Goal: Task Accomplishment & Management: Manage account settings

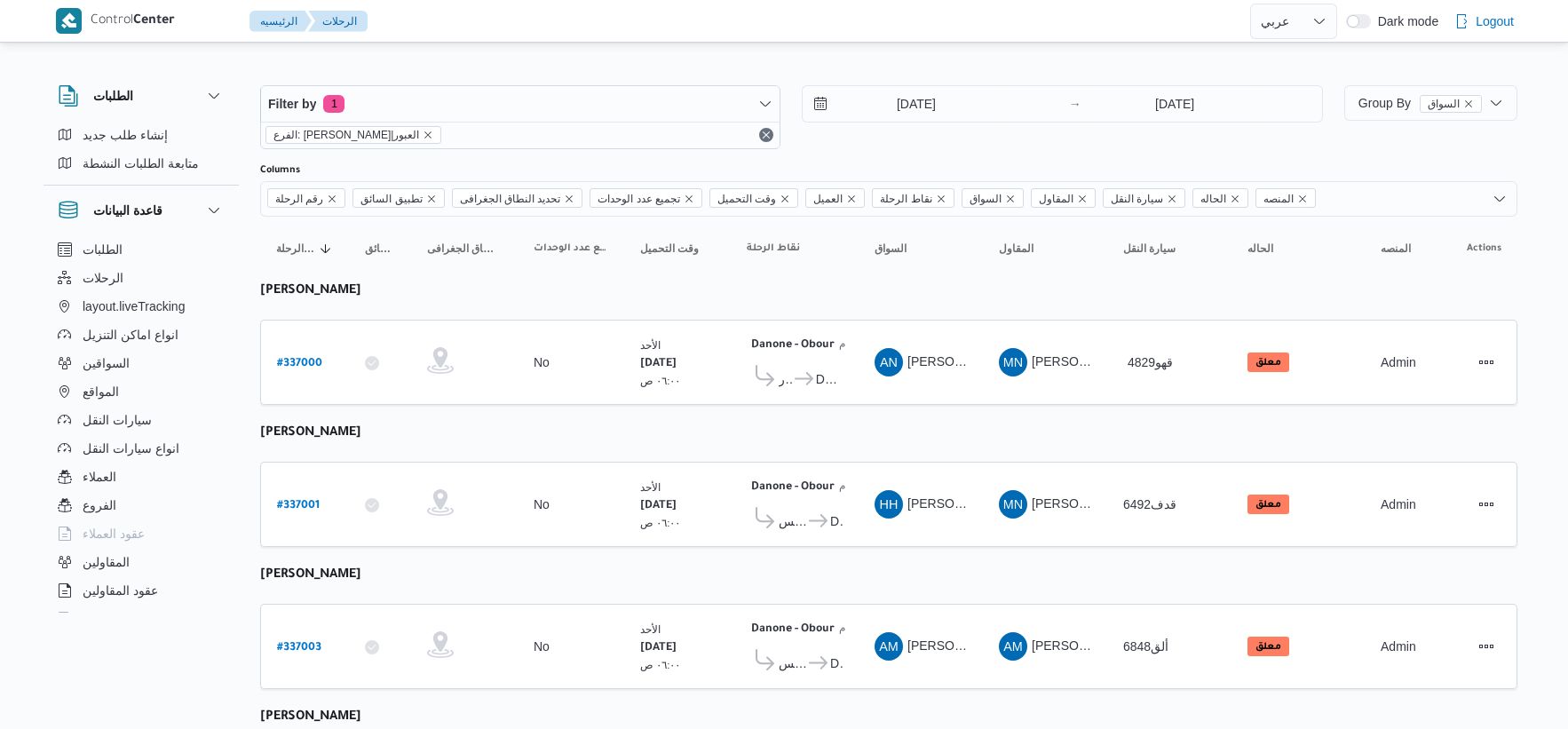
select select "ar"
click at [988, 99] on input "14/9/2025" at bounding box center [903, 103] width 202 height 35
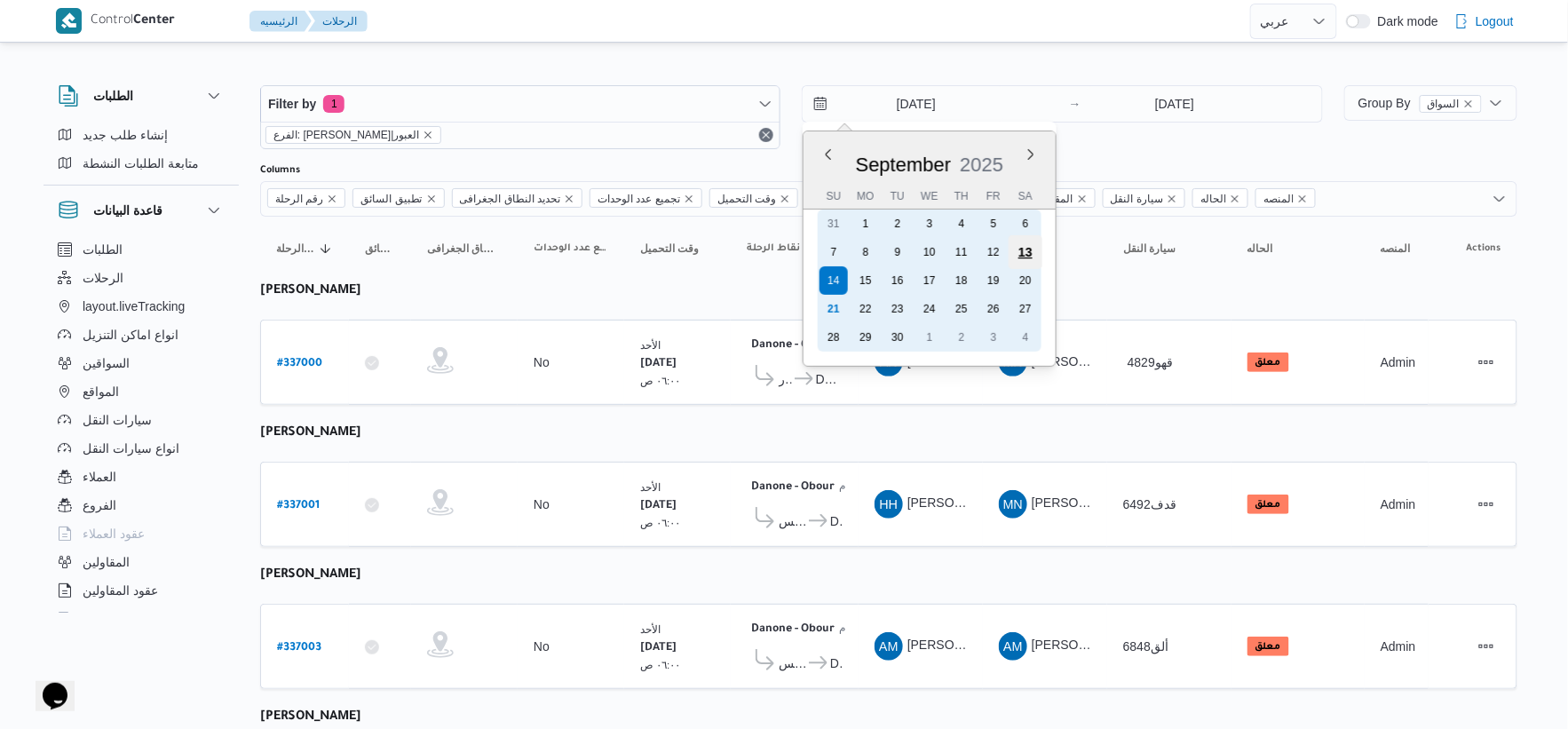
click at [870, 308] on div "21 22 23 24 25 26 27" at bounding box center [930, 310] width 224 height 29
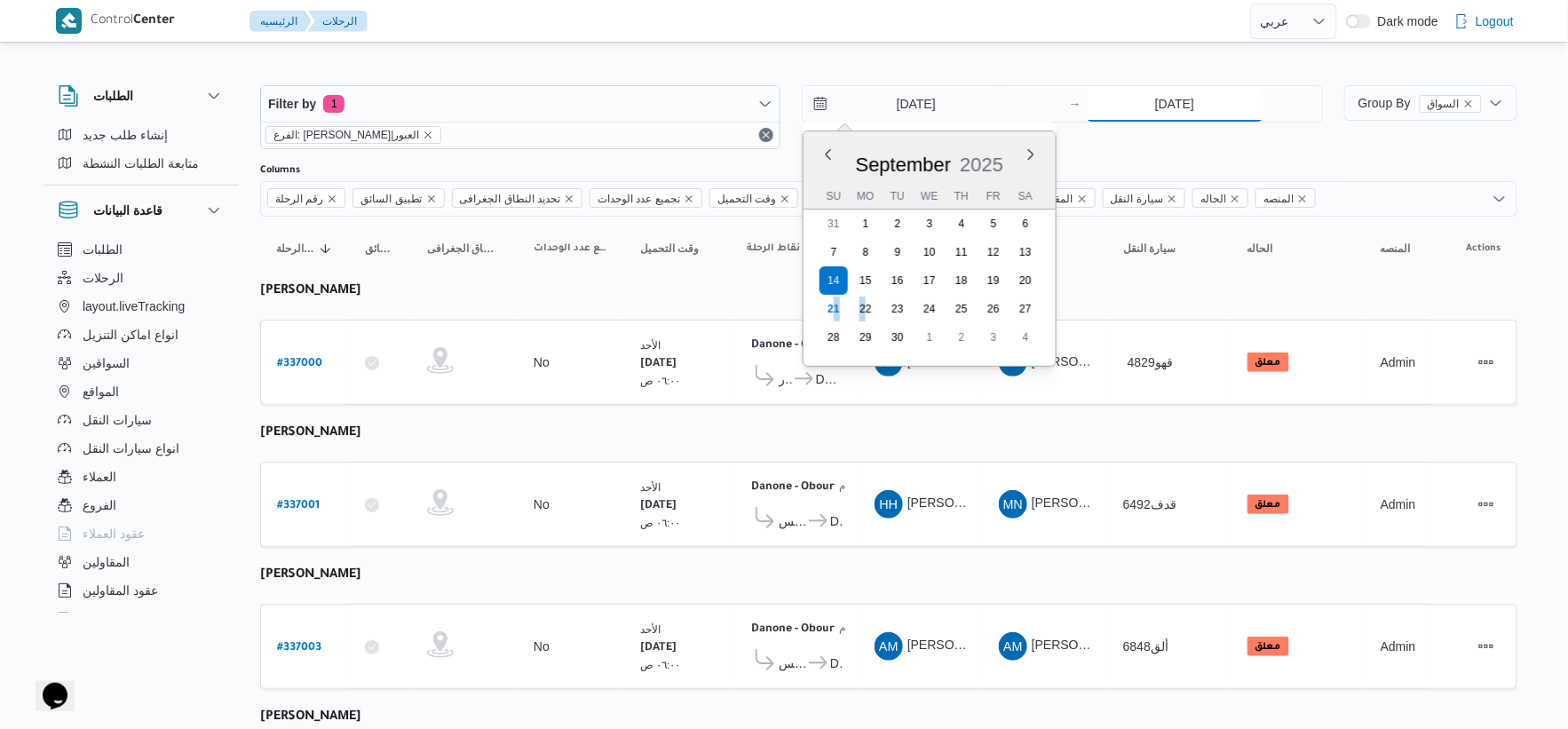
click at [1178, 100] on input "14/9/2025" at bounding box center [1175, 103] width 177 height 35
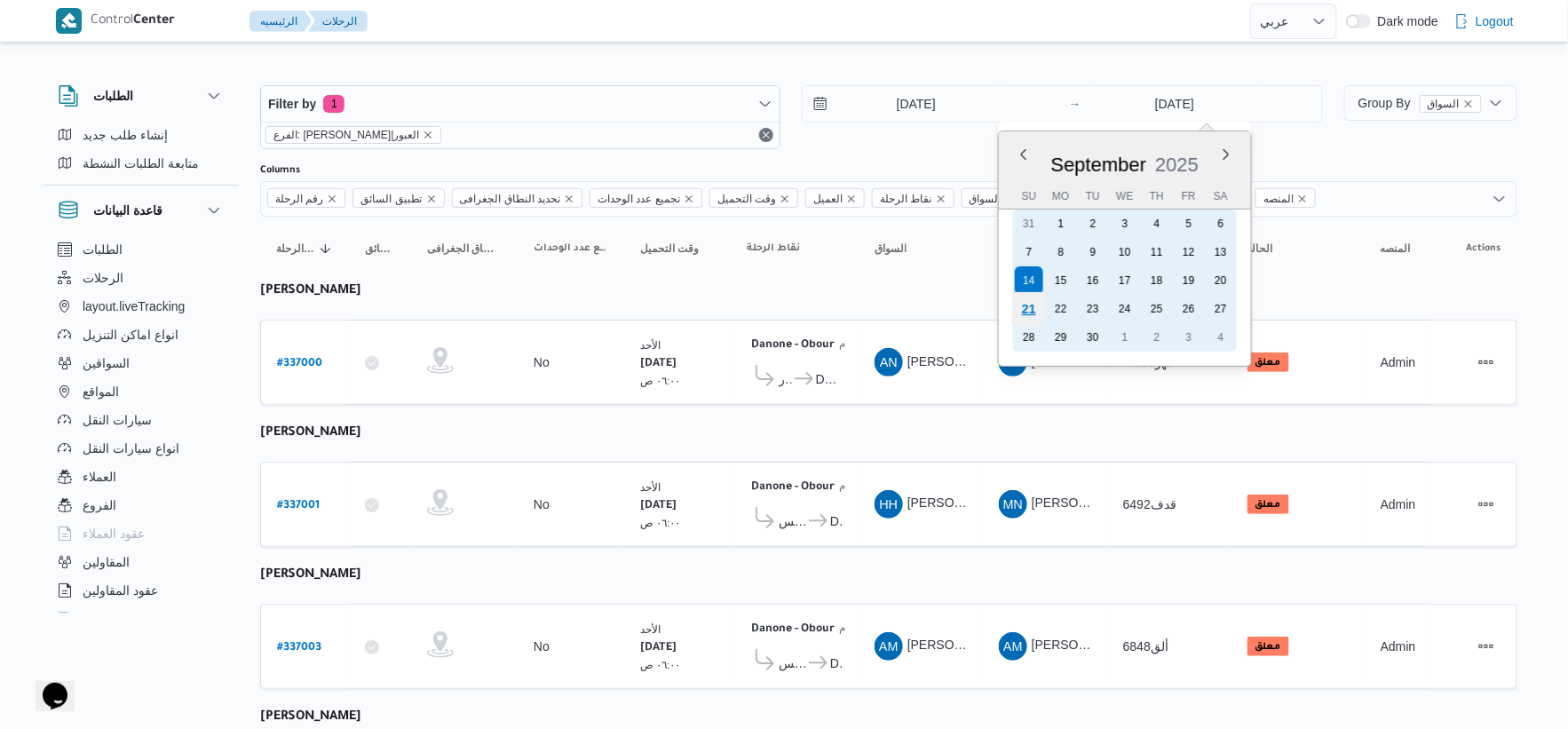
click at [1035, 298] on div "21" at bounding box center [1028, 309] width 33 height 33
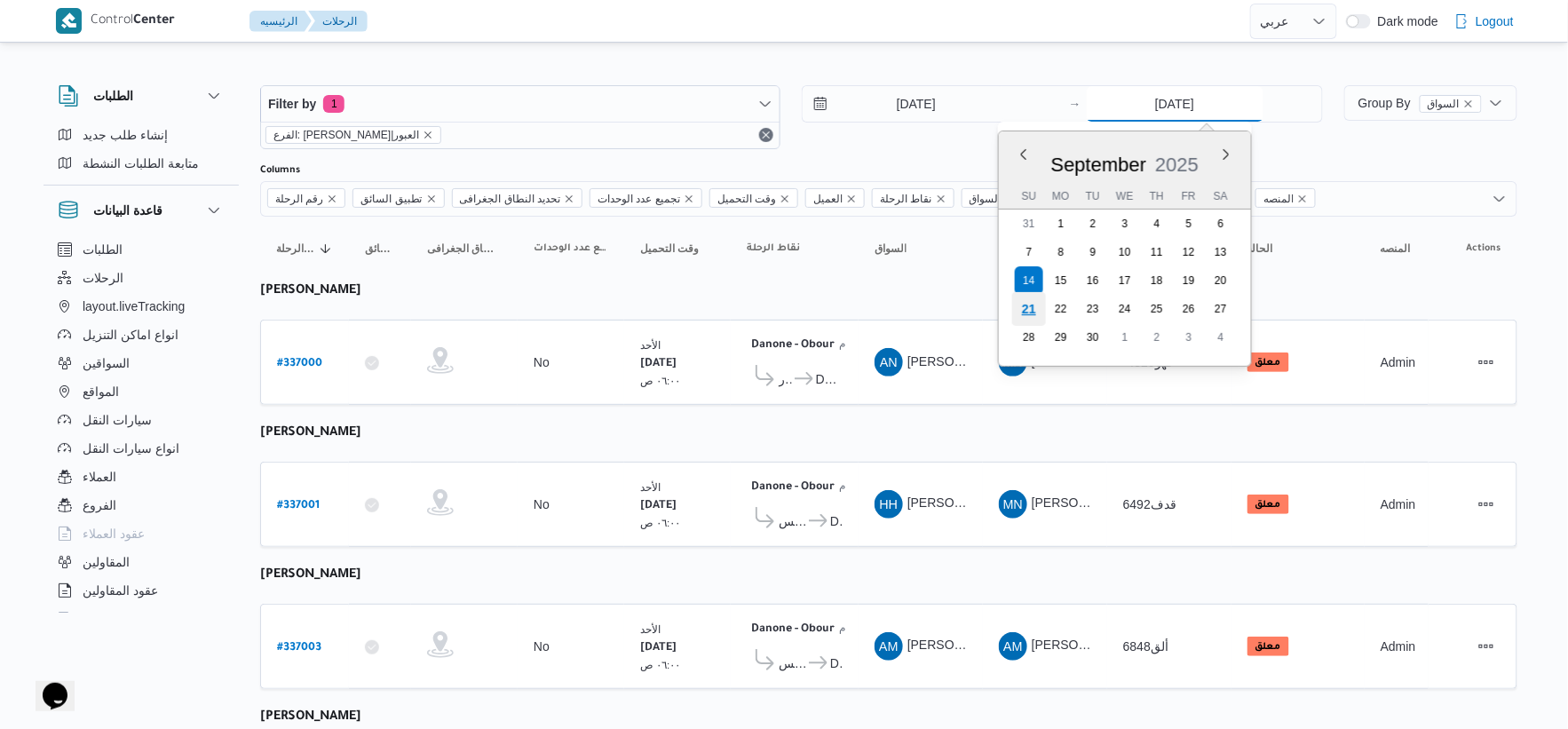
type input "[DATE]"
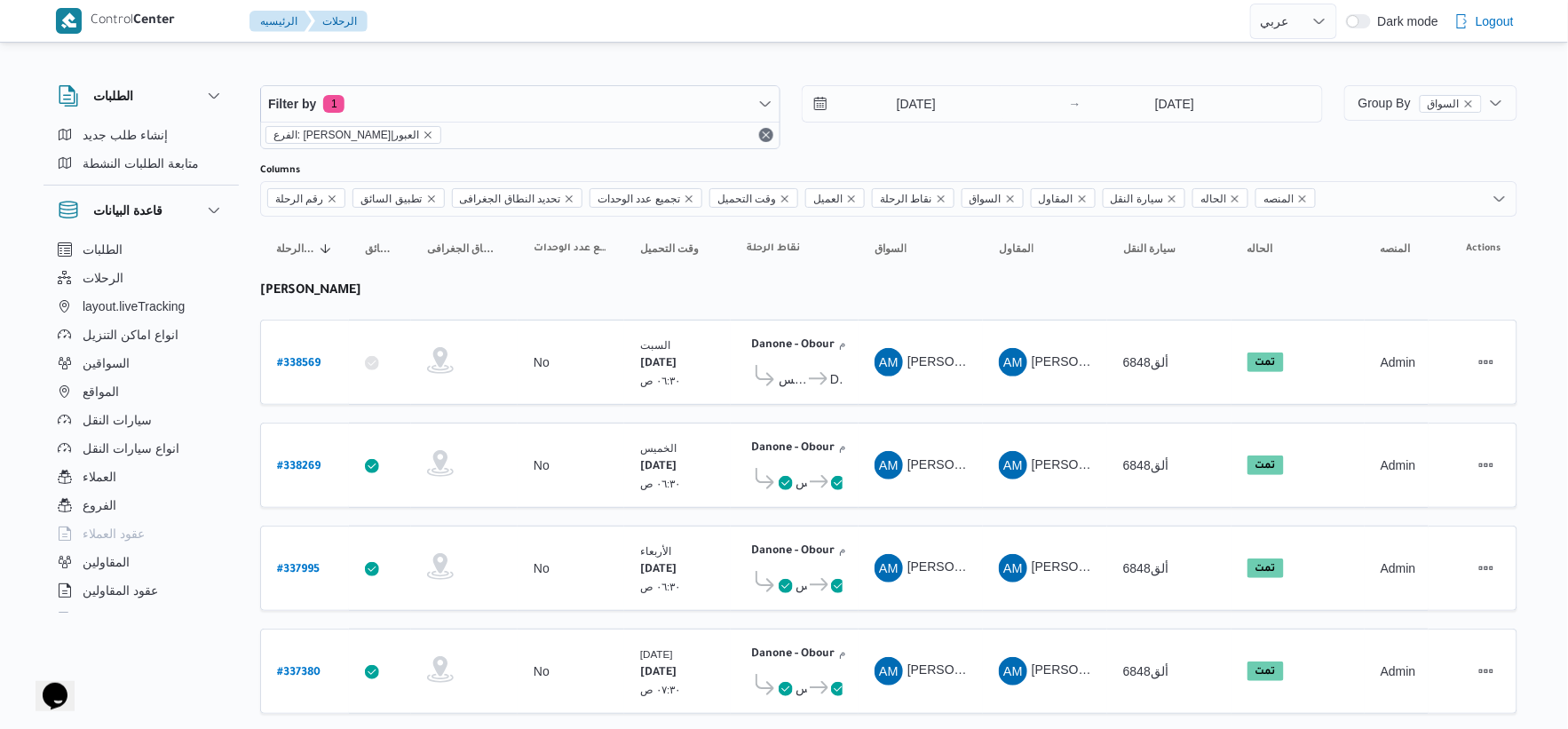
click at [1399, 99] on span "Group By السواق" at bounding box center [1420, 102] width 123 height 14
click at [959, 107] on input "14/9/2025" at bounding box center [903, 103] width 202 height 35
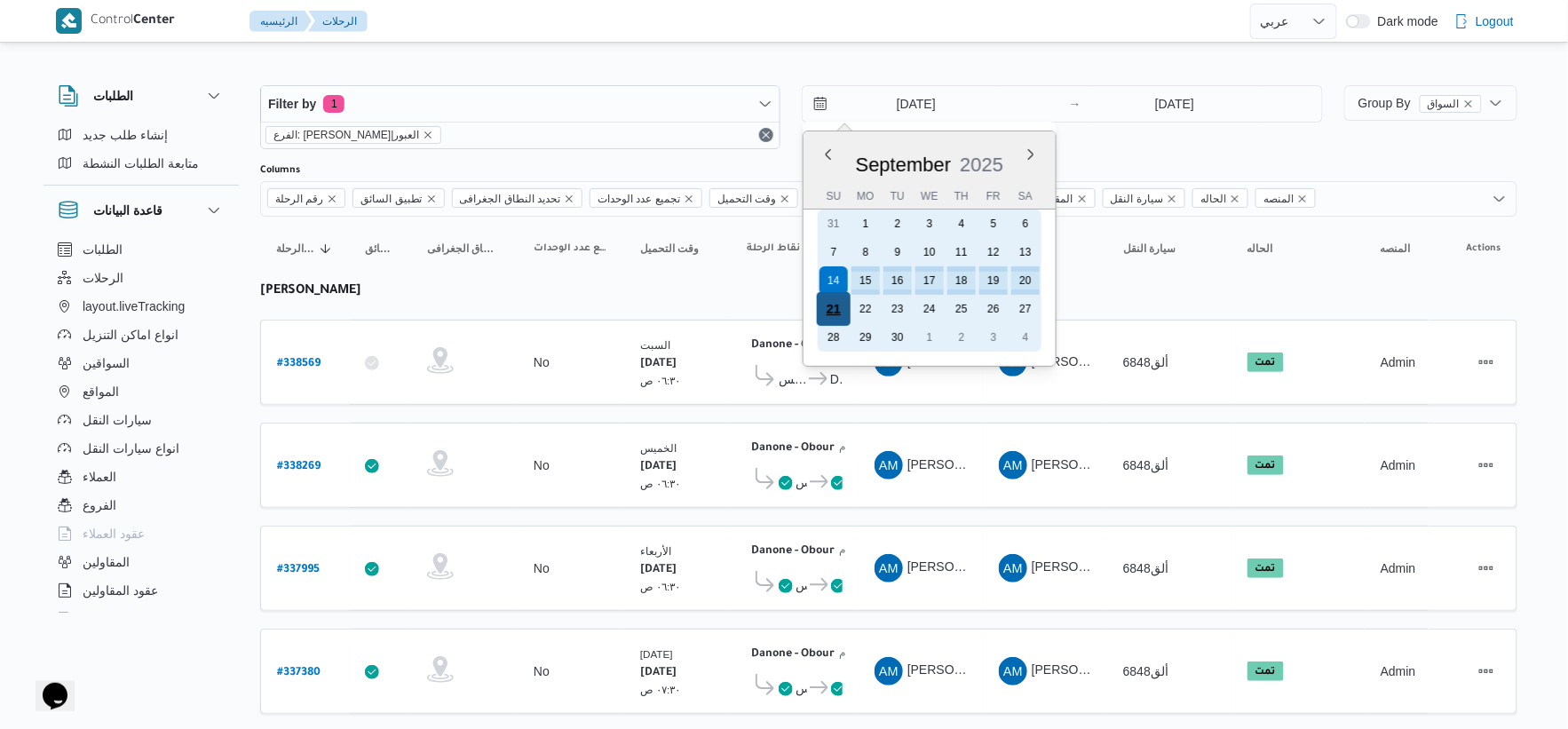
click at [835, 304] on div "21" at bounding box center [833, 309] width 33 height 33
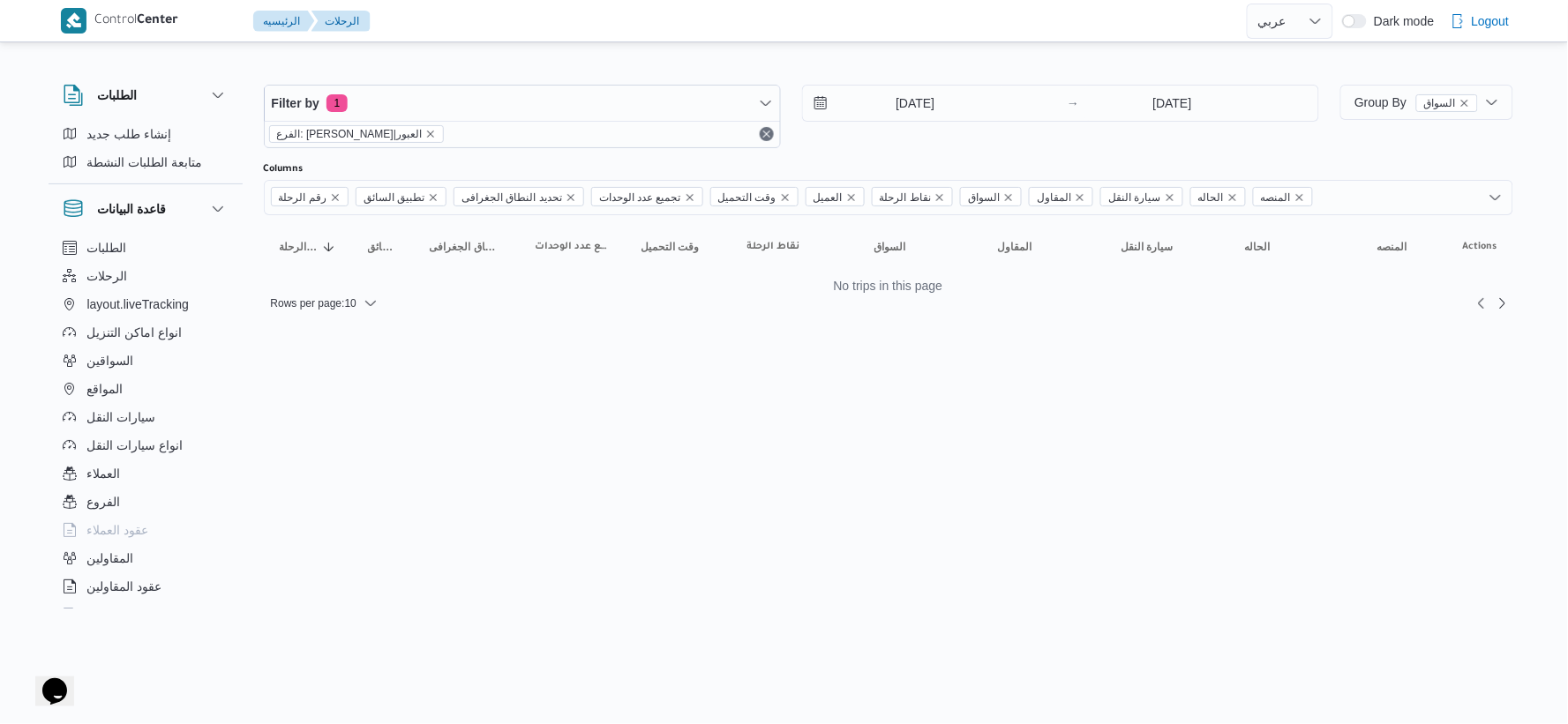
click at [894, 411] on html "Control Center الرئيسيه الرحلات English عربي Dark mode Logout الطلبات إنشاء طلب…" at bounding box center [784, 362] width 1568 height 724
click at [946, 104] on input "21/9/2025" at bounding box center [903, 102] width 200 height 35
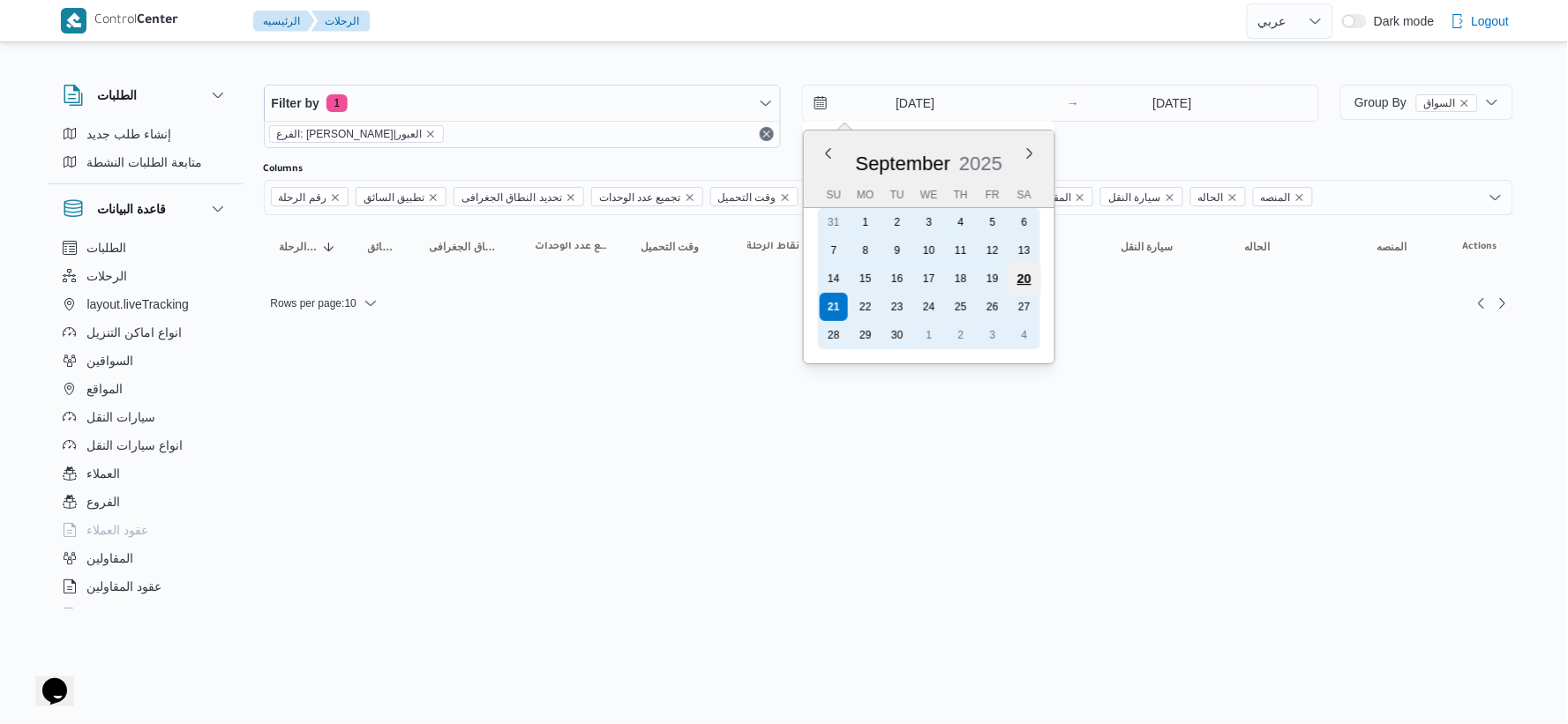
click at [1025, 273] on div "20" at bounding box center [1023, 278] width 33 height 33
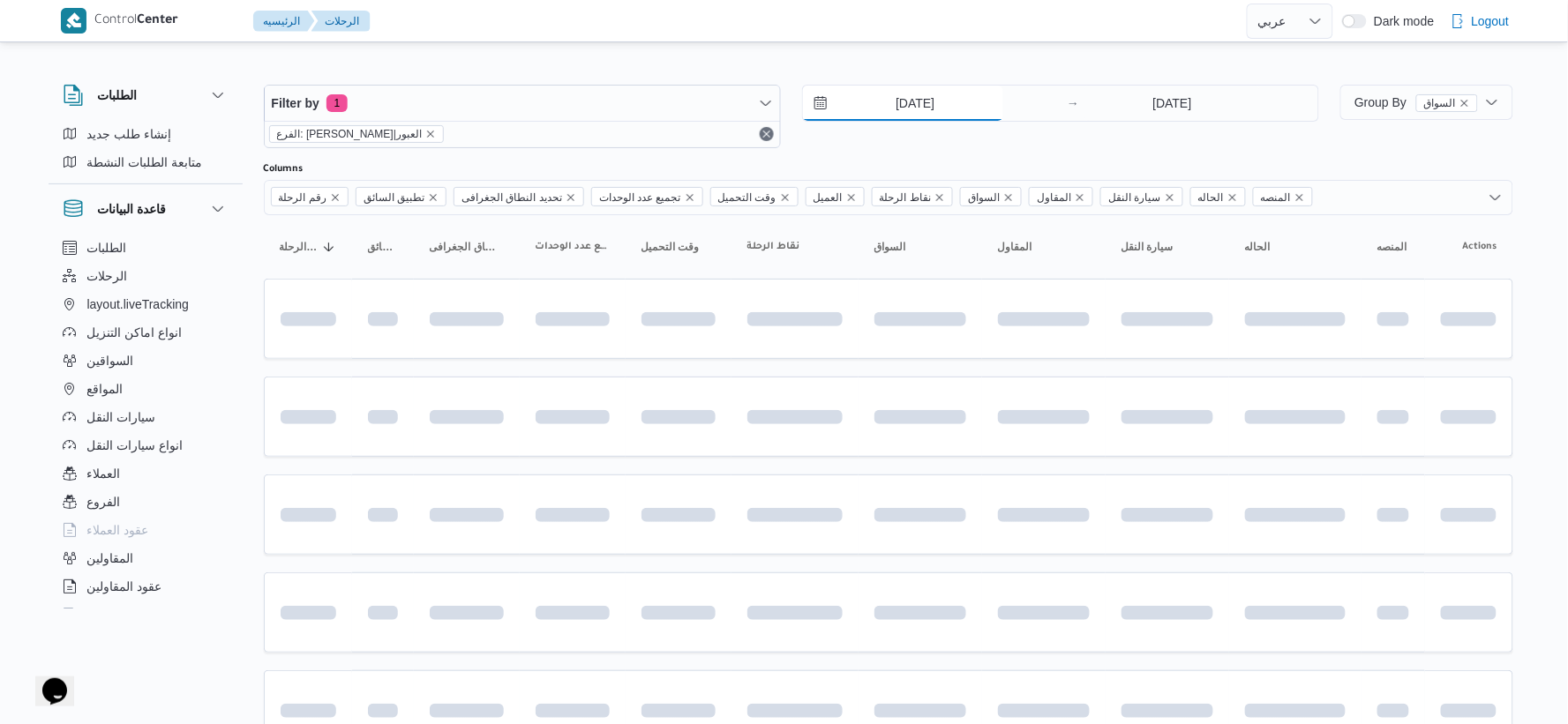
type input "20/9/2025"
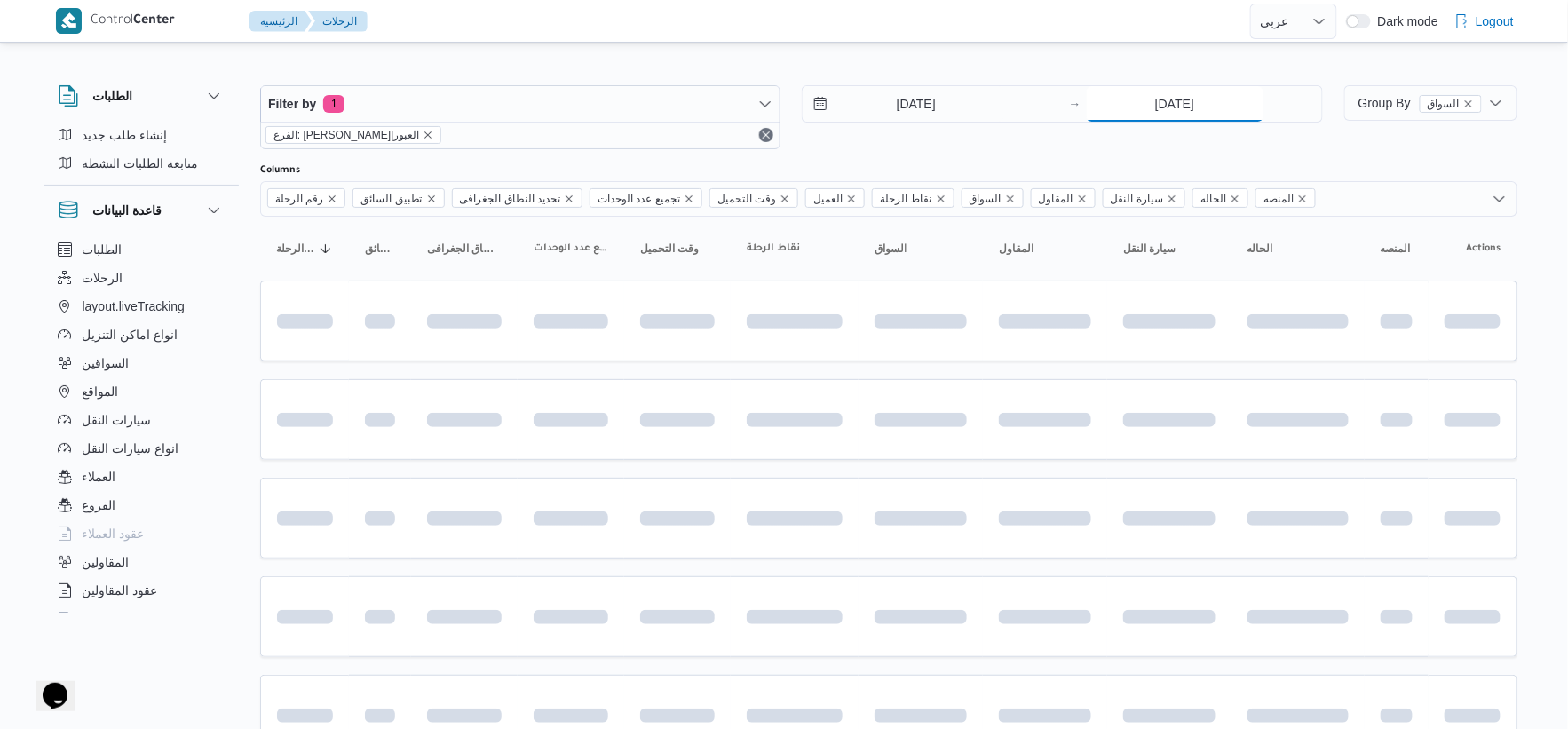
click at [1199, 105] on input "21/9/2025" at bounding box center [1175, 103] width 177 height 35
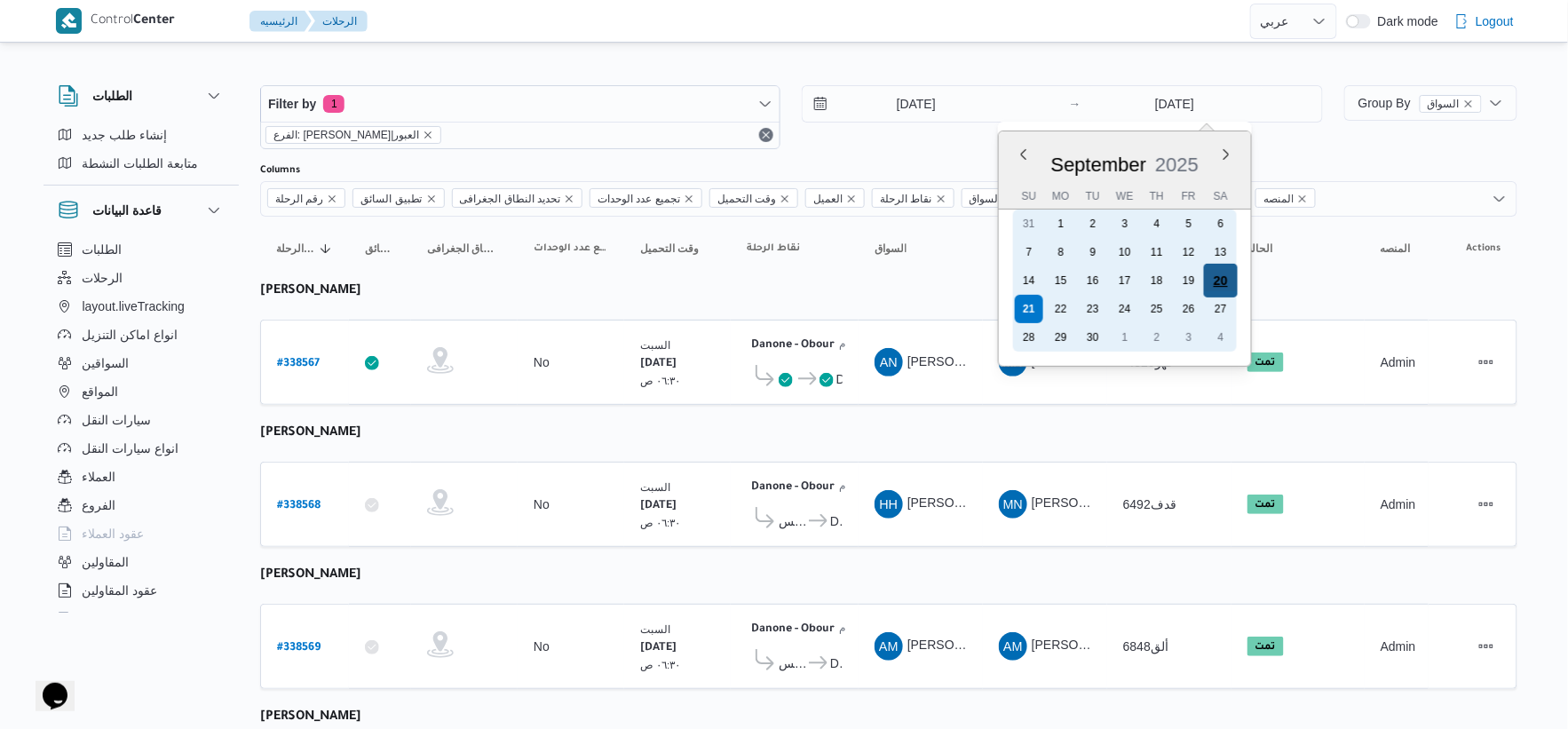
click at [1230, 269] on div "20" at bounding box center [1219, 280] width 33 height 33
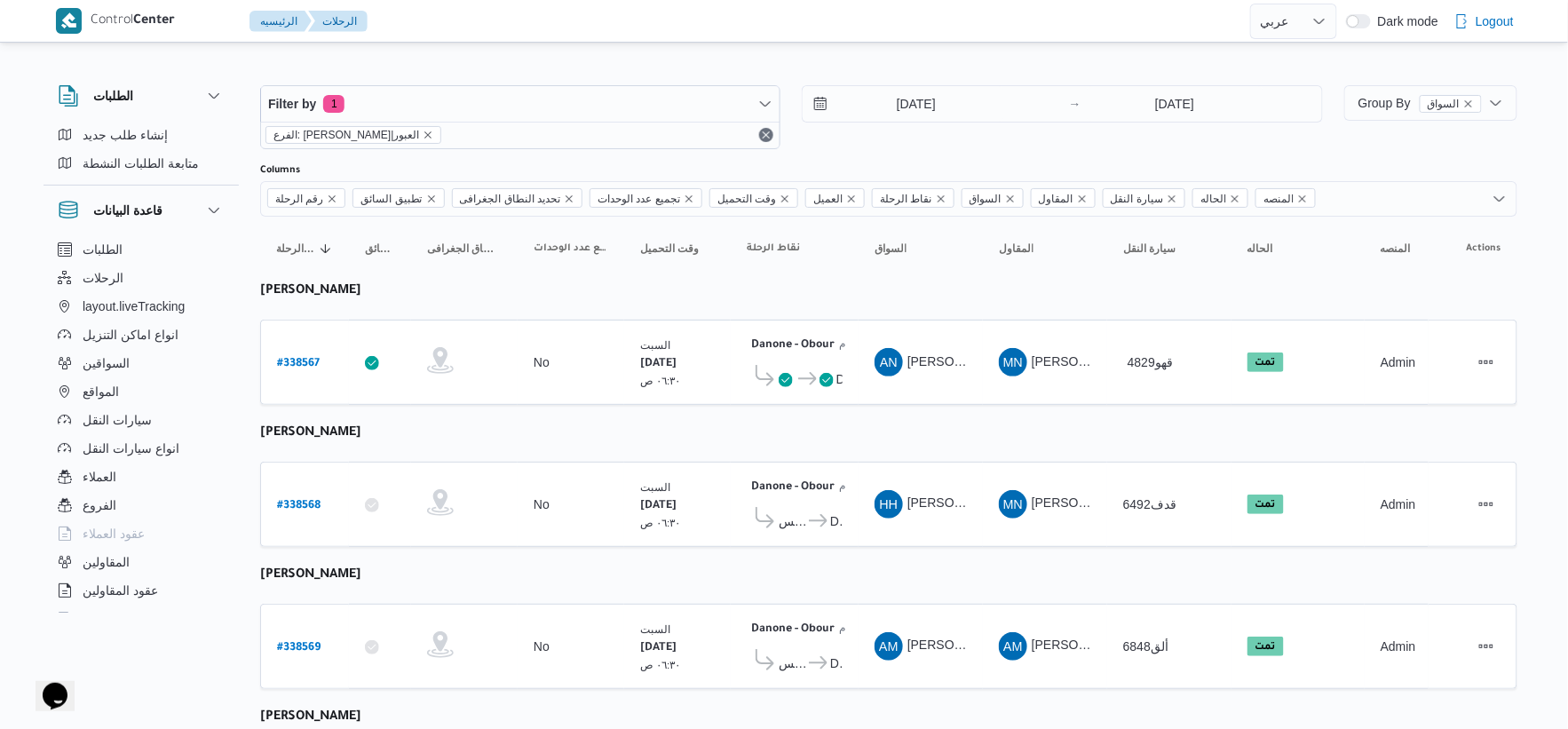
click at [936, 114] on input "20/9/2025" at bounding box center [903, 103] width 202 height 35
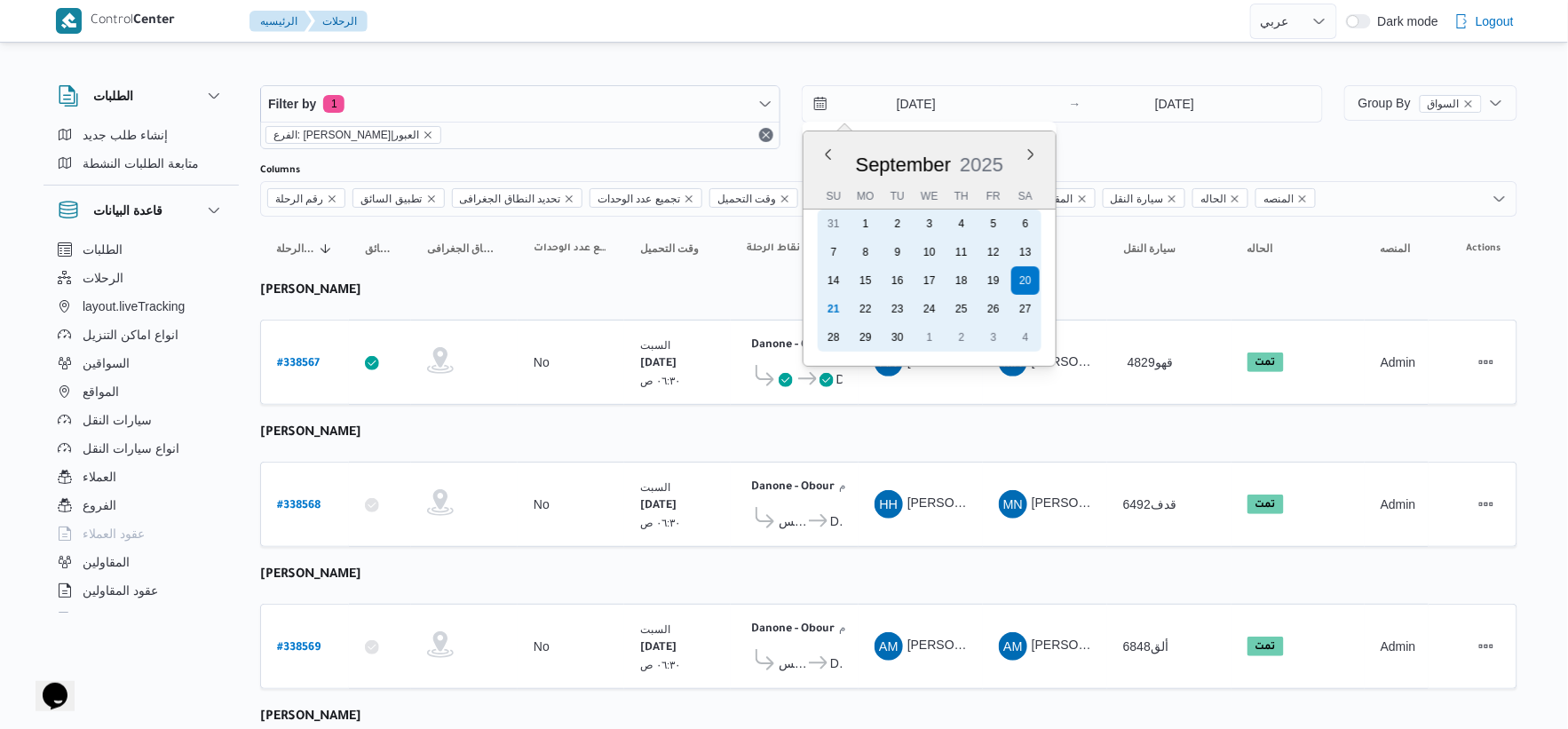
drag, startPoint x: 837, startPoint y: 305, endPoint x: 1164, endPoint y: 208, distance: 341.1
click at [858, 305] on div "21 22 23 24 25 26 27" at bounding box center [930, 310] width 224 height 29
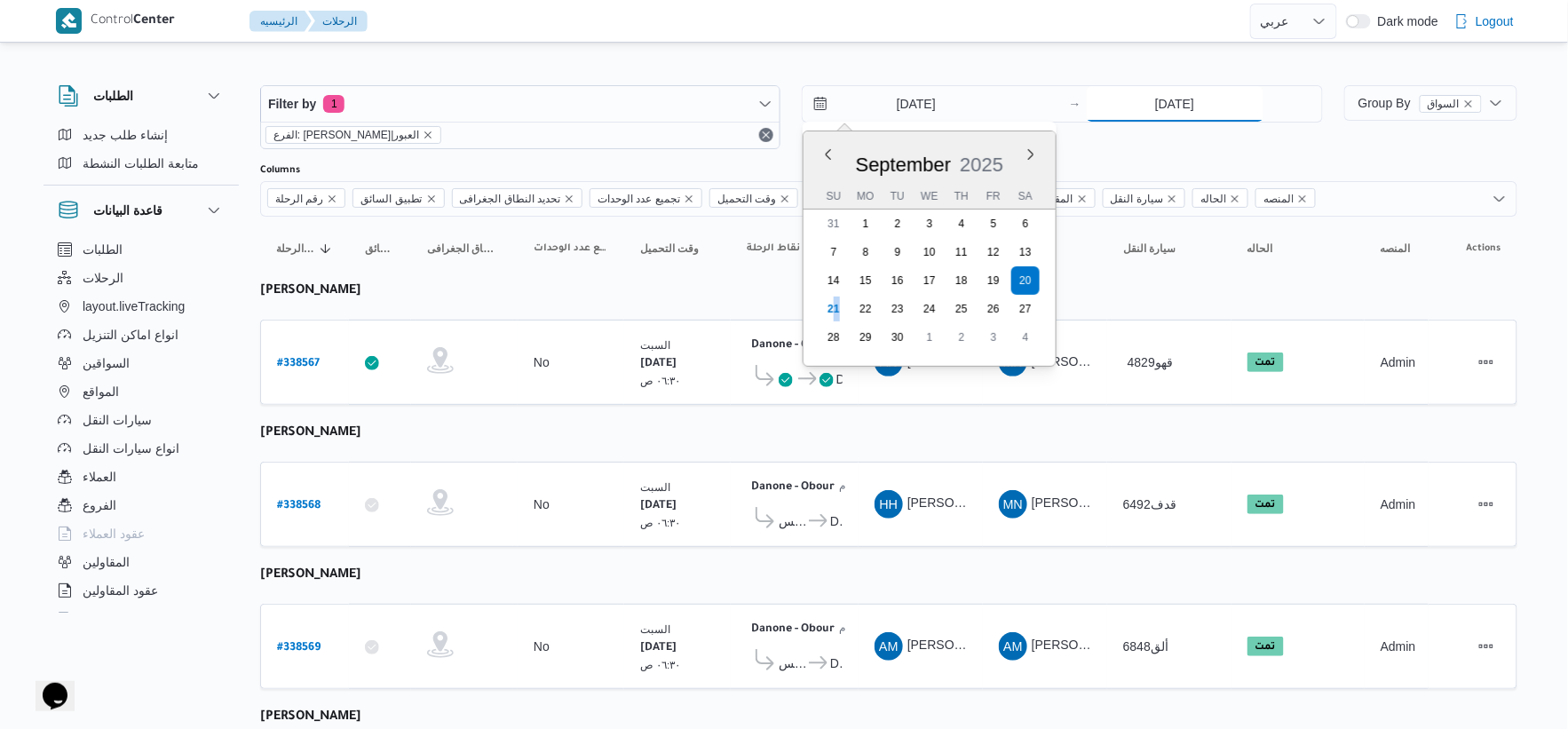
click at [1188, 90] on input "20/9/2025" at bounding box center [1175, 103] width 177 height 35
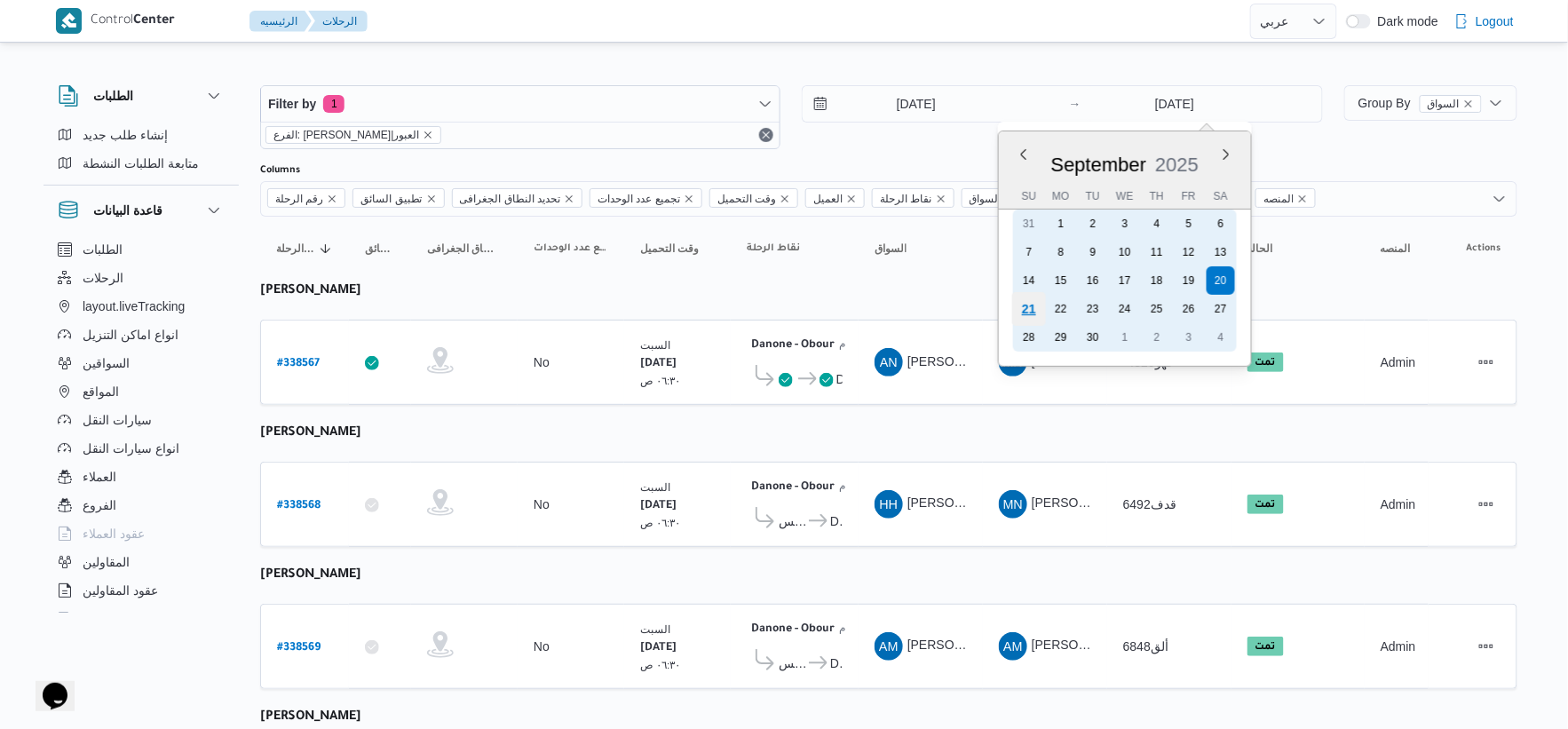
click at [1025, 307] on div "21" at bounding box center [1028, 309] width 33 height 33
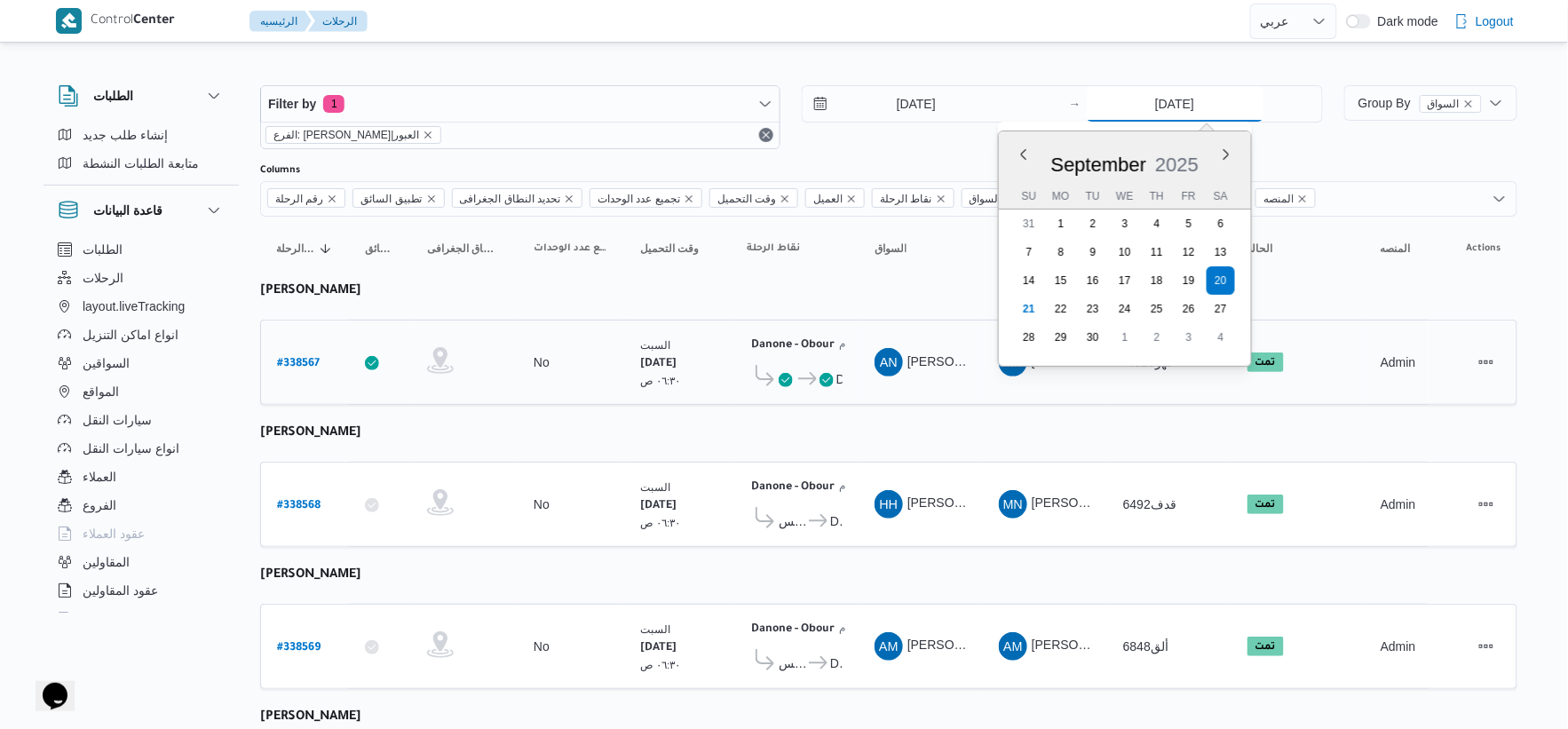
type input "[DATE]"
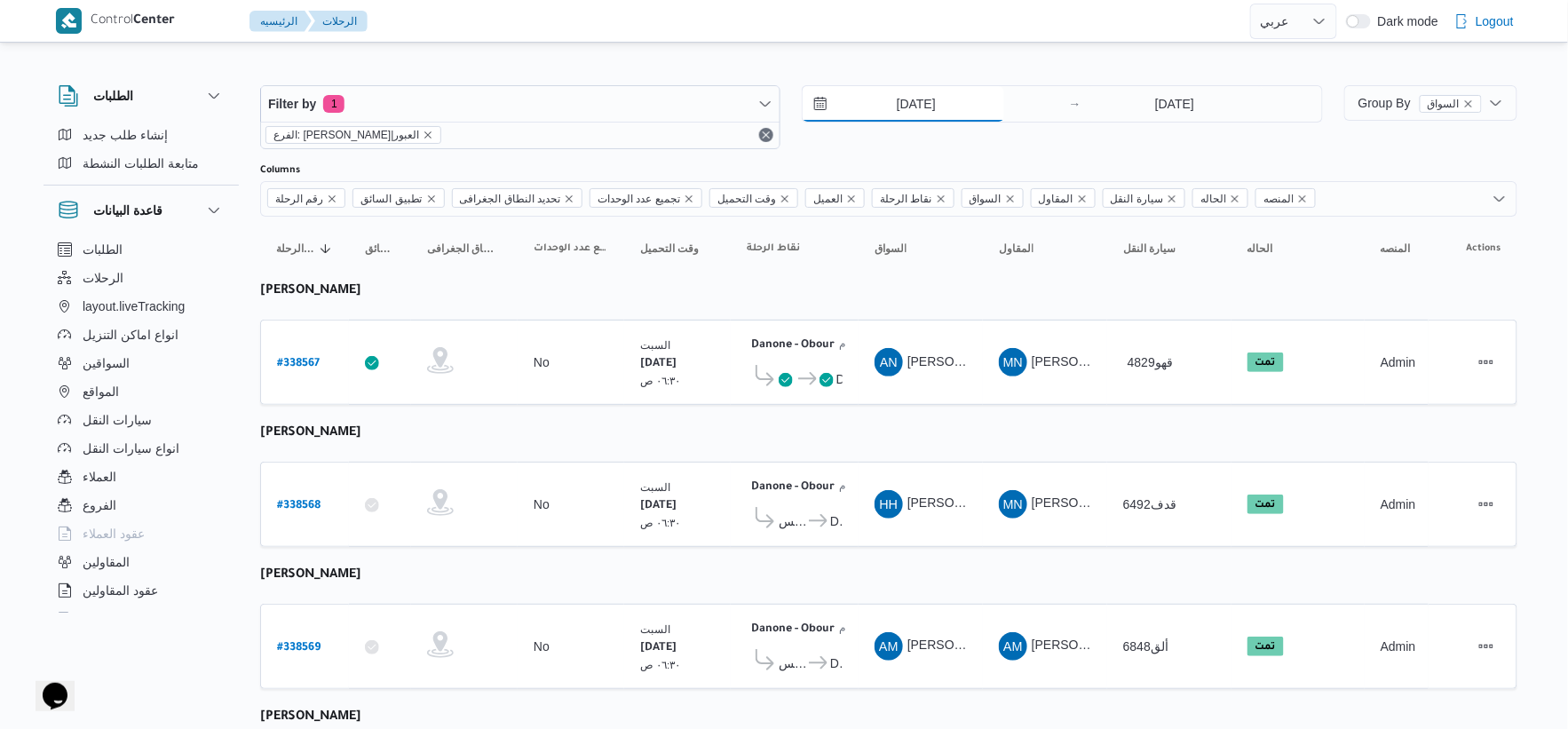
click at [961, 107] on input "20/9/2025" at bounding box center [903, 103] width 202 height 35
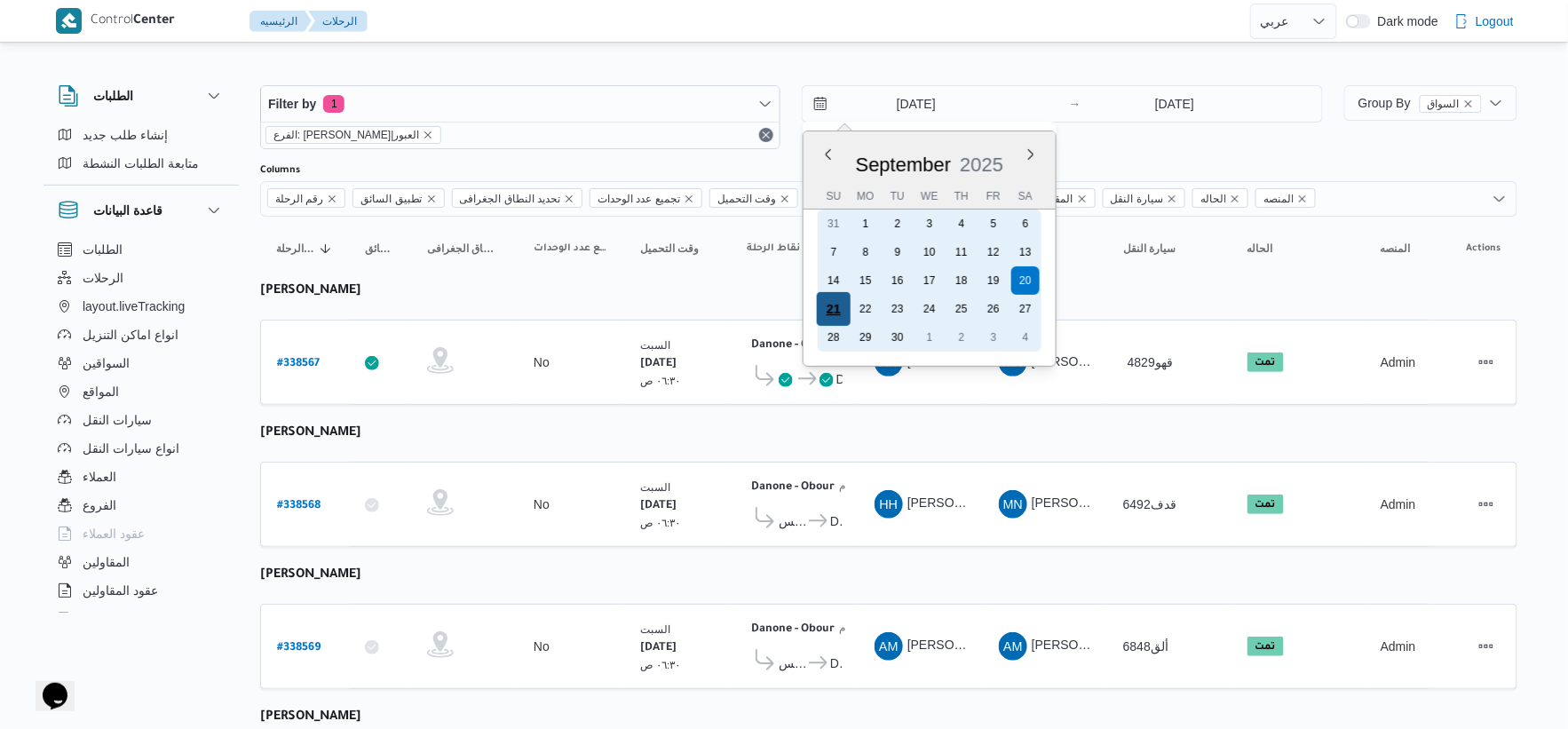
click at [833, 305] on div "21" at bounding box center [833, 309] width 33 height 33
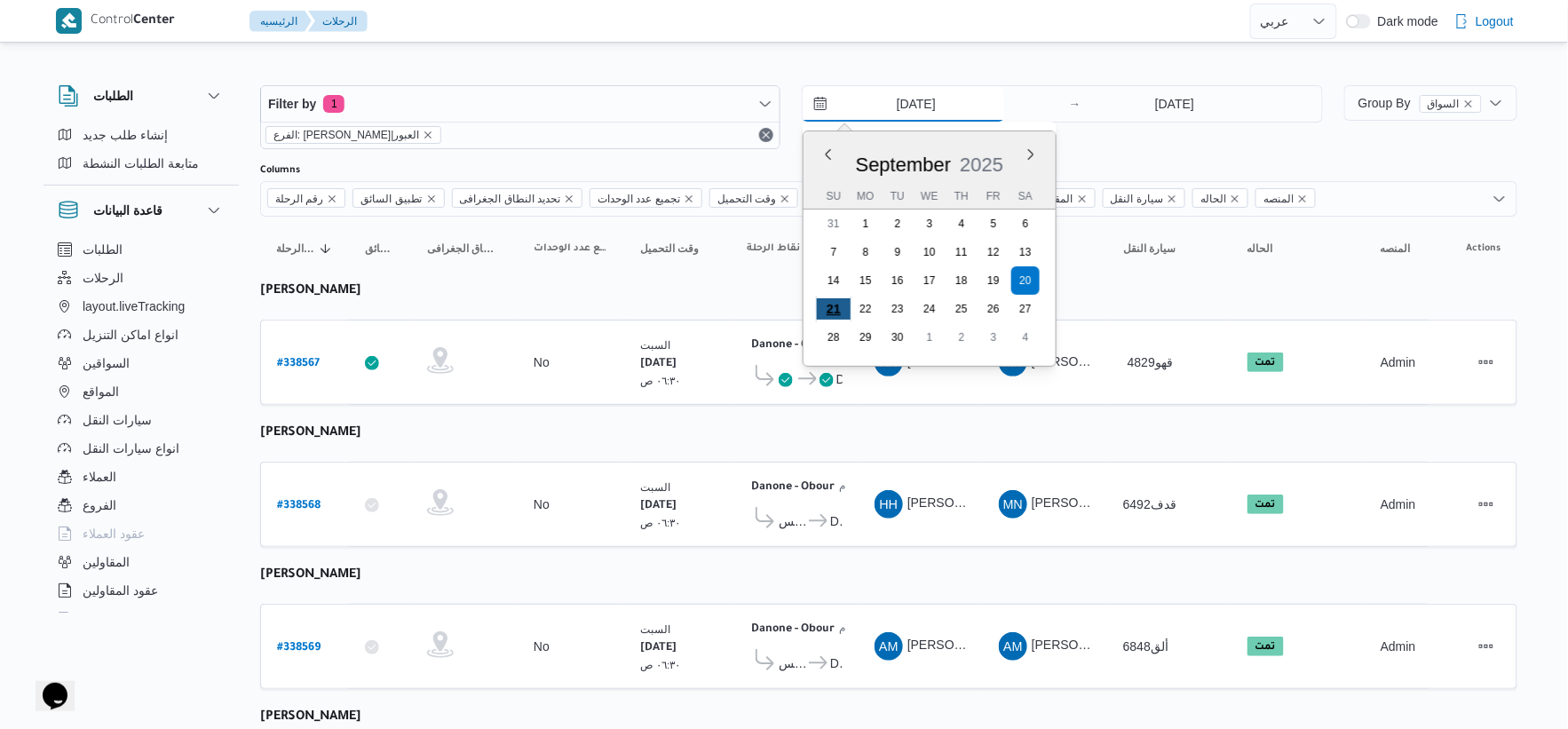
type input "[DATE]"
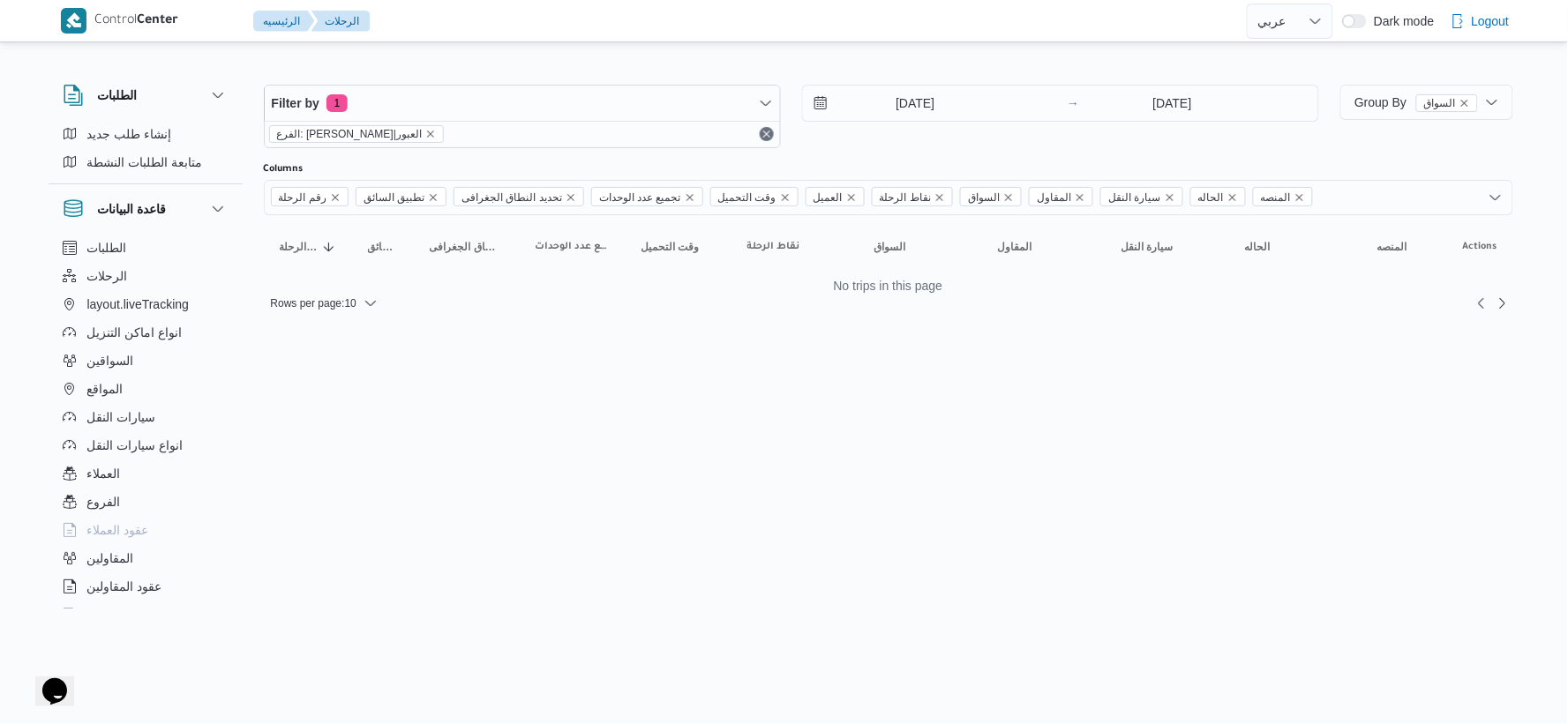
click at [803, 406] on html "Control Center الرئيسيه الرحلات English عربي Dark mode Logout الطلبات إنشاء طلب…" at bounding box center [784, 362] width 1568 height 724
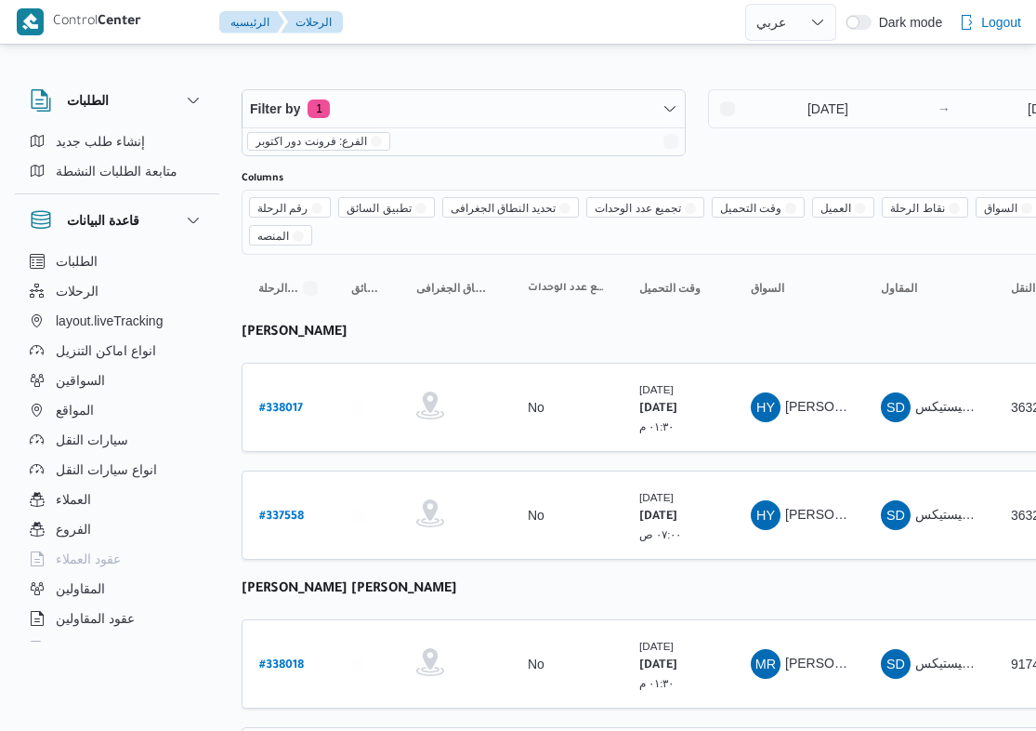
select select "ar"
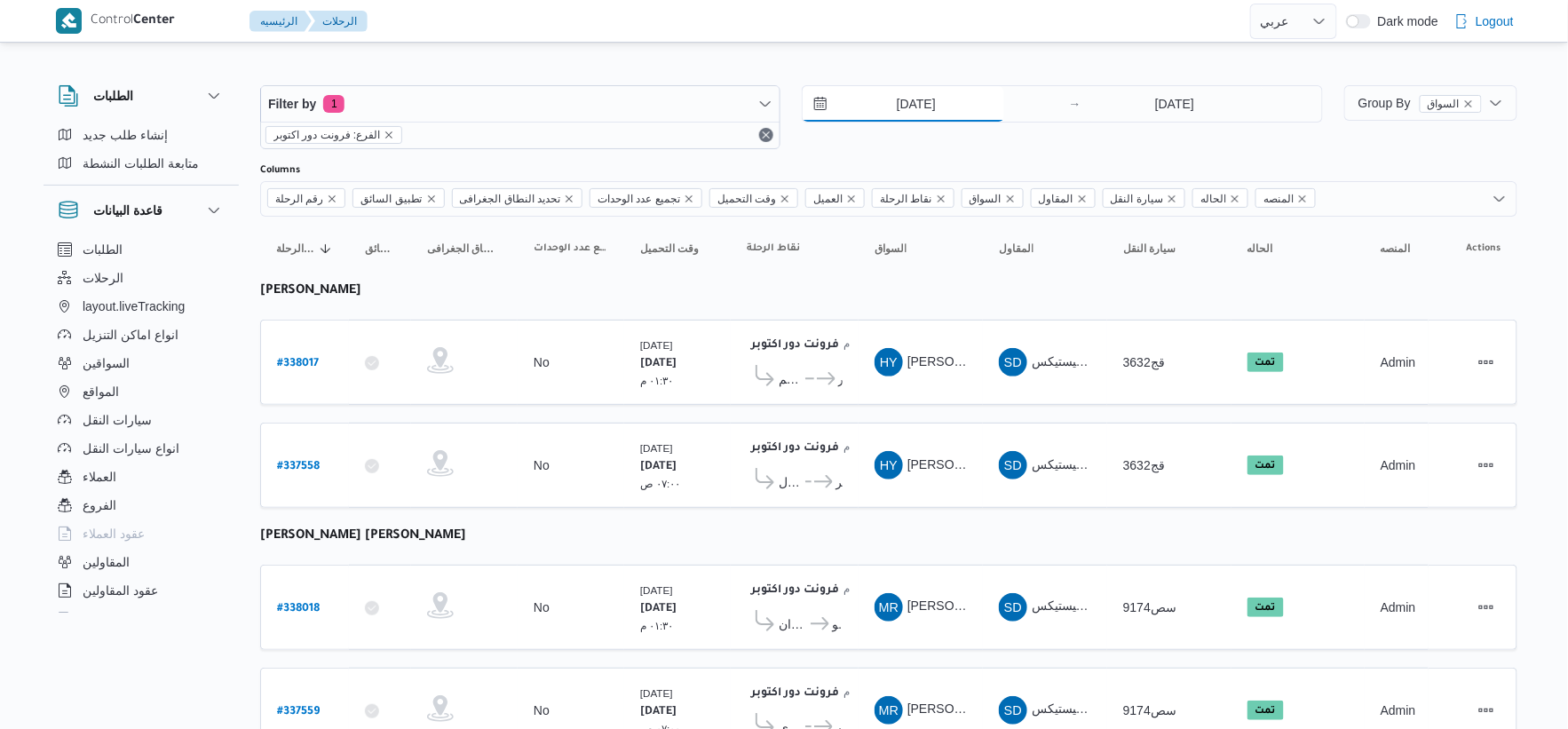
click at [974, 109] on input "16/9/2025" at bounding box center [903, 103] width 202 height 35
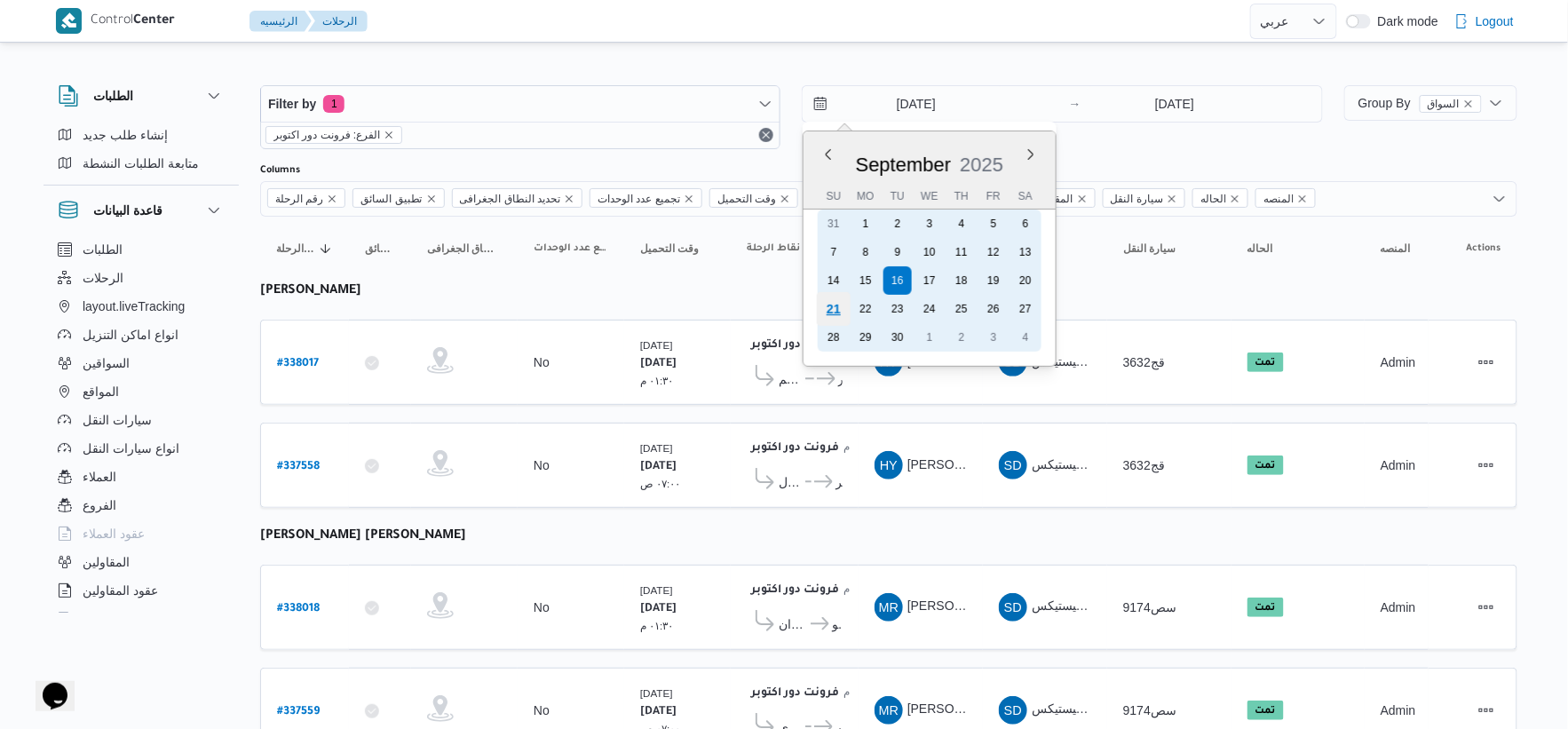
click at [829, 302] on div "21" at bounding box center [833, 309] width 33 height 33
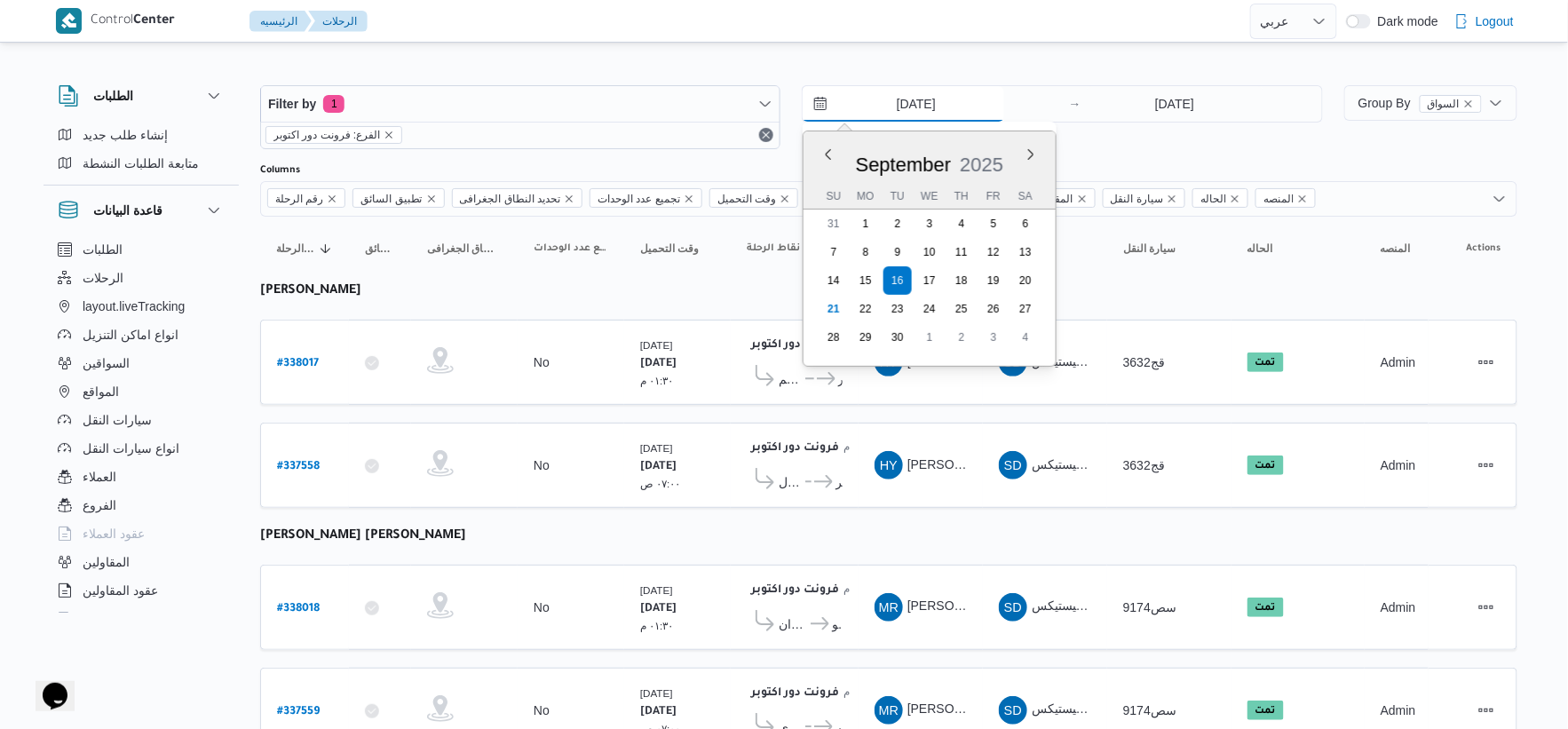
type input "21/9/2025"
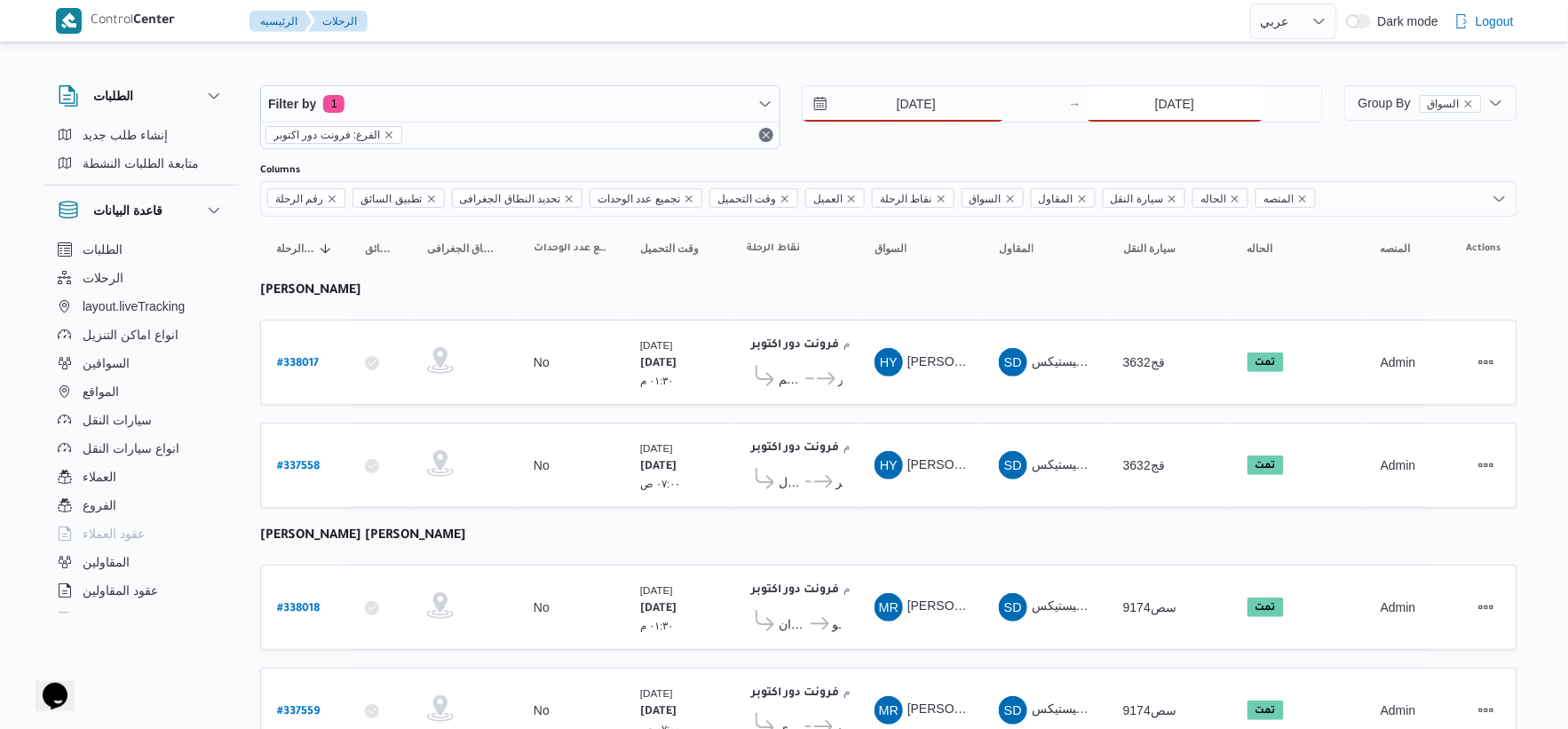
click at [989, 114] on input "16/9/2025" at bounding box center [1175, 103] width 177 height 35
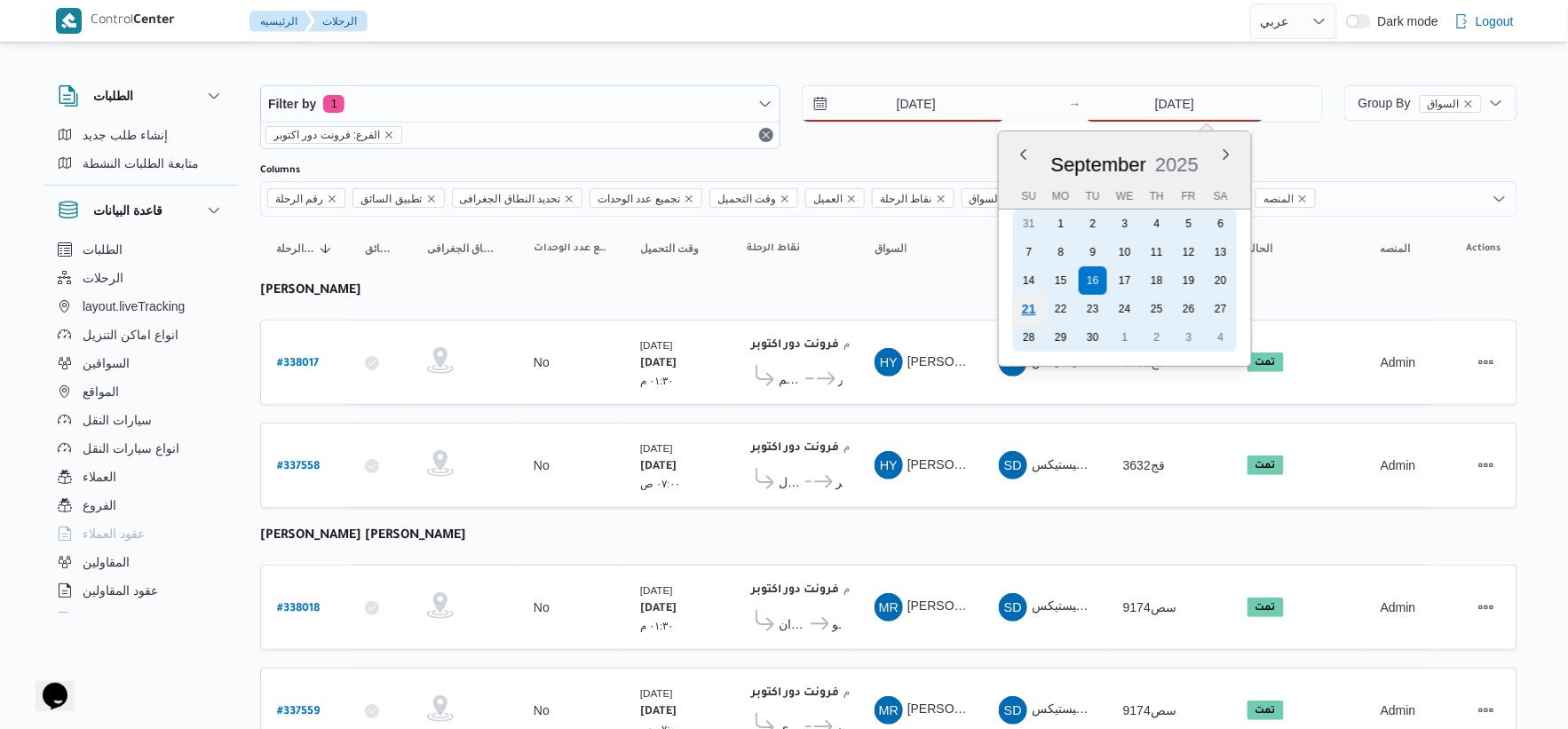
click at [989, 304] on div "21" at bounding box center [1028, 309] width 33 height 33
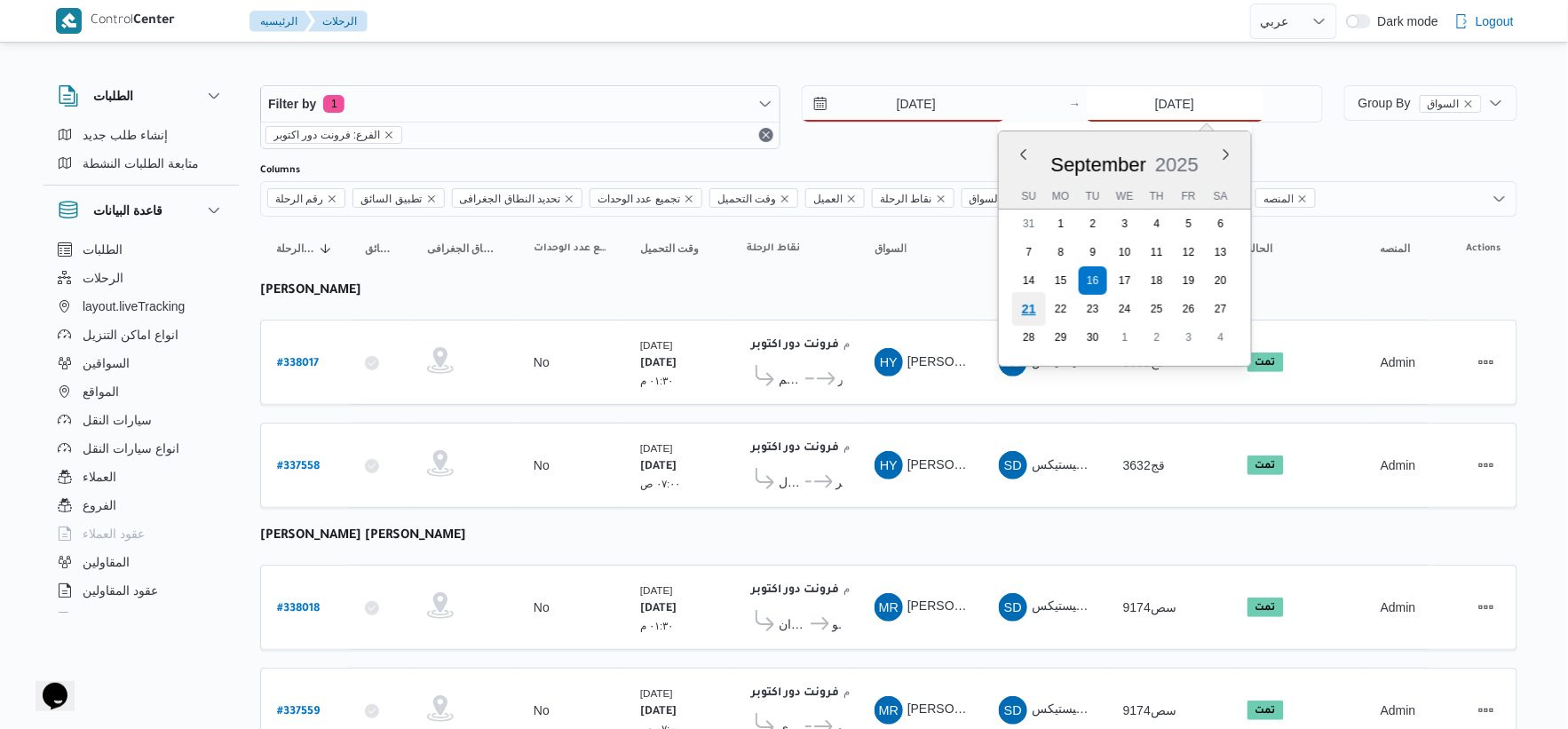
type input "[DATE]"
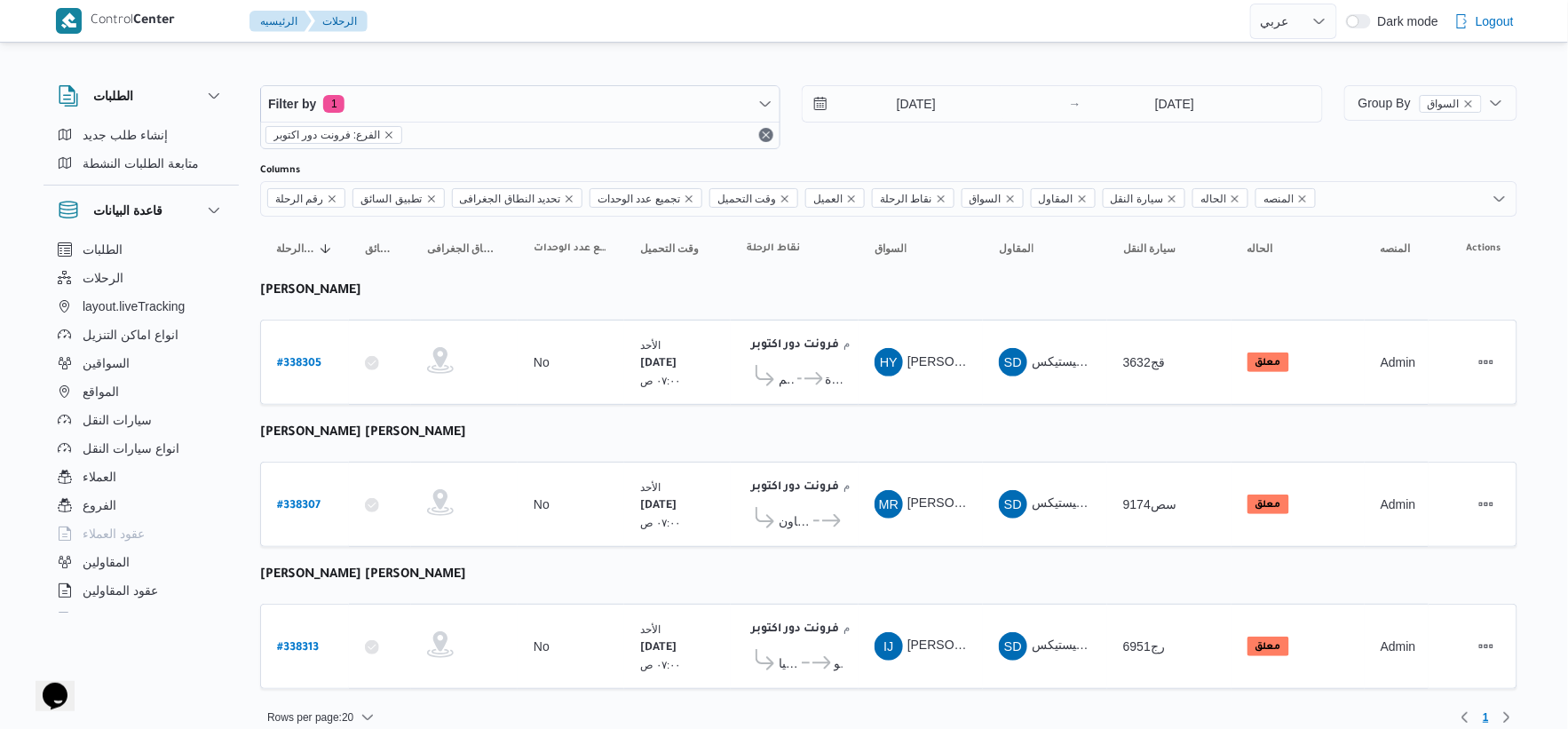
click at [989, 409] on table "رقم الرحلة Click to sort in ascending order تطبيق السائق Click to sort in ascen…" at bounding box center [889, 461] width 1257 height 490
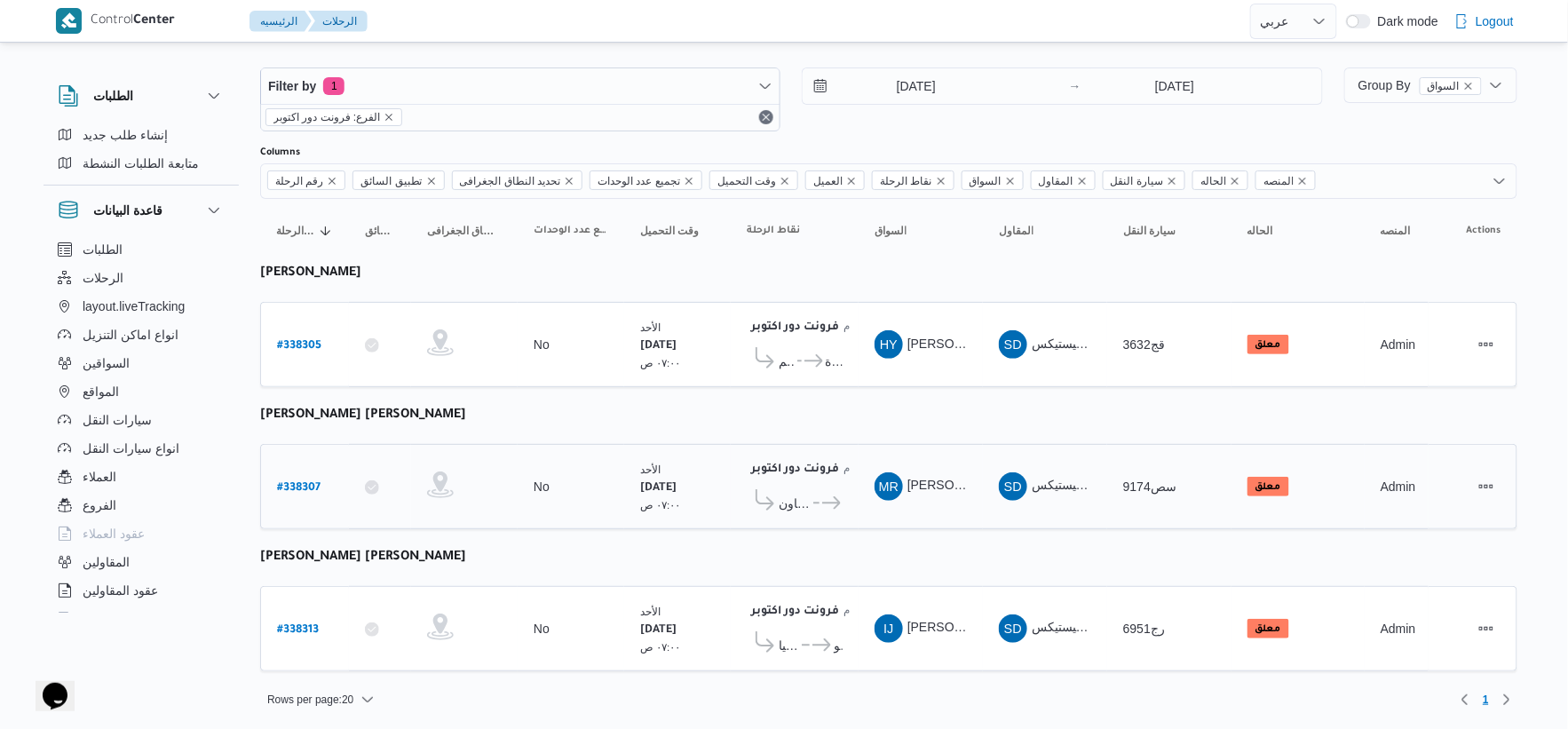
click at [270, 474] on div "# 338307" at bounding box center [305, 487] width 70 height 38
click at [326, 496] on div "# 338307" at bounding box center [305, 487] width 70 height 38
click at [318, 489] on b "# 338307" at bounding box center [299, 488] width 44 height 12
select select "ar"
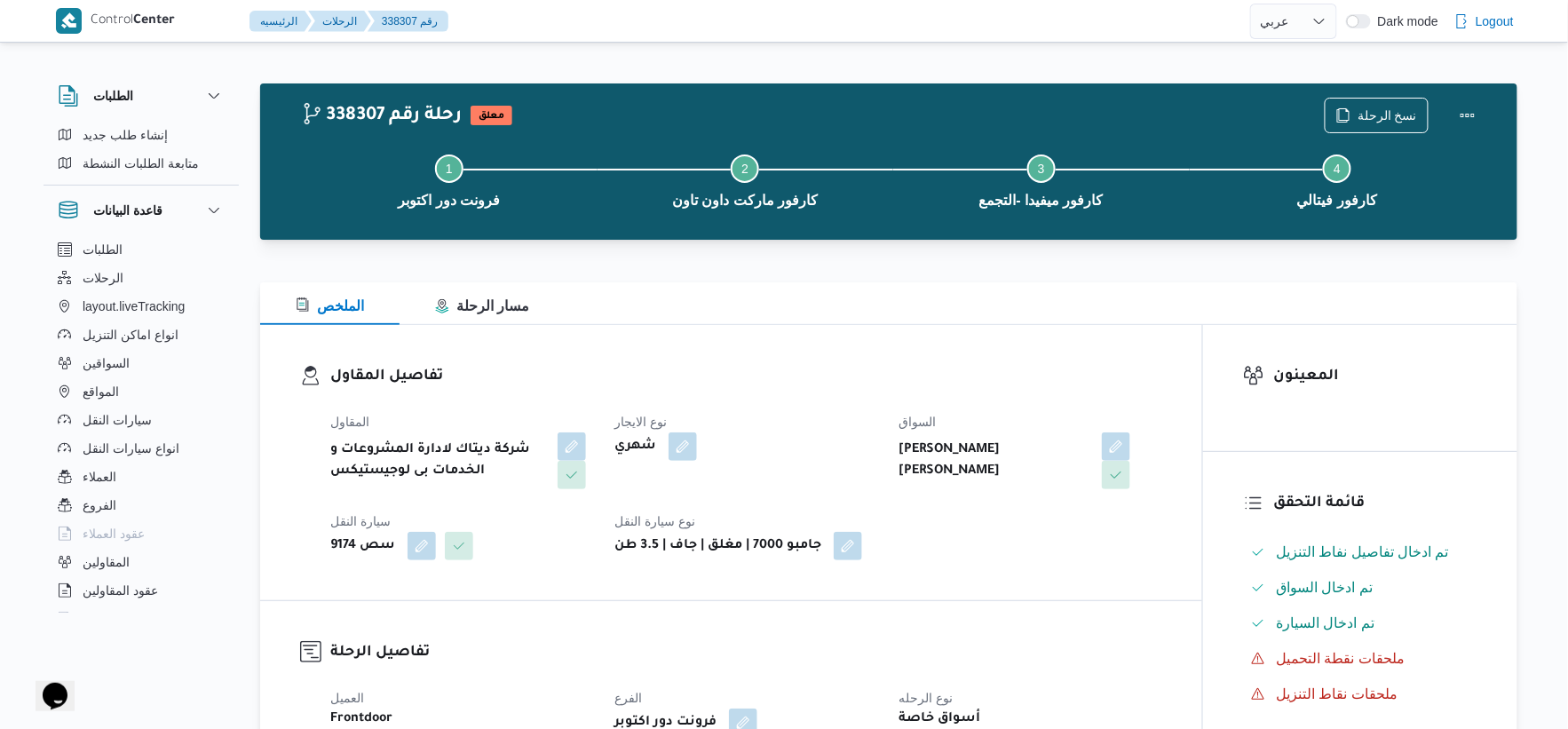
scroll to position [591, 0]
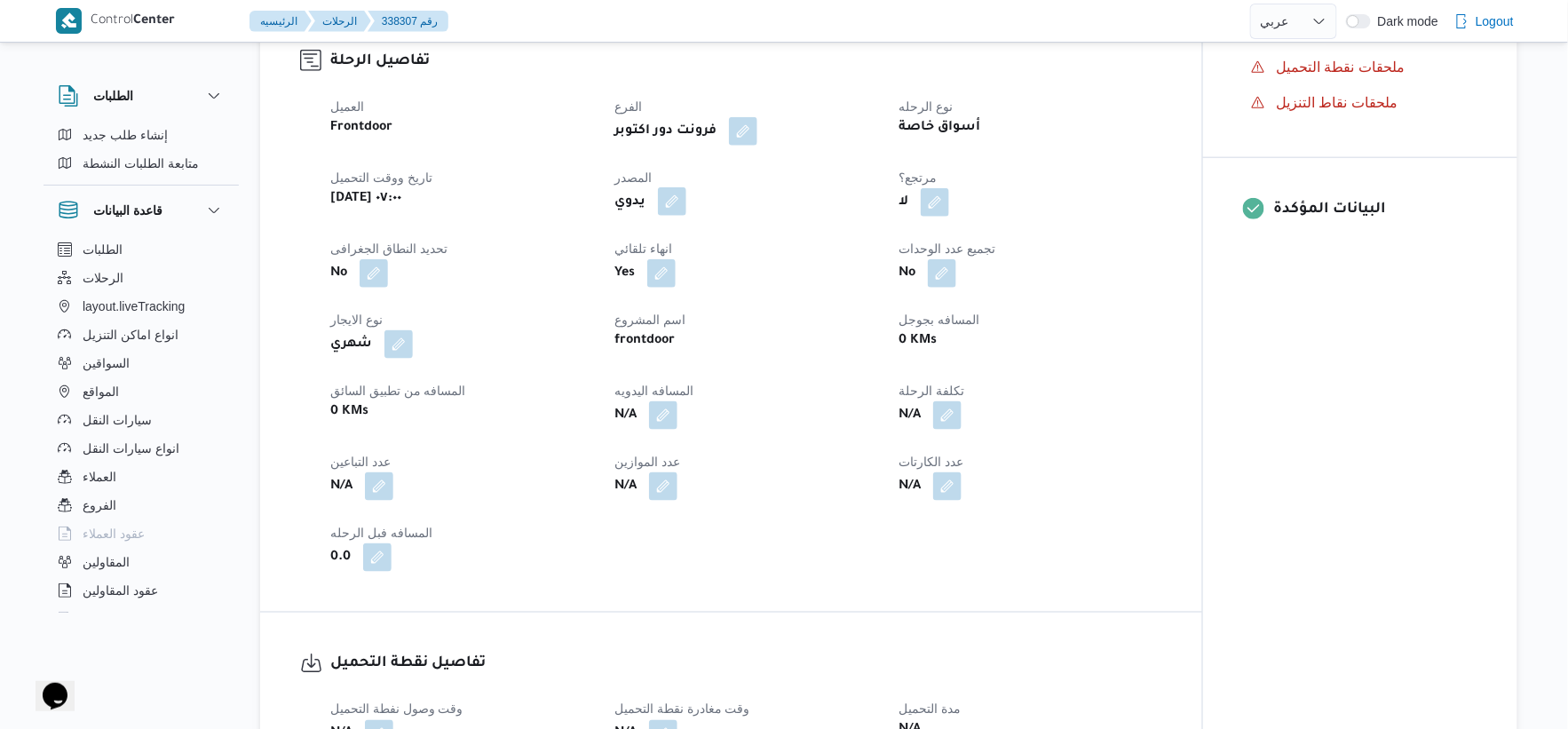
click at [680, 201] on button "button" at bounding box center [673, 202] width 29 height 29
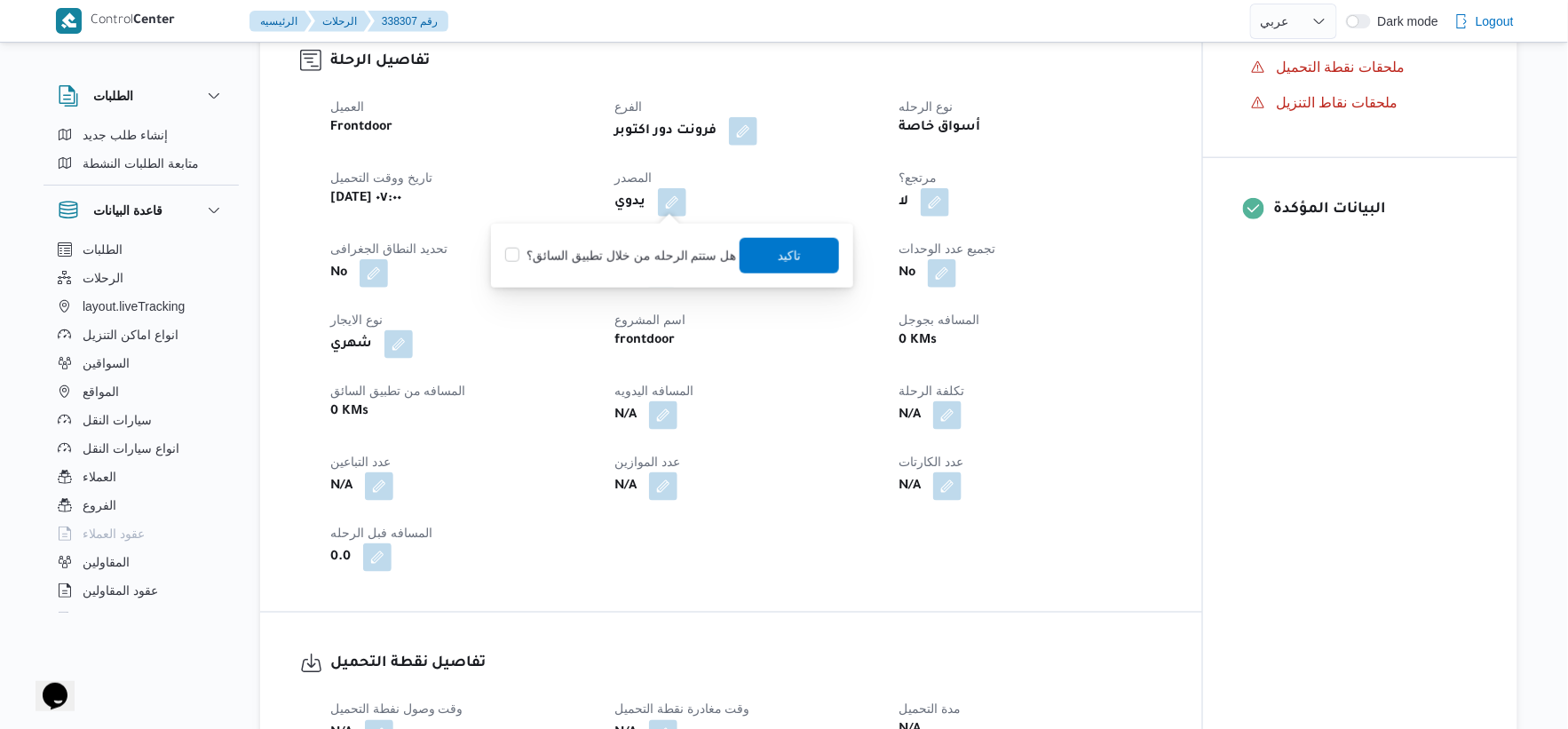
click at [642, 248] on label "هل ستتم الرحله من خلال تطبيق السائق؟" at bounding box center [621, 256] width 231 height 21
checkbox input "true"
click at [748, 248] on span "تاكيد" at bounding box center [789, 254] width 99 height 35
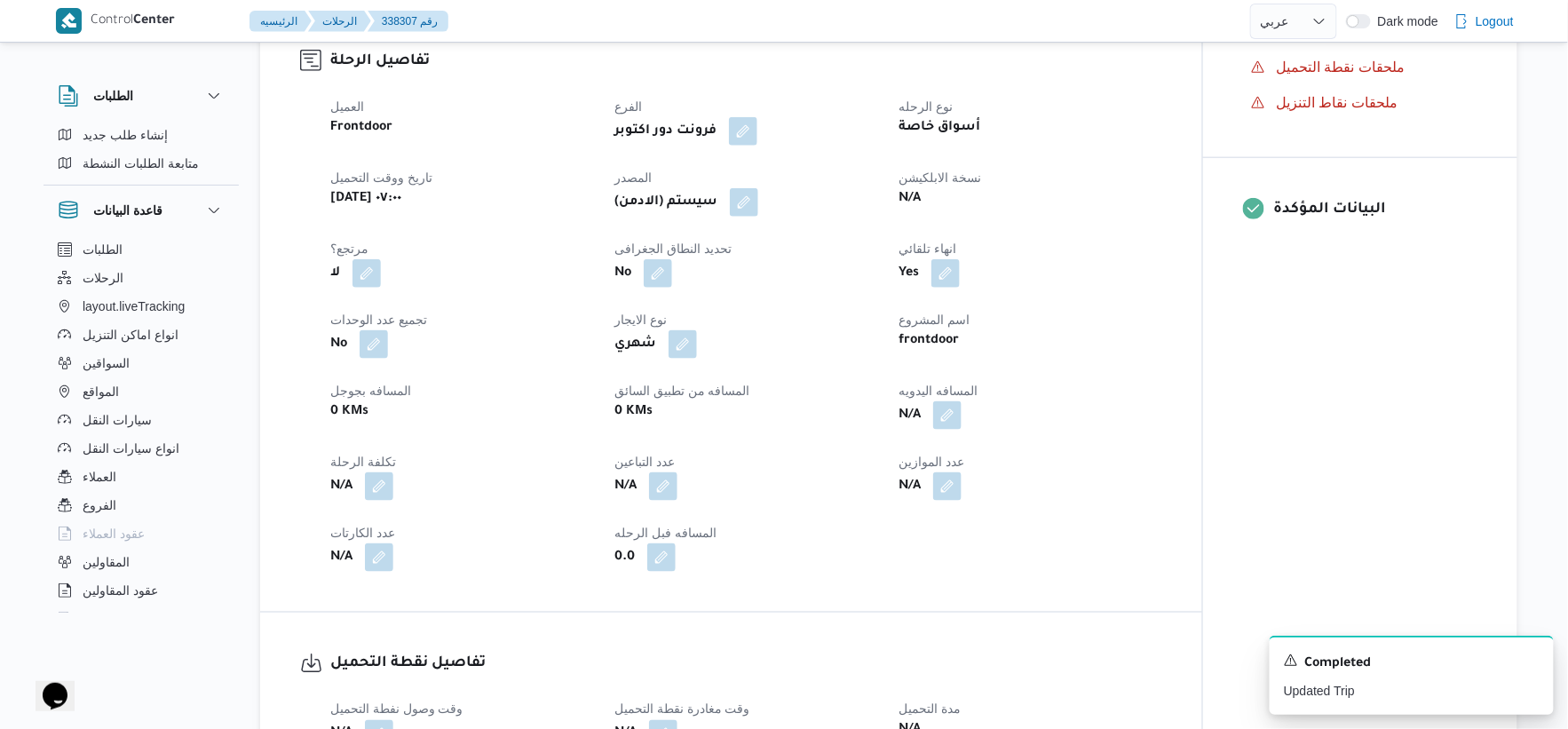
select select "ar"
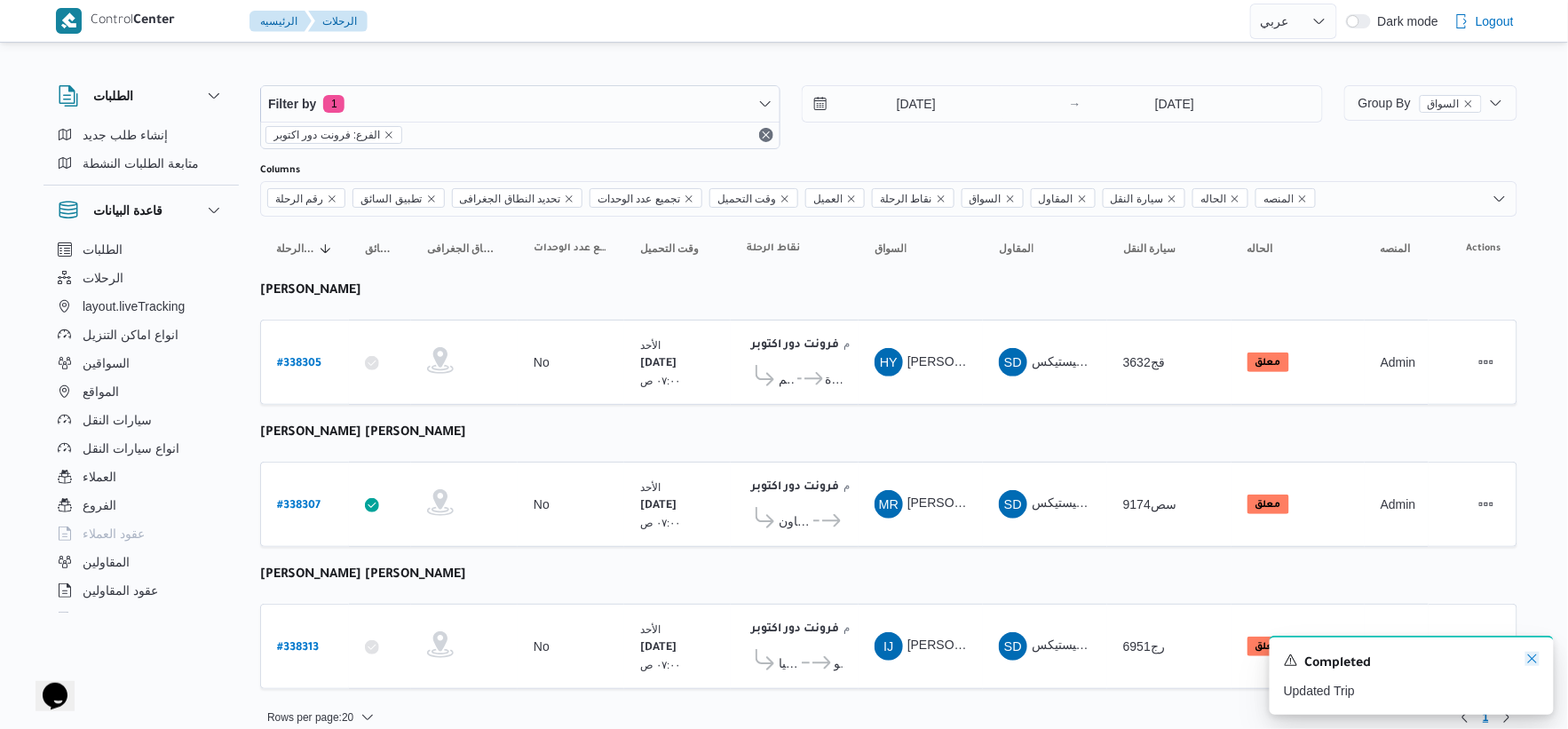
click at [989, 660] on icon "Dismiss toast" at bounding box center [1533, 658] width 14 height 14
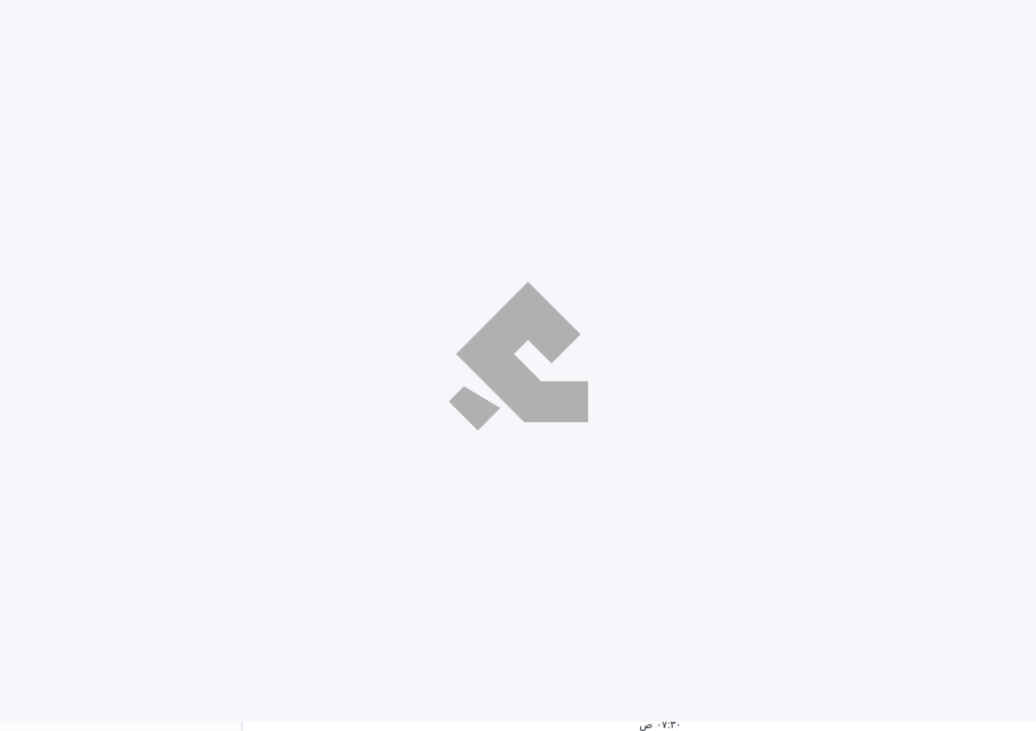
select select "ar"
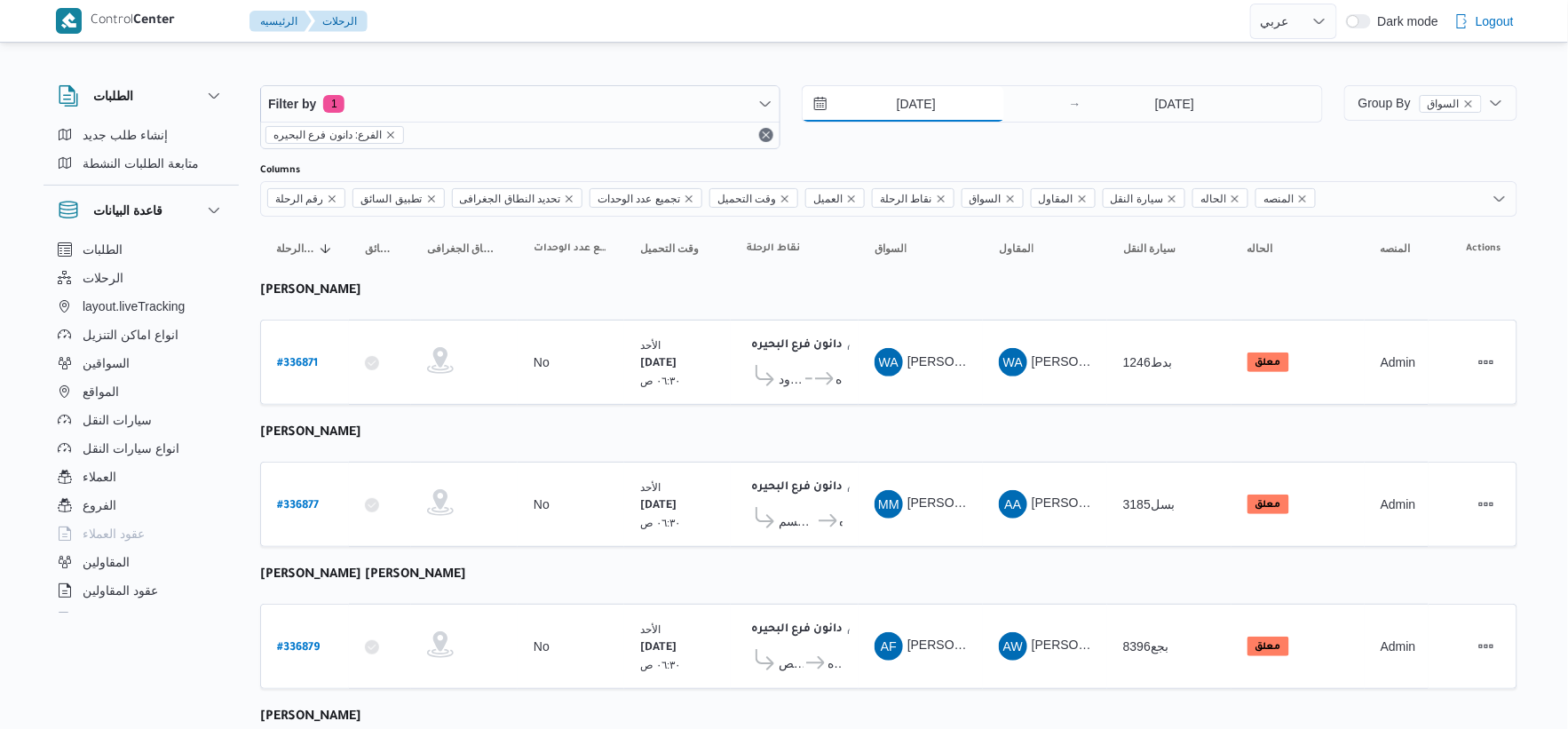
click at [921, 107] on input "[DATE]" at bounding box center [903, 103] width 202 height 35
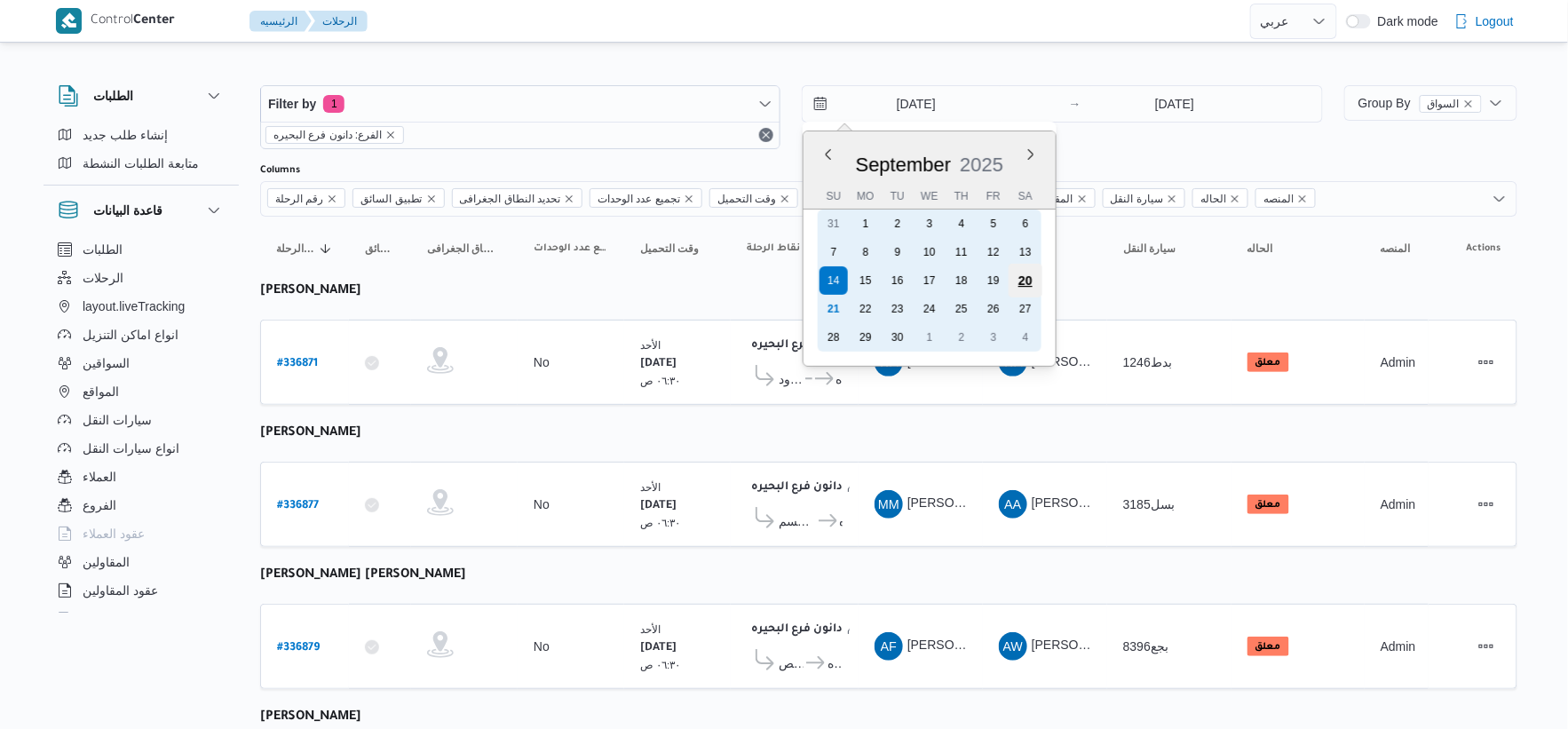
click at [989, 277] on div "20" at bounding box center [1025, 280] width 33 height 33
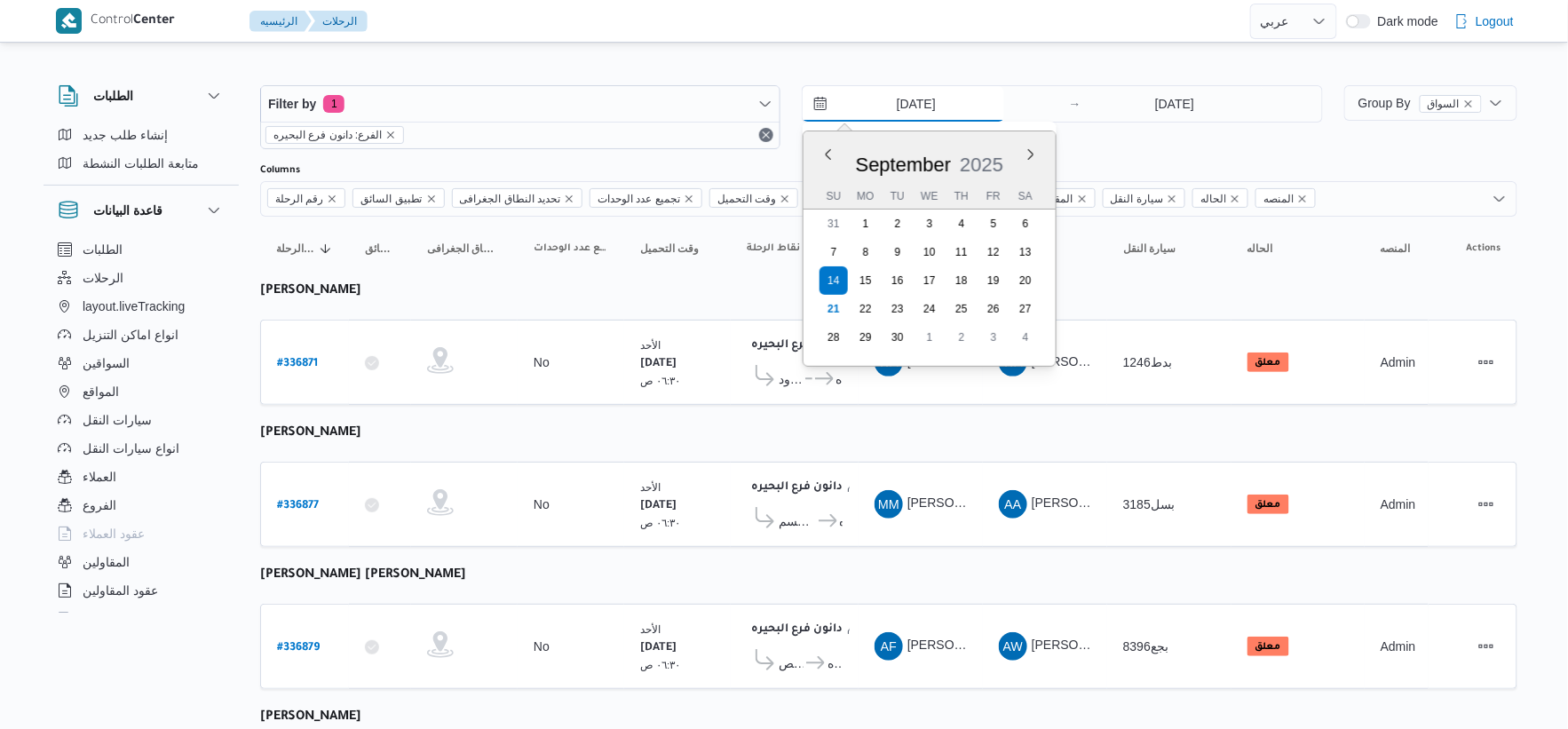
type input "20/9/2025"
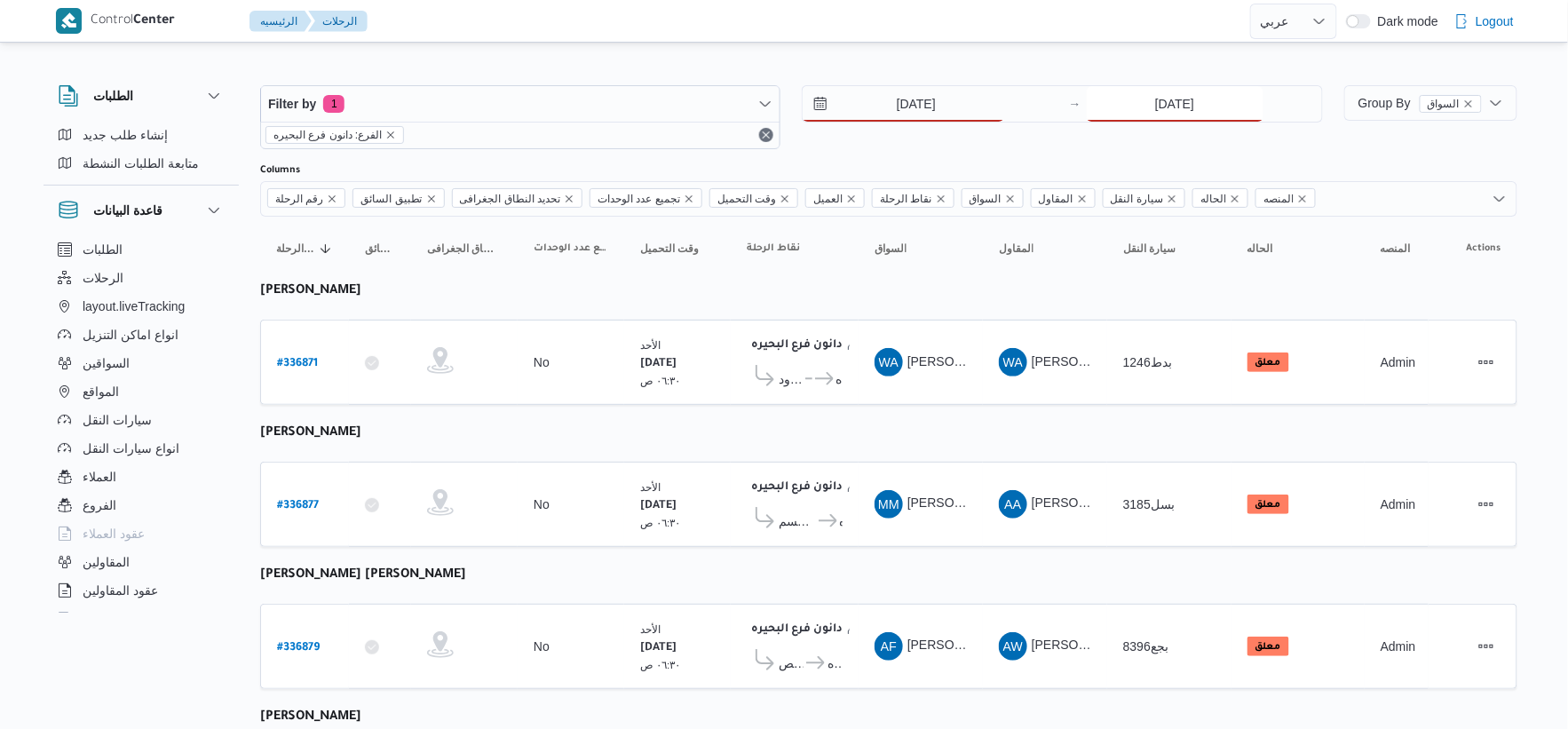
click at [989, 117] on input "[DATE]" at bounding box center [1175, 103] width 177 height 35
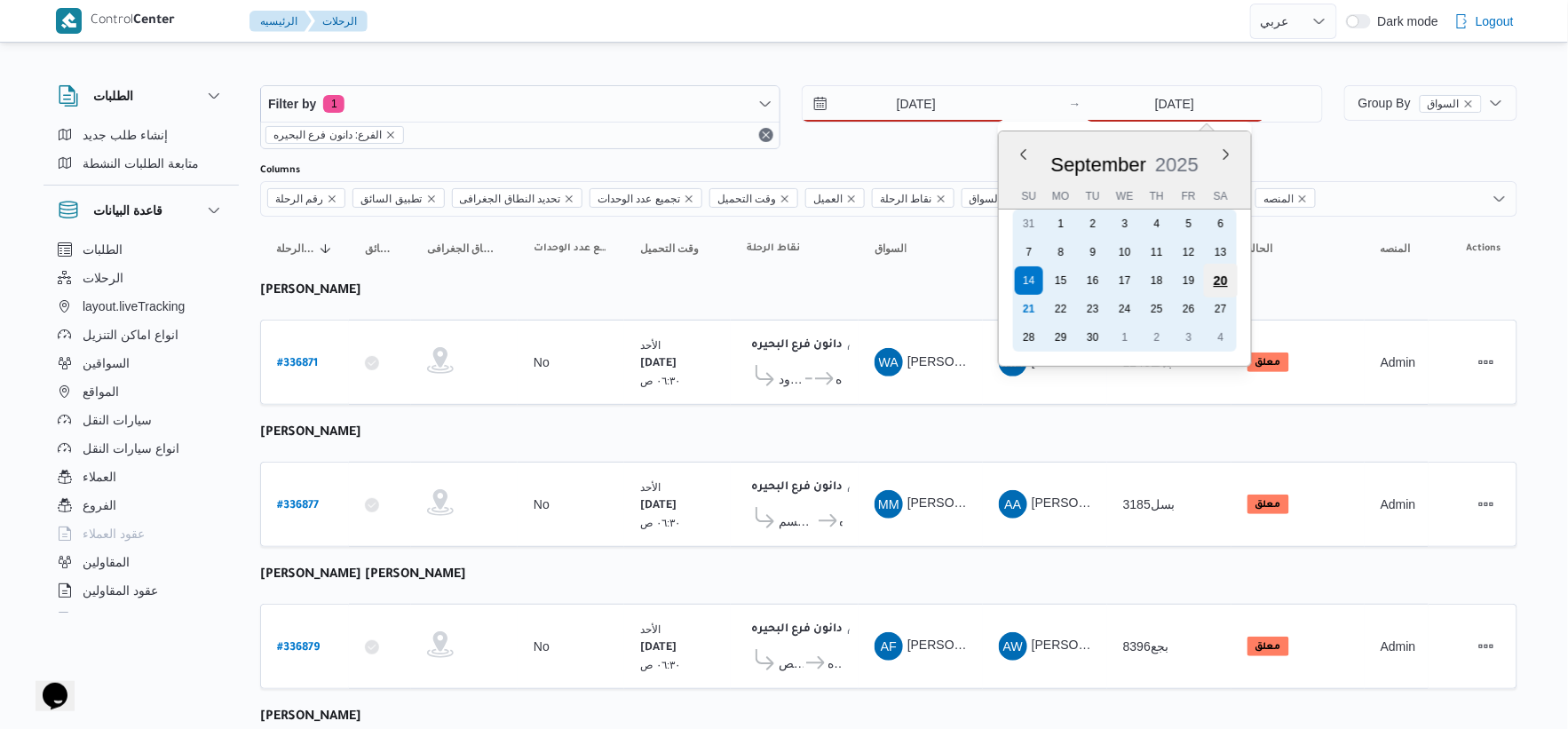
click at [989, 275] on div "20" at bounding box center [1219, 280] width 33 height 33
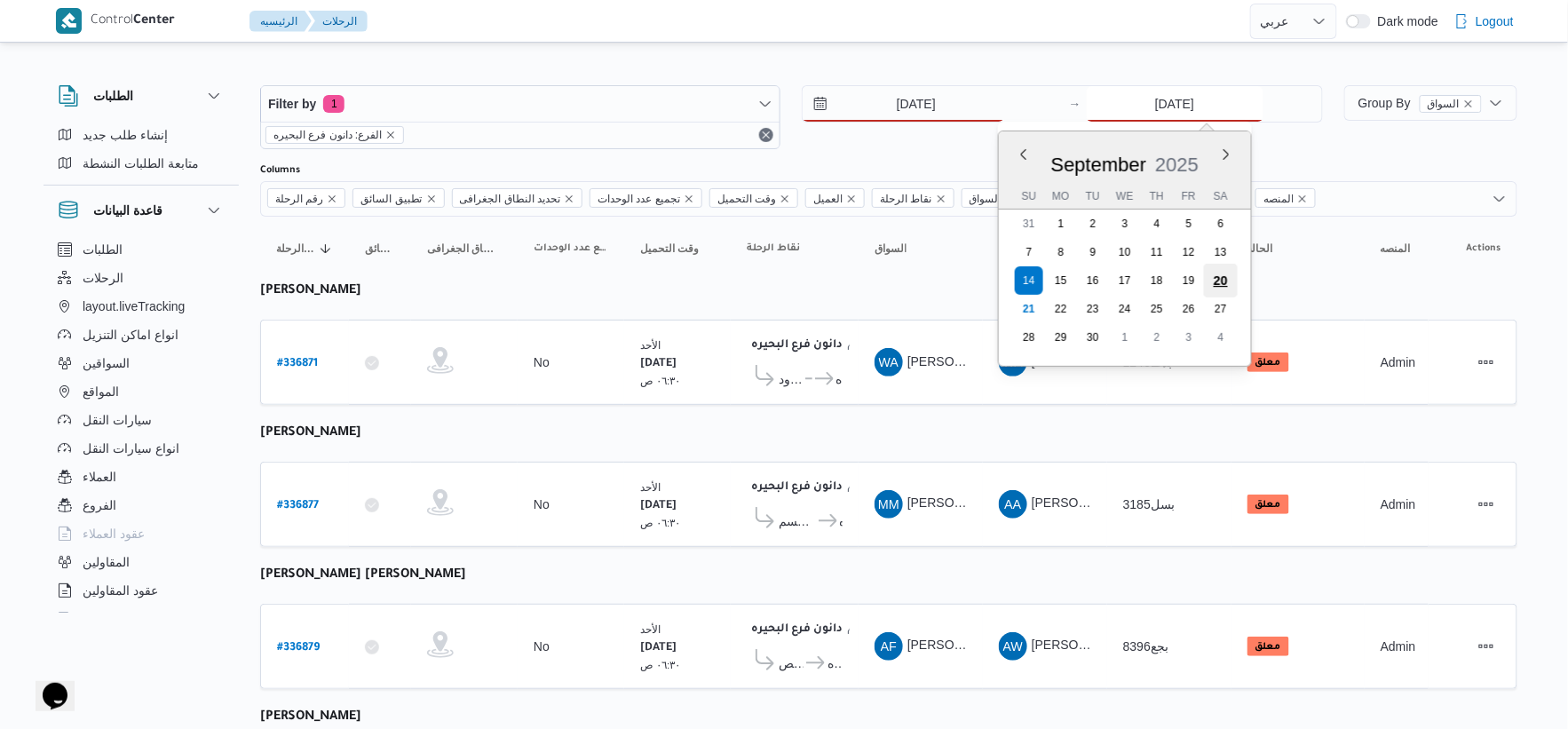
type input "20/9/2025"
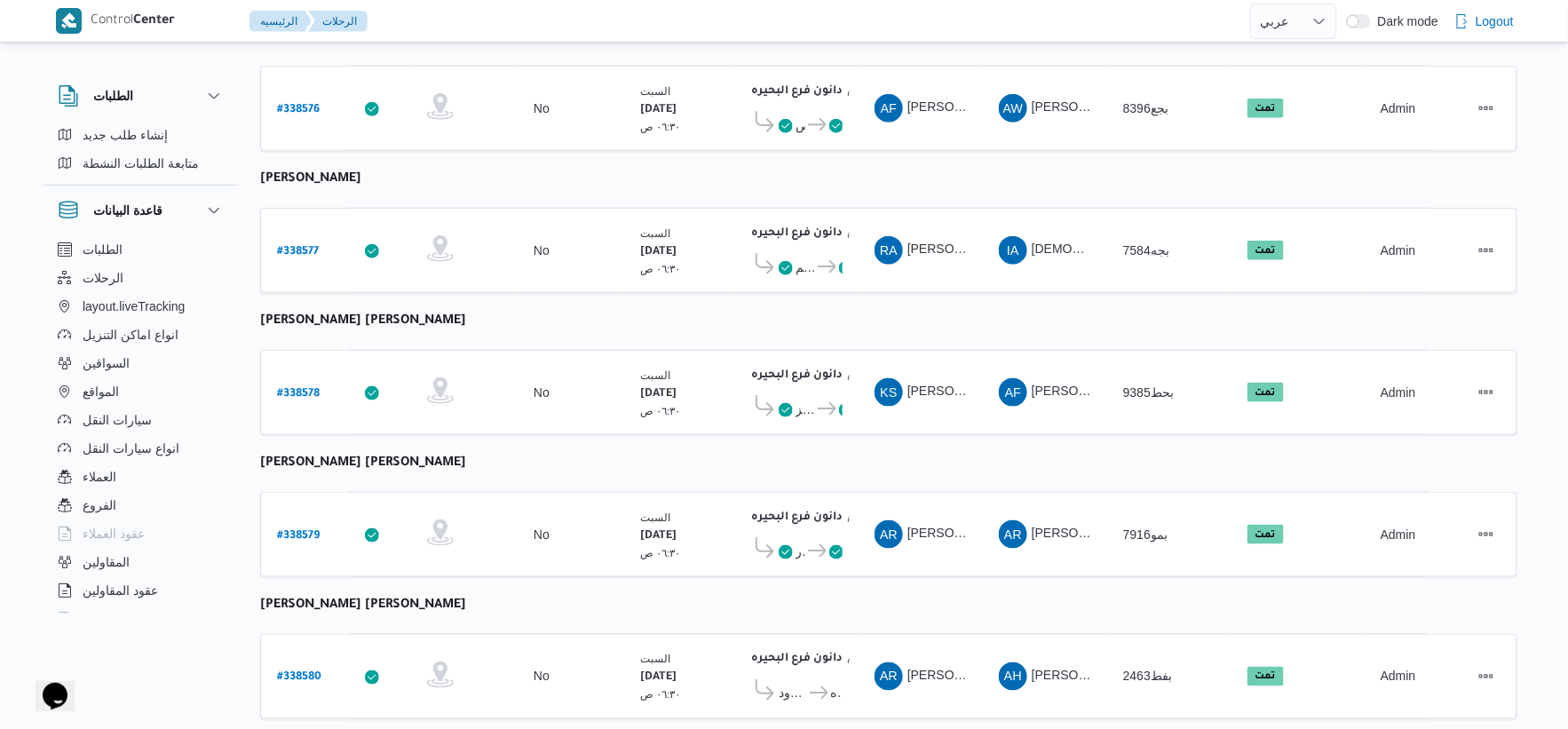
scroll to position [493, 0]
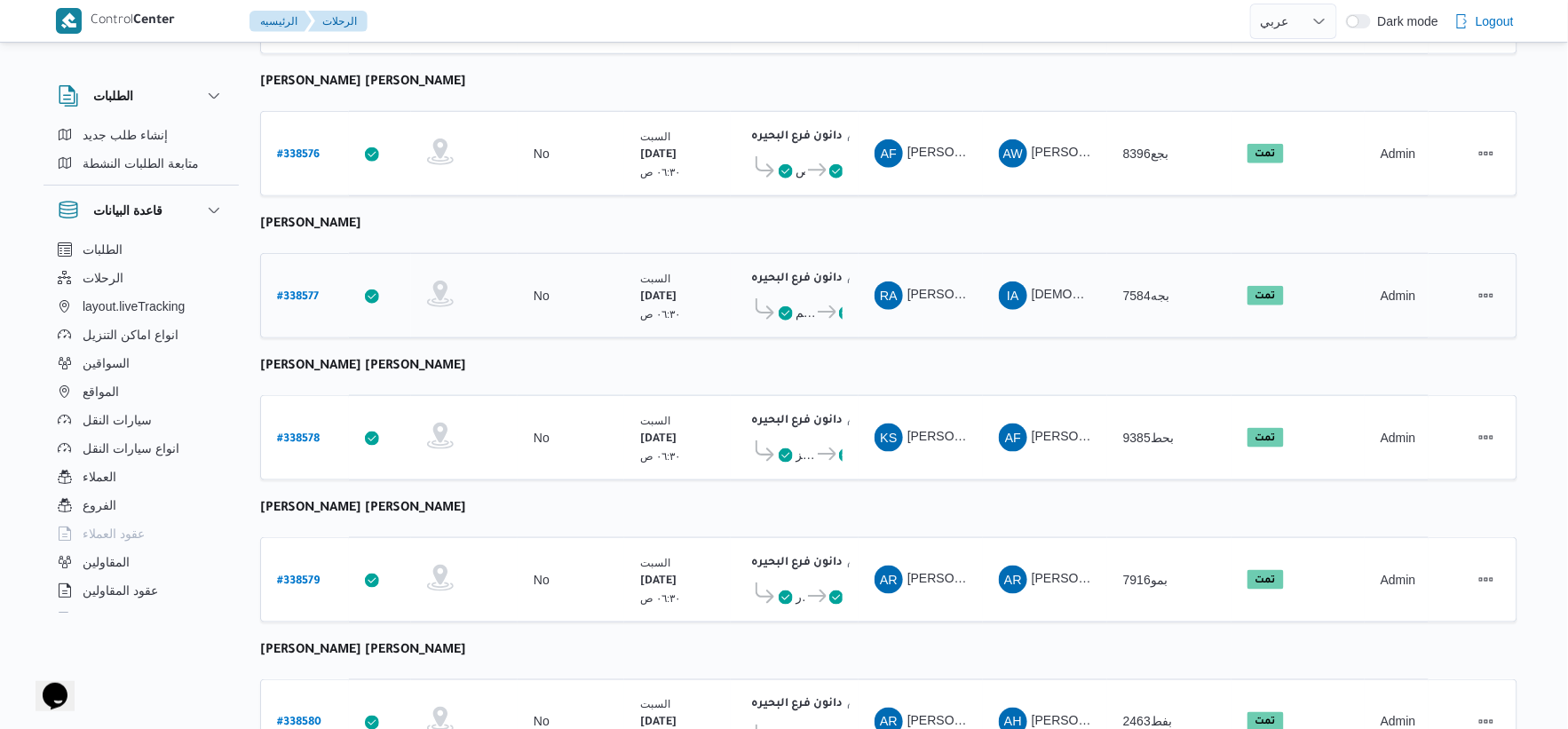
click at [818, 306] on icon at bounding box center [827, 312] width 19 height 13
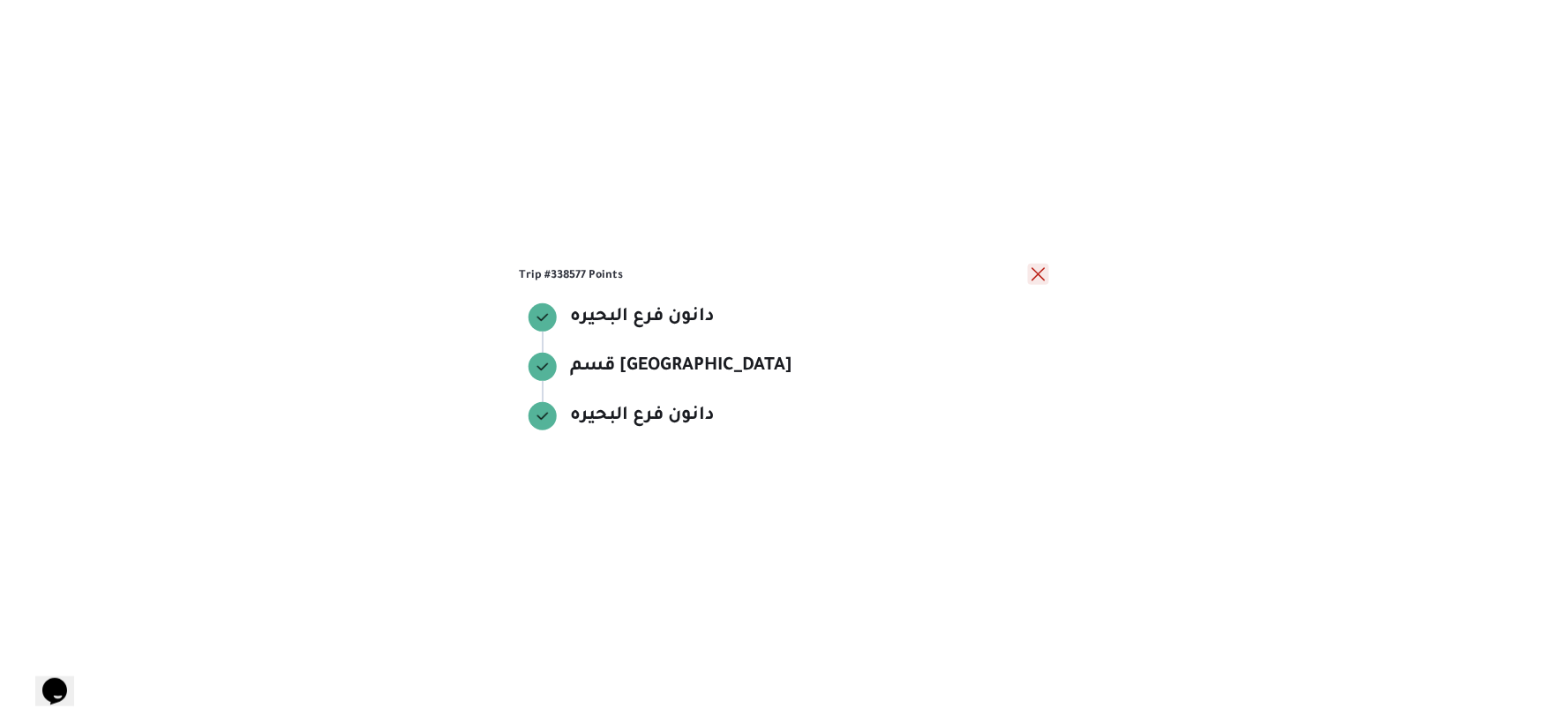
click at [982, 271] on button "close" at bounding box center [1038, 274] width 21 height 21
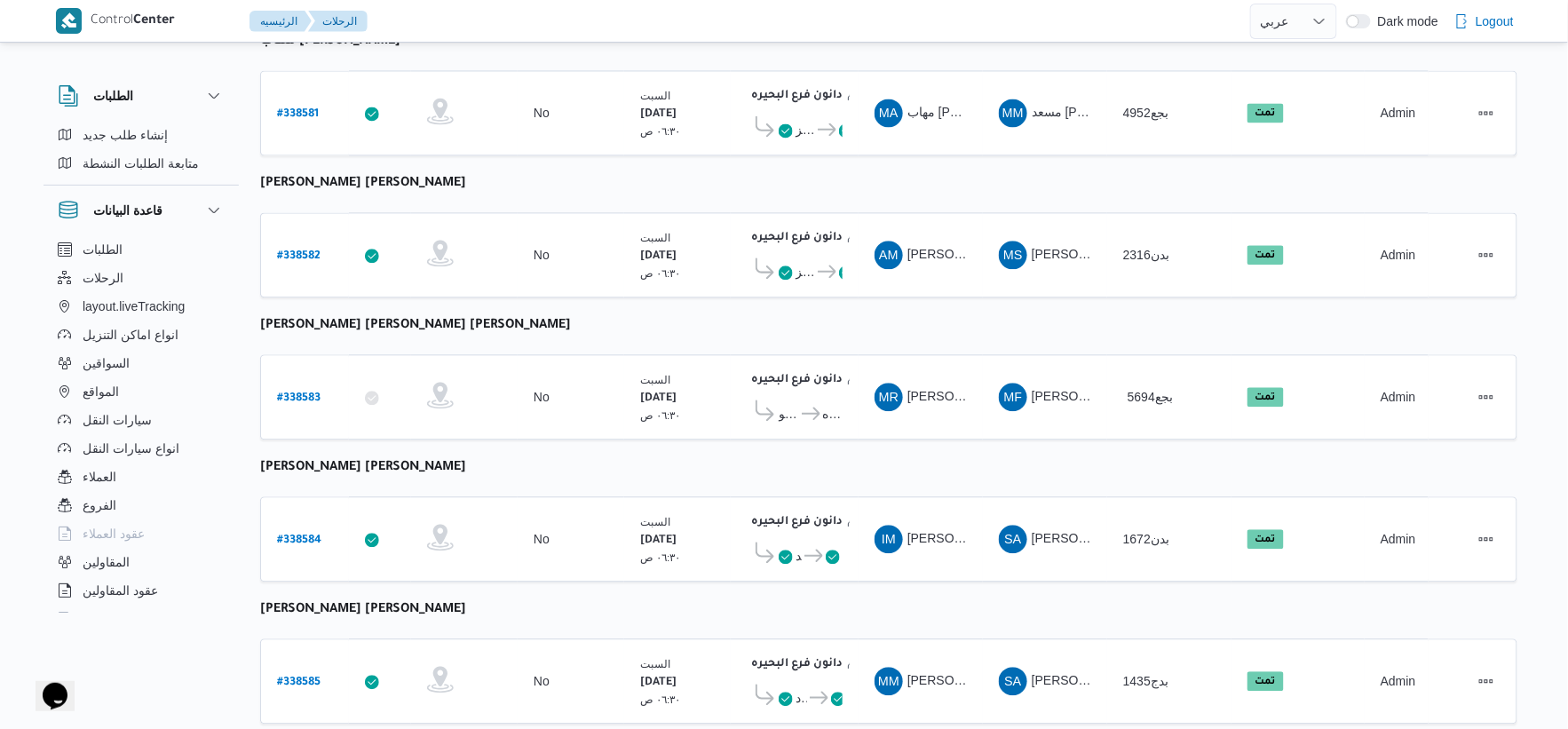
scroll to position [1426, 0]
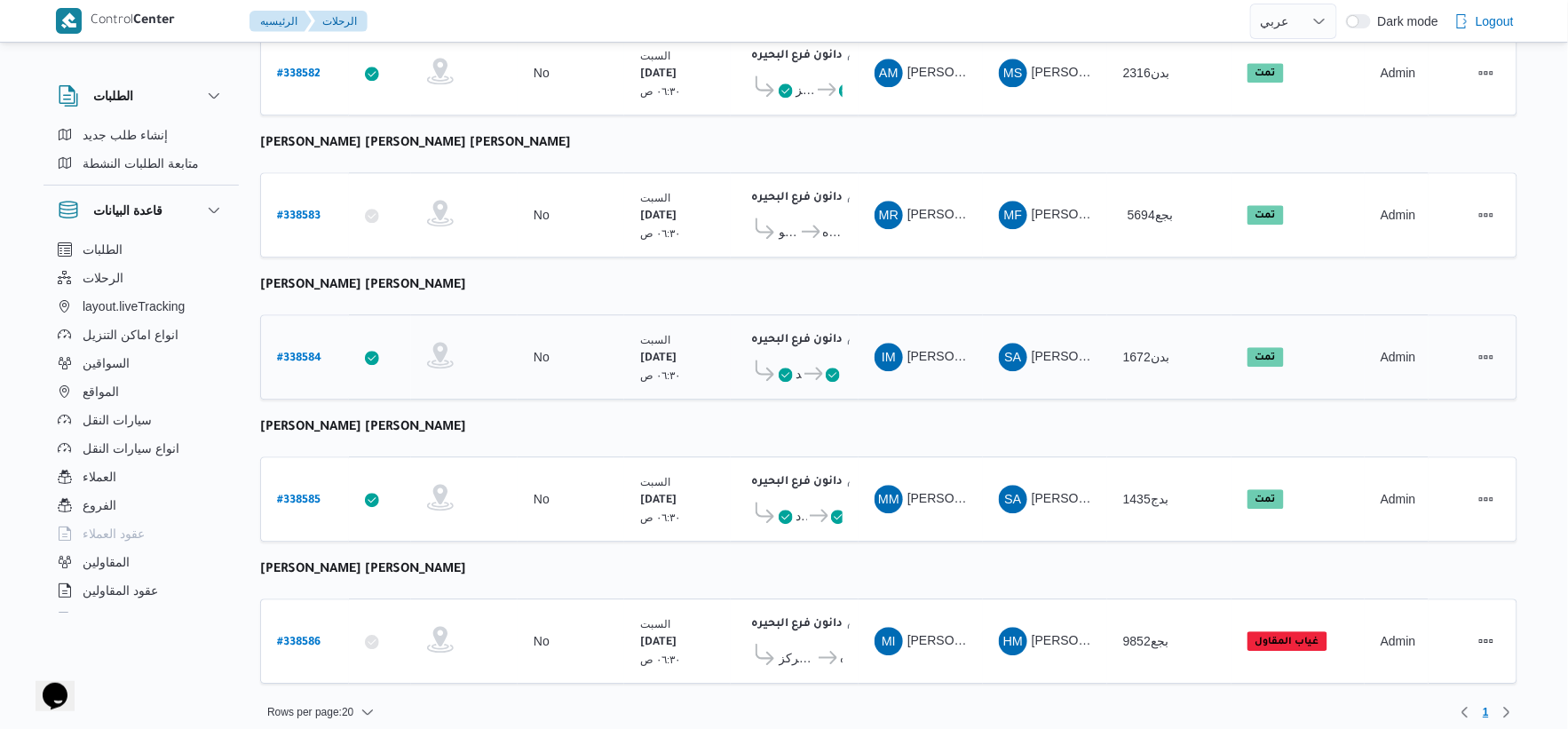
click at [814, 367] on icon at bounding box center [814, 374] width 19 height 13
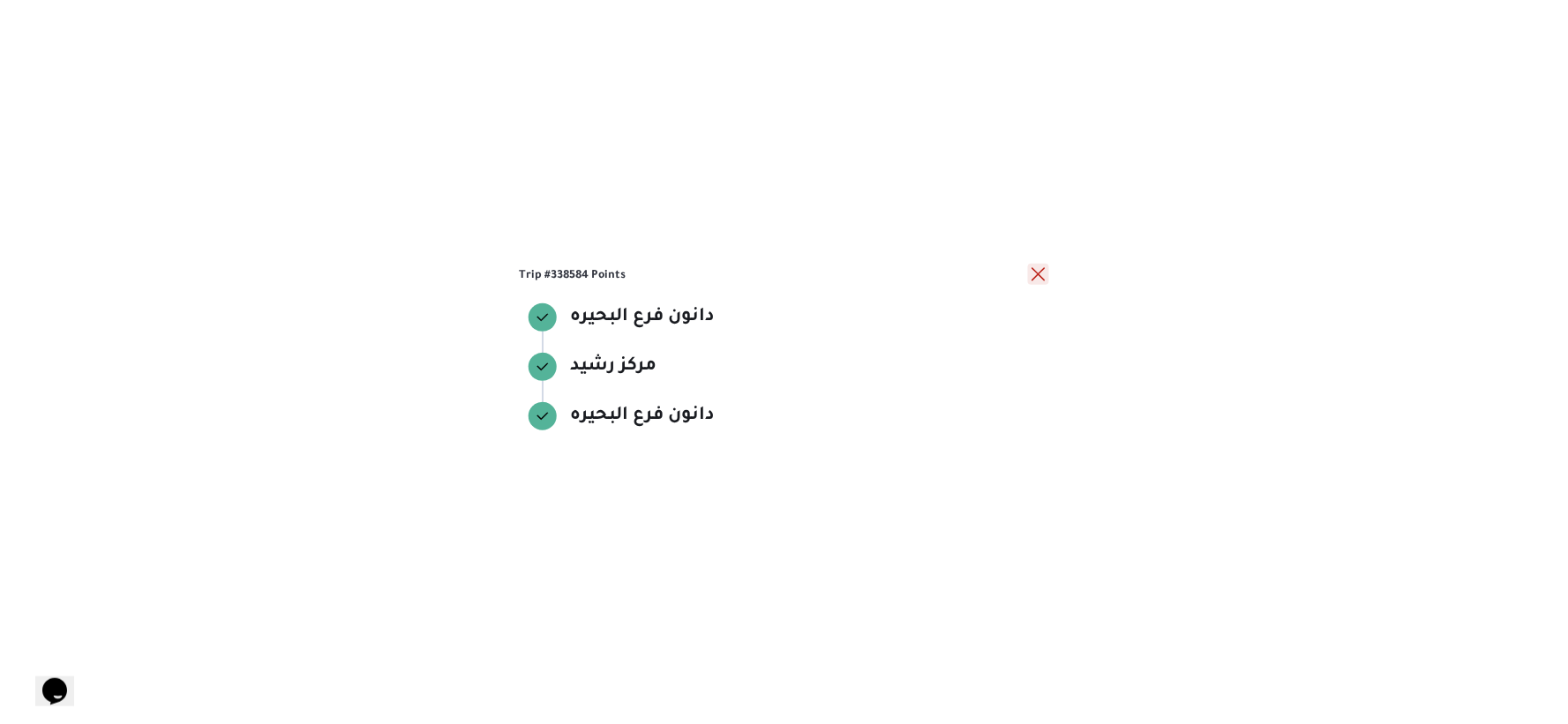
click at [982, 273] on button "close" at bounding box center [1038, 274] width 21 height 21
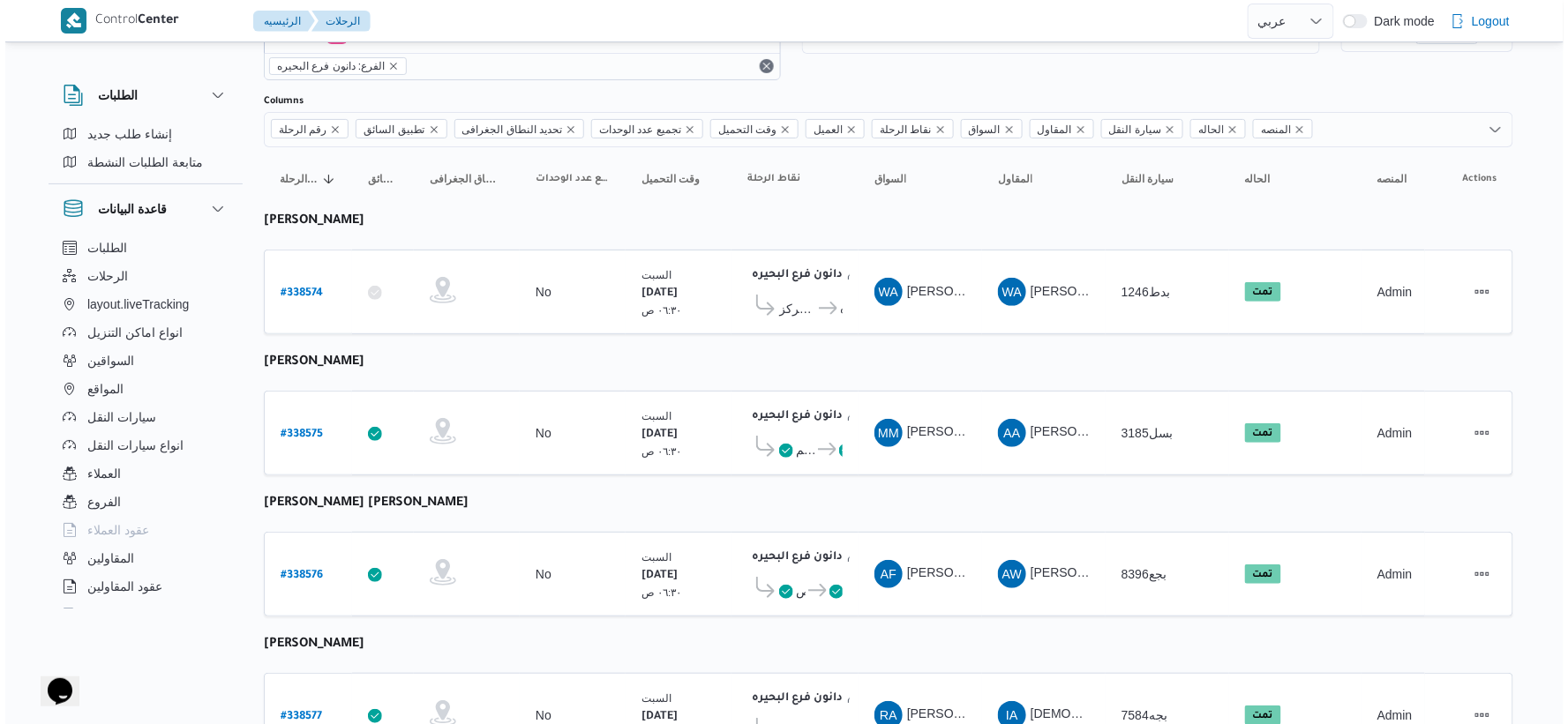
scroll to position [0, 0]
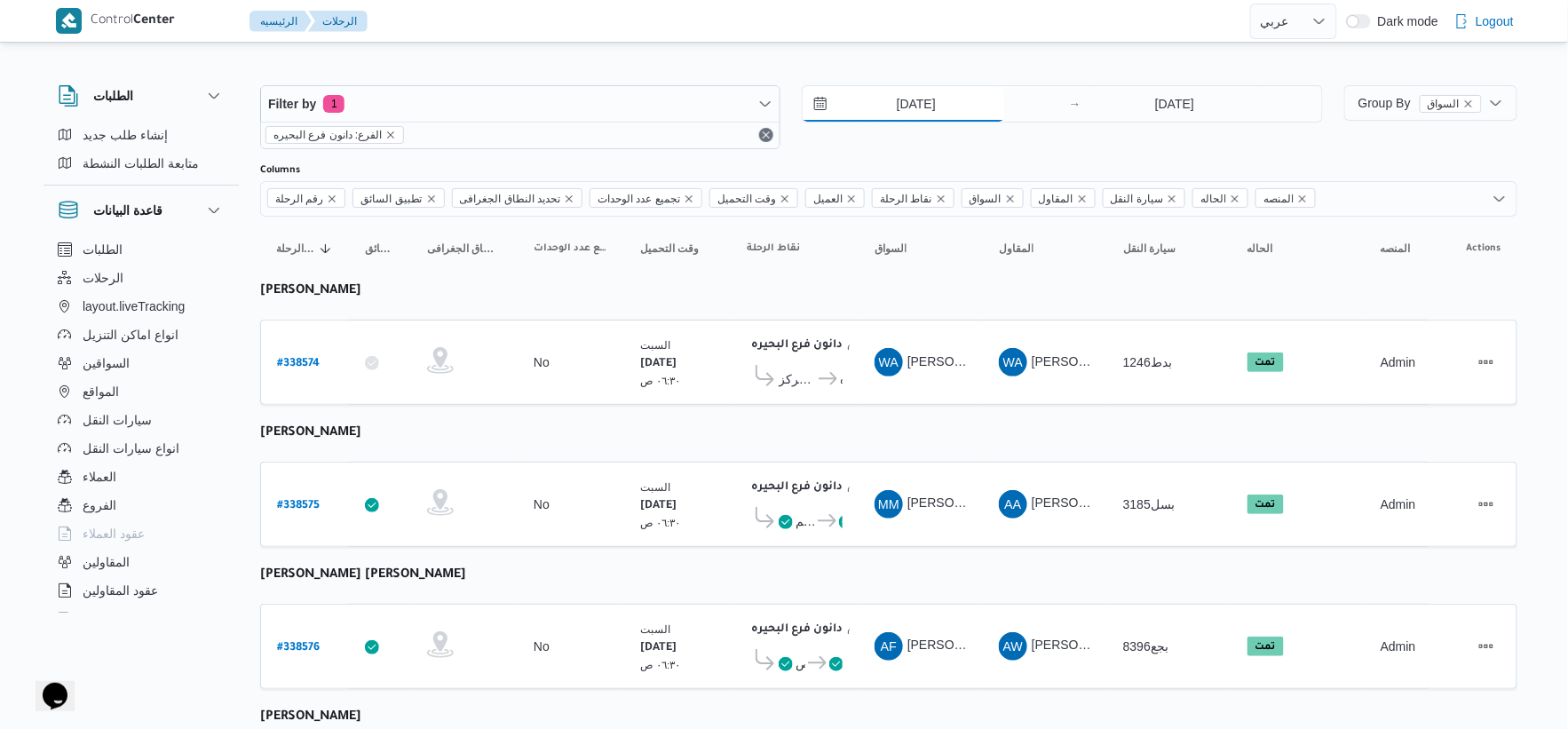
click at [925, 98] on input "20/9/2025" at bounding box center [903, 103] width 202 height 35
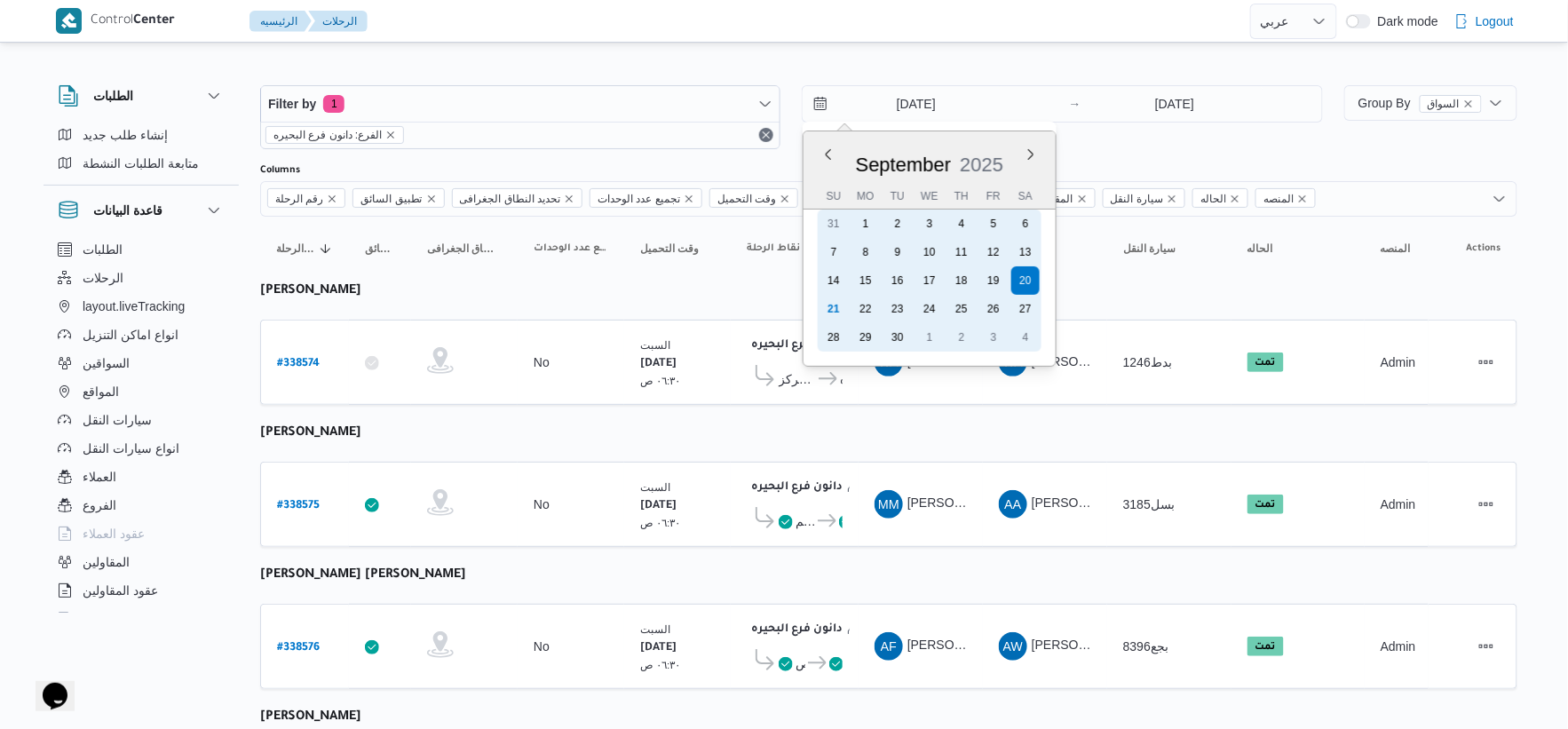
click at [837, 306] on div "21" at bounding box center [834, 310] width 29 height 29
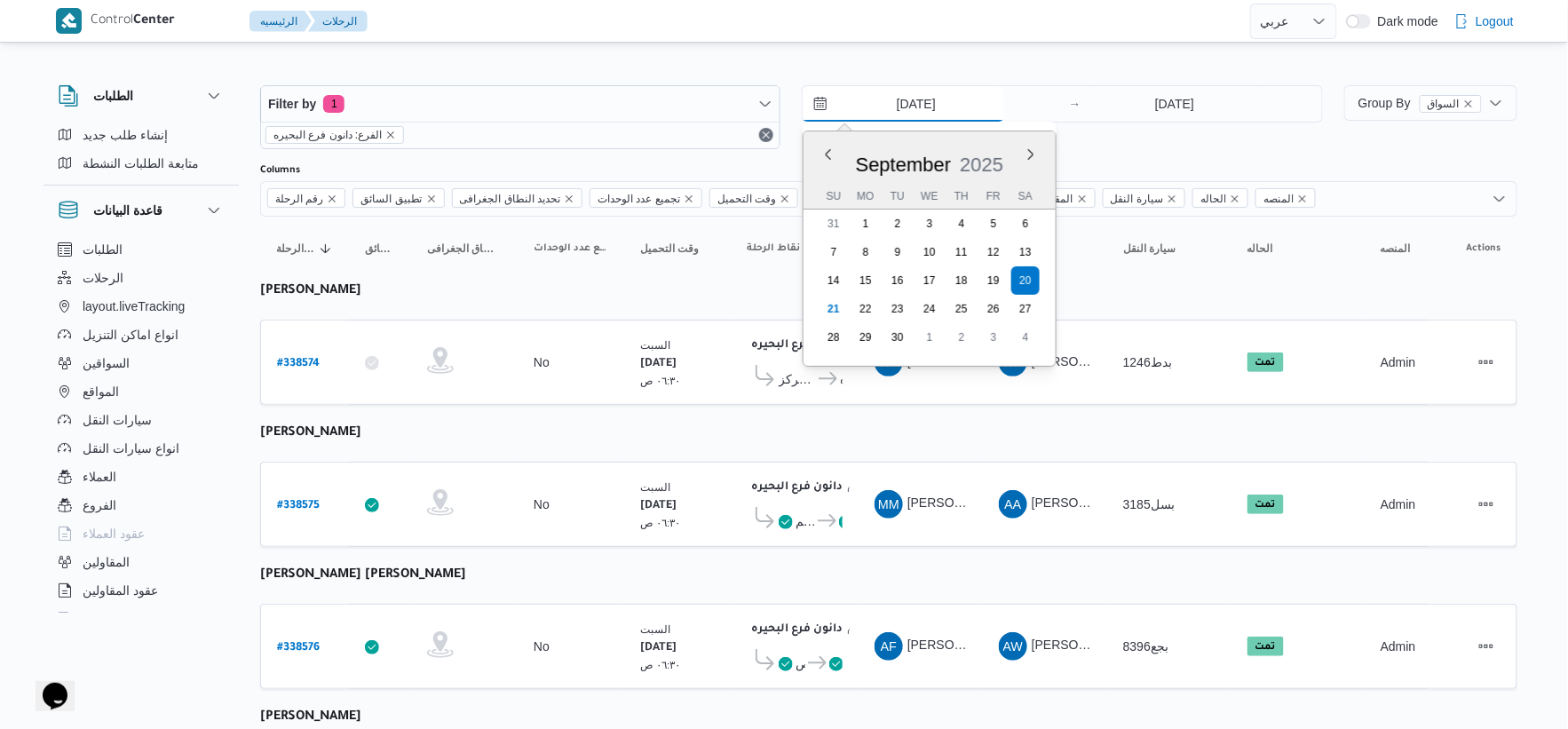
type input "21/9/2025"
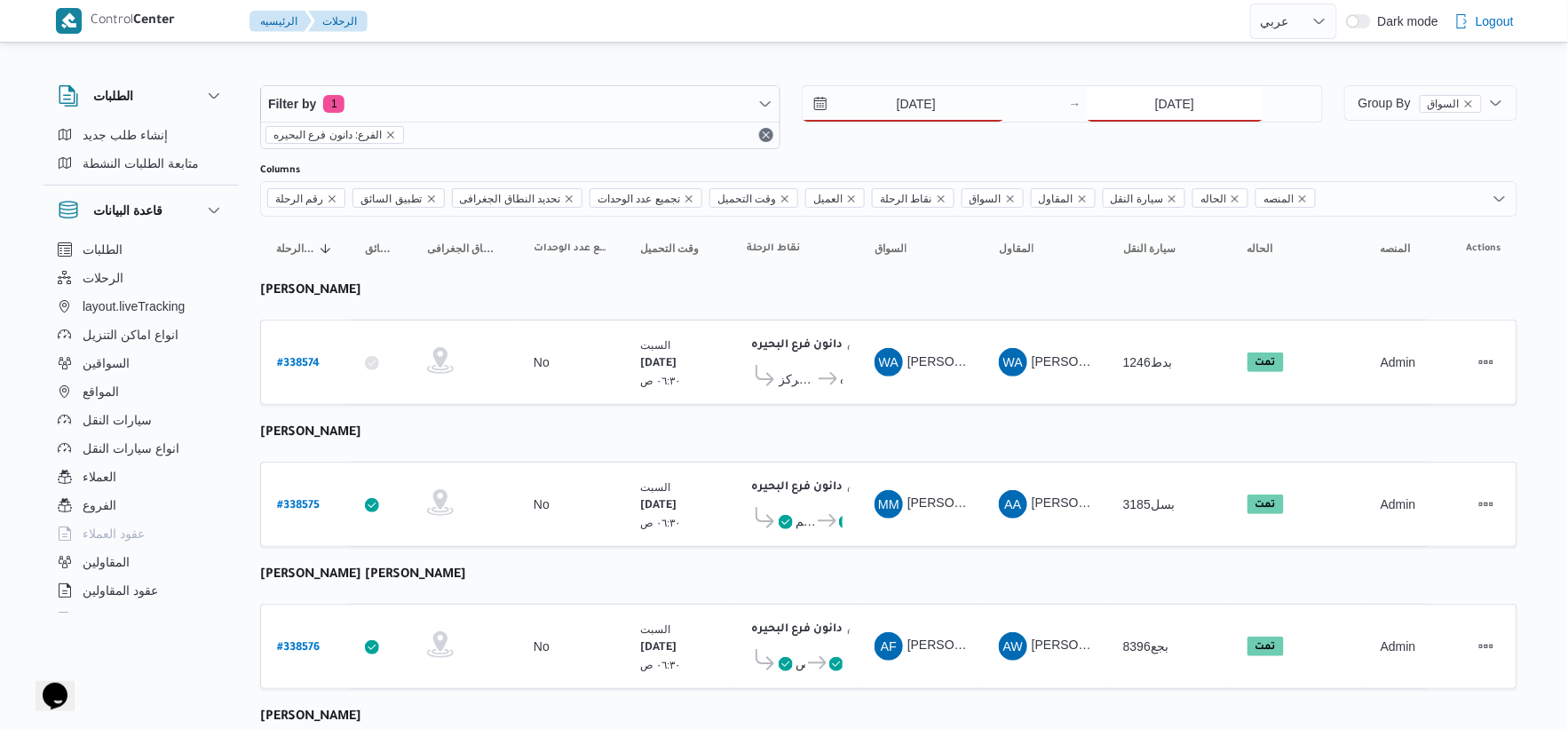
click at [989, 94] on input "20/9/2025" at bounding box center [1175, 103] width 177 height 35
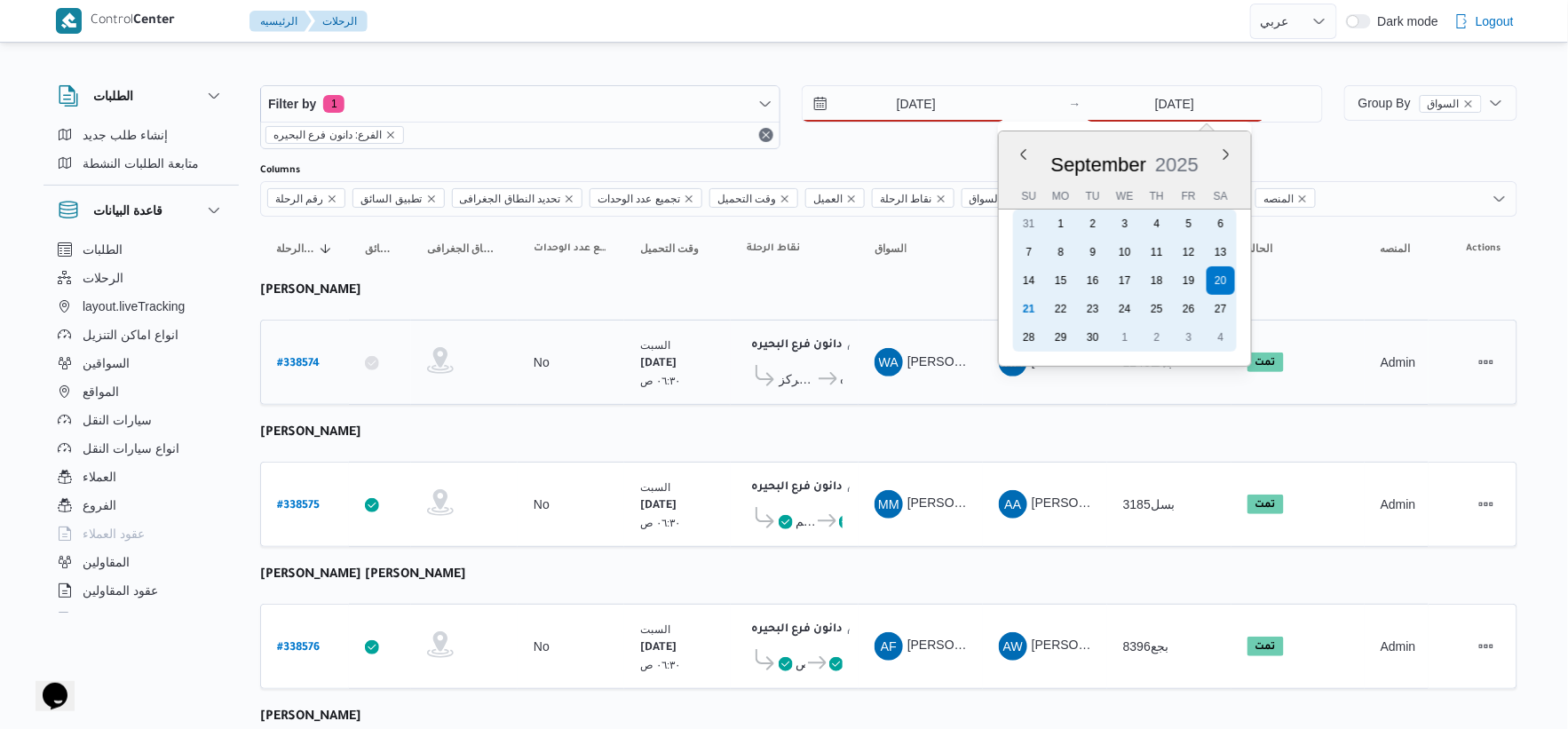
click at [989, 311] on div "21" at bounding box center [1029, 310] width 29 height 29
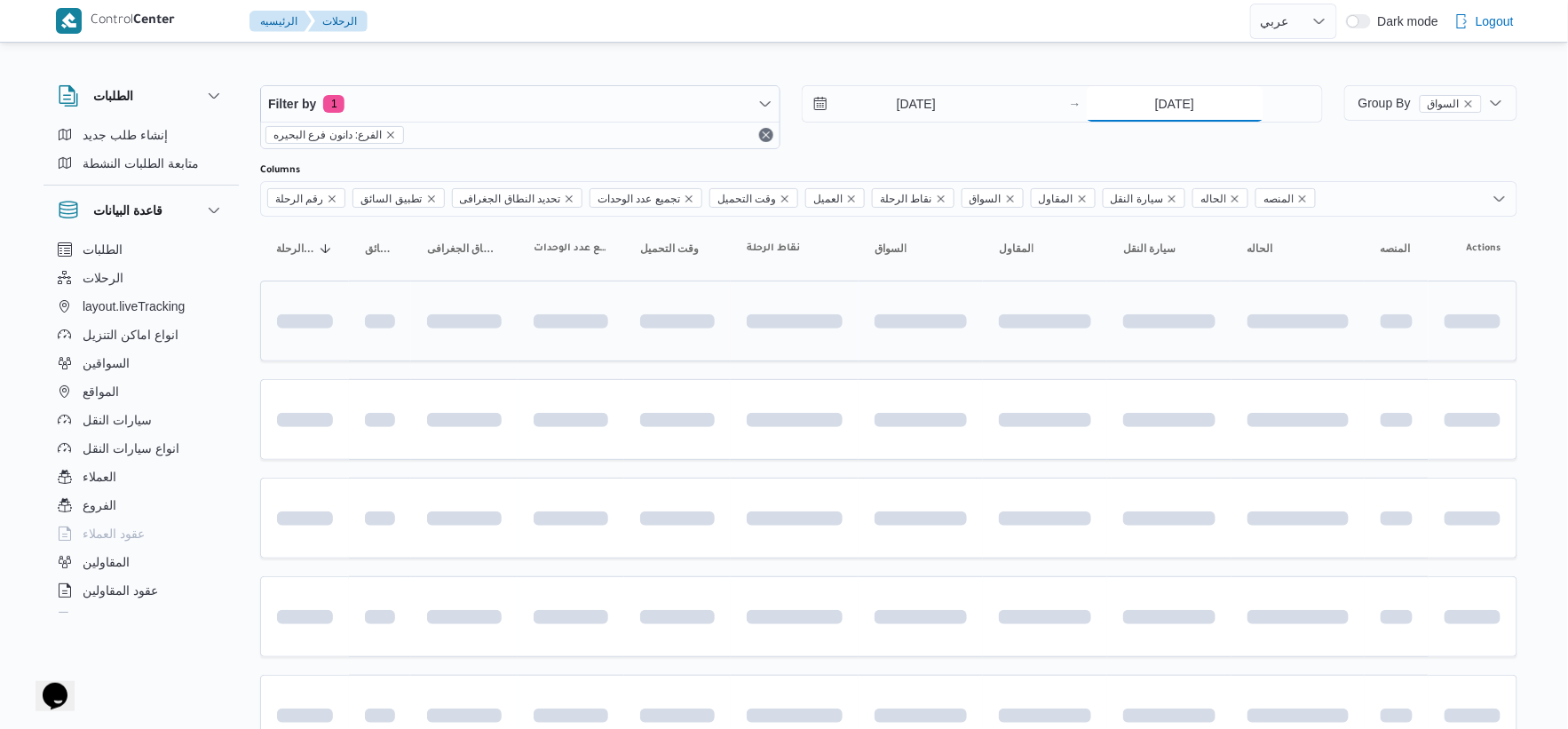
type input "21/9/2025"
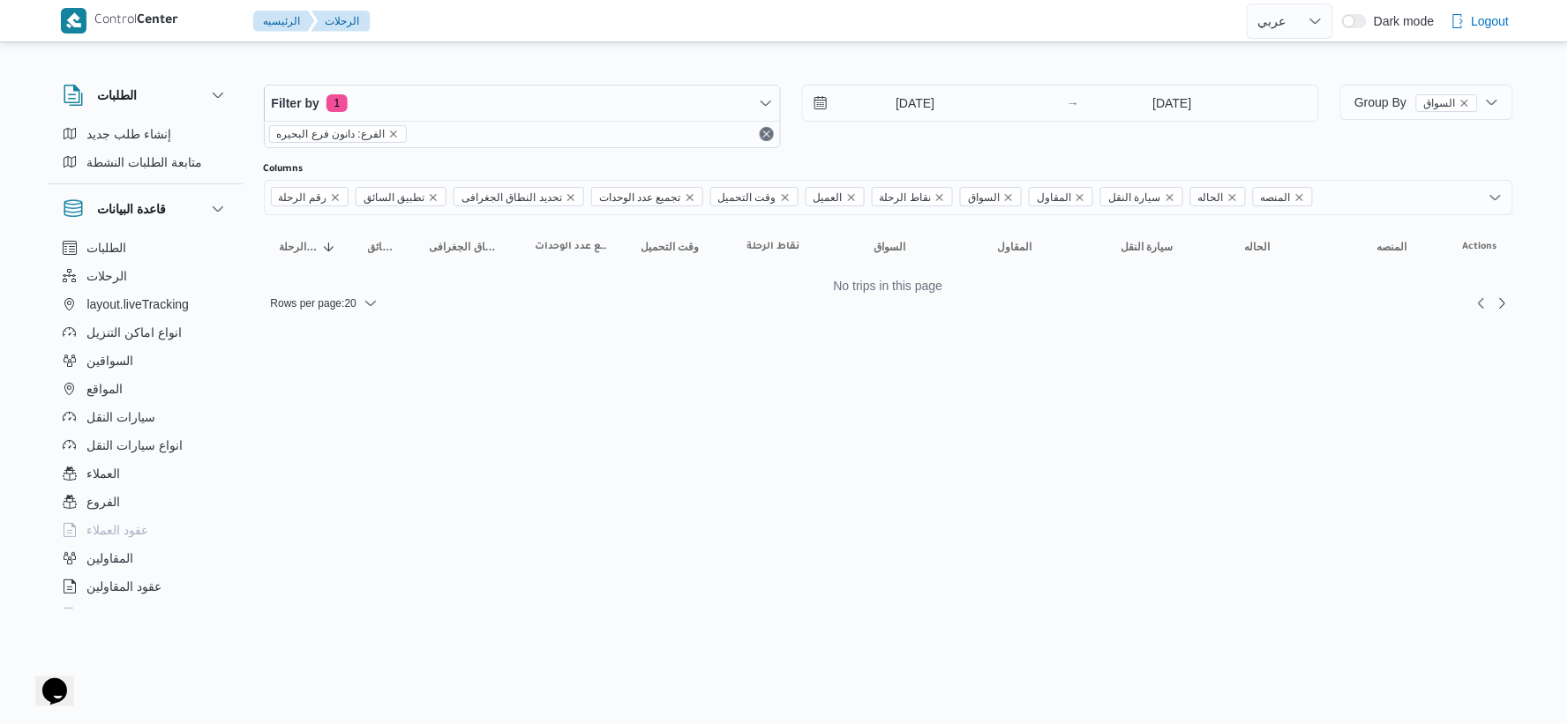
click at [865, 409] on html "Control Center الرئيسيه الرحلات English عربي Dark mode Logout الطلبات إنشاء طلب…" at bounding box center [784, 362] width 1568 height 724
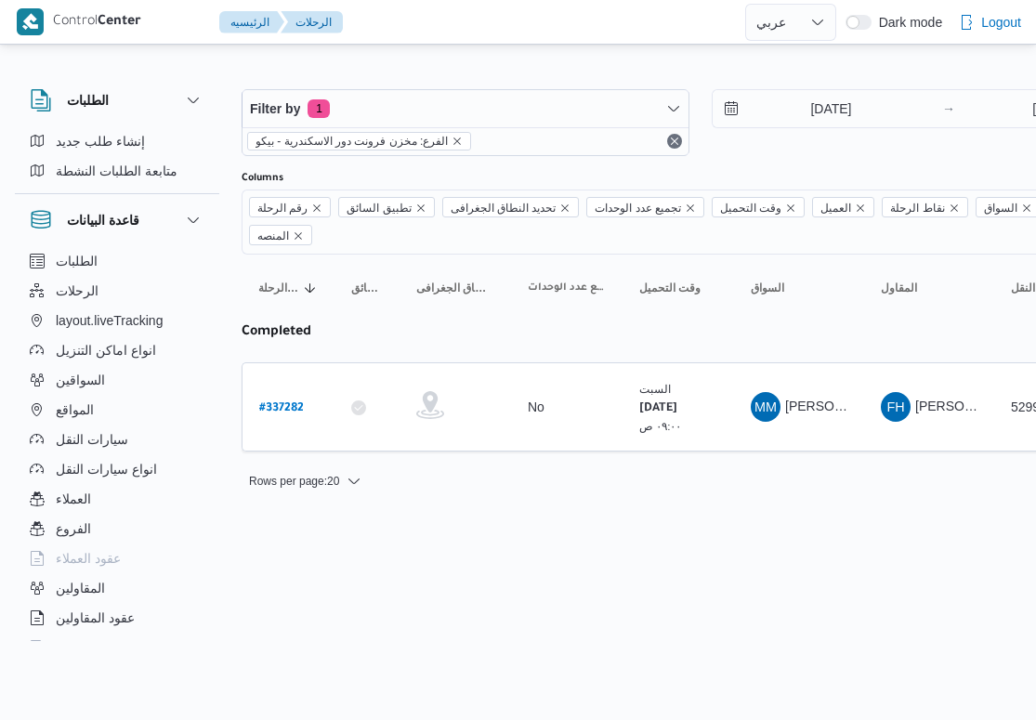
select select "ar"
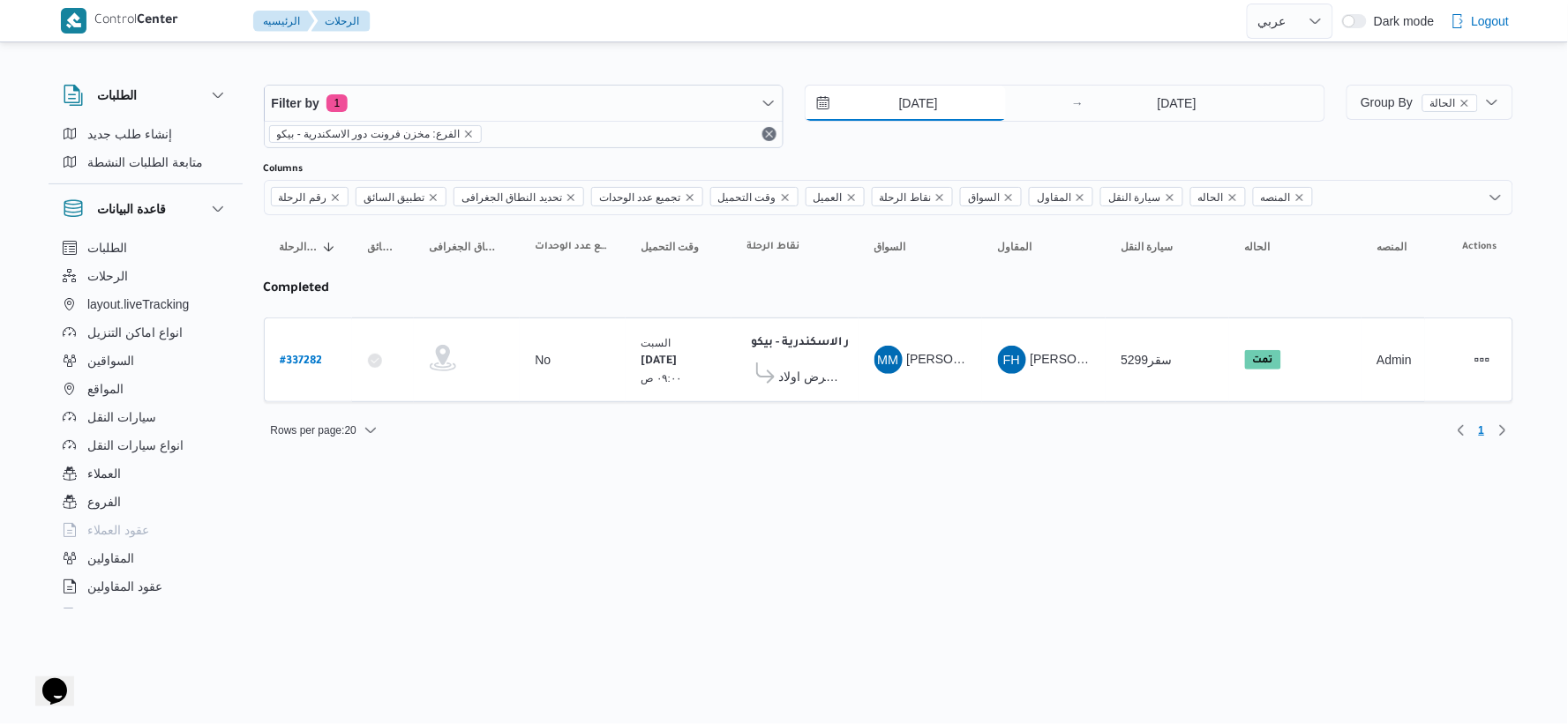
click at [982, 101] on input "[DATE]" at bounding box center [905, 102] width 200 height 35
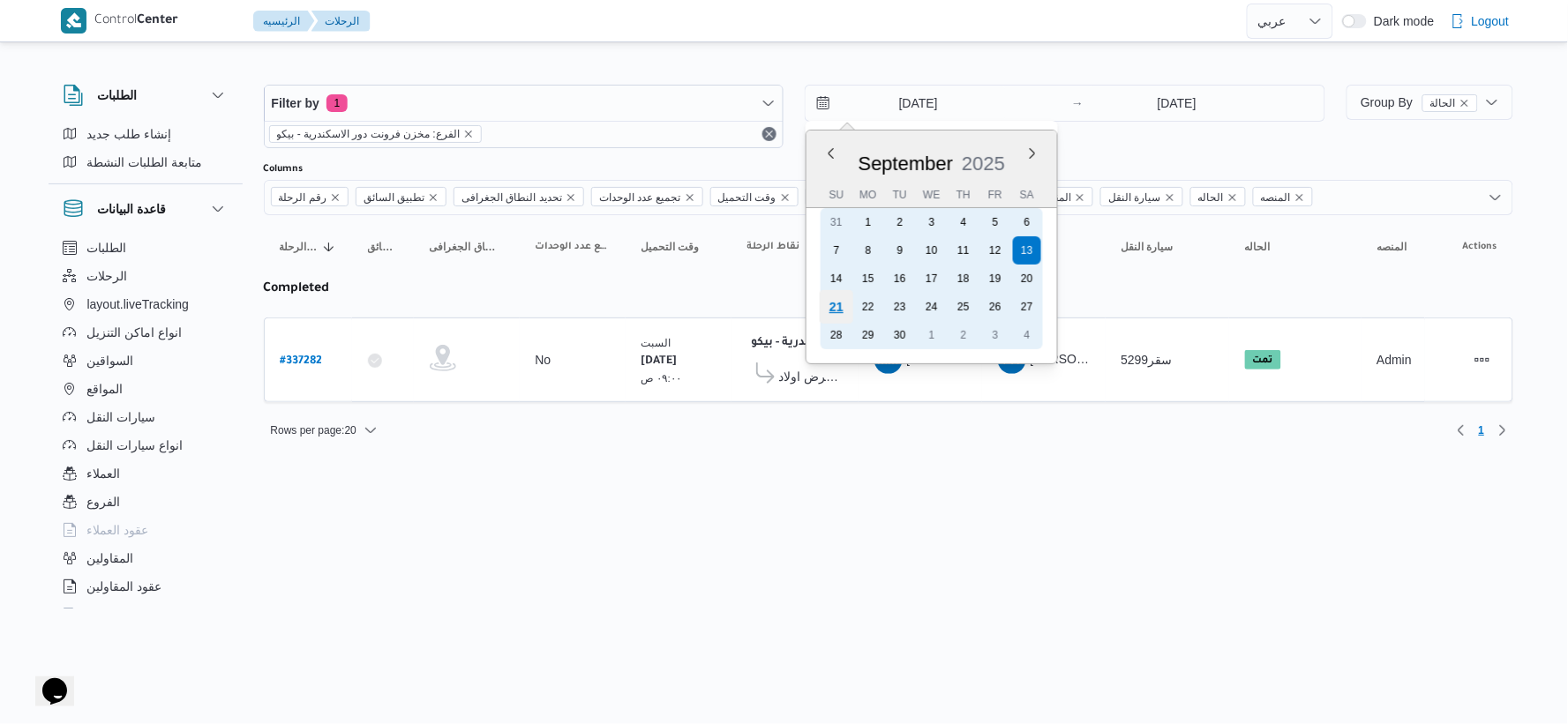
click at [828, 300] on div "21" at bounding box center [835, 306] width 33 height 33
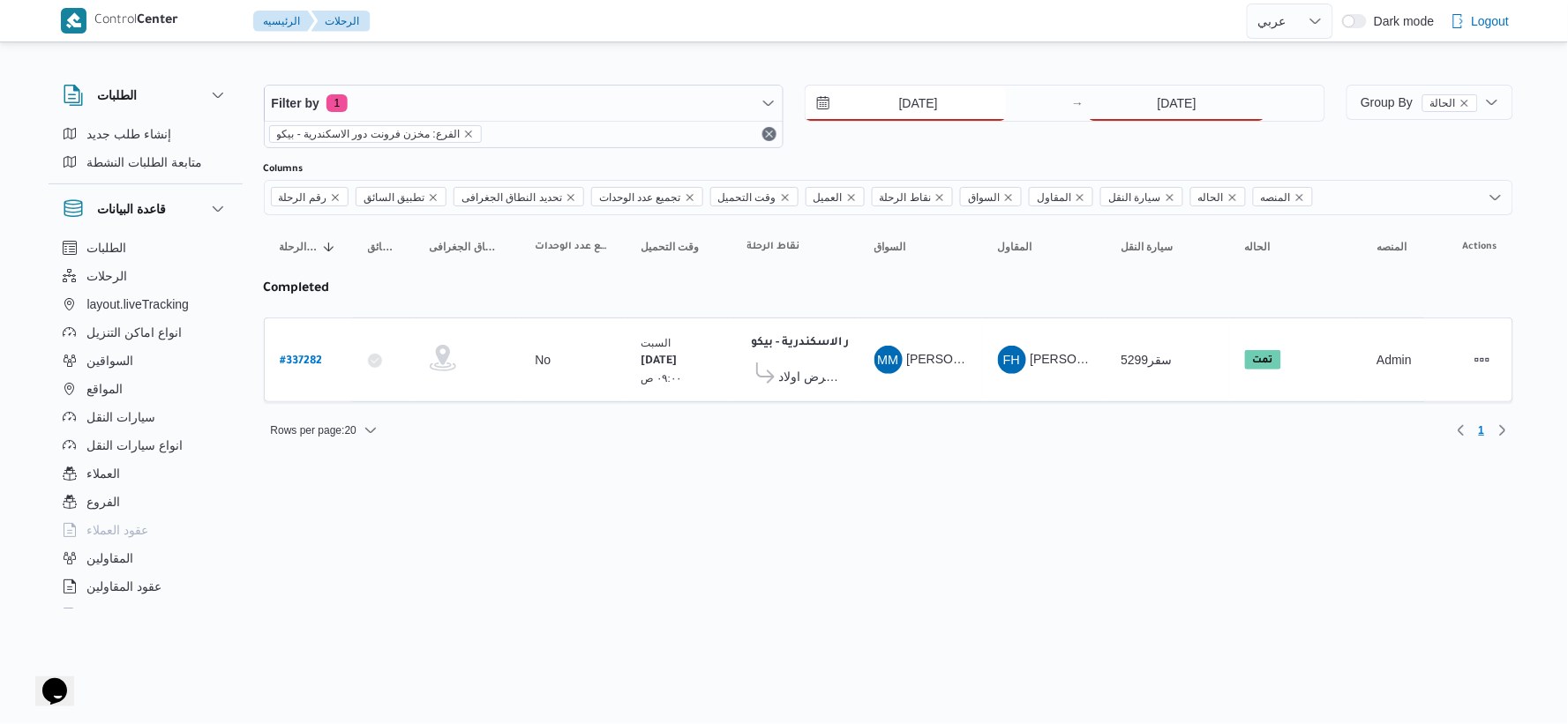
type input "[DATE]"
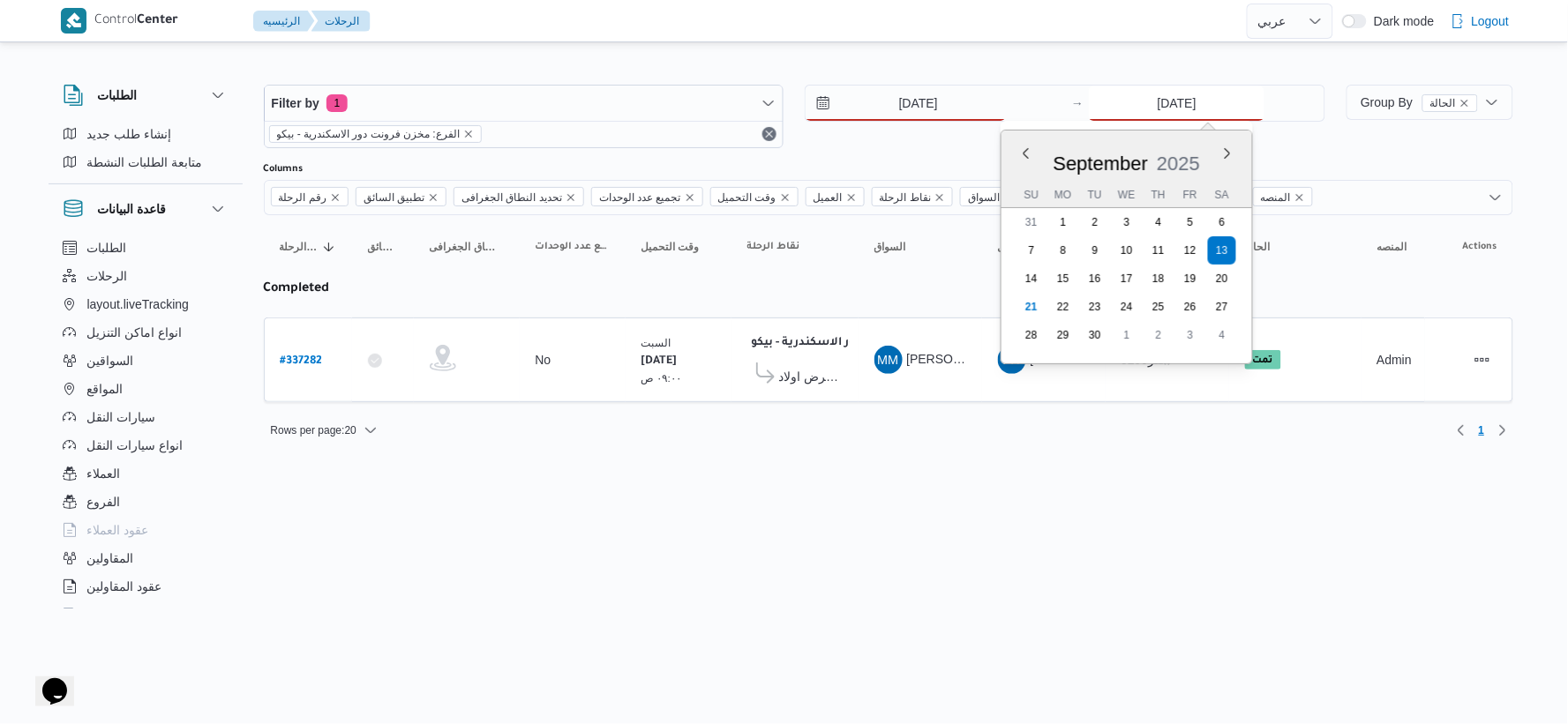
click at [982, 112] on input "[DATE]" at bounding box center [1176, 102] width 176 height 35
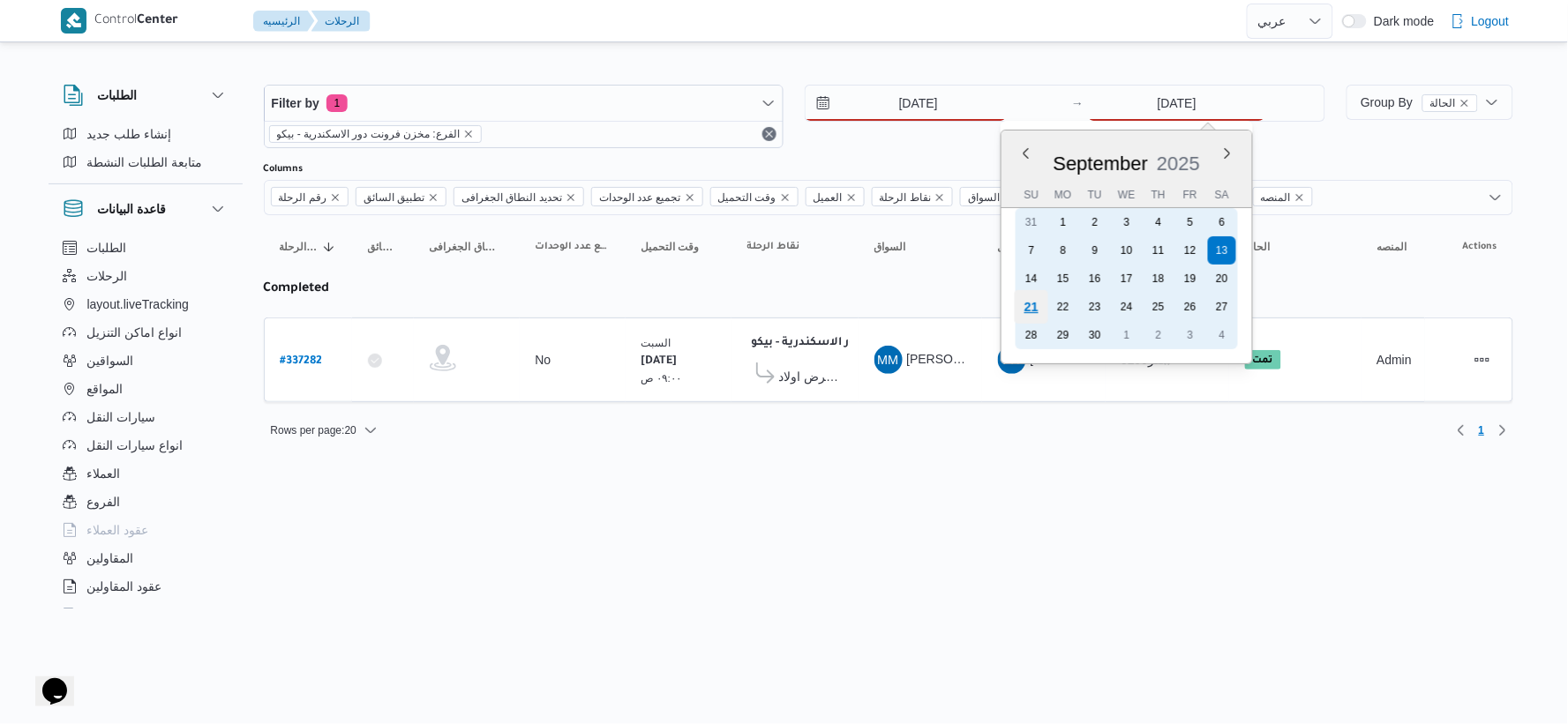
click at [982, 298] on div "21" at bounding box center [1031, 306] width 33 height 33
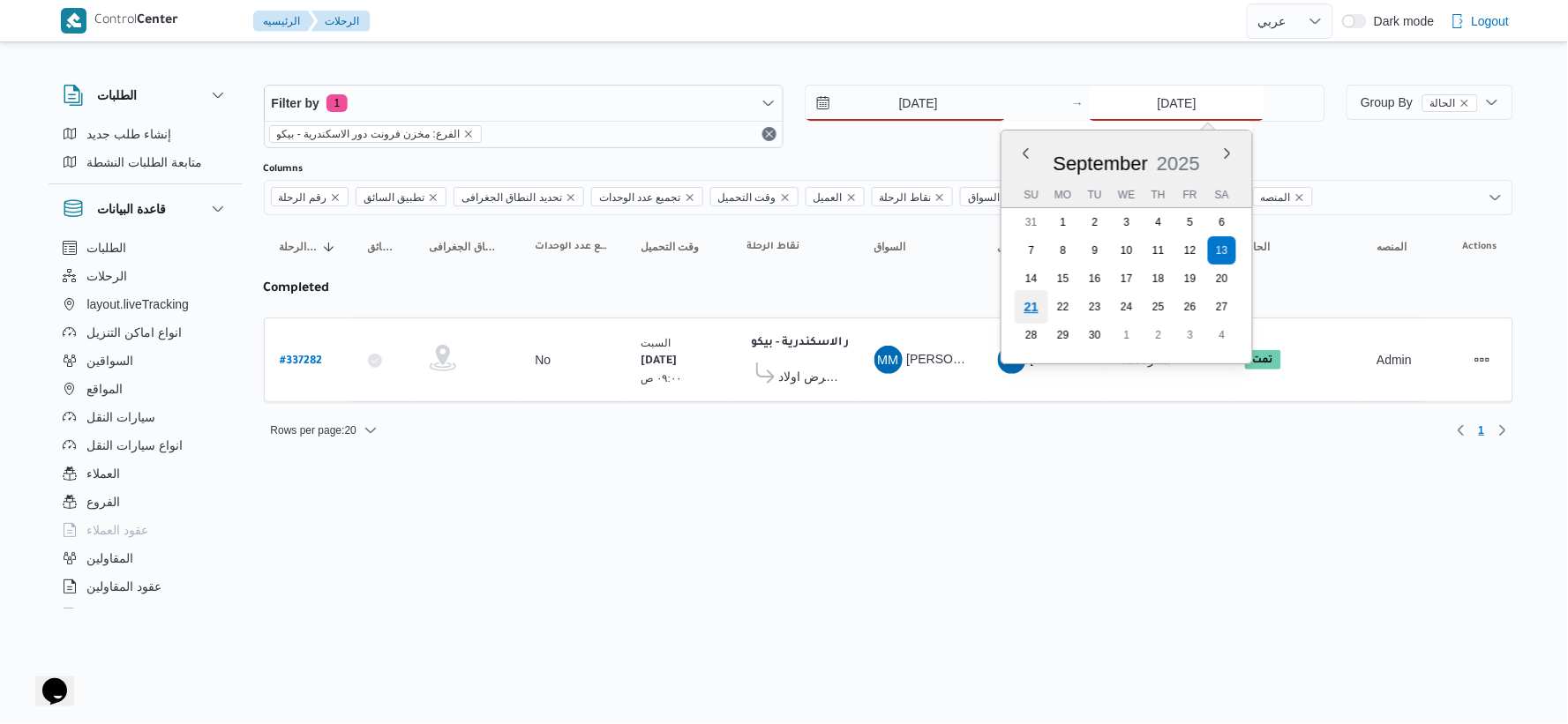
type input "[DATE]"
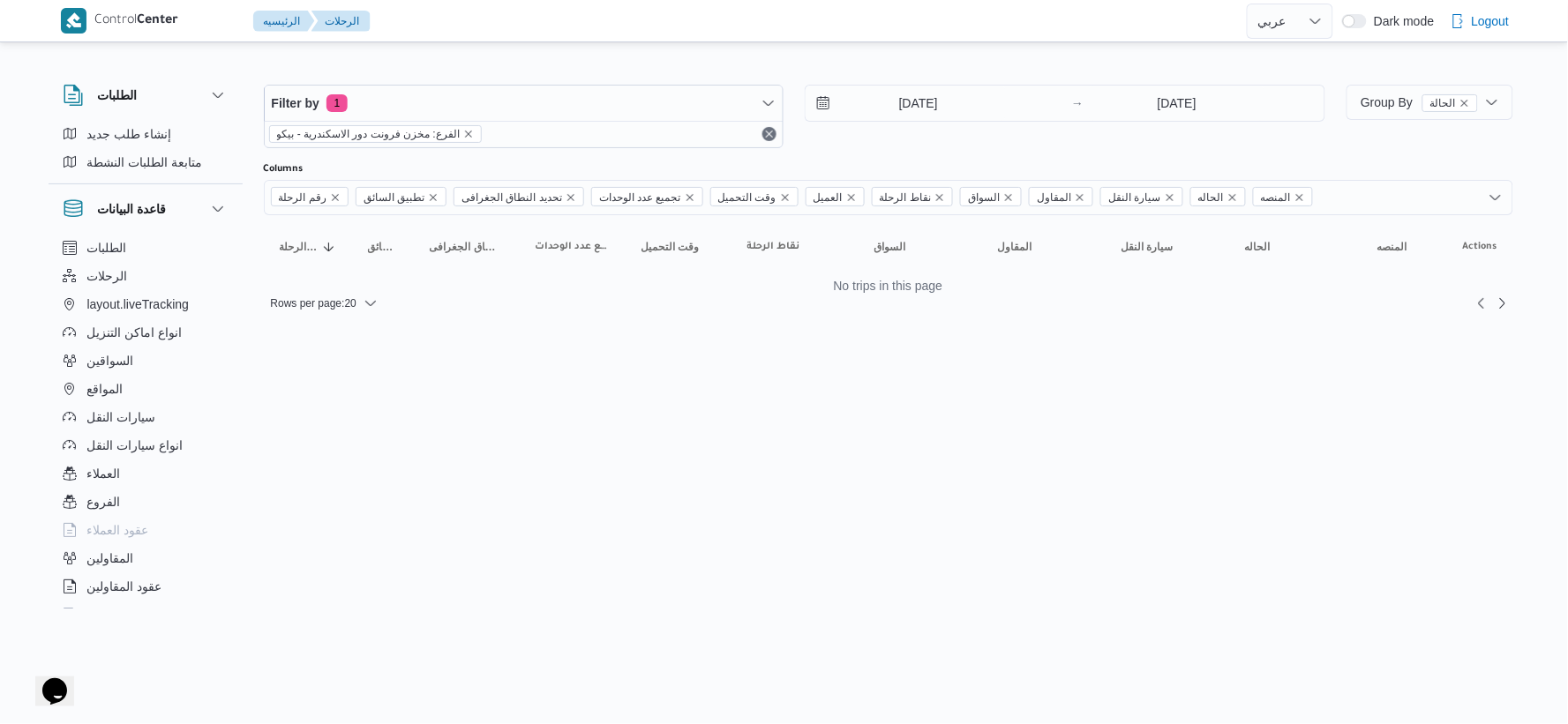
click at [793, 376] on html "Control Center الرئيسيه الرحلات English عربي Dark mode Logout الطلبات إنشاء طلب…" at bounding box center [784, 362] width 1568 height 724
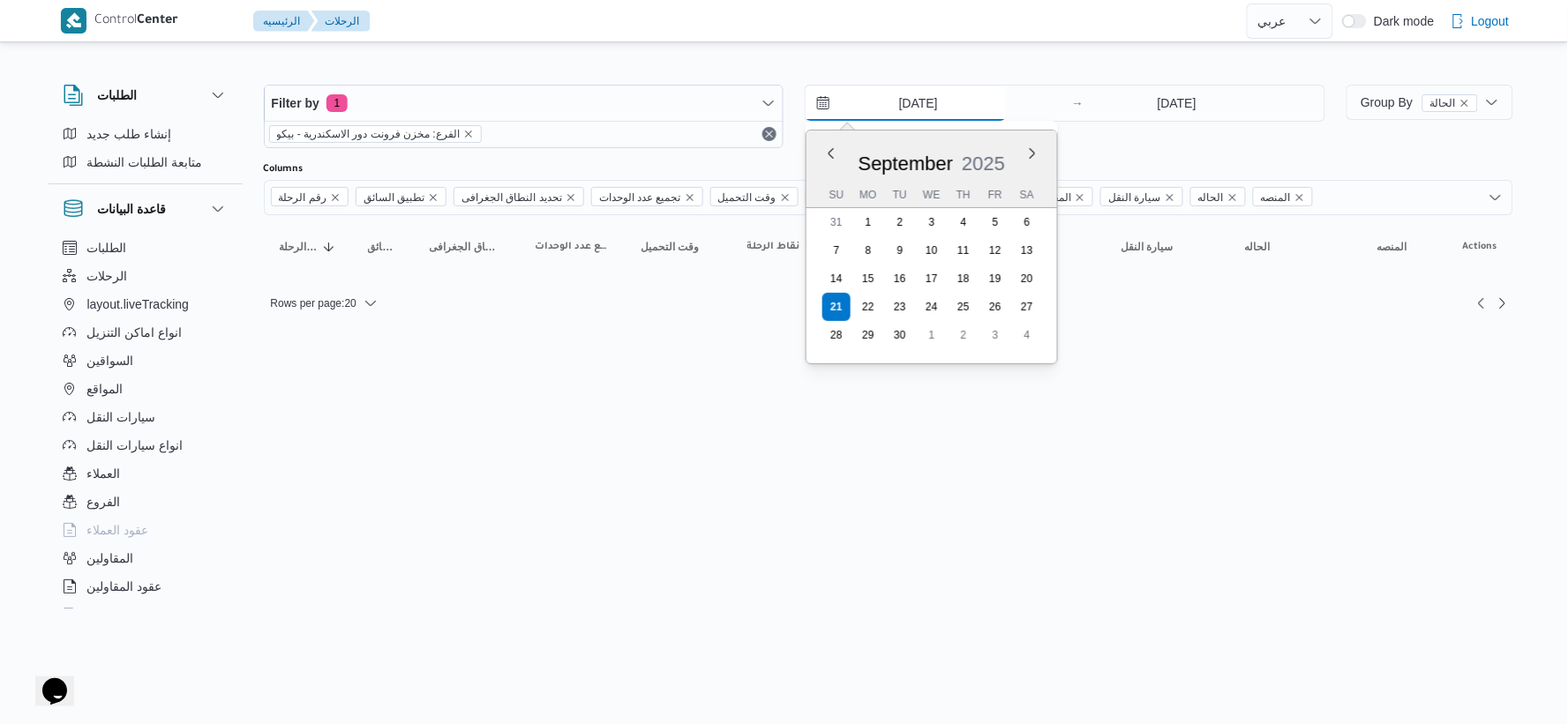
click at [906, 94] on input "[DATE]" at bounding box center [905, 102] width 200 height 35
click at [982, 94] on input "[DATE]" at bounding box center [1176, 102] width 176 height 35
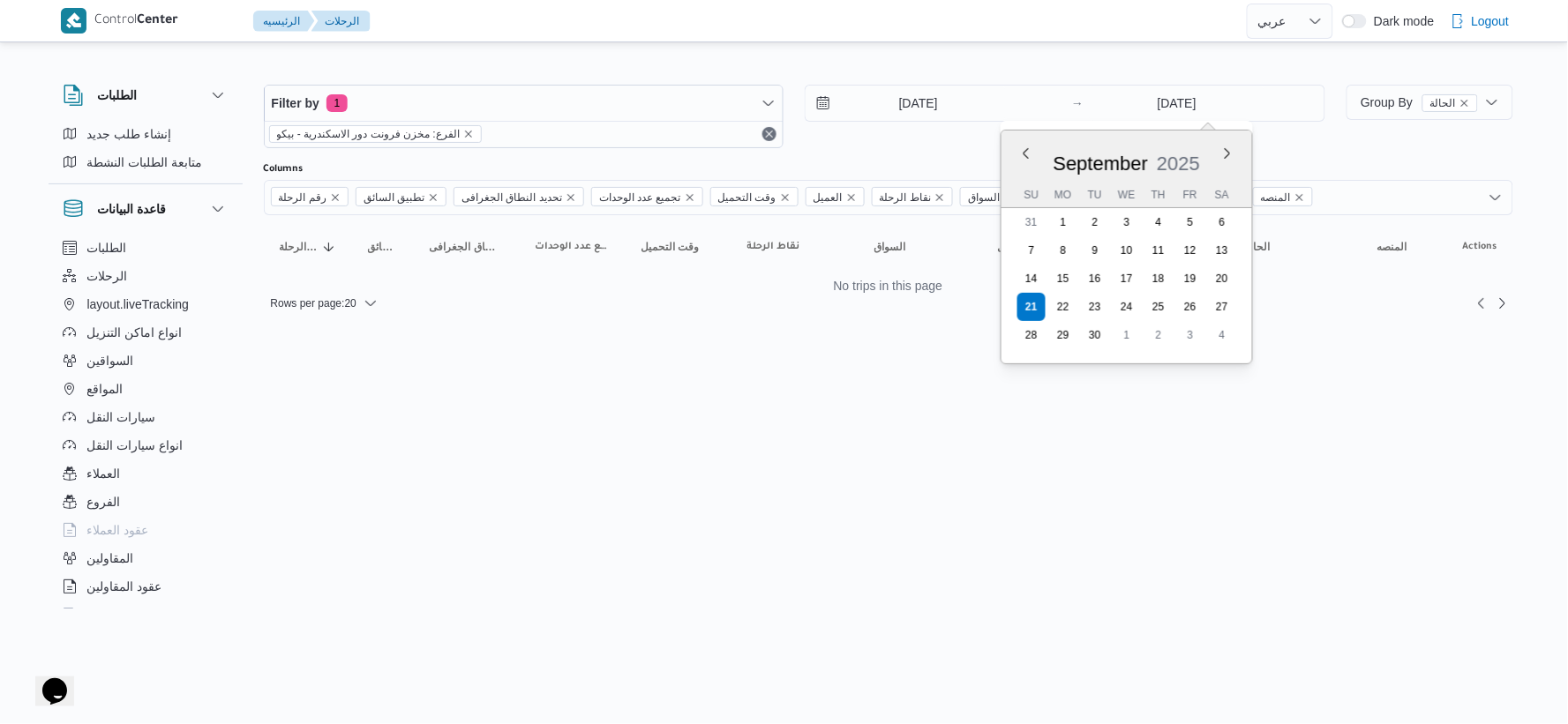
click at [868, 363] on html "Control Center الرئيسيه الرحلات English عربي Dark mode Logout الطلبات إنشاء طلب…" at bounding box center [784, 362] width 1568 height 724
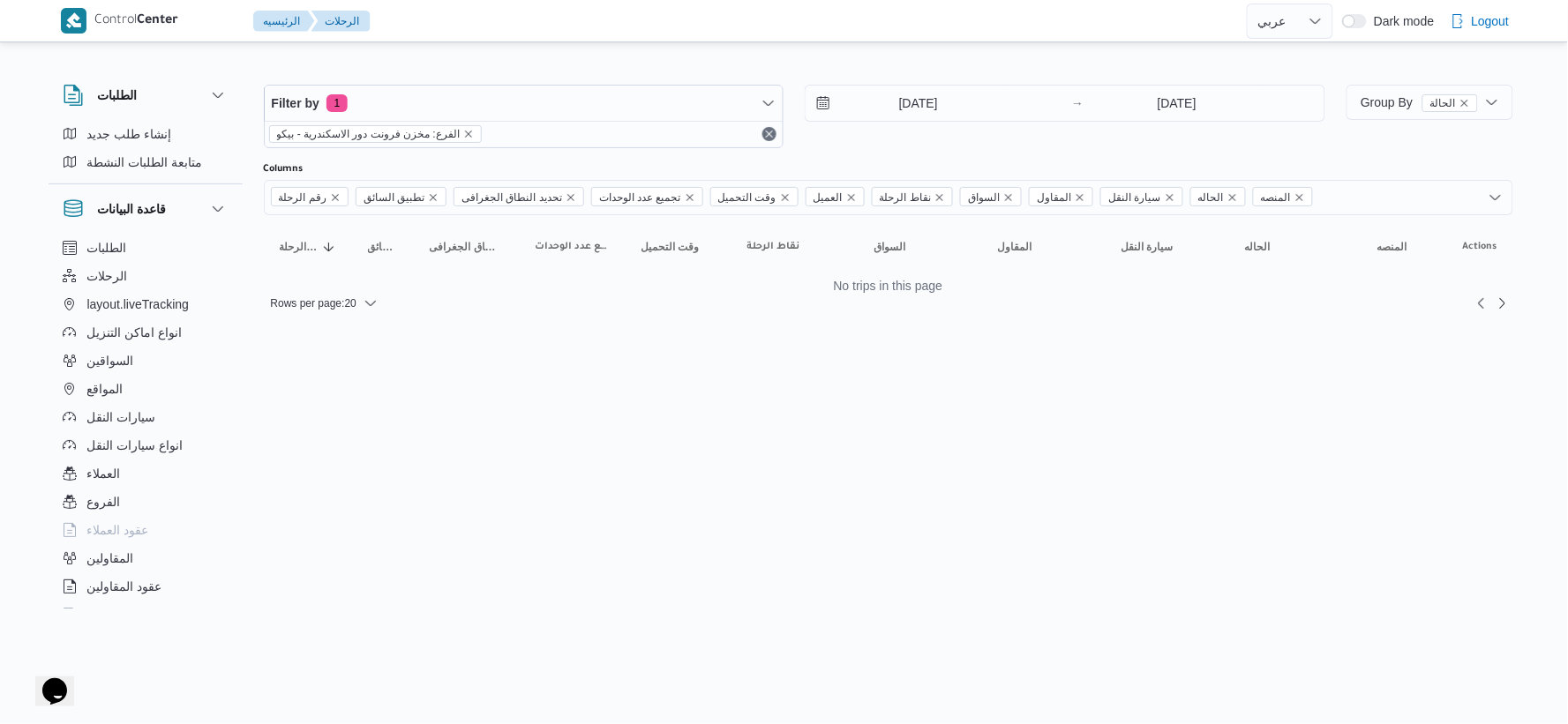
click at [619, 394] on html "Control Center الرئيسيه الرحلات English عربي Dark mode Logout الطلبات إنشاء طلب…" at bounding box center [784, 362] width 1568 height 724
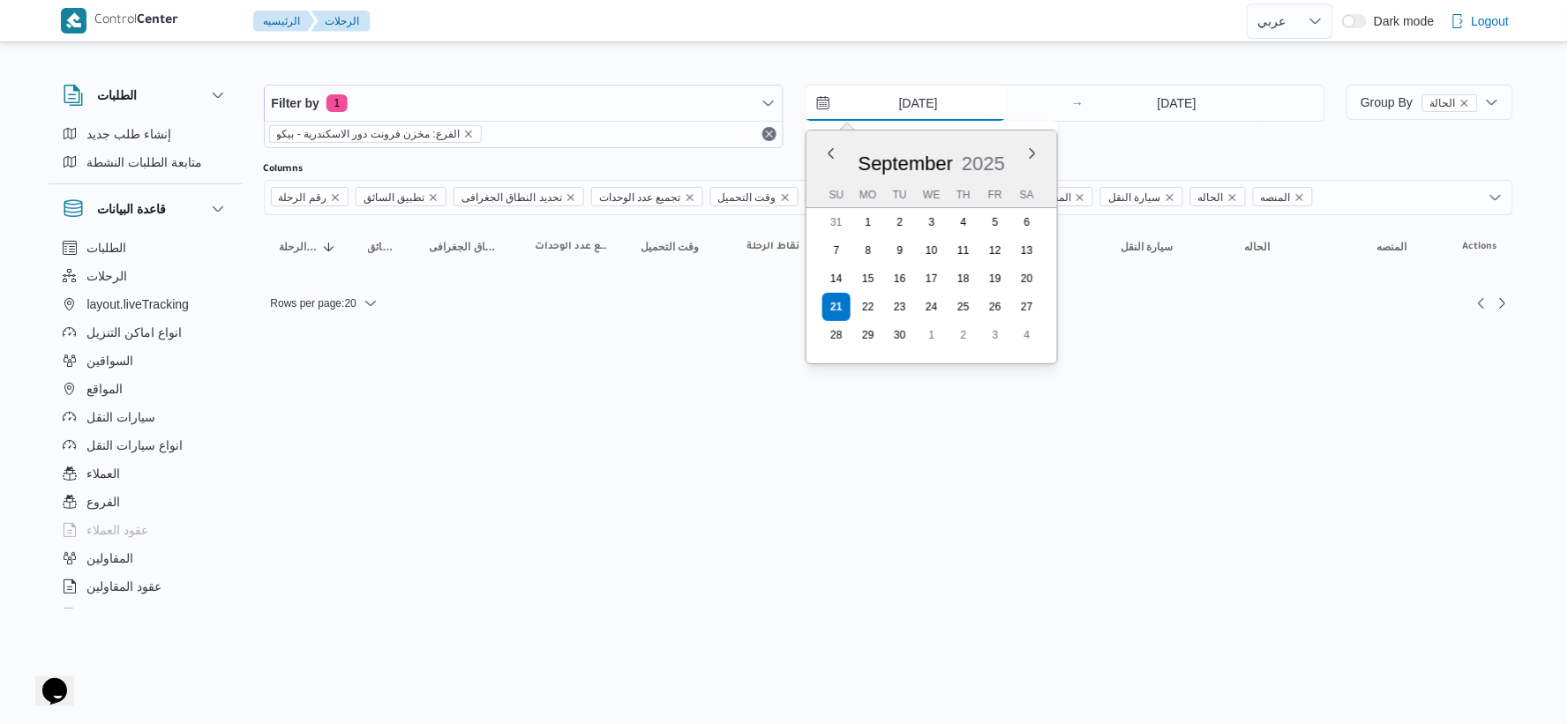
click at [975, 106] on input "[DATE]" at bounding box center [905, 102] width 200 height 35
click at [668, 441] on html "Control Center الرئيسيه الرحلات English عربي Dark mode Logout الطلبات إنشاء طلب…" at bounding box center [784, 362] width 1568 height 724
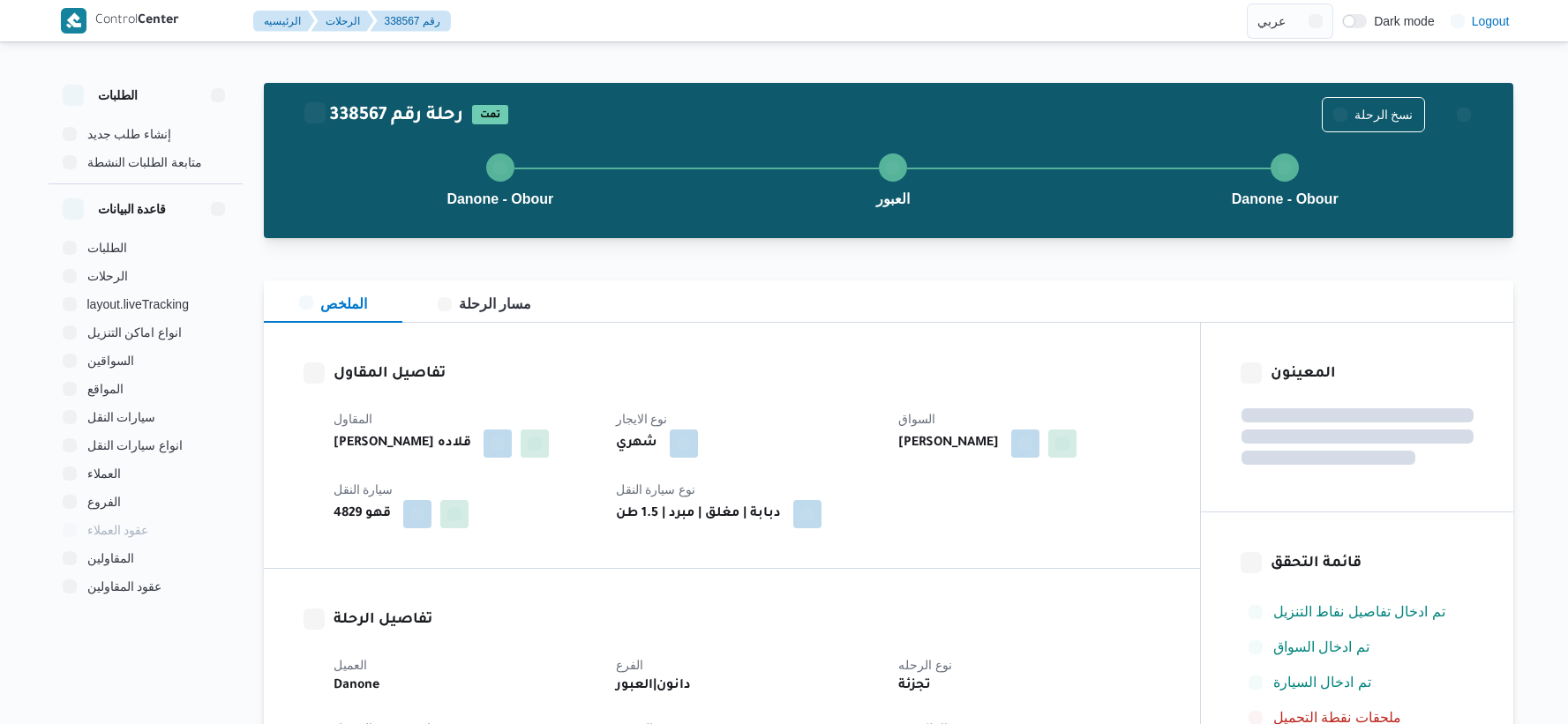
select select "ar"
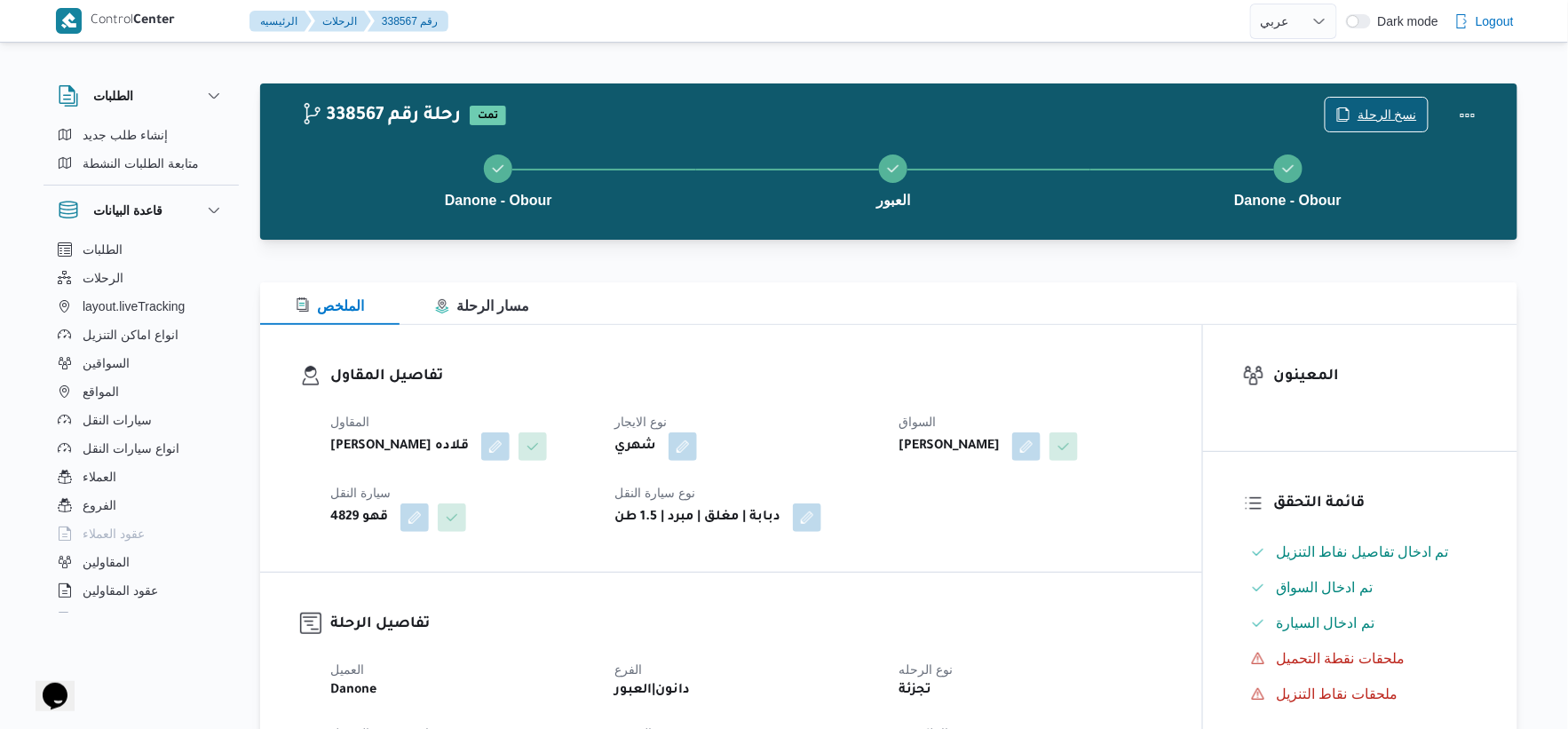
click at [1385, 120] on span "نسخ الرحلة" at bounding box center [1387, 115] width 59 height 21
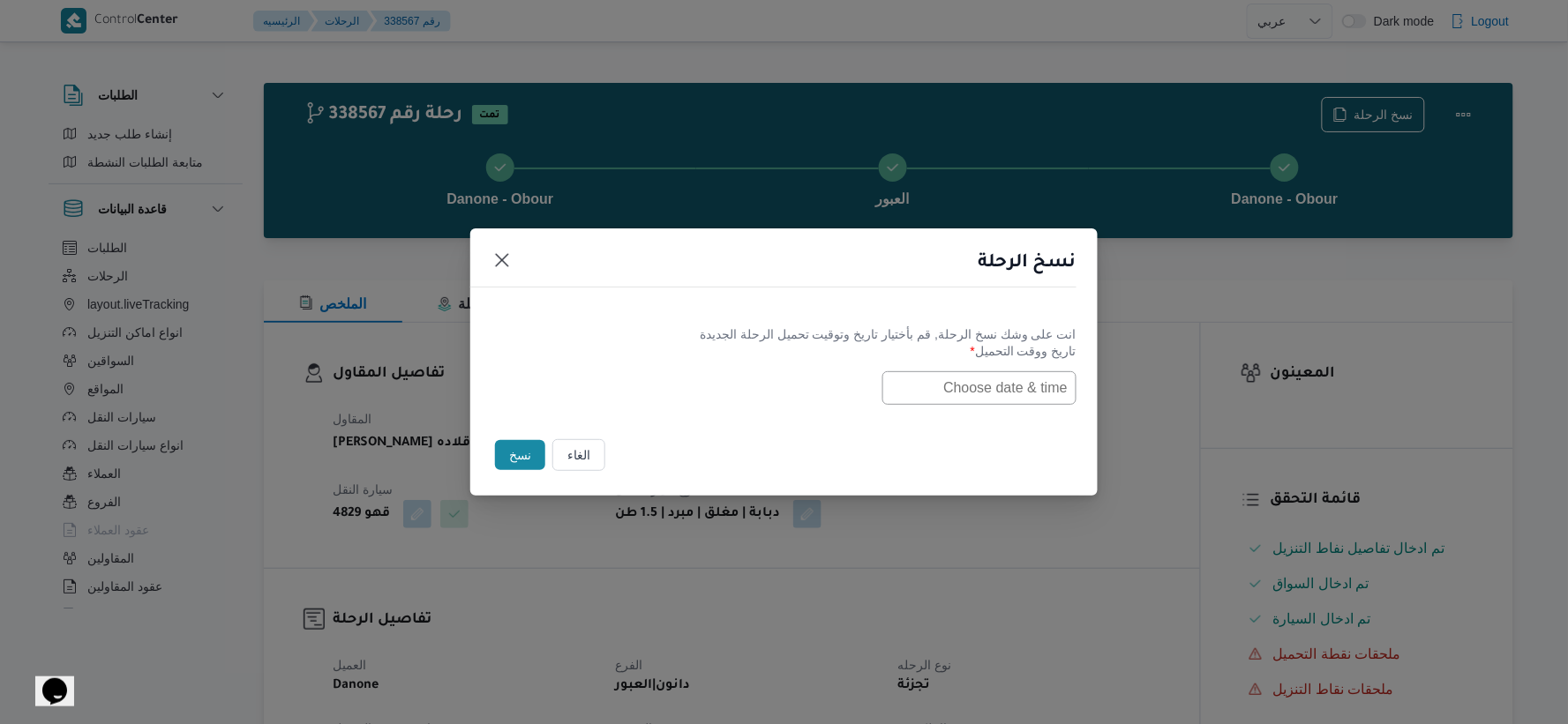
click at [981, 381] on input "text" at bounding box center [979, 387] width 194 height 33
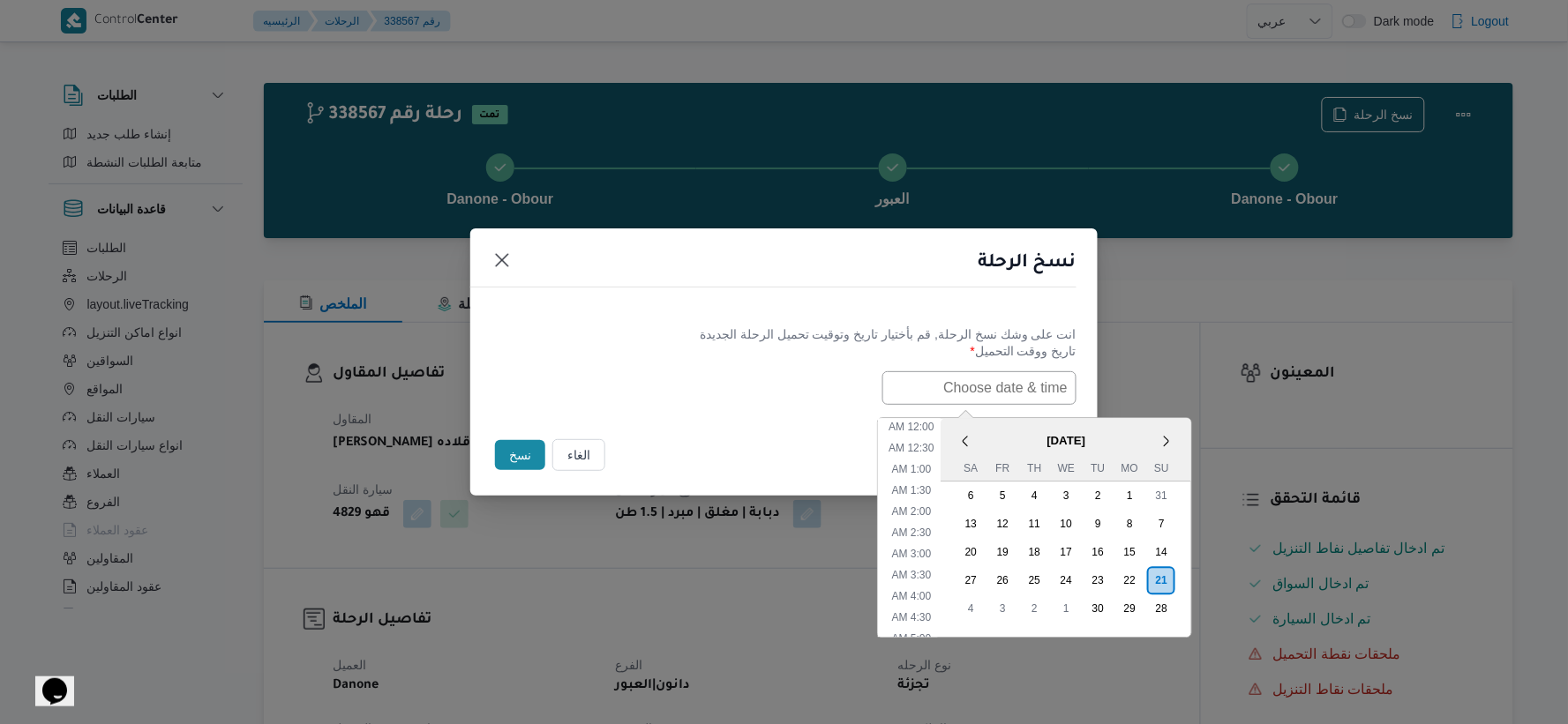
click at [1017, 429] on span "[DATE]" at bounding box center [1067, 440] width 251 height 31
click at [923, 451] on li "7:30 AM" at bounding box center [911, 451] width 54 height 18
type input "[DATE] 7:30AM"
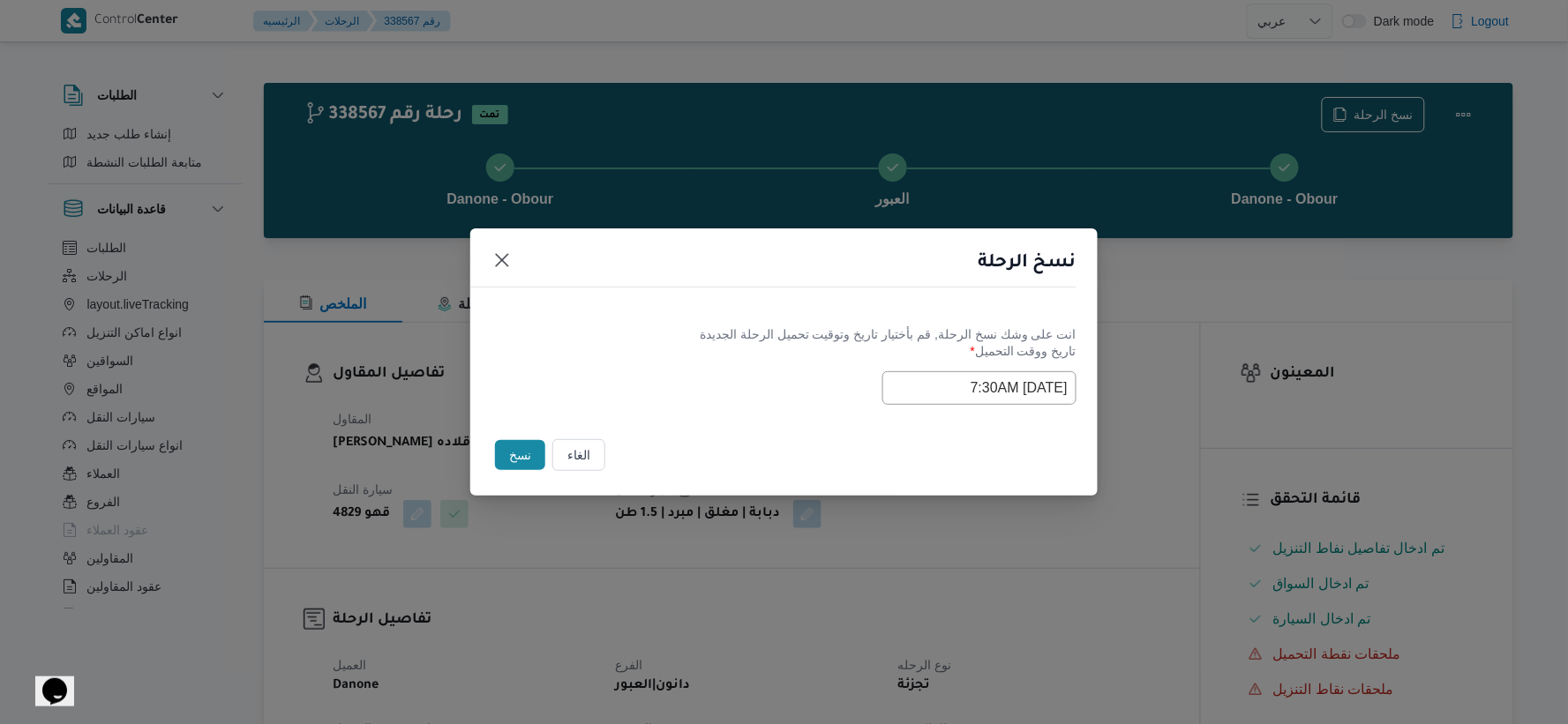
click at [962, 380] on input "[DATE] 7:30AM" at bounding box center [979, 387] width 194 height 33
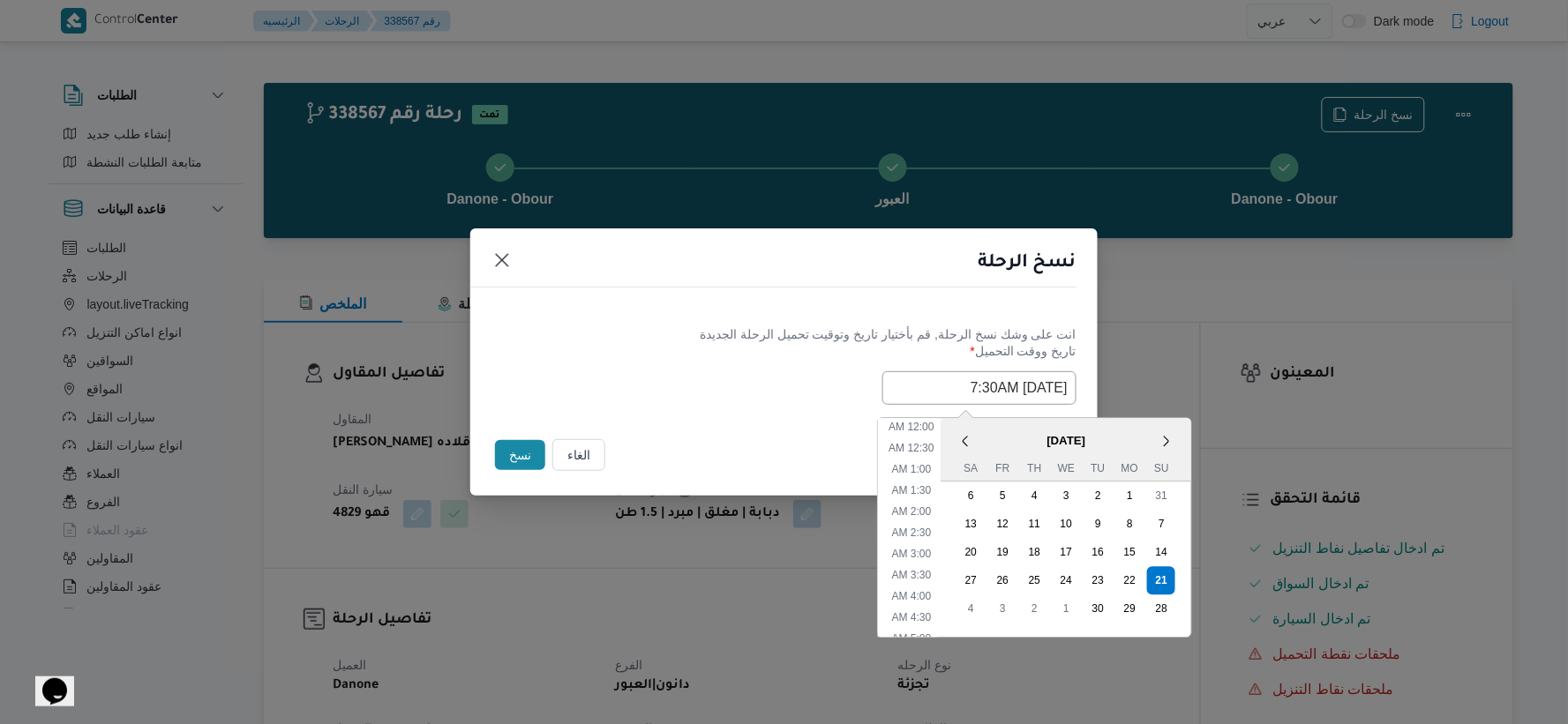
click at [962, 380] on input "[DATE] 7:30AM" at bounding box center [979, 387] width 194 height 33
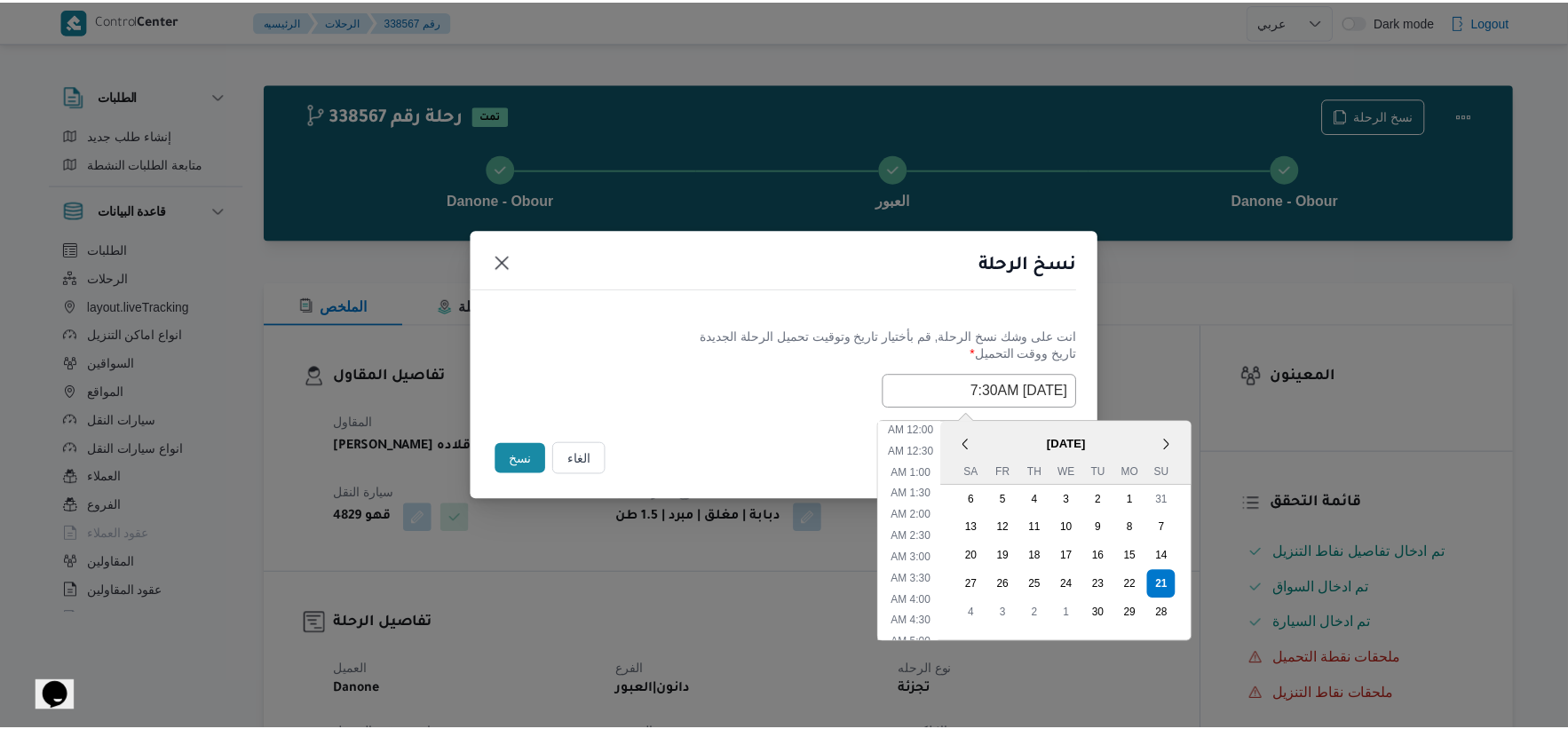
scroll to position [222, 0]
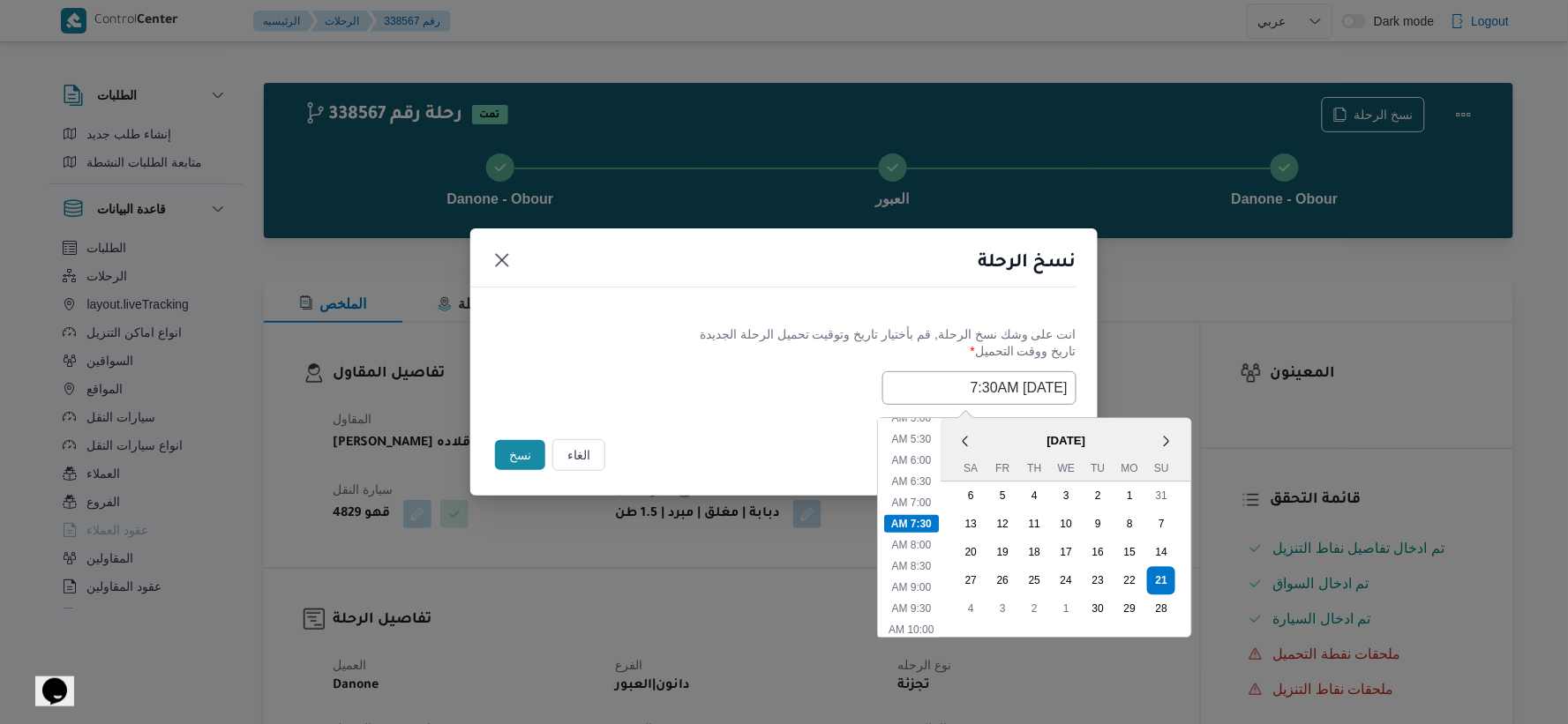
click at [962, 380] on input "[DATE] 7:30AM" at bounding box center [979, 387] width 194 height 33
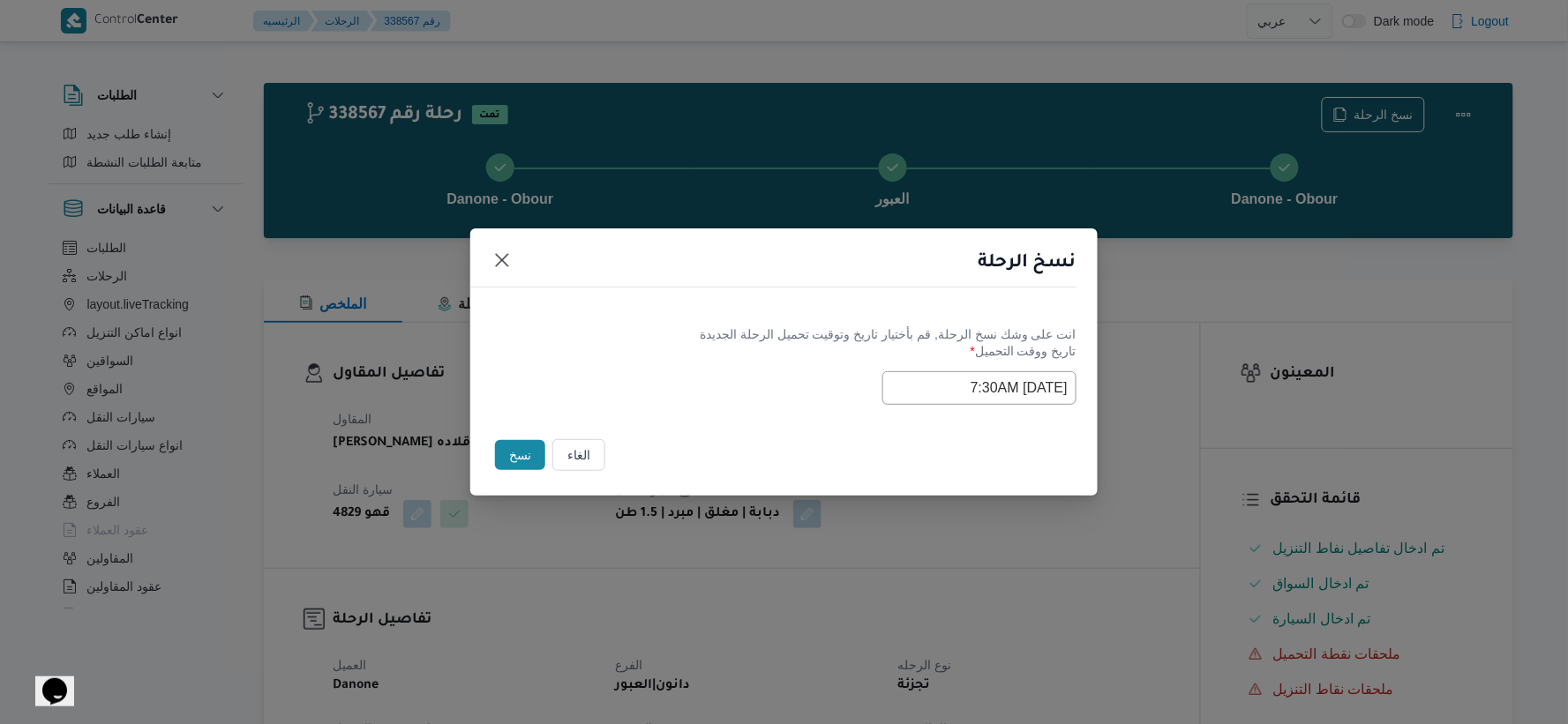
click at [755, 395] on div "Selected date: Sunday, September 21st, 2025 at 7:30 AM 21/09/2025 7:30AM" at bounding box center [784, 387] width 585 height 33
click at [528, 454] on button "نسخ" at bounding box center [519, 455] width 50 height 30
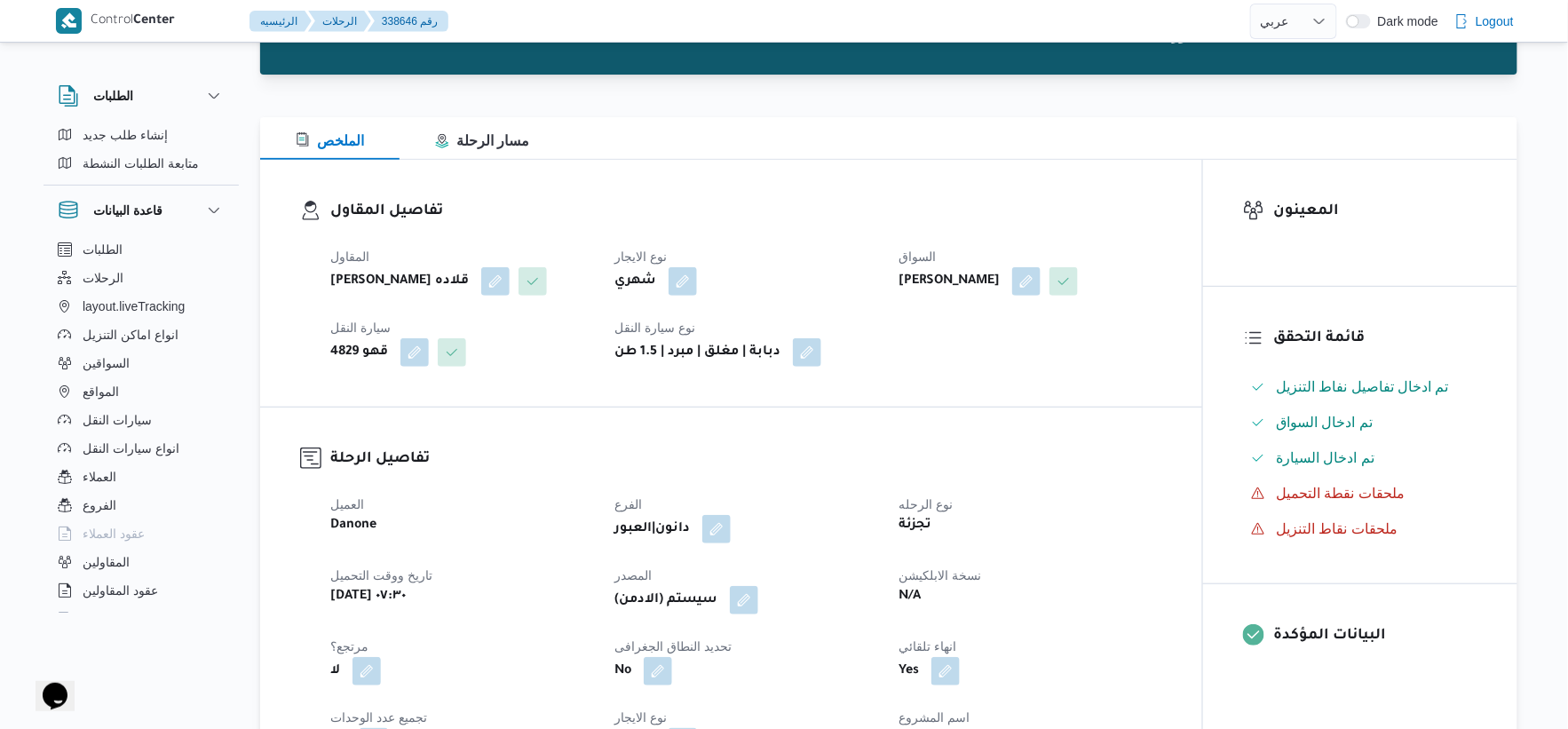
scroll to position [493, 0]
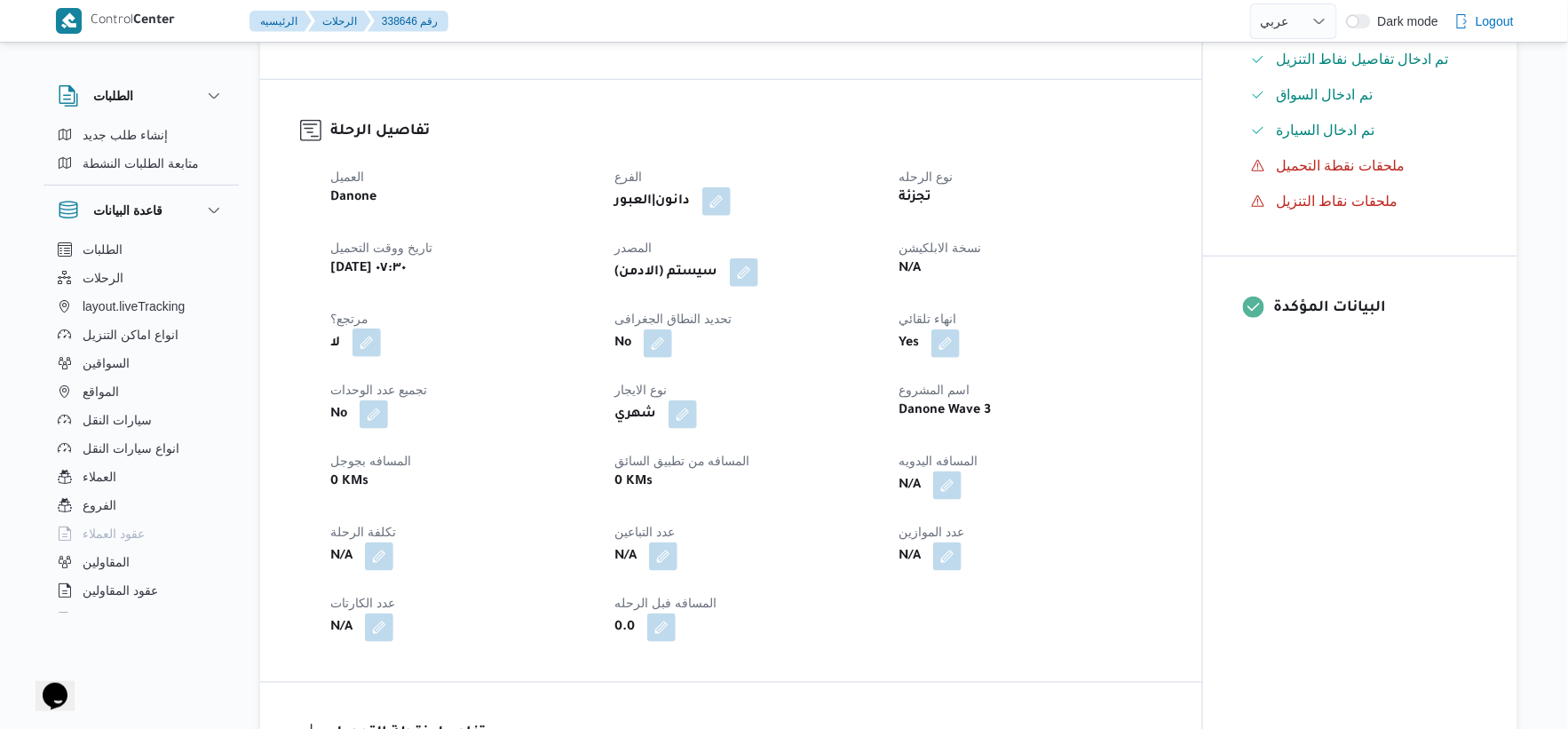
click at [369, 357] on button "button" at bounding box center [367, 343] width 29 height 29
click at [351, 424] on label "هل هناك مرتجع؟" at bounding box center [311, 425] width 107 height 21
checkbox input "true"
click at [418, 420] on span "تاكيد" at bounding box center [419, 424] width 23 height 21
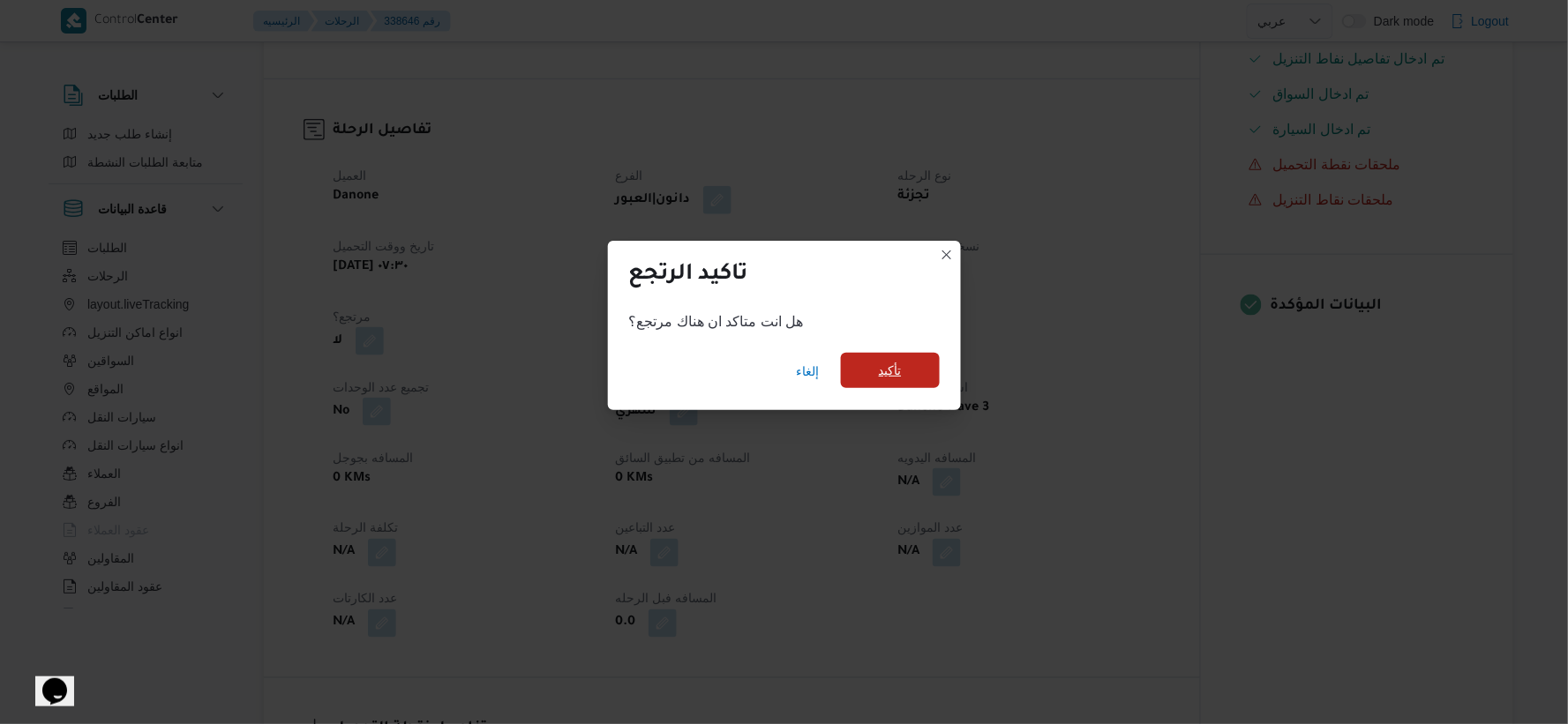
click at [918, 365] on span "تأكيد" at bounding box center [890, 370] width 99 height 35
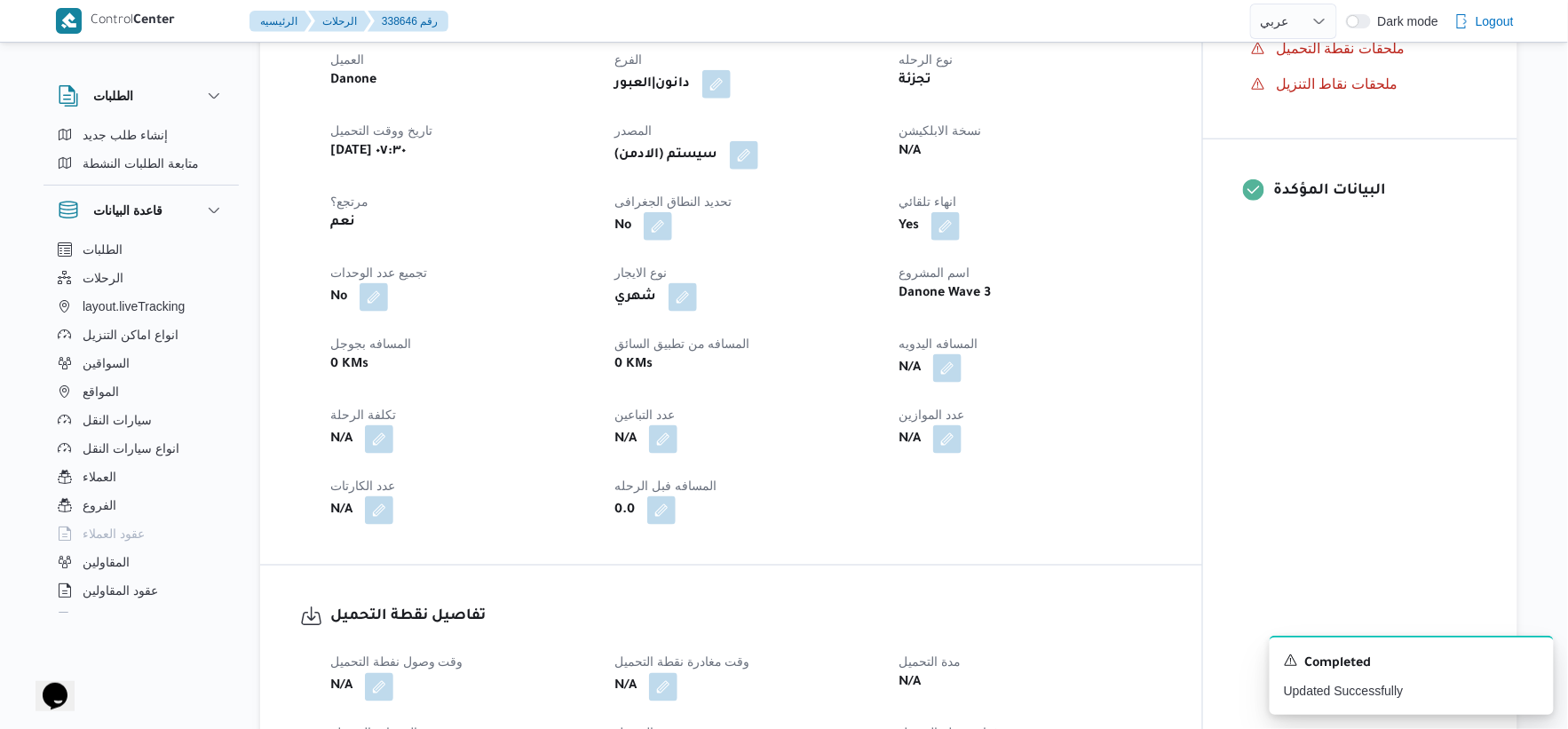
scroll to position [295, 0]
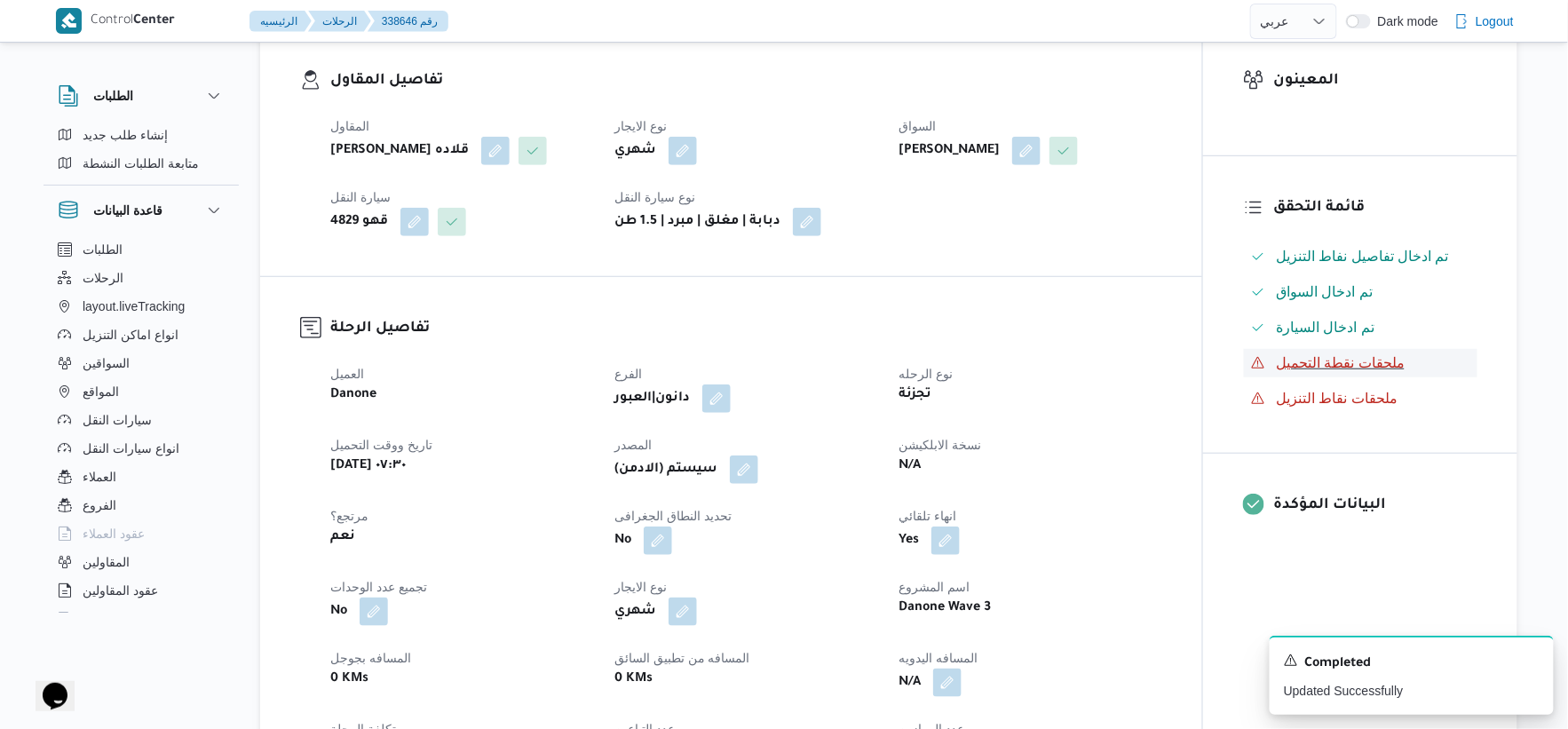
click at [1309, 367] on span "ملحقات نقطة التحميل" at bounding box center [1341, 363] width 129 height 15
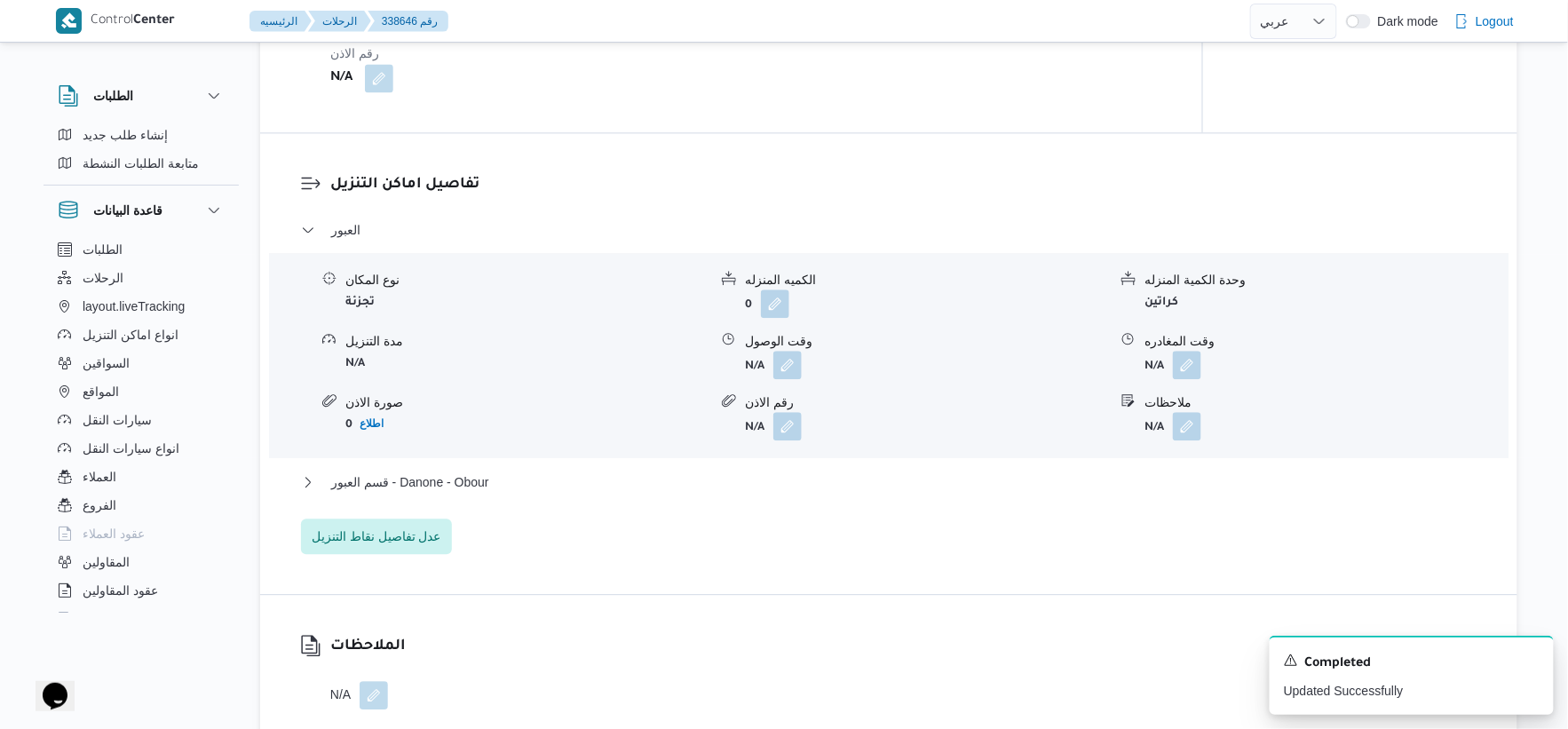
scroll to position [1479, 0]
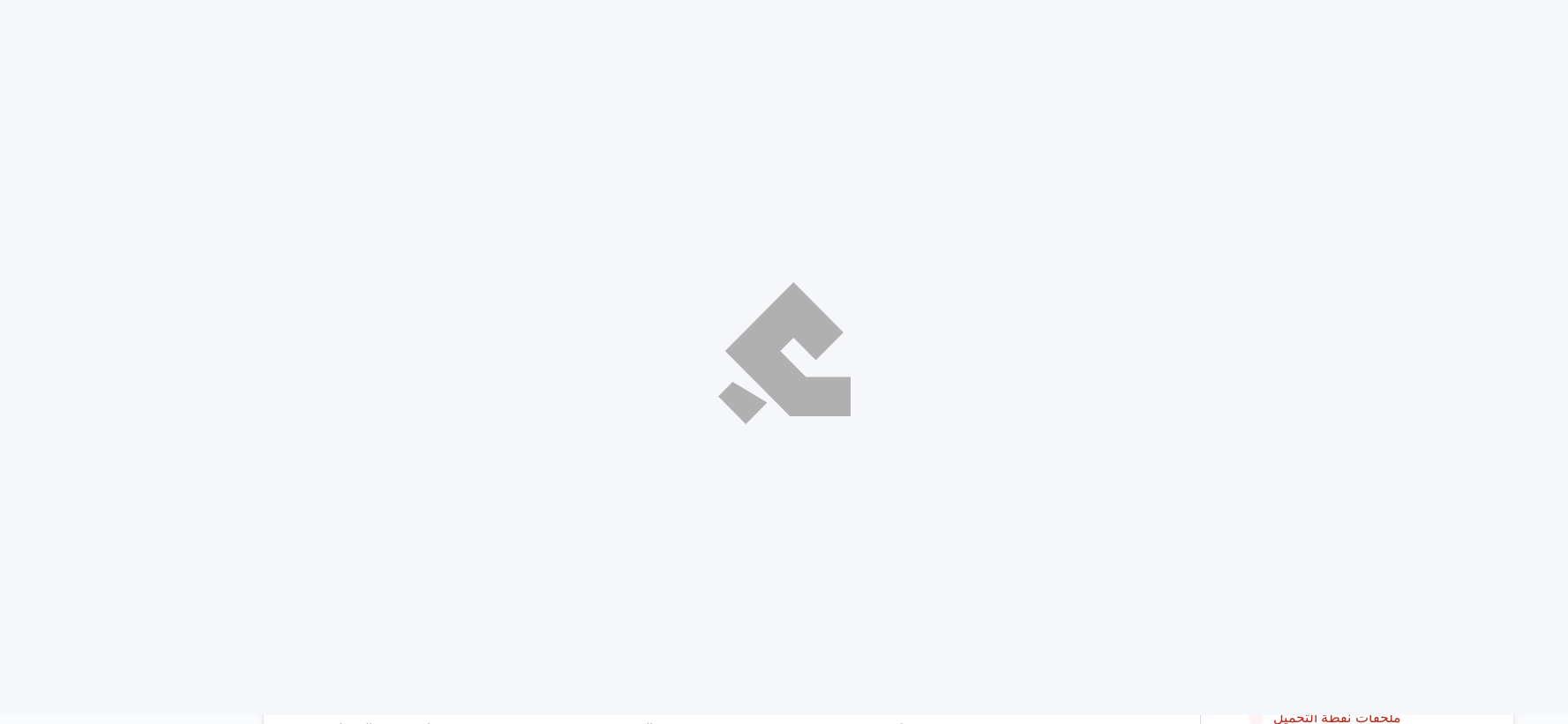
select select "ar"
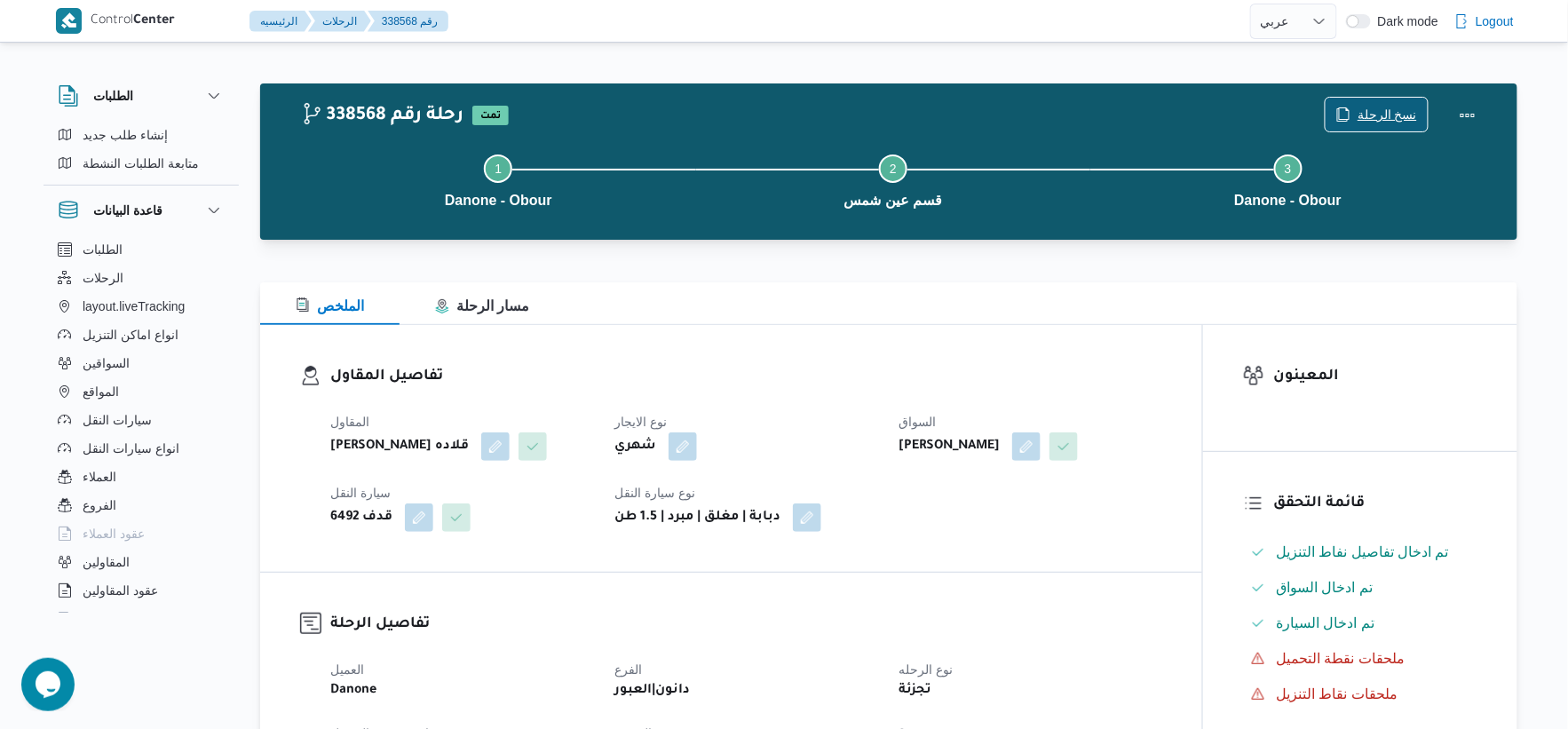
click at [1378, 107] on span "نسخ الرحلة" at bounding box center [1387, 115] width 59 height 21
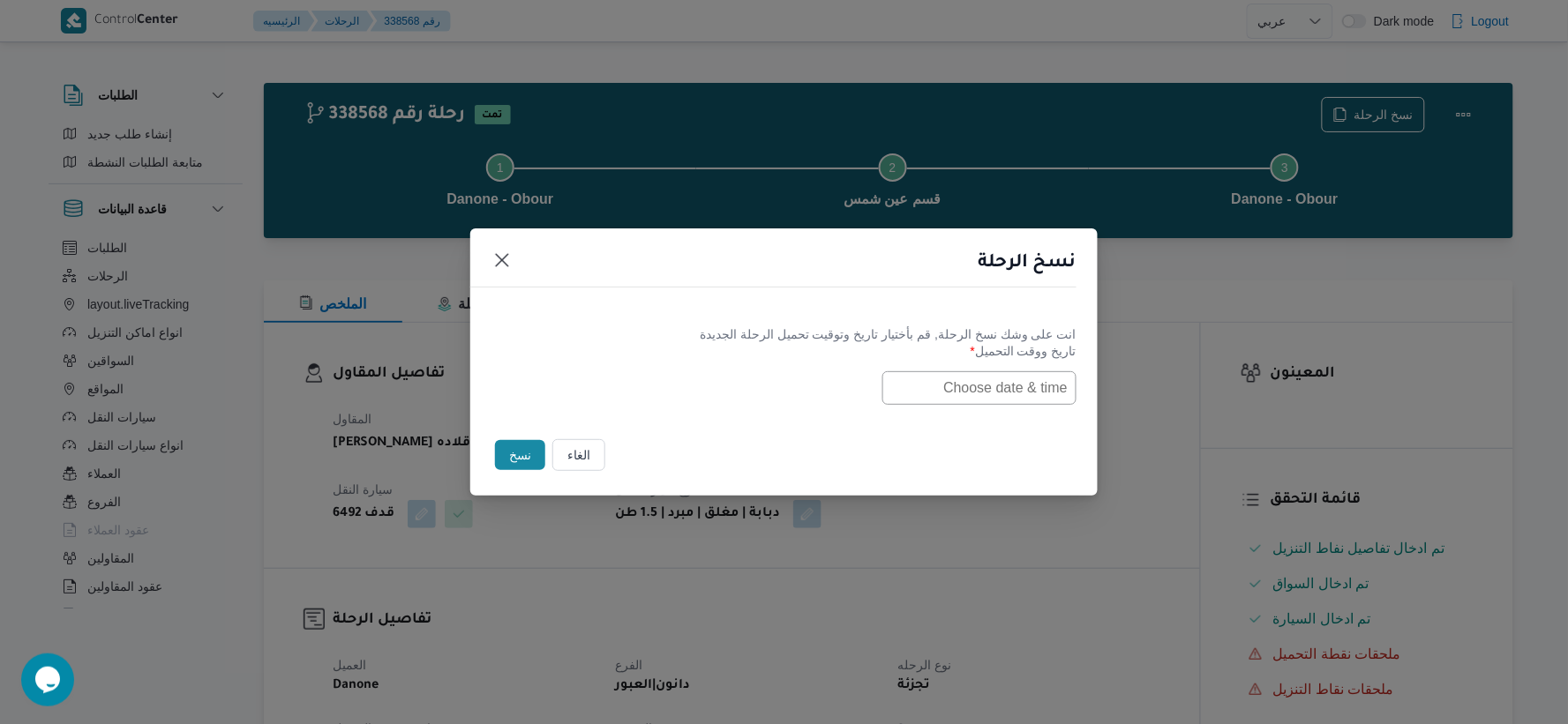
click at [931, 394] on input "text" at bounding box center [979, 387] width 194 height 33
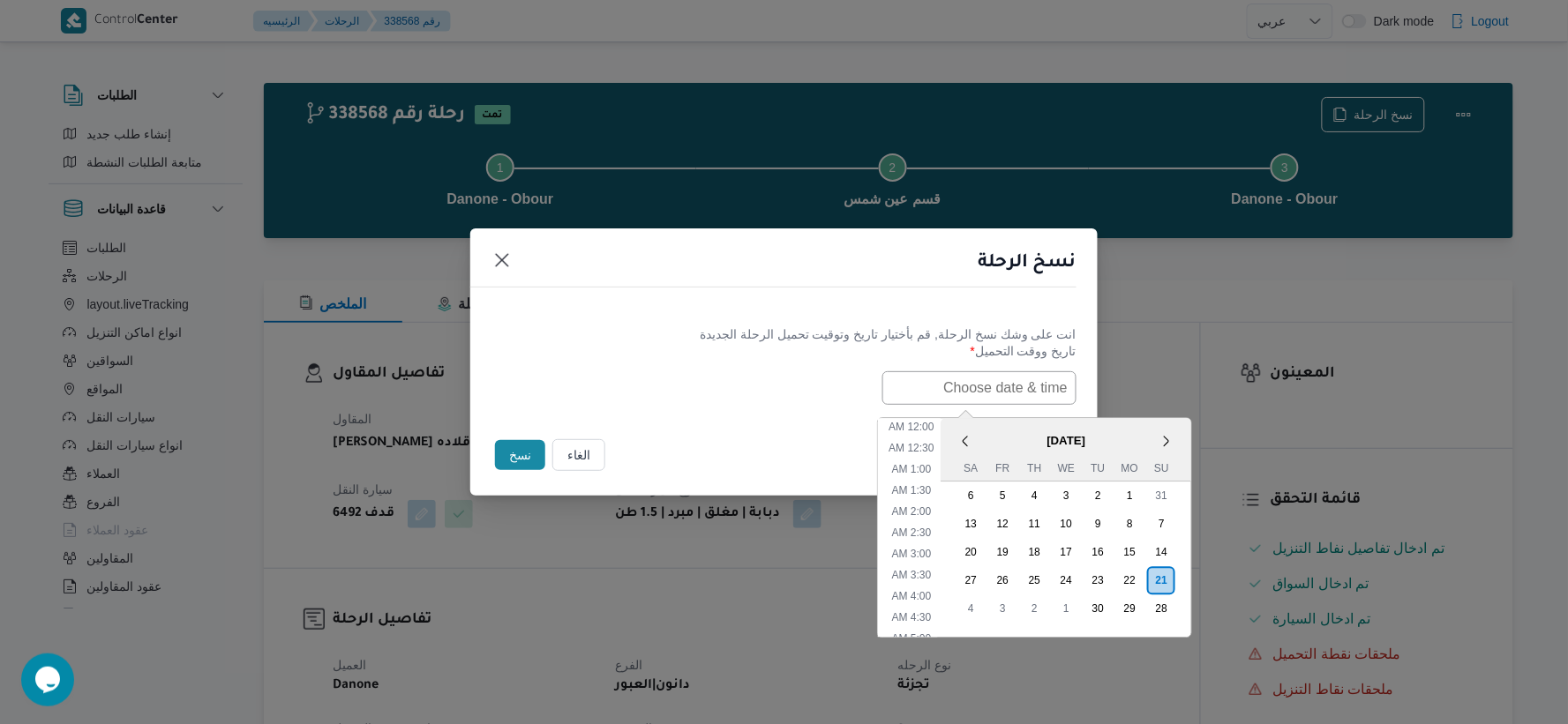
paste input "[DATE] 7:30AM"
type input "[DATE] 7:30AM"
click at [791, 372] on div "21/09/2025 7:30AM < September 2025 > Su Mo Tu We Th Fr Sa 31 1 2 3 4 5 6 7 8 9 …" at bounding box center [784, 387] width 585 height 33
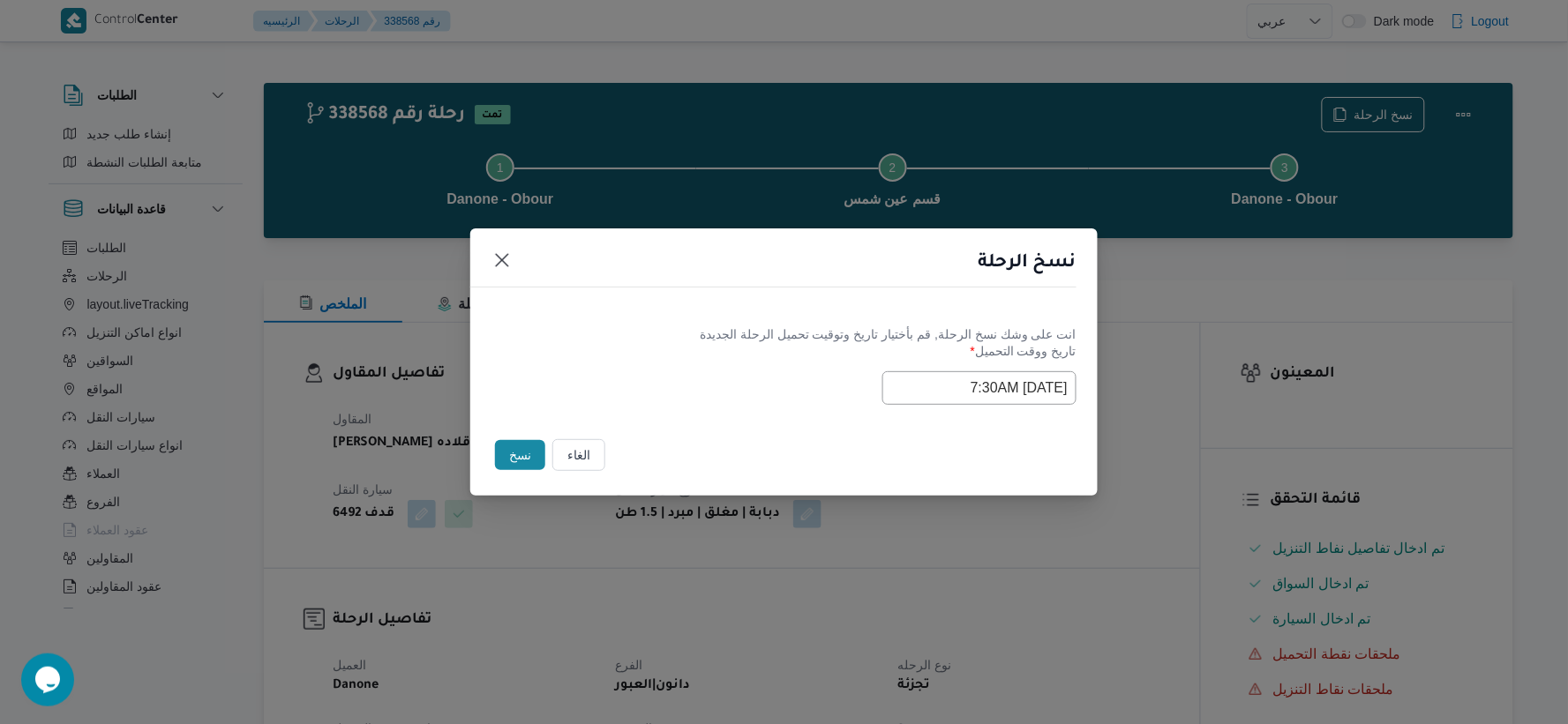
click at [521, 447] on button "نسخ" at bounding box center [519, 455] width 50 height 30
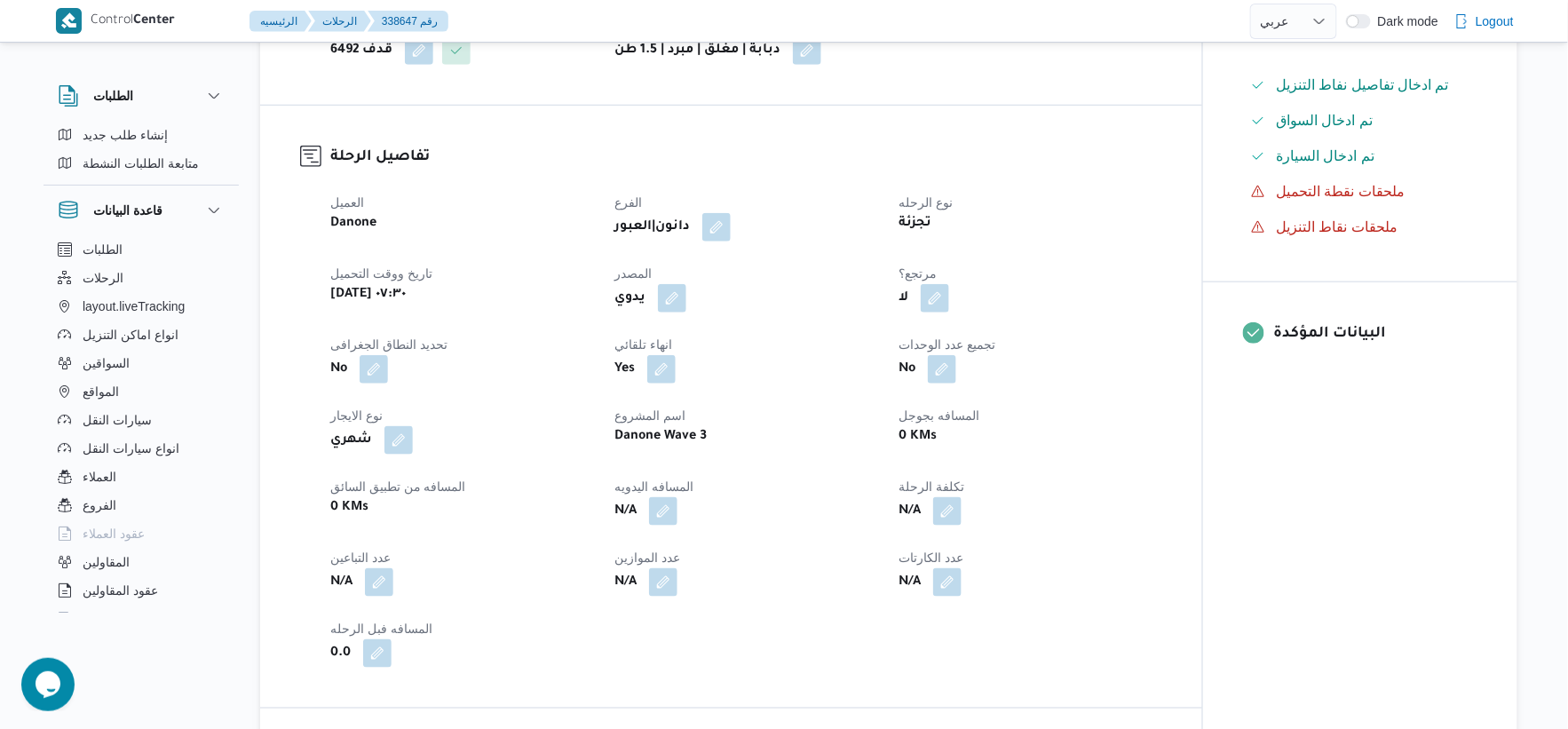
scroll to position [591, 0]
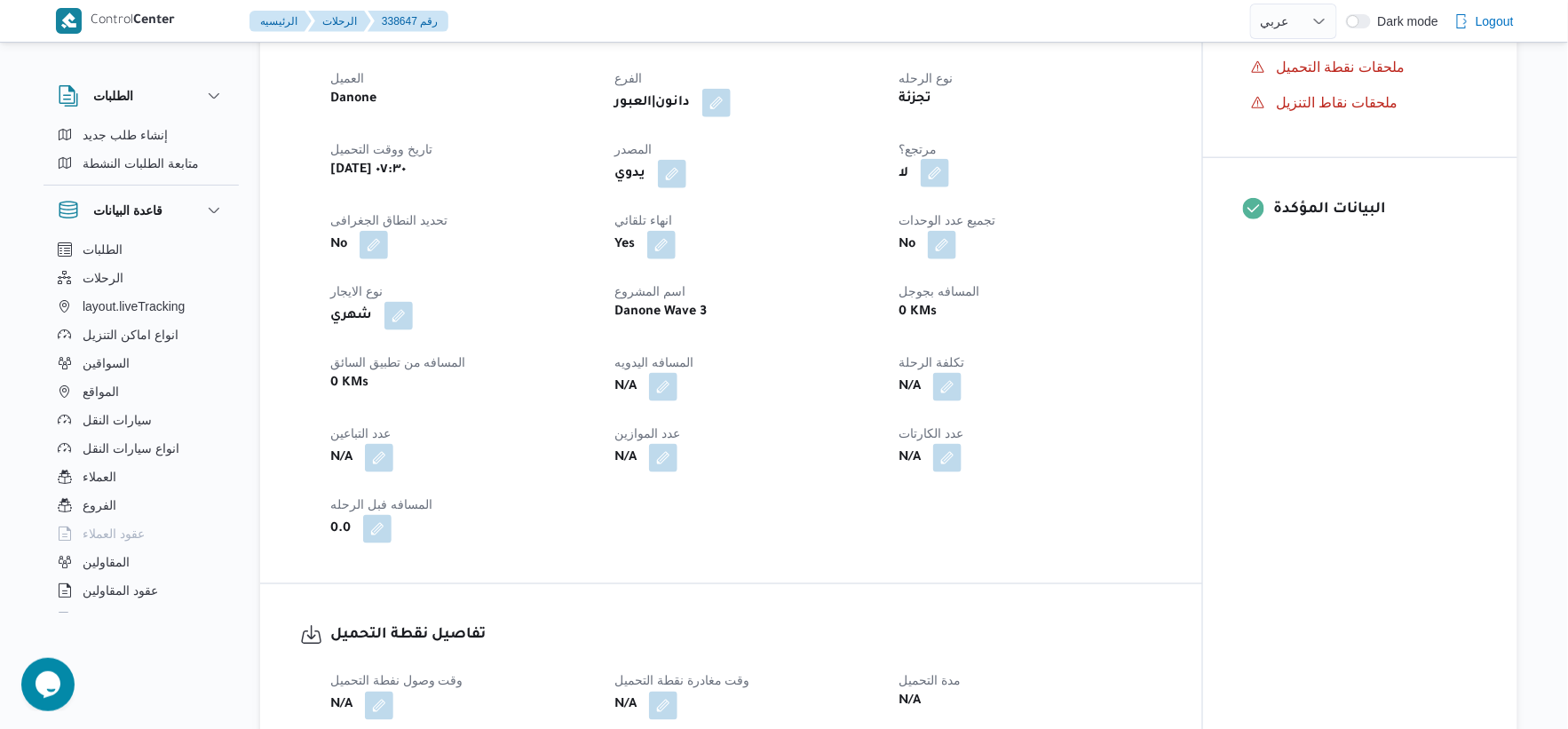
click at [929, 187] on button "button" at bounding box center [935, 173] width 29 height 29
drag, startPoint x: 912, startPoint y: 258, endPoint x: 1011, endPoint y: 247, distance: 99.6
click at [911, 258] on label "هل هناك مرتجع؟" at bounding box center [880, 256] width 107 height 21
checkbox input "true"
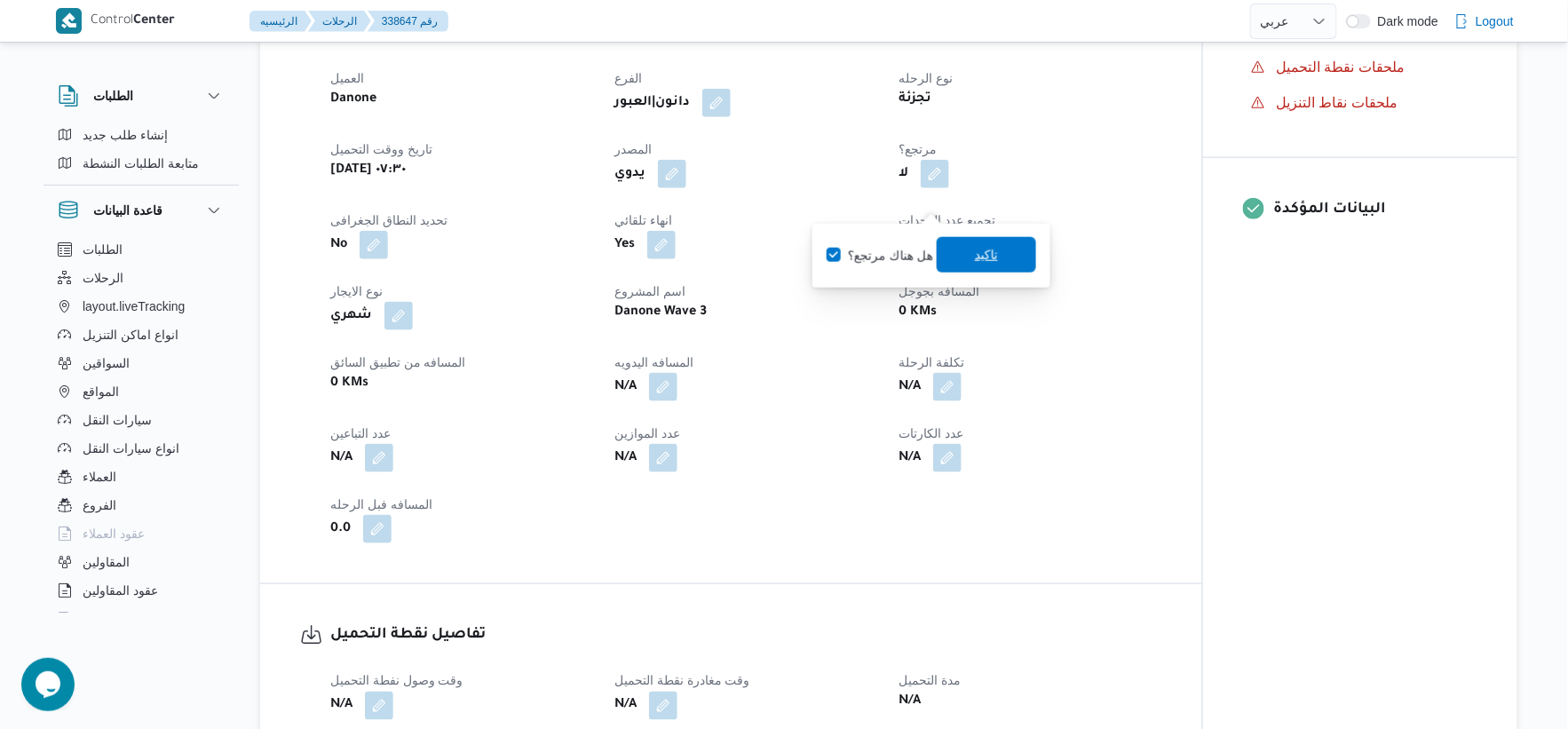
click at [1013, 246] on span "تاكيد" at bounding box center [987, 254] width 99 height 35
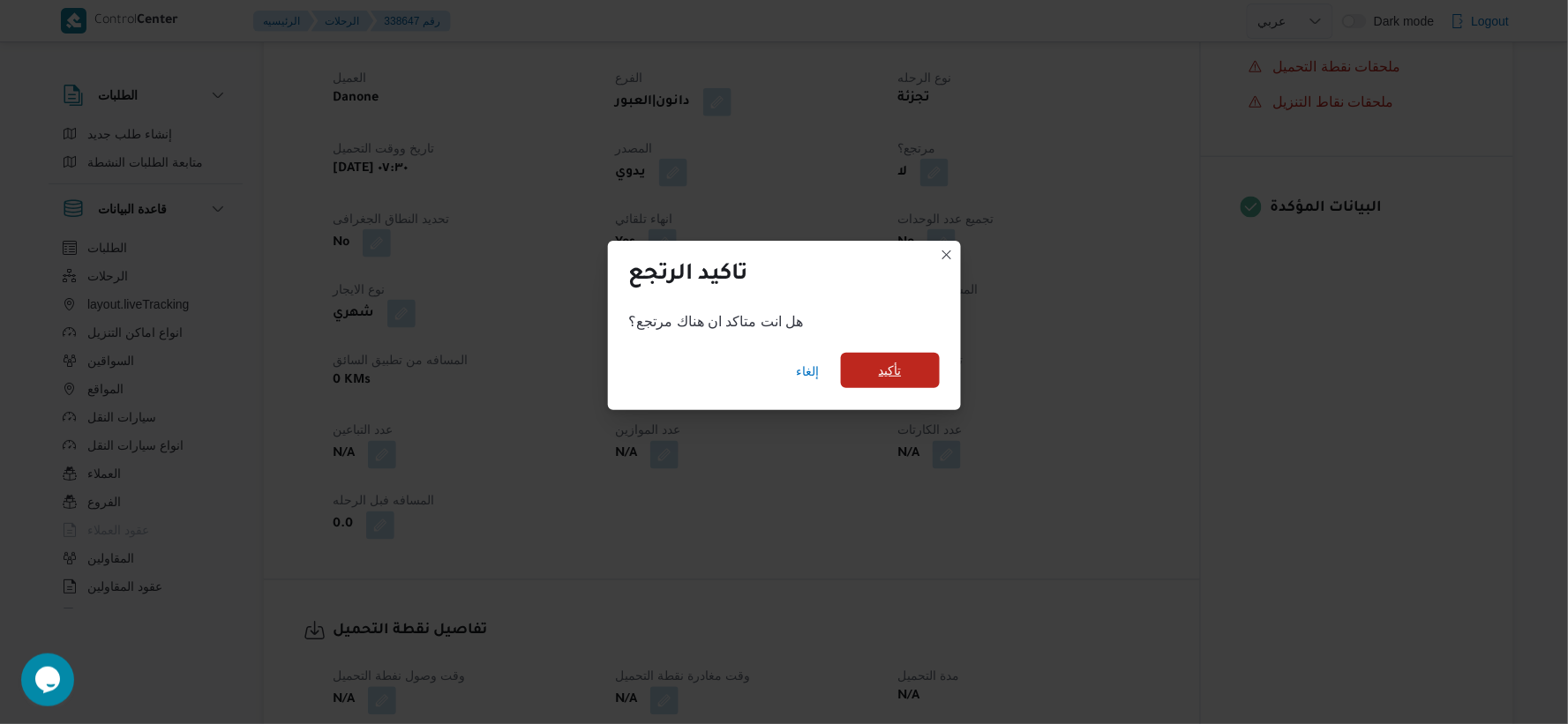
click at [889, 372] on span "تأكيد" at bounding box center [890, 370] width 23 height 21
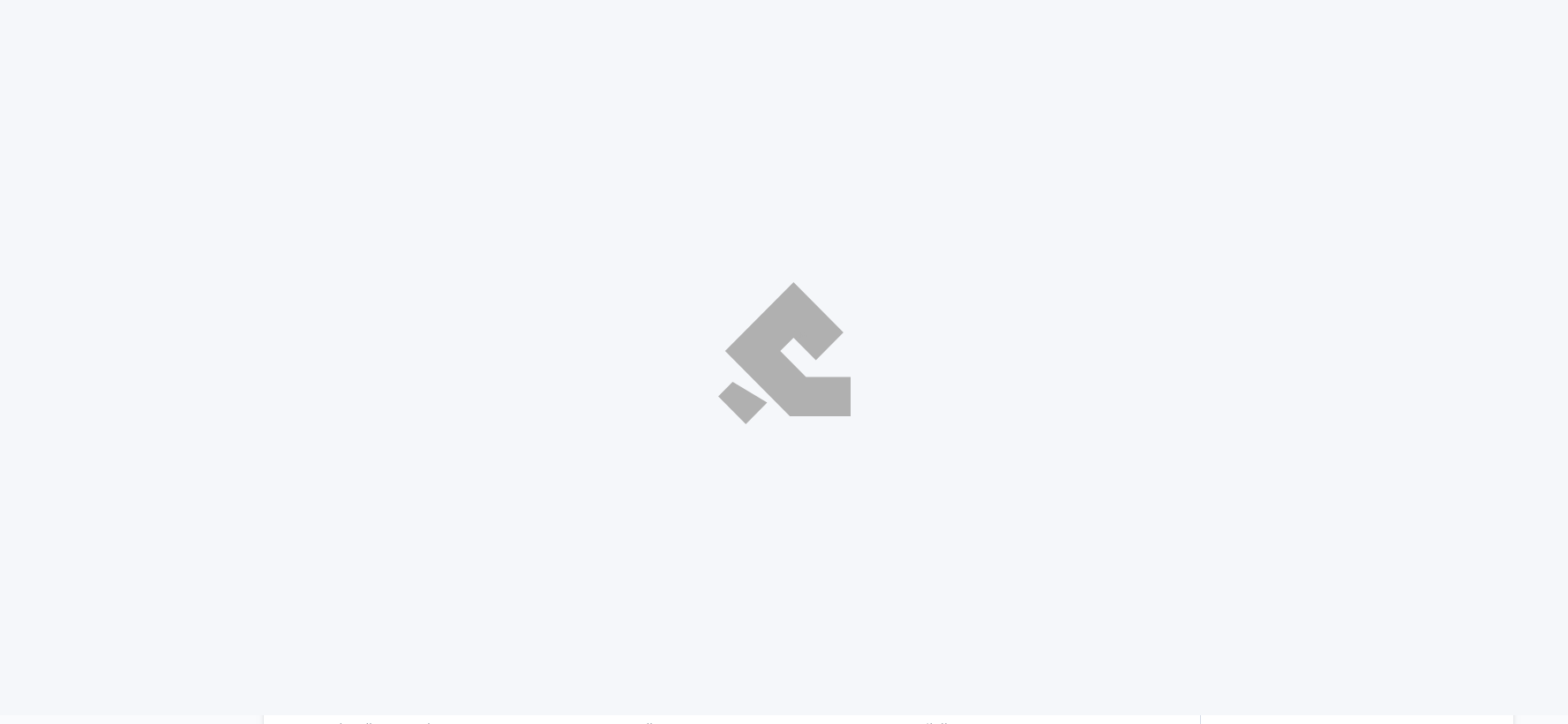
select select "ar"
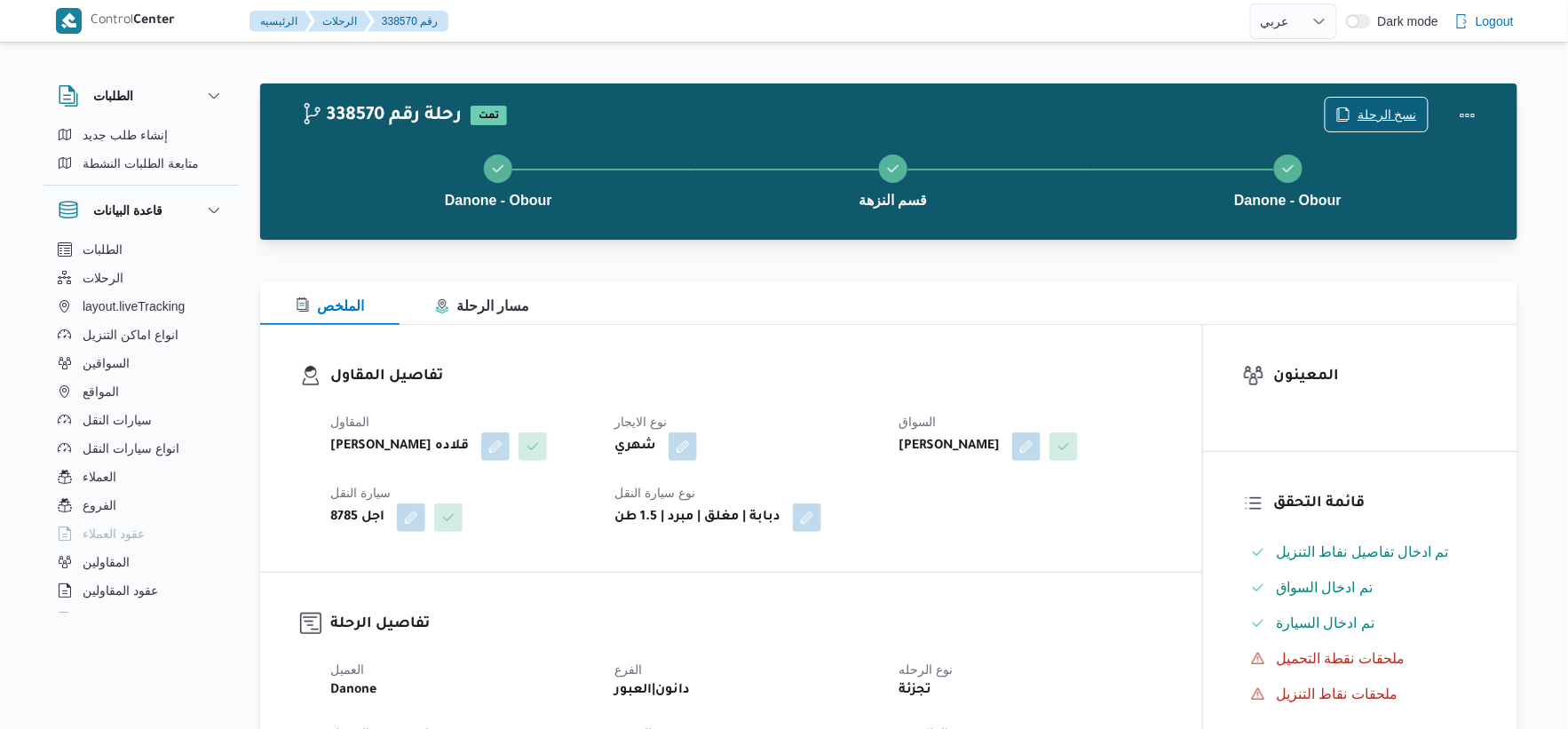
click at [1378, 111] on span "نسخ الرحلة" at bounding box center [1387, 115] width 59 height 21
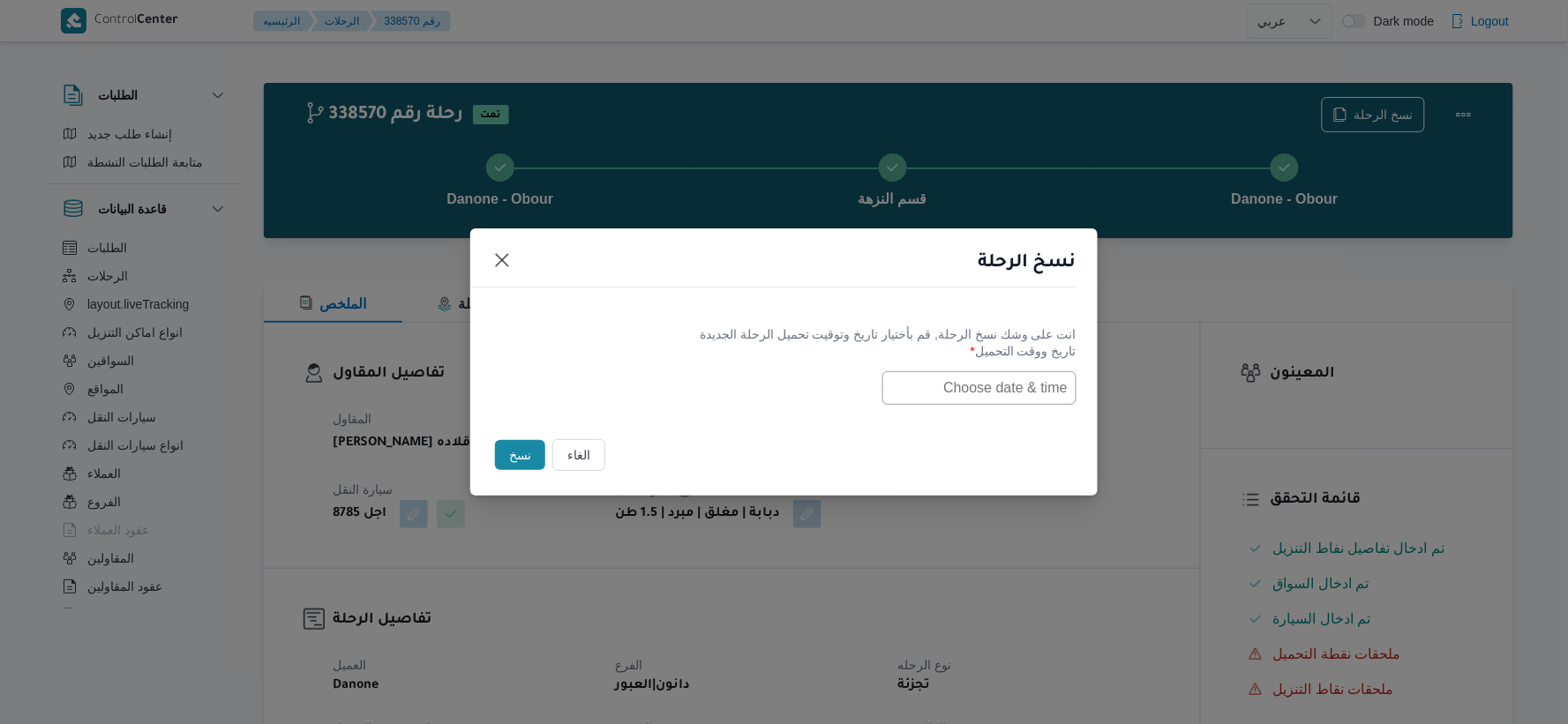
click at [1031, 385] on input "text" at bounding box center [979, 387] width 194 height 33
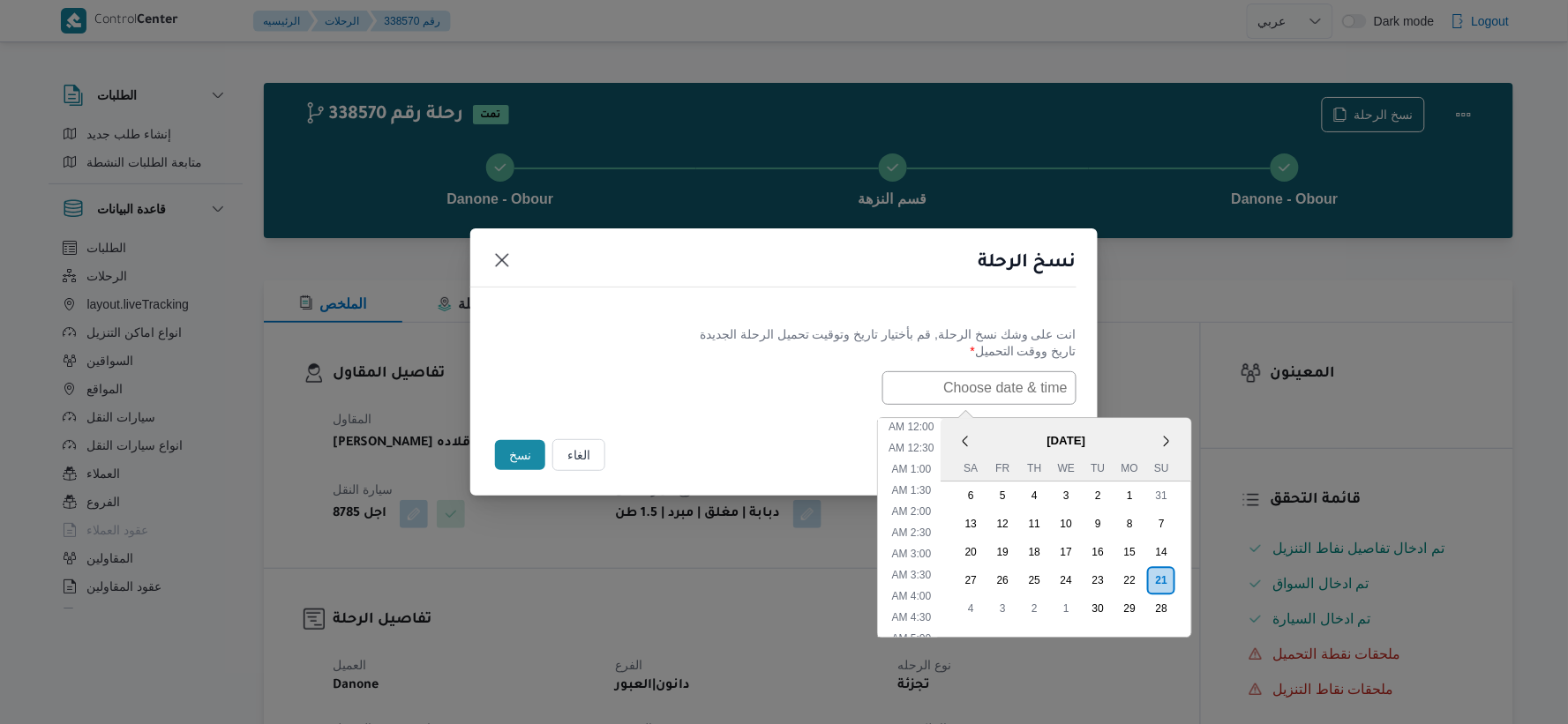
paste input "21/09/2025 7:30AM"
type input "21/09/2025 7:30AM"
click at [771, 403] on div "21/09/2025 7:30AM < September 2025 > Su Mo Tu We Th Fr Sa 31 1 2 3 4 5 6 7 8 9 …" at bounding box center [784, 387] width 585 height 33
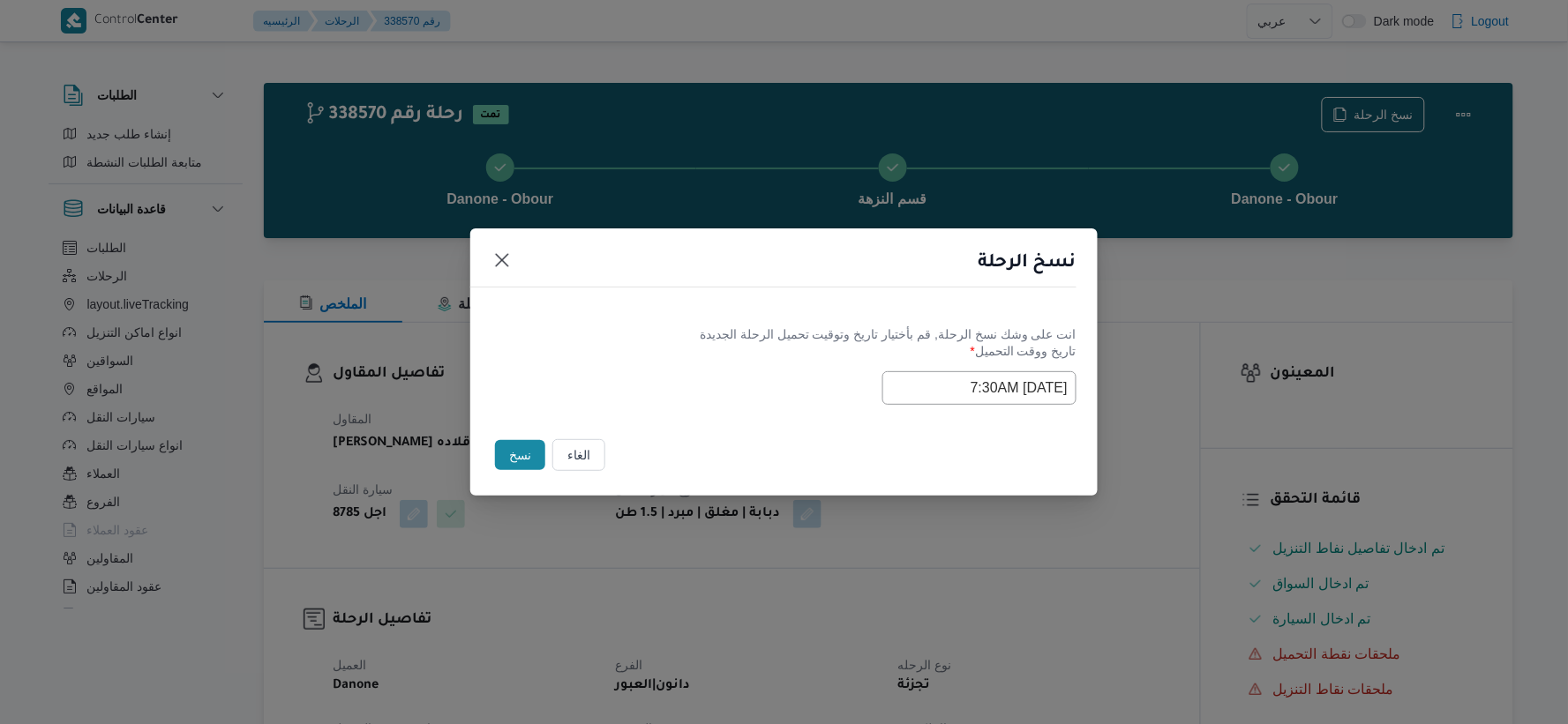
click at [531, 452] on button "نسخ" at bounding box center [519, 455] width 50 height 30
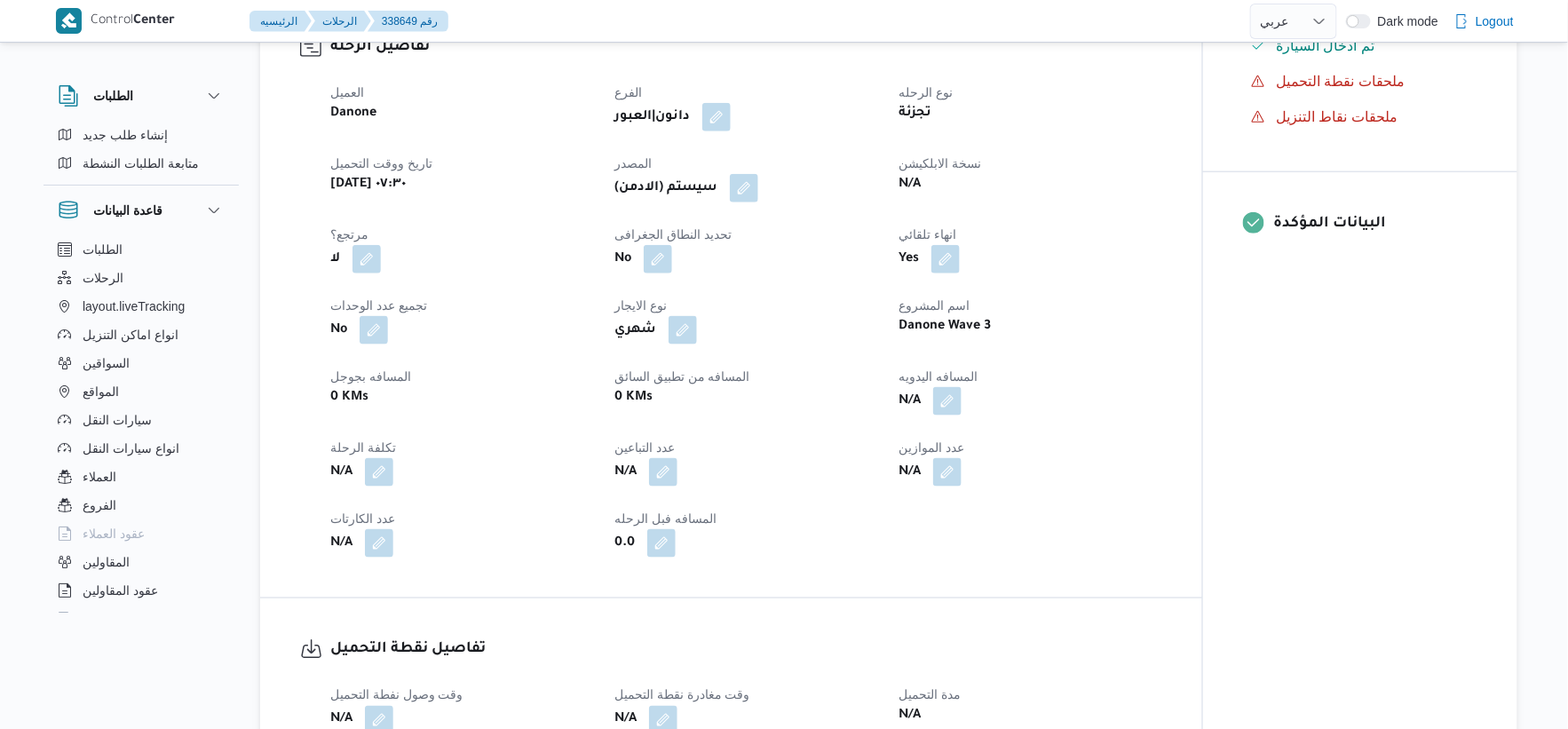
scroll to position [591, 0]
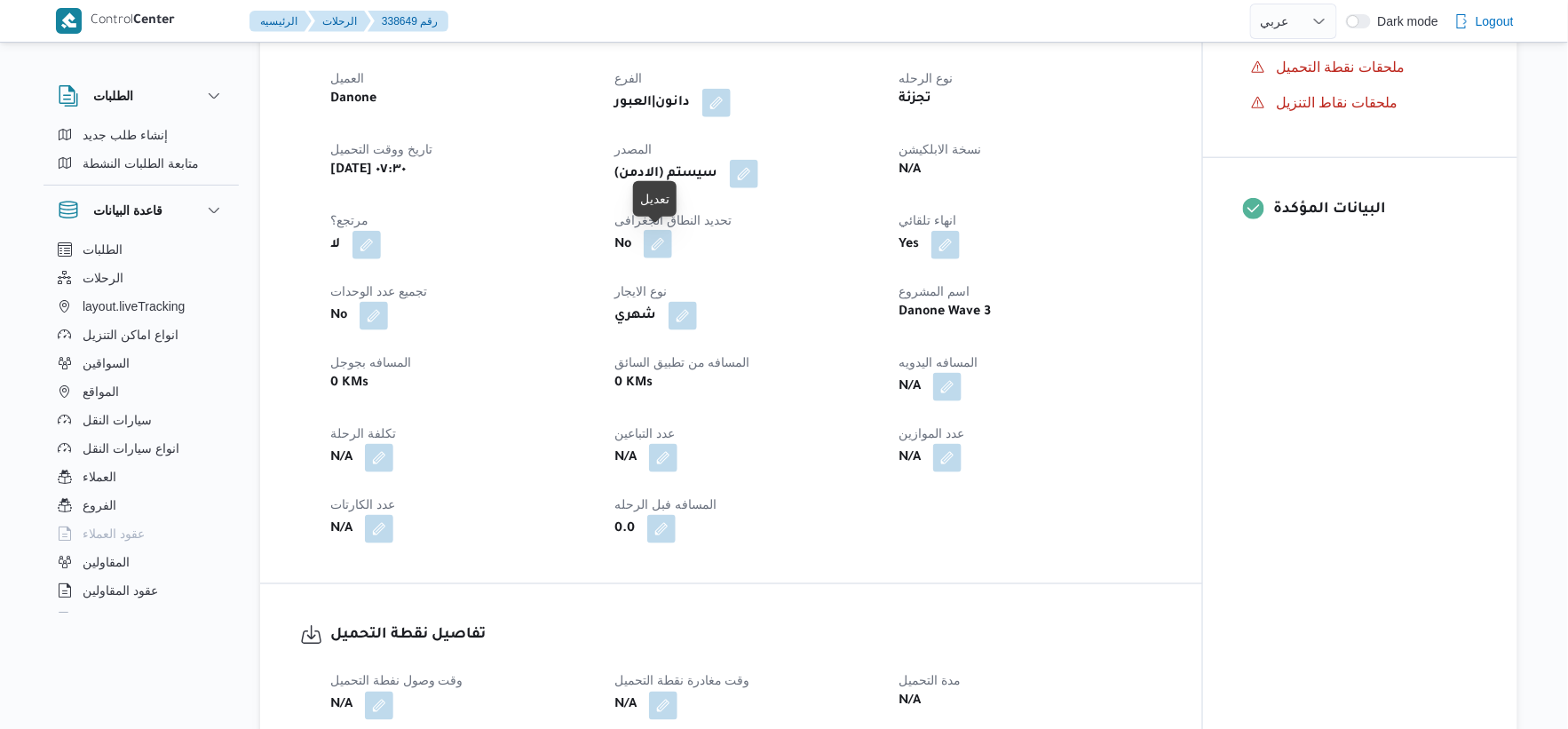
click at [651, 244] on button "button" at bounding box center [658, 245] width 29 height 29
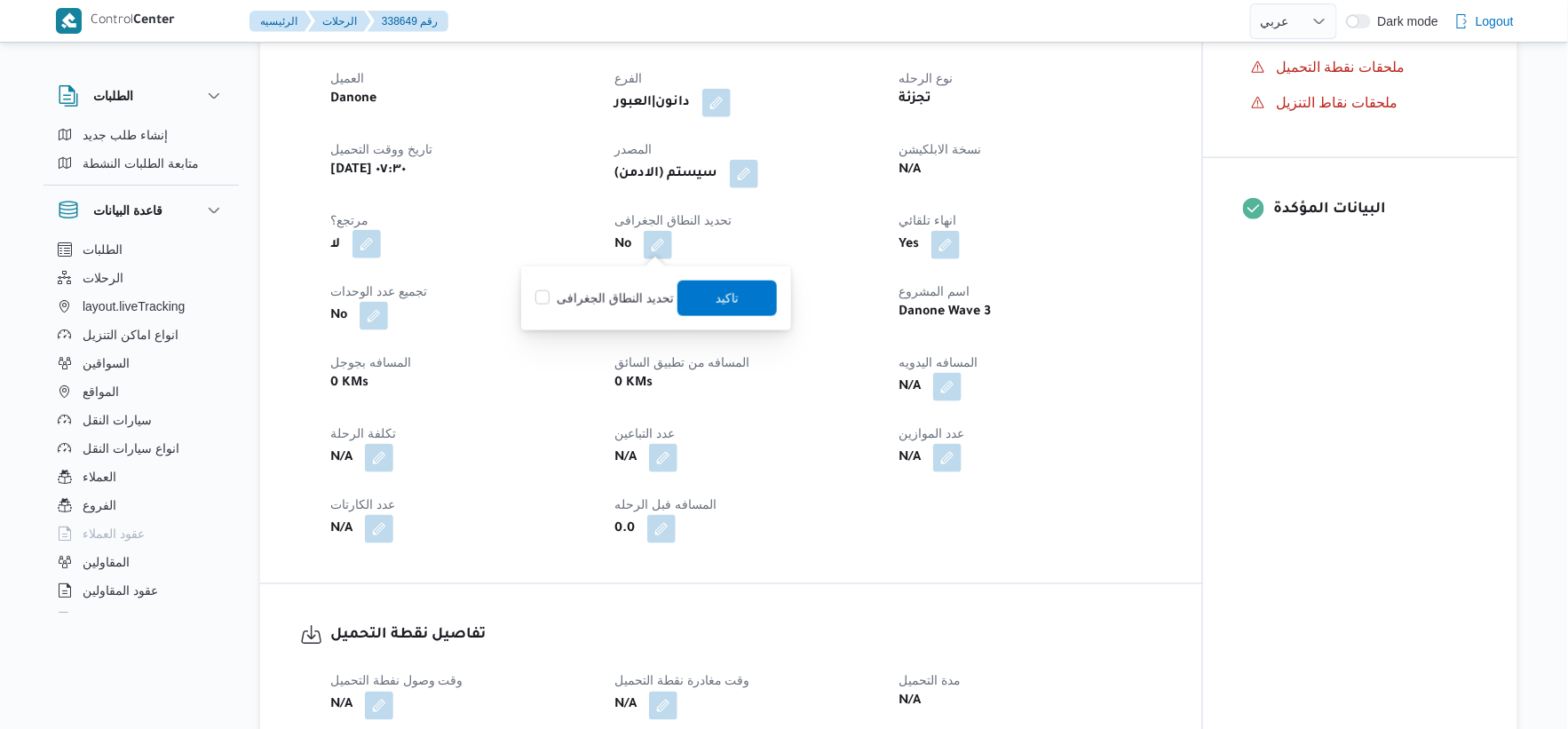
click at [367, 246] on button "button" at bounding box center [367, 245] width 29 height 29
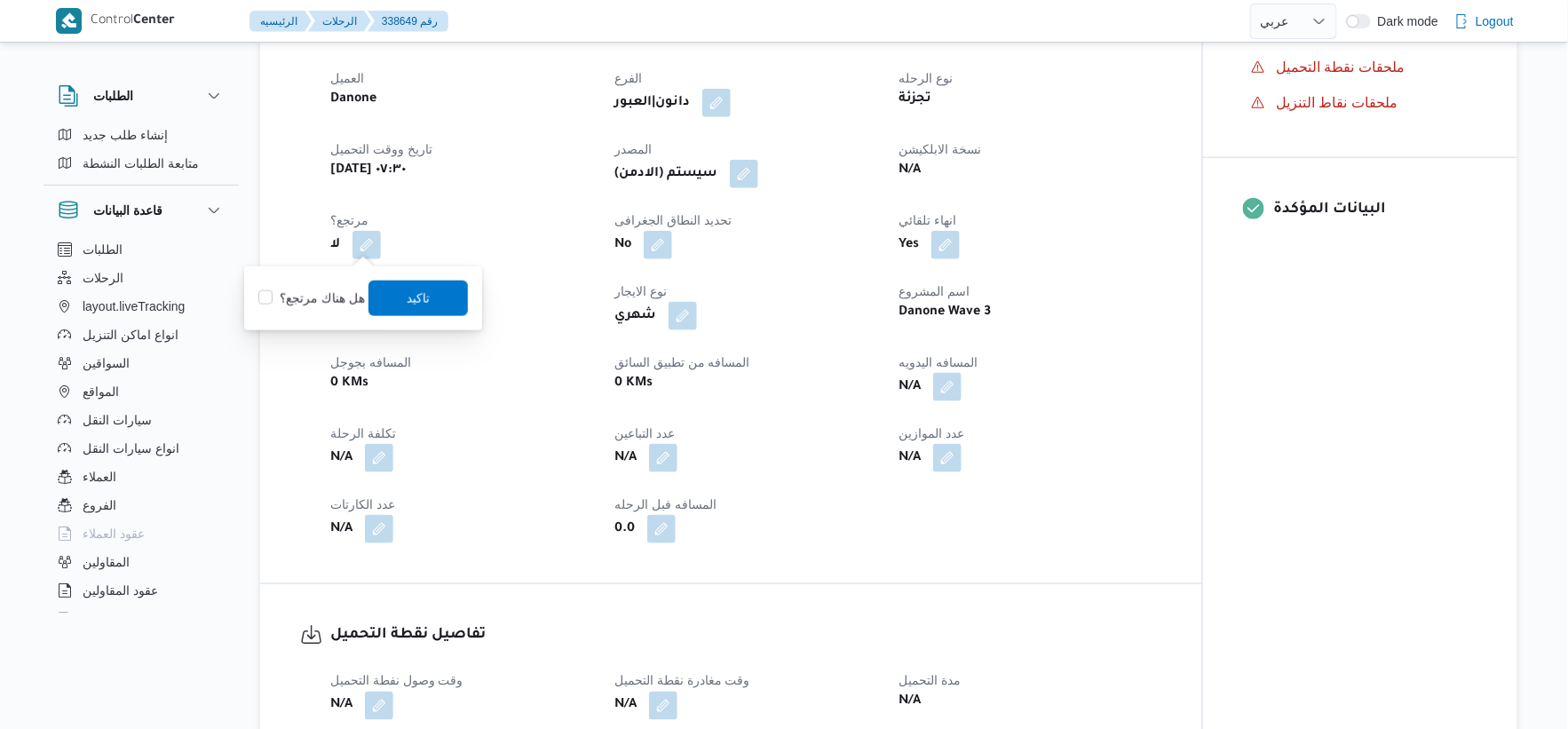
click at [337, 289] on label "هل هناك مرتجع؟" at bounding box center [311, 298] width 107 height 21
checkbox input "true"
click at [392, 291] on span "تاكيد" at bounding box center [419, 297] width 99 height 35
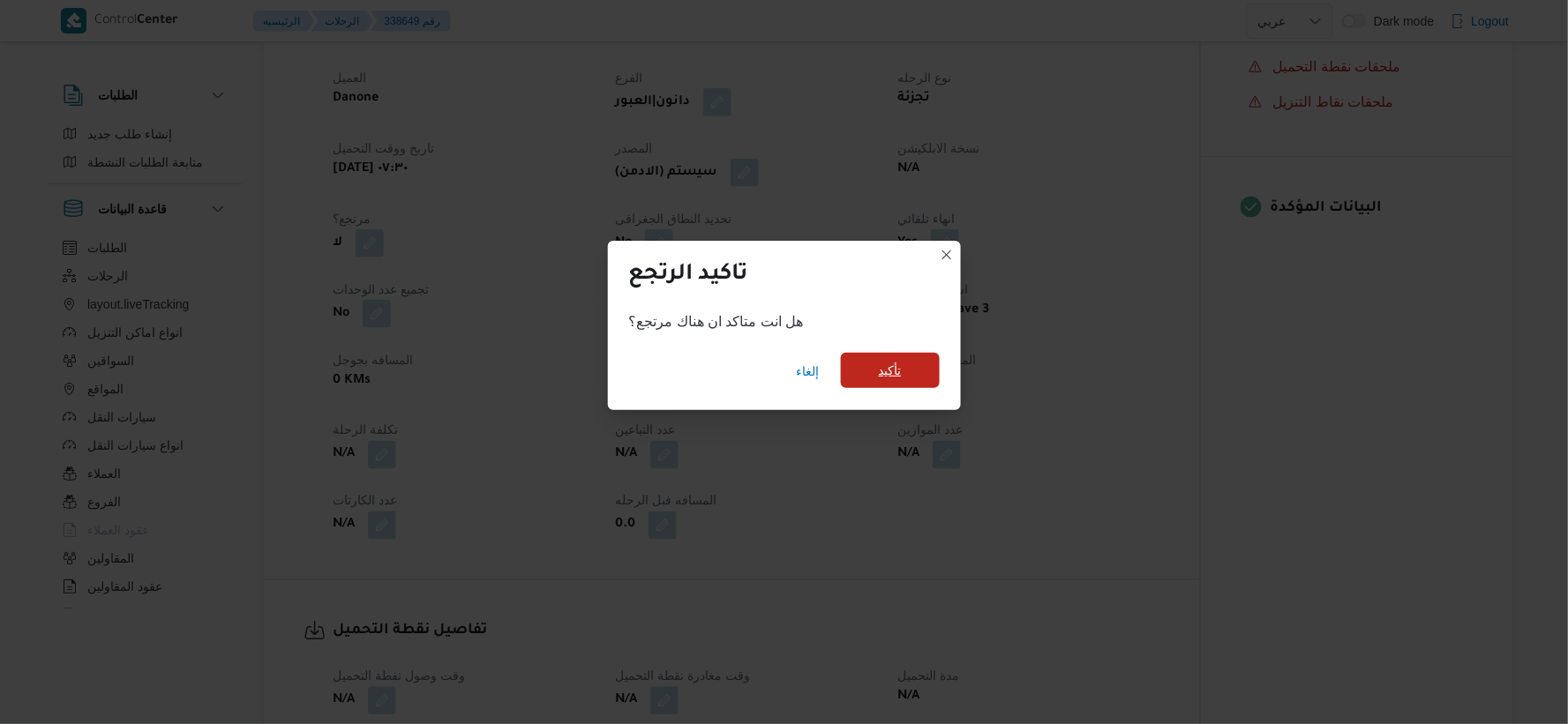
click at [914, 380] on span "تأكيد" at bounding box center [890, 370] width 99 height 35
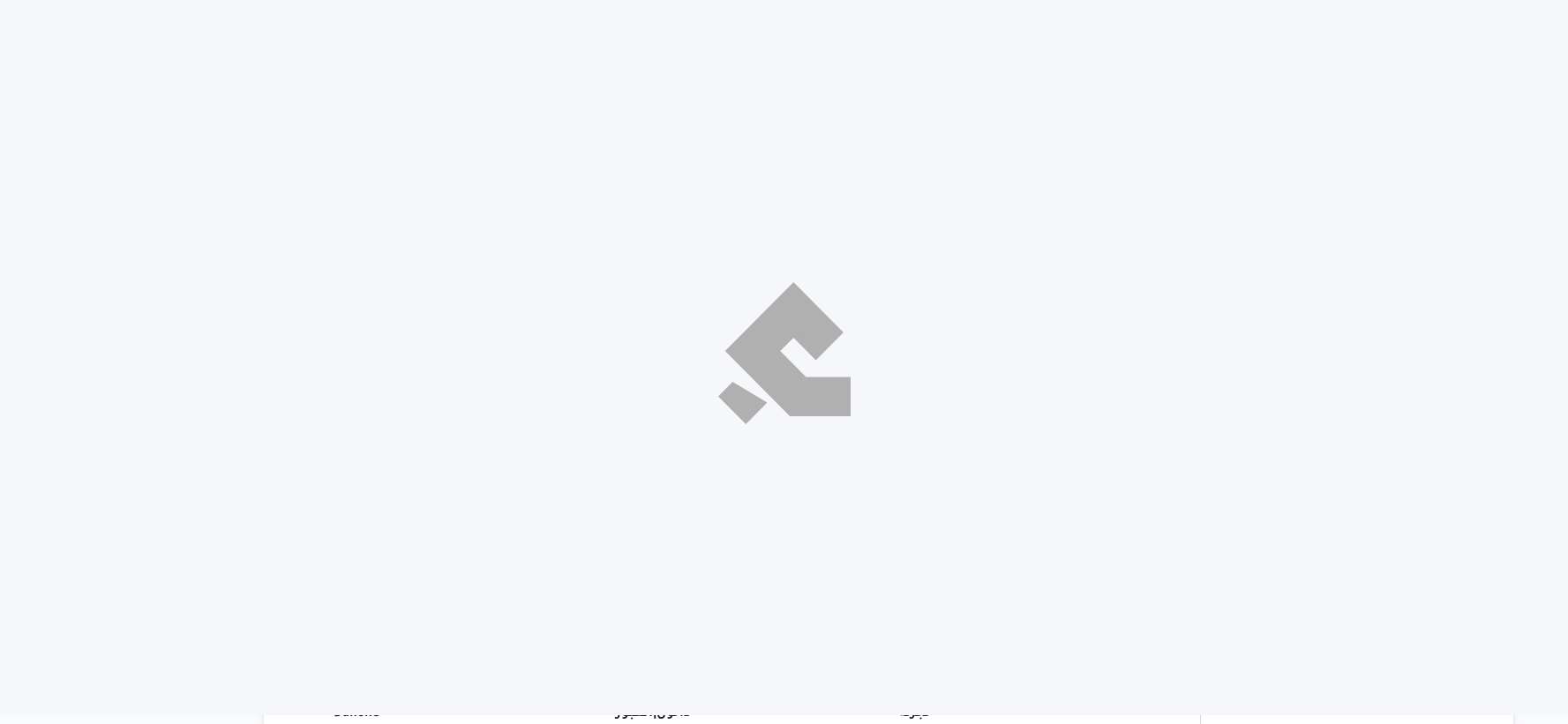
select select "ar"
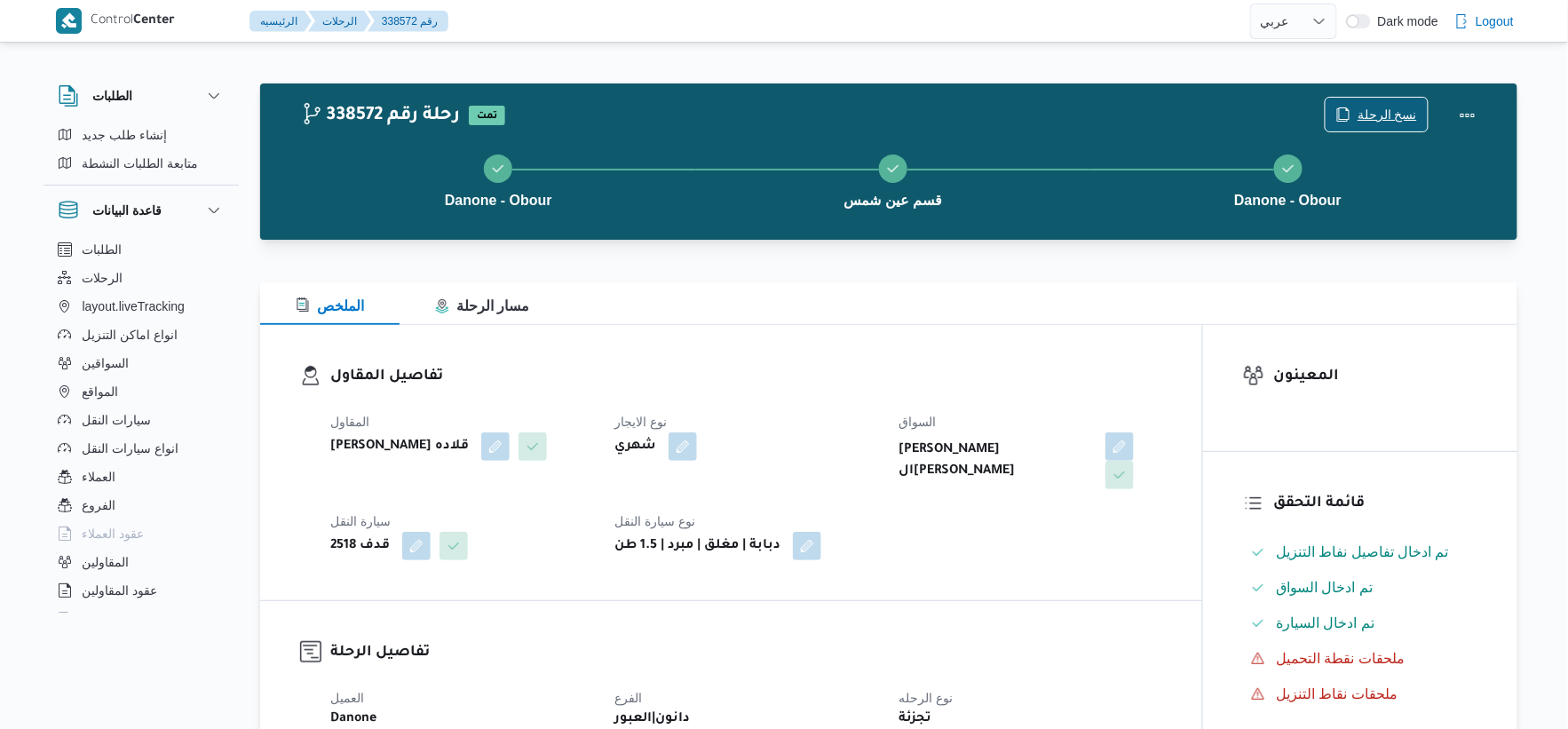
click at [1361, 108] on span "نسخ الرحلة" at bounding box center [1377, 114] width 102 height 33
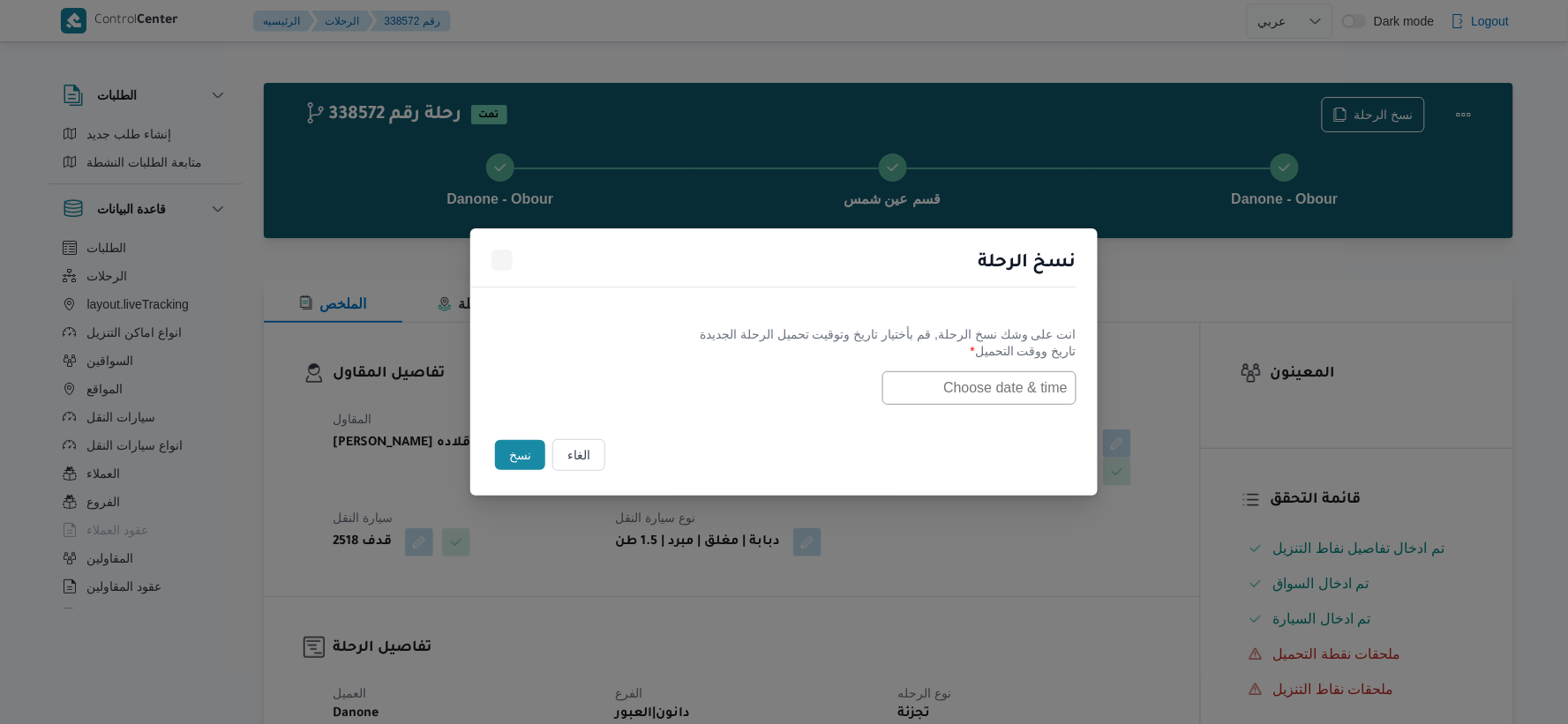
click at [950, 382] on input "text" at bounding box center [979, 387] width 194 height 33
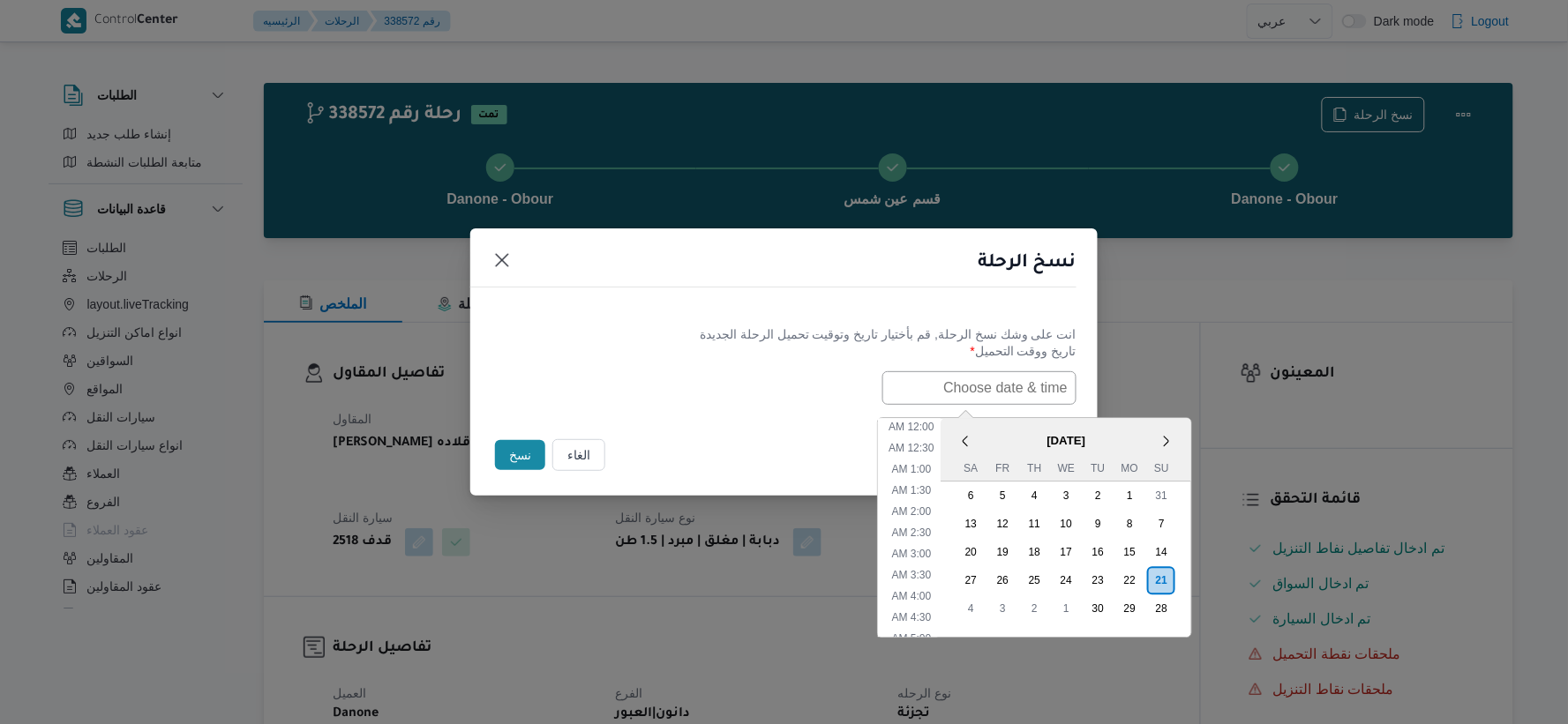
paste input "[DATE] 7:30AM"
type input "[DATE] 7:30AM"
click at [785, 385] on div "[DATE] 7:30AM < [DATE] > Su Mo Tu We Th Fr Sa 31 1 2 3 4 5 6 7 8 9 10 11 12 13 …" at bounding box center [784, 387] width 585 height 33
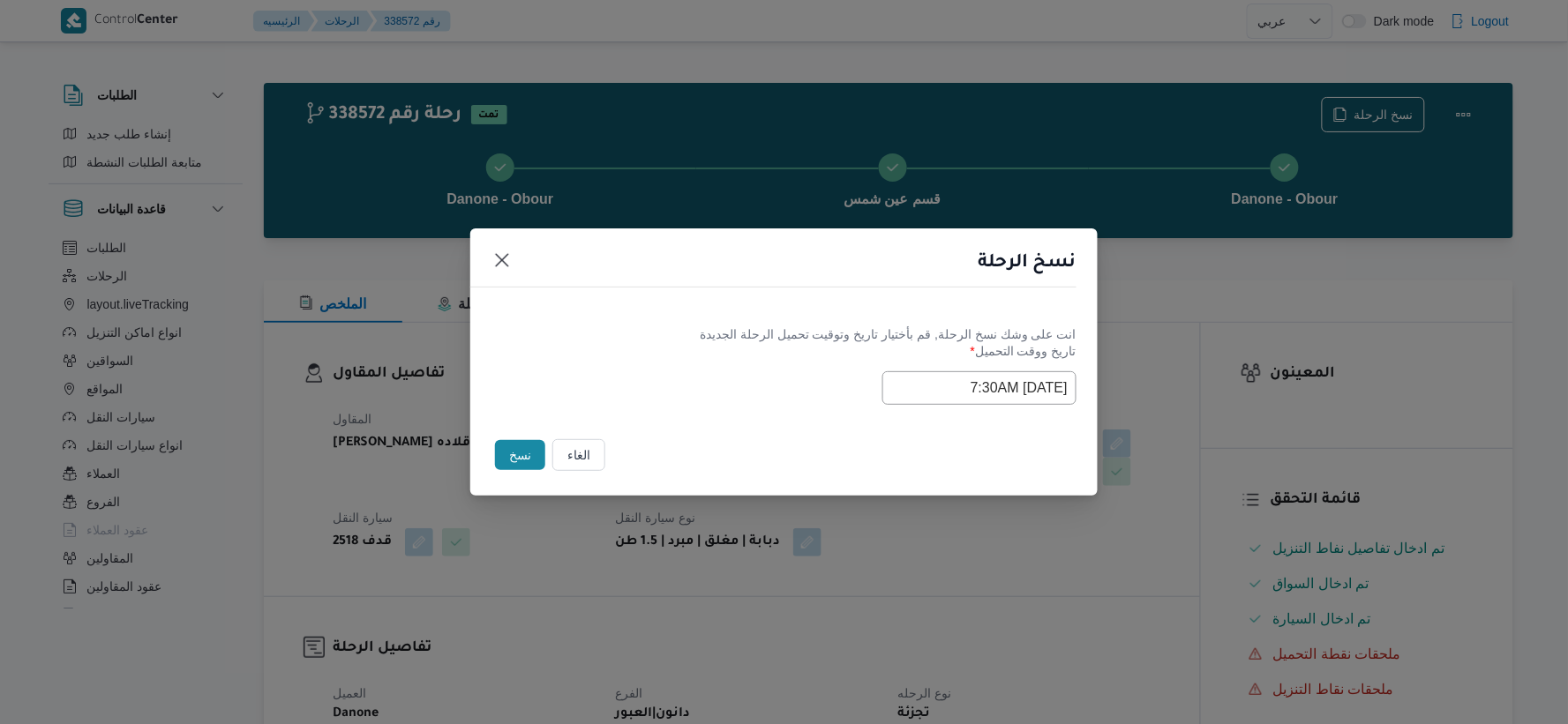
click at [522, 452] on button "نسخ" at bounding box center [519, 455] width 50 height 30
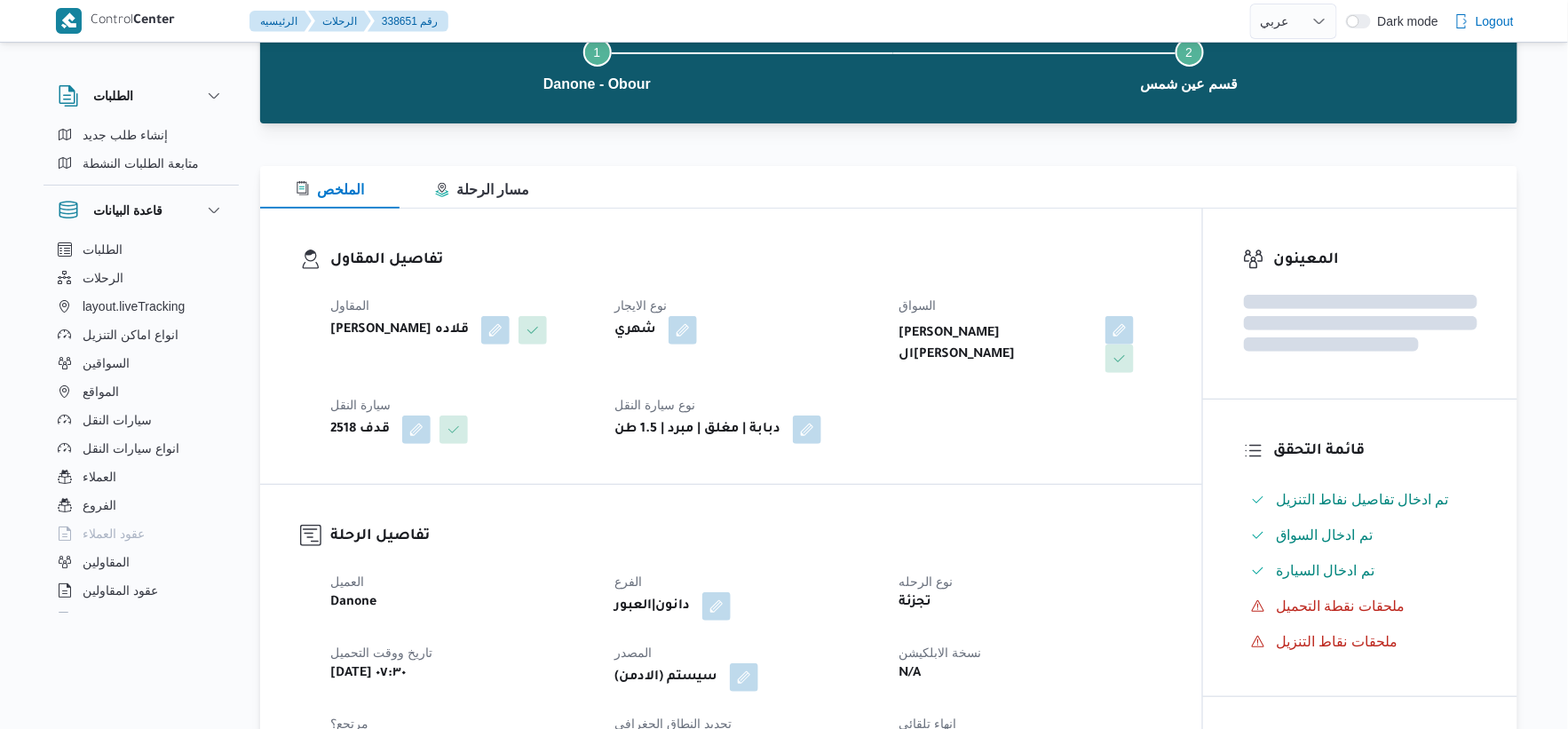
scroll to position [493, 0]
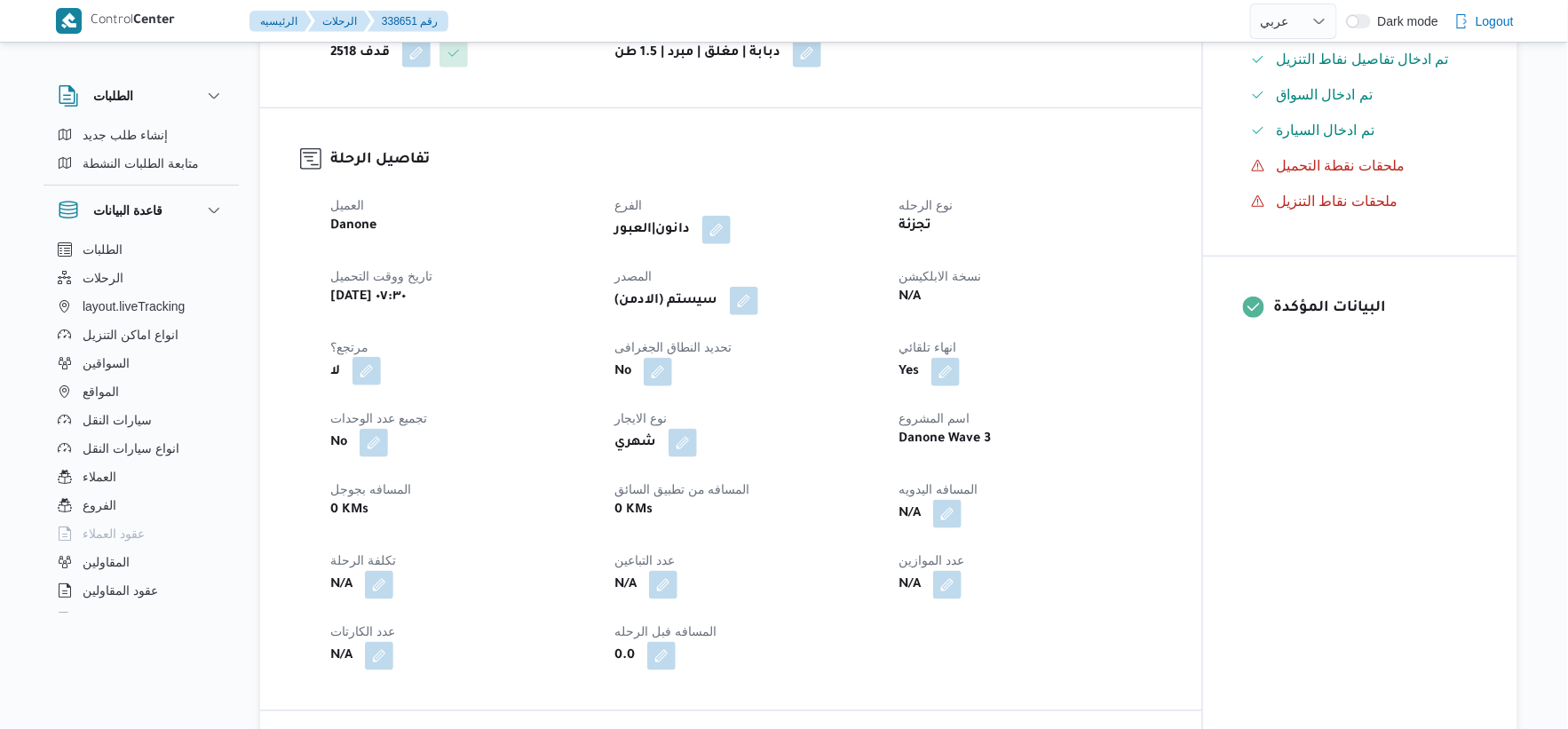
click at [370, 357] on button "button" at bounding box center [367, 372] width 29 height 29
drag, startPoint x: 333, startPoint y: 389, endPoint x: 422, endPoint y: 375, distance: 90.1
click at [334, 389] on label "هل هناك مرتجع؟" at bounding box center [311, 397] width 107 height 21
click at [427, 375] on div "You are in a dialog. To close this dialog, hit escape. هل هناك مرتجع؟ [GEOGRAPH…" at bounding box center [363, 397] width 238 height 64
click at [439, 384] on span "تاكيد" at bounding box center [419, 397] width 99 height 35
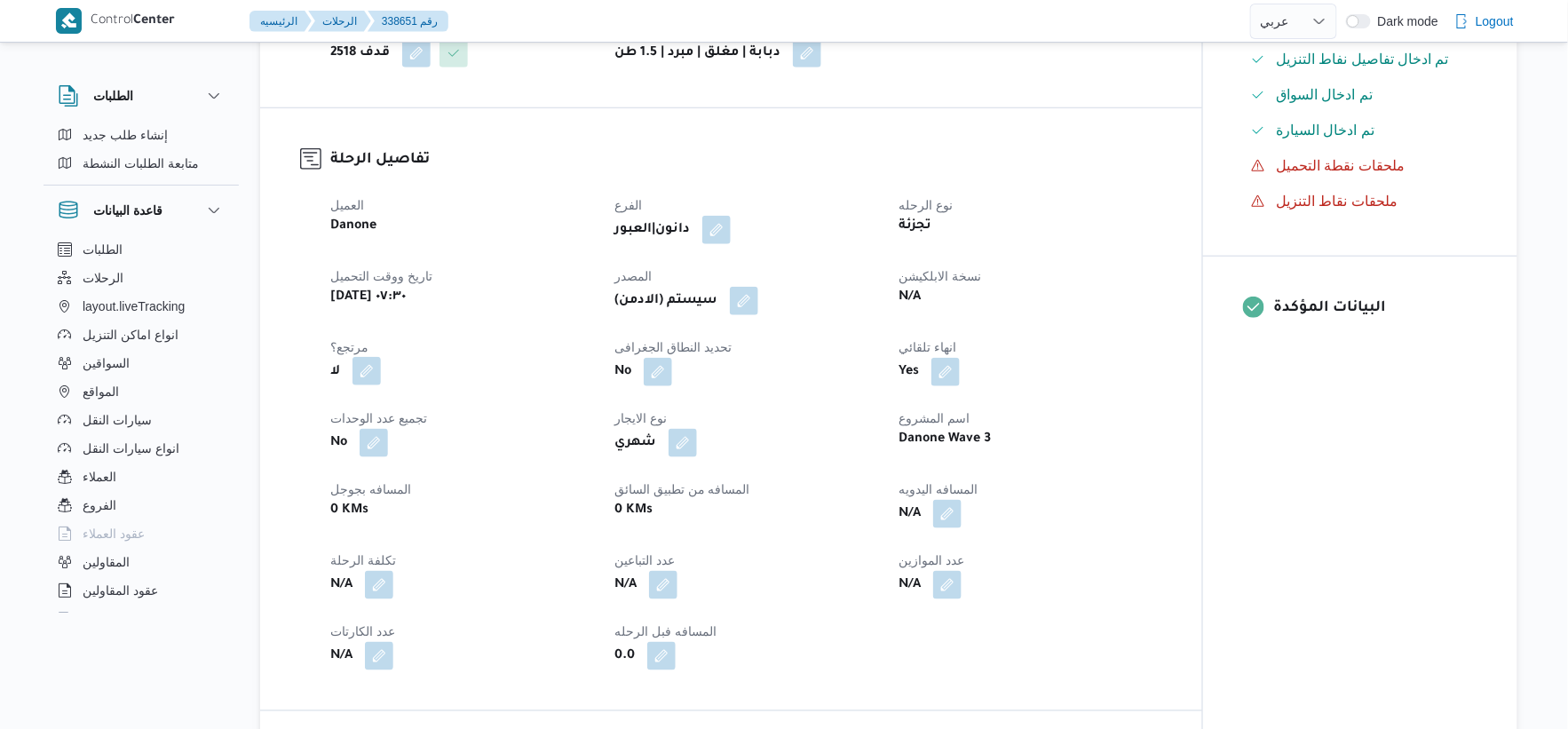
click at [368, 357] on button "button" at bounding box center [367, 372] width 29 height 29
click at [330, 397] on label "هل هناك مرتجع؟" at bounding box center [311, 397] width 107 height 21
checkbox input "true"
click at [394, 386] on span "تاكيد" at bounding box center [419, 396] width 99 height 35
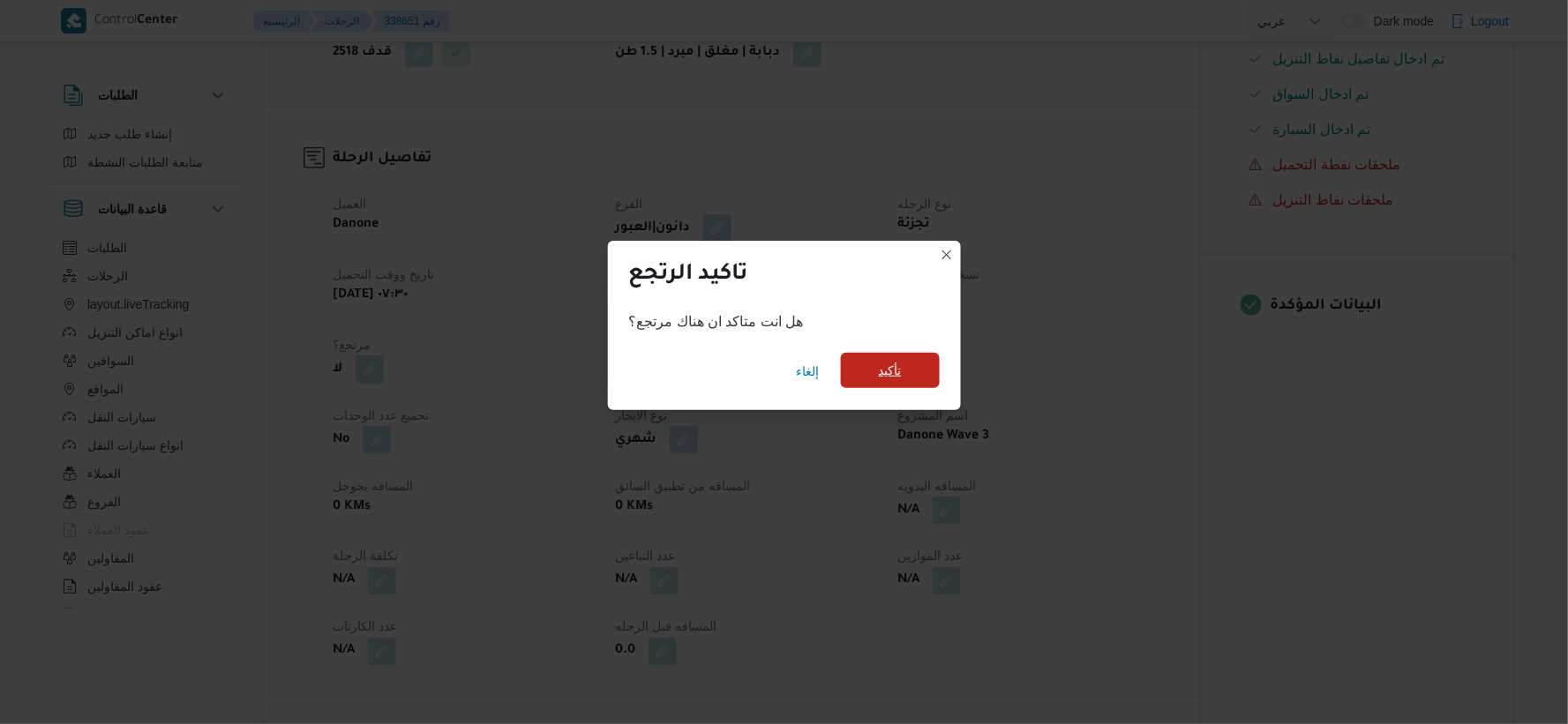
click at [871, 372] on span "تأكيد" at bounding box center [890, 370] width 99 height 35
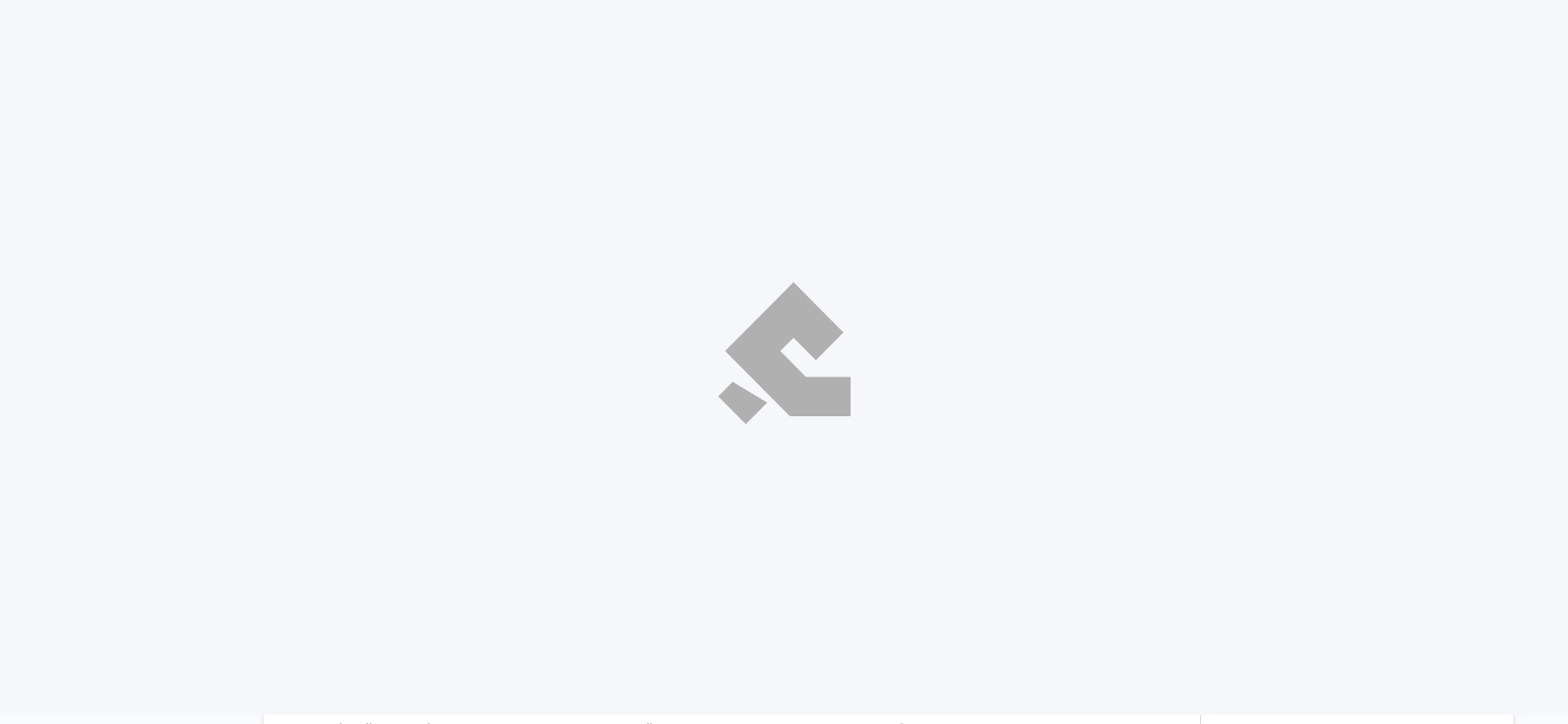
select select "ar"
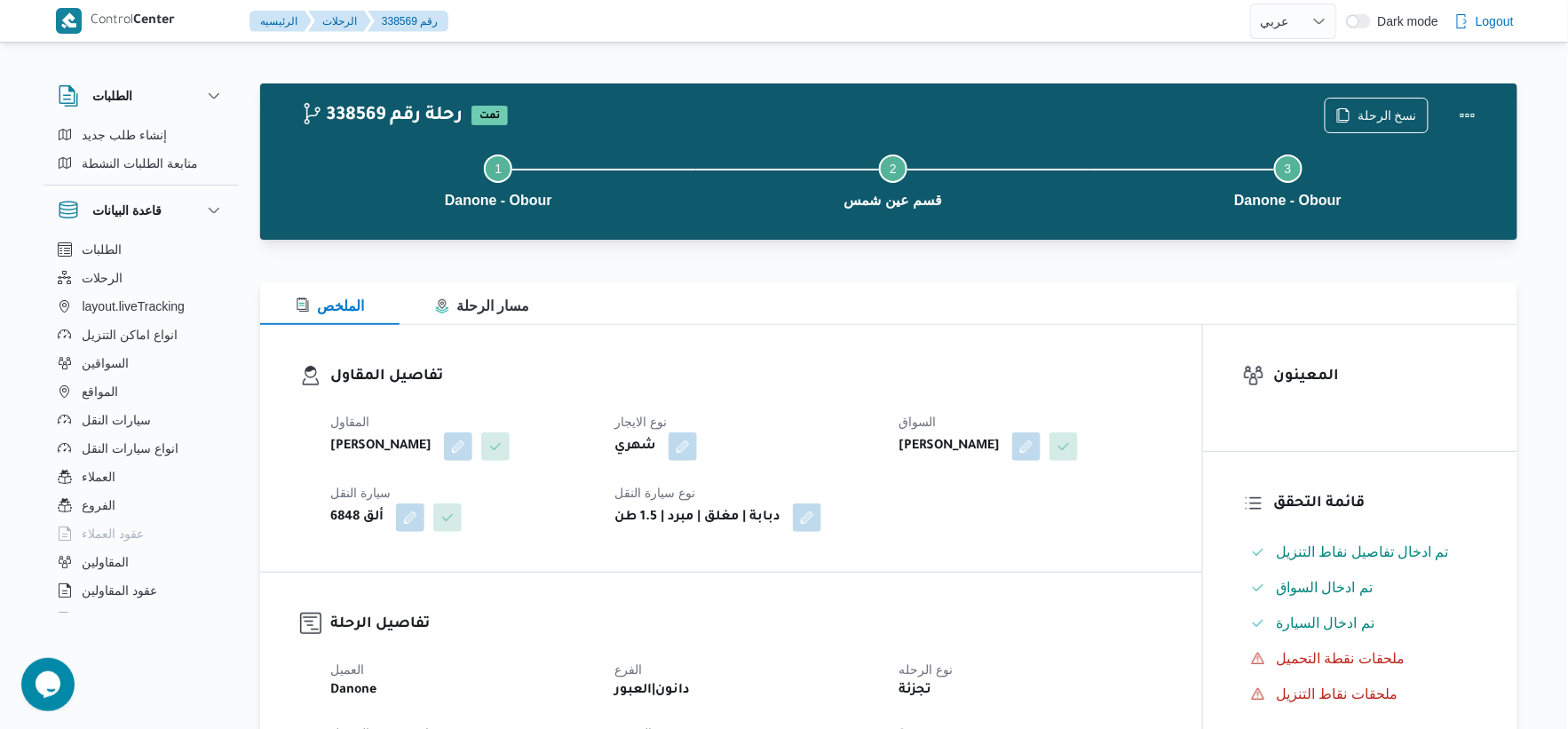
click at [1364, 125] on div "Step 1 is incomplete 1 Danone - Obour Step 2 is incomplete 2 قسم عين شمس Step 3…" at bounding box center [893, 179] width 1206 height 114
click at [1373, 100] on span "نسخ الرحلة" at bounding box center [1377, 114] width 102 height 33
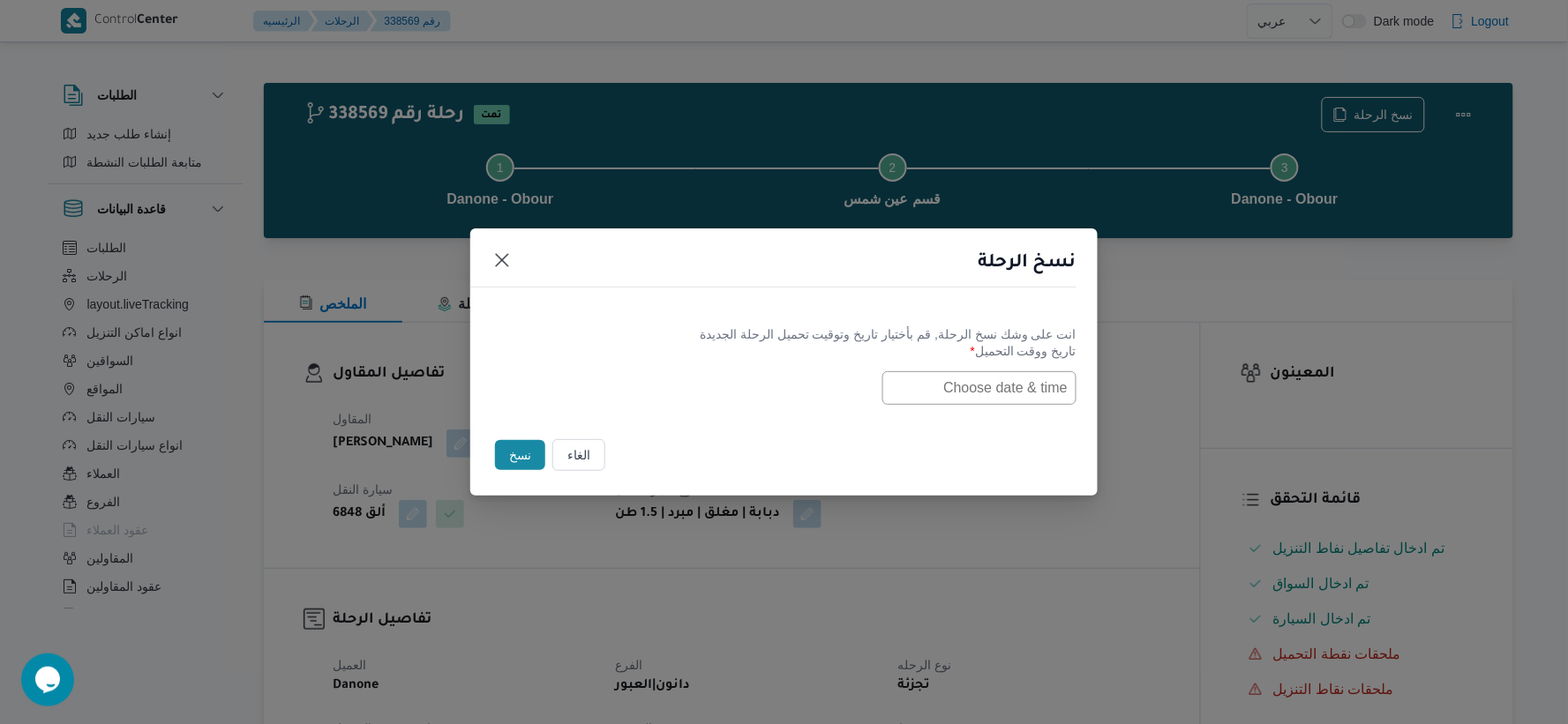
click at [1041, 377] on input "text" at bounding box center [979, 387] width 194 height 33
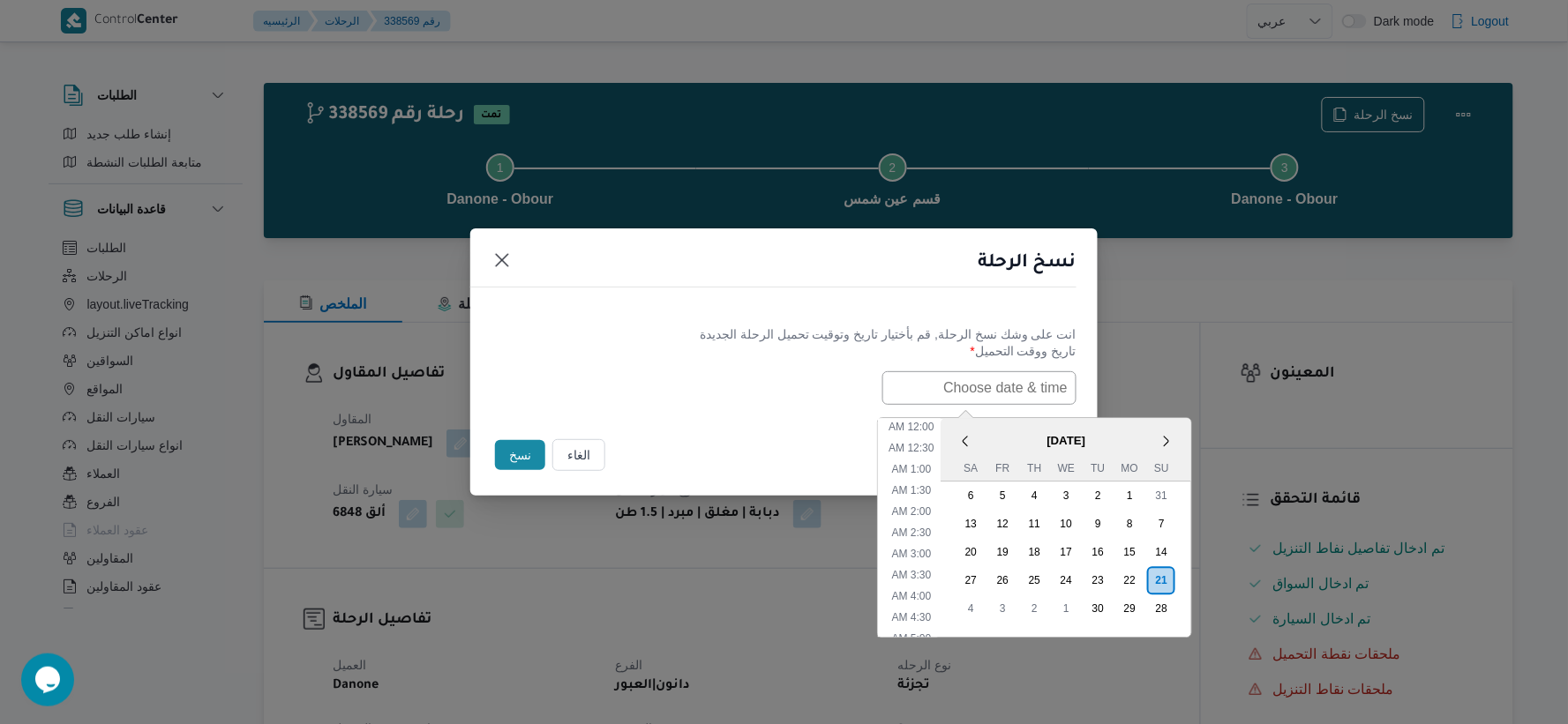
paste input "[DATE] 7:30AM"
type input "[DATE] 7:30AM"
click at [747, 410] on div "انت على وشك نسخ الرحلة, [GEOGRAPHIC_DATA] بأختيار تاريخ وتوقيت تحميل الرحلة الج…" at bounding box center [783, 364] width 627 height 113
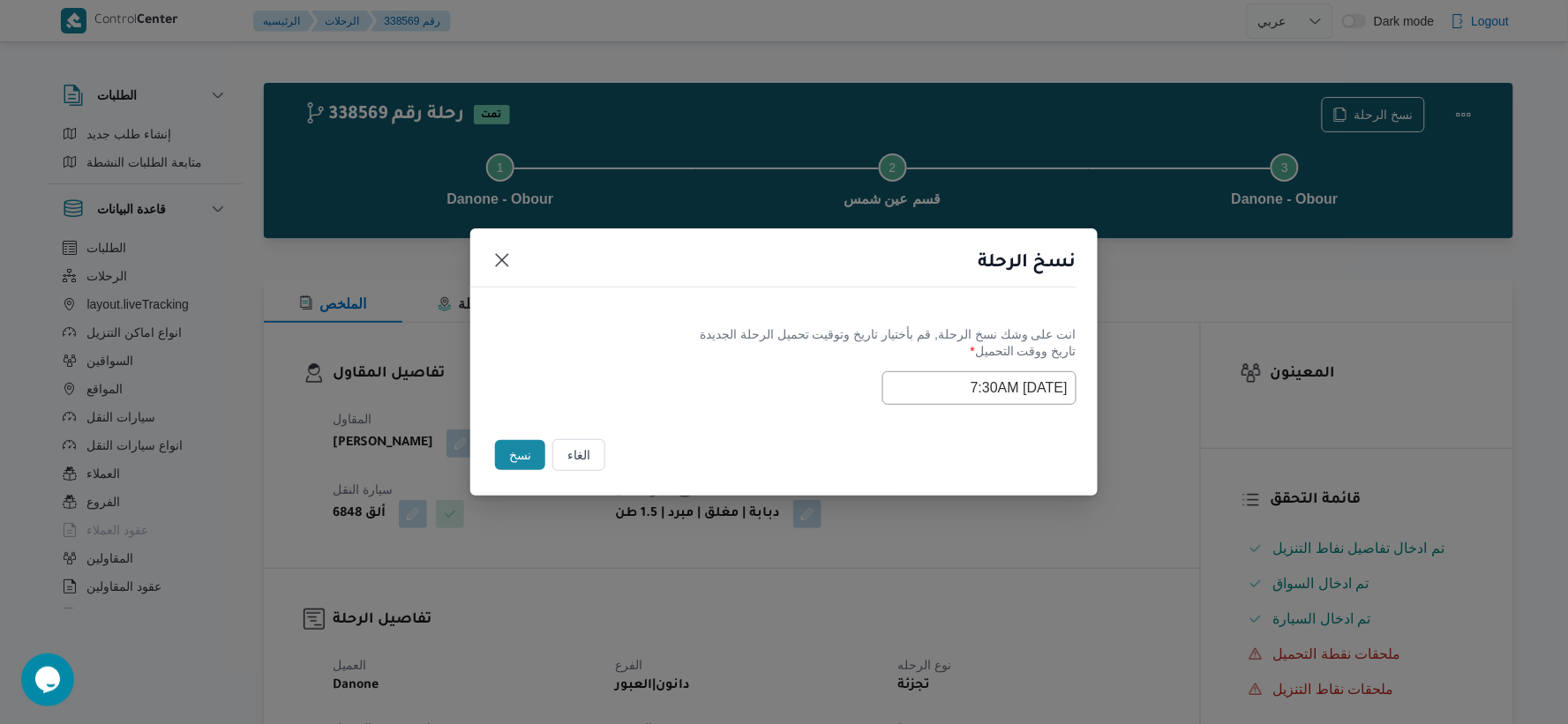
click at [504, 454] on button "نسخ" at bounding box center [519, 455] width 50 height 30
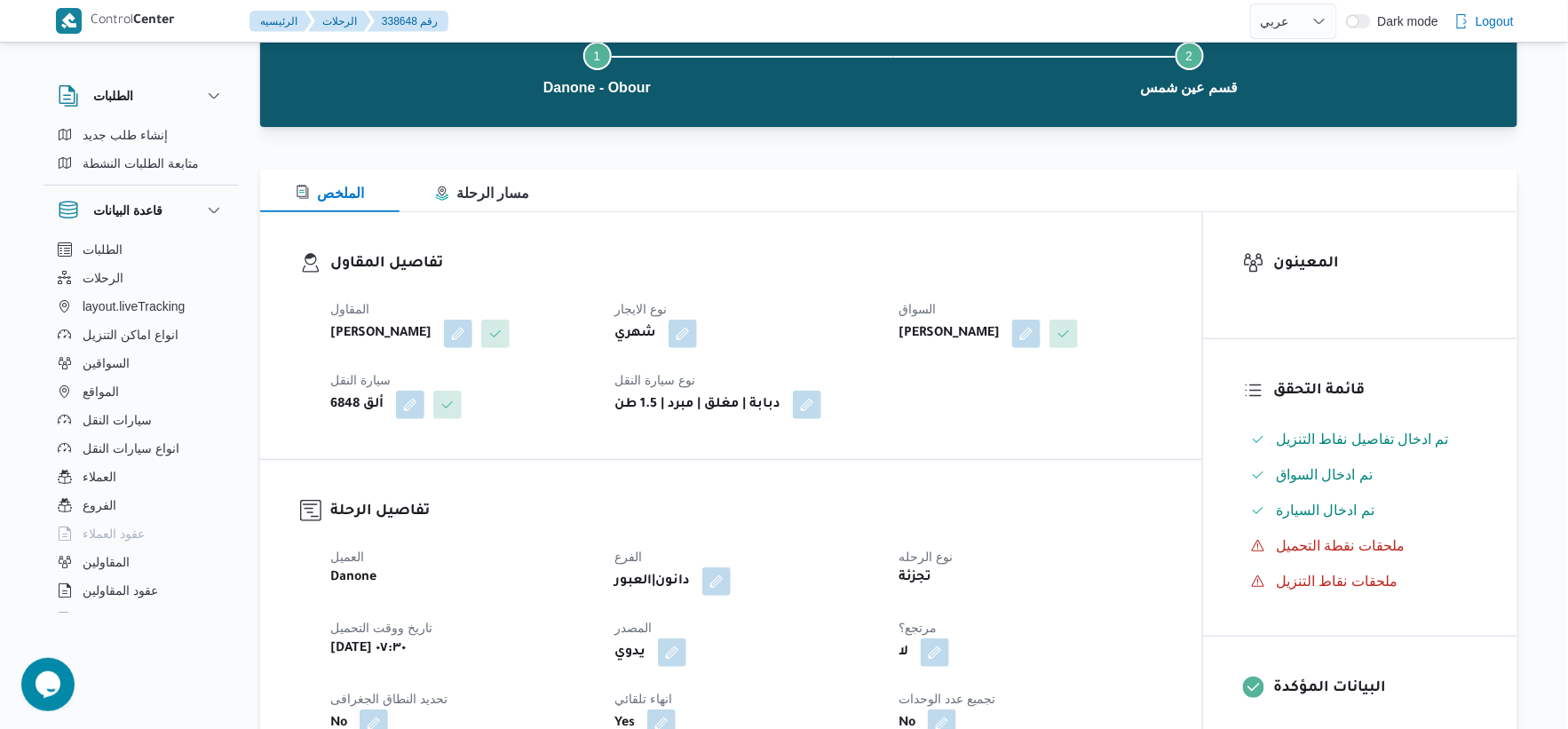
scroll to position [395, 0]
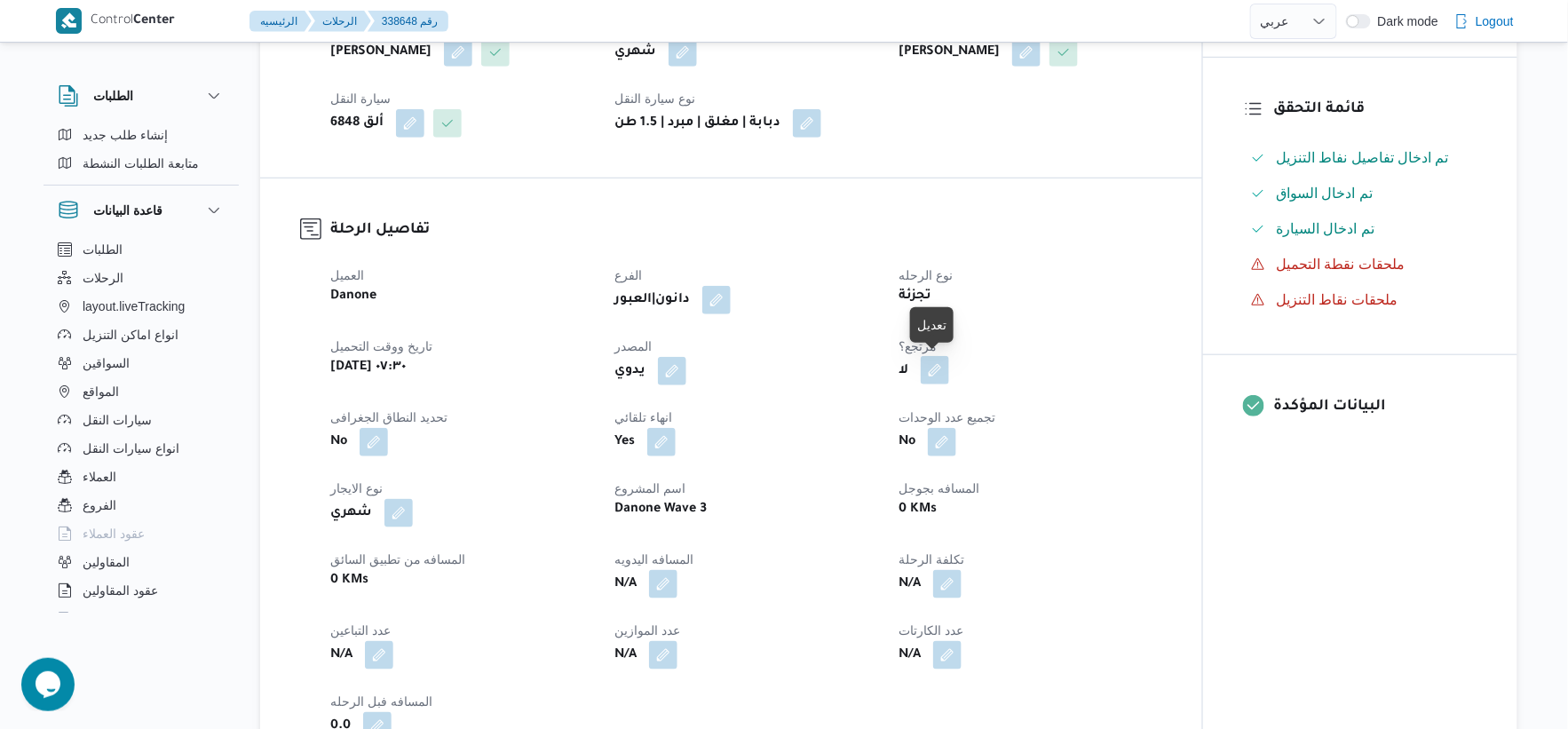
click at [929, 370] on button "button" at bounding box center [935, 371] width 29 height 29
click at [916, 426] on label "هل هناك مرتجع؟" at bounding box center [880, 424] width 107 height 21
checkbox input "true"
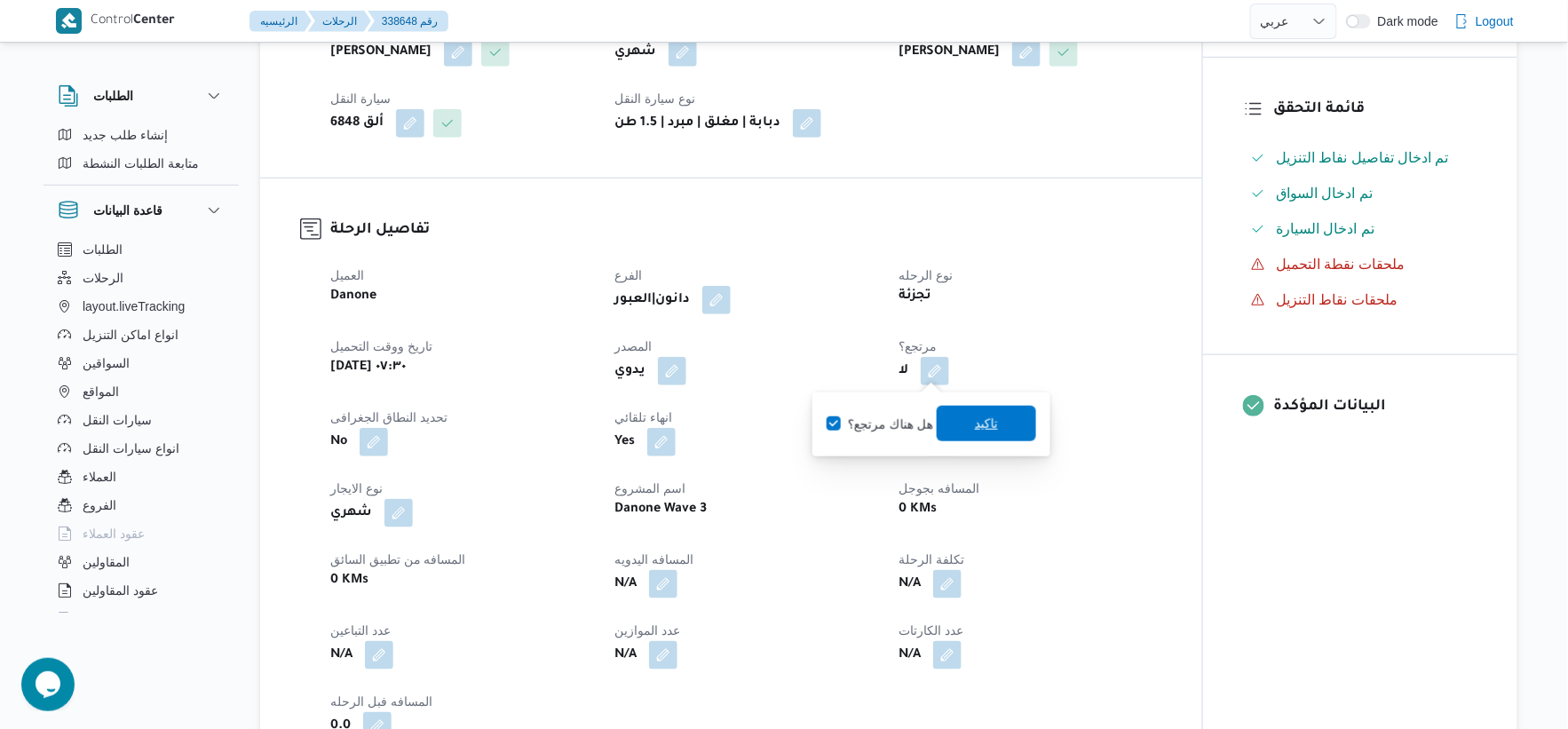
click at [978, 421] on span "تاكيد" at bounding box center [987, 423] width 23 height 21
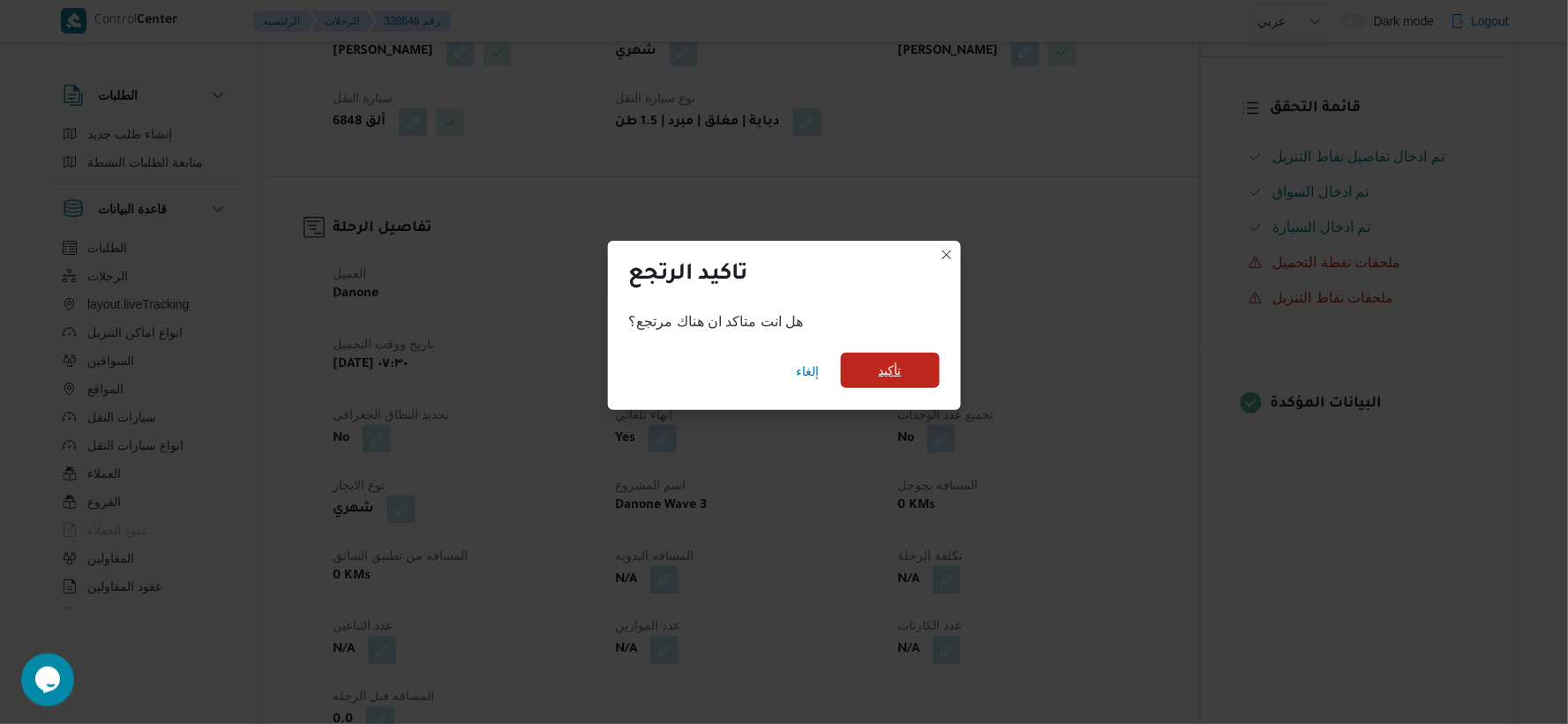
click at [897, 381] on span "تأكيد" at bounding box center [890, 370] width 23 height 21
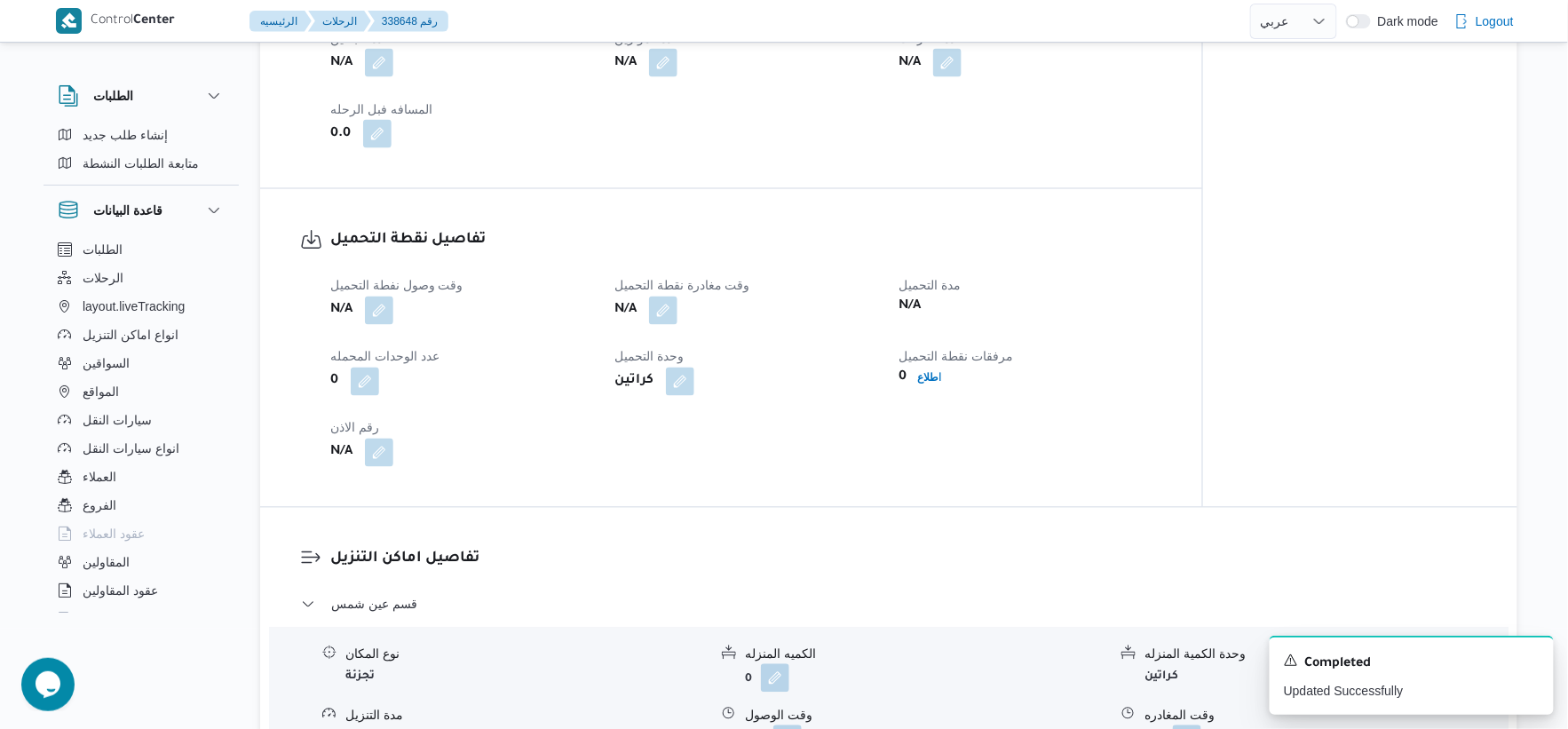
scroll to position [1184, 0]
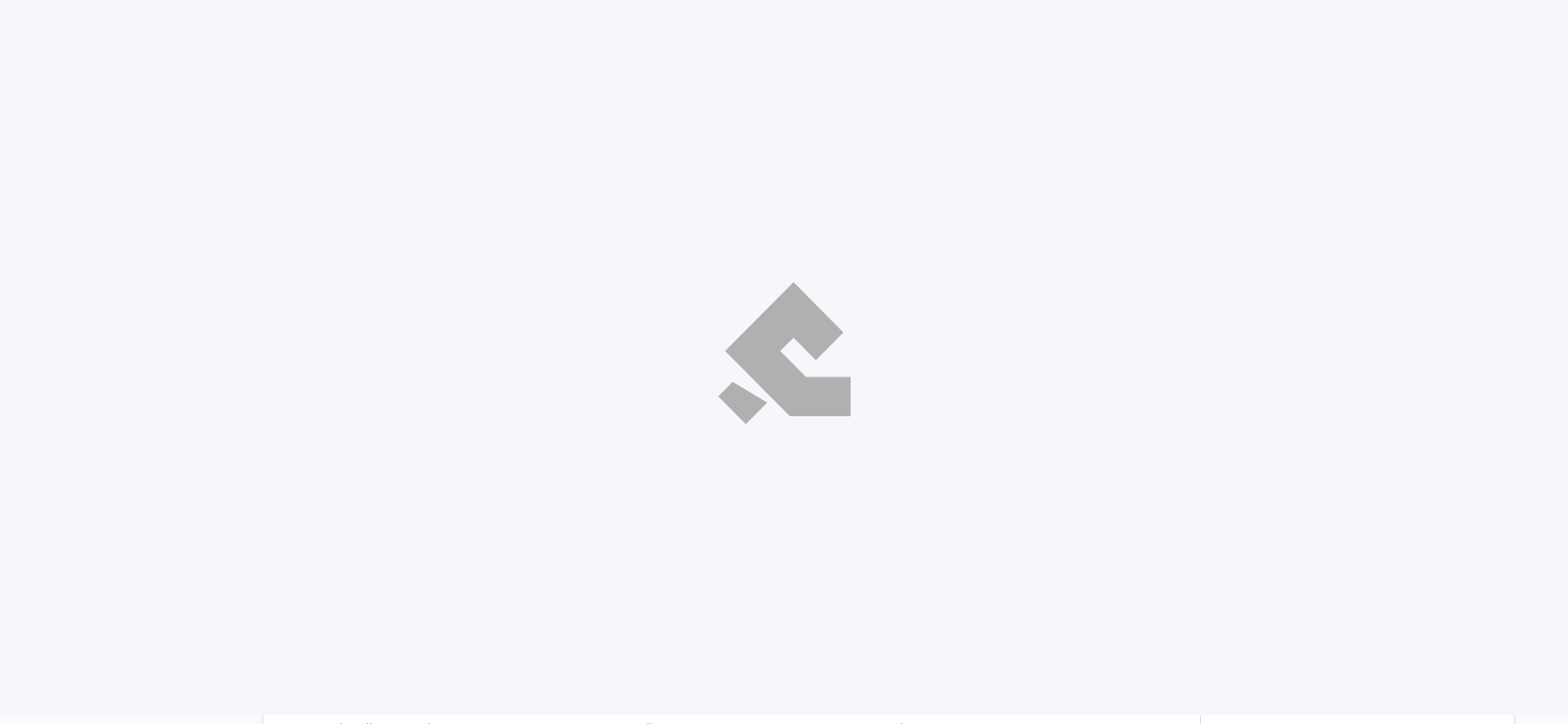
select select "ar"
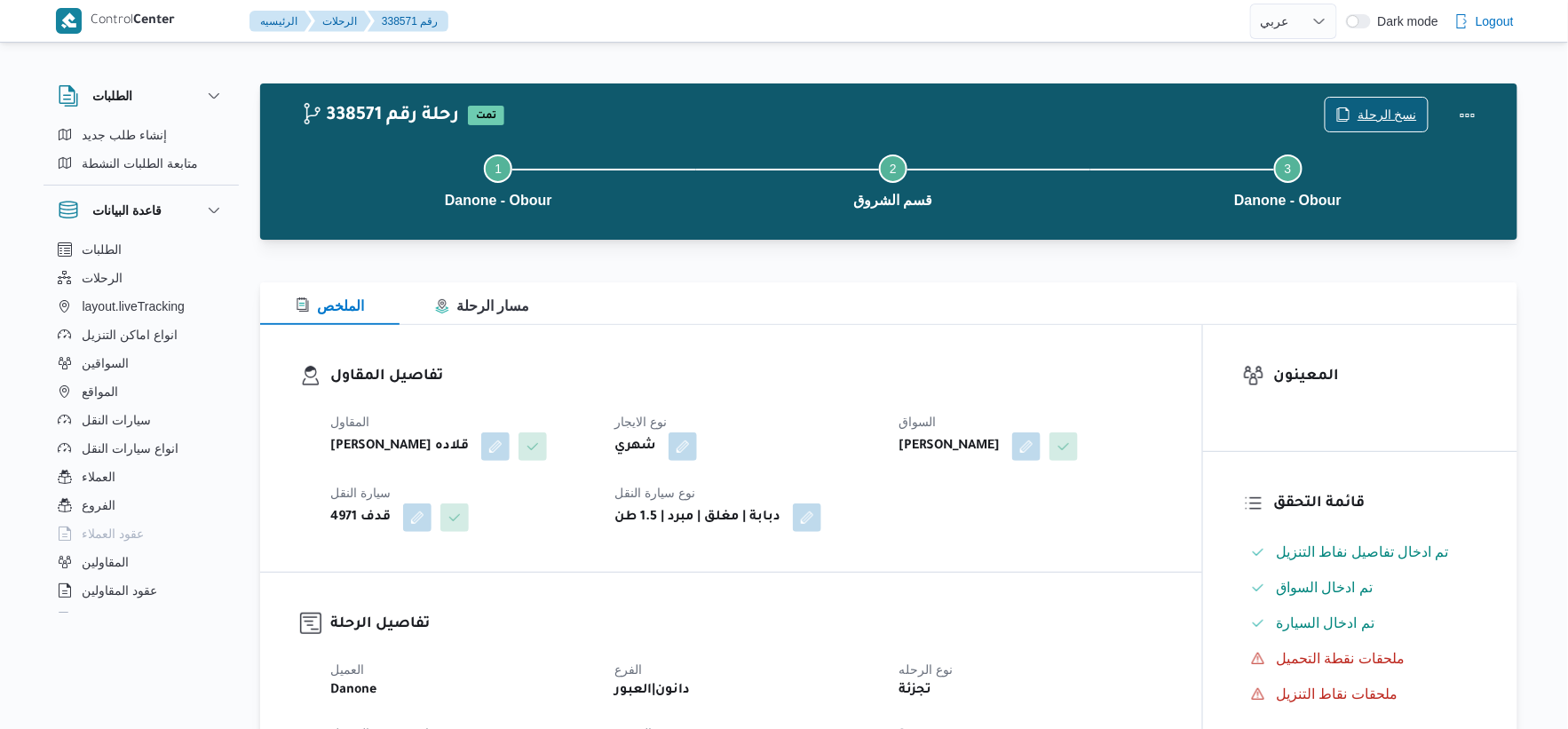
click at [1398, 118] on span "نسخ الرحلة" at bounding box center [1387, 115] width 59 height 21
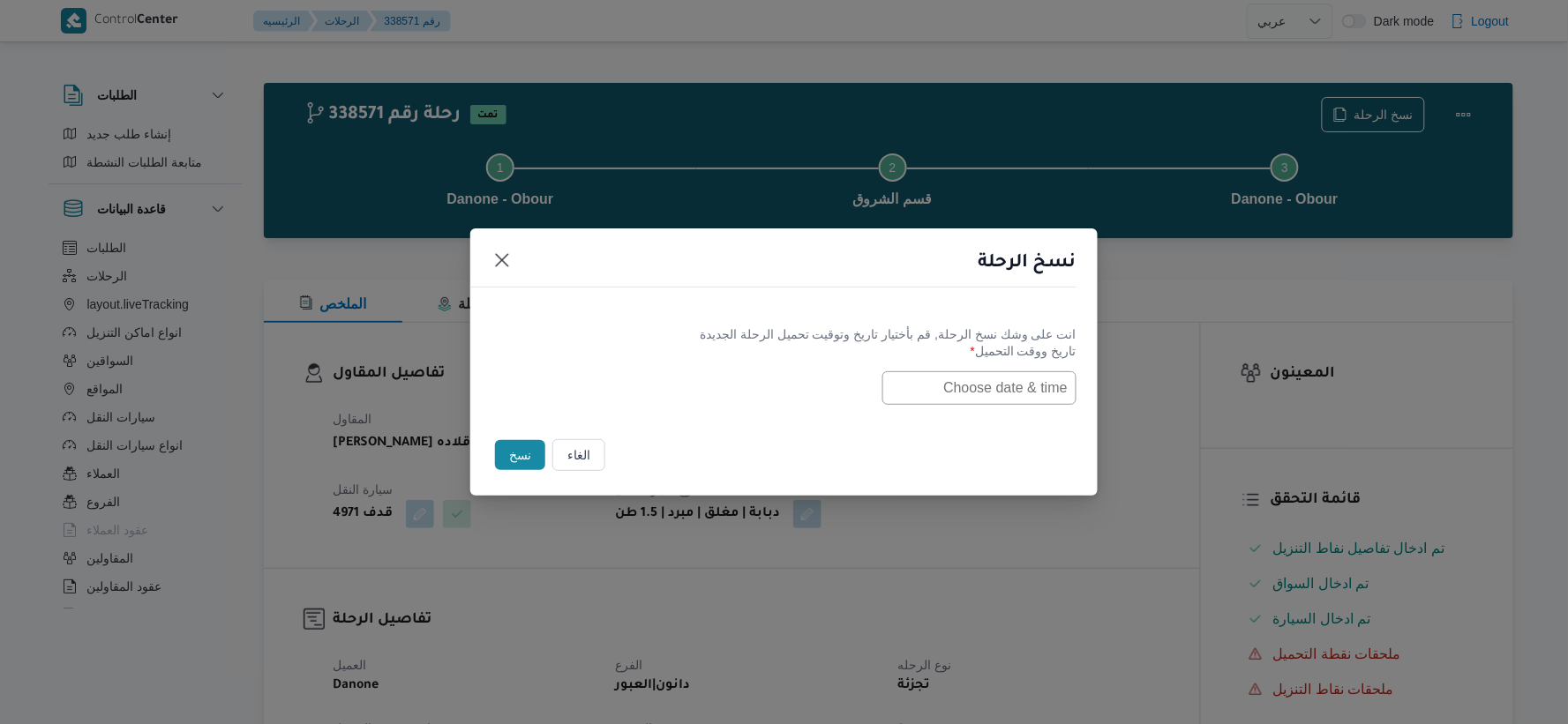
click at [981, 391] on input "text" at bounding box center [979, 387] width 194 height 33
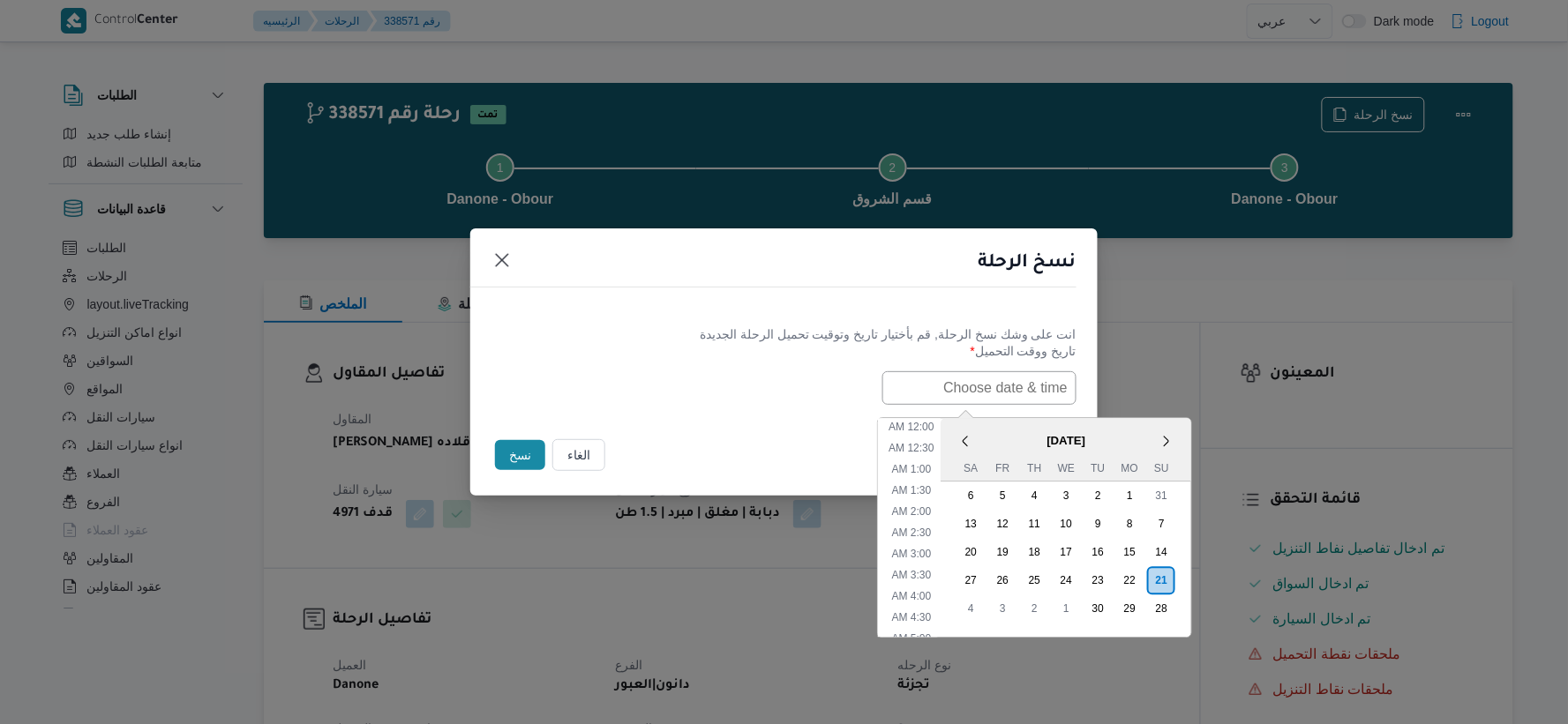
paste input "[DATE] 7:30AM"
type input "[DATE] 7:30AM"
click at [783, 409] on div "انت على وشك نسخ الرحلة, [GEOGRAPHIC_DATA] بأختيار تاريخ وتوقيت تحميل الرحلة الج…" at bounding box center [783, 364] width 627 height 113
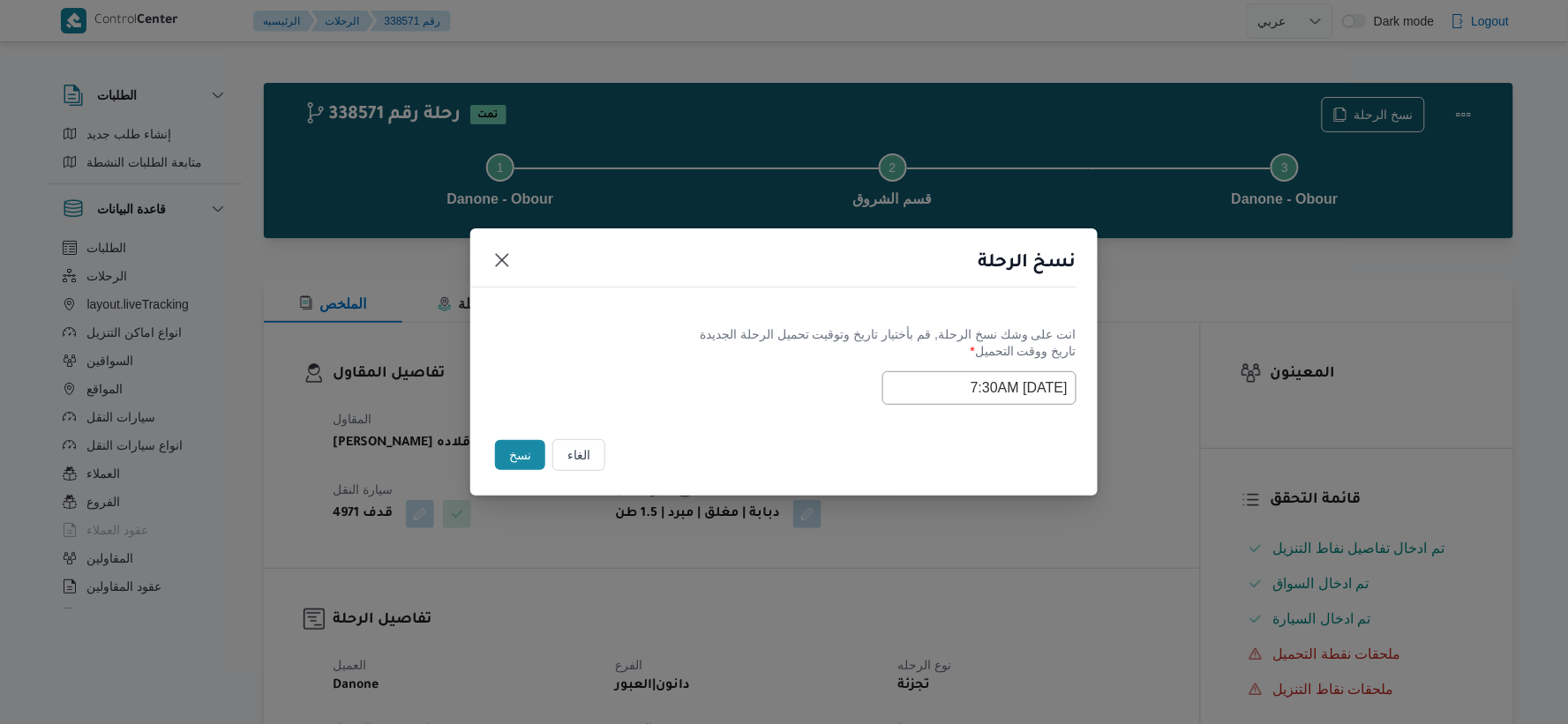
click at [518, 454] on button "نسخ" at bounding box center [519, 455] width 50 height 30
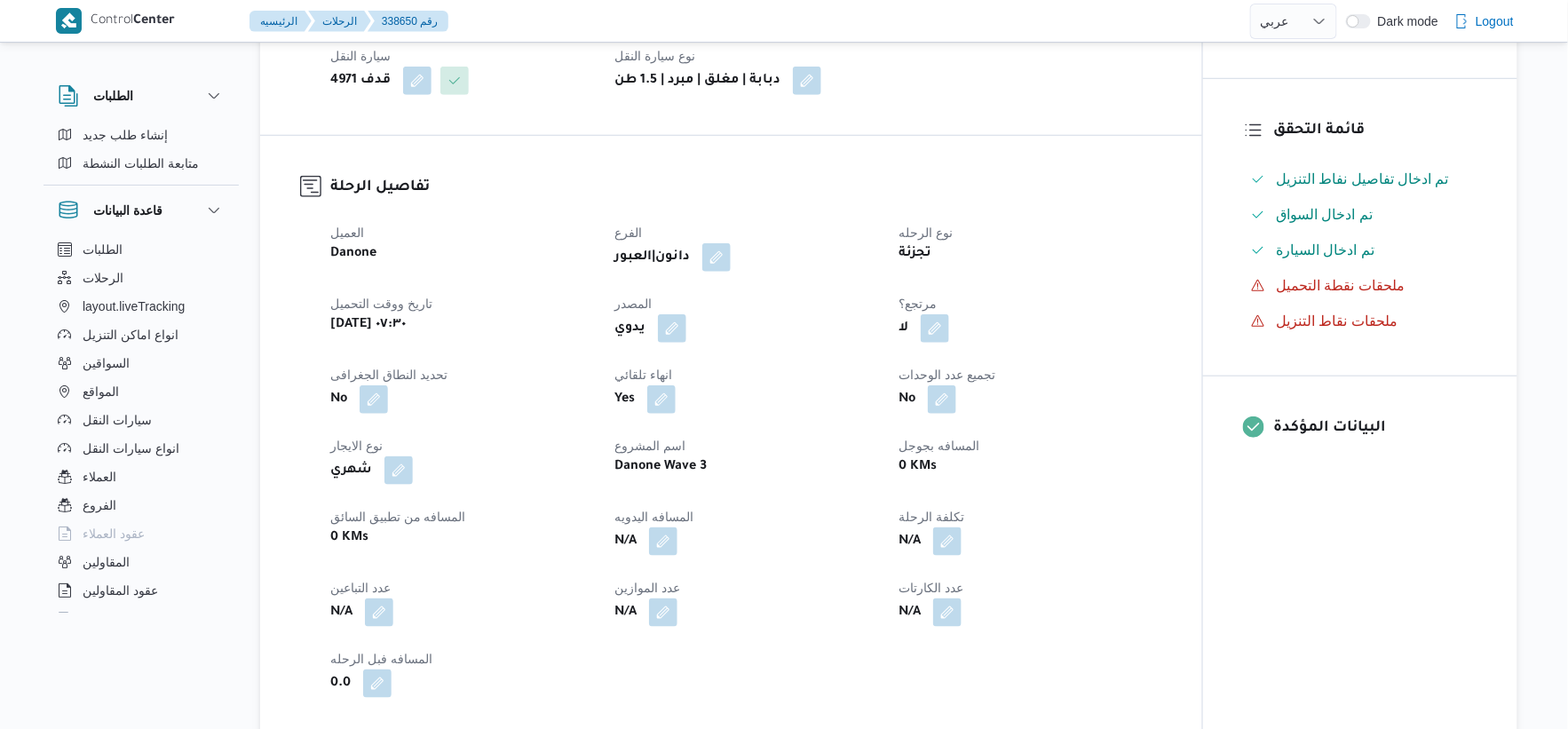
scroll to position [493, 0]
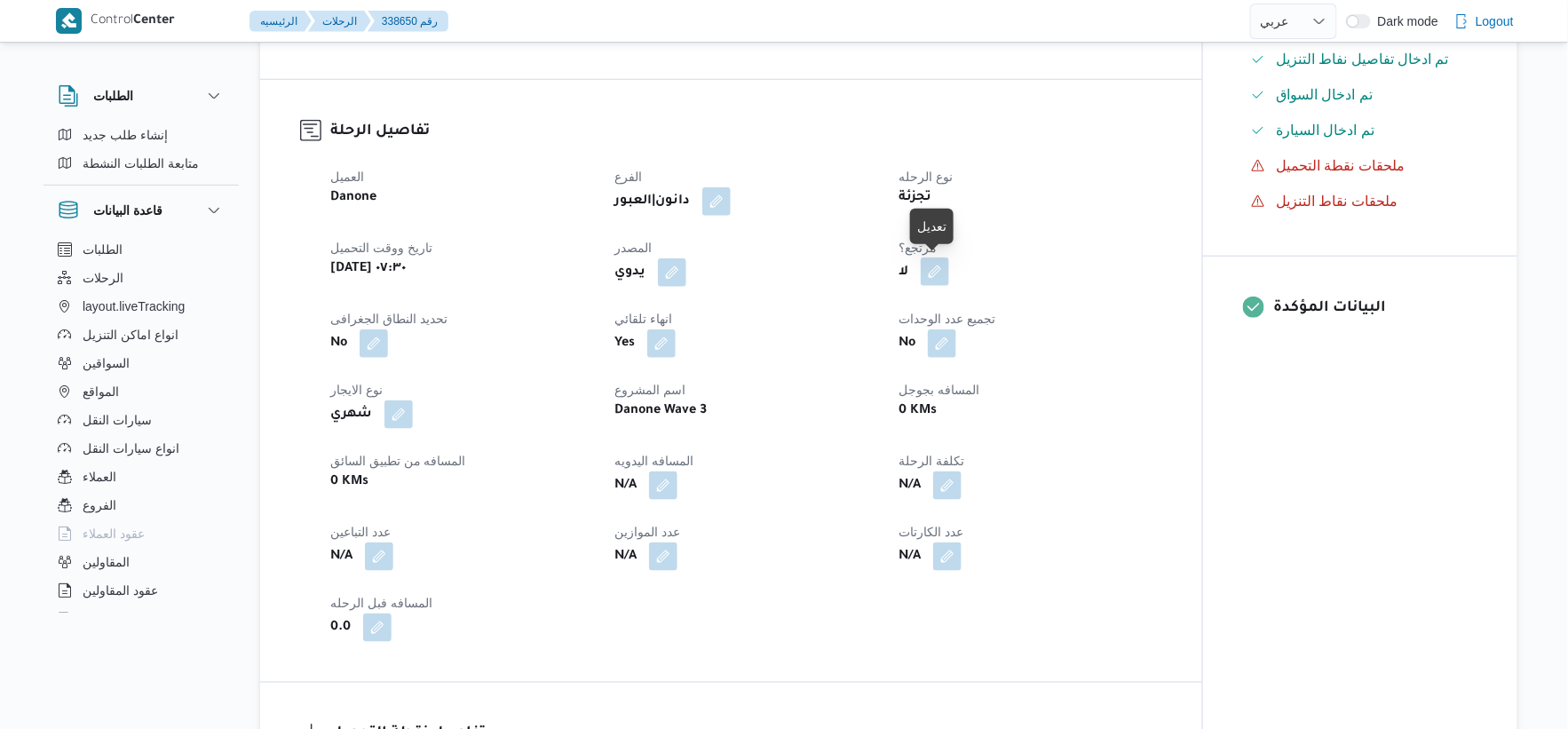
click at [925, 267] on button "button" at bounding box center [935, 272] width 29 height 29
click at [899, 320] on label "هل هناك مرتجع؟" at bounding box center [880, 326] width 107 height 21
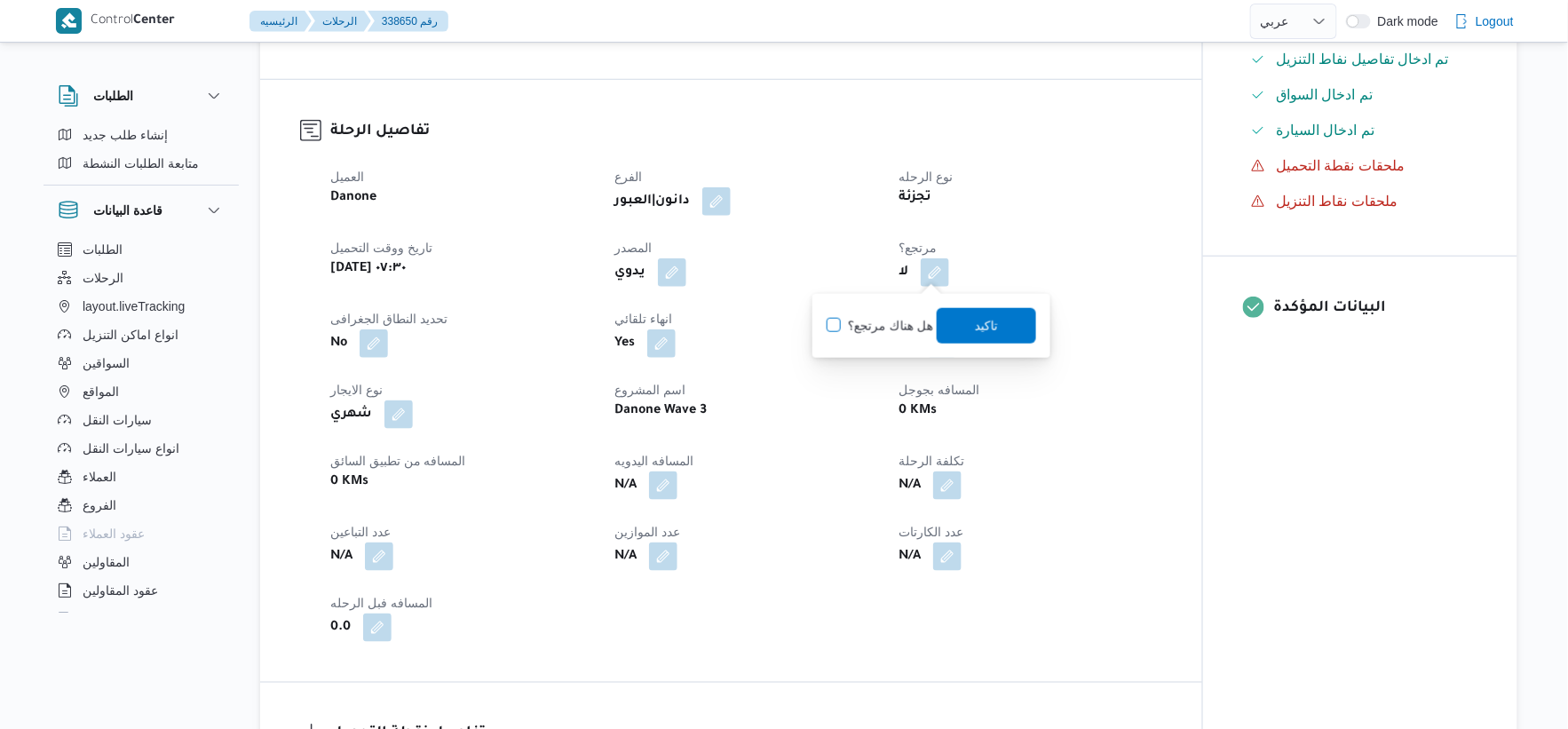
checkbox input "true"
click at [1009, 325] on span "تاكيد" at bounding box center [987, 325] width 99 height 35
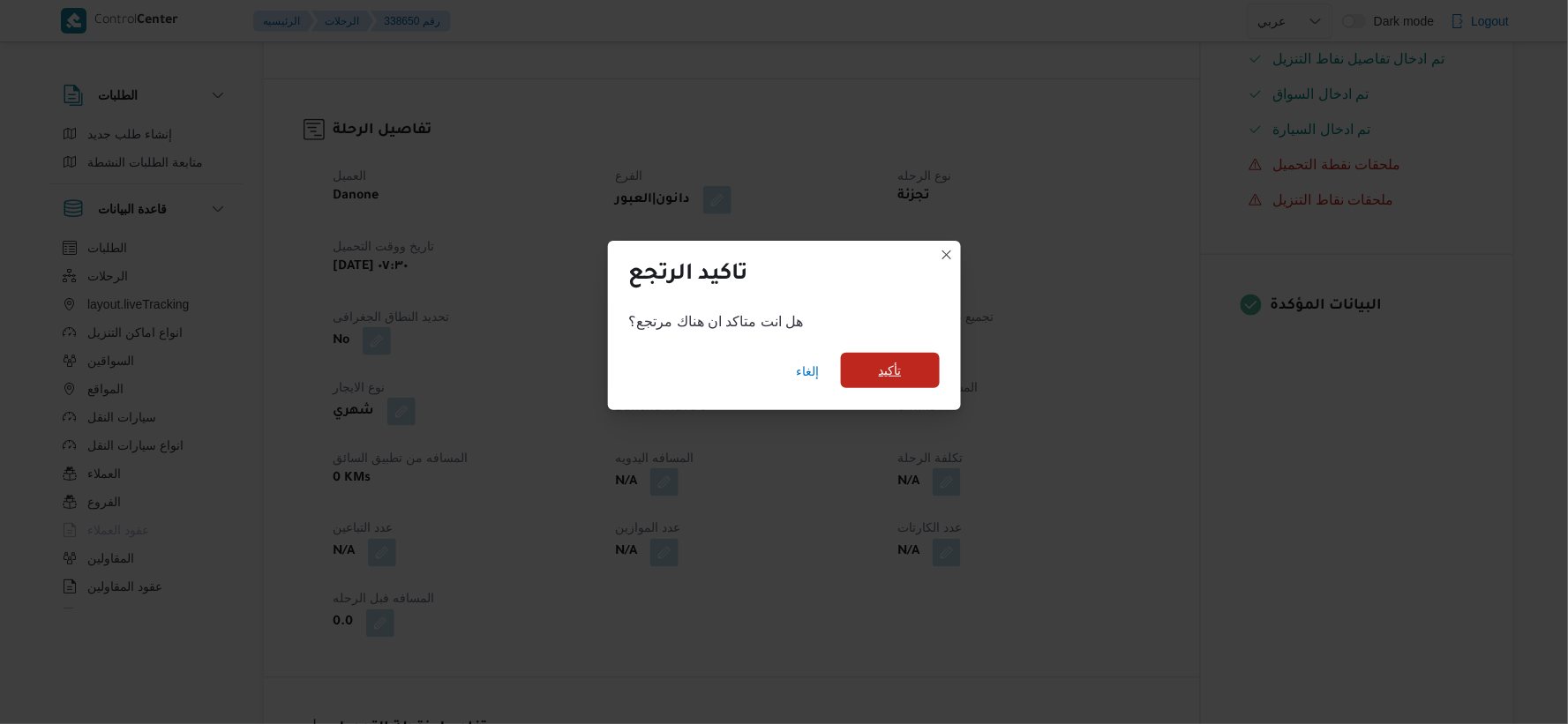
click at [894, 380] on span "تأكيد" at bounding box center [890, 370] width 23 height 21
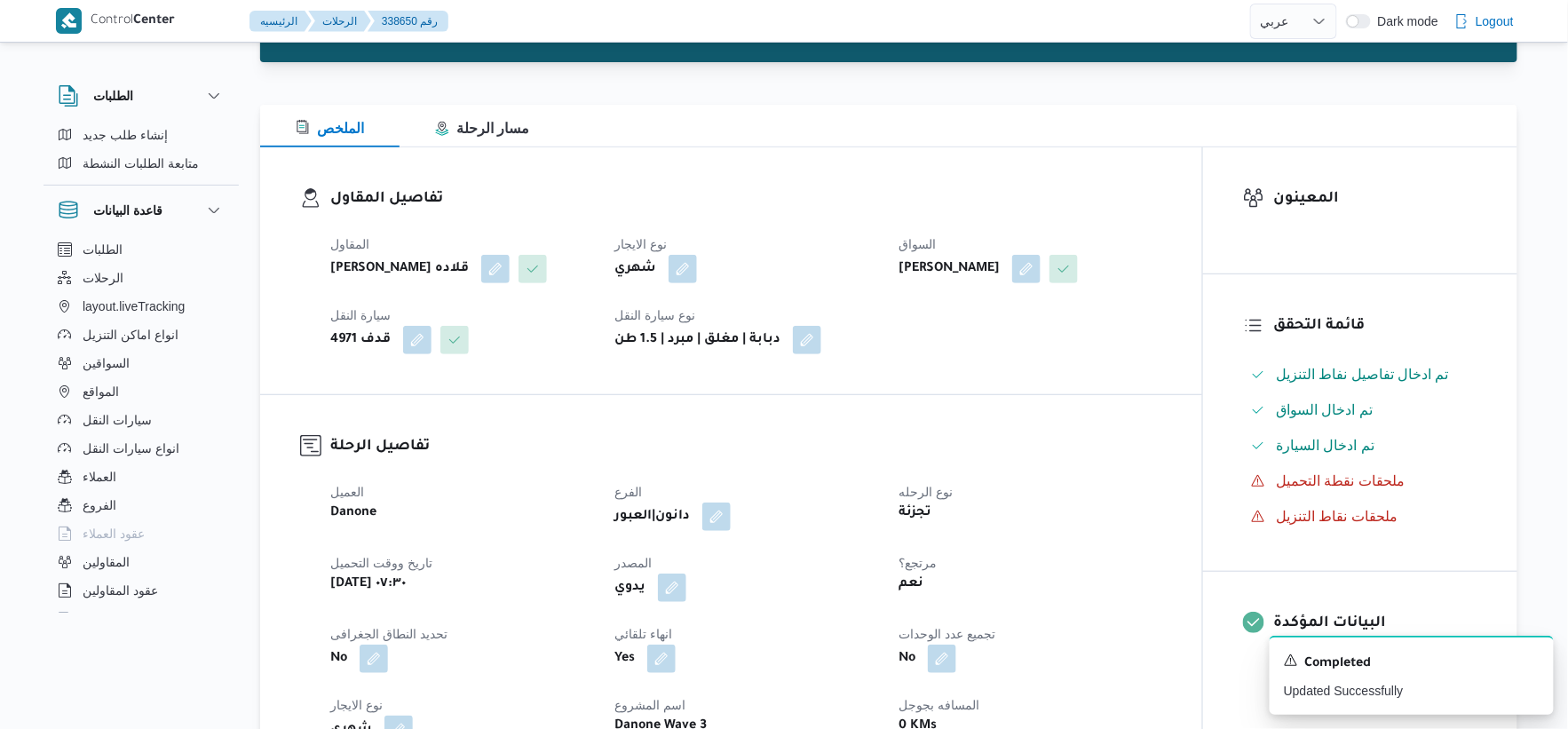
scroll to position [0, 0]
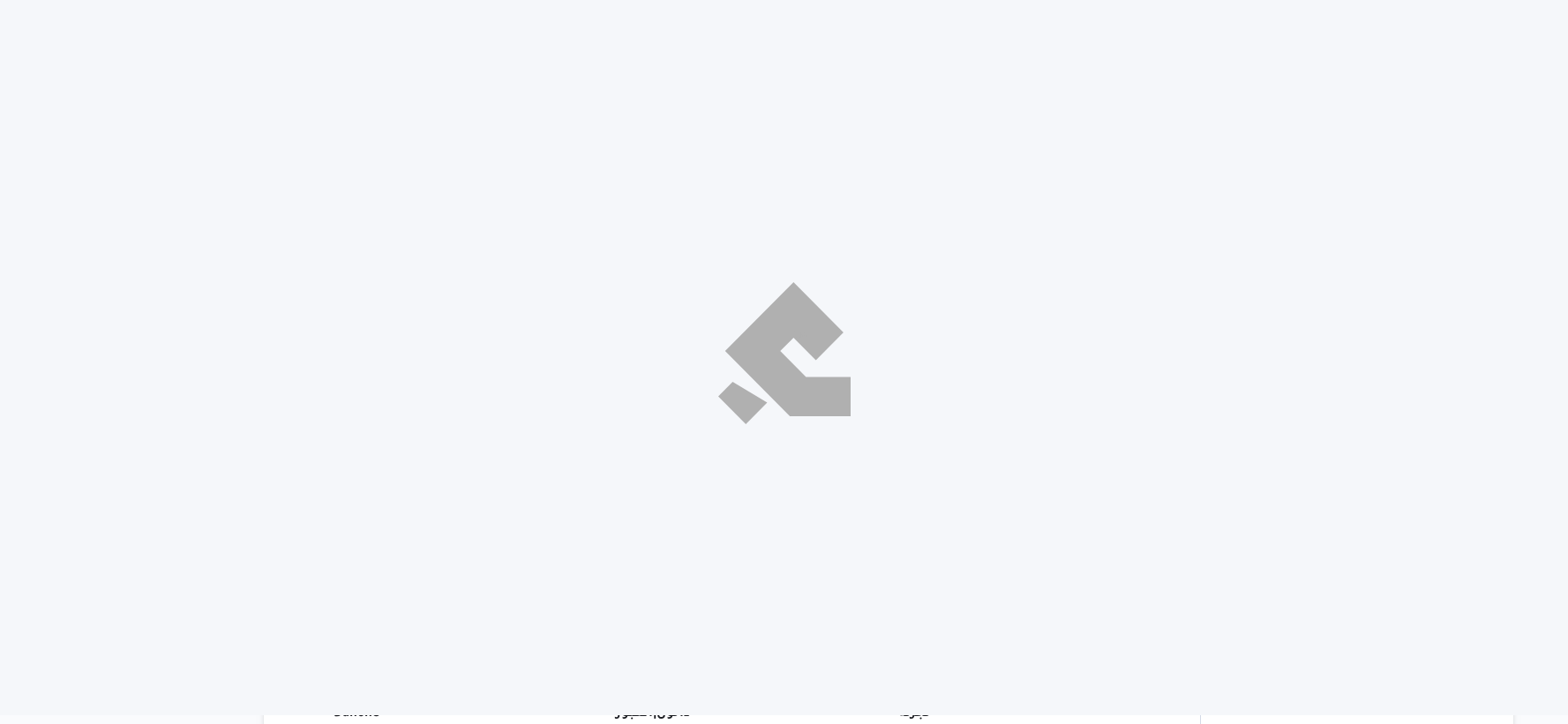
select select "ar"
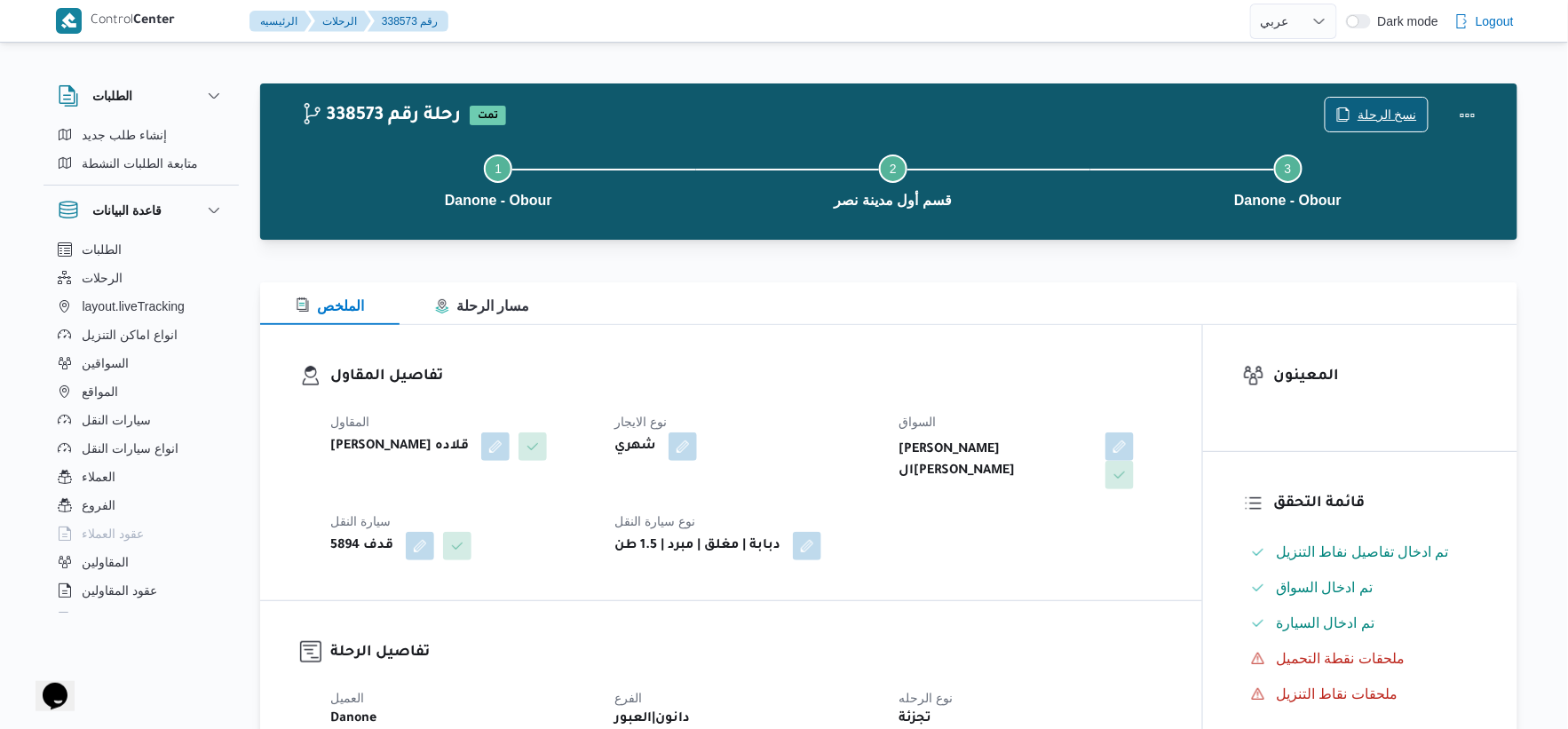
click at [1382, 118] on span "نسخ الرحلة" at bounding box center [1387, 115] width 59 height 21
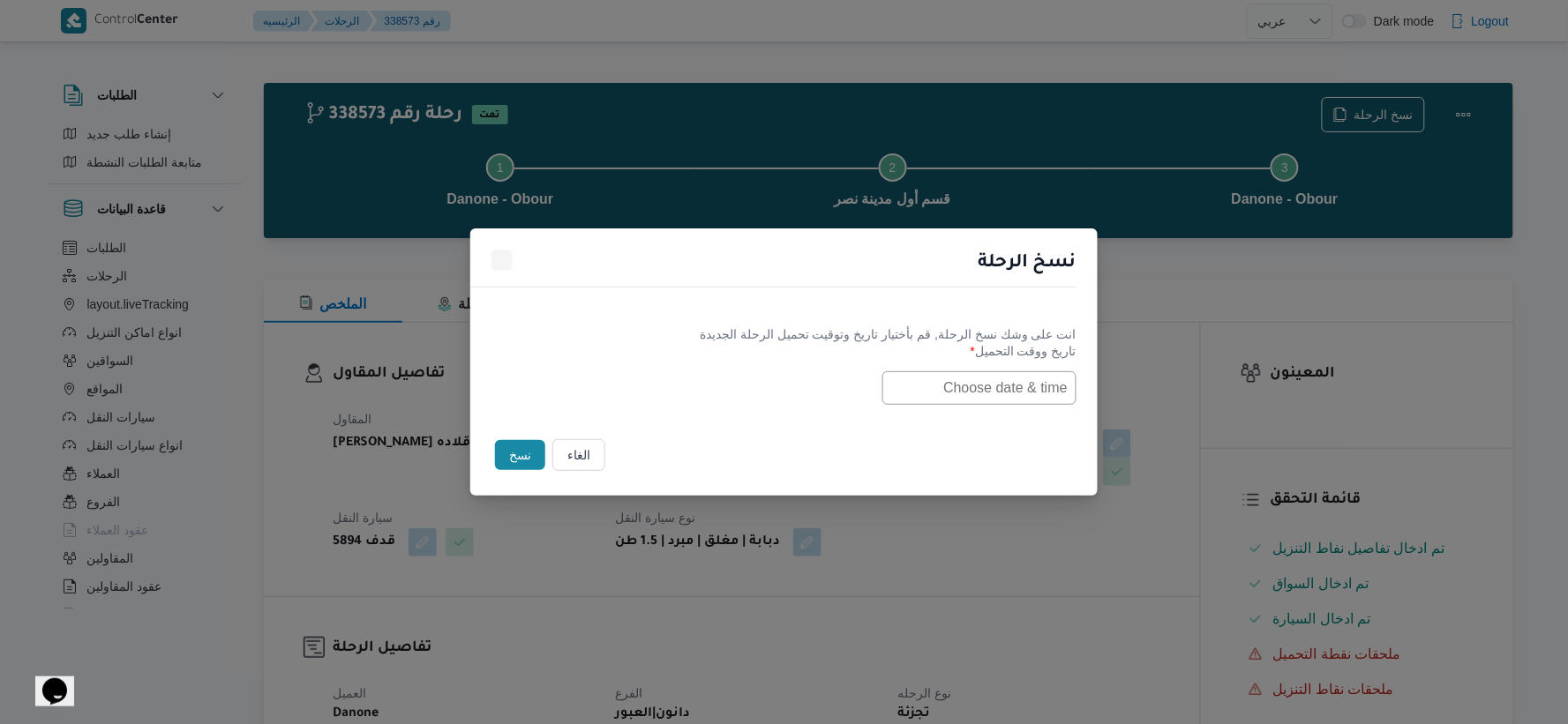
click at [1011, 376] on input "text" at bounding box center [979, 387] width 194 height 33
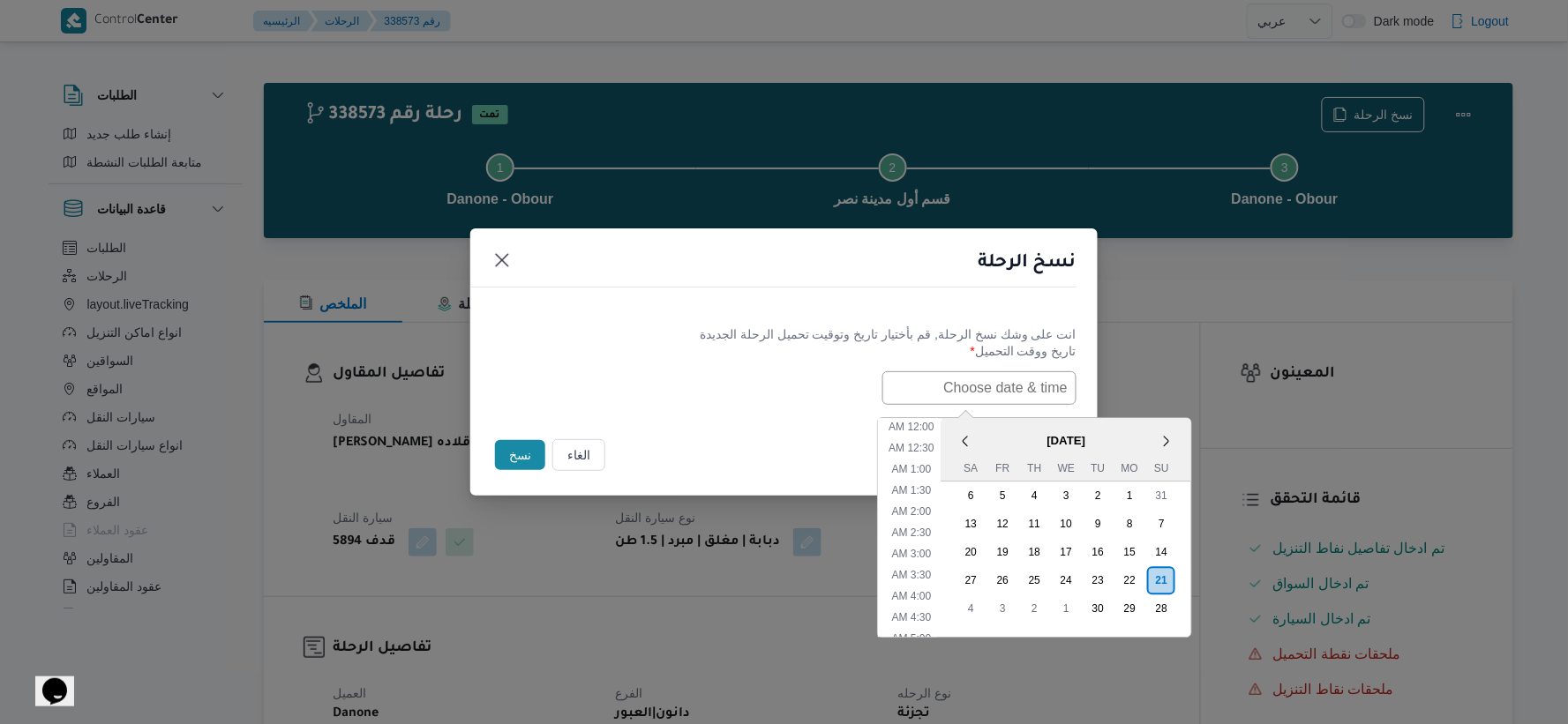
paste input "[DATE] 7:30AM"
type input "[DATE] 7:30AM"
click at [766, 399] on div "[DATE] 7:30AM < [DATE] > Su Mo Tu We Th Fr Sa 31 1 2 3 4 5 6 7 8 9 10 11 12 13 …" at bounding box center [784, 387] width 585 height 33
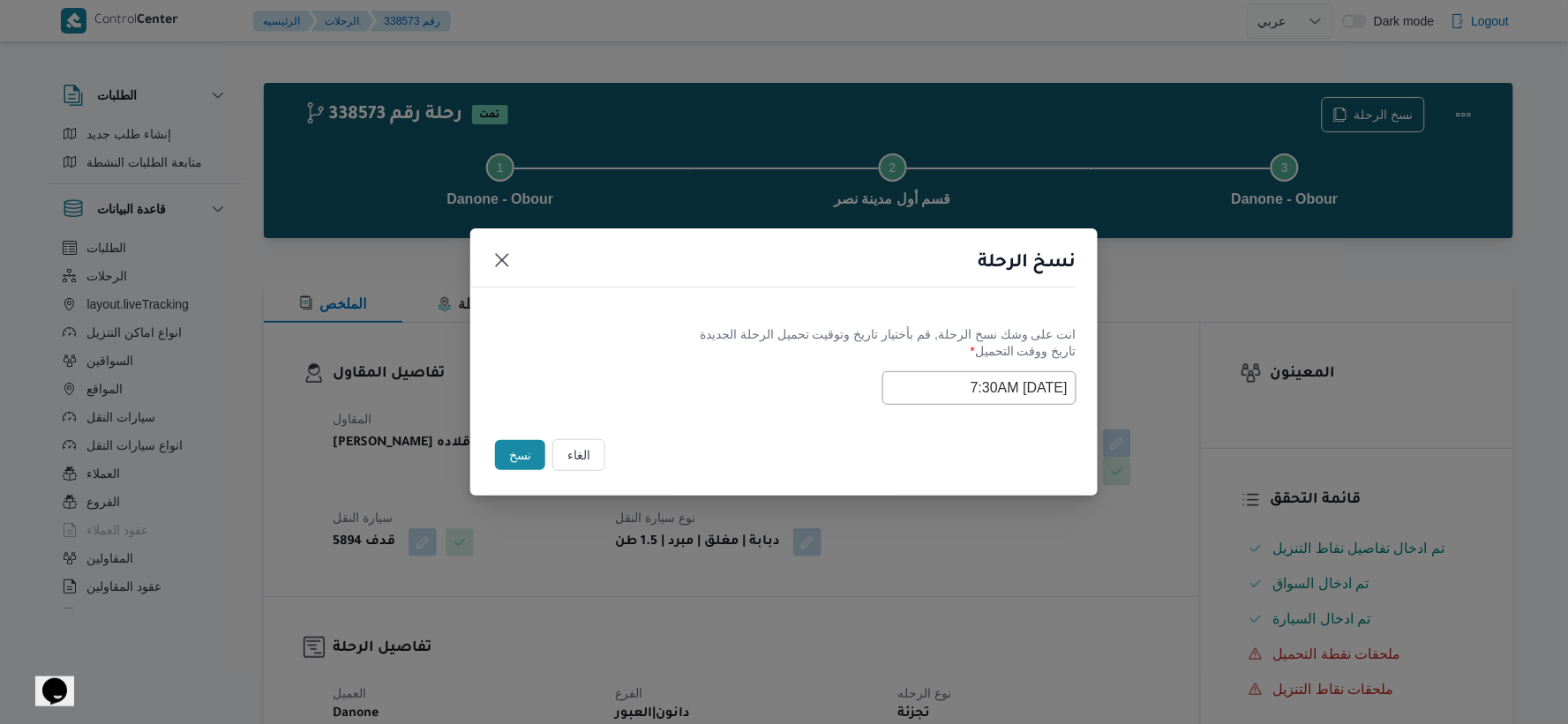
click at [512, 447] on button "نسخ" at bounding box center [519, 455] width 50 height 30
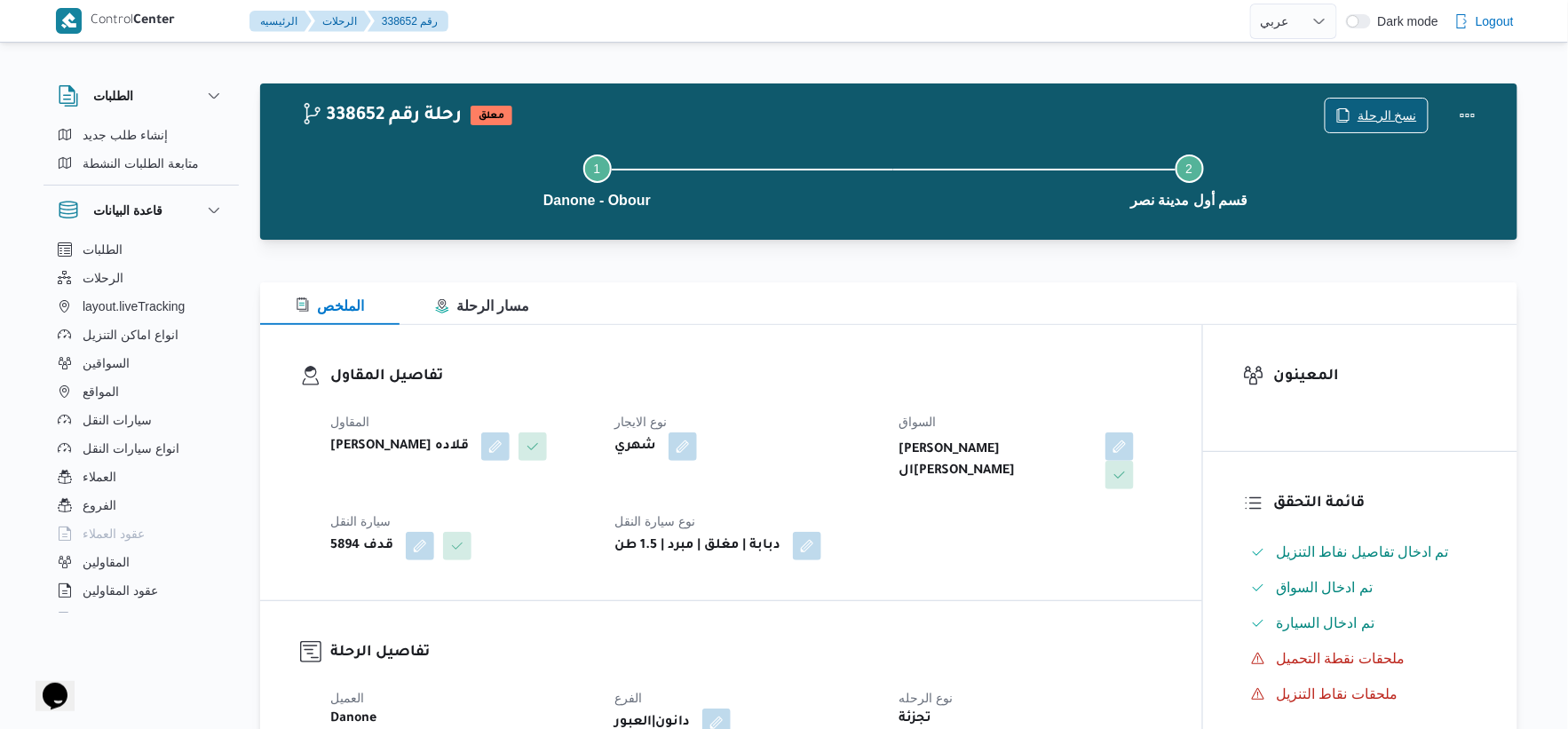
scroll to position [493, 0]
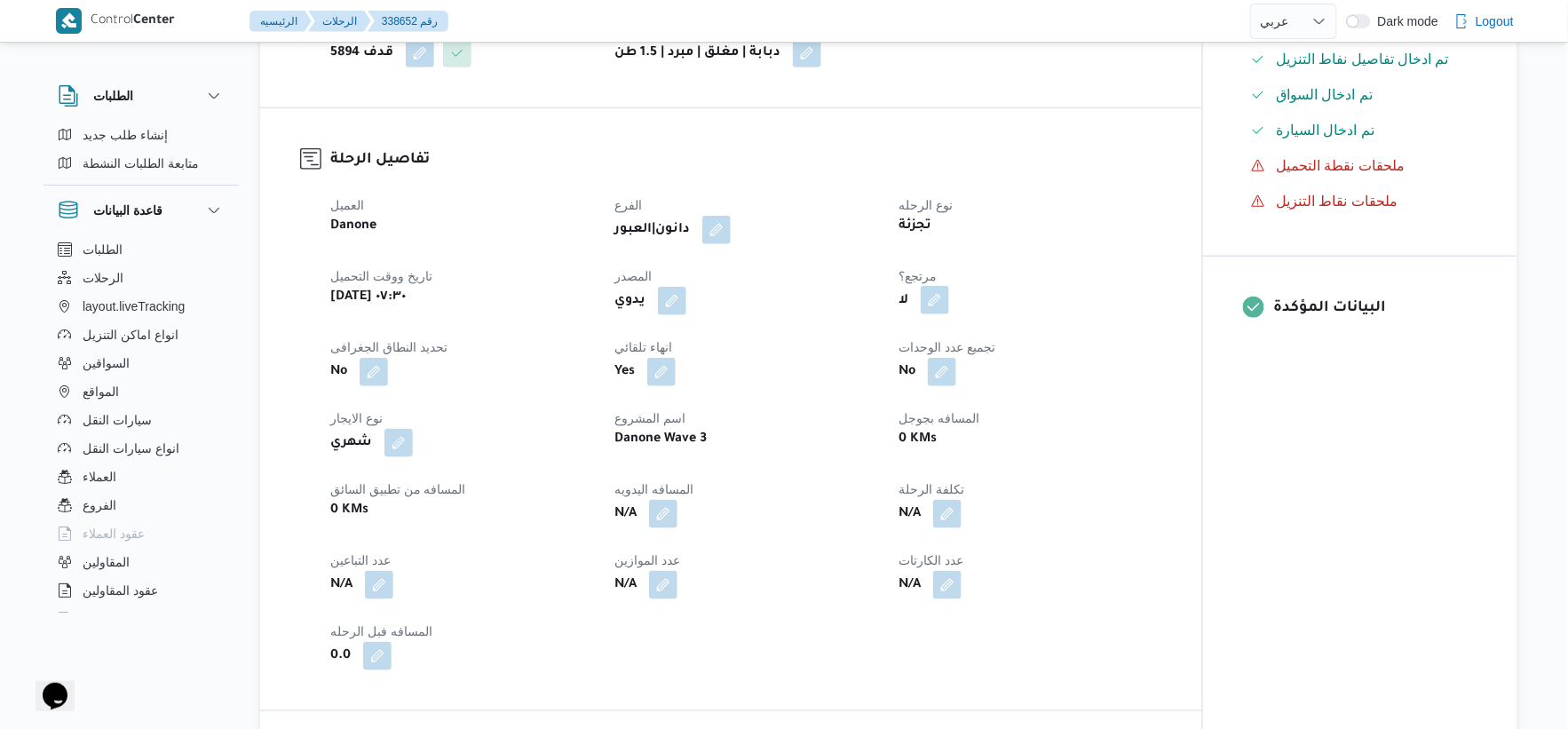
click at [937, 289] on button "button" at bounding box center [935, 300] width 29 height 29
click at [887, 355] on label "هل هناك مرتجع؟" at bounding box center [880, 354] width 107 height 21
checkbox input "true"
click at [988, 356] on span "تاكيد" at bounding box center [987, 354] width 23 height 21
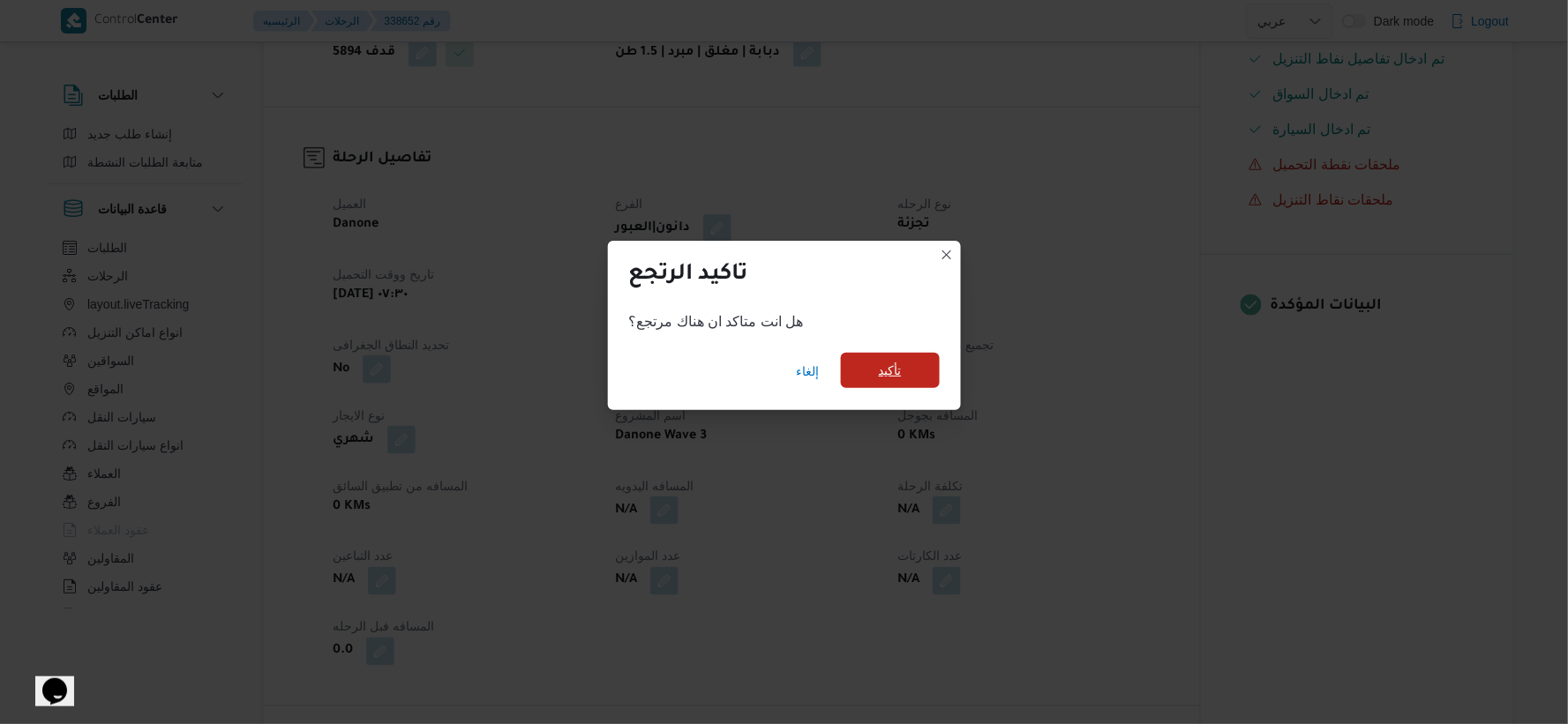
click at [865, 378] on span "تأكيد" at bounding box center [890, 370] width 99 height 35
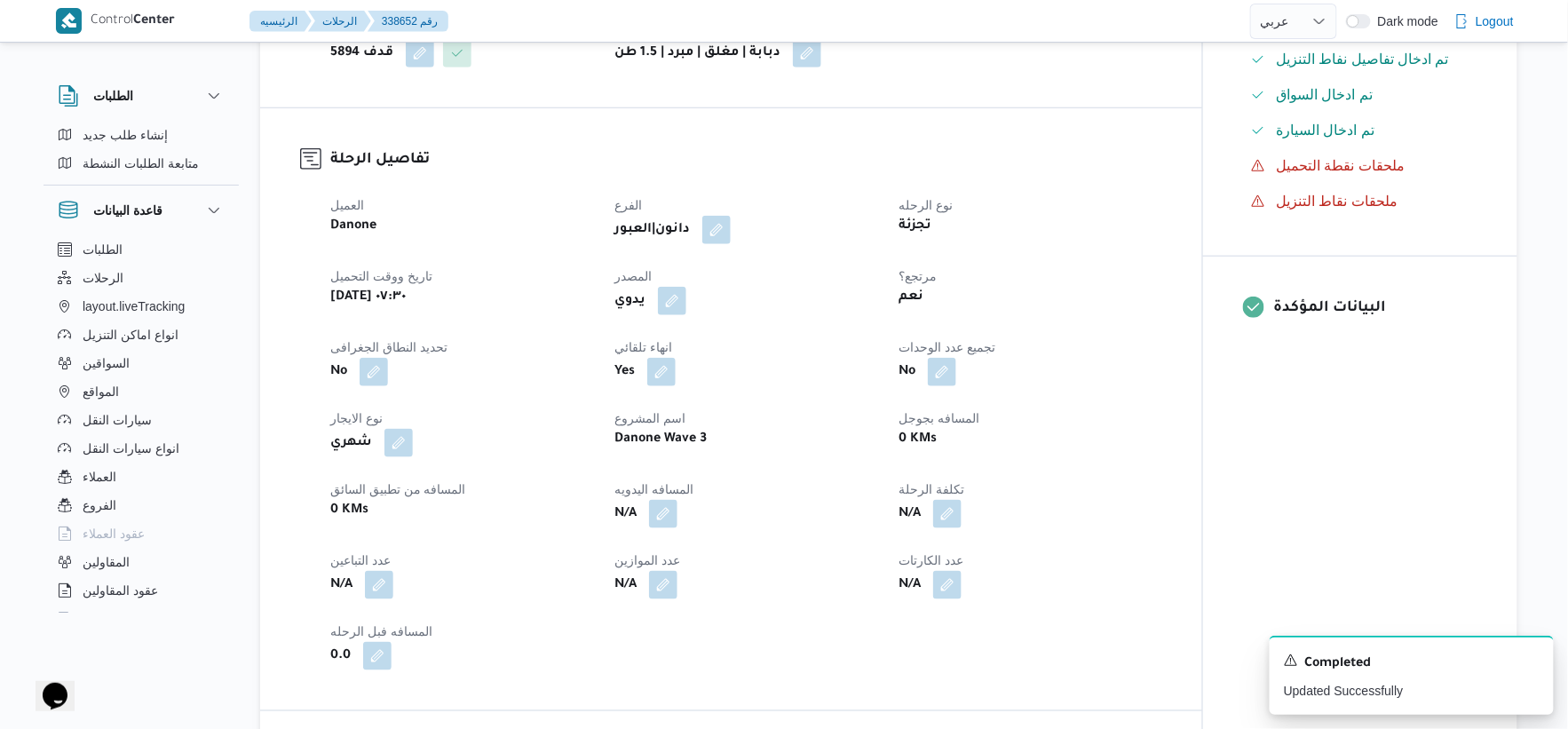
scroll to position [0, 0]
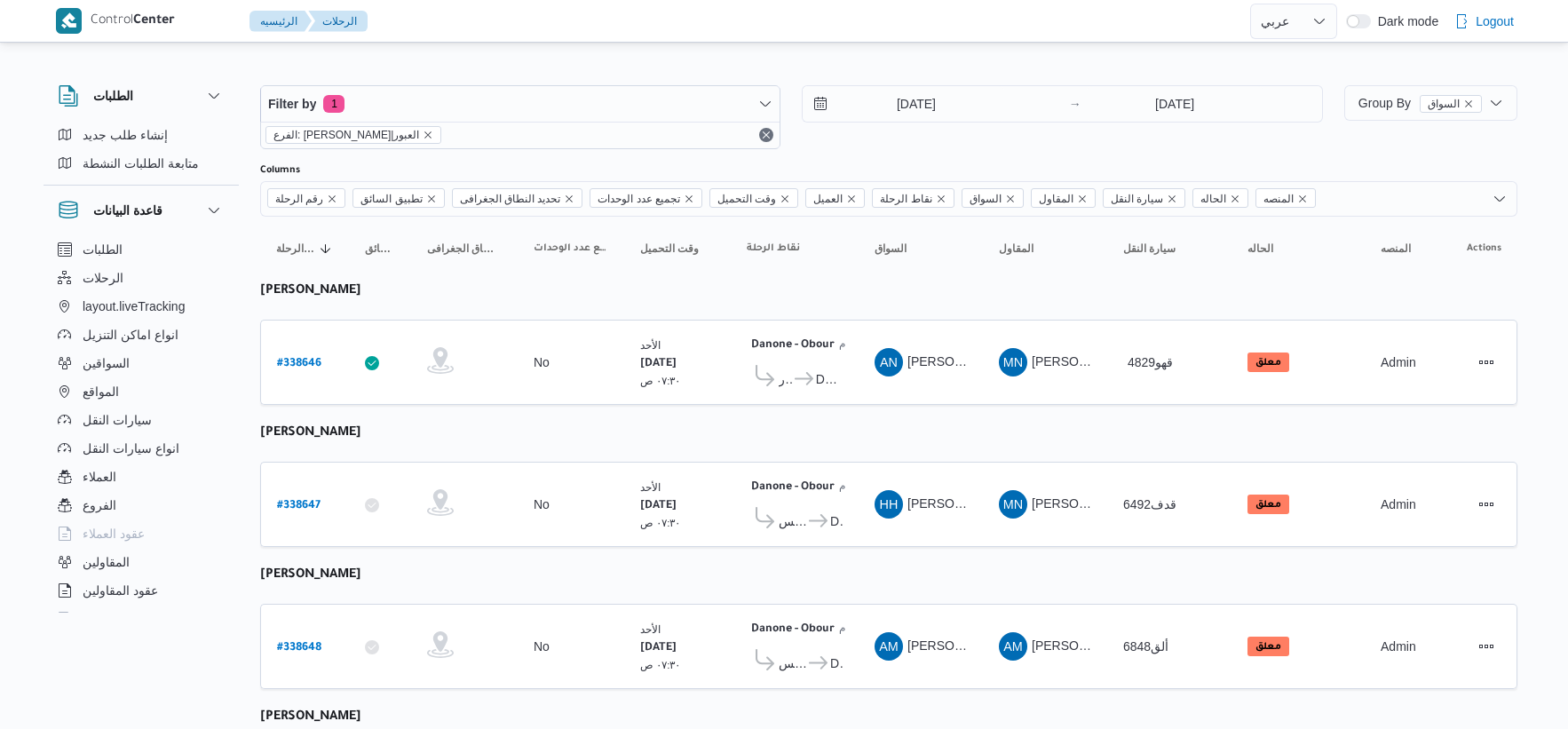
select select "ar"
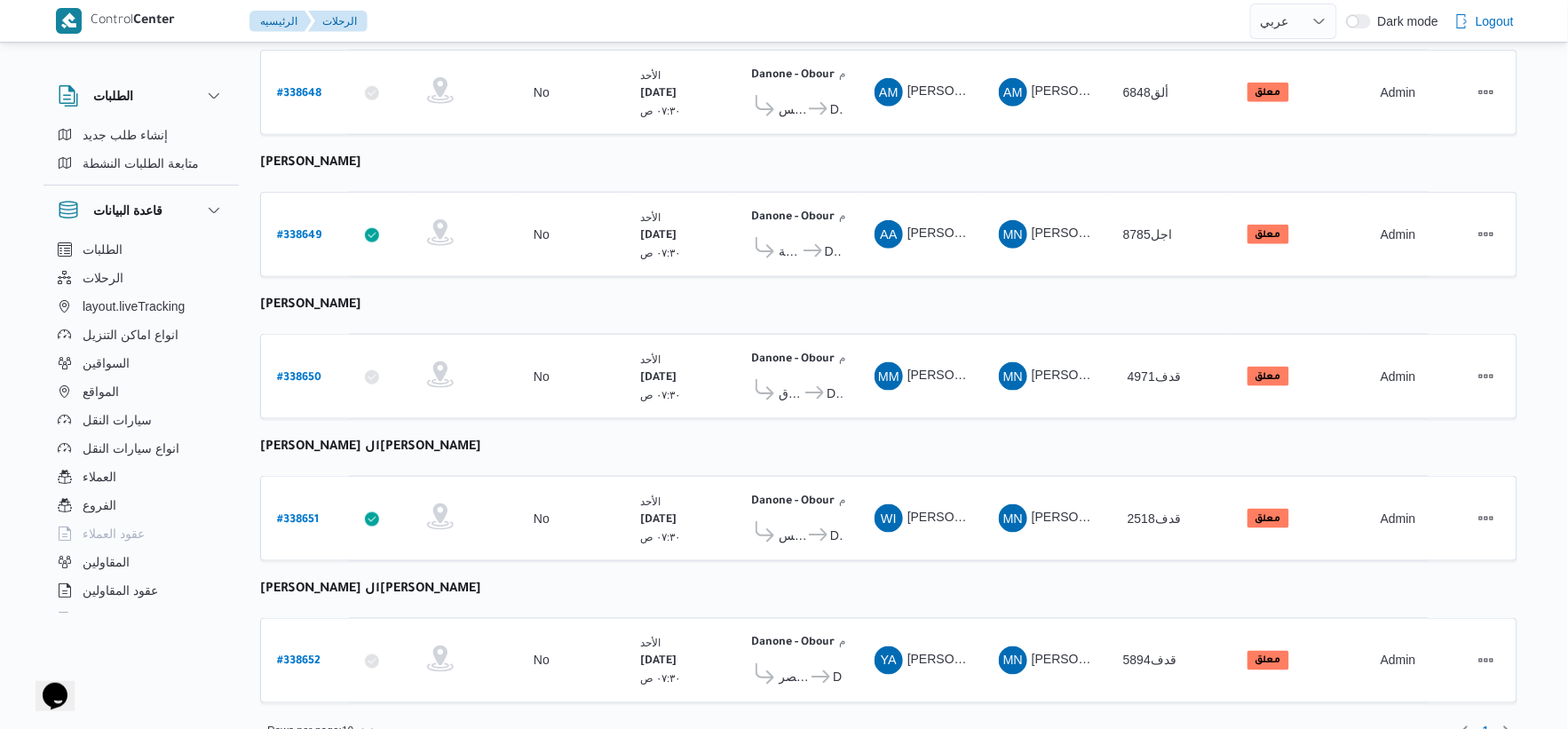
scroll to position [581, 0]
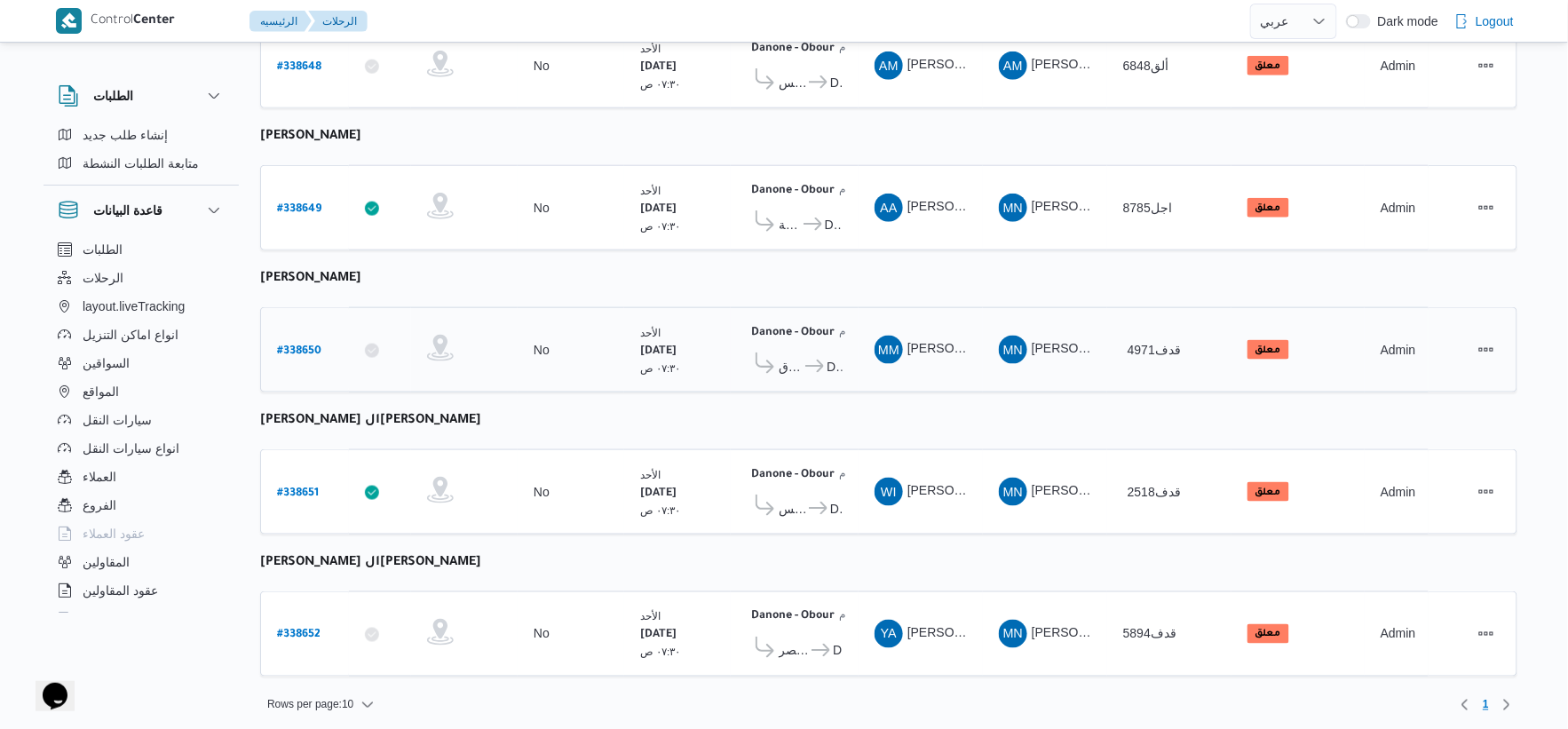
click at [827, 361] on span "Danone - Obour" at bounding box center [834, 367] width 16 height 21
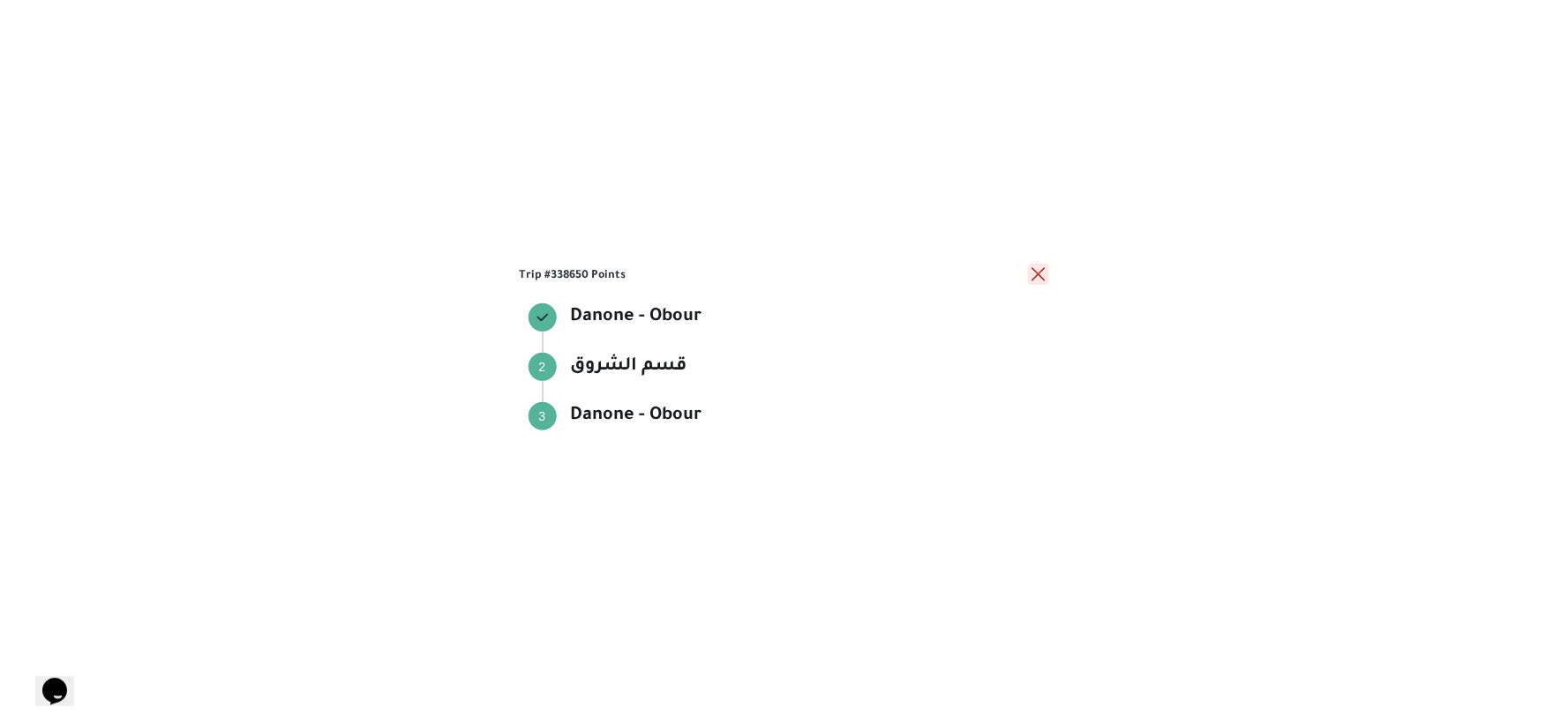
click at [1037, 270] on button "close" at bounding box center [1038, 274] width 21 height 21
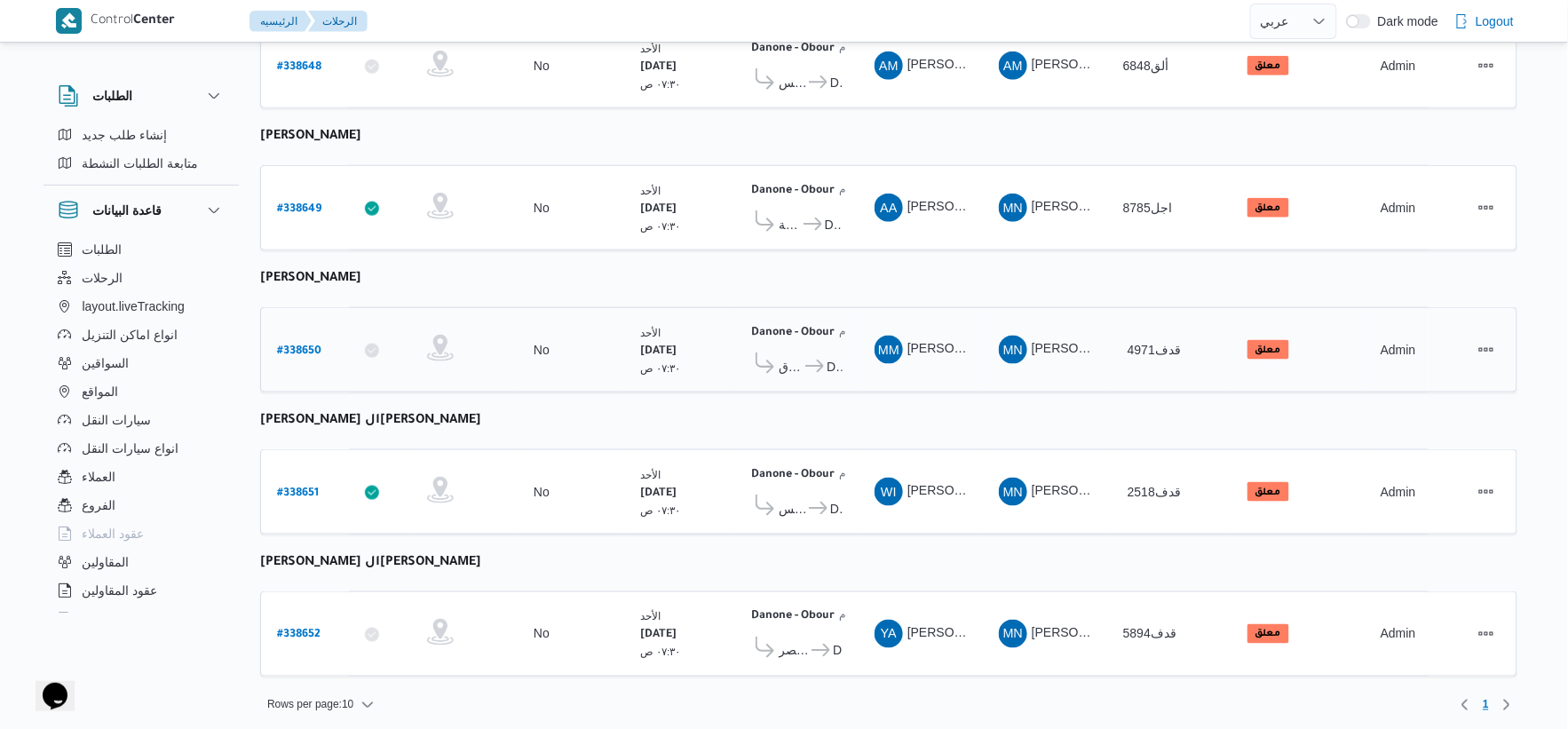
click at [642, 376] on td "وقت التحميل الأحد ٢١/٩/٢٠٢٥ ٠٧:٣٠ ص" at bounding box center [677, 350] width 107 height 85
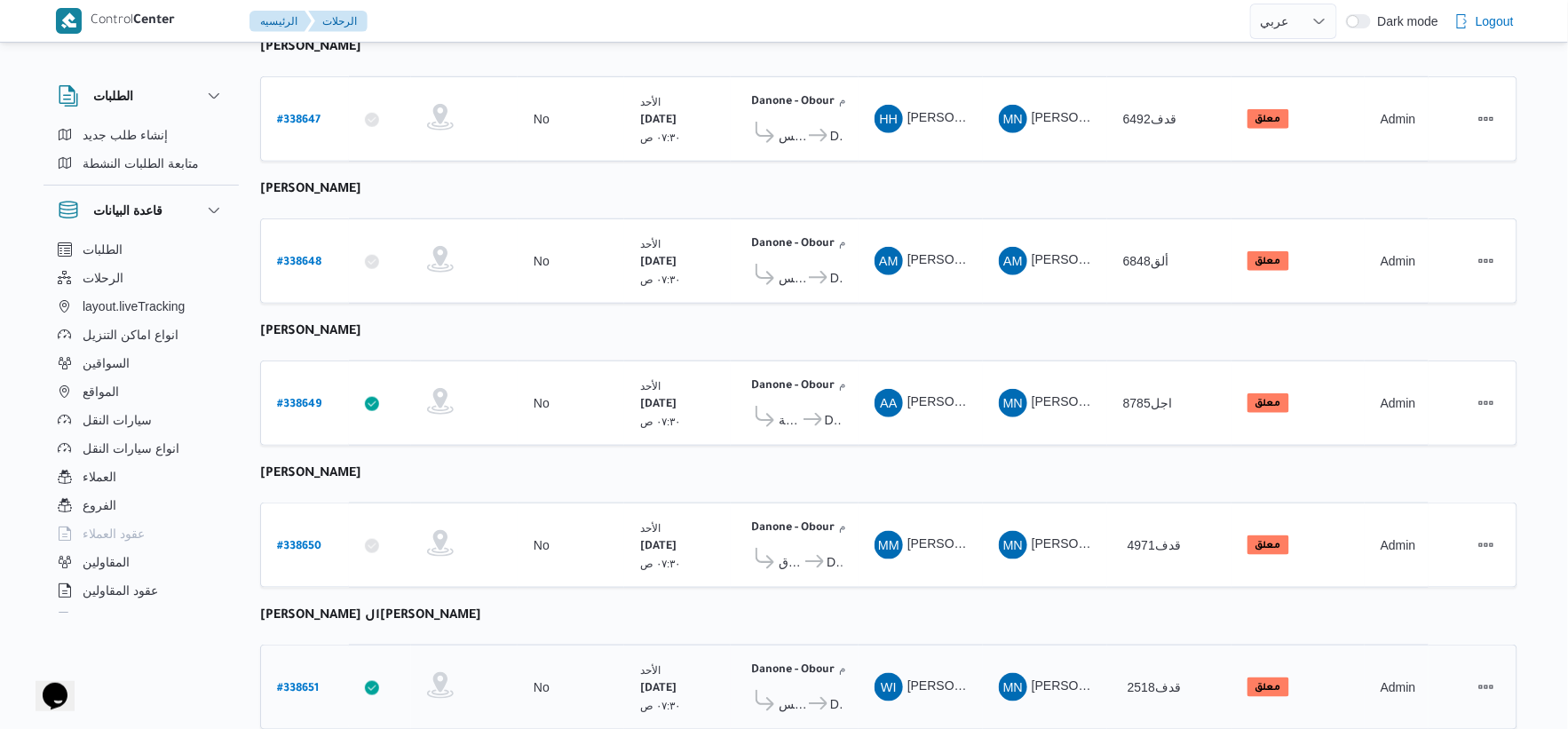
scroll to position [0, 0]
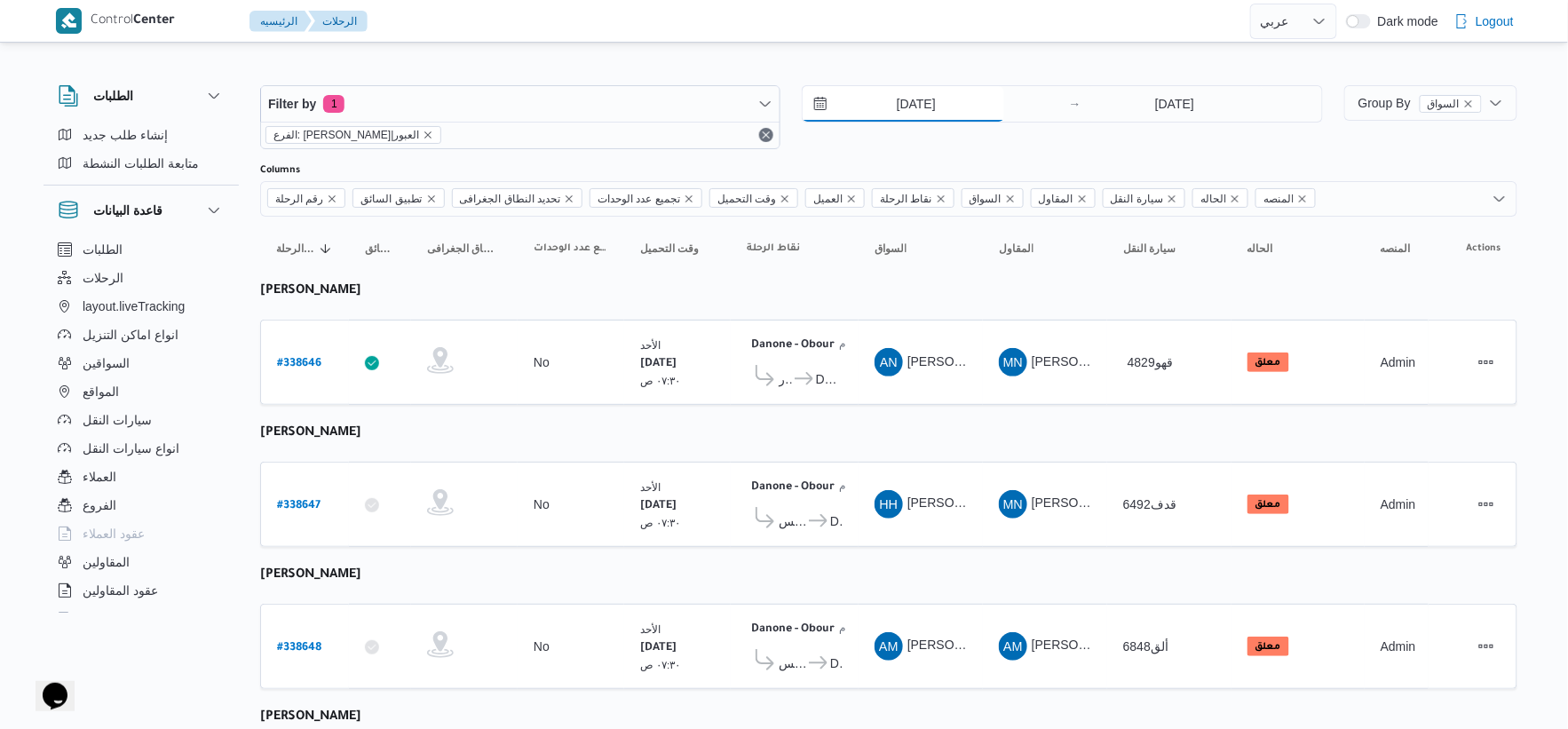
click at [933, 87] on input "[DATE]" at bounding box center [903, 103] width 202 height 35
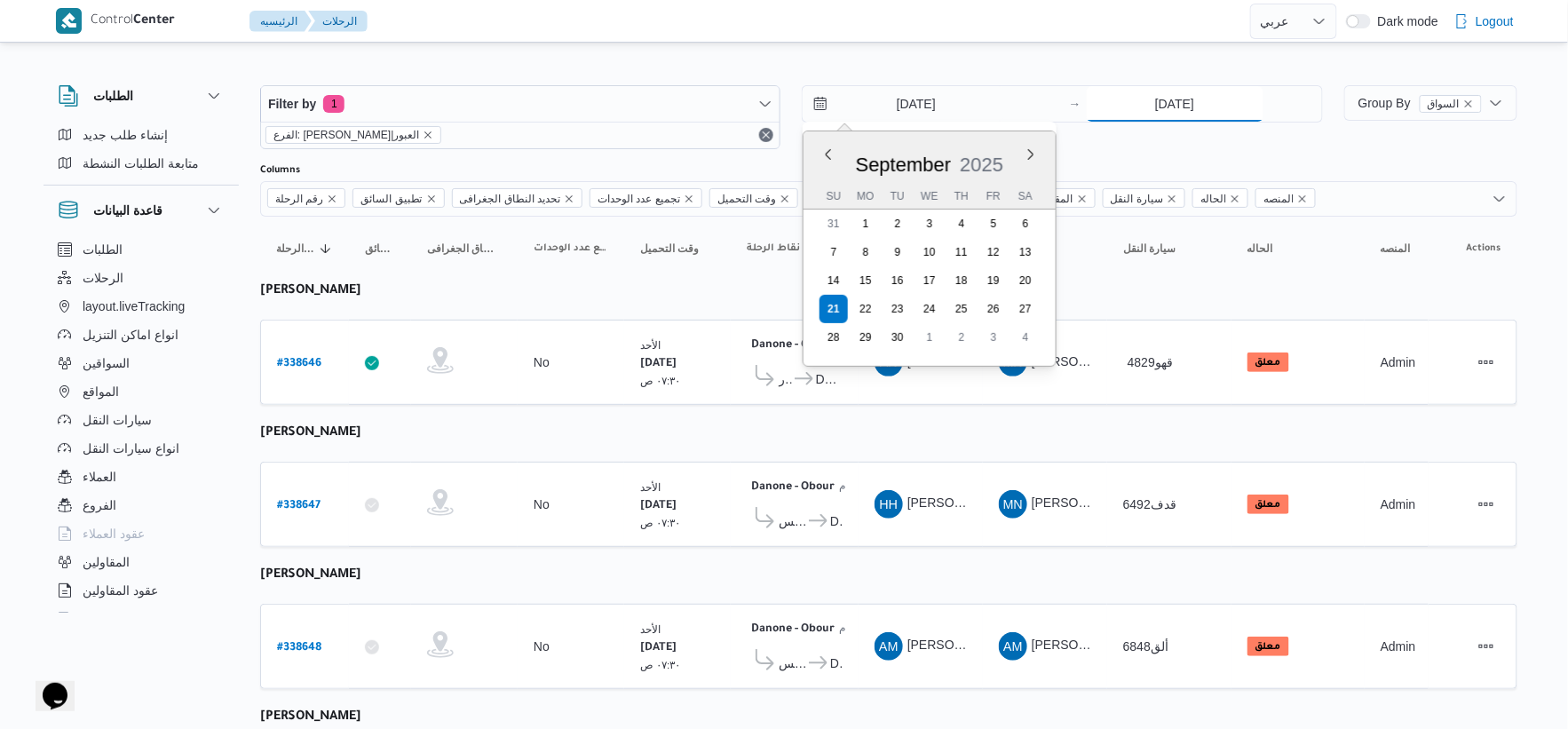
click at [1218, 112] on input "[DATE]" at bounding box center [1175, 103] width 177 height 35
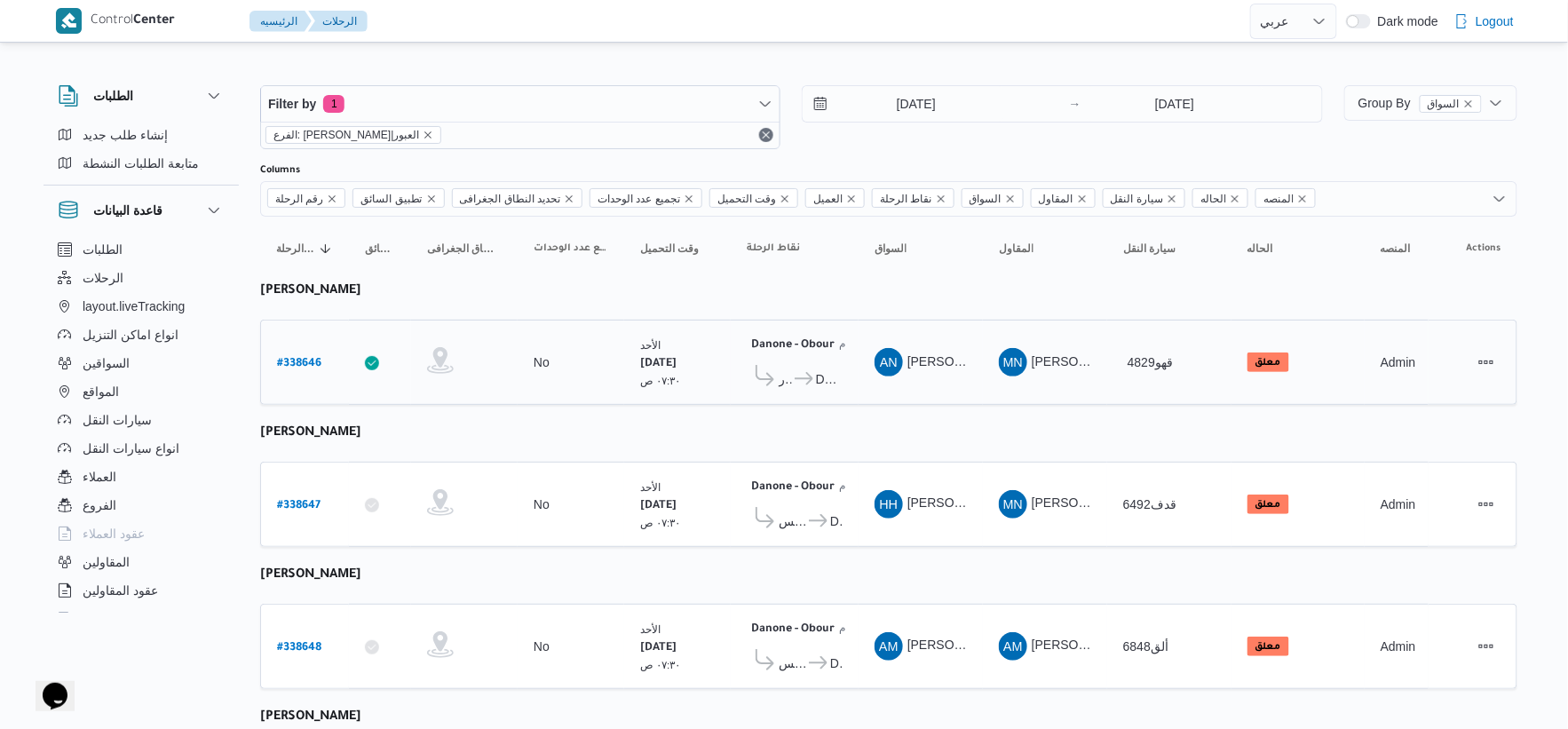
click at [917, 397] on td "السواق AN عماد نجيب عبدالظاهر جاويش" at bounding box center [921, 362] width 124 height 85
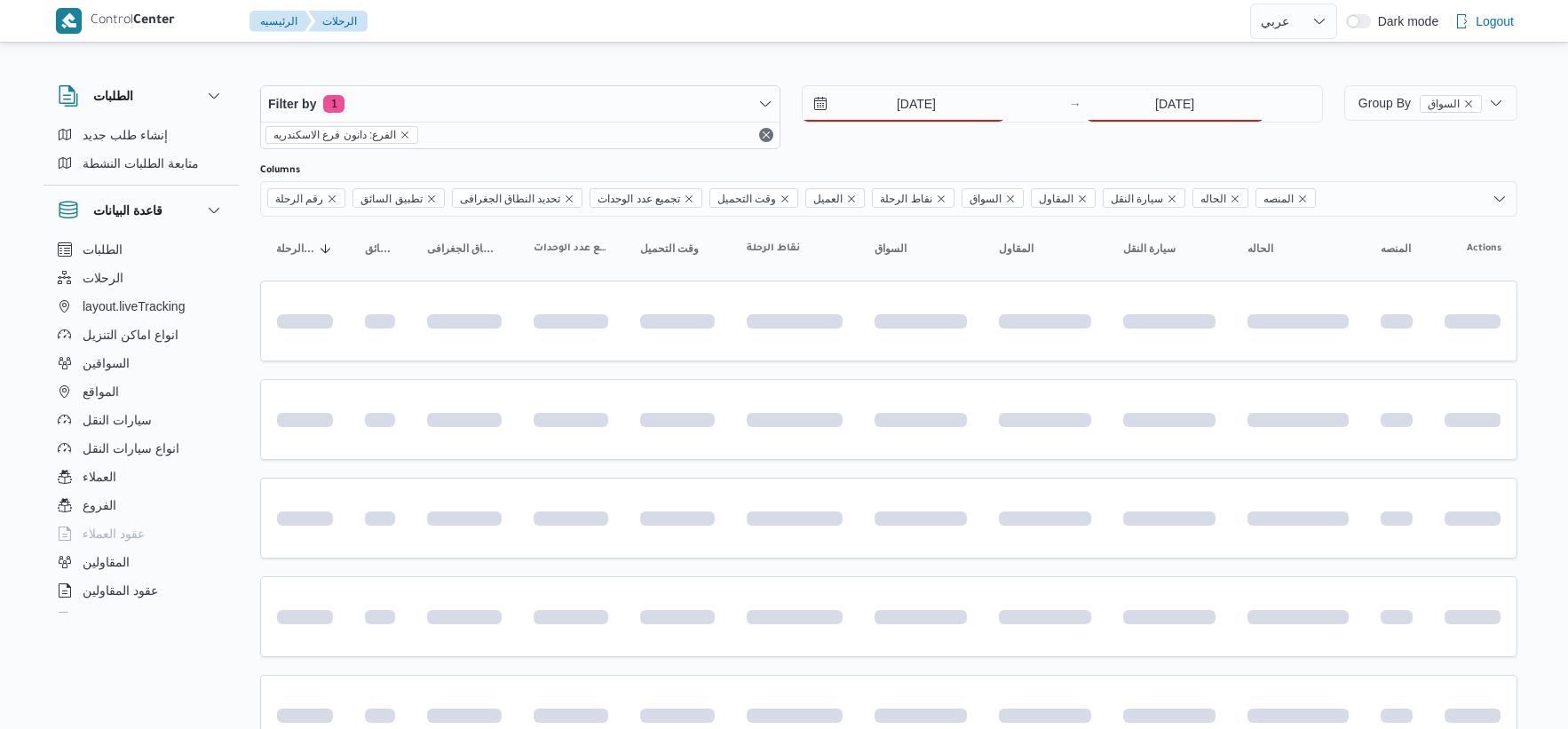
select select "ar"
click at [1170, 101] on input "[DATE]" at bounding box center [1175, 103] width 177 height 35
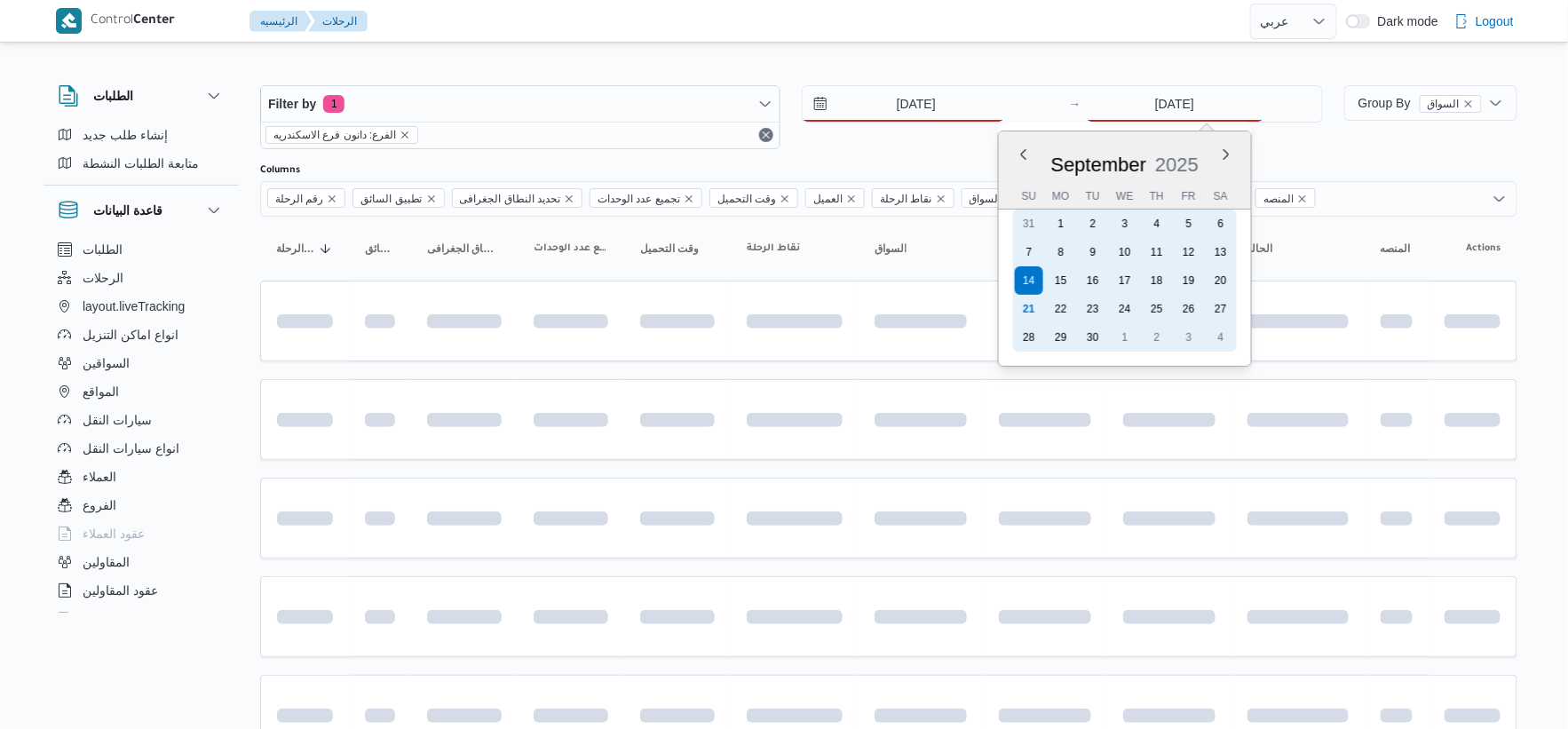
click at [1220, 286] on div "20" at bounding box center [1221, 281] width 29 height 29
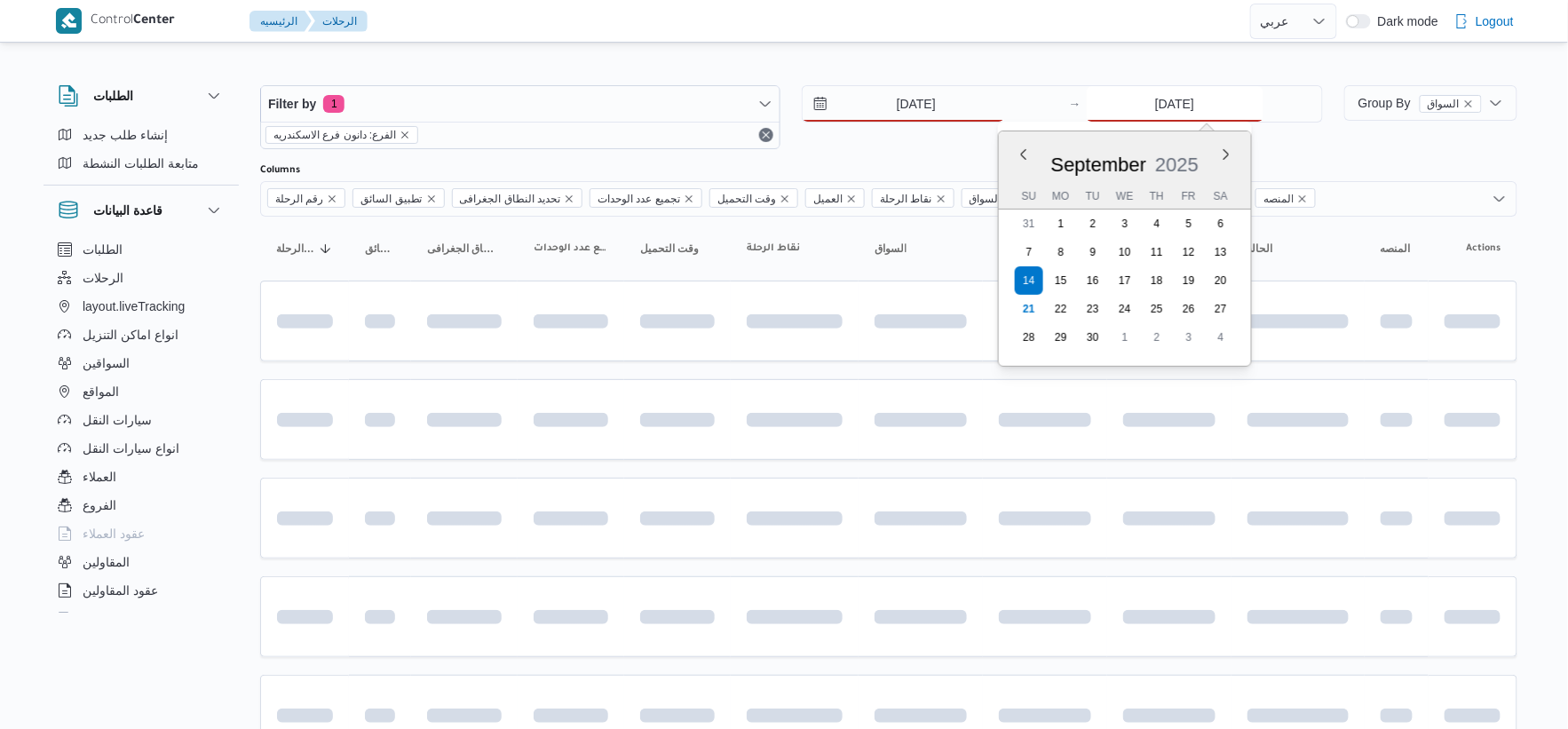
type input "[DATE]"
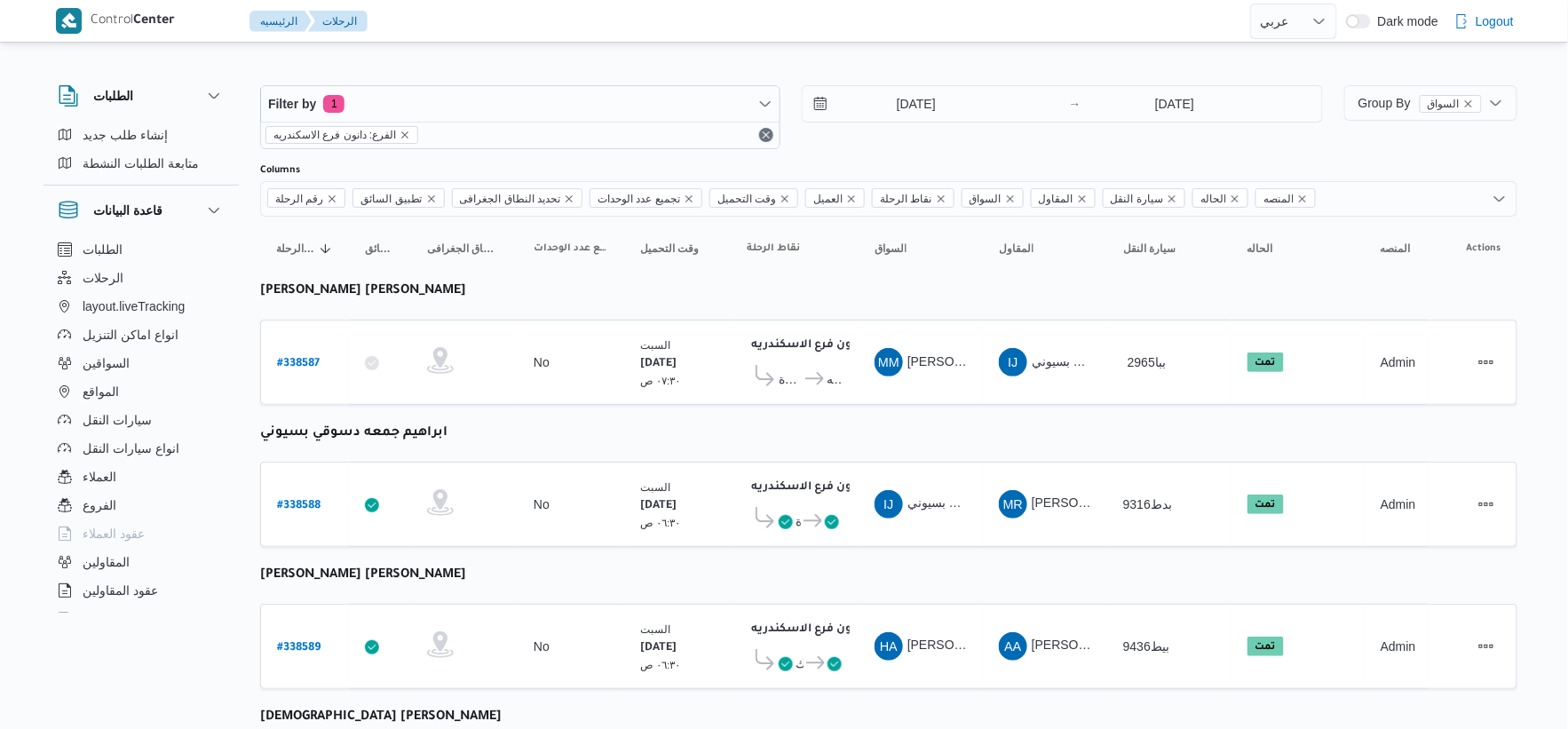
click at [634, 384] on div "[DATE] ٠٧:٣٠ ص" at bounding box center [677, 363] width 89 height 67
click at [933, 102] on input "20/9/2025" at bounding box center [903, 103] width 202 height 35
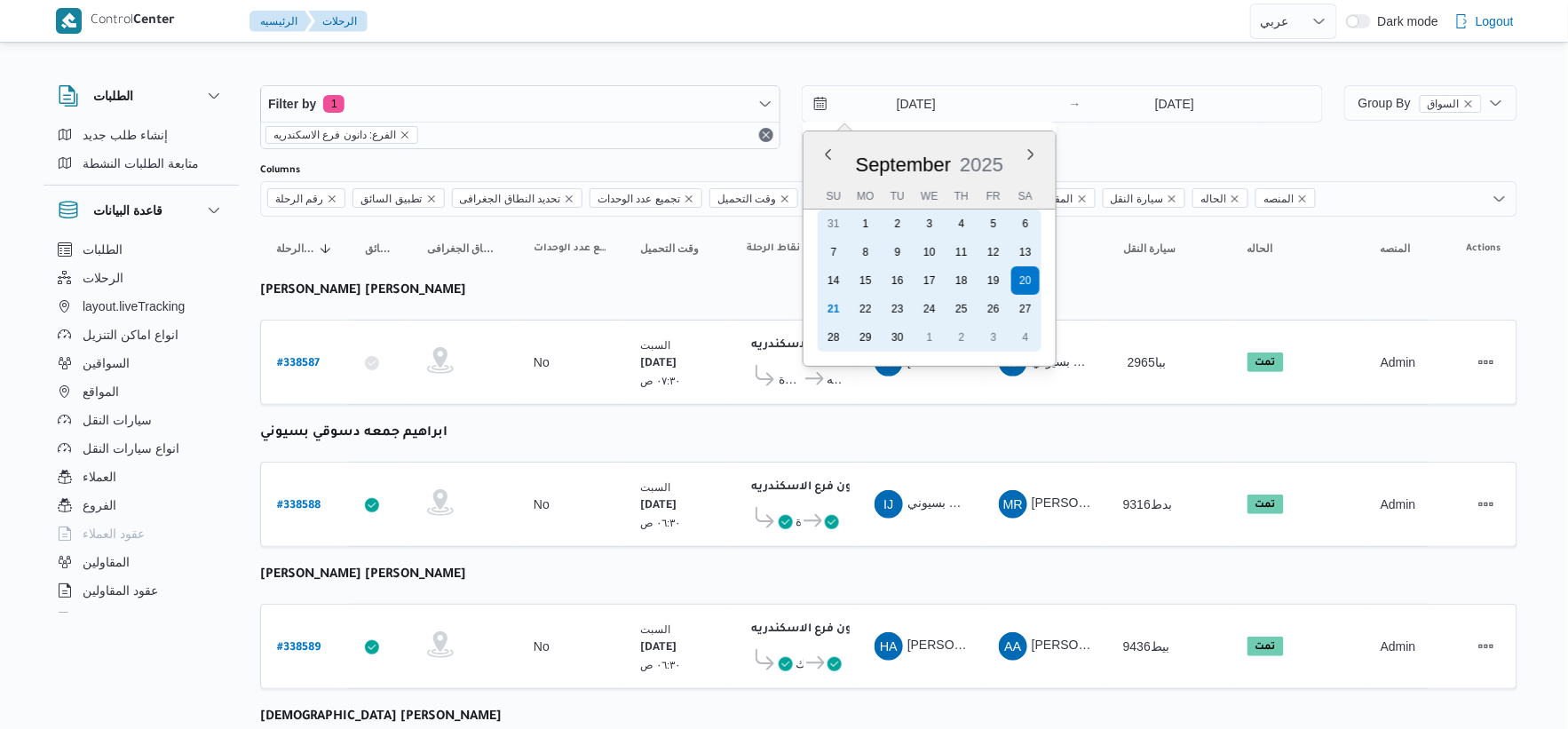
click at [840, 305] on div "21" at bounding box center [834, 310] width 29 height 29
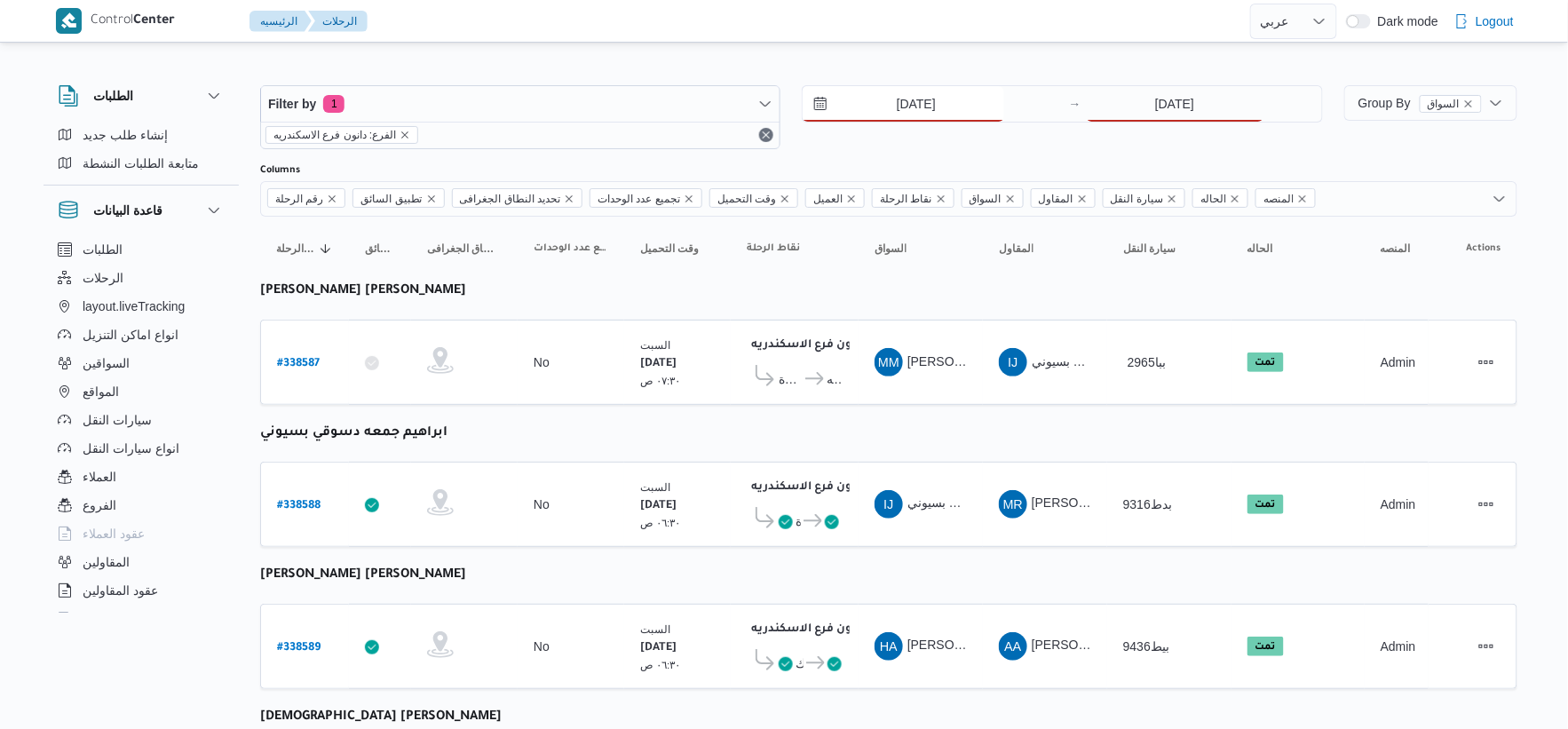
type input "21/9/2025"
click at [1206, 109] on input "20/9/2025" at bounding box center [1175, 103] width 177 height 35
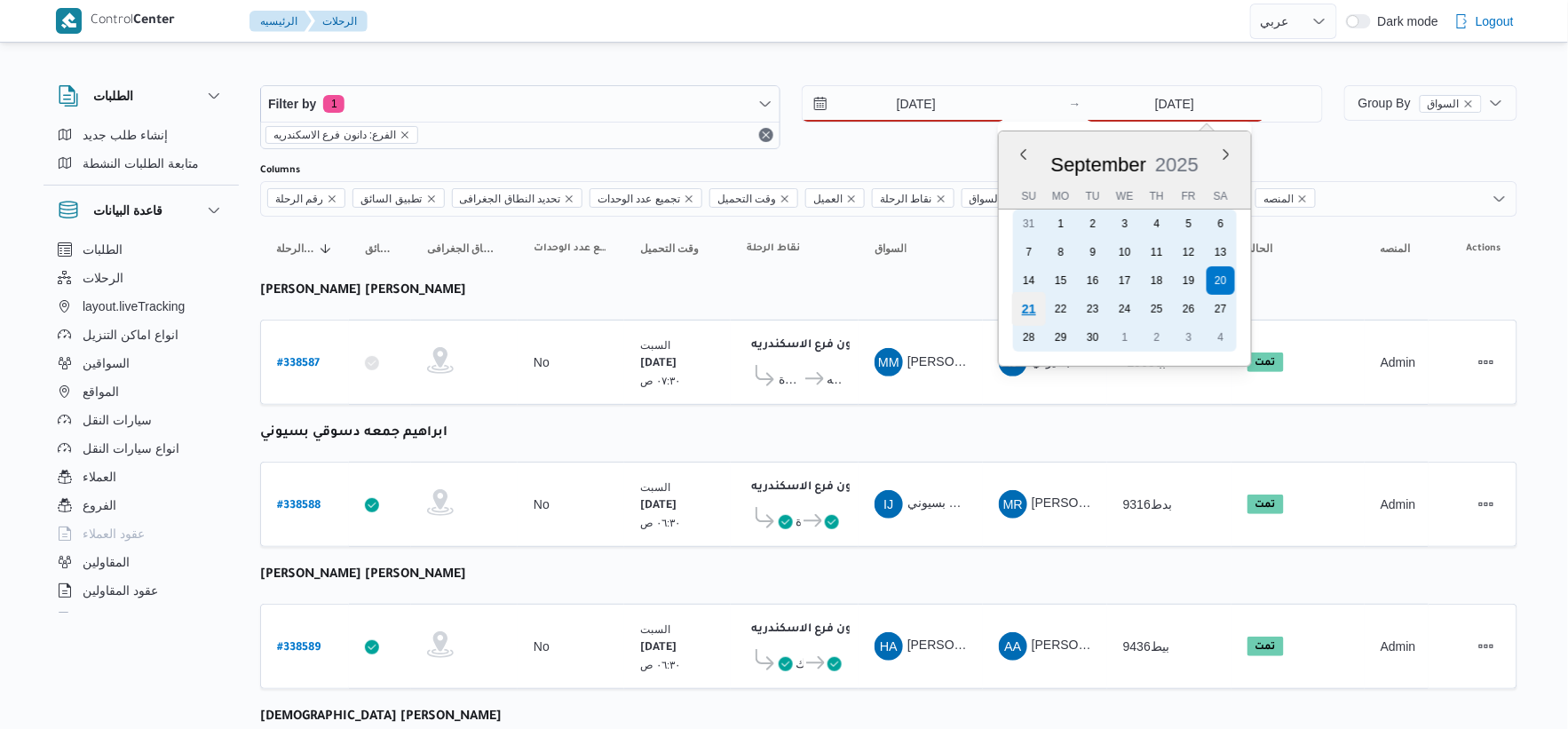
click at [1033, 297] on div "21" at bounding box center [1028, 309] width 33 height 33
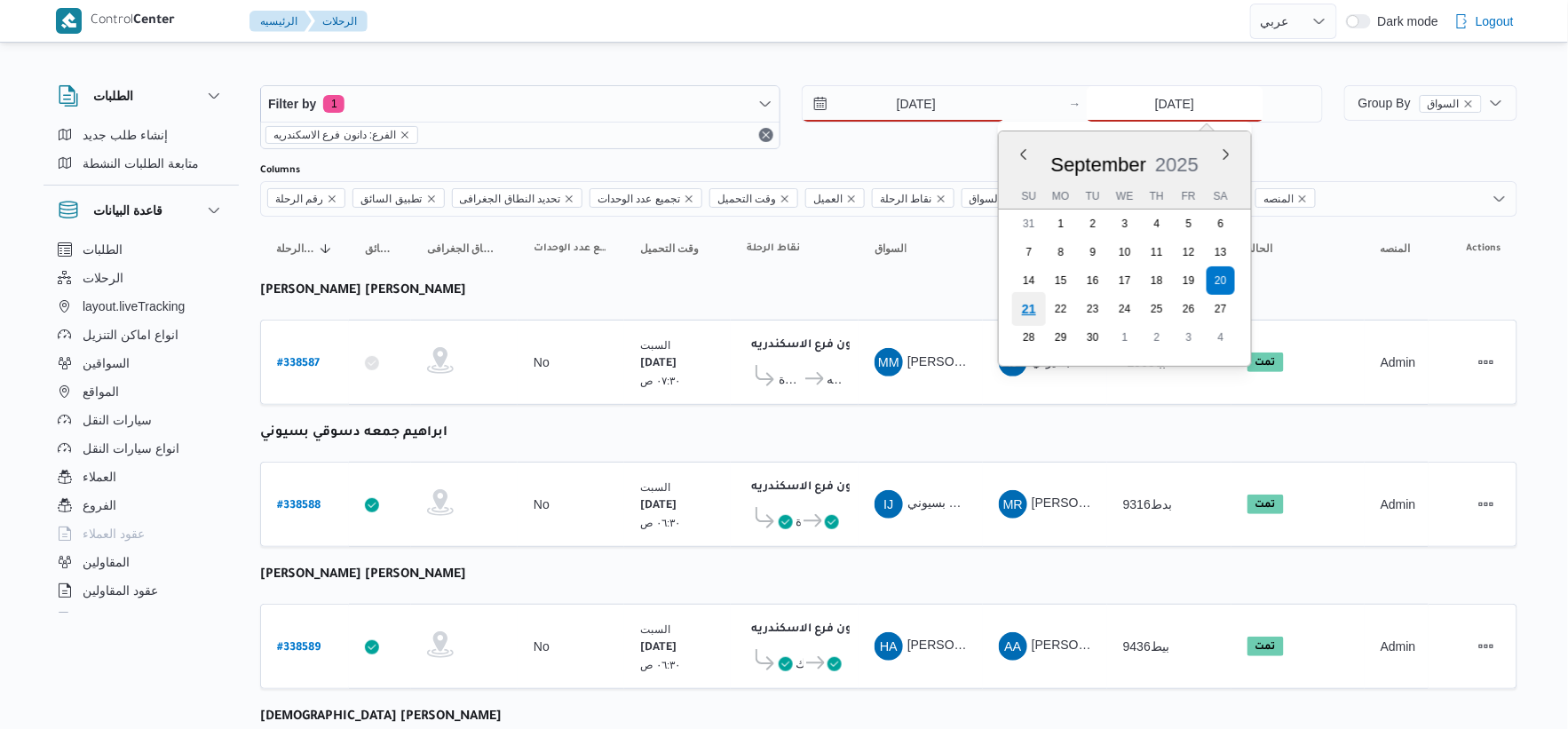
type input "21/9/2025"
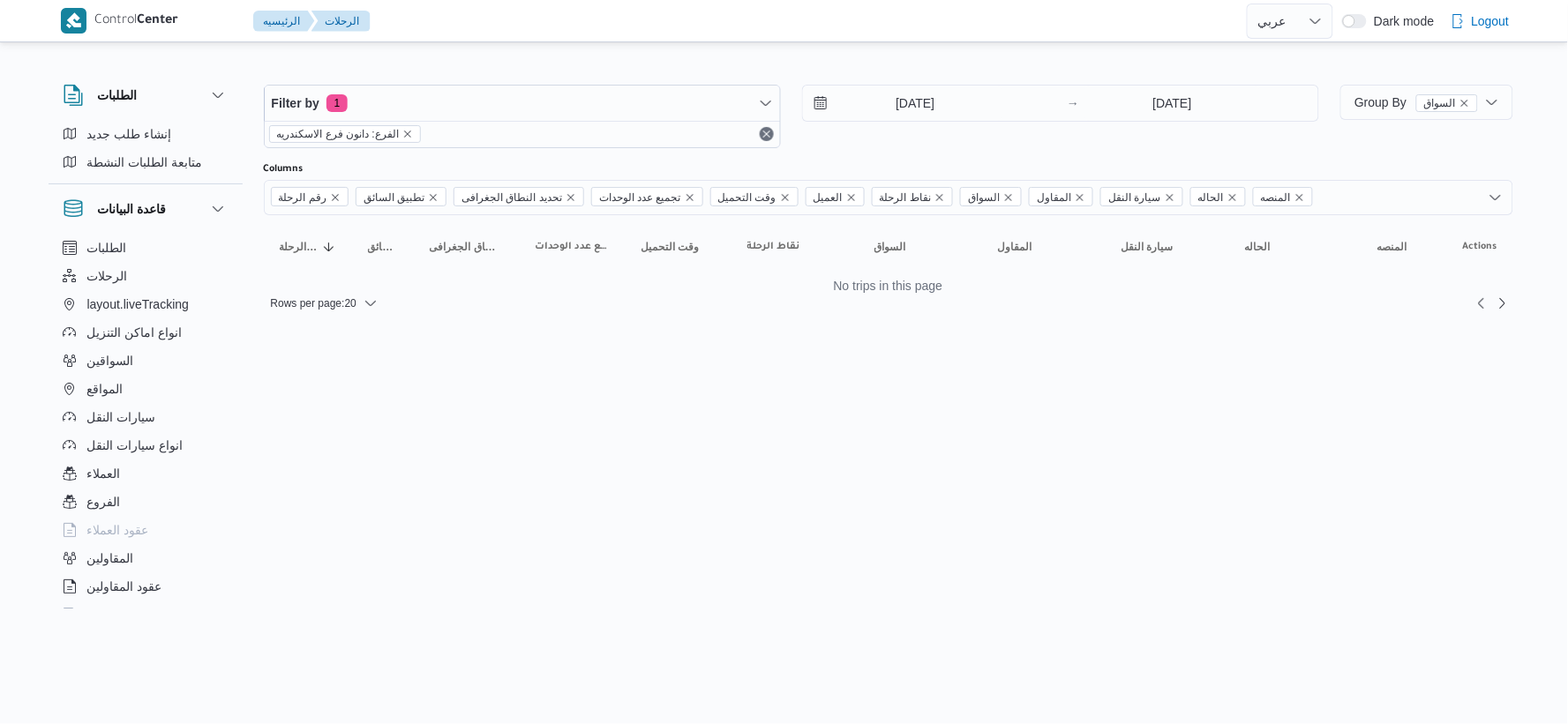
click at [877, 416] on html "Control Center الرئيسيه الرحلات English عربي Dark mode Logout الطلبات إنشاء طلب…" at bounding box center [784, 362] width 1568 height 724
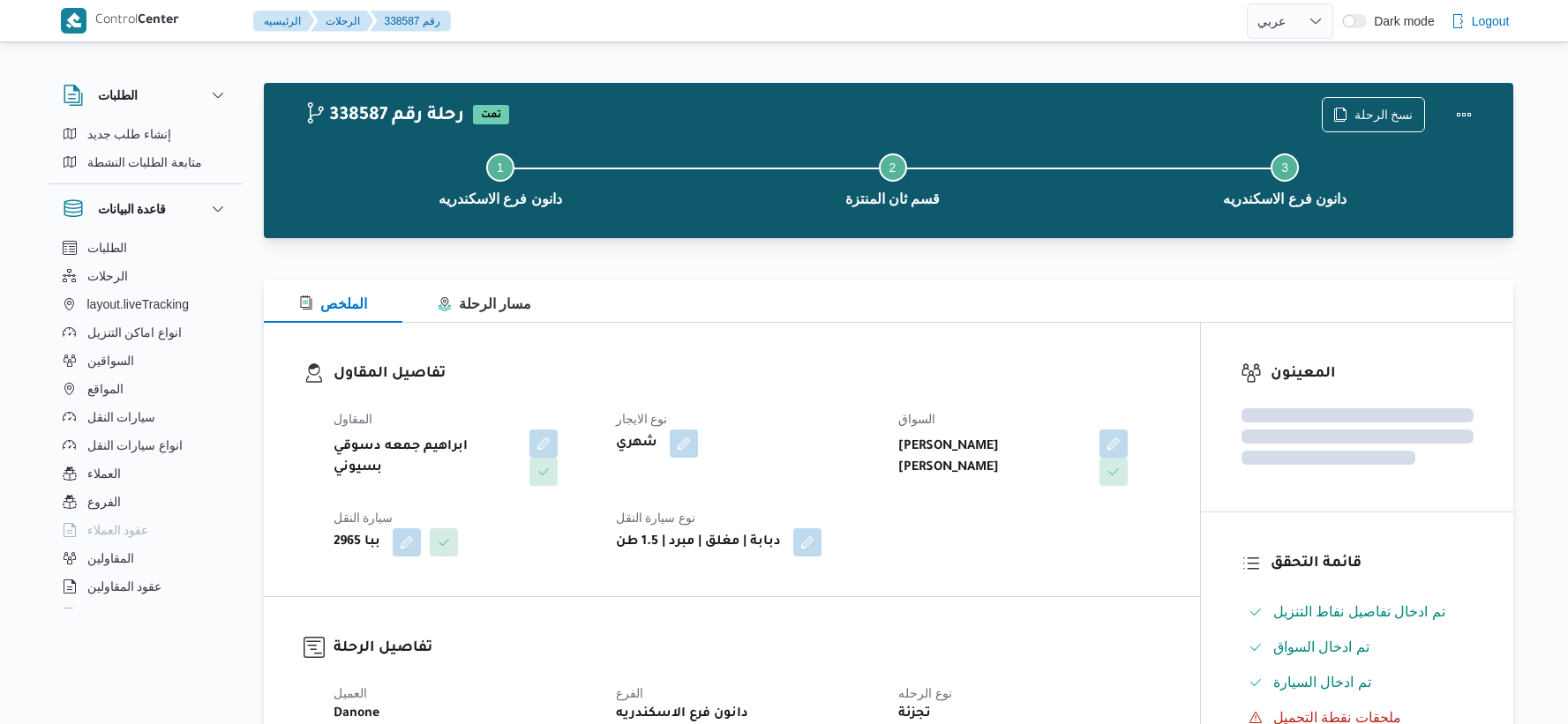
select select "ar"
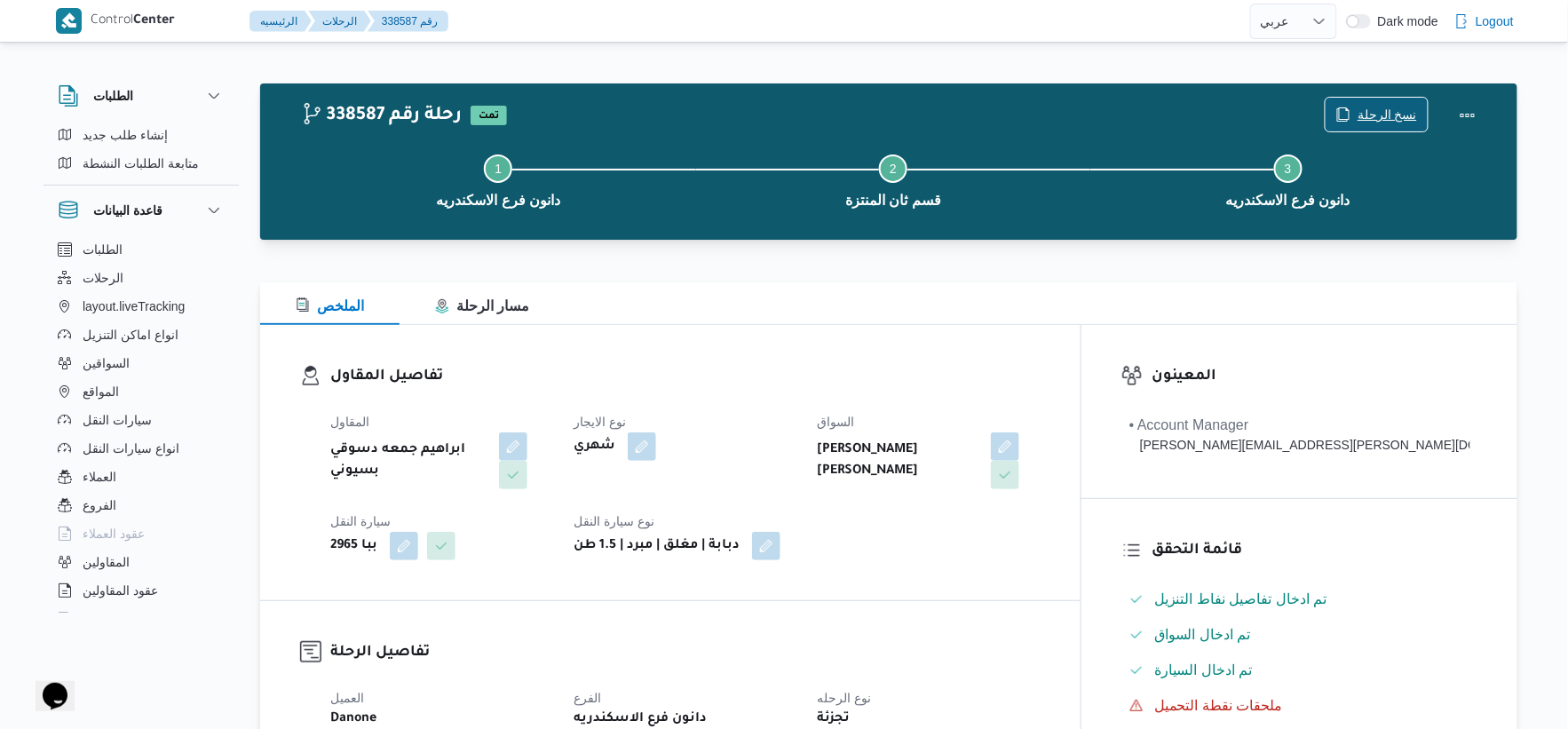
click at [1387, 107] on span "نسخ الرحلة" at bounding box center [1387, 115] width 59 height 21
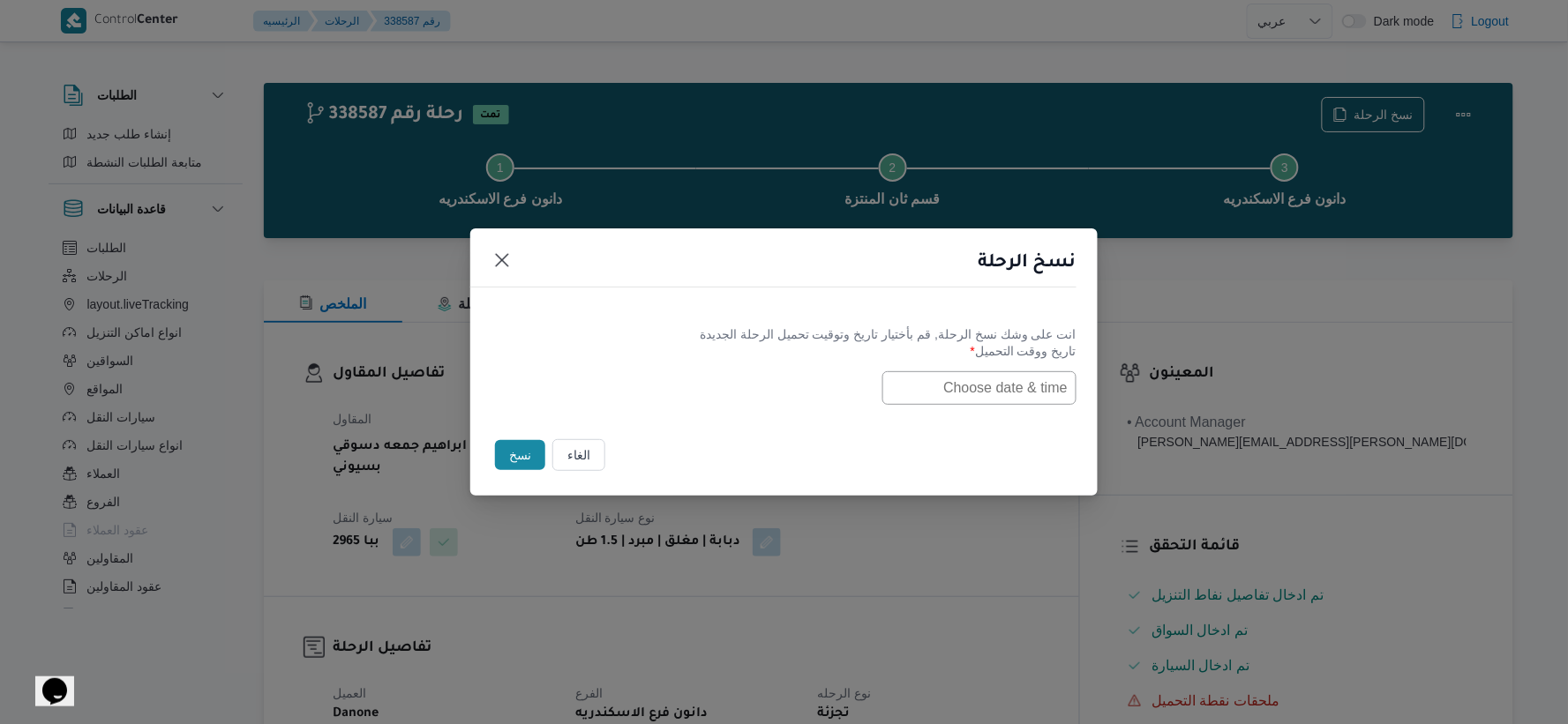
click at [974, 406] on div "انت على وشك نسخ الرحلة, قم بأختيار تاريخ وتوقيت تحميل الرحلة الجديدة تاريخ ووقت…" at bounding box center [783, 364] width 627 height 113
click at [964, 380] on input "text" at bounding box center [979, 387] width 194 height 33
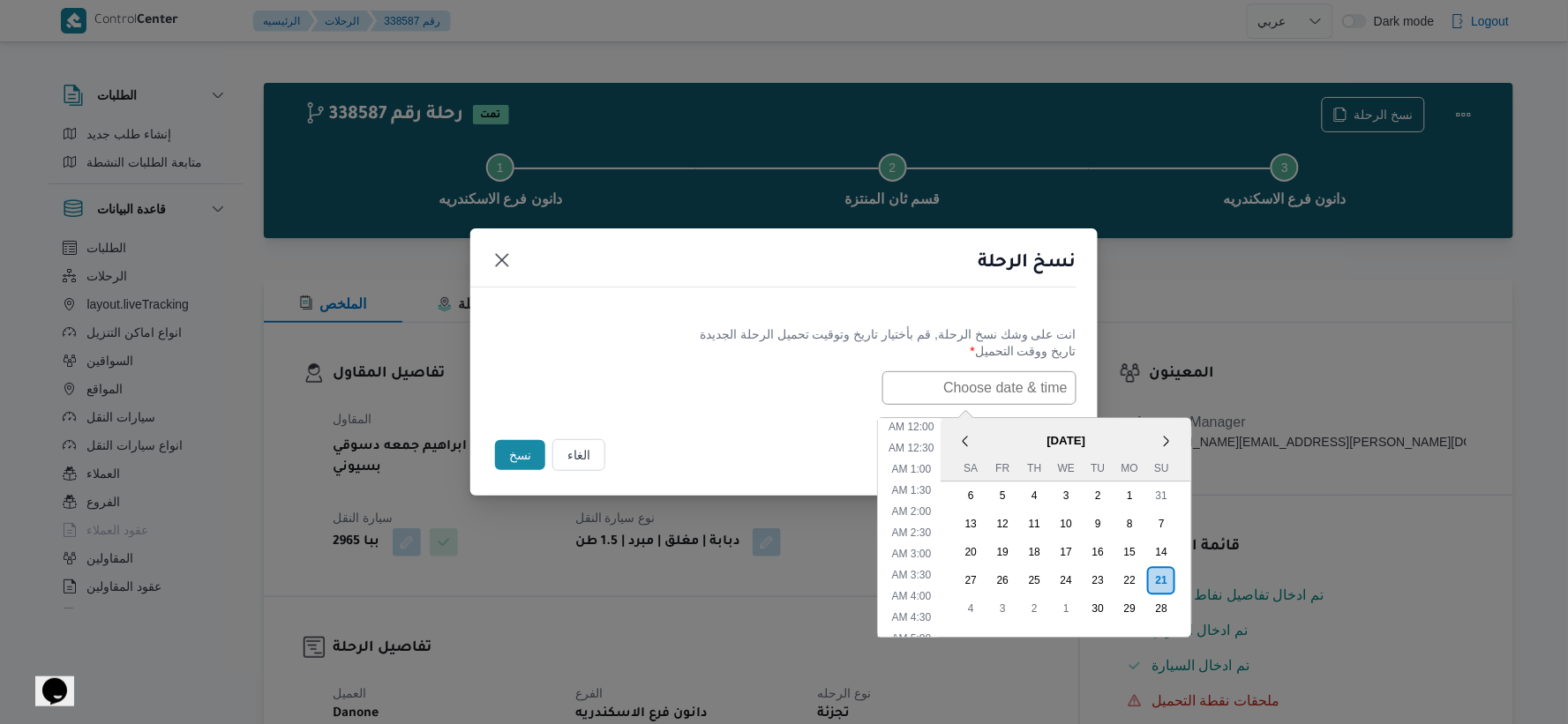
click at [1015, 427] on span "[DATE]" at bounding box center [1067, 440] width 251 height 31
click at [942, 371] on input "text" at bounding box center [979, 387] width 194 height 33
paste input "[DATE] 7:30AM"
type input "[DATE] 7:30AM"
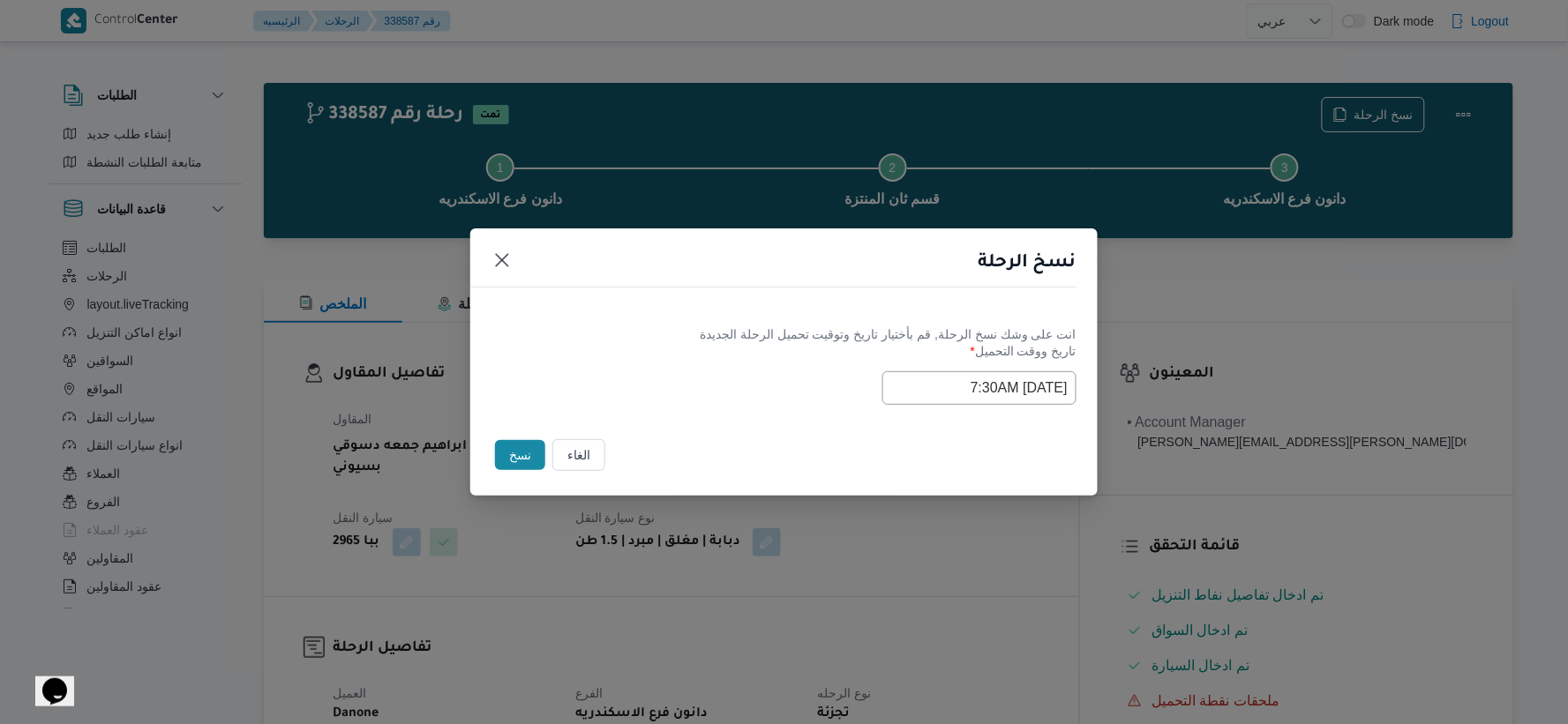
click at [671, 356] on label "تاريخ ووقت التحميل *" at bounding box center [784, 357] width 585 height 28
click at [521, 447] on button "نسخ" at bounding box center [519, 455] width 50 height 30
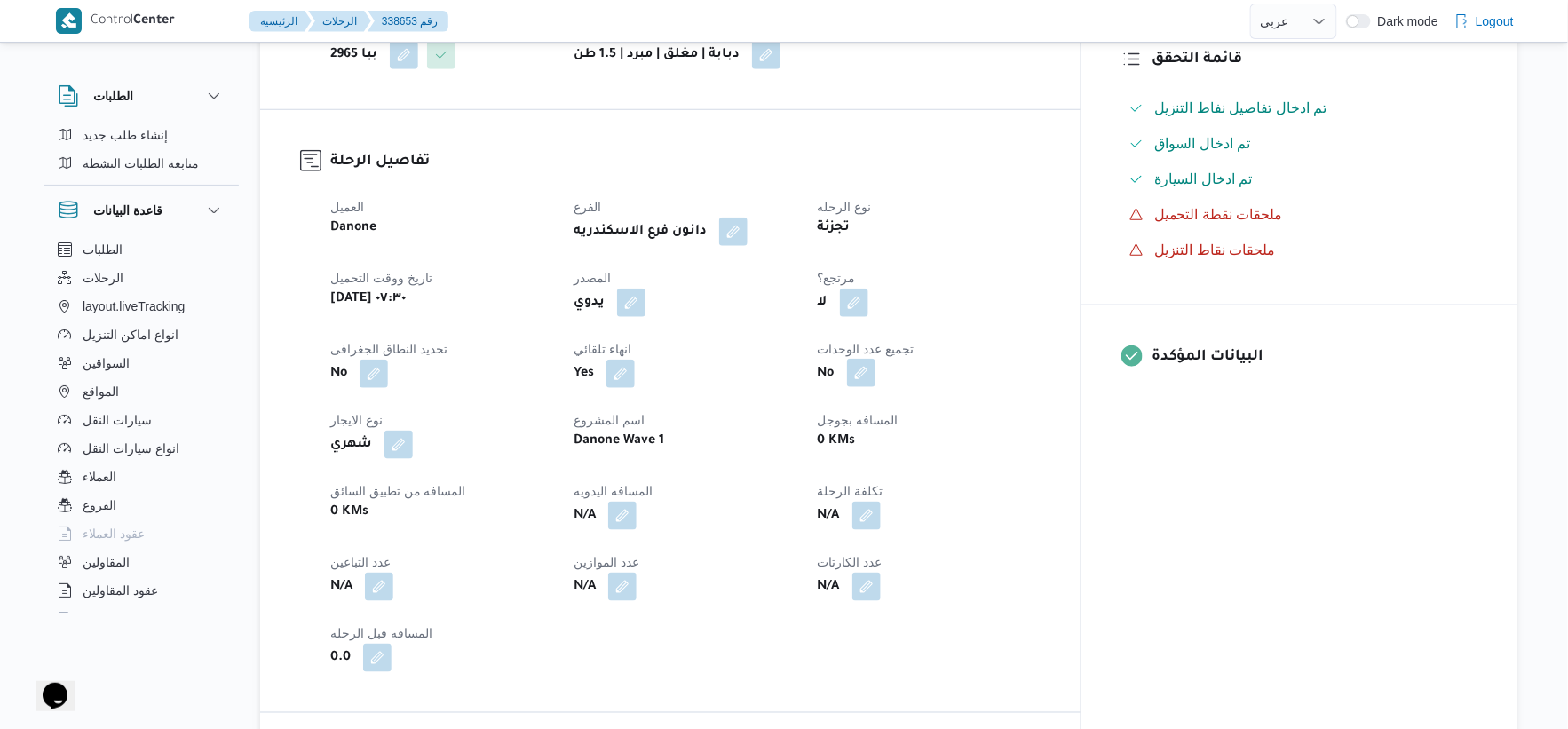
scroll to position [493, 0]
click at [869, 302] on button "button" at bounding box center [854, 300] width 29 height 29
click at [910, 349] on label "هل هناك مرتجع؟" at bounding box center [880, 354] width 107 height 21
checkbox input "true"
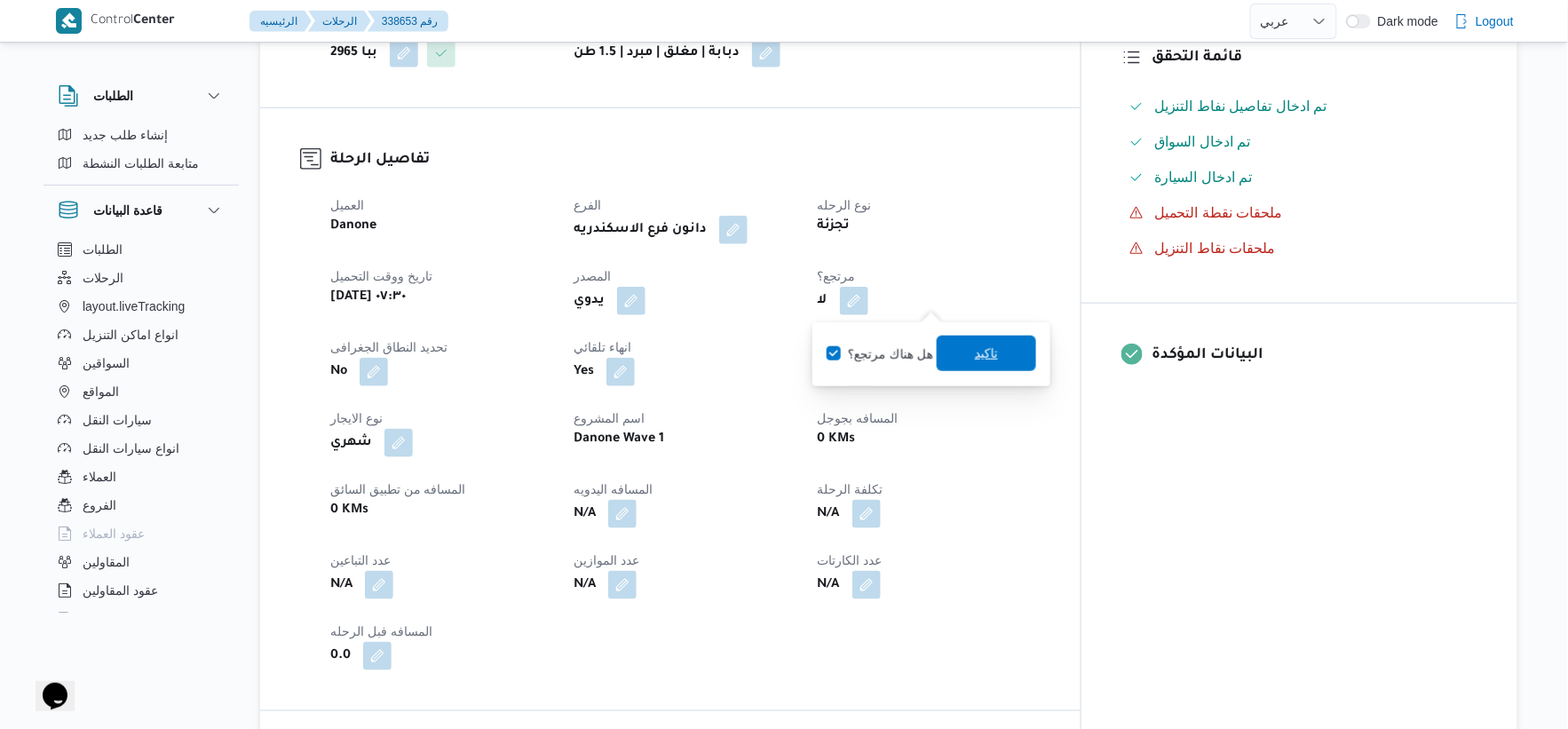
click at [1013, 355] on span "تاكيد" at bounding box center [987, 353] width 99 height 35
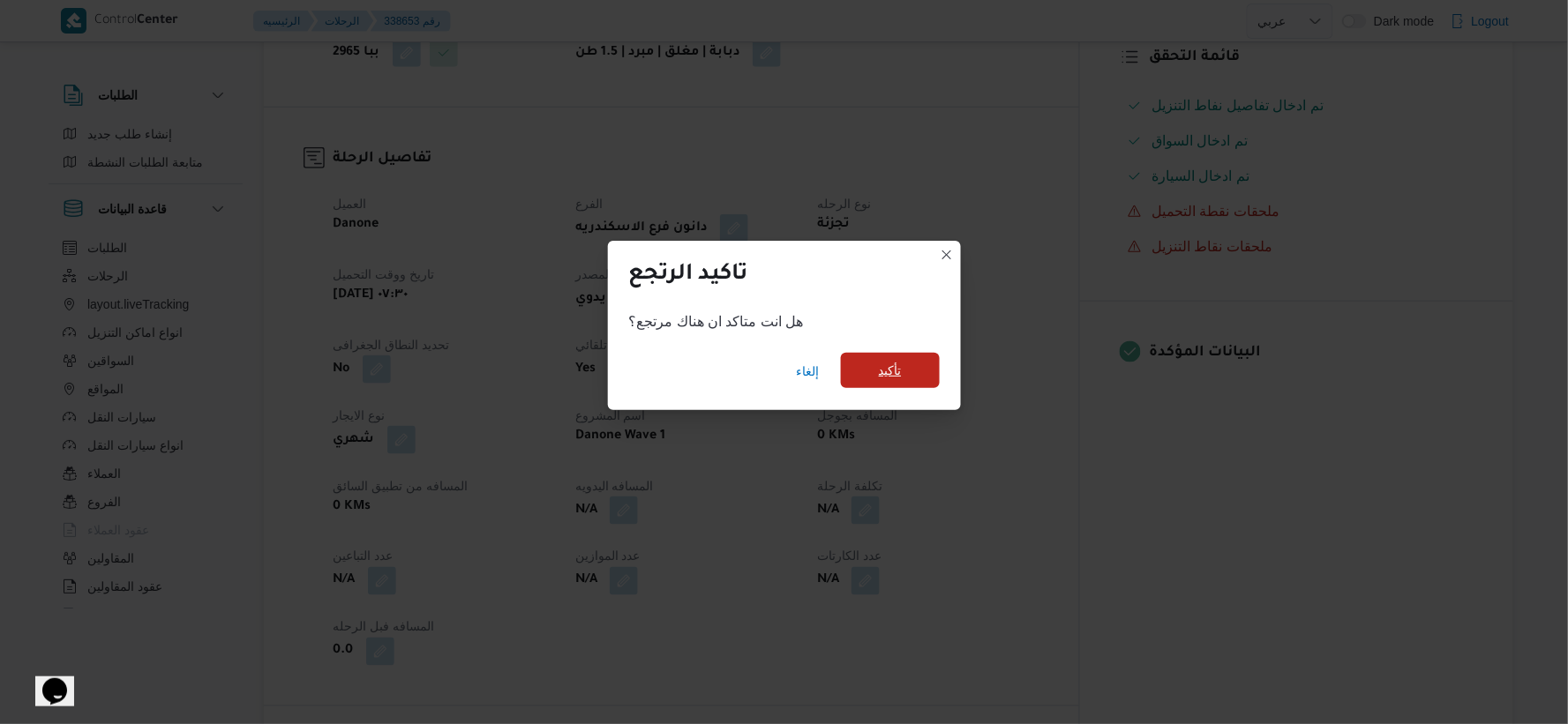
click at [889, 374] on span "تأكيد" at bounding box center [890, 370] width 23 height 21
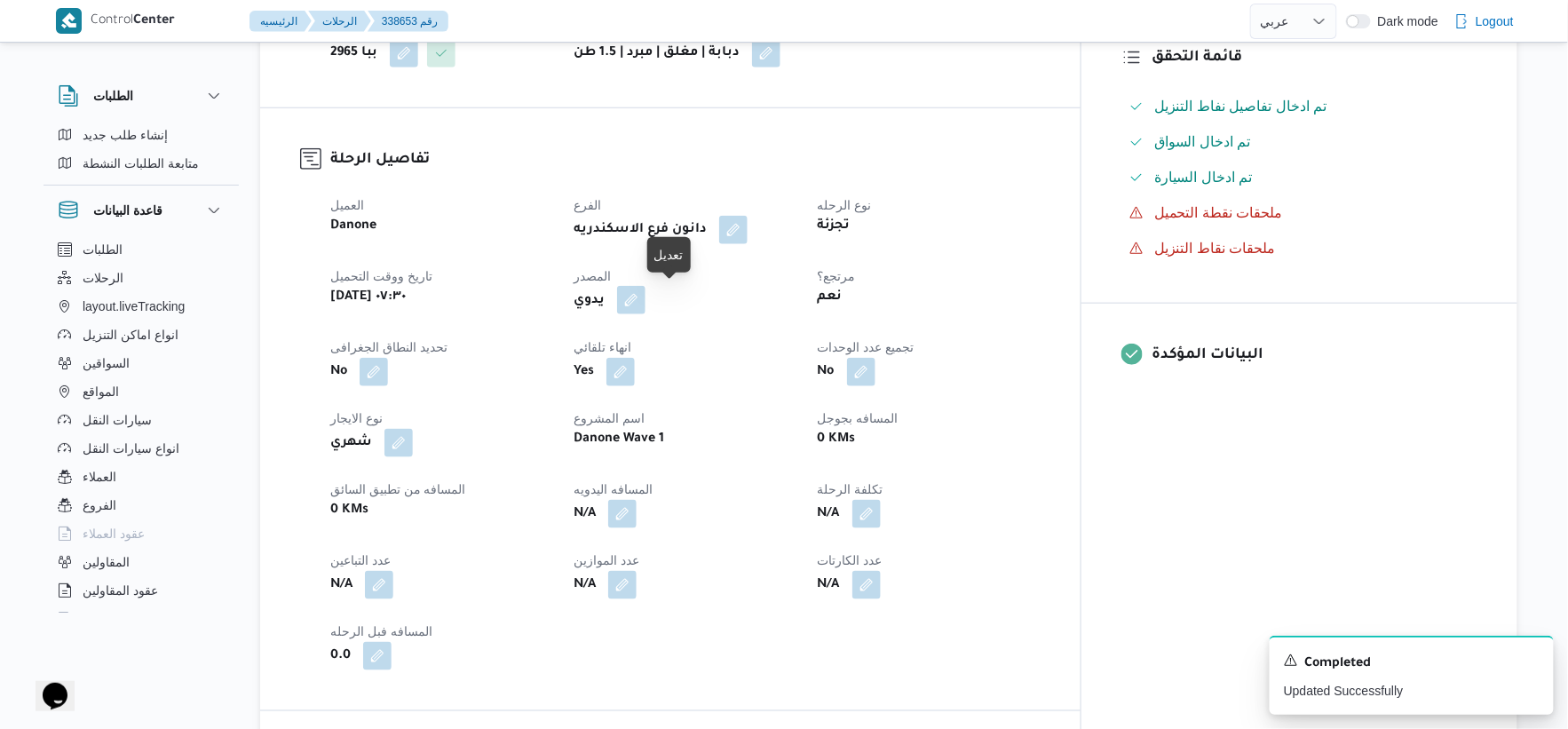
click at [646, 297] on button "button" at bounding box center [632, 300] width 29 height 29
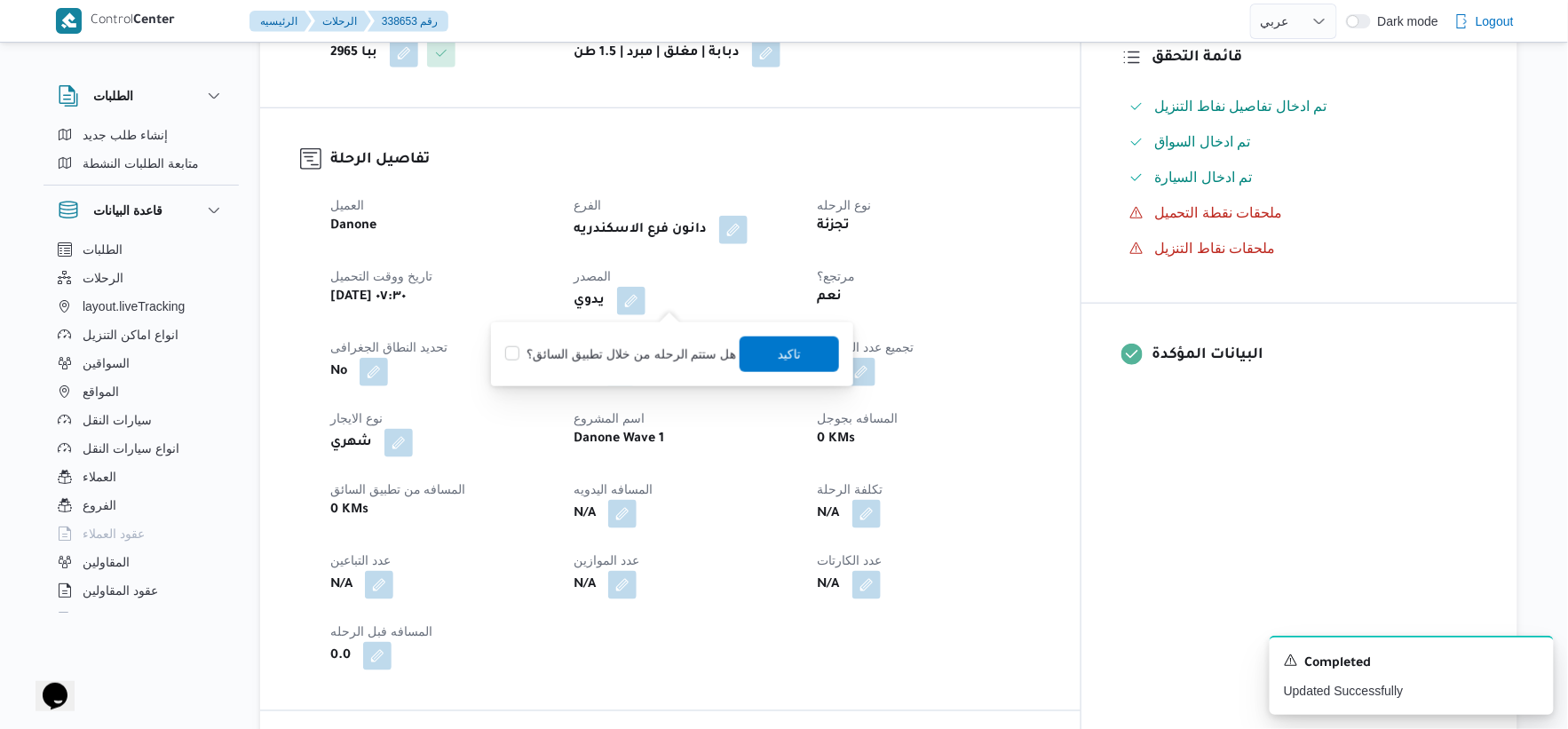
click at [669, 366] on div "هل ستتم الرحله من خلال تطبيق السائق؟ تاكيد" at bounding box center [672, 354] width 337 height 39
click at [713, 349] on label "هل ستتم الرحله من خلال تطبيق السائق؟" at bounding box center [621, 354] width 231 height 21
checkbox input "true"
click at [805, 342] on span "تاكيد" at bounding box center [789, 353] width 99 height 35
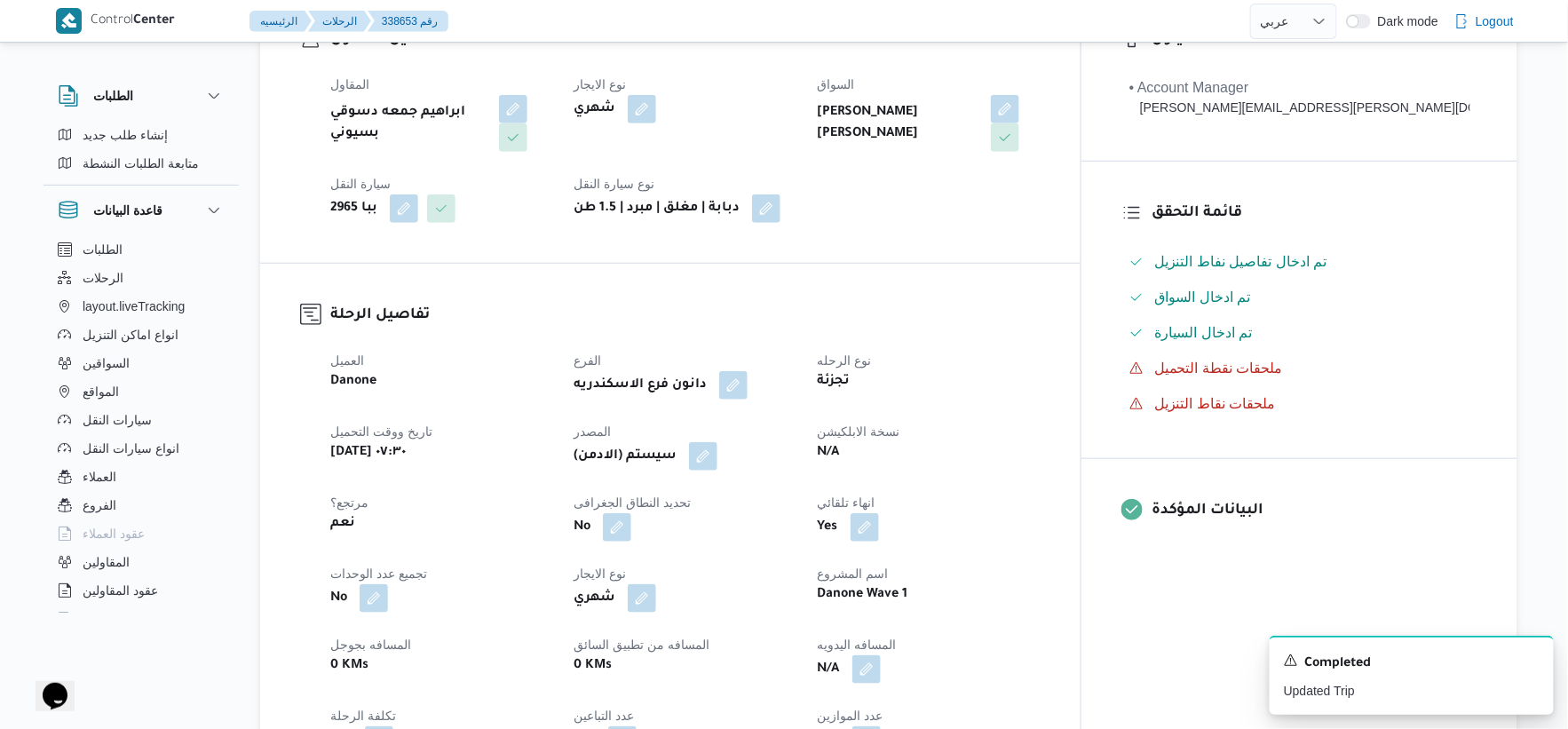
scroll to position [0, 0]
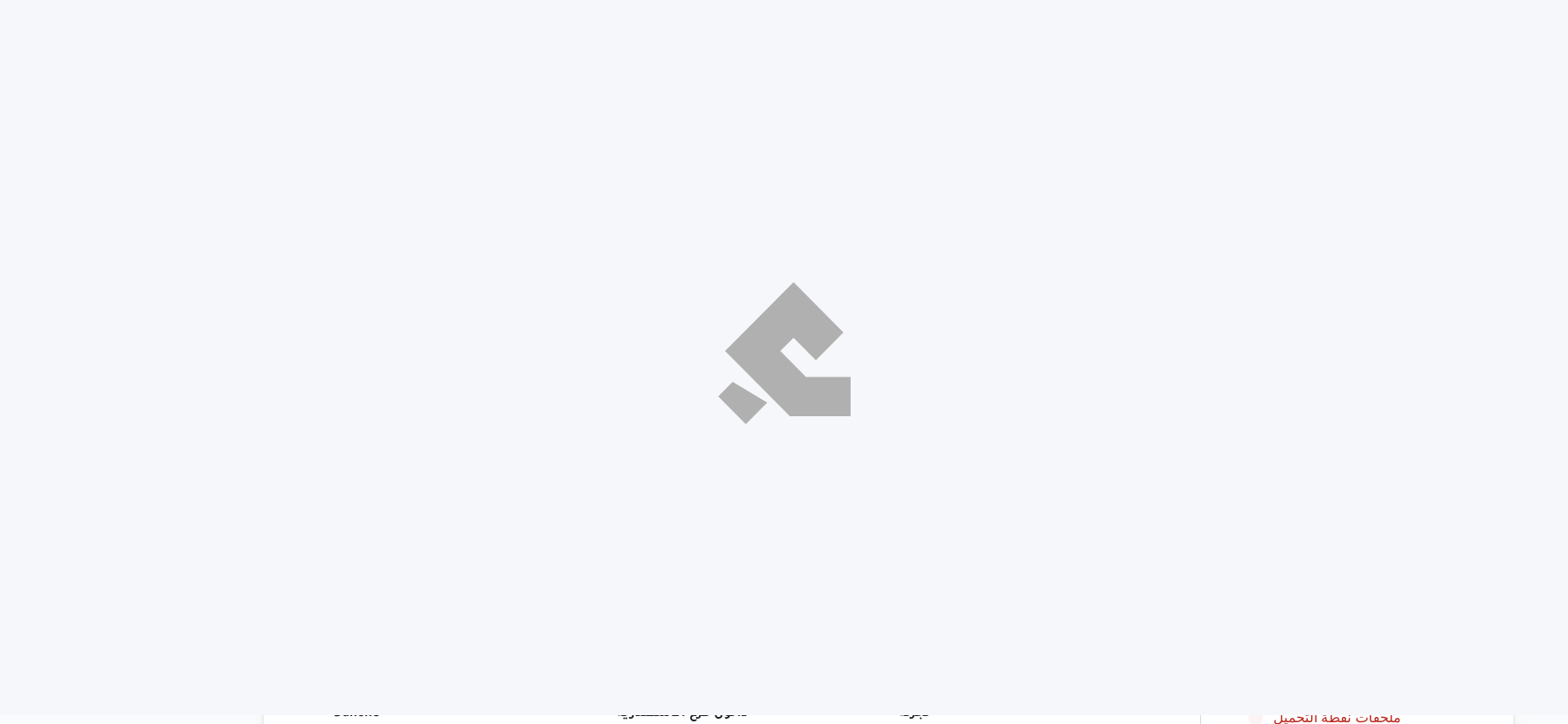
select select "ar"
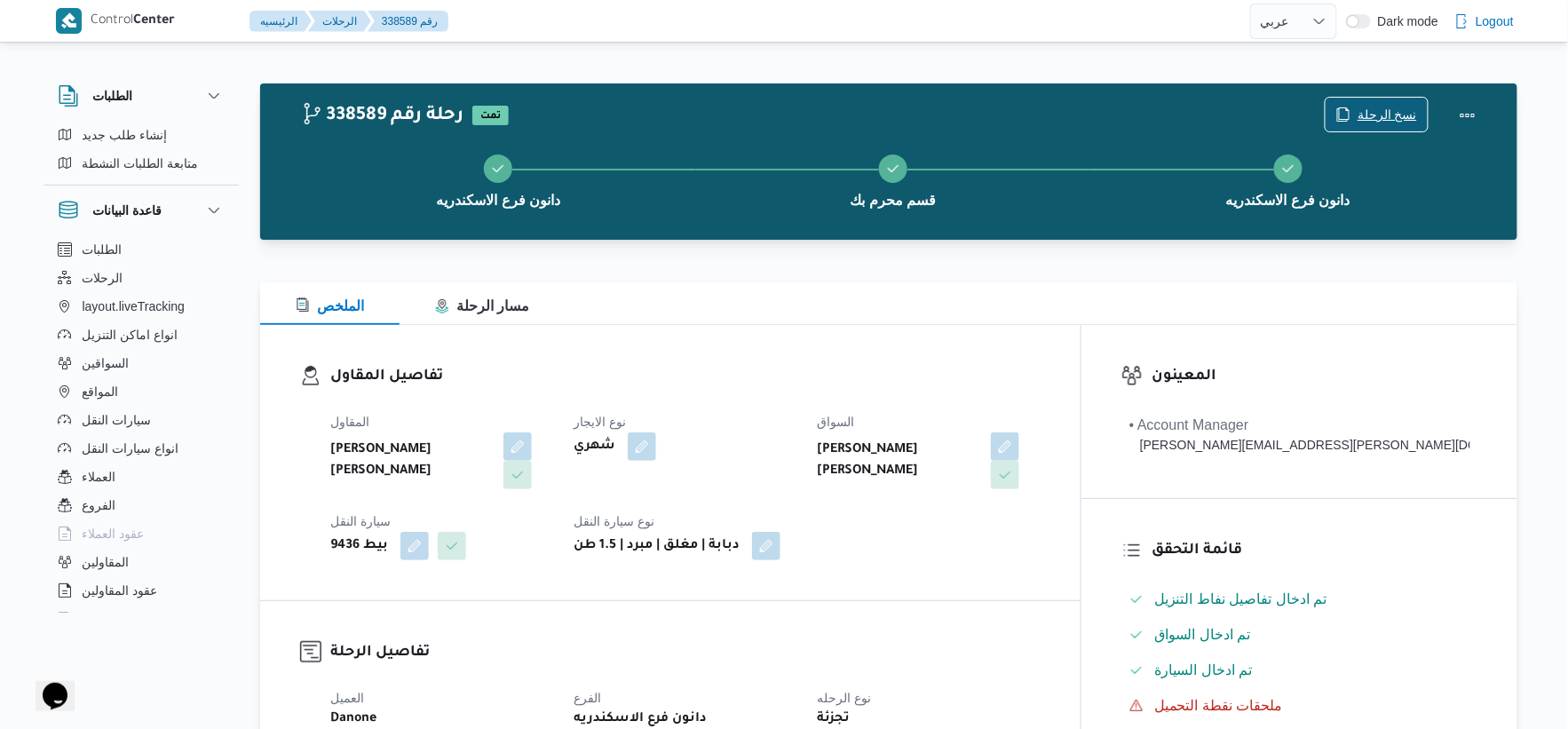
click at [1369, 105] on span "نسخ الرحلة" at bounding box center [1387, 115] width 59 height 21
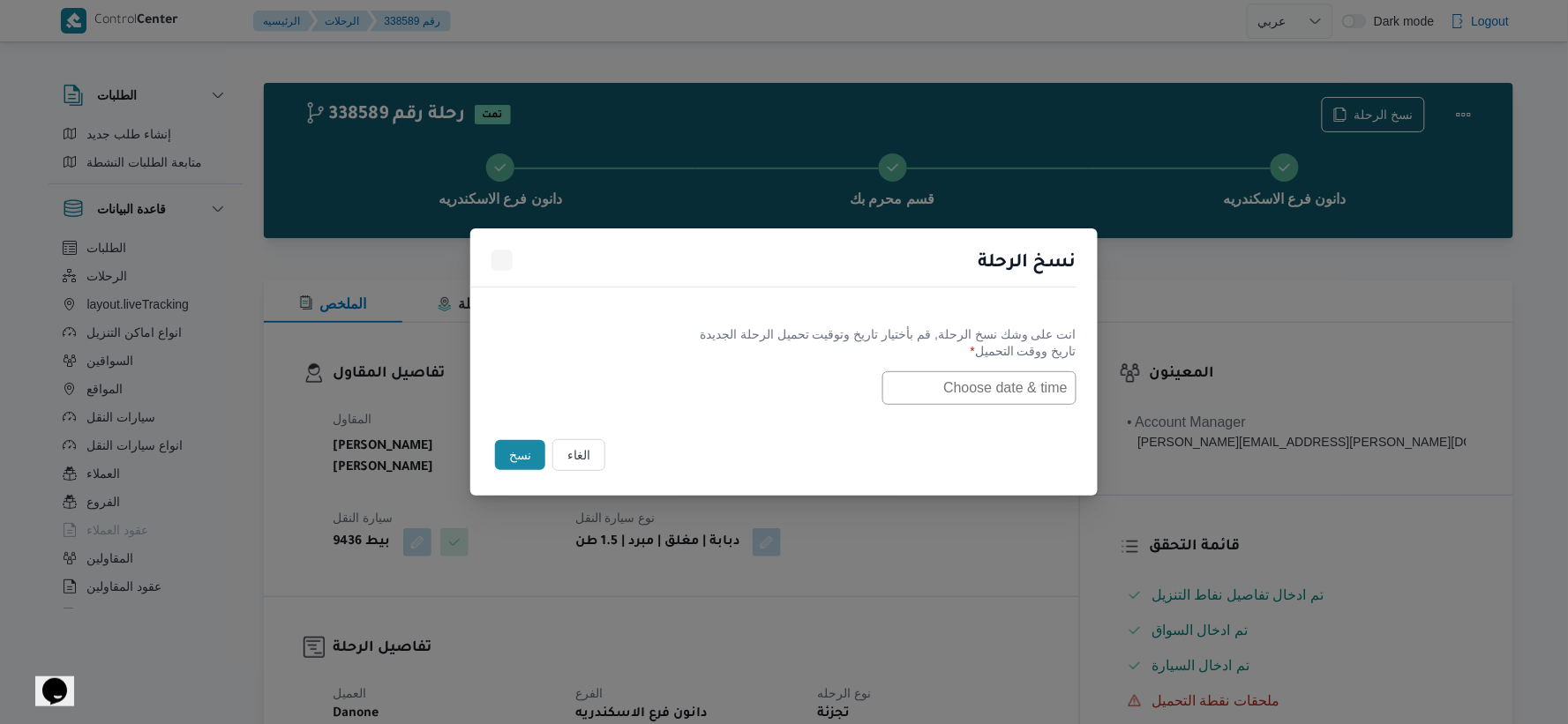
click at [963, 378] on input "text" at bounding box center [979, 387] width 194 height 33
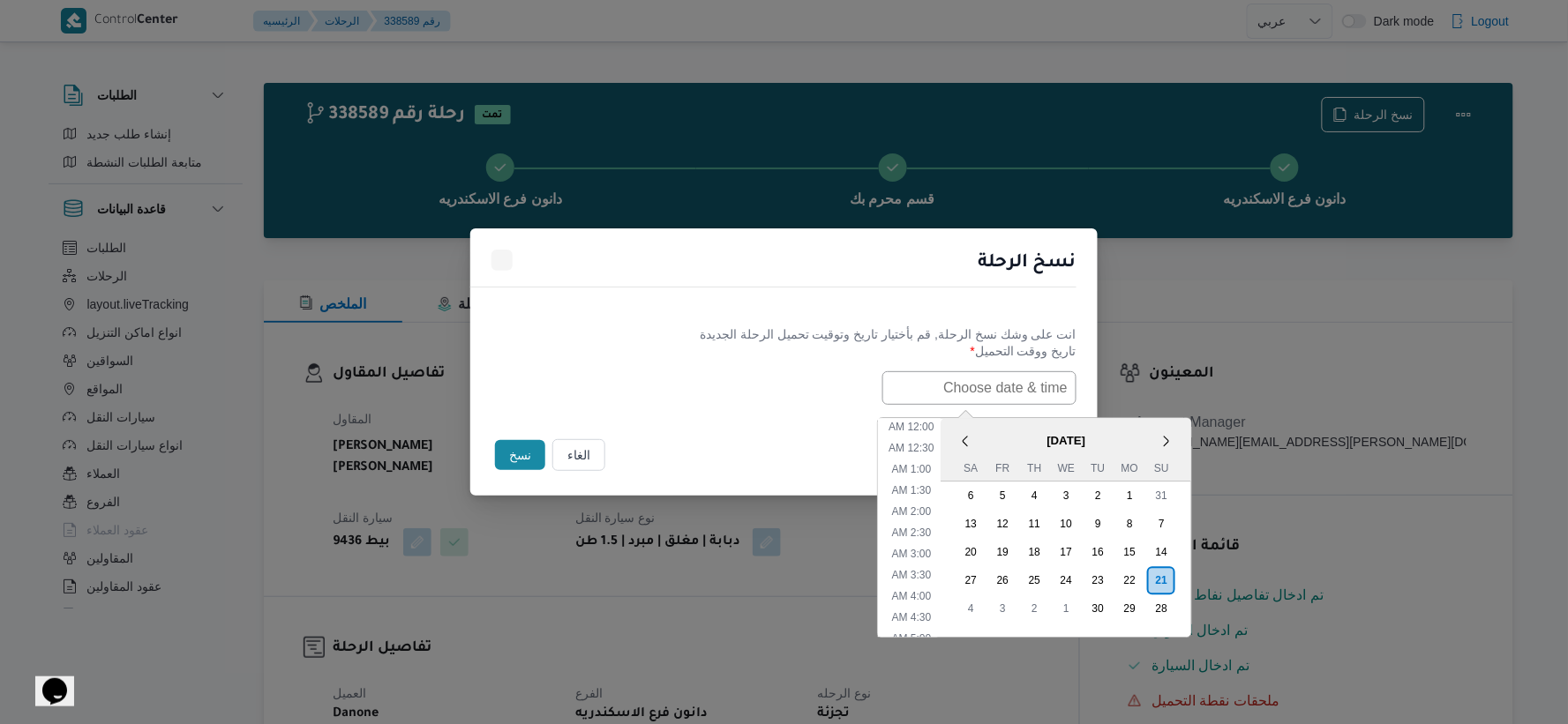
paste input "[DATE] 7:30AM"
type input "[DATE] 7:30AM"
click at [684, 399] on div "[DATE] 7:30AM < [DATE] > Su Mo Tu We Th Fr Sa 31 1 2 3 4 5 6 7 8 9 10 11 12 13 …" at bounding box center [784, 387] width 585 height 33
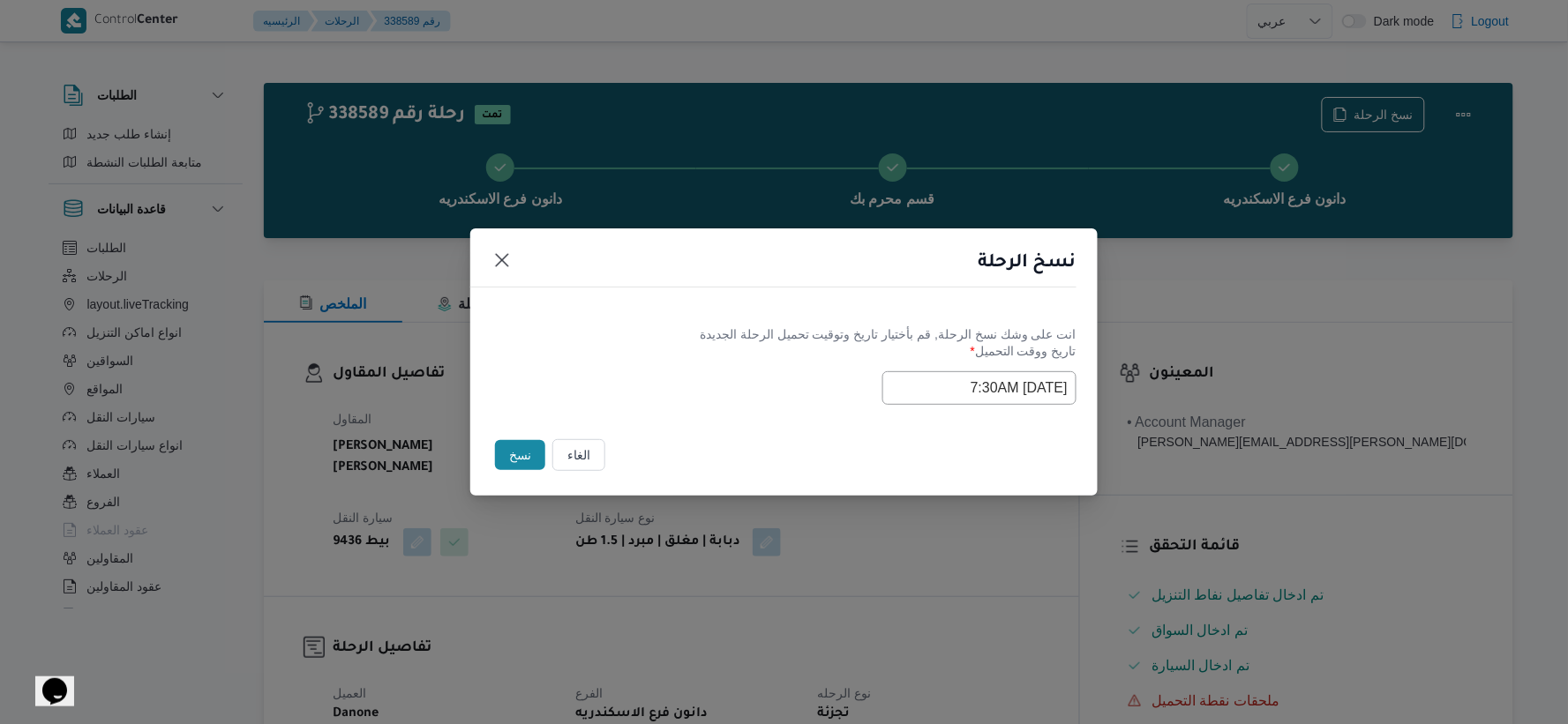
click at [520, 453] on button "نسخ" at bounding box center [519, 455] width 50 height 30
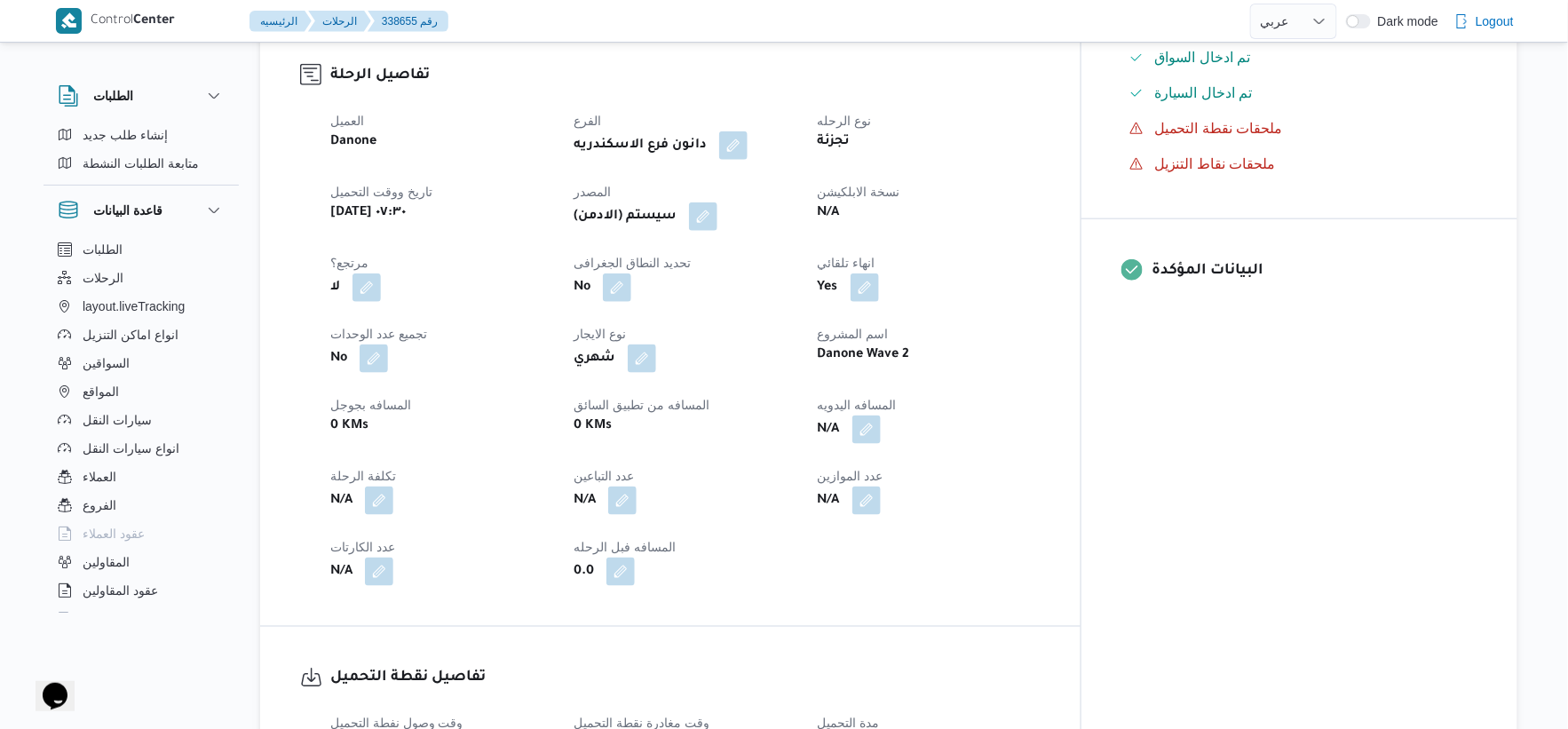
scroll to position [591, 0]
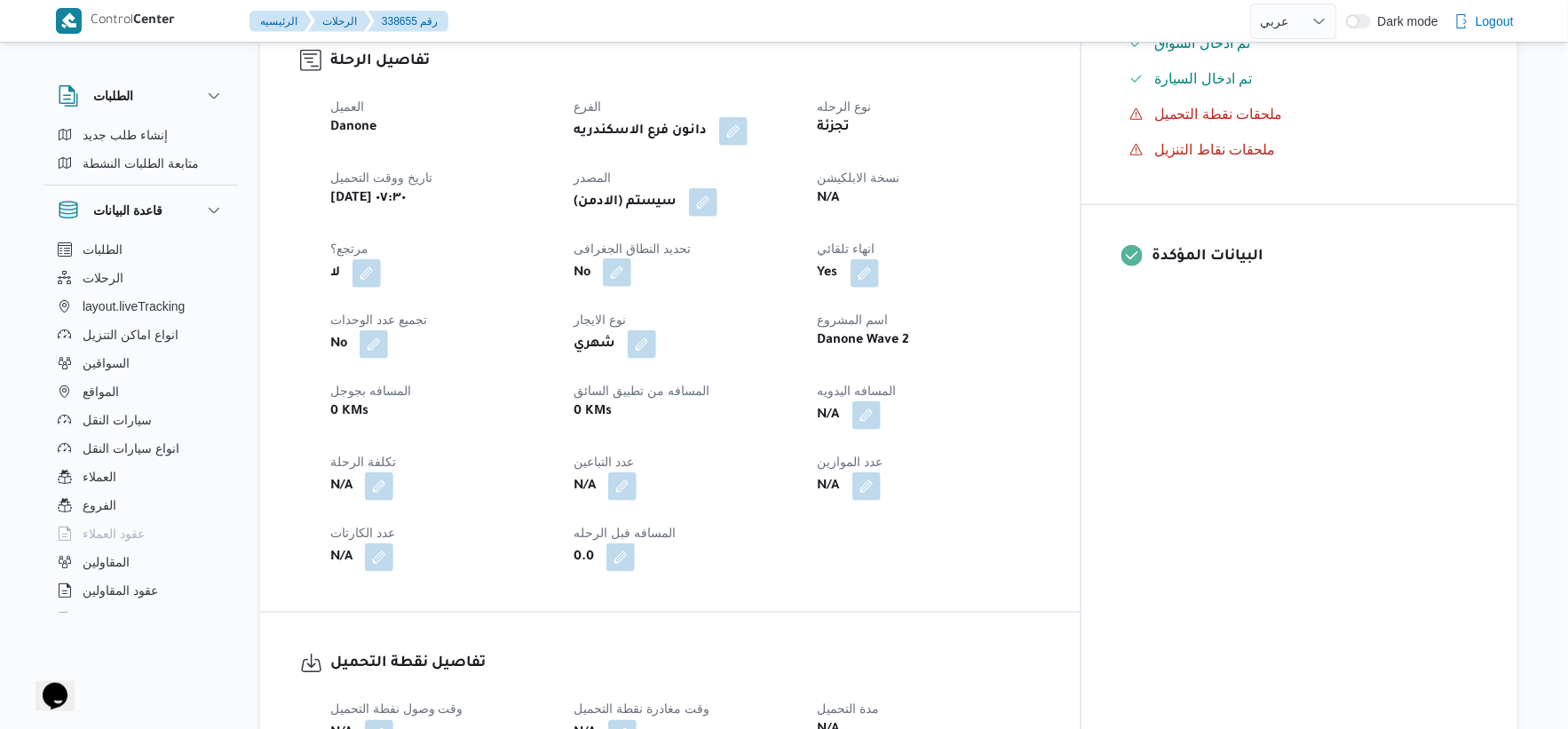
click at [632, 270] on button "button" at bounding box center [617, 272] width 29 height 29
click at [358, 276] on button "button" at bounding box center [367, 272] width 29 height 29
click at [333, 324] on label "هل هناك مرتجع؟" at bounding box center [311, 327] width 107 height 21
checkbox input "true"
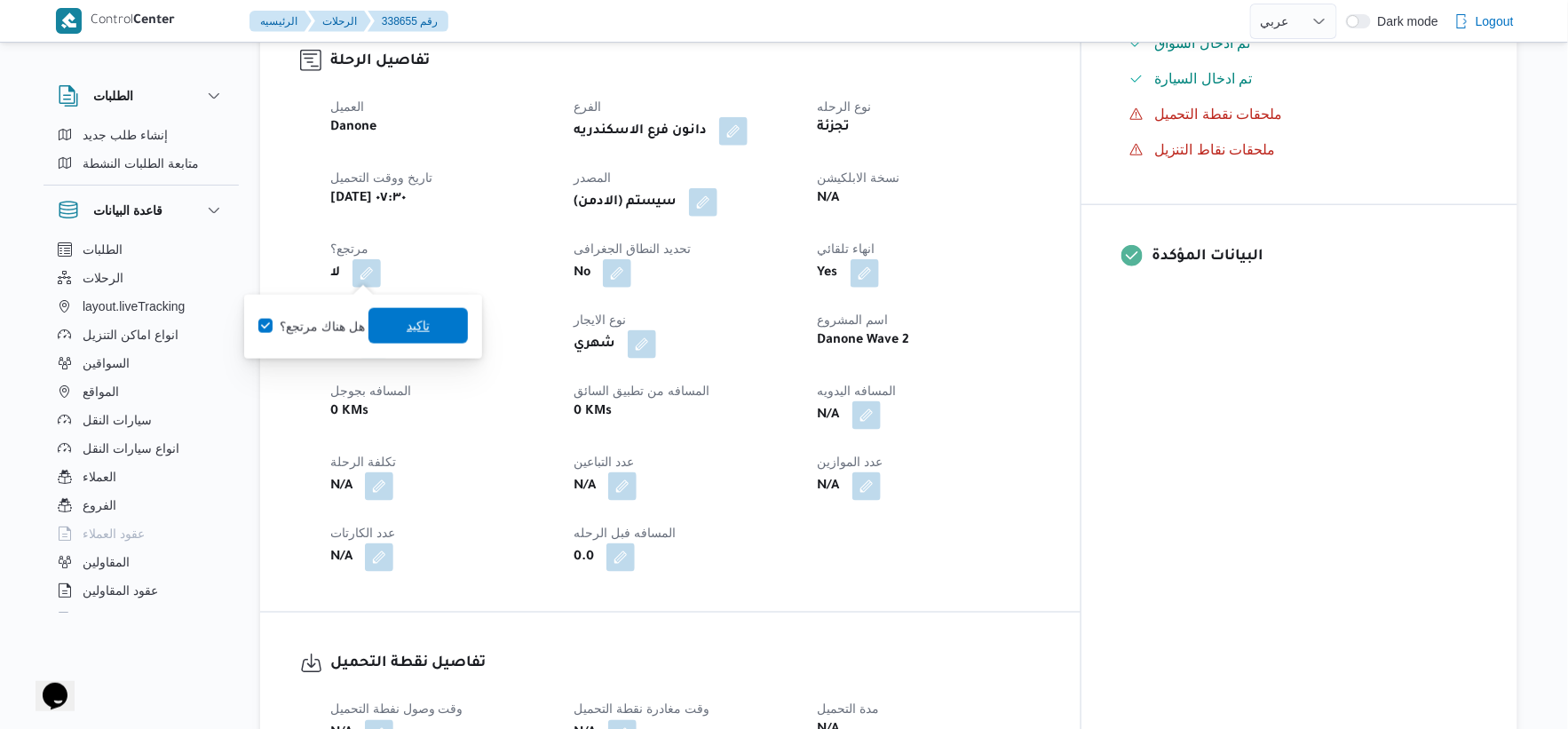
click at [388, 324] on span "تاكيد" at bounding box center [419, 326] width 99 height 35
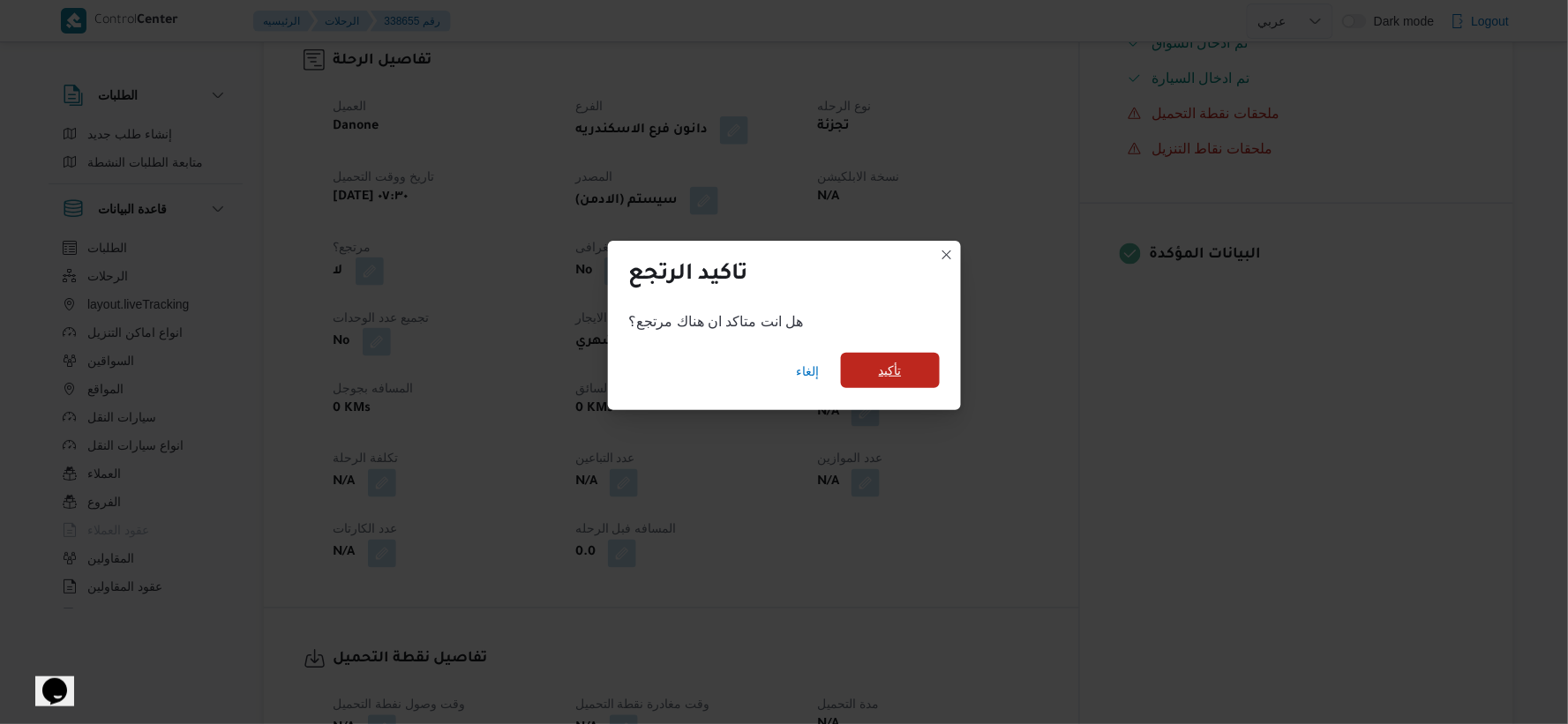
click at [873, 367] on span "تأكيد" at bounding box center [890, 370] width 99 height 35
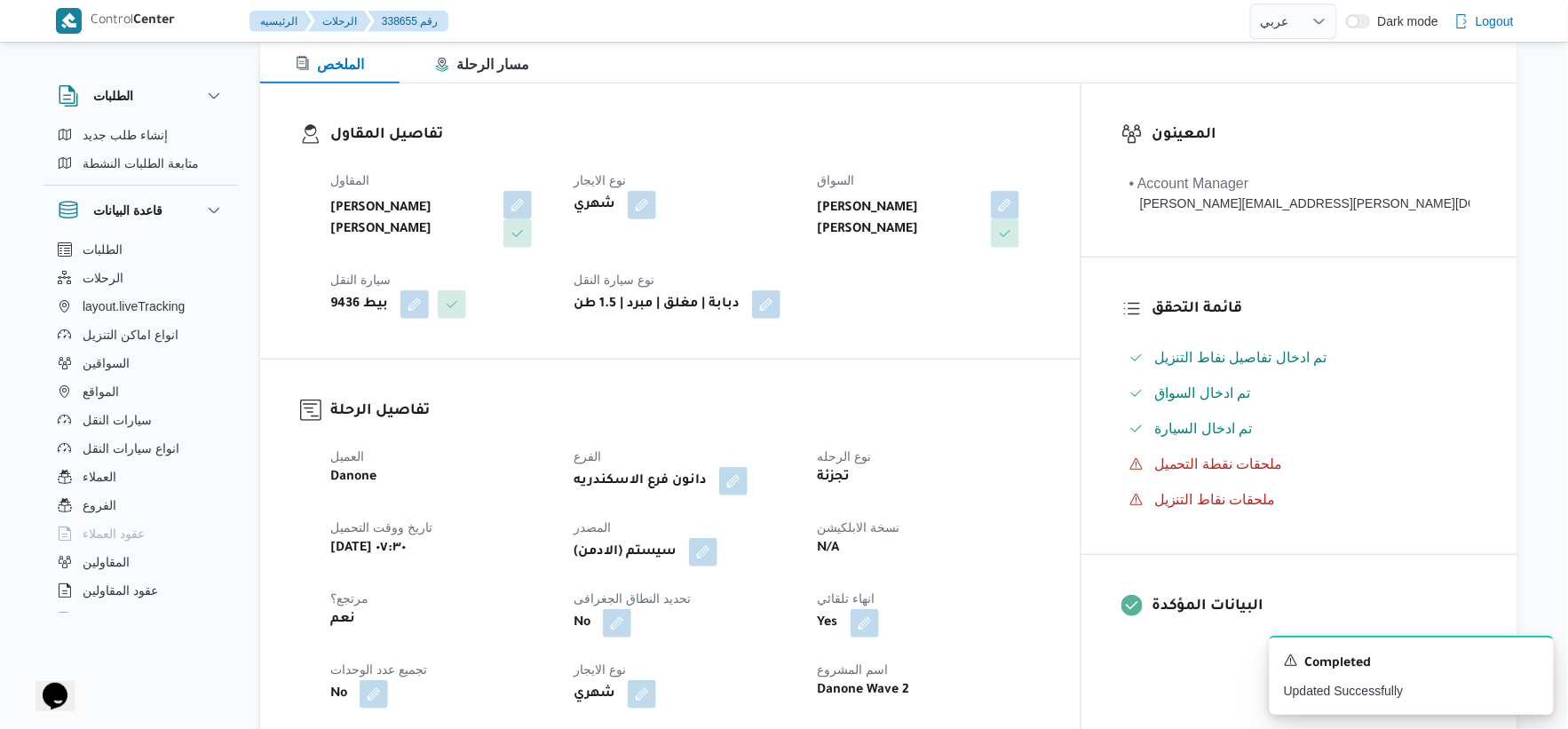
scroll to position [0, 0]
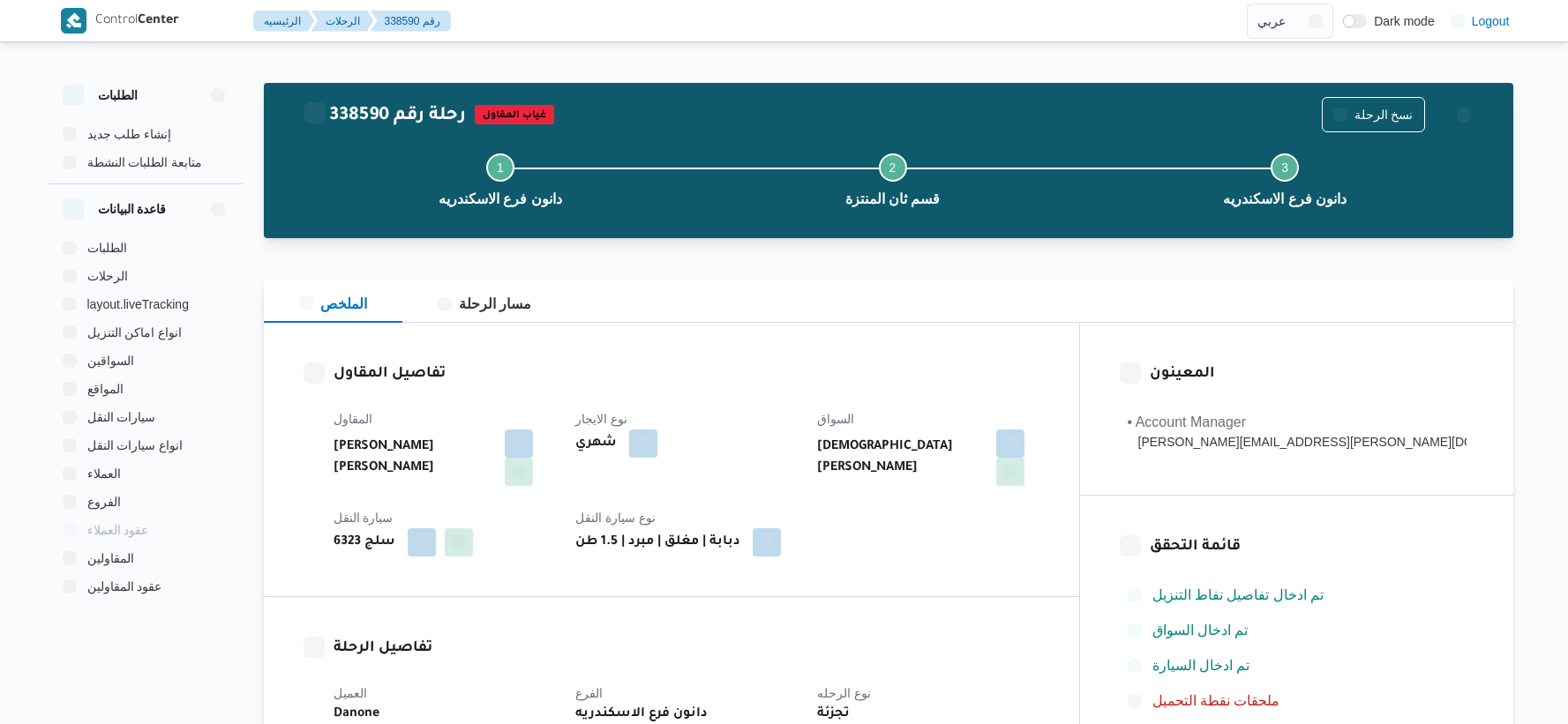
select select "ar"
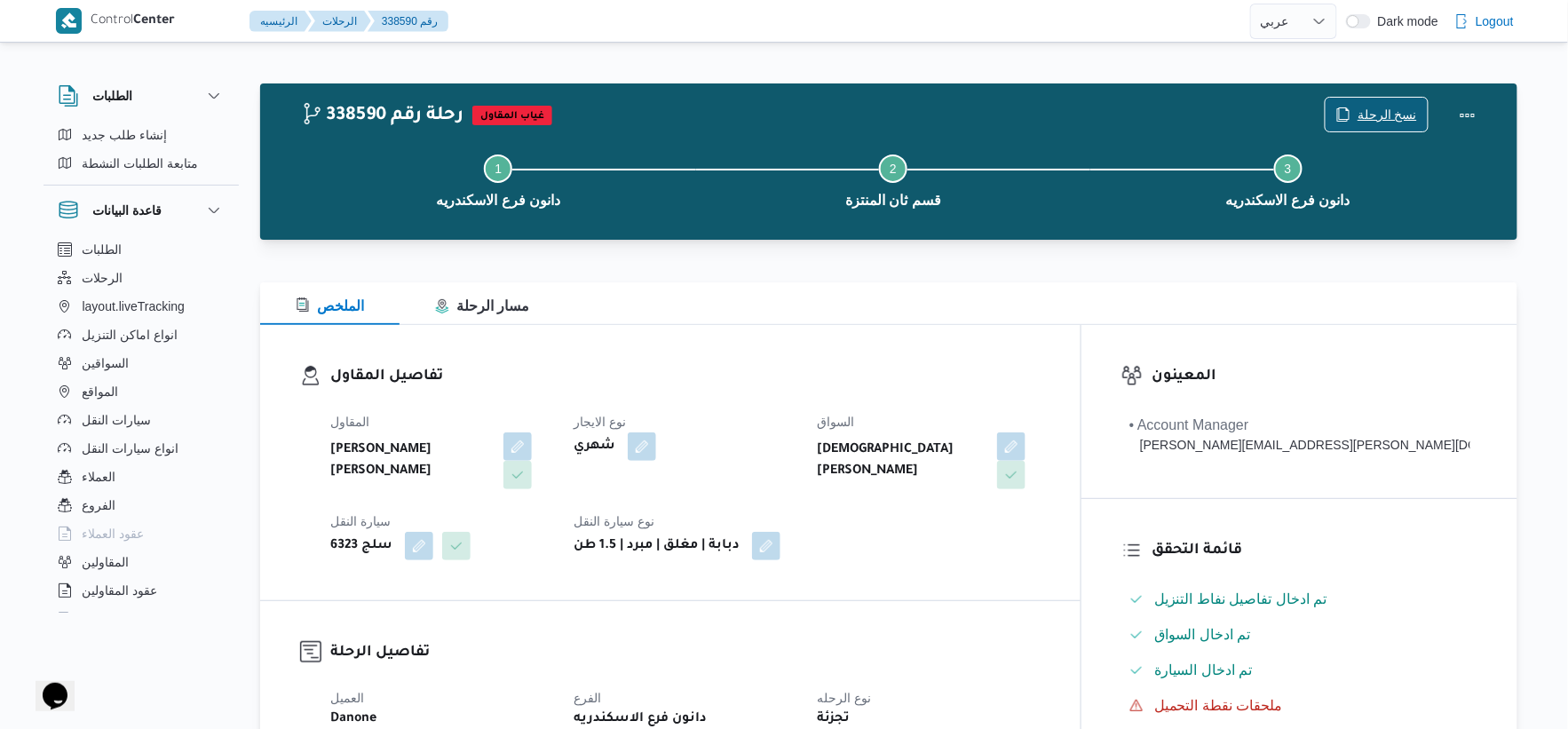
click at [1346, 102] on span "نسخ الرحلة" at bounding box center [1377, 114] width 102 height 33
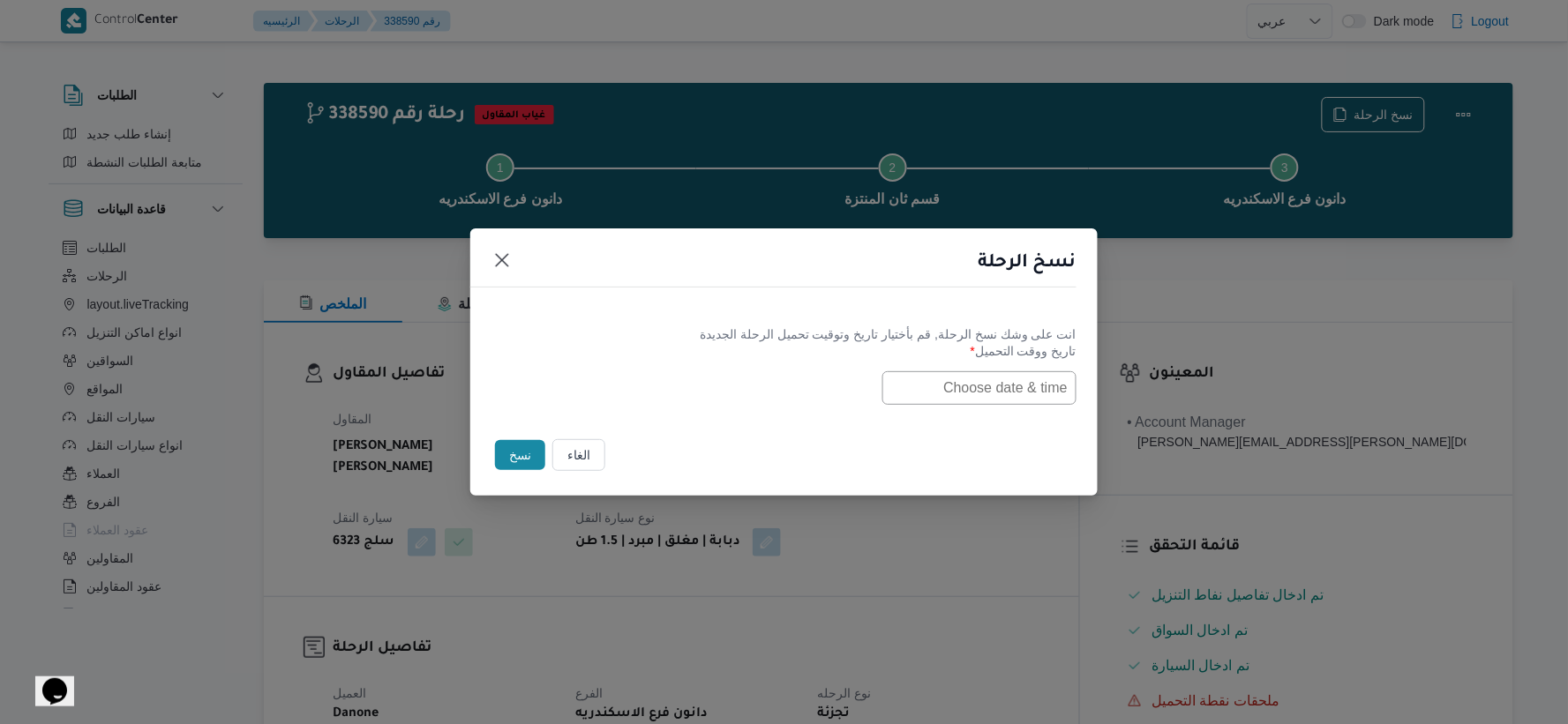
click at [983, 394] on input "text" at bounding box center [979, 387] width 194 height 33
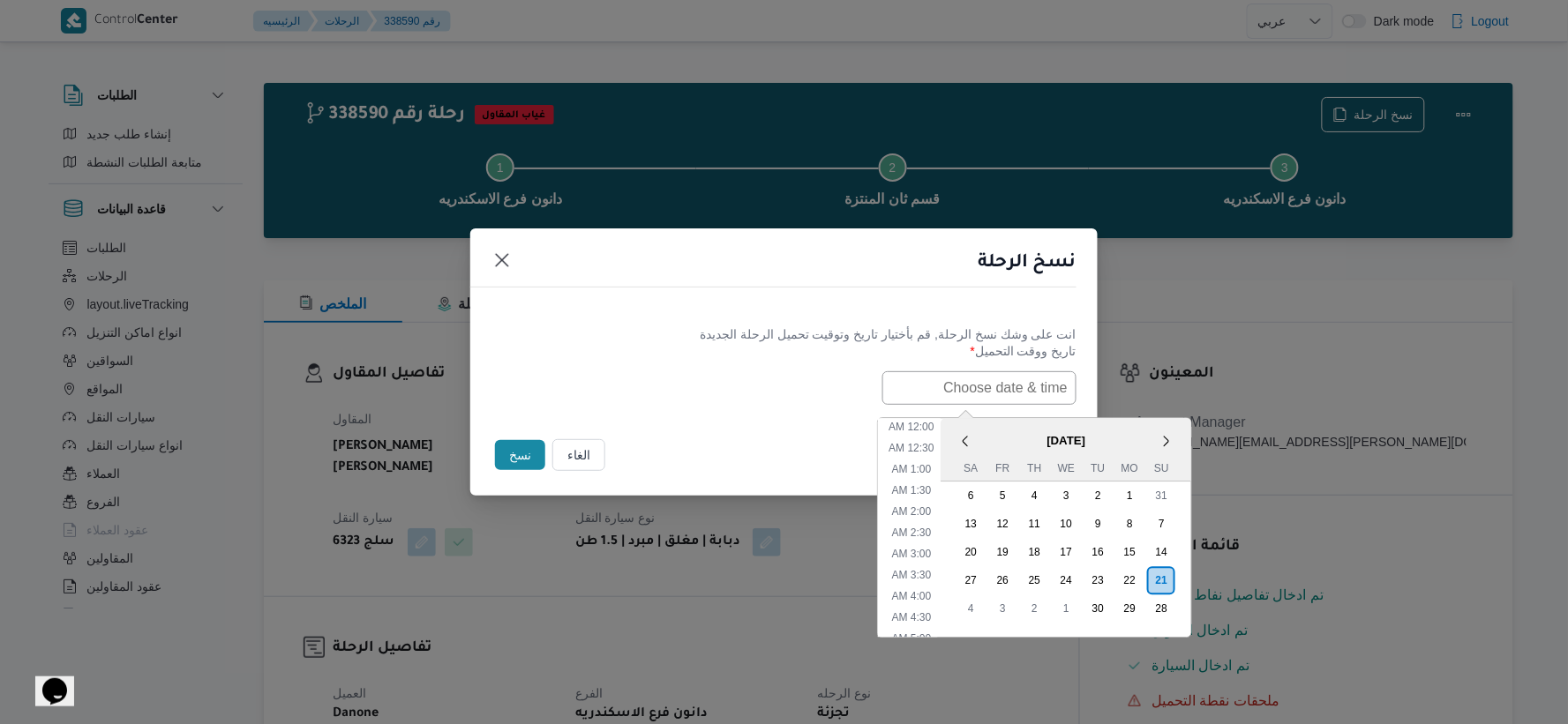
paste input "[DATE] 7:30AM"
type input "[DATE] 7:30AM"
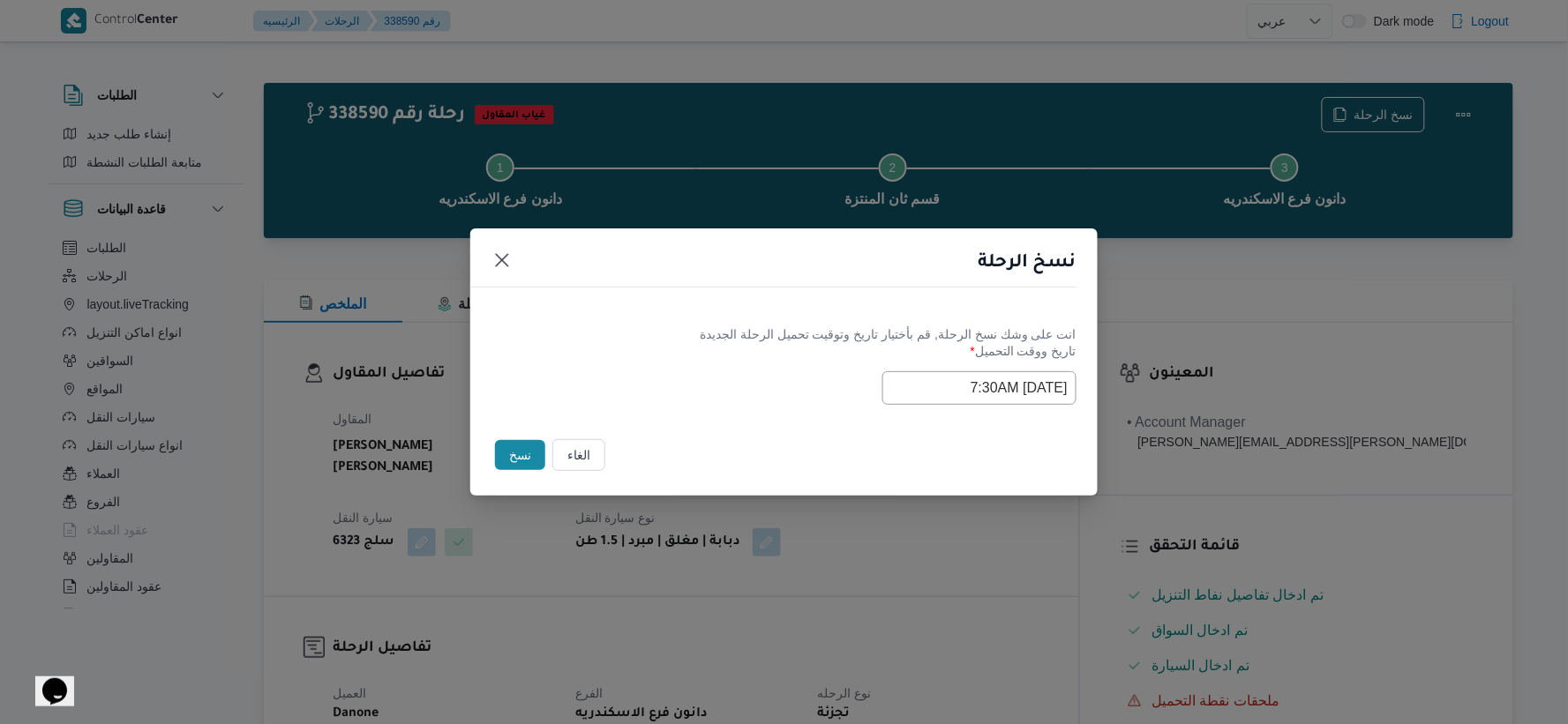
click at [783, 398] on div "[DATE] 7:30AM" at bounding box center [784, 387] width 585 height 33
click at [515, 455] on button "نسخ" at bounding box center [519, 455] width 50 height 30
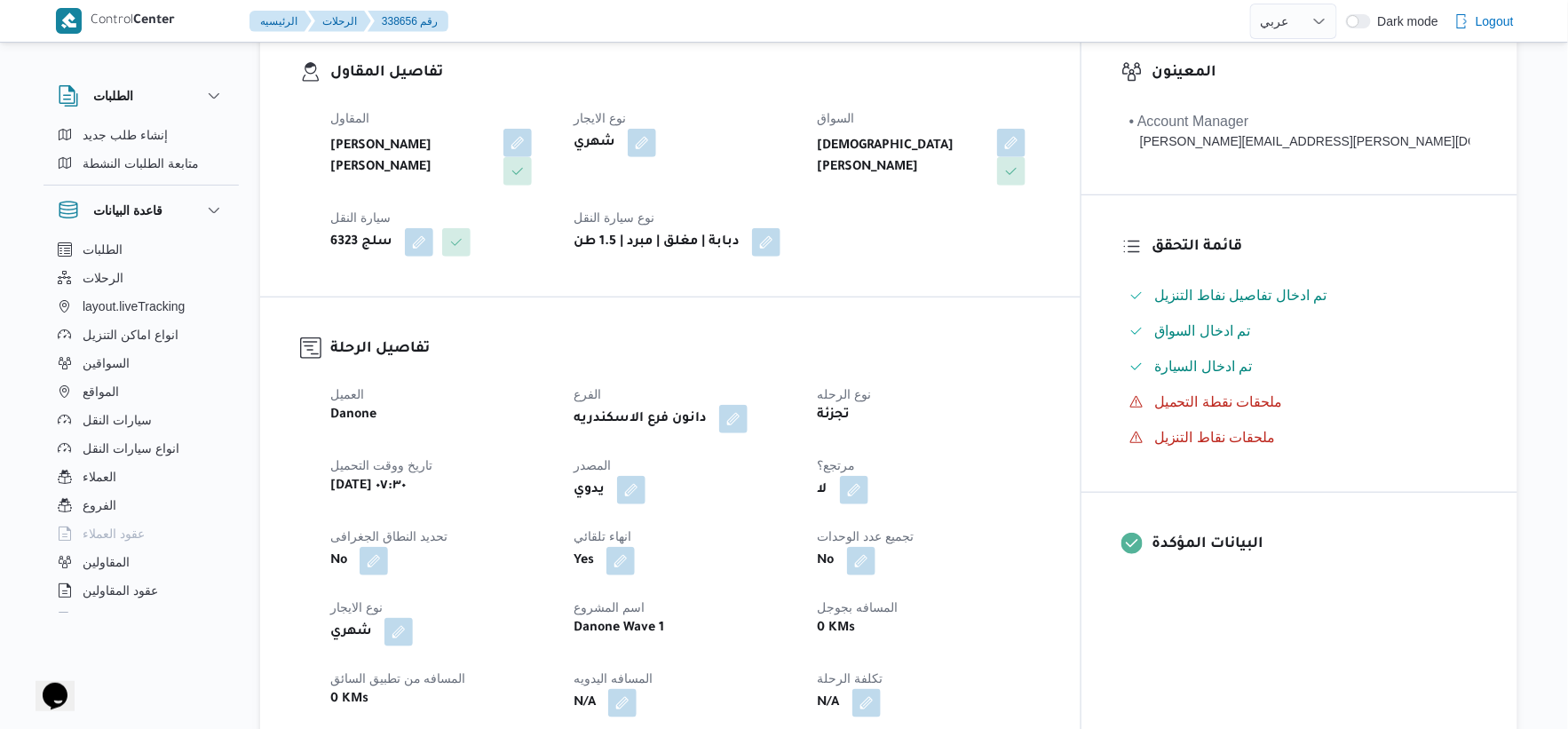
scroll to position [591, 0]
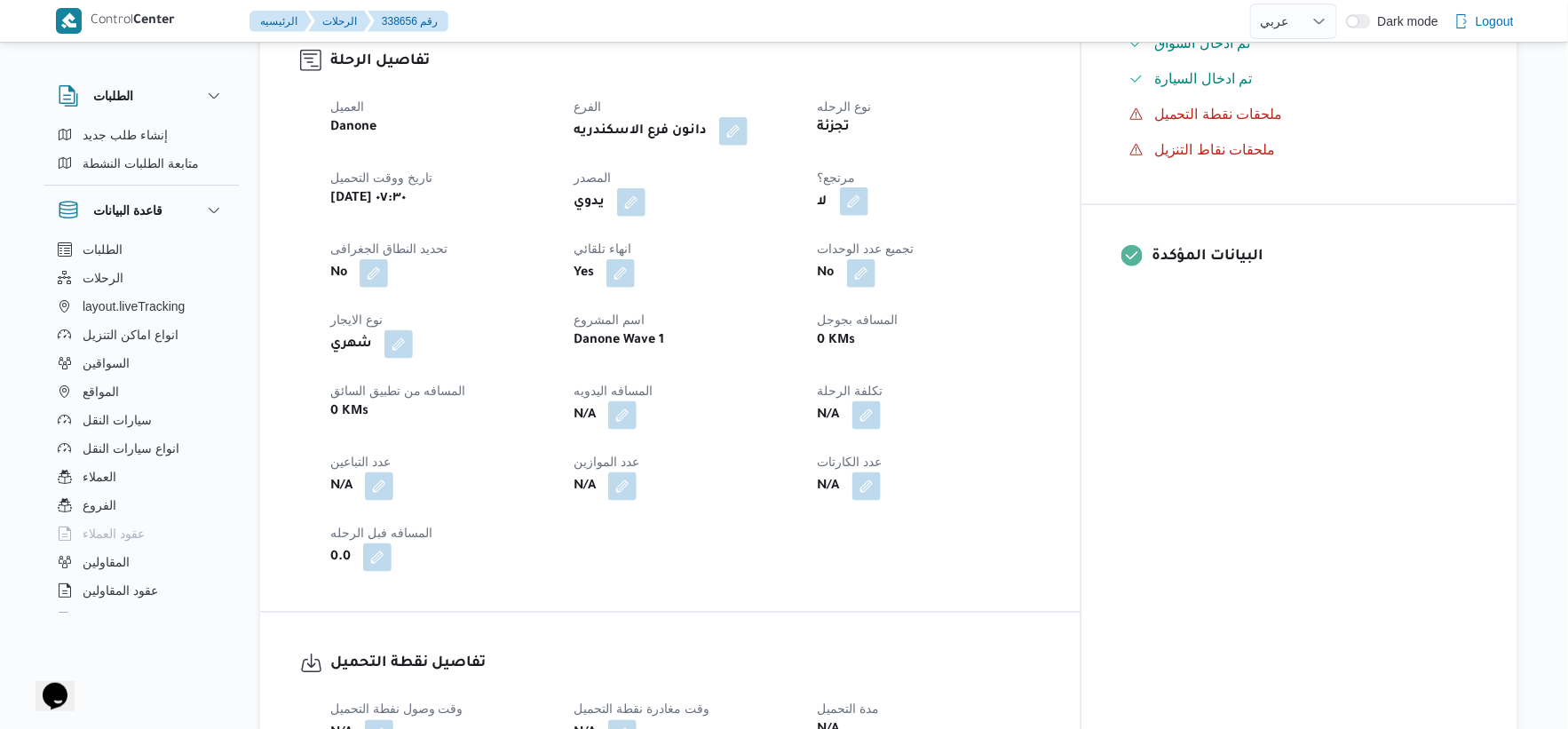
click at [869, 213] on button "button" at bounding box center [854, 202] width 29 height 29
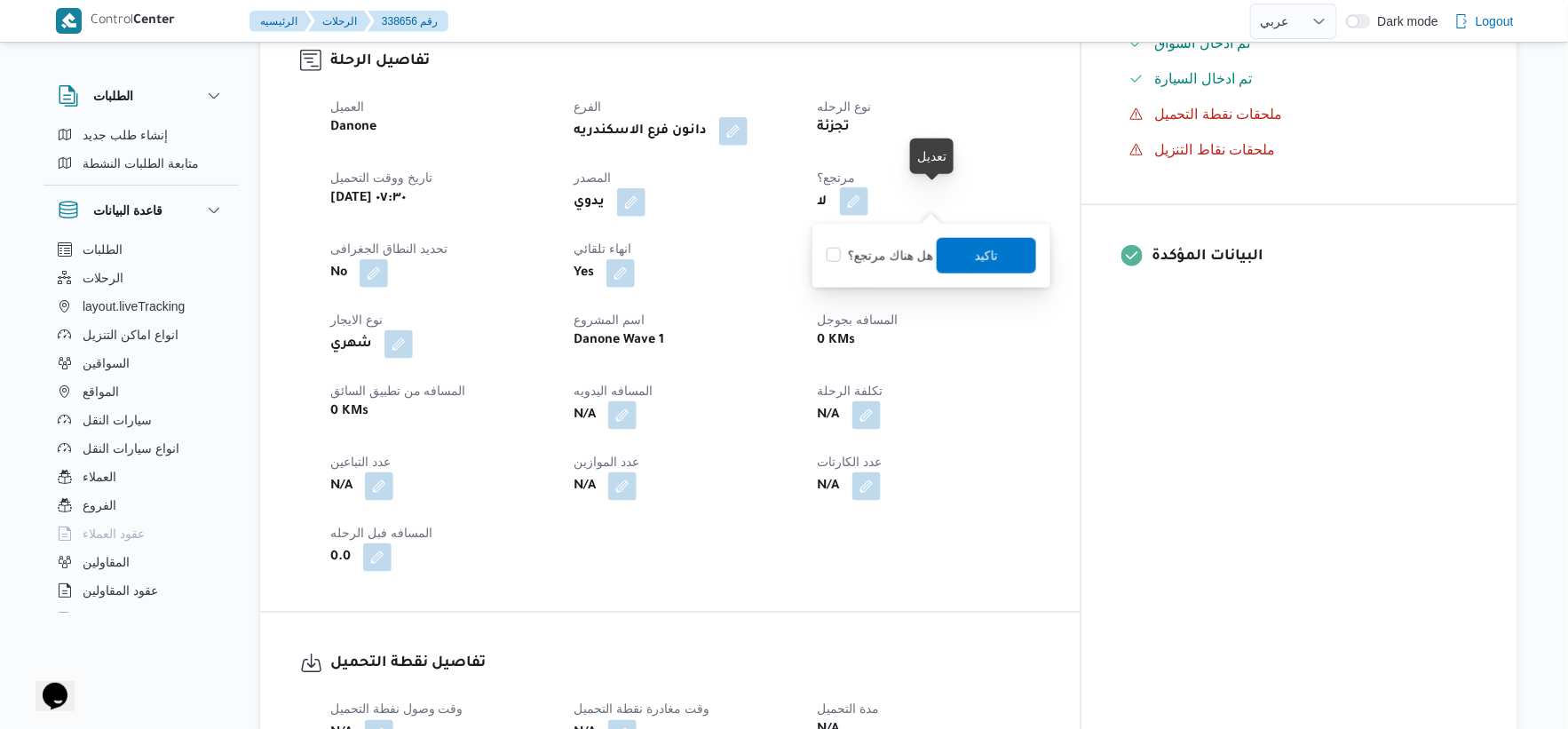
click at [869, 199] on button "button" at bounding box center [854, 202] width 29 height 29
click at [894, 254] on label "هل هناك مرتجع؟" at bounding box center [880, 256] width 107 height 21
checkbox input "true"
click at [1010, 262] on span "تاكيد" at bounding box center [987, 254] width 99 height 35
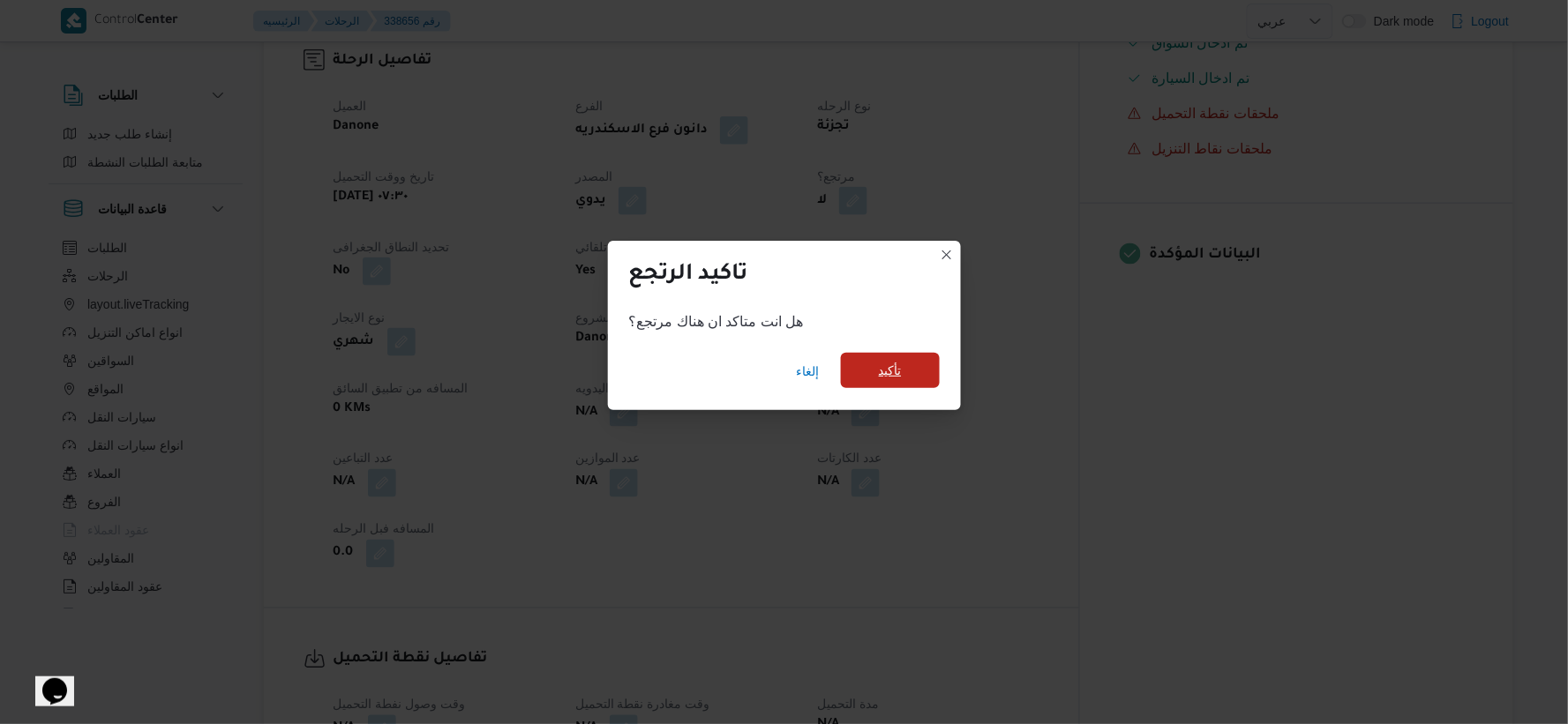
click at [893, 363] on span "تأكيد" at bounding box center [890, 370] width 23 height 21
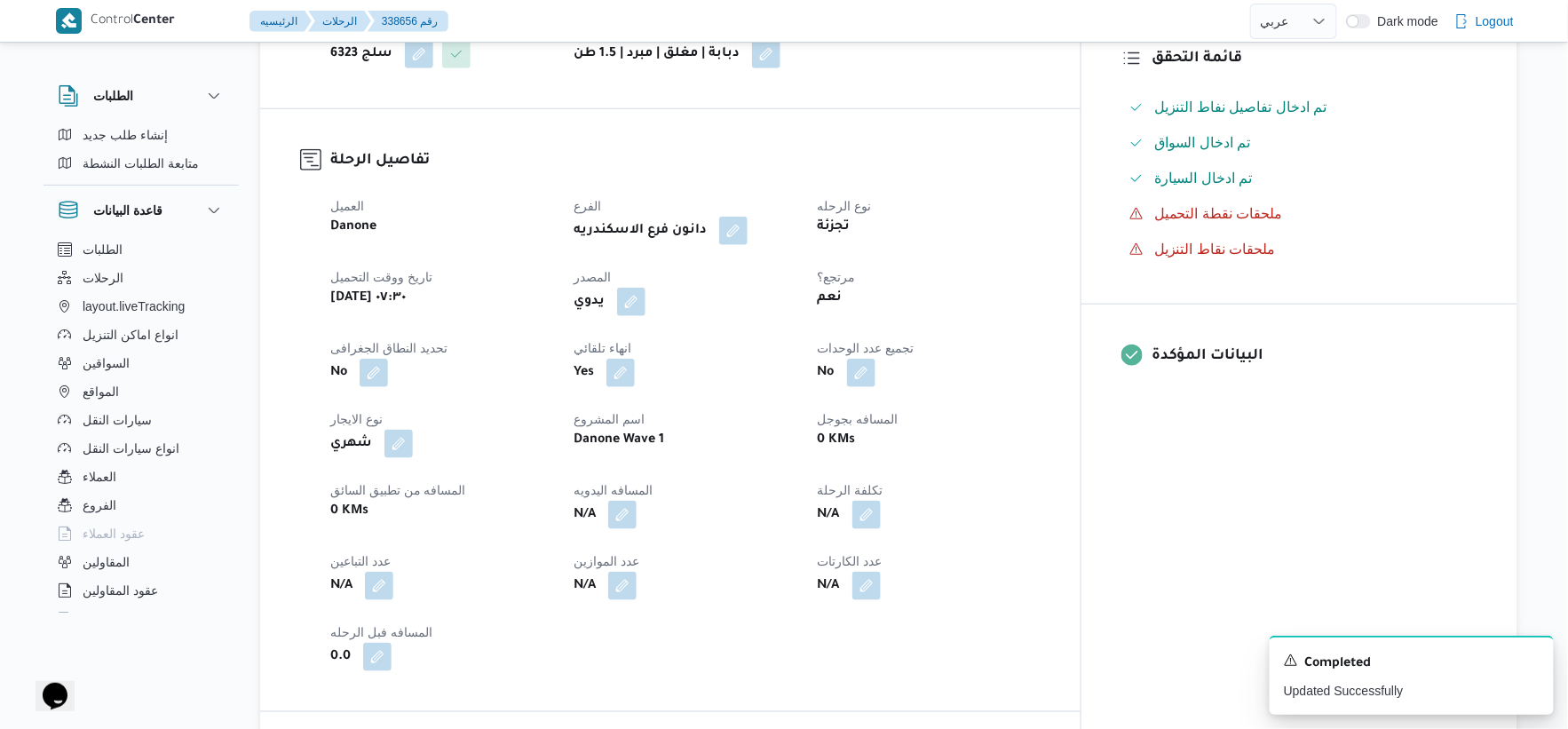
scroll to position [493, 0]
click at [646, 306] on button "button" at bounding box center [632, 300] width 29 height 29
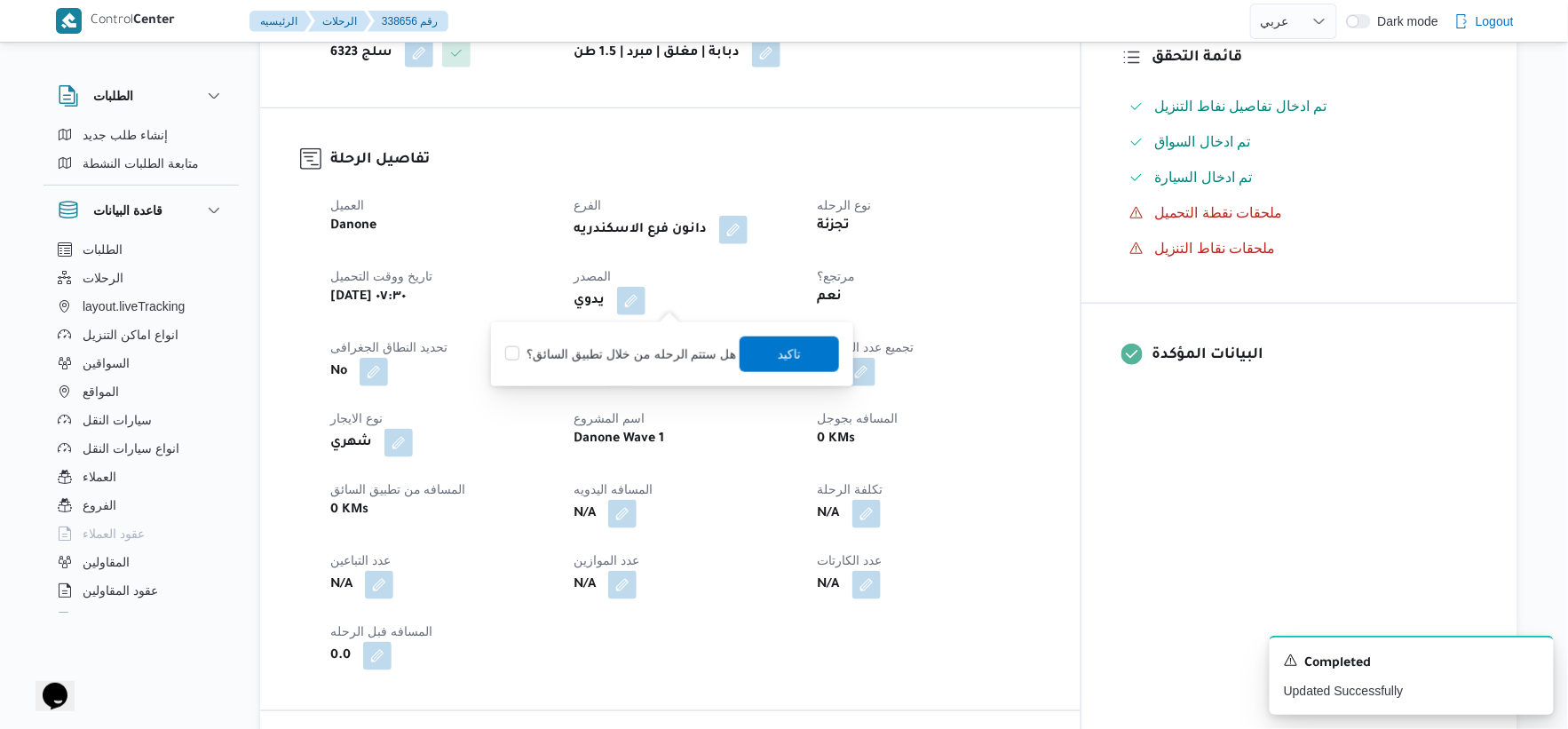
click at [650, 345] on label "هل ستتم الرحله من خلال تطبيق السائق؟" at bounding box center [621, 354] width 231 height 21
checkbox input "true"
click at [795, 353] on span "تاكيد" at bounding box center [789, 354] width 23 height 21
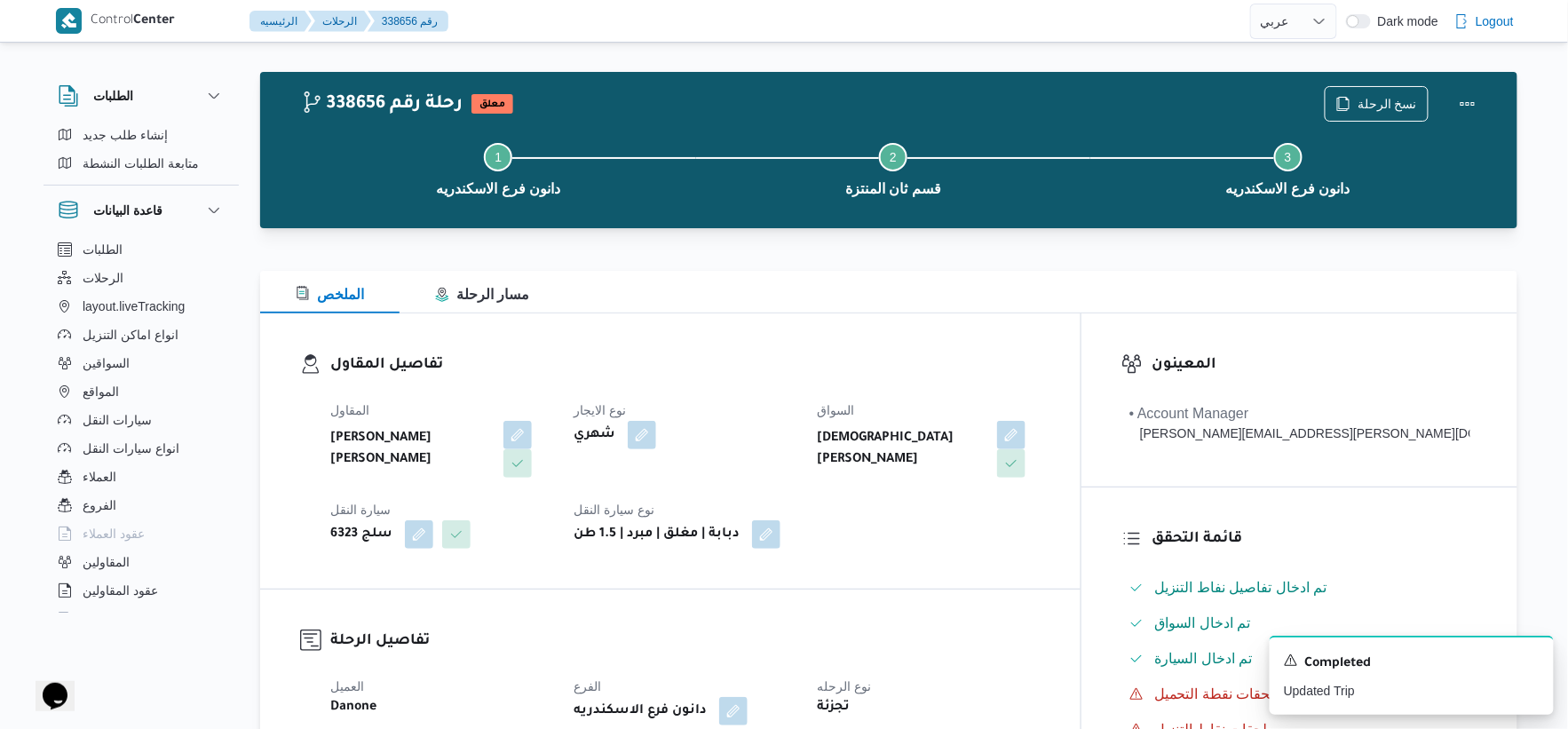
scroll to position [0, 0]
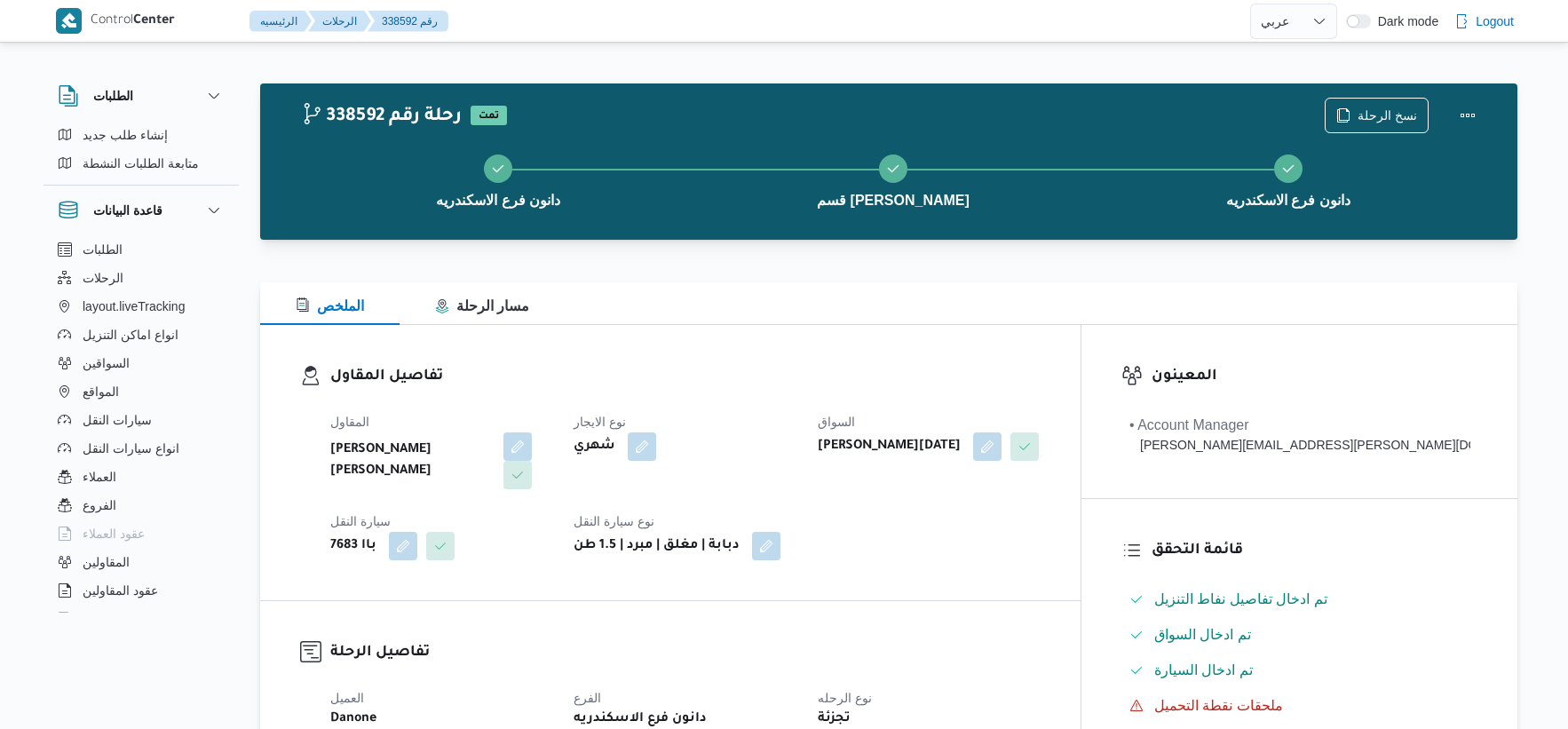
select select "ar"
click at [1365, 95] on div "نسخ الرحلة" at bounding box center [1406, 115] width 183 height 56
click at [1363, 97] on button "نسخ الرحلة" at bounding box center [1377, 114] width 104 height 35
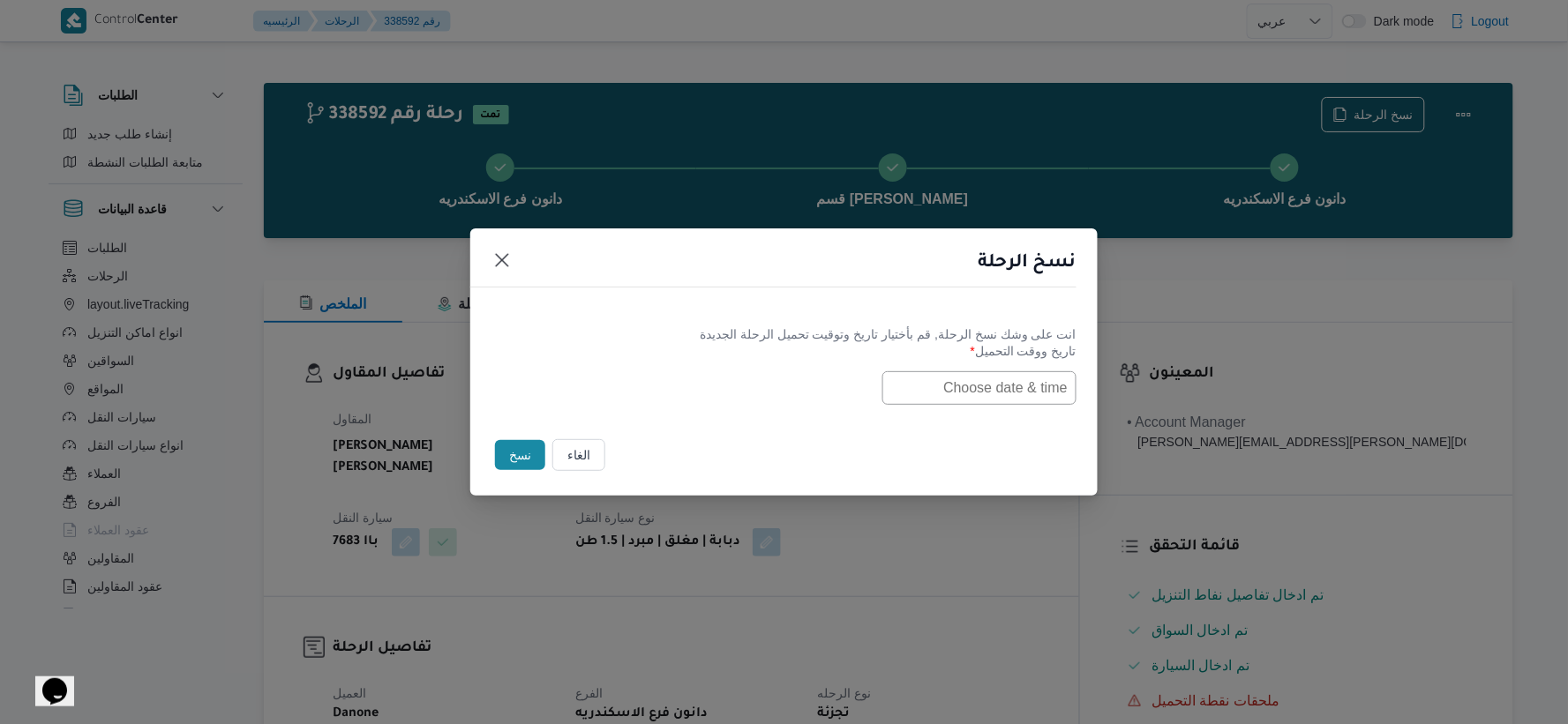
click at [972, 393] on input "text" at bounding box center [979, 387] width 194 height 33
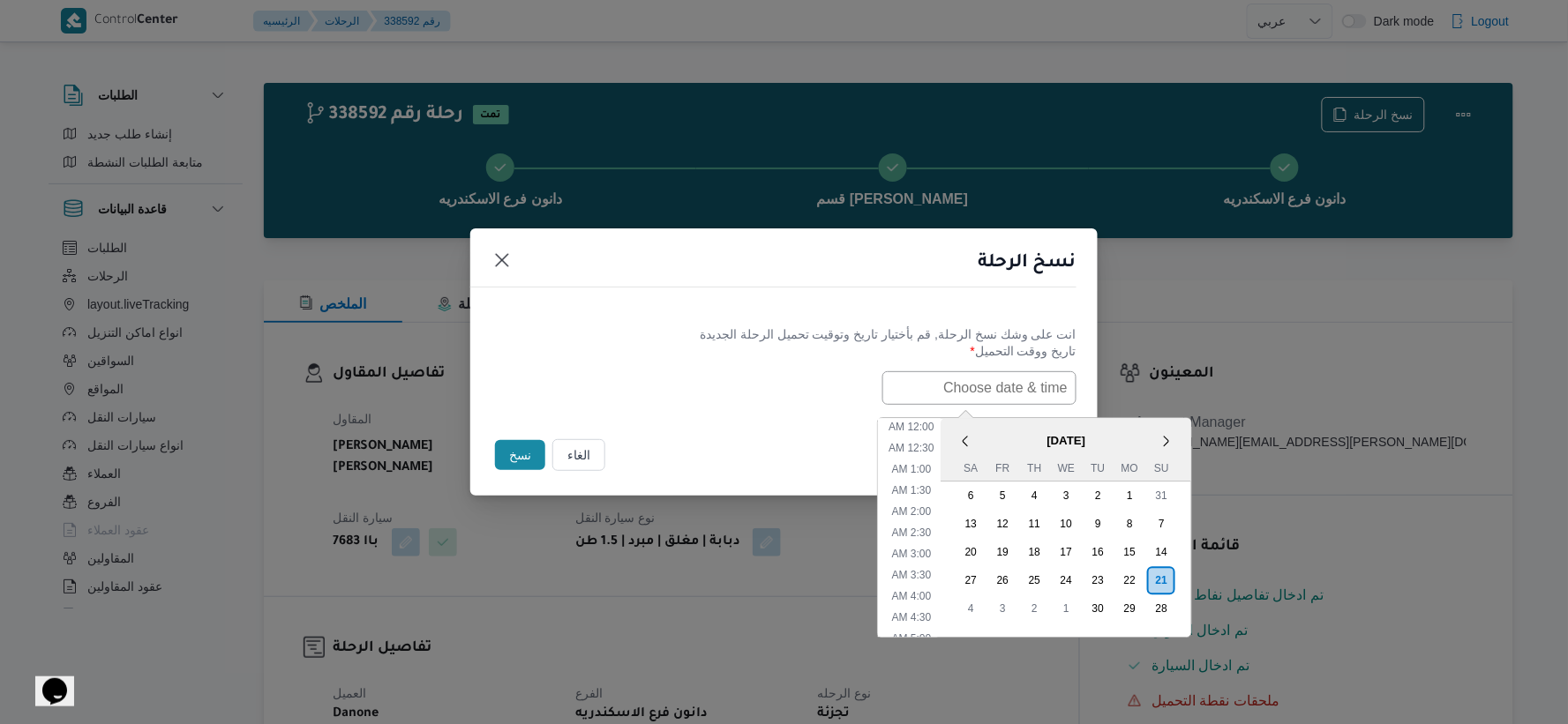
paste input "[DATE] 7:30AM"
type input "[DATE] 7:30AM"
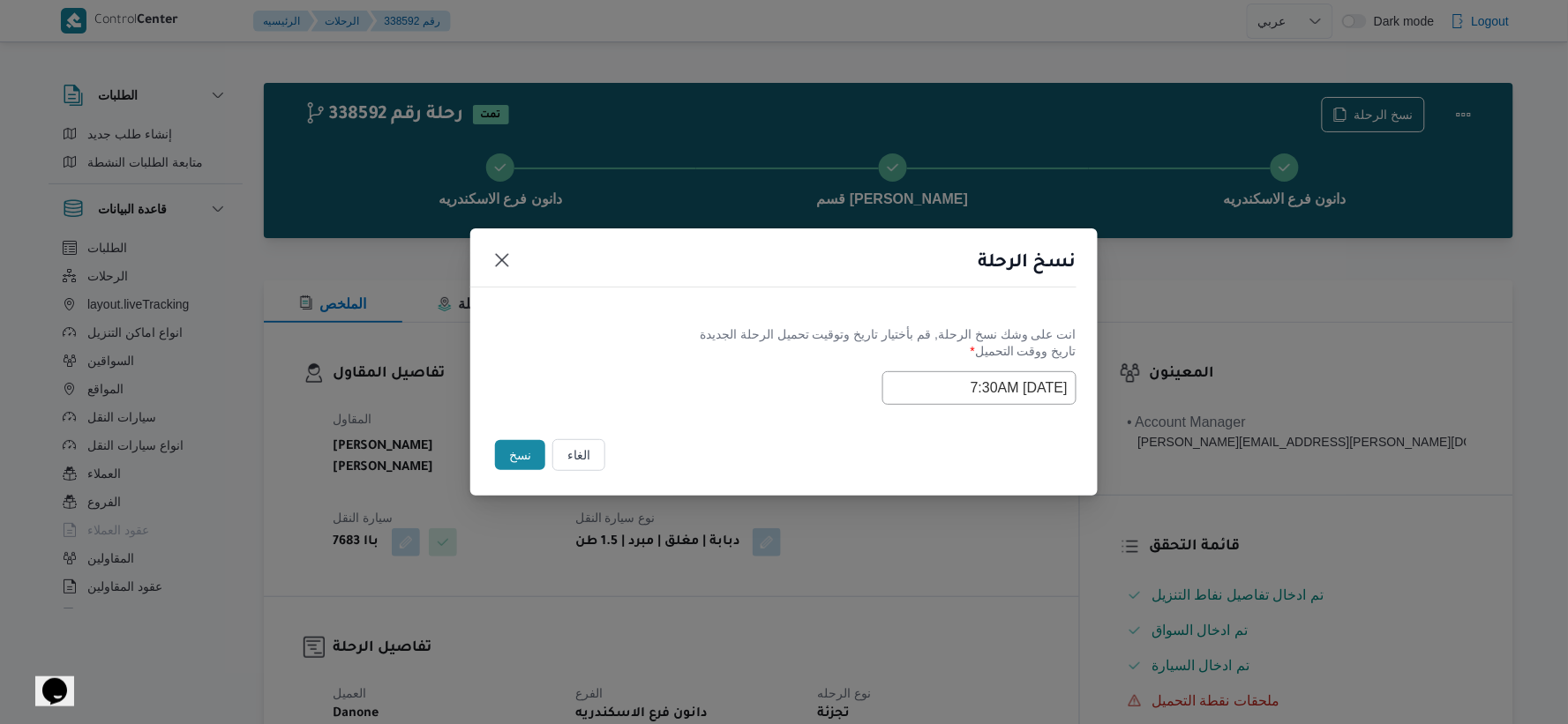
click at [709, 401] on div "[DATE] 7:30AM" at bounding box center [784, 387] width 585 height 33
click at [510, 456] on button "نسخ" at bounding box center [519, 455] width 50 height 30
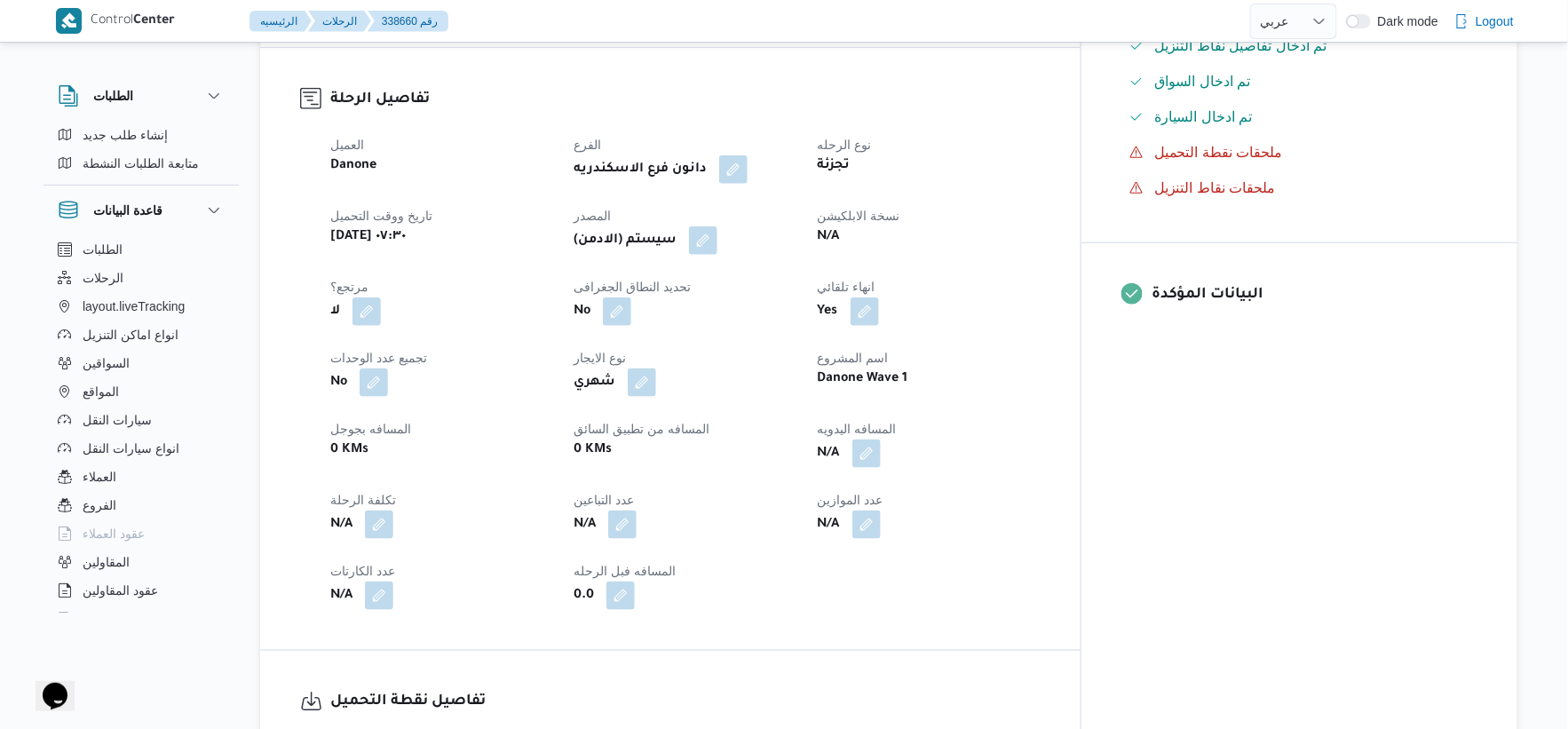
scroll to position [591, 0]
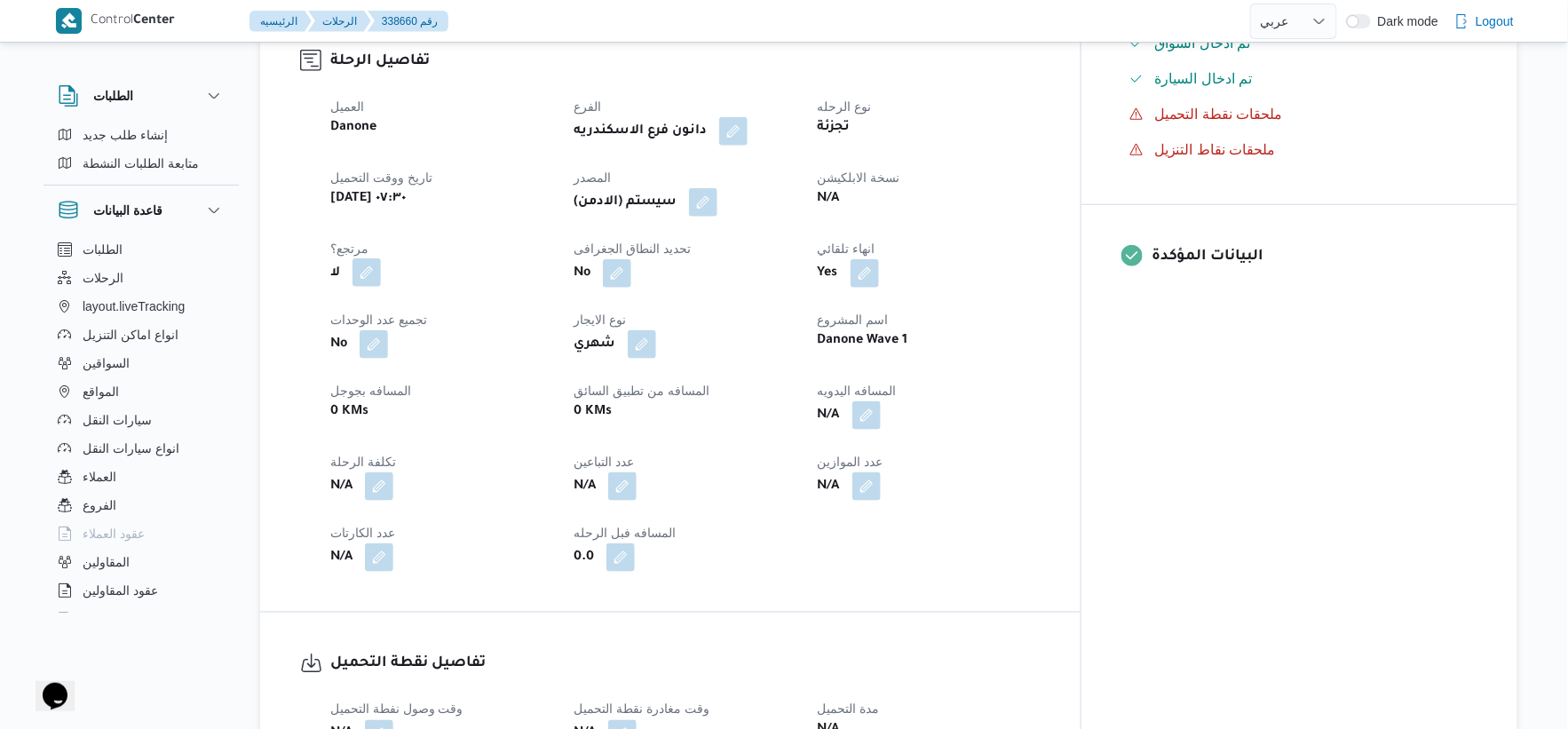
click at [366, 270] on button "button" at bounding box center [367, 272] width 29 height 29
click at [307, 326] on label "هل هناك مرتجع؟" at bounding box center [311, 327] width 107 height 21
checkbox input "true"
click at [419, 326] on span "تاكيد" at bounding box center [419, 326] width 23 height 21
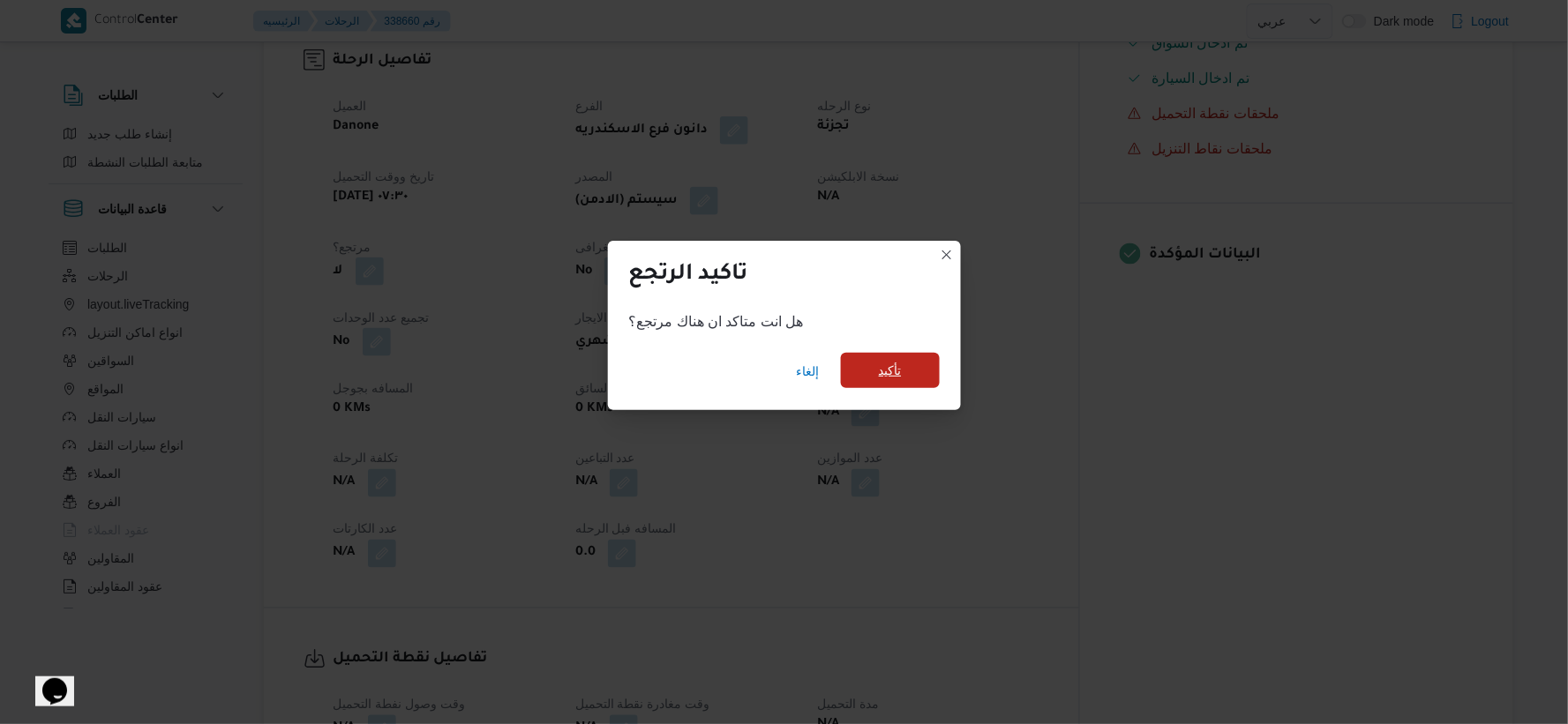
click at [918, 363] on span "تأكيد" at bounding box center [890, 370] width 99 height 35
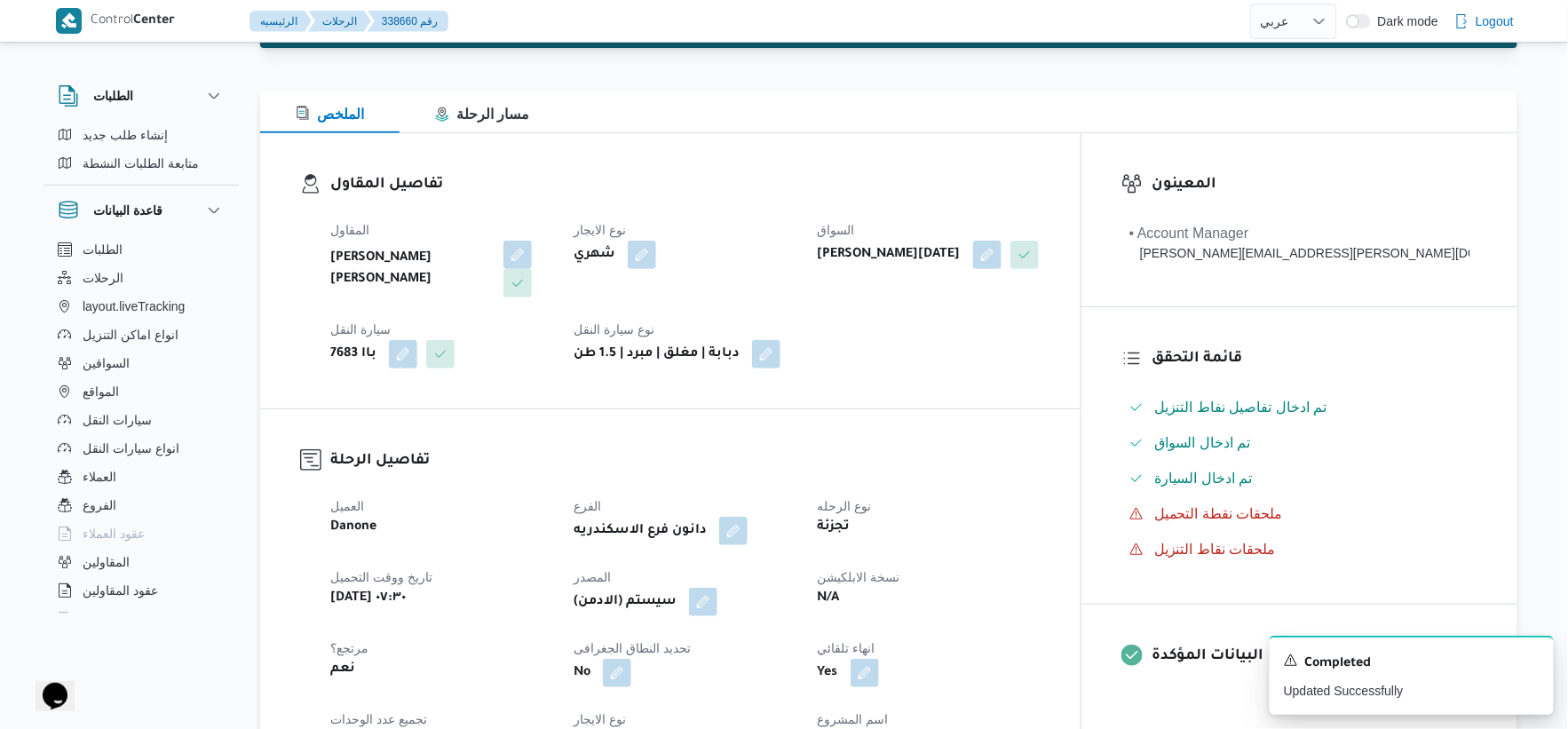
scroll to position [0, 0]
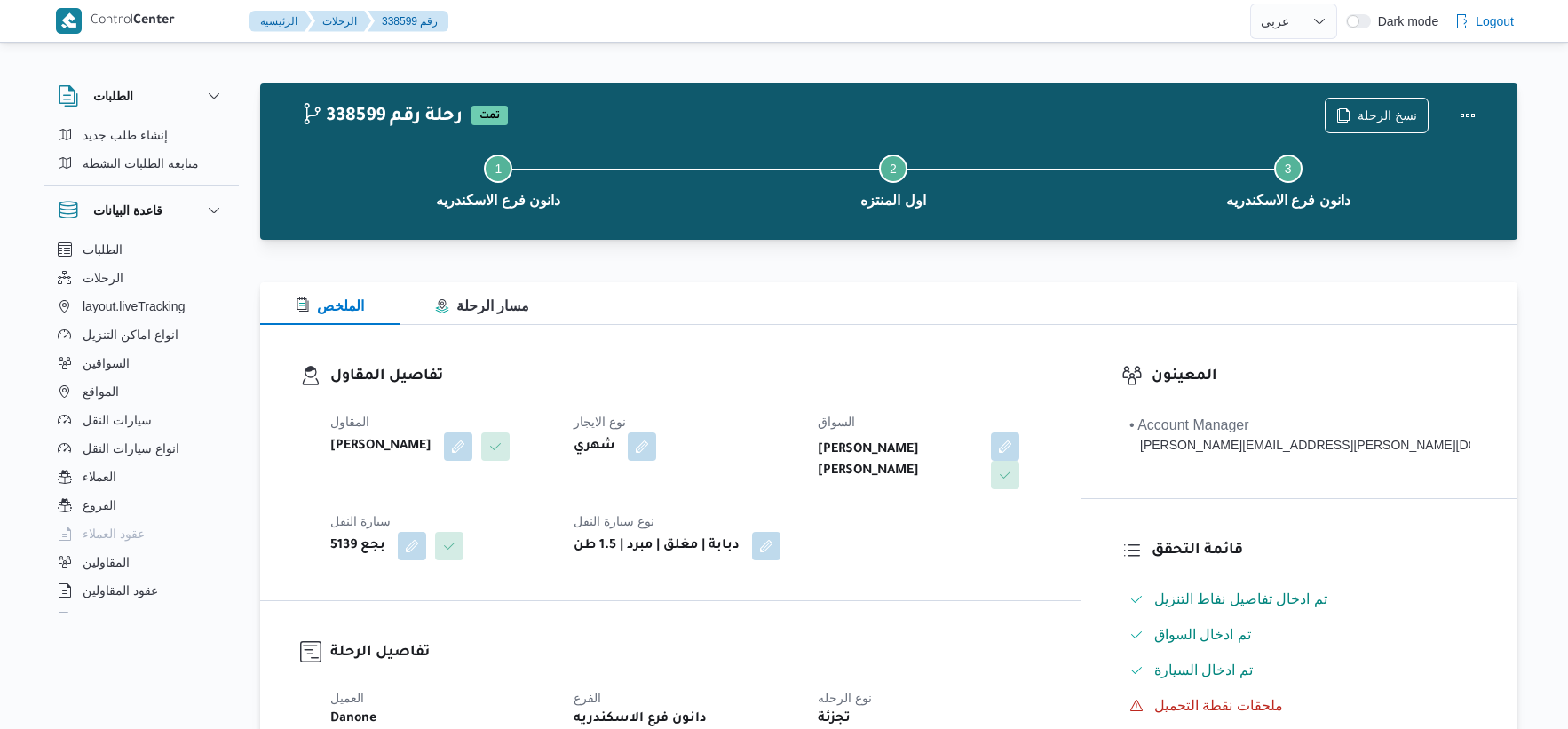
select select "ar"
click at [1370, 119] on span "نسخ الرحلة" at bounding box center [1387, 115] width 59 height 21
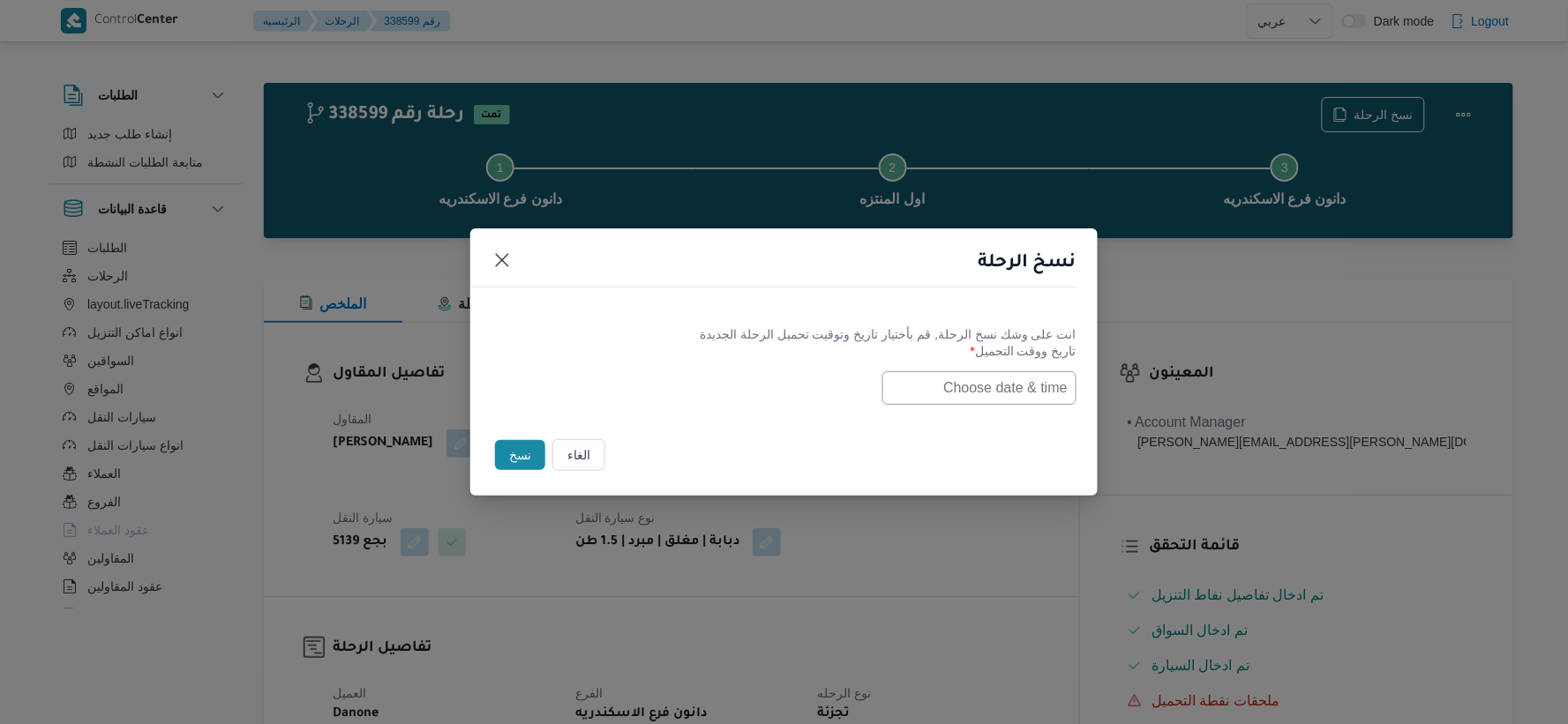
click at [1029, 383] on input "text" at bounding box center [979, 387] width 194 height 33
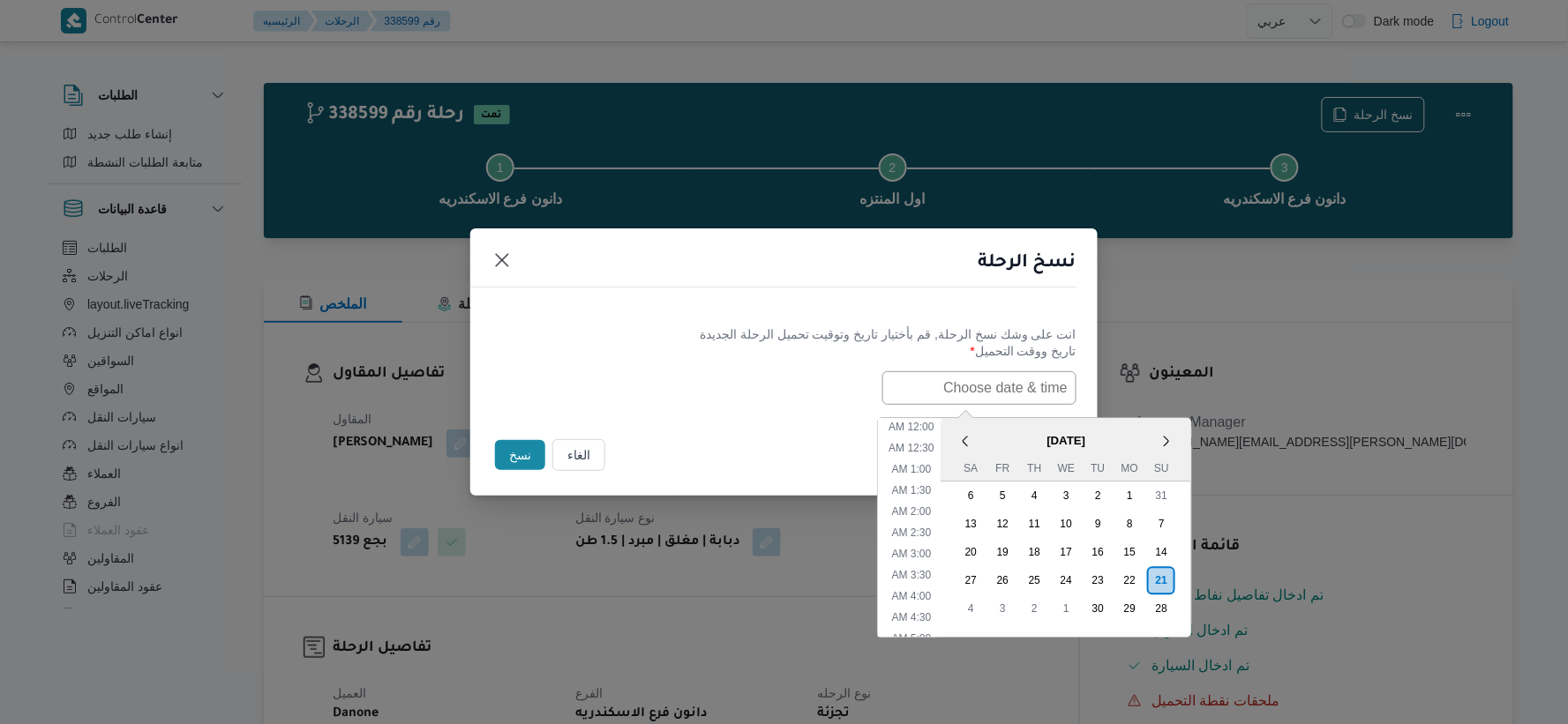
paste input "[DATE] 7:30AM"
type input "[DATE] 7:30AM"
click at [735, 426] on div "الغاء نسخ" at bounding box center [783, 458] width 627 height 74
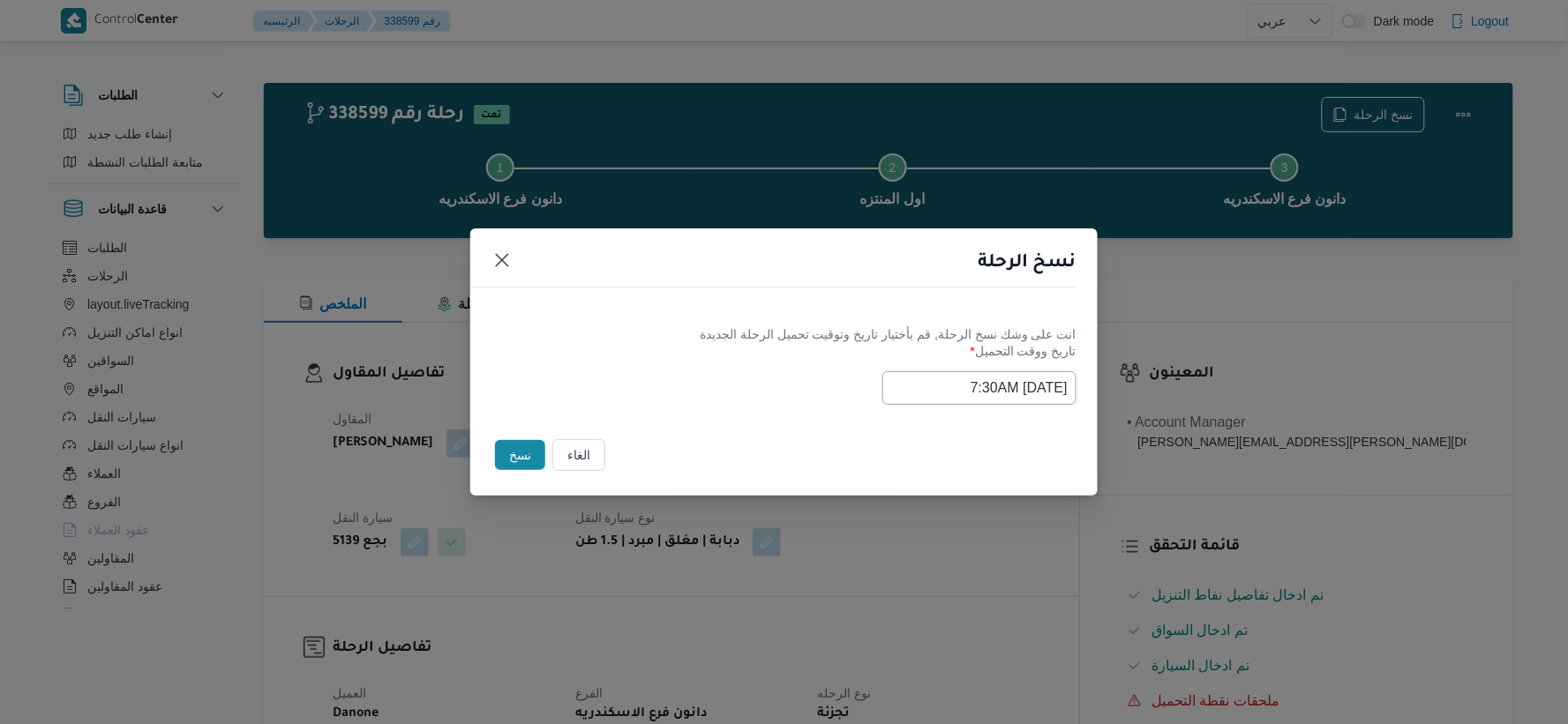
click at [525, 455] on button "نسخ" at bounding box center [519, 455] width 50 height 30
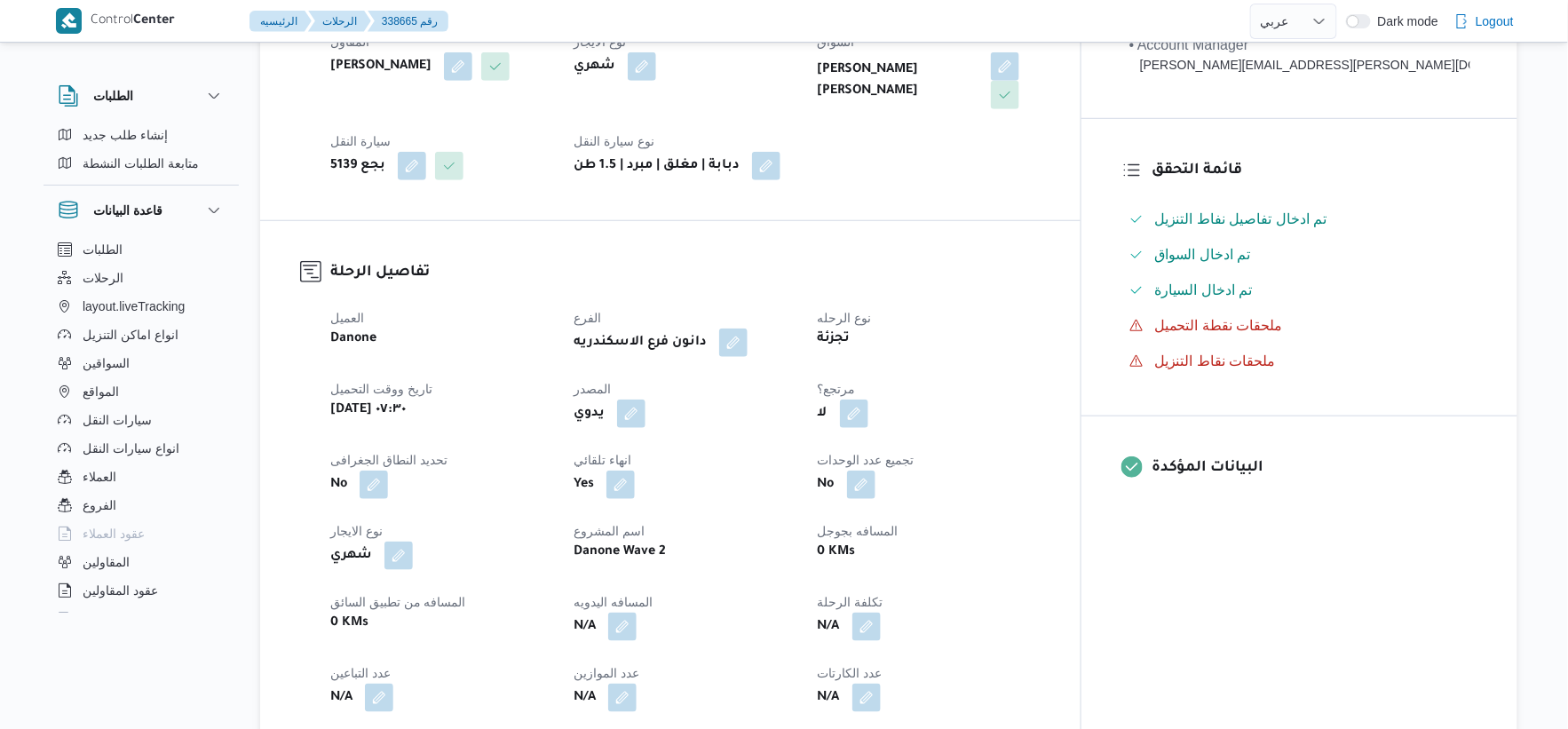
scroll to position [591, 0]
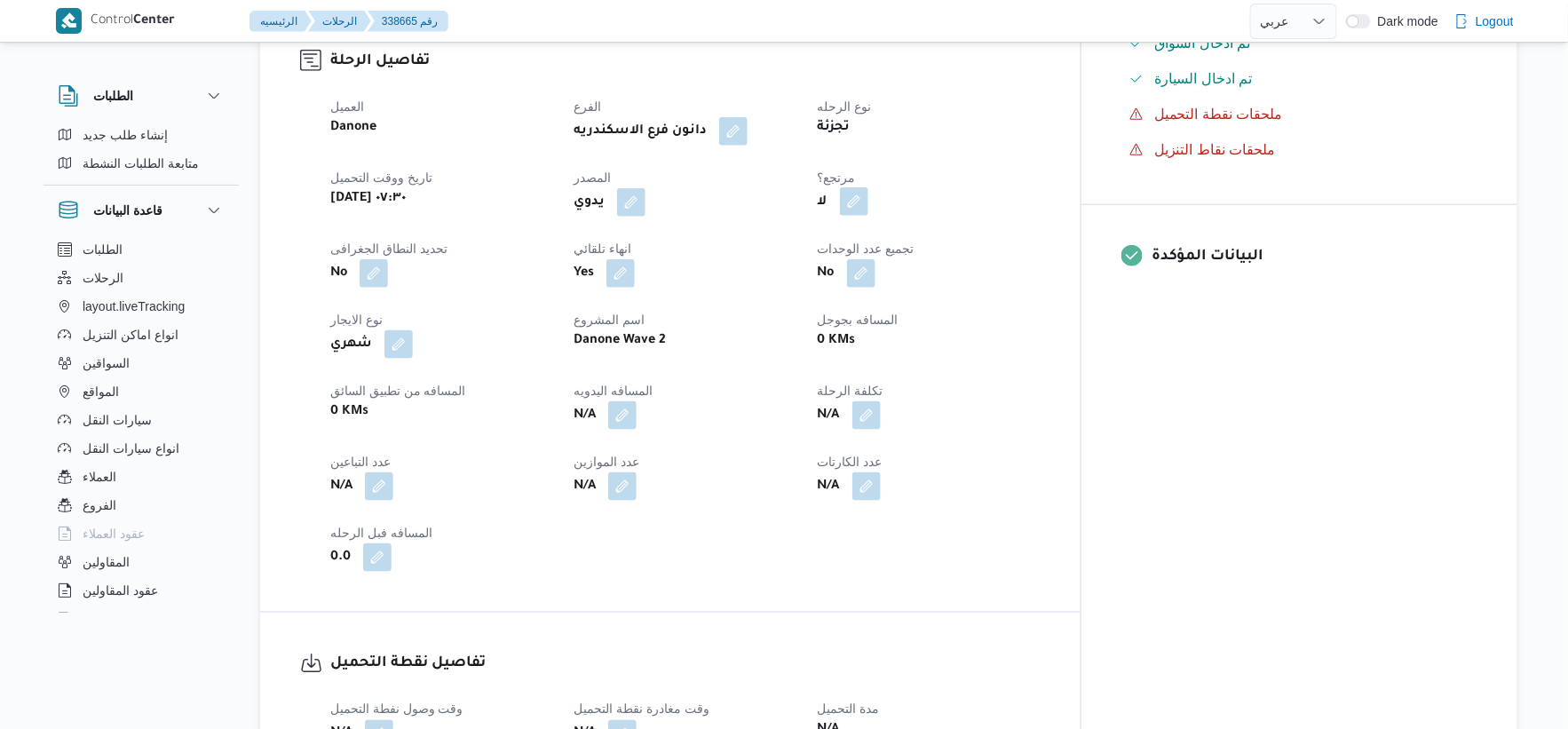
click at [869, 203] on button "button" at bounding box center [854, 202] width 29 height 29
click at [884, 258] on label "هل هناك مرتجع؟" at bounding box center [880, 256] width 107 height 21
checkbox input "true"
click at [1006, 259] on span "تاكيد" at bounding box center [987, 254] width 99 height 35
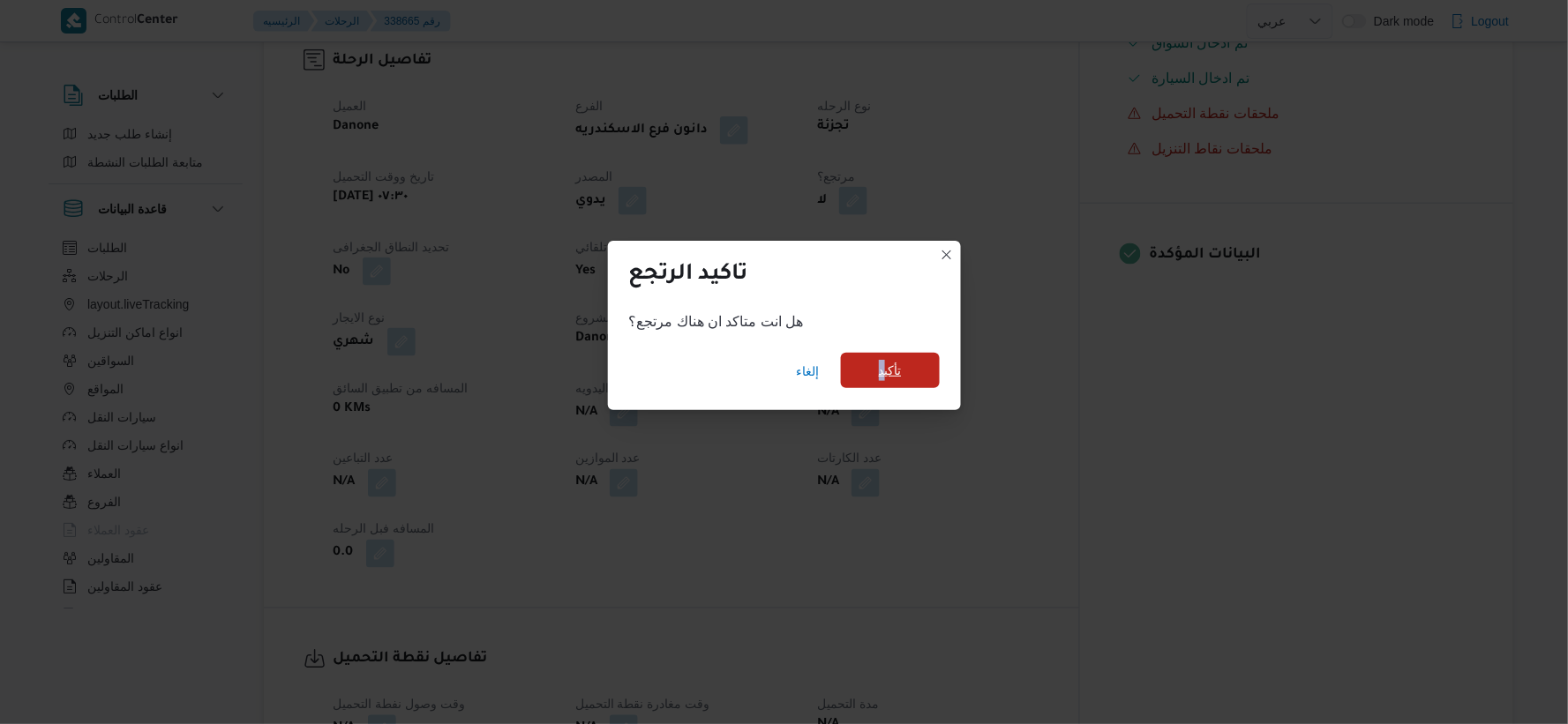
drag, startPoint x: 881, startPoint y: 346, endPoint x: 887, endPoint y: 370, distance: 24.7
click at [887, 370] on div "إلغاء تأكيد" at bounding box center [784, 375] width 353 height 70
click at [887, 370] on span "تأكيد" at bounding box center [890, 370] width 23 height 21
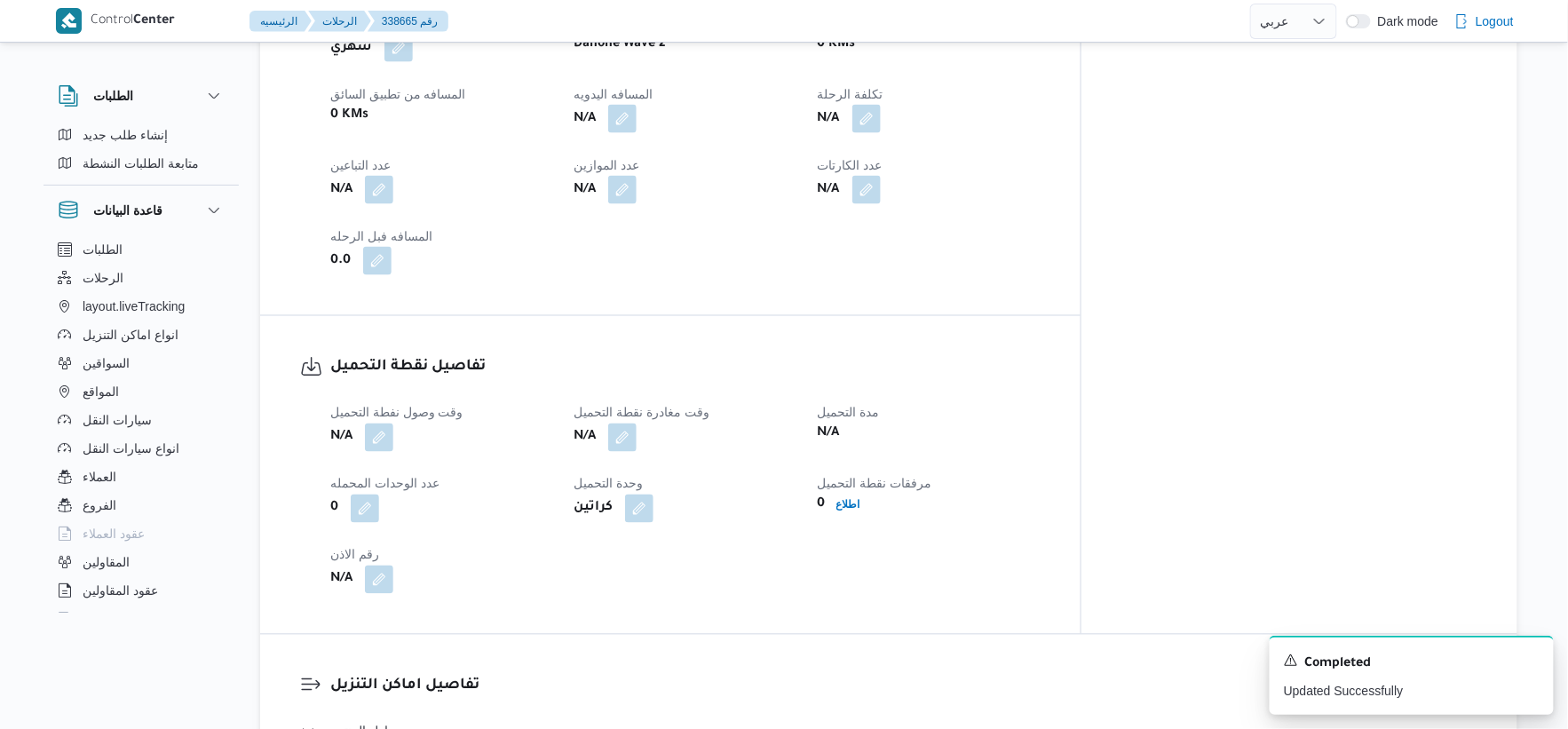
scroll to position [493, 0]
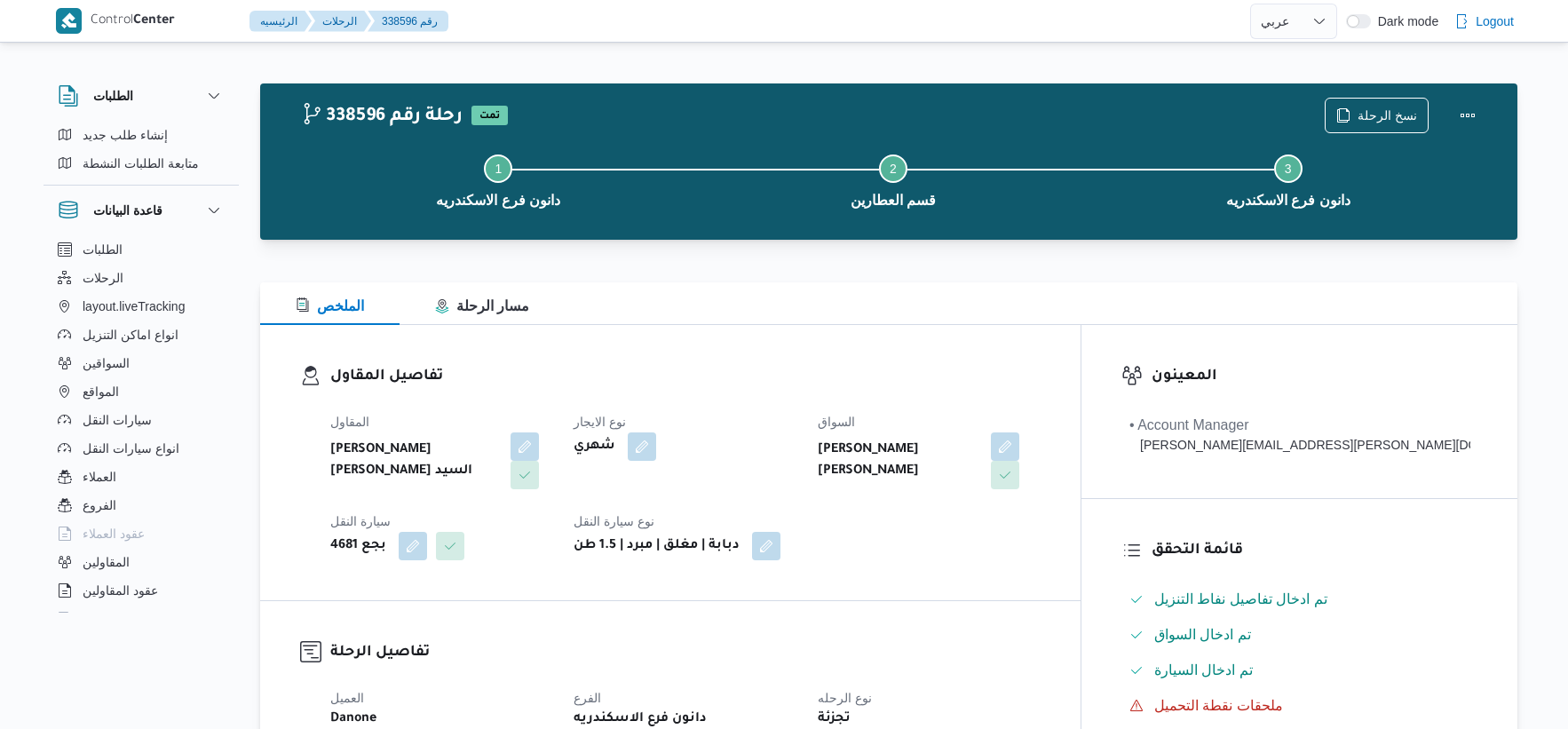
select select "ar"
click at [1373, 117] on span "نسخ الرحلة" at bounding box center [1387, 115] width 59 height 21
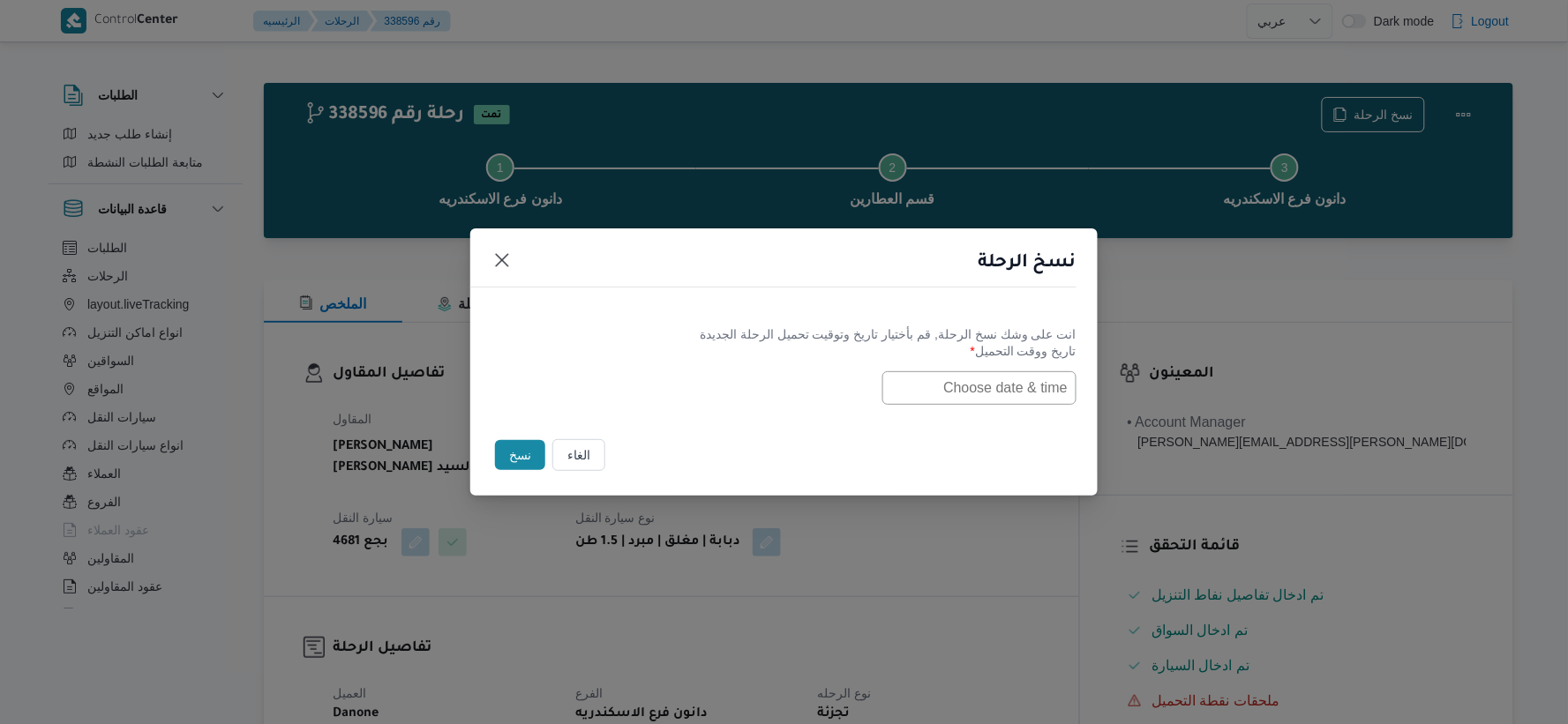
click at [912, 385] on input "text" at bounding box center [979, 387] width 194 height 33
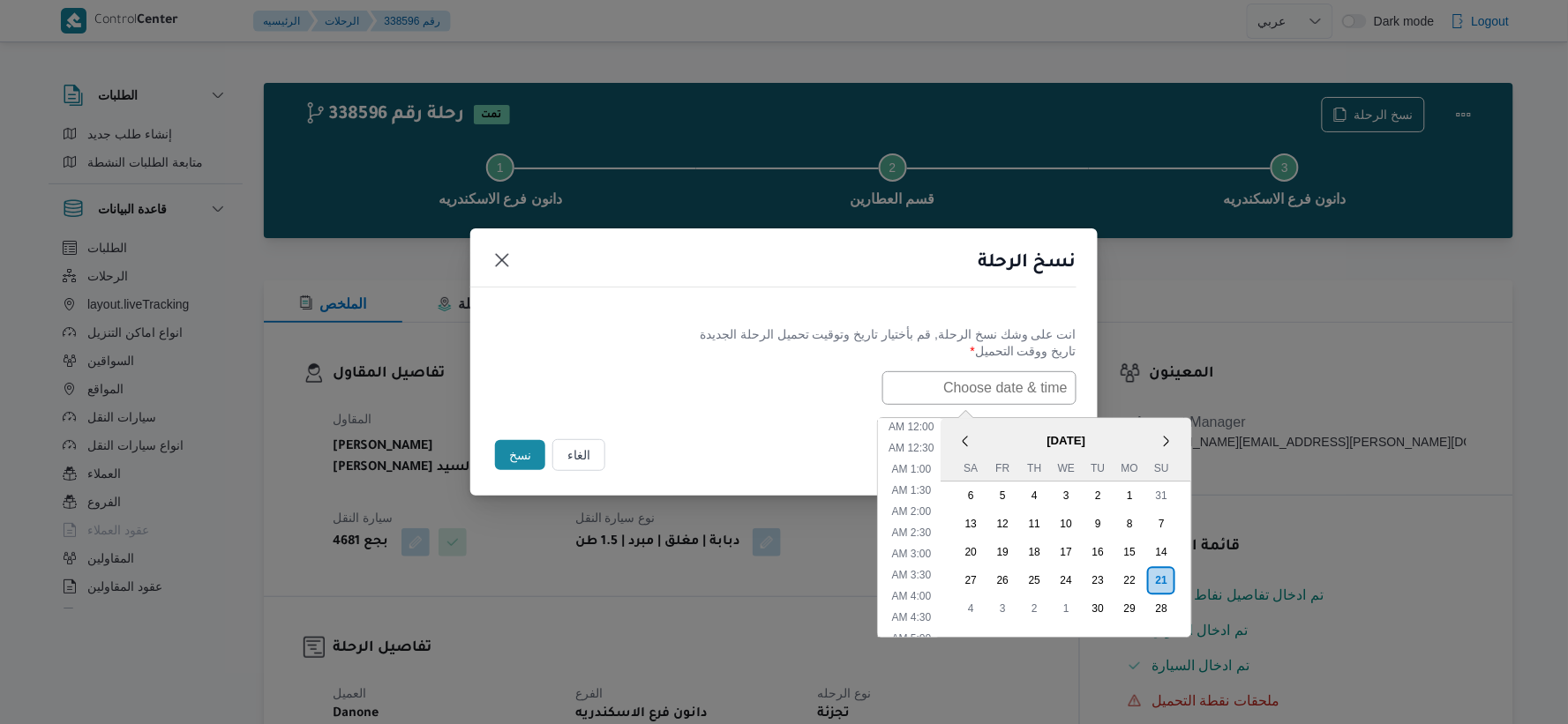
paste input "[DATE] 7:30AM"
type input "[DATE] 7:30AM"
click at [756, 389] on div "[DATE] 7:30AM < [DATE] > Su Mo Tu We Th Fr Sa 31 1 2 3 4 5 6 7 8 9 10 11 12 13 …" at bounding box center [784, 387] width 585 height 33
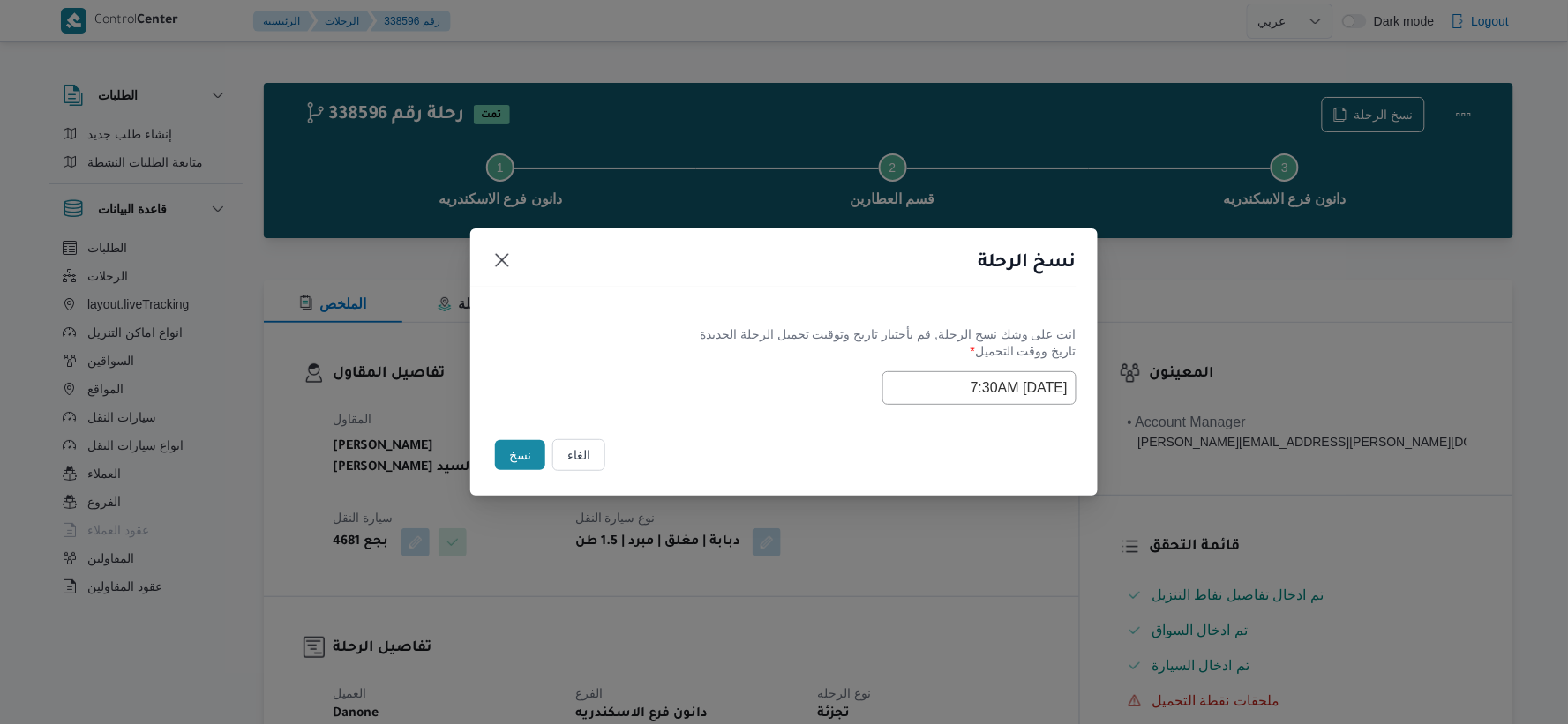
click at [523, 454] on button "نسخ" at bounding box center [519, 455] width 50 height 30
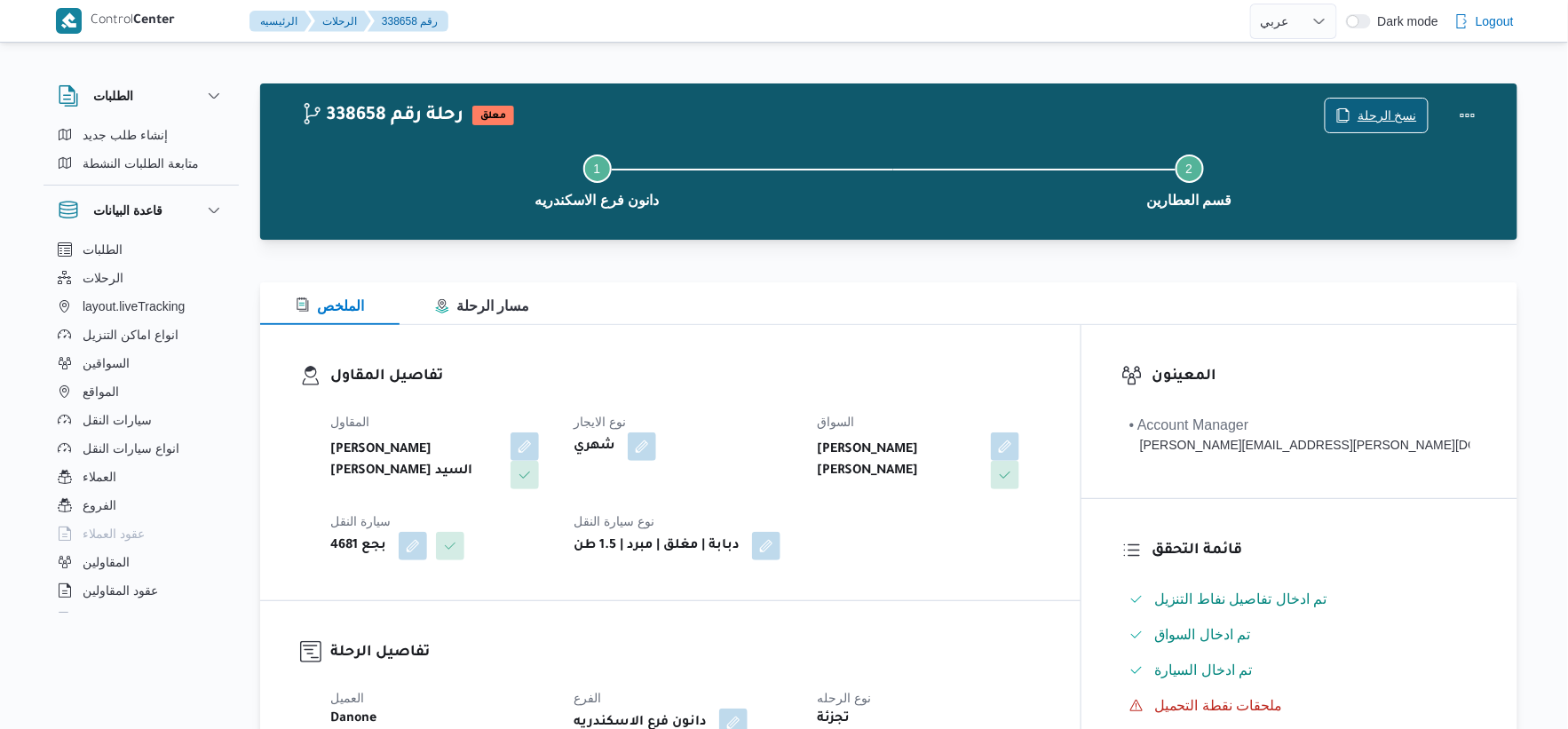
scroll to position [493, 0]
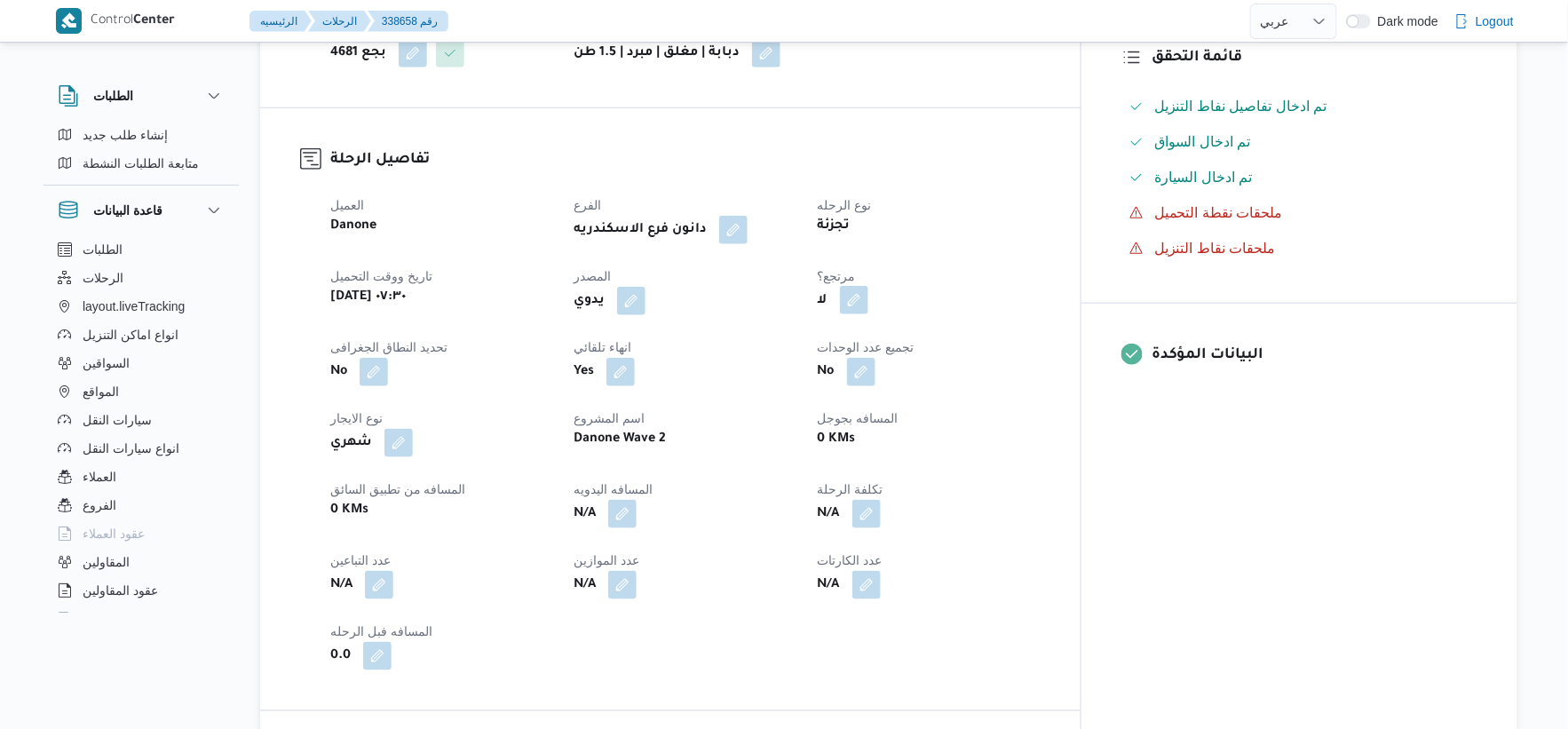
click at [869, 286] on button "button" at bounding box center [854, 300] width 29 height 29
click at [875, 330] on label "هل هناك مرتجع؟" at bounding box center [880, 326] width 107 height 21
checkbox input "true"
click at [998, 329] on span "تاكيد" at bounding box center [987, 325] width 23 height 21
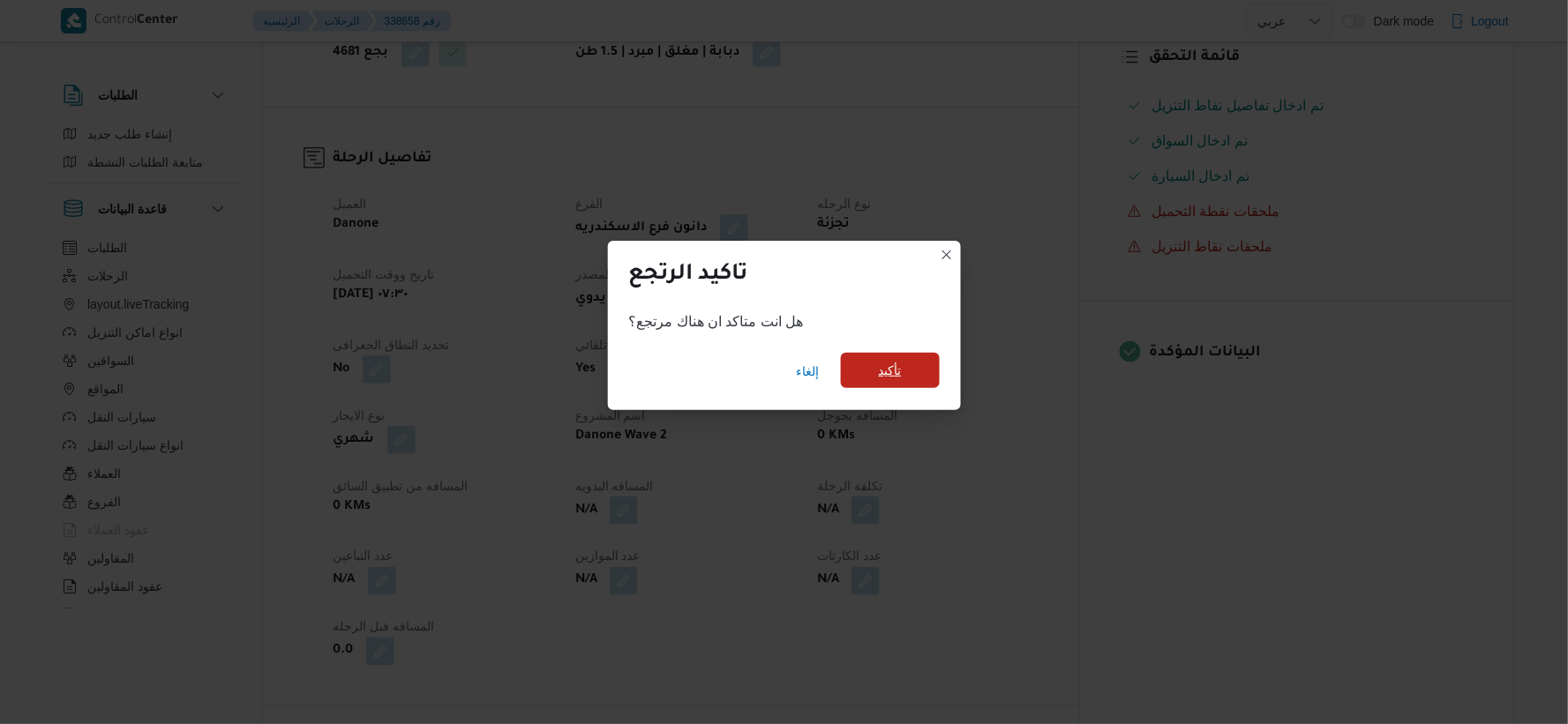
click at [891, 368] on span "تأكيد" at bounding box center [890, 370] width 23 height 21
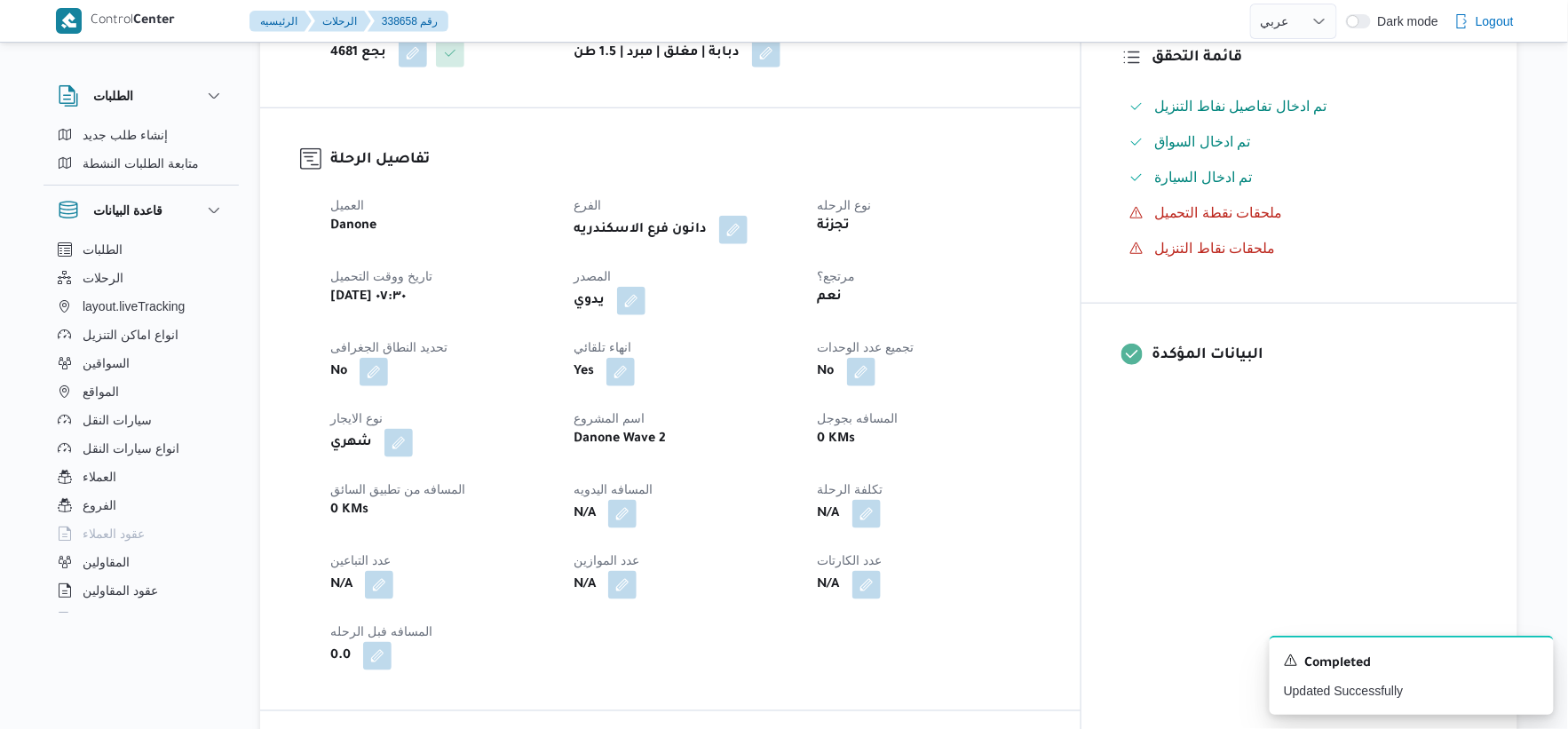
scroll to position [0, 0]
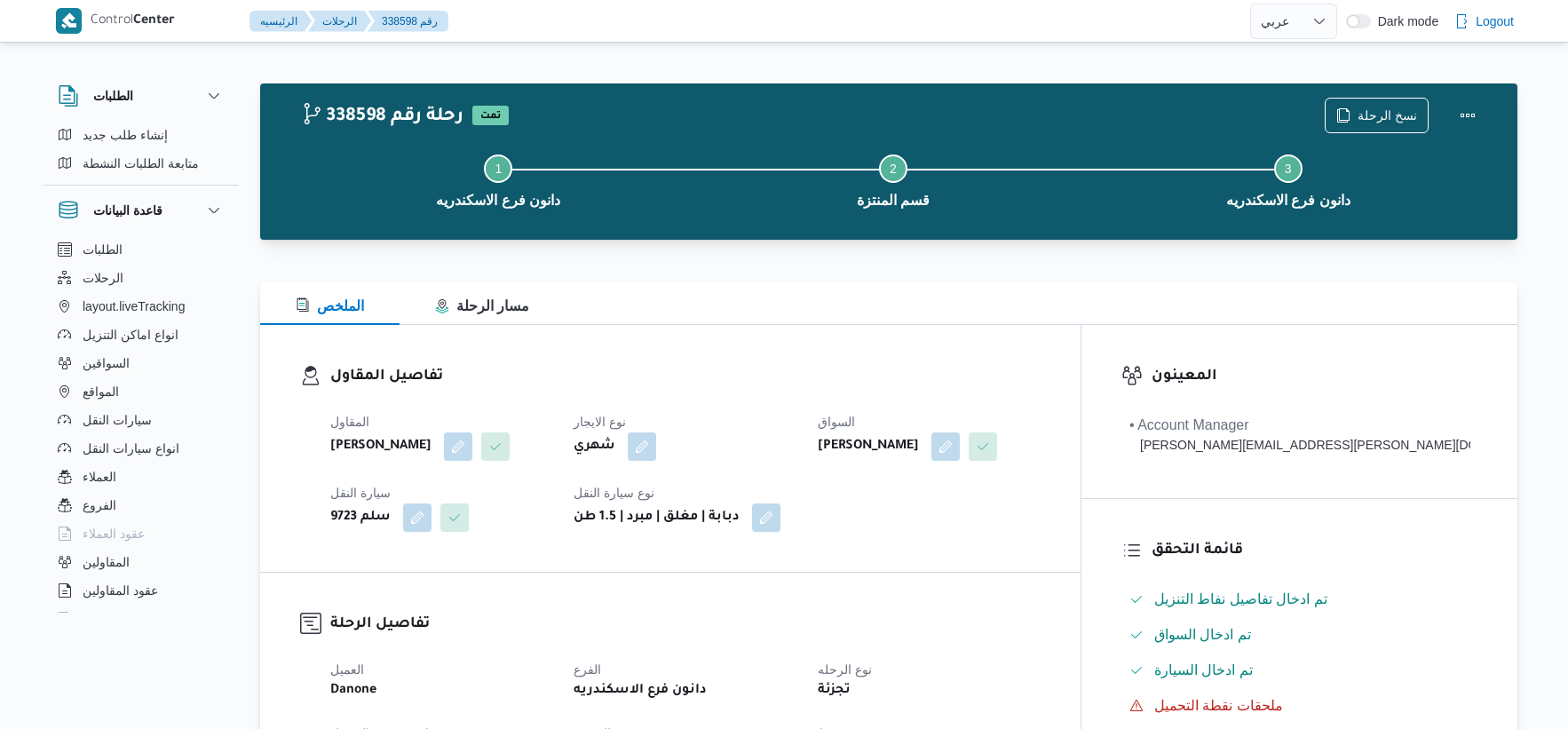
select select "ar"
click at [1364, 120] on span "نسخ الرحلة" at bounding box center [1387, 115] width 59 height 21
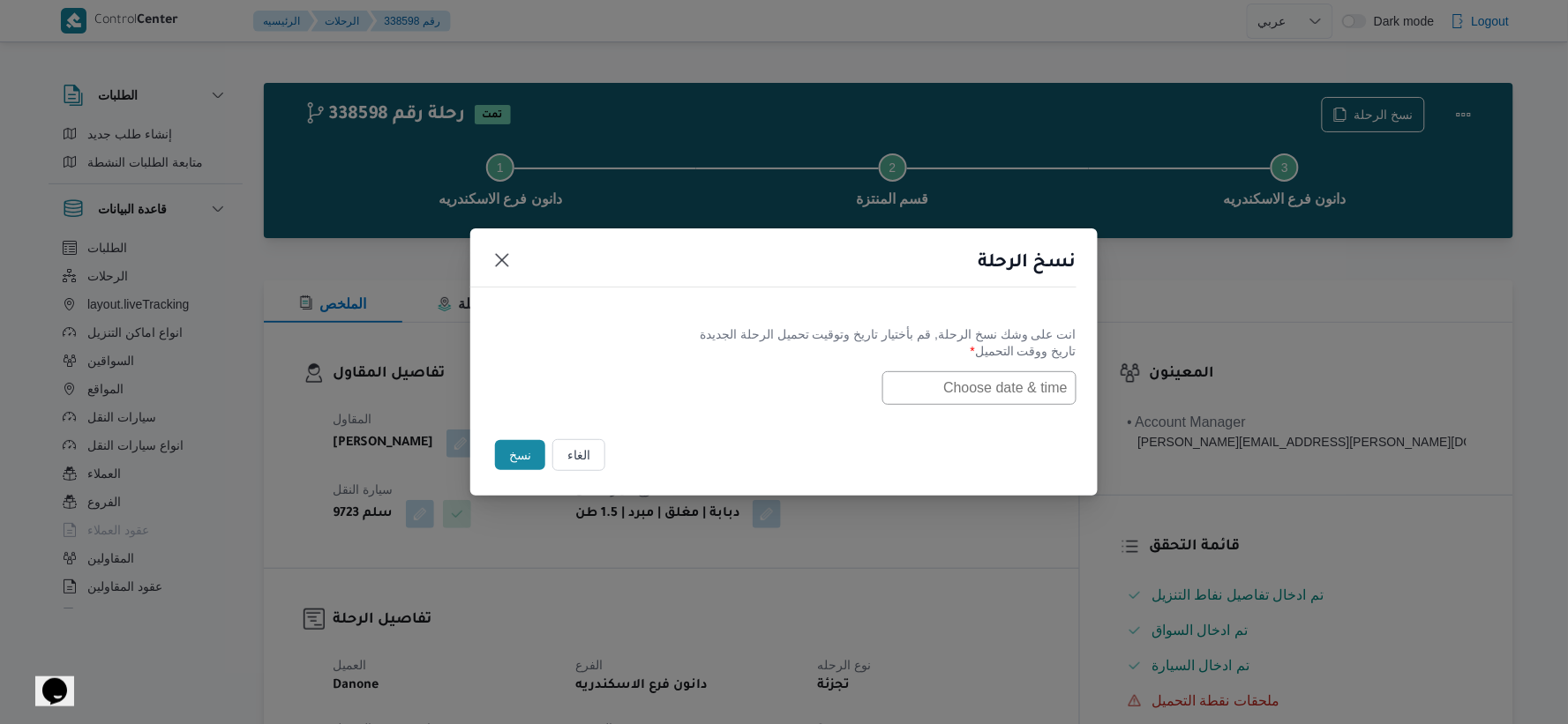
click at [940, 401] on input "text" at bounding box center [979, 387] width 194 height 33
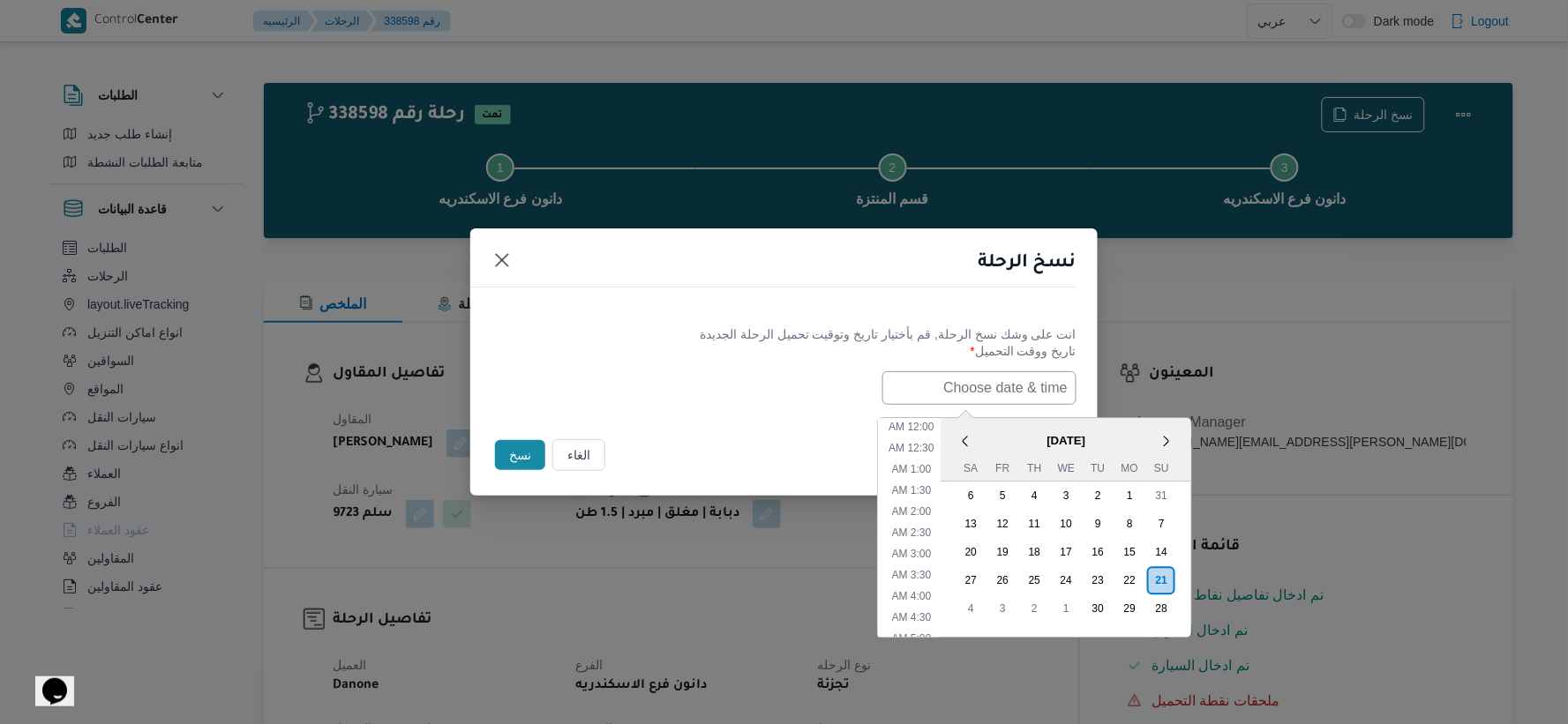
paste input "[DATE] 7:30AM"
type input "[DATE] 7:30AM"
click at [671, 402] on div "[DATE] 7:30AM < [DATE] > Su Mo Tu We Th Fr Sa 31 1 2 3 4 5 6 7 8 9 10 11 12 13 …" at bounding box center [784, 387] width 585 height 33
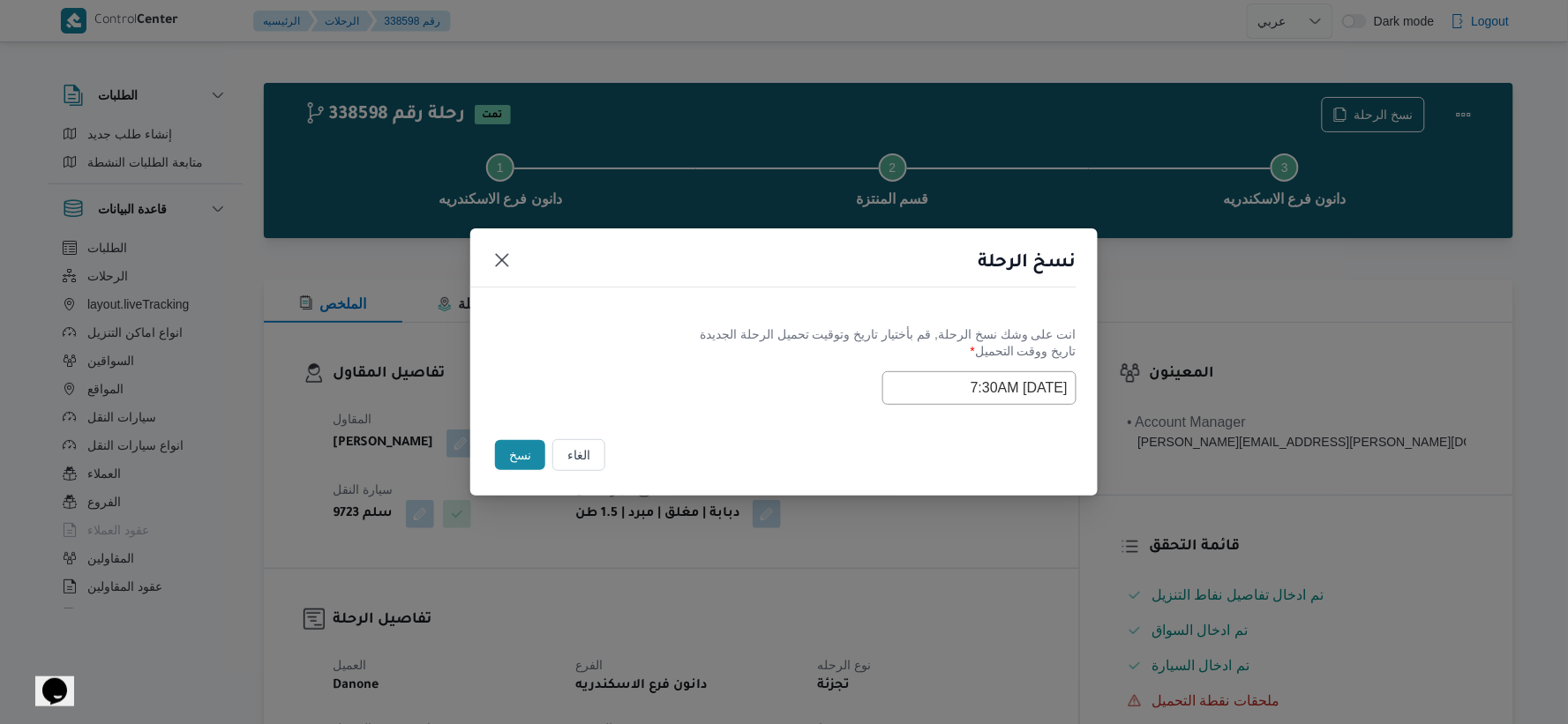
click at [520, 446] on button "نسخ" at bounding box center [519, 455] width 50 height 30
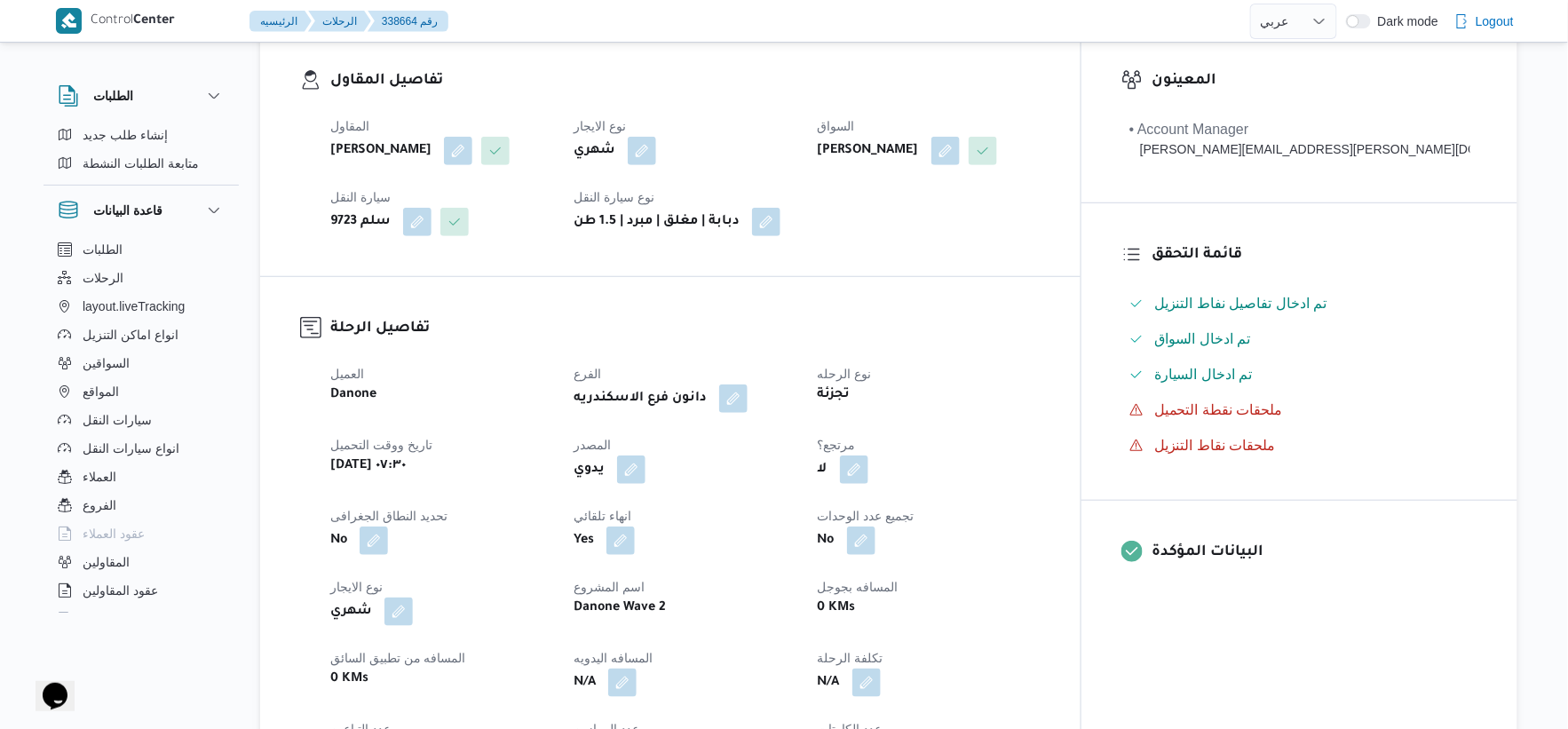
scroll to position [395, 0]
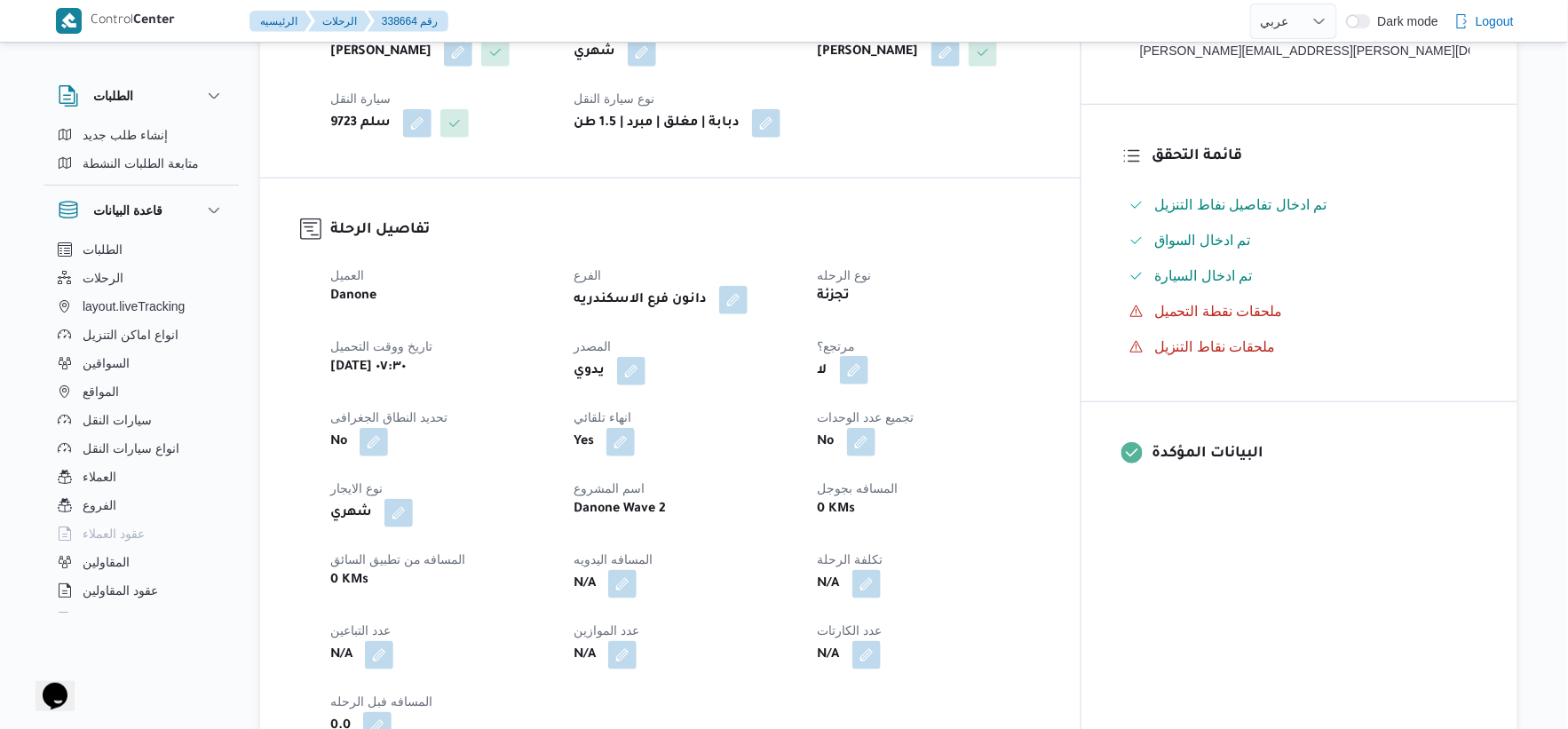
click at [869, 384] on button "button" at bounding box center [854, 371] width 29 height 29
click at [881, 459] on label "هل هناك مرتجع؟" at bounding box center [880, 453] width 107 height 21
checkbox input "true"
click at [988, 449] on span "تاكيد" at bounding box center [987, 452] width 23 height 21
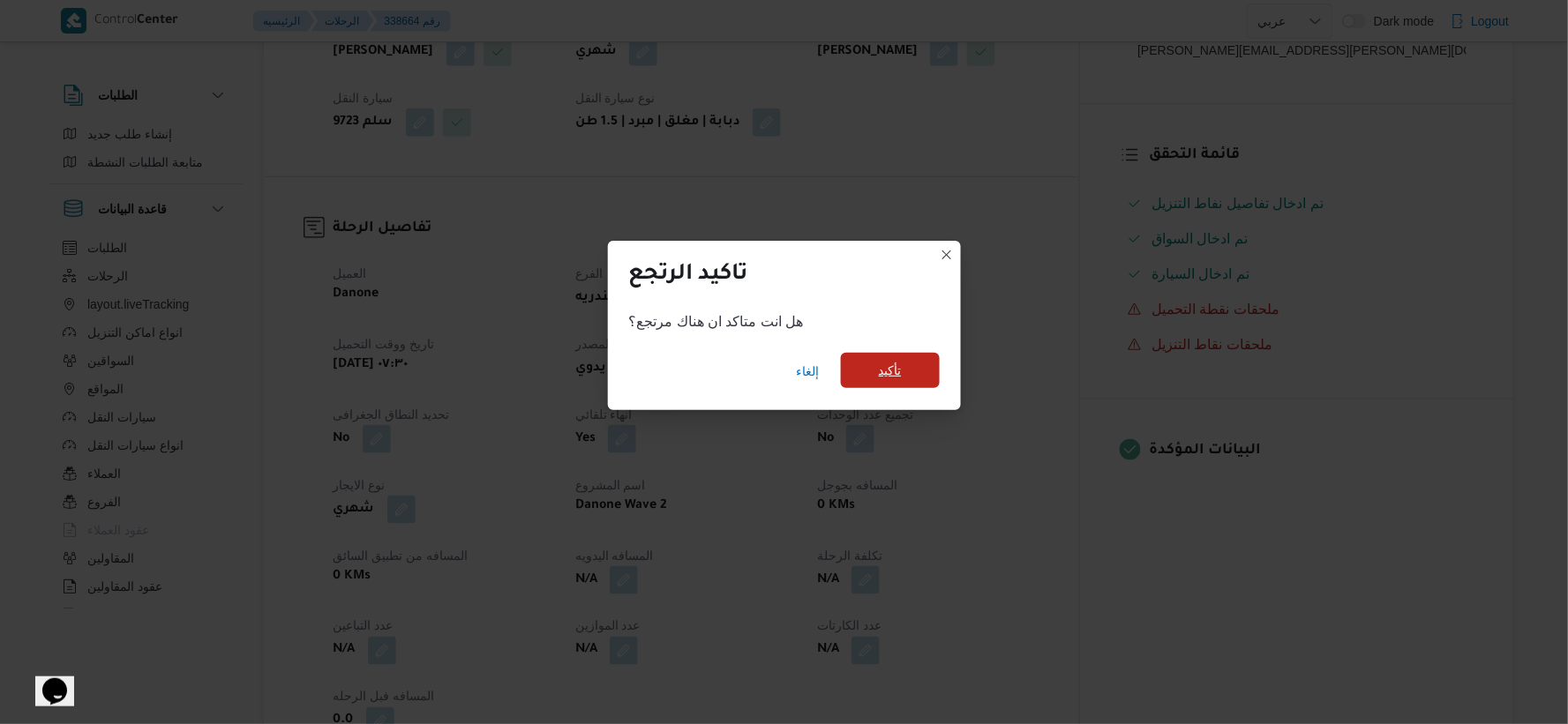
click at [894, 368] on span "تأكيد" at bounding box center [890, 370] width 23 height 21
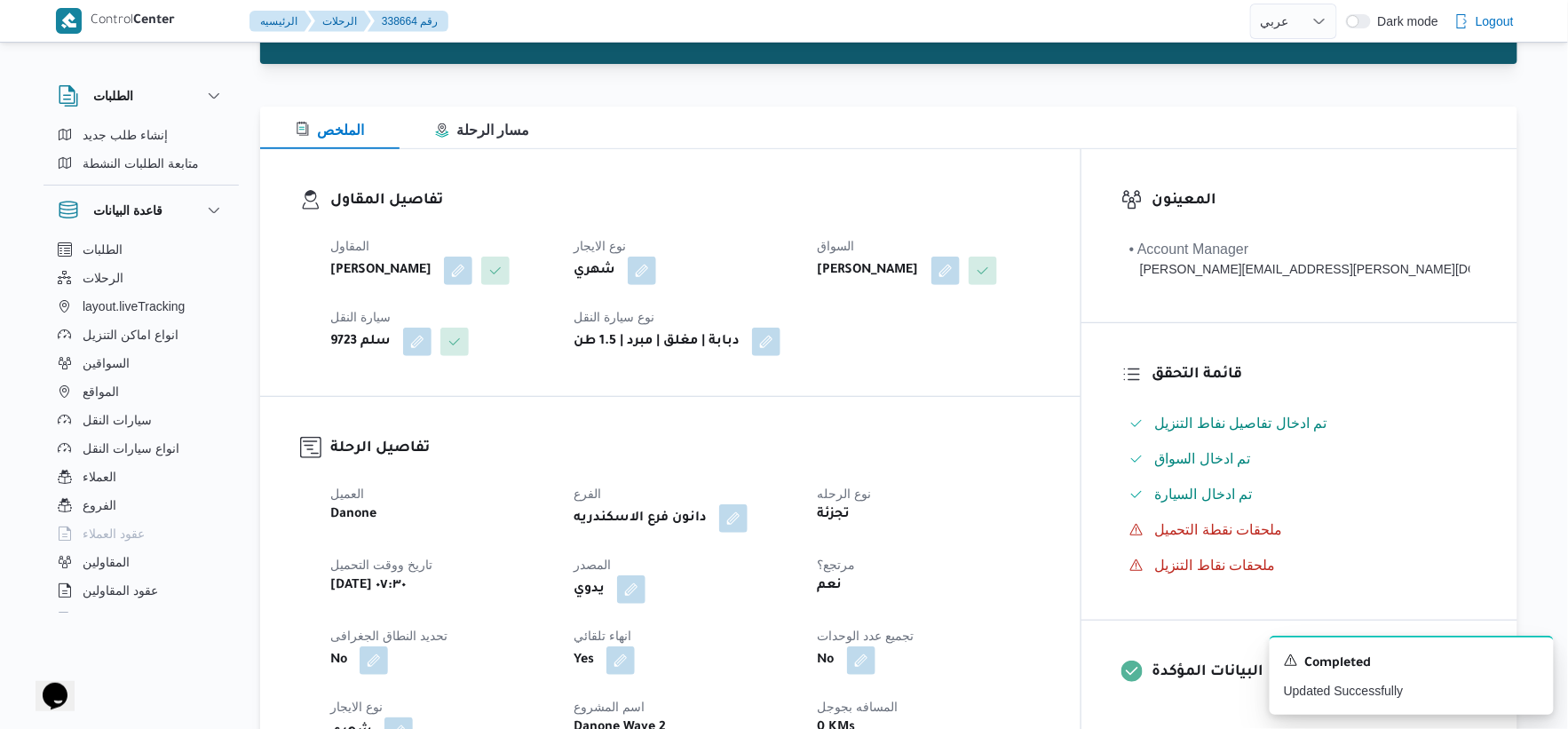
scroll to position [0, 0]
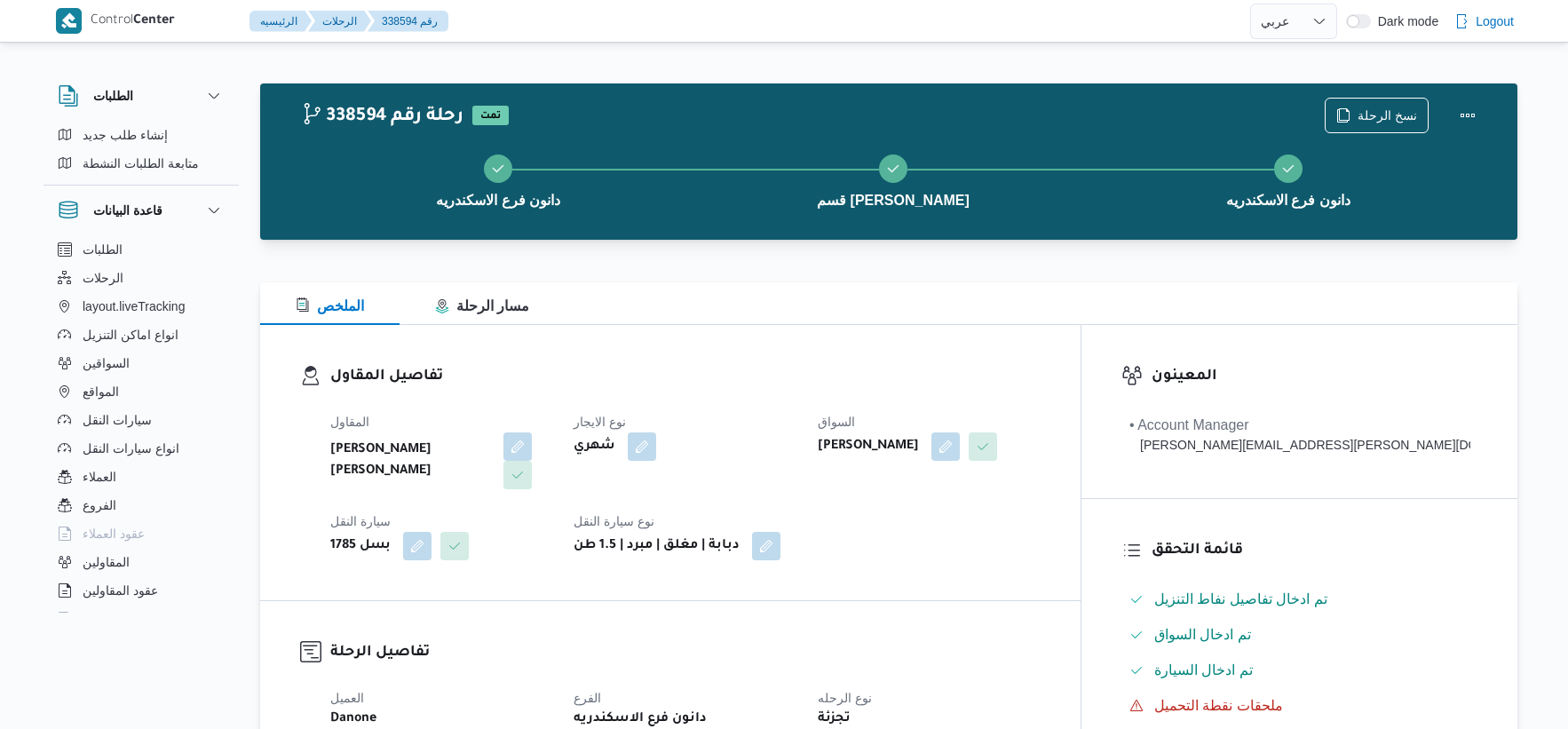
select select "ar"
click at [1365, 104] on span "نسخ الرحلة" at bounding box center [1377, 114] width 102 height 33
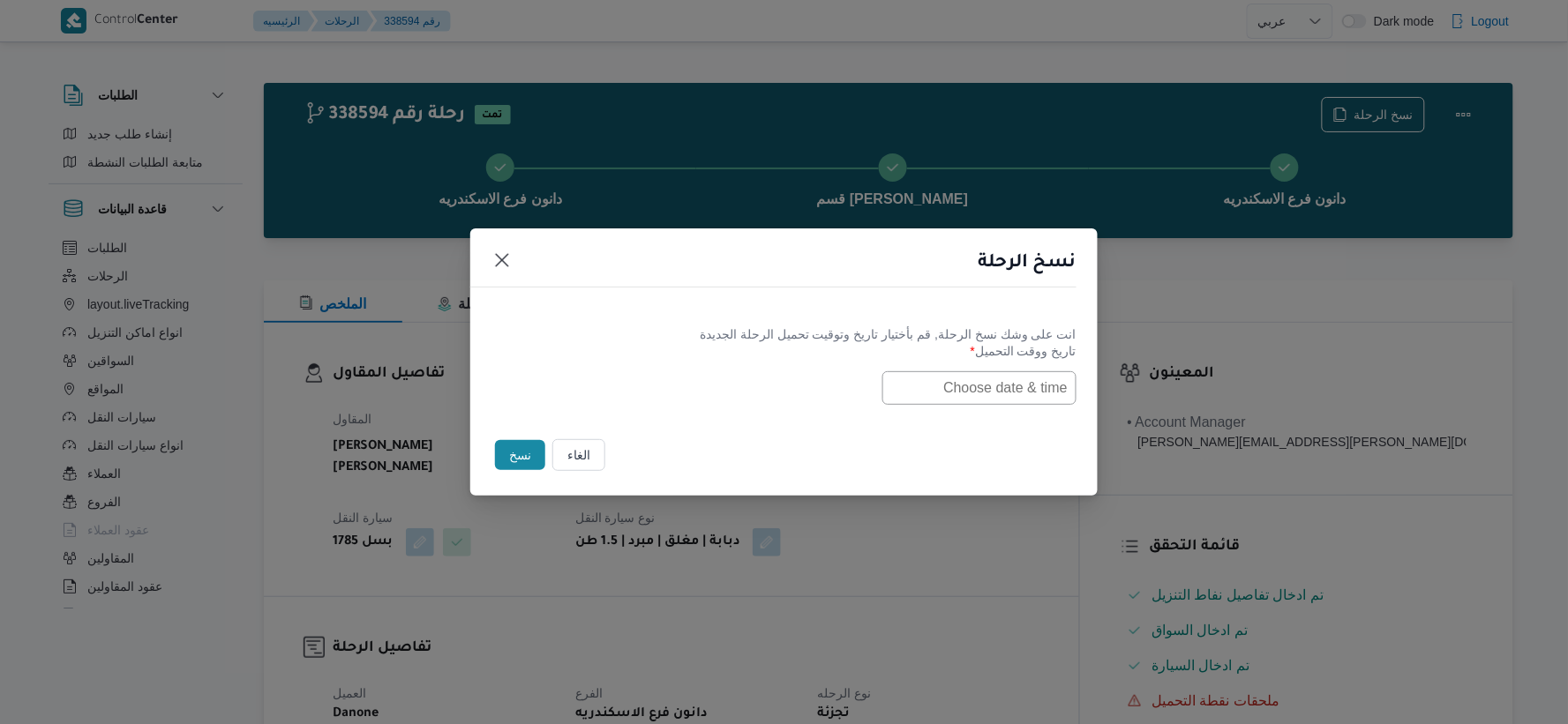
click at [970, 378] on input "text" at bounding box center [979, 387] width 194 height 33
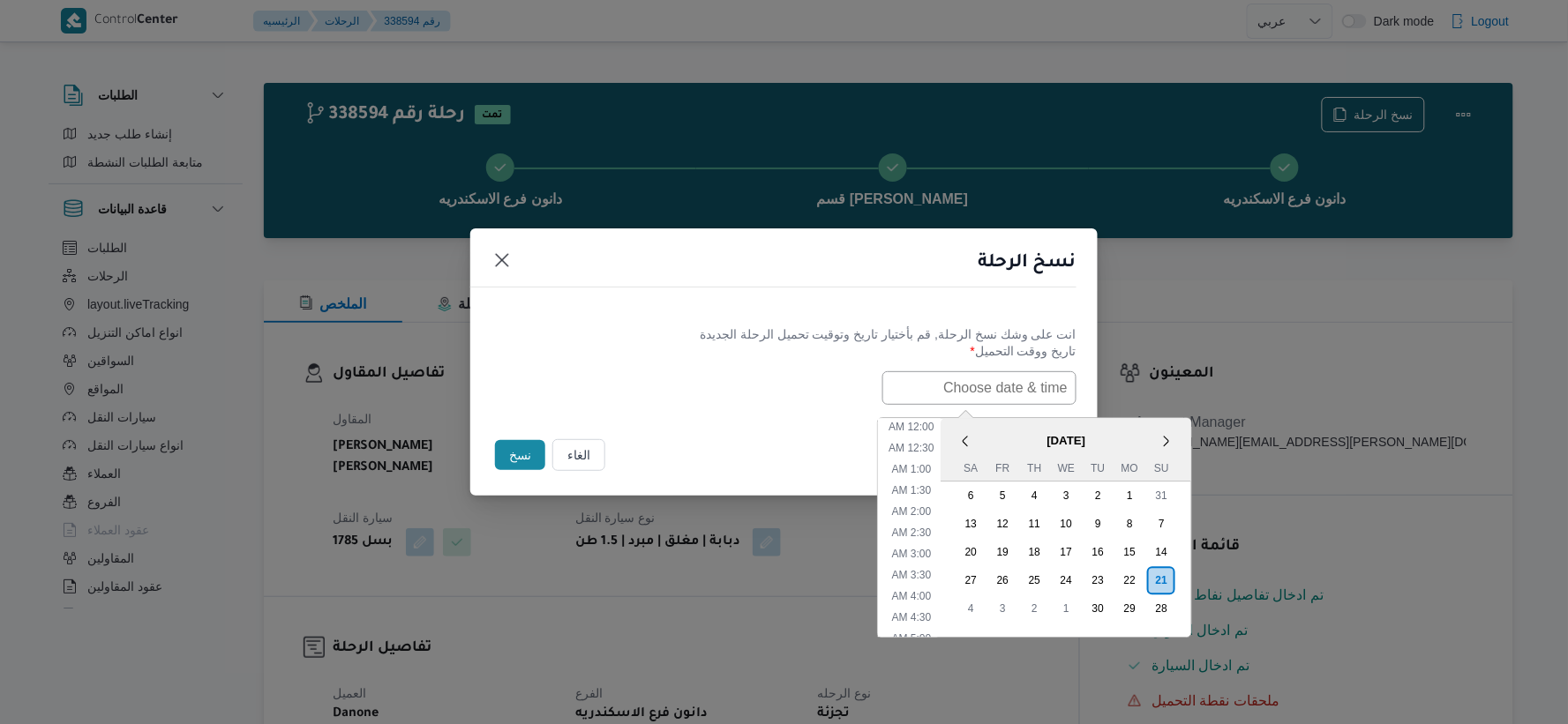
paste input "[DATE] 7:30AM"
type input "[DATE] 7:30AM"
click at [753, 411] on div "انت على وشك نسخ الرحلة, [GEOGRAPHIC_DATA] بأختيار تاريخ وتوقيت تحميل الرحلة الج…" at bounding box center [783, 364] width 627 height 113
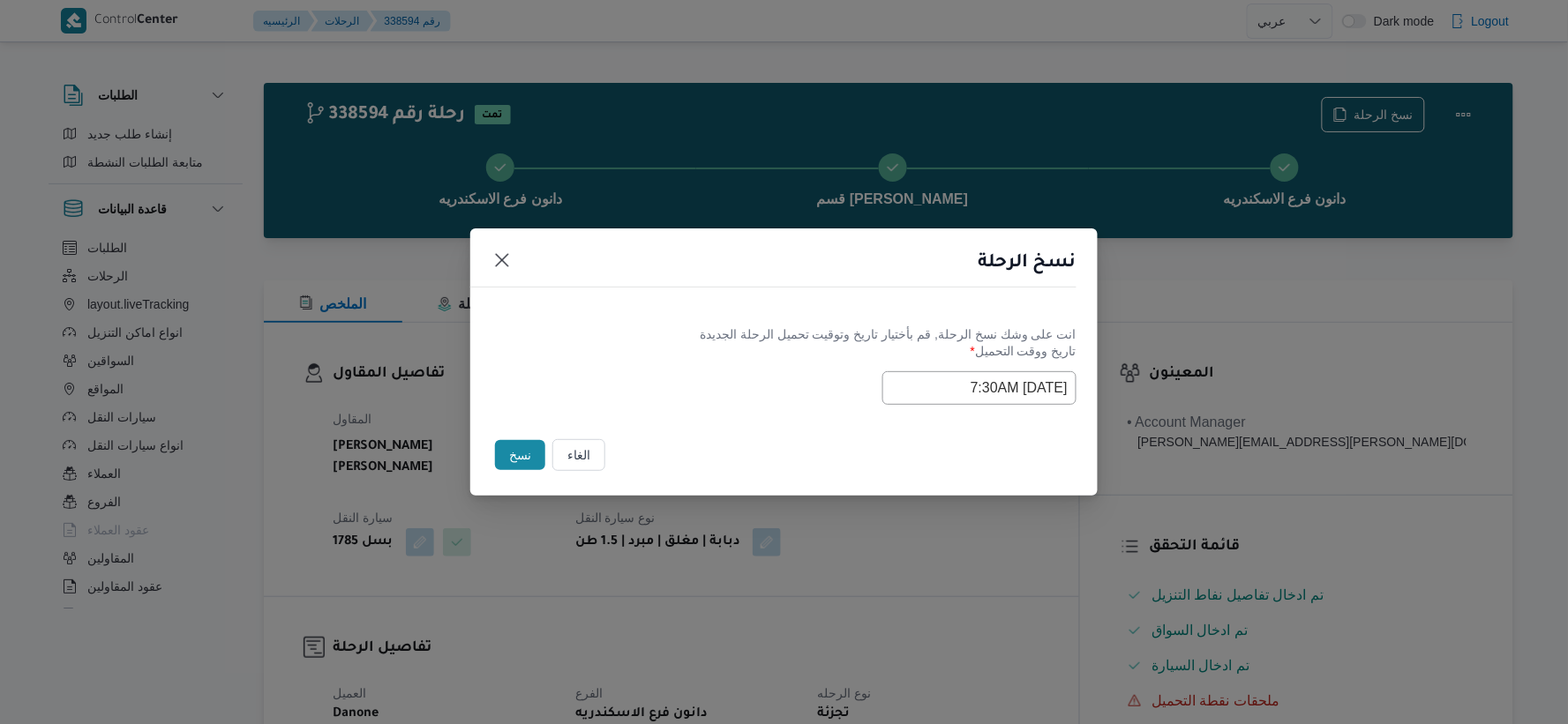
click at [517, 455] on button "نسخ" at bounding box center [519, 455] width 50 height 30
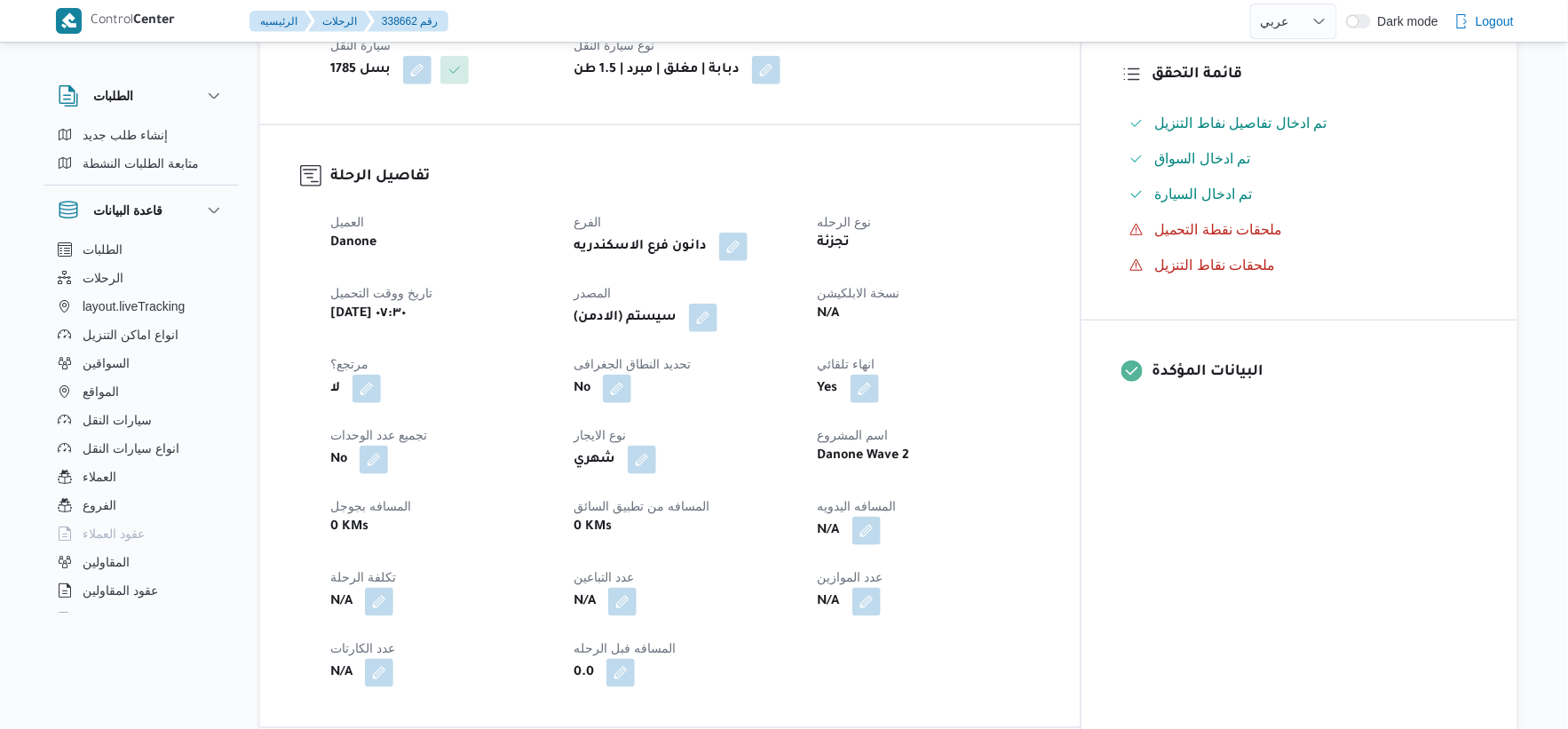
scroll to position [591, 0]
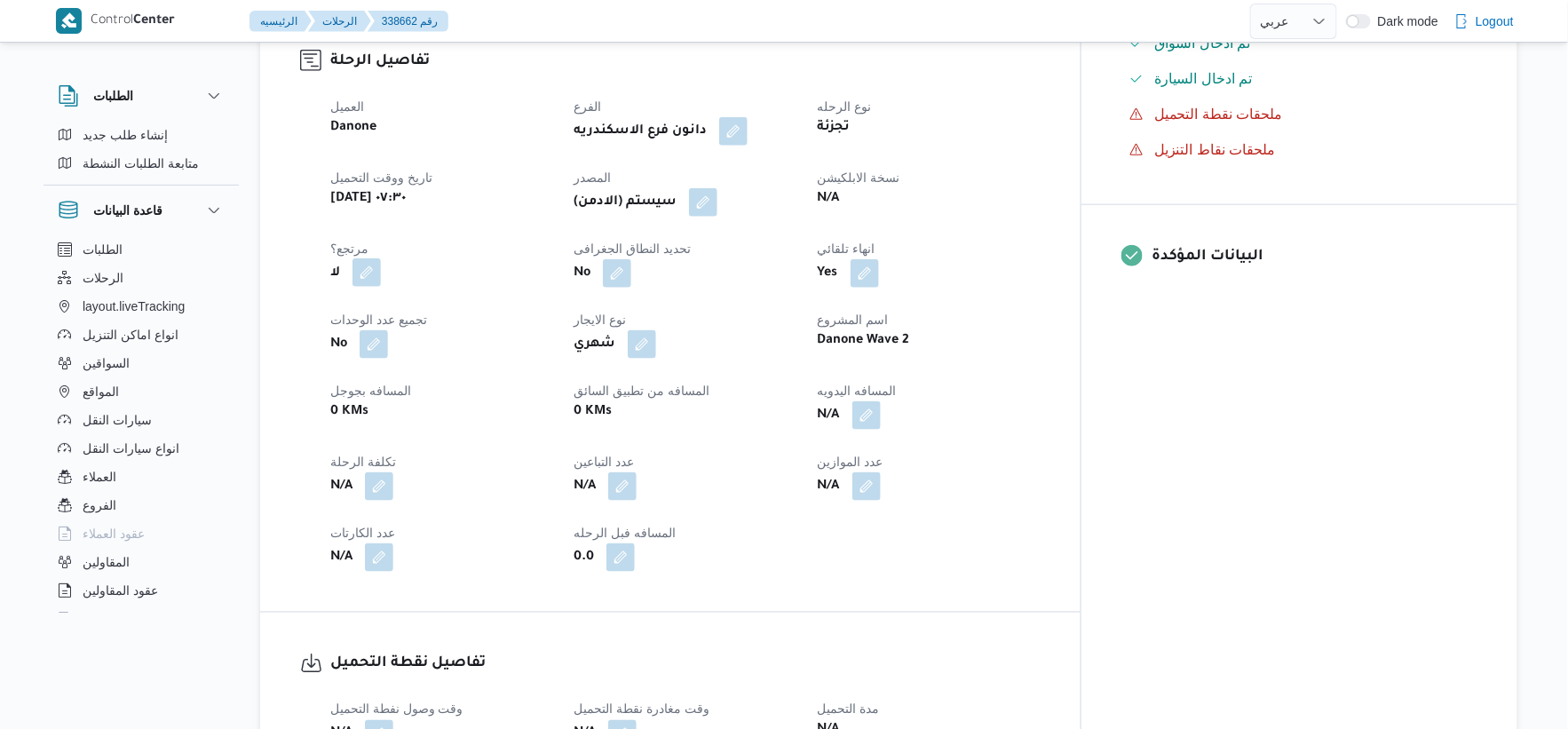
click at [370, 258] on button "button" at bounding box center [367, 272] width 29 height 29
click at [329, 299] on label "هل هناك مرتجع؟" at bounding box center [311, 298] width 107 height 21
checkbox input "true"
click at [421, 300] on span "تاكيد" at bounding box center [419, 297] width 23 height 21
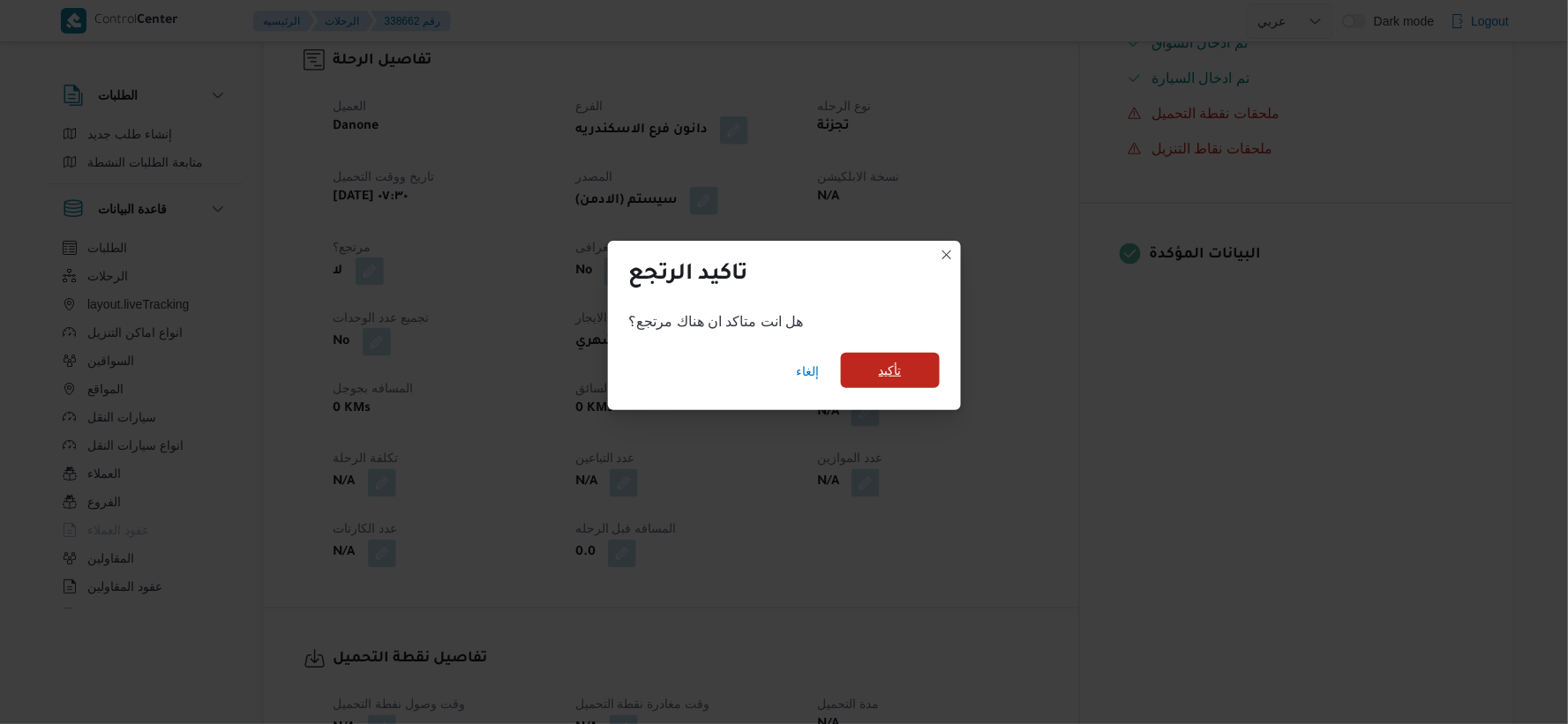
click at [880, 366] on span "تأكيد" at bounding box center [890, 370] width 23 height 21
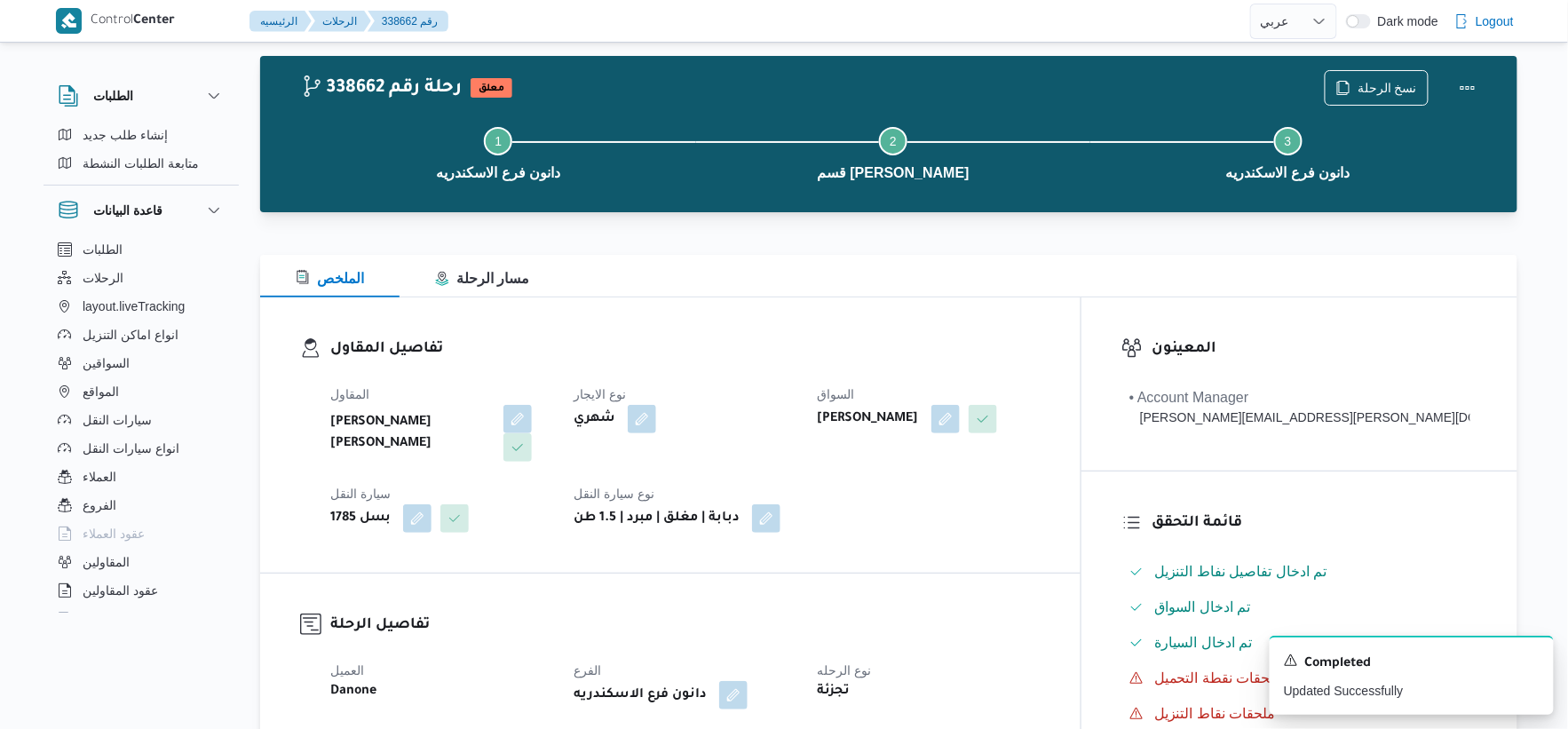
scroll to position [0, 0]
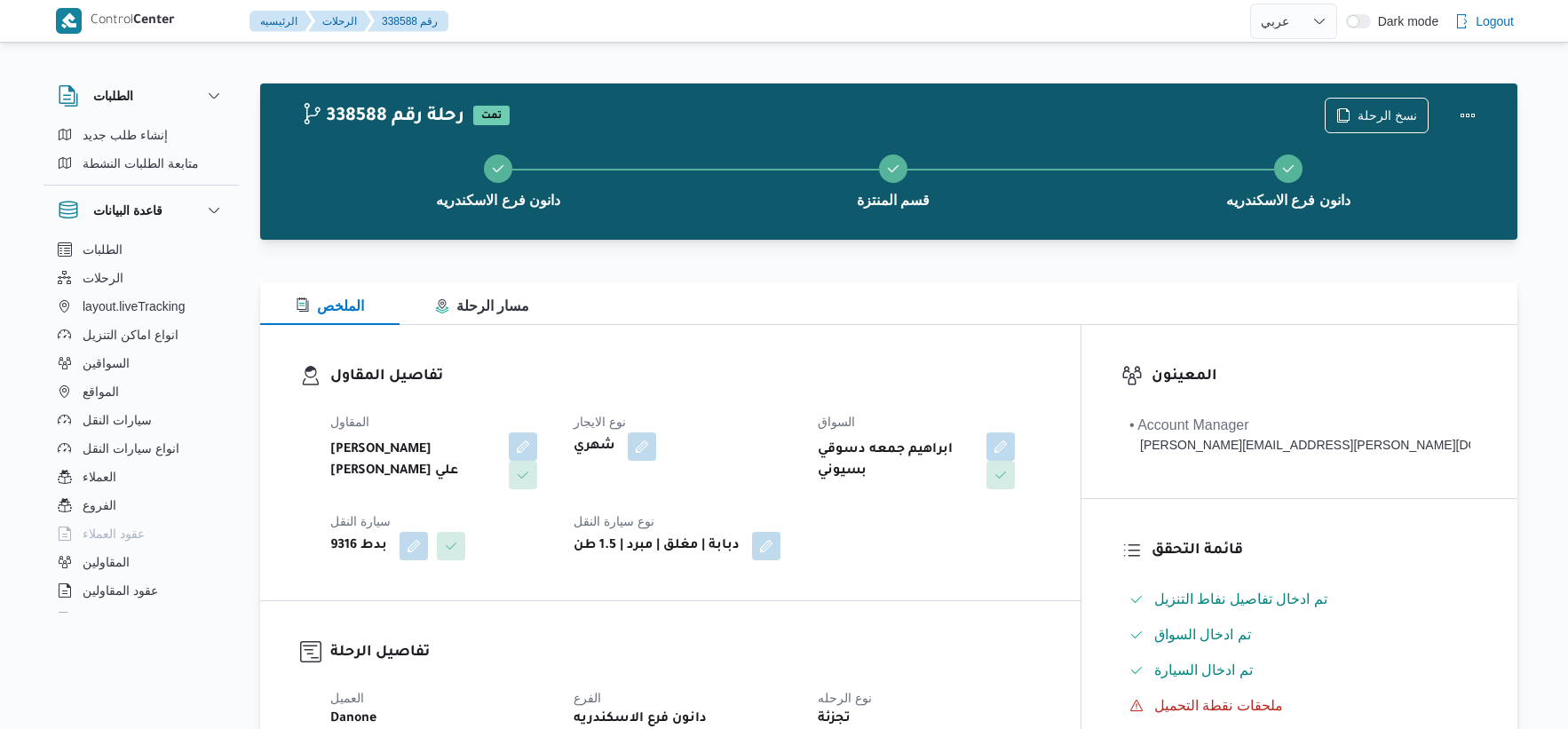
select select "ar"
click at [1379, 117] on span "نسخ الرحلة" at bounding box center [1387, 115] width 59 height 21
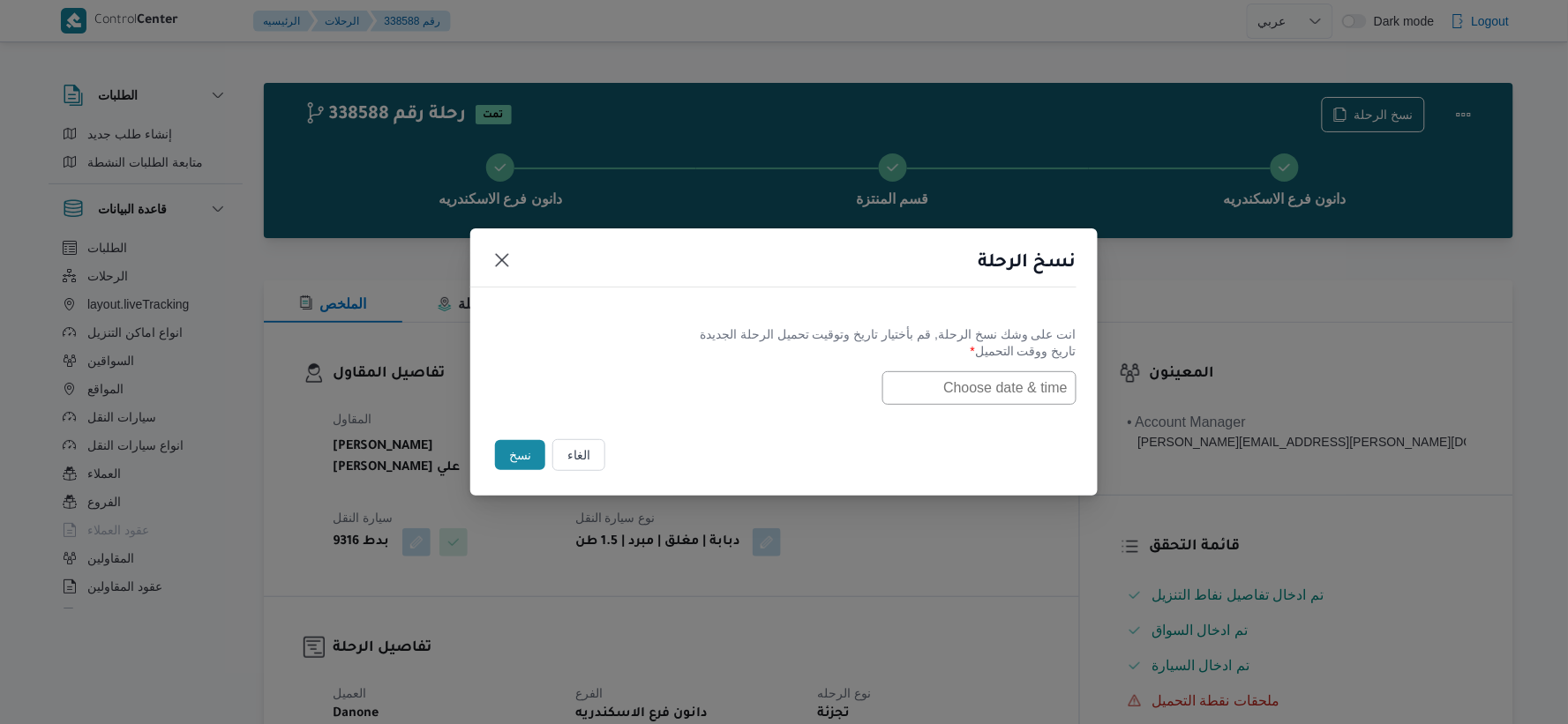
click at [998, 394] on input "text" at bounding box center [979, 387] width 194 height 33
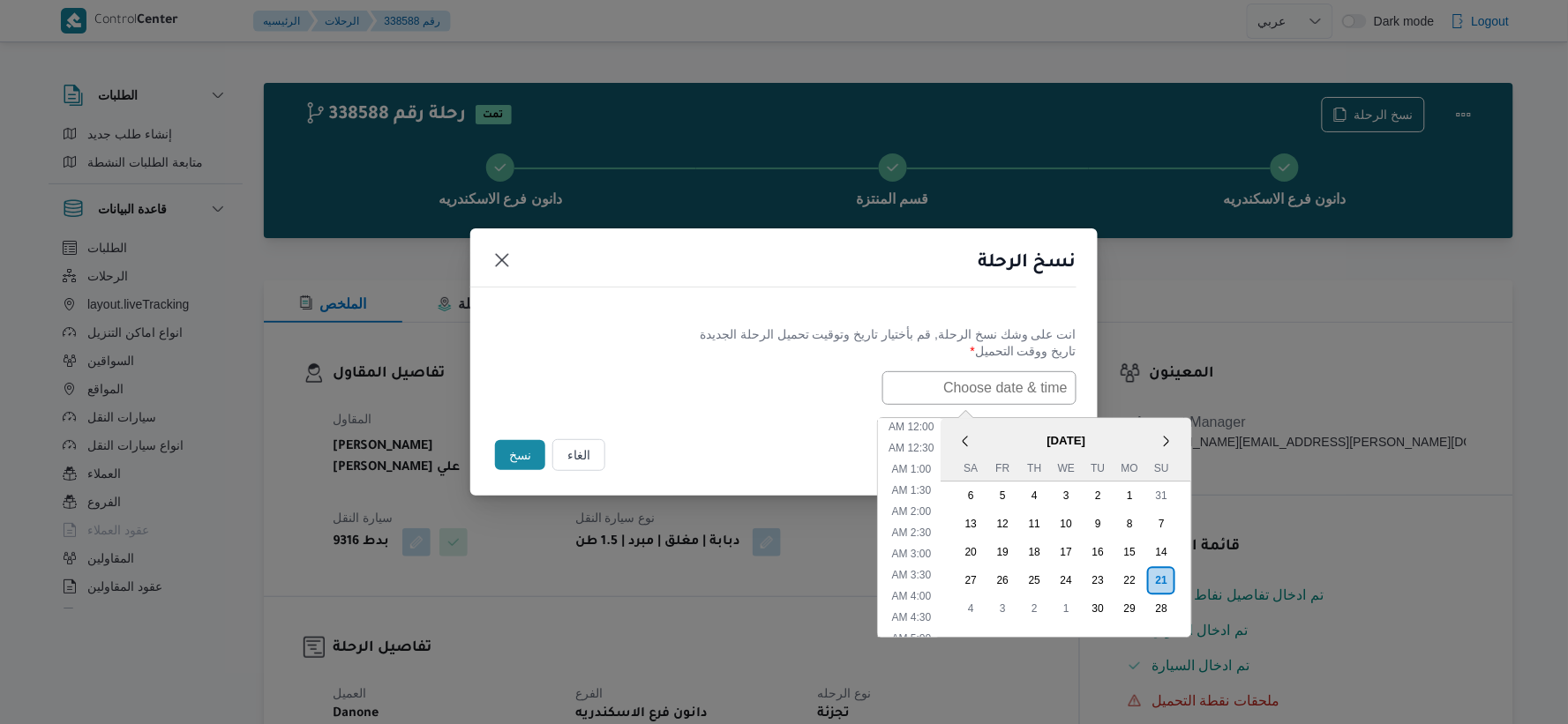
paste input "[DATE] 7:30AM"
type input "[DATE] 7:30AM"
click at [770, 413] on div "انت على وشك نسخ الرحلة, [GEOGRAPHIC_DATA] بأختيار تاريخ وتوقيت تحميل الرحلة الج…" at bounding box center [783, 364] width 627 height 113
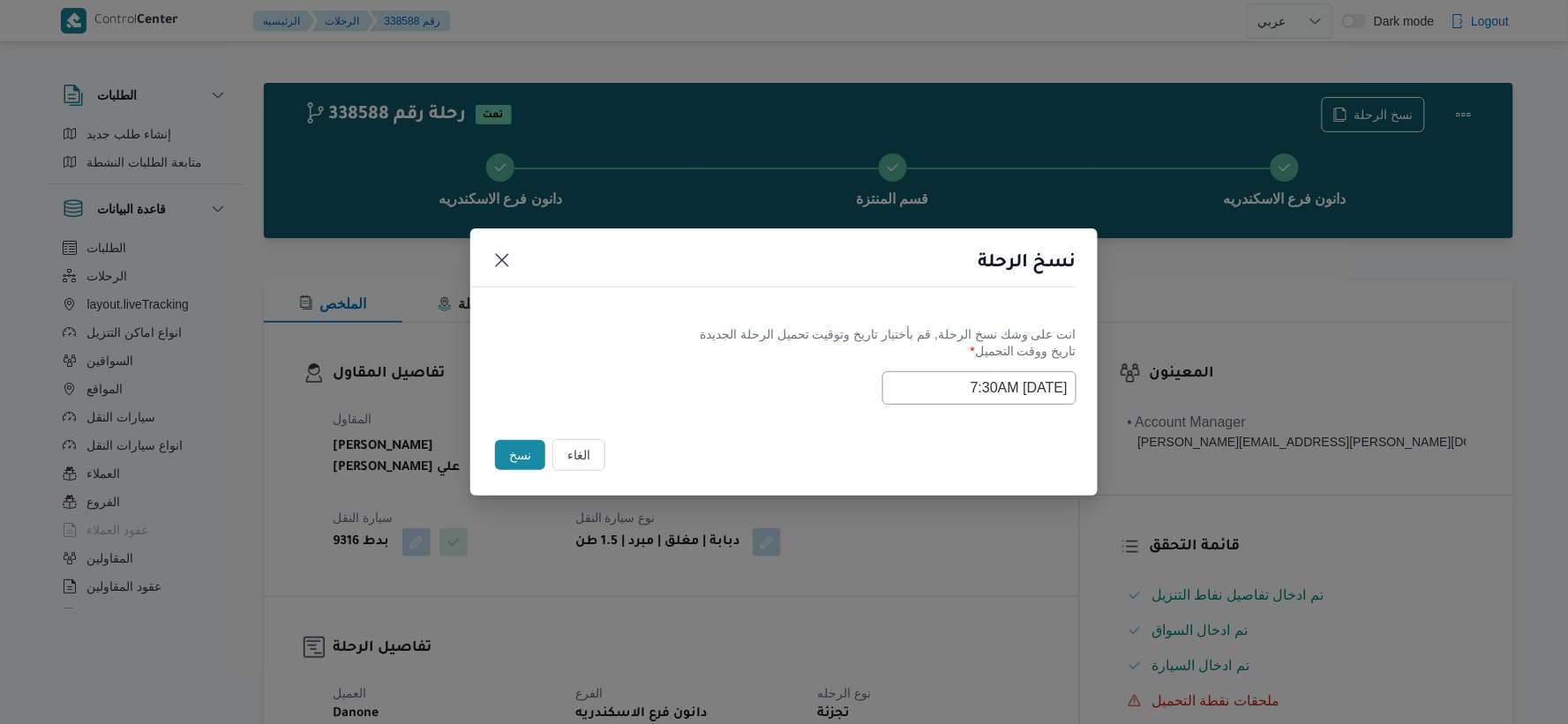
click at [525, 454] on button "نسخ" at bounding box center [519, 455] width 50 height 30
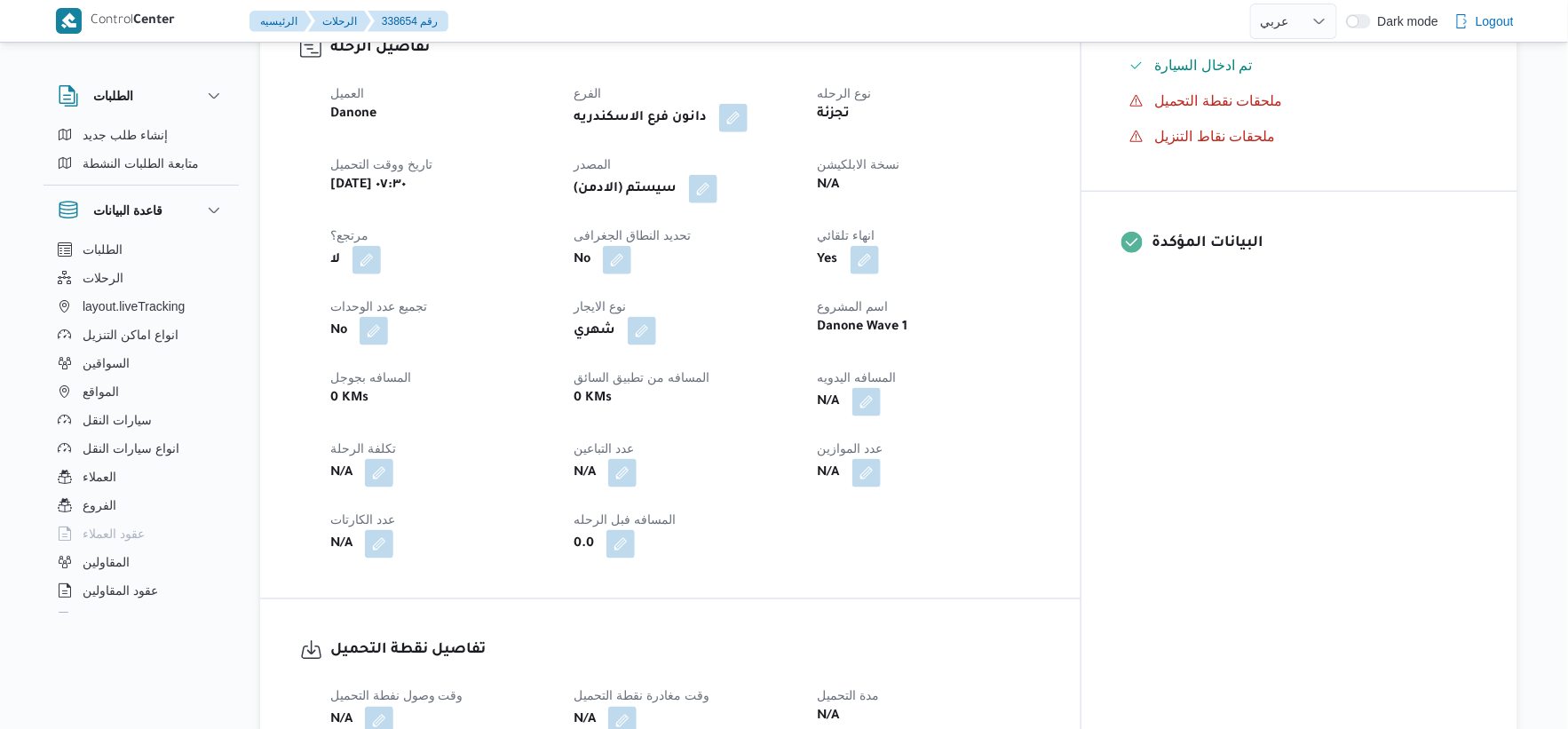
scroll to position [690, 0]
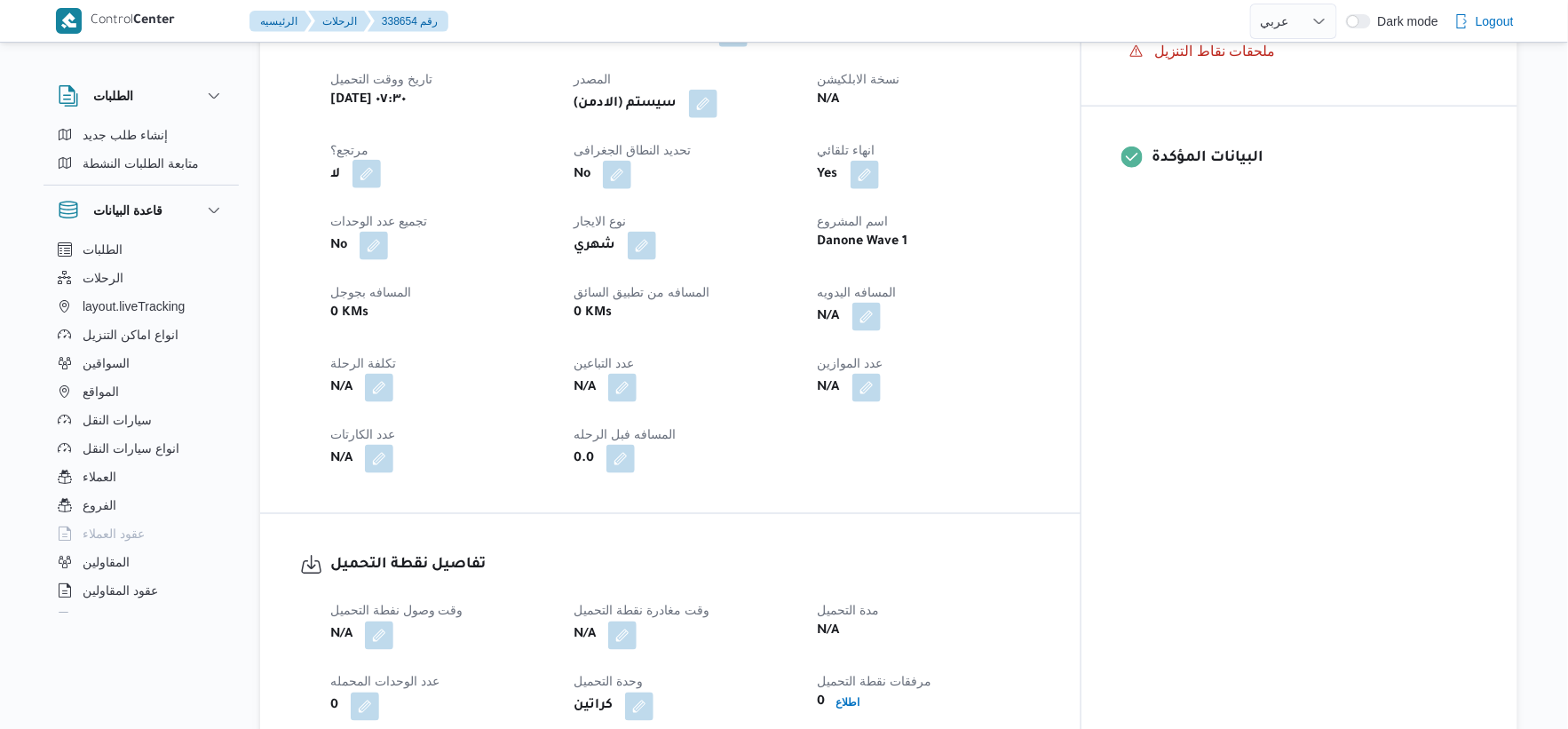
click at [366, 167] on button "button" at bounding box center [367, 174] width 29 height 29
click at [338, 225] on label "هل هناك مرتجع؟" at bounding box center [311, 228] width 107 height 21
checkbox input "true"
click at [453, 233] on span "تاكيد" at bounding box center [419, 226] width 99 height 35
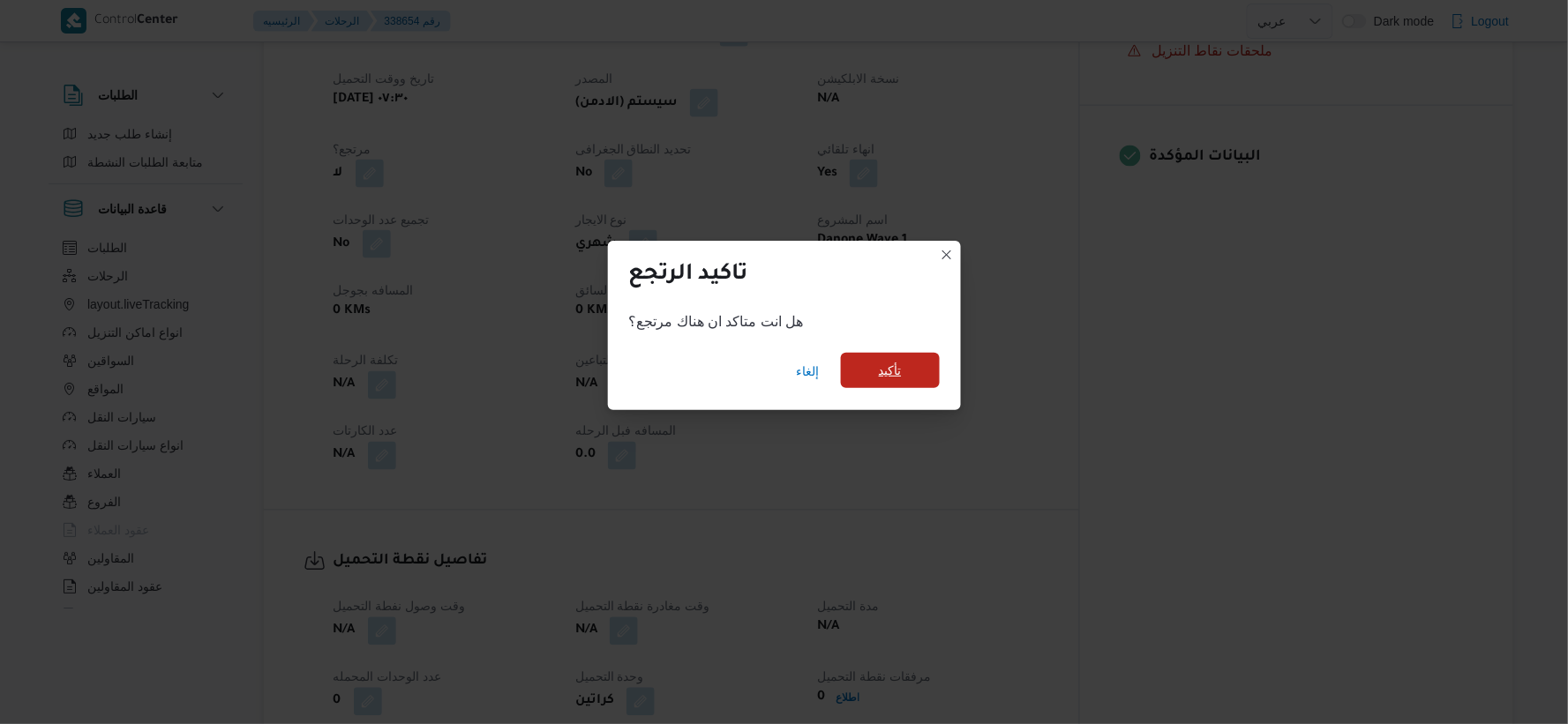
click at [893, 370] on span "تأكيد" at bounding box center [890, 370] width 23 height 21
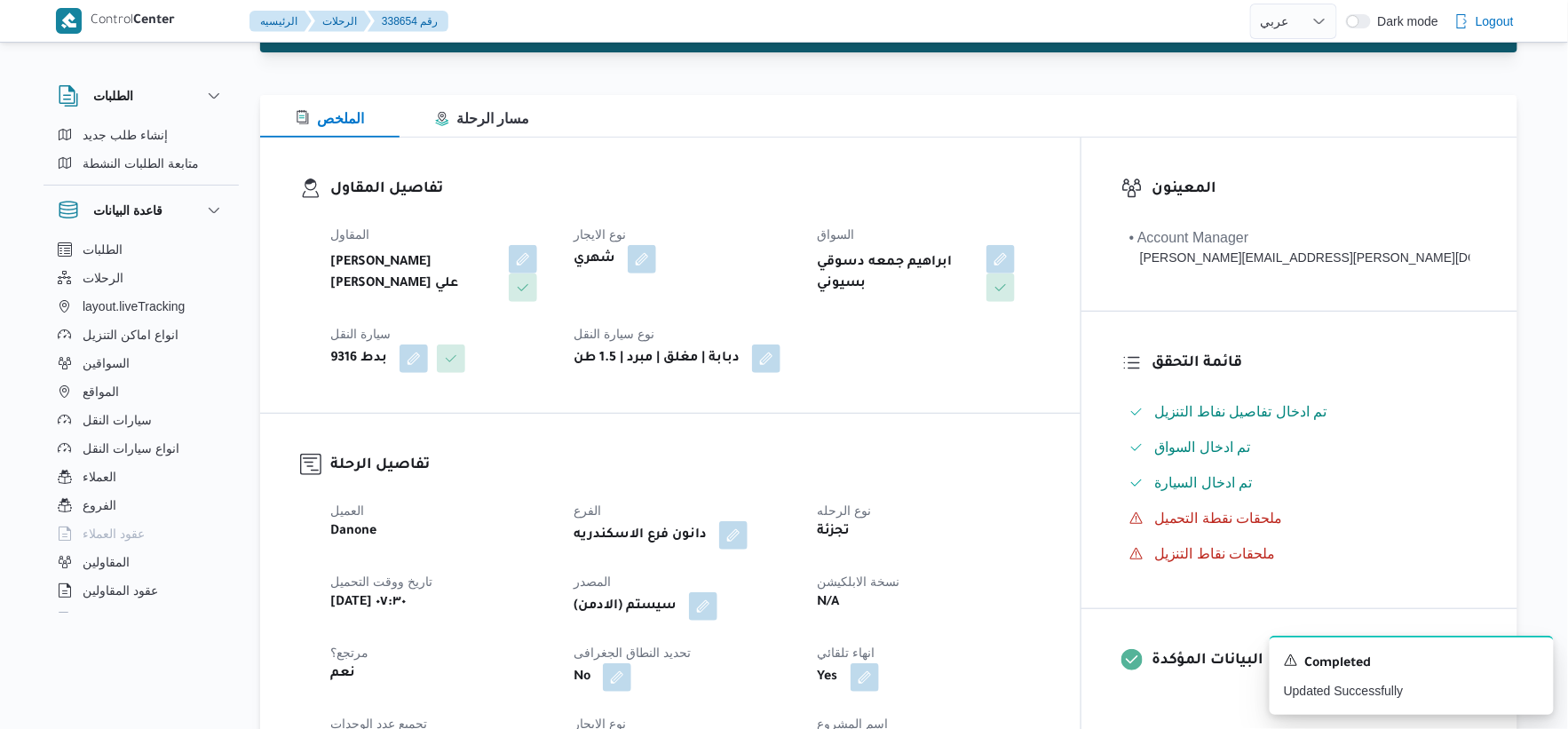
scroll to position [0, 0]
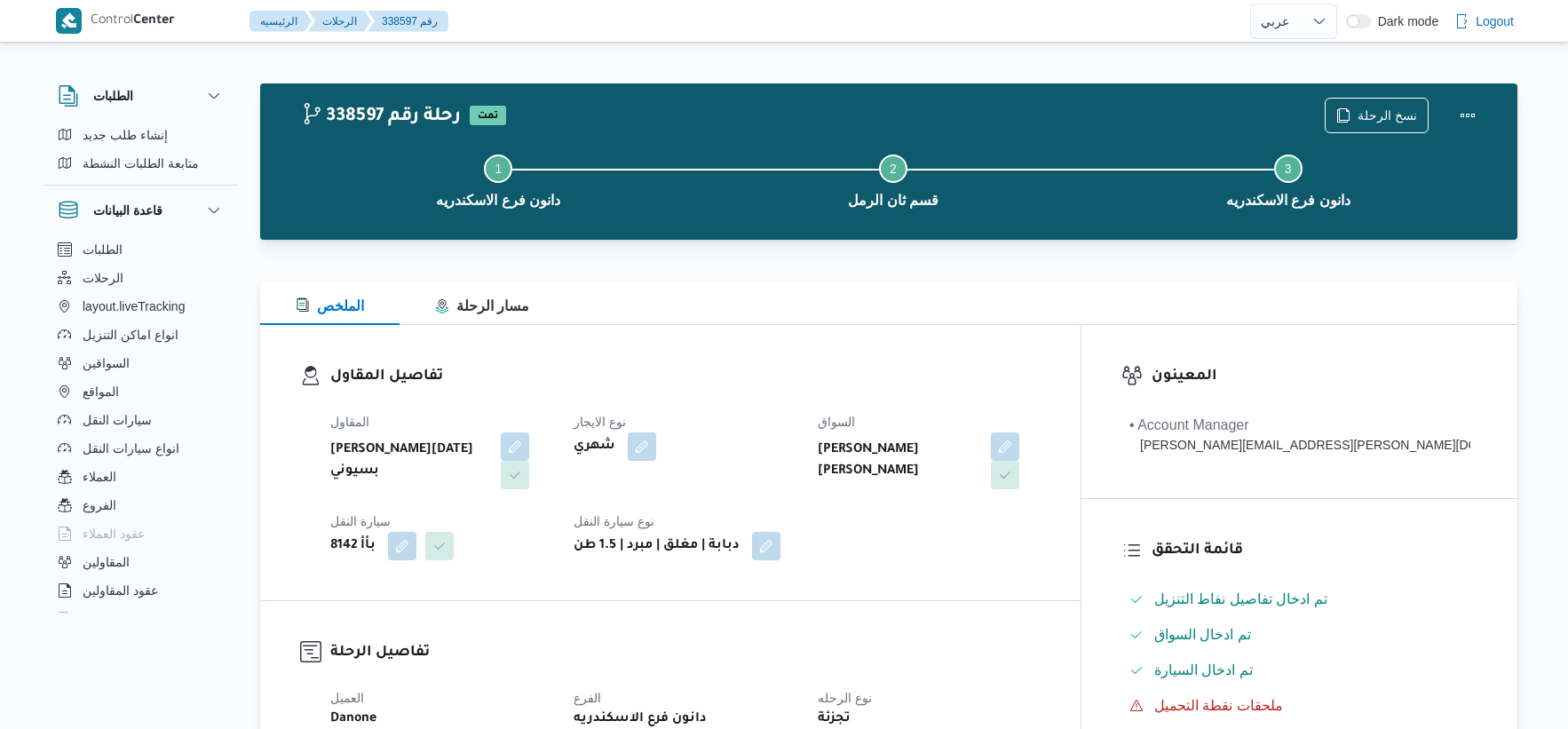
select select "ar"
click at [1404, 113] on span "نسخ الرحلة" at bounding box center [1387, 115] width 59 height 21
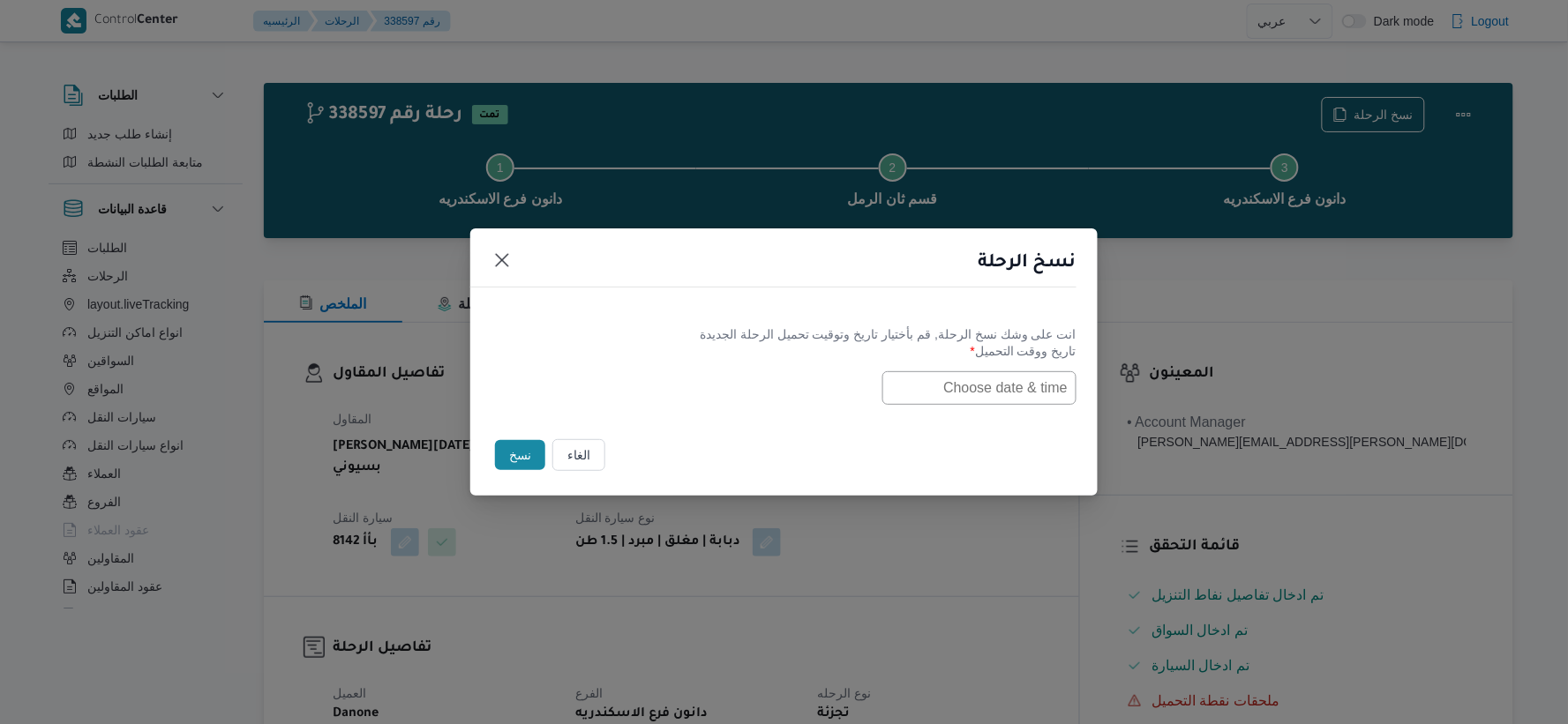
click at [1002, 390] on input "text" at bounding box center [979, 387] width 194 height 33
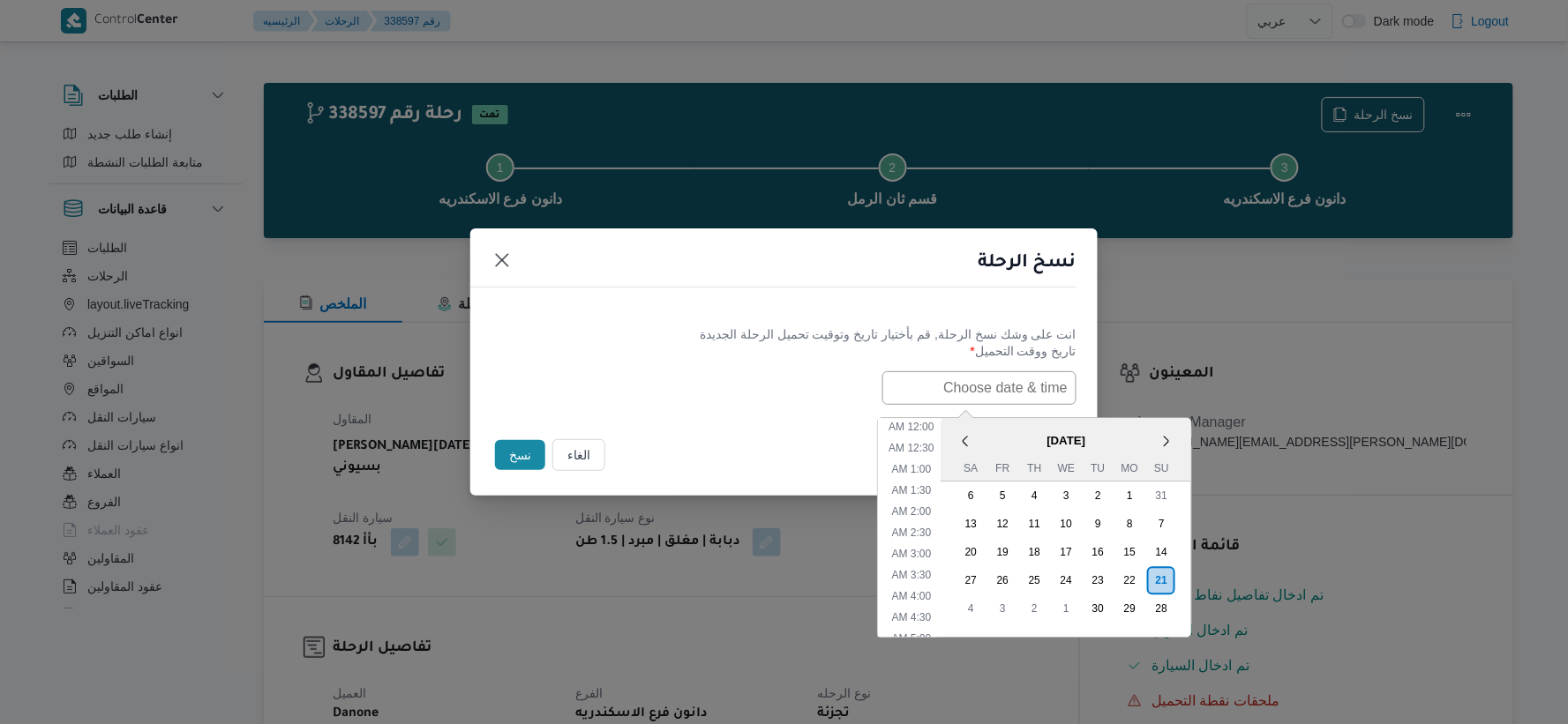
paste input "[DATE] 7:30AM"
type input "[DATE] 7:30AM"
click at [744, 381] on div "[DATE] 7:30AM < [DATE] > Su Mo Tu We Th Fr Sa 31 1 2 3 4 5 6 7 8 9 10 11 12 13 …" at bounding box center [784, 387] width 585 height 33
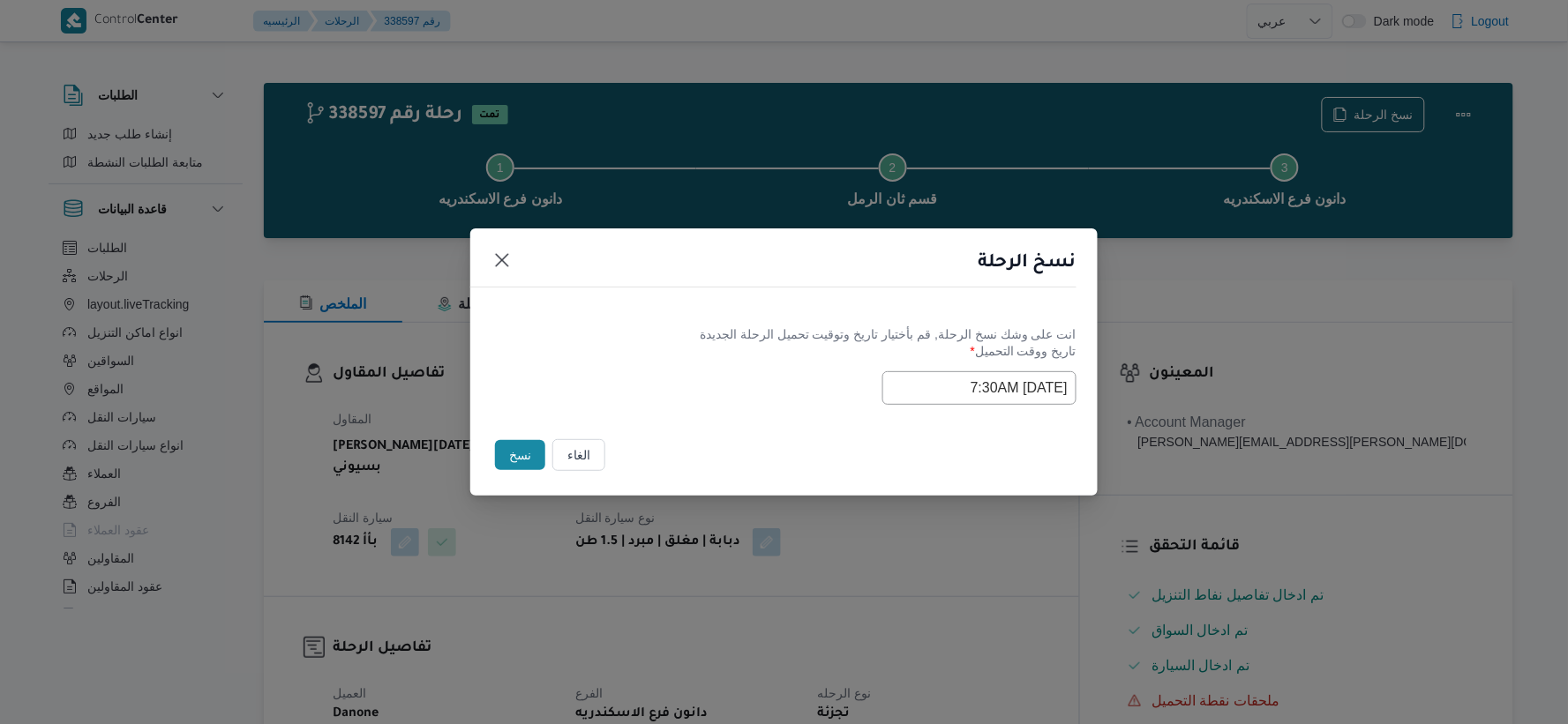
click at [523, 456] on button "نسخ" at bounding box center [519, 455] width 50 height 30
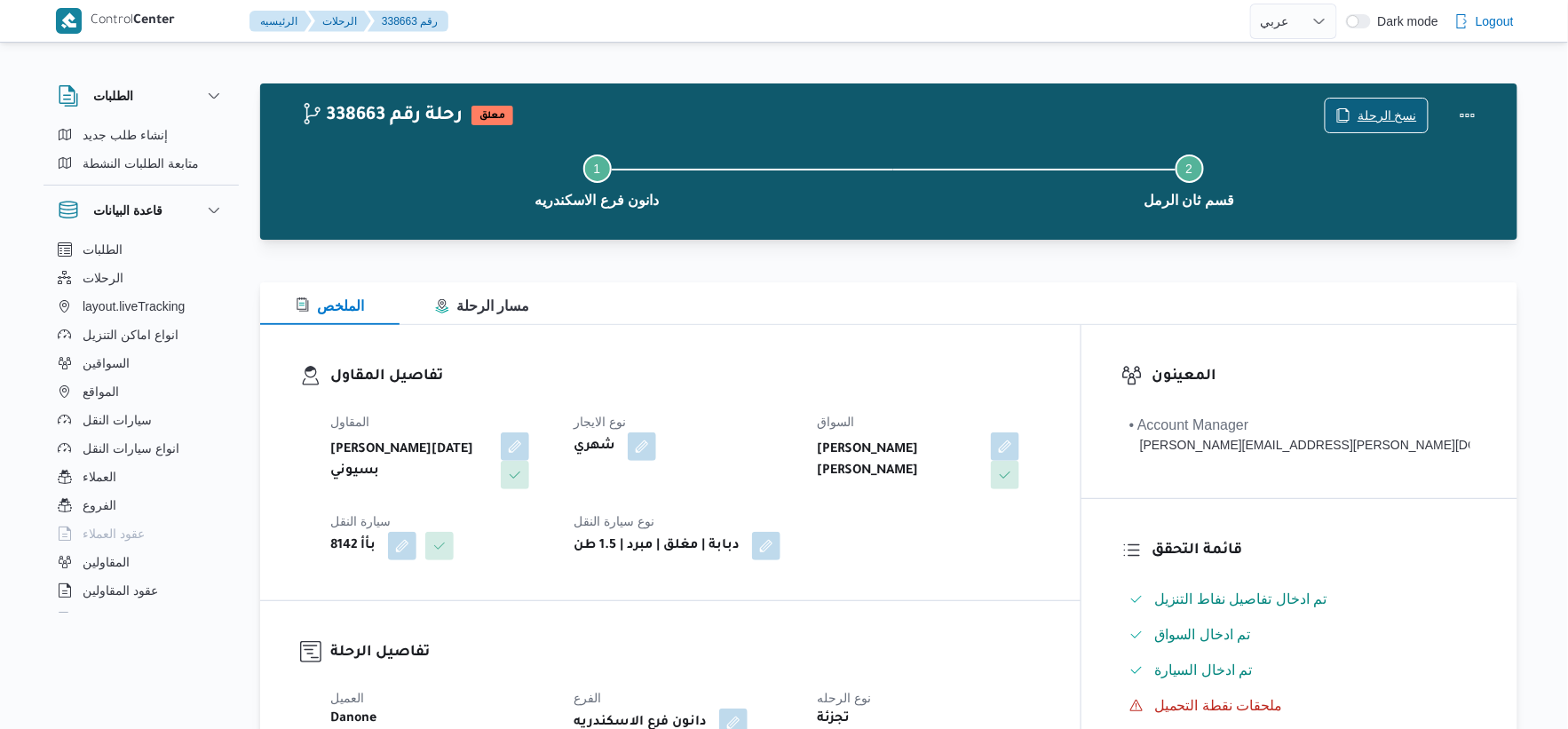
scroll to position [591, 0]
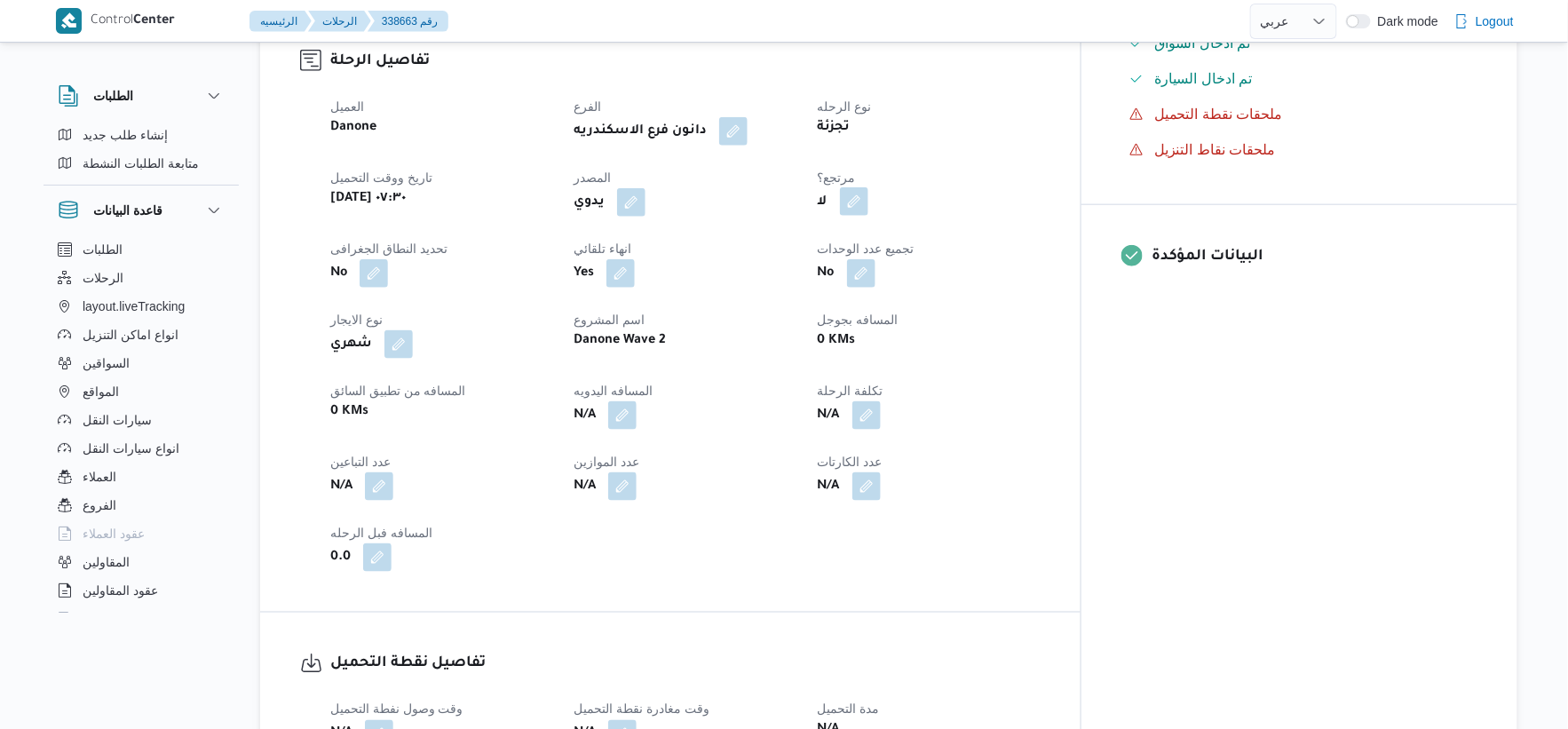
click at [869, 197] on button "button" at bounding box center [854, 202] width 29 height 29
click at [891, 261] on label "هل هناك مرتجع؟" at bounding box center [880, 256] width 107 height 21
checkbox input "true"
click at [983, 264] on span "تاكيد" at bounding box center [987, 255] width 23 height 21
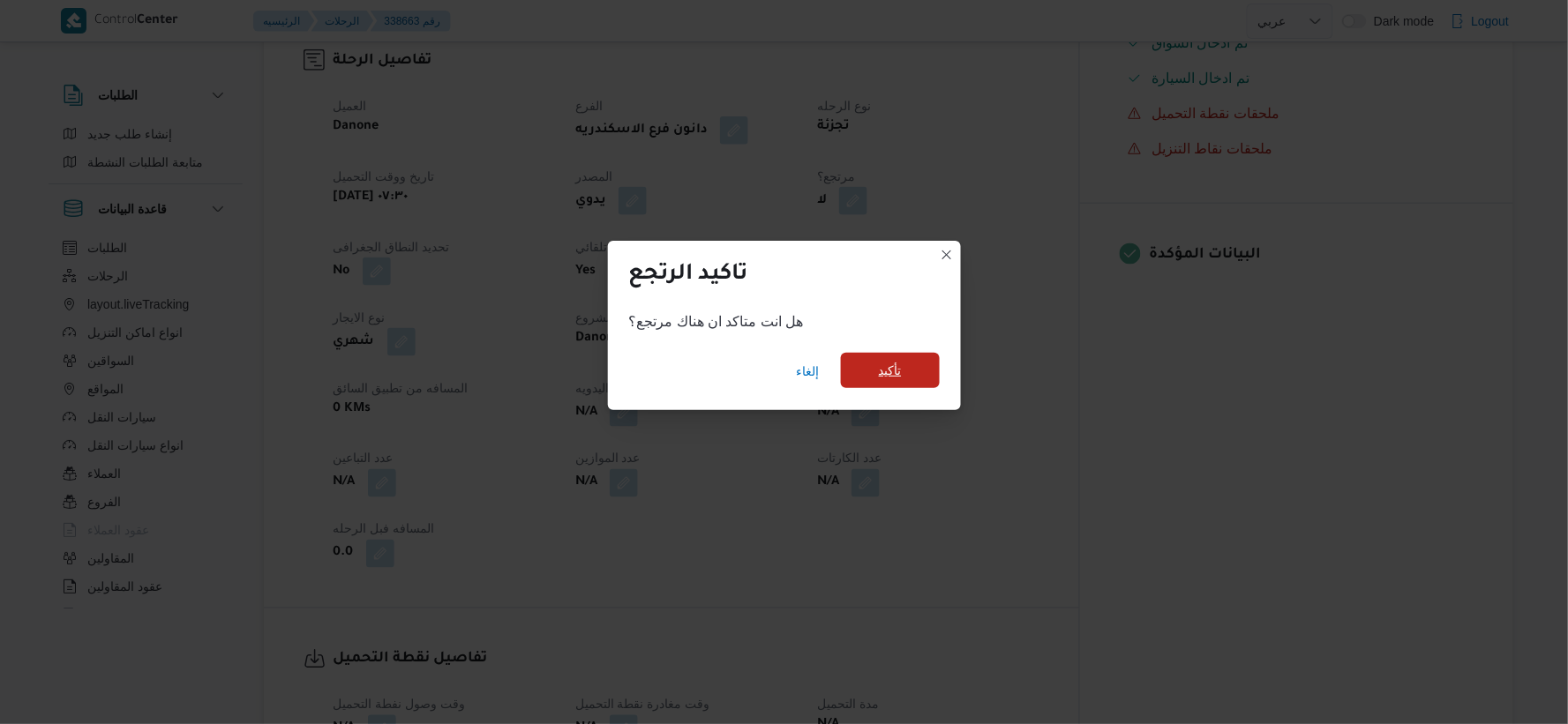
click at [891, 371] on span "تأكيد" at bounding box center [890, 370] width 23 height 21
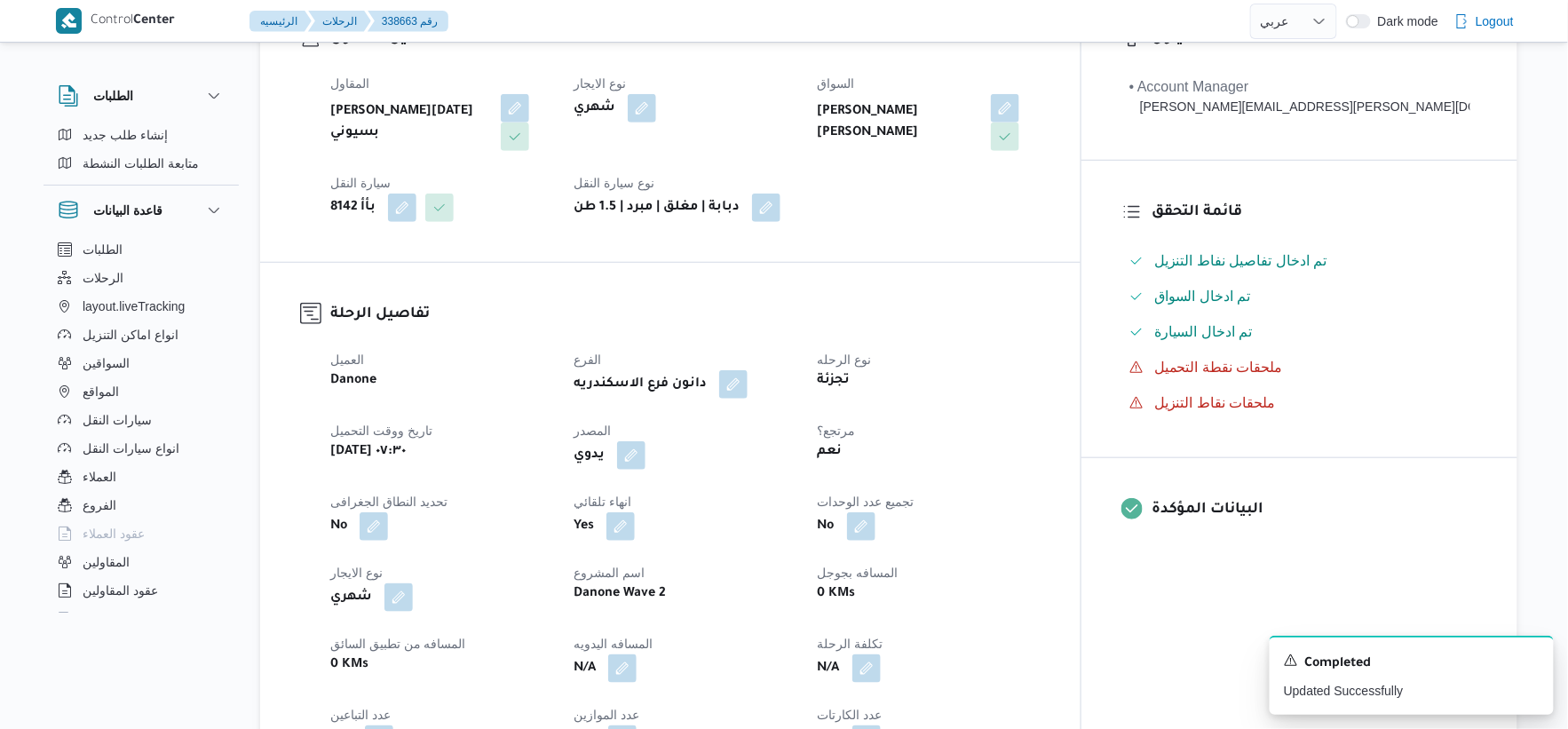
scroll to position [690, 0]
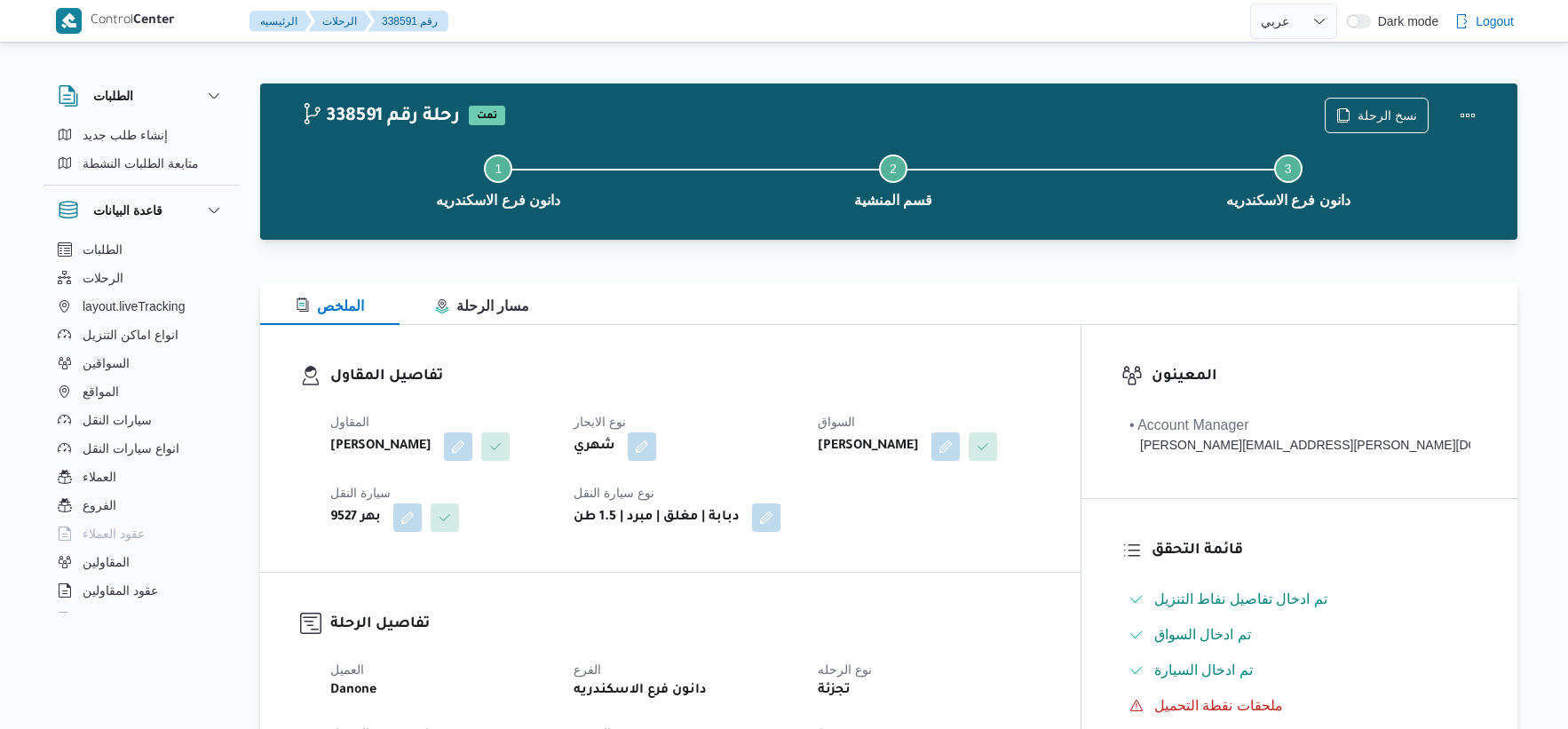
select select "ar"
click at [1361, 110] on span "نسخ الرحلة" at bounding box center [1377, 114] width 102 height 33
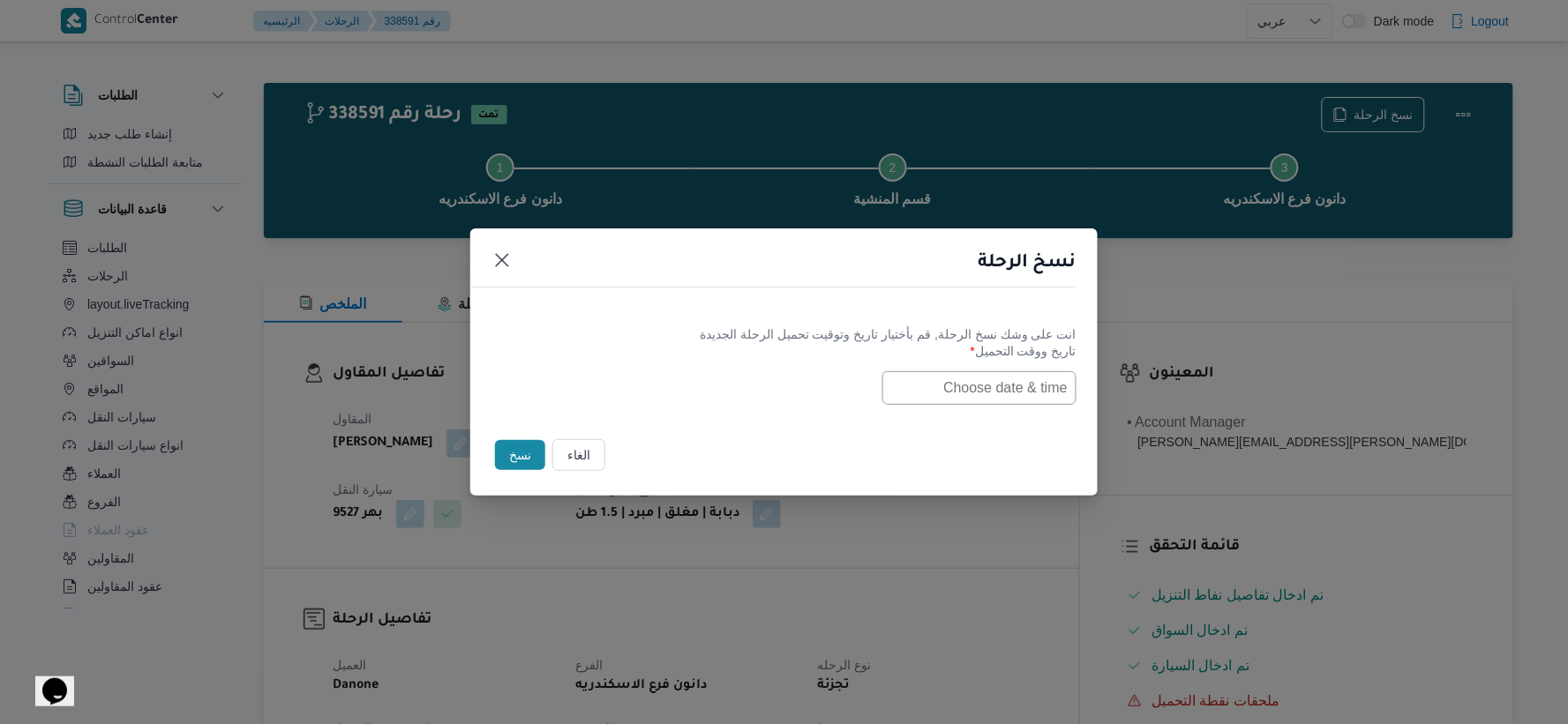
click at [946, 382] on input "text" at bounding box center [979, 387] width 194 height 33
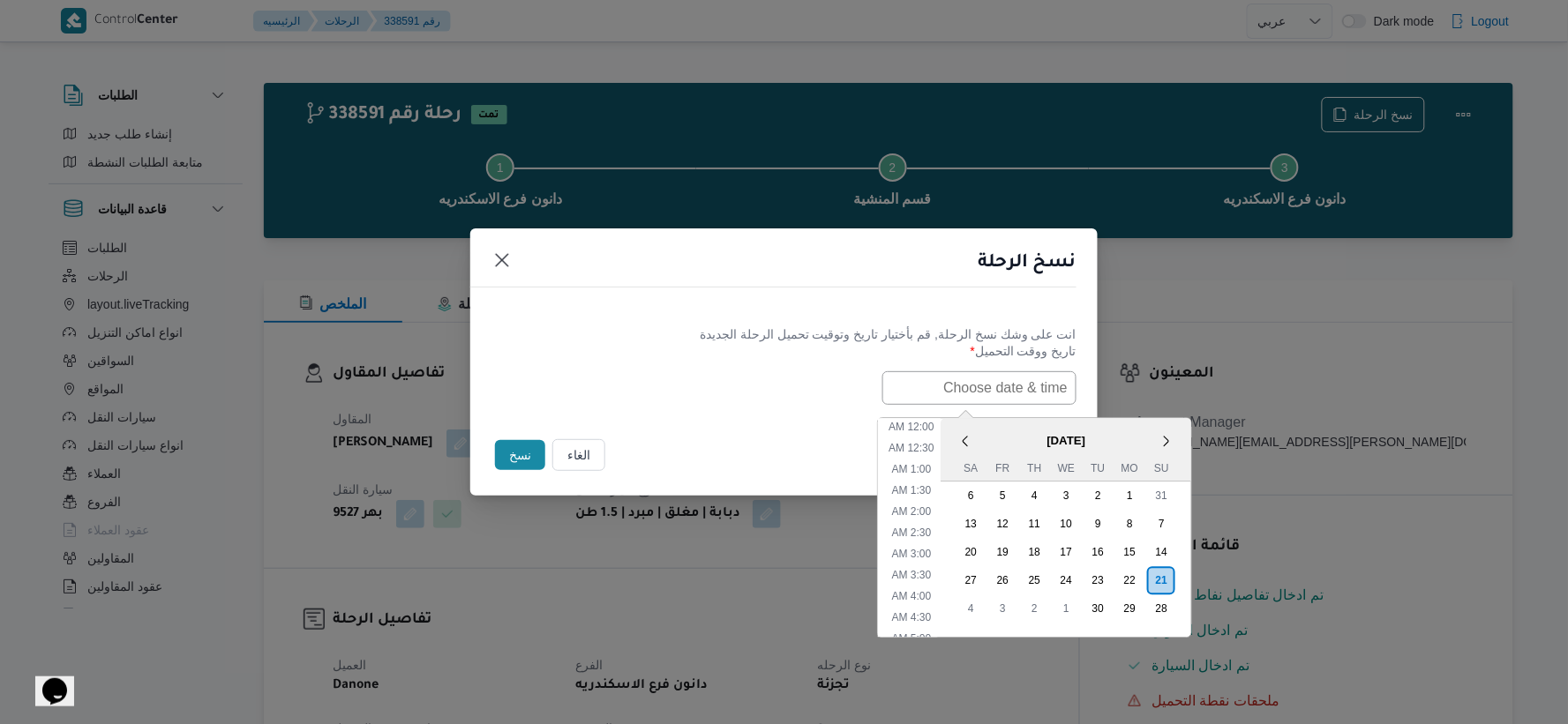
paste input "[DATE] 7:30AM"
type input "[DATE] 7:30AM"
click at [783, 394] on div "[DATE] 7:30AM < [DATE] > Su Mo Tu We Th Fr Sa 31 1 2 3 4 5 6 7 8 9 10 11 12 13 …" at bounding box center [784, 387] width 585 height 33
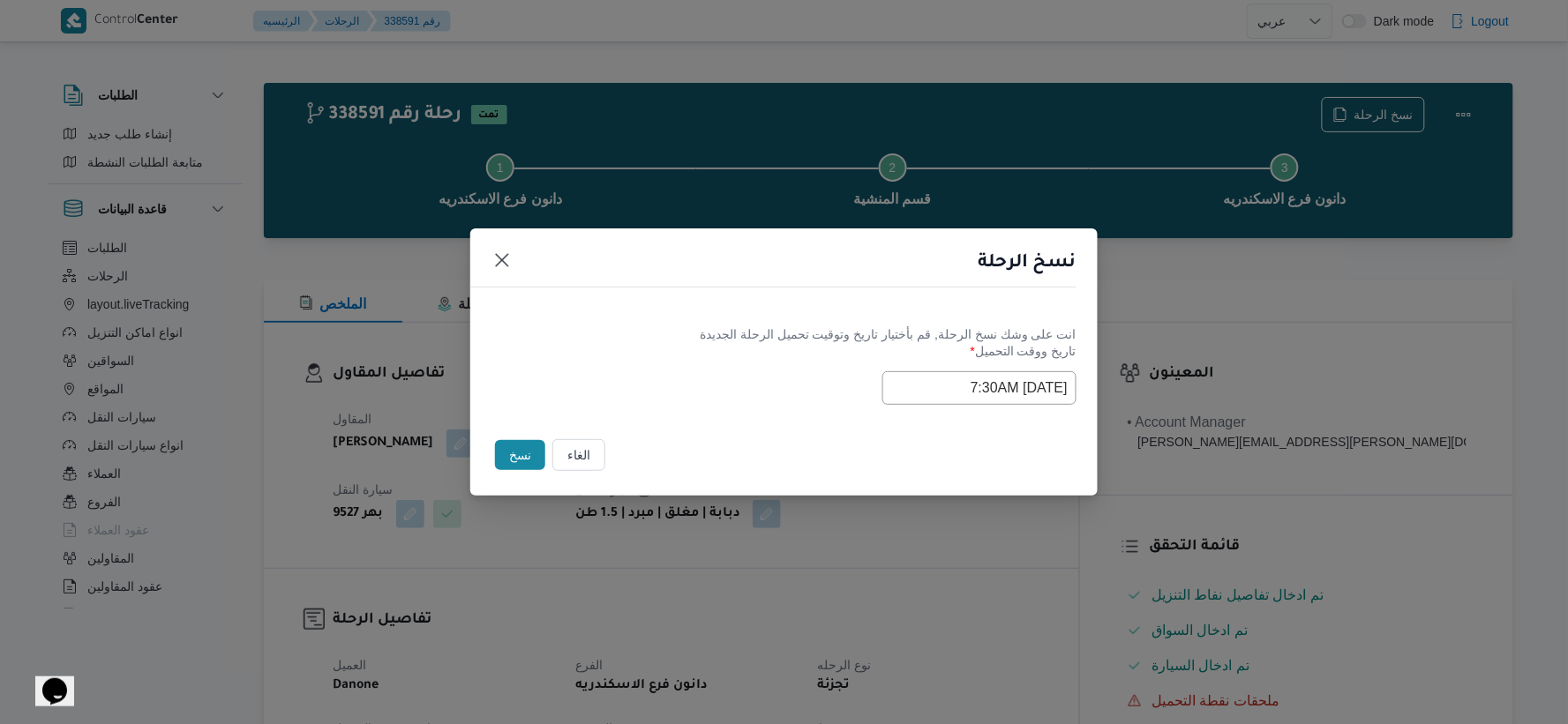
click at [530, 452] on button "نسخ" at bounding box center [519, 455] width 50 height 30
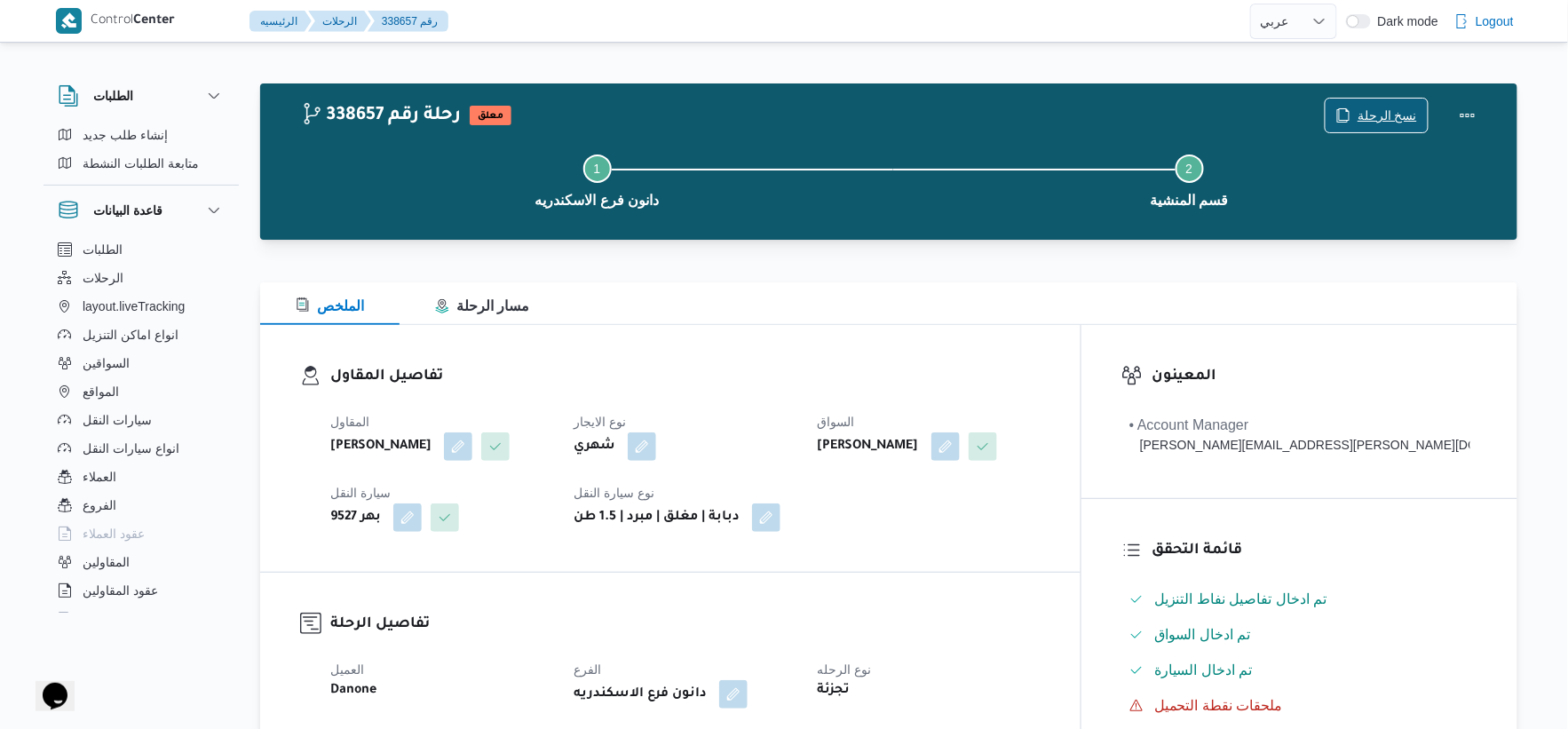
scroll to position [591, 0]
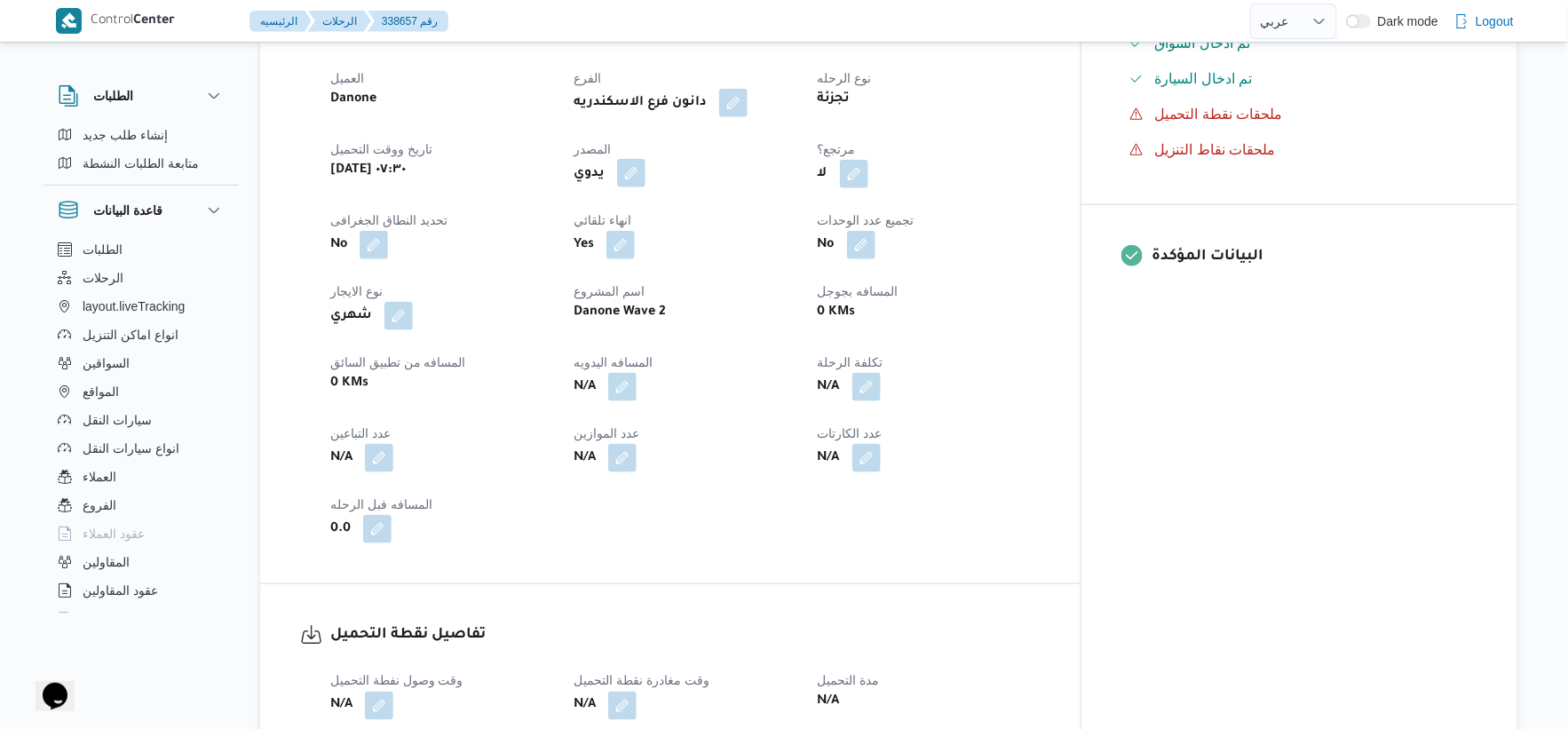
click at [646, 171] on button "button" at bounding box center [632, 173] width 29 height 29
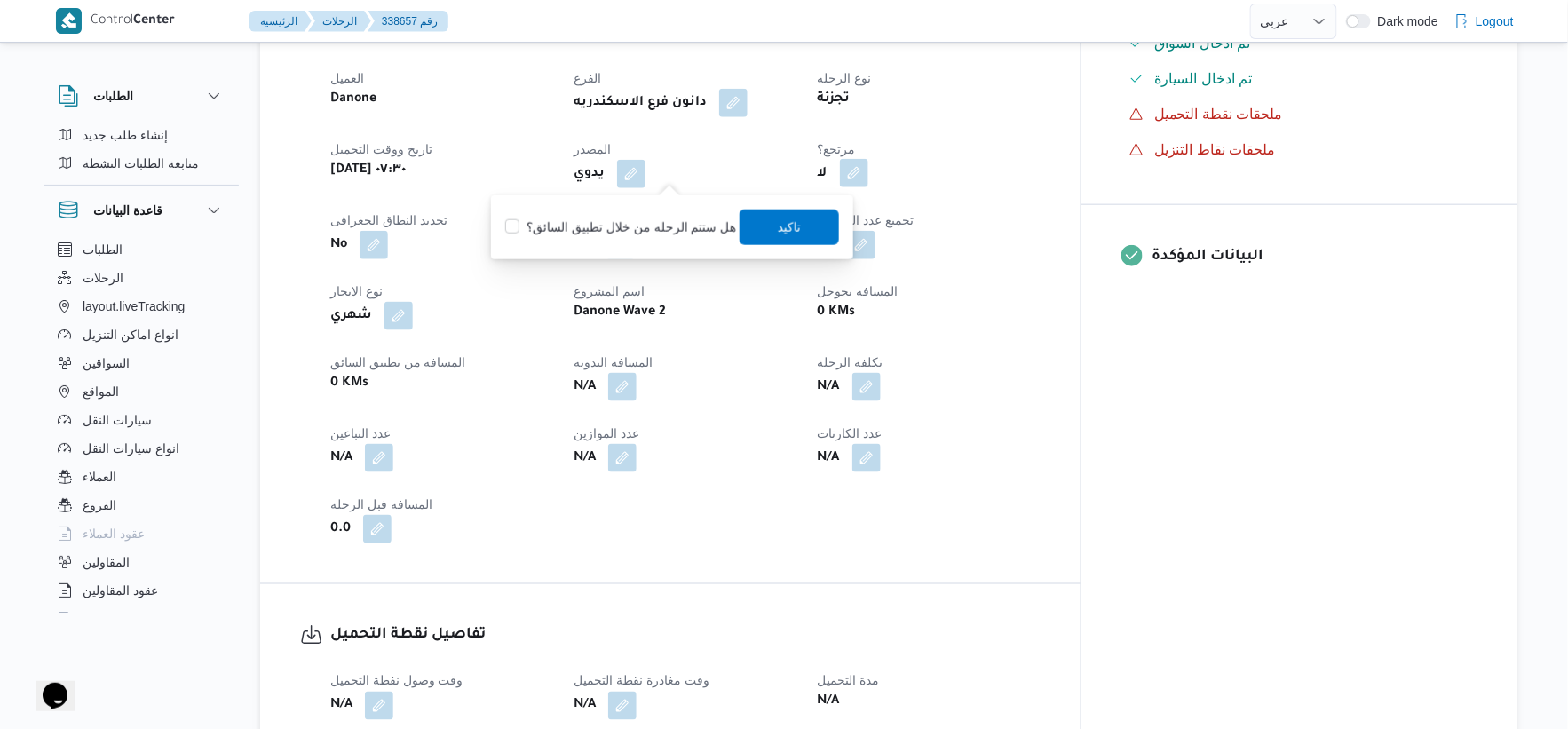
click at [869, 169] on button "button" at bounding box center [854, 173] width 29 height 29
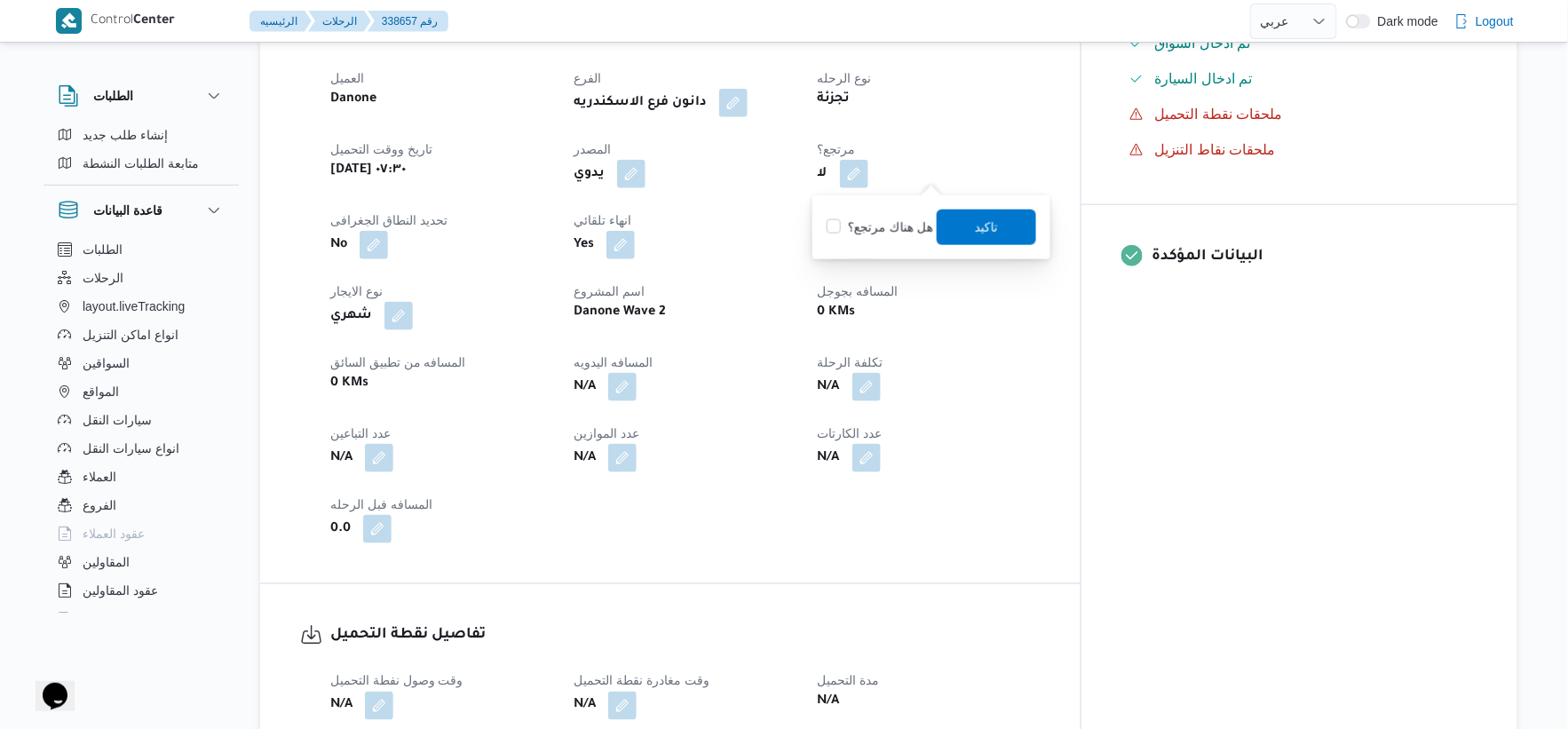
click at [885, 228] on label "هل هناك مرتجع؟" at bounding box center [880, 227] width 107 height 21
checkbox input "true"
click at [982, 237] on span "تاكيد" at bounding box center [987, 225] width 99 height 35
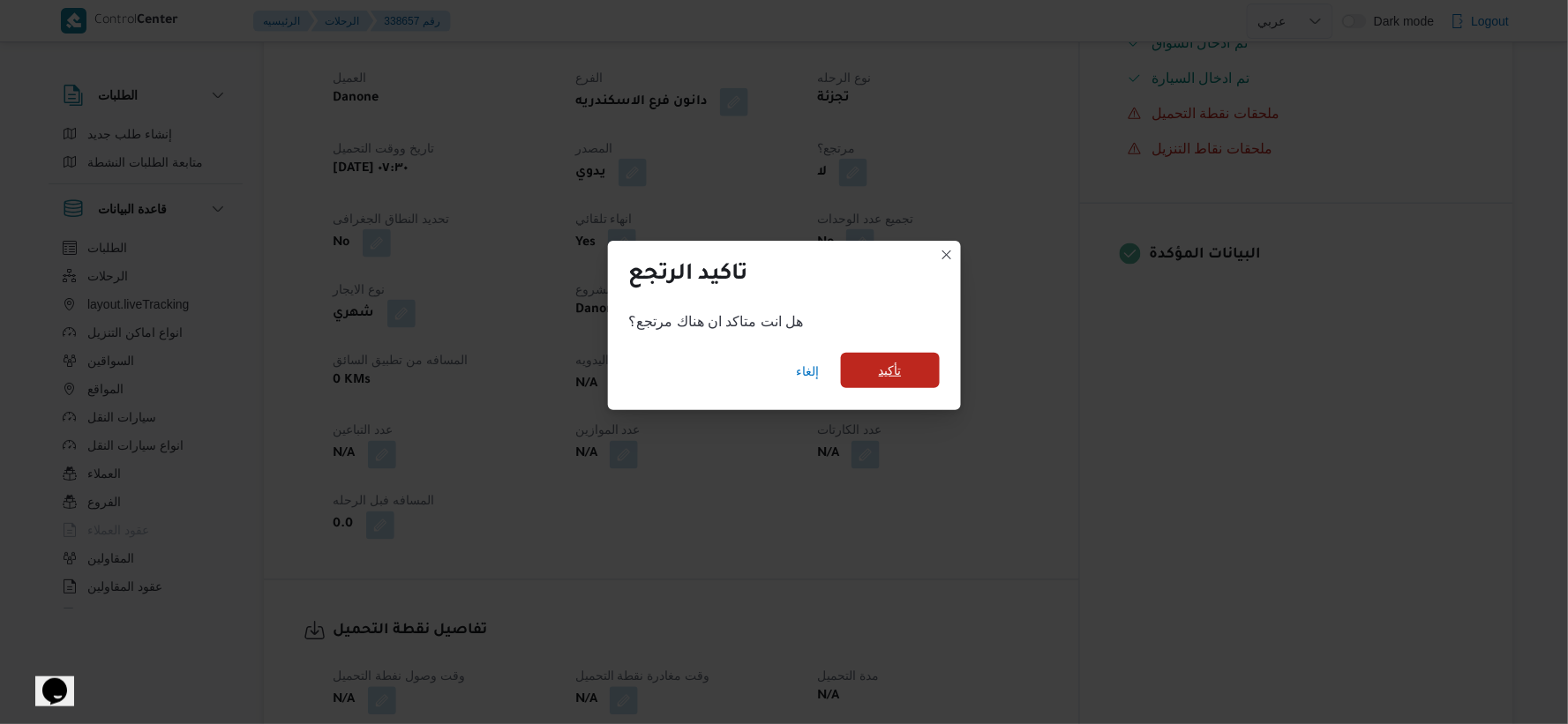
drag, startPoint x: 893, startPoint y: 306, endPoint x: 898, endPoint y: 366, distance: 60.2
click at [893, 306] on div "هل انت متاكد ان هناك مرتجع؟" at bounding box center [784, 322] width 353 height 35
click at [898, 366] on span "تأكيد" at bounding box center [890, 370] width 23 height 21
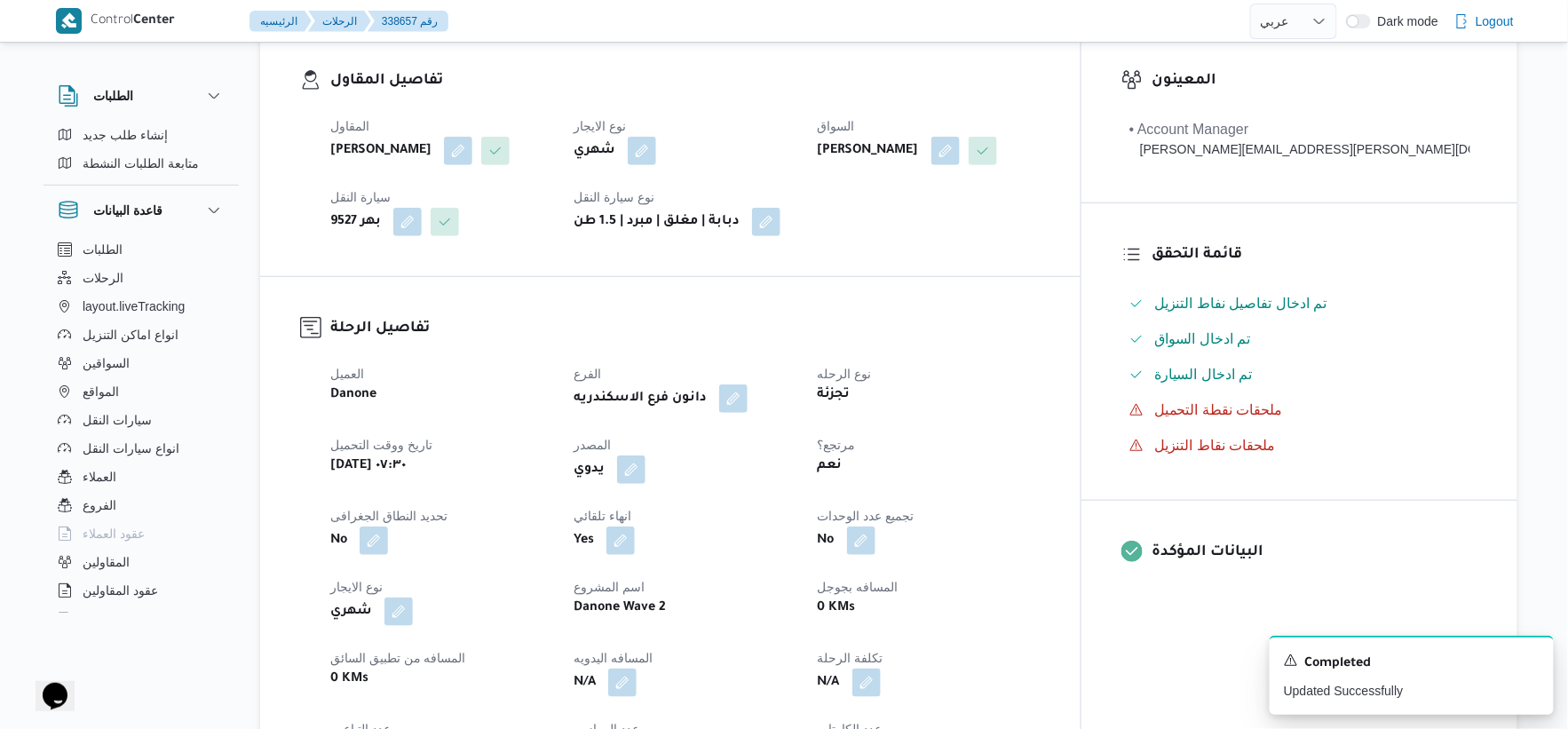
scroll to position [0, 0]
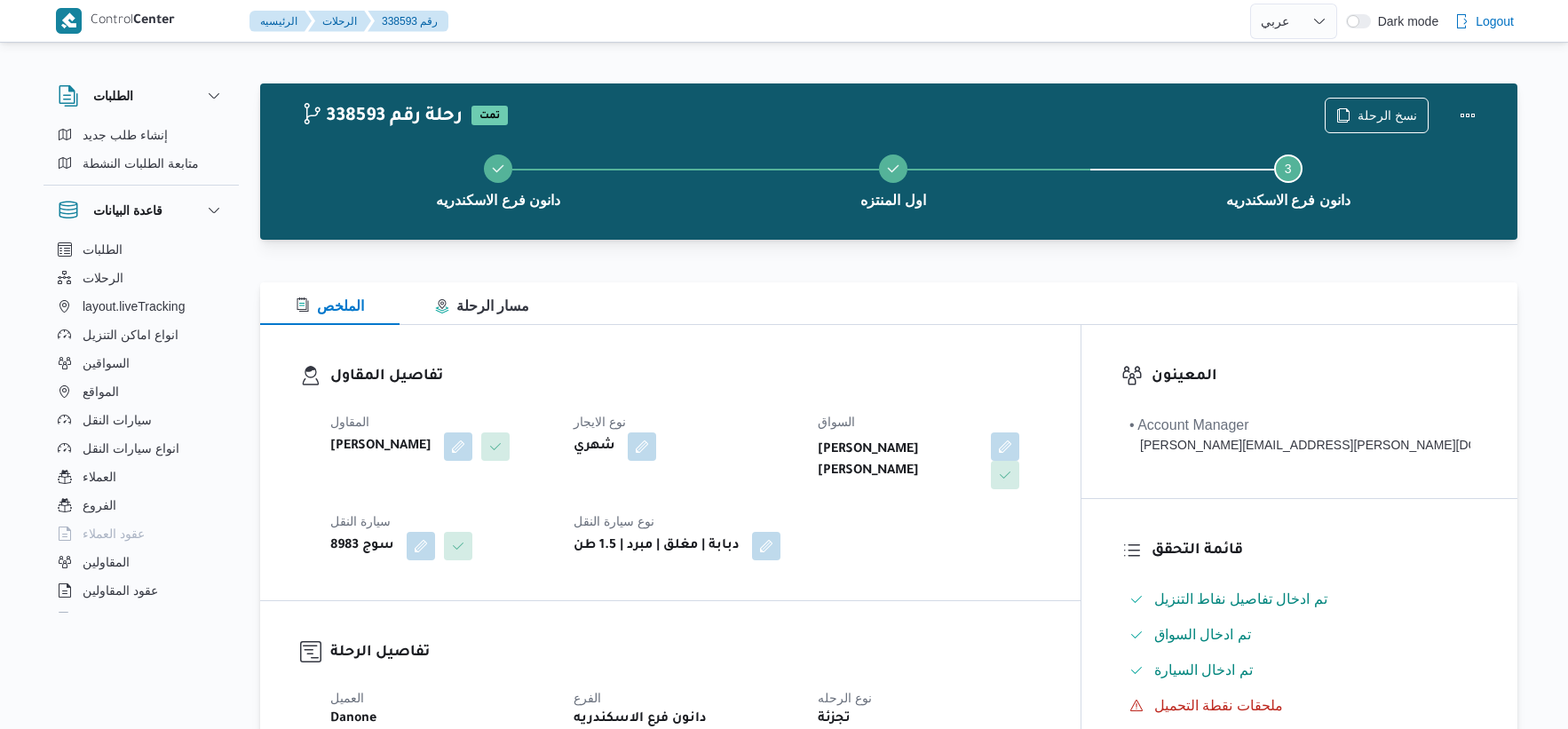
select select "ar"
click at [1407, 105] on span "نسخ الرحلة" at bounding box center [1387, 115] width 59 height 21
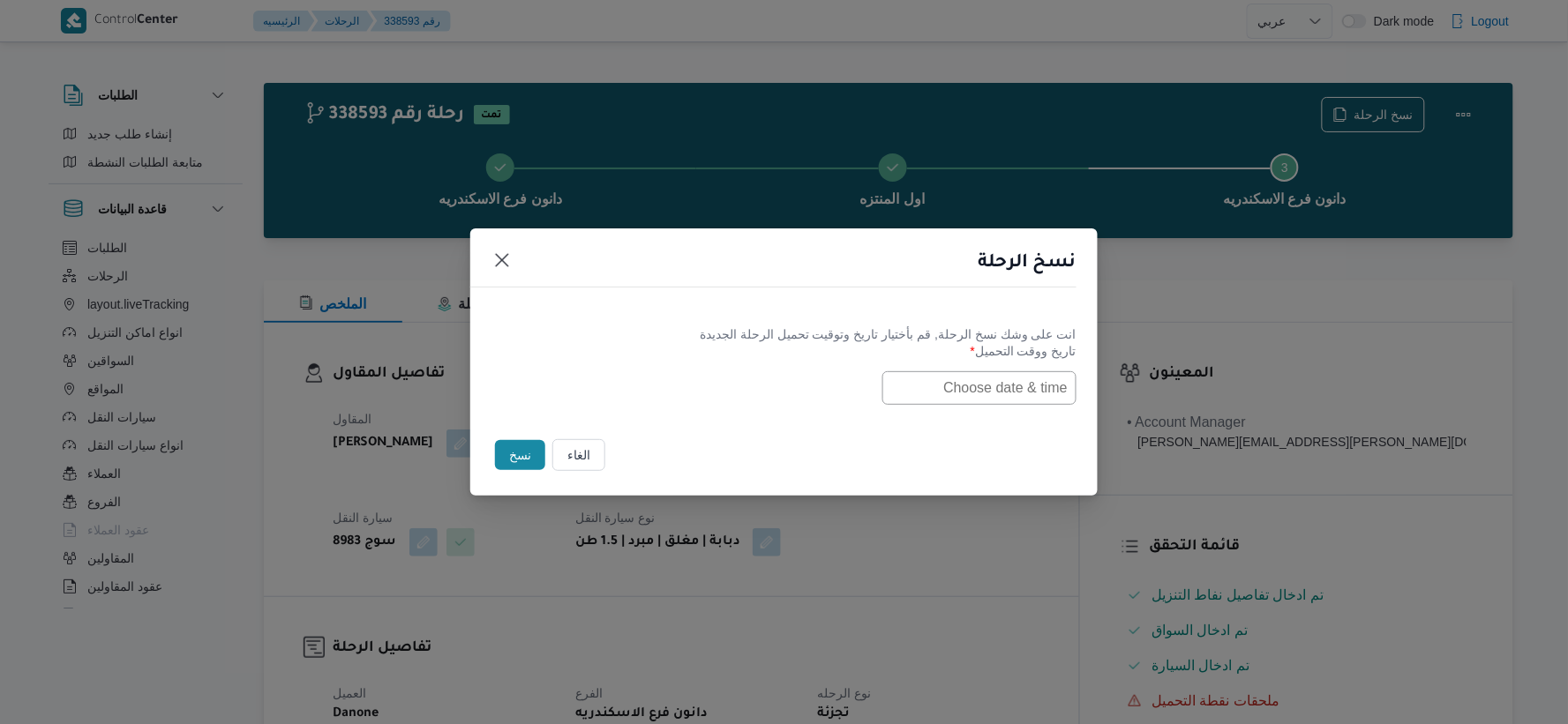
click at [930, 381] on input "text" at bounding box center [979, 387] width 194 height 33
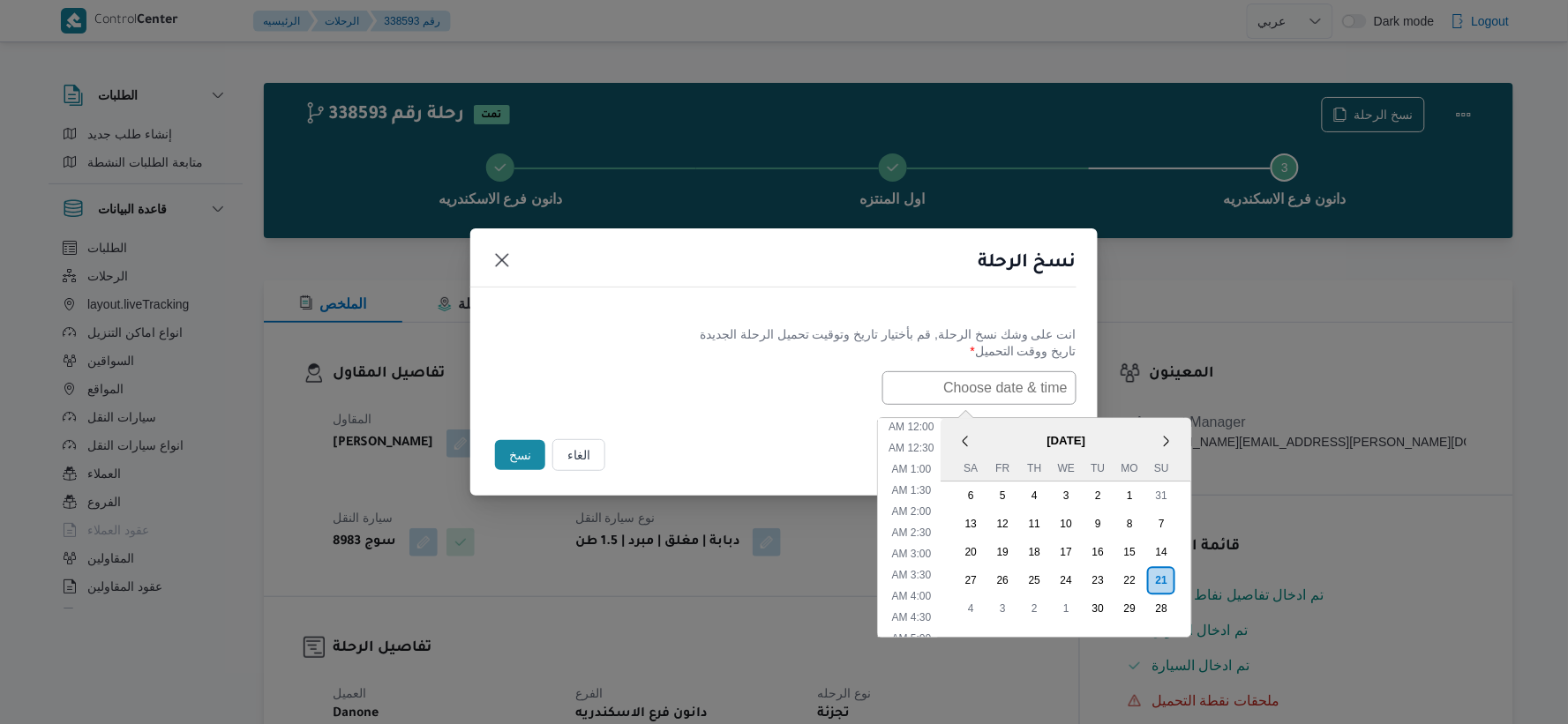
paste input "[DATE] 7:30AM"
type input "[DATE] 7:30AM"
click at [768, 386] on div "[DATE] 7:30AM < [DATE] > Su Mo Tu We Th Fr Sa 31 1 2 3 4 5 6 7 8 9 10 11 12 13 …" at bounding box center [784, 387] width 585 height 33
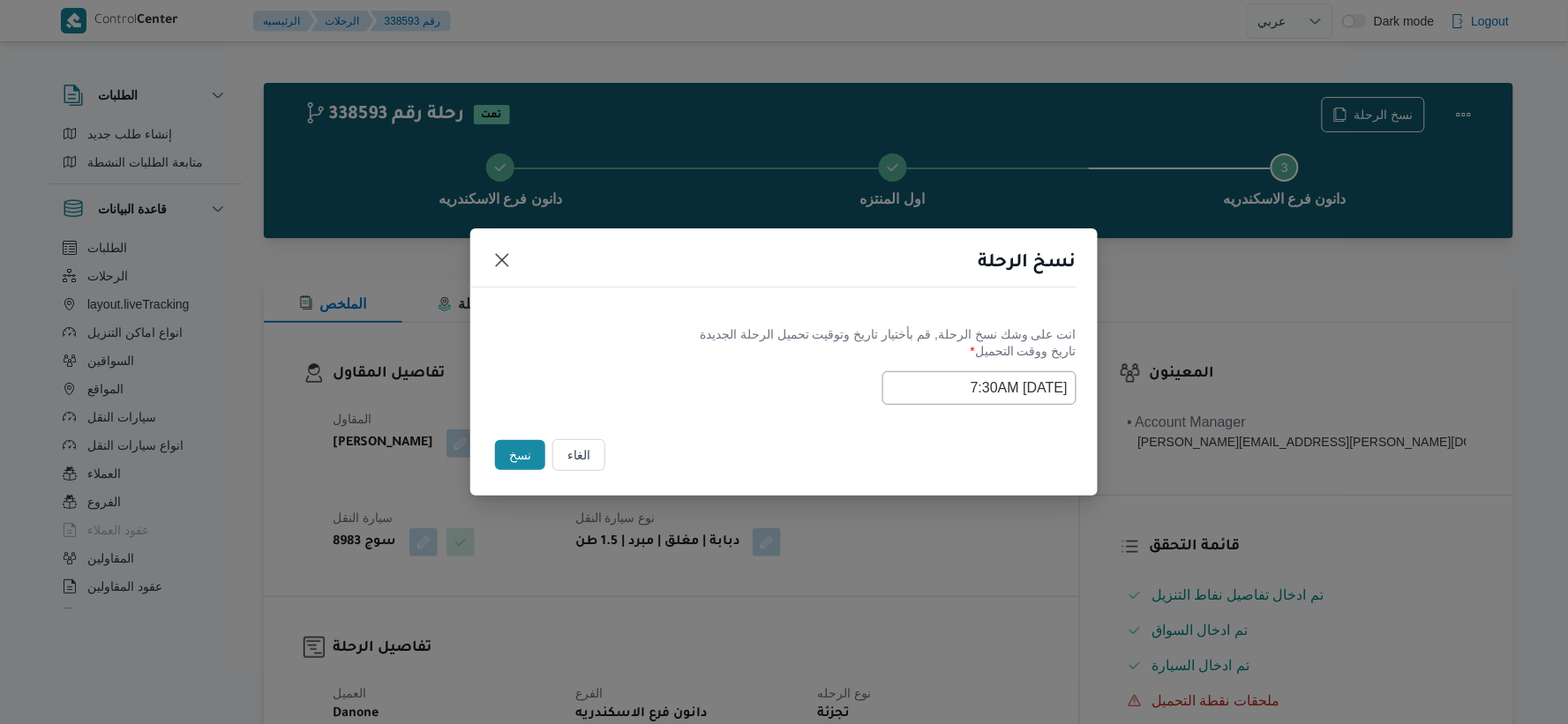
click at [525, 451] on button "نسخ" at bounding box center [519, 455] width 50 height 30
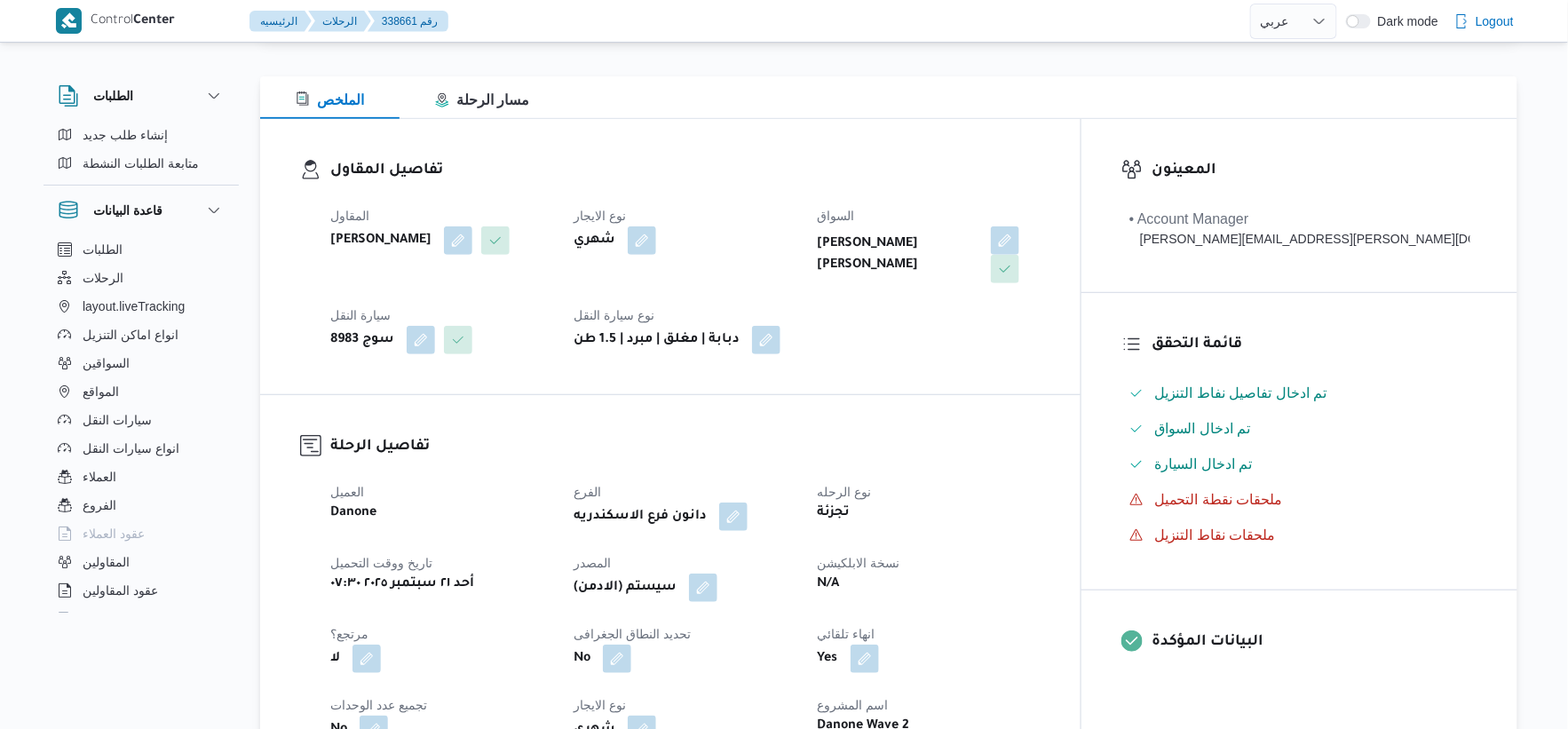
scroll to position [690, 0]
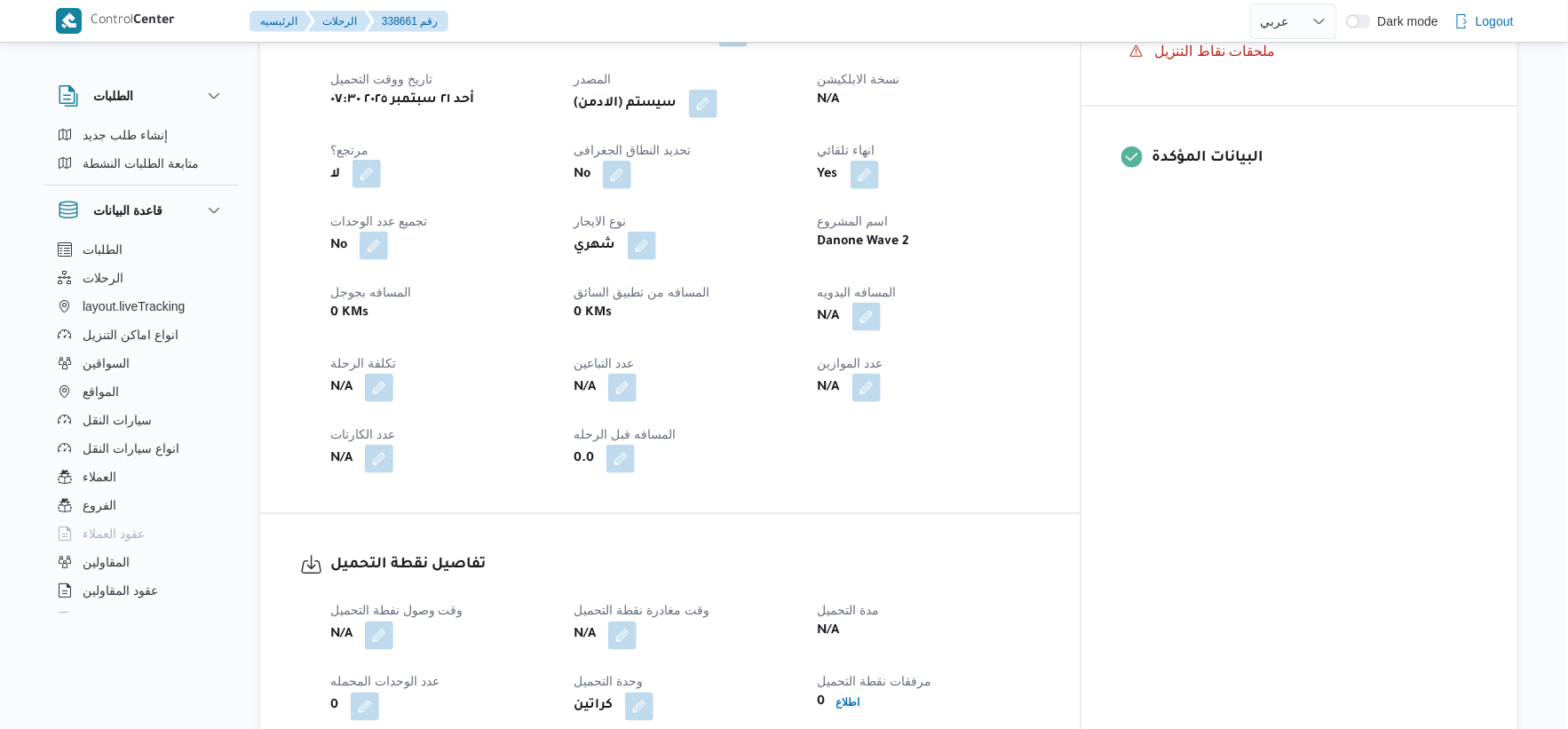
click at [369, 160] on button "button" at bounding box center [367, 174] width 29 height 29
click at [335, 194] on label "هل هناك مرتجع؟" at bounding box center [311, 200] width 107 height 21
checkbox input "true"
click at [439, 193] on span "تاكيد" at bounding box center [419, 199] width 99 height 35
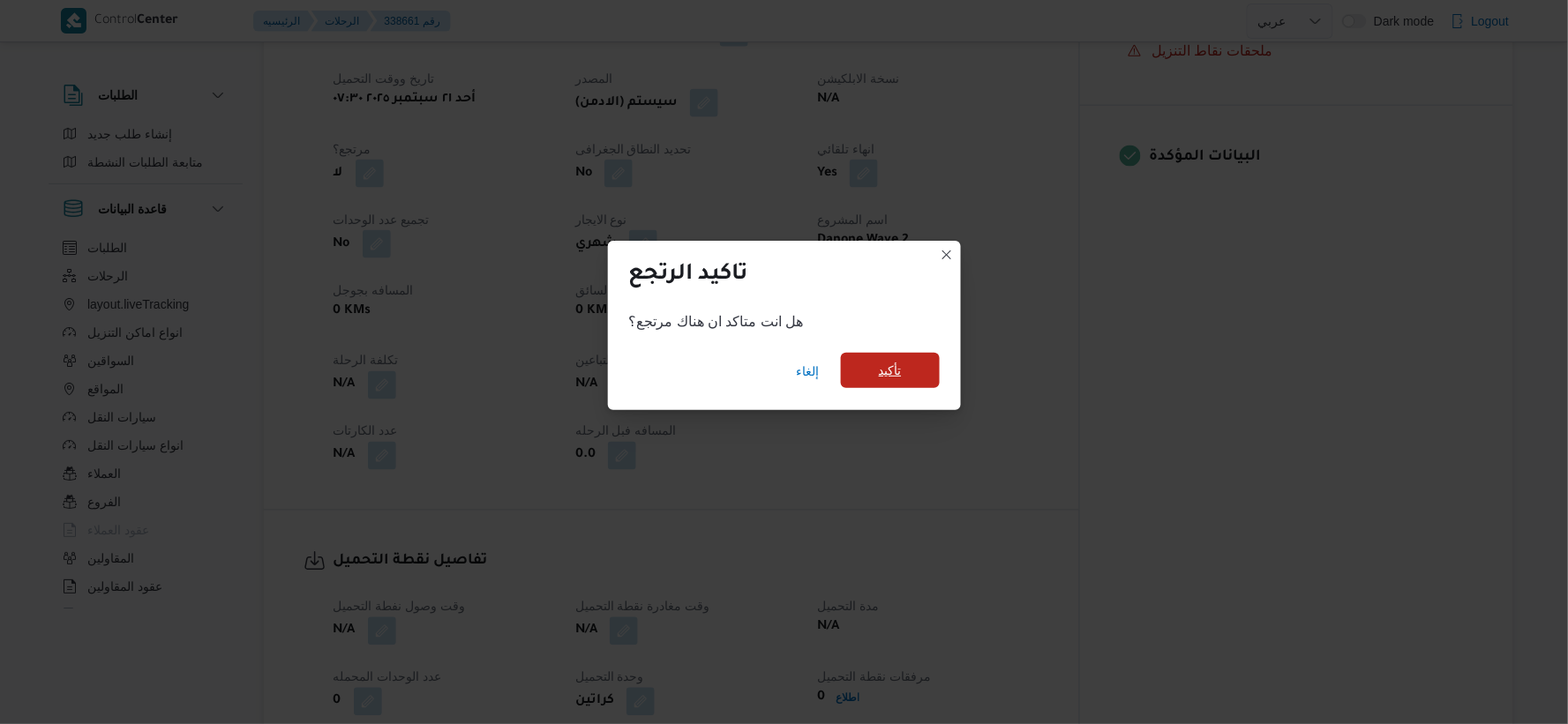
click at [900, 370] on span "تأكيد" at bounding box center [890, 370] width 23 height 21
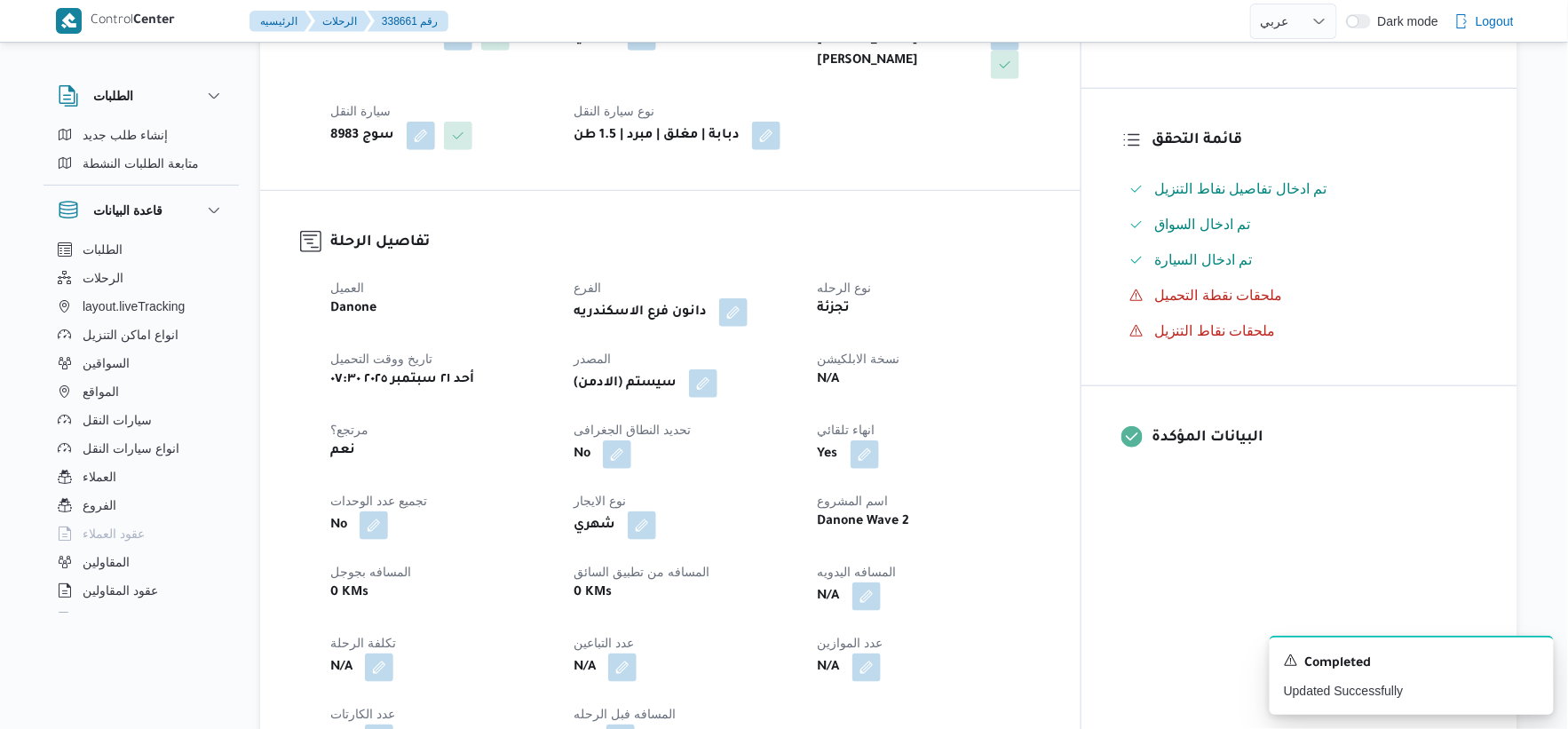
scroll to position [493, 0]
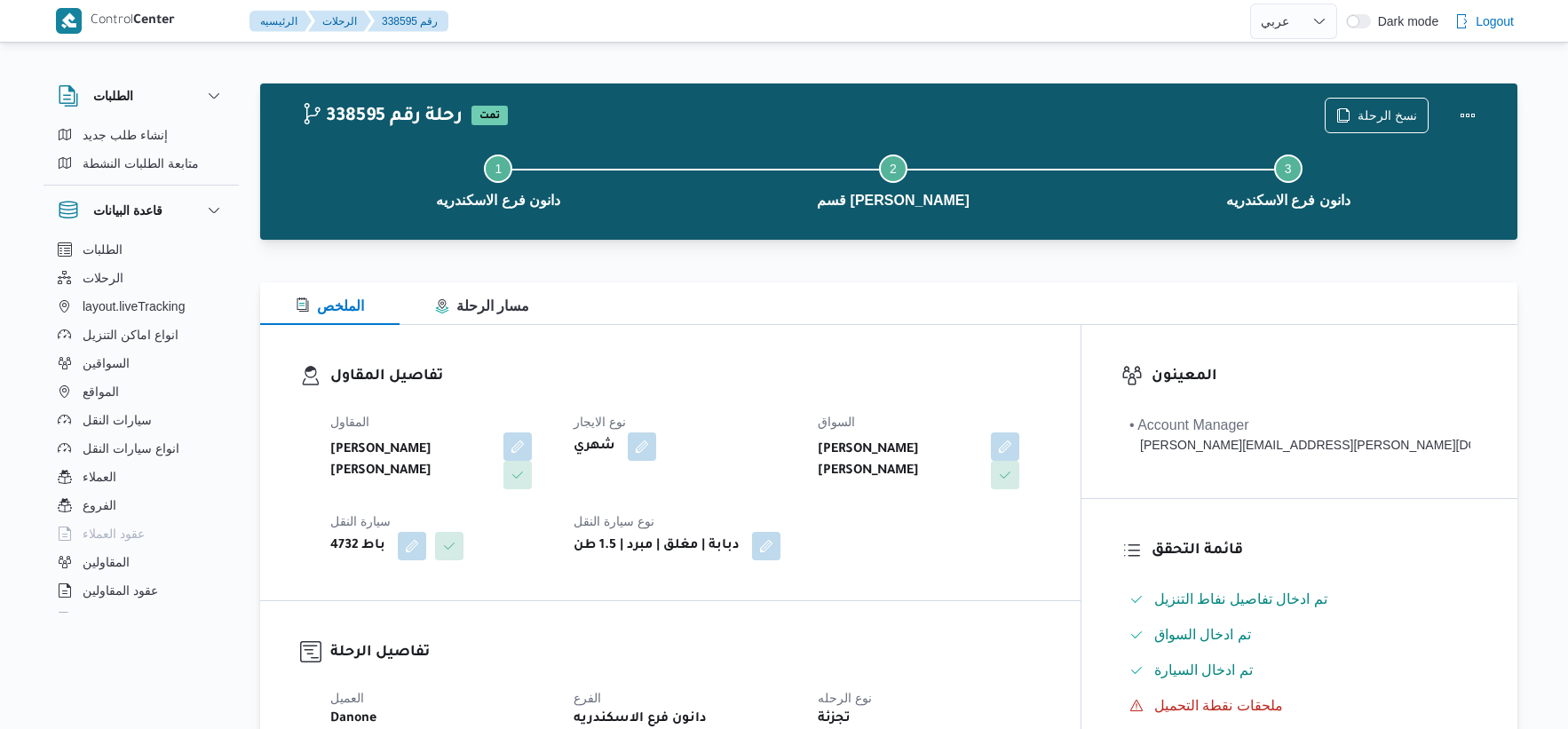
select select "ar"
click at [1361, 108] on span "نسخ الرحلة" at bounding box center [1377, 114] width 102 height 33
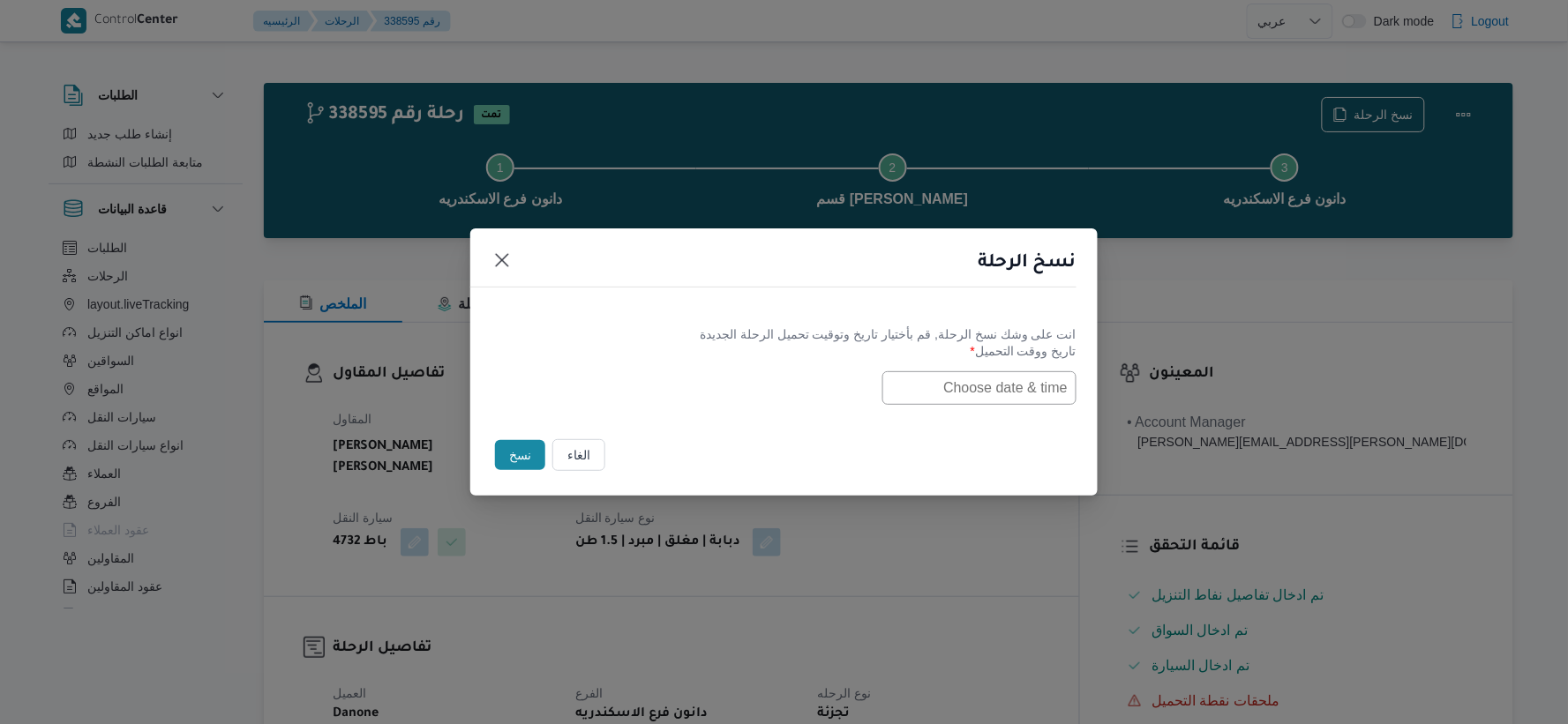
click at [1036, 378] on input "text" at bounding box center [979, 387] width 194 height 33
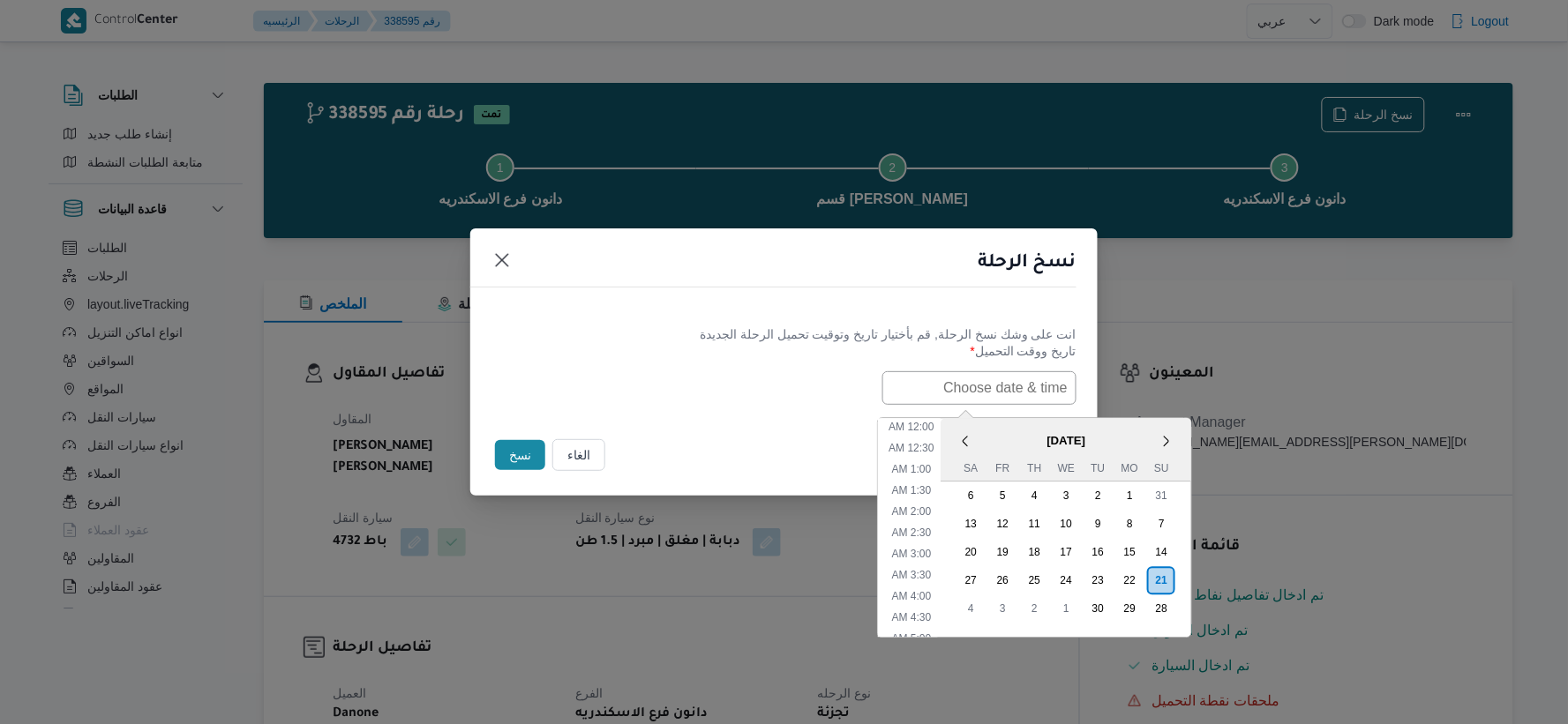
paste input "[DATE] 7:30AM"
type input "[DATE] 7:30AM"
click at [734, 406] on div "انت على وشك نسخ الرحلة, [GEOGRAPHIC_DATA] بأختيار تاريخ وتوقيت تحميل الرحلة الج…" at bounding box center [783, 364] width 627 height 113
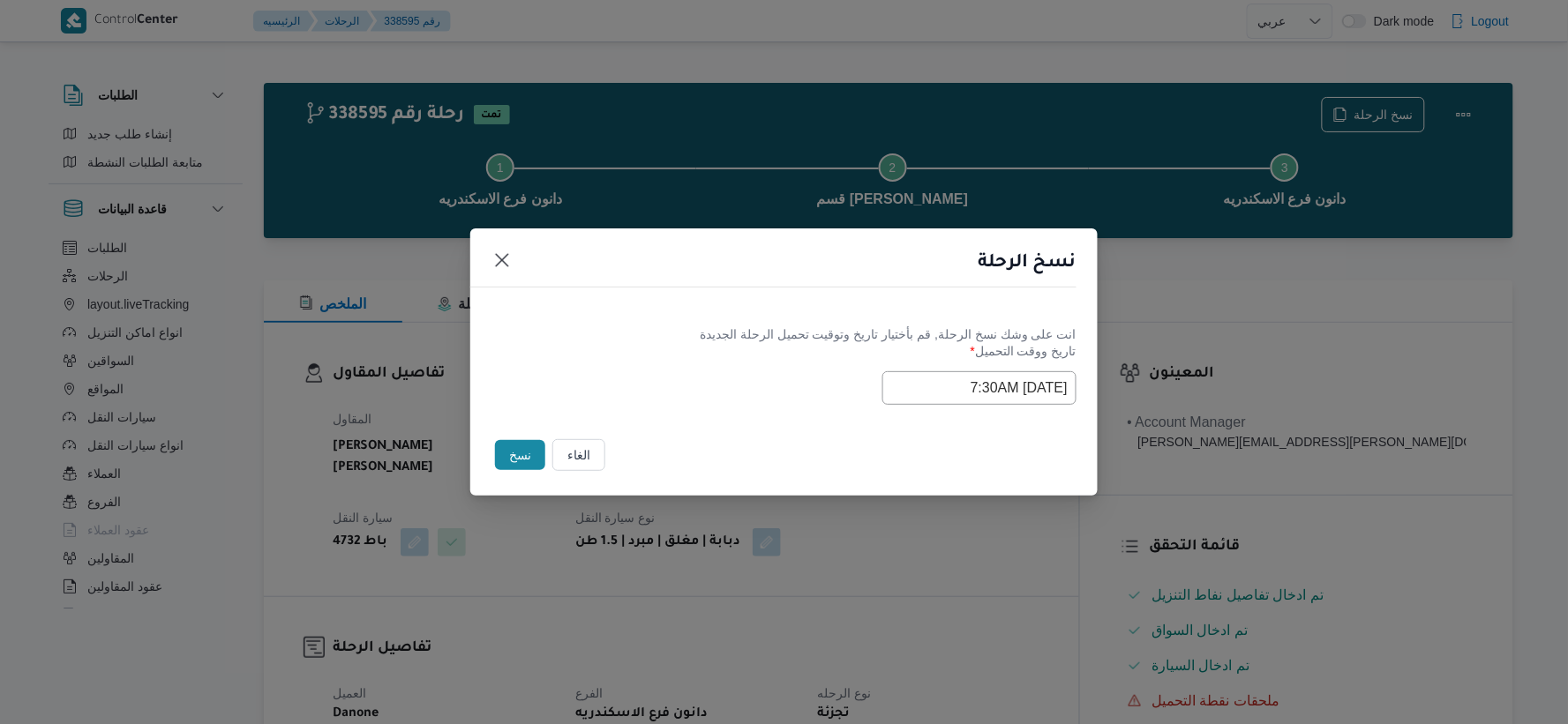
click at [524, 448] on button "نسخ" at bounding box center [519, 455] width 50 height 30
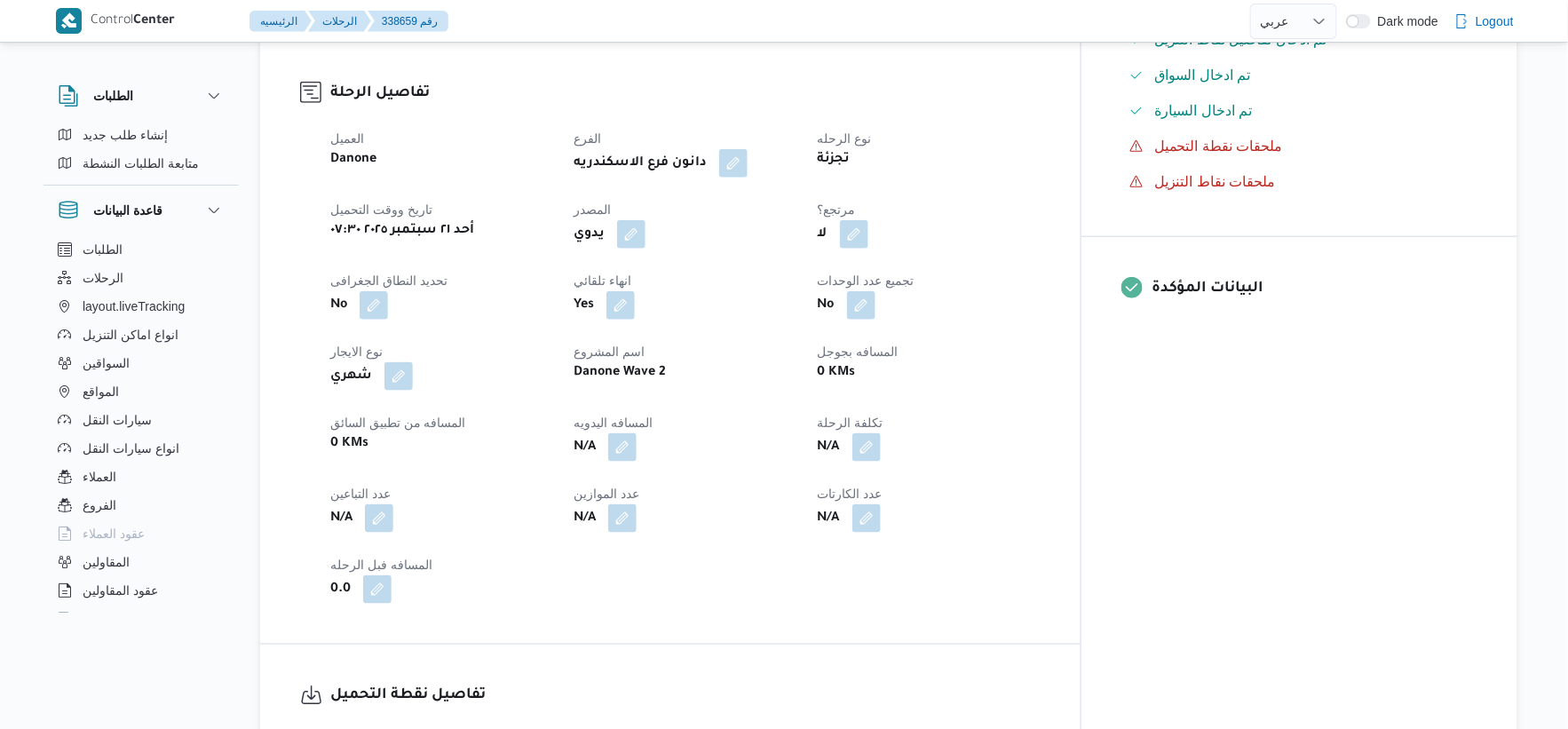
scroll to position [591, 0]
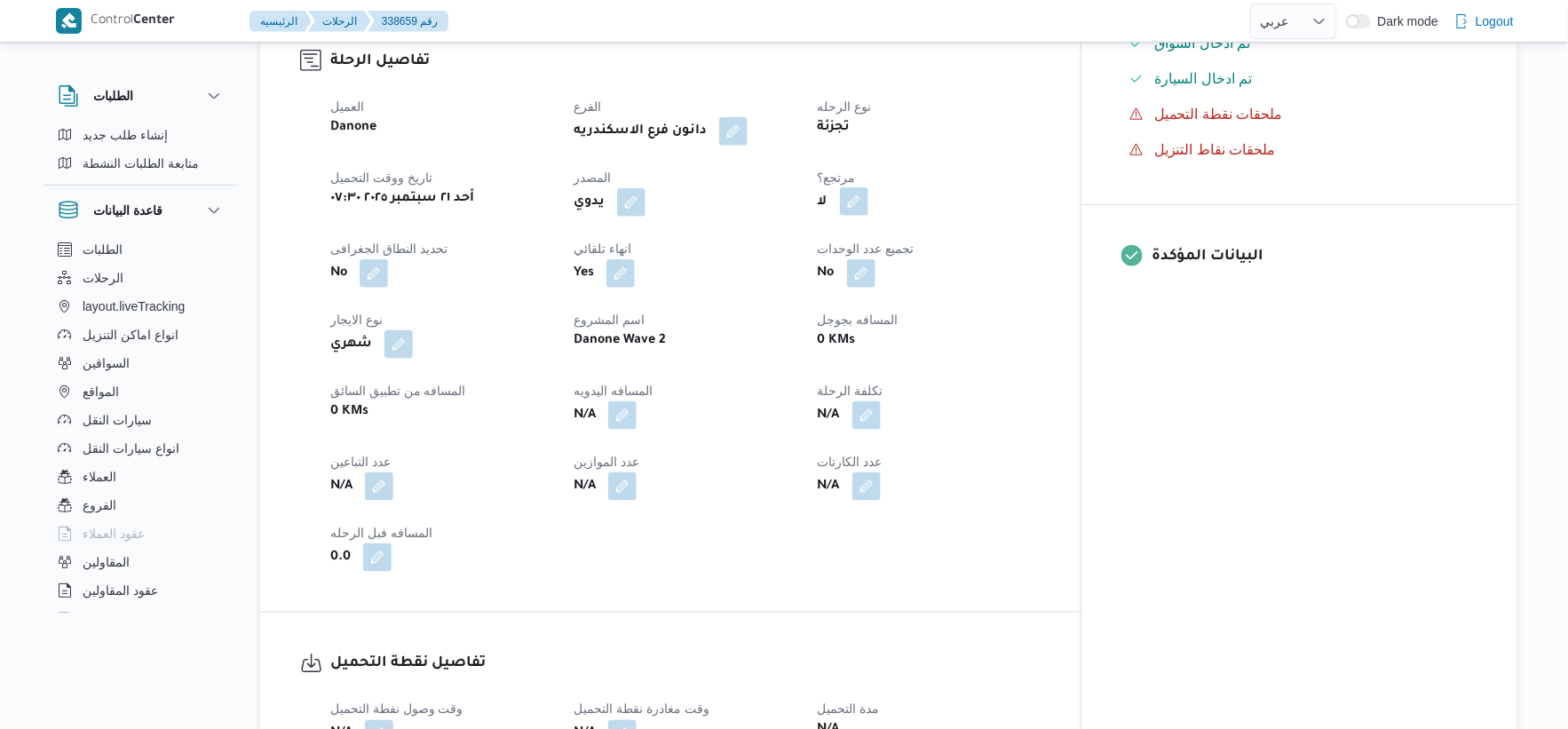
click at [869, 207] on button "button" at bounding box center [854, 202] width 29 height 29
click at [907, 253] on label "هل هناك مرتجع؟" at bounding box center [880, 256] width 107 height 21
checkbox input "true"
click at [999, 268] on span "تاكيد" at bounding box center [987, 254] width 99 height 35
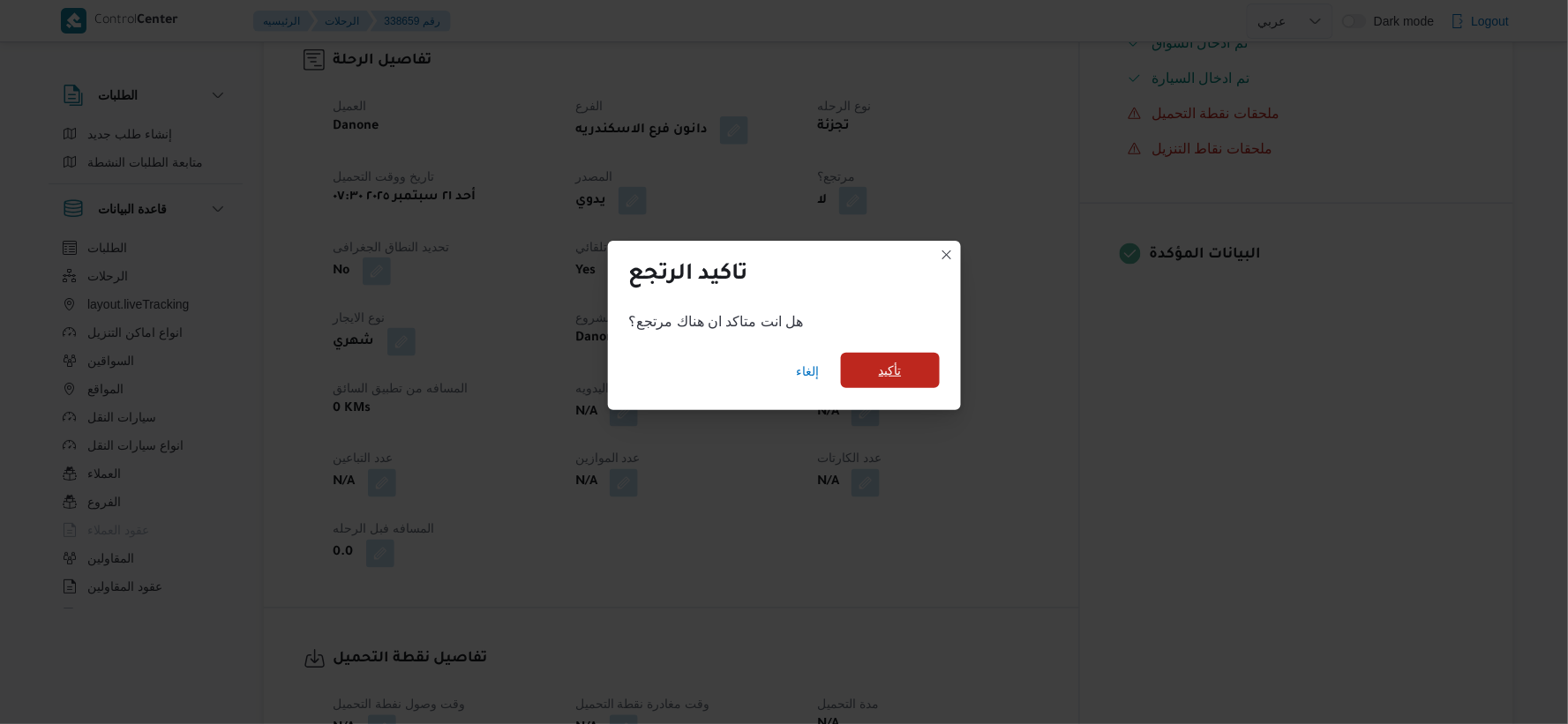
click at [880, 376] on span "تأكيد" at bounding box center [890, 370] width 23 height 21
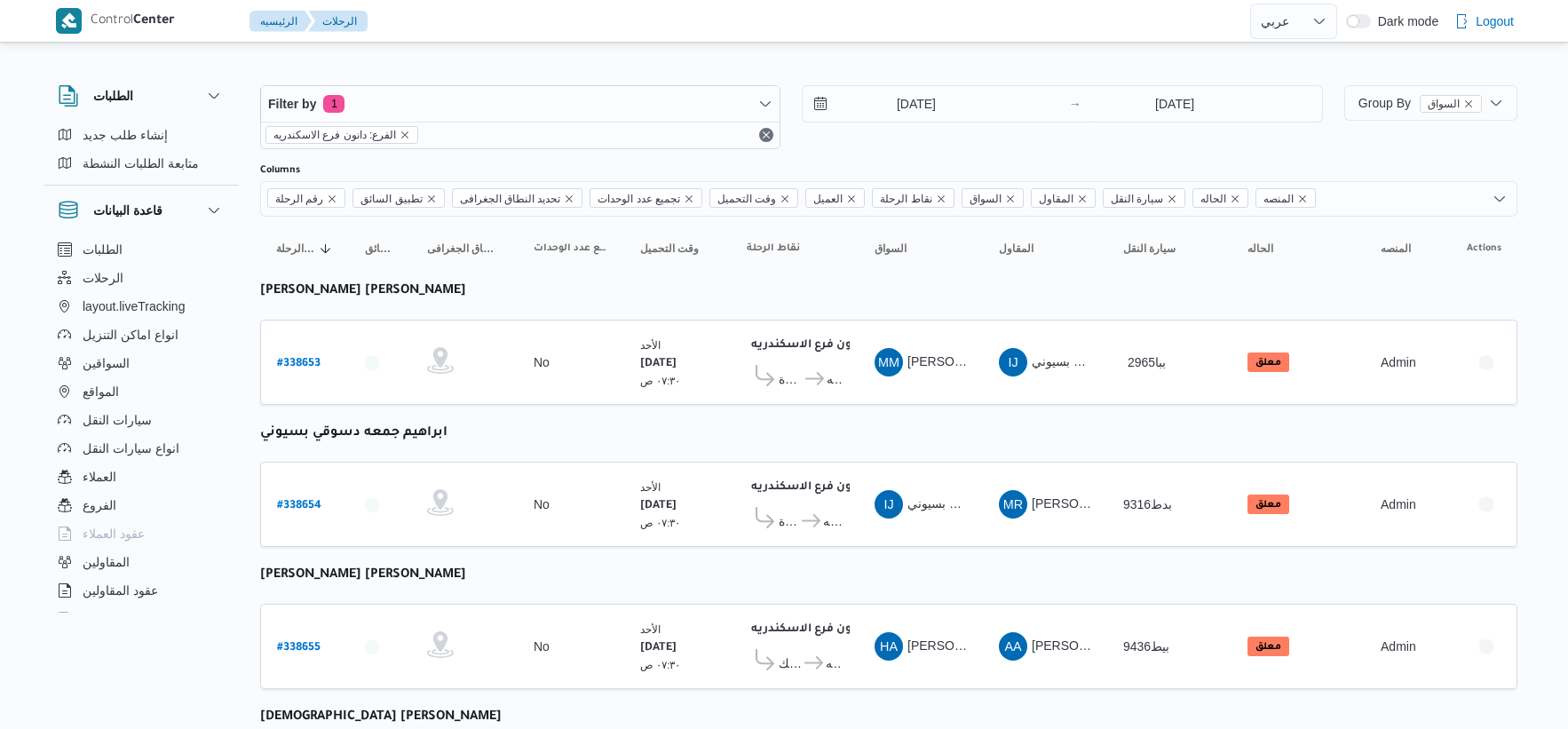
select select "ar"
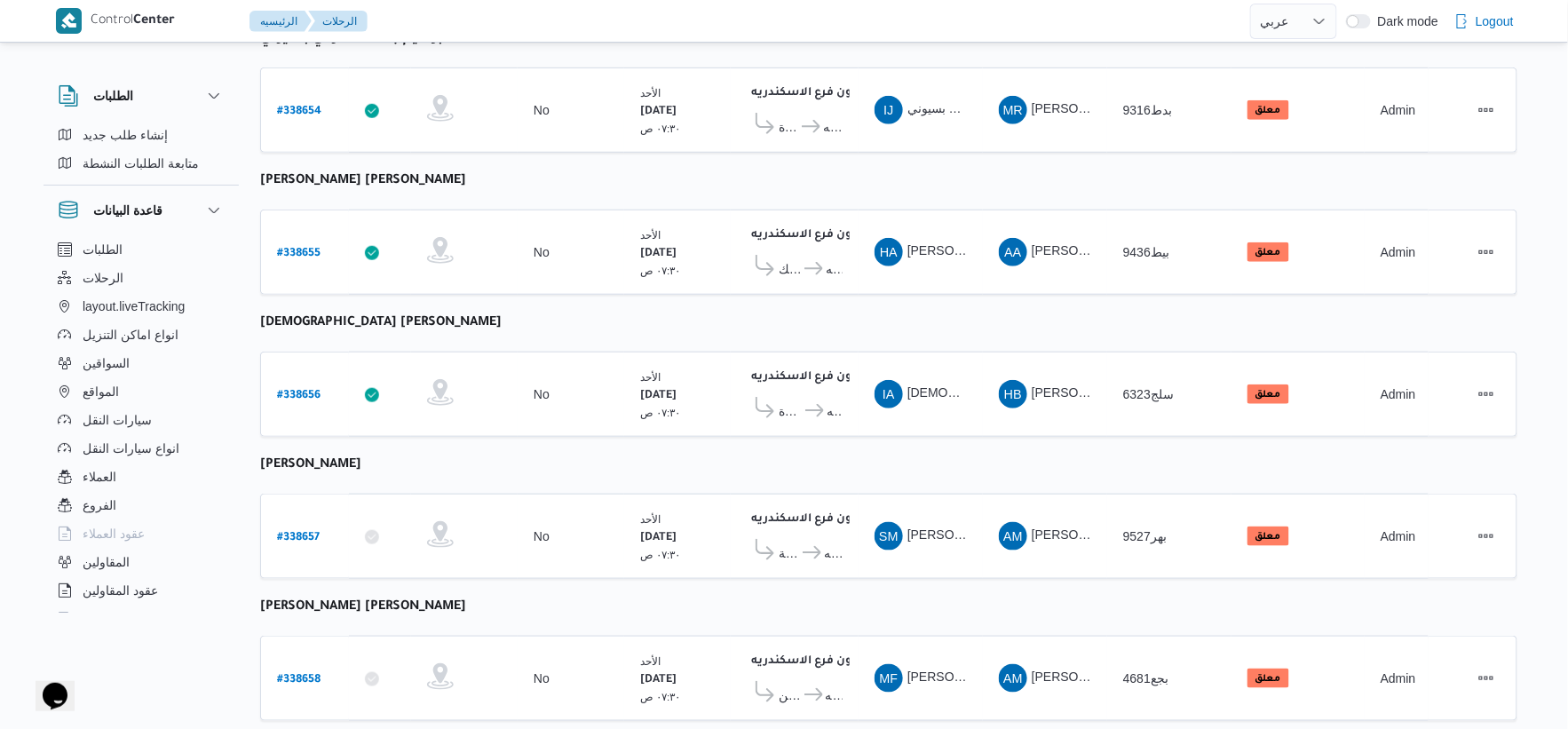
scroll to position [591, 0]
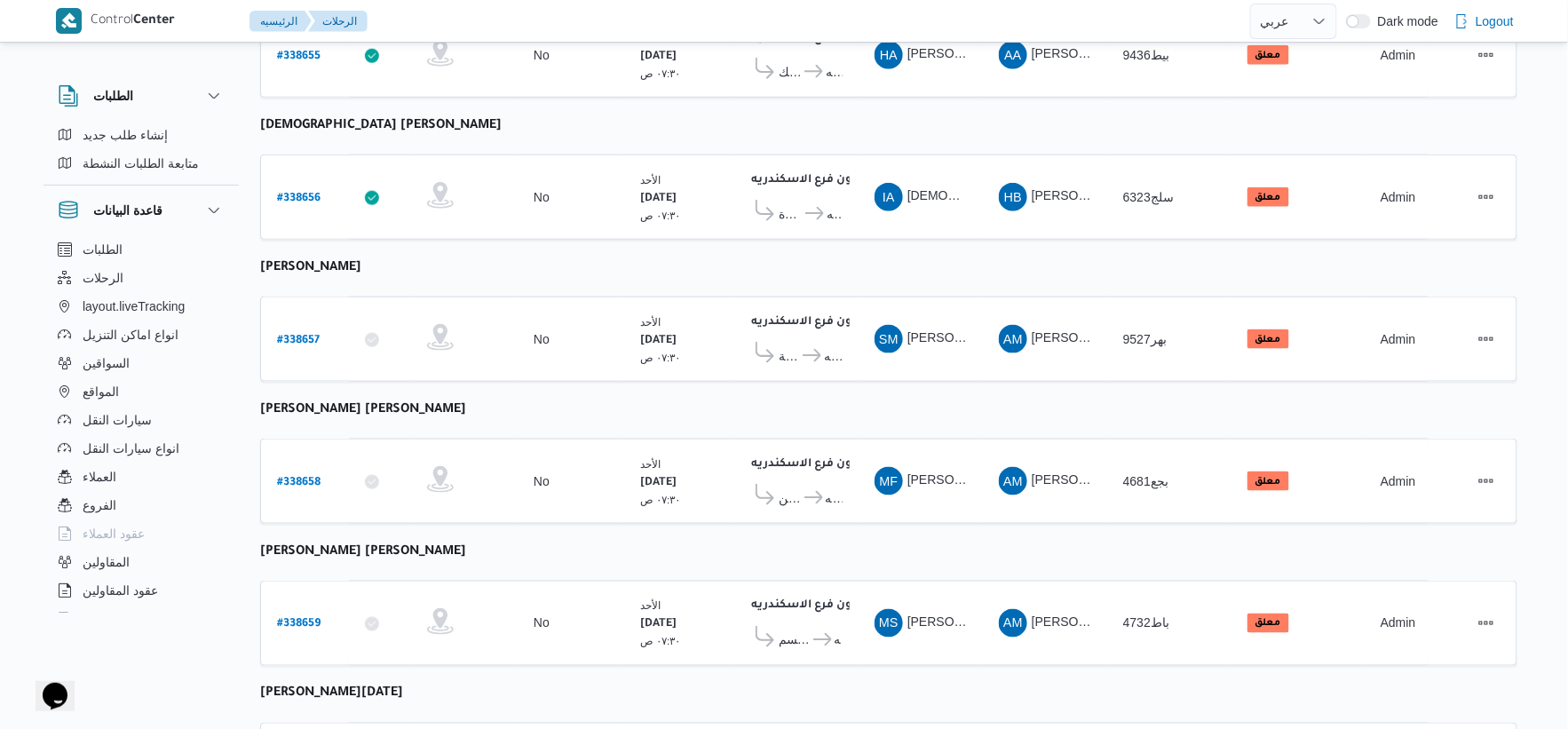
click at [361, 261] on b "[PERSON_NAME]" at bounding box center [311, 268] width 101 height 14
copy tbody "صبحي محمد دسوقي محمد رقم الرحلة"
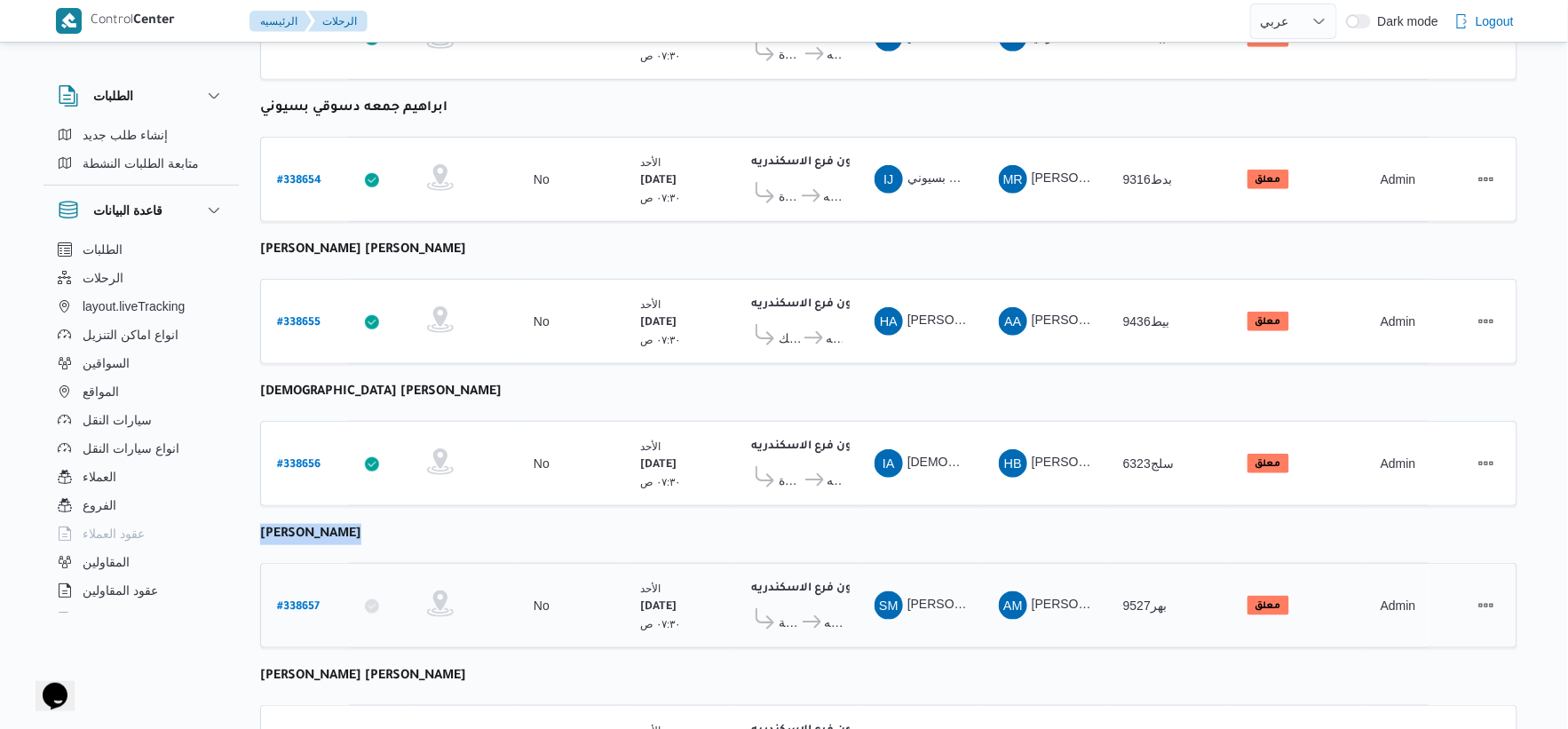
scroll to position [0, 0]
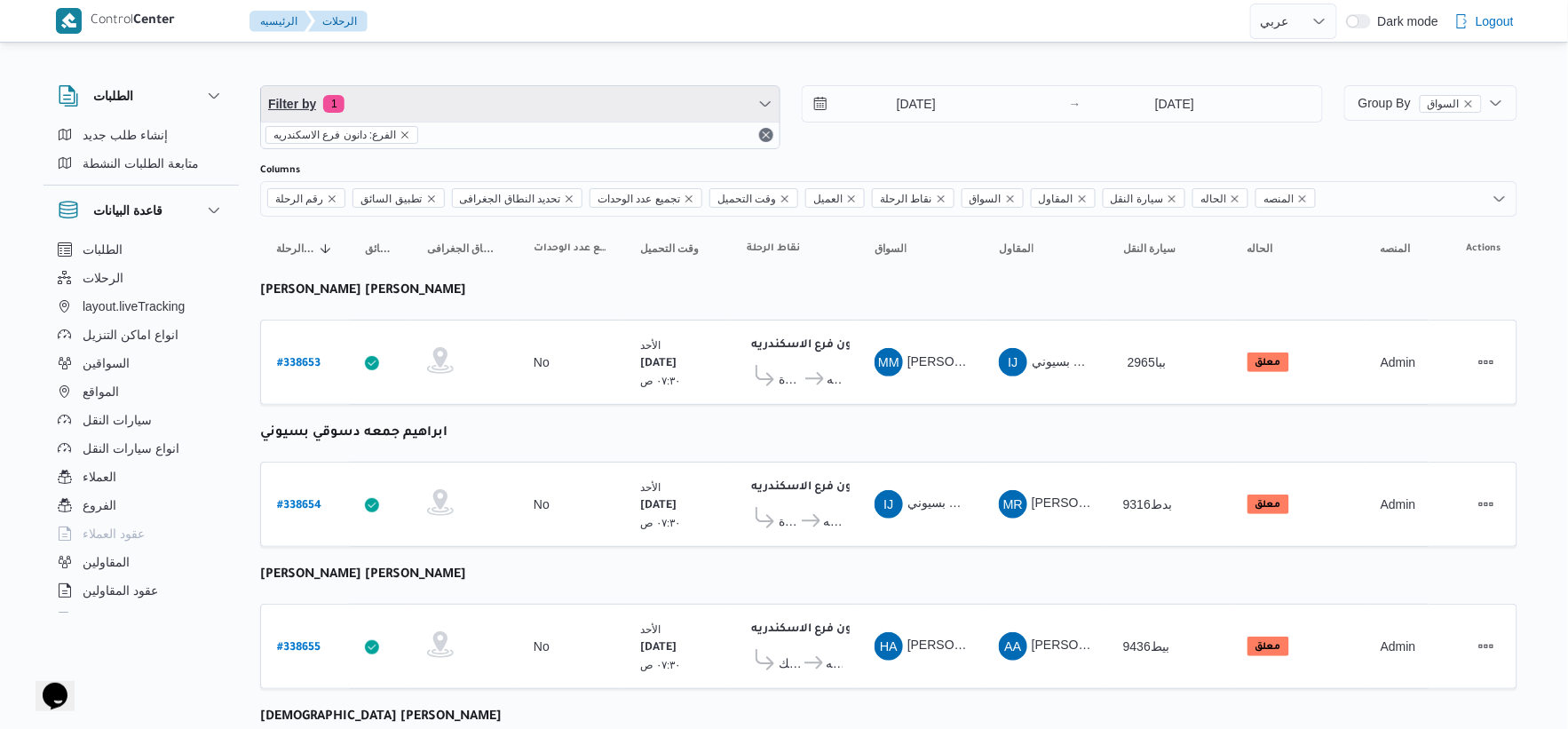
click at [545, 105] on span "Filter by 1" at bounding box center [520, 103] width 519 height 35
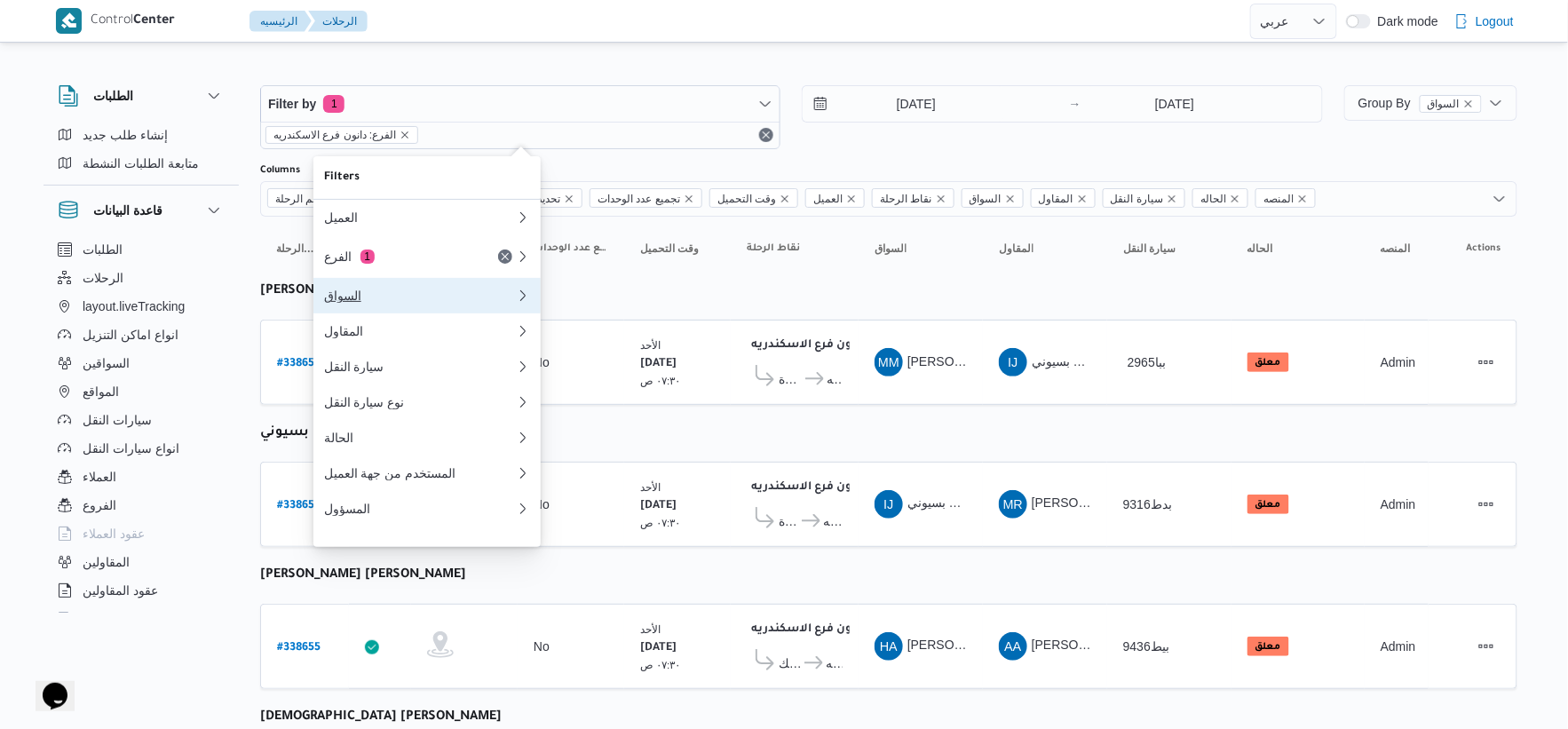
click at [407, 302] on div "السواق" at bounding box center [419, 295] width 192 height 14
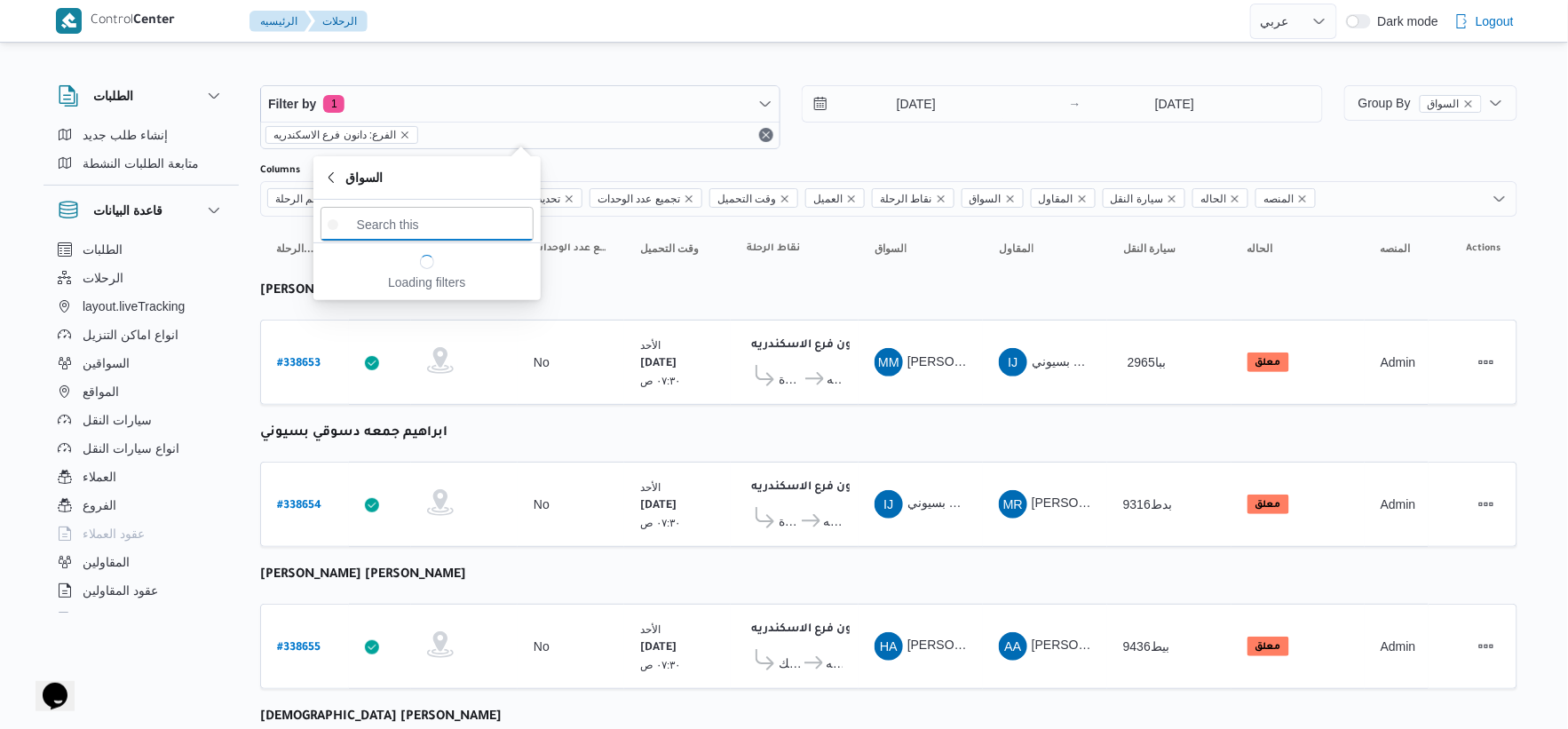
paste input "صبحي محمد دسوقي محمد"
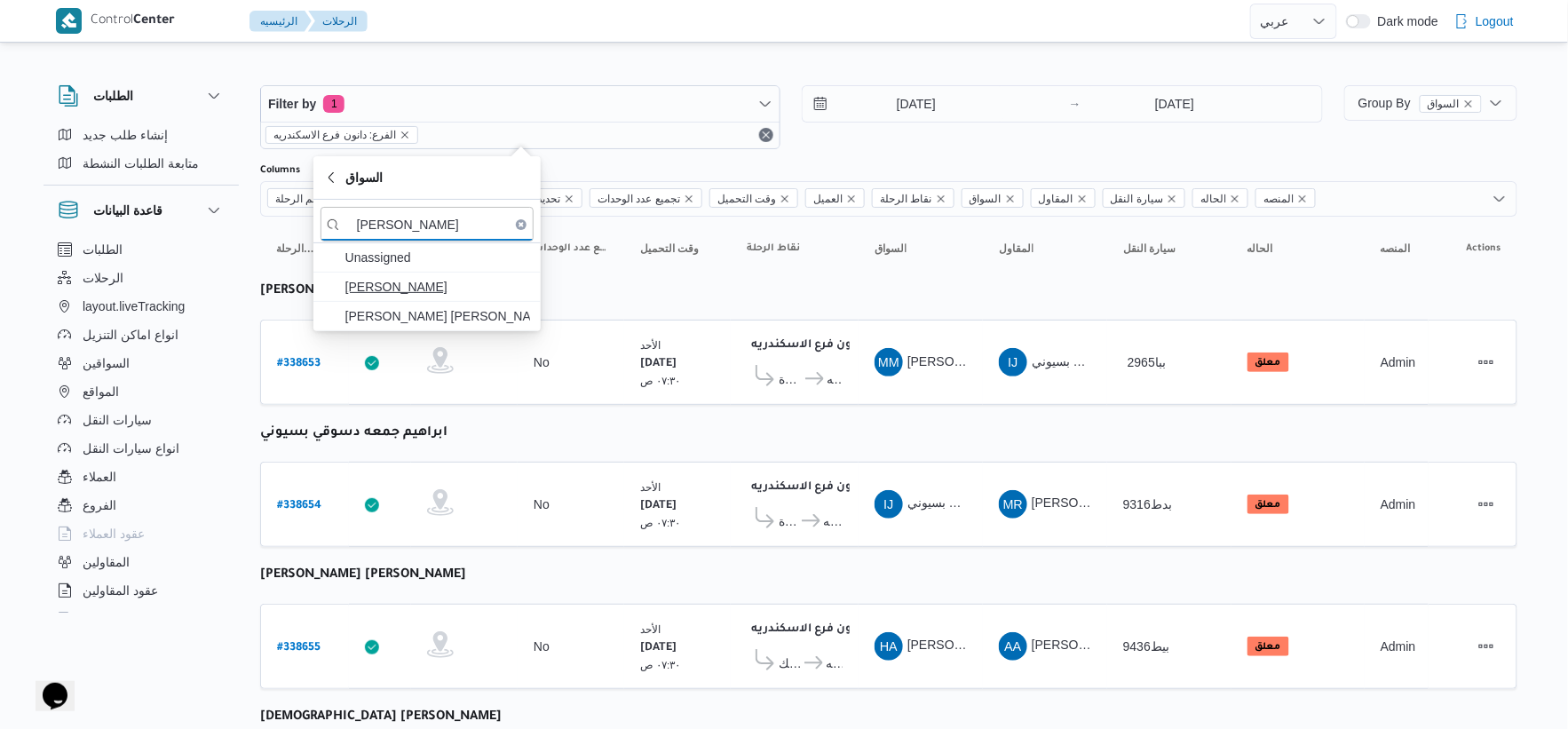
type input "صبحي محمد دسوقي محمد"
click at [440, 293] on span "صبحي محمد دسوقي محمد" at bounding box center [438, 287] width 184 height 21
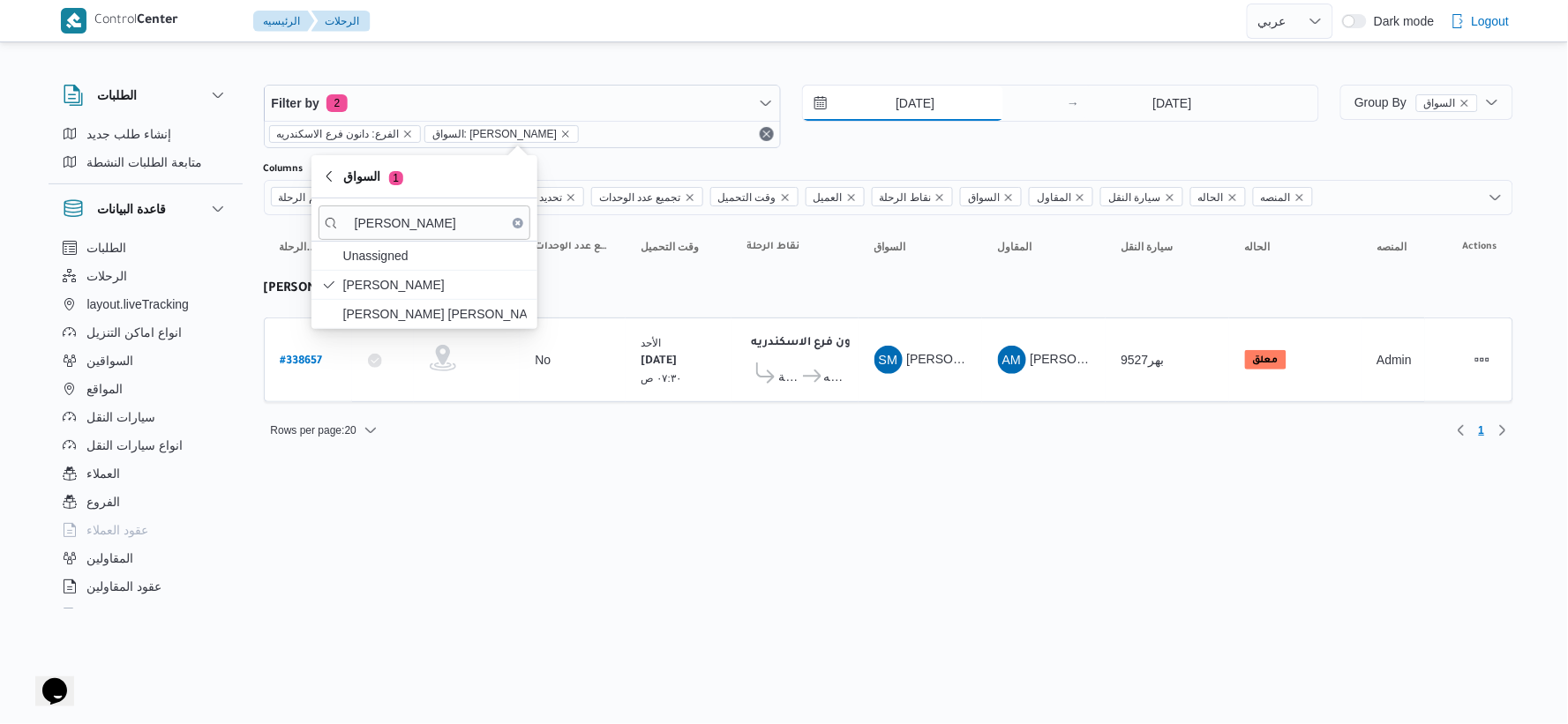
click at [960, 110] on input "21/9/2025" at bounding box center [903, 102] width 200 height 35
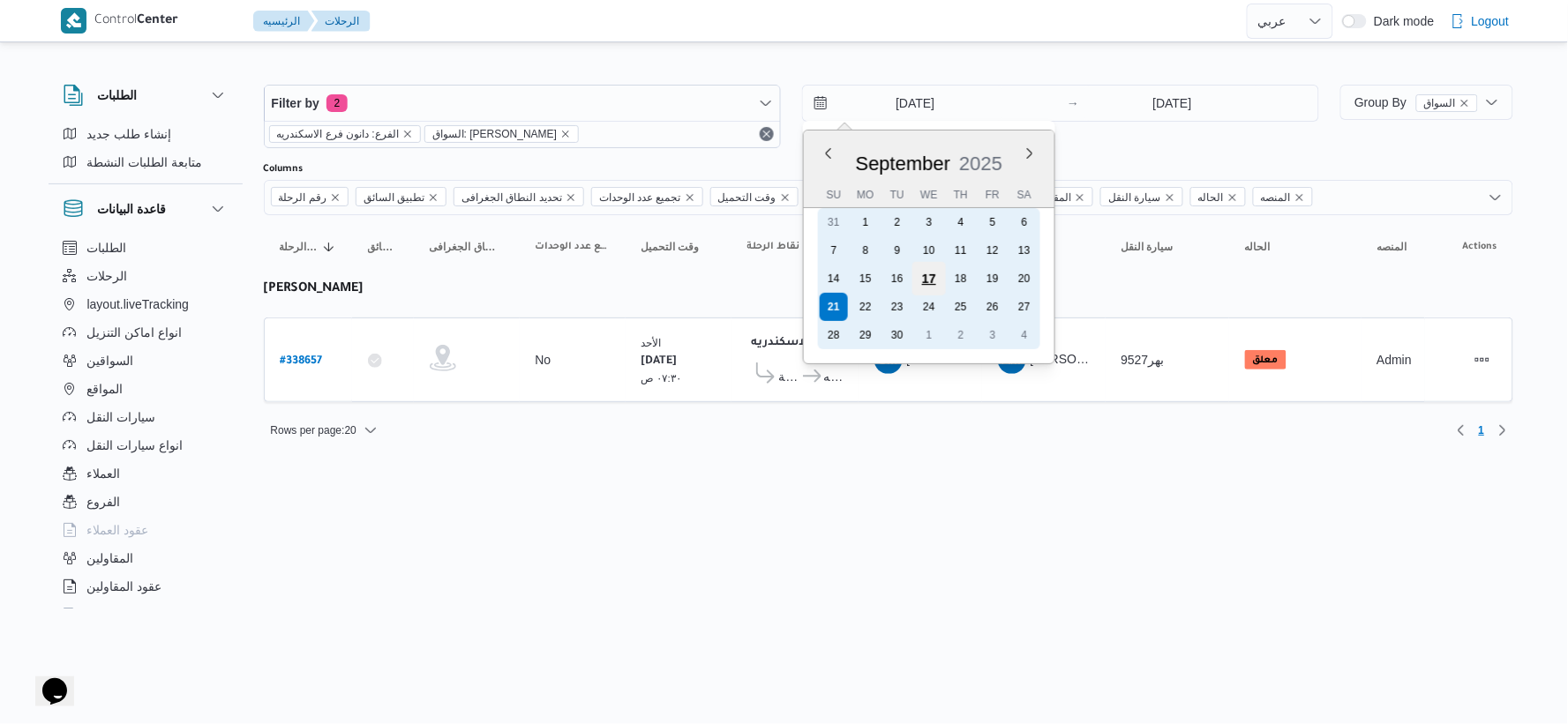
click at [924, 270] on div "17" at bounding box center [928, 278] width 33 height 33
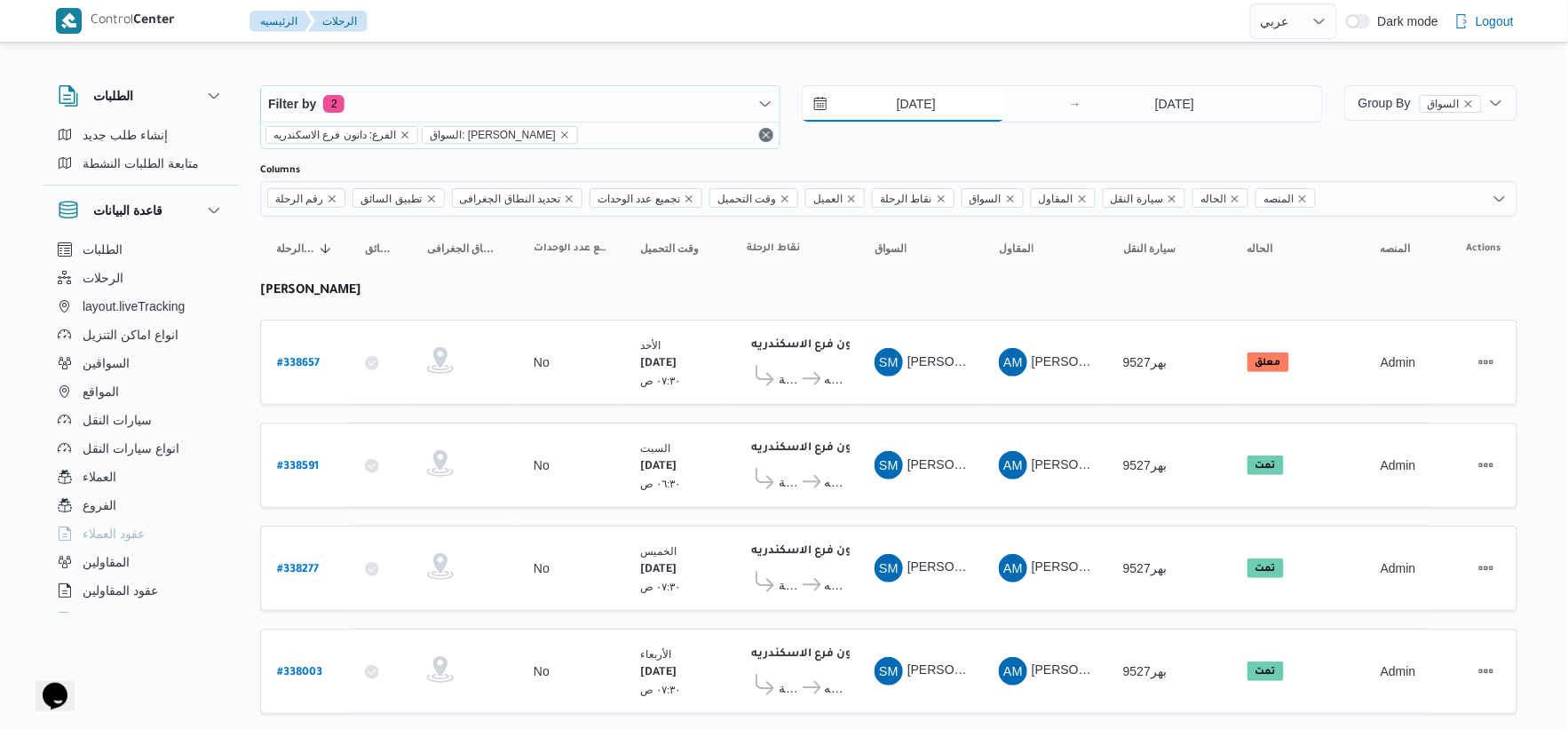
click at [914, 112] on input "17/9/2025" at bounding box center [903, 103] width 202 height 35
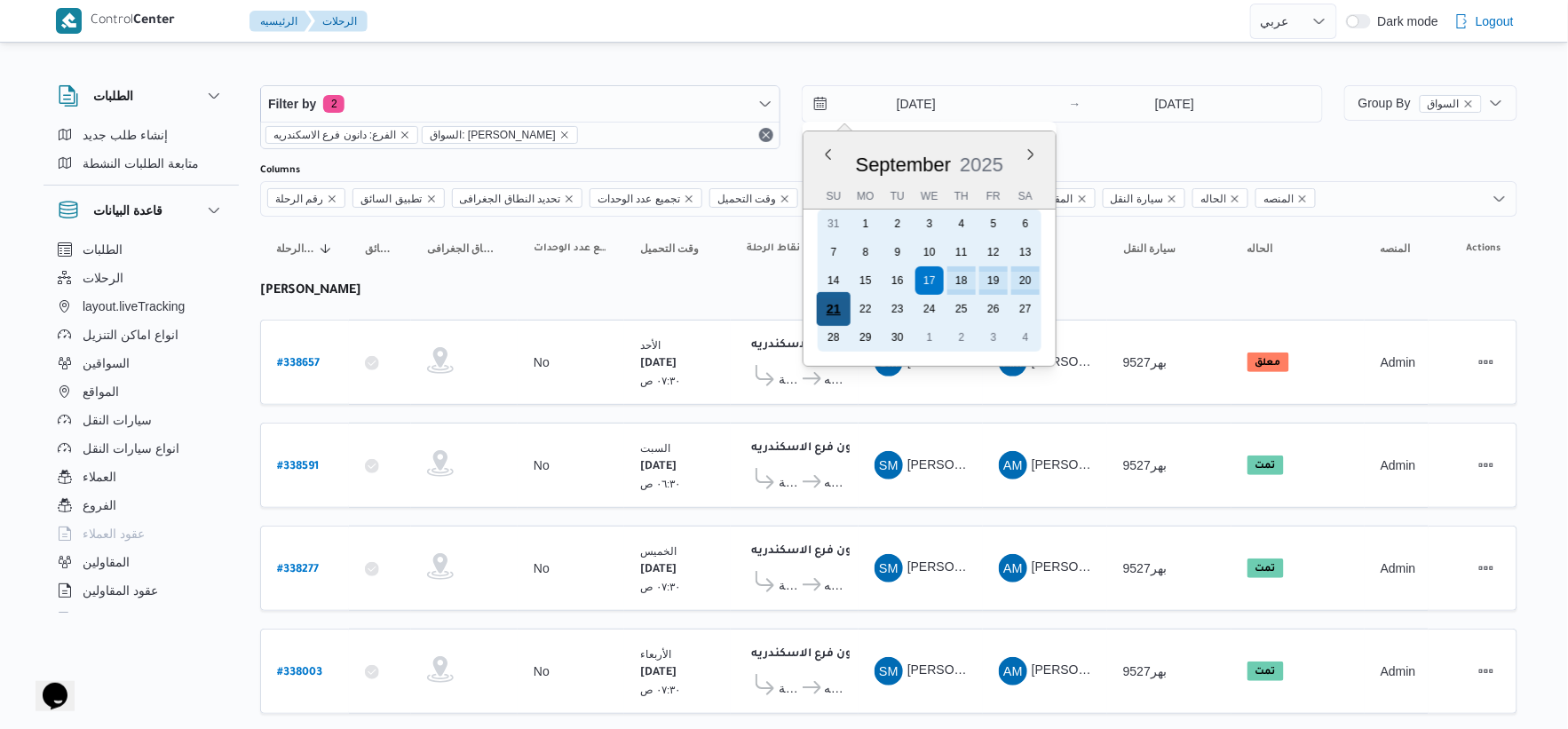
click at [835, 304] on div "21" at bounding box center [833, 309] width 33 height 33
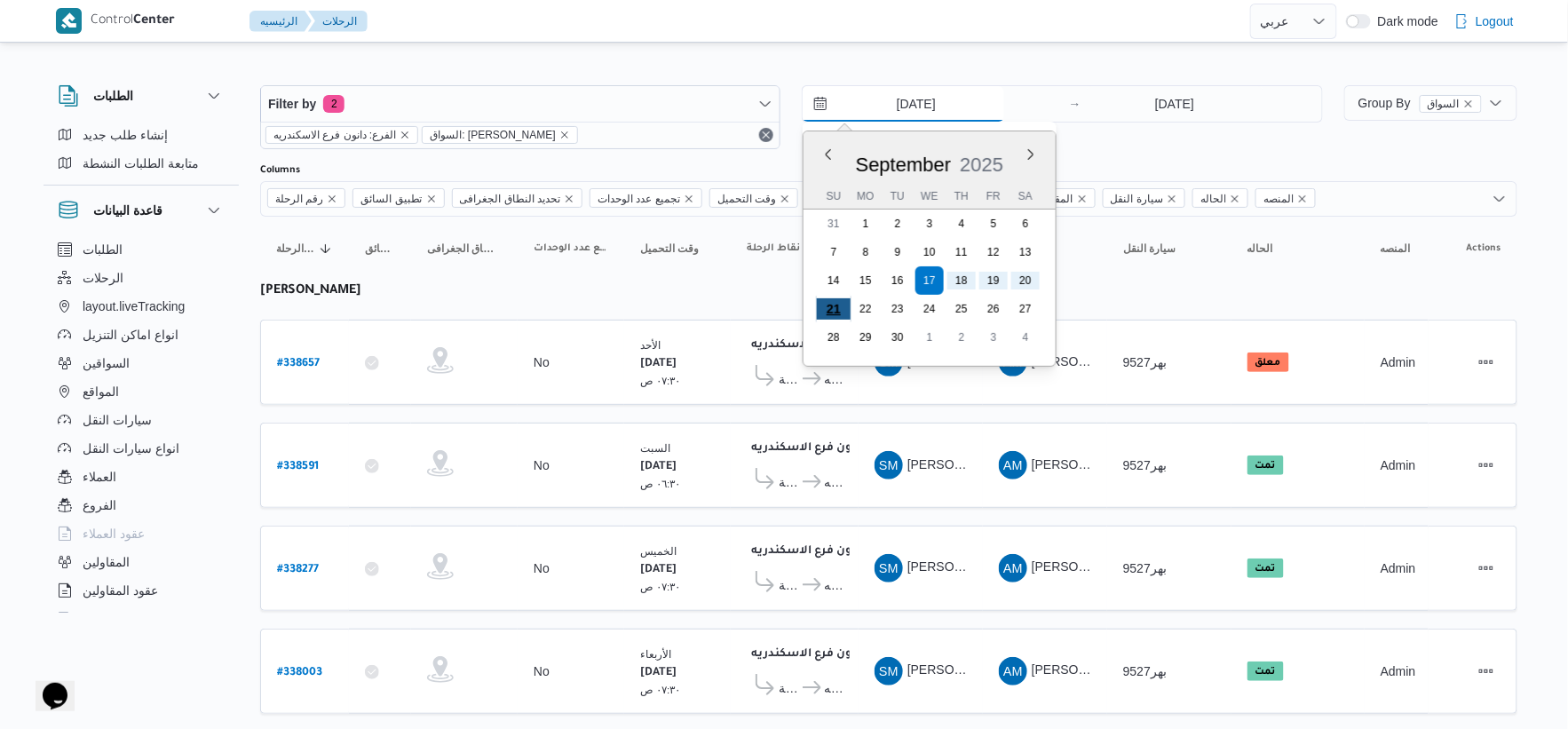
type input "21/9/2025"
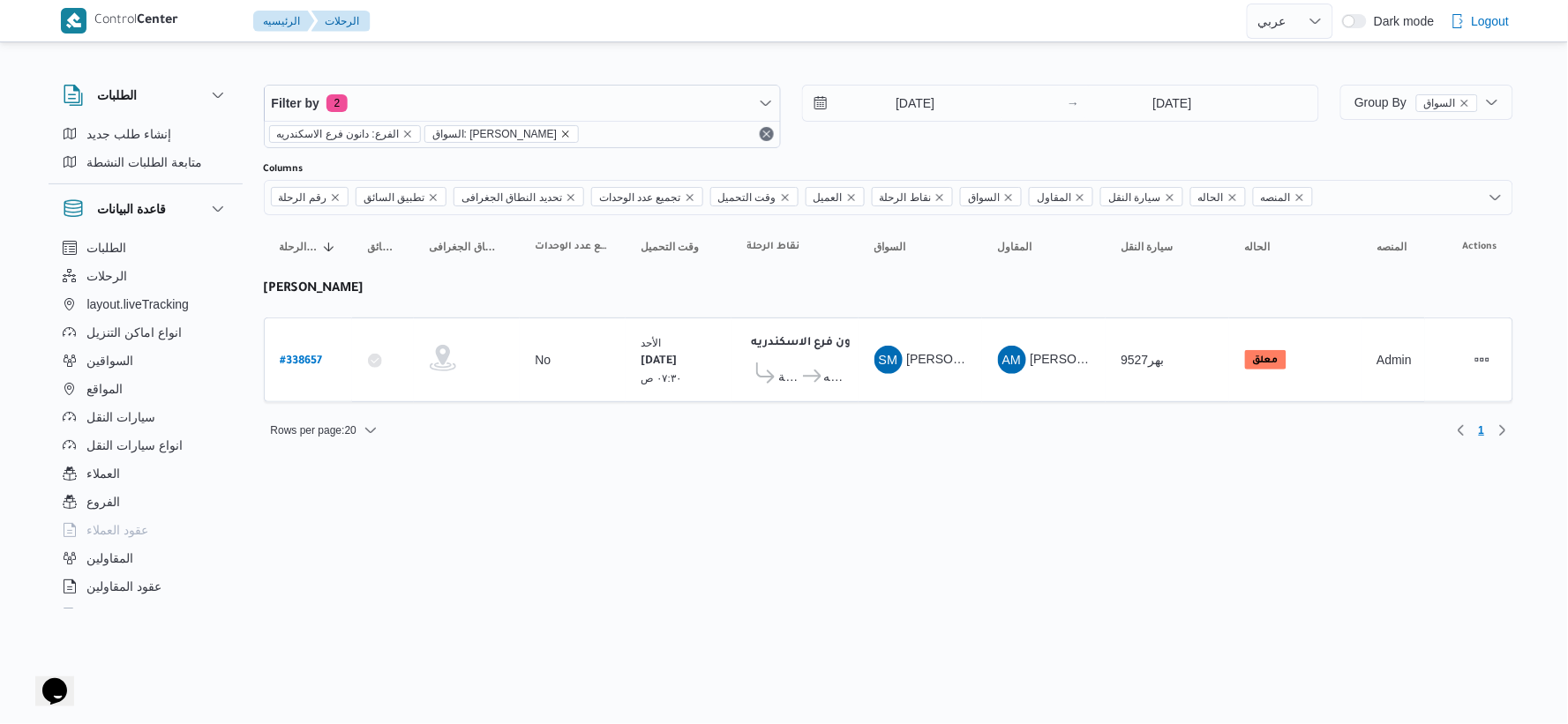
click at [570, 134] on icon "remove selected entity" at bounding box center [565, 134] width 10 height 10
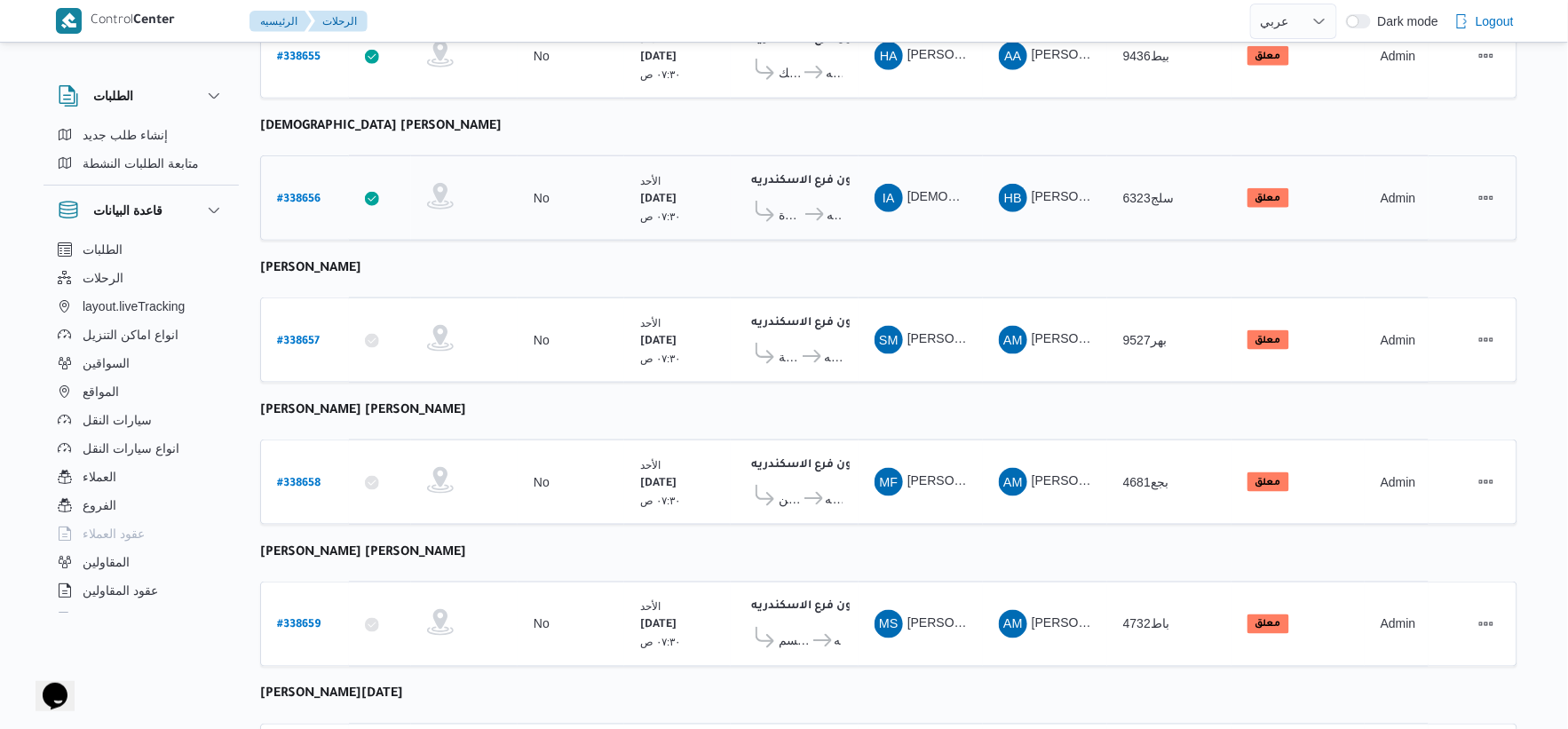
scroll to position [591, 0]
click at [415, 403] on b "محمد فهمي فرج عبدالفتاح" at bounding box center [363, 410] width 206 height 14
copy tbody "محمد فهمي فرج عبدالفتاح رقم الرحلة"
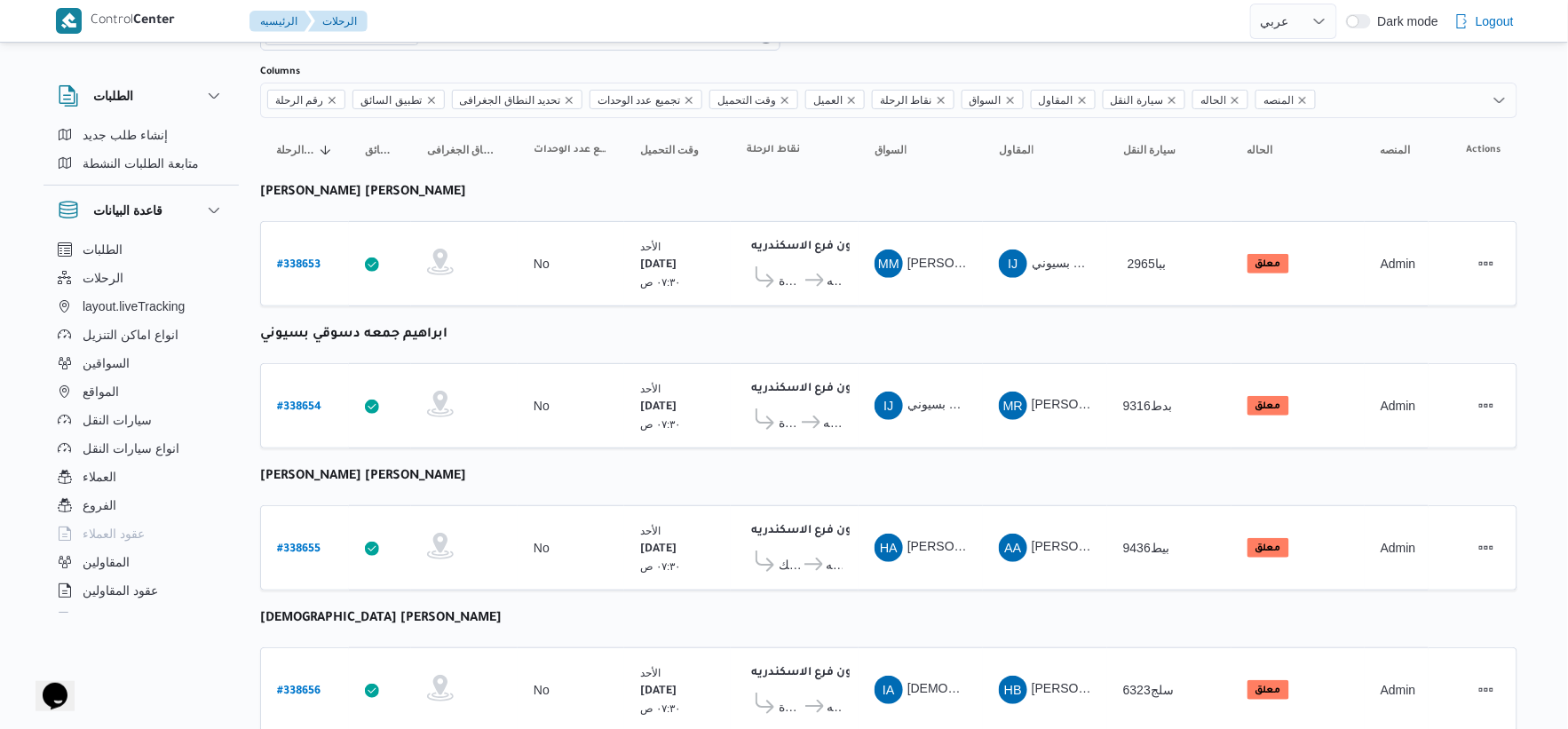
scroll to position [0, 0]
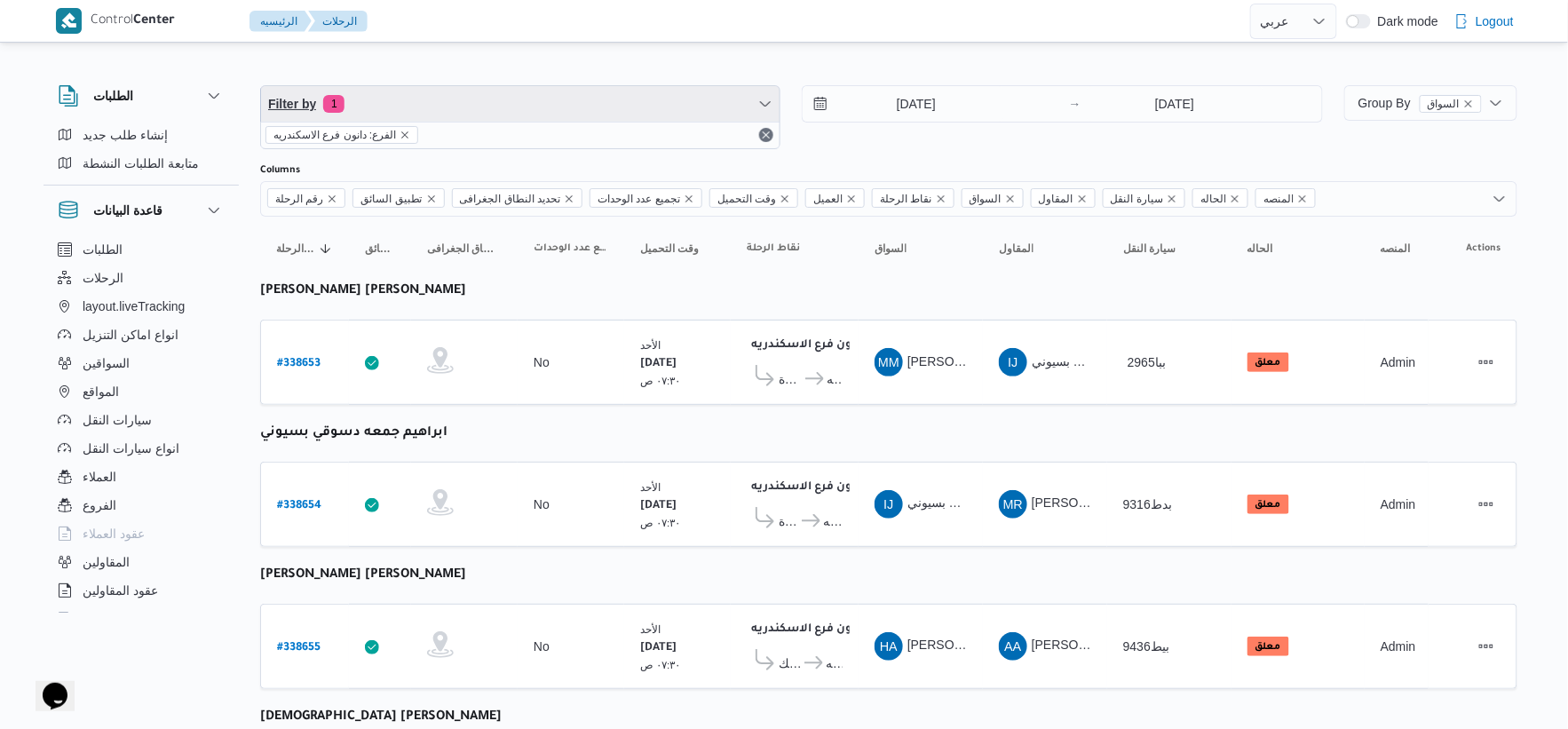
click at [460, 98] on span "Filter by 1" at bounding box center [520, 103] width 519 height 35
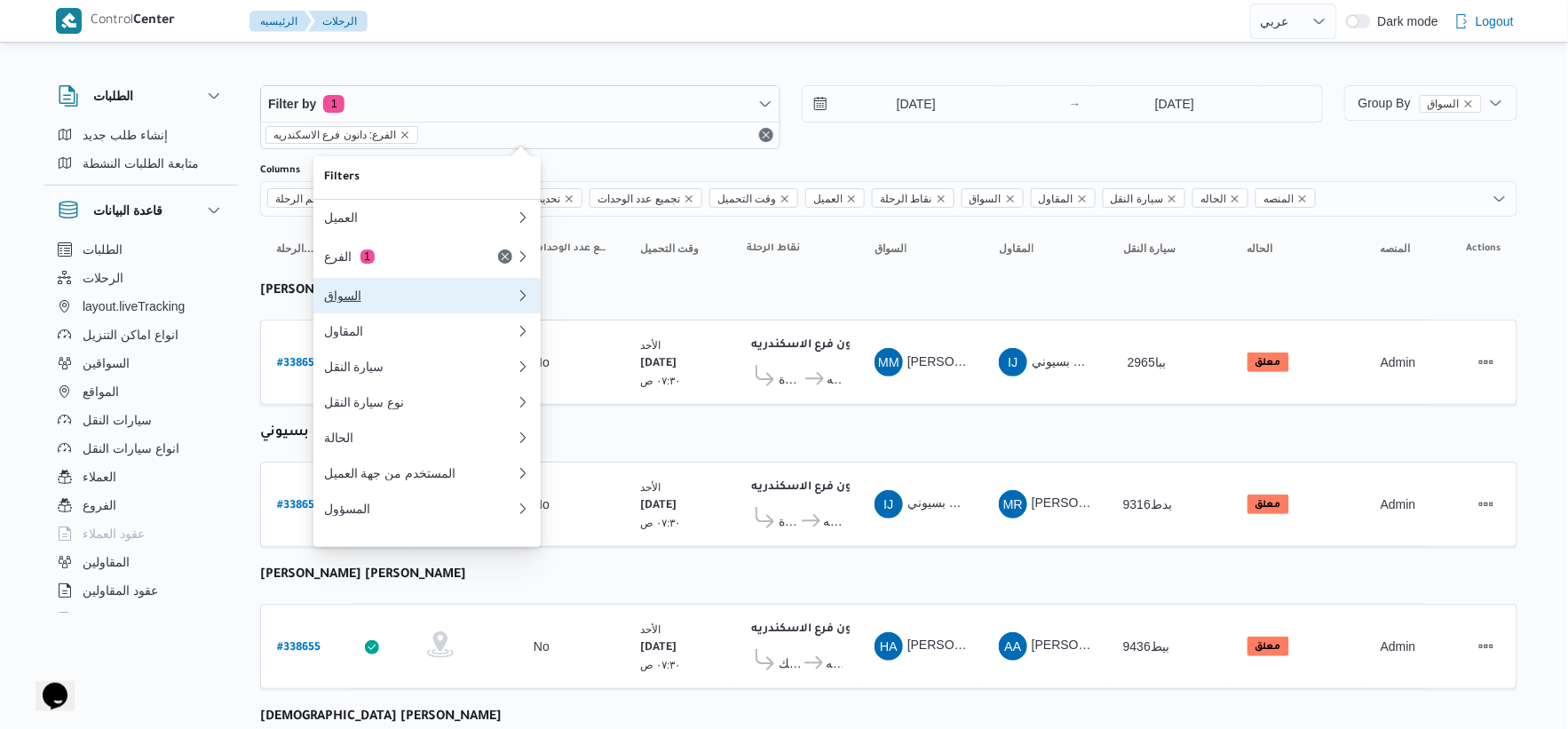
click at [376, 303] on div "السواق" at bounding box center [416, 295] width 184 height 14
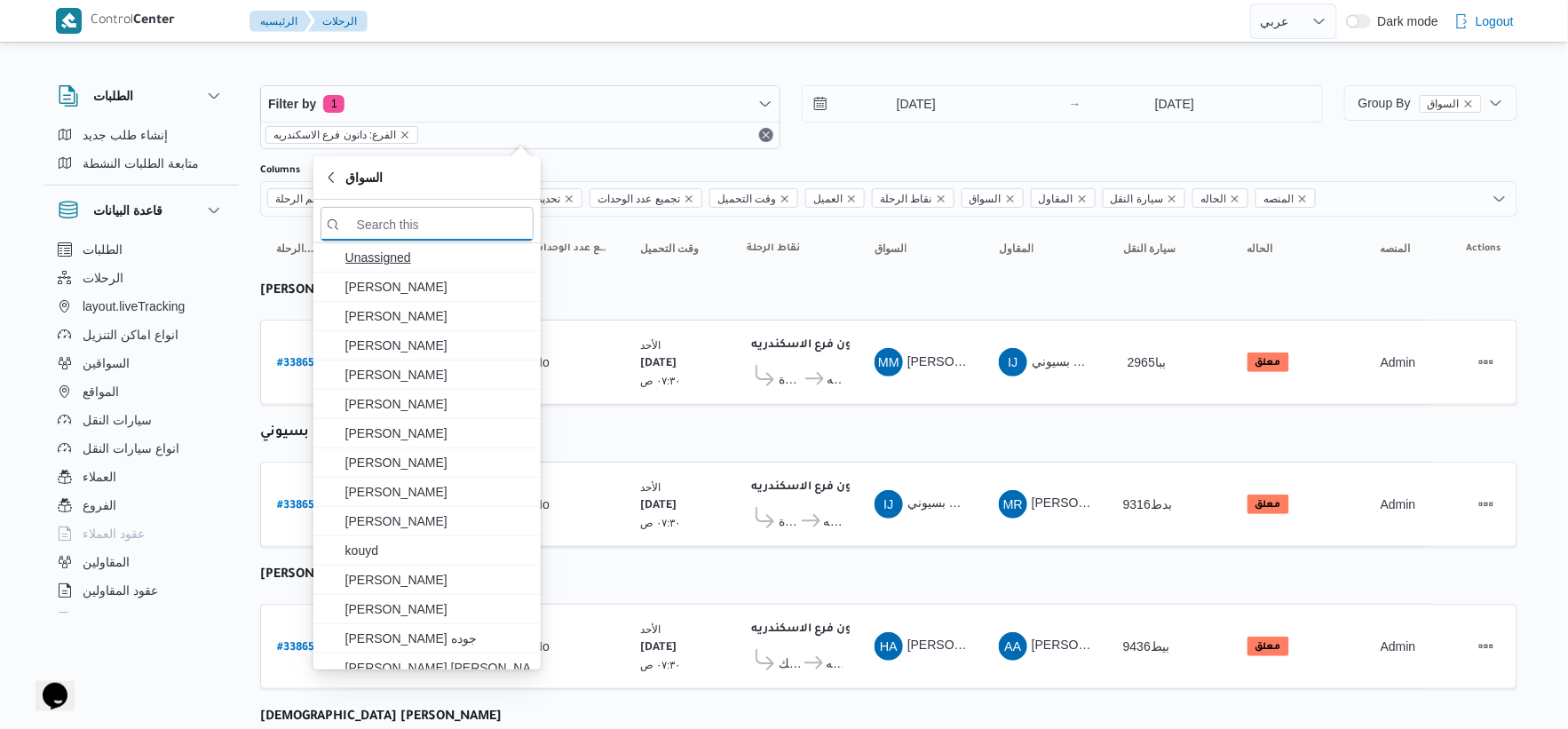
paste input "محمد فهمي فرج عبدالفتاح"
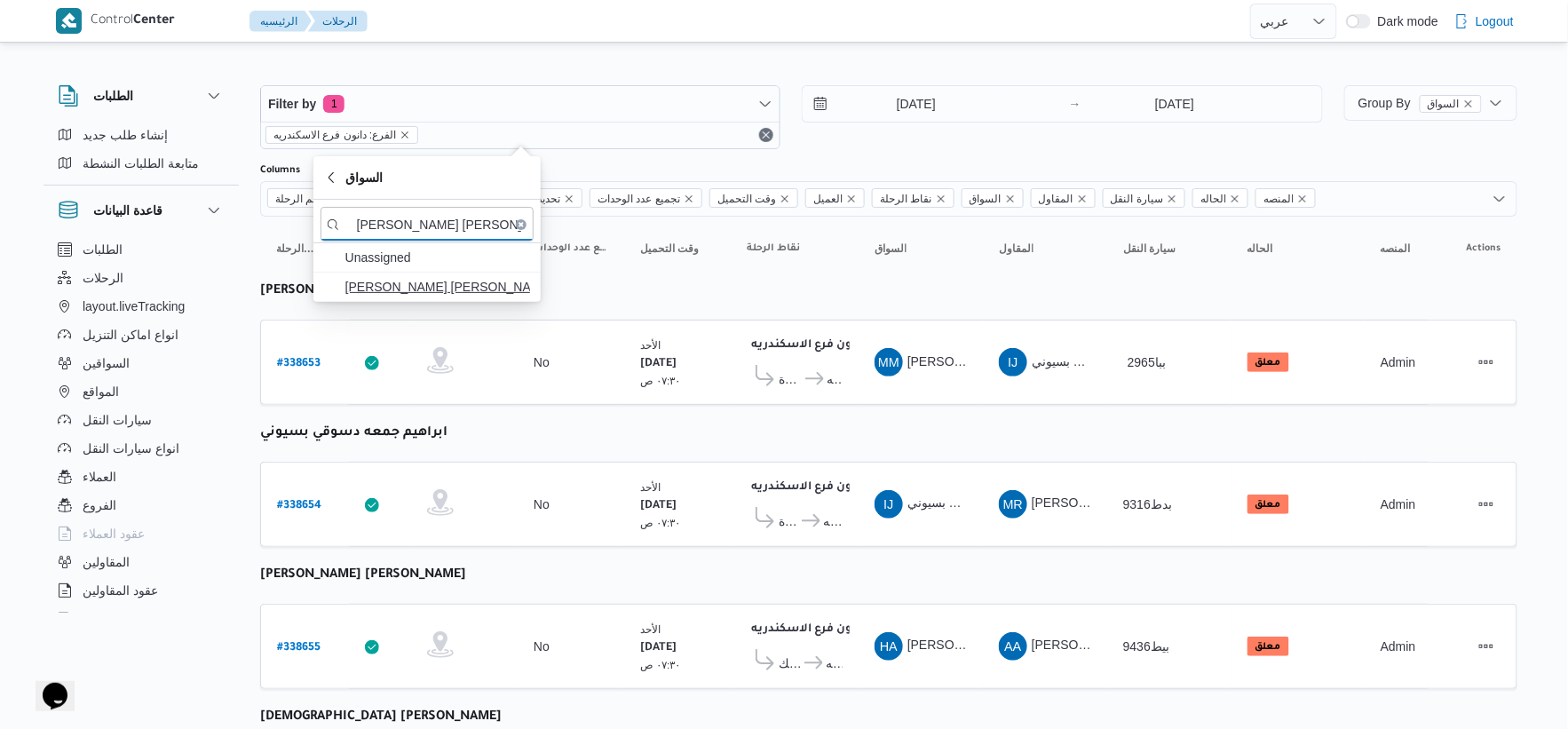
type input "محمد فهمي فرج عبدالفتاح"
click at [433, 284] on span "محمد فهمي فرج عبدالفتاح" at bounding box center [438, 287] width 184 height 21
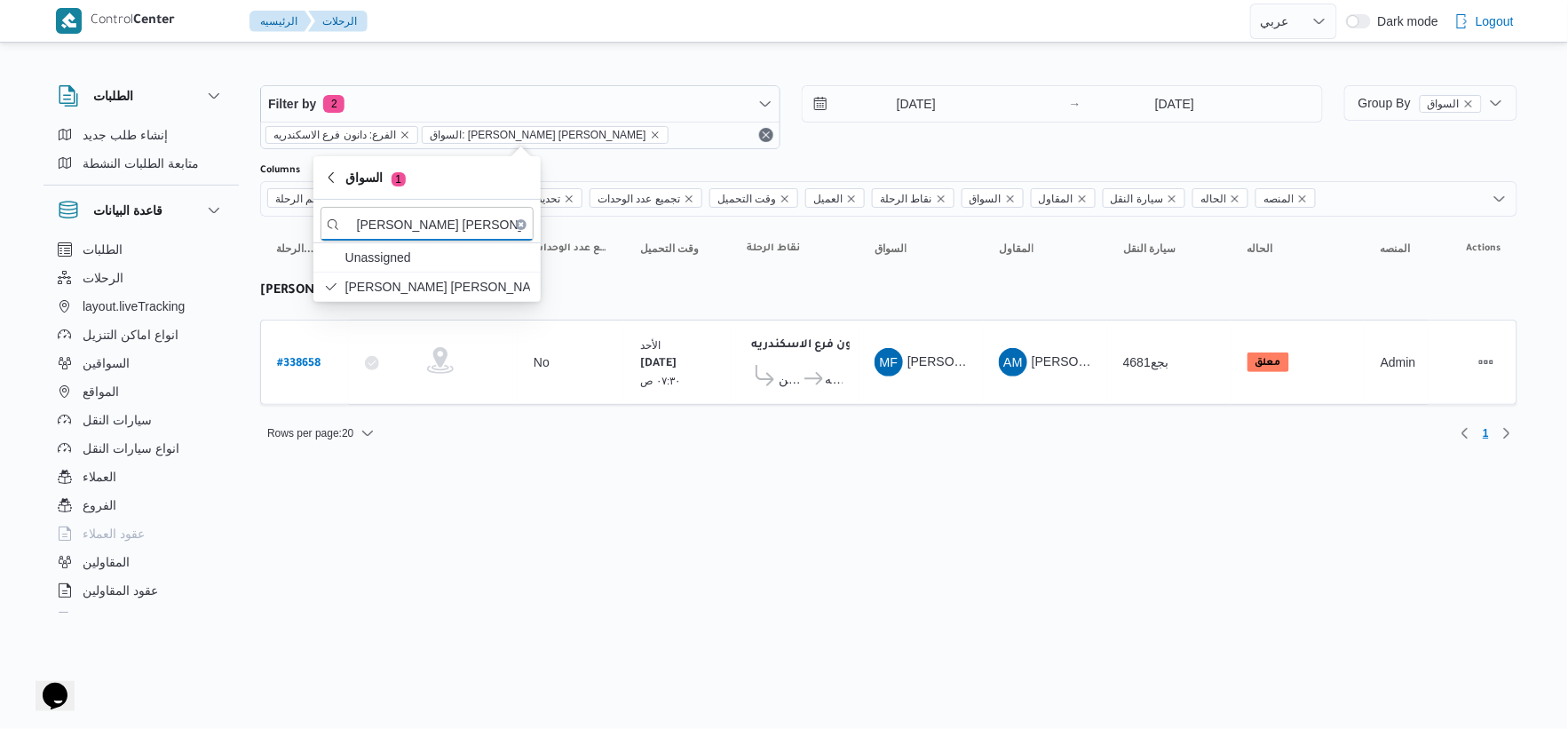
click at [920, 92] on input "21/9/2025" at bounding box center [903, 103] width 202 height 35
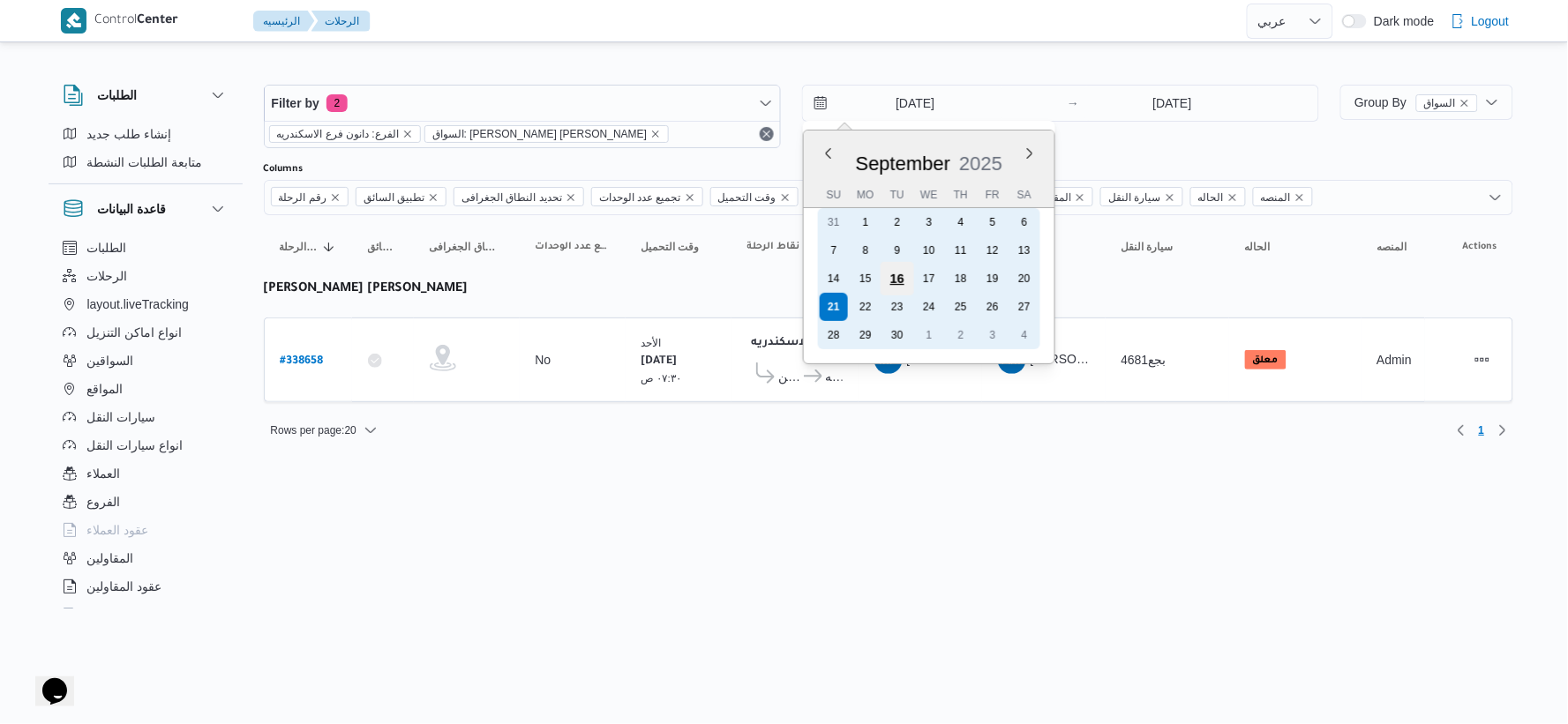
click at [902, 263] on div "16" at bounding box center [897, 278] width 33 height 33
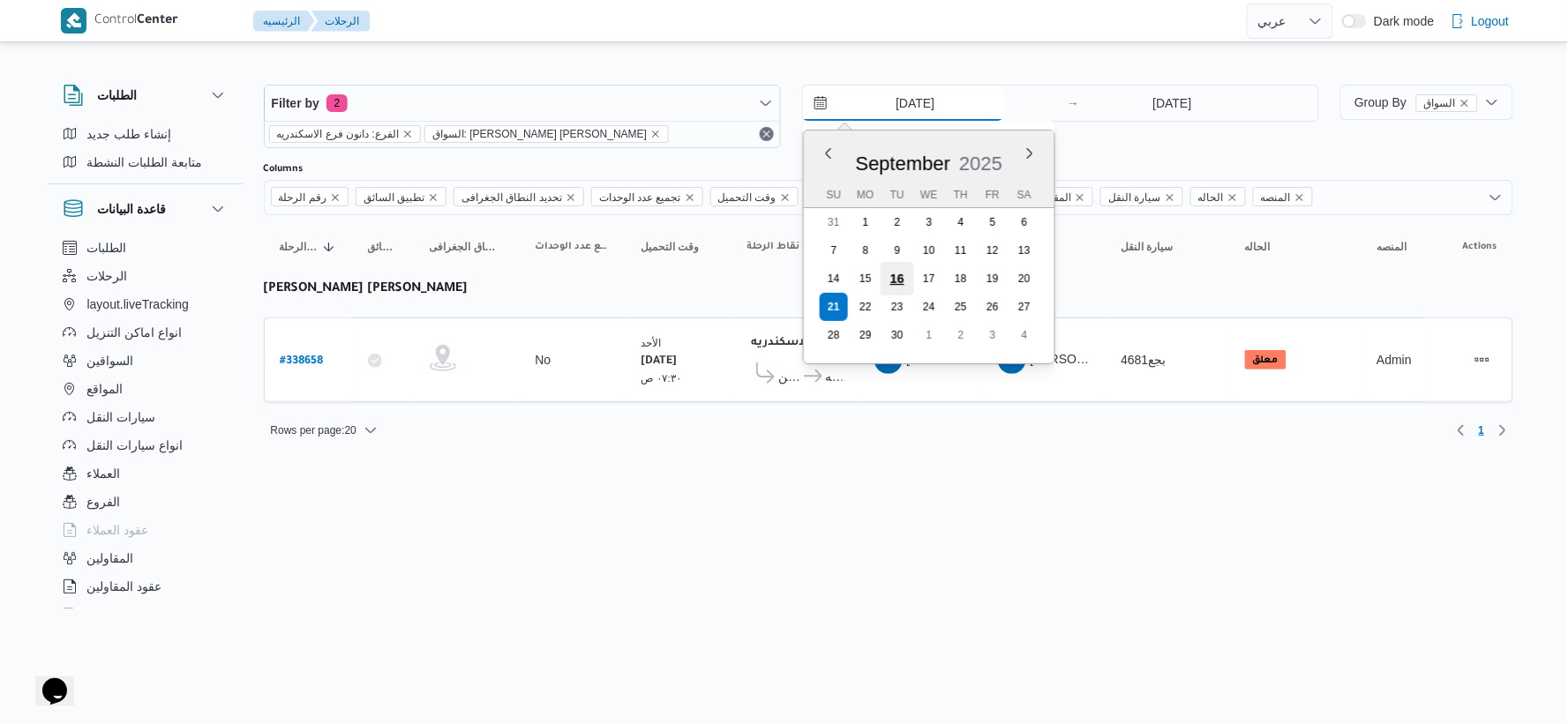
type input "16/9/2025"
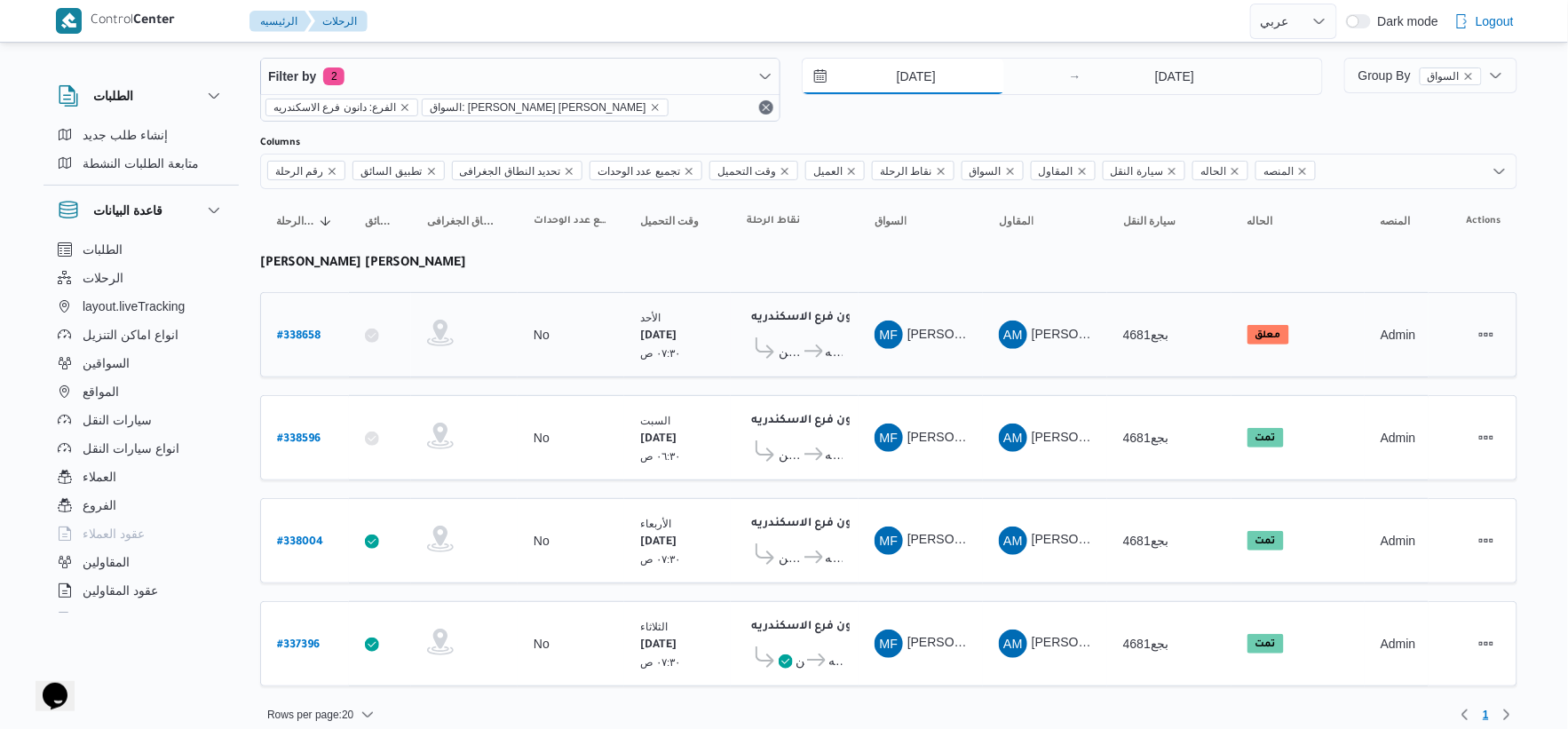
scroll to position [41, 0]
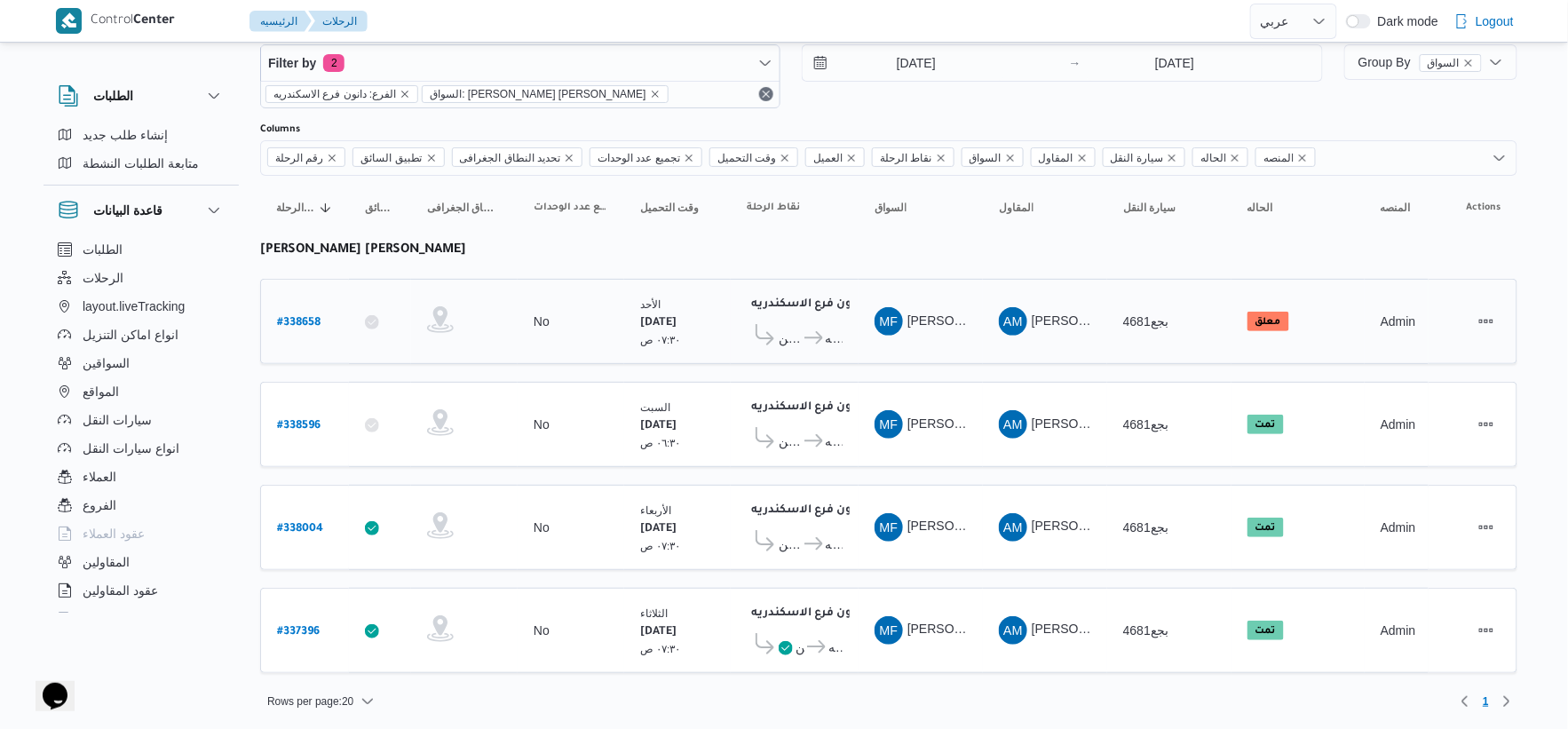
click at [306, 317] on b "# 338658" at bounding box center [299, 323] width 44 height 12
select select "ar"
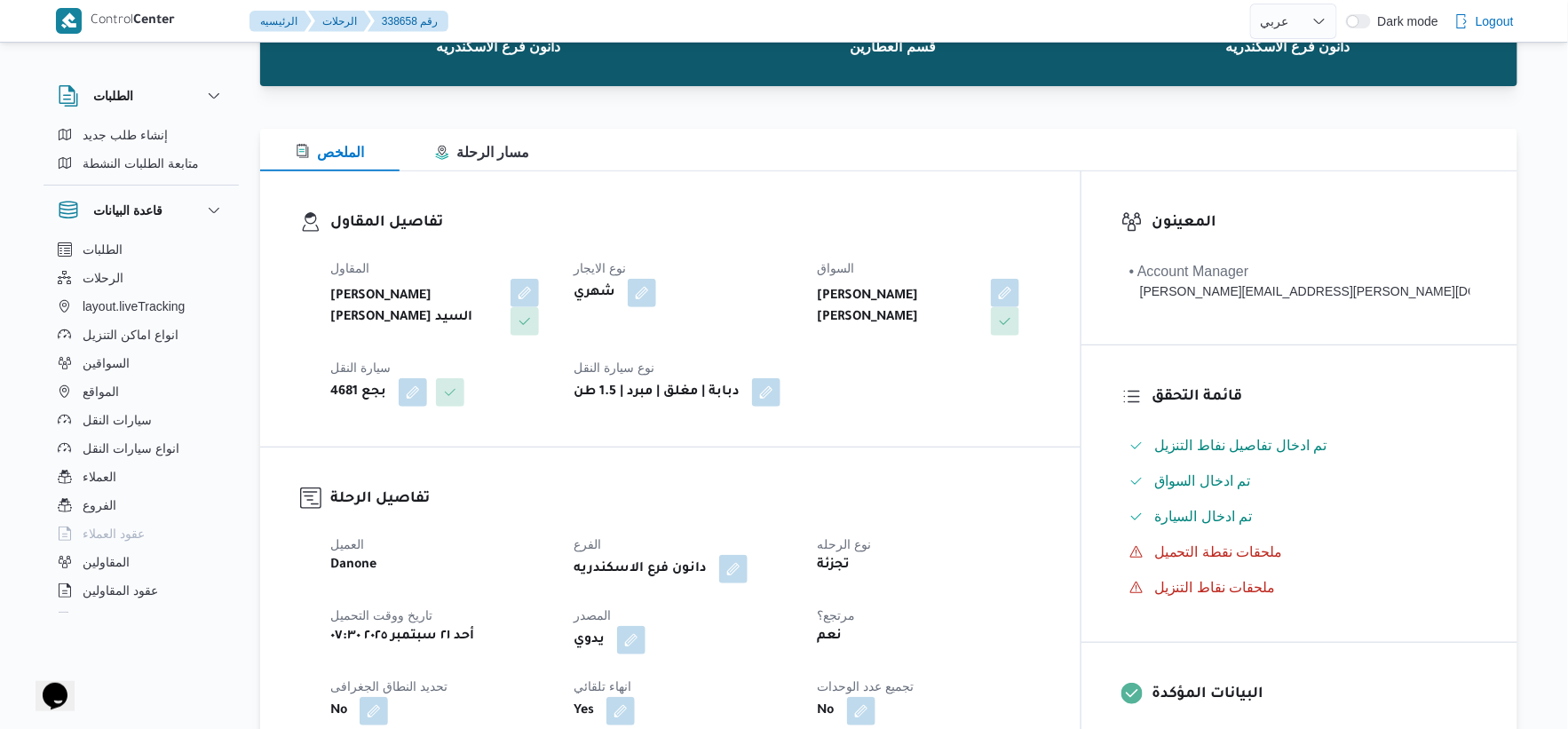
scroll to position [493, 0]
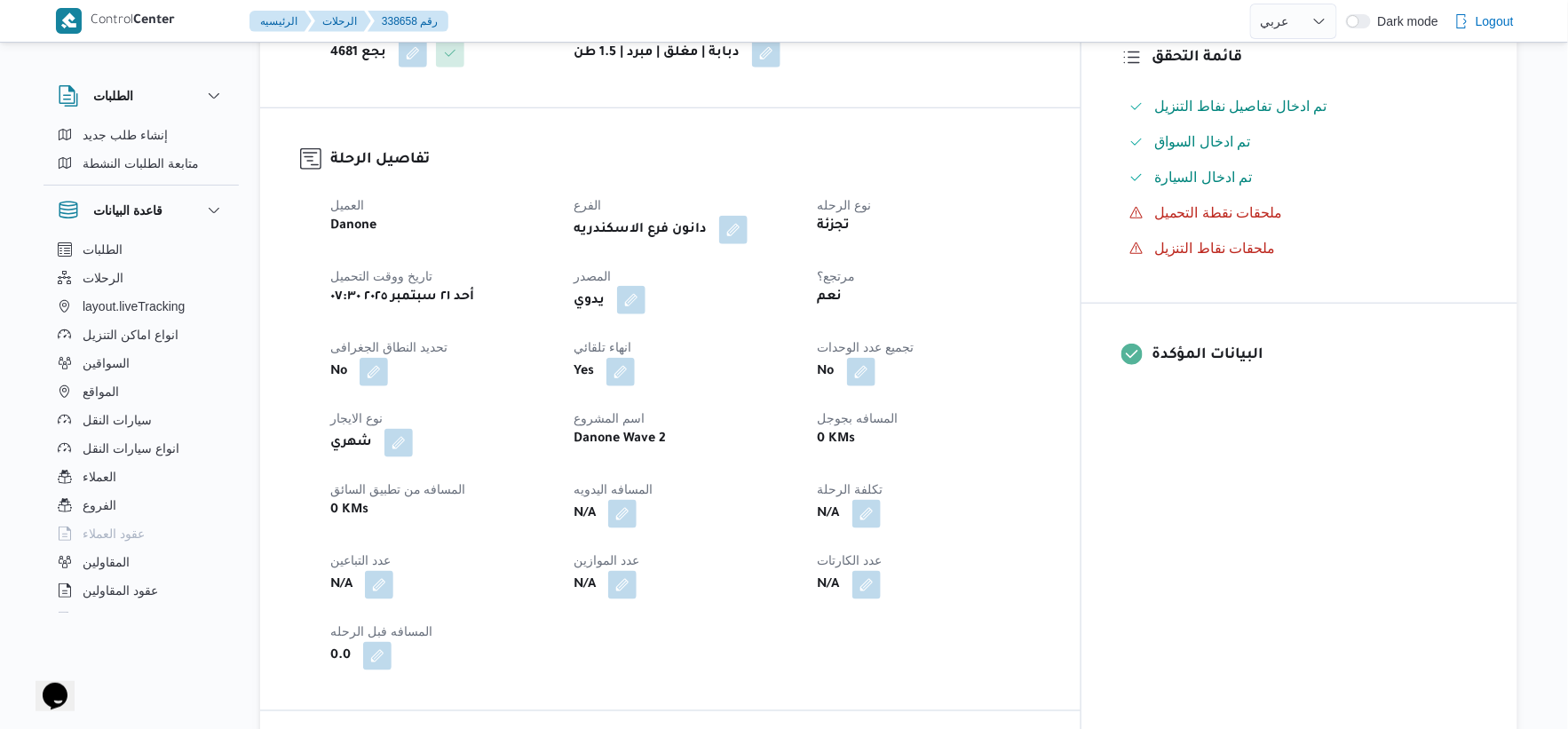
click at [646, 286] on button "button" at bounding box center [632, 300] width 29 height 29
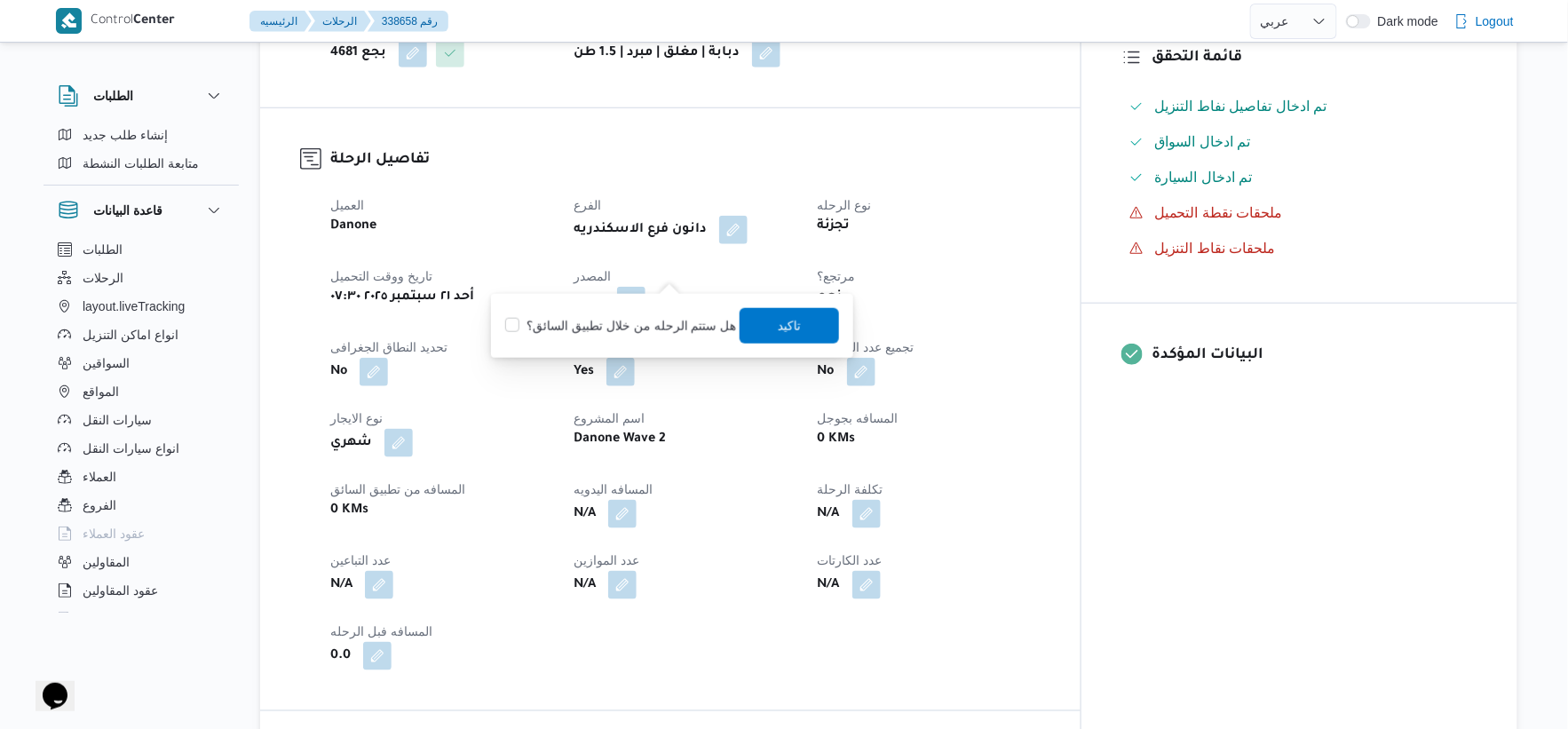
click at [641, 322] on label "هل ستتم الرحله من خلال تطبيق السائق؟" at bounding box center [621, 326] width 231 height 21
checkbox input "true"
click at [806, 309] on span "تاكيد" at bounding box center [789, 325] width 99 height 35
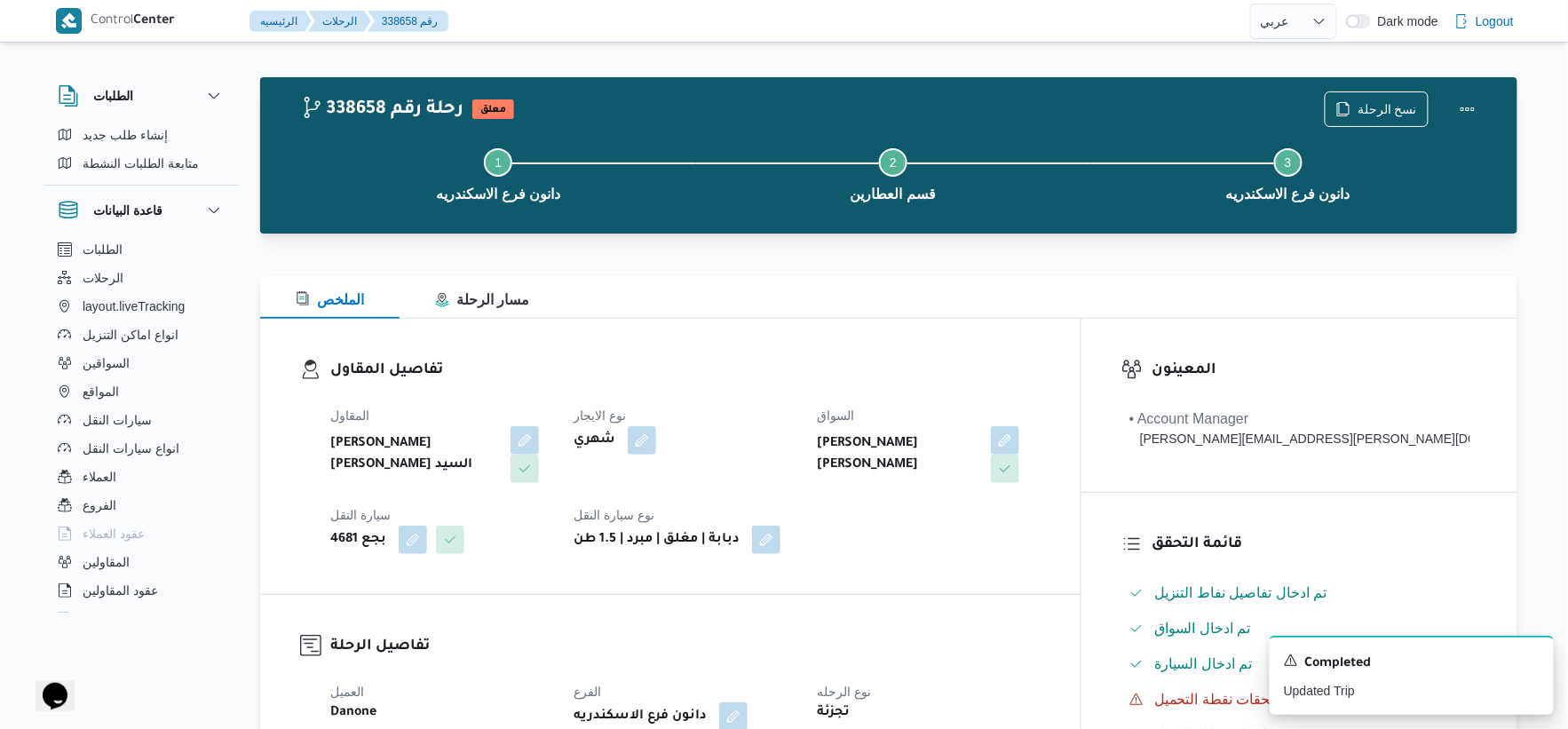
scroll to position [0, 0]
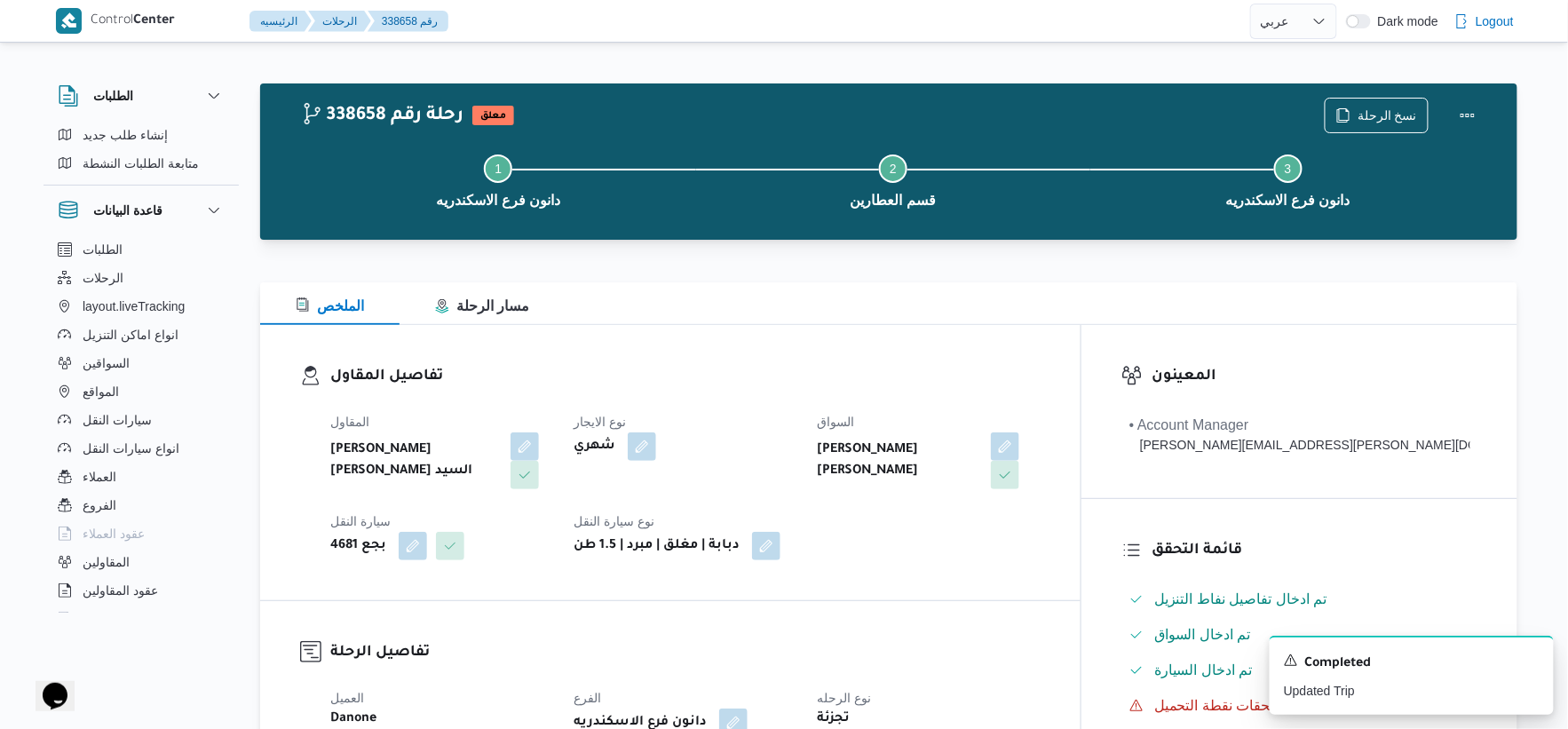
select select "ar"
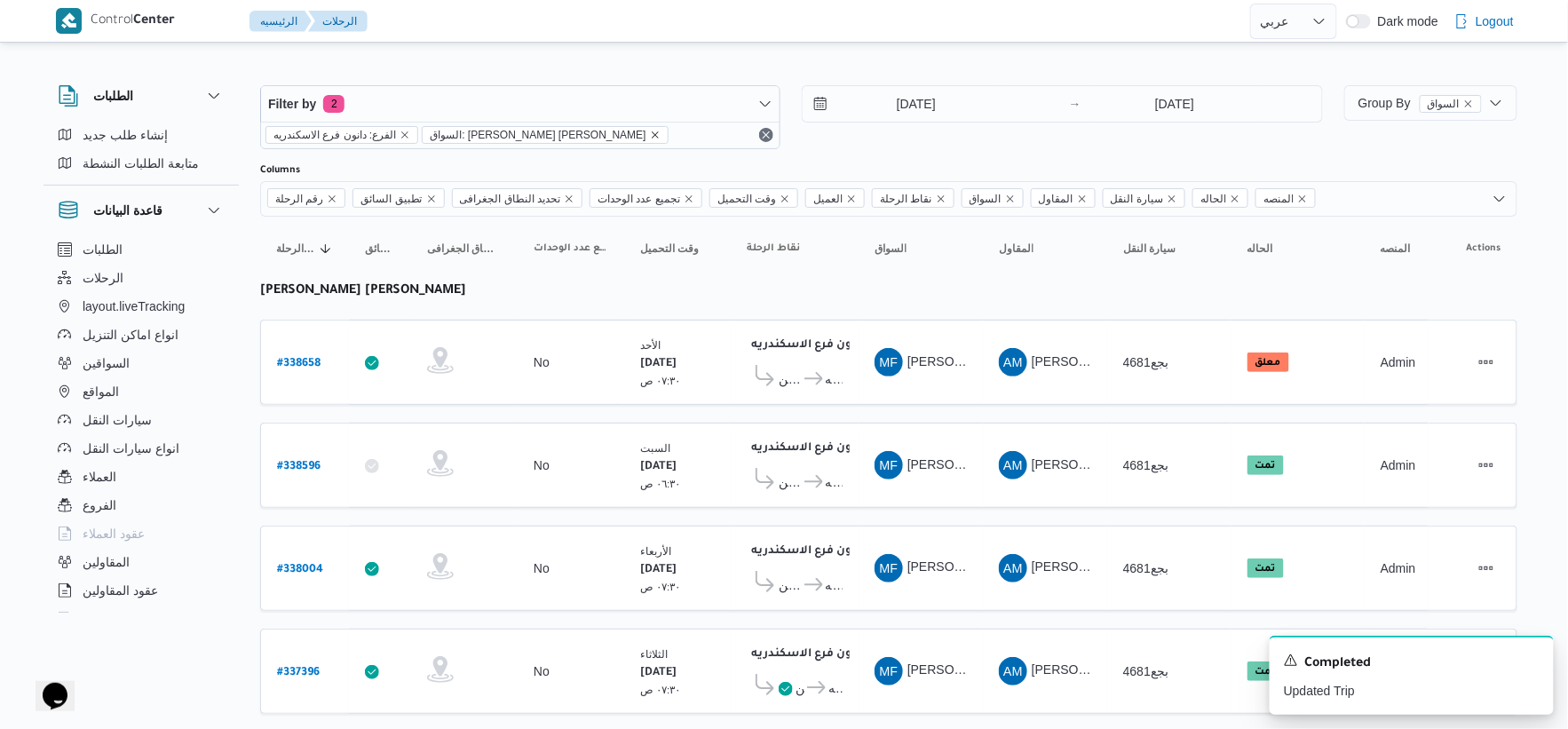
click at [650, 132] on icon "remove selected entity" at bounding box center [655, 135] width 11 height 11
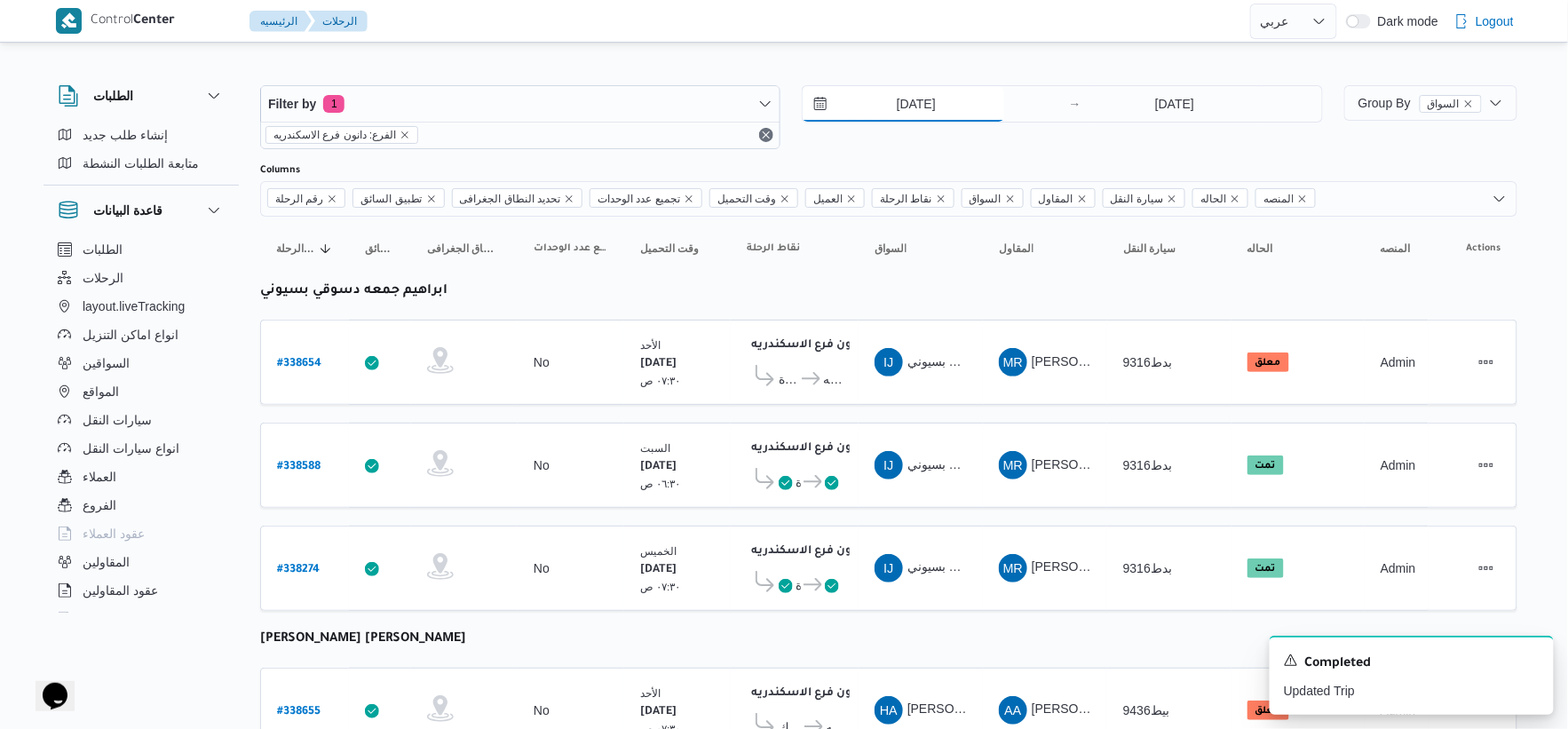
click at [925, 110] on input "16/9/2025" at bounding box center [903, 103] width 202 height 35
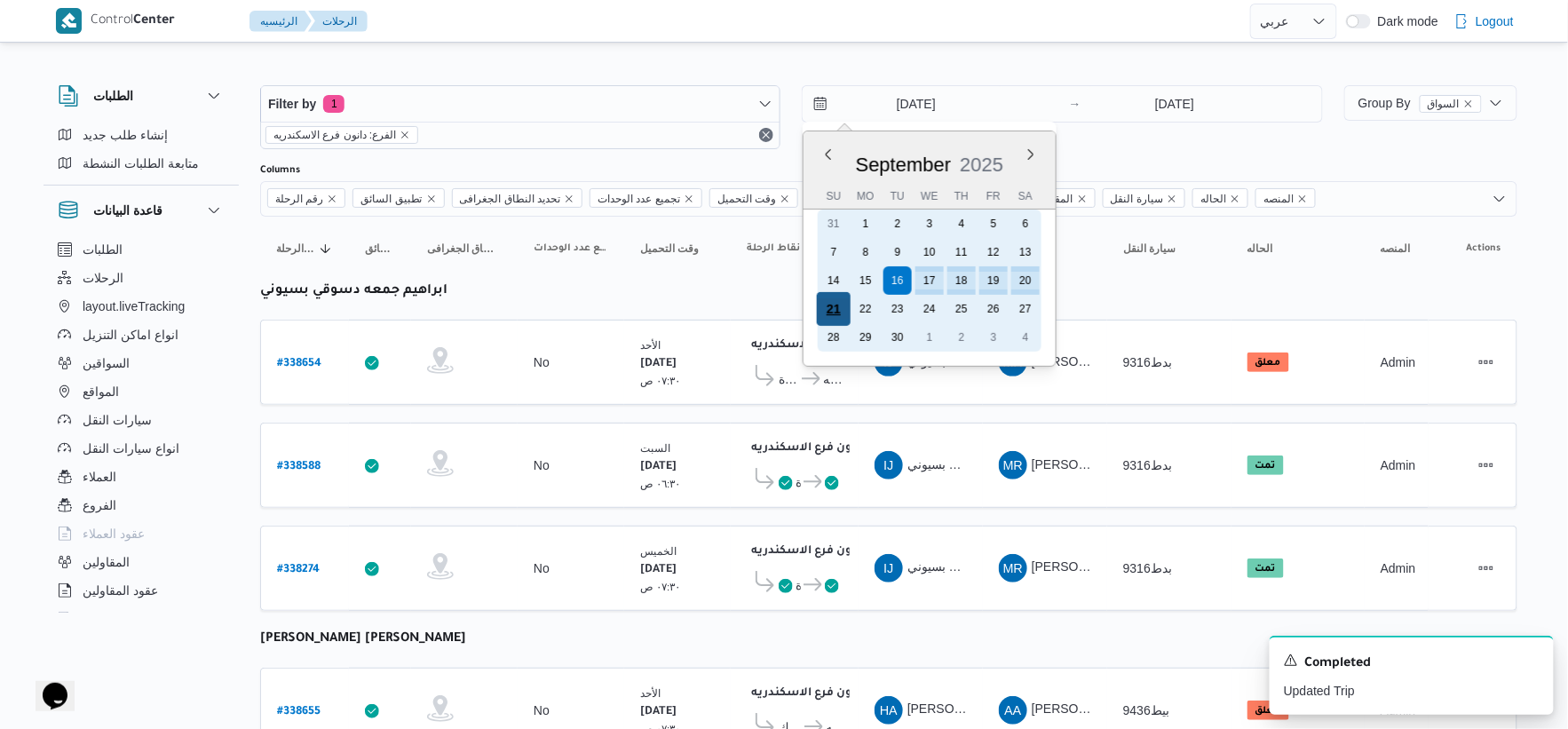
click at [831, 299] on div "21" at bounding box center [833, 309] width 33 height 33
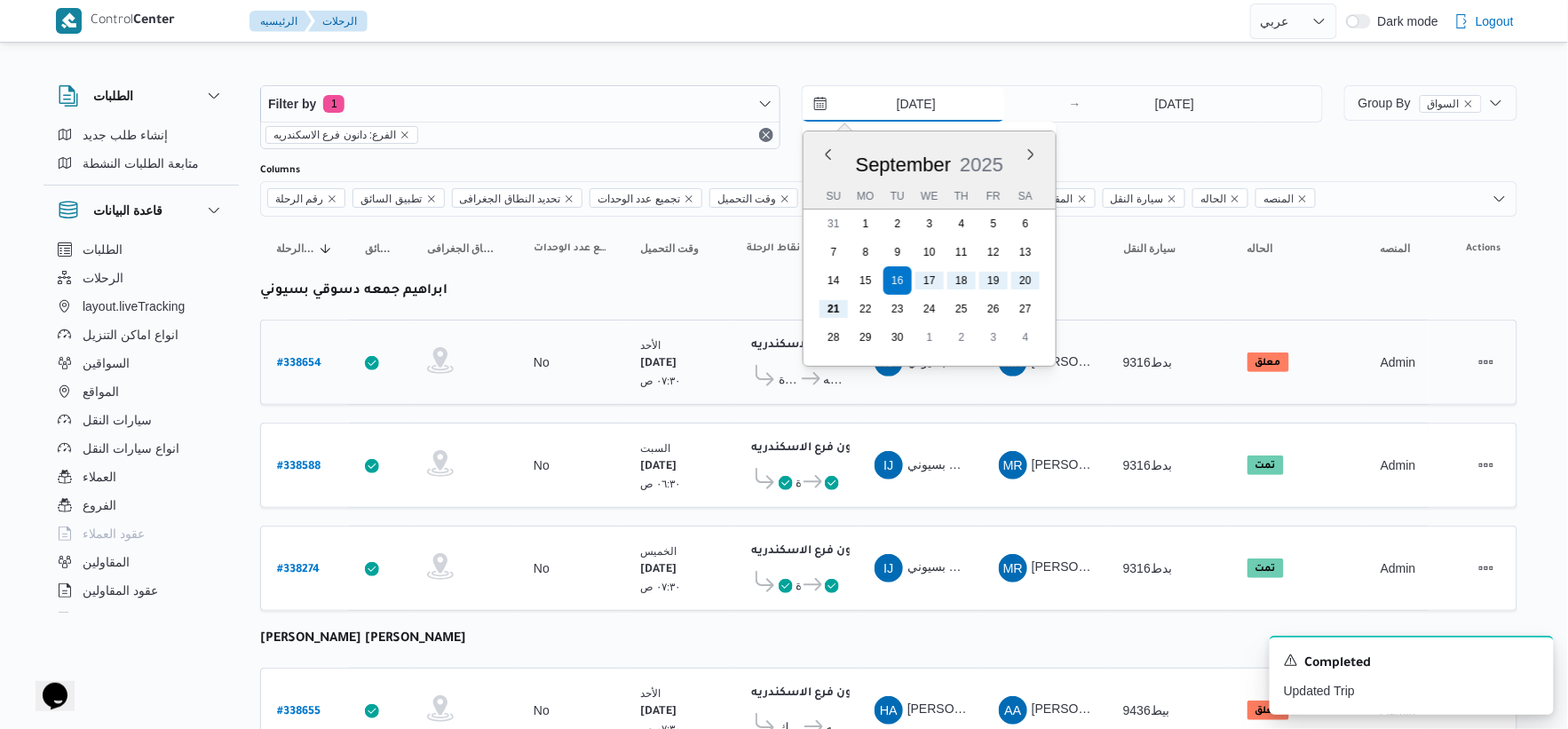
type input "21/9/2025"
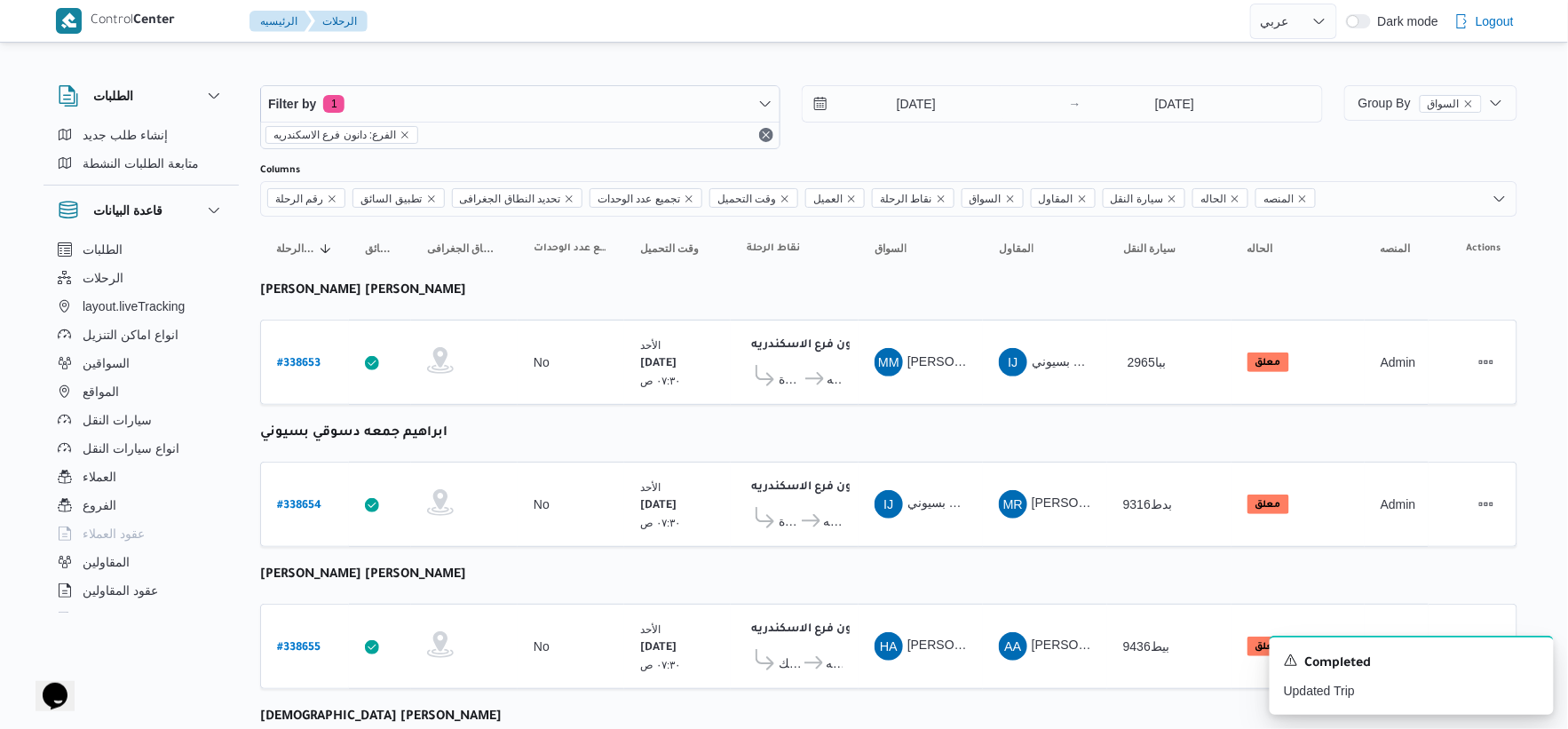
click at [608, 489] on div "No" at bounding box center [570, 504] width 89 height 31
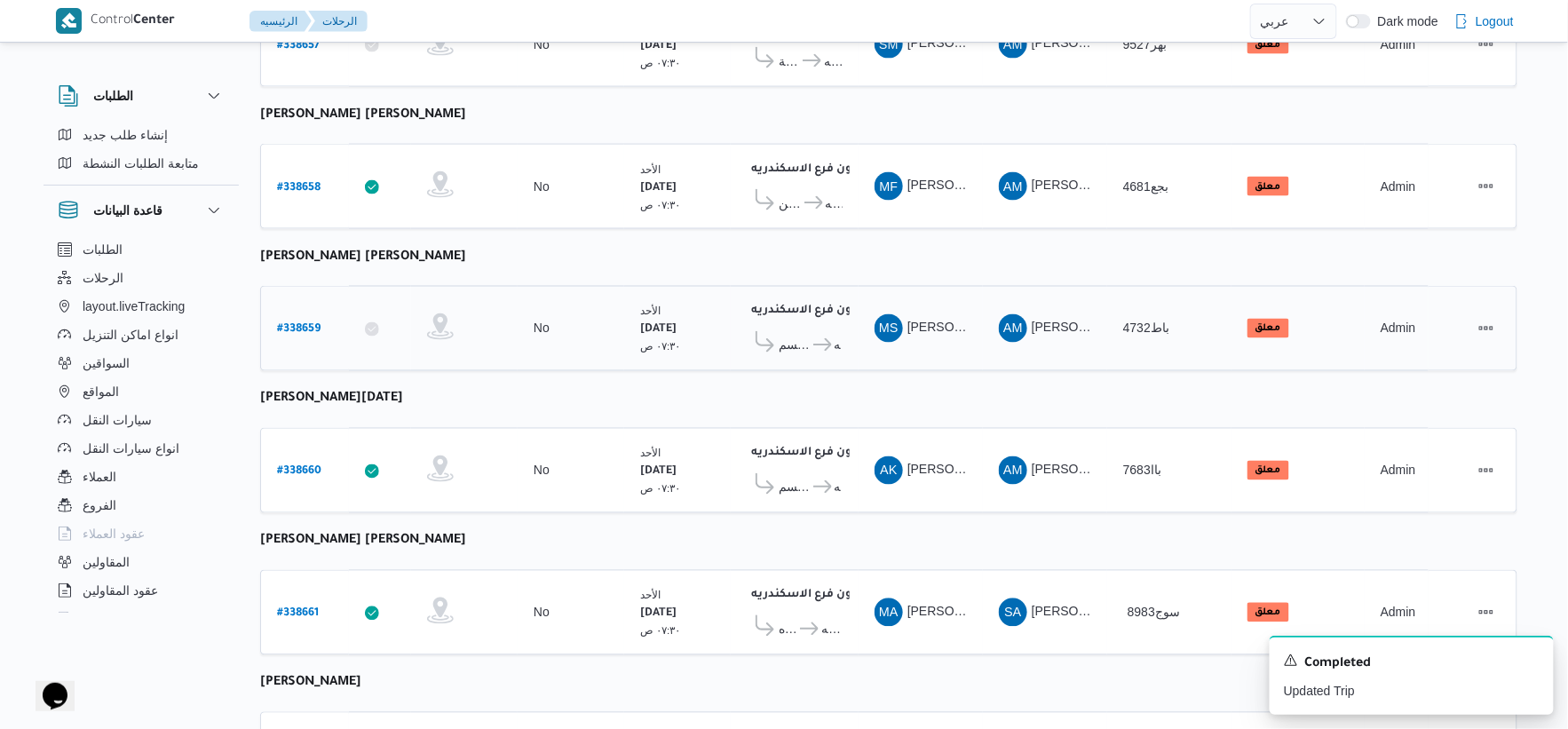
scroll to position [888, 0]
click at [354, 248] on b "محمد صبحي محمد اسماعيل" at bounding box center [363, 255] width 206 height 14
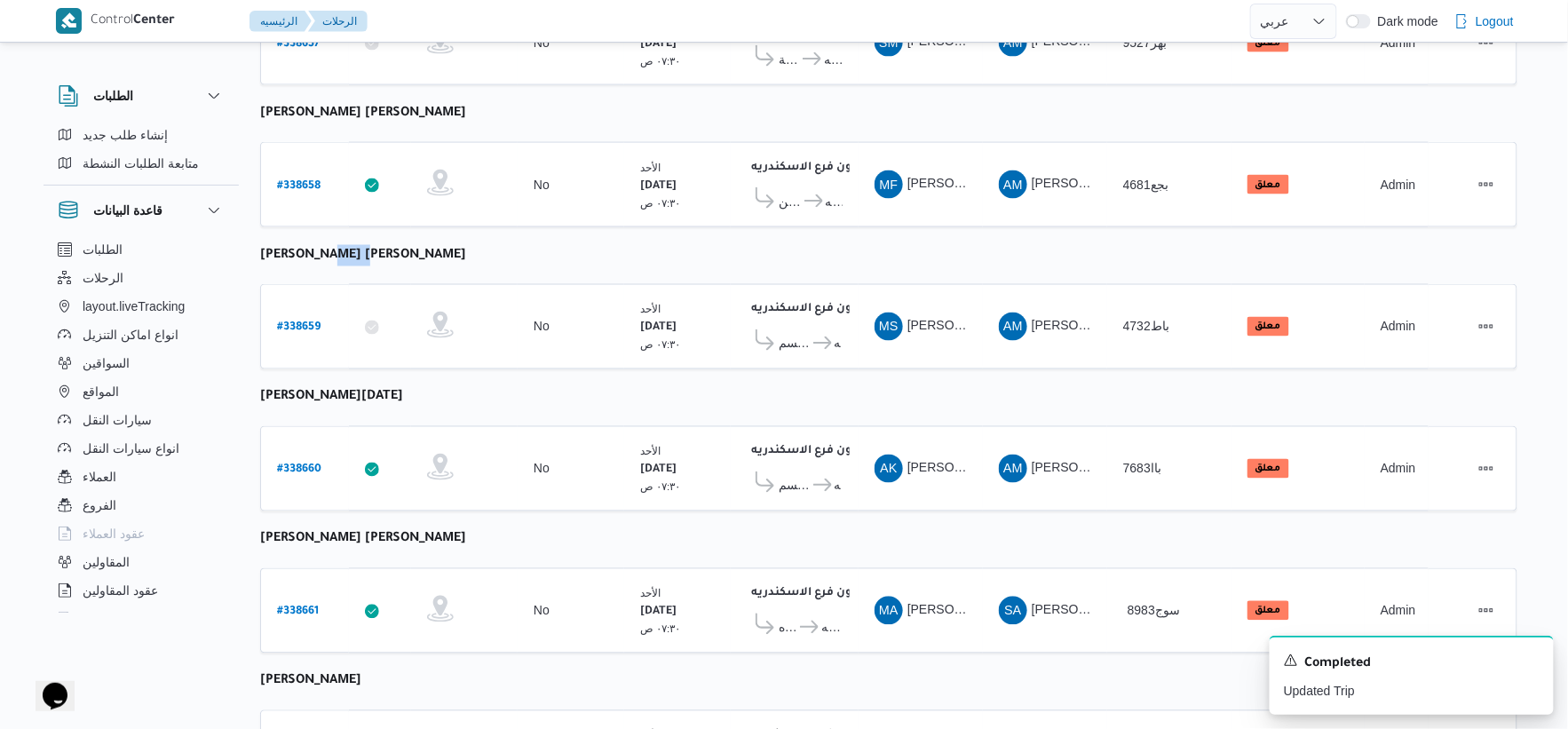
click at [354, 248] on b "محمد صبحي محمد اسماعيل" at bounding box center [363, 255] width 206 height 14
copy tbody "محمد صبحي محمد اسماعيل رقم الرحلة"
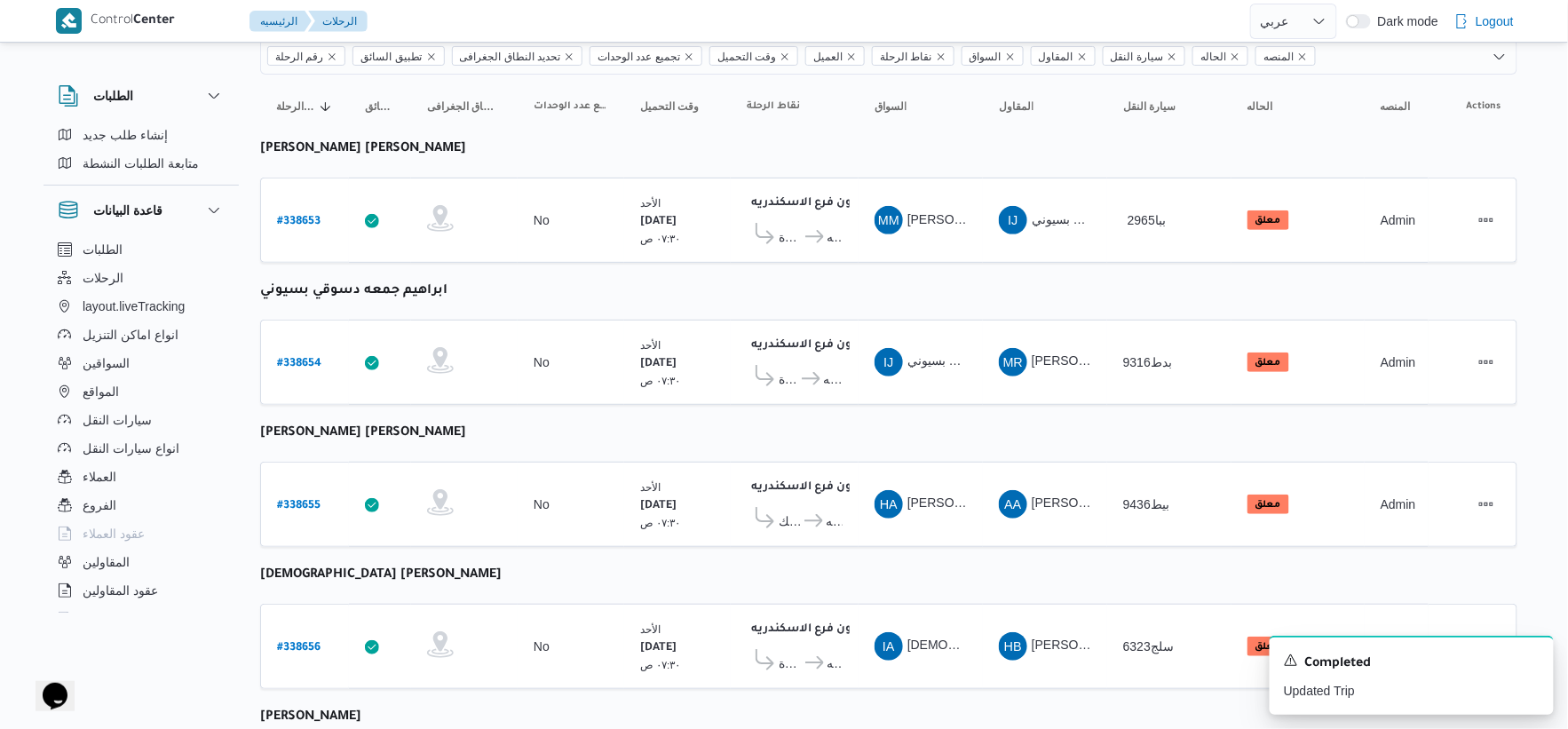
scroll to position [0, 0]
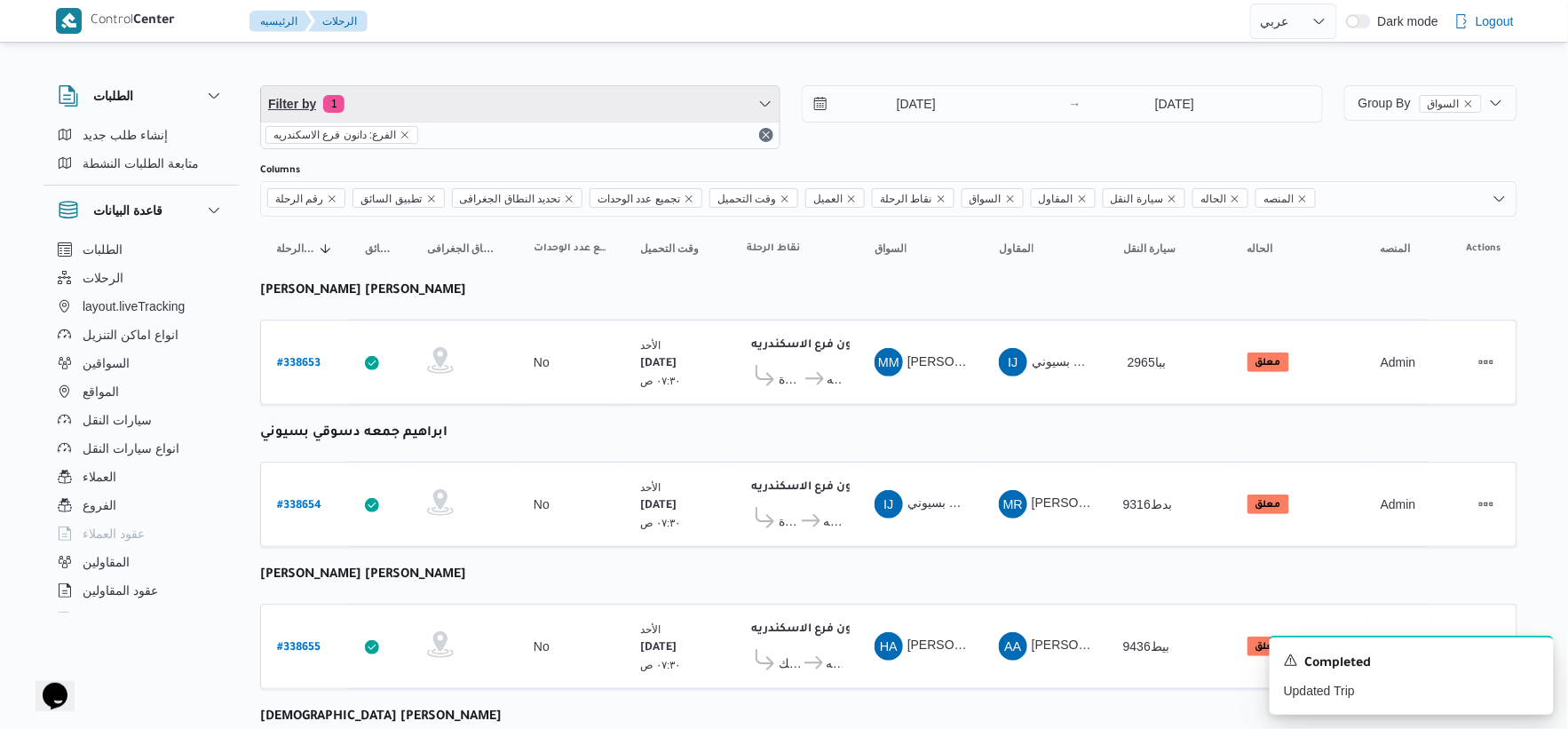
click at [465, 104] on span "Filter by 1" at bounding box center [520, 103] width 519 height 35
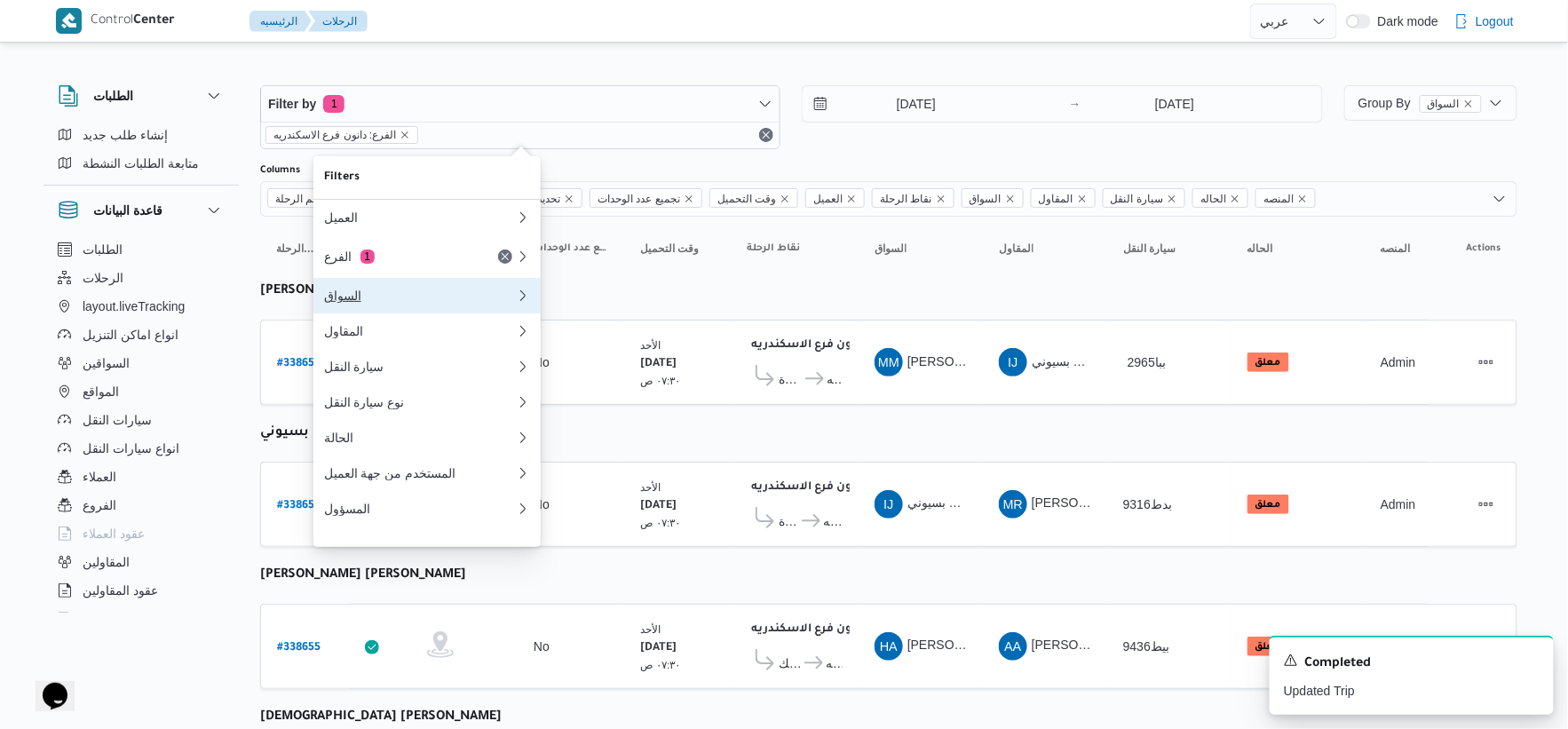
click at [387, 303] on div "السواق" at bounding box center [416, 295] width 184 height 14
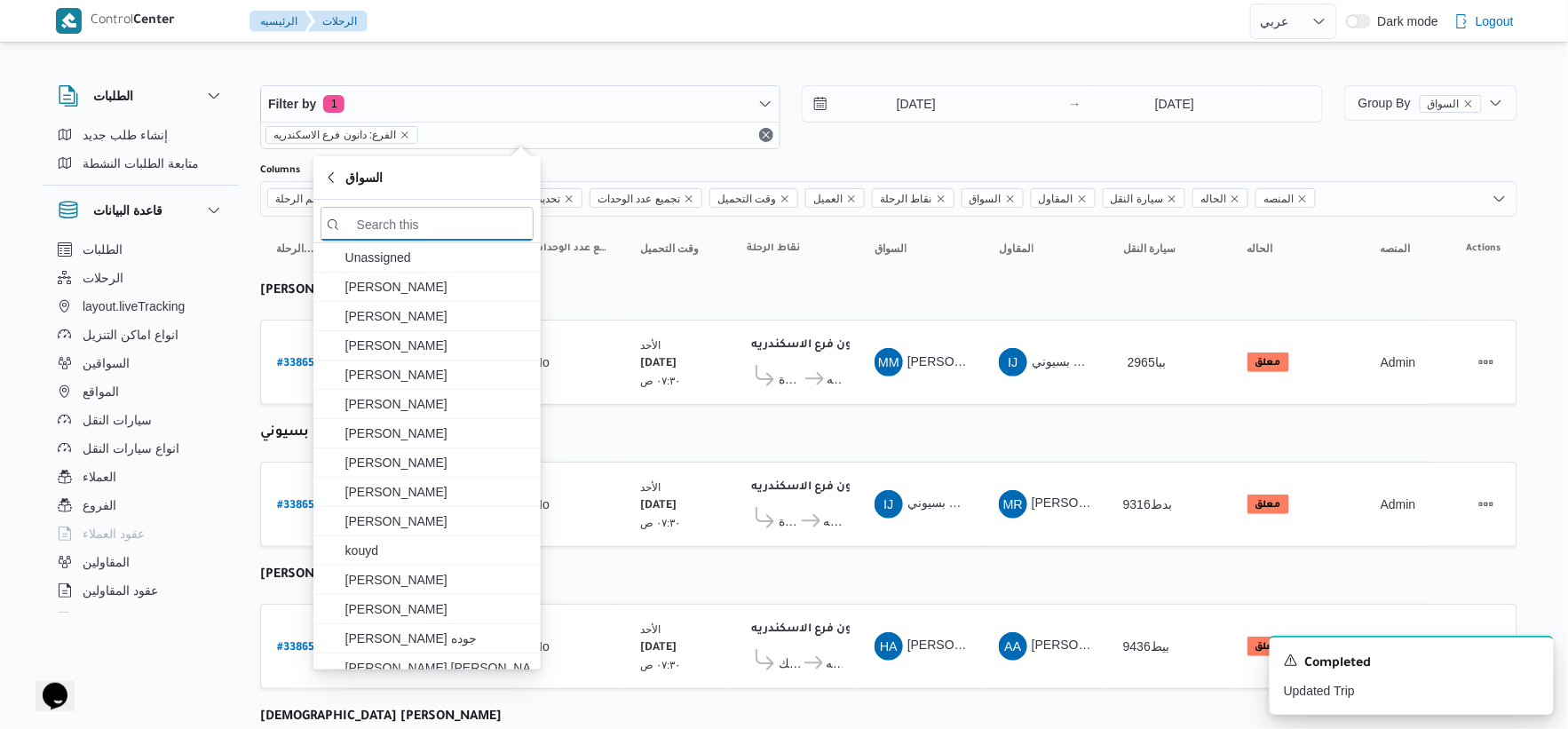
paste input "محمد صبحي محمد اسماعيل"
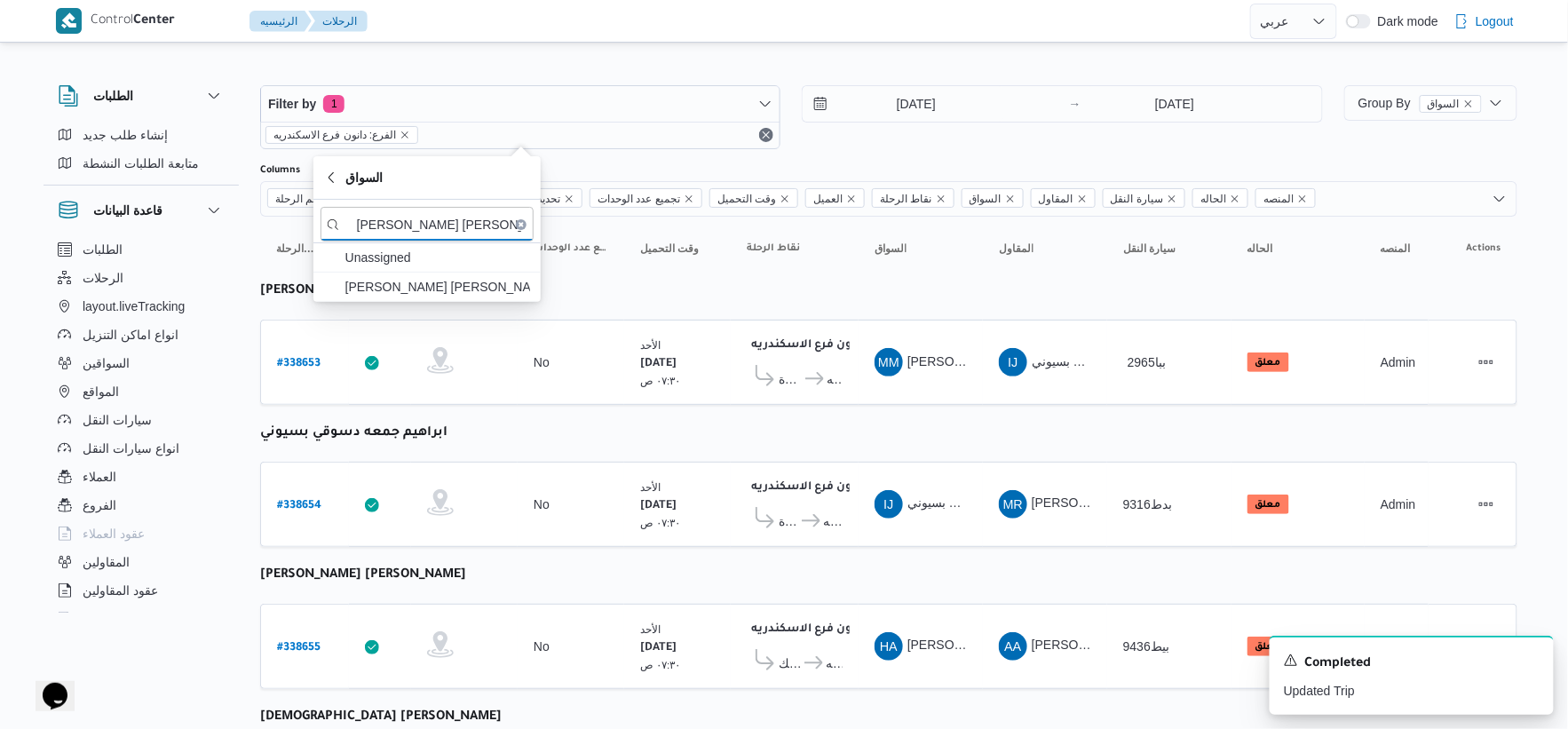
type input "محمد صبحي محمد اسماعيل"
click at [445, 284] on span "محمد صبحي محمد اسماعيل" at bounding box center [438, 287] width 184 height 21
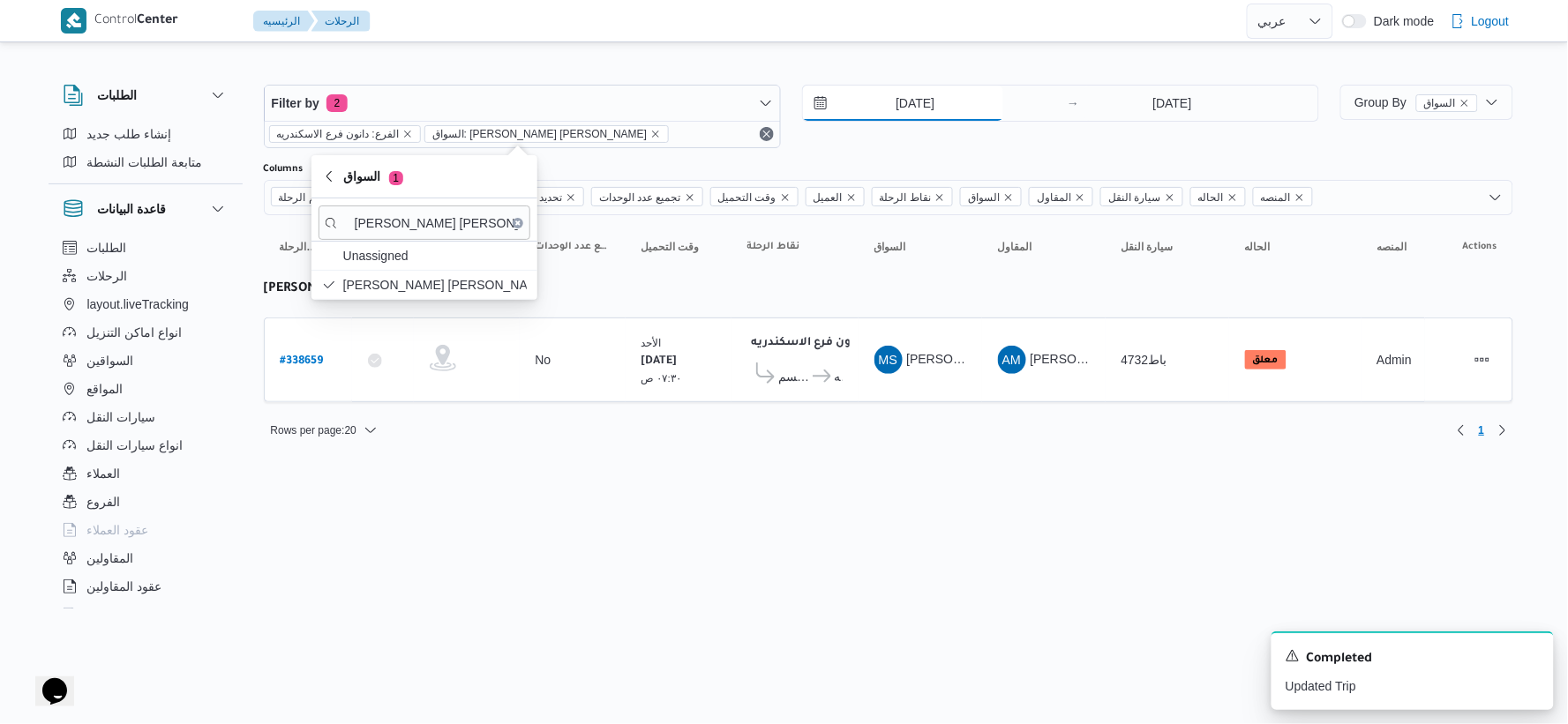
click at [944, 95] on input "21/9/2025" at bounding box center [903, 102] width 200 height 35
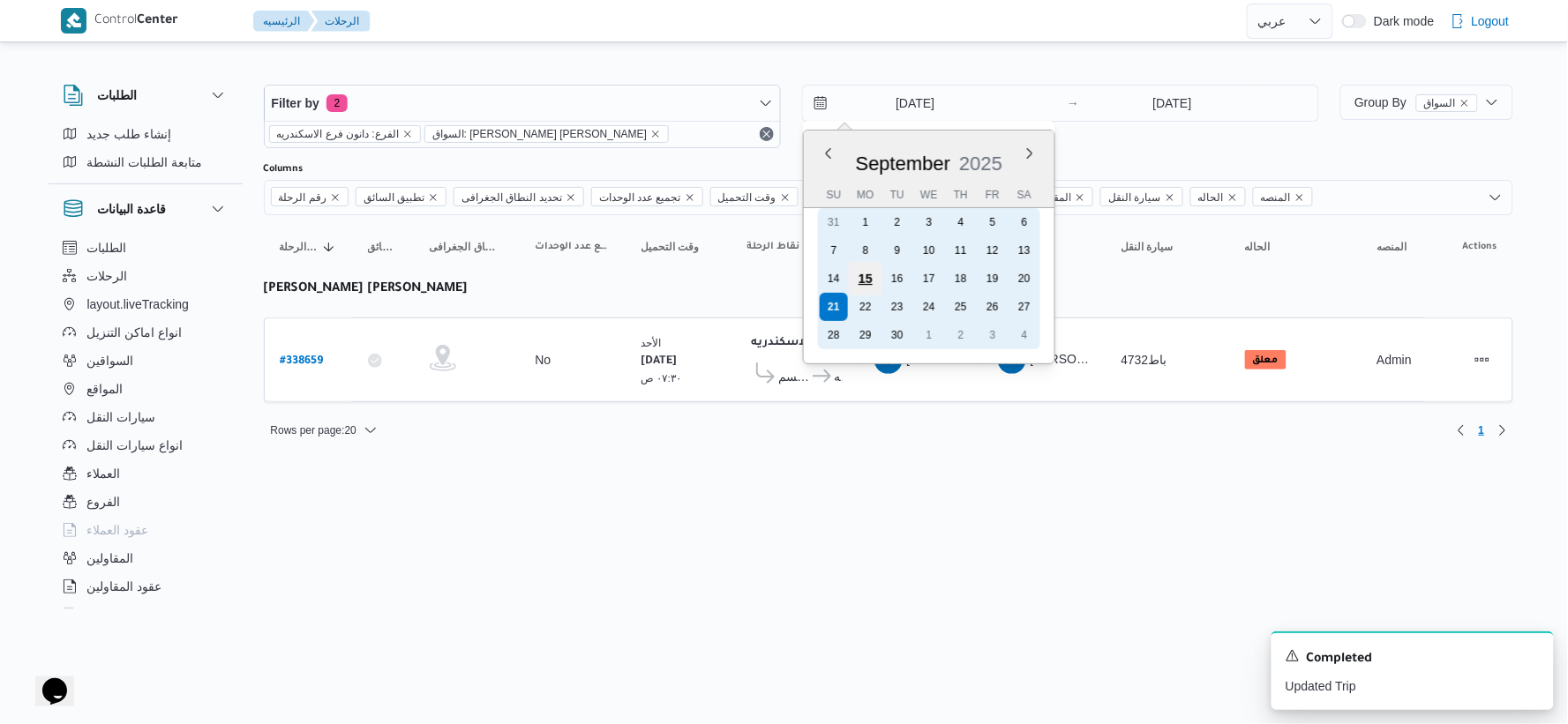
click at [878, 275] on div "15" at bounding box center [865, 278] width 33 height 33
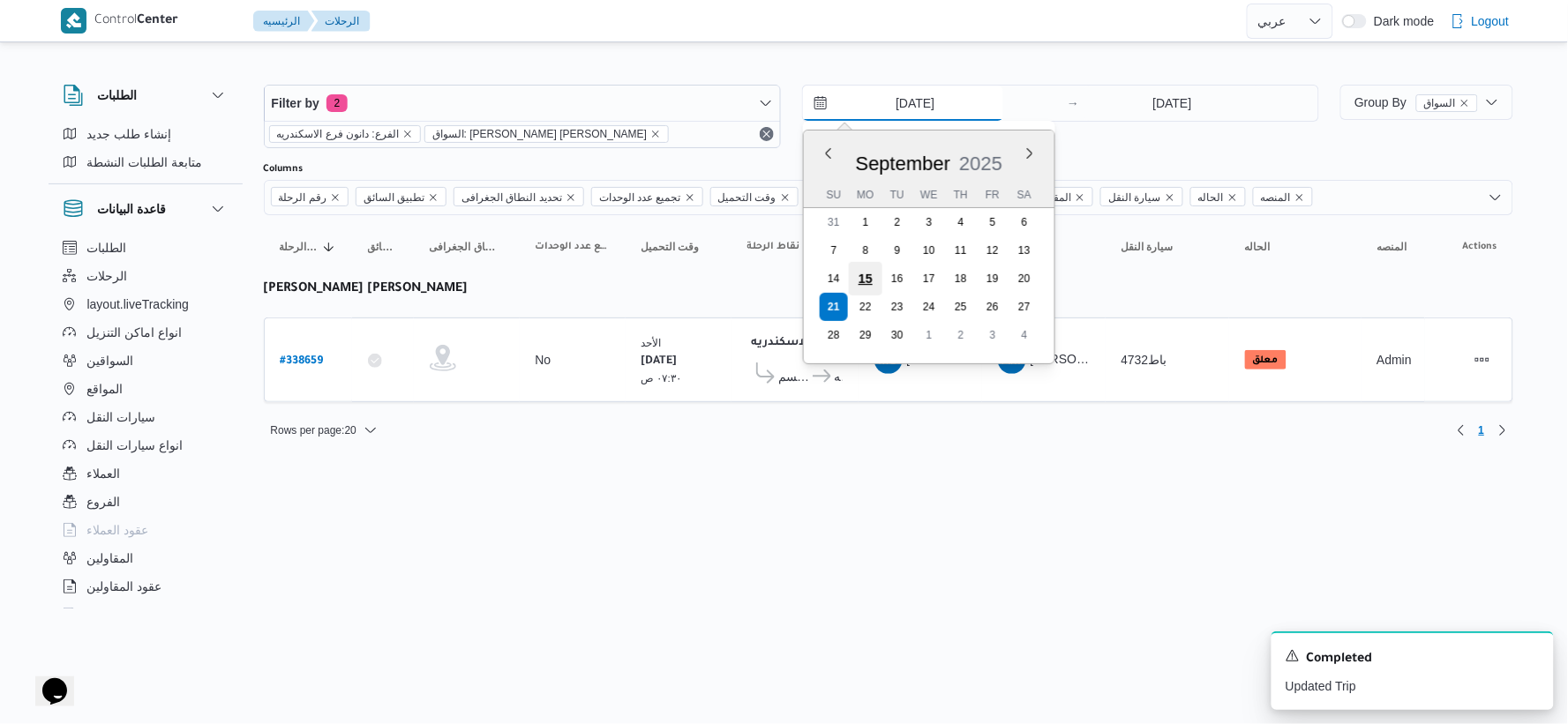
type input "15/9/2025"
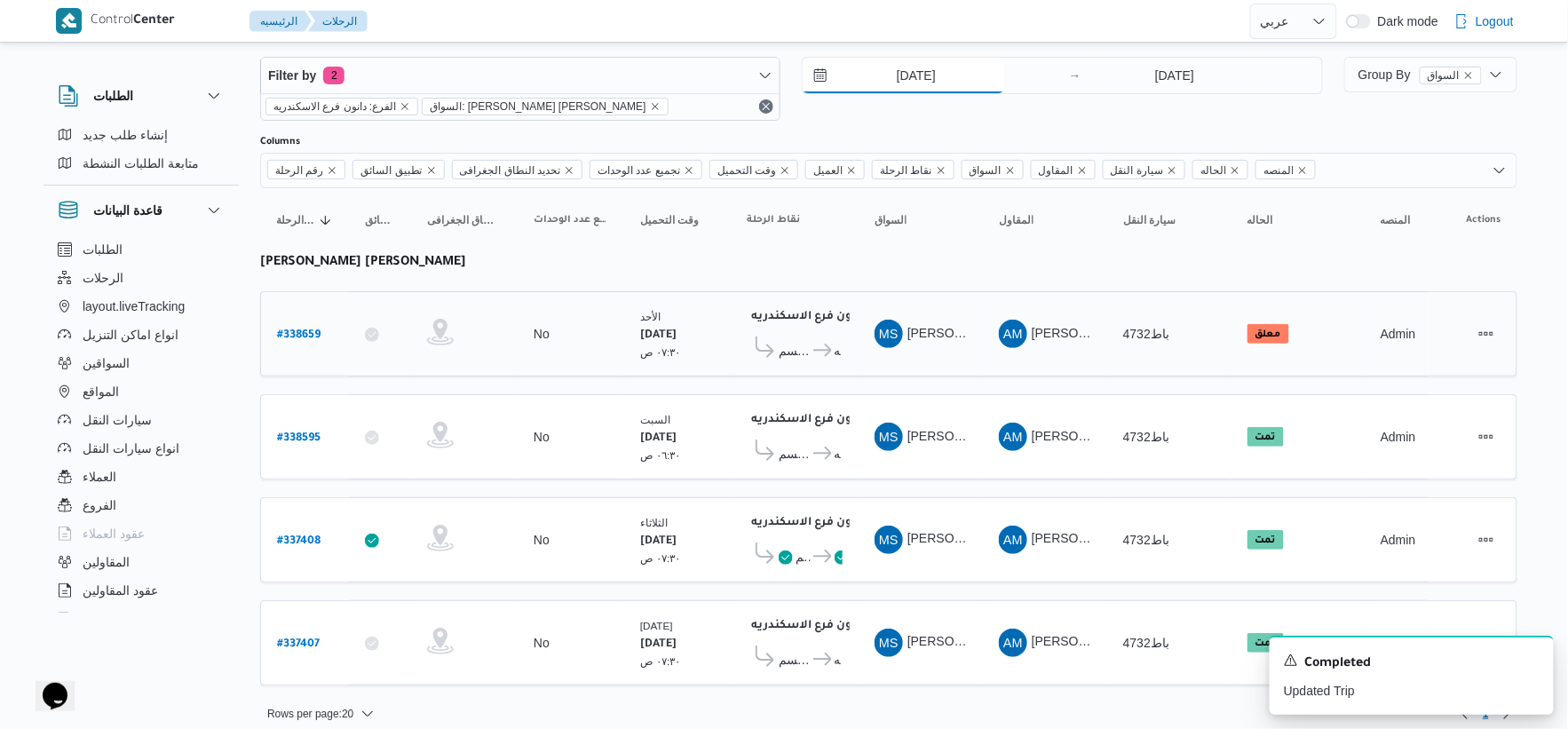
scroll to position [41, 0]
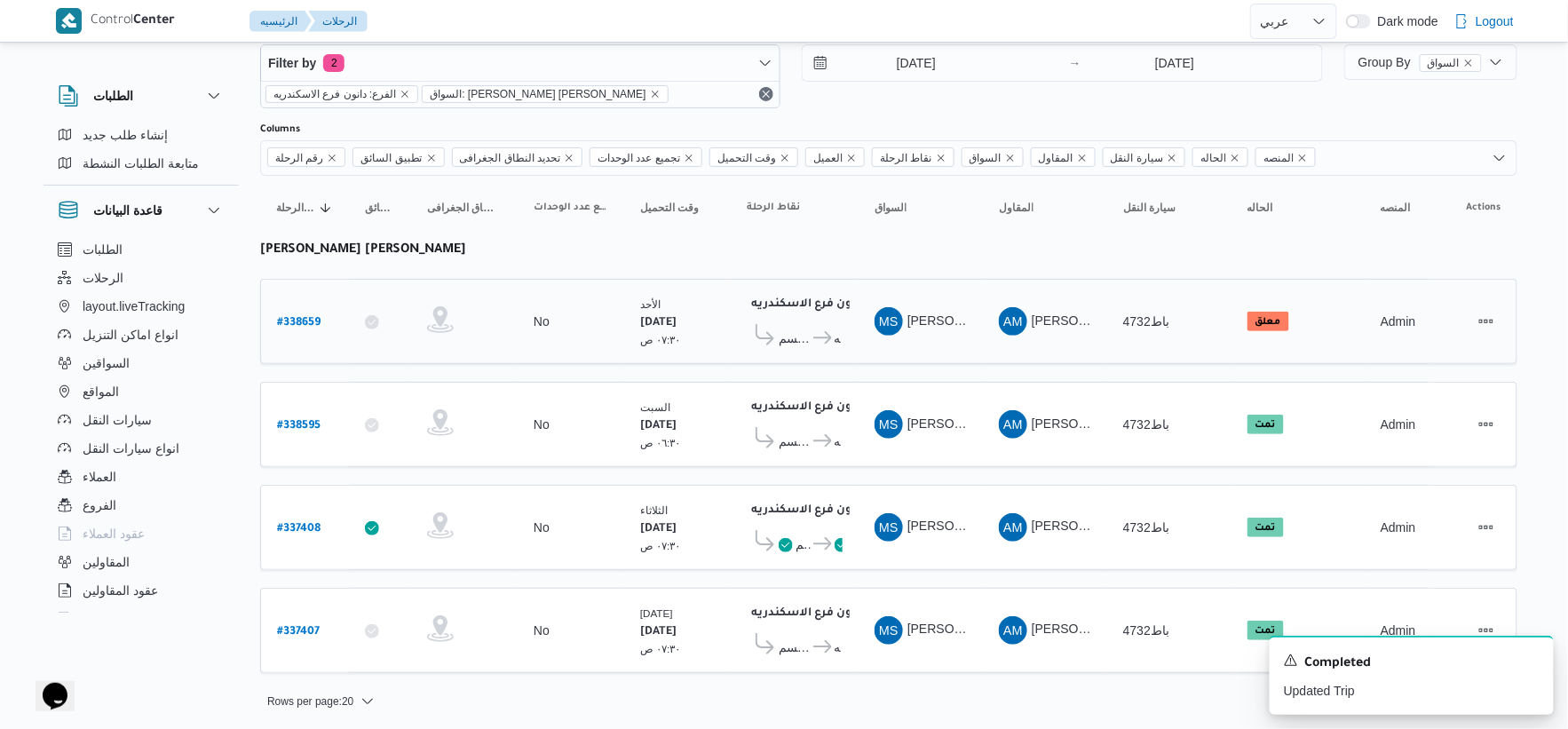
click at [313, 317] on b "# 338659" at bounding box center [299, 323] width 44 height 12
select select "ar"
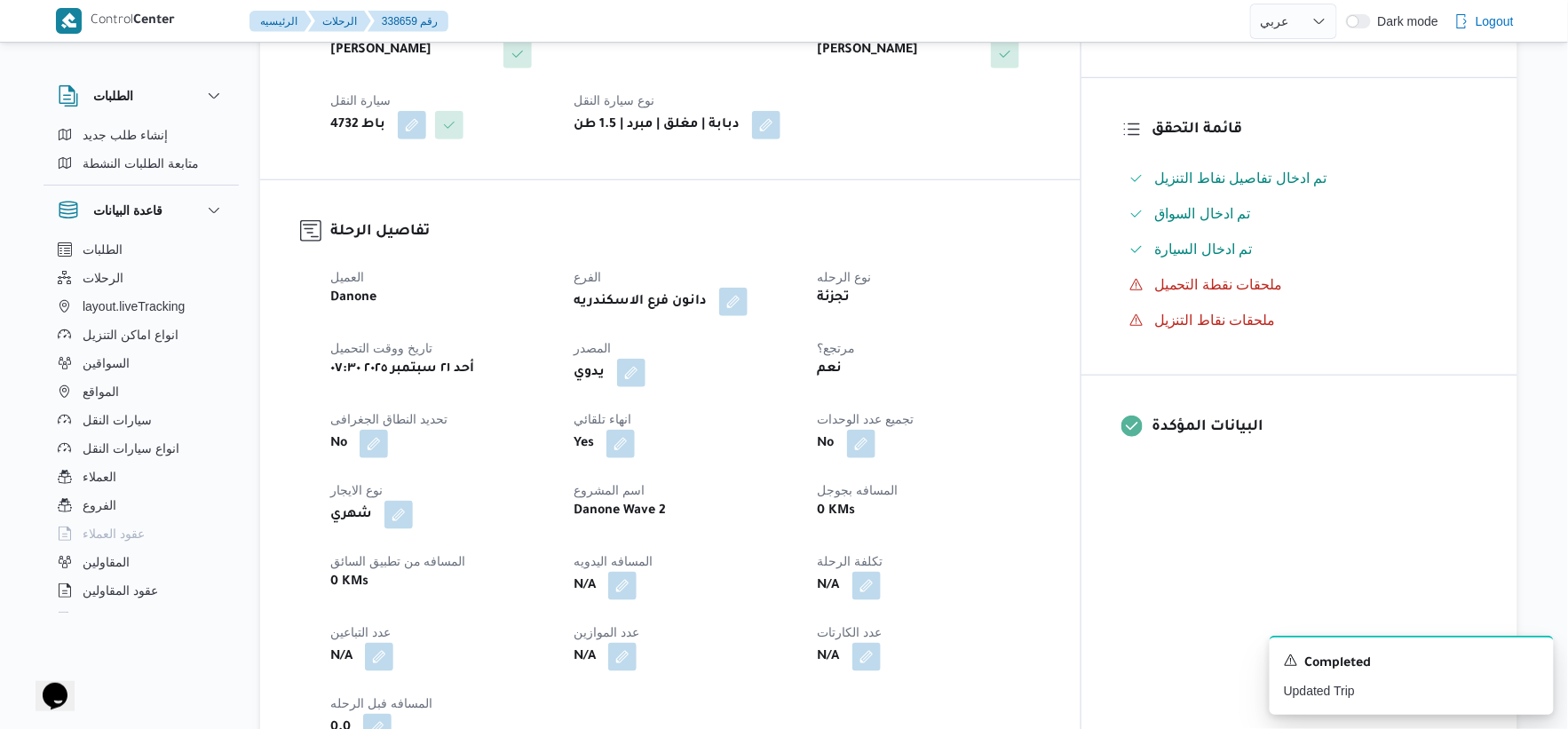
scroll to position [493, 0]
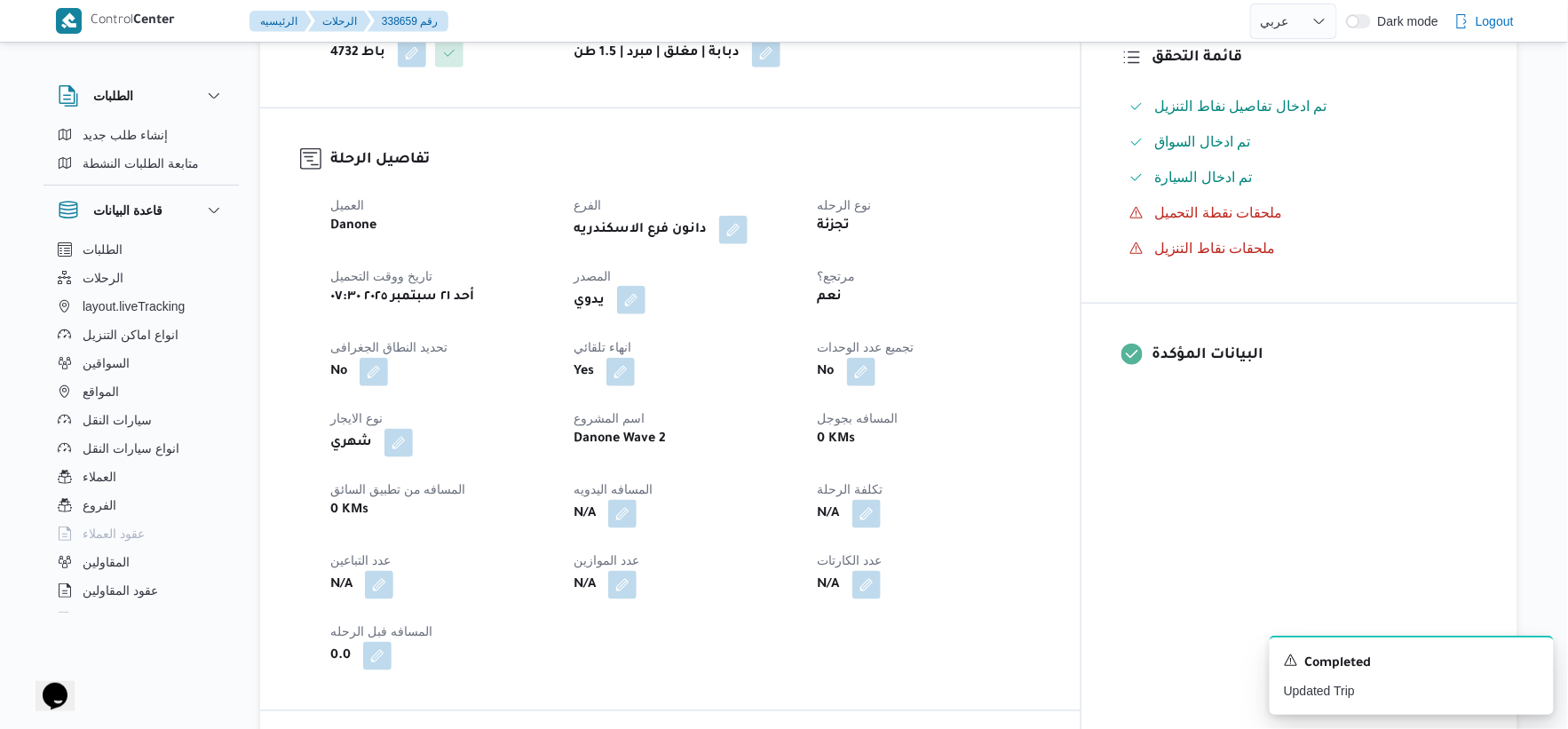
click at [646, 306] on button "button" at bounding box center [632, 300] width 29 height 29
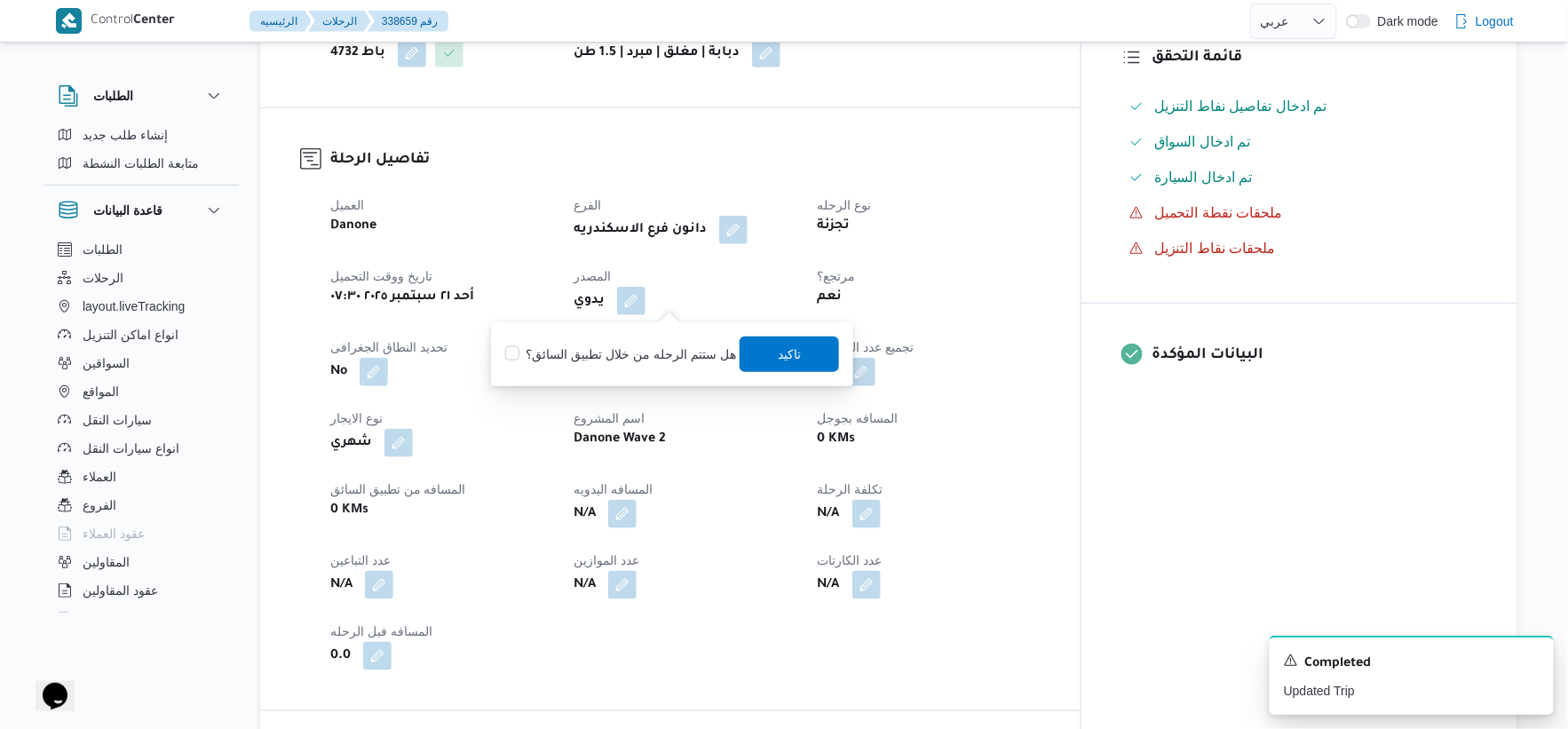
click at [668, 345] on label "هل ستتم الرحله من خلال تطبيق السائق؟" at bounding box center [621, 354] width 231 height 21
checkbox input "true"
click at [800, 355] on span "تاكيد" at bounding box center [789, 353] width 99 height 35
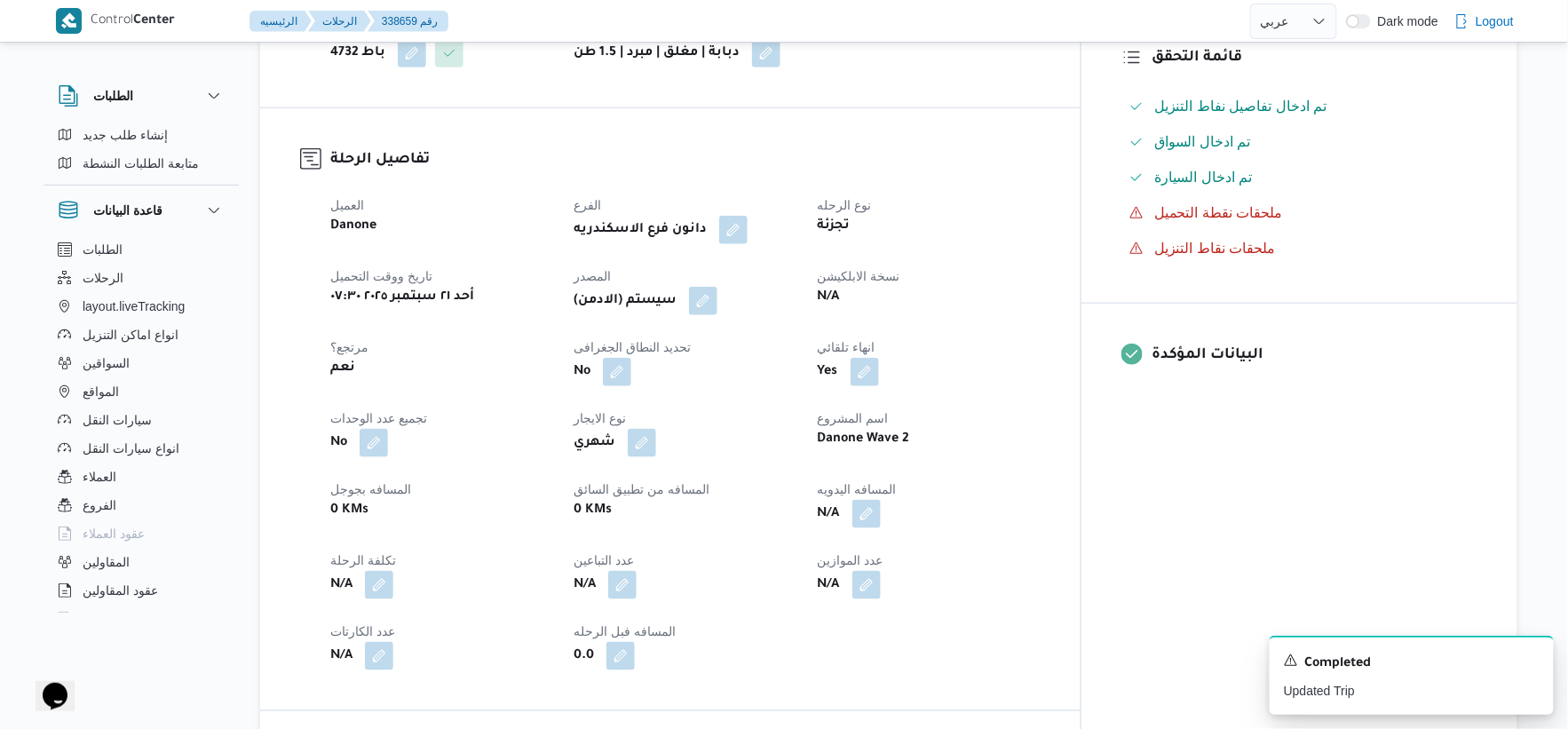
select select "ar"
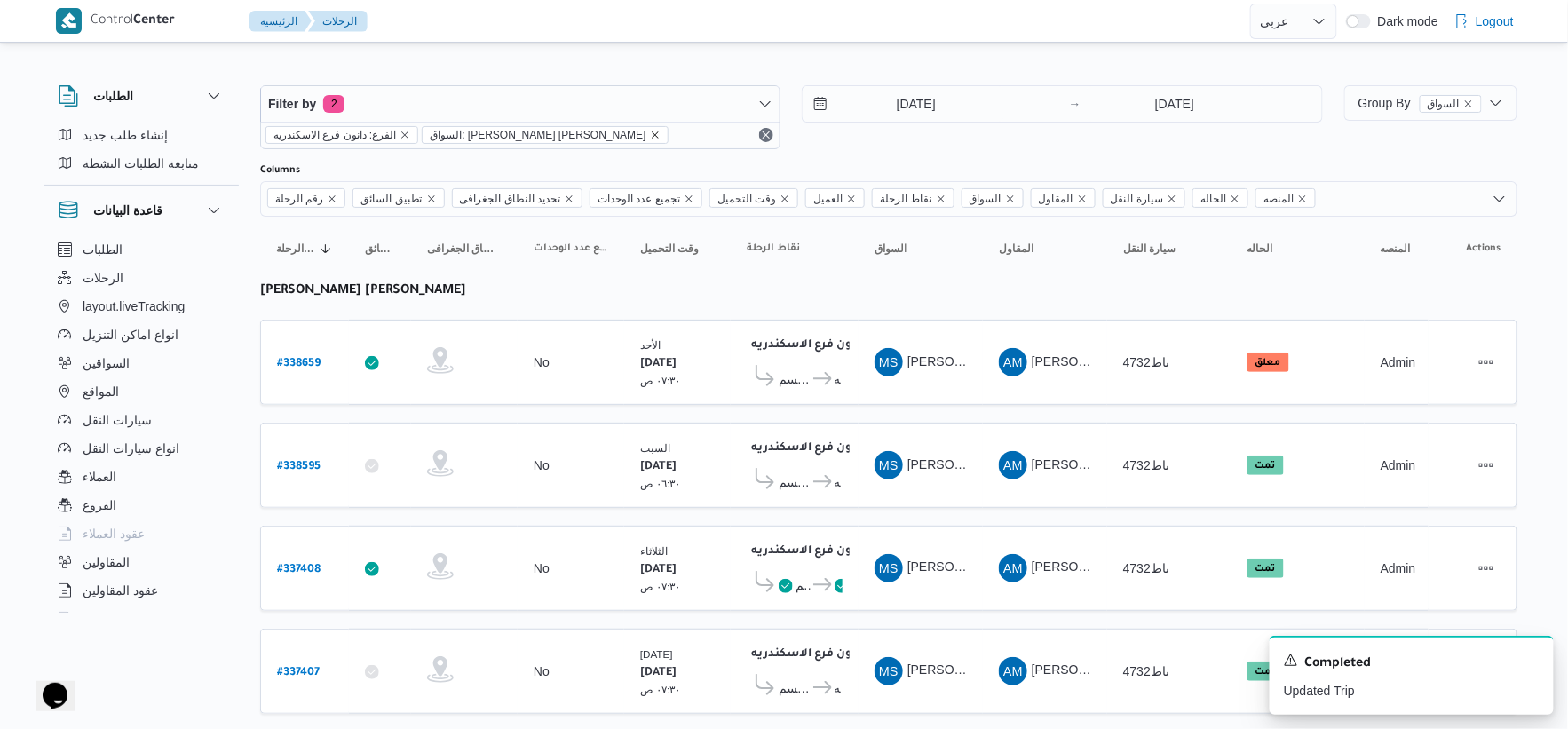
click at [650, 133] on icon "remove selected entity" at bounding box center [655, 135] width 11 height 11
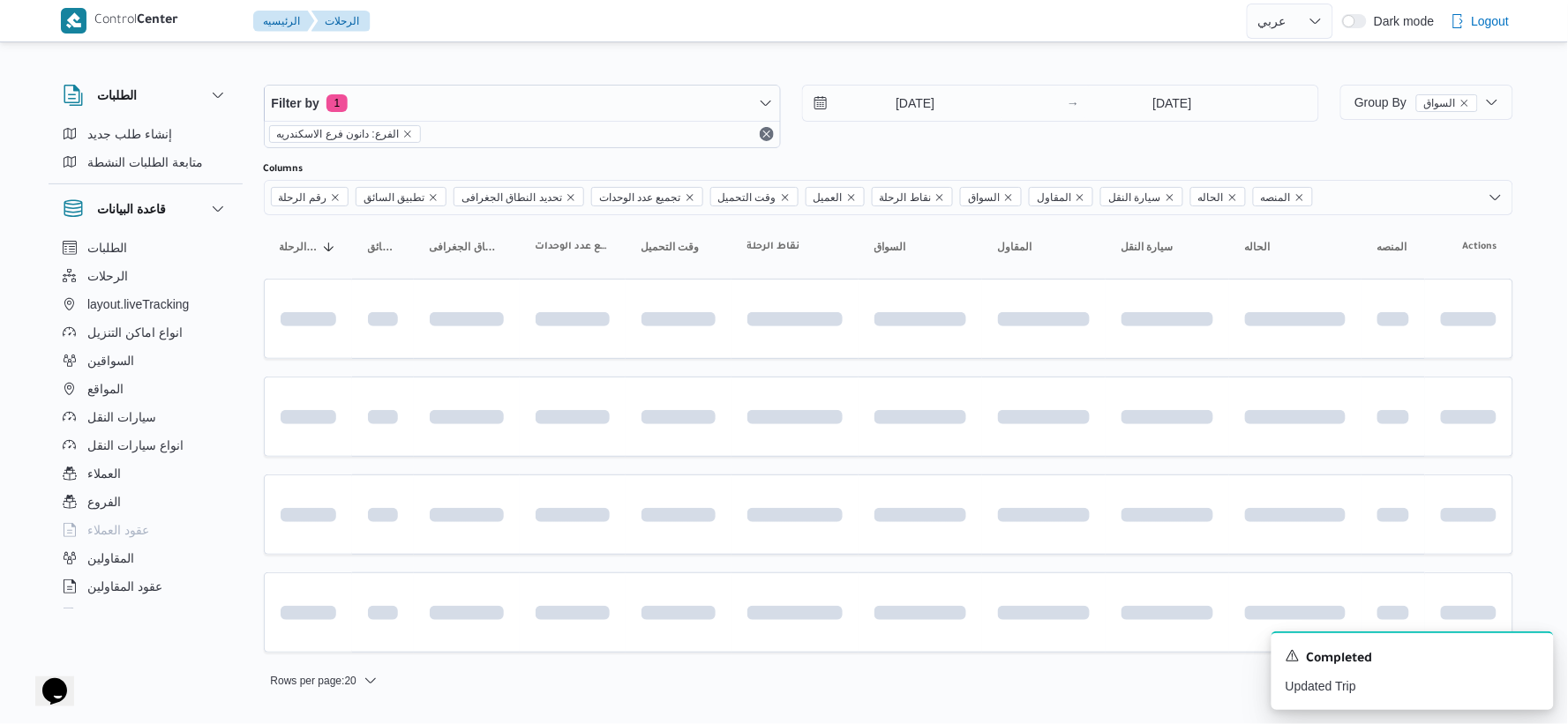
click at [926, 111] on input "15/9/2025" at bounding box center [903, 102] width 200 height 35
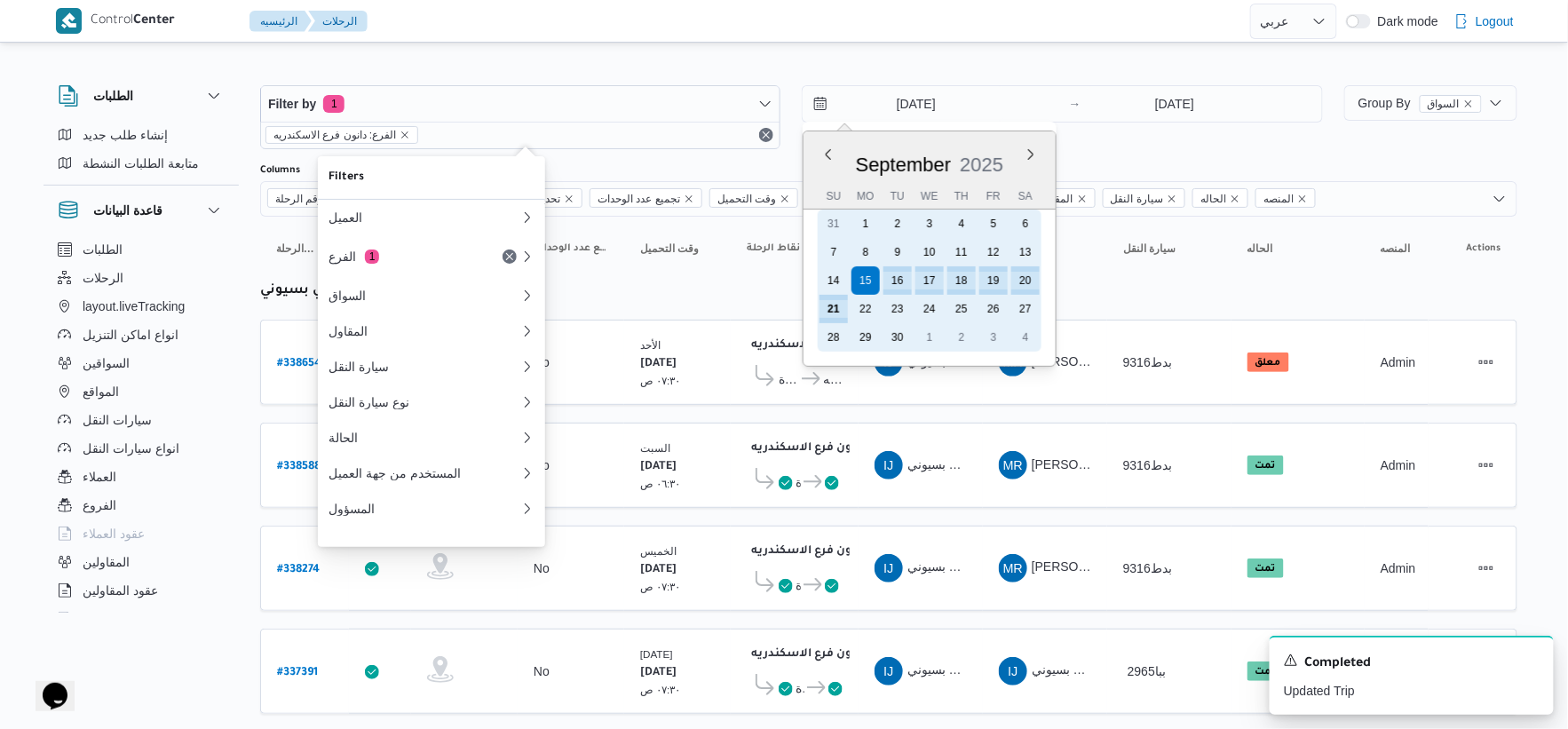
click at [849, 302] on div "21 22 23 24 25 26 27" at bounding box center [930, 310] width 224 height 29
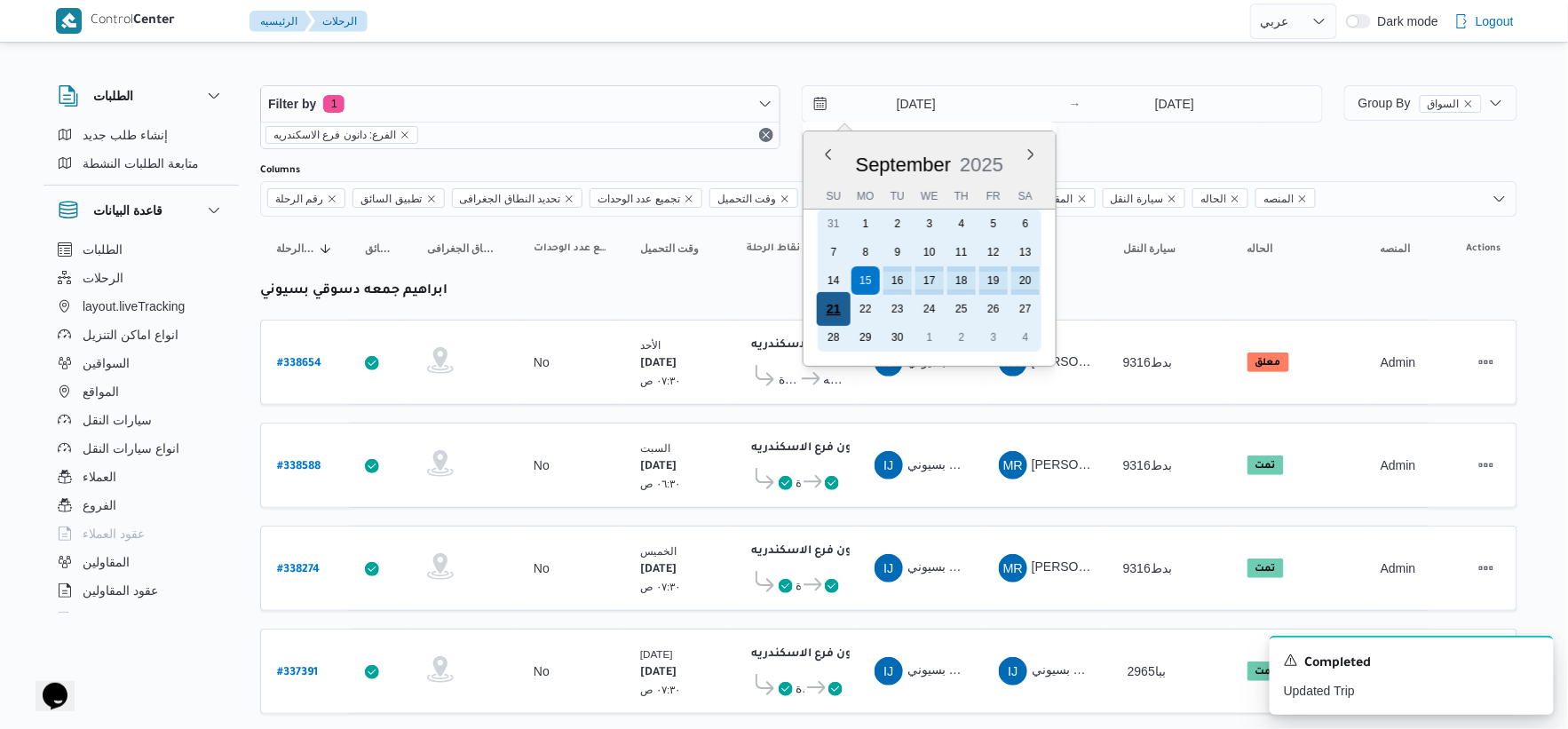
click at [839, 300] on div "21" at bounding box center [833, 309] width 33 height 33
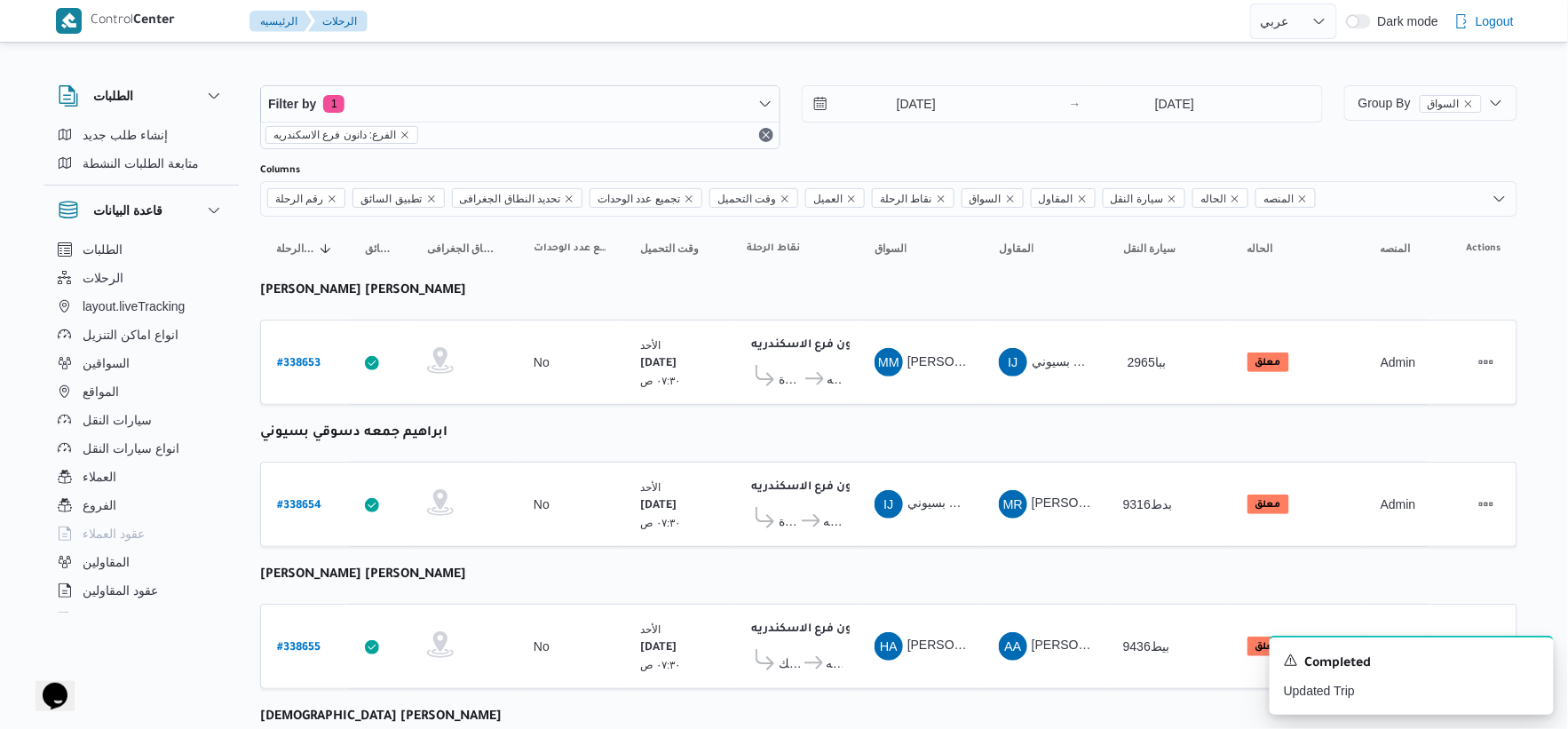
click at [644, 392] on div "الأحد ٢١/٩/٢٠٢٥ ٠٧:٣٠ ص" at bounding box center [677, 363] width 89 height 67
click at [956, 95] on input "21/9/2025" at bounding box center [903, 103] width 202 height 35
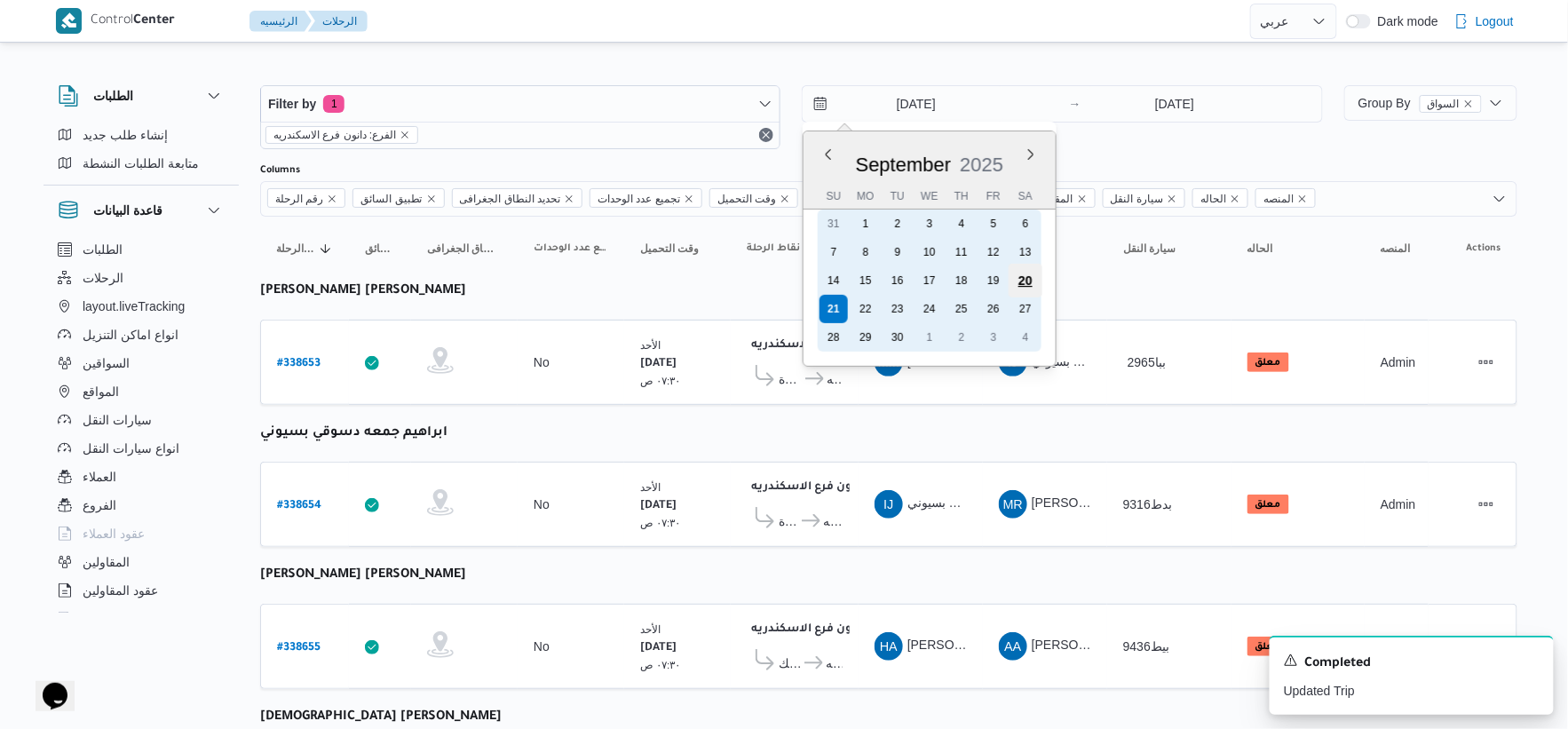
click at [1023, 276] on div "20" at bounding box center [1025, 280] width 33 height 33
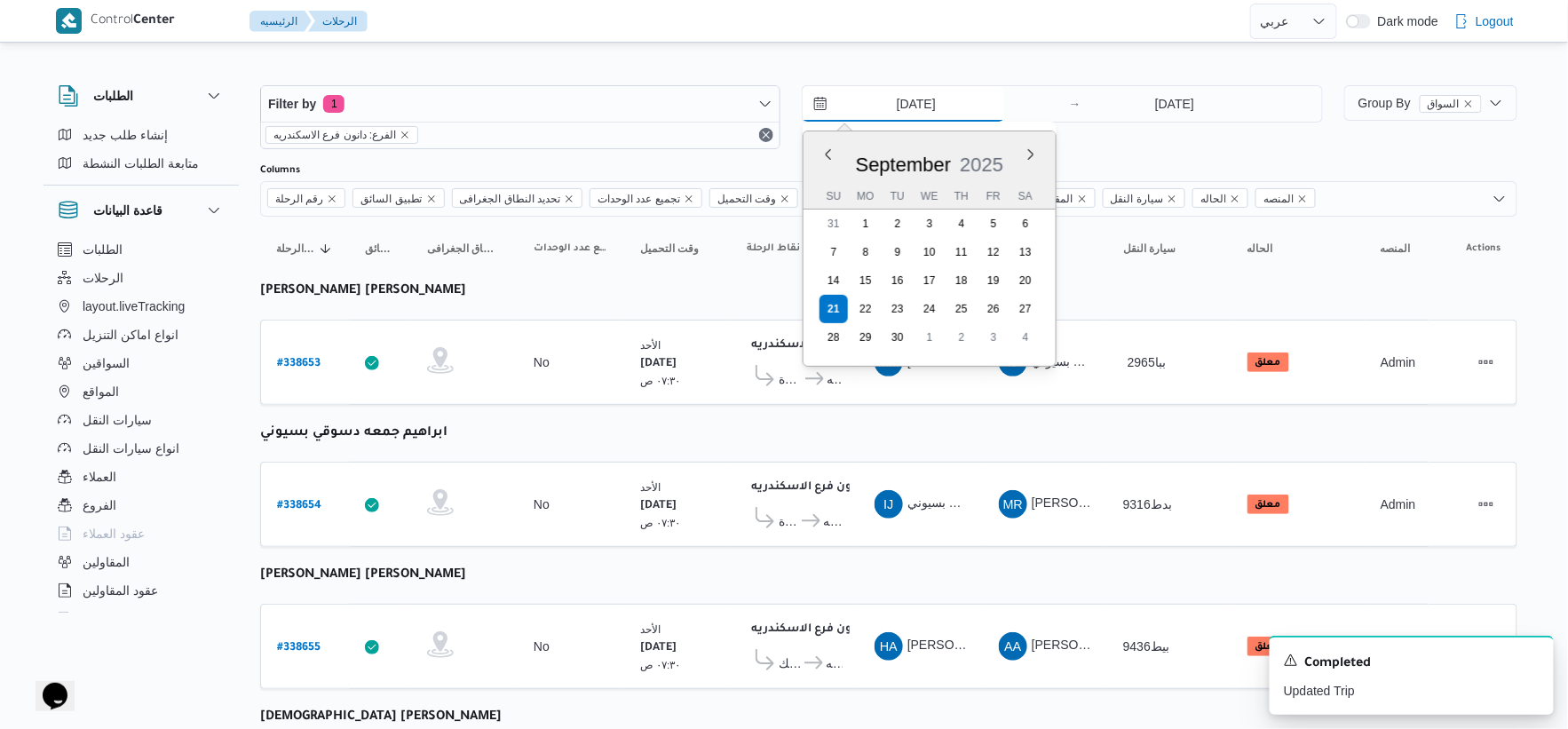
type input "20/9/2025"
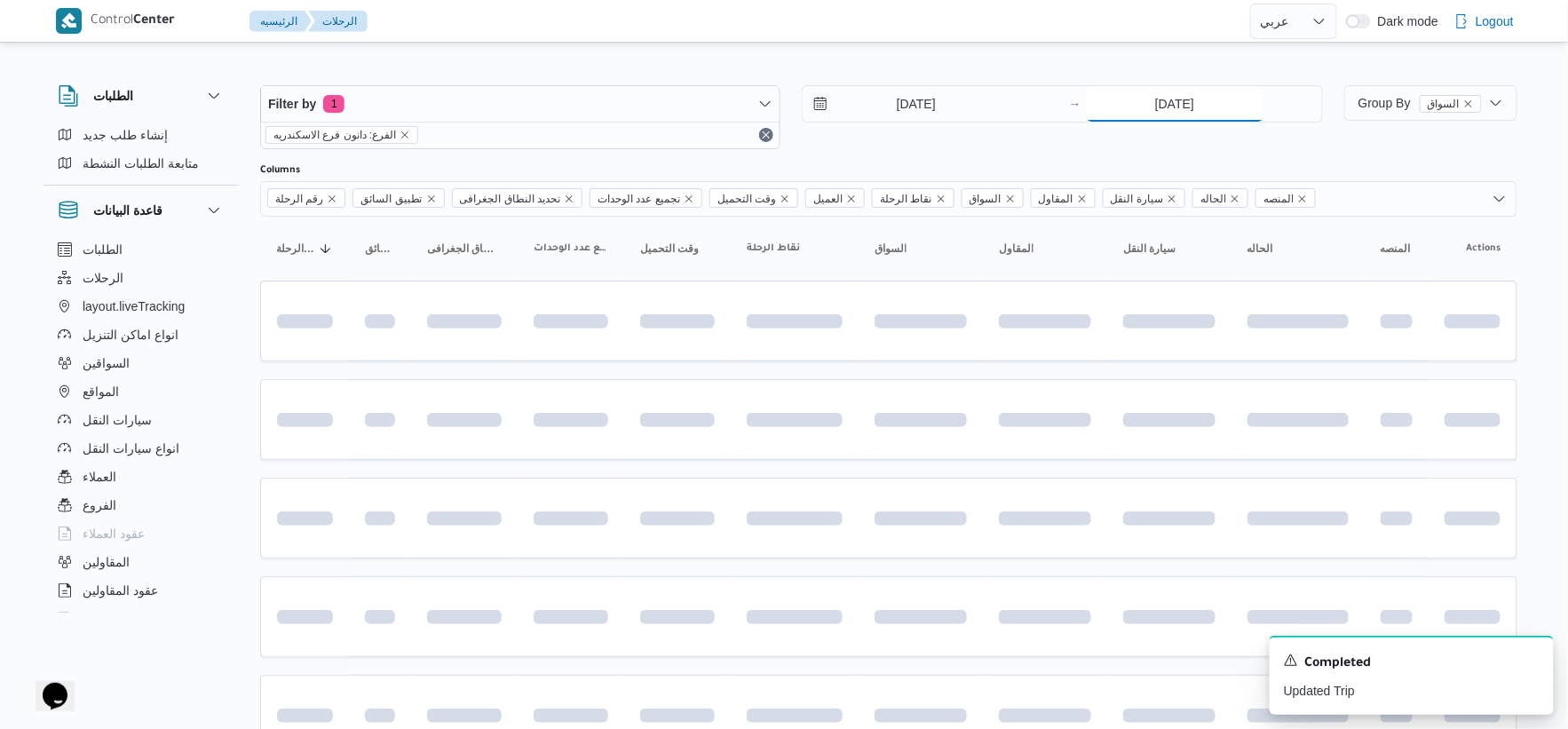
click at [1209, 99] on input "21/9/2025" at bounding box center [1175, 103] width 177 height 35
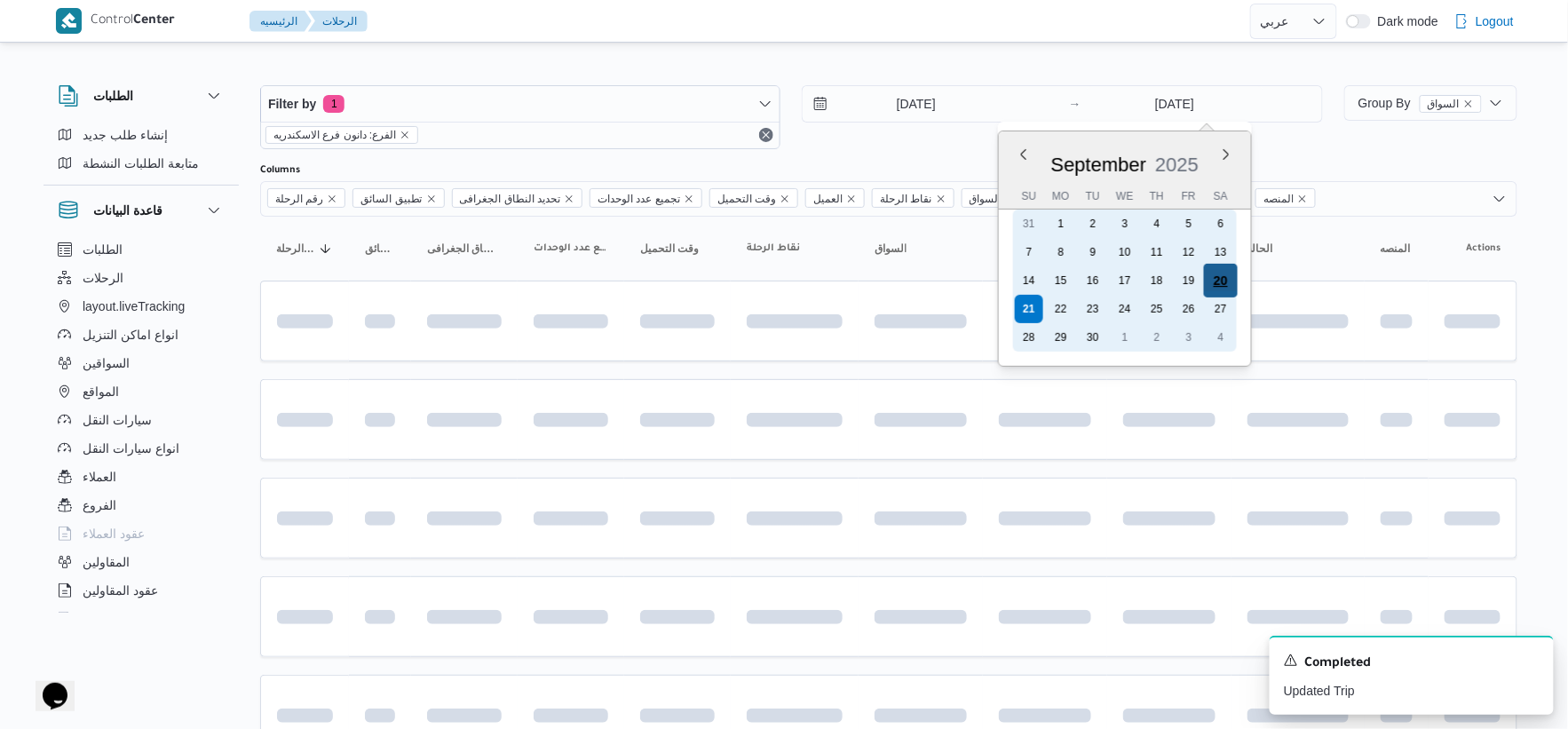
click at [1228, 273] on div "20" at bounding box center [1219, 280] width 33 height 33
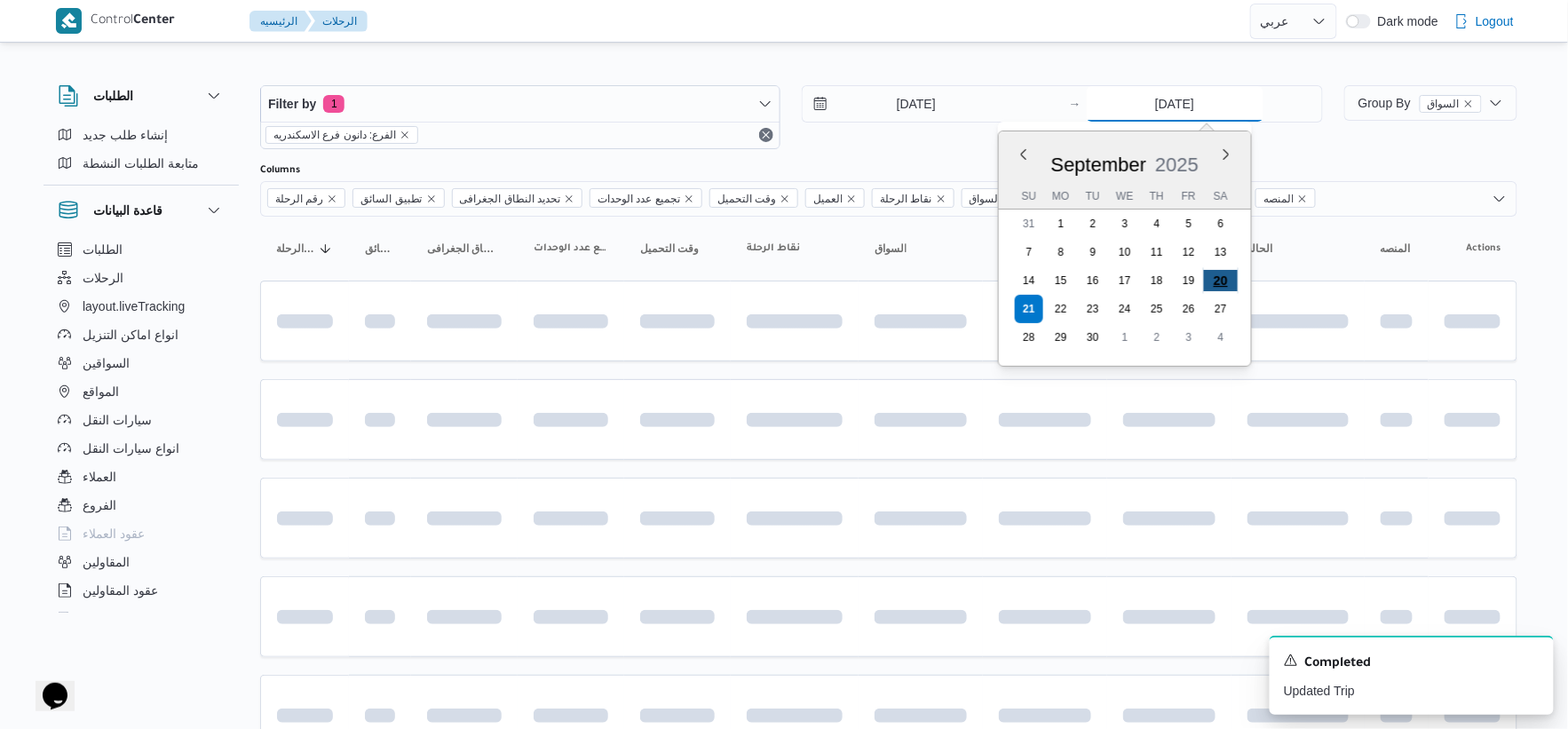
type input "20/9/2025"
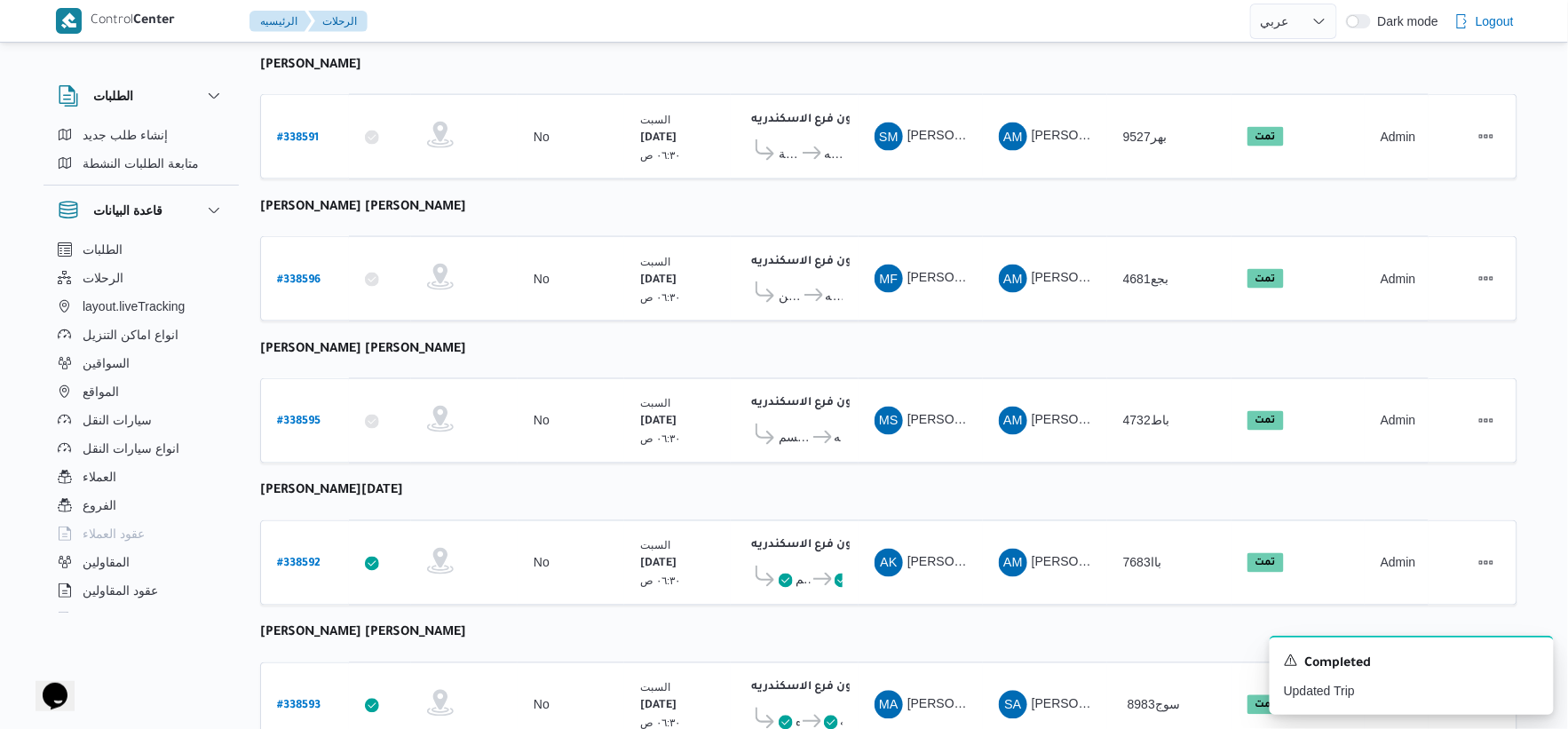
scroll to position [493, 0]
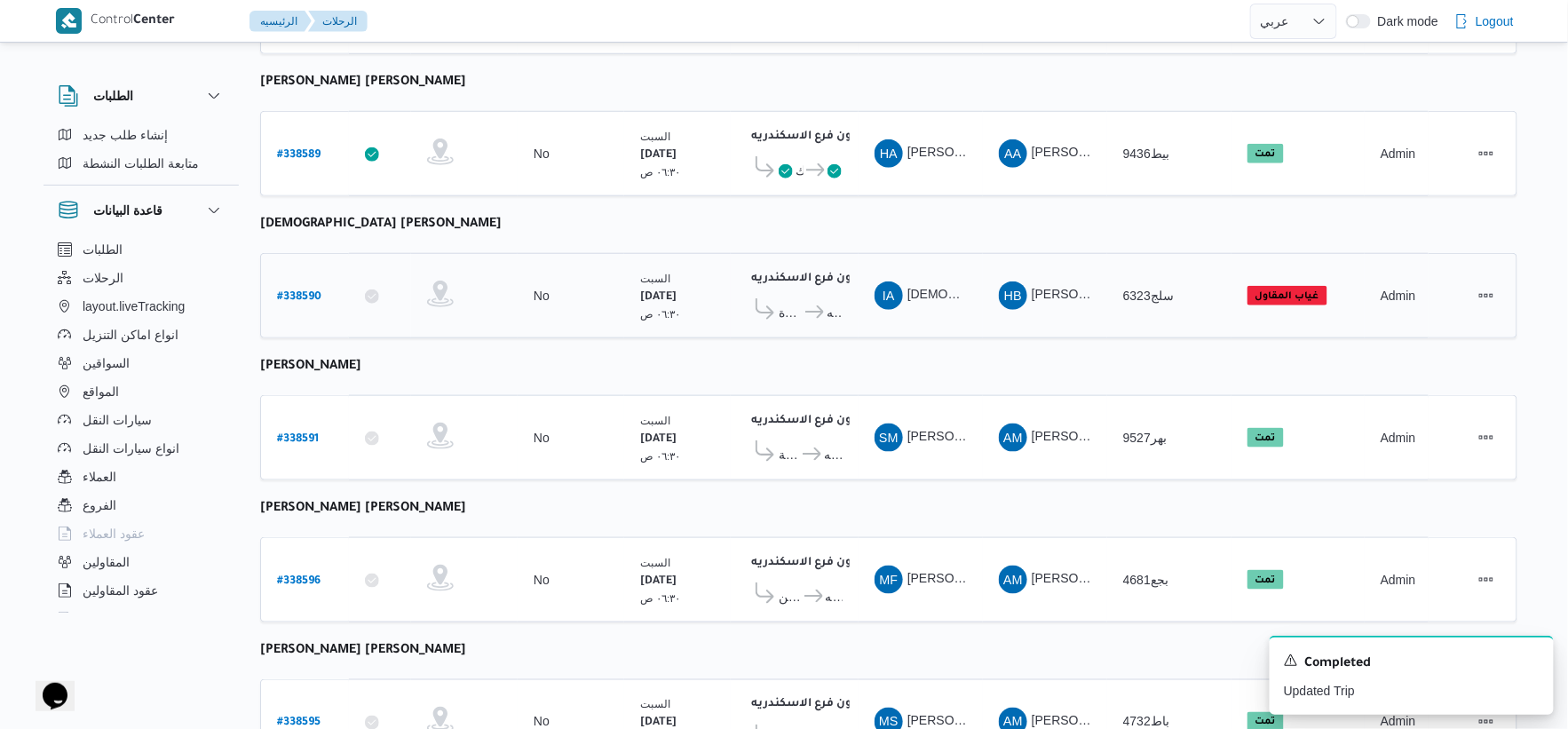
click at [309, 291] on b "# 338590" at bounding box center [299, 297] width 44 height 12
select select "ar"
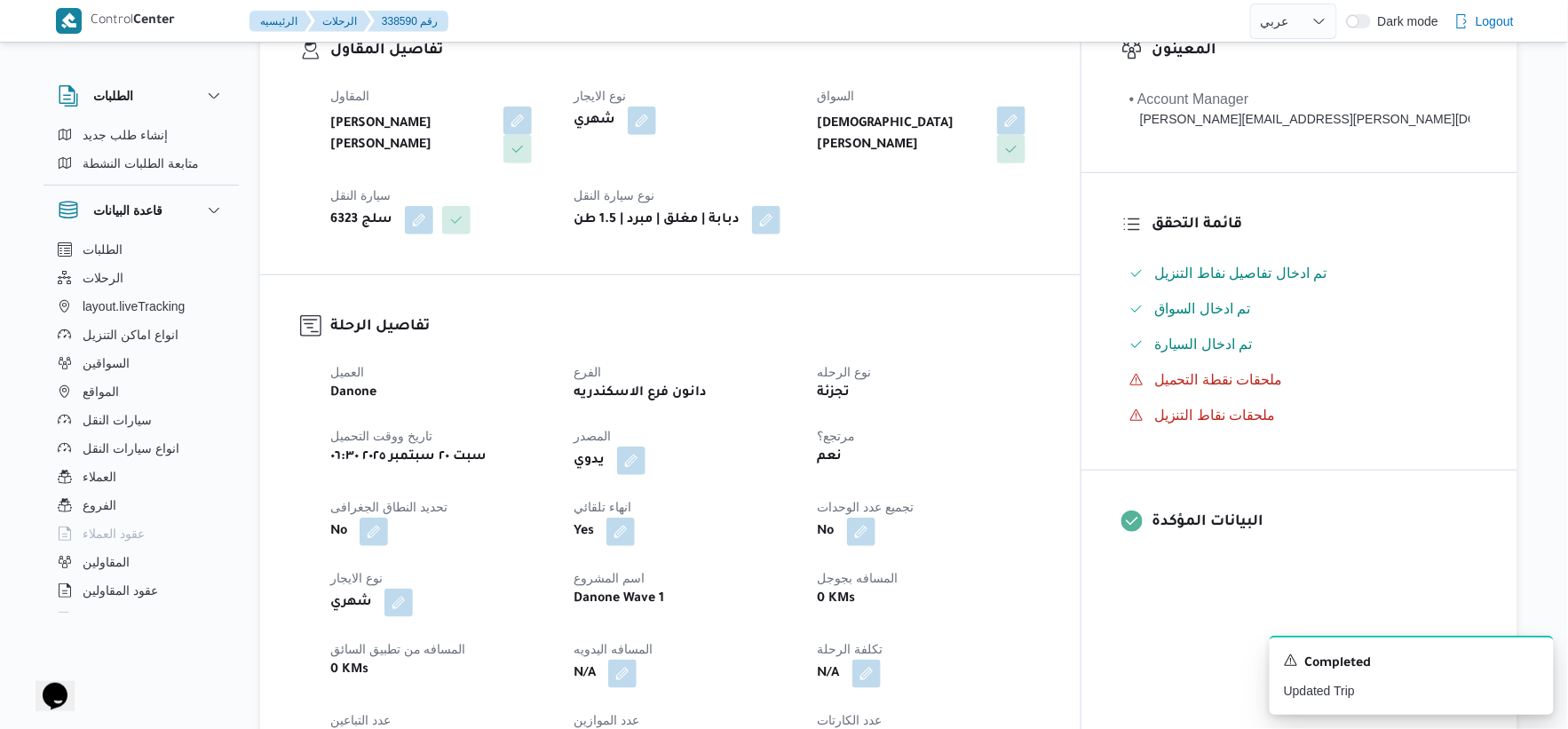
scroll to position [591, 0]
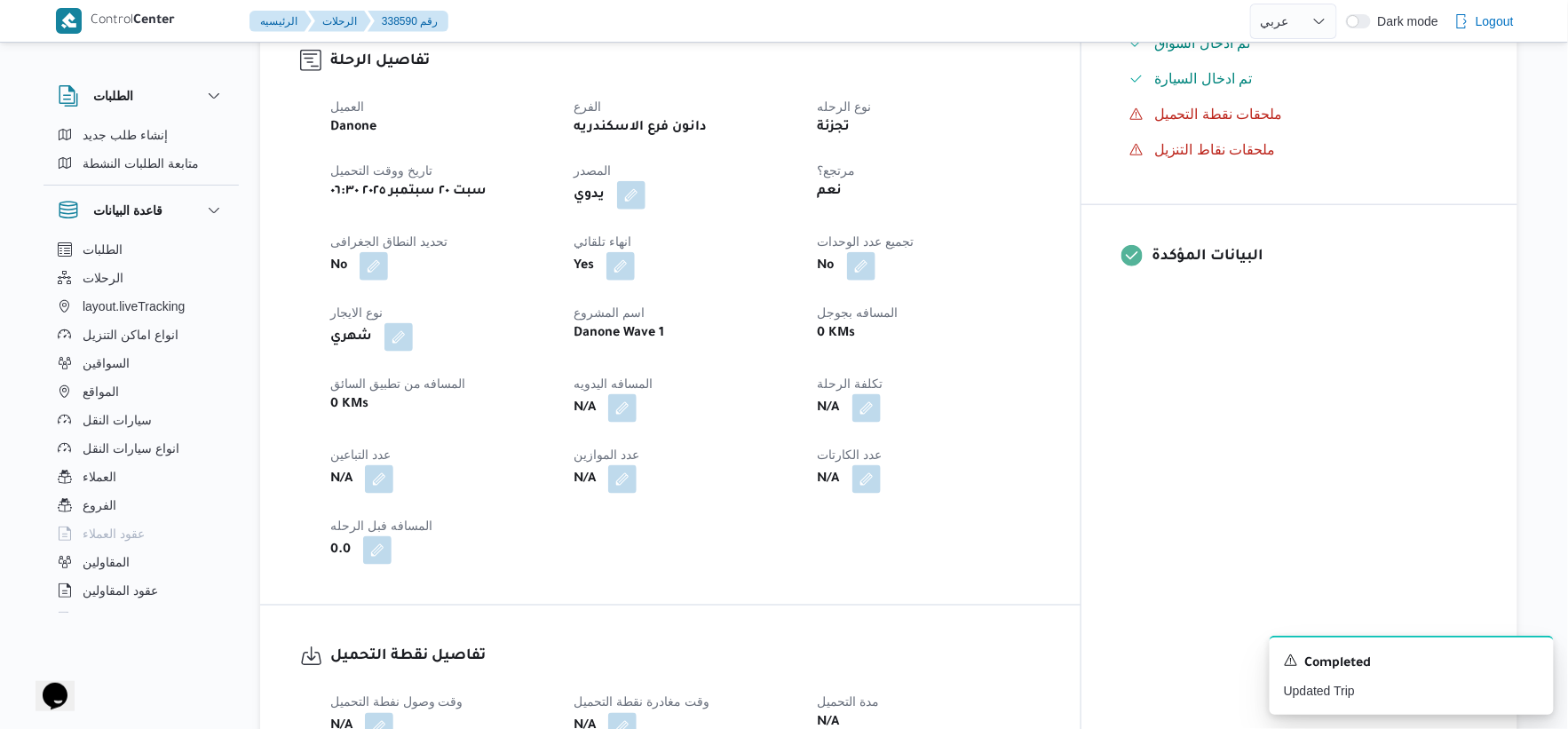
select select "ar"
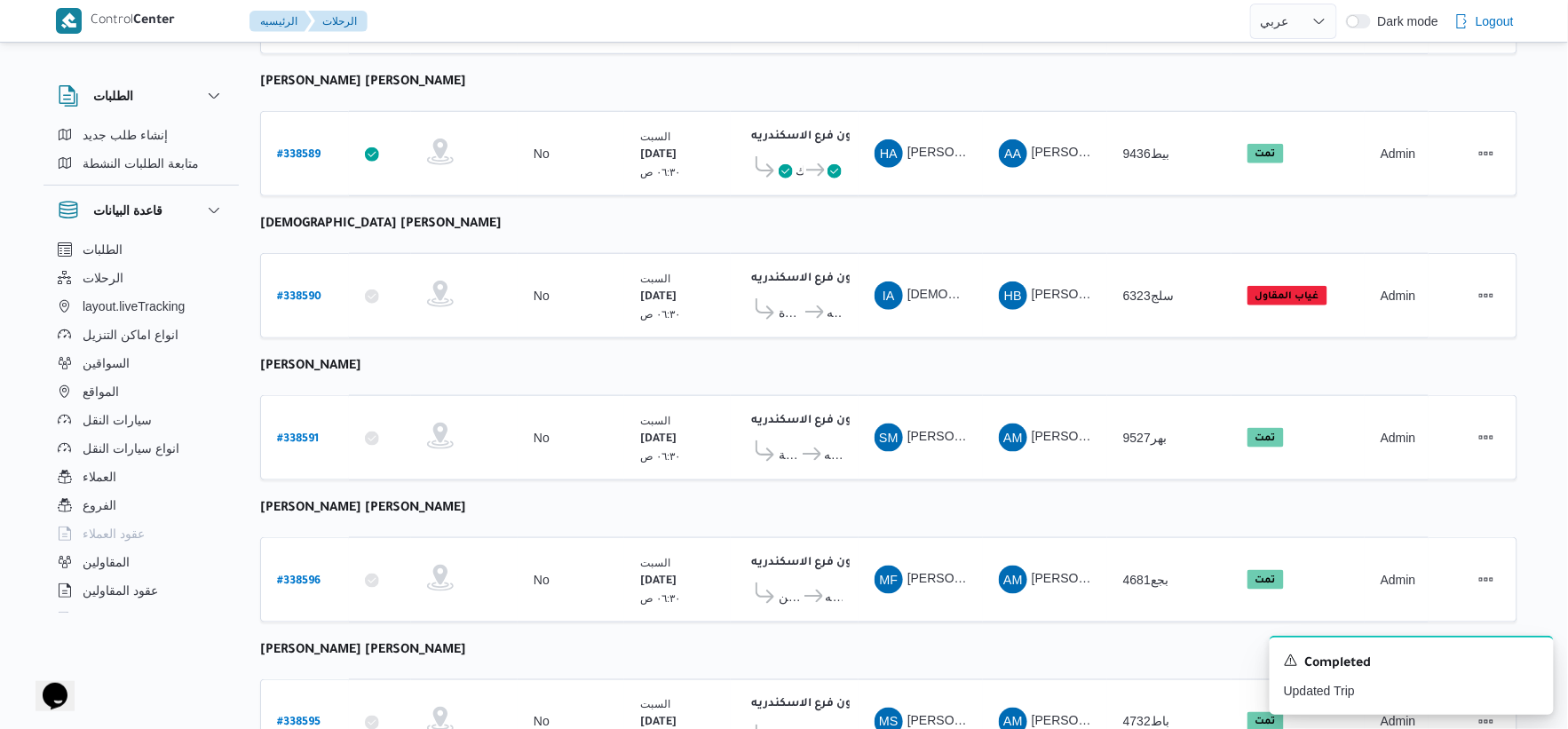
scroll to position [612, 0]
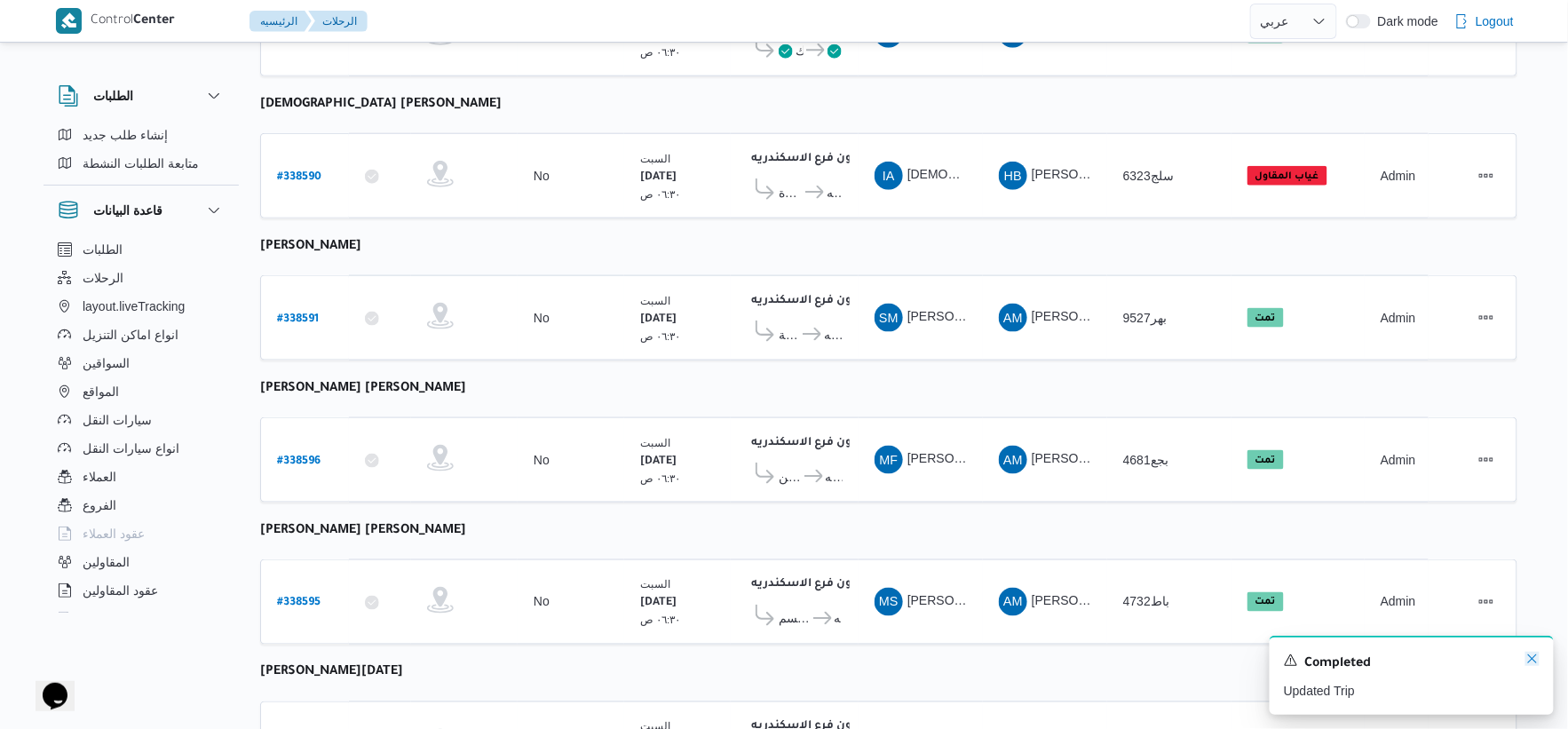
click at [1539, 663] on icon "Dismiss toast" at bounding box center [1533, 658] width 14 height 14
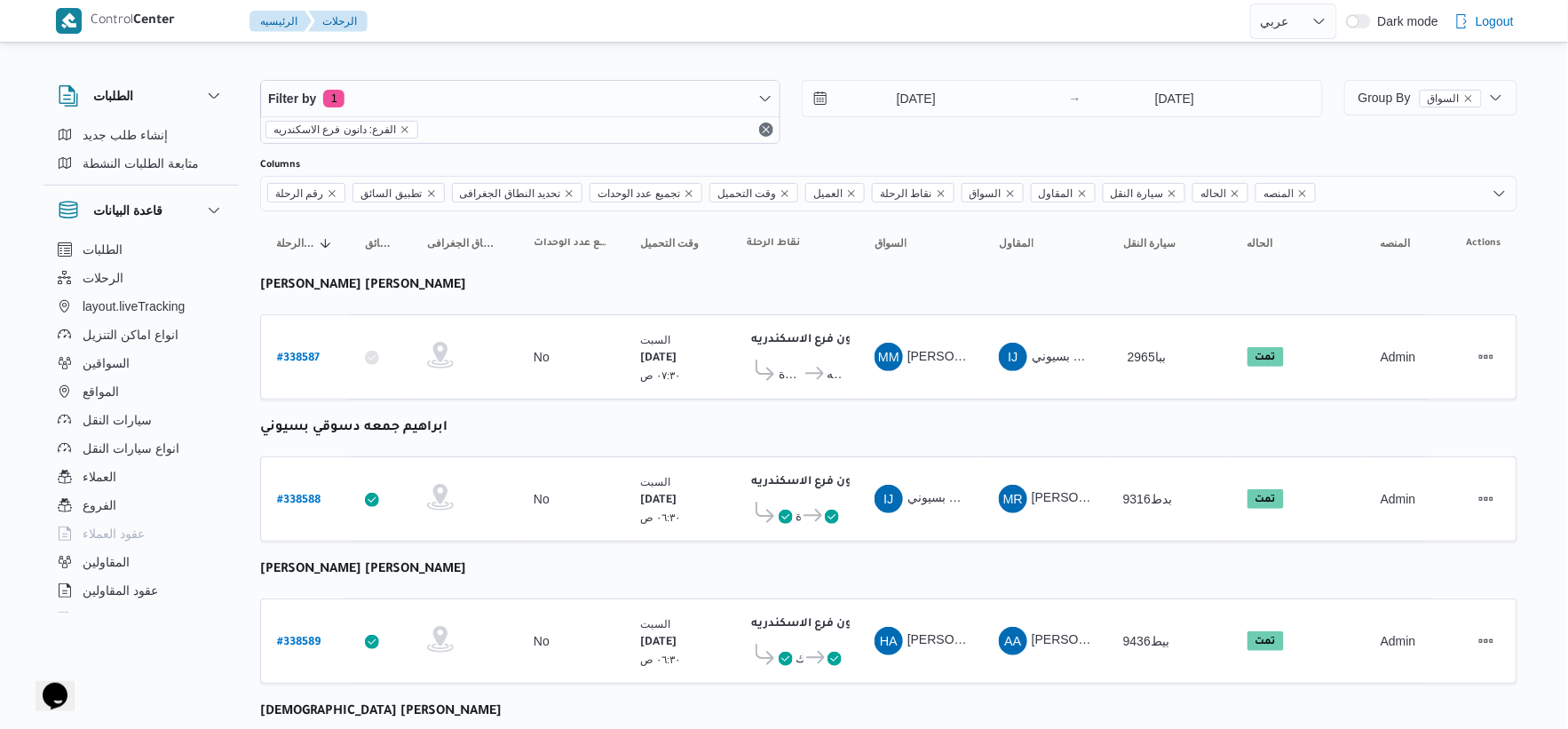
scroll to position [0, 0]
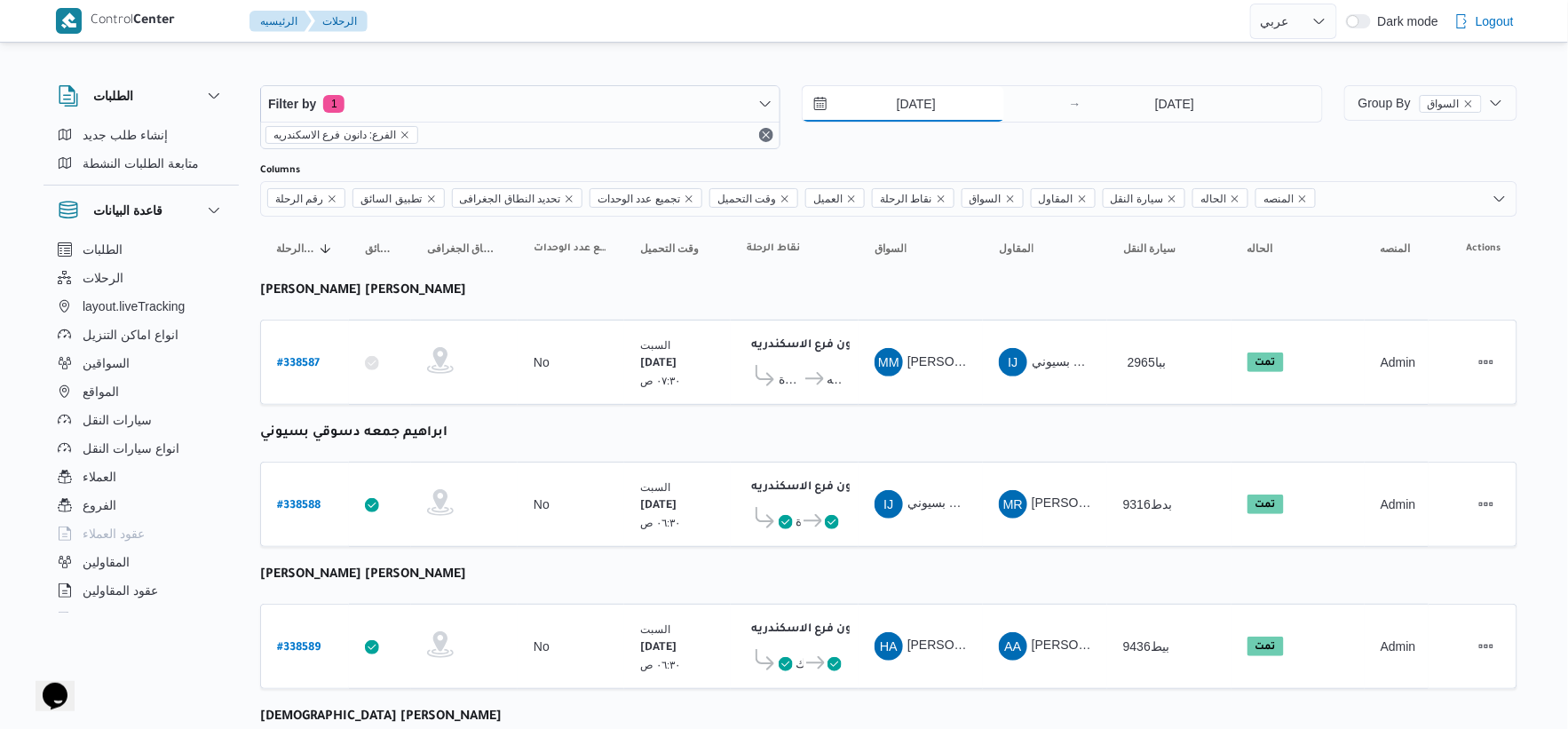
click at [935, 98] on input "20/9/2025" at bounding box center [903, 103] width 202 height 35
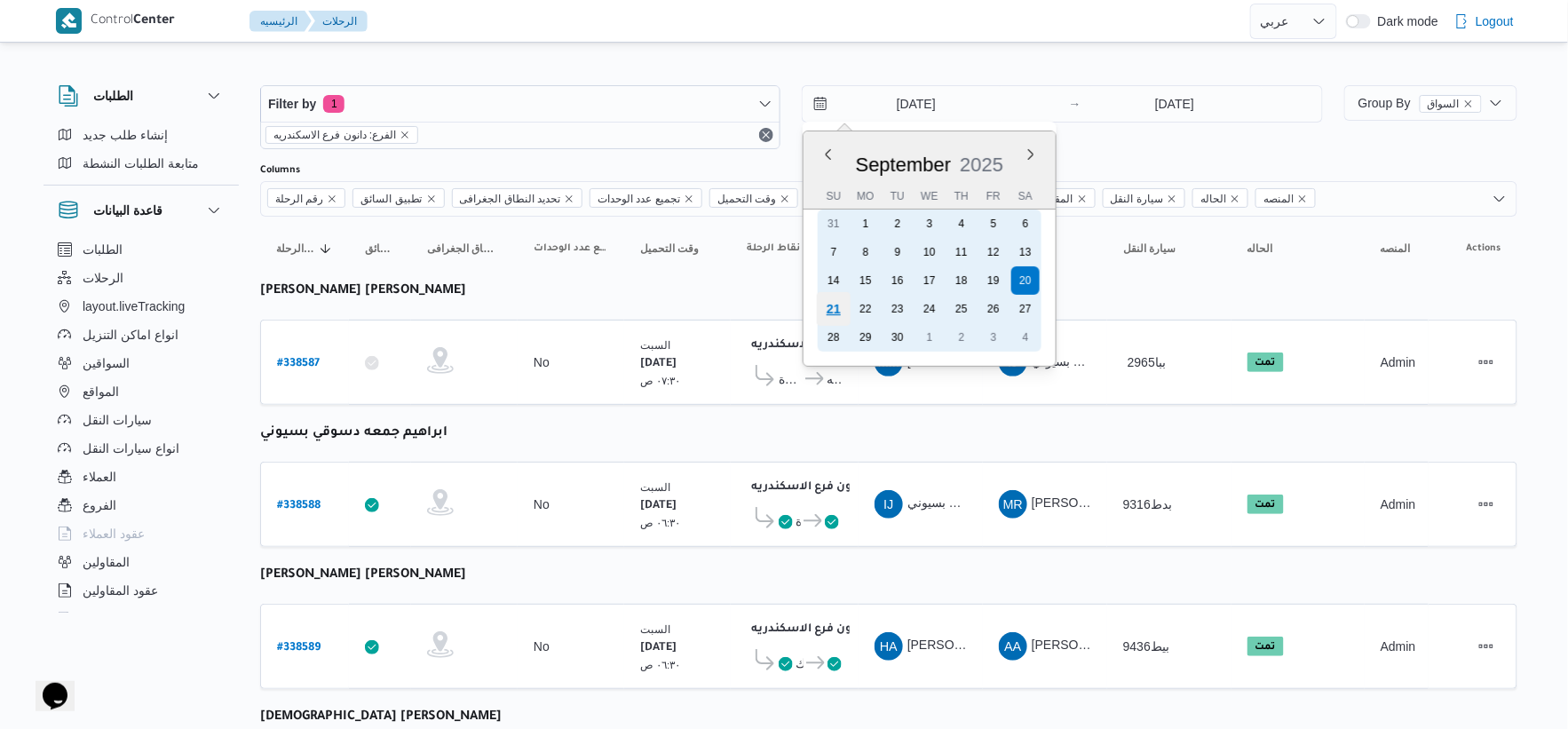
click at [833, 300] on div "21" at bounding box center [833, 309] width 33 height 33
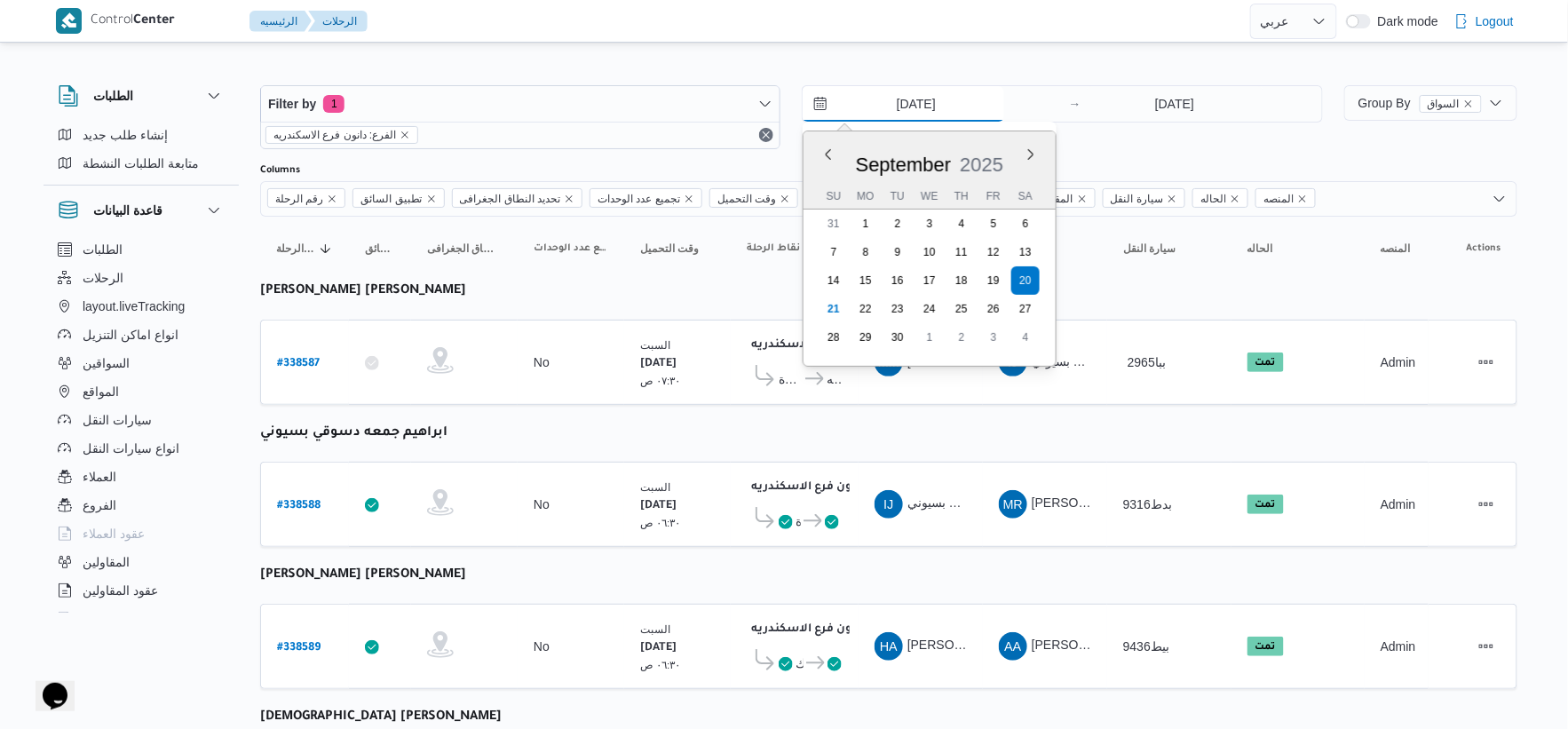
type input "21/9/2025"
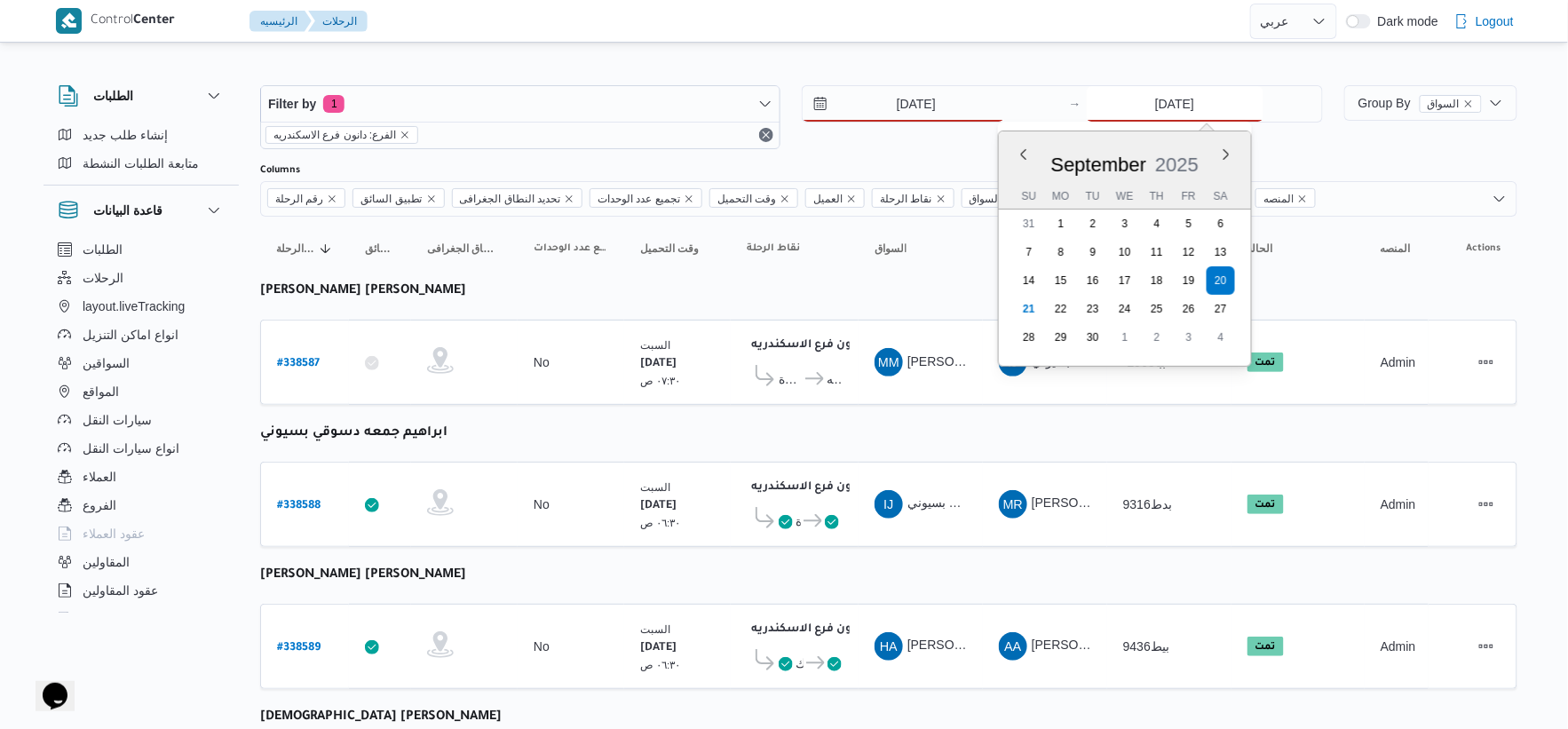
click at [1184, 98] on input "20/9/2025" at bounding box center [1175, 103] width 177 height 35
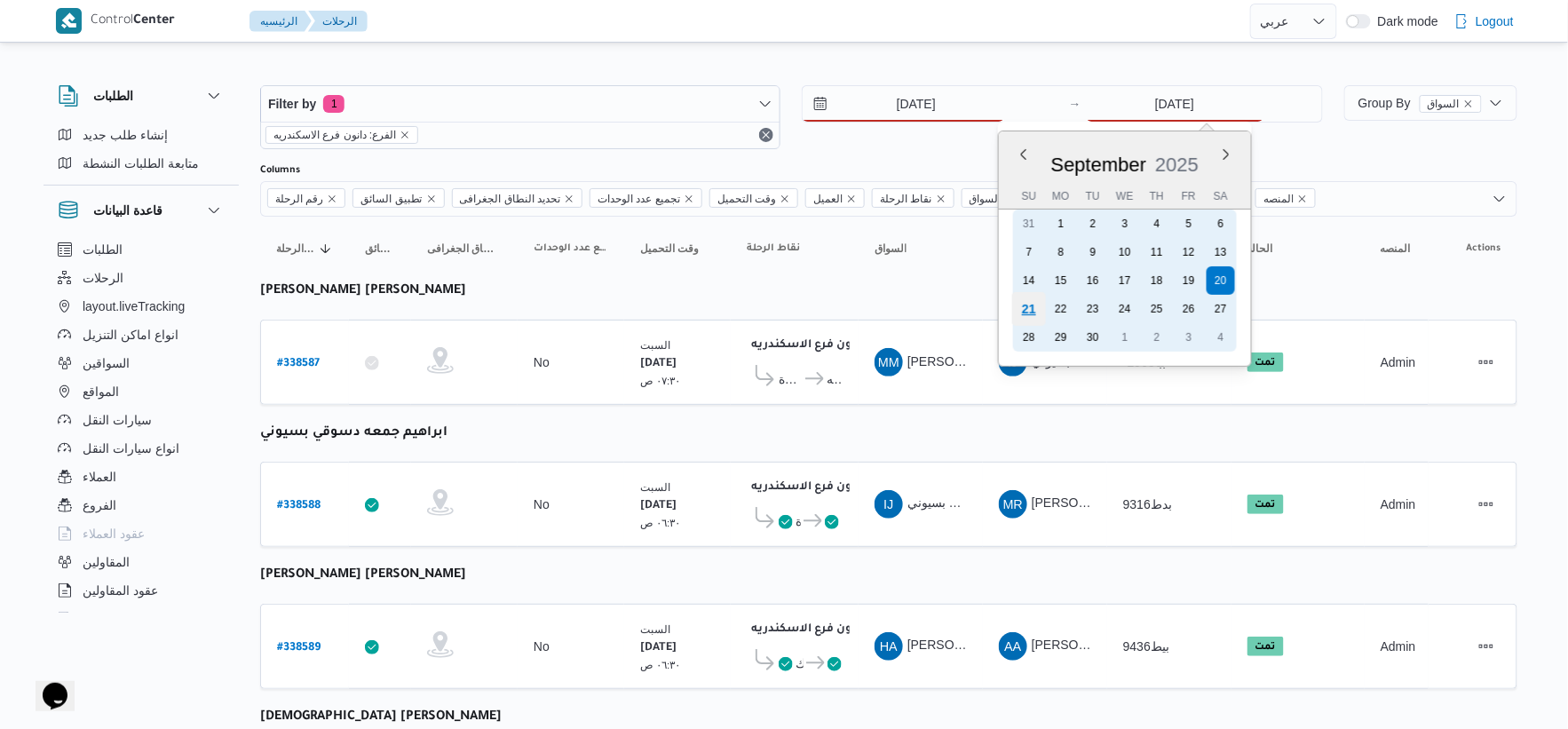
click at [1027, 305] on div "21" at bounding box center [1028, 309] width 33 height 33
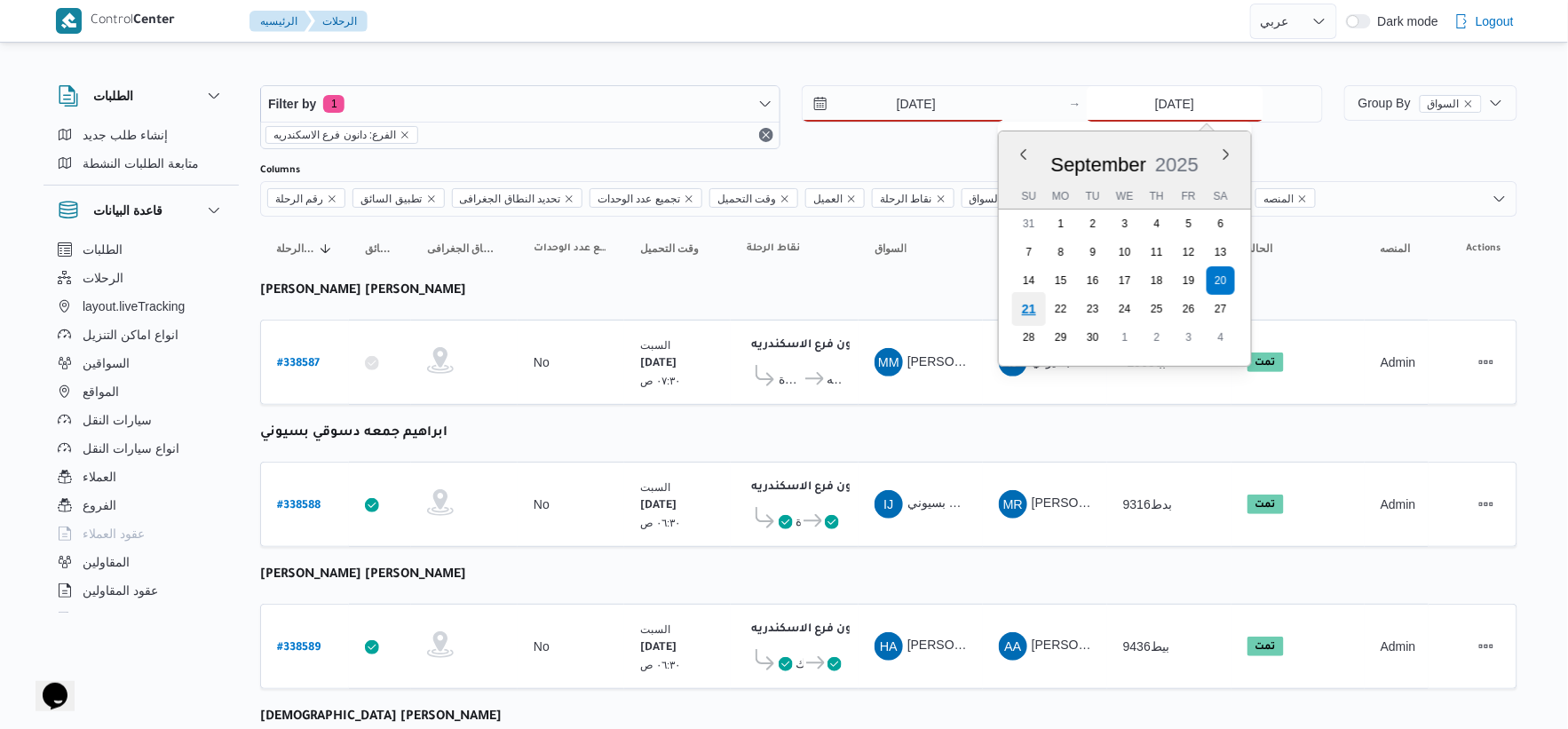
type input "21/9/2025"
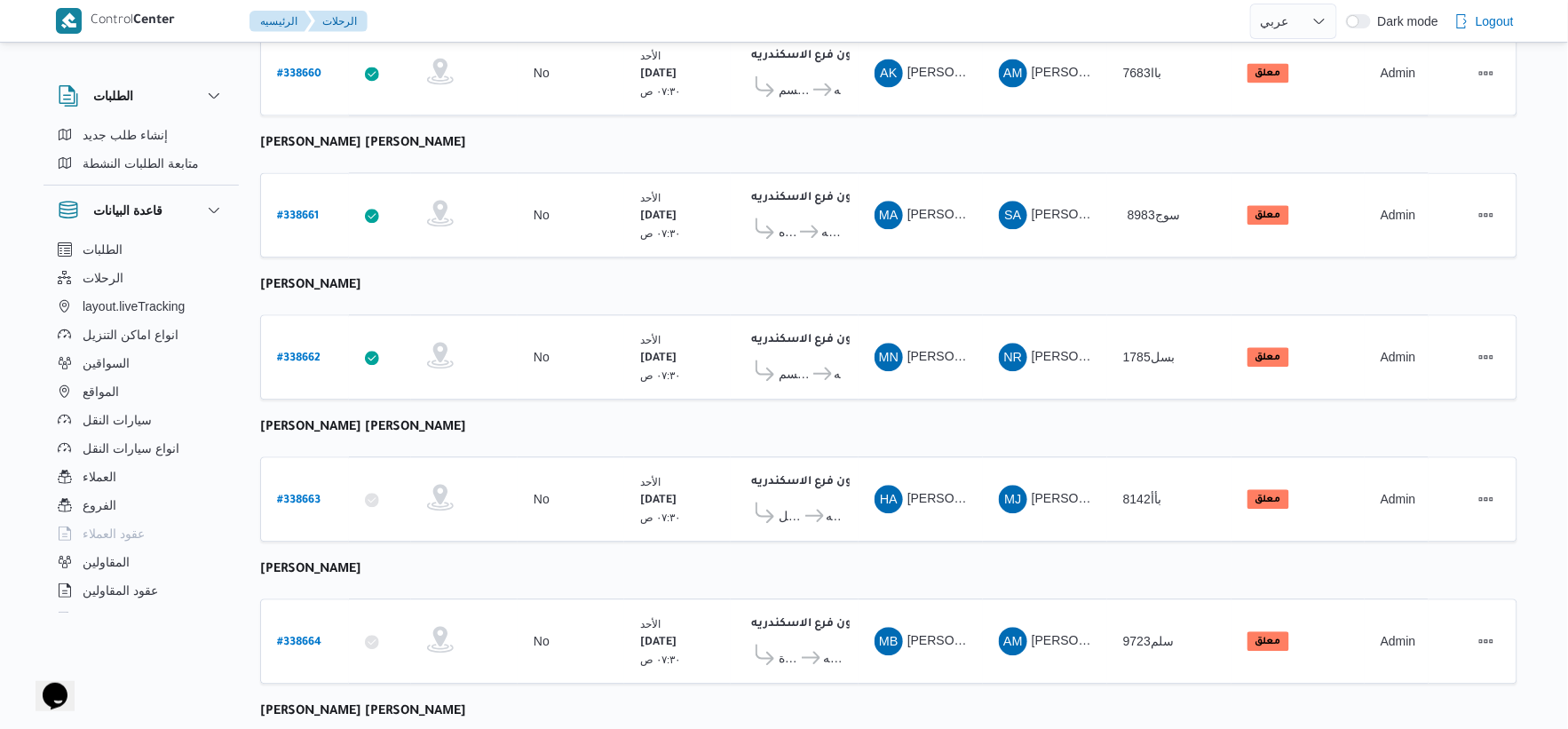
scroll to position [1426, 0]
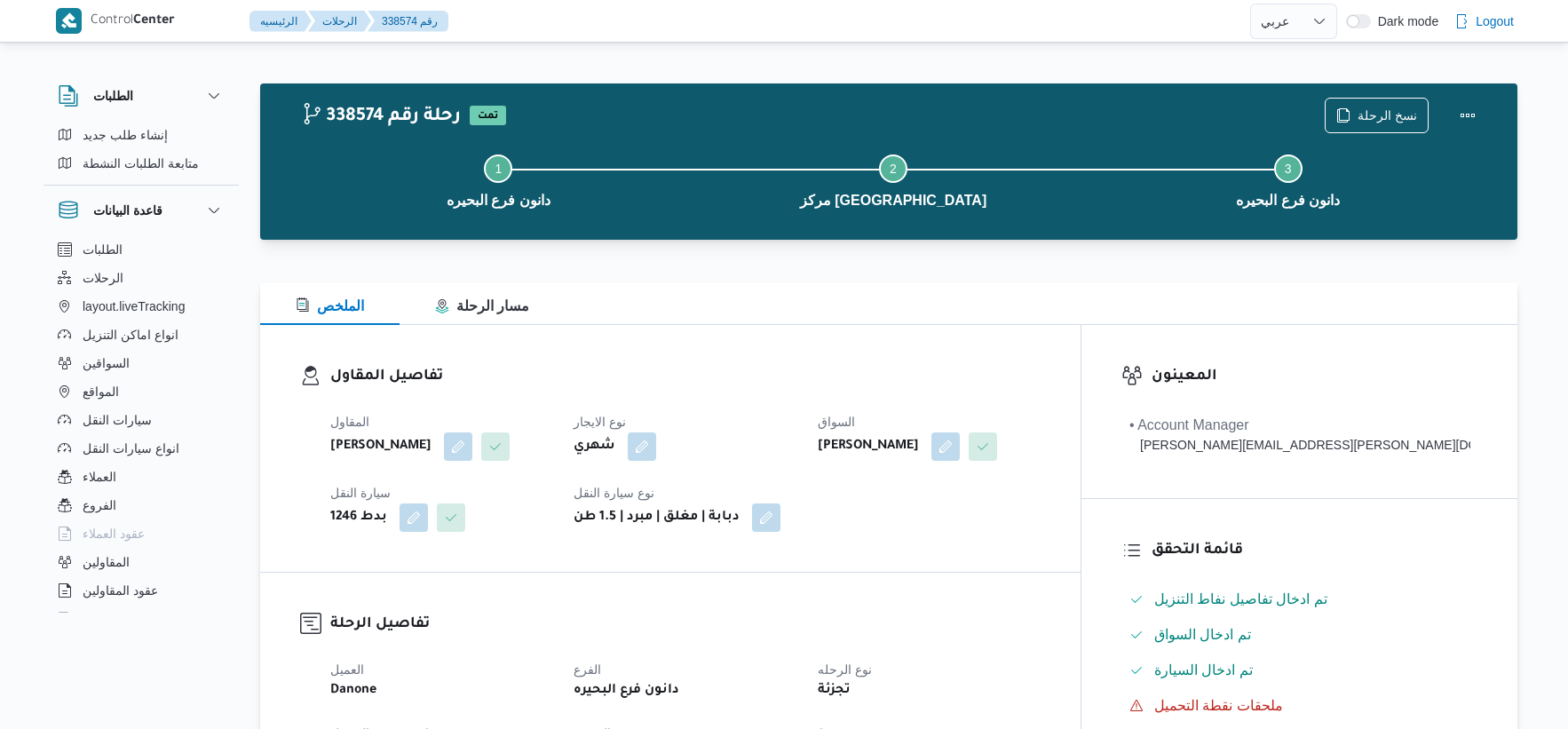
select select "ar"
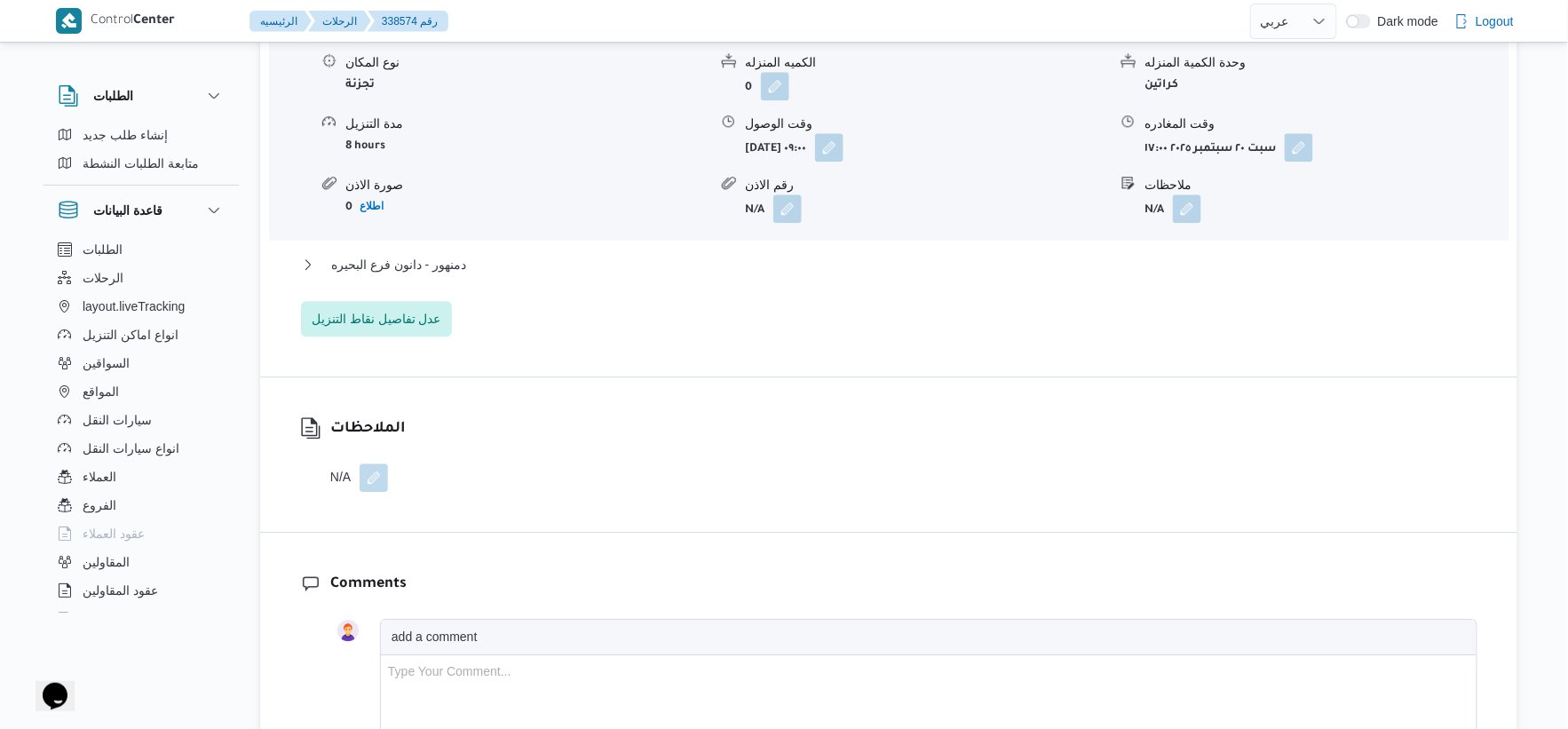
scroll to position [1578, 0]
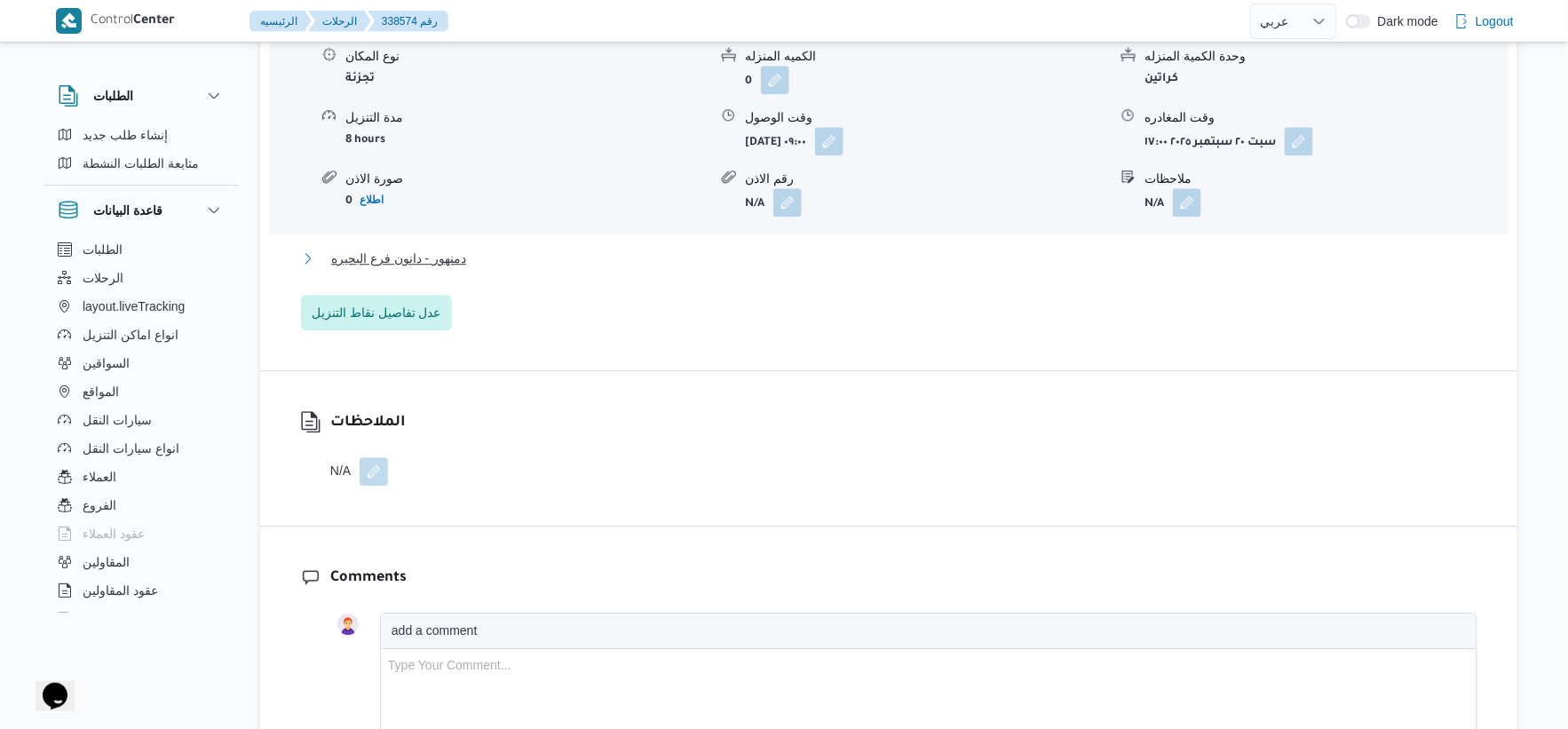
click at [504, 262] on button "دمنهور - دانون فرع البحيره" at bounding box center [889, 258] width 1176 height 21
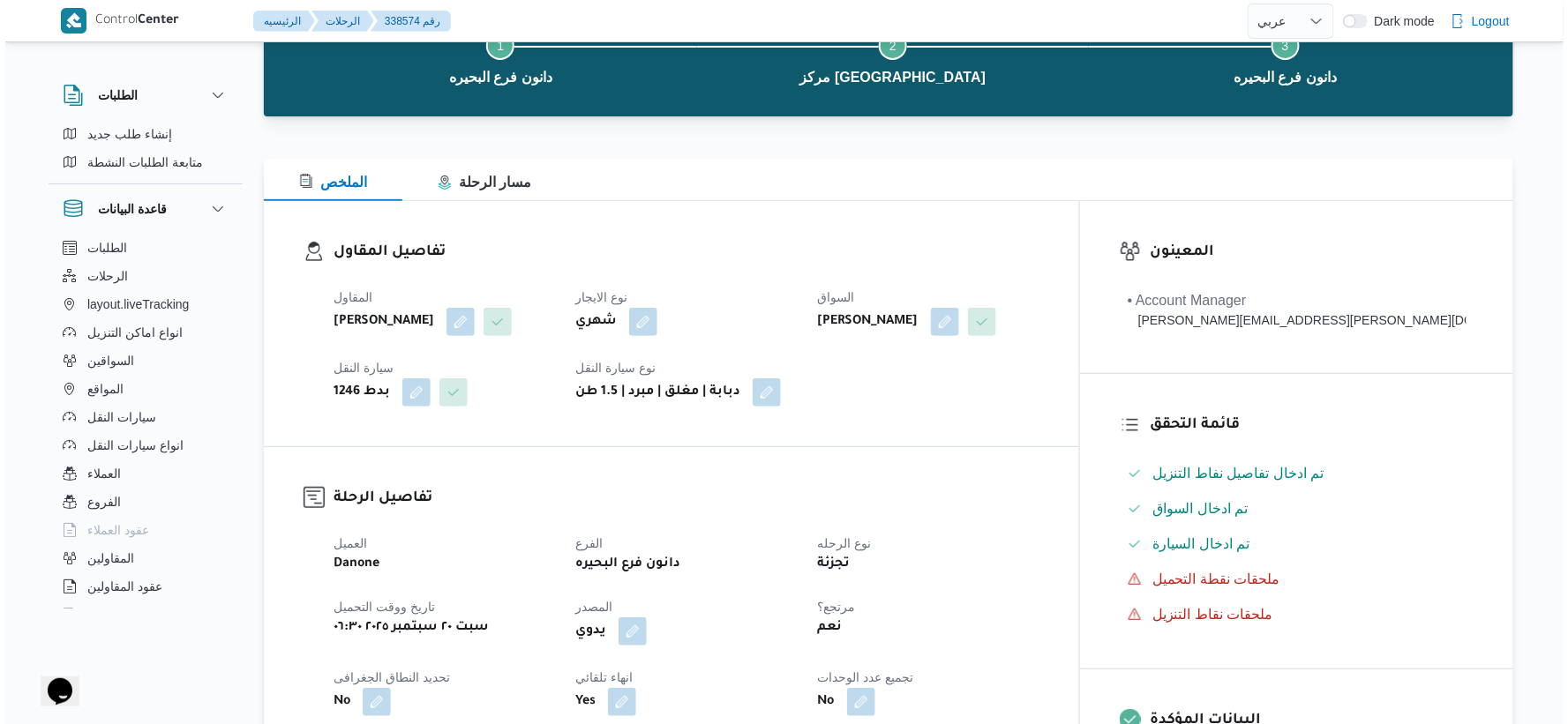
scroll to position [0, 0]
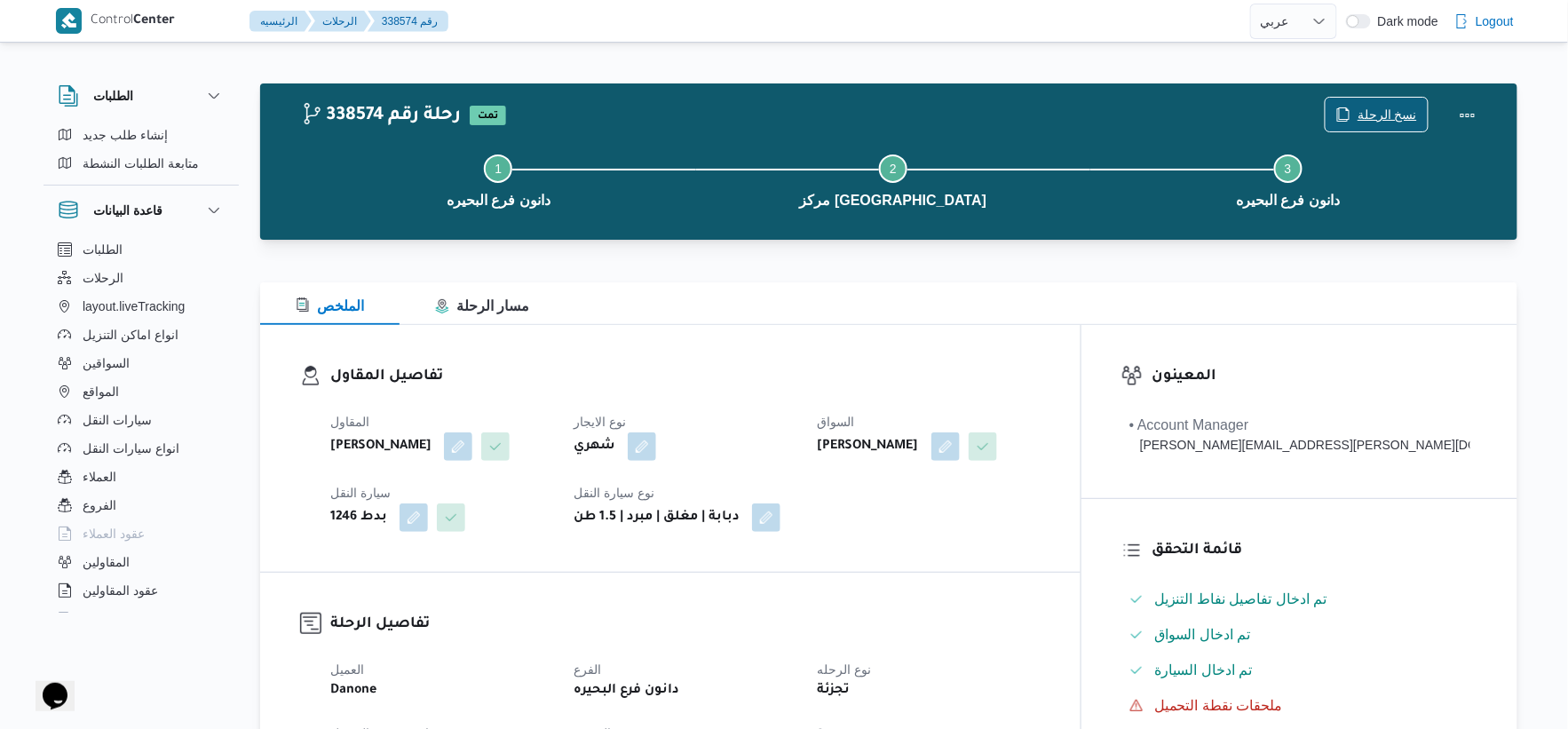
click at [1402, 103] on span "نسخ الرحلة" at bounding box center [1377, 114] width 102 height 33
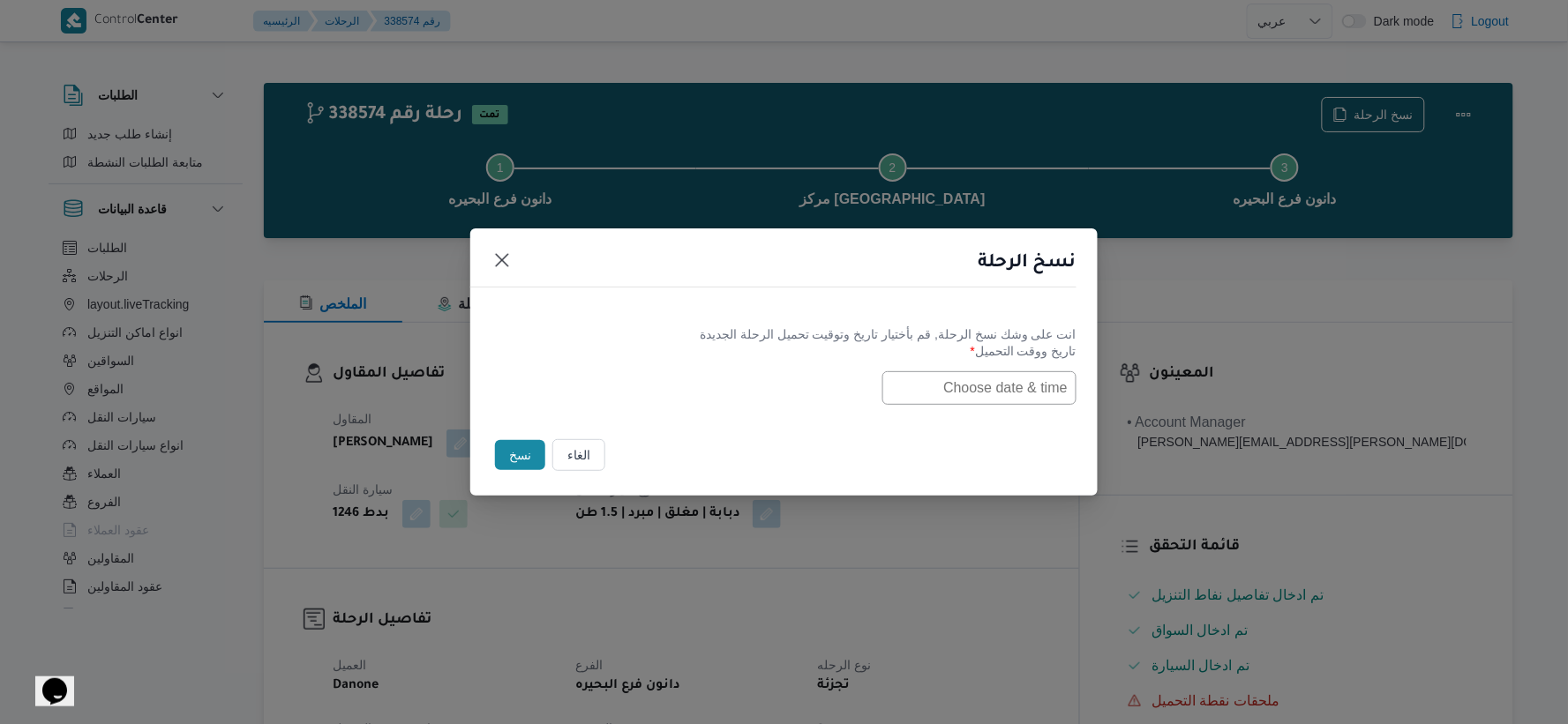
click at [999, 399] on input "text" at bounding box center [979, 387] width 194 height 33
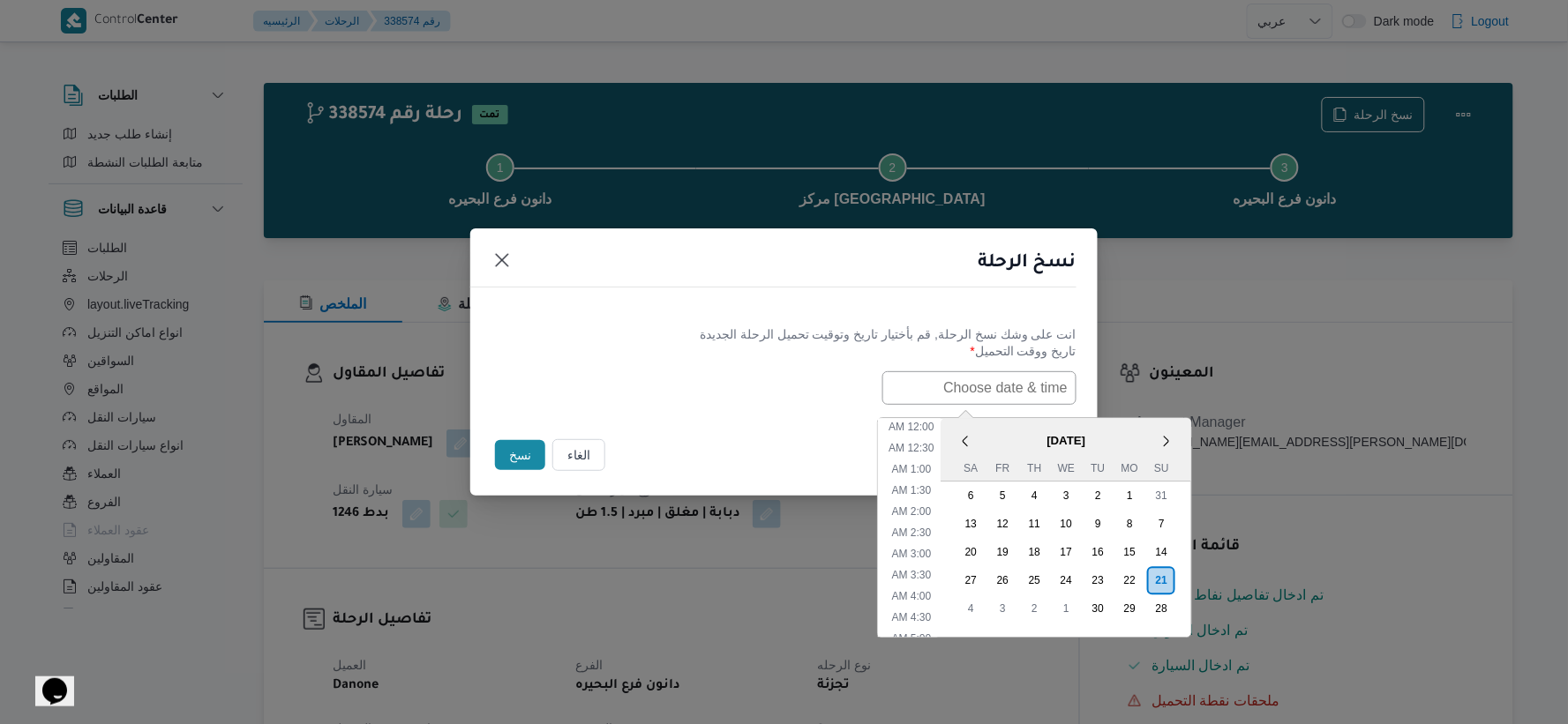
click at [1009, 436] on span "[DATE]" at bounding box center [1067, 440] width 251 height 31
click at [927, 481] on li "6:00 AM" at bounding box center [911, 485] width 54 height 18
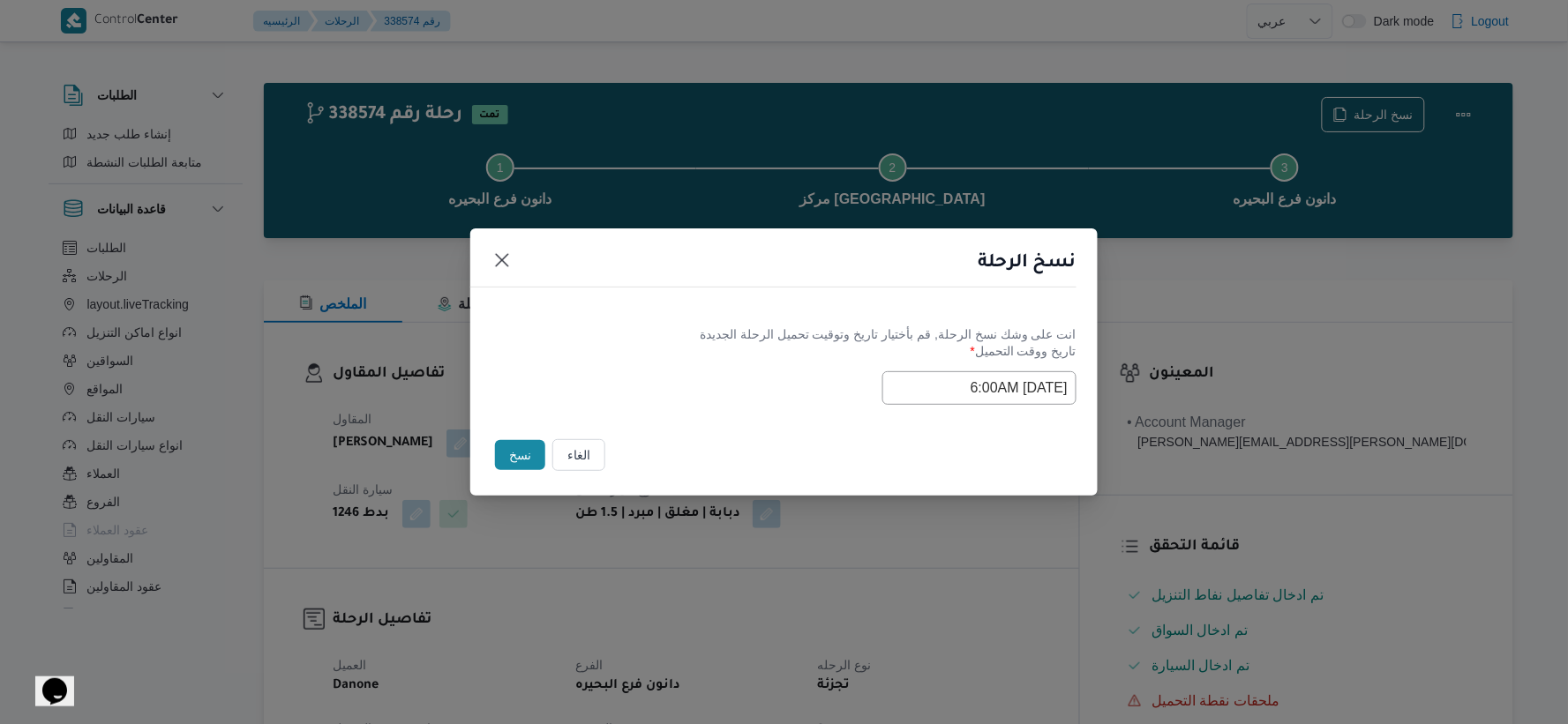
click at [951, 386] on input "21/09/2025 6:00AM" at bounding box center [979, 387] width 194 height 33
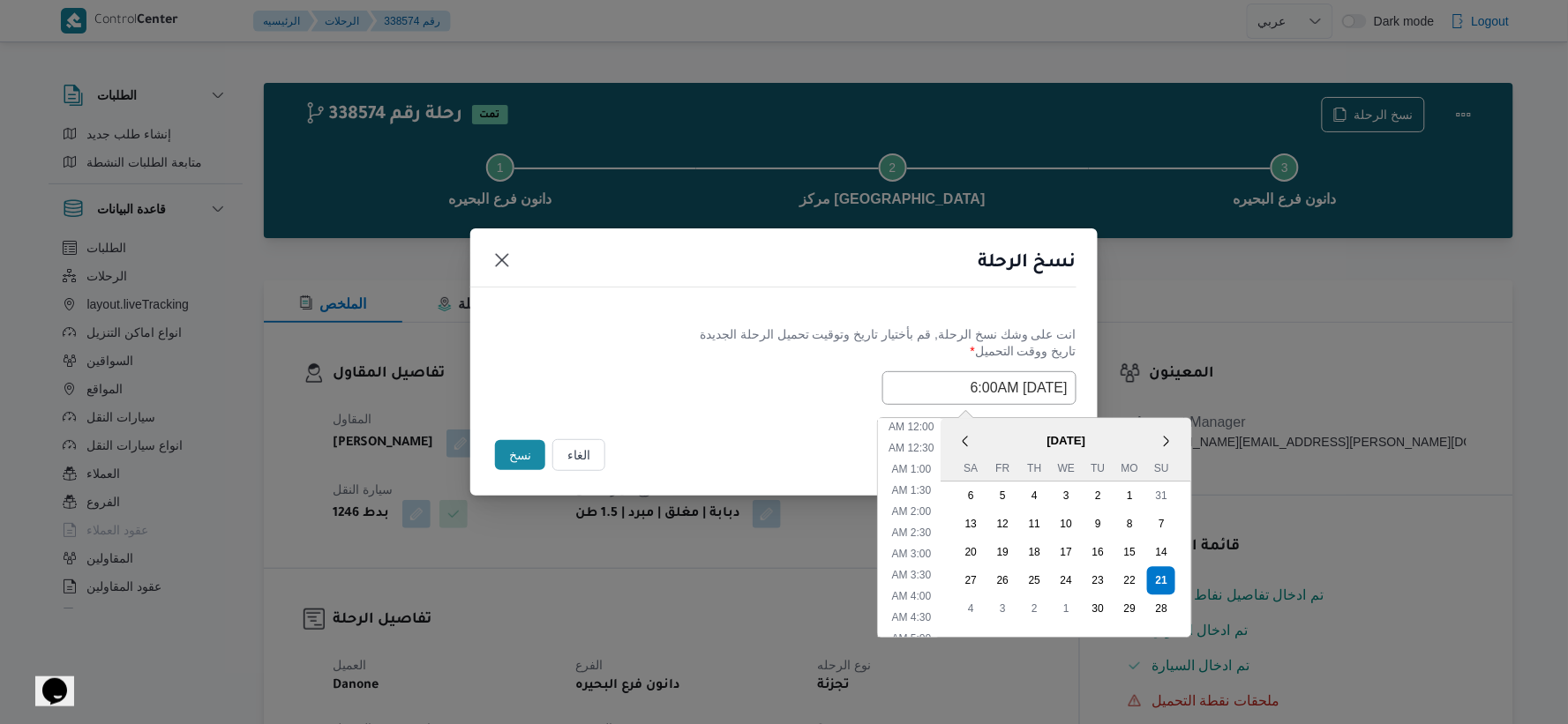
scroll to position [157, 0]
click at [926, 541] on li "6:30 AM" at bounding box center [911, 546] width 54 height 18
type input "[DATE] 6:30AM"
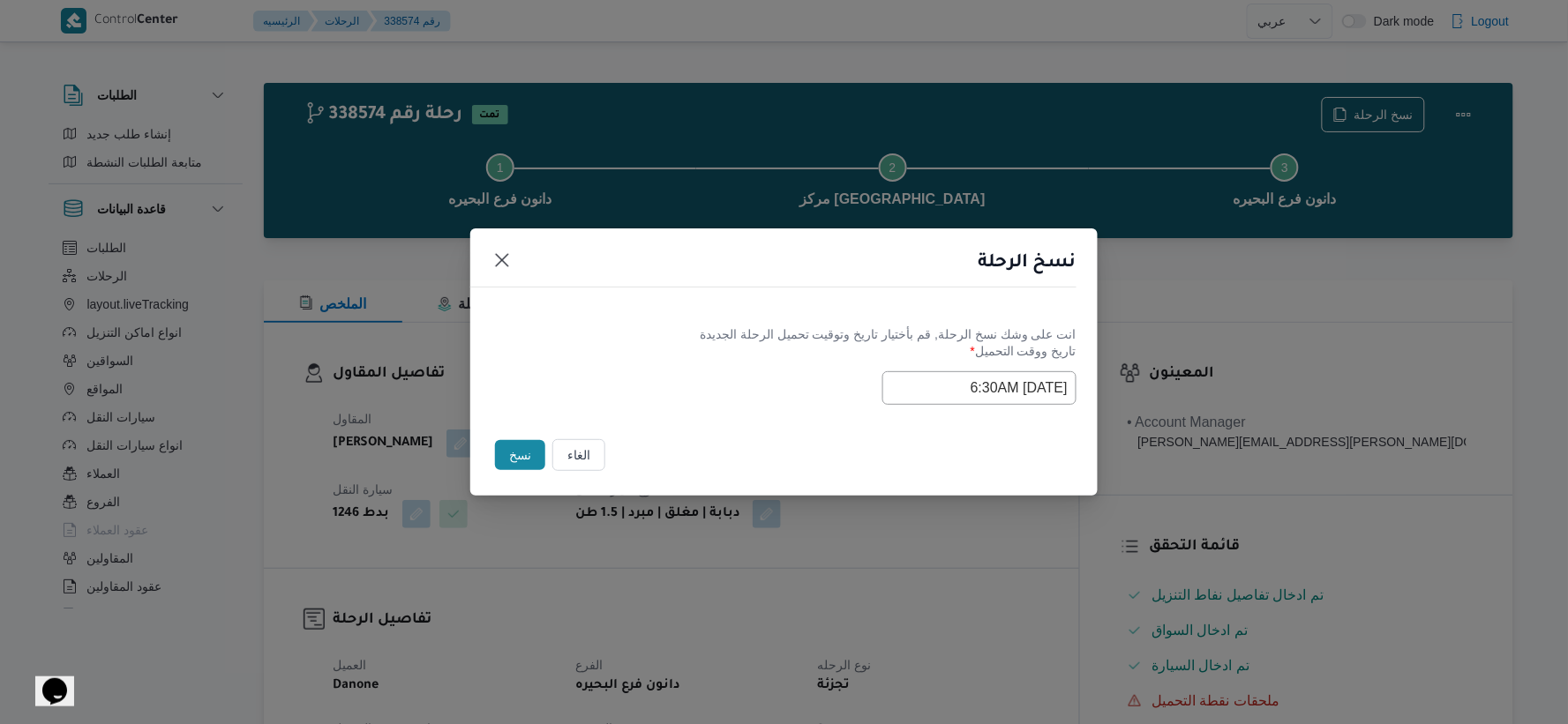
click at [971, 388] on input "[DATE] 6:30AM" at bounding box center [979, 387] width 194 height 33
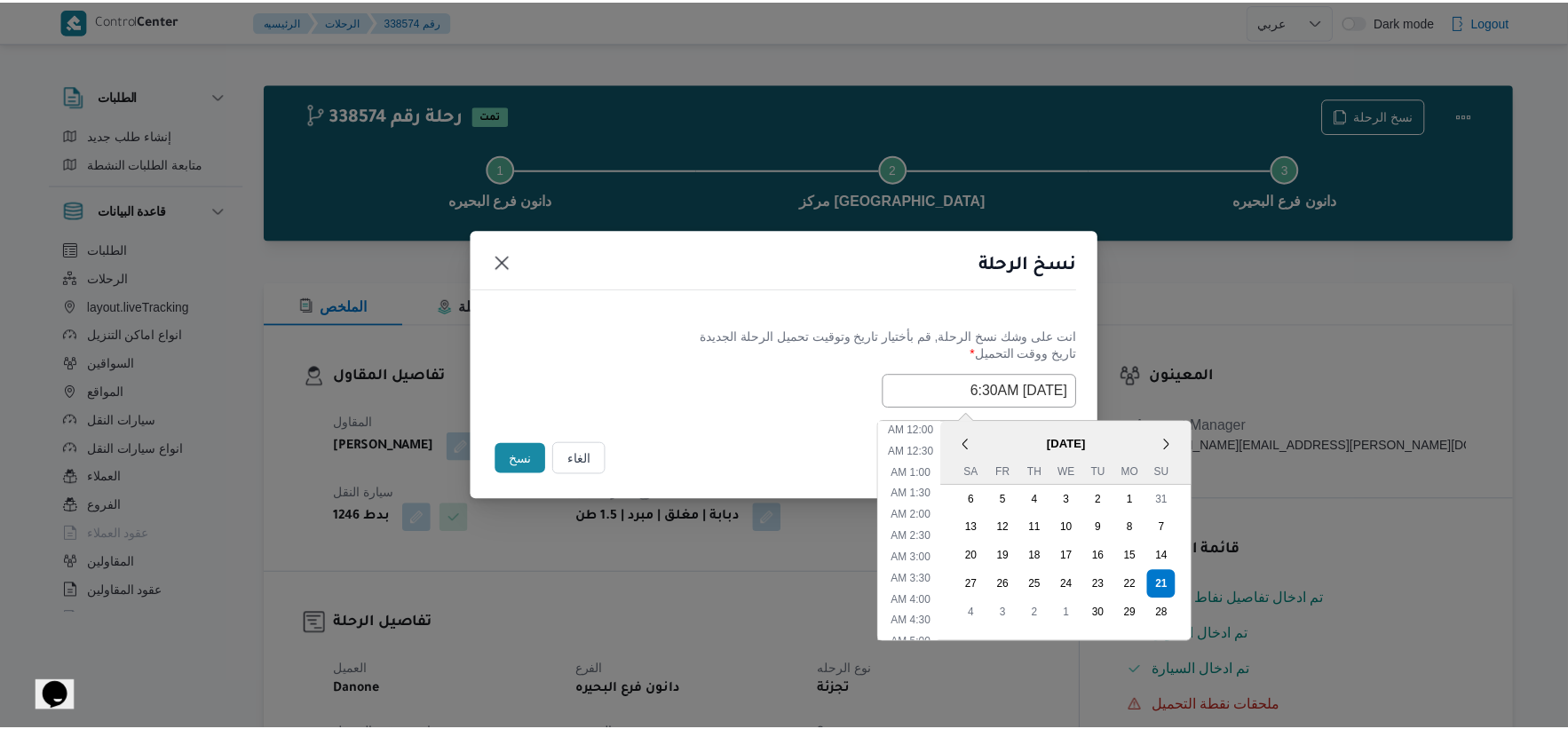
scroll to position [179, 0]
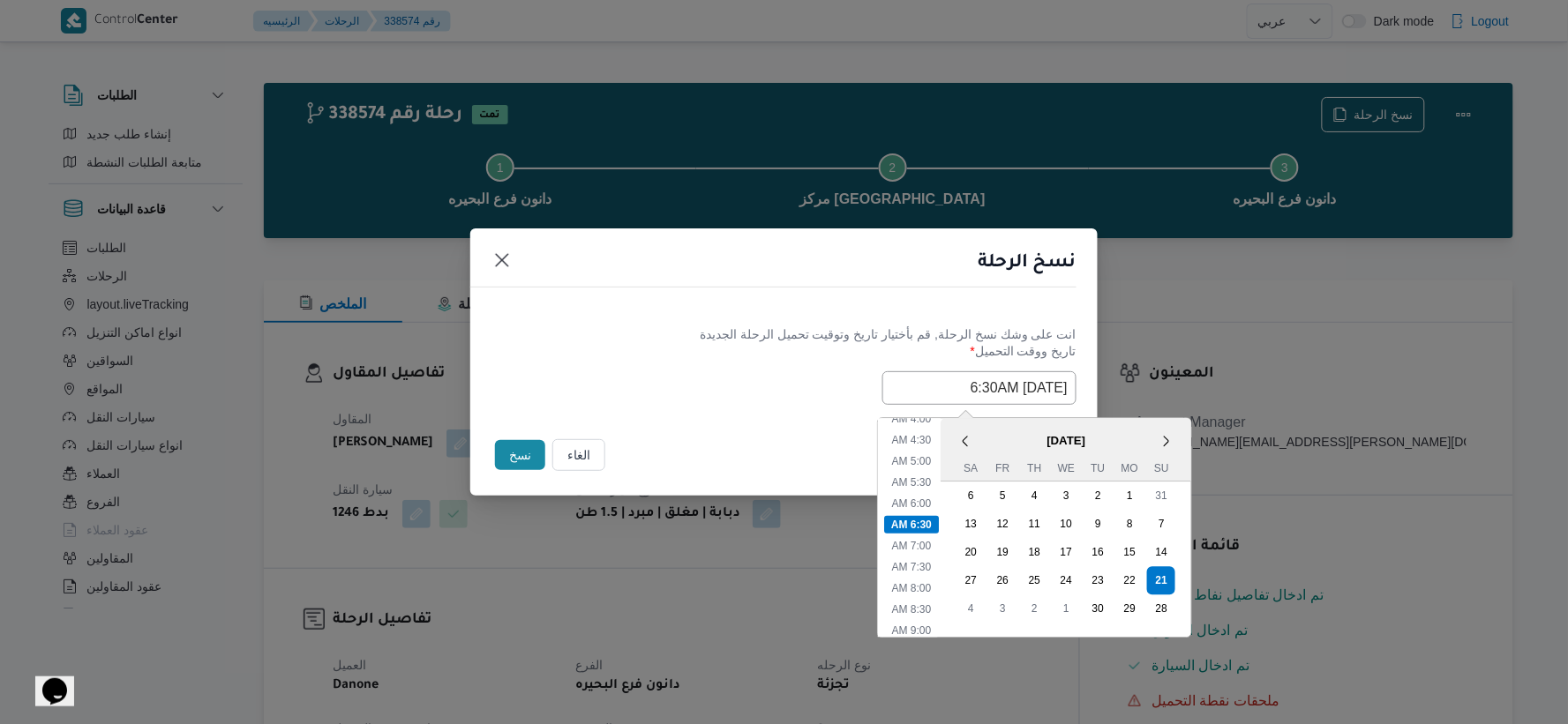
click at [971, 388] on input "[DATE] 6:30AM" at bounding box center [979, 387] width 194 height 33
click at [775, 415] on div "انت على وشك نسخ الرحلة, قم بأختيار تاريخ وتوقيت تحميل الرحلة الجديدة تاريخ ووقت…" at bounding box center [783, 364] width 627 height 113
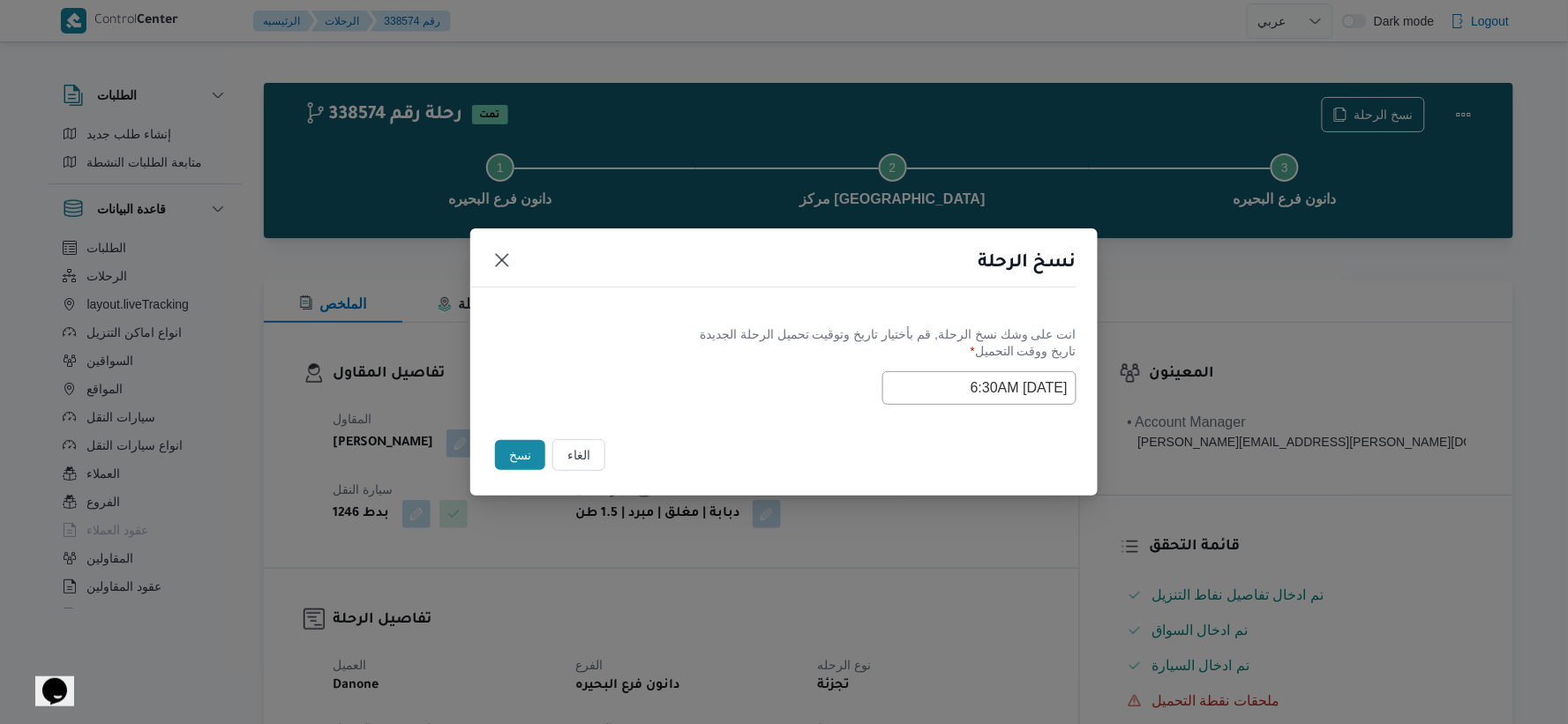
click at [523, 455] on button "نسخ" at bounding box center [519, 455] width 50 height 30
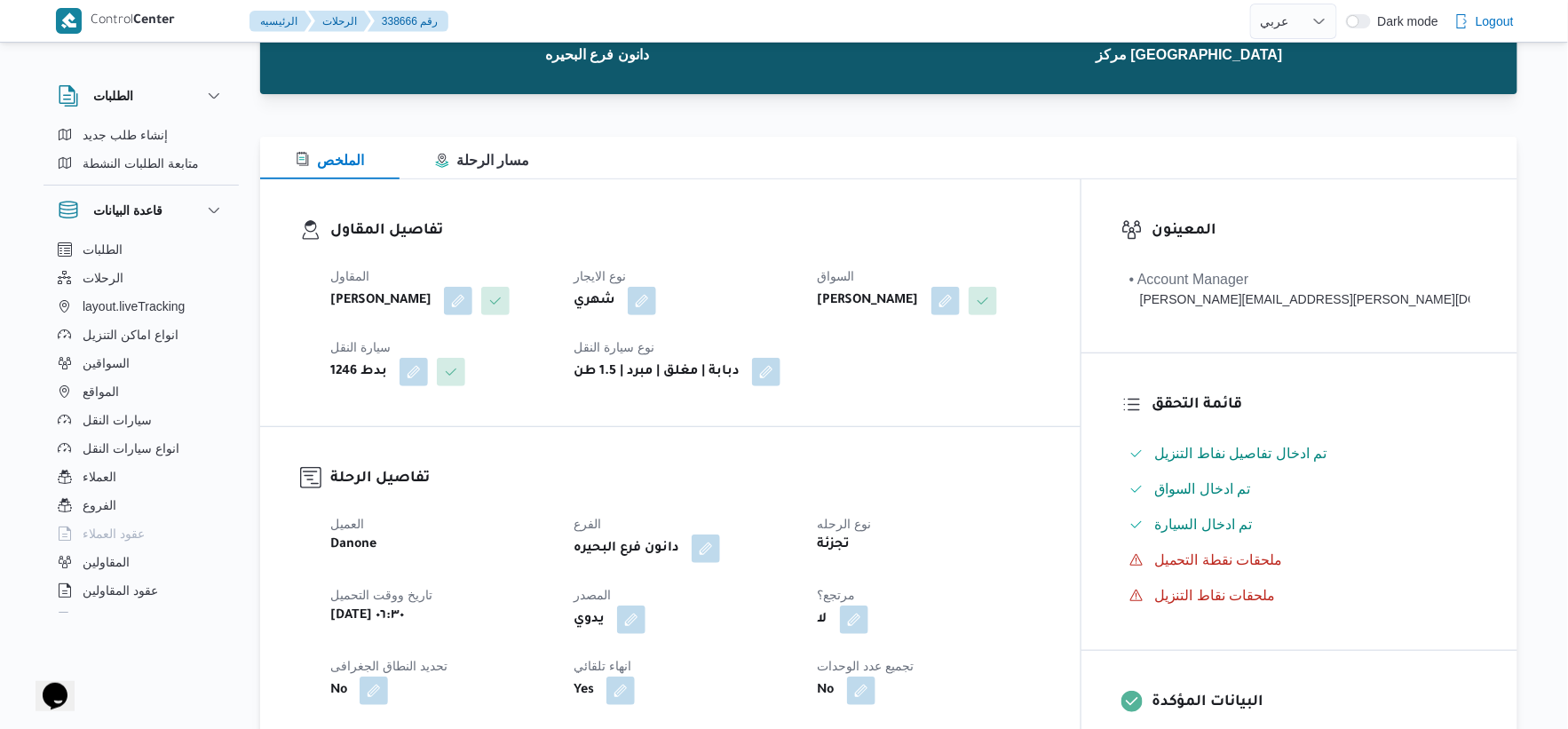
scroll to position [493, 0]
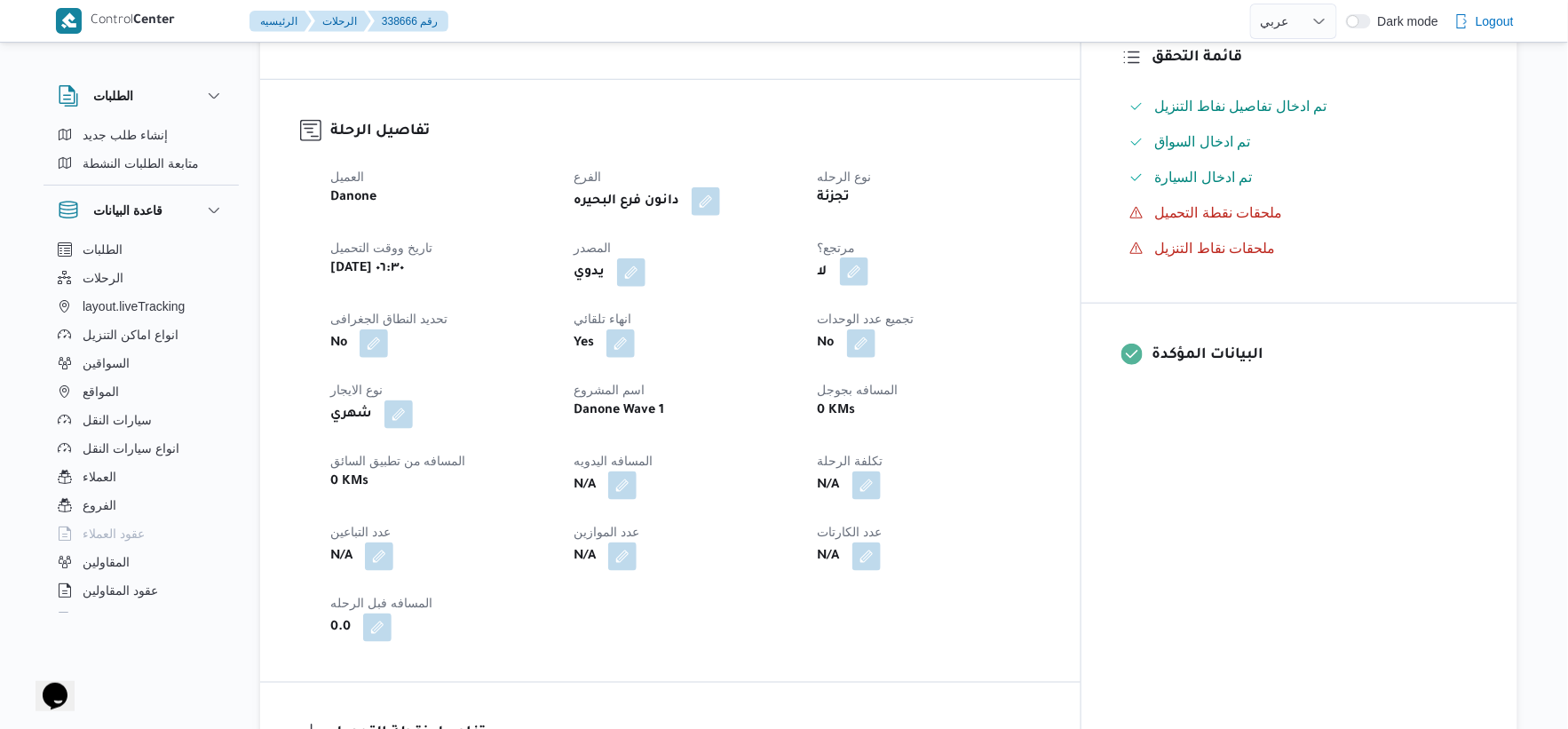
click at [869, 275] on button "button" at bounding box center [854, 272] width 29 height 29
click at [891, 333] on label "هل هناك مرتجع؟" at bounding box center [880, 326] width 107 height 21
checkbox input "true"
click at [977, 324] on span "تاكيد" at bounding box center [987, 325] width 23 height 21
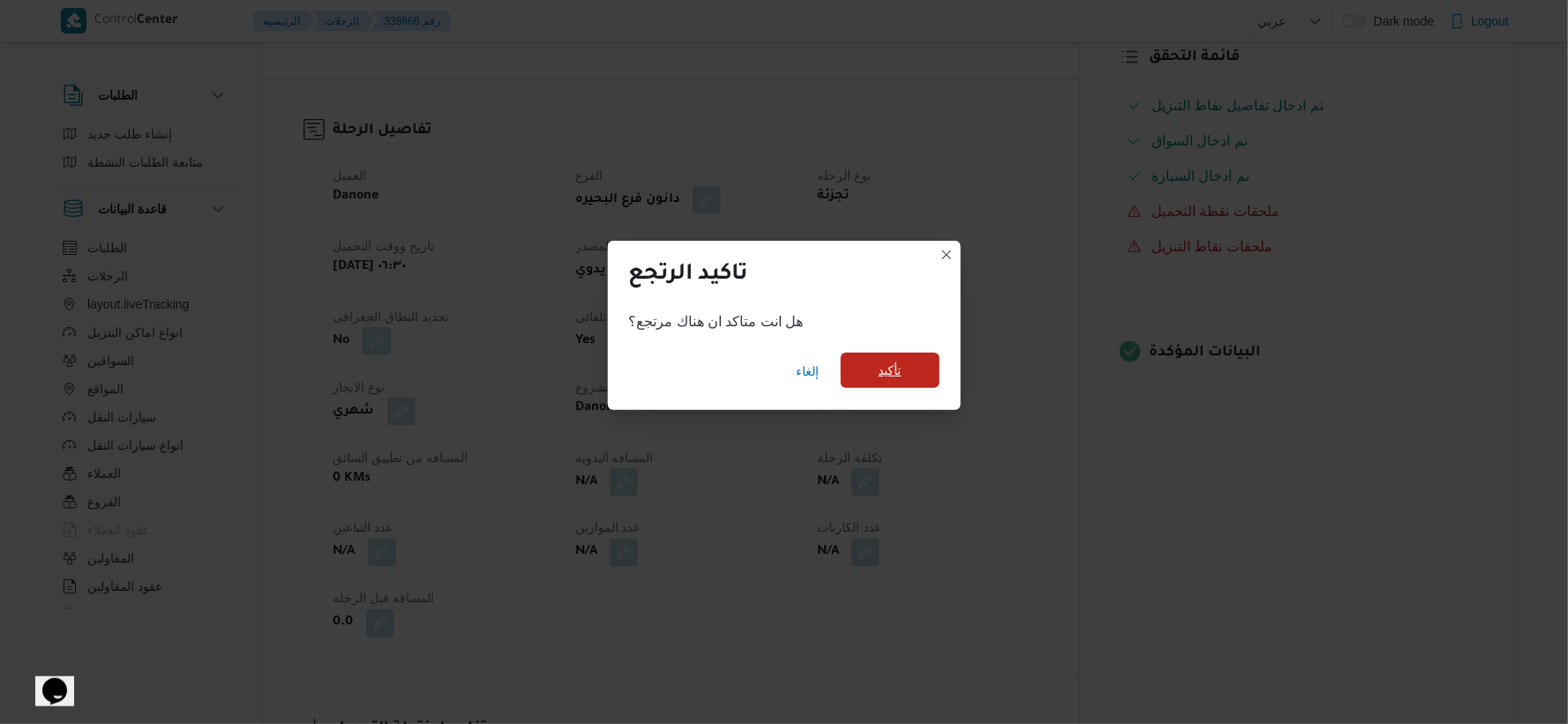
click at [879, 366] on span "تأكيد" at bounding box center [890, 370] width 23 height 21
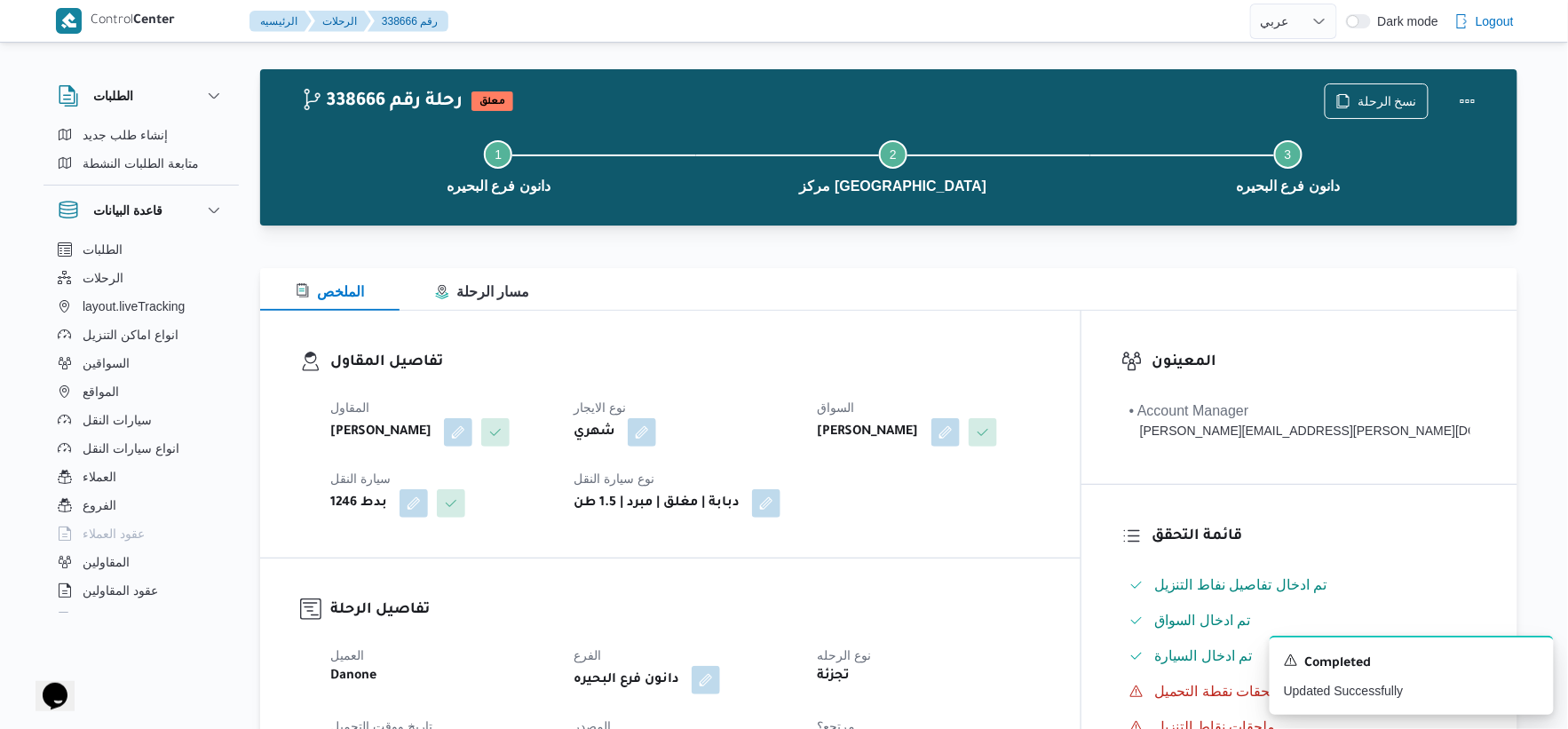
scroll to position [0, 0]
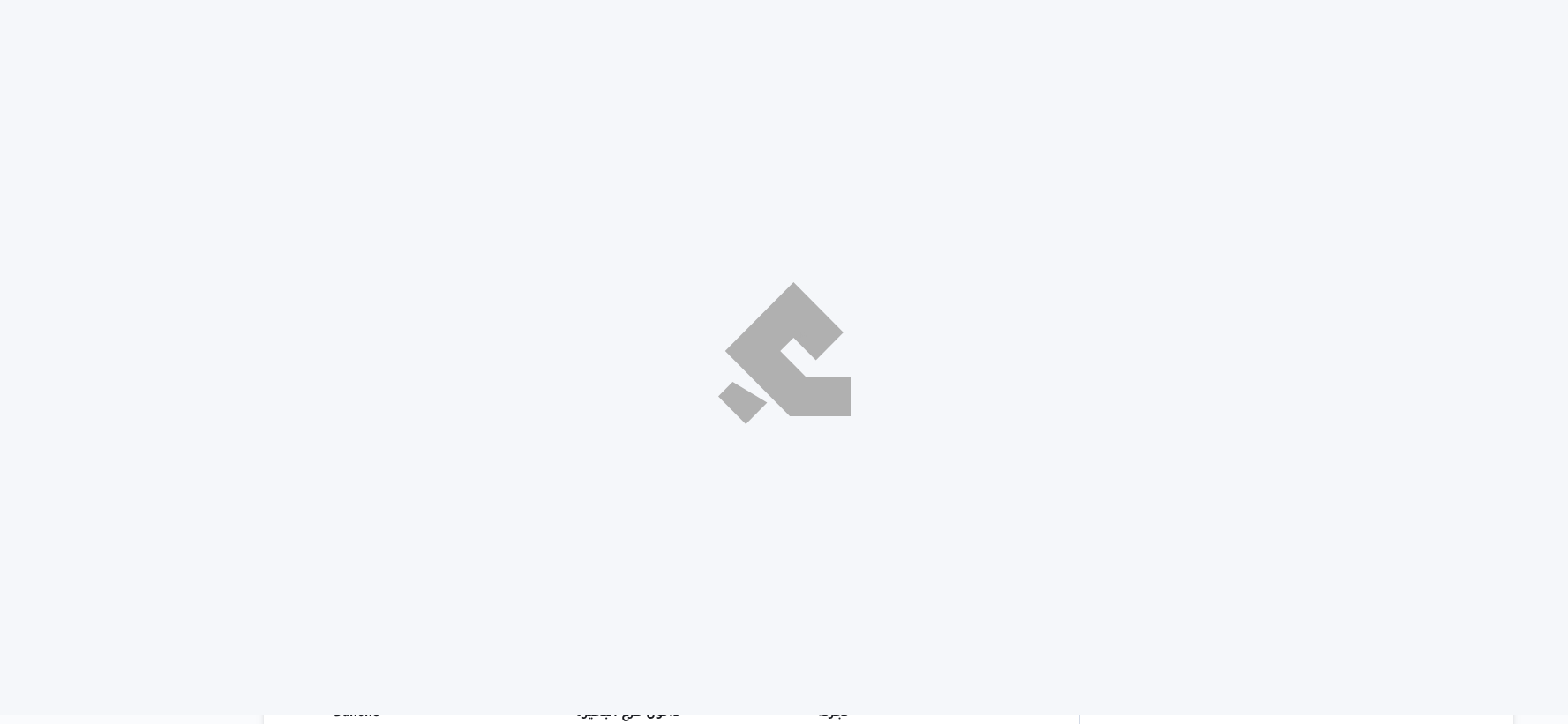
select select "ar"
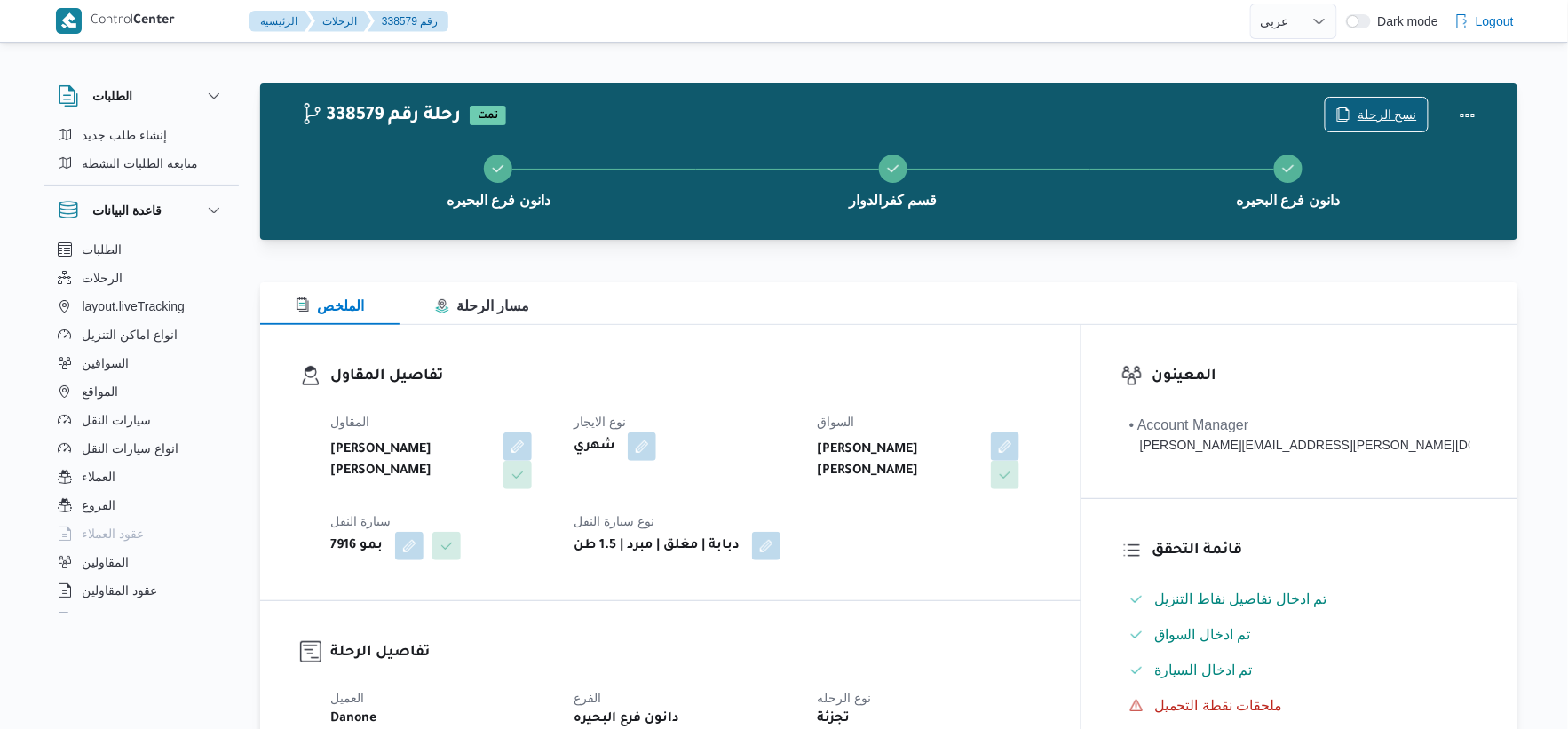
click at [1369, 107] on span "نسخ الرحلة" at bounding box center [1387, 115] width 59 height 21
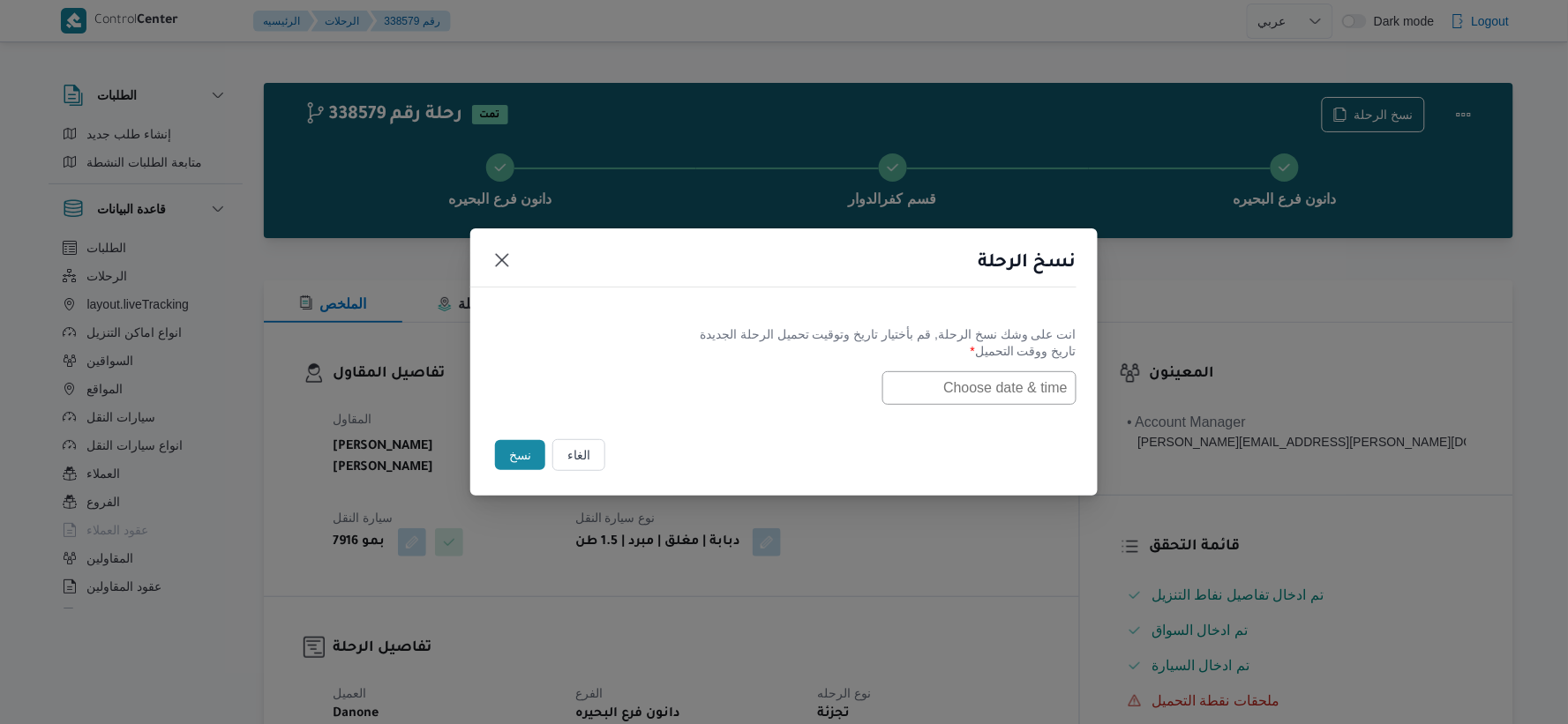
click at [957, 385] on input "text" at bounding box center [979, 387] width 194 height 33
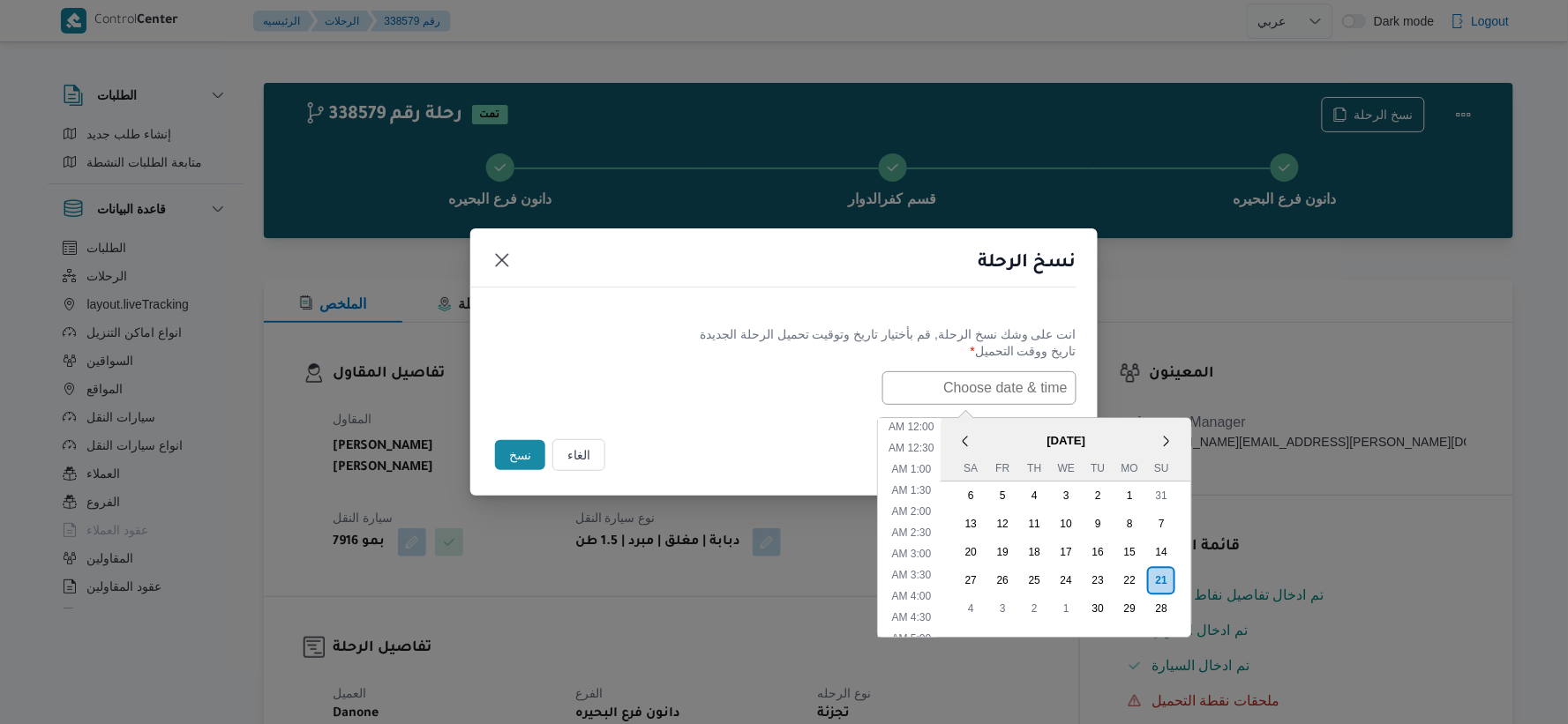
paste input "[DATE] 6:30AM"
type input "[DATE] 6:30AM"
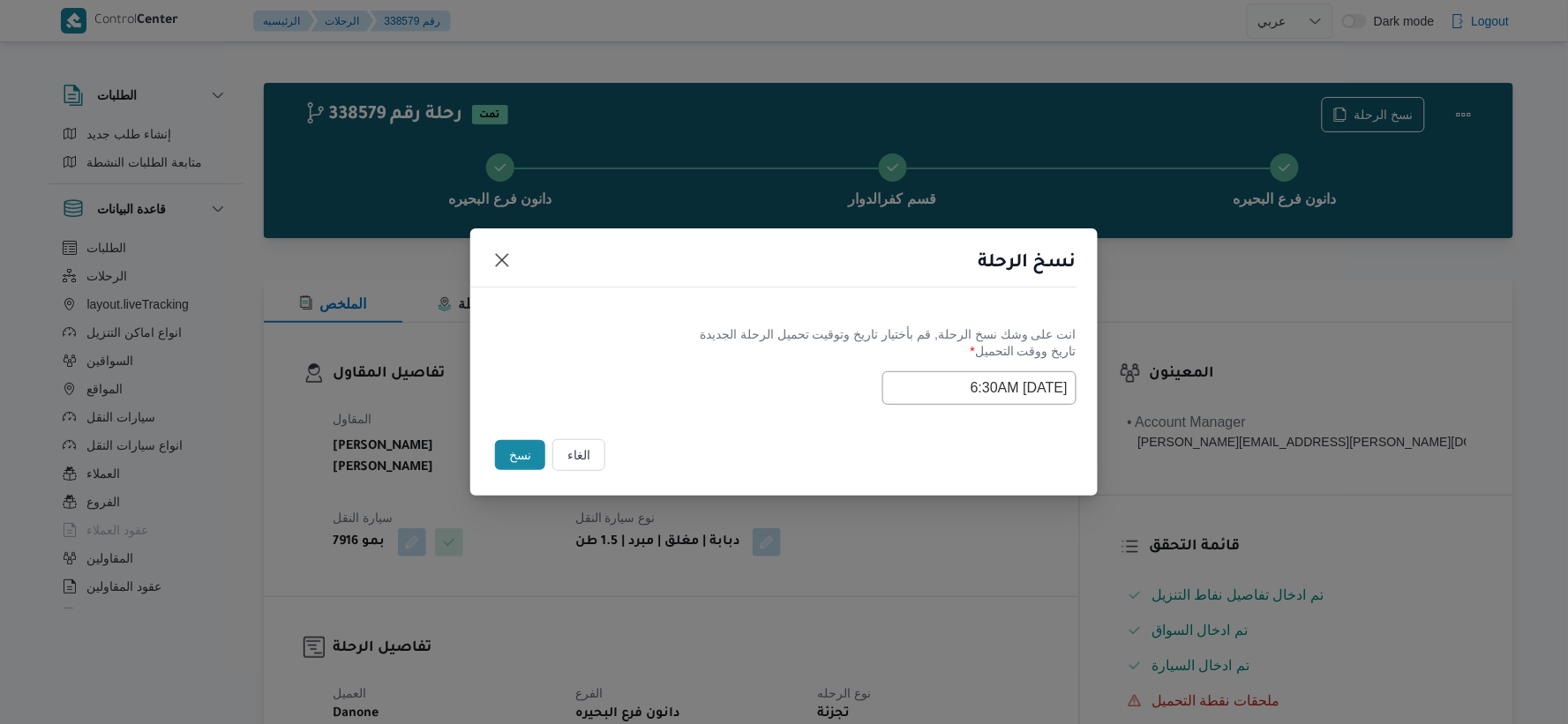
click at [727, 386] on div "[DATE] 6:30AM" at bounding box center [784, 387] width 585 height 33
click at [512, 455] on button "نسخ" at bounding box center [519, 455] width 50 height 30
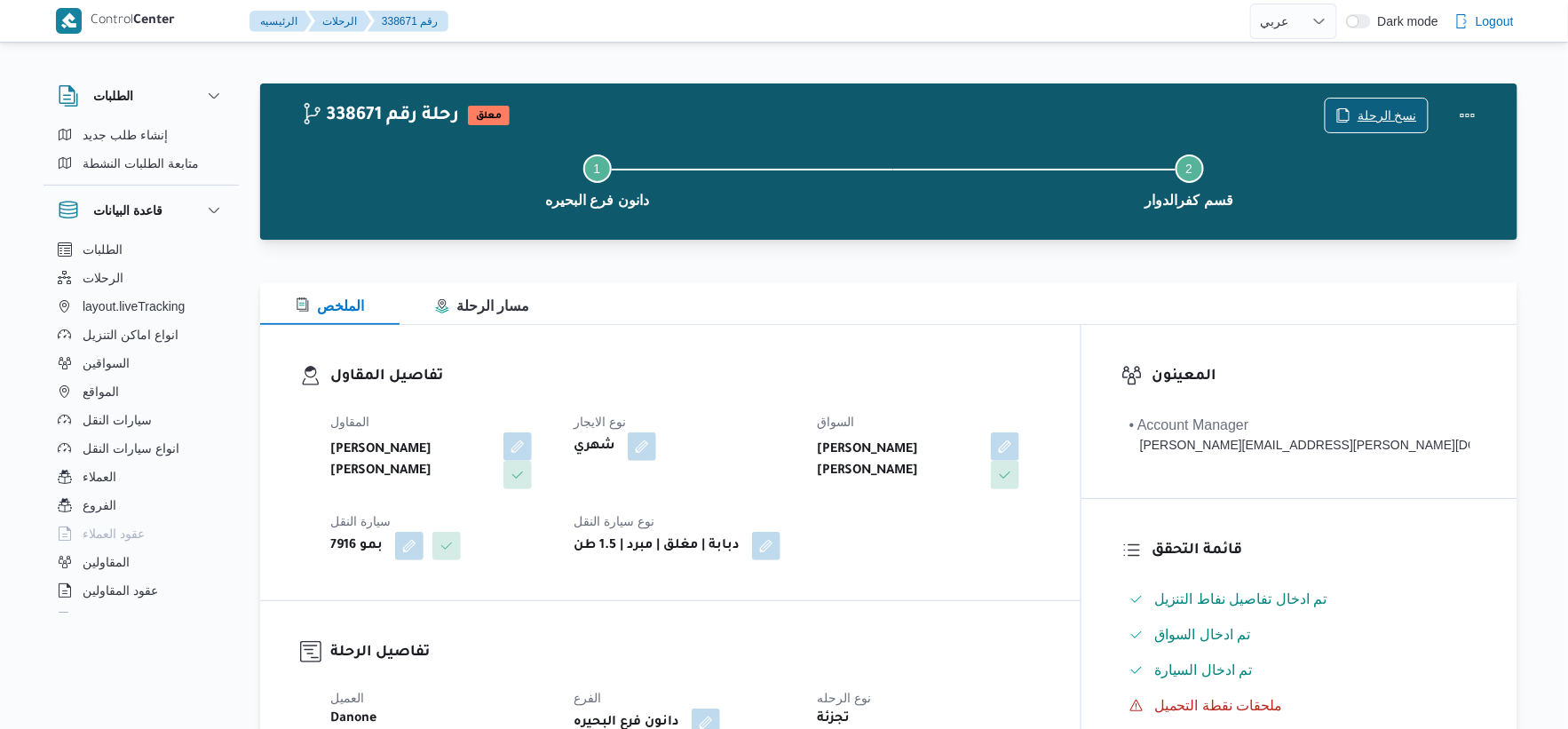
scroll to position [493, 0]
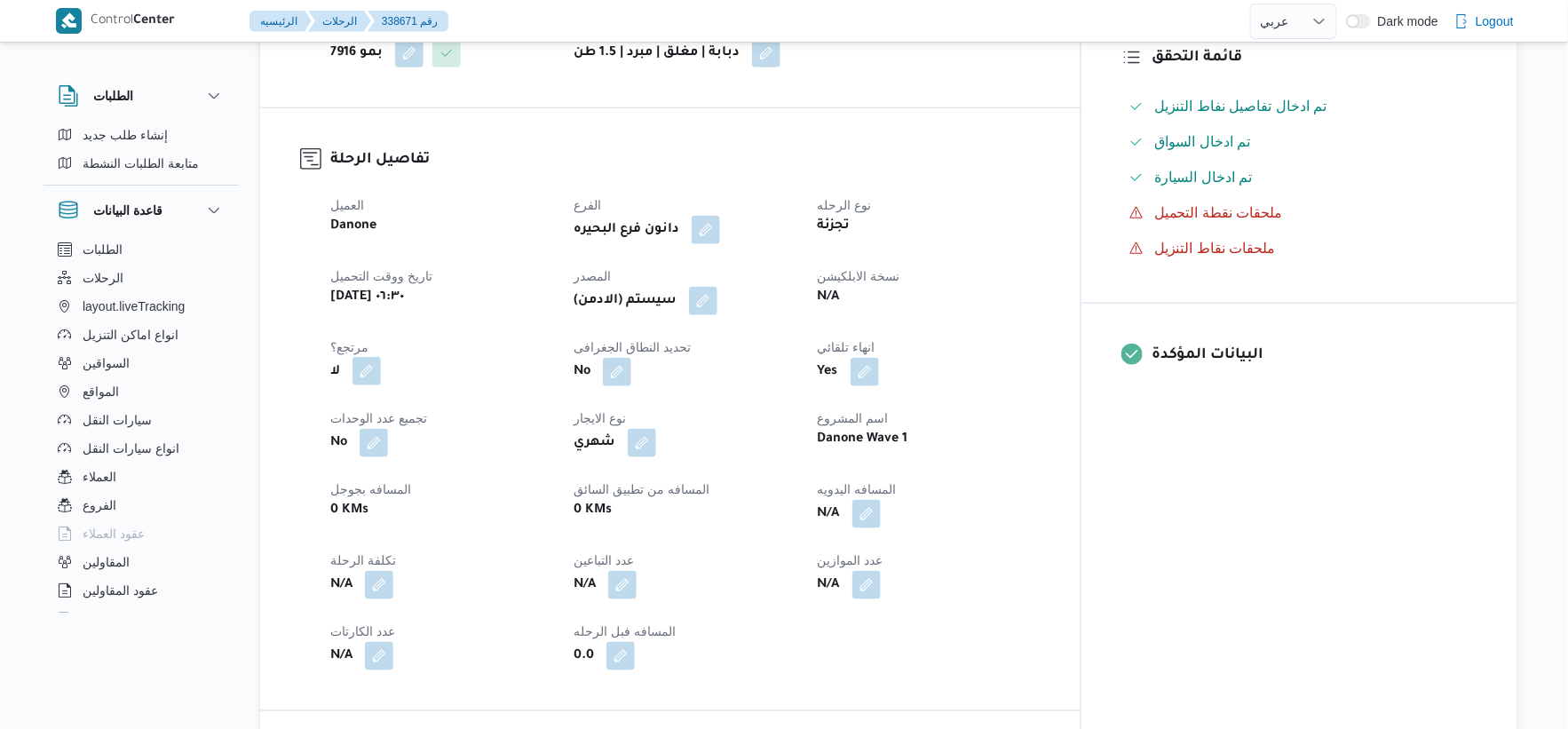
click at [364, 368] on button "button" at bounding box center [367, 372] width 29 height 29
drag, startPoint x: 343, startPoint y: 422, endPoint x: 399, endPoint y: 422, distance: 56.0
click at [343, 423] on label "هل هناك مرتجع؟" at bounding box center [311, 425] width 107 height 21
checkbox input "true"
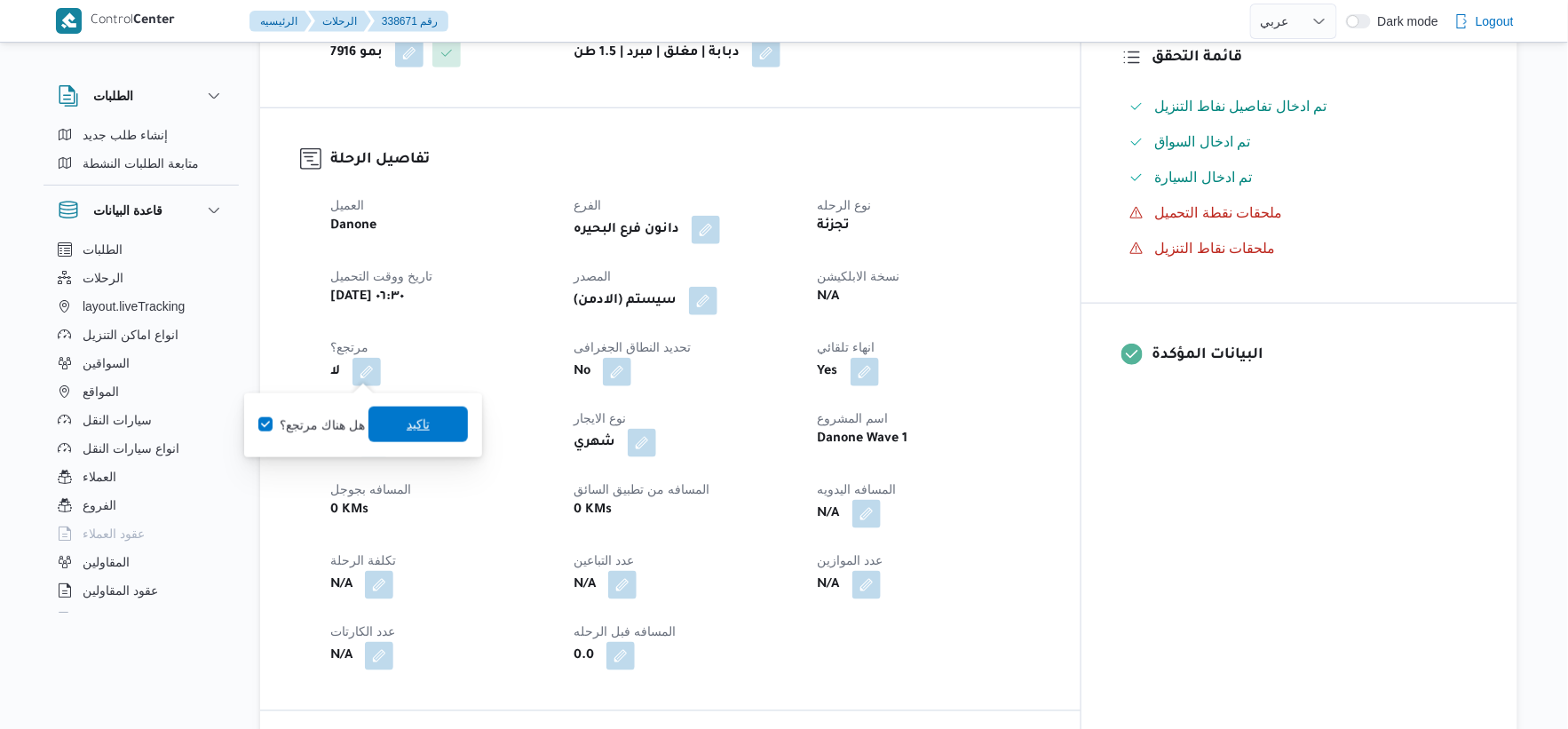
click at [422, 421] on span "تاكيد" at bounding box center [419, 424] width 23 height 21
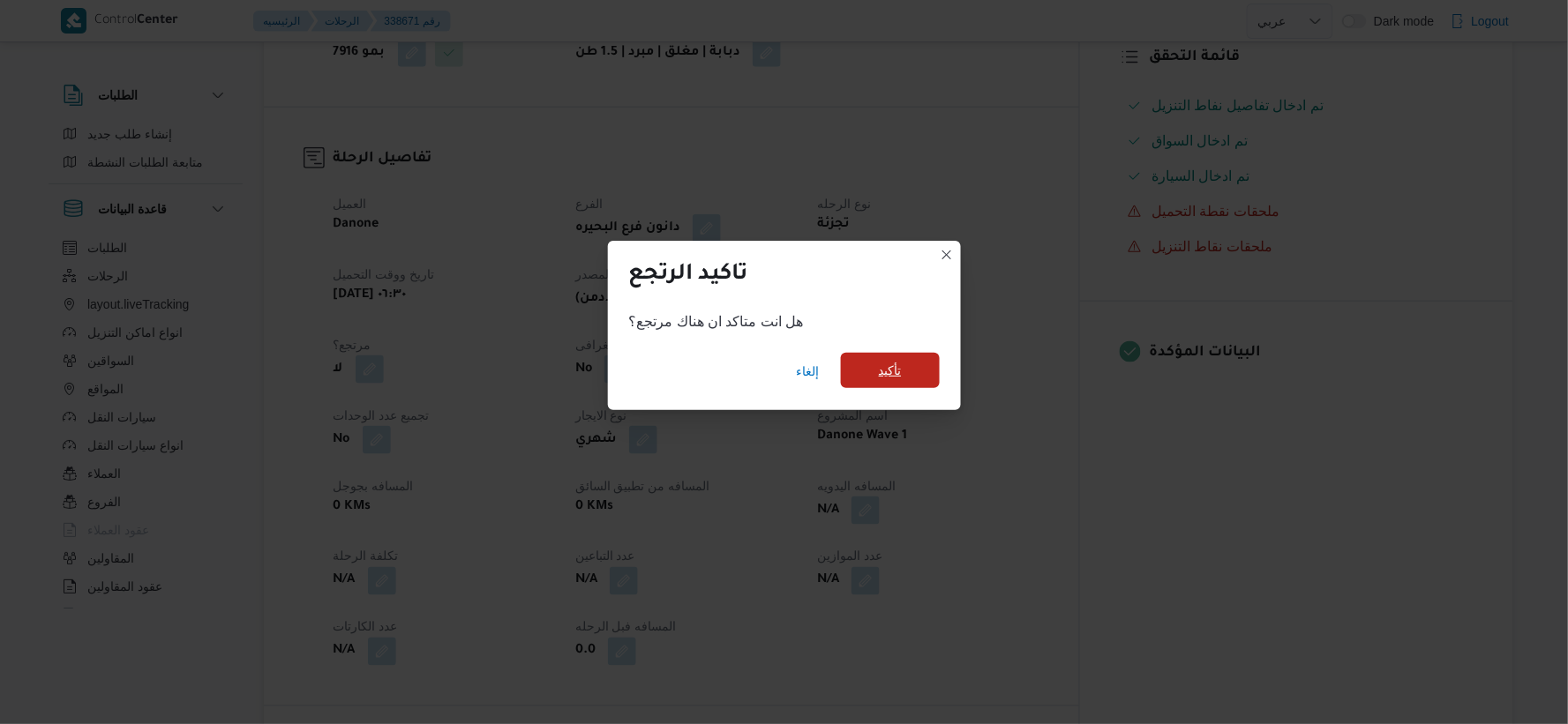
click at [882, 359] on span "تأكيد" at bounding box center [890, 370] width 99 height 35
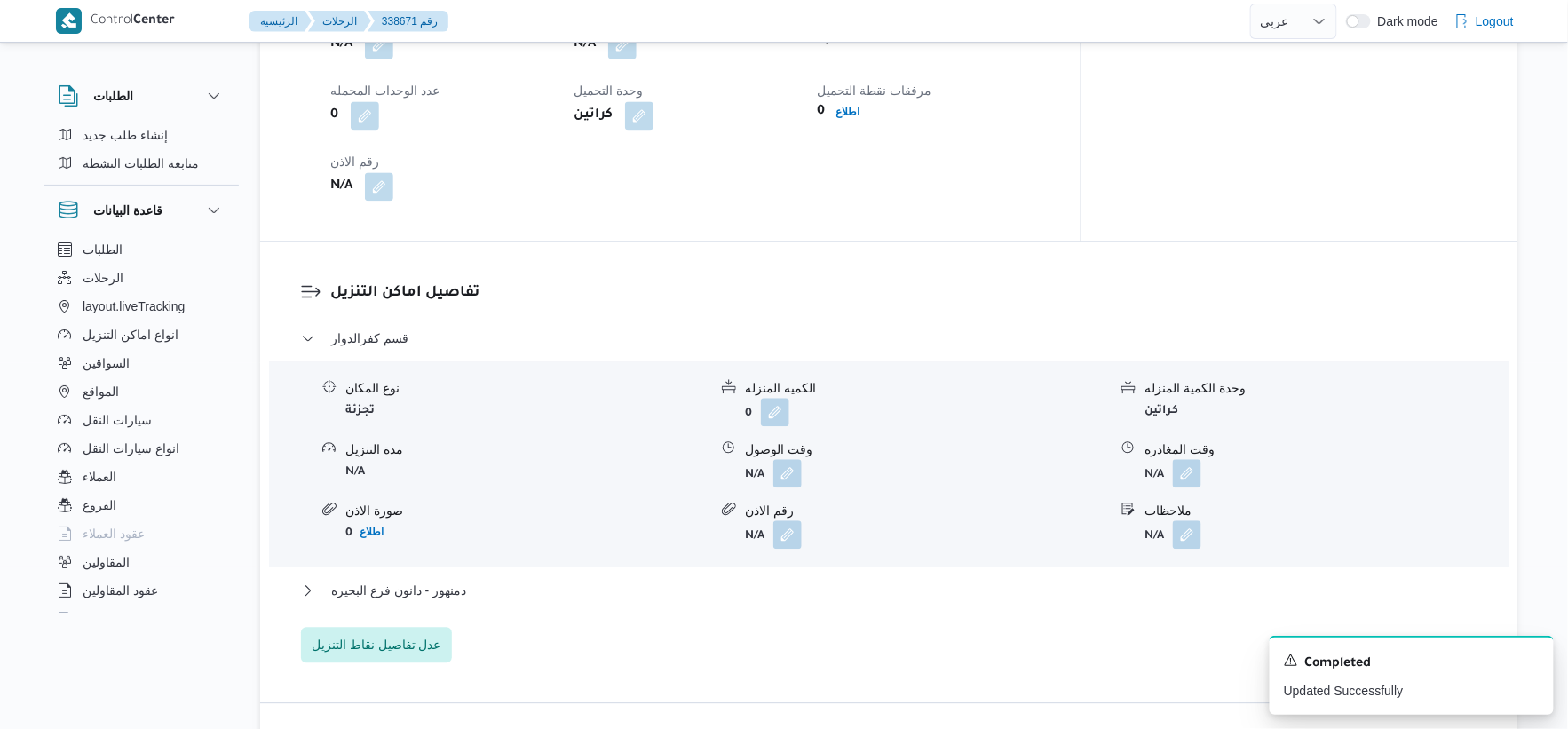
scroll to position [1282, 0]
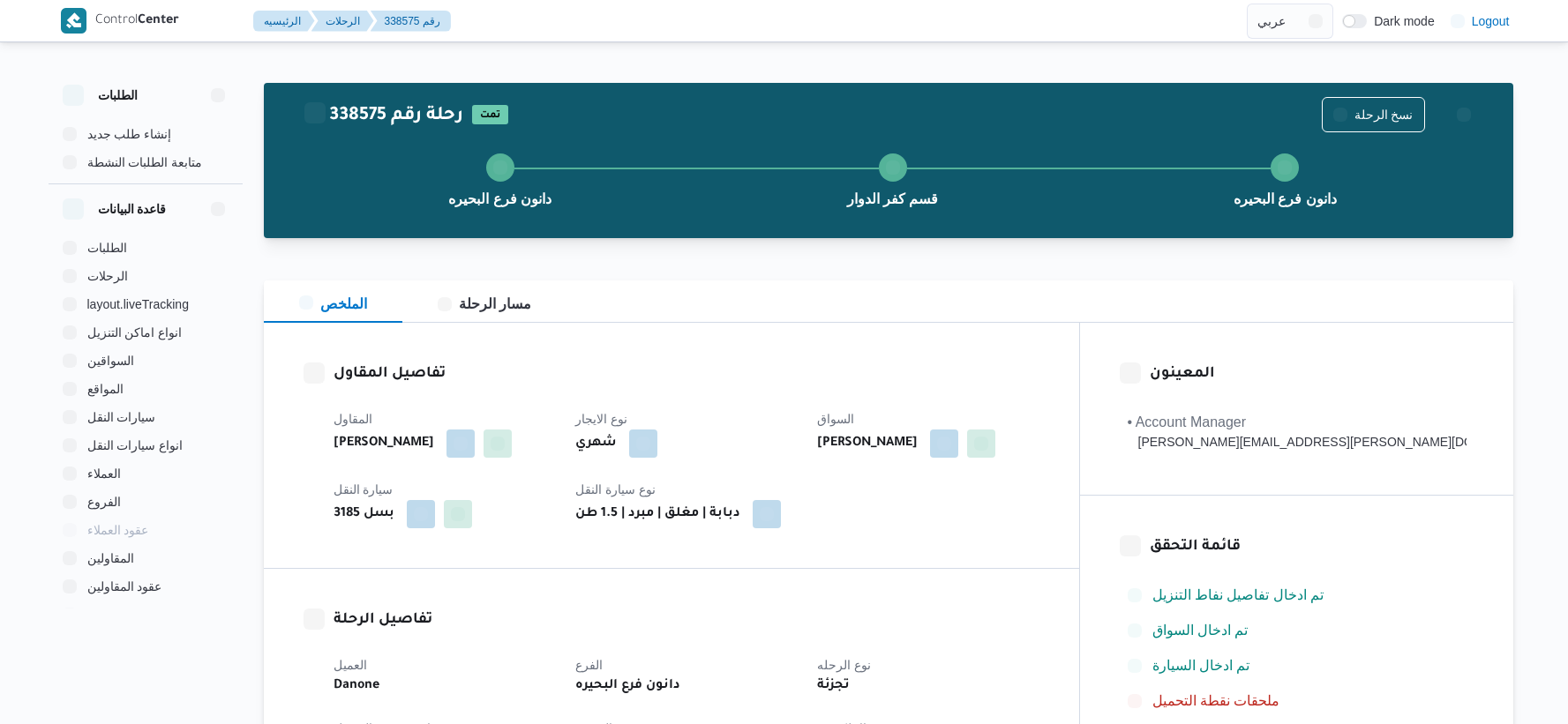
select select "ar"
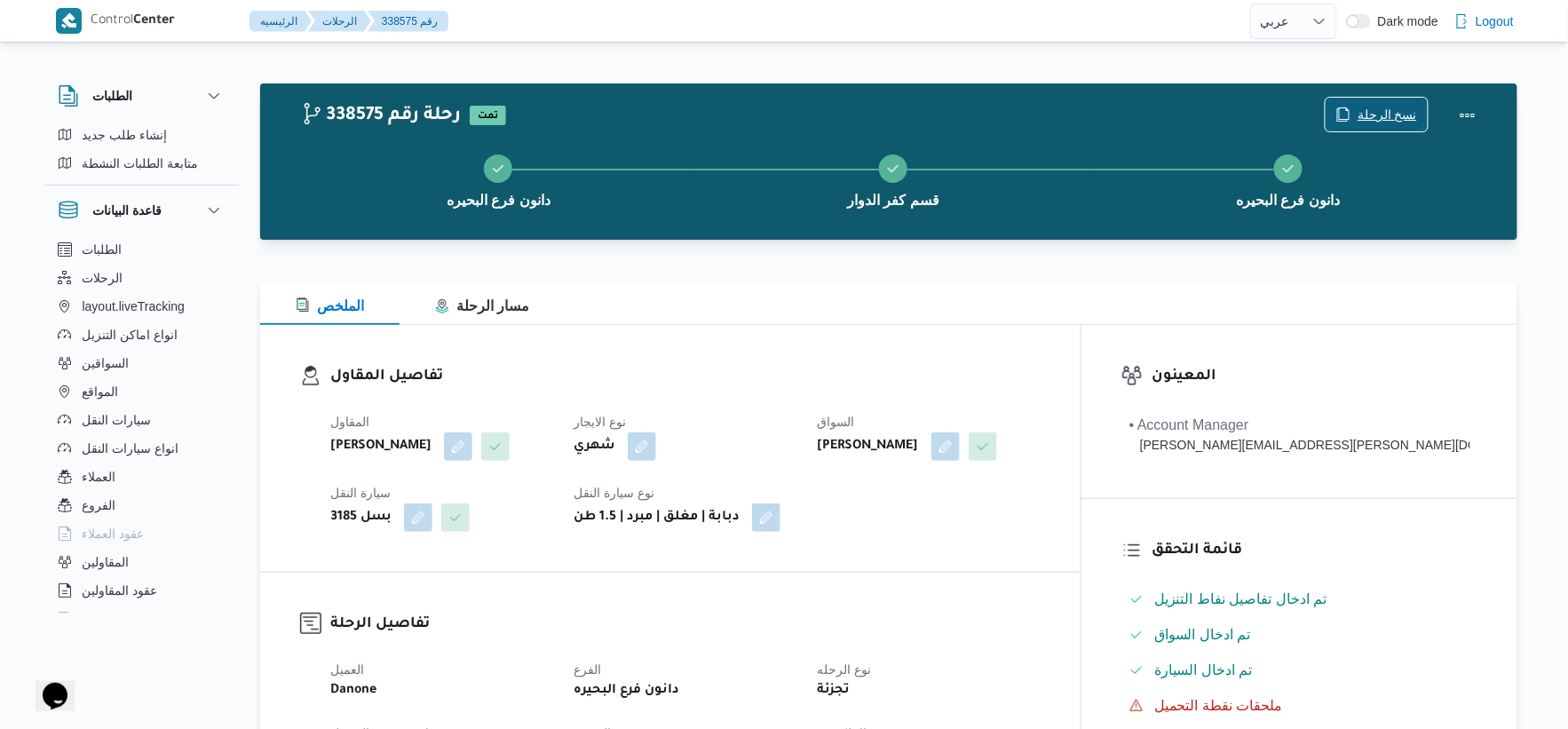
click at [1364, 112] on span "نسخ الرحلة" at bounding box center [1387, 115] width 59 height 21
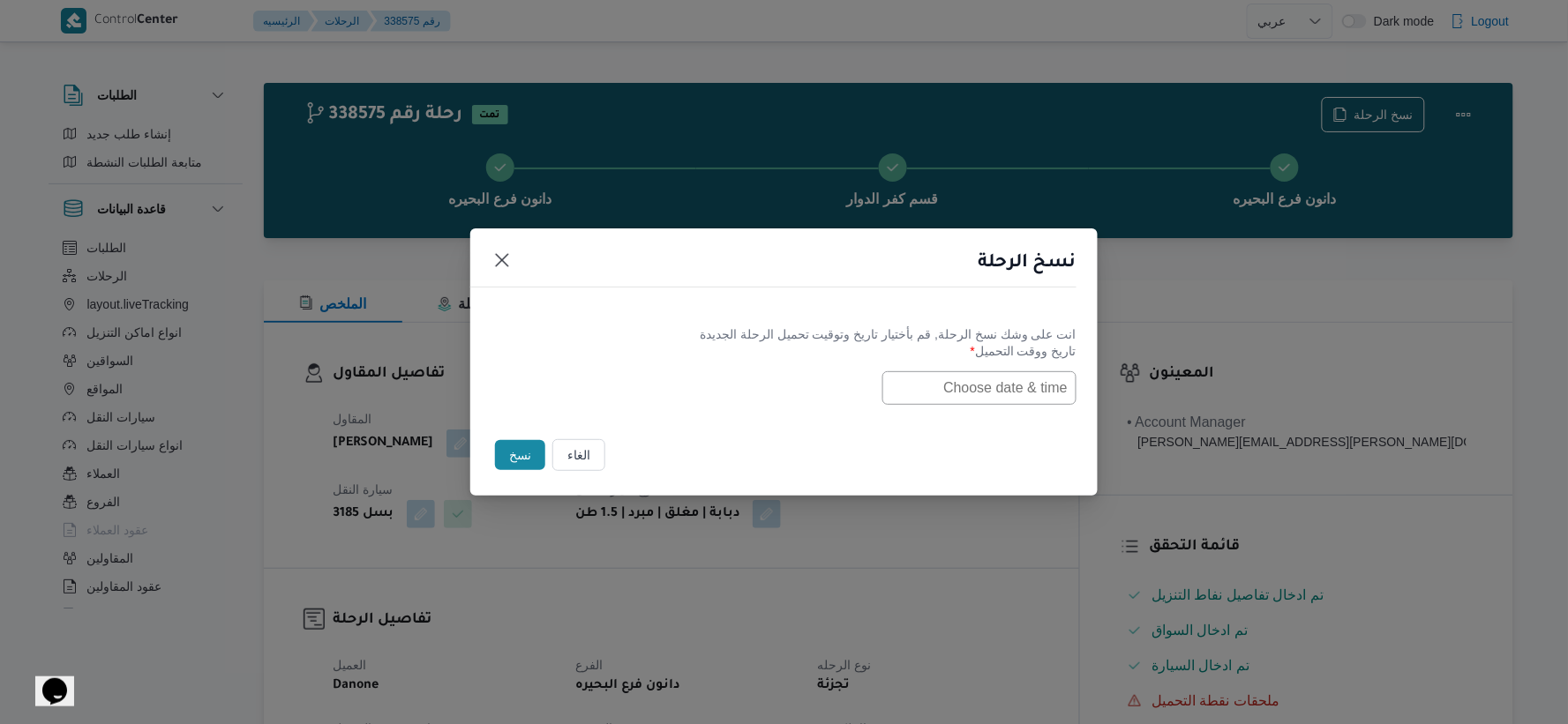
click at [938, 392] on input "text" at bounding box center [979, 387] width 194 height 33
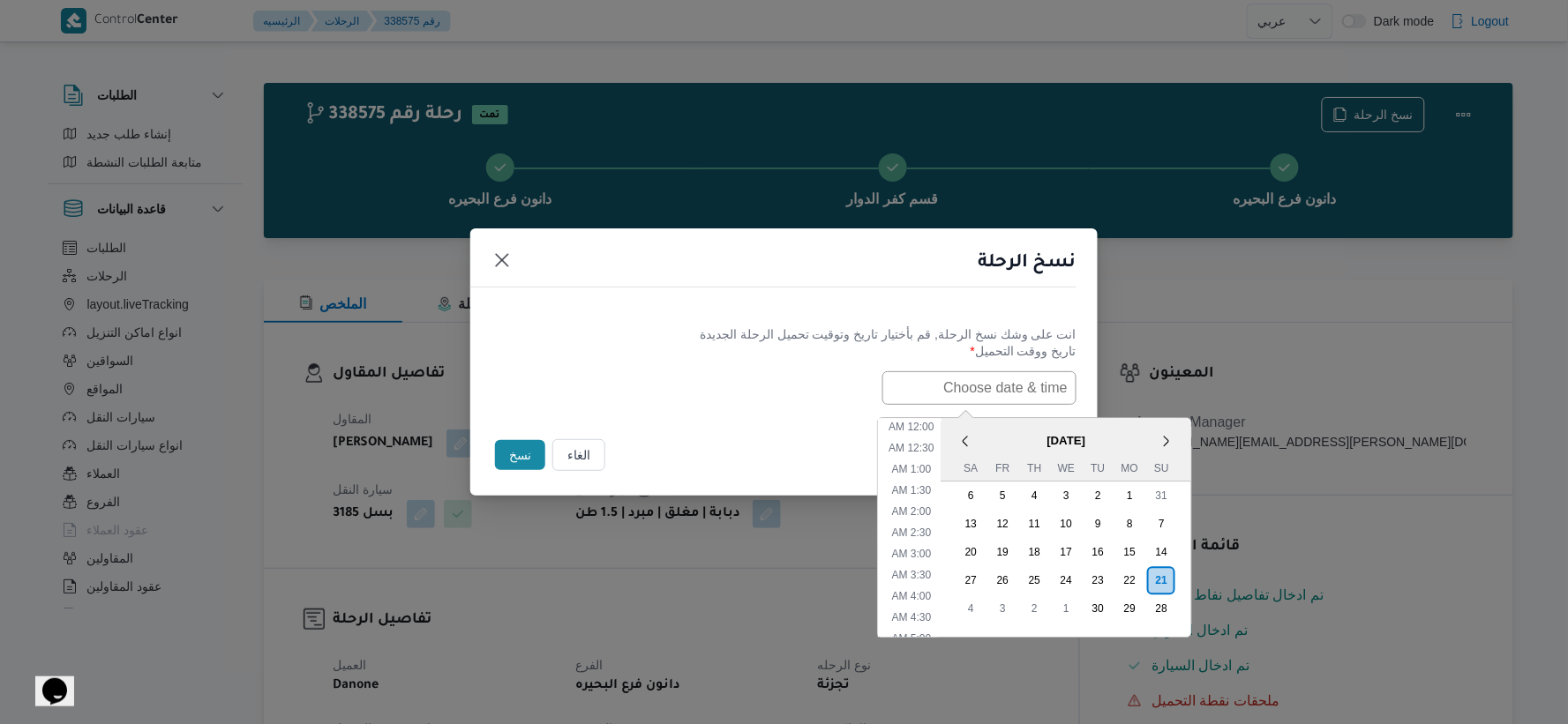
paste input "[DATE] 6:30AM"
type input "[DATE] 6:30AM"
click at [768, 383] on div "[DATE] 6:30AM < [DATE] > Su Mo Tu We Th Fr Sa 31 1 2 3 4 5 6 7 8 9 10 11 12 13 …" at bounding box center [784, 387] width 585 height 33
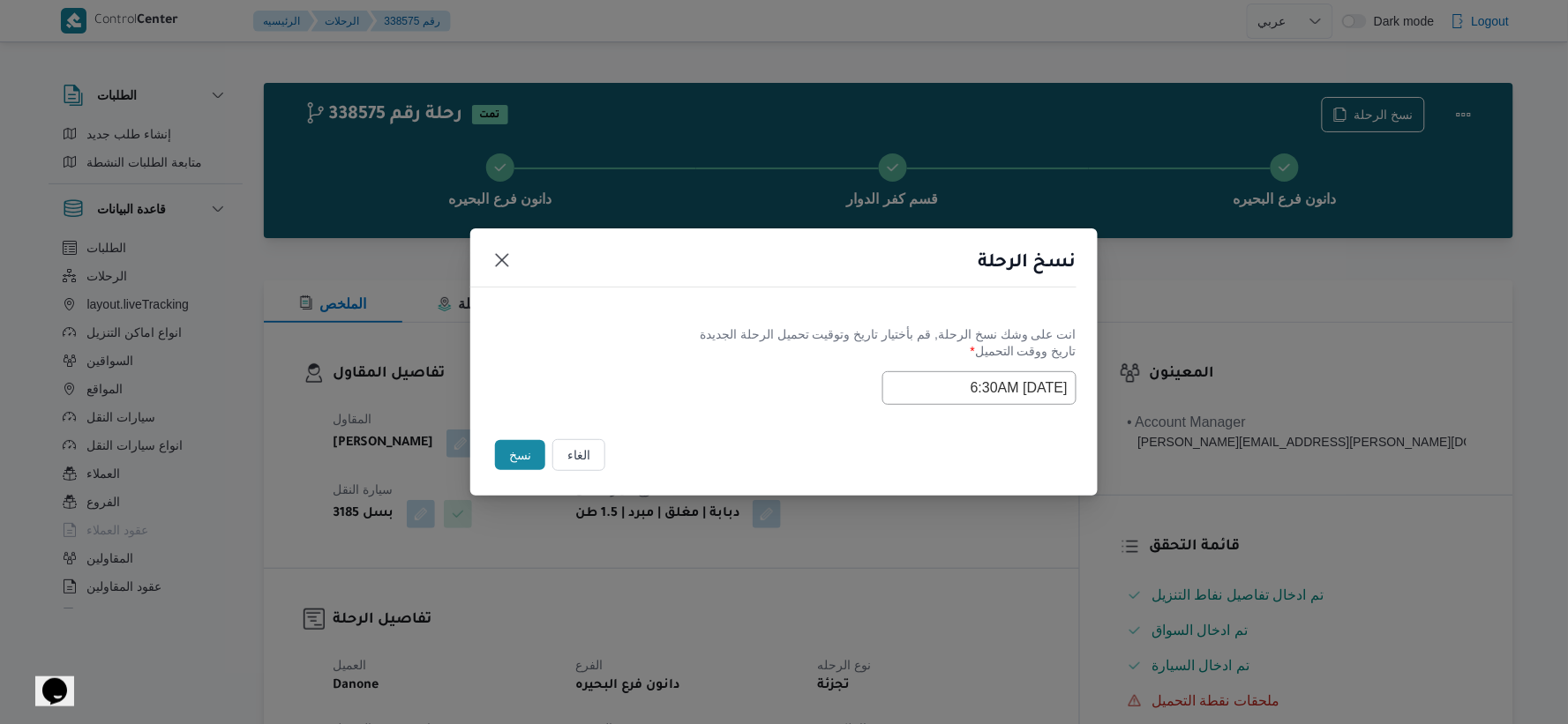
click at [525, 455] on button "نسخ" at bounding box center [519, 455] width 50 height 30
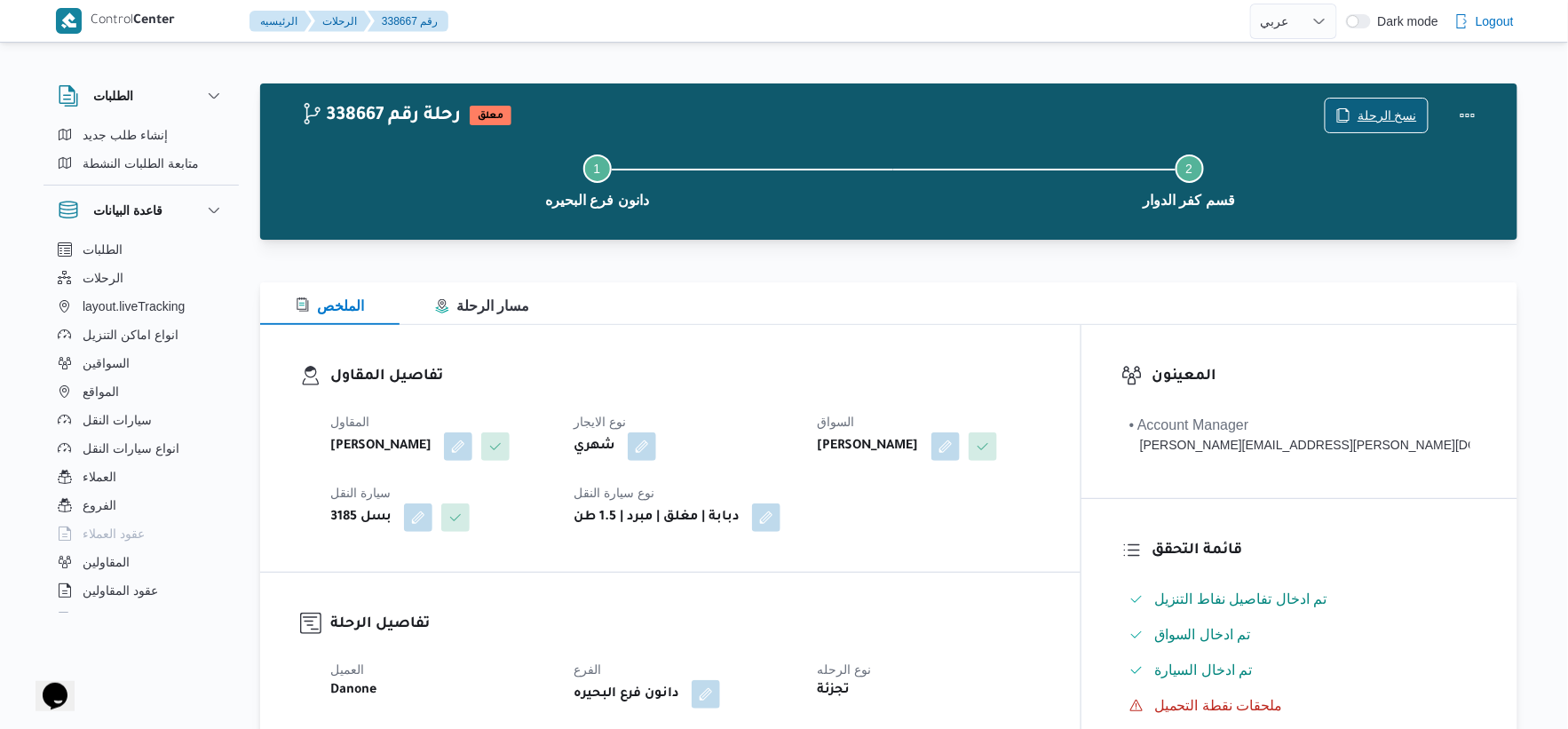
scroll to position [591, 0]
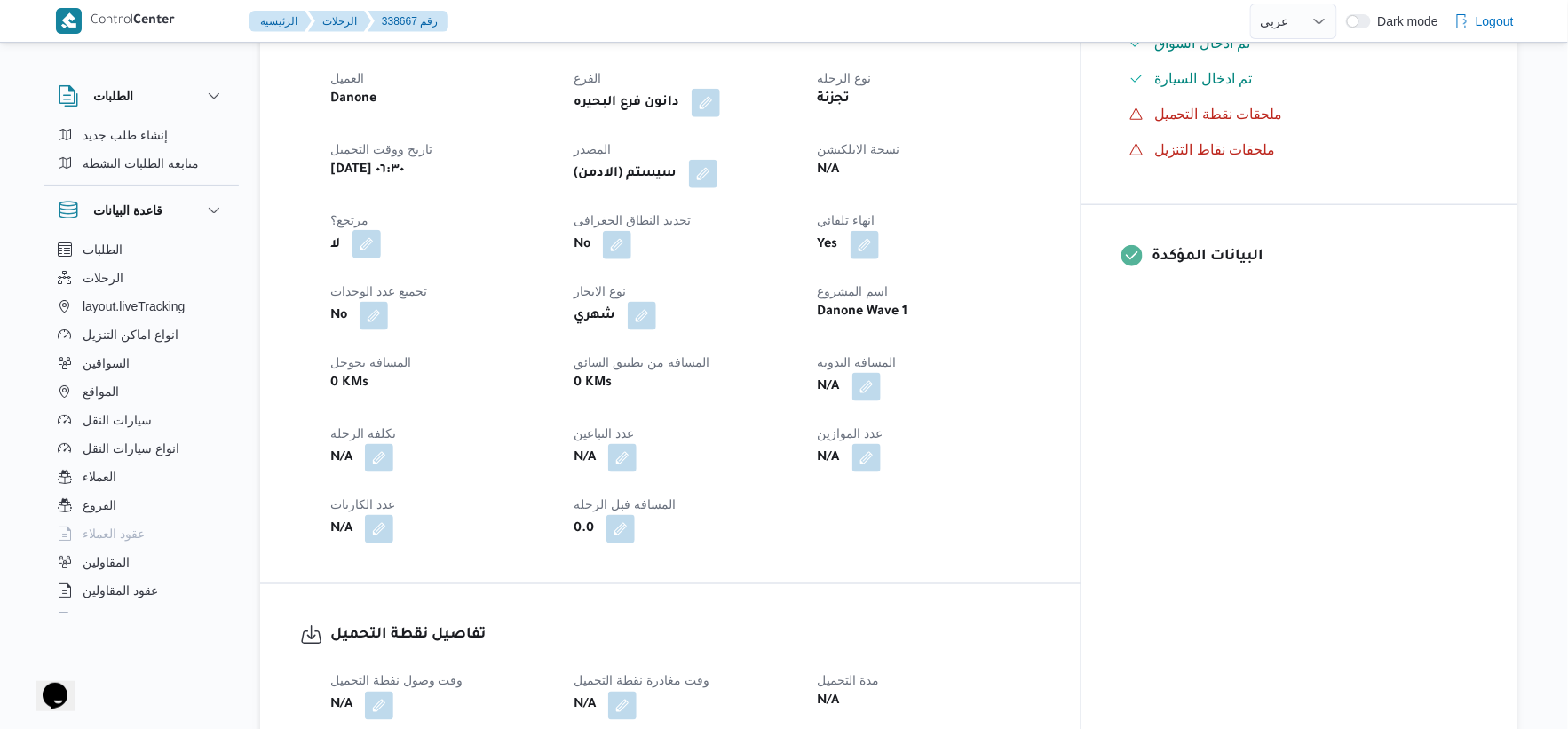
click at [368, 258] on button "button" at bounding box center [367, 245] width 29 height 29
drag, startPoint x: 321, startPoint y: 330, endPoint x: 395, endPoint y: 324, distance: 74.2
click at [321, 330] on label "هل هناك مرتجع؟" at bounding box center [311, 327] width 107 height 21
checkbox input "true"
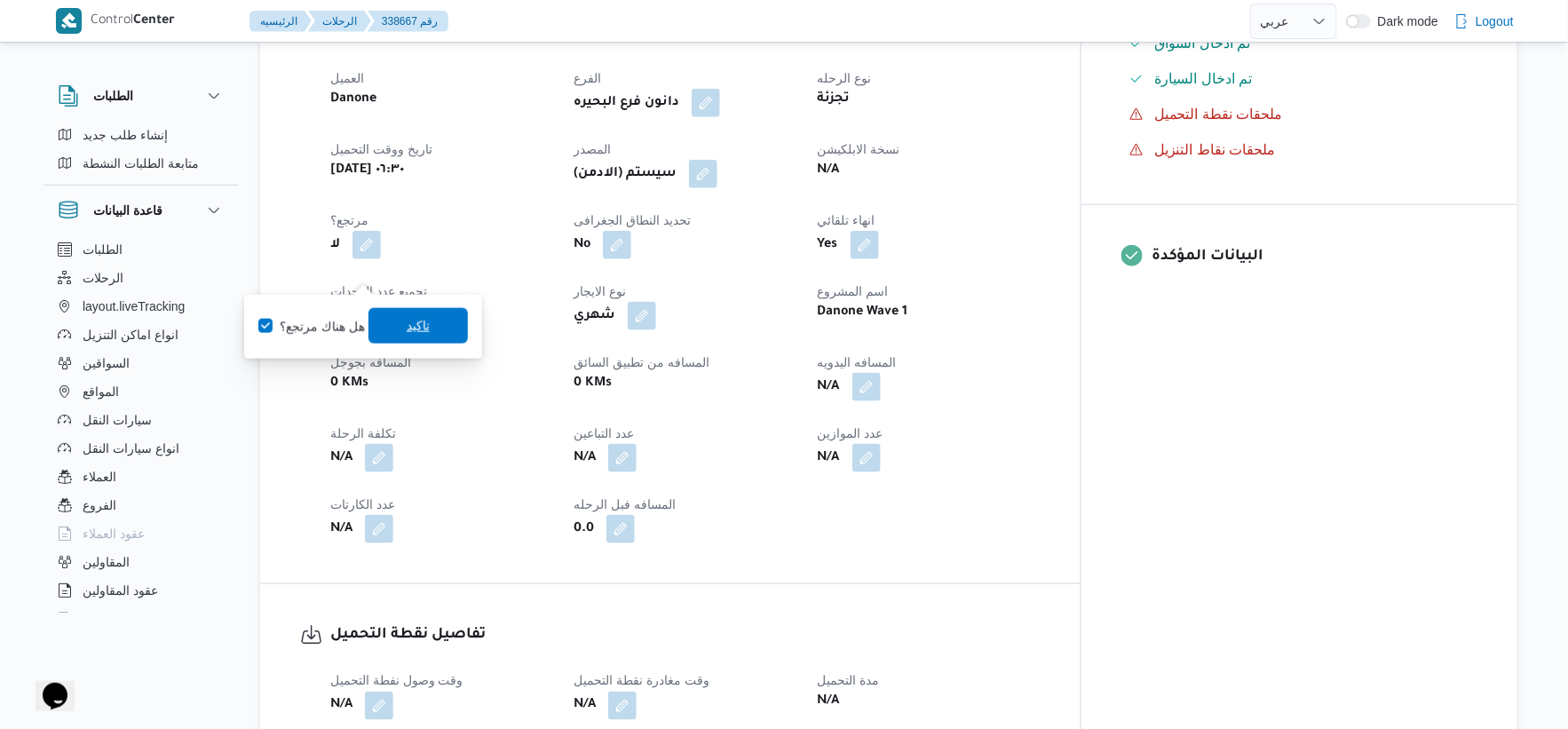
click at [400, 322] on span "تاكيد" at bounding box center [419, 326] width 99 height 35
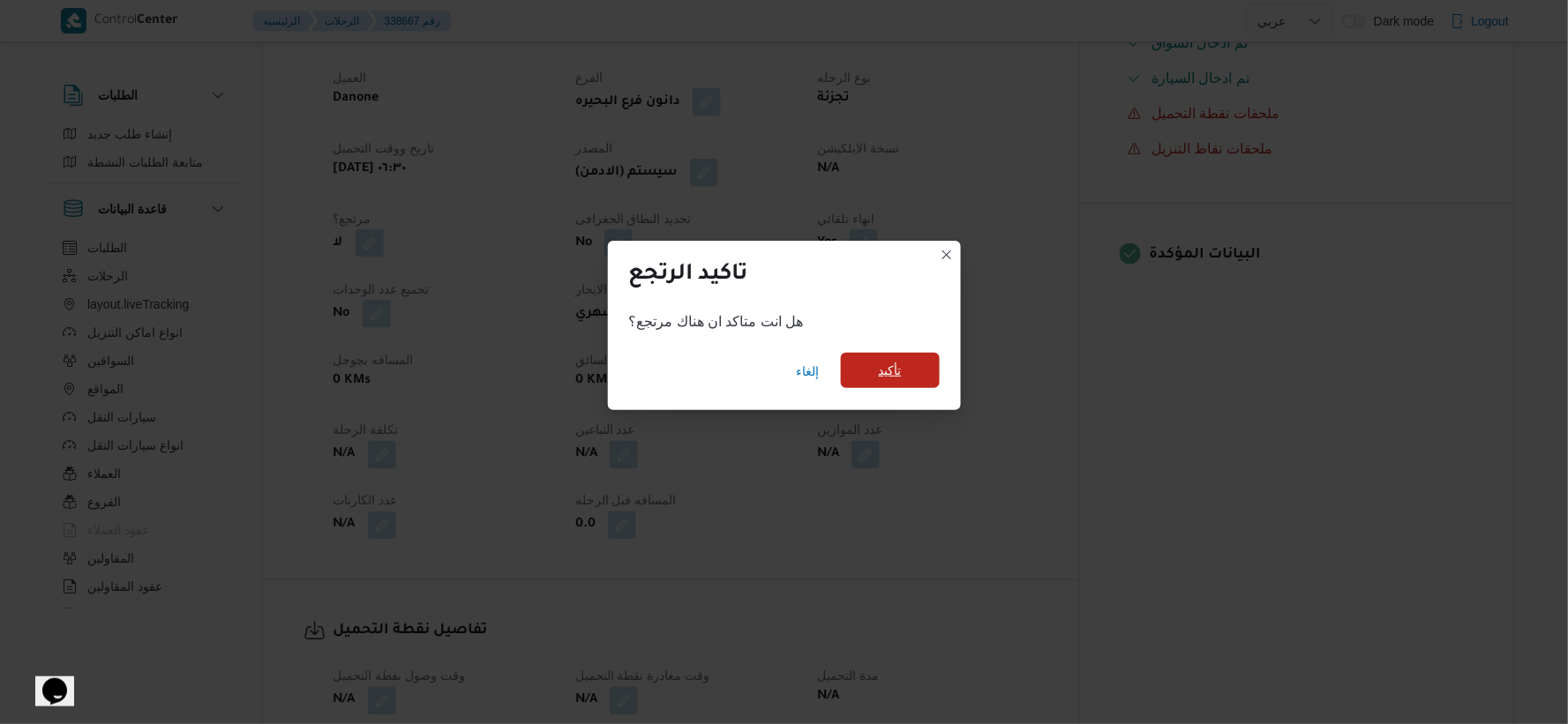
click at [884, 365] on span "تأكيد" at bounding box center [890, 370] width 23 height 21
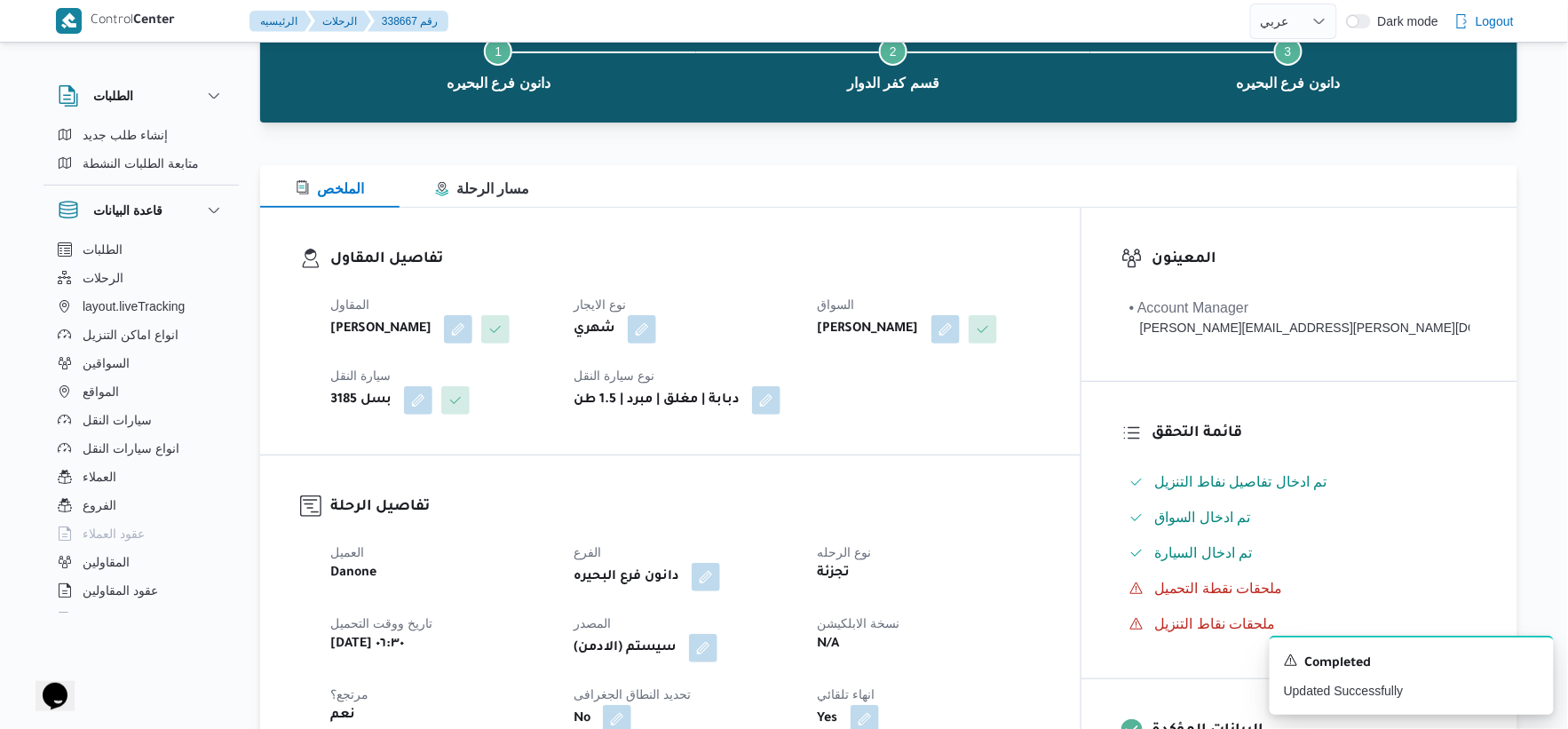
scroll to position [0, 0]
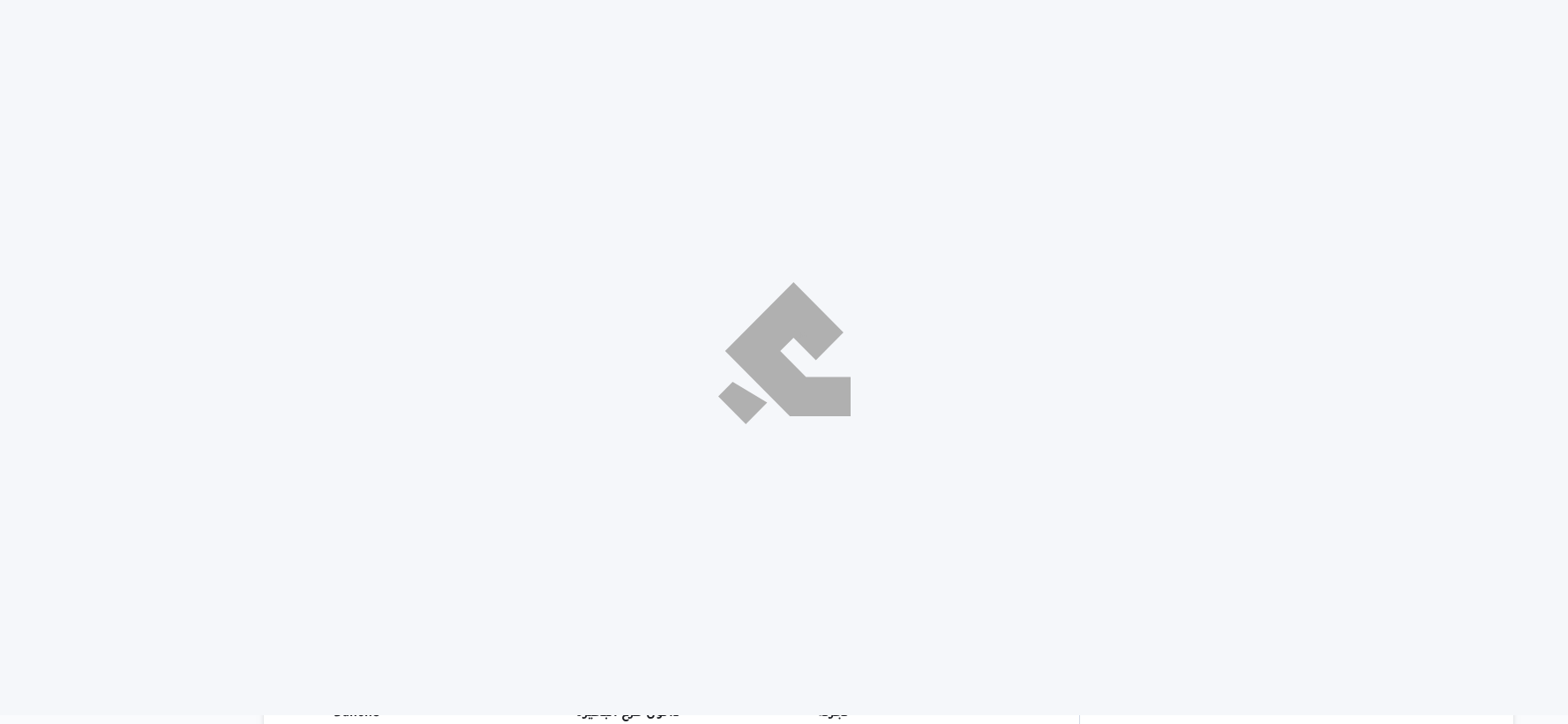
select select "ar"
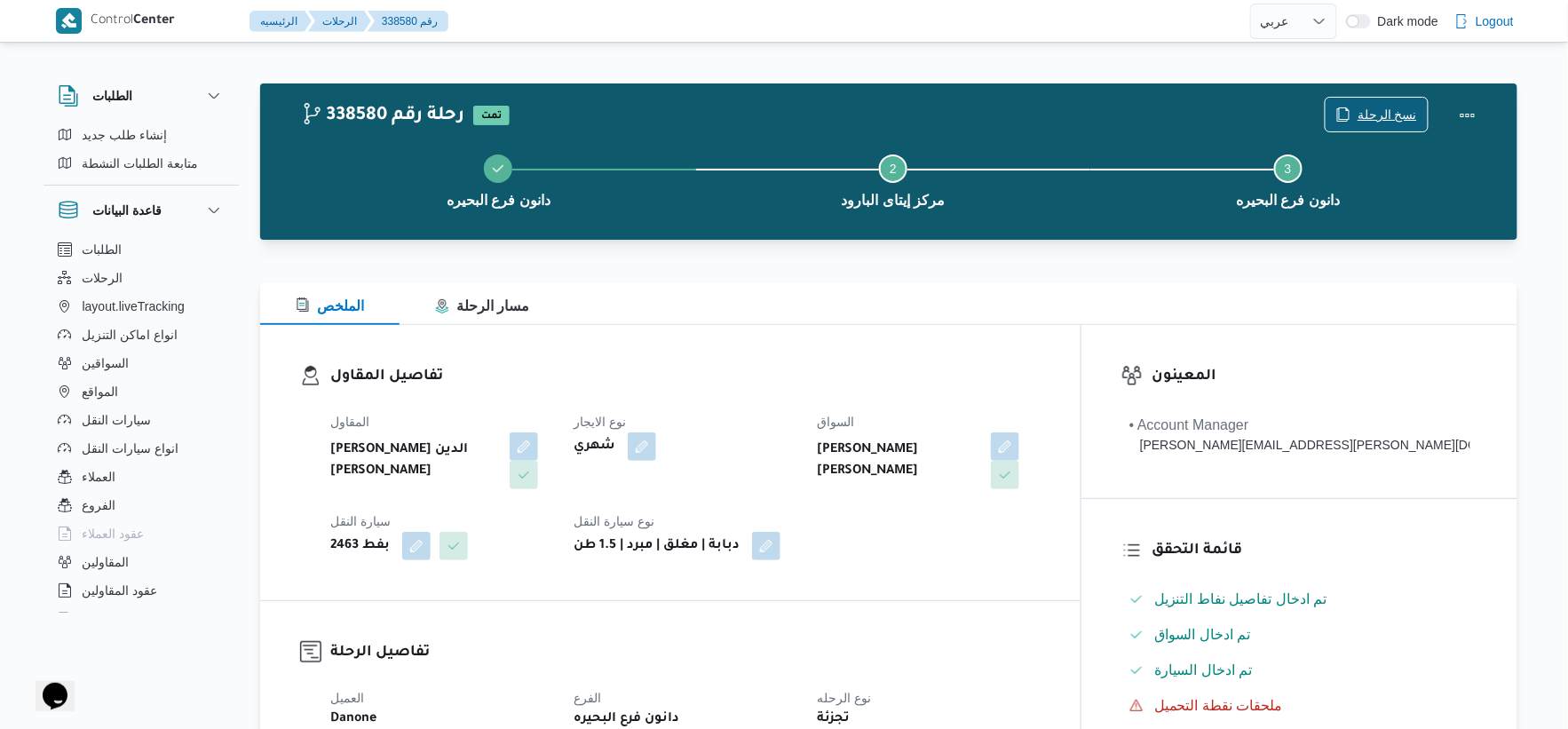
click at [1374, 121] on span "نسخ الرحلة" at bounding box center [1387, 115] width 59 height 21
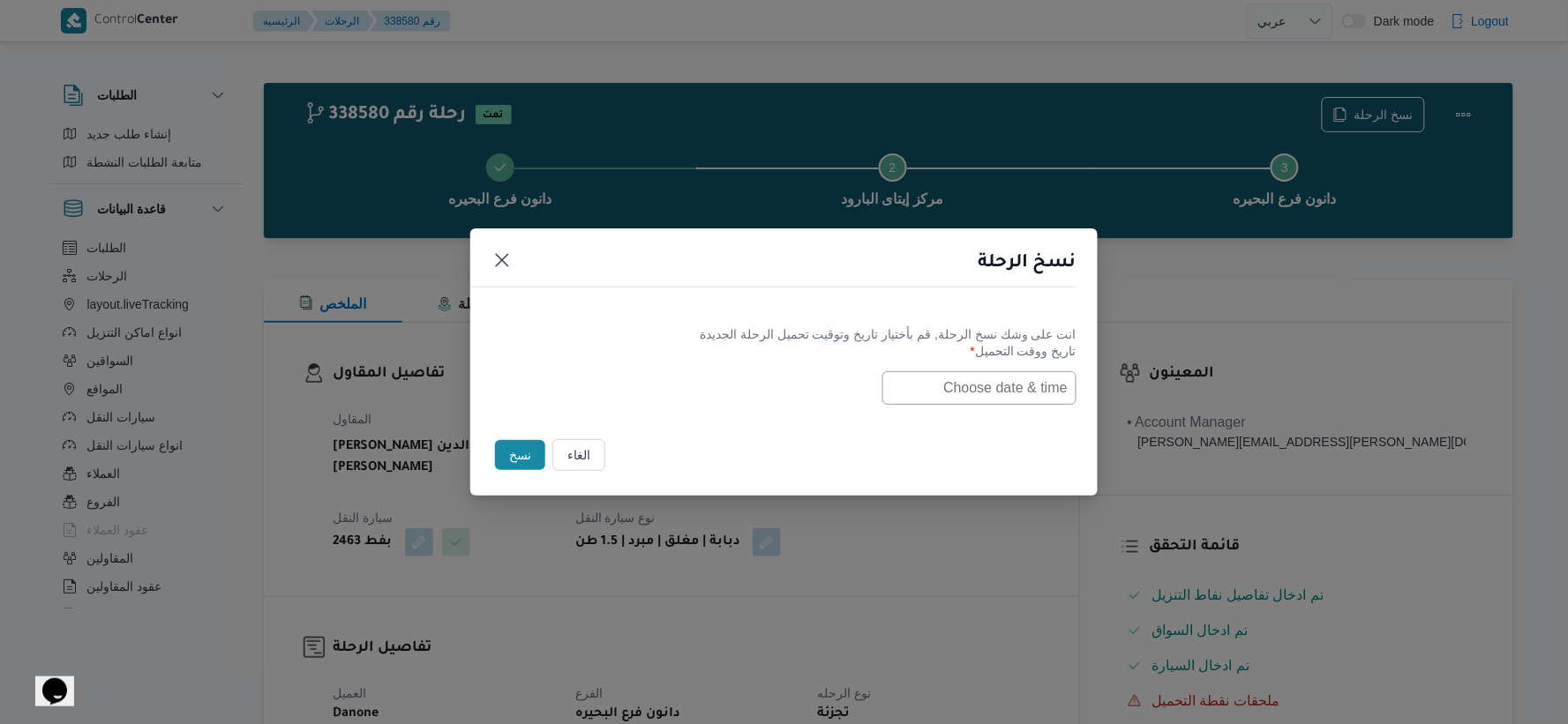
click at [969, 359] on label "تاريخ ووقت التحميل *" at bounding box center [784, 357] width 585 height 28
drag, startPoint x: 970, startPoint y: 363, endPoint x: 981, endPoint y: 373, distance: 14.9
click at [970, 364] on label "تاريخ ووقت التحميل *" at bounding box center [784, 357] width 585 height 28
click at [971, 371] on input "text" at bounding box center [979, 387] width 194 height 33
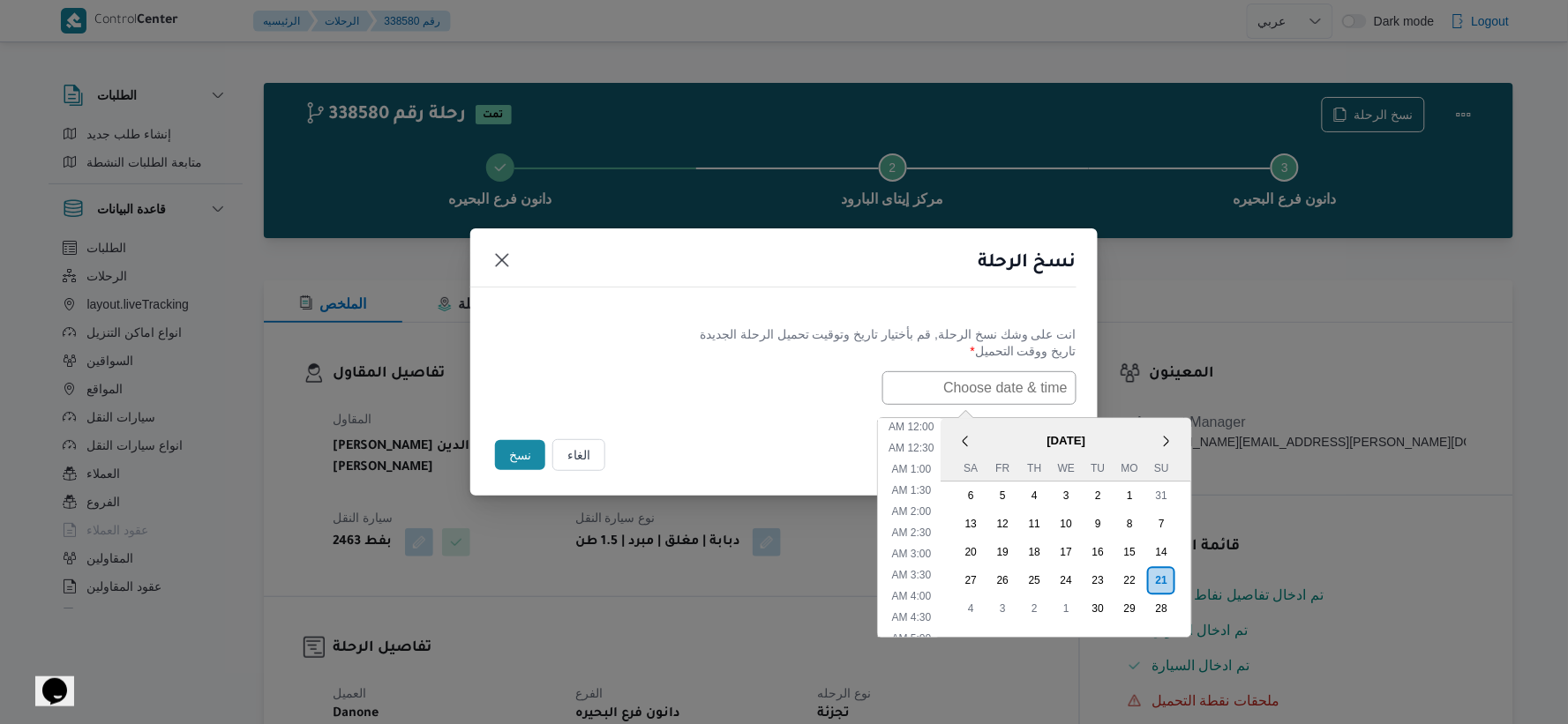
paste input "[DATE] 6:30AM"
type input "[DATE] 6:30AM"
click at [744, 406] on div "انت على وشك نسخ الرحلة, [GEOGRAPHIC_DATA] بأختيار تاريخ وتوقيت تحميل الرحلة الج…" at bounding box center [783, 364] width 627 height 113
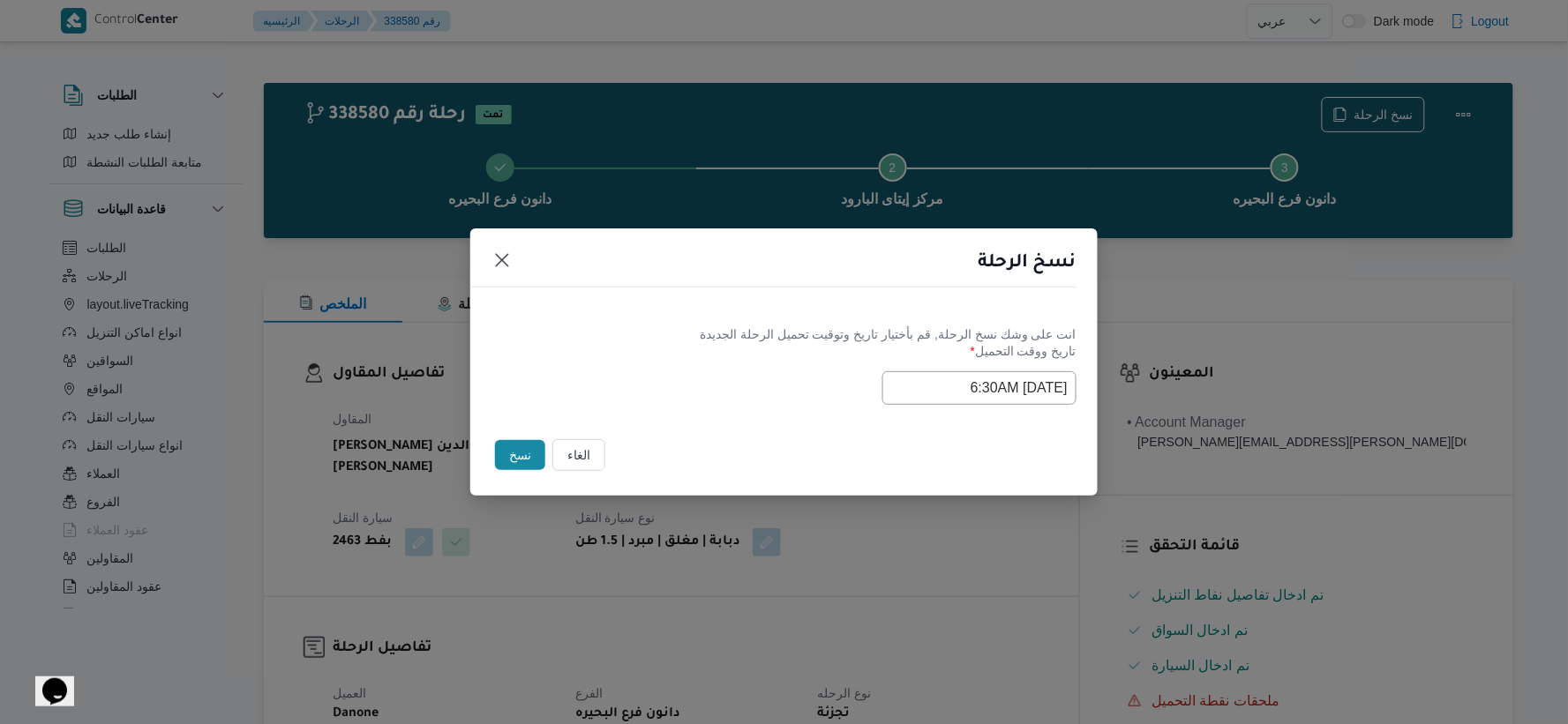
click at [526, 456] on button "نسخ" at bounding box center [519, 455] width 50 height 30
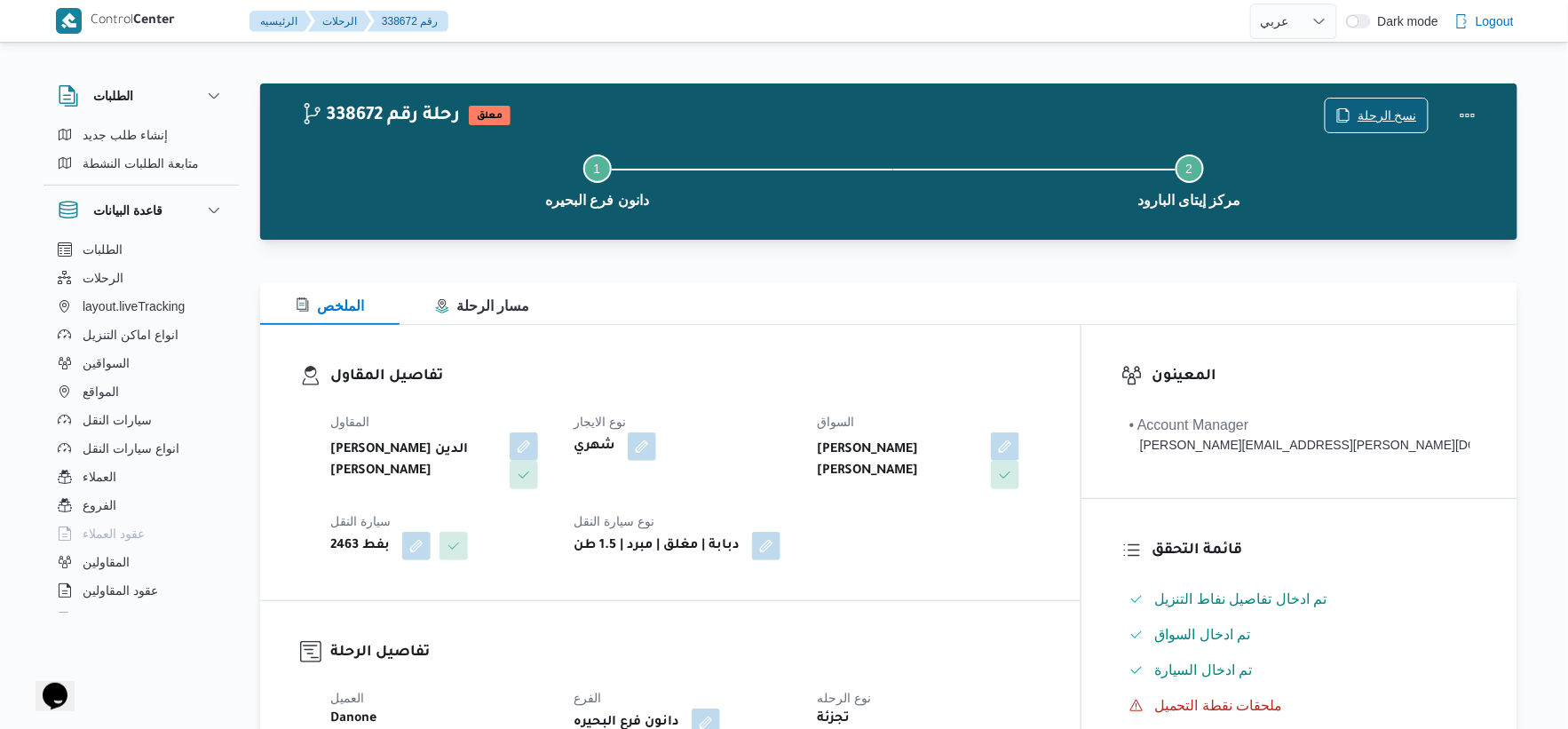
scroll to position [493, 0]
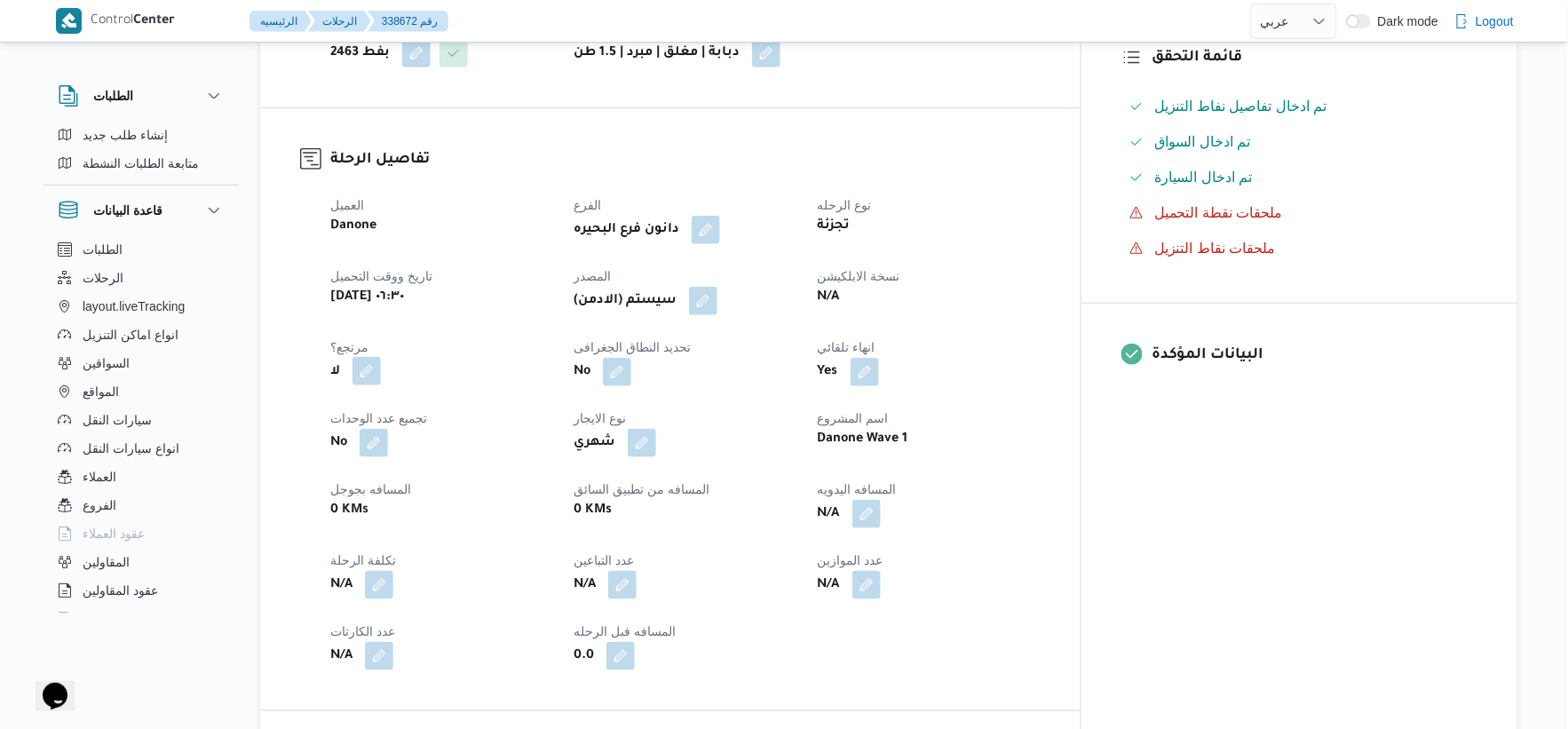
click at [373, 371] on button "button" at bounding box center [367, 372] width 29 height 29
click at [337, 428] on label "هل هناك مرتجع؟" at bounding box center [311, 425] width 107 height 21
checkbox input "true"
click at [427, 427] on span "تاكيد" at bounding box center [419, 424] width 23 height 21
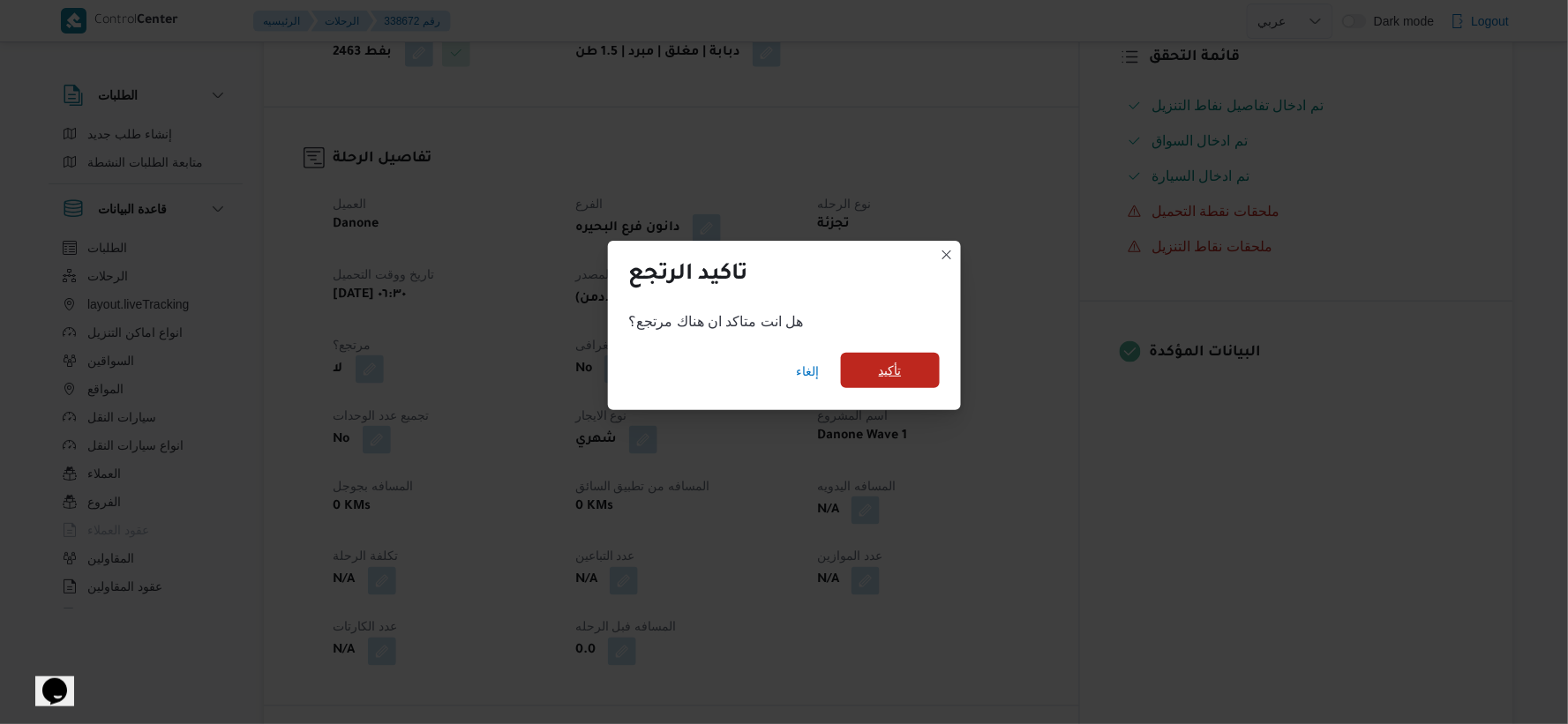
click at [863, 372] on span "تأكيد" at bounding box center [890, 370] width 99 height 35
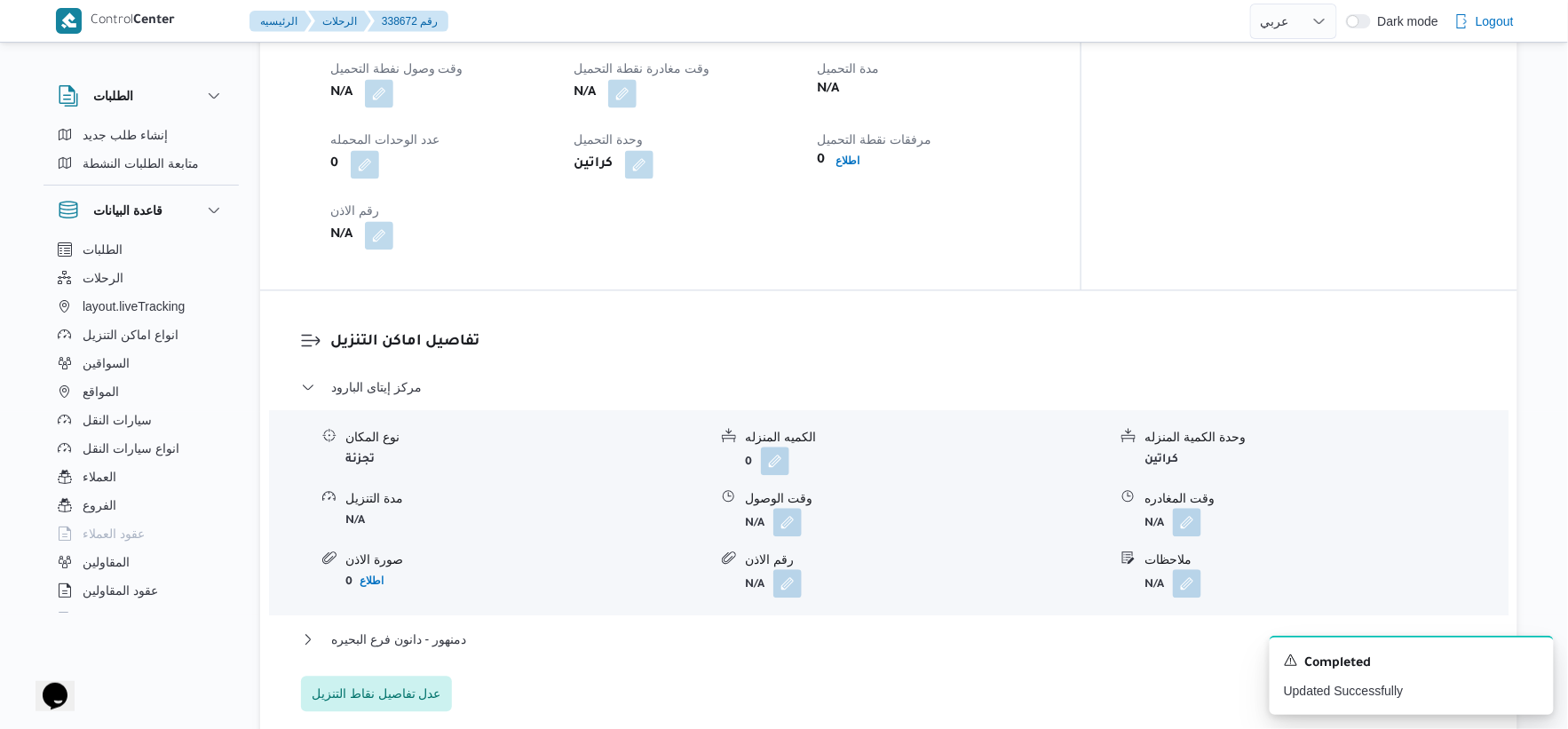
scroll to position [1282, 0]
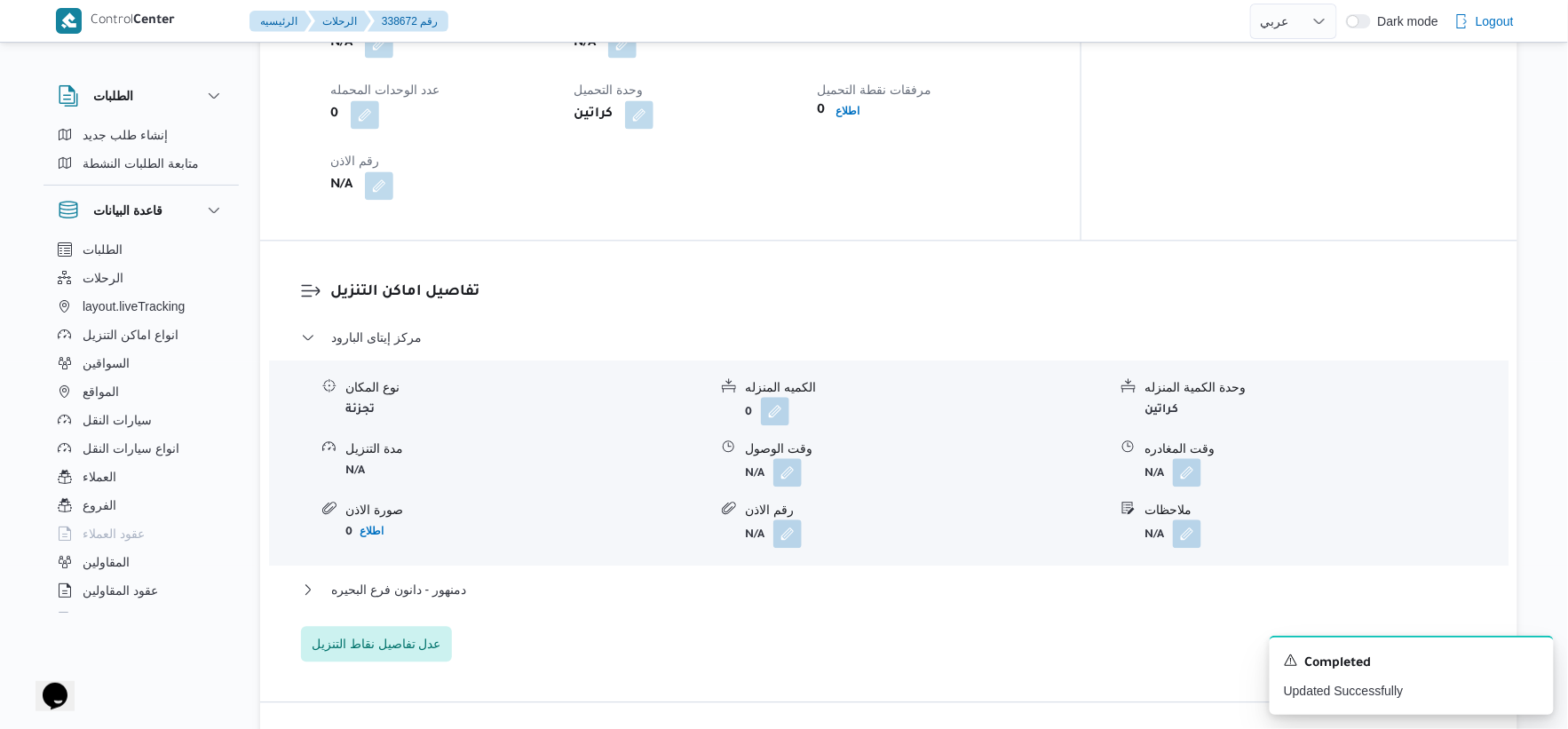
click at [403, 619] on div "مركز إيتاى البارود نوع المكان تجزئة الكميه المنزله 0 وحدة الكمية المنزله كراتين…" at bounding box center [889, 494] width 1176 height 334
drag, startPoint x: 404, startPoint y: 620, endPoint x: 428, endPoint y: 642, distance: 32.6
click at [406, 626] on div "مركز إيتاى البارود نوع المكان تجزئة الكميه المنزله 0 وحدة الكمية المنزله كراتين…" at bounding box center [889, 494] width 1176 height 334
click at [428, 642] on span "عدل تفاصيل نقاط التنزيل" at bounding box center [376, 643] width 130 height 21
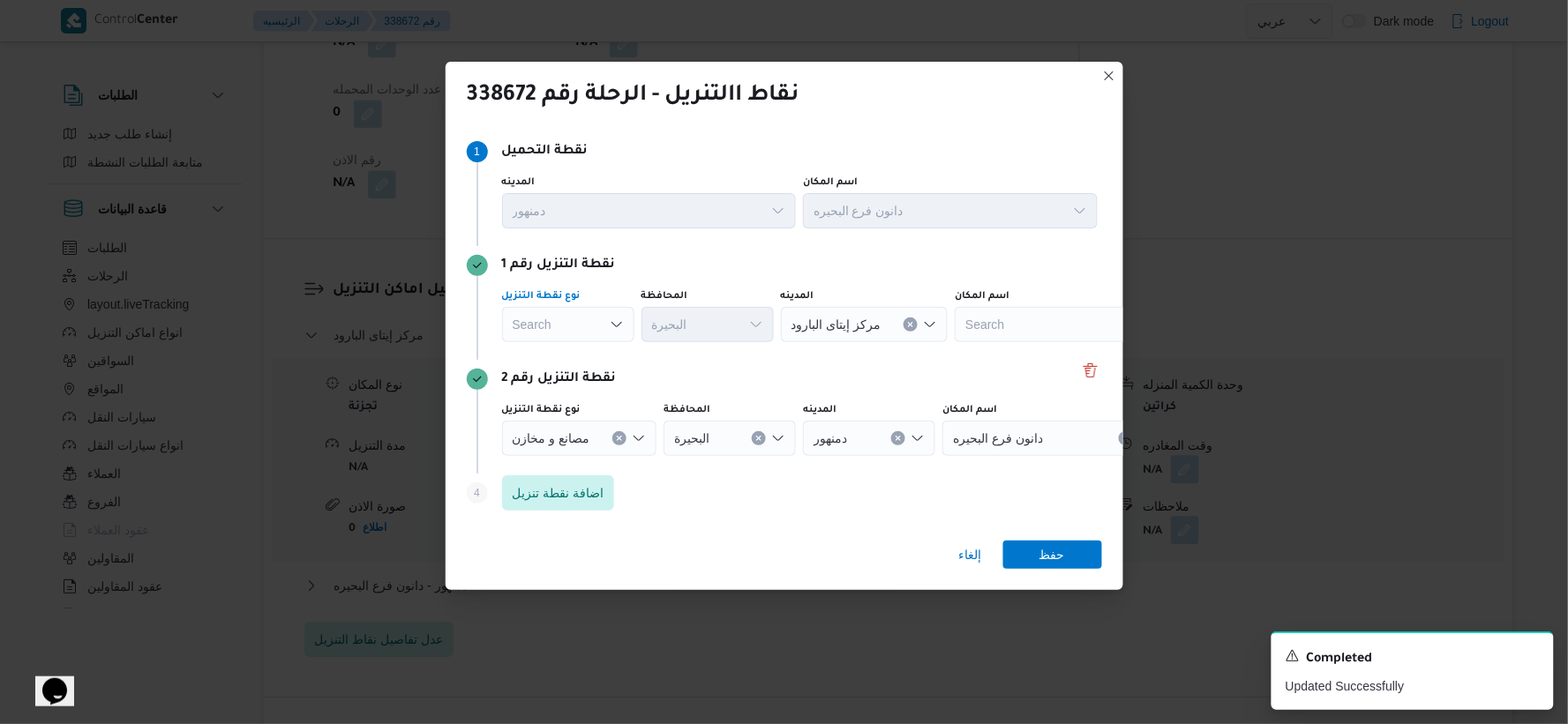
click at [580, 319] on div "Search" at bounding box center [568, 324] width 132 height 35
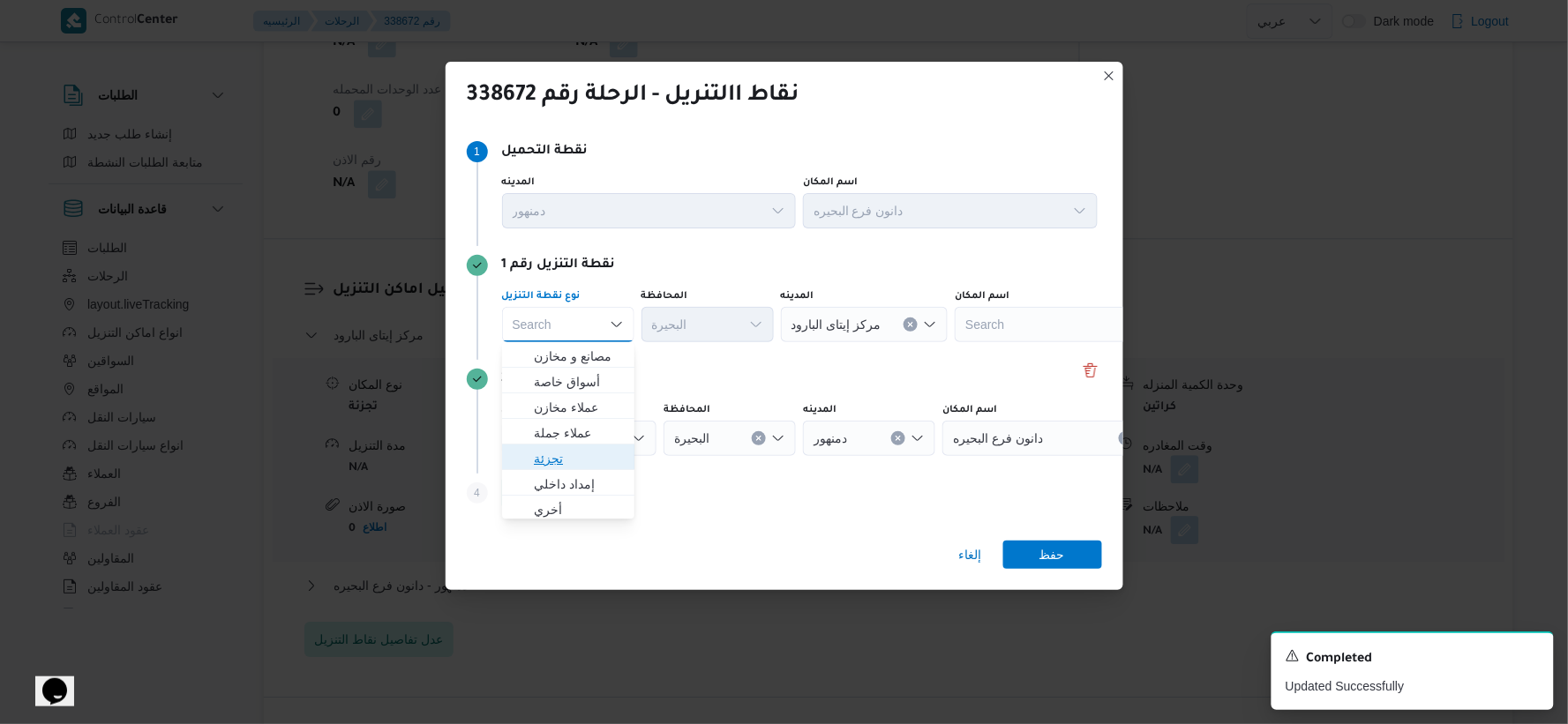
click at [545, 459] on span "تجزئة" at bounding box center [578, 458] width 90 height 21
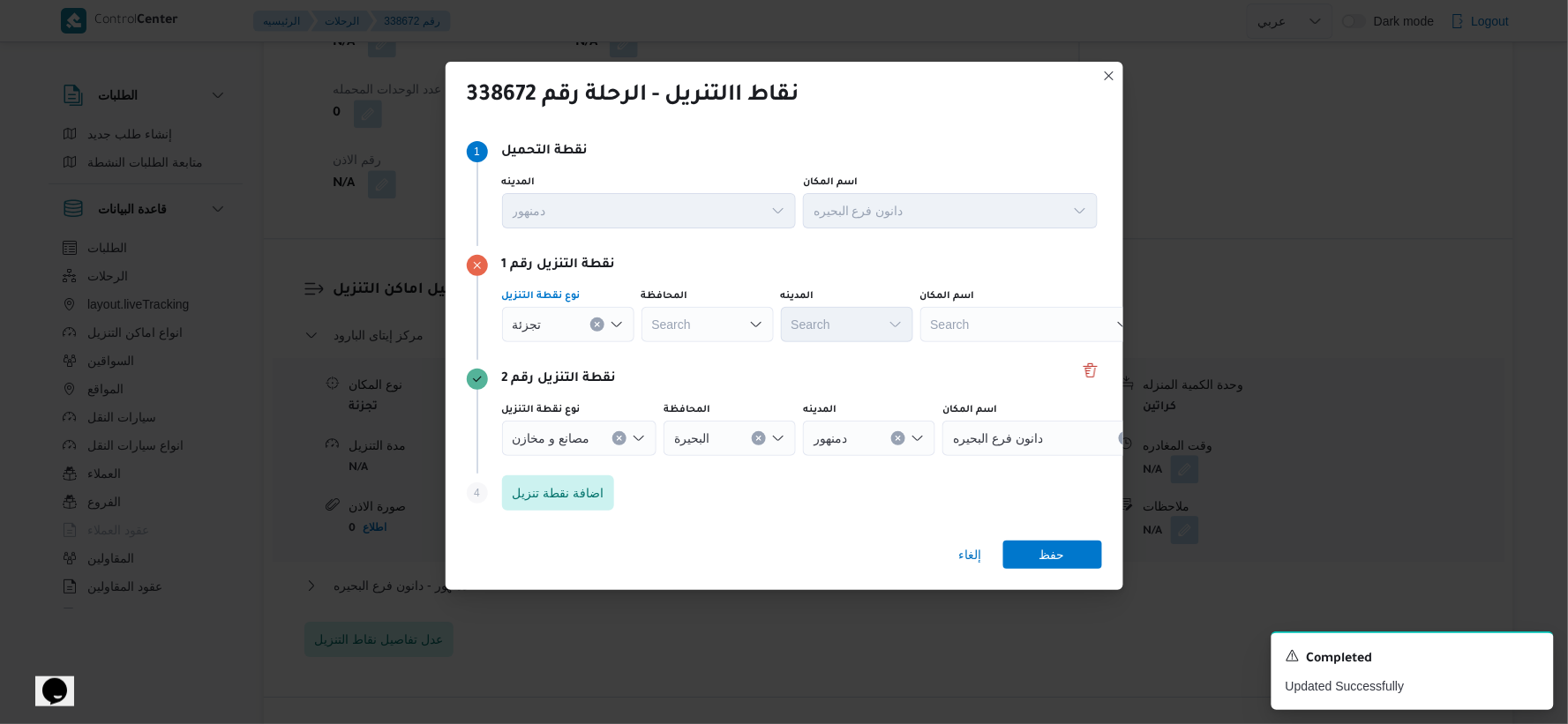
click at [716, 309] on div "Search" at bounding box center [707, 324] width 132 height 35
type input "h"
type input "البحير"
click at [720, 318] on div "البحير البحير Combo box. Selected. البحير. Selected. Combo box input. Search. T…" at bounding box center [707, 324] width 132 height 35
click at [693, 362] on mark "البحير" at bounding box center [694, 356] width 29 height 14
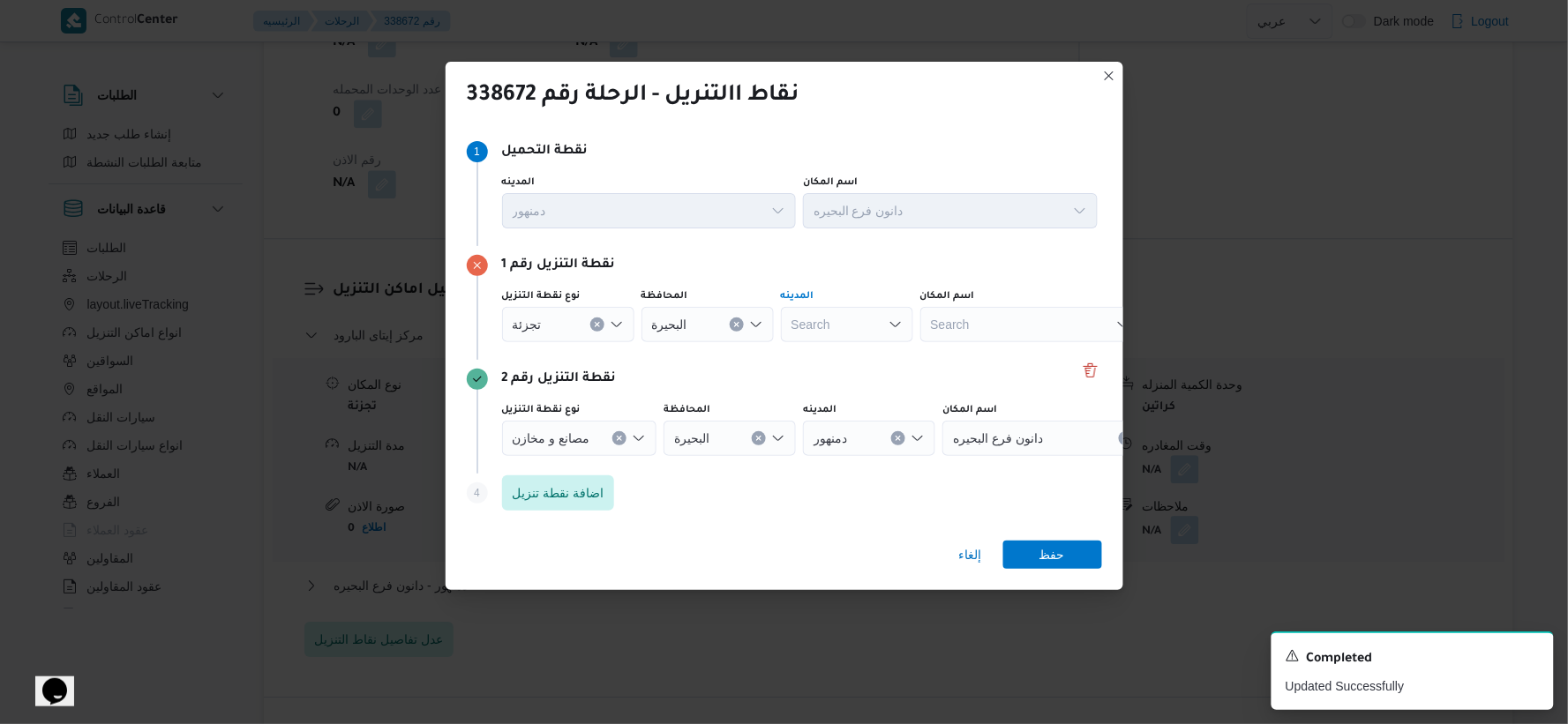
click at [842, 336] on div "Search" at bounding box center [847, 324] width 132 height 35
click at [844, 411] on span "مركز [GEOGRAPHIC_DATA]" at bounding box center [857, 407] width 90 height 21
click at [1060, 543] on span "حفظ" at bounding box center [1052, 554] width 26 height 28
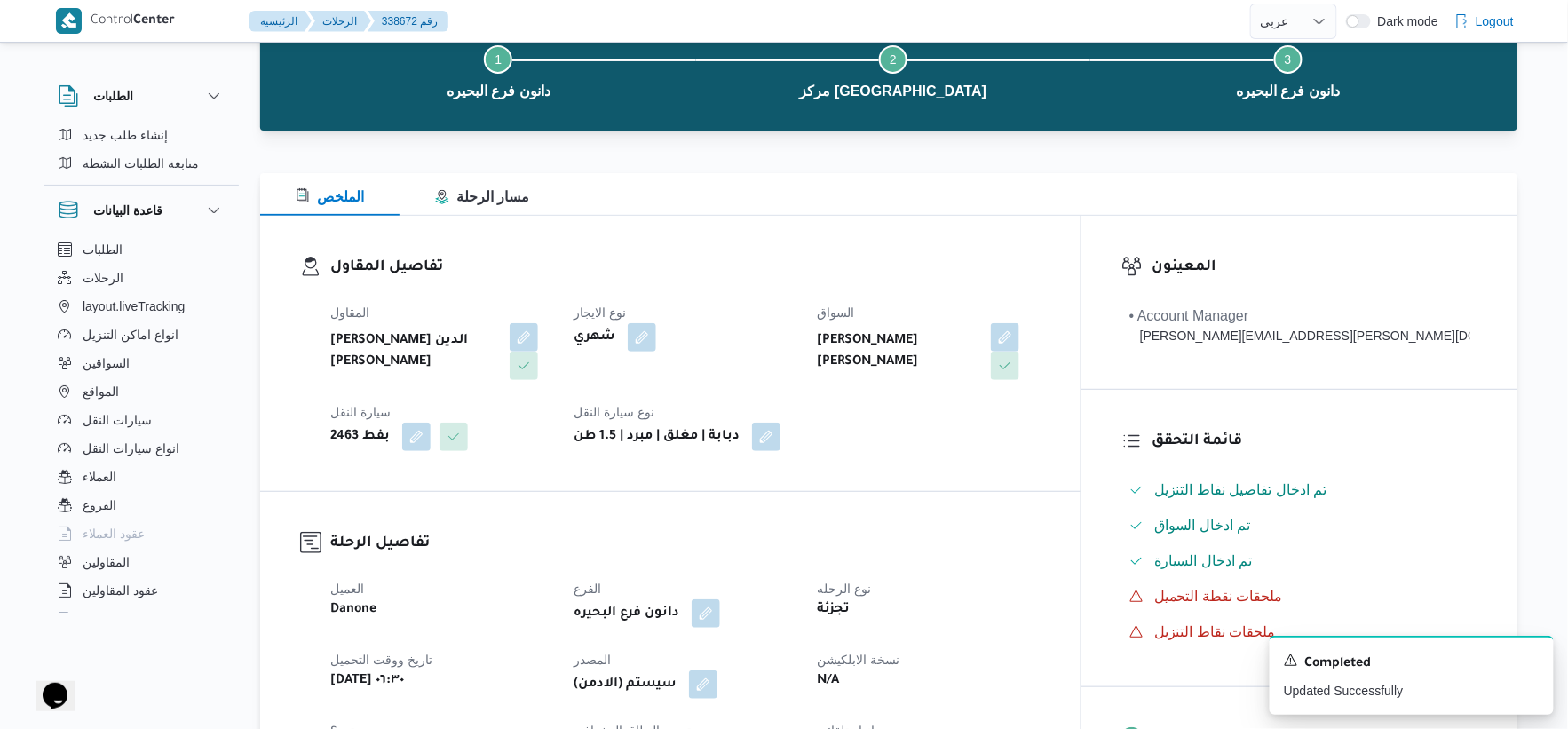
scroll to position [98, 0]
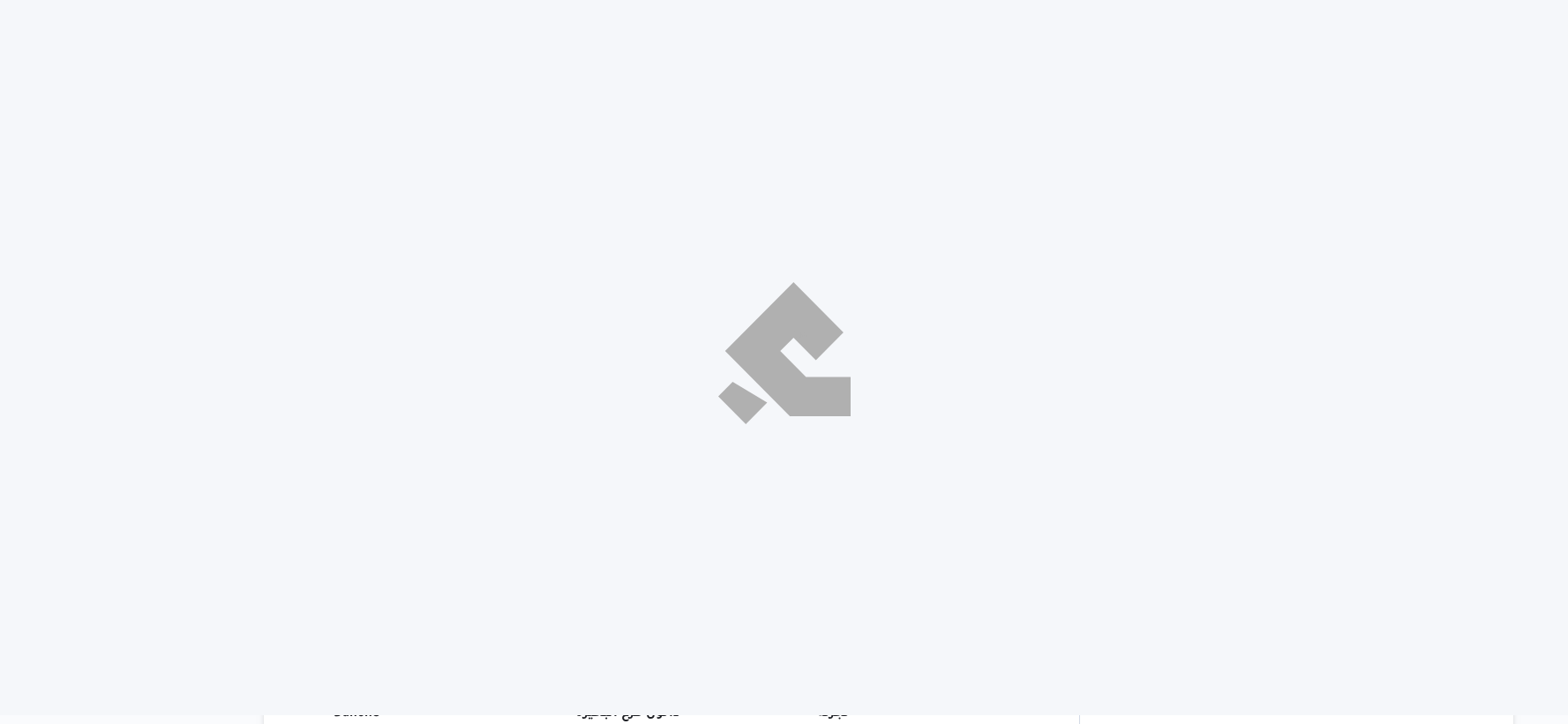
select select "ar"
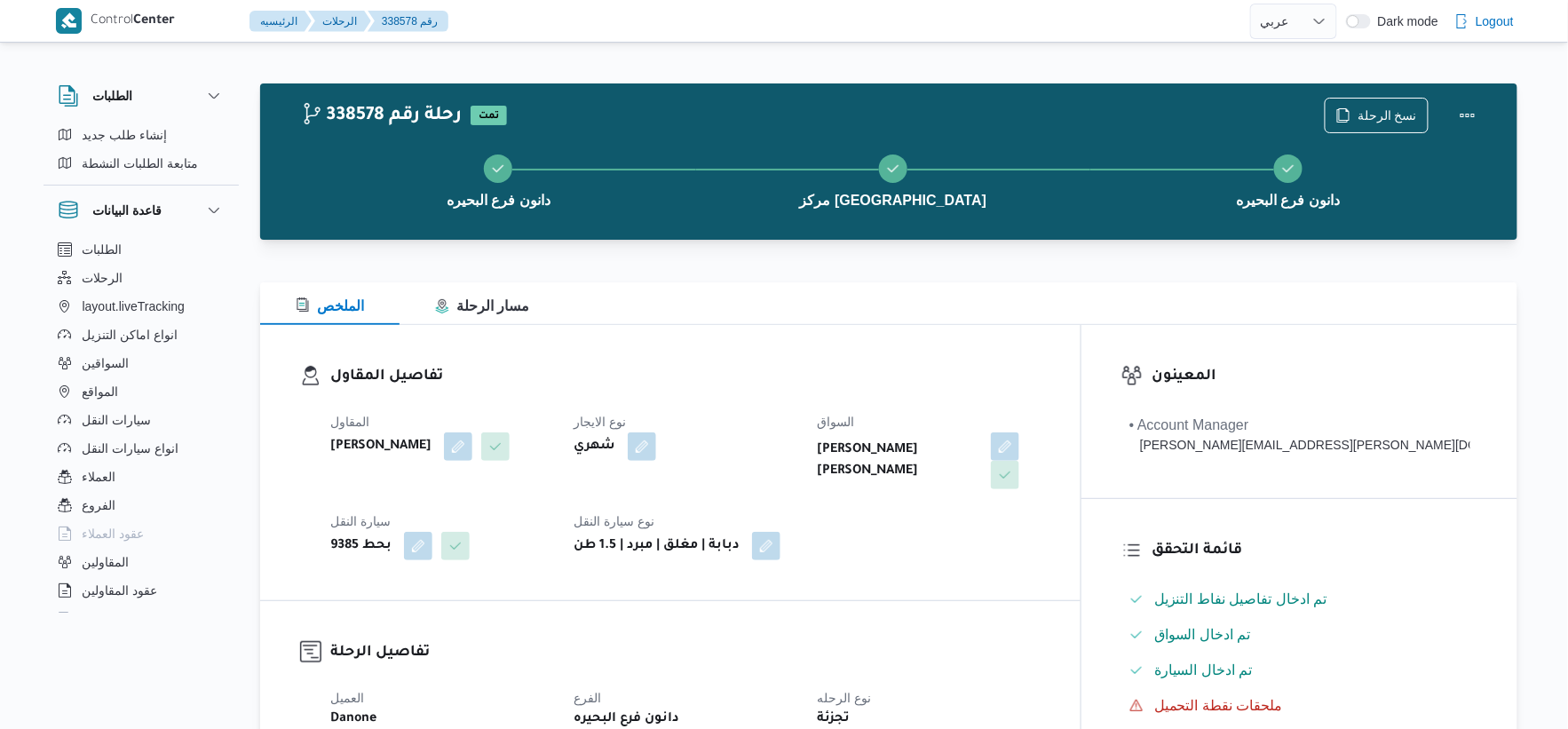
click at [1355, 122] on div "دانون فرع البحيره مركز دمنهور دانون فرع البحيره" at bounding box center [893, 179] width 1206 height 114
click at [1357, 110] on span "نسخ الرحلة" at bounding box center [1377, 114] width 102 height 33
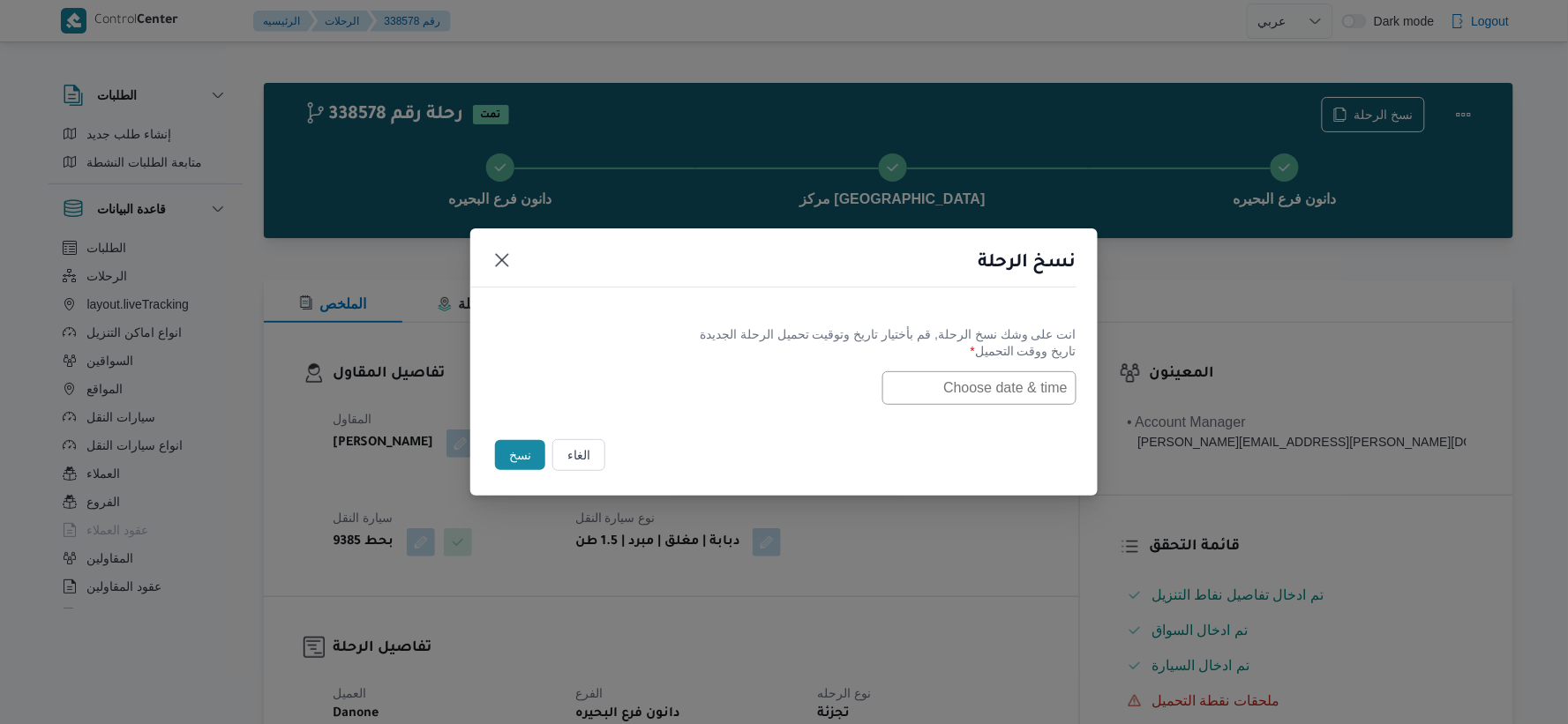
click at [940, 397] on input "text" at bounding box center [979, 387] width 194 height 33
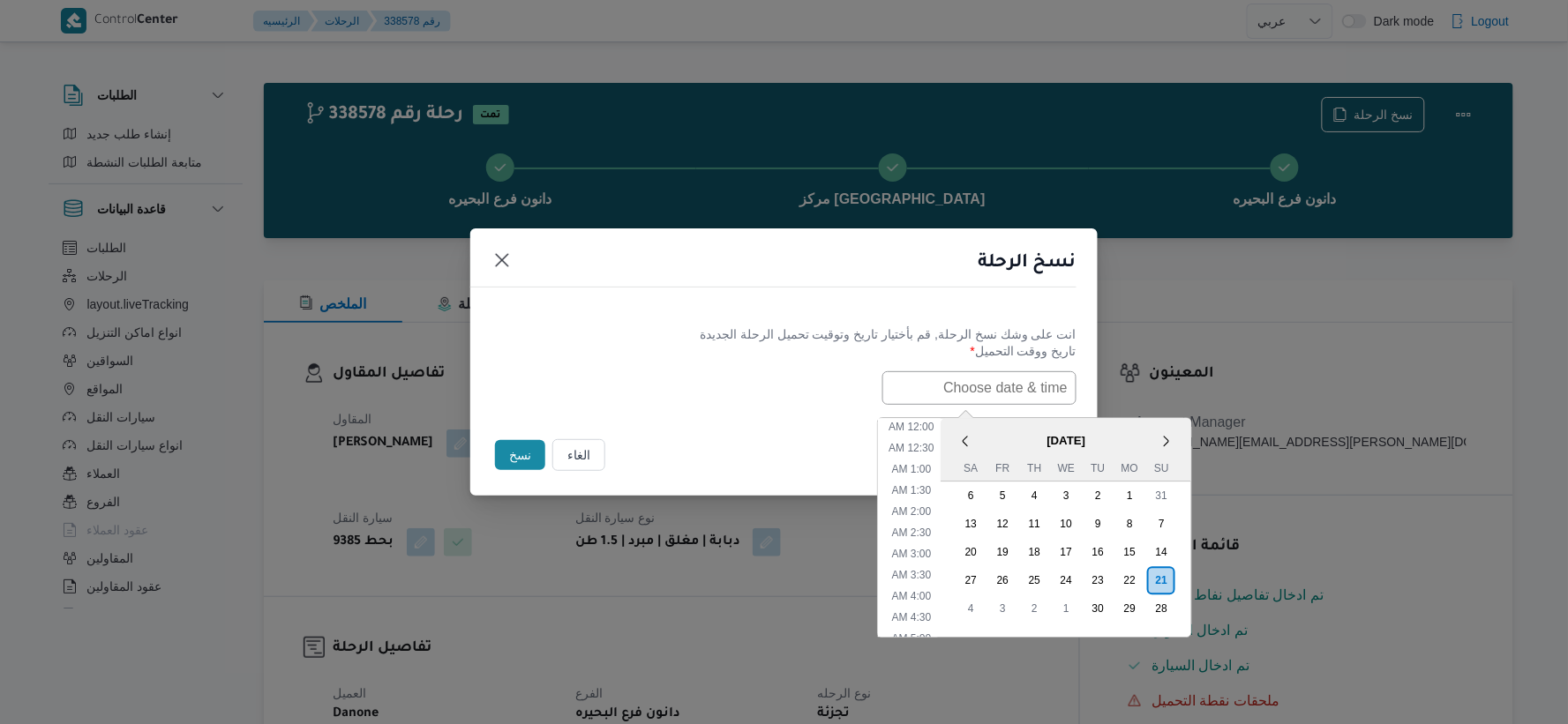
paste input "[DATE] 6:30AM"
type input "[DATE] 6:30AM"
click at [761, 395] on div "[DATE] 6:30AM < [DATE] > Su Mo Tu We Th Fr Sa 31 1 2 3 4 5 6 7 8 9 10 11 12 13 …" at bounding box center [784, 387] width 585 height 33
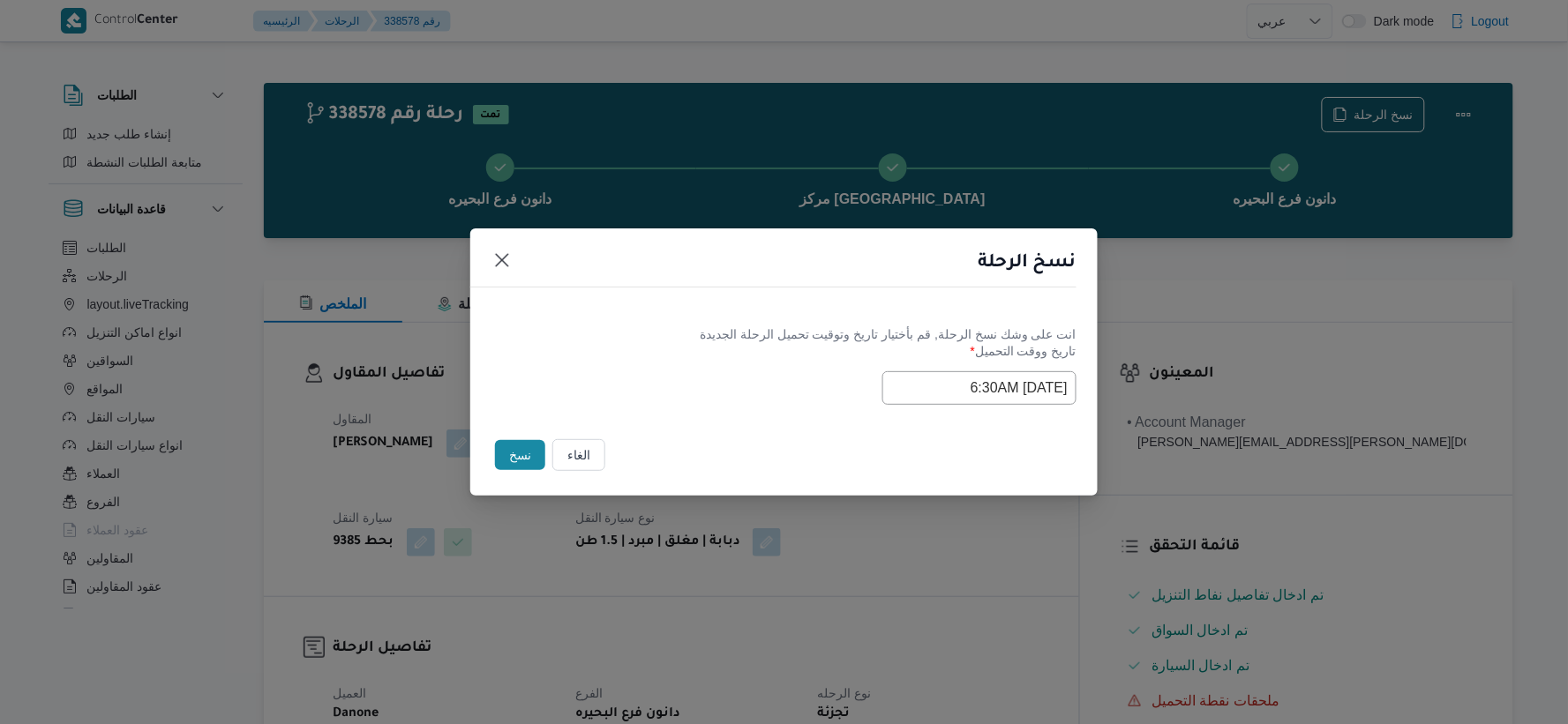
click at [520, 459] on button "نسخ" at bounding box center [519, 455] width 50 height 30
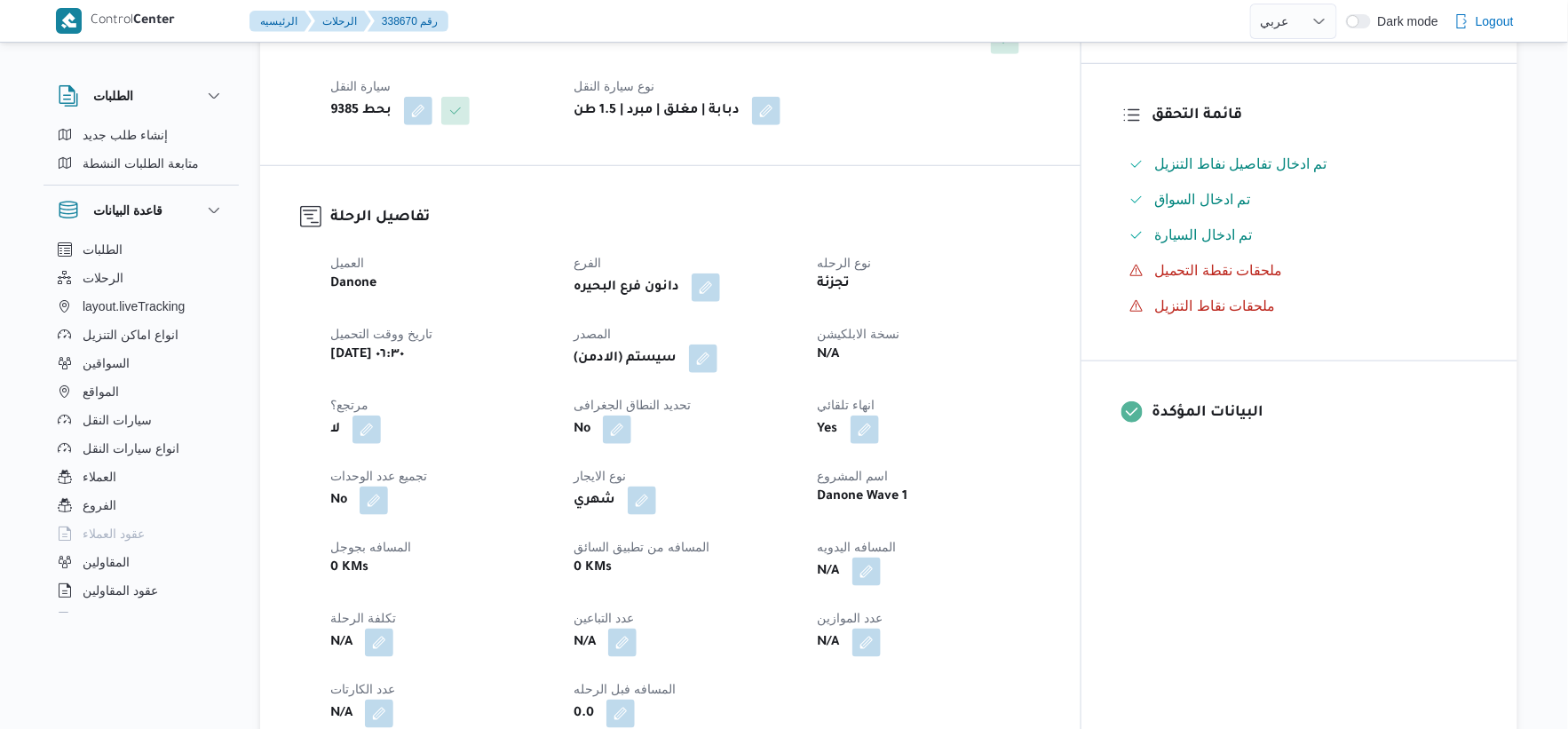
scroll to position [493, 0]
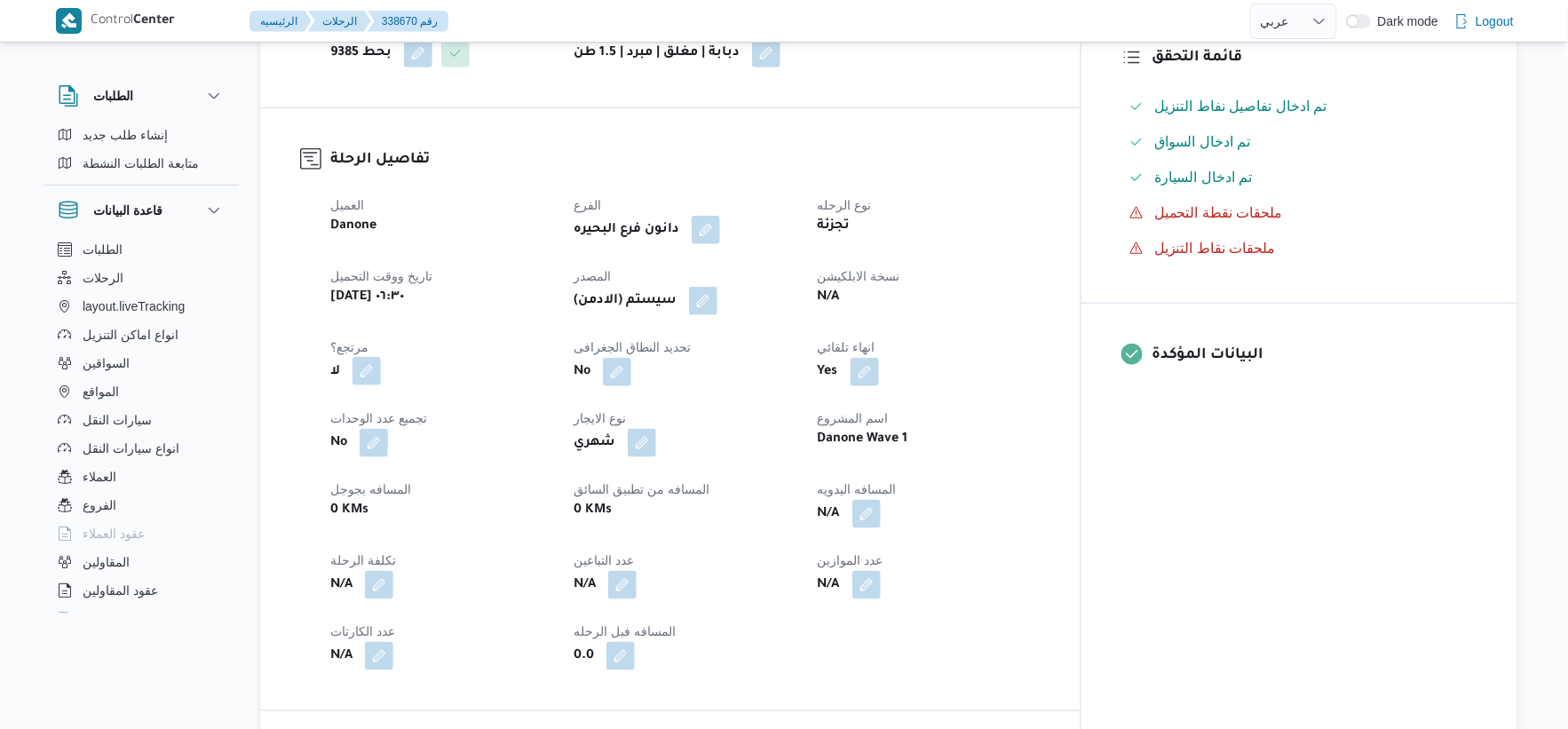
click at [362, 371] on button "button" at bounding box center [367, 372] width 29 height 29
drag, startPoint x: 342, startPoint y: 426, endPoint x: 399, endPoint y: 421, distance: 57.2
click at [342, 424] on label "هل هناك مرتجع؟" at bounding box center [311, 425] width 107 height 21
checkbox input "true"
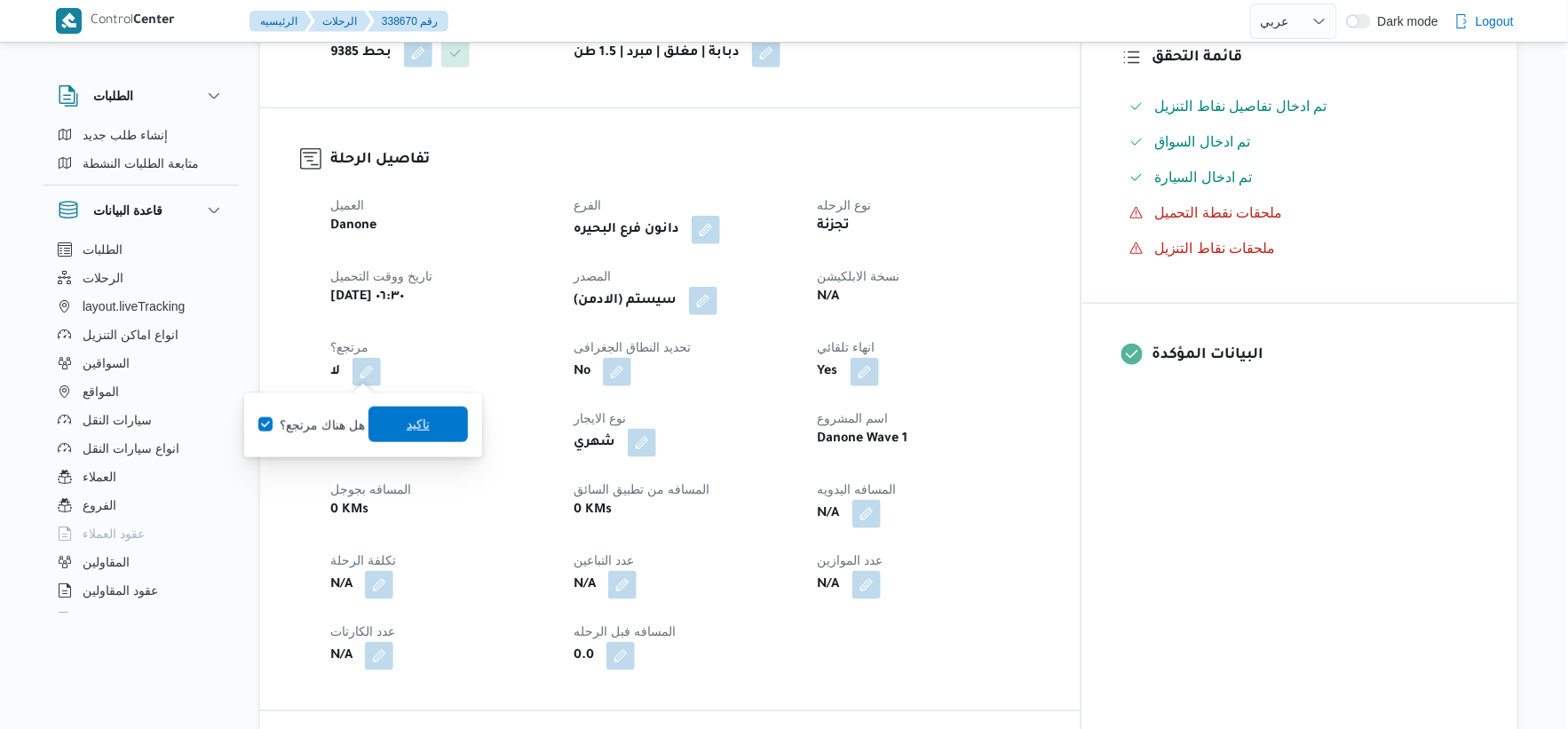
click at [422, 418] on span "تاكيد" at bounding box center [419, 424] width 23 height 21
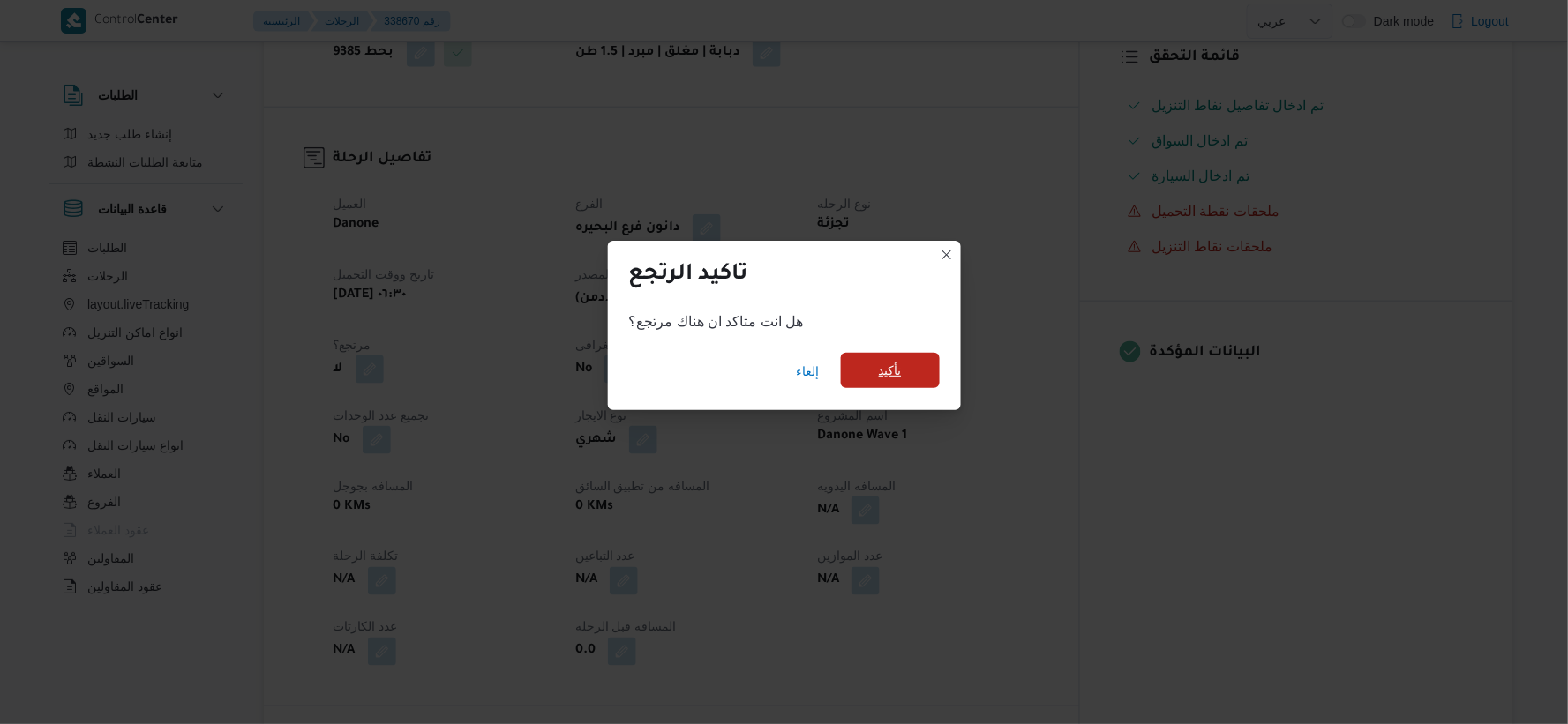
click at [879, 377] on span "تأكيد" at bounding box center [890, 370] width 23 height 21
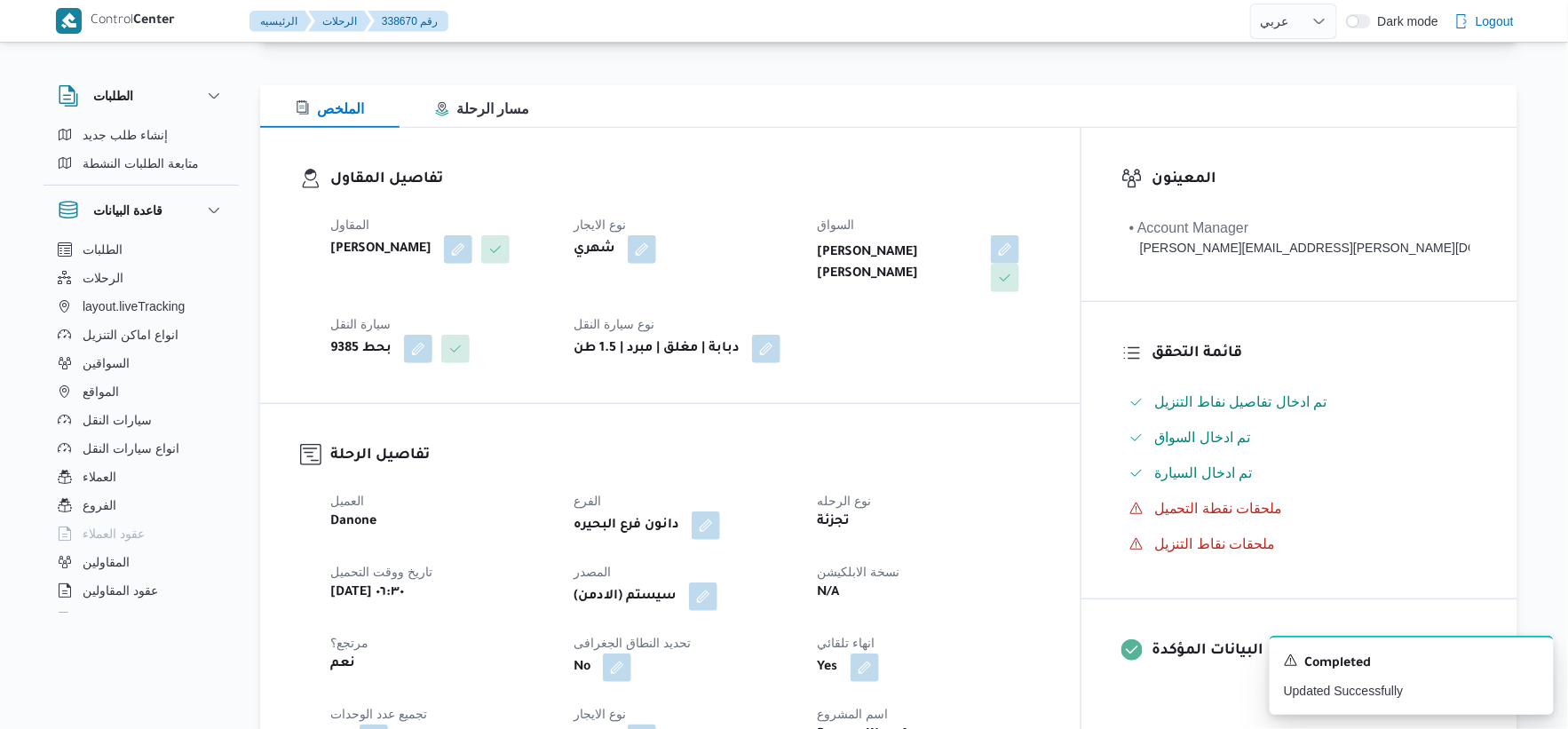
scroll to position [0, 0]
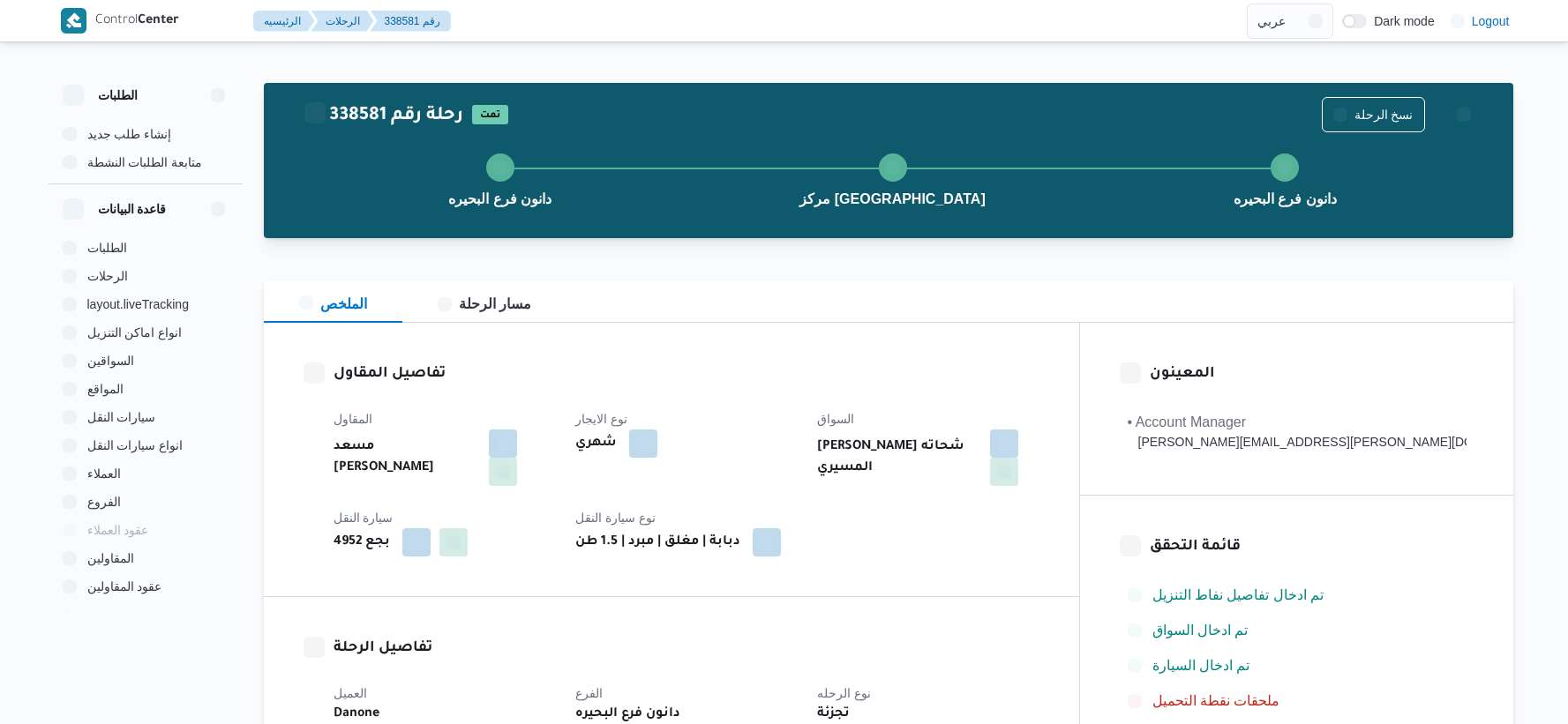
select select "ar"
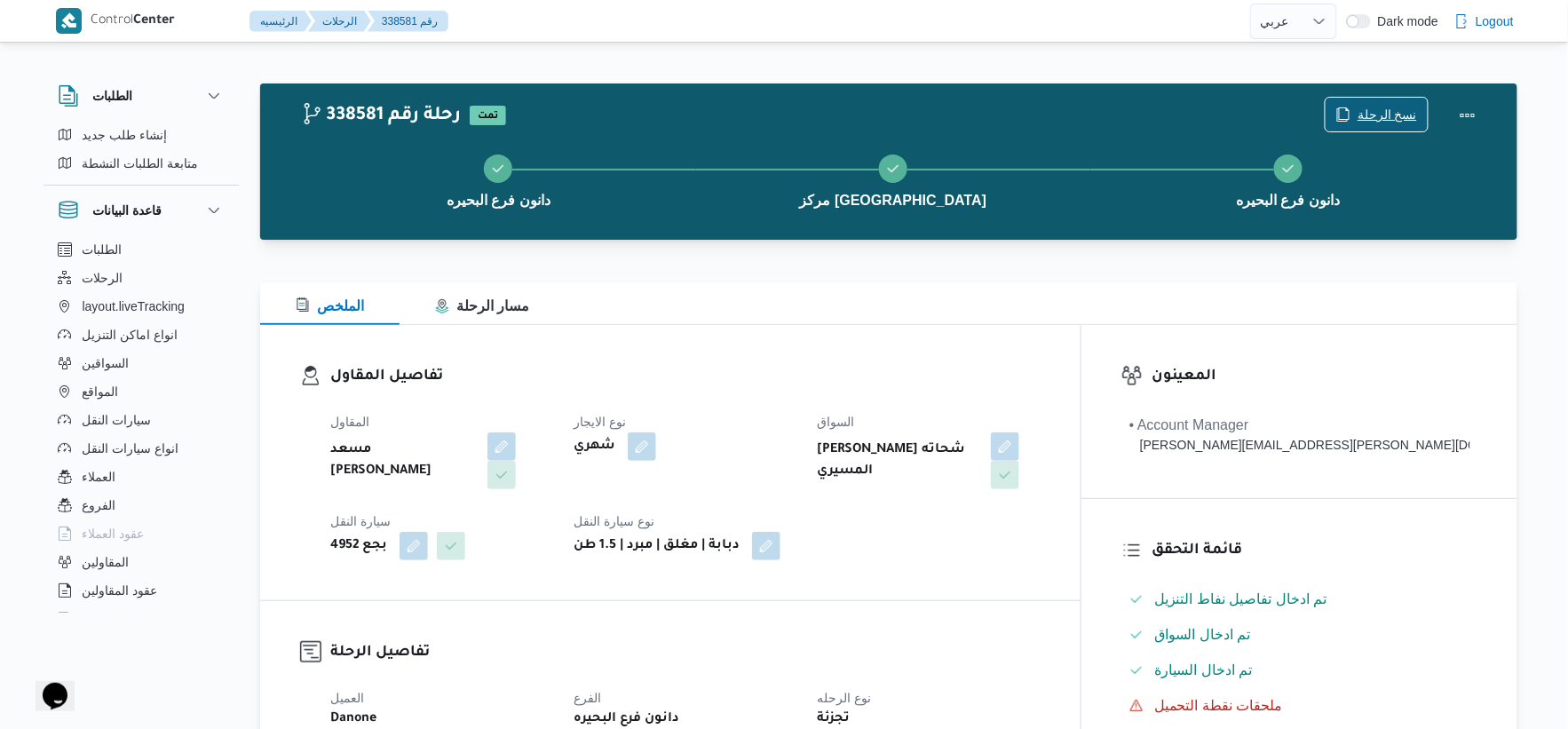
click at [1350, 116] on icon "button" at bounding box center [1344, 113] width 11 height 12
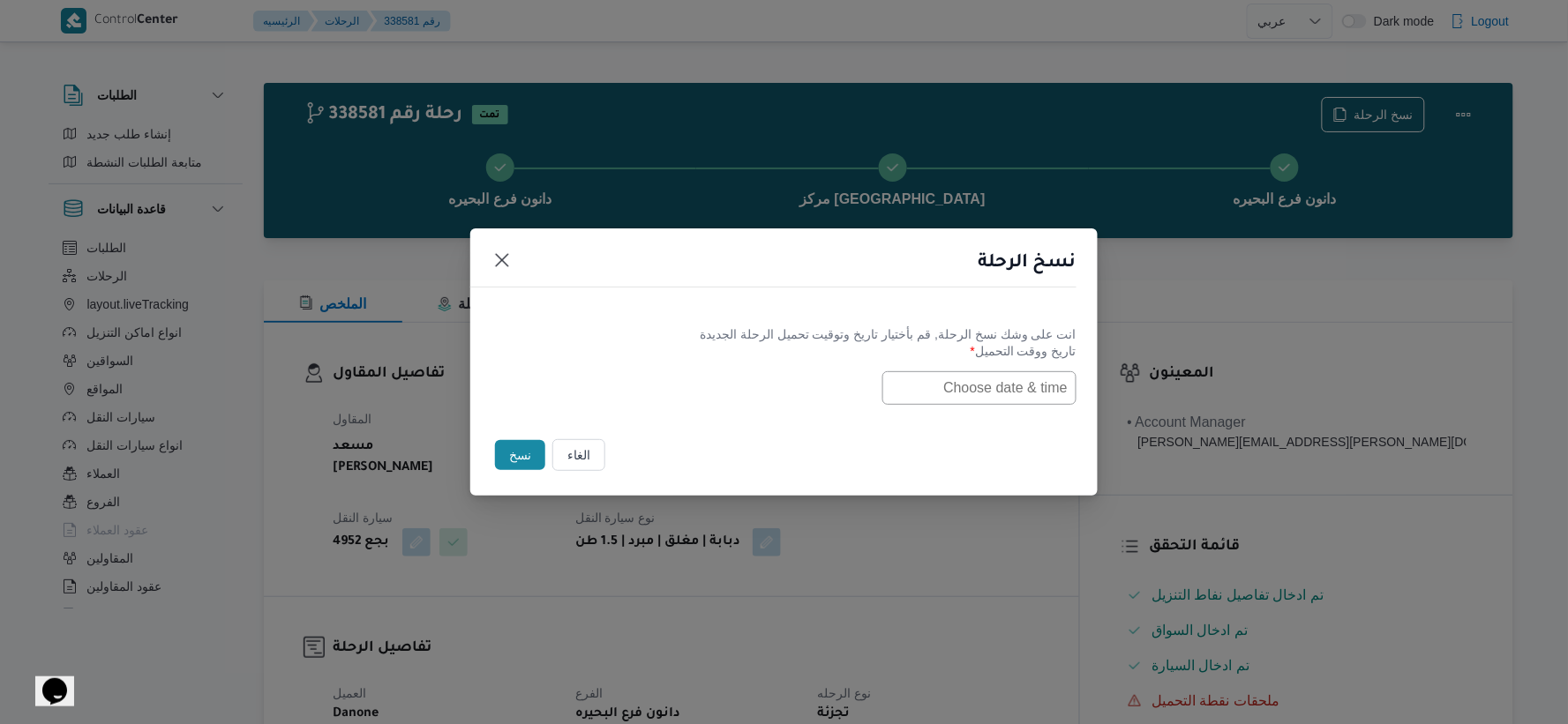
click at [932, 391] on input "text" at bounding box center [979, 387] width 194 height 33
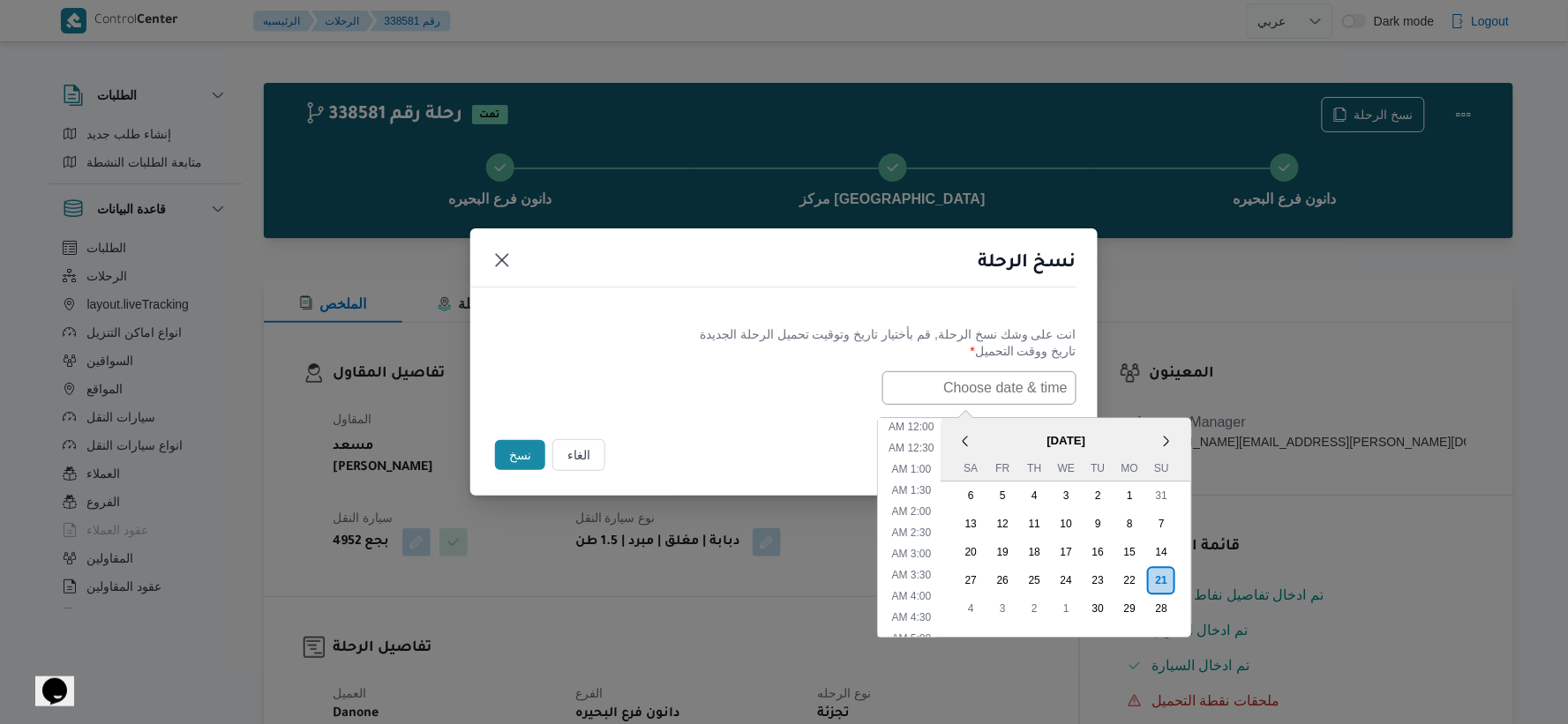
paste input "[DATE] 6:30AM"
type input "[DATE] 6:30AM"
click at [763, 391] on div "[DATE] 6:30AM < [DATE] > Su Mo Tu We Th Fr Sa 31 1 2 3 4 5 6 7 8 9 10 11 12 13 …" at bounding box center [784, 387] width 585 height 33
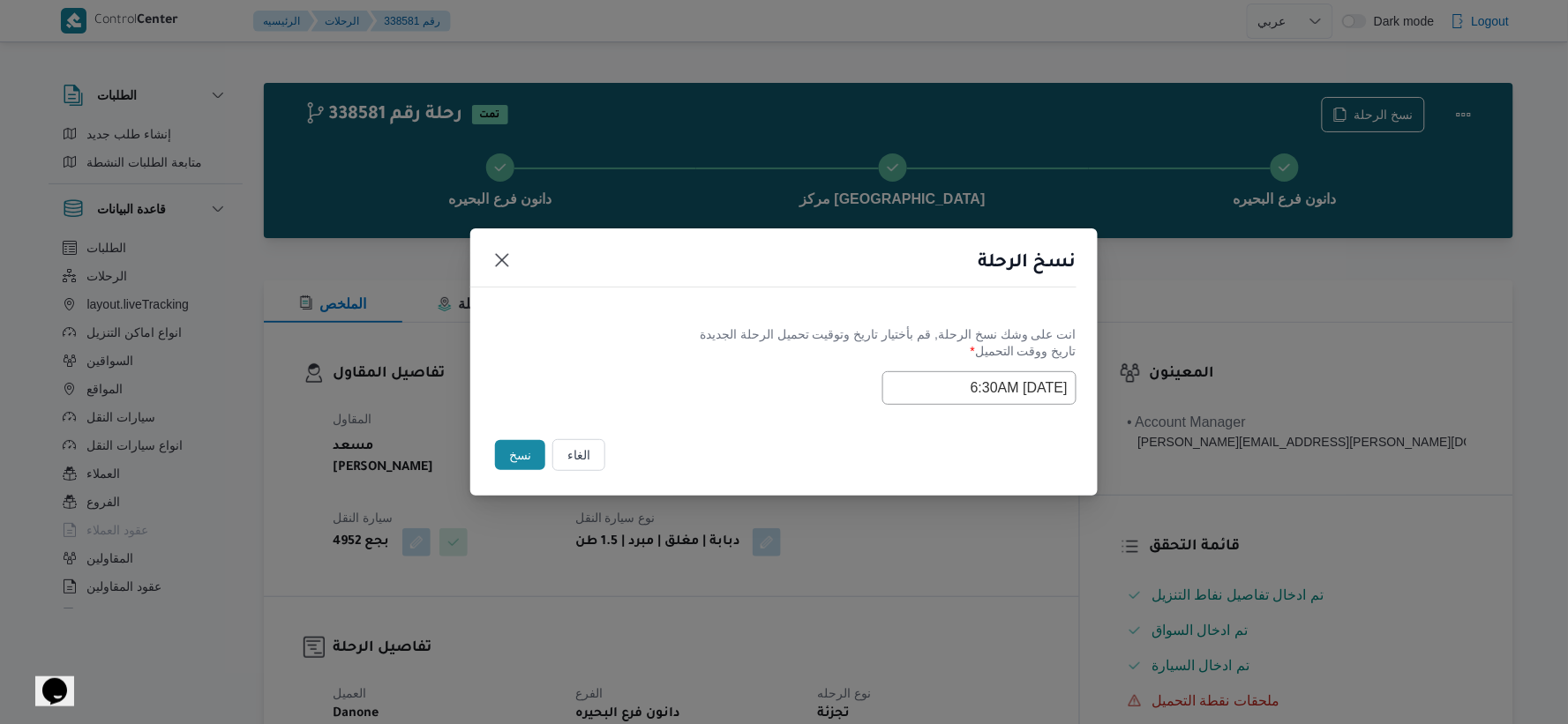
click at [504, 452] on button "نسخ" at bounding box center [519, 455] width 50 height 30
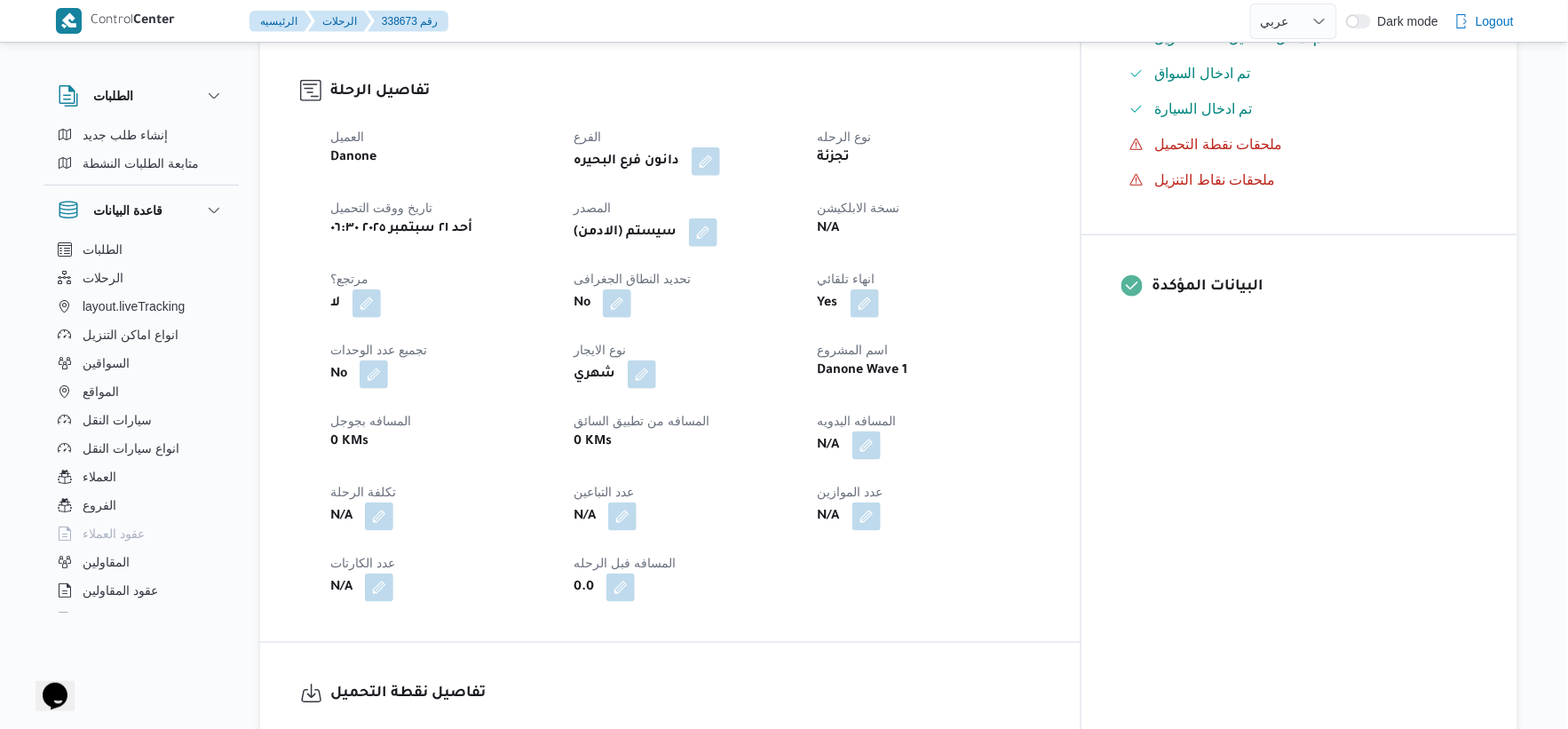
scroll to position [591, 0]
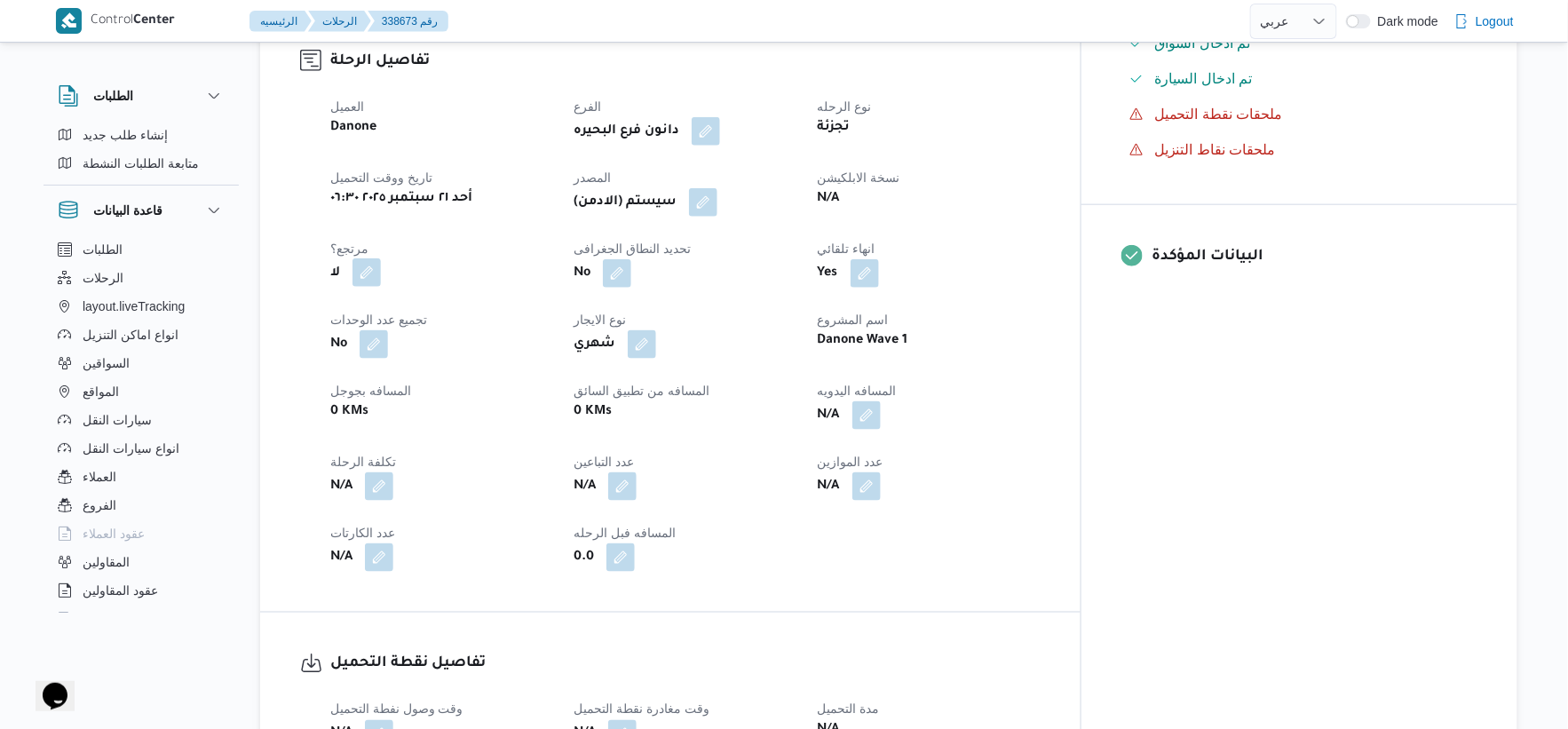
click at [368, 268] on button "button" at bounding box center [367, 272] width 29 height 29
click at [318, 329] on label "هل هناك مرتجع؟" at bounding box center [311, 327] width 107 height 21
checkbox input "true"
click at [413, 327] on span "تاكيد" at bounding box center [419, 326] width 23 height 21
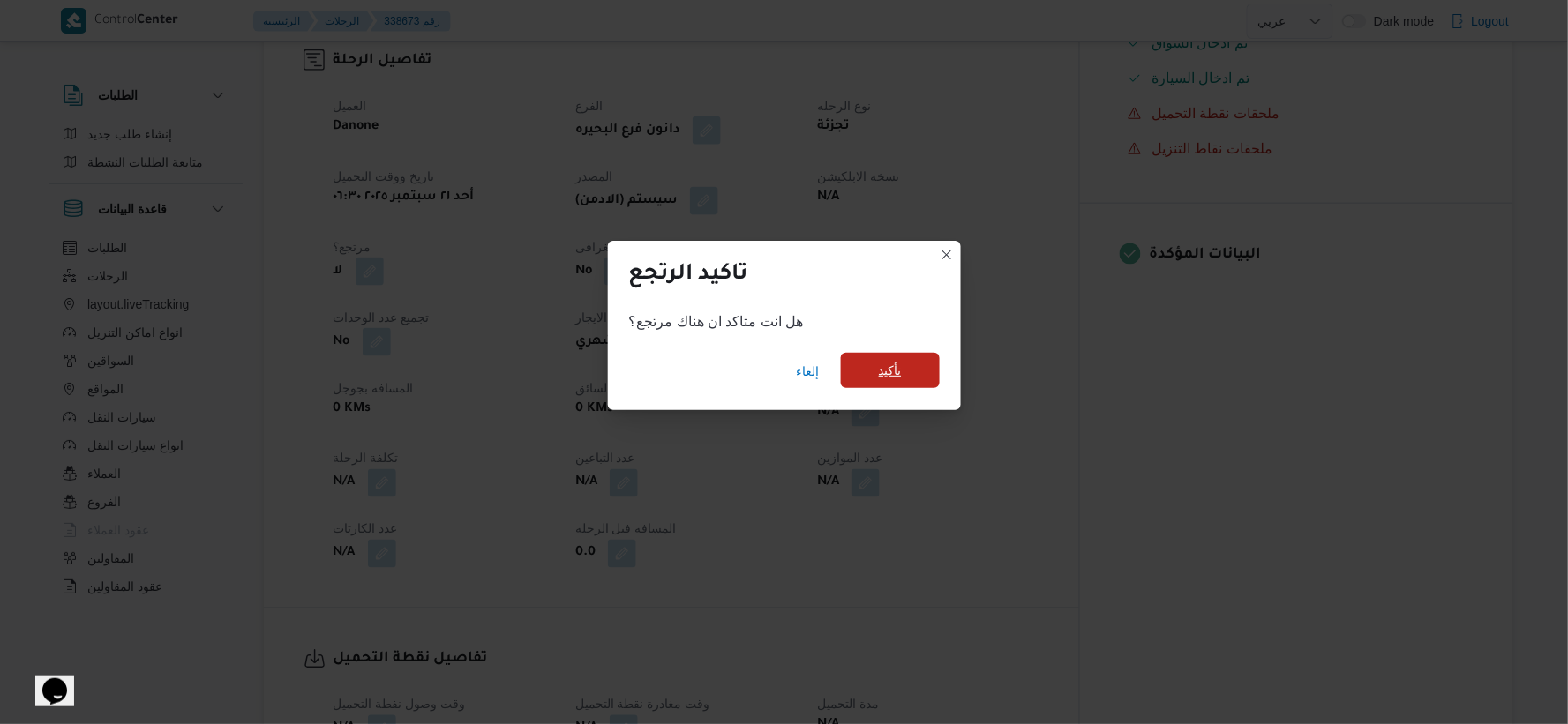
click at [909, 362] on span "تأكيد" at bounding box center [890, 370] width 99 height 35
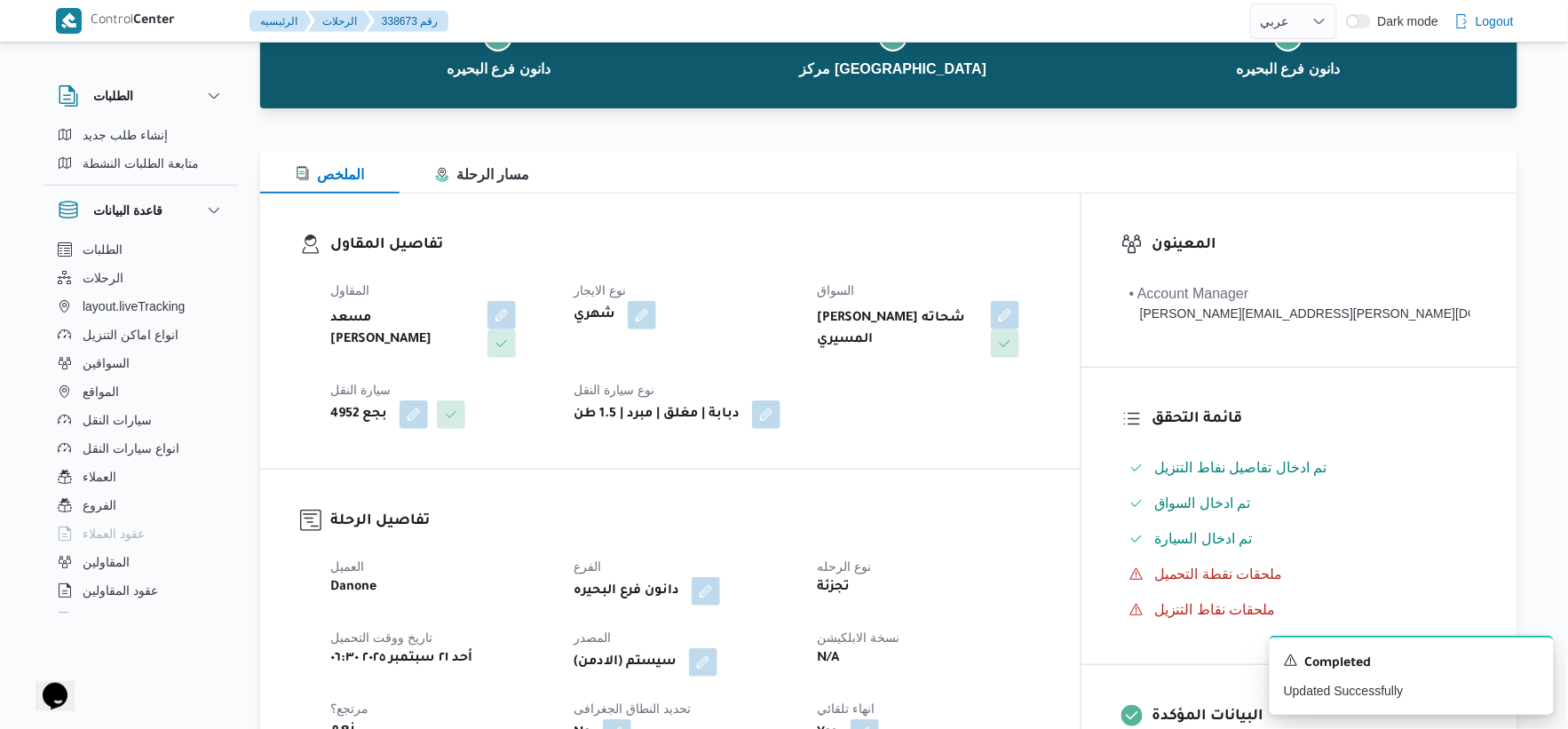
scroll to position [0, 0]
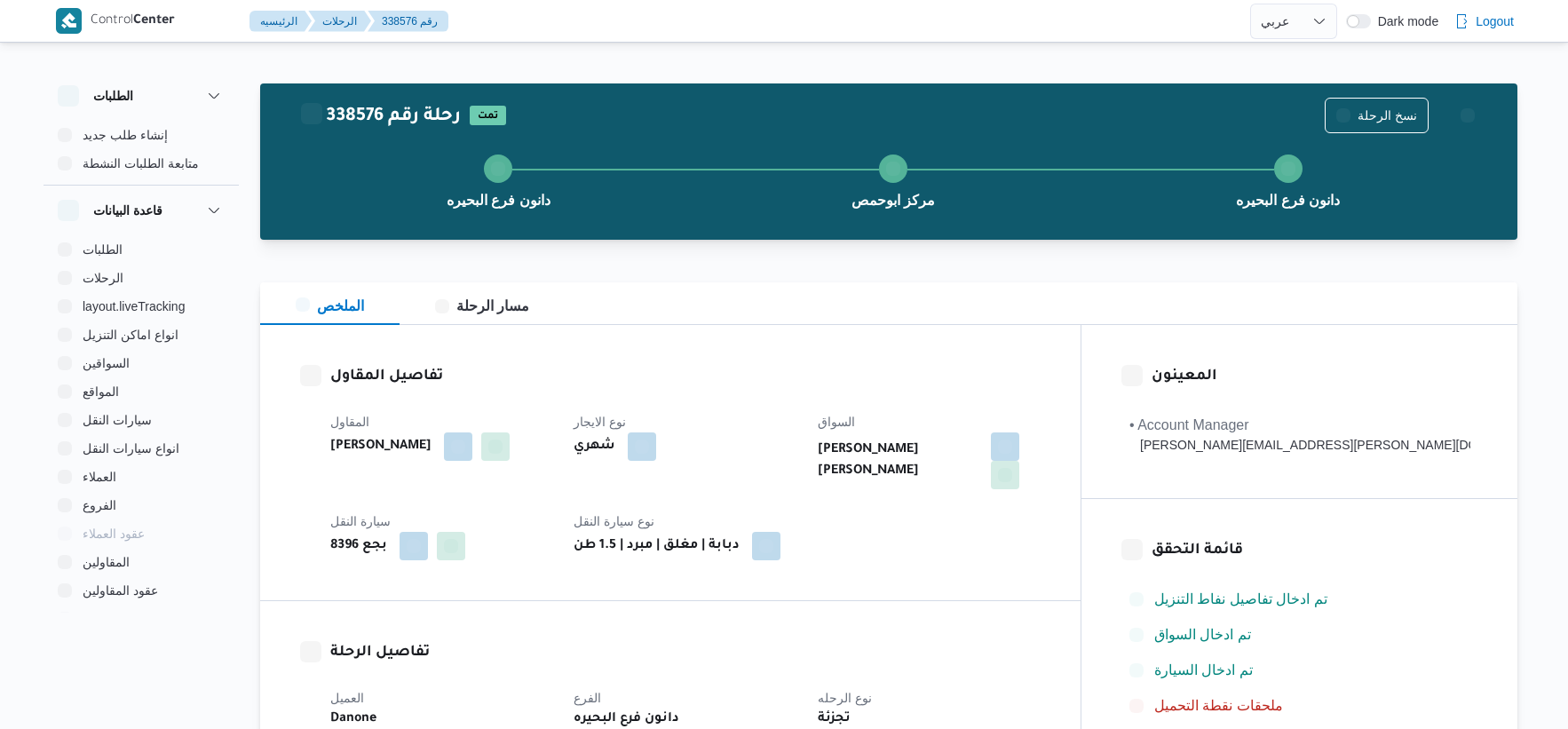
select select "ar"
click at [1374, 116] on span "نسخ الرحلة" at bounding box center [1387, 115] width 59 height 21
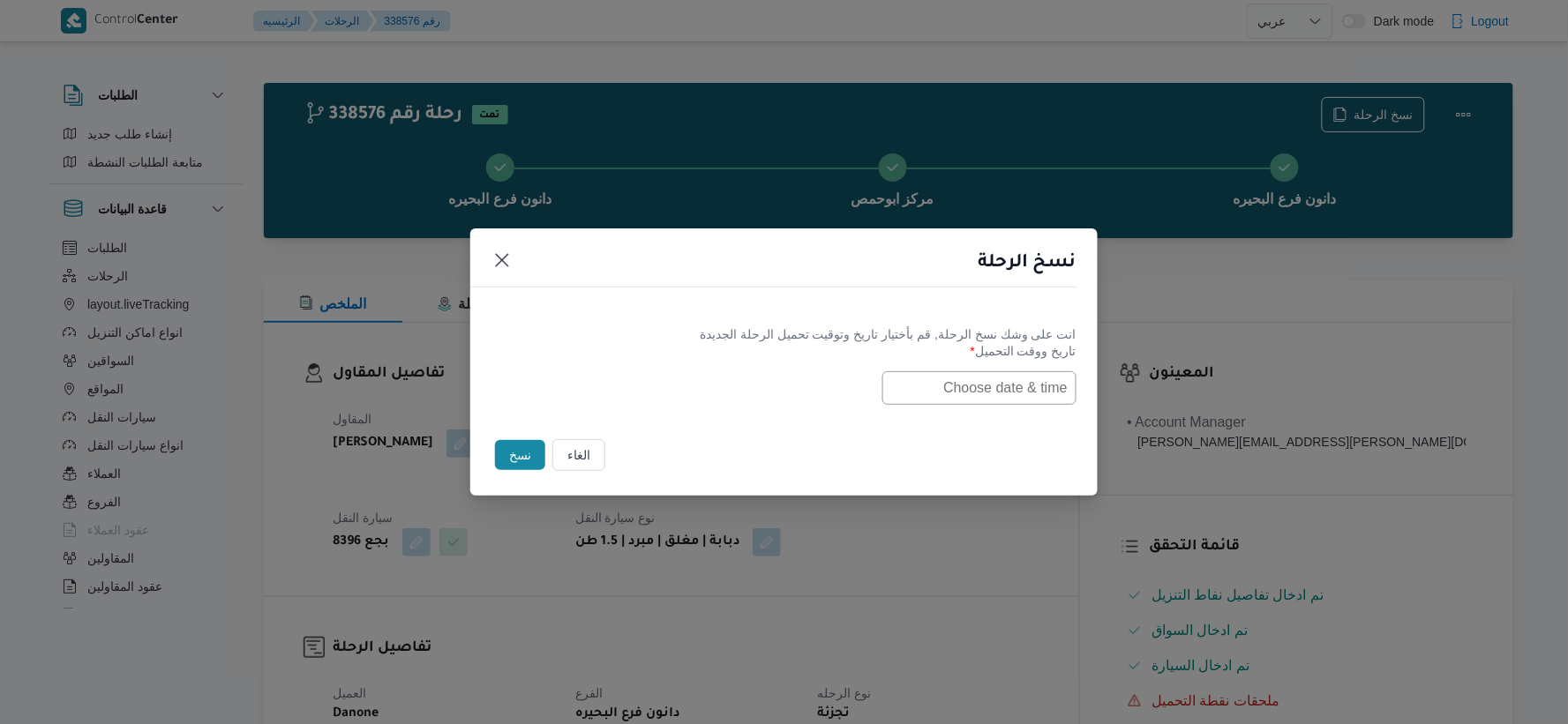
click at [916, 384] on input "text" at bounding box center [979, 387] width 194 height 33
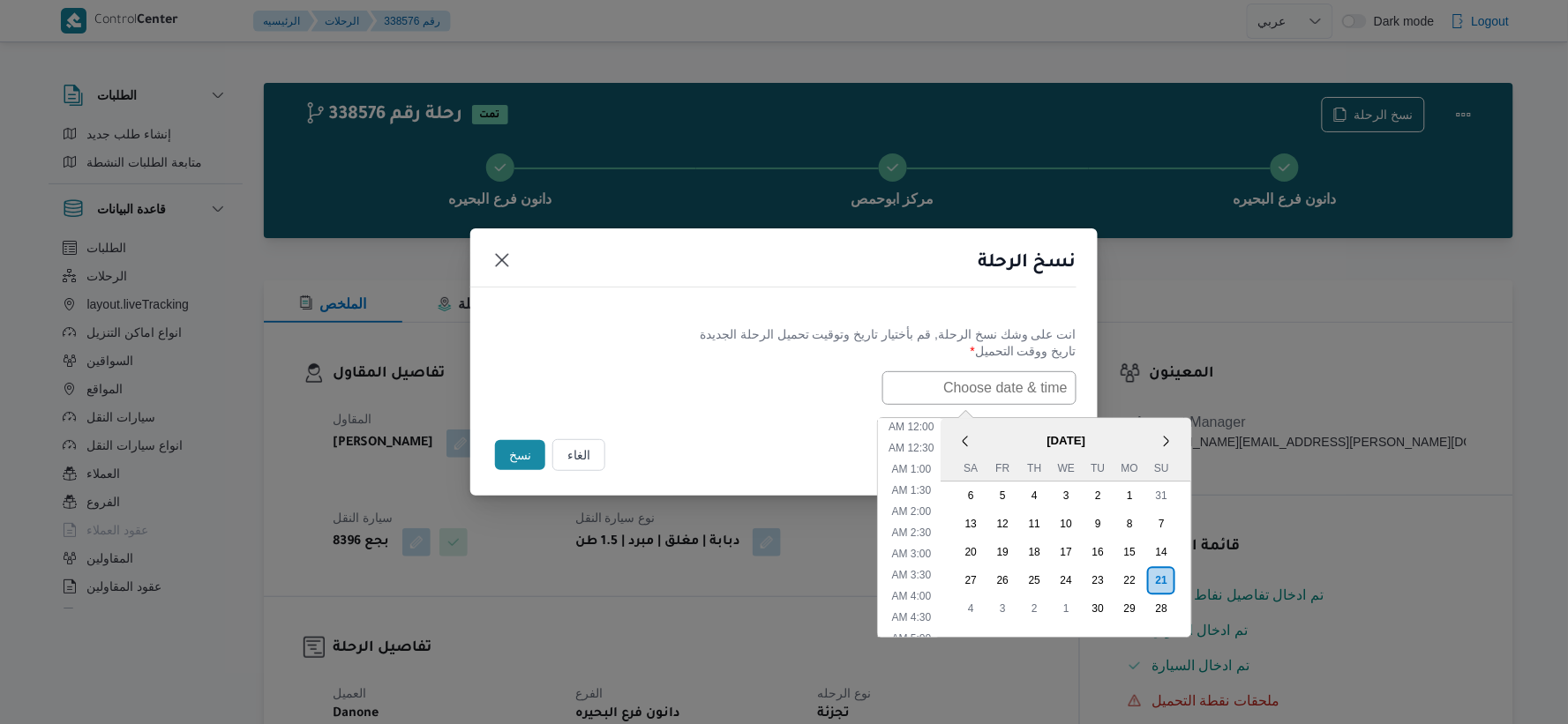
paste input "[DATE] 6:30AM"
type input "[DATE] 6:30AM"
drag, startPoint x: 775, startPoint y: 362, endPoint x: 671, endPoint y: 391, distance: 108.0
click at [773, 359] on label "تاريخ ووقت التحميل *" at bounding box center [784, 357] width 585 height 28
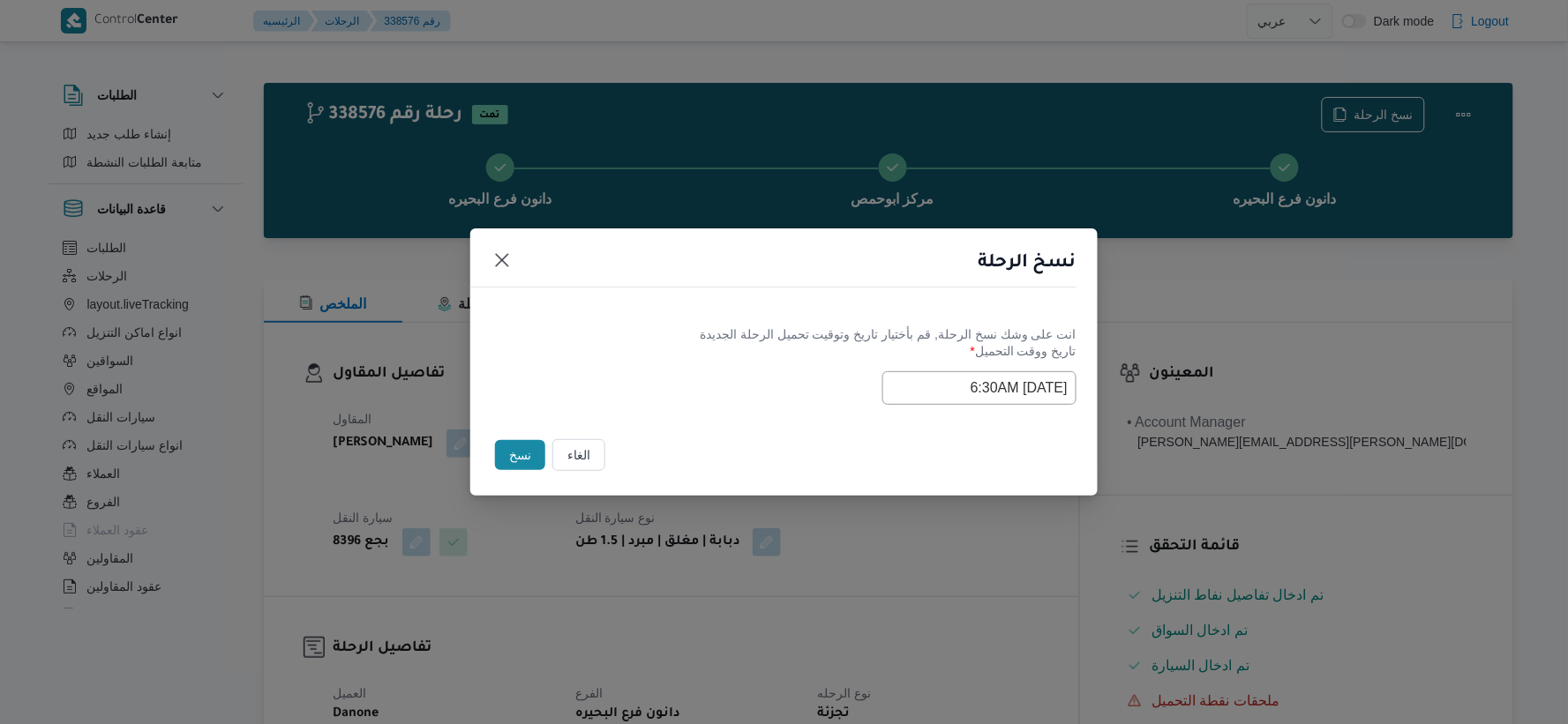
click at [513, 455] on button "نسخ" at bounding box center [519, 455] width 50 height 30
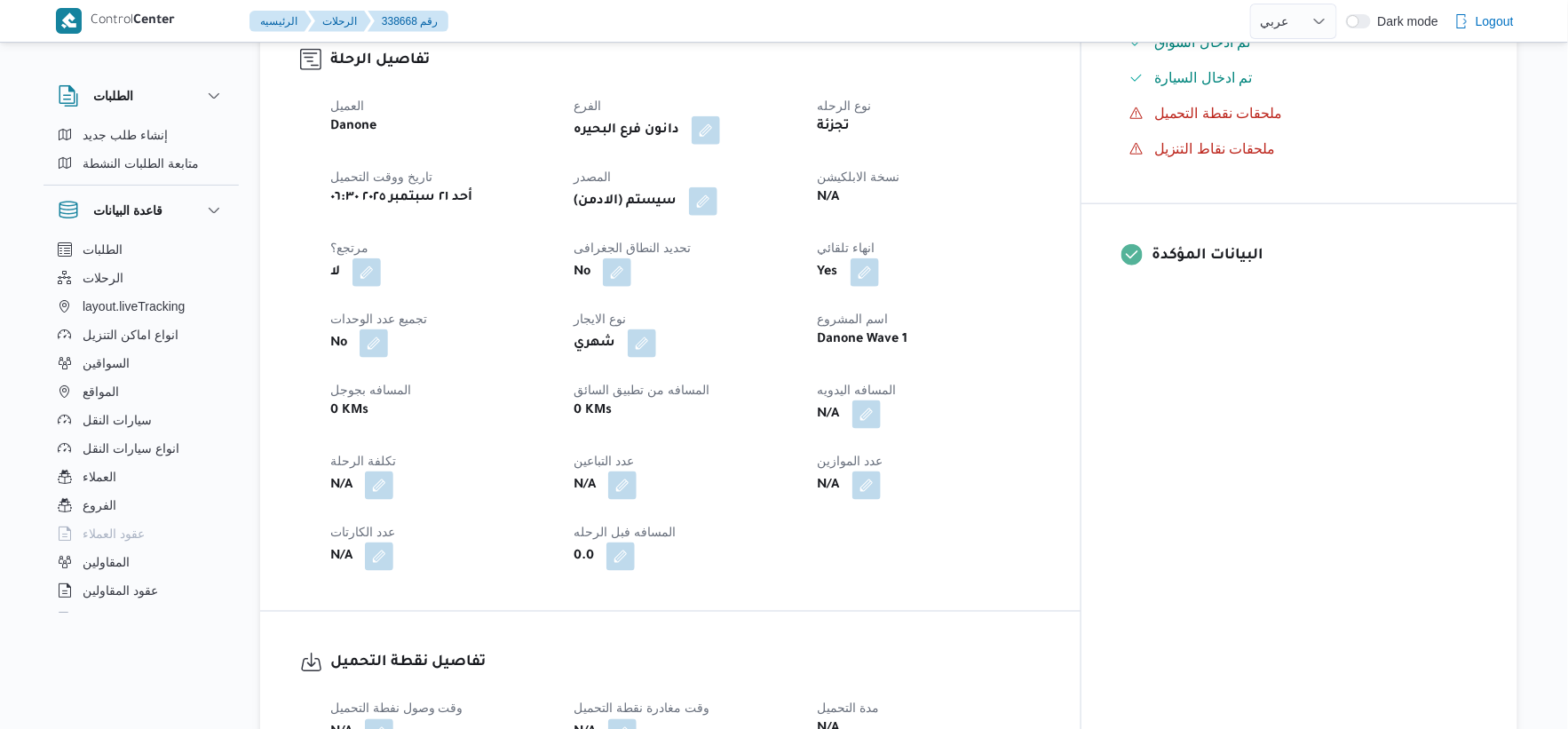
scroll to position [591, 0]
click at [361, 258] on button "button" at bounding box center [367, 272] width 29 height 29
click at [325, 297] on label "هل هناك مرتجع؟" at bounding box center [311, 298] width 107 height 21
checkbox input "true"
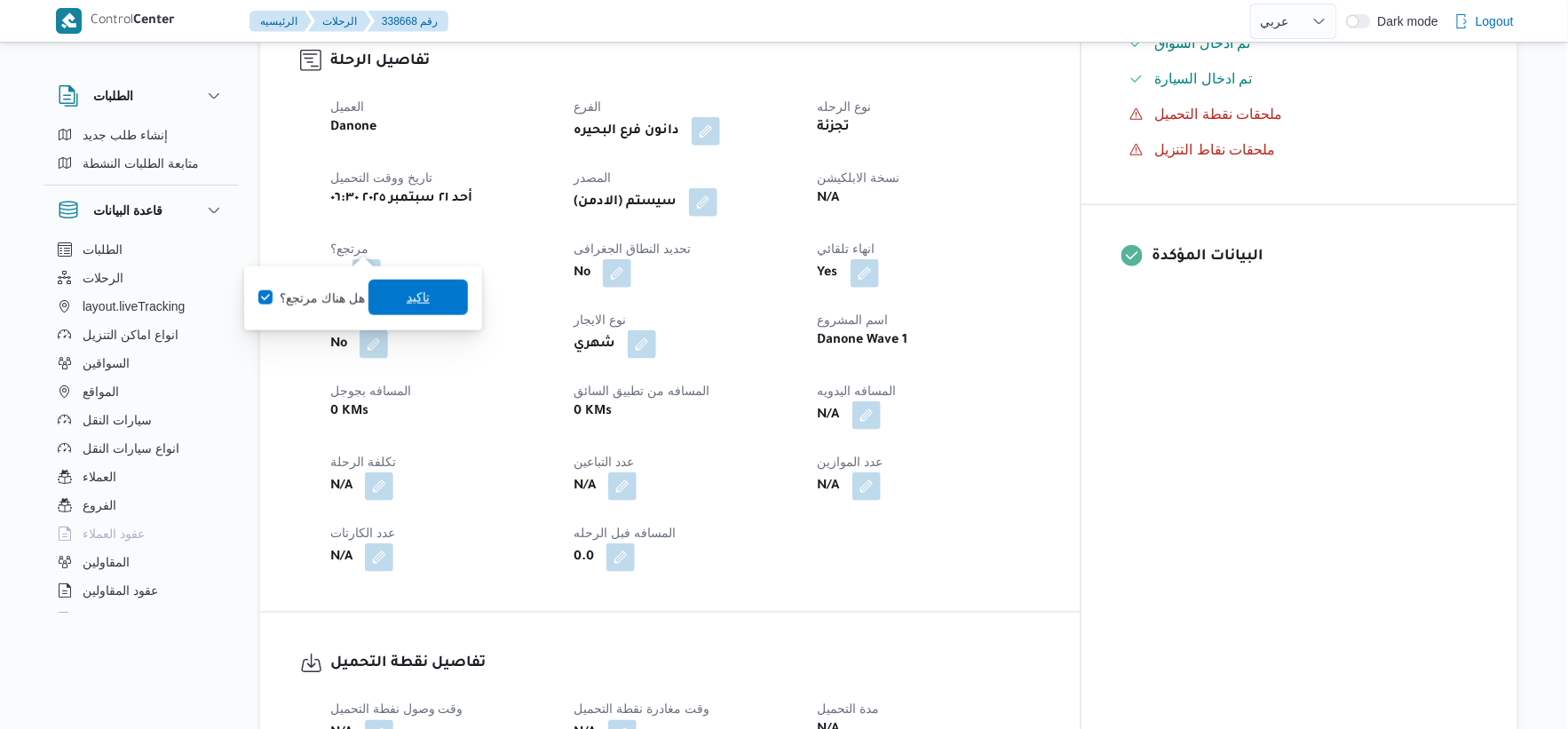
click at [436, 303] on span "تاكيد" at bounding box center [419, 297] width 99 height 35
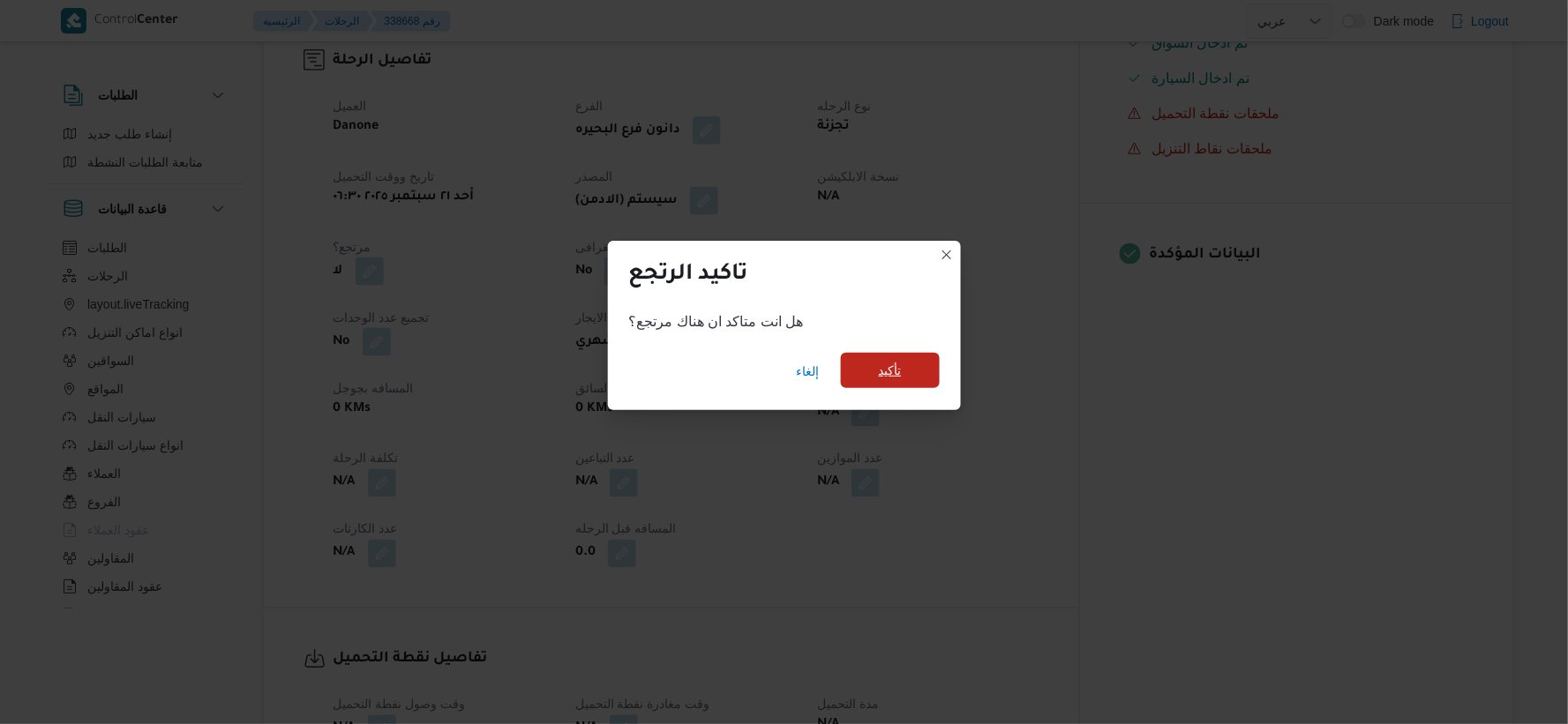
drag, startPoint x: 880, startPoint y: 355, endPoint x: 889, endPoint y: 360, distance: 10.3
click at [882, 356] on span "تأكيد" at bounding box center [890, 371] width 99 height 35
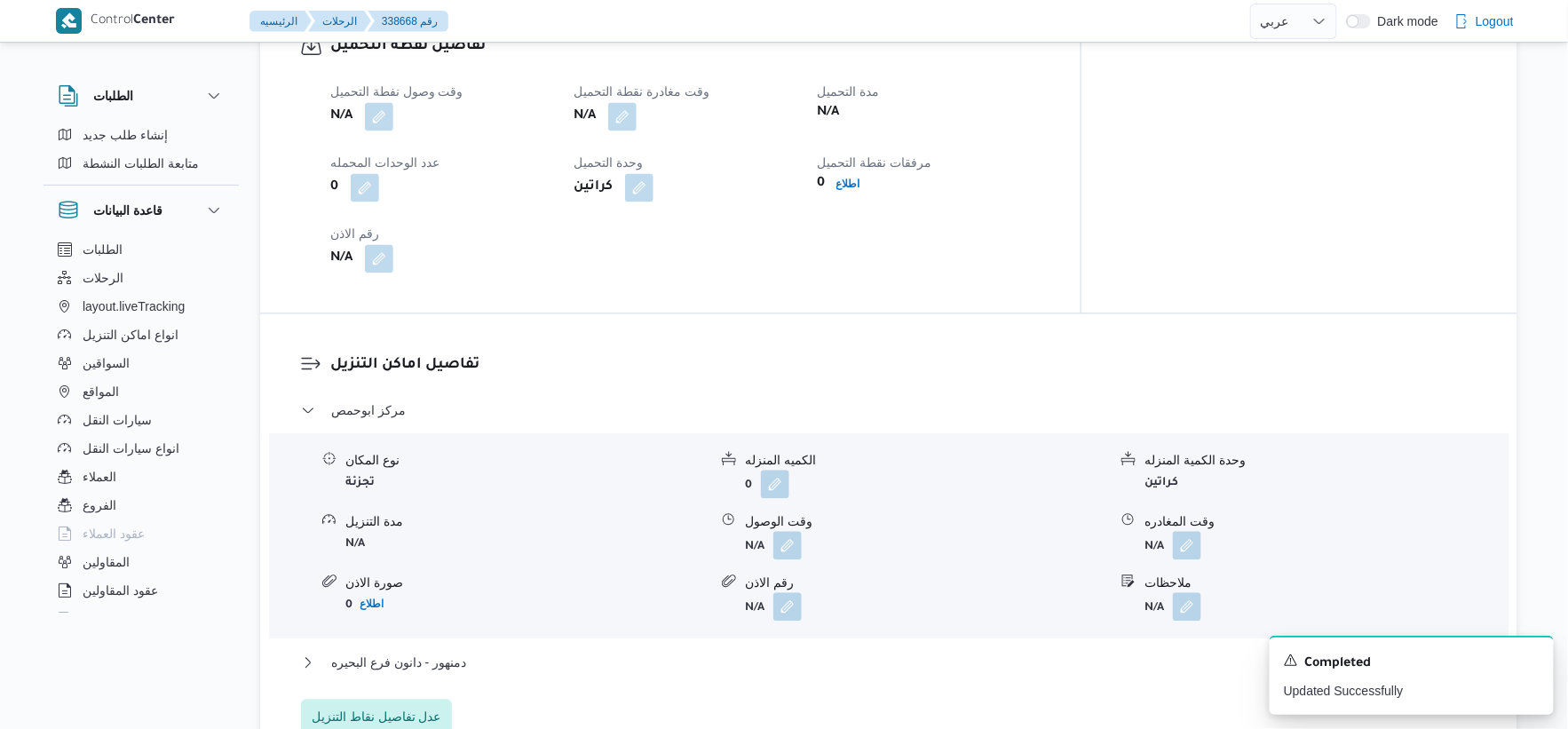
scroll to position [1282, 0]
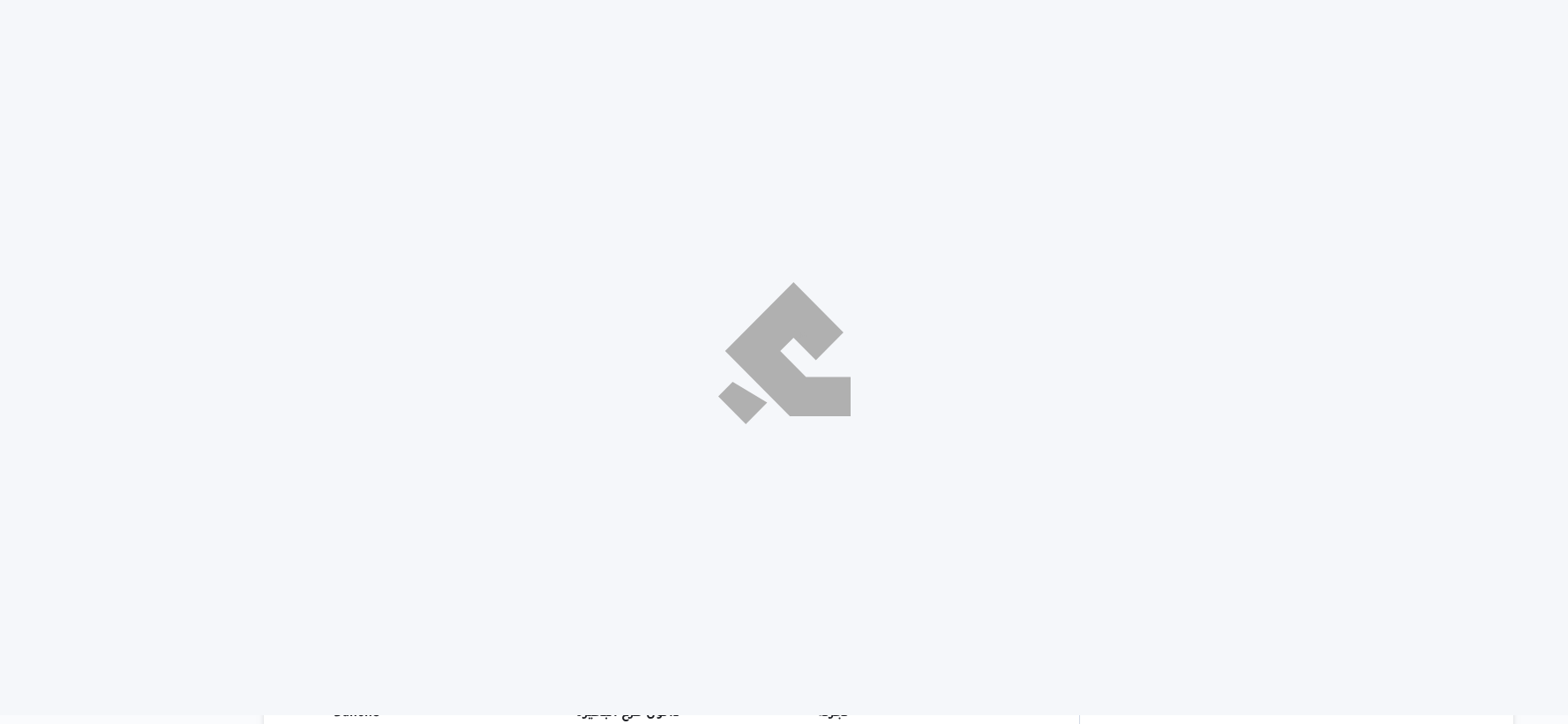
select select "ar"
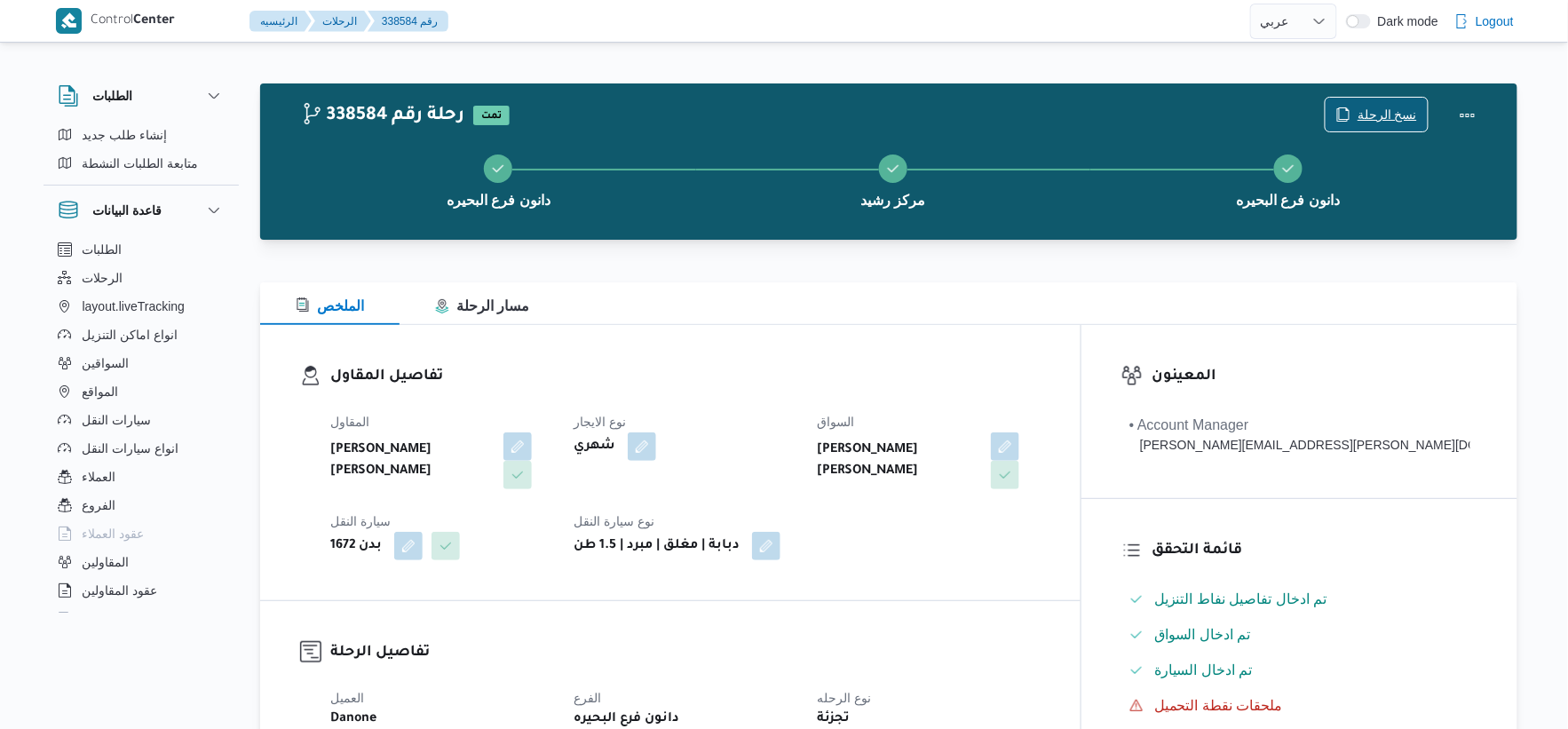
click at [1387, 109] on span "نسخ الرحلة" at bounding box center [1387, 115] width 59 height 21
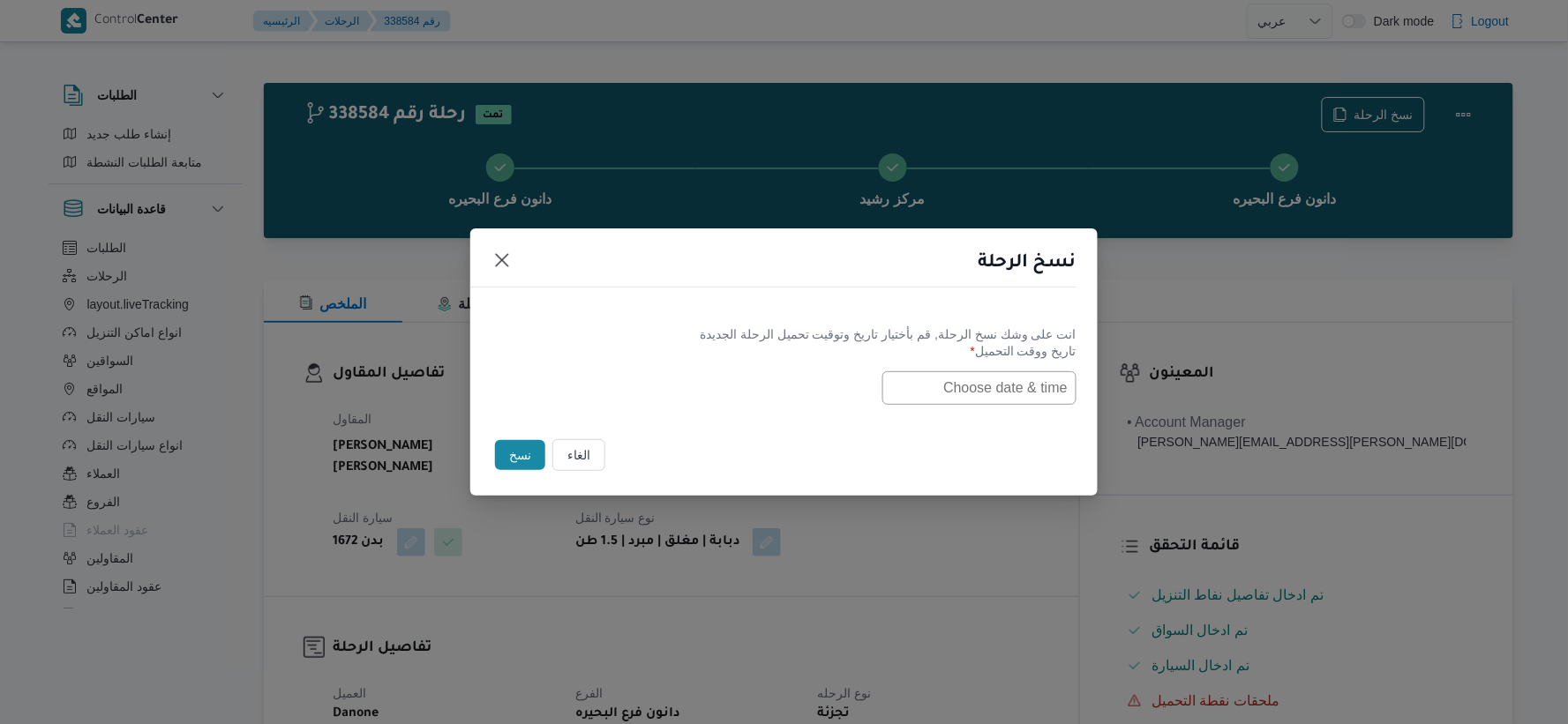
click at [975, 389] on input "text" at bounding box center [979, 387] width 194 height 33
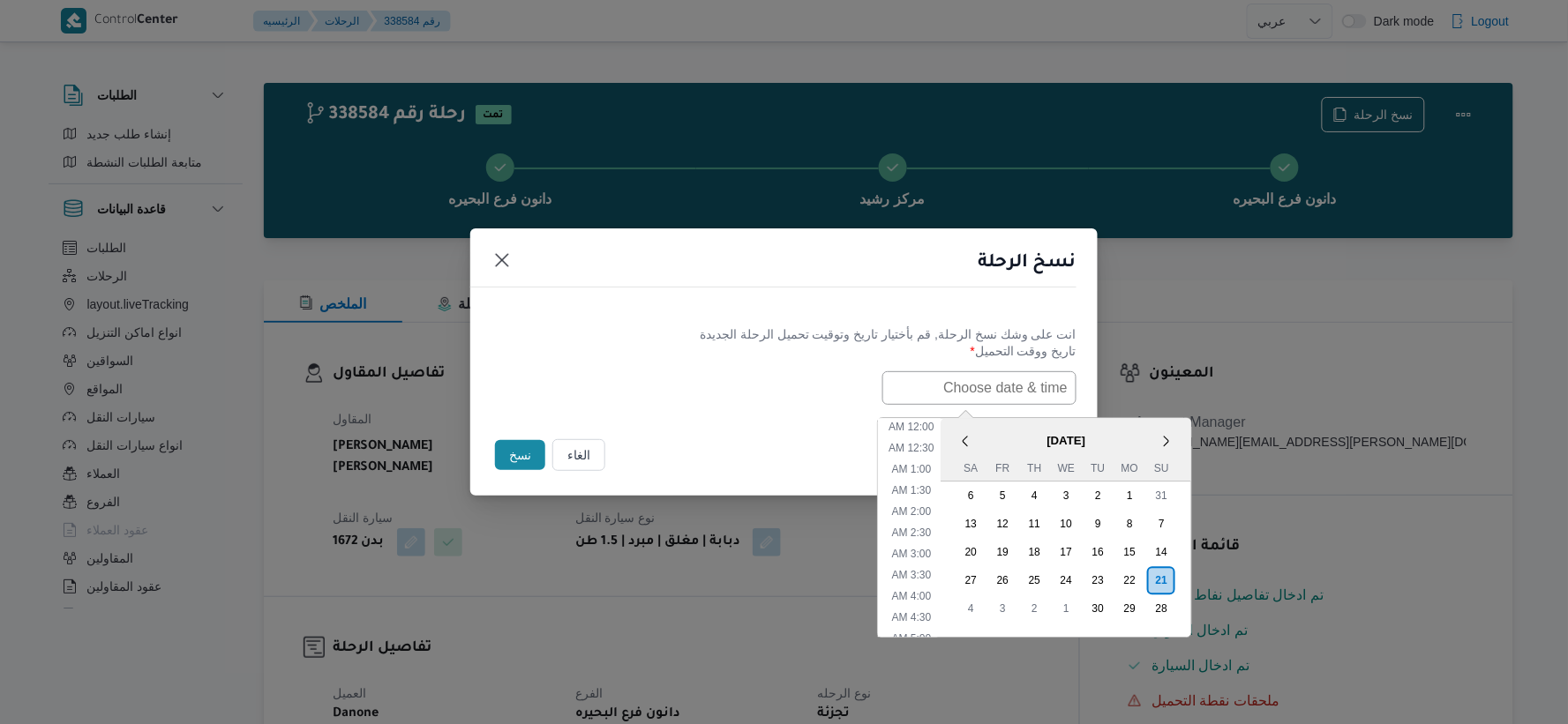
paste input "[DATE] 6:30AM"
type input "[DATE] 6:30AM"
click at [741, 386] on div "[DATE] 6:30AM < [DATE] > Su Mo Tu We Th Fr Sa 31 1 2 3 4 5 6 7 8 9 10 11 12 13 …" at bounding box center [784, 387] width 585 height 33
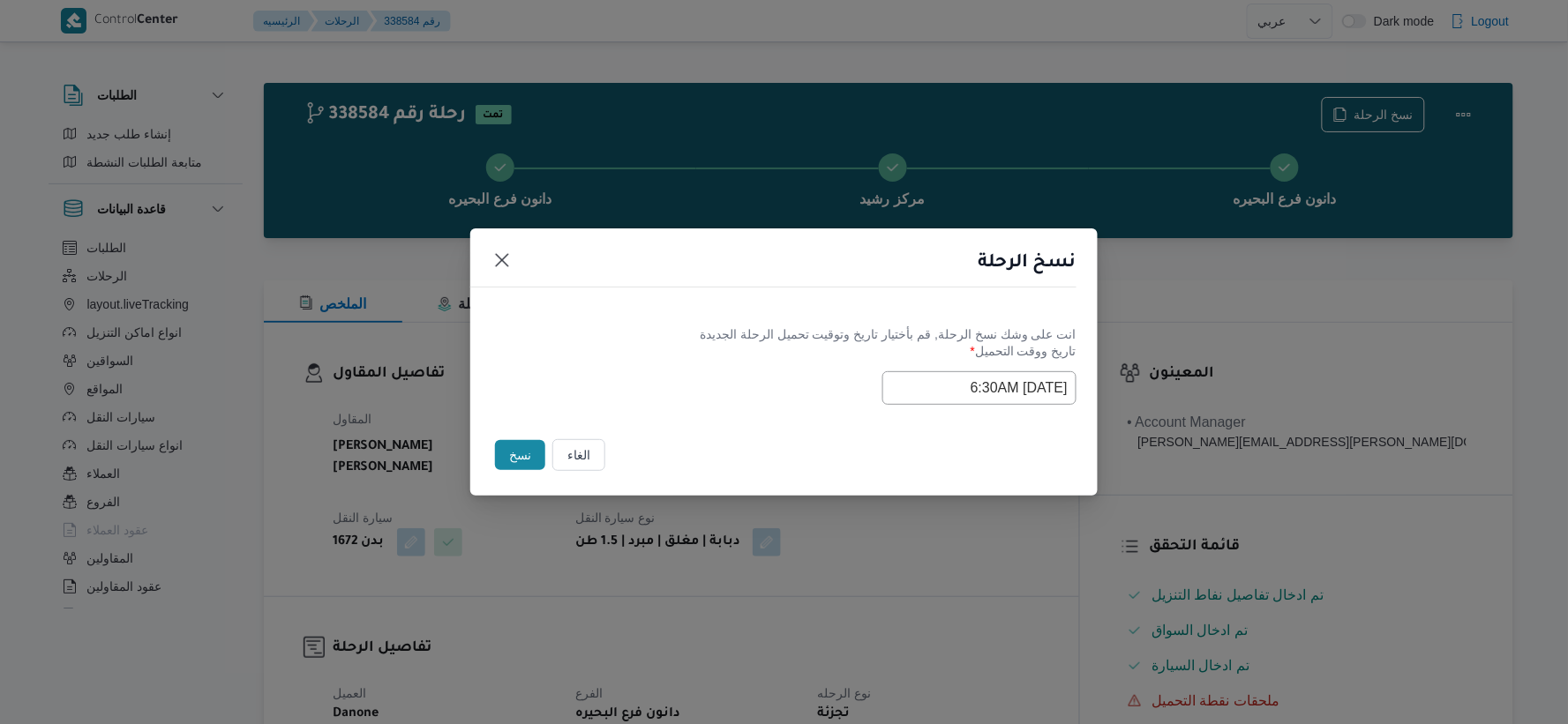
click at [523, 455] on button "نسخ" at bounding box center [519, 455] width 50 height 30
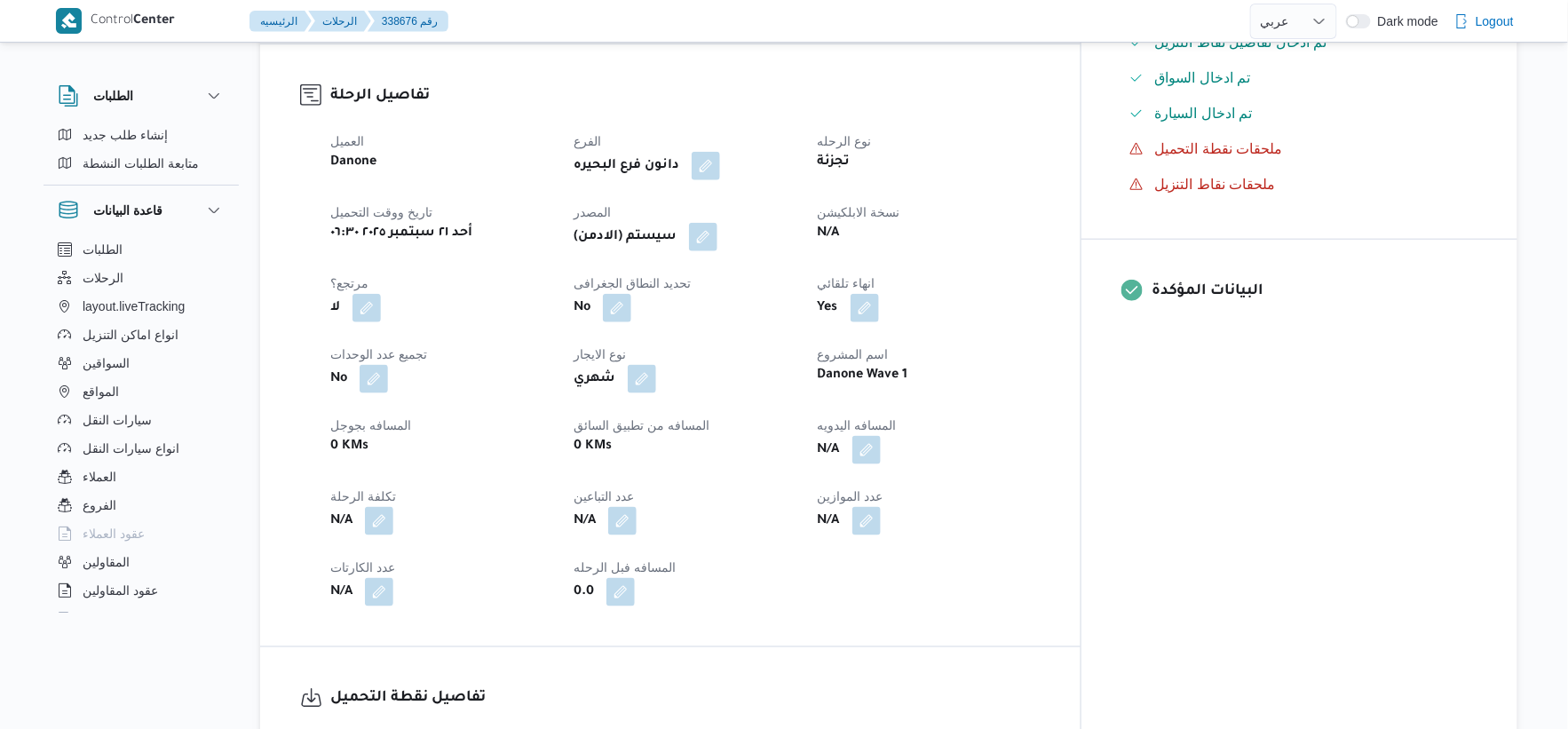
scroll to position [591, 0]
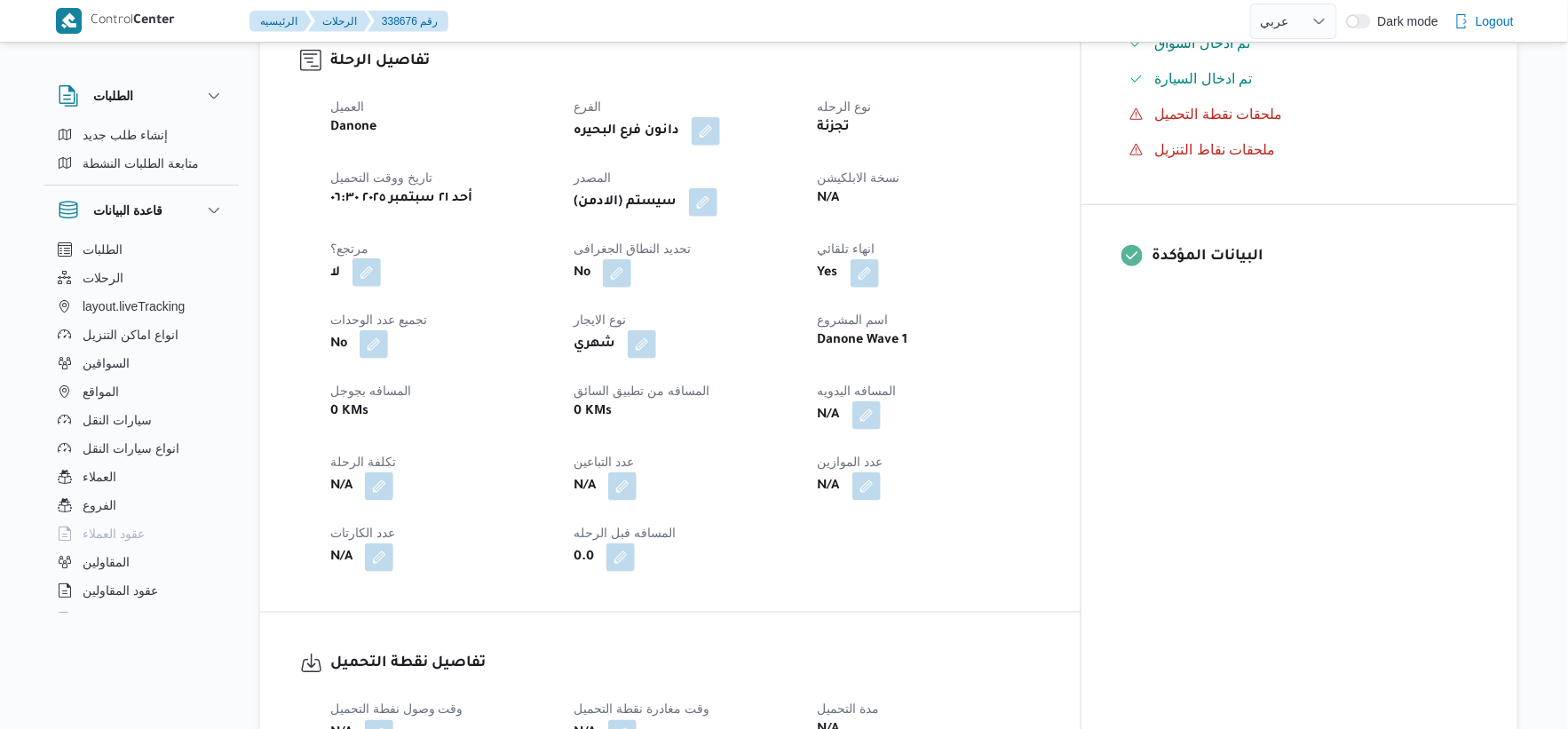
click at [371, 268] on button "button" at bounding box center [367, 272] width 29 height 29
click at [330, 333] on label "هل هناك مرتجع؟" at bounding box center [311, 327] width 107 height 21
checkbox input "true"
click at [446, 330] on span "تاكيد" at bounding box center [419, 326] width 99 height 35
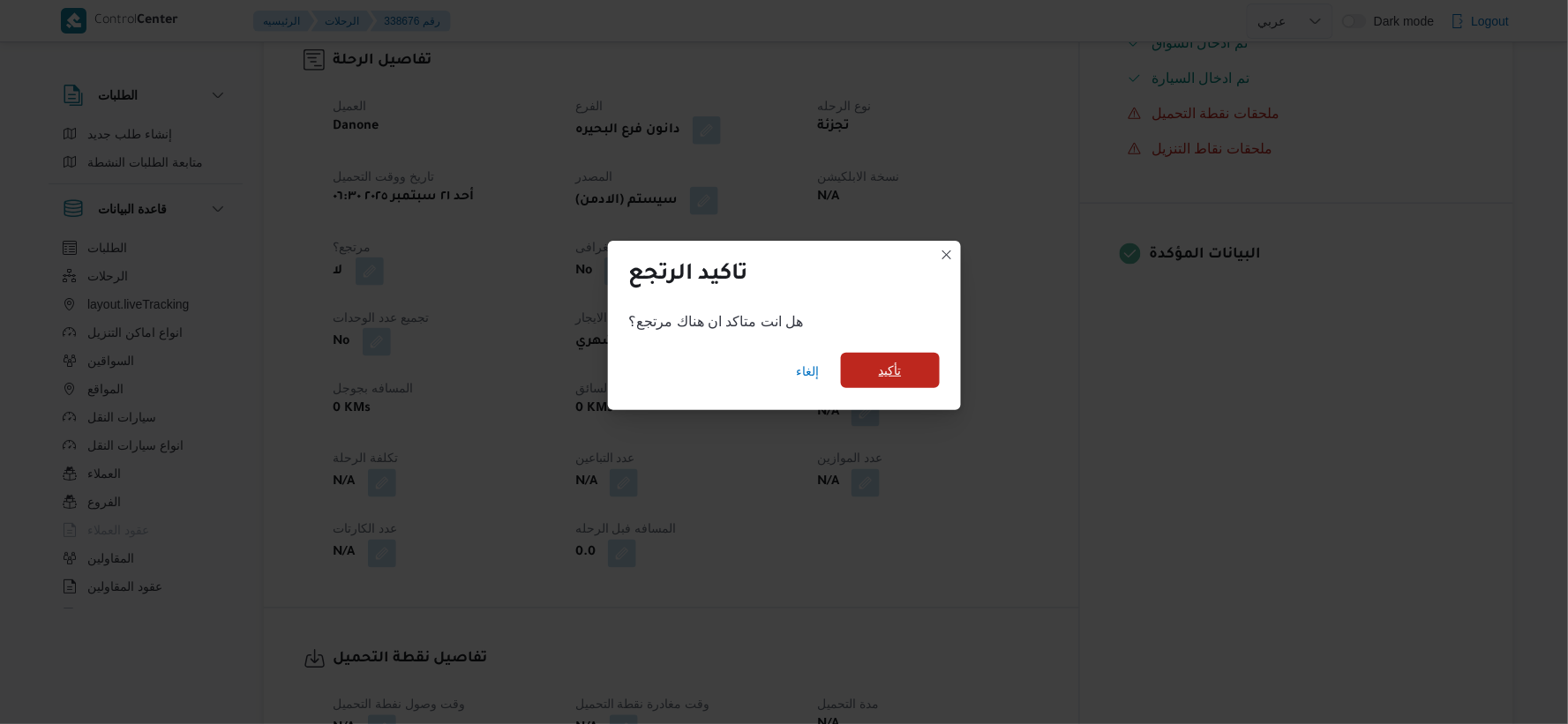
click at [898, 368] on span "تأكيد" at bounding box center [890, 370] width 23 height 21
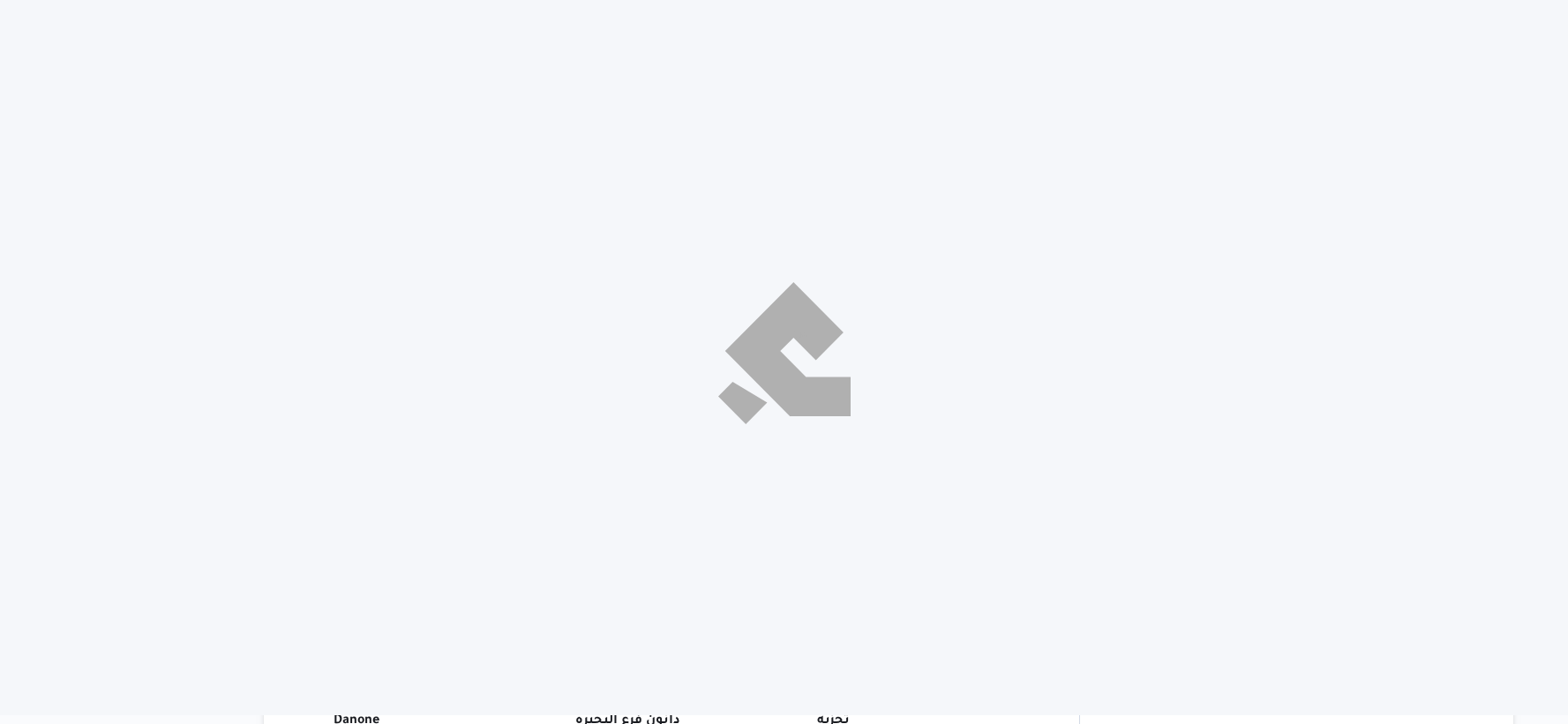
select select "ar"
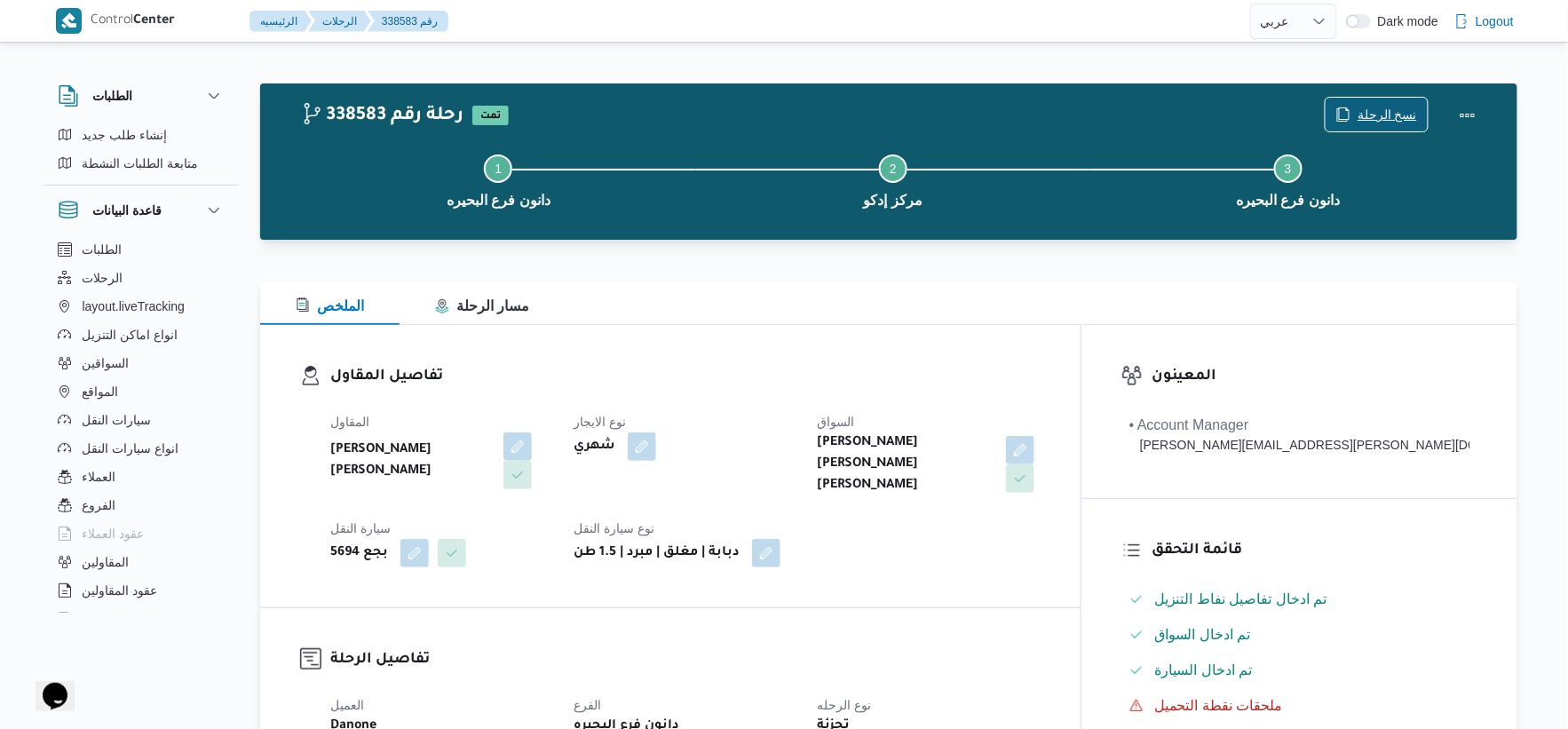
click at [1394, 114] on span "نسخ الرحلة" at bounding box center [1387, 115] width 59 height 21
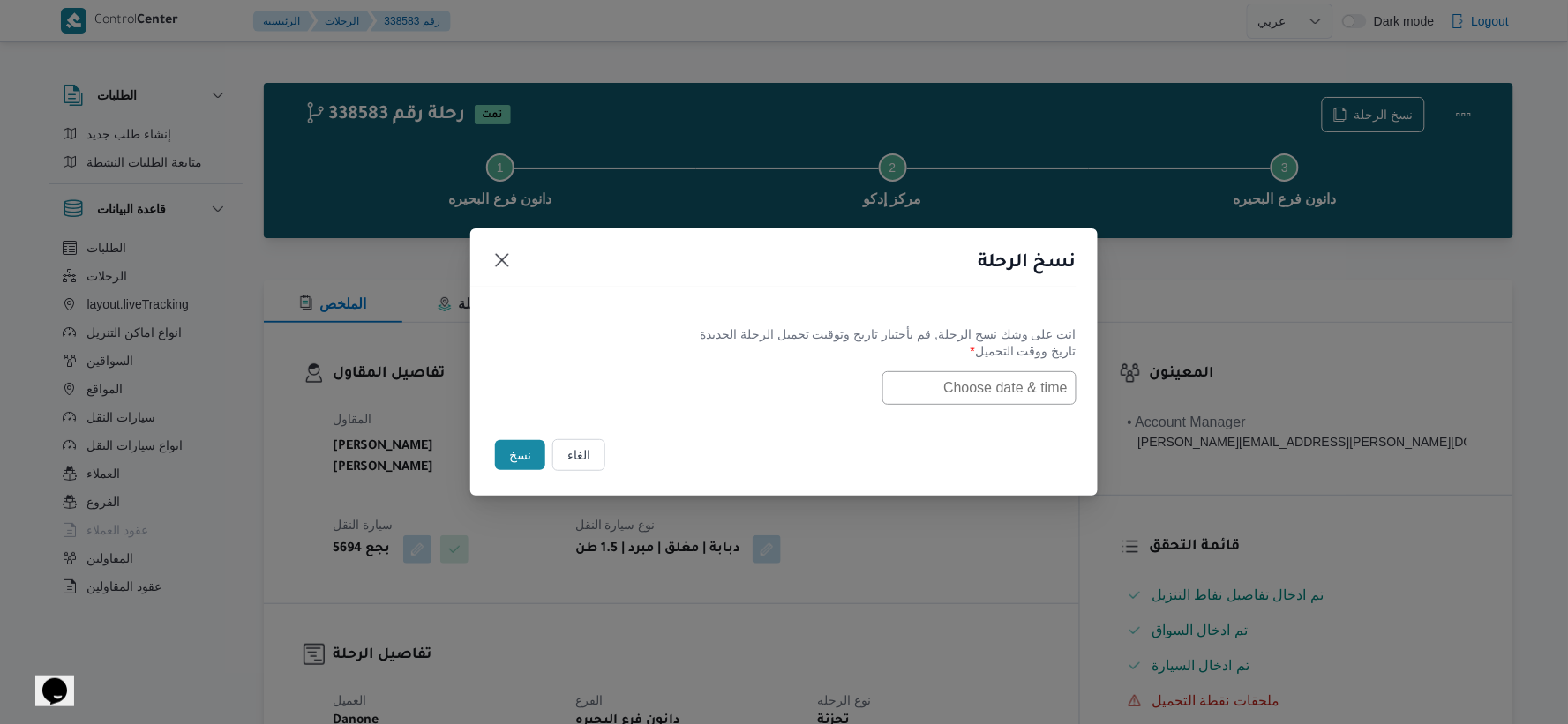
click at [1018, 391] on input "text" at bounding box center [979, 387] width 194 height 33
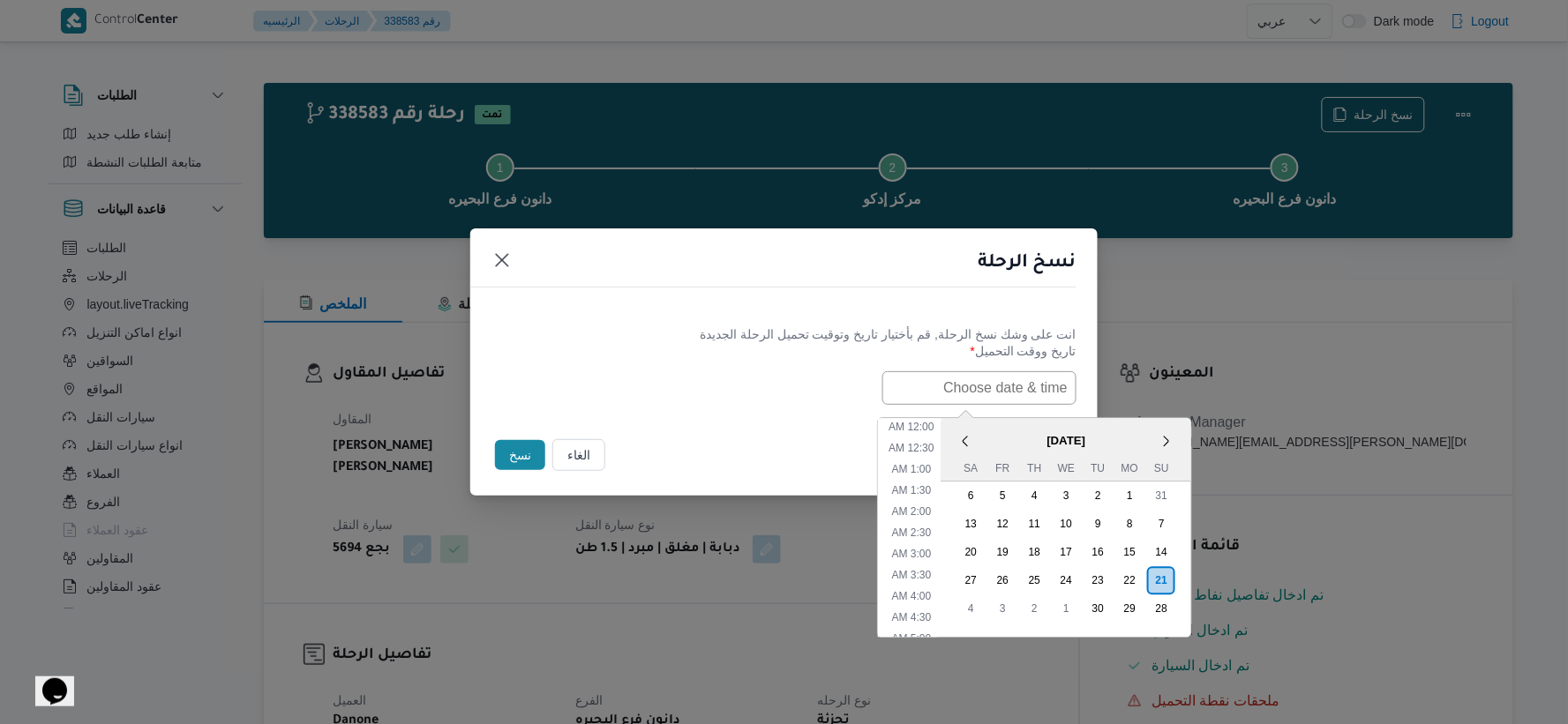
paste input "[DATE] 6:30AM"
type input "[DATE] 6:30AM"
click at [795, 391] on div "[DATE] 6:30AM < [DATE] > Su Mo Tu We Th Fr Sa 31 1 2 3 4 5 6 7 8 9 10 11 12 13 …" at bounding box center [784, 387] width 585 height 33
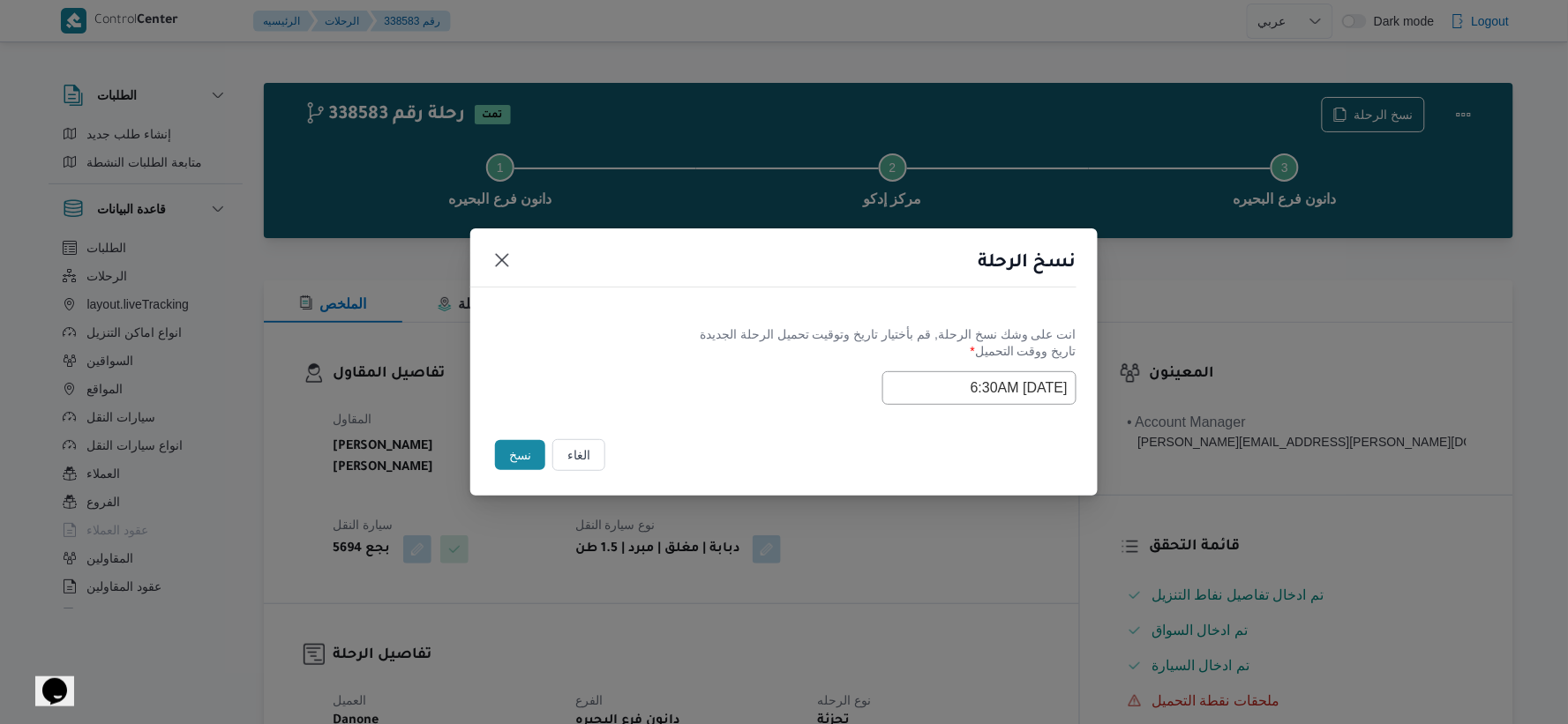
click at [518, 443] on button "نسخ" at bounding box center [519, 455] width 50 height 30
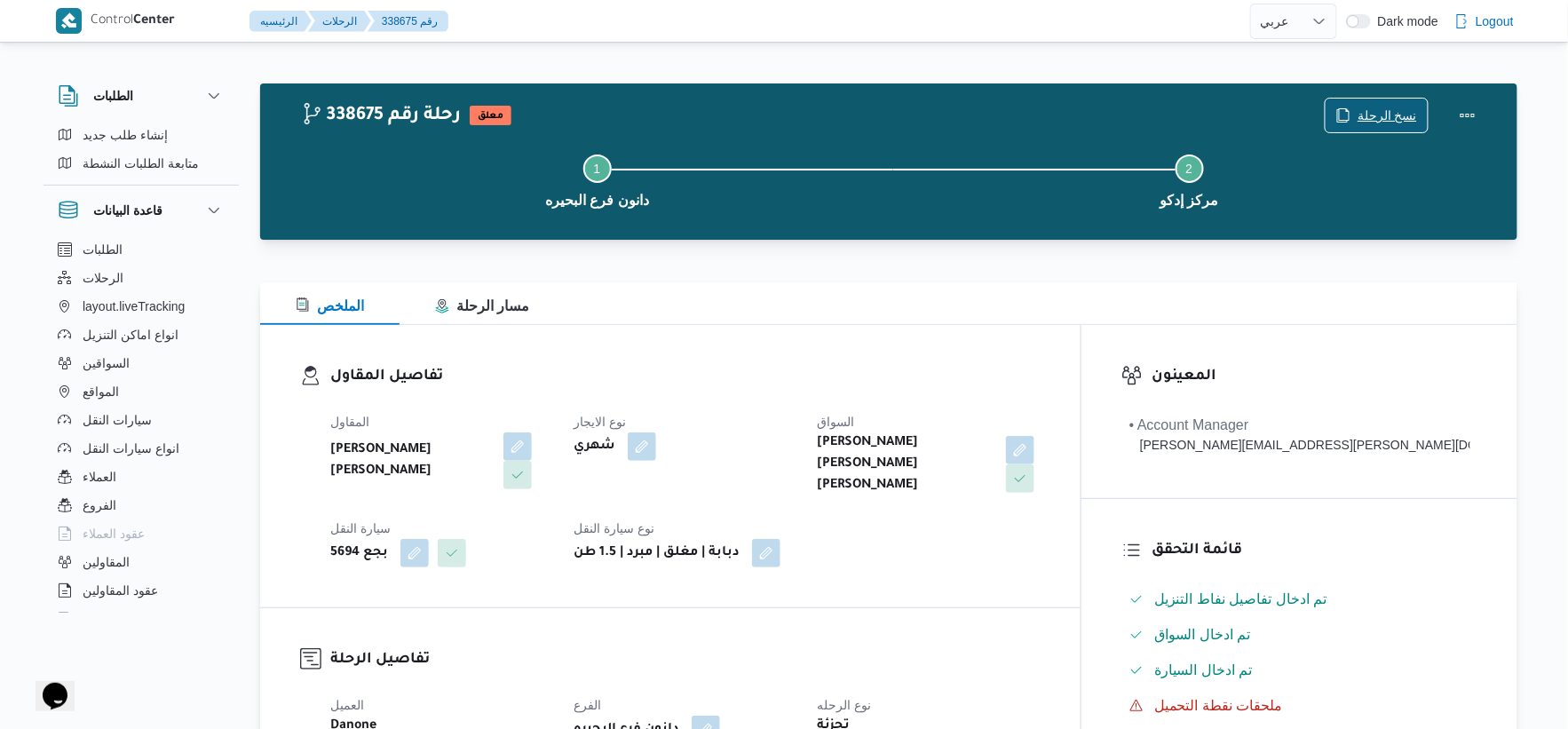
scroll to position [690, 0]
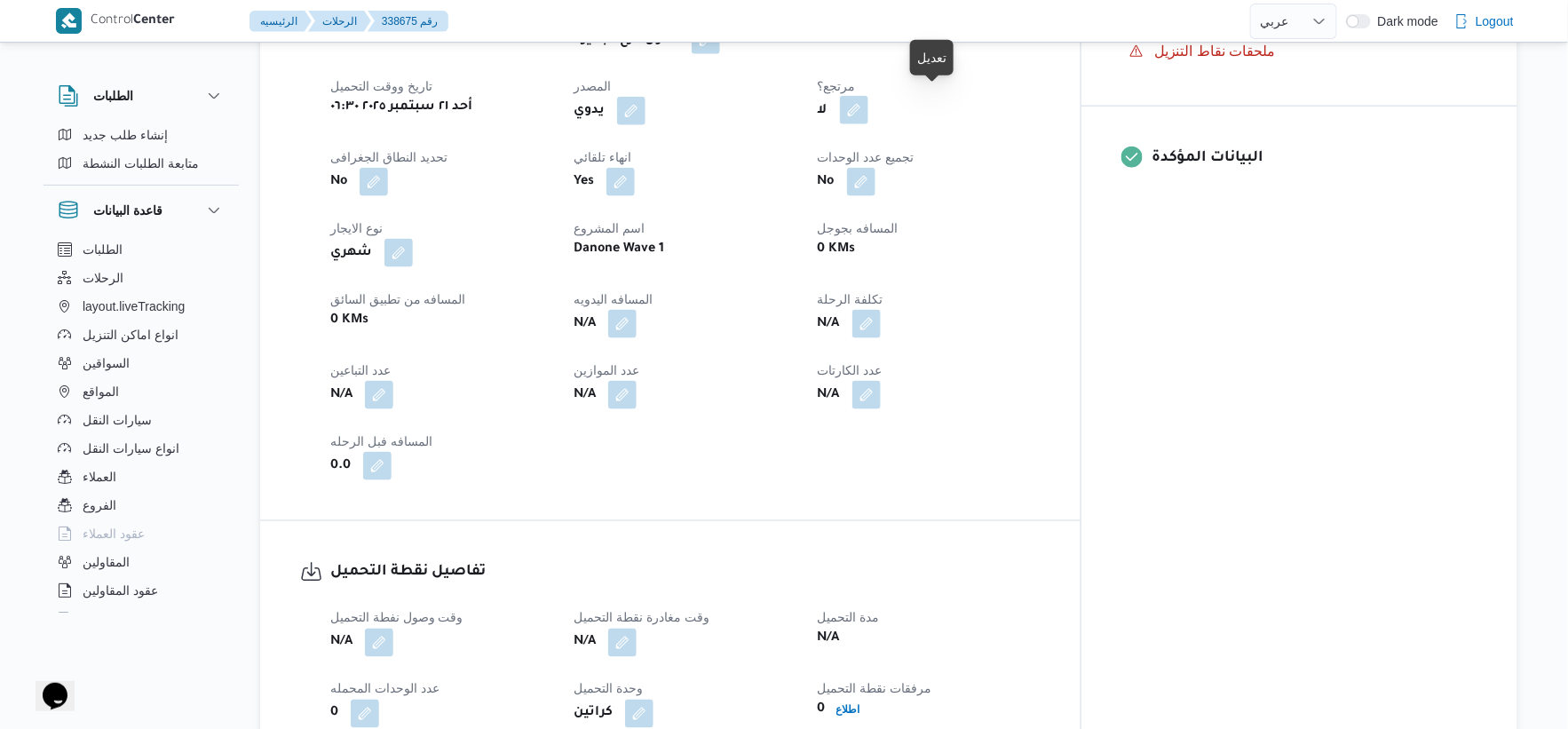
click at [869, 97] on button "button" at bounding box center [854, 110] width 29 height 29
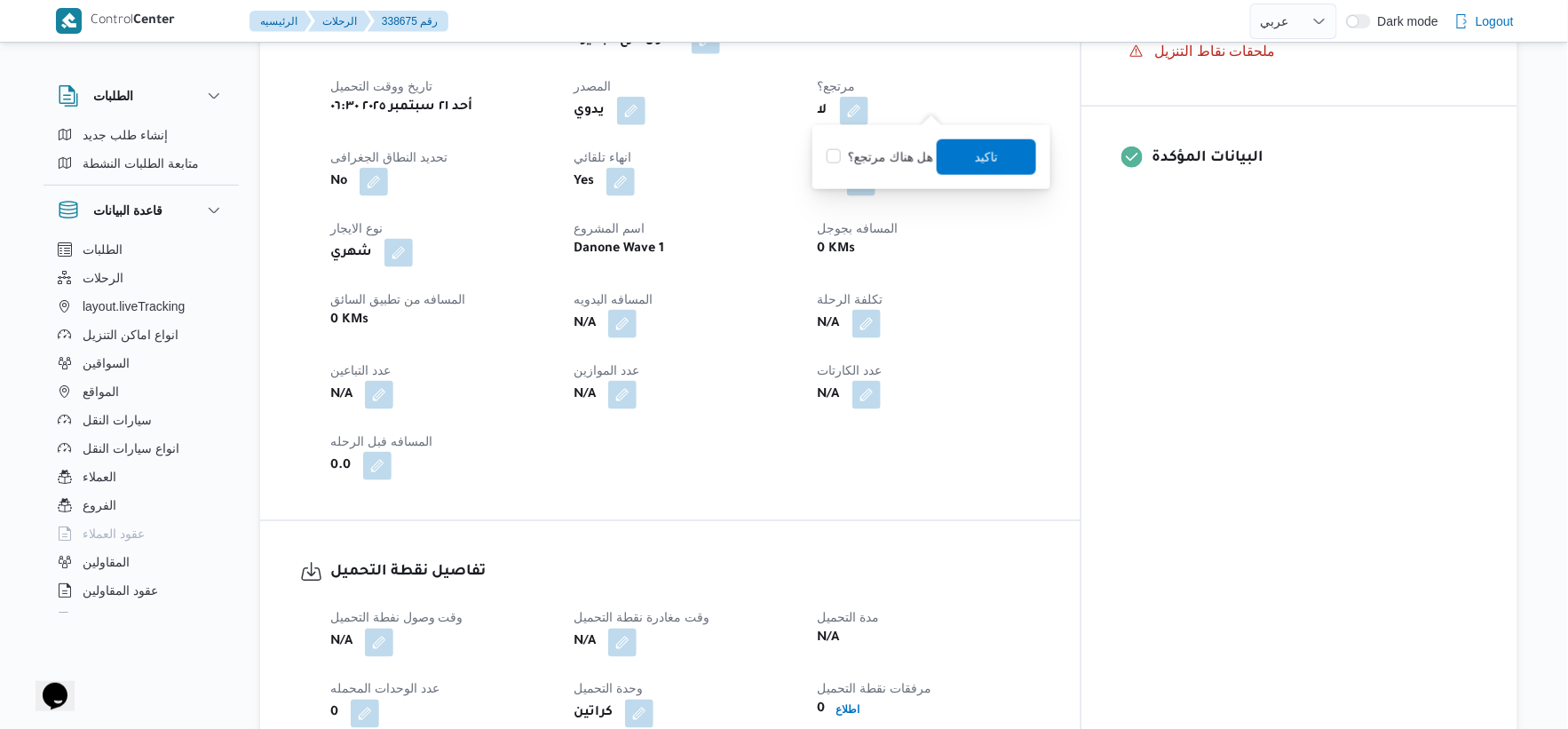
click at [880, 146] on label "هل هناك مرتجع؟" at bounding box center [880, 157] width 107 height 21
checkbox input "true"
click at [987, 149] on span "تاكيد" at bounding box center [987, 156] width 23 height 21
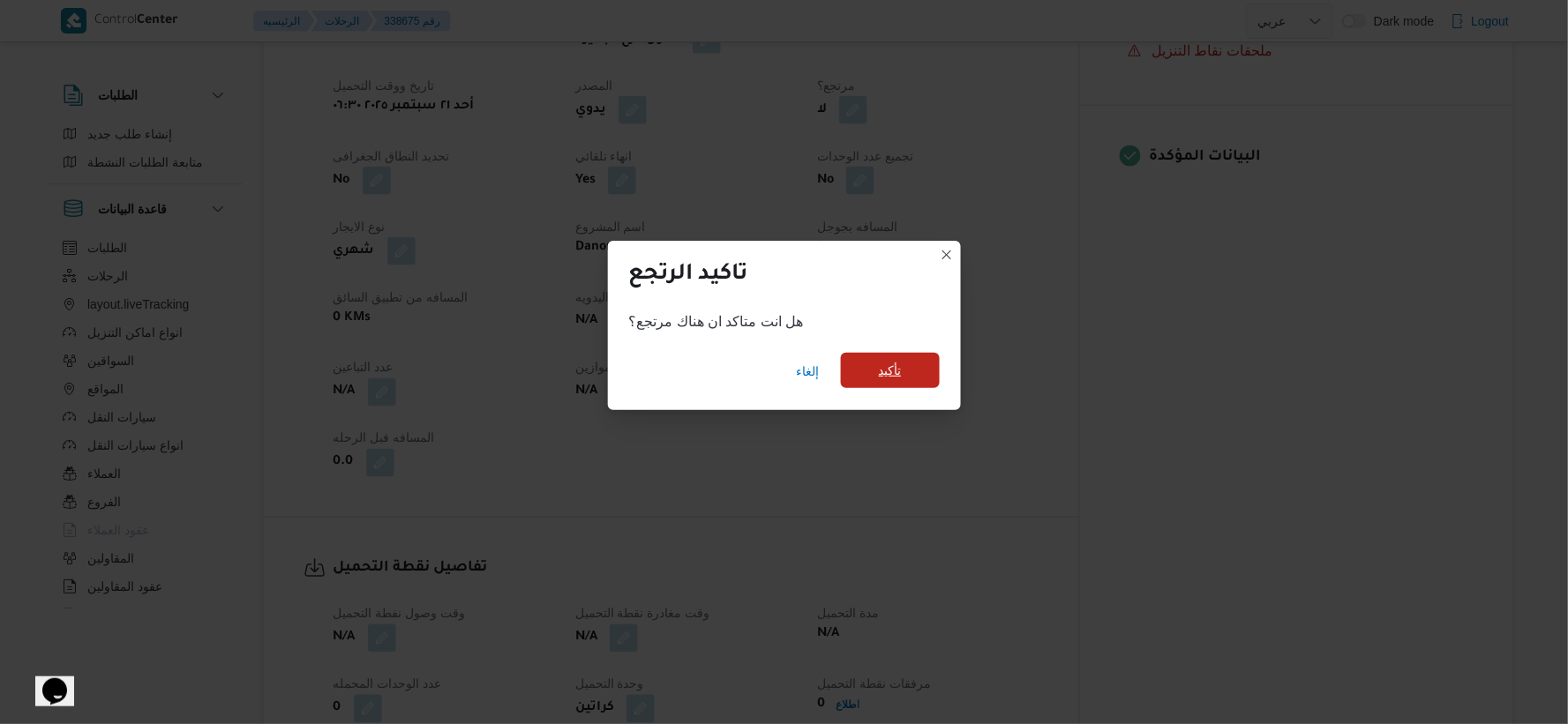
click at [883, 359] on span "تأكيد" at bounding box center [890, 370] width 99 height 35
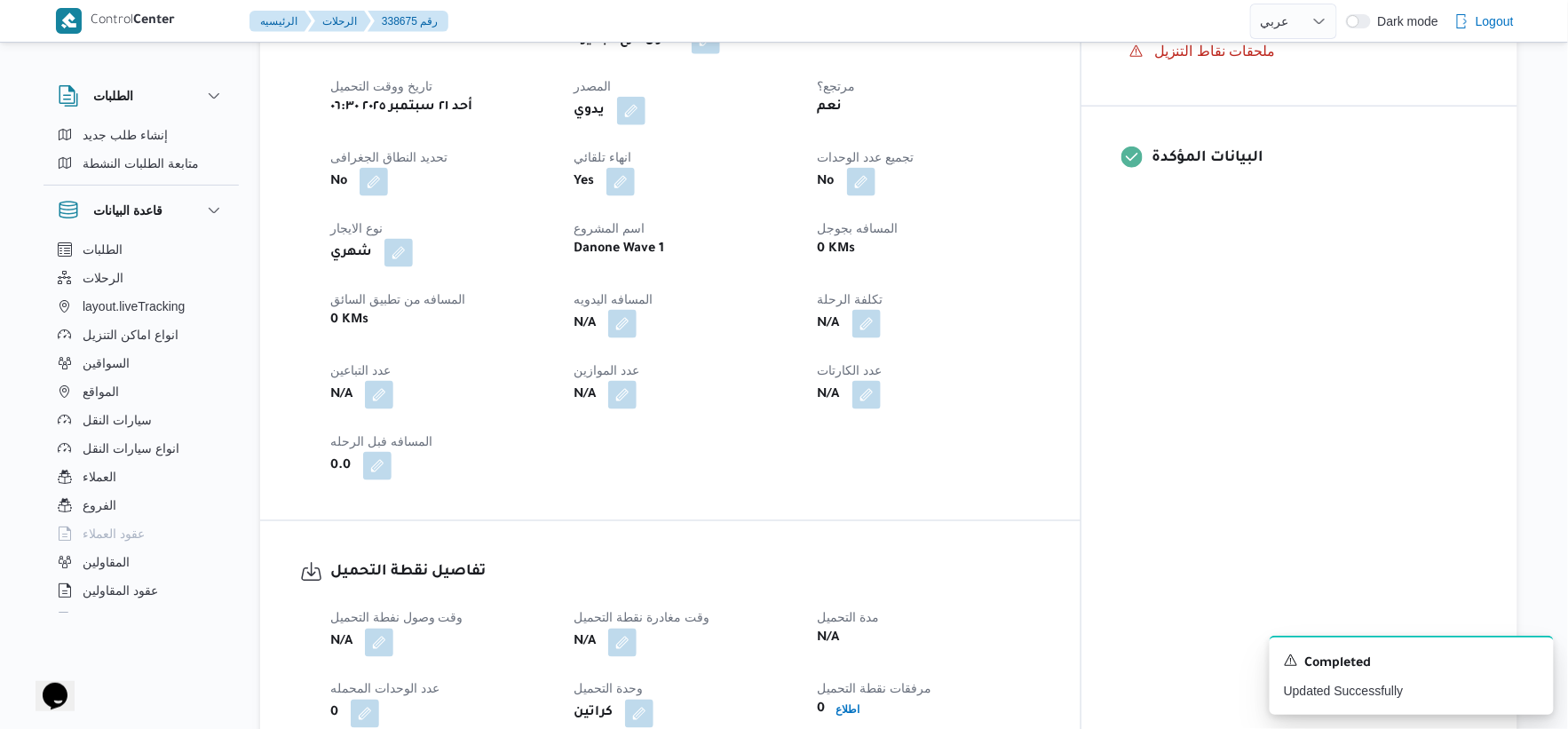
scroll to position [1282, 0]
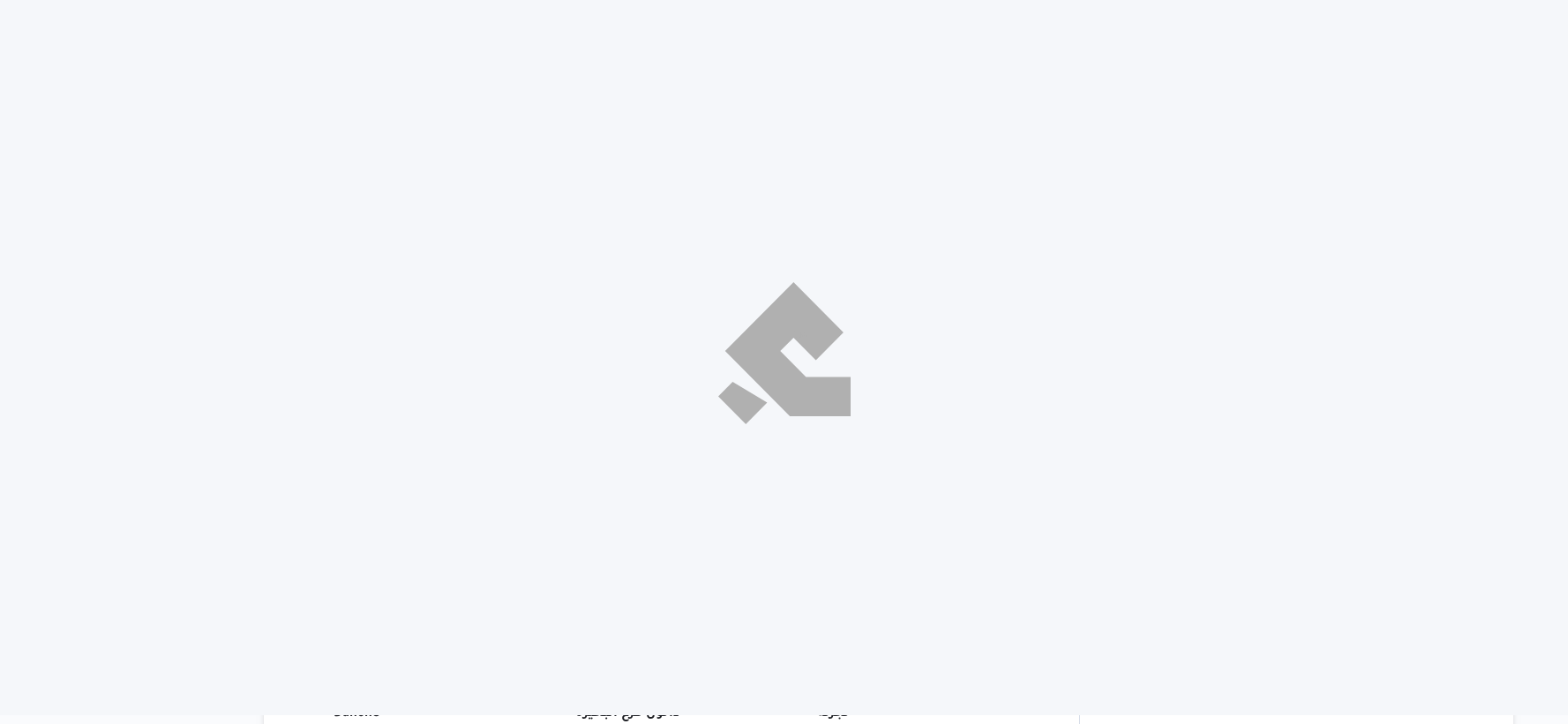
select select "ar"
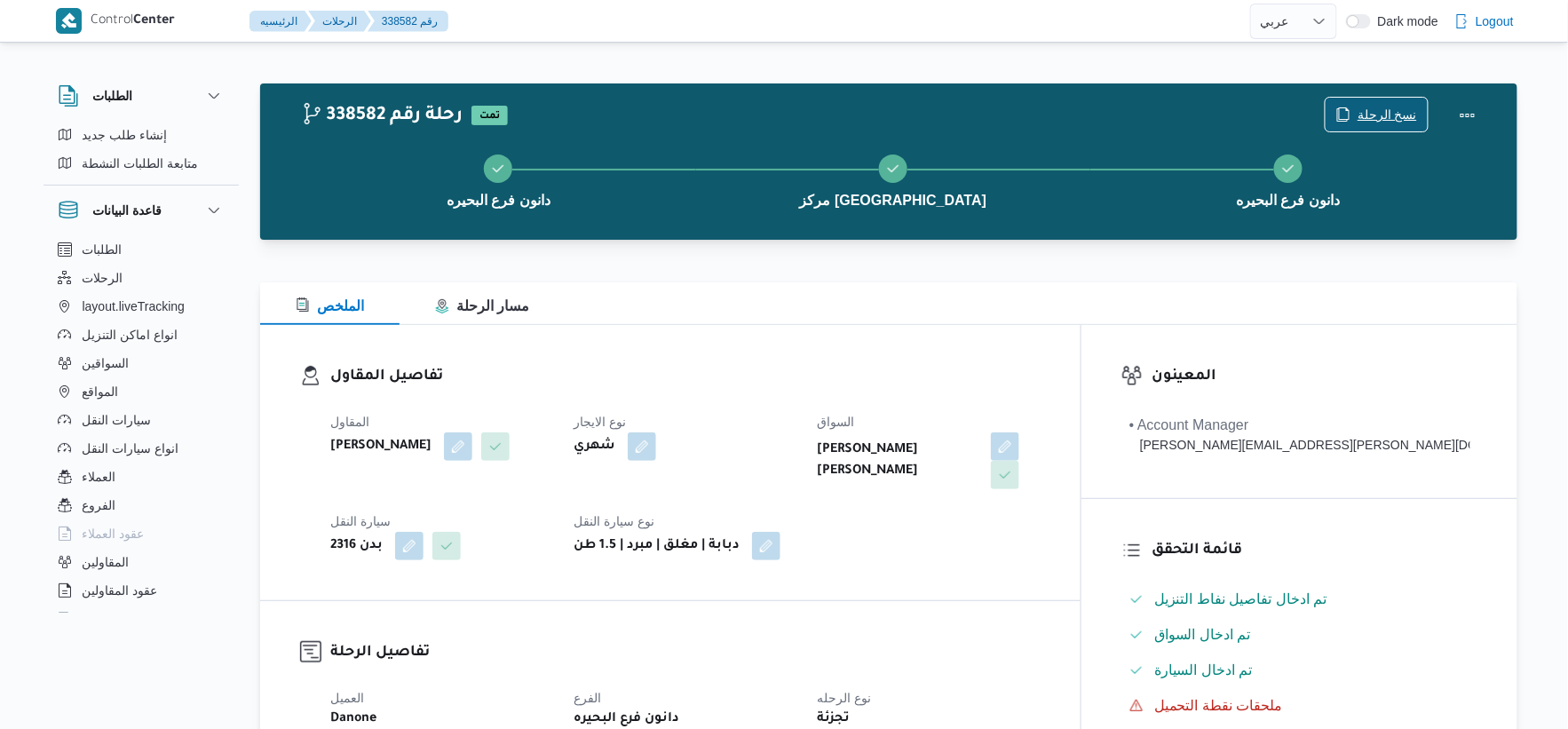
click at [1390, 107] on span "نسخ الرحلة" at bounding box center [1387, 115] width 59 height 21
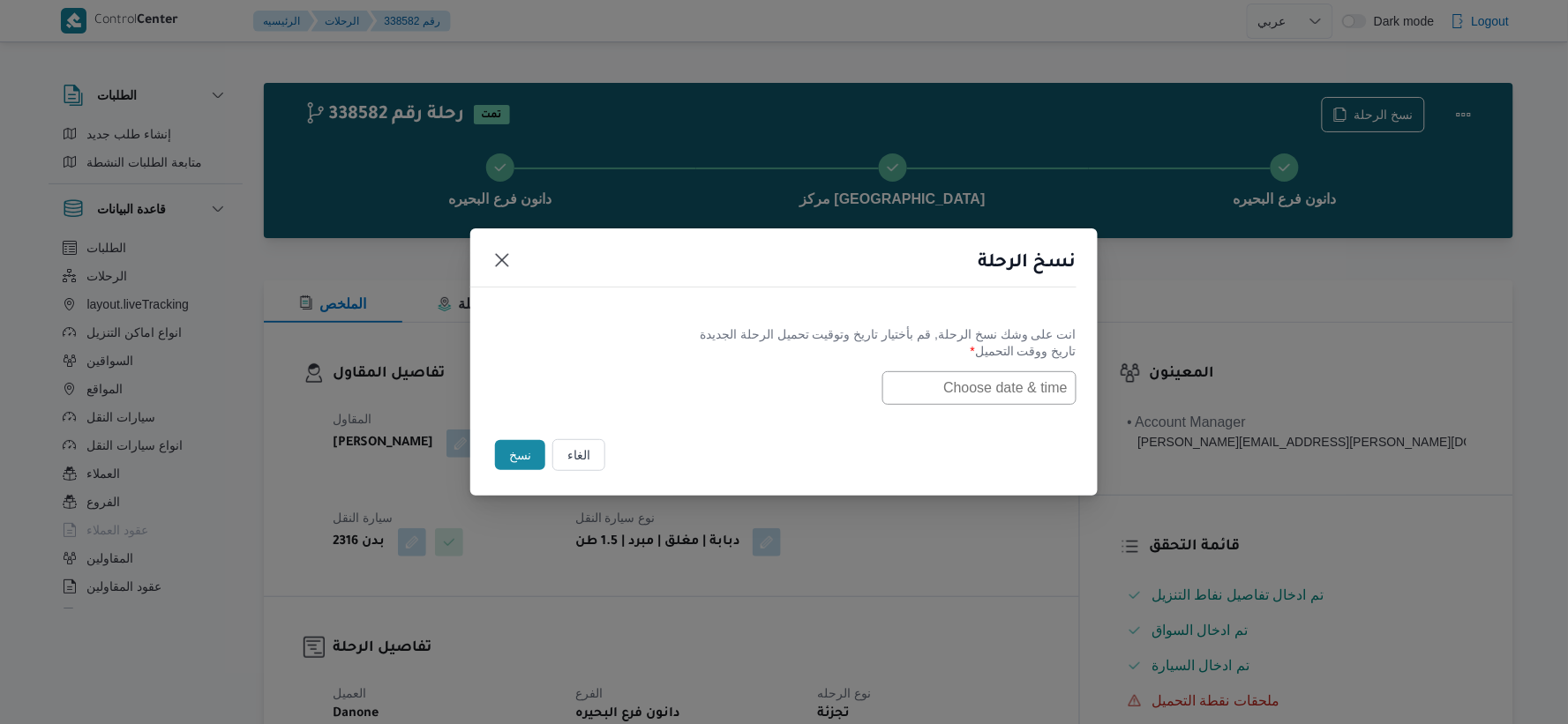
click at [968, 371] on input "text" at bounding box center [979, 387] width 194 height 33
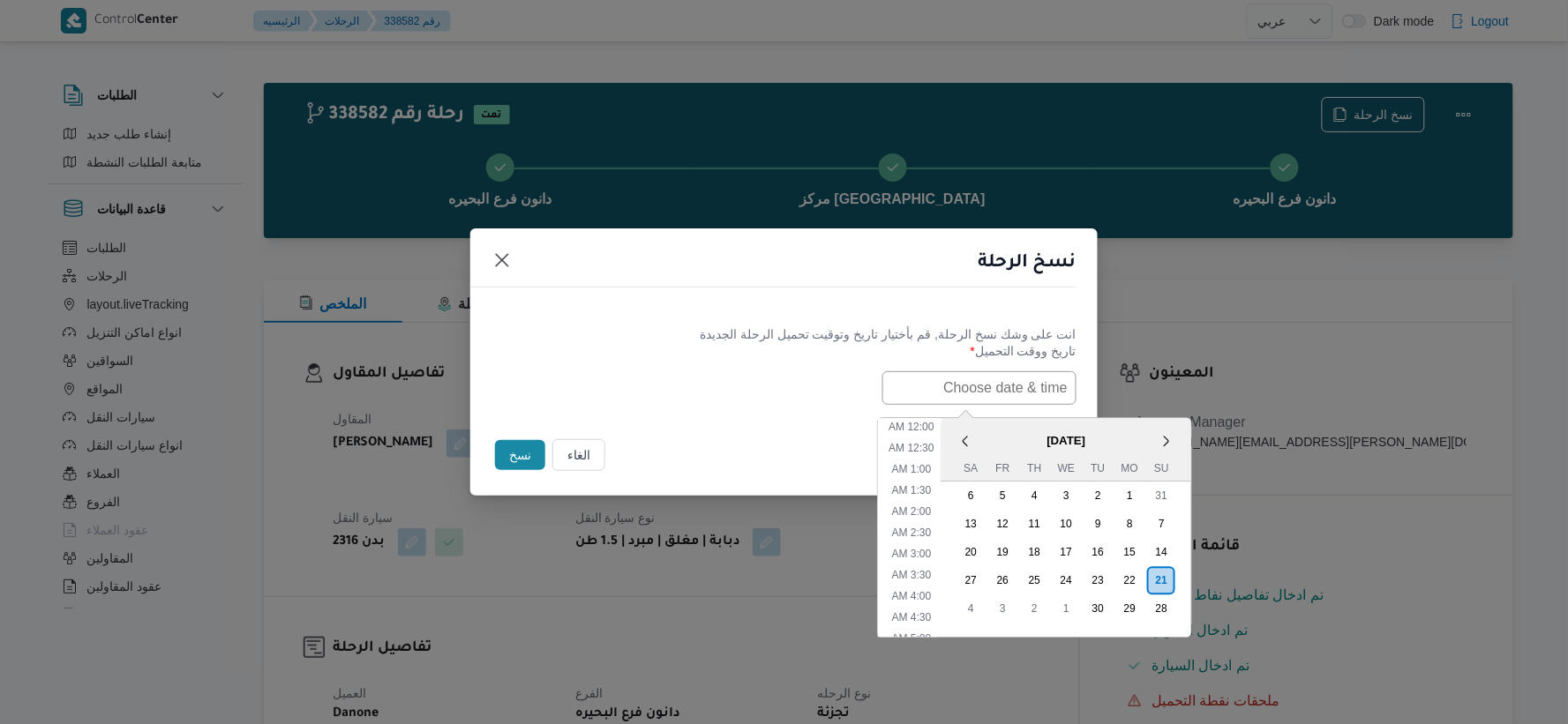
paste input "[DATE] 6:30AM"
type input "[DATE] 6:30AM"
click at [702, 382] on div "[DATE] 6:30AM < [DATE] > Su Mo Tu We Th Fr Sa 31 1 2 3 4 5 6 7 8 9 10 11 12 13 …" at bounding box center [784, 387] width 585 height 33
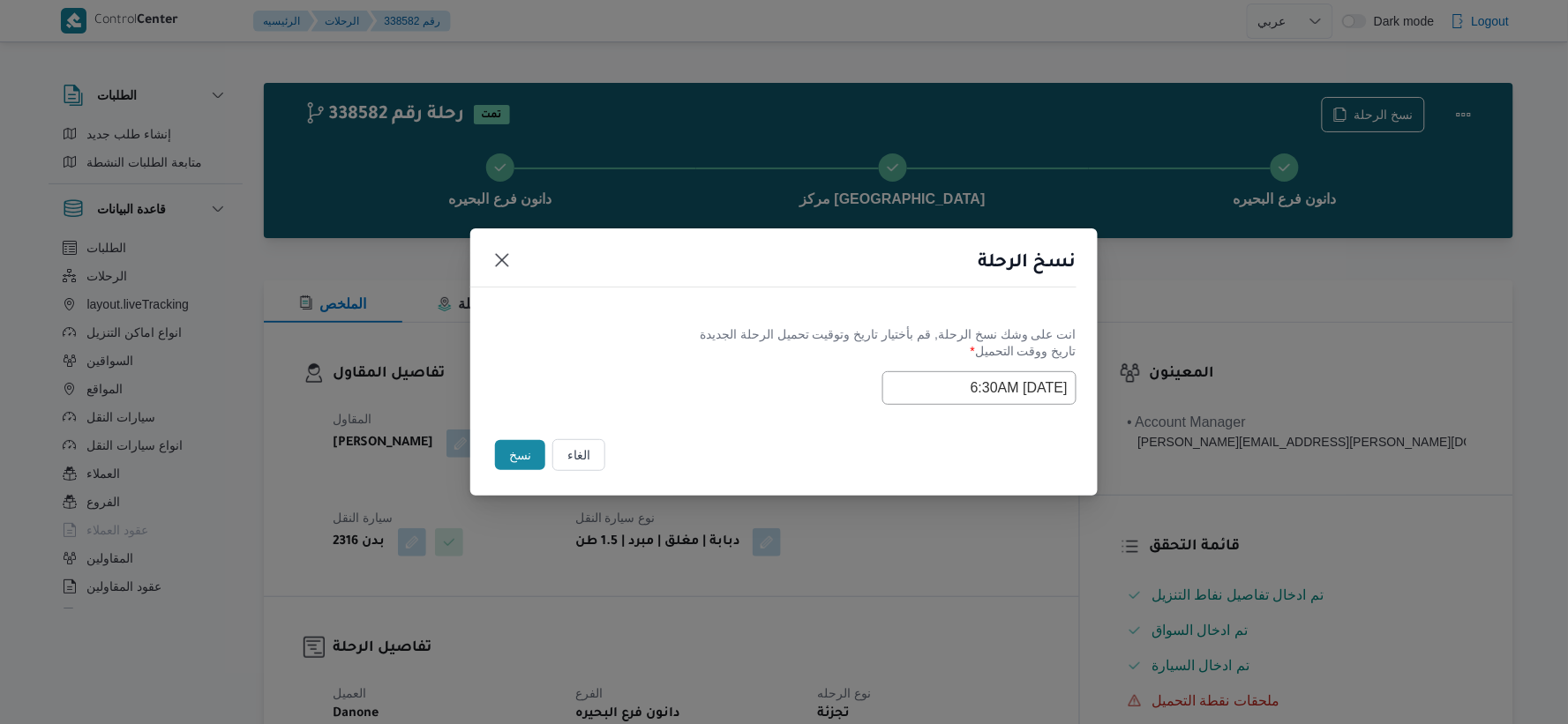
click at [520, 455] on button "نسخ" at bounding box center [519, 455] width 50 height 30
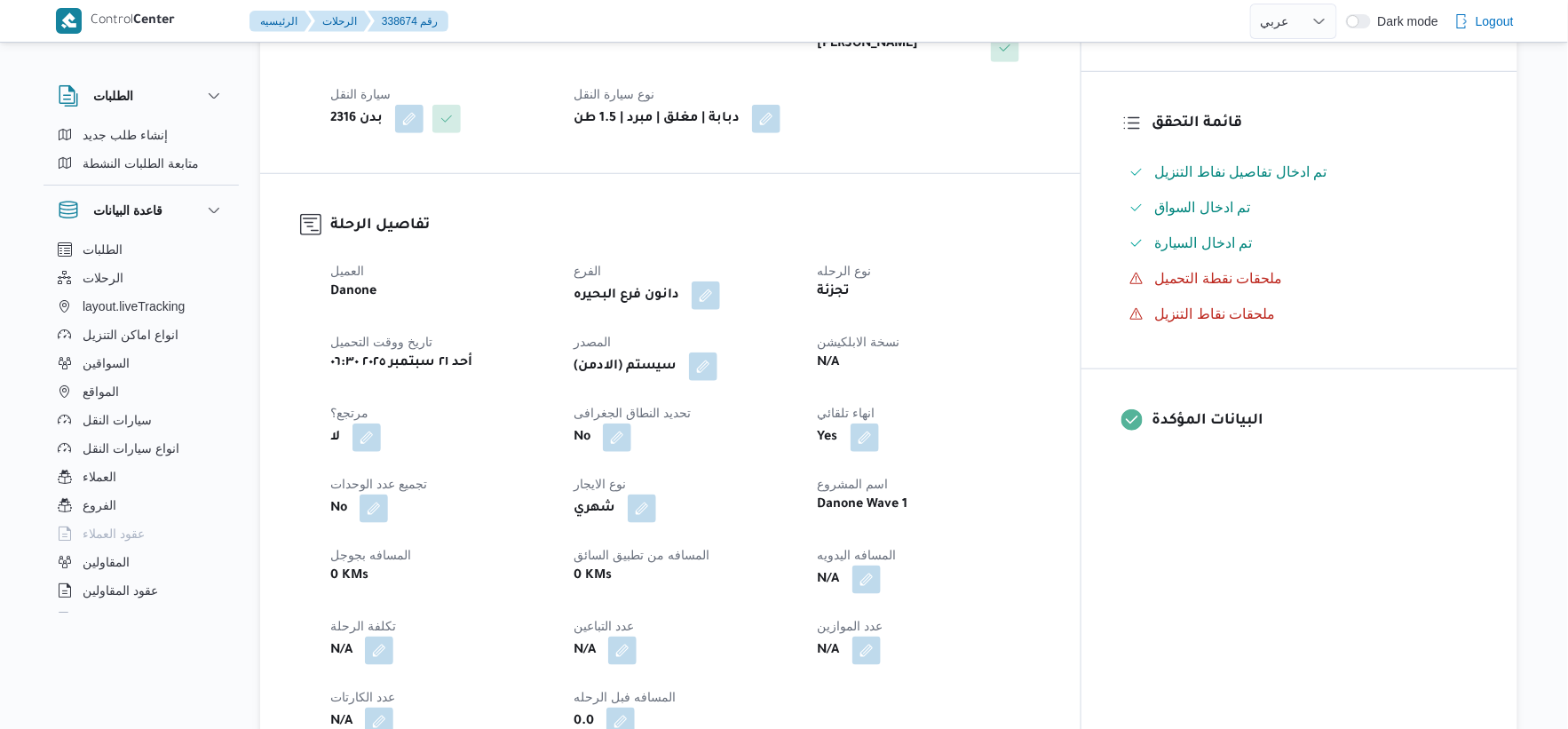
scroll to position [591, 0]
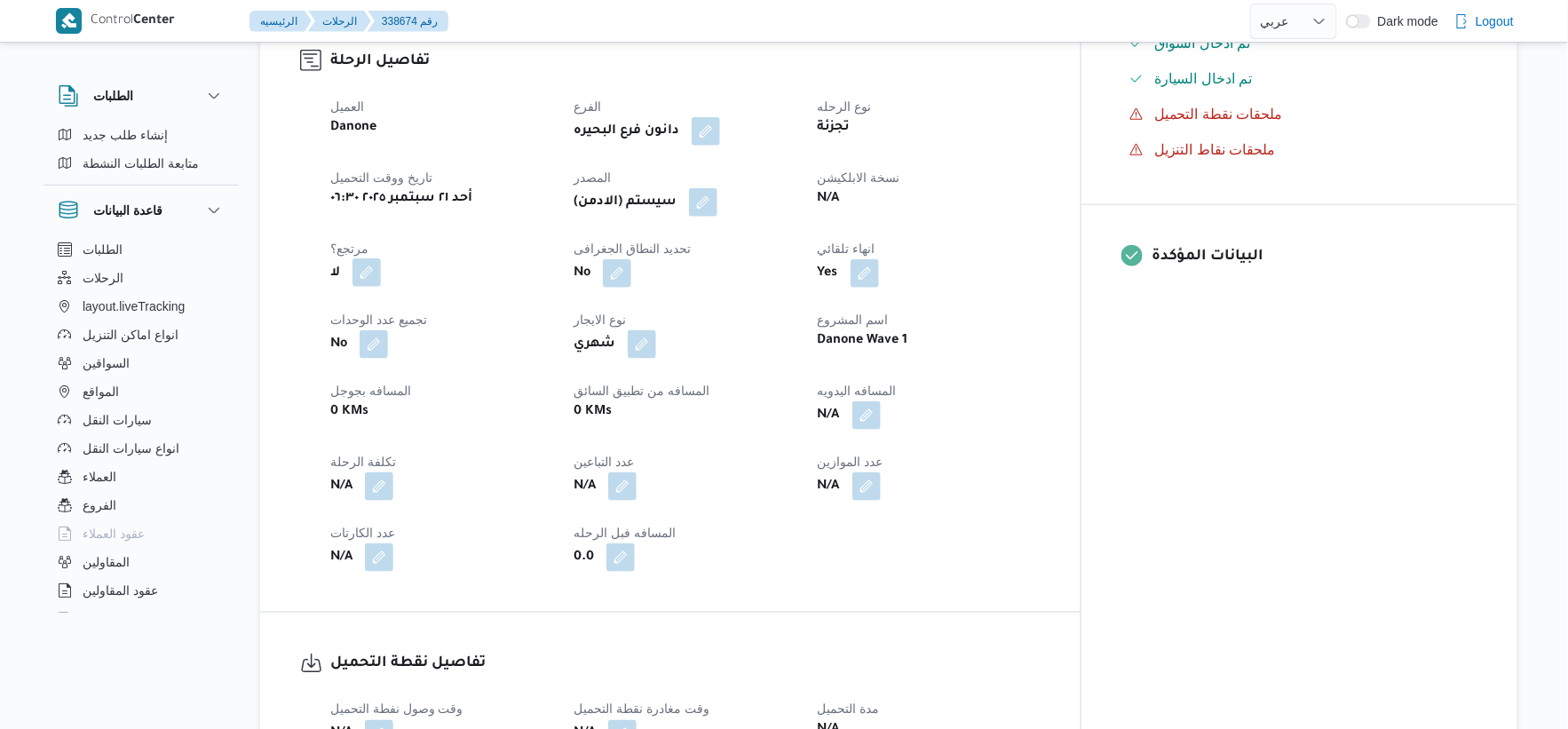
click at [370, 268] on button "button" at bounding box center [367, 272] width 29 height 29
click at [321, 329] on label "هل هناك مرتجع؟" at bounding box center [311, 327] width 107 height 21
checkbox input "true"
click at [424, 330] on span "تاكيد" at bounding box center [419, 326] width 23 height 21
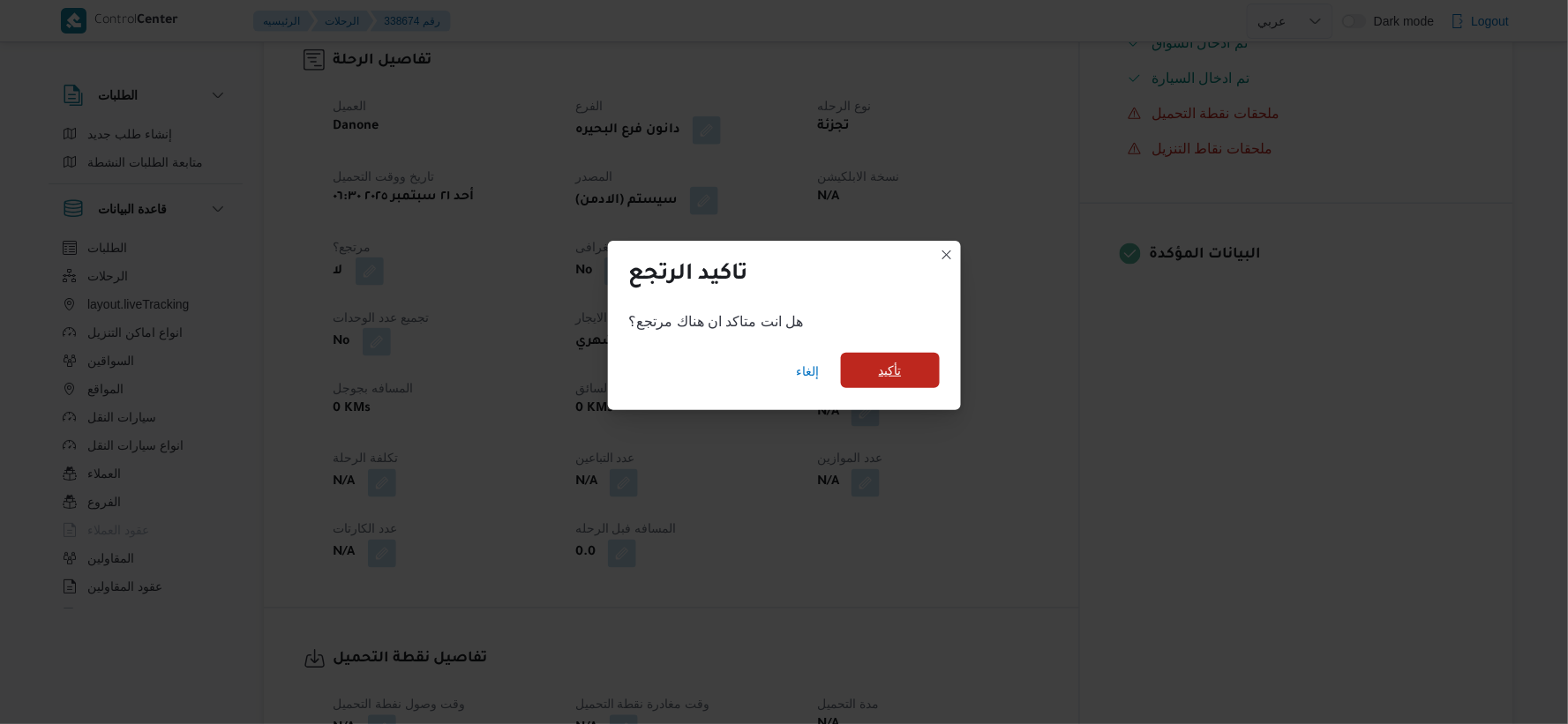
click at [876, 362] on span "تأكيد" at bounding box center [890, 370] width 99 height 35
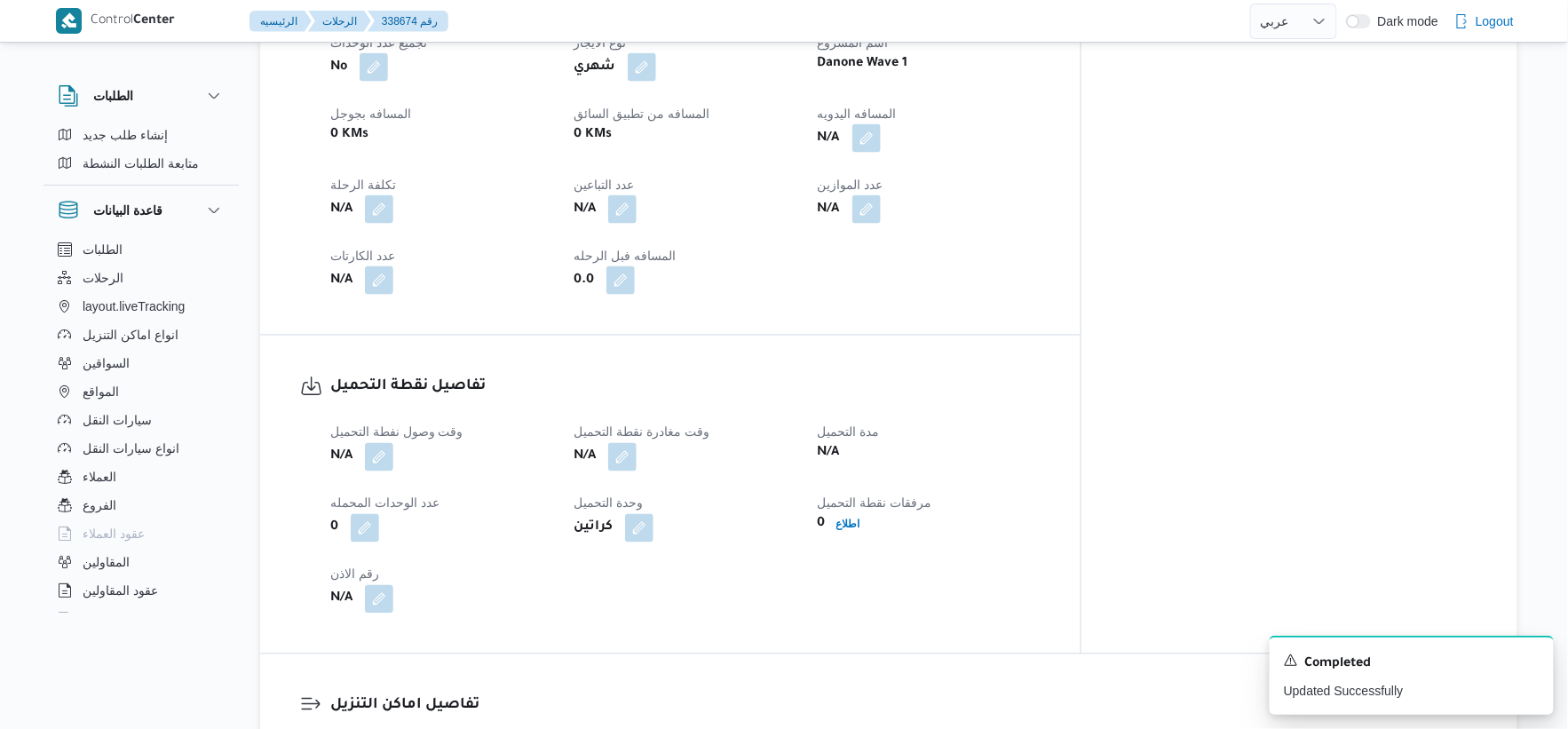
scroll to position [1282, 0]
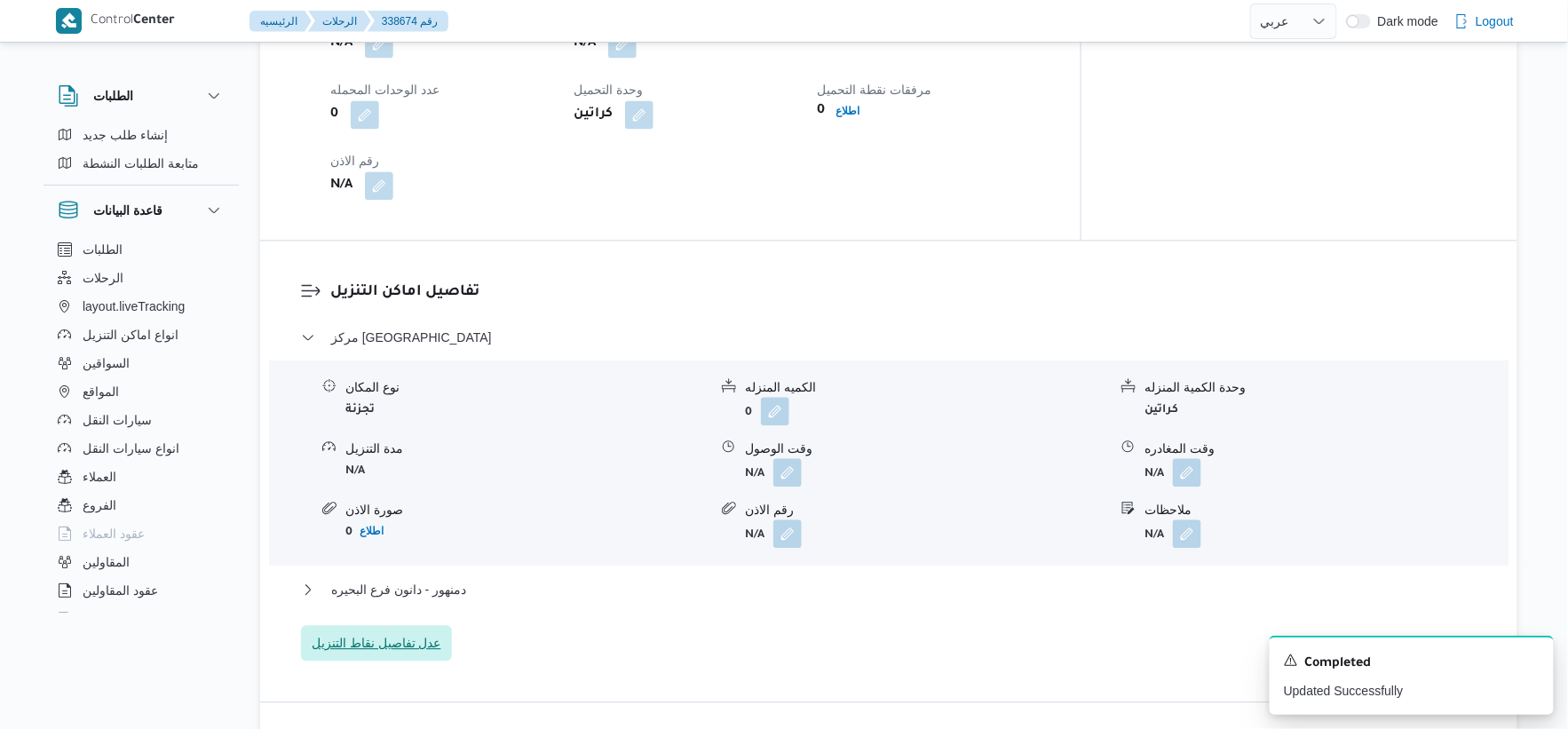
click at [414, 645] on span "عدل تفاصيل نقاط التنزيل" at bounding box center [376, 643] width 130 height 21
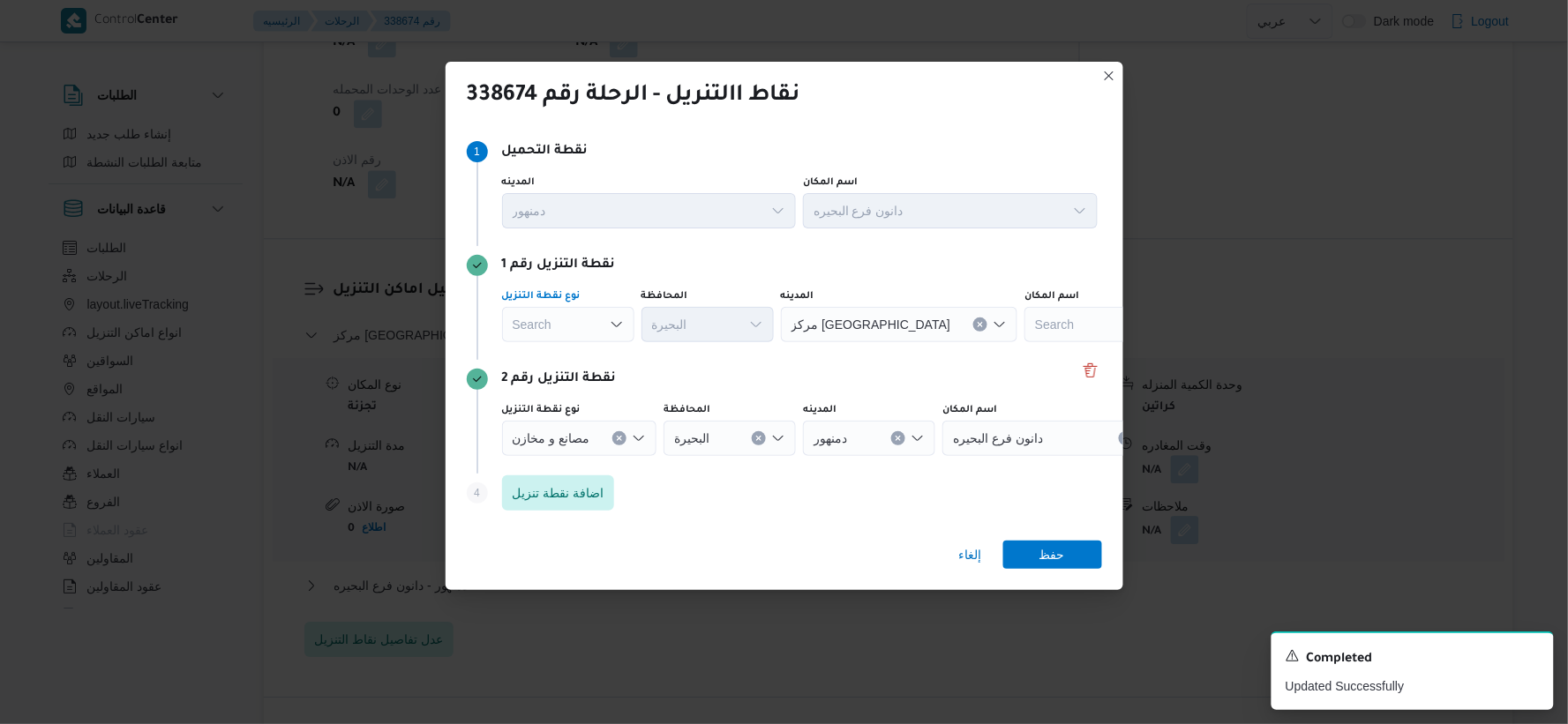
click at [560, 322] on div "Search" at bounding box center [568, 324] width 132 height 35
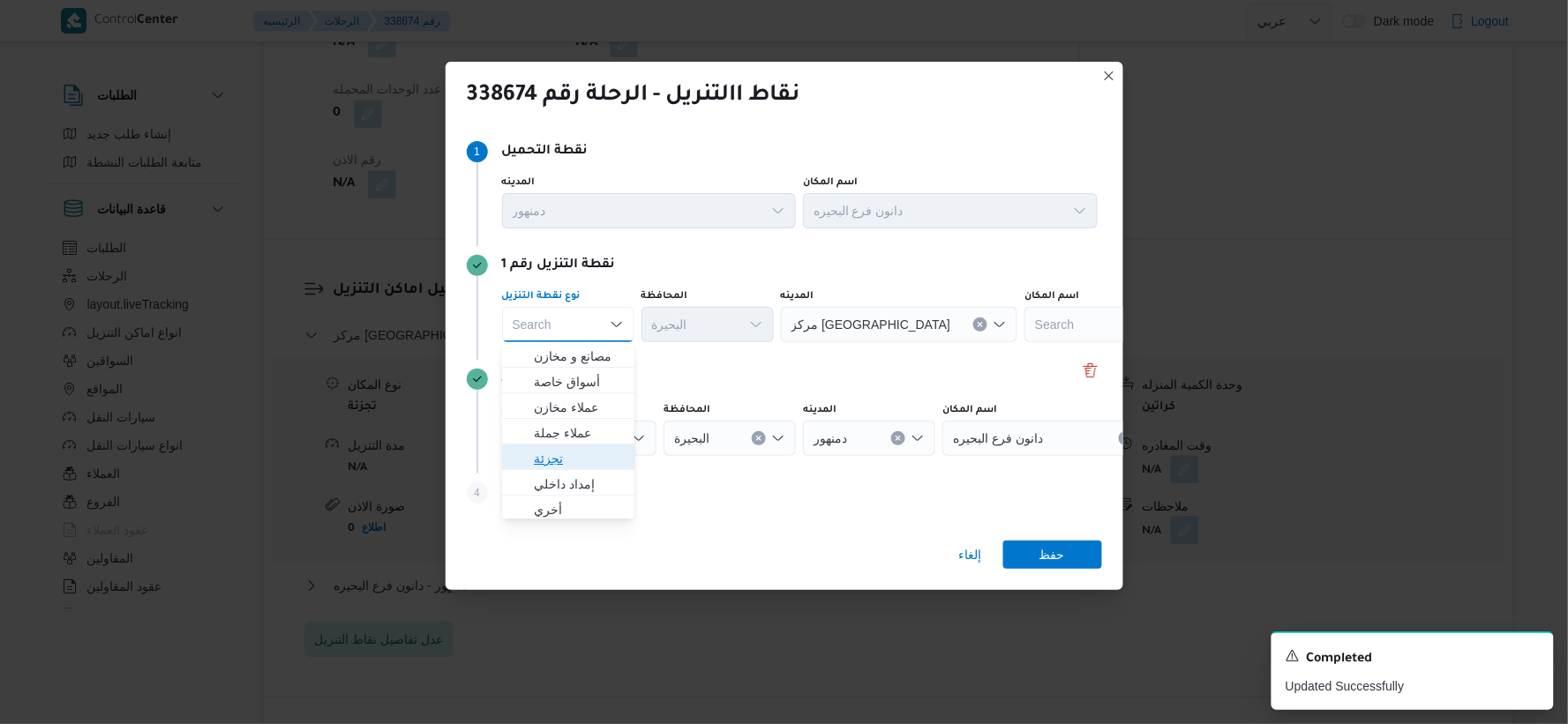
click at [549, 456] on span "تجزئة" at bounding box center [578, 458] width 90 height 21
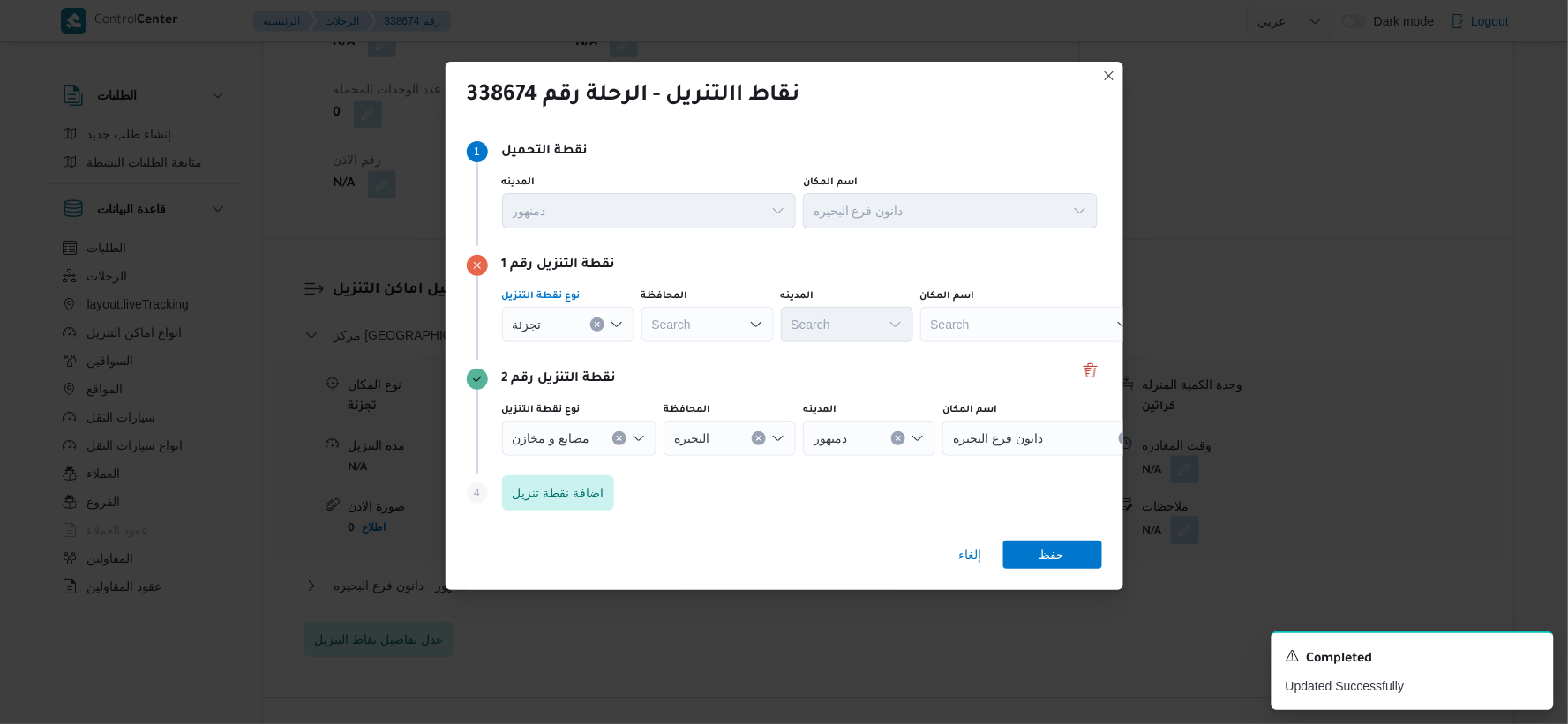
click at [733, 332] on div "Search" at bounding box center [707, 324] width 132 height 35
type input "البحير"
click at [708, 319] on div "البحير البحير Combo box. Selected. البحير. Selected. Combo box input. Search. T…" at bounding box center [707, 324] width 132 height 35
click at [974, 556] on span "إلغاء" at bounding box center [970, 554] width 23 height 21
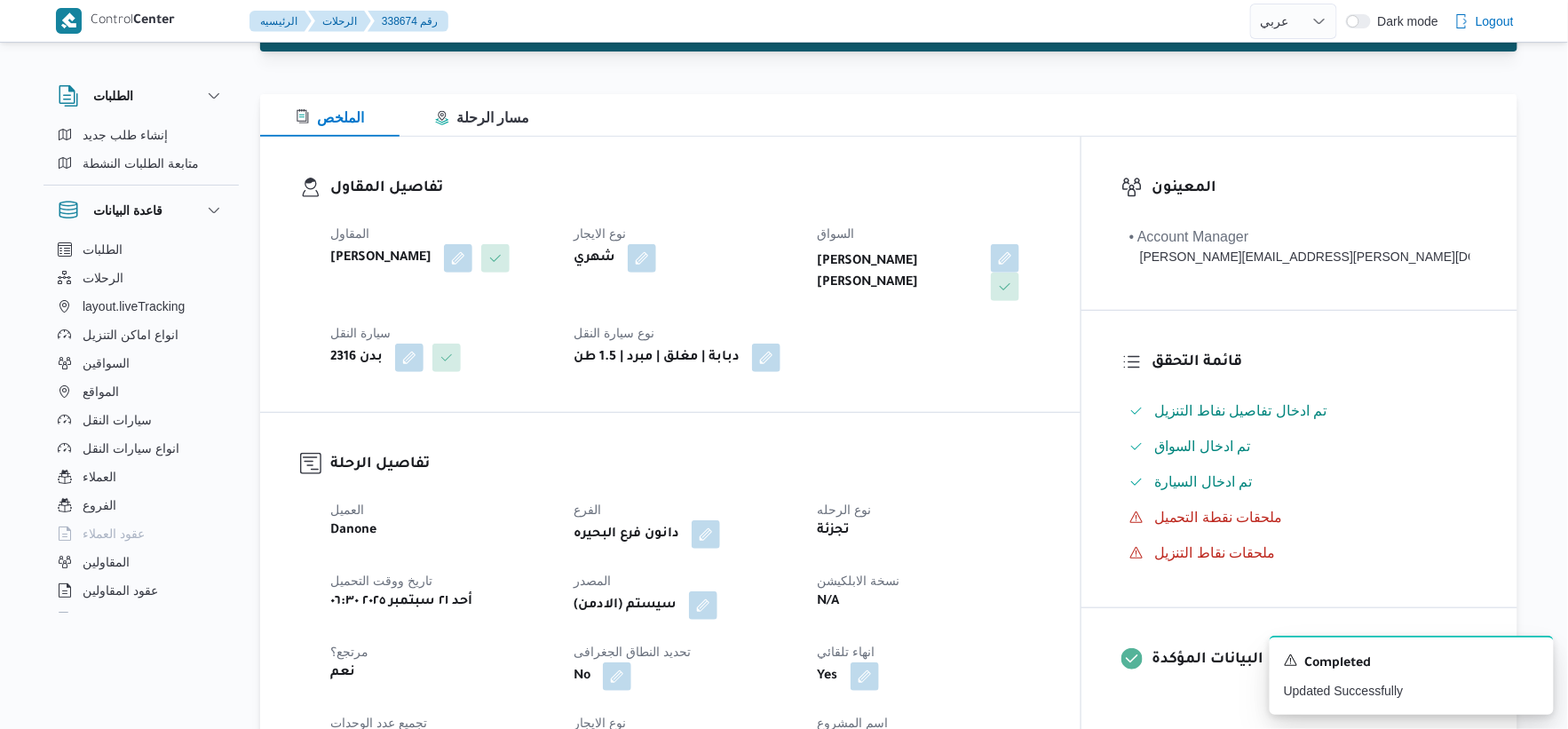
scroll to position [0, 0]
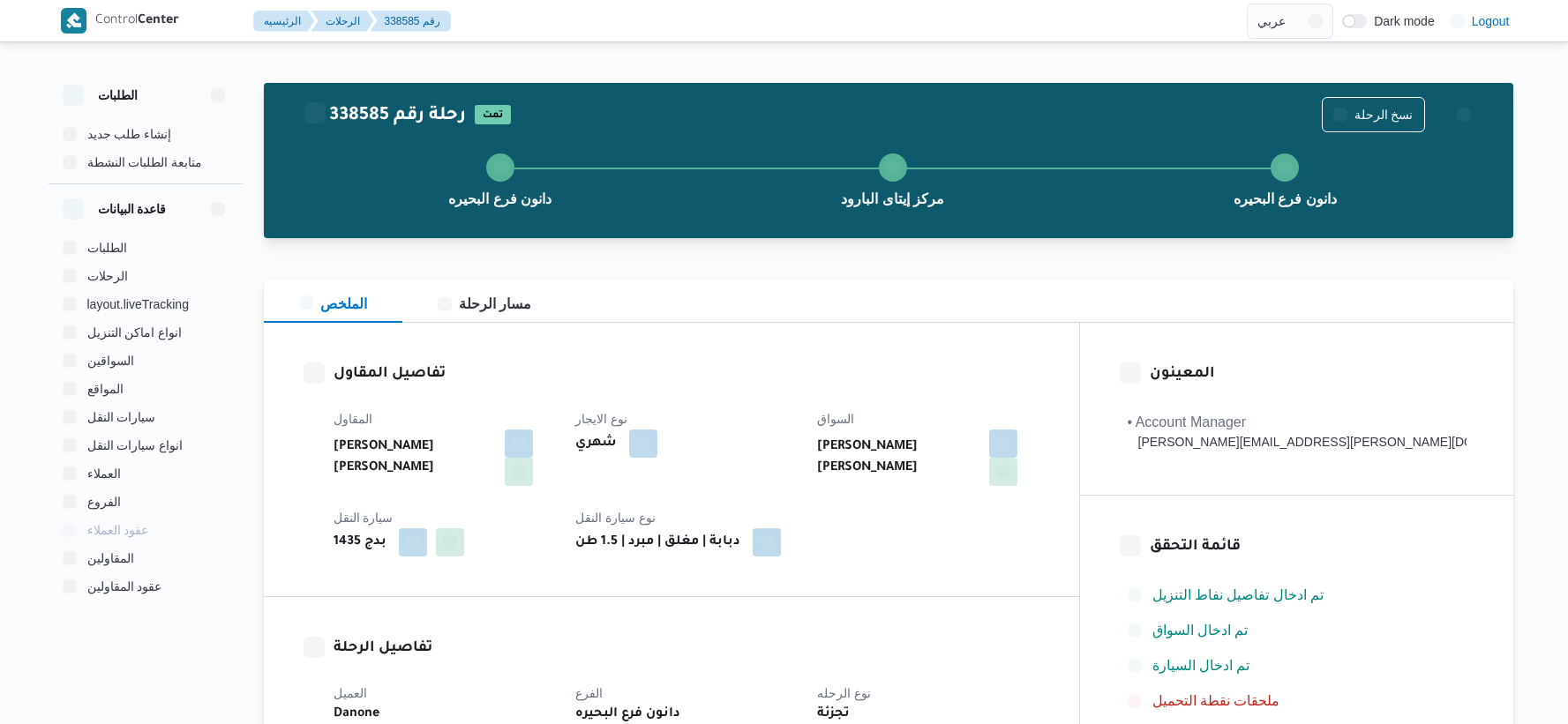
select select "ar"
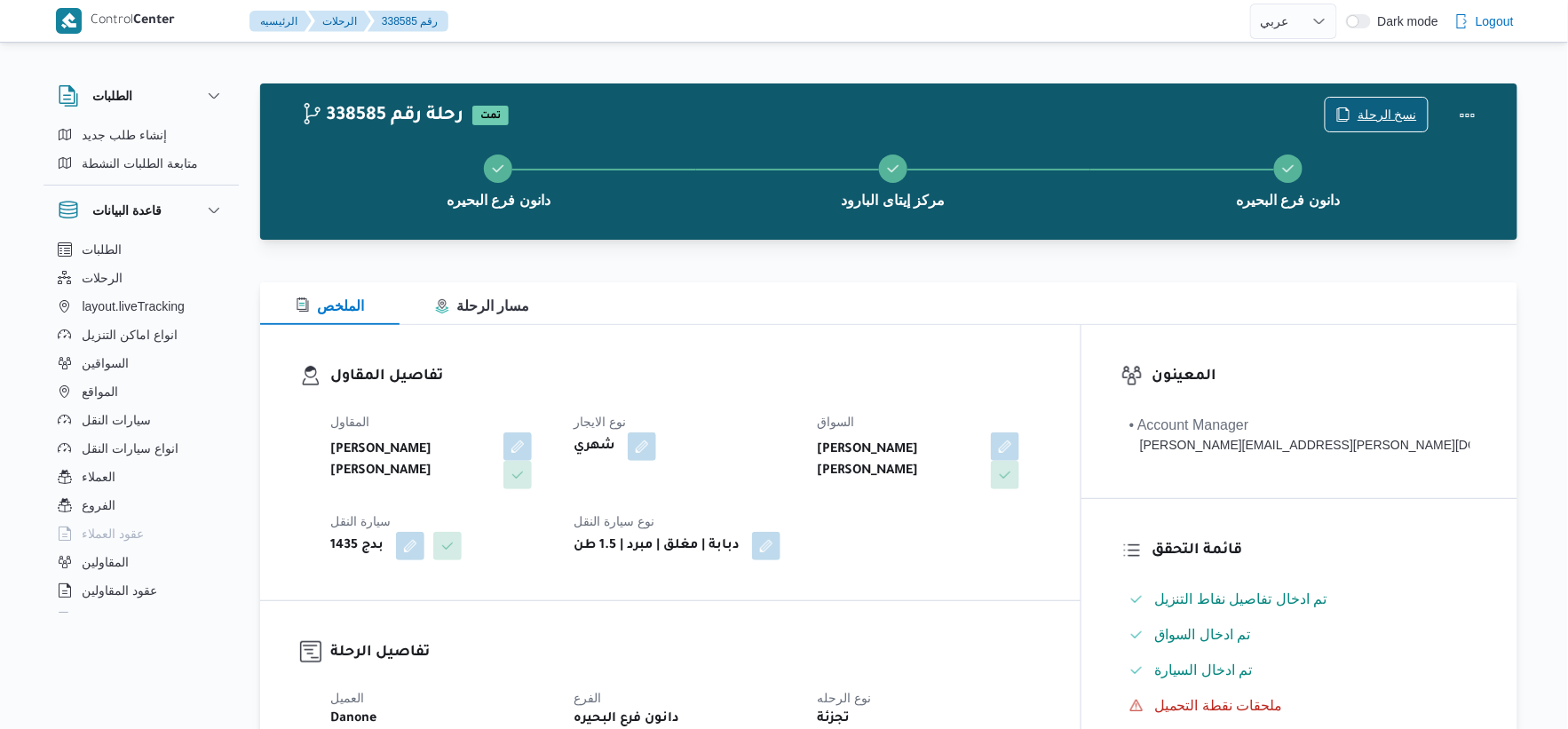
click at [1364, 105] on span "نسخ الرحلة" at bounding box center [1387, 115] width 59 height 21
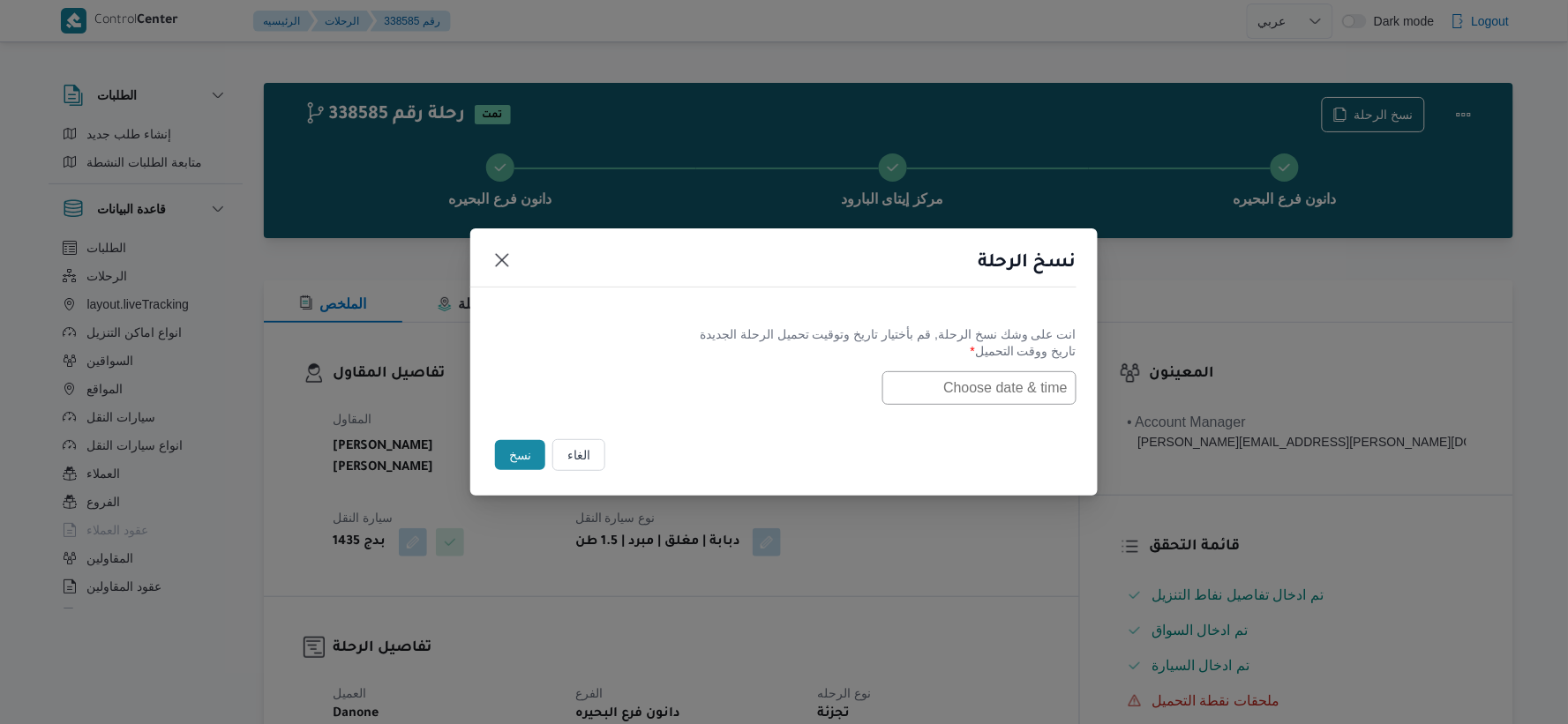
click at [1000, 382] on input "text" at bounding box center [979, 387] width 194 height 33
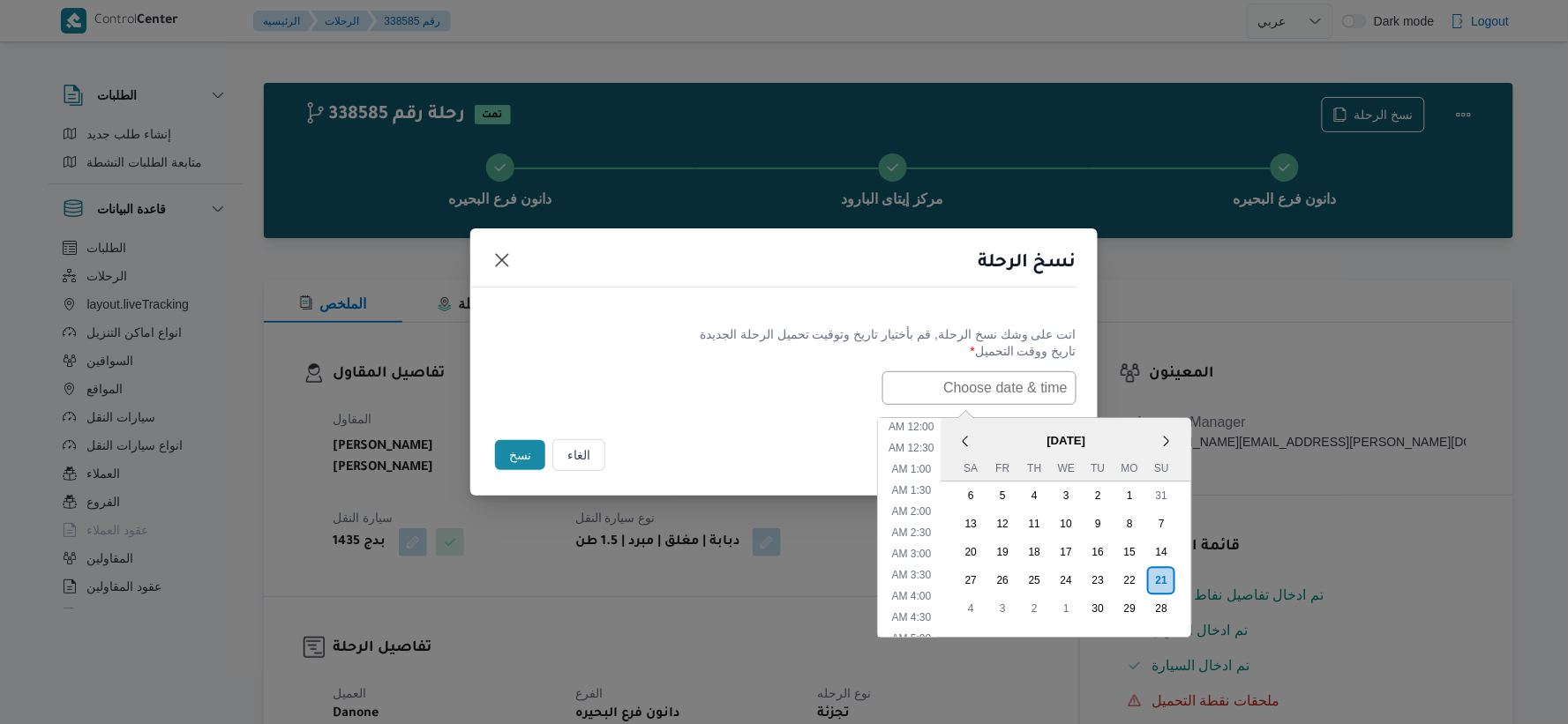
paste input "[DATE] 6:30AM"
type input "[DATE] 6:30AM"
click at [700, 391] on div "[DATE] 6:30AM < [DATE] > Su Mo Tu We Th Fr Sa 31 1 2 3 4 5 6 7 8 9 10 11 12 13 …" at bounding box center [784, 387] width 585 height 33
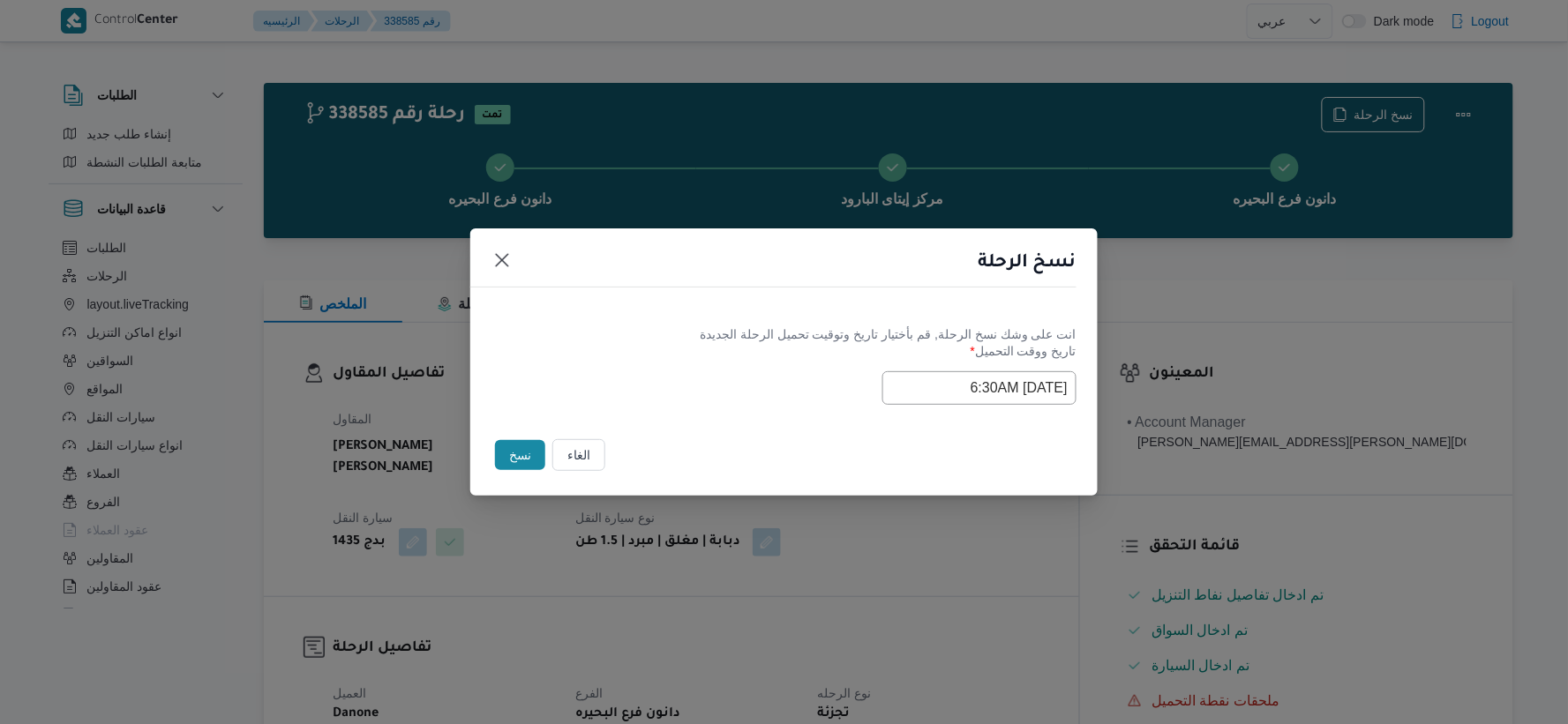
click at [528, 443] on button "نسخ" at bounding box center [519, 455] width 50 height 30
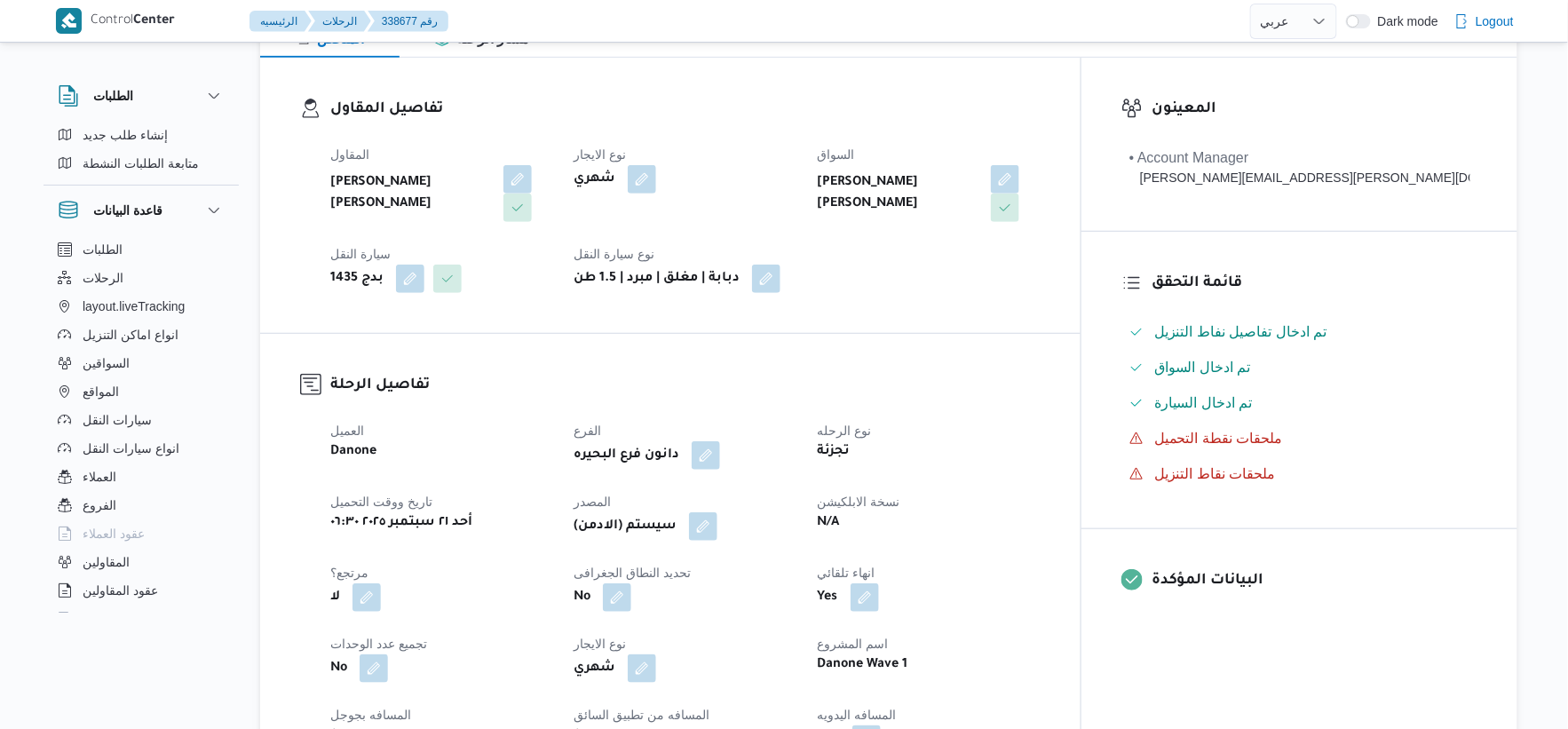
scroll to position [591, 0]
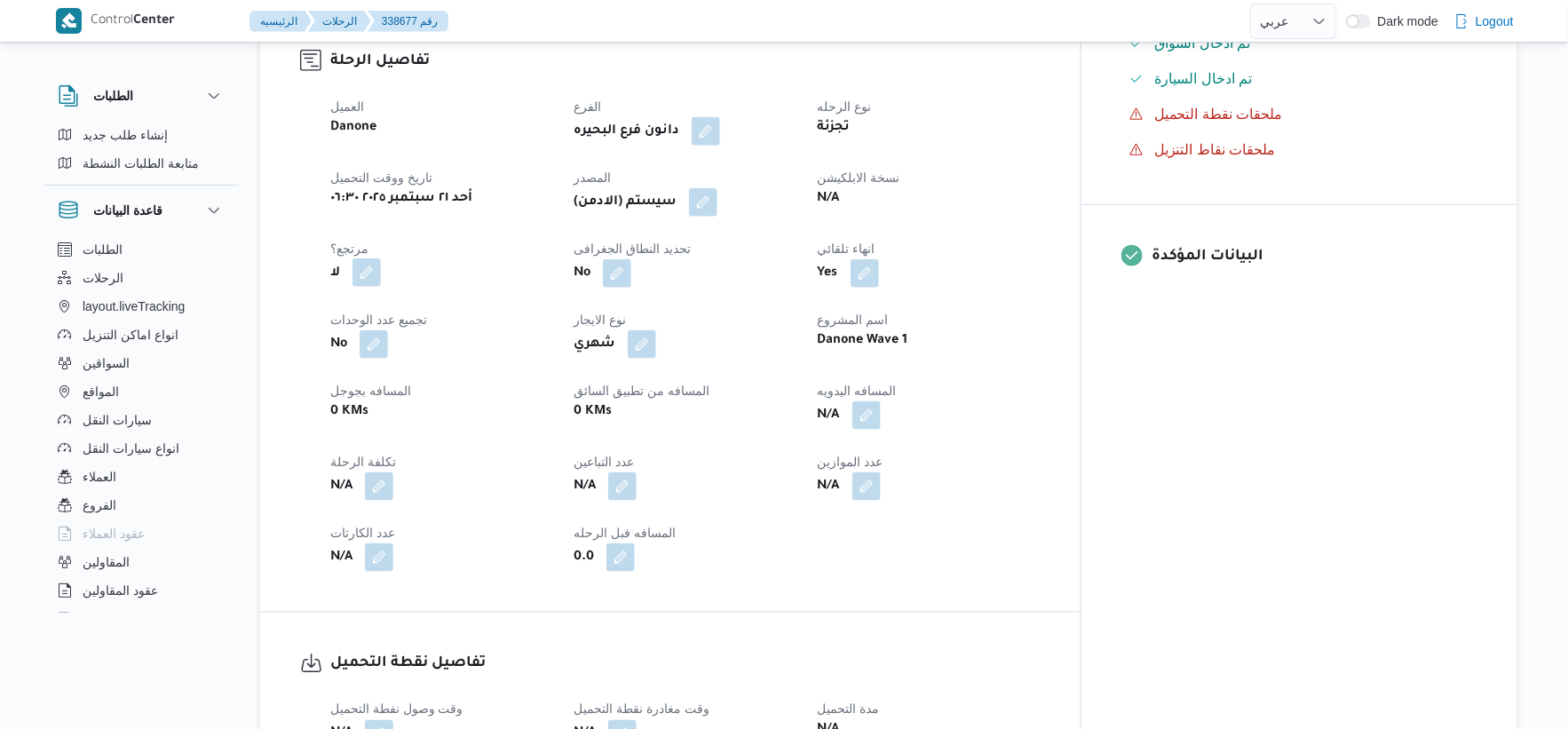
click at [371, 268] on button "button" at bounding box center [367, 272] width 29 height 29
click at [326, 332] on label "هل هناك مرتجع؟" at bounding box center [311, 327] width 107 height 21
checkbox input "true"
click at [419, 327] on span "تاكيد" at bounding box center [419, 326] width 23 height 21
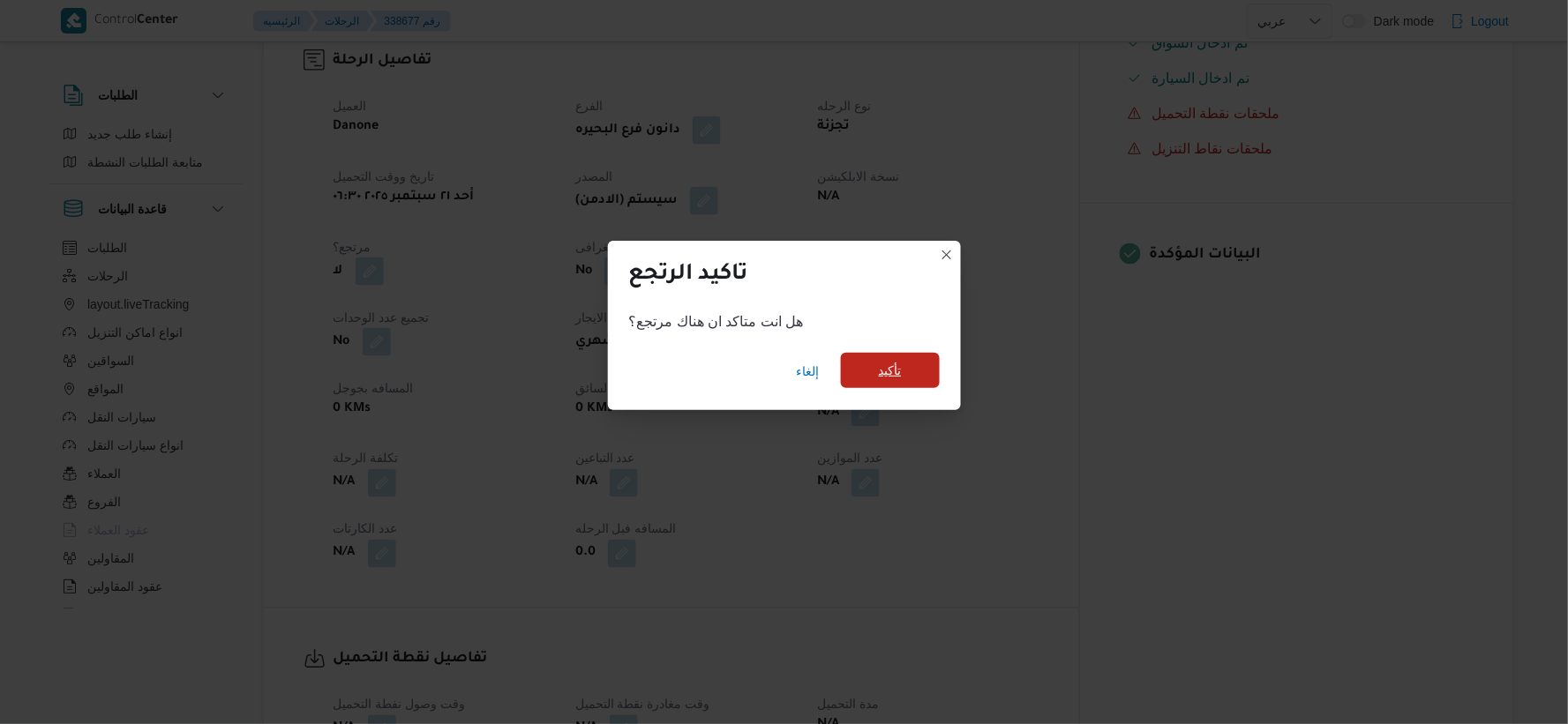
click at [883, 365] on span "تأكيد" at bounding box center [890, 370] width 23 height 21
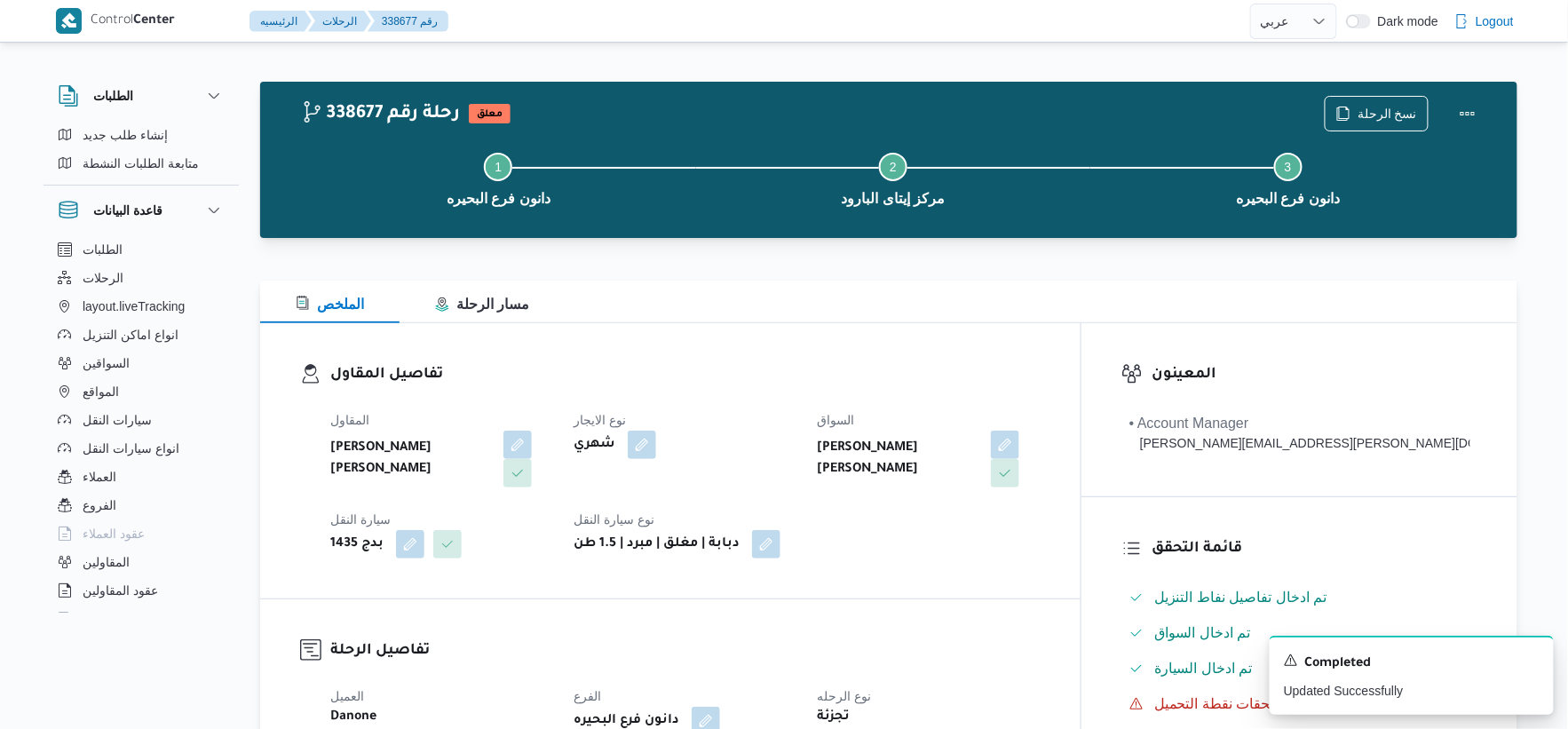
scroll to position [0, 0]
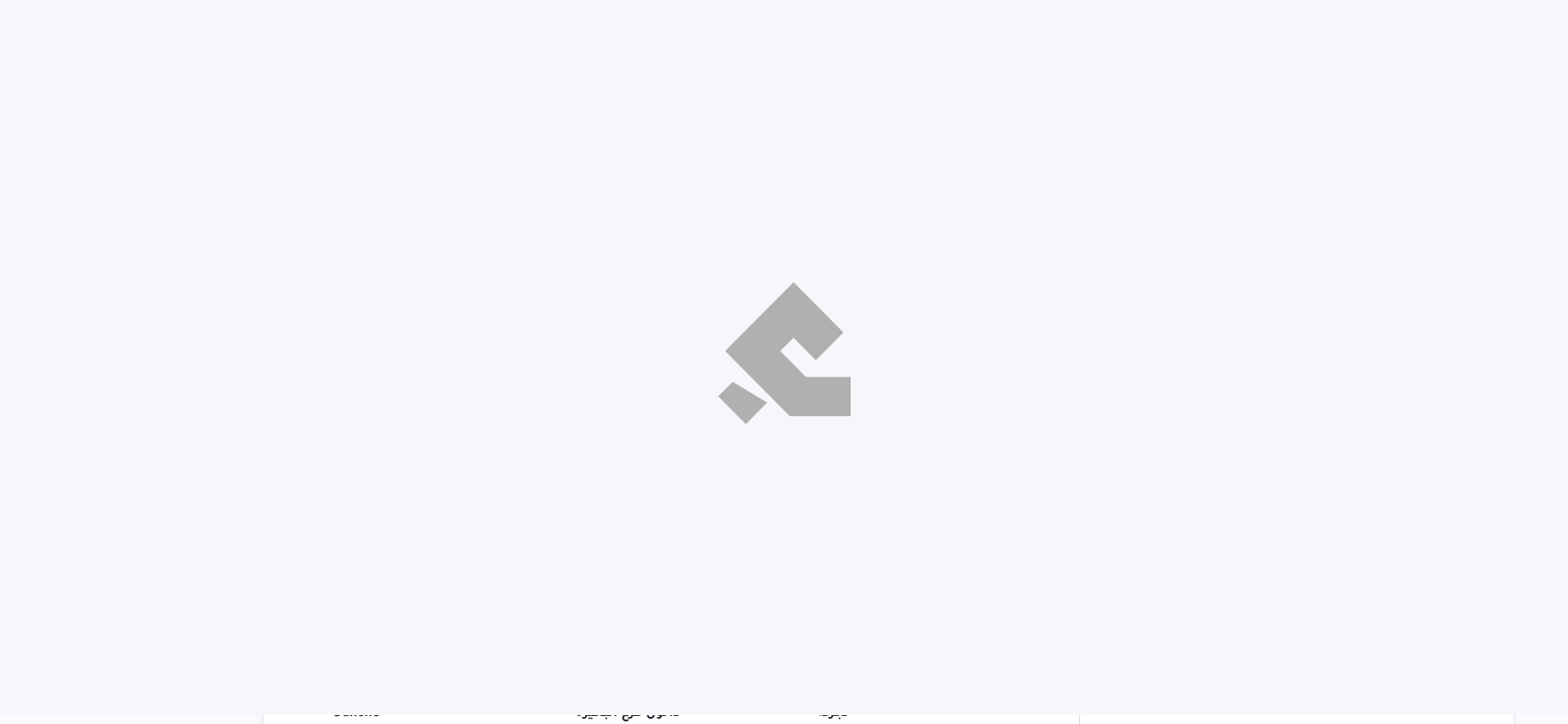
select select "ar"
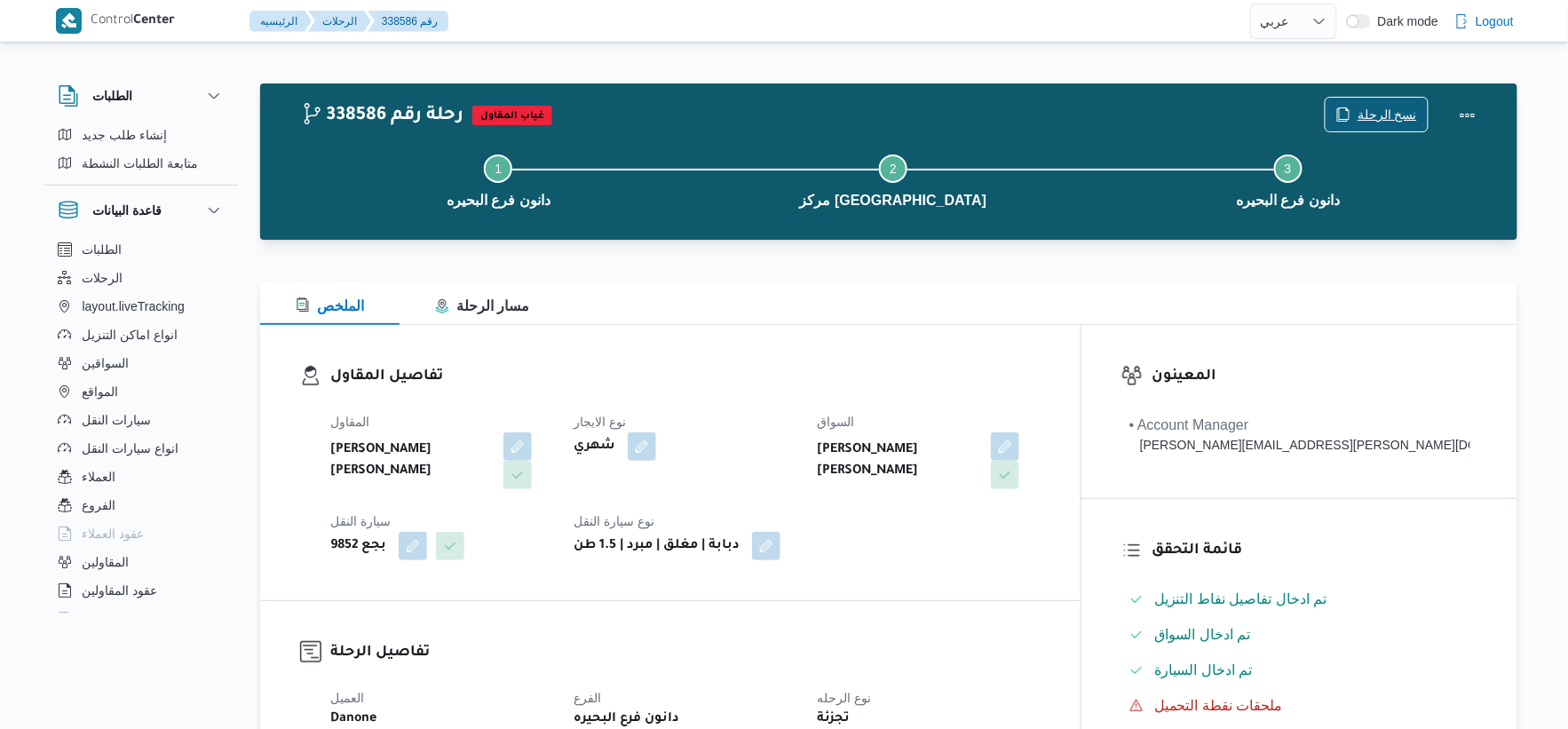
click at [1370, 102] on span "نسخ الرحلة" at bounding box center [1377, 114] width 102 height 33
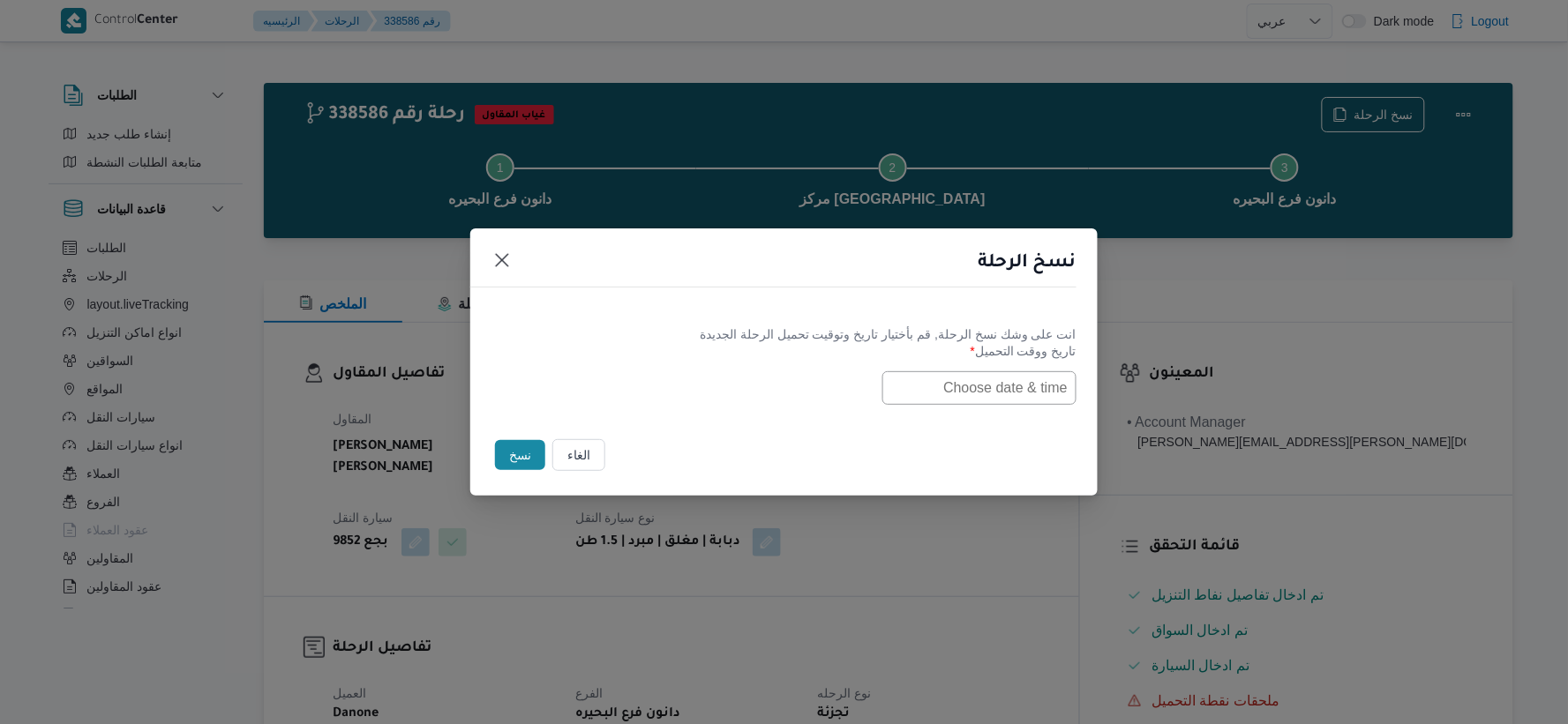
click at [973, 384] on input "text" at bounding box center [979, 387] width 194 height 33
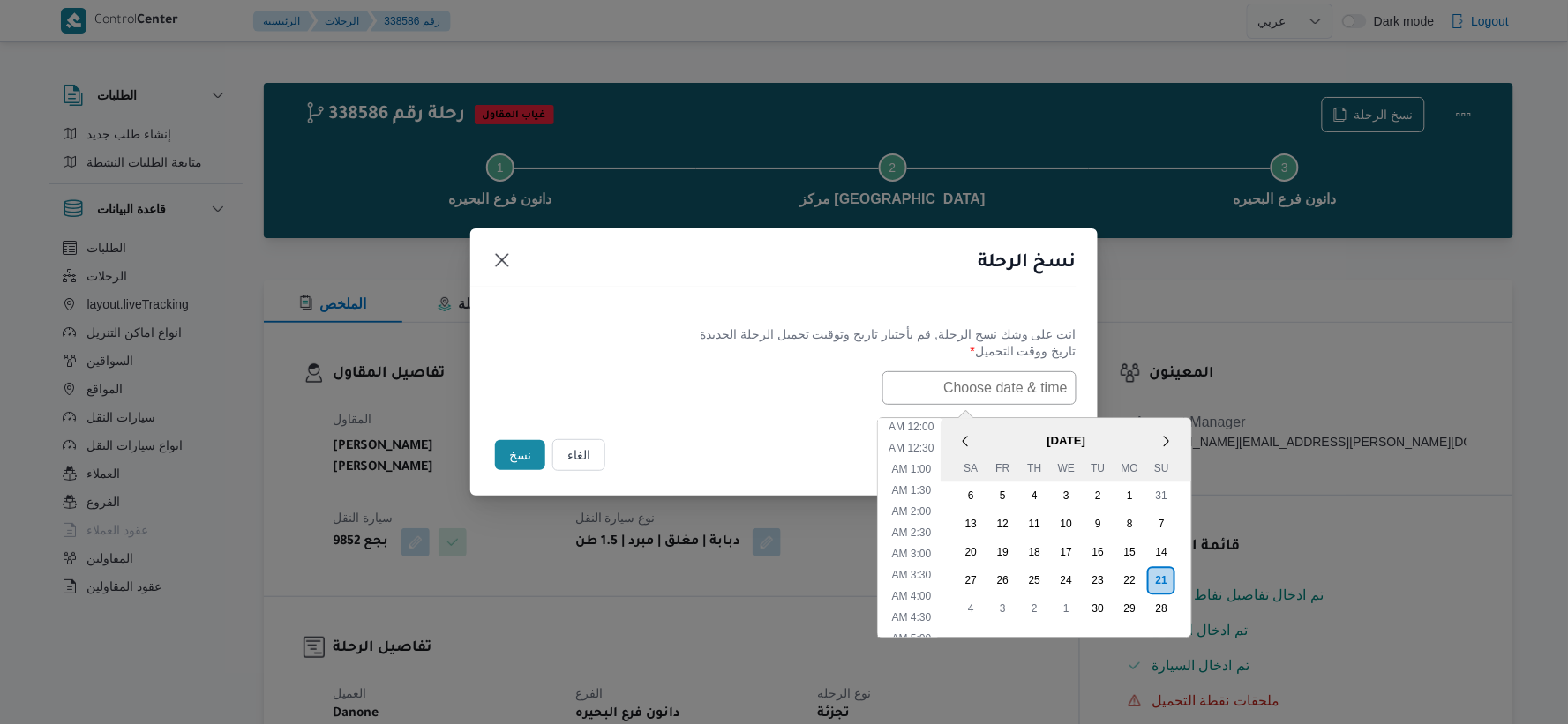
paste input "[DATE] 6:30AM"
type input "[DATE] 6:30AM"
click at [686, 390] on div "[DATE] 6:30AM < [DATE] > Su Mo Tu We Th Fr Sa 31 1 2 3 4 5 6 7 8 9 10 11 12 13 …" at bounding box center [784, 387] width 585 height 33
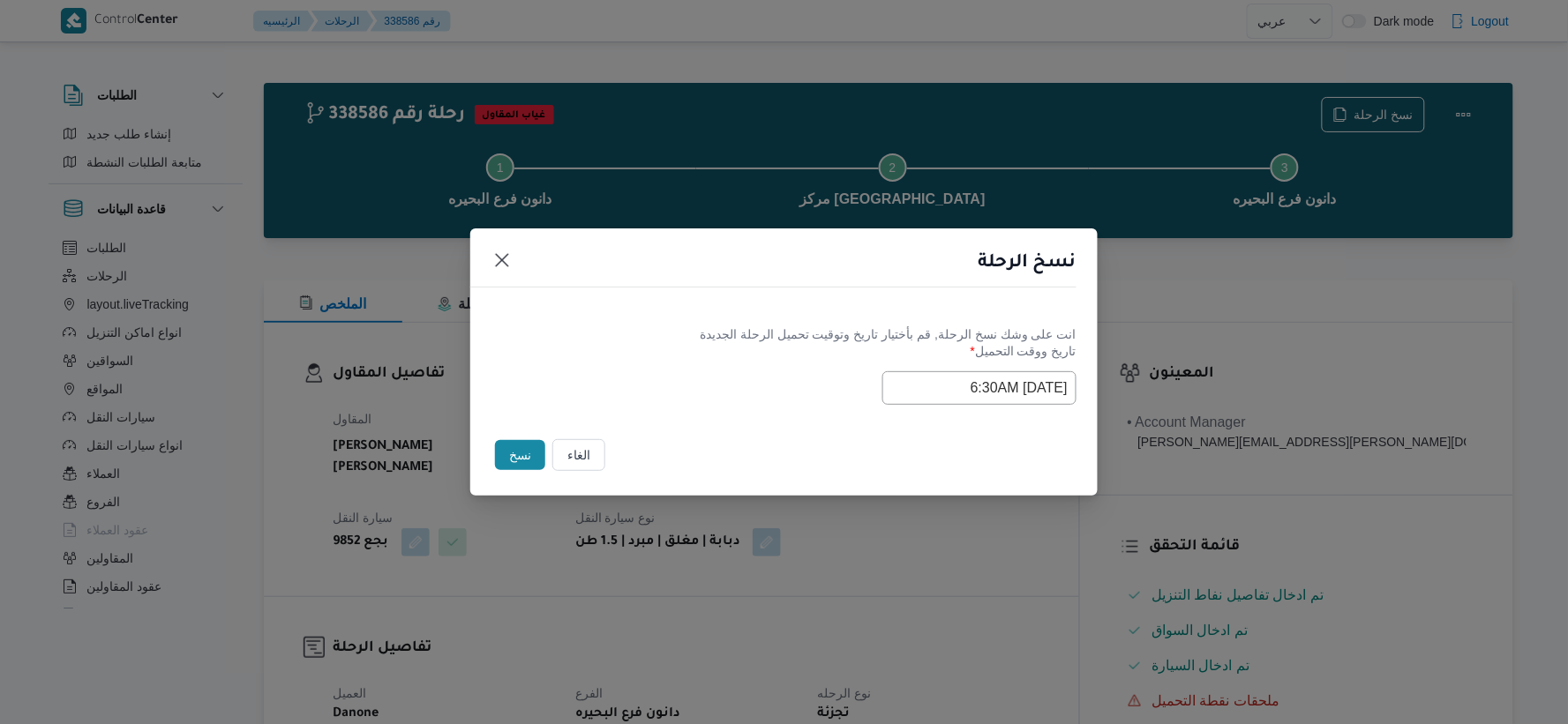
click at [514, 450] on button "نسخ" at bounding box center [519, 455] width 50 height 30
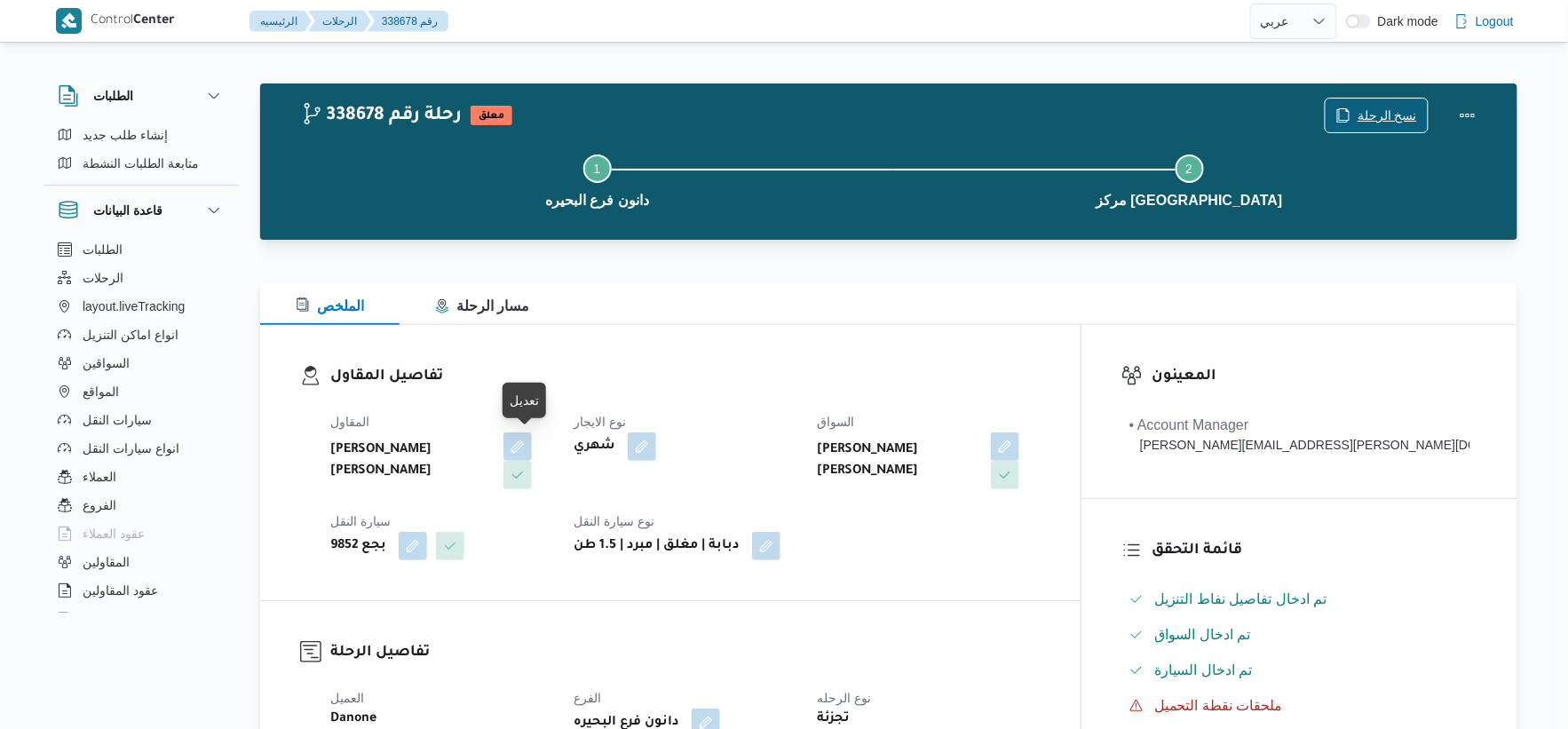
scroll to position [591, 0]
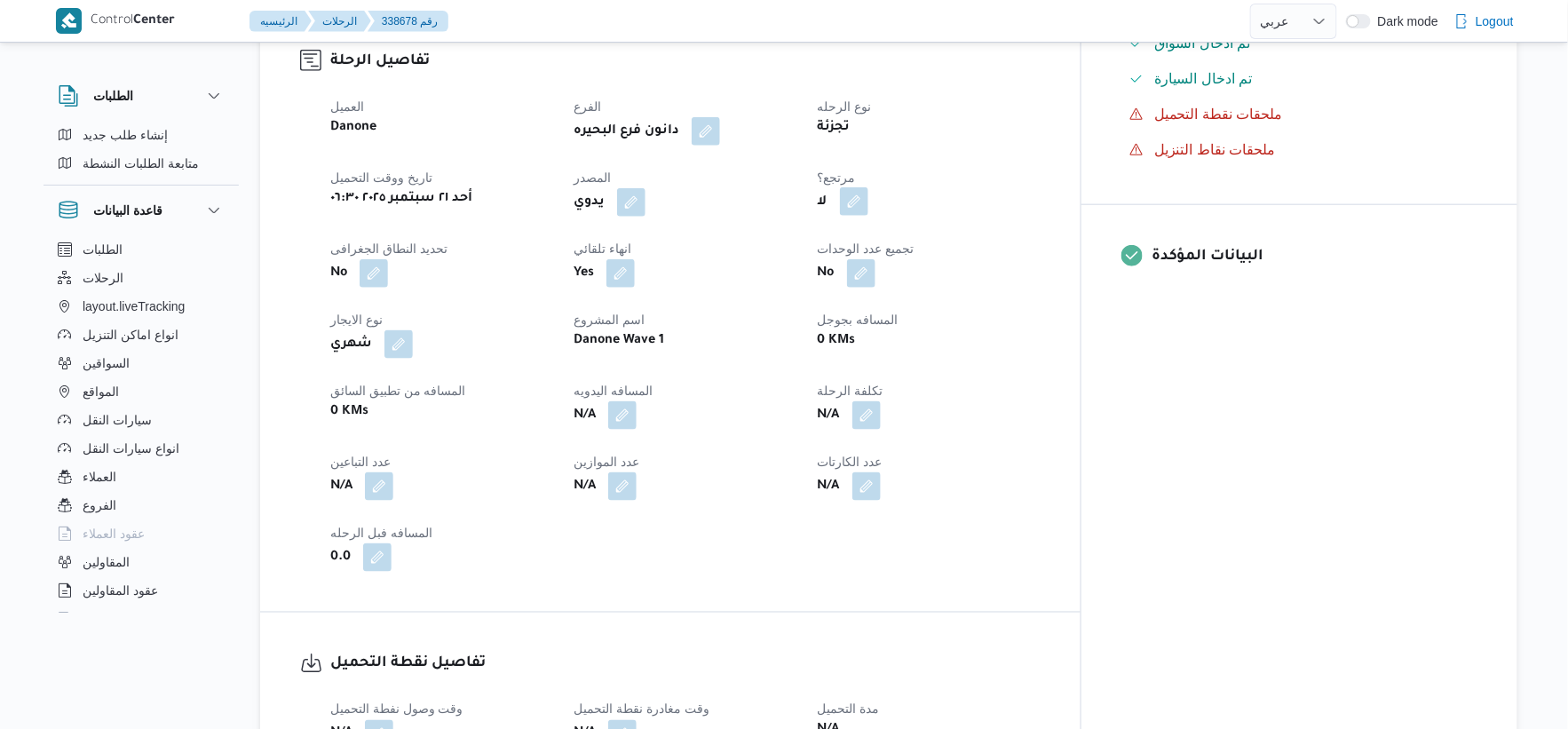
click at [869, 202] on button "button" at bounding box center [854, 202] width 29 height 29
click at [890, 254] on label "هل هناك مرتجع؟" at bounding box center [880, 256] width 107 height 21
checkbox input "true"
click at [1005, 254] on span "تاكيد" at bounding box center [987, 254] width 99 height 35
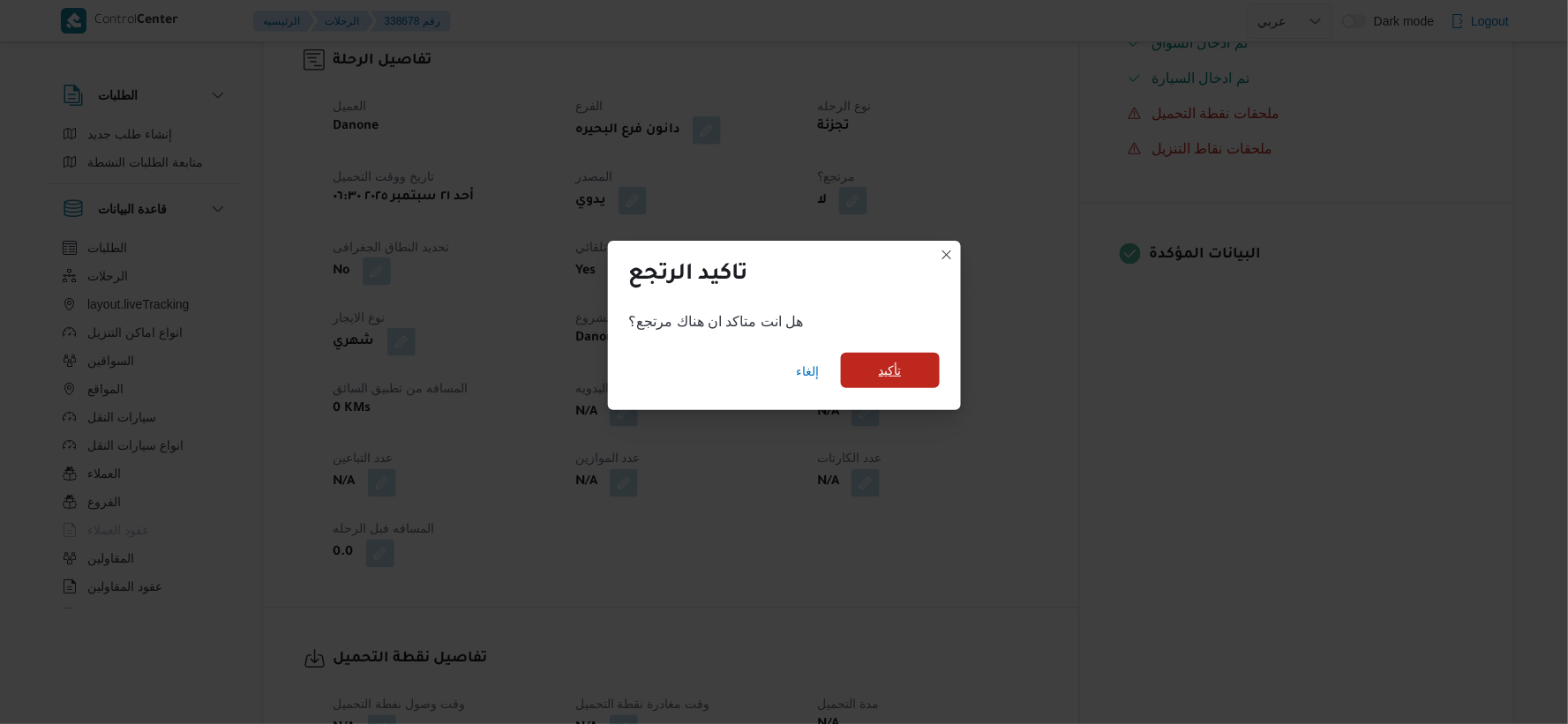
click at [881, 375] on span "تأكيد" at bounding box center [890, 370] width 23 height 21
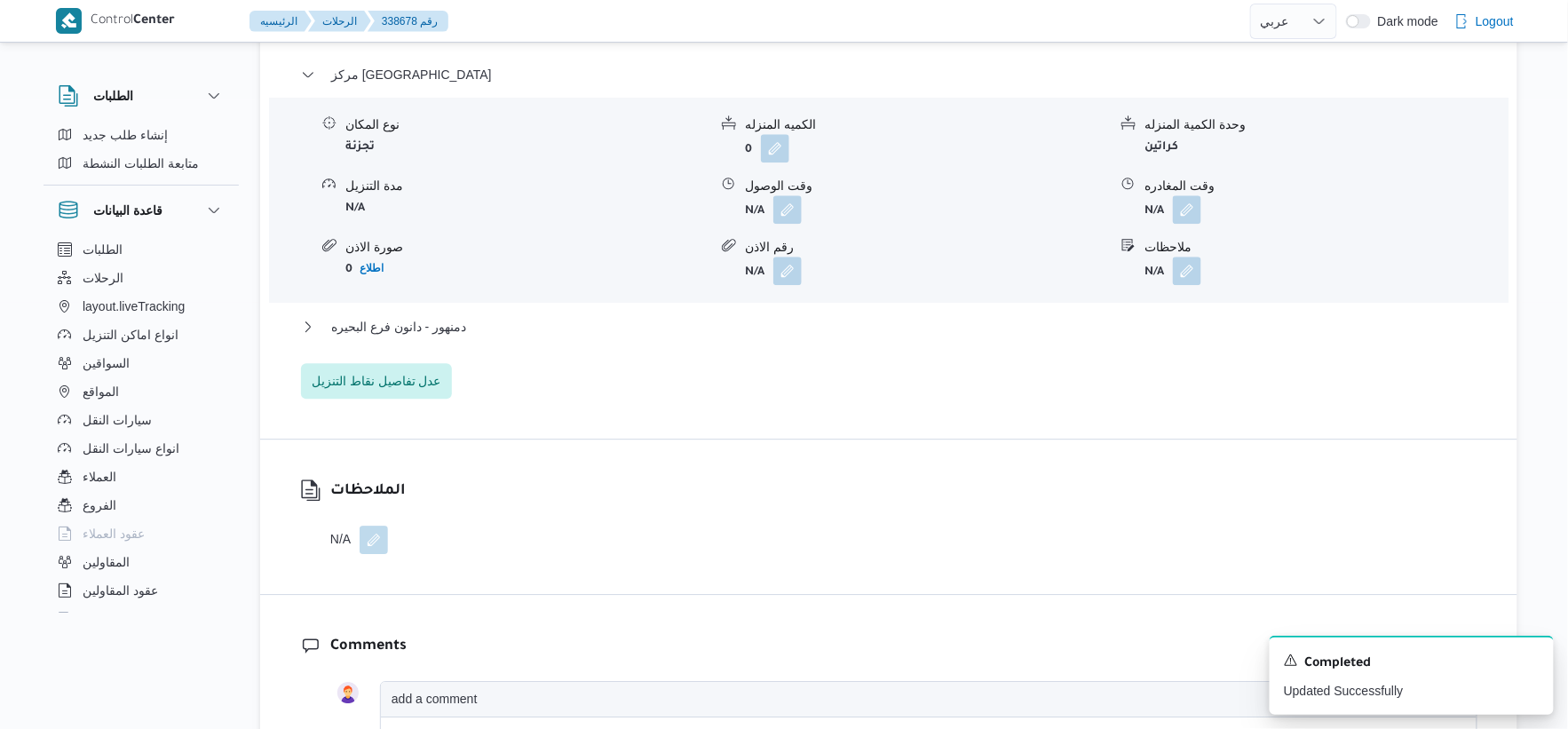
scroll to position [1578, 0]
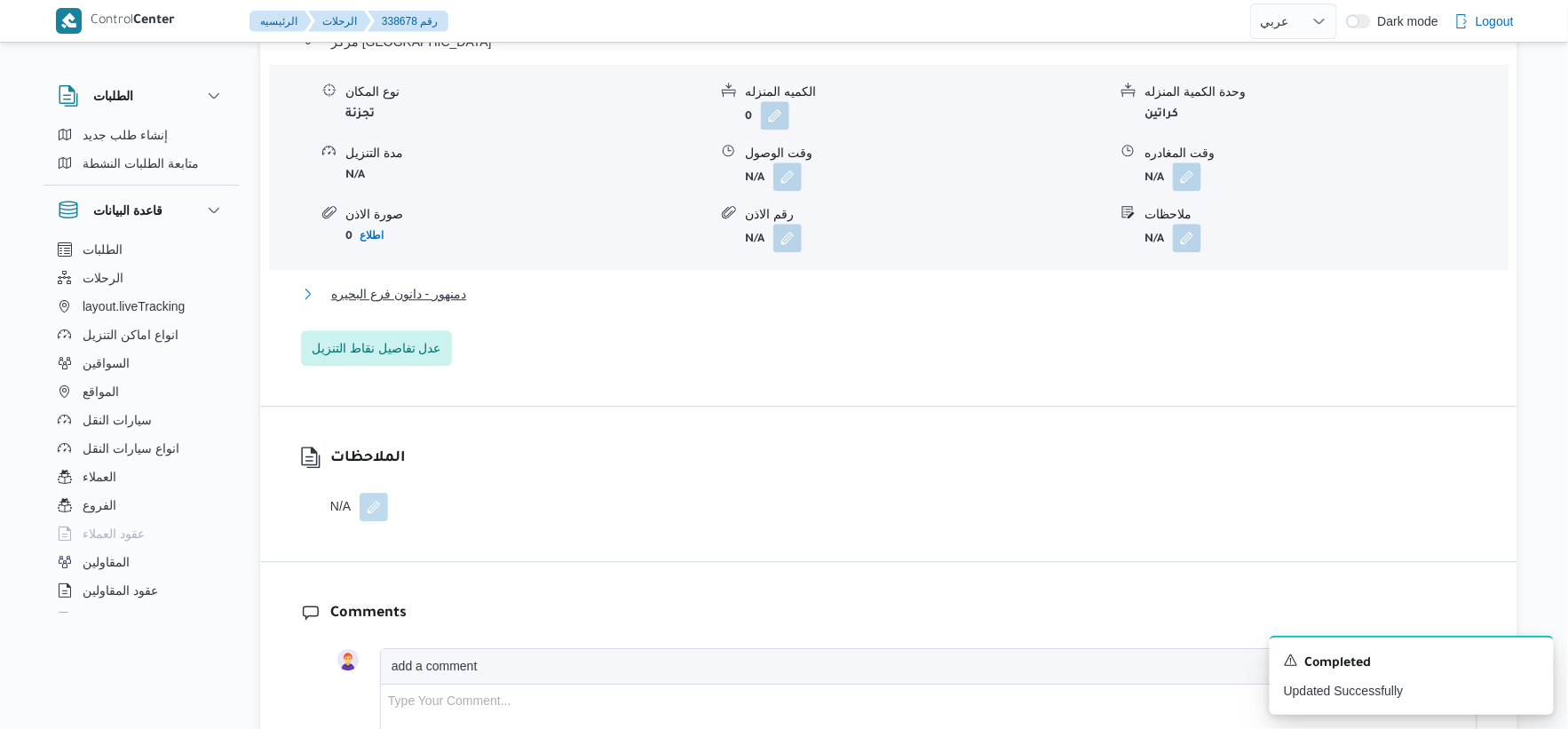
click at [444, 290] on span "دمنهور - دانون فرع البحيره" at bounding box center [398, 293] width 135 height 21
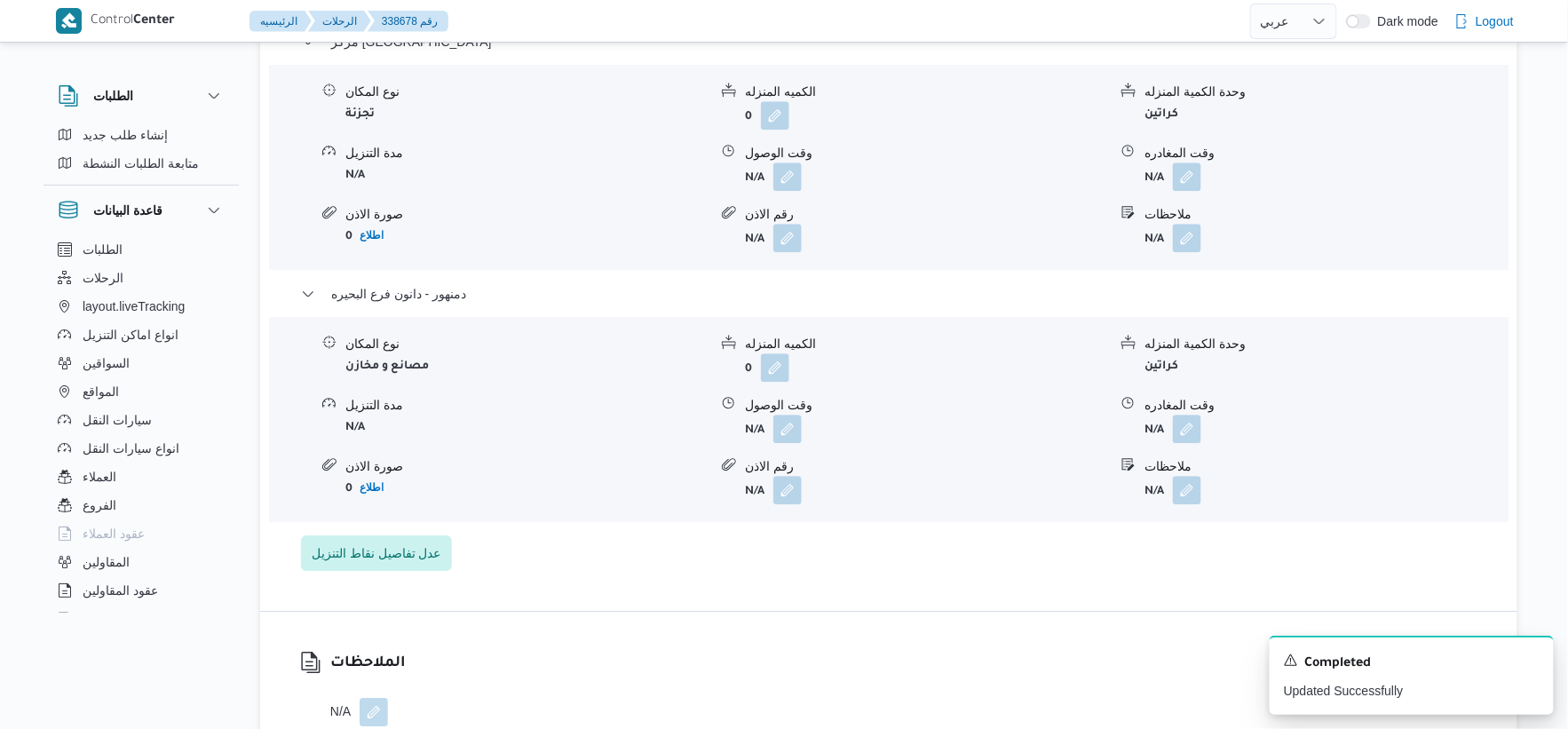
click at [611, 453] on div "نوع المكان مصانع و مخازن الكميه المنزله 0 وحدة الكمية المنزله كراتين مدة التنزي…" at bounding box center [889, 419] width 1254 height 202
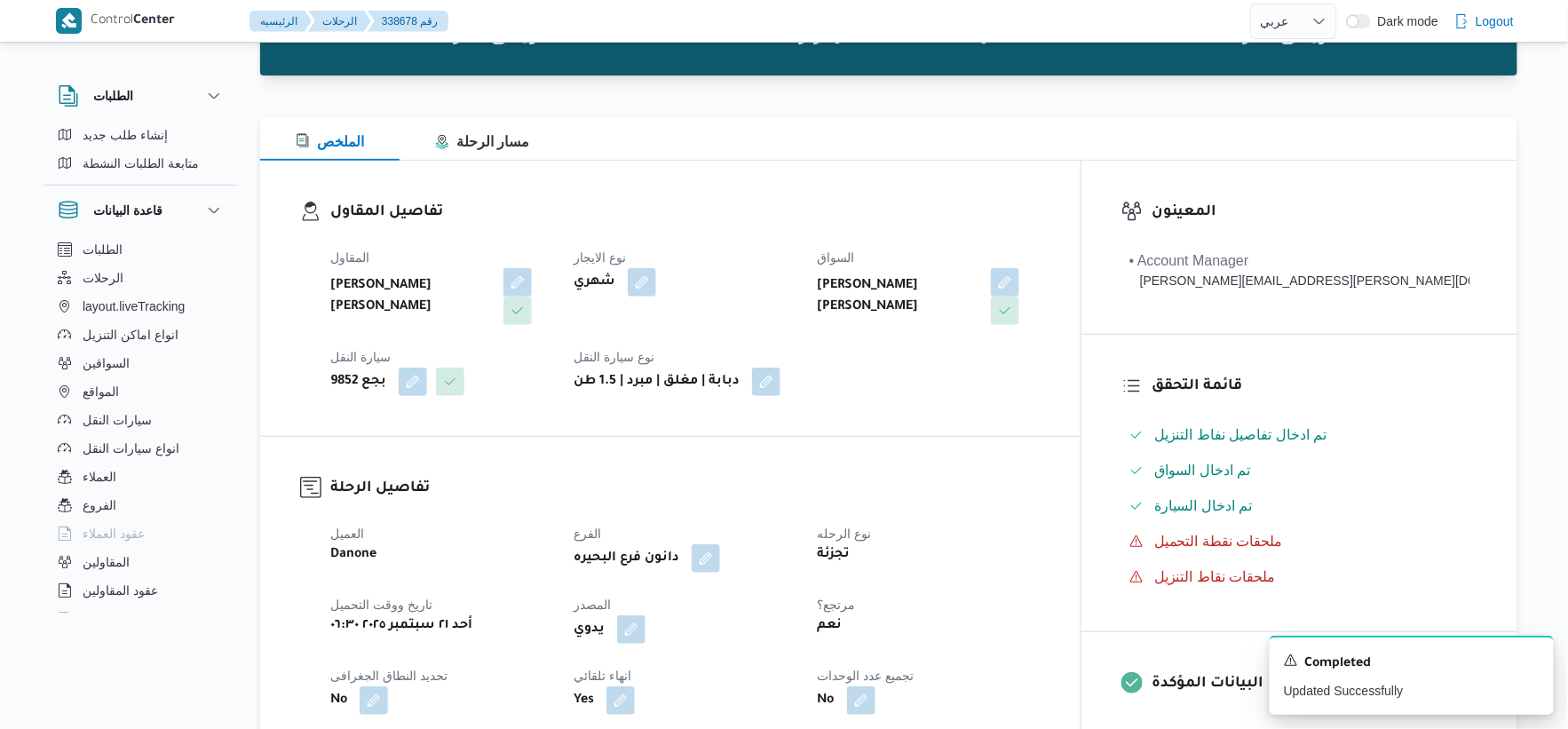
scroll to position [493, 0]
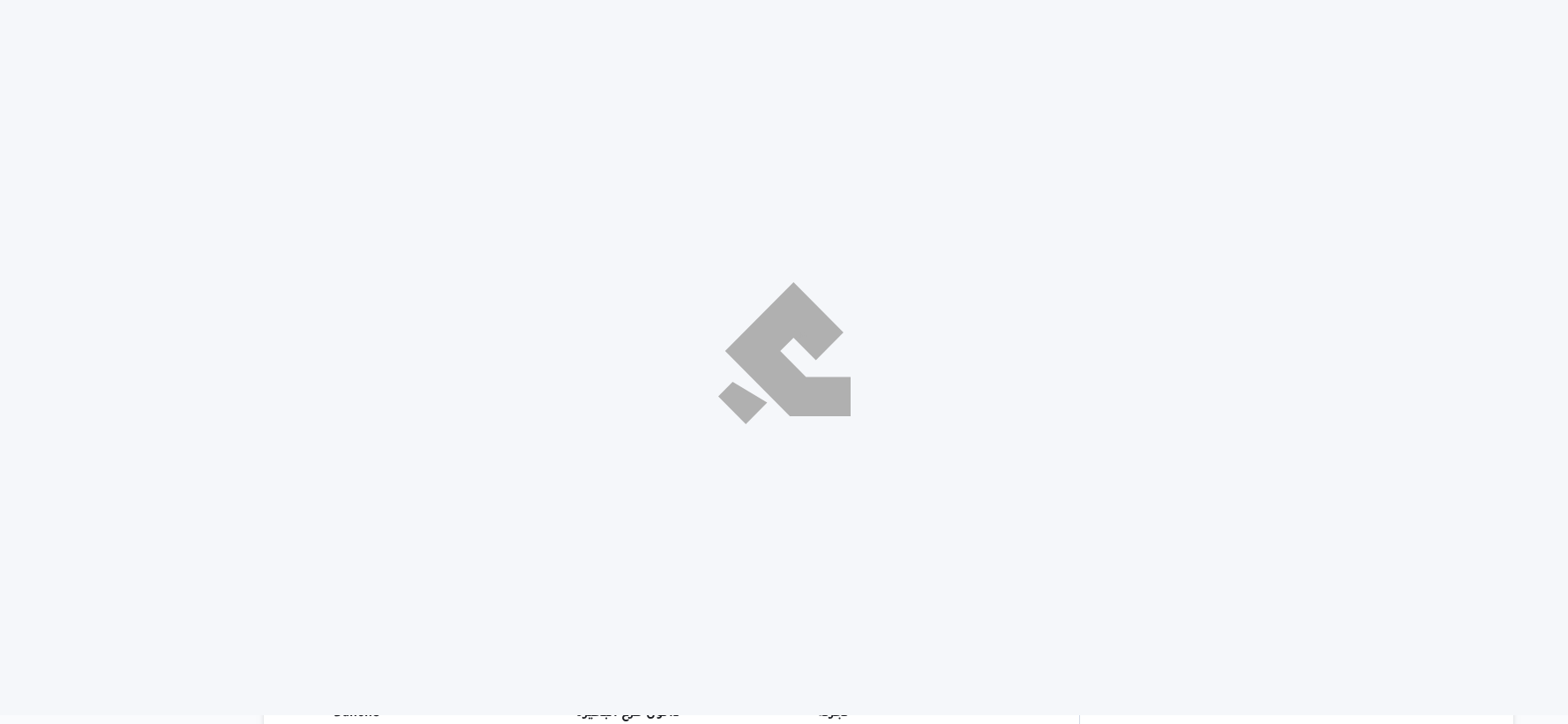
select select "ar"
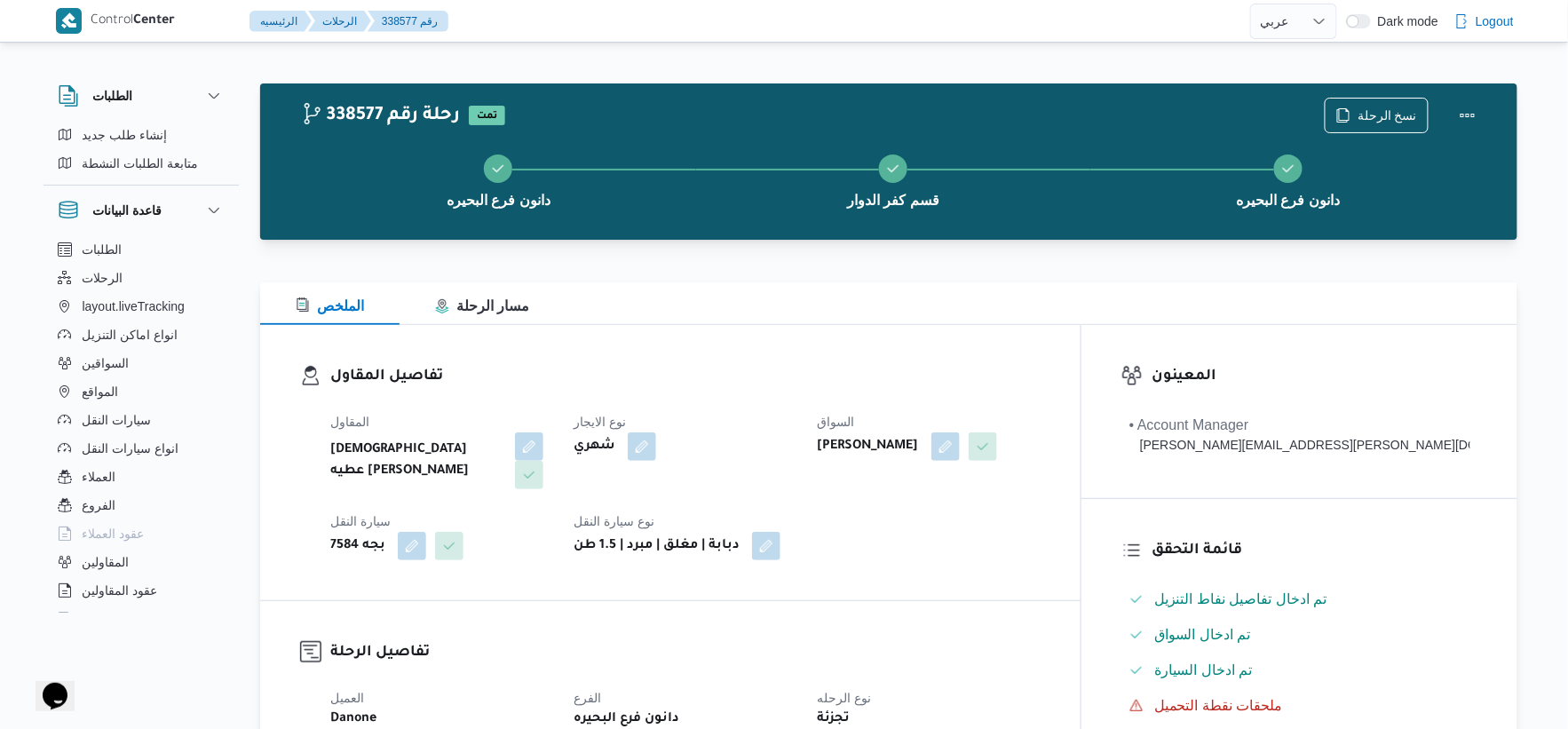
click at [1367, 124] on div "دانون فرع البحيره قسم كفر الدوار دانون فرع البحيره" at bounding box center [893, 179] width 1206 height 114
click at [1365, 124] on div "دانون فرع البحيره قسم كفر الدوار دانون فرع البحيره" at bounding box center [893, 179] width 1206 height 114
click at [1365, 118] on span "نسخ الرحلة" at bounding box center [1387, 115] width 59 height 21
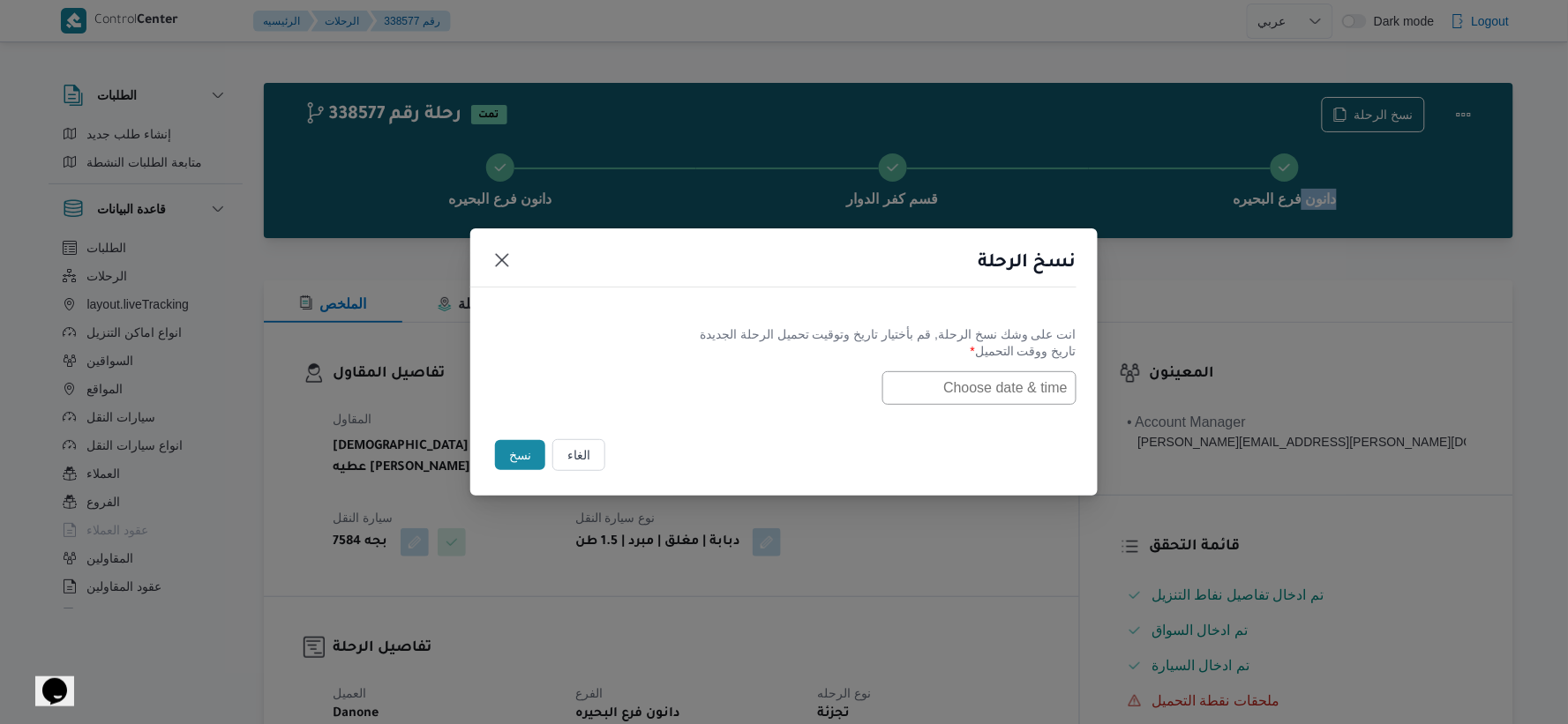
click at [961, 382] on input "text" at bounding box center [979, 387] width 194 height 33
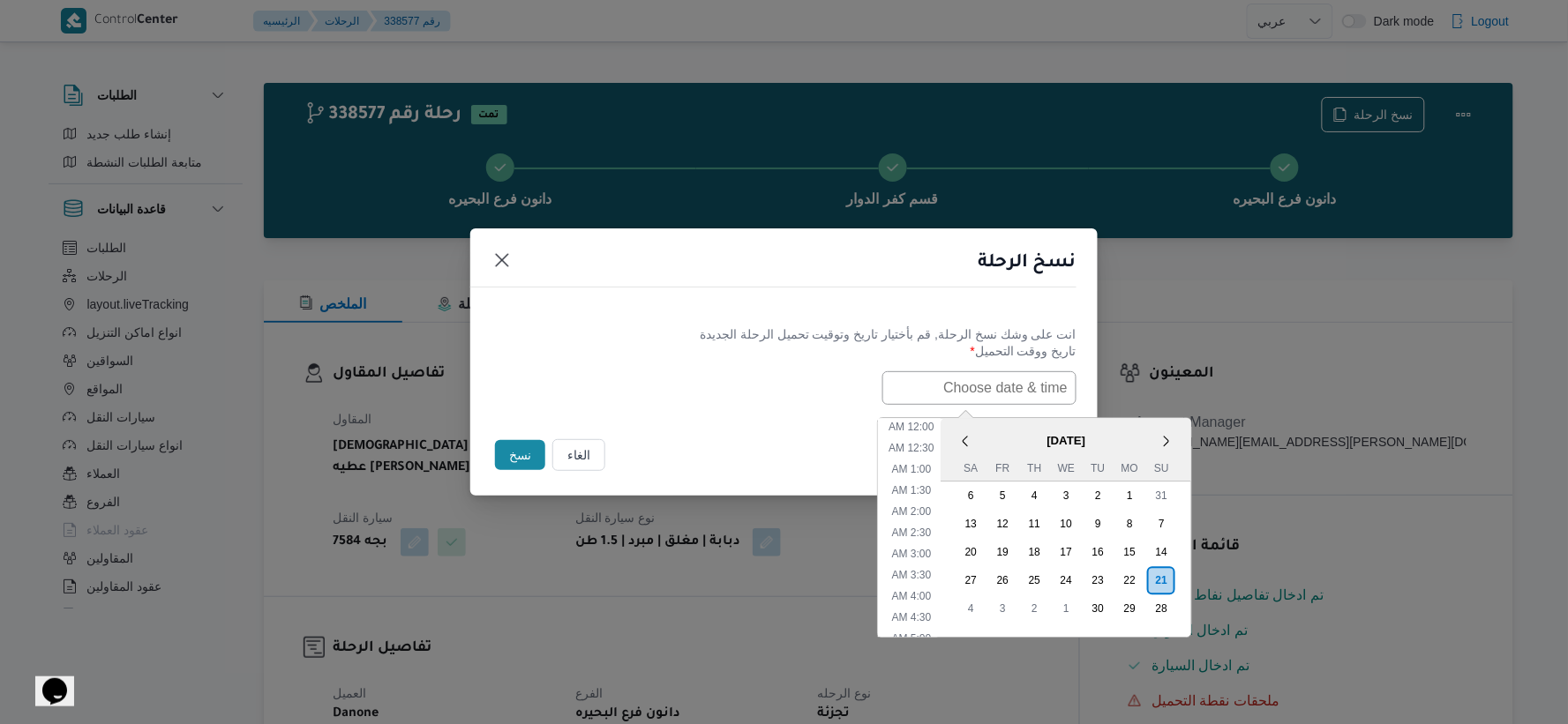
paste input "[DATE] 6:30AM"
type input "[DATE] 6:30AM"
click at [778, 392] on div "21/09/2025 6:30AM < September 2025 > Su Mo Tu We Th Fr Sa 31 1 2 3 4 5 6 7 8 9 …" at bounding box center [784, 387] width 585 height 33
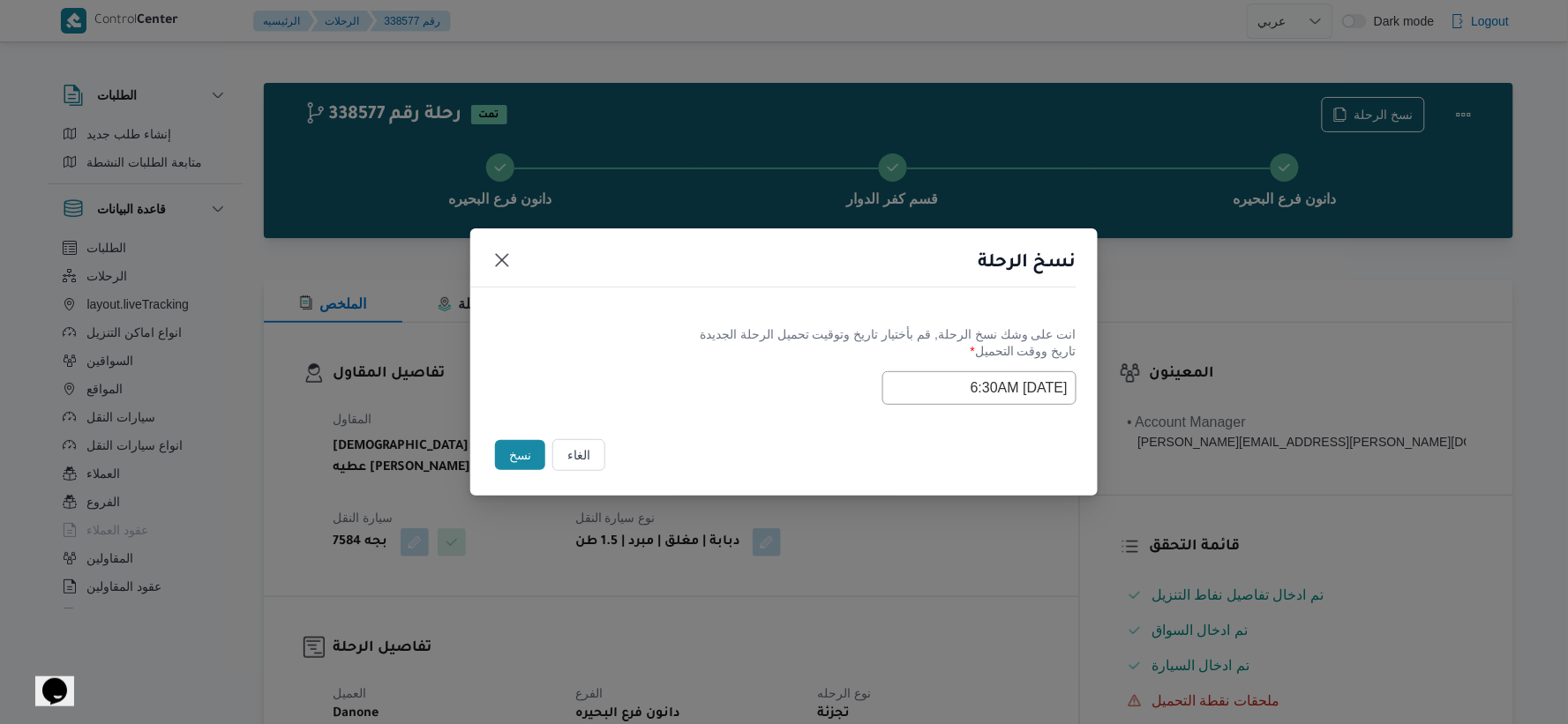
click at [514, 447] on button "نسخ" at bounding box center [519, 455] width 50 height 30
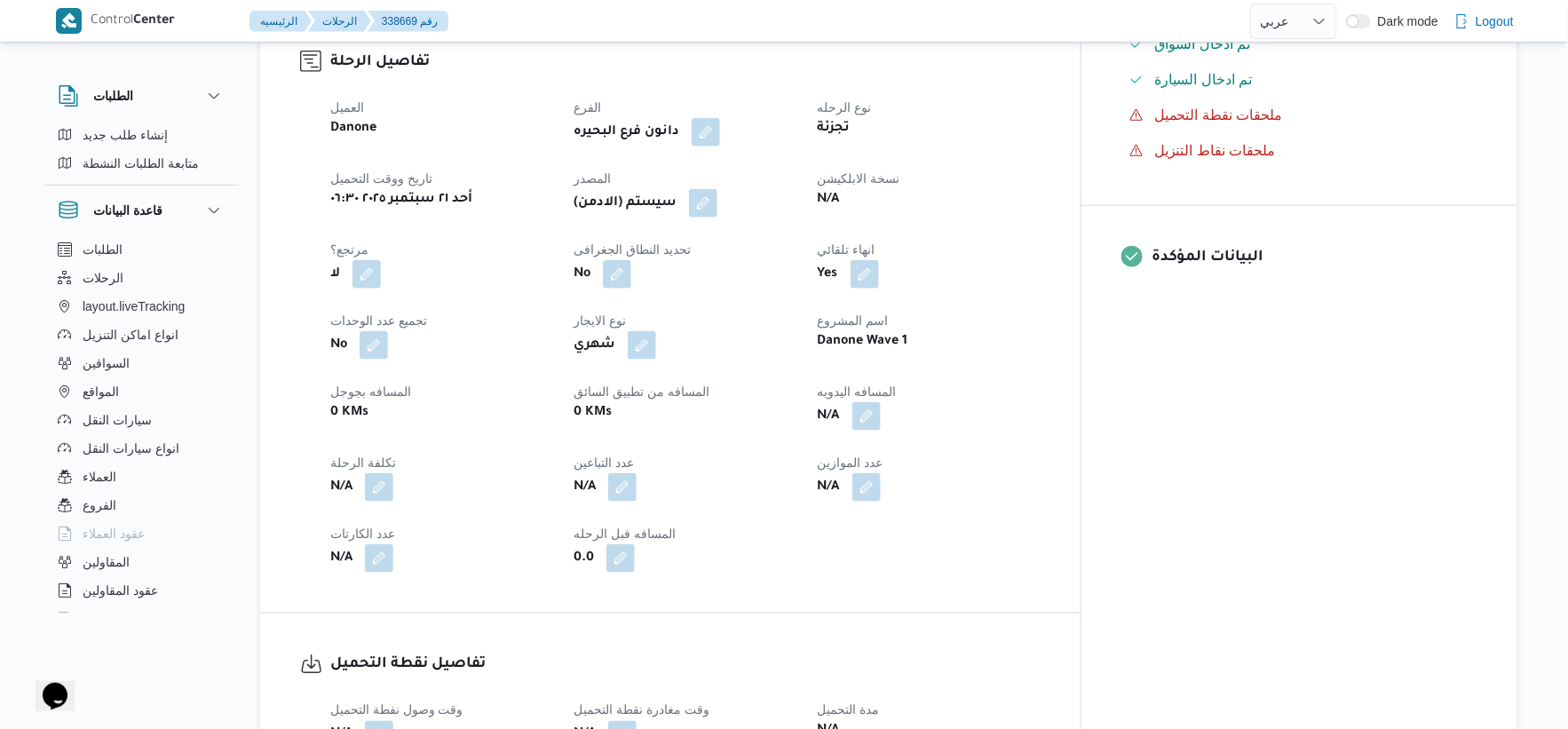
scroll to position [591, 0]
click at [367, 271] on button "button" at bounding box center [367, 272] width 29 height 29
drag, startPoint x: 333, startPoint y: 331, endPoint x: 414, endPoint y: 323, distance: 81.4
click at [341, 330] on label "هل هناك مرتجع؟" at bounding box center [311, 327] width 107 height 21
click at [415, 323] on span "تاكيد" at bounding box center [419, 326] width 23 height 21
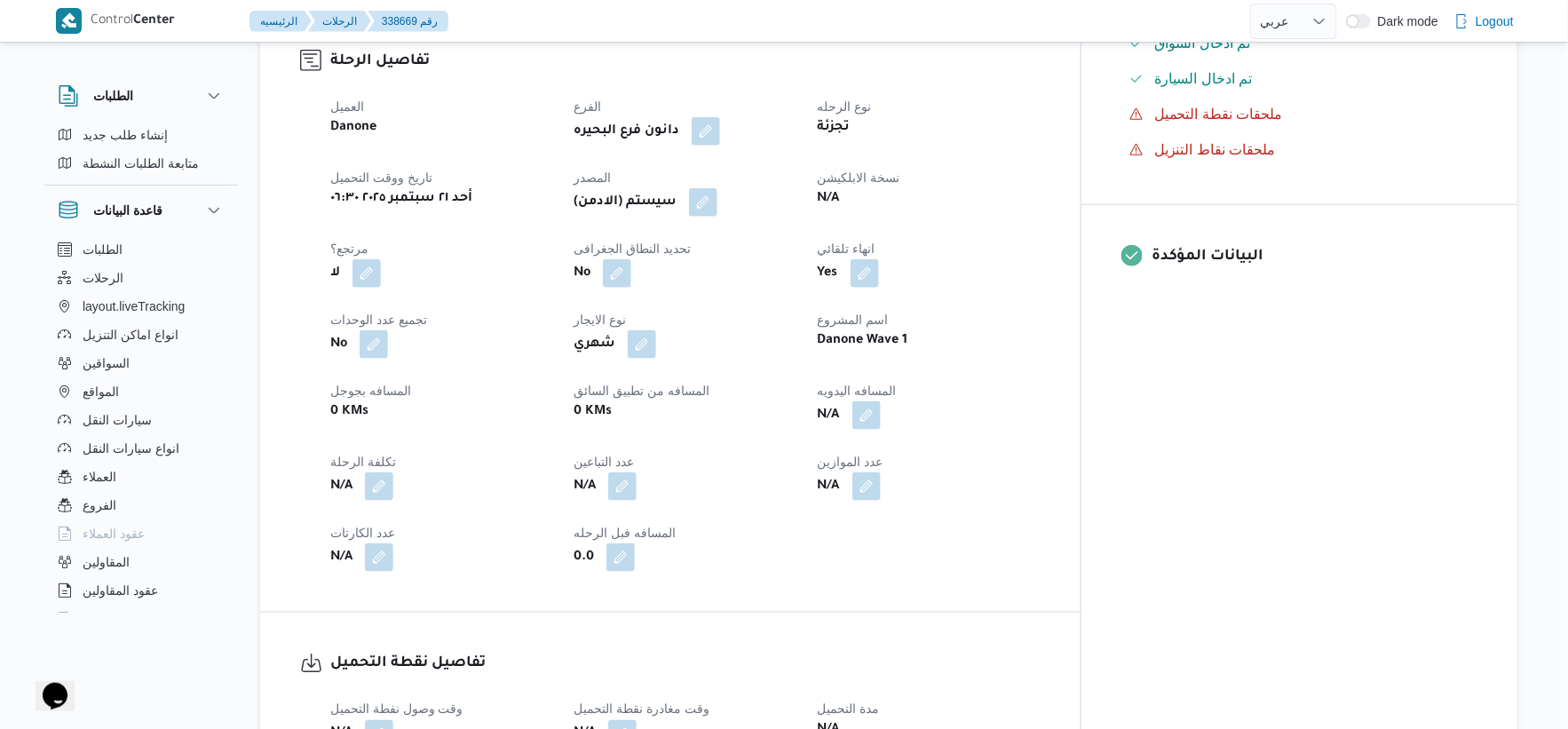
click at [362, 277] on button "button" at bounding box center [367, 273] width 29 height 29
click at [342, 323] on label "هل هناك مرتجع؟" at bounding box center [311, 327] width 107 height 21
checkbox input "true"
click at [416, 323] on span "تاكيد" at bounding box center [419, 326] width 23 height 21
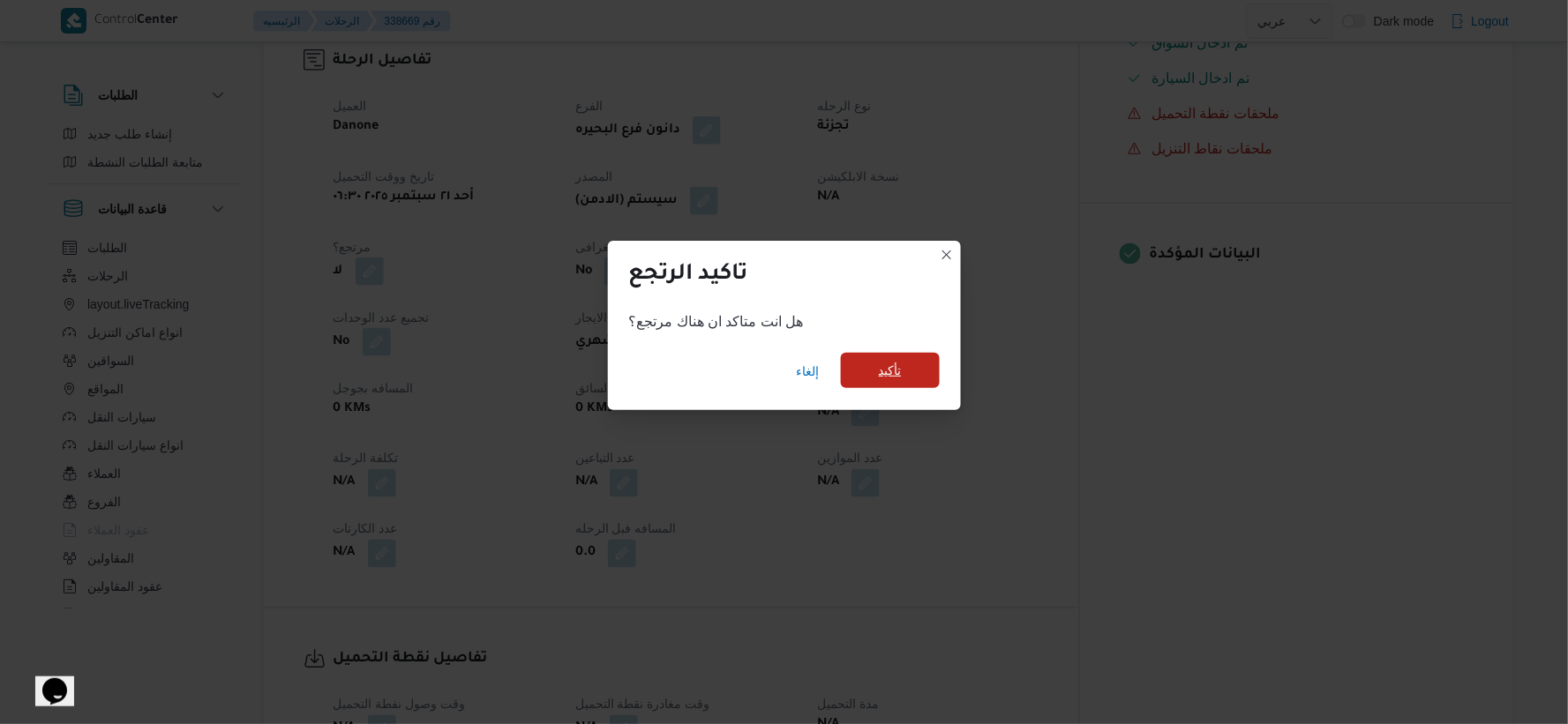
click at [901, 368] on span "تأكيد" at bounding box center [890, 370] width 23 height 21
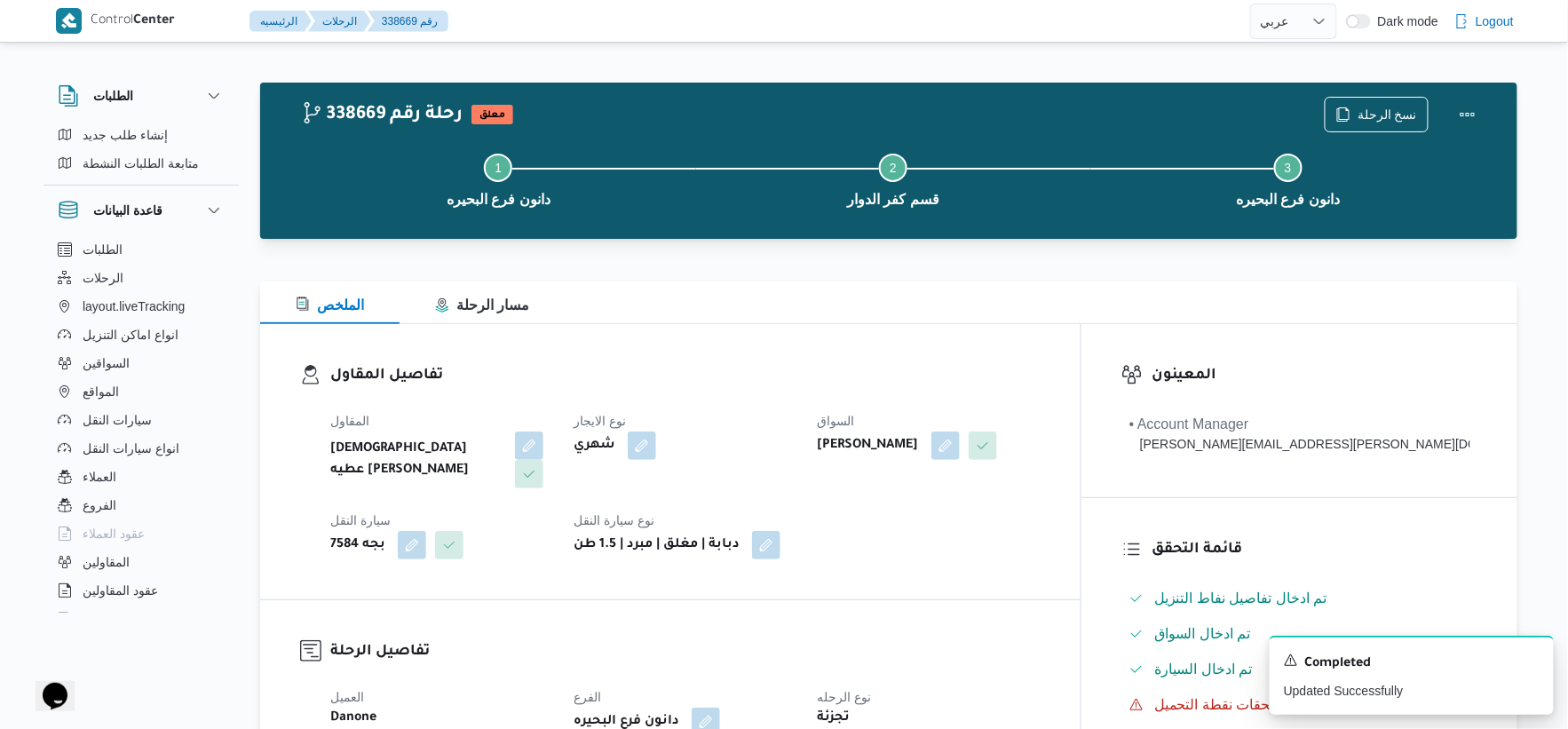
scroll to position [0, 0]
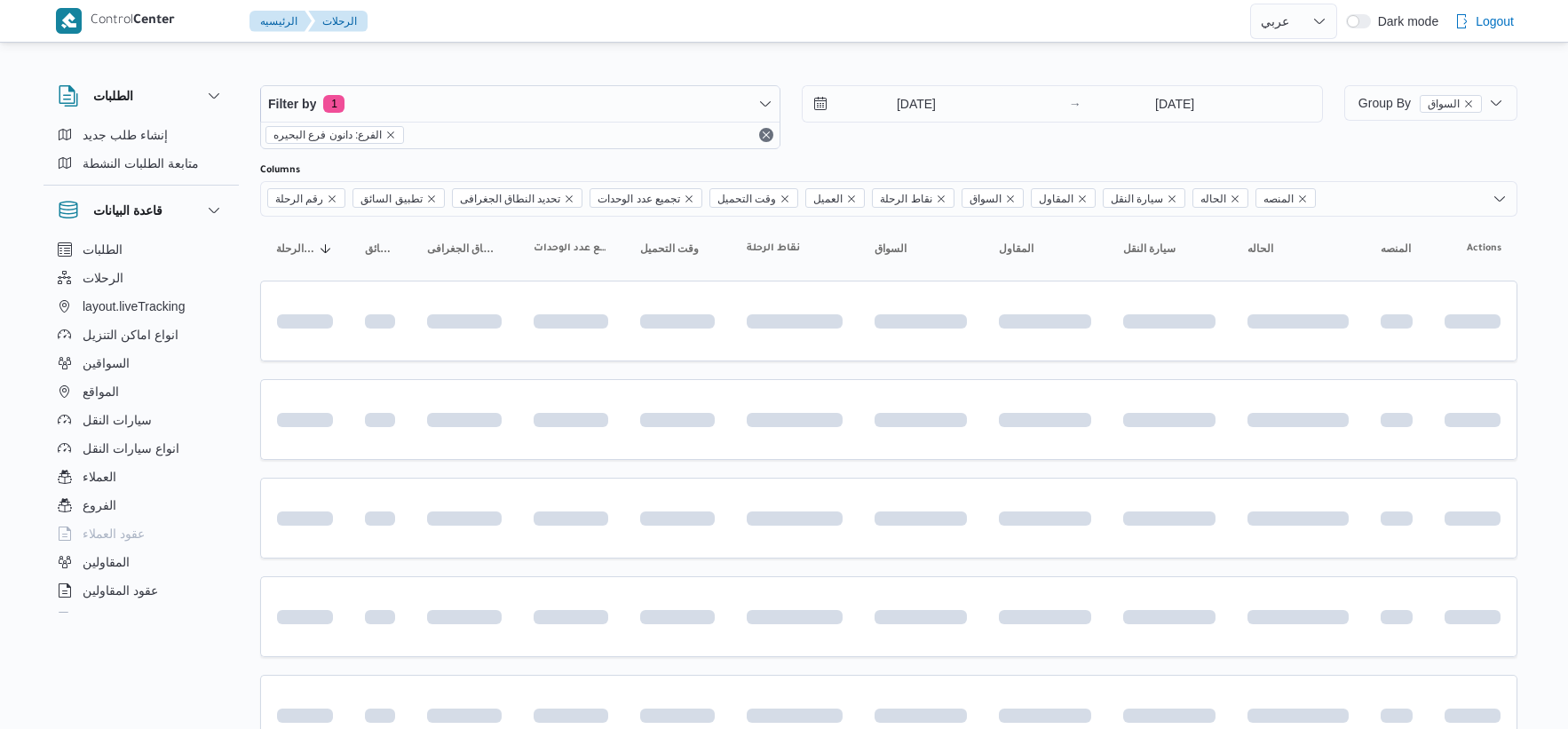
select select "ar"
